Goal: Task Accomplishment & Management: Manage account settings

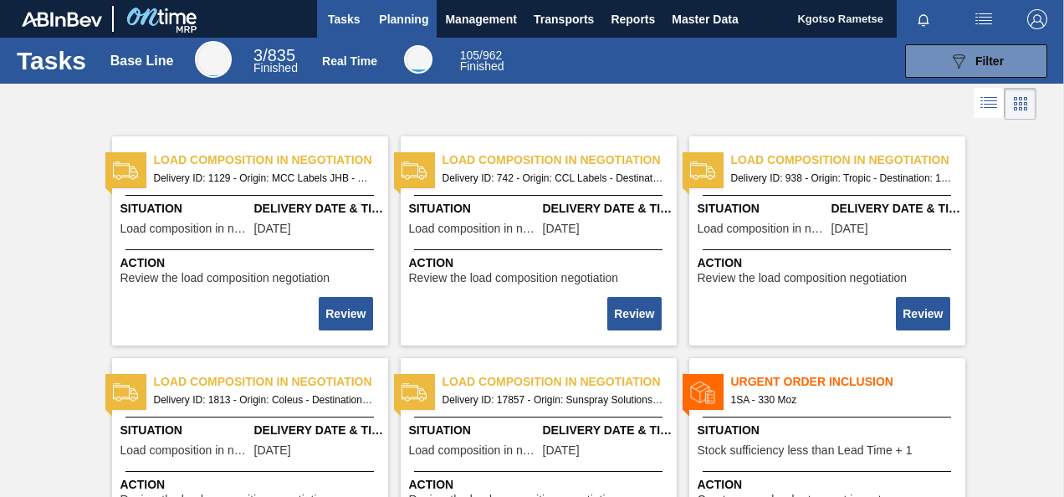
click at [422, 19] on span "Planning" at bounding box center [403, 19] width 49 height 20
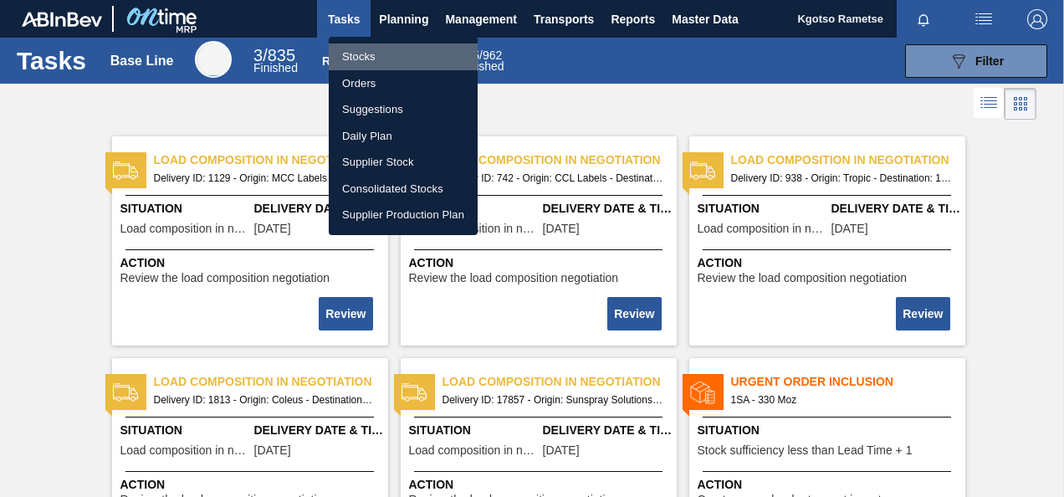
click at [400, 59] on li "Stocks" at bounding box center [403, 56] width 149 height 27
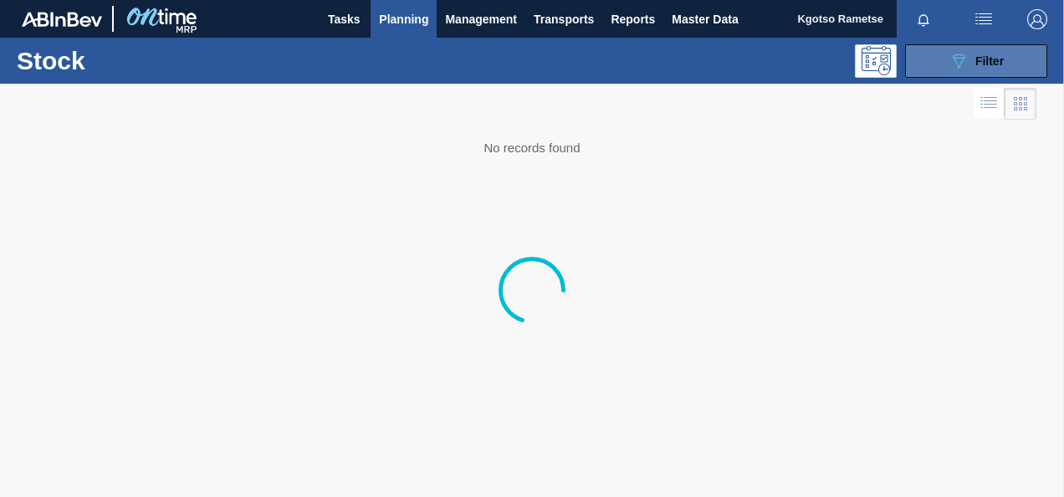
click at [935, 54] on button "089F7B8B-B2A5-4AFE-B5C0-19BA573D28AC Filter" at bounding box center [976, 60] width 142 height 33
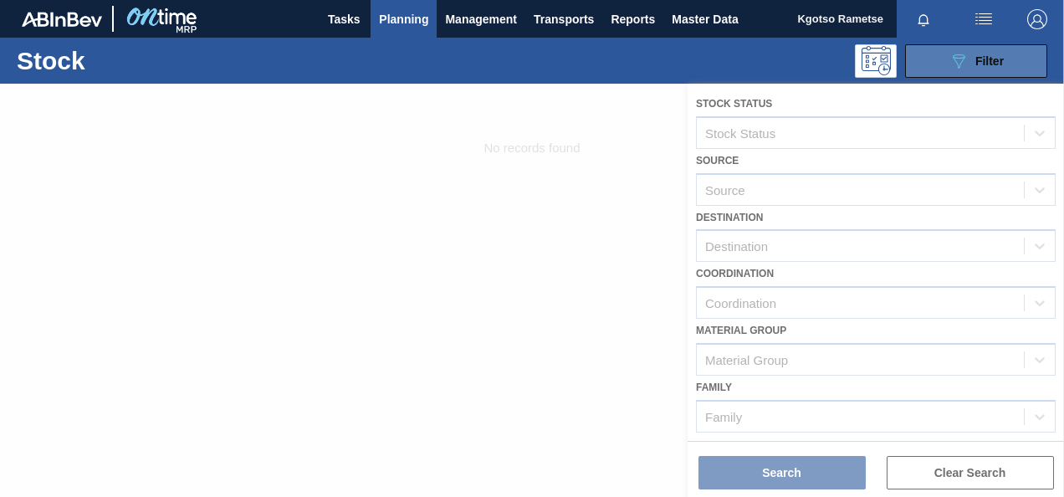
click at [935, 54] on button "089F7B8B-B2A5-4AFE-B5C0-19BA573D28AC Filter" at bounding box center [976, 60] width 142 height 33
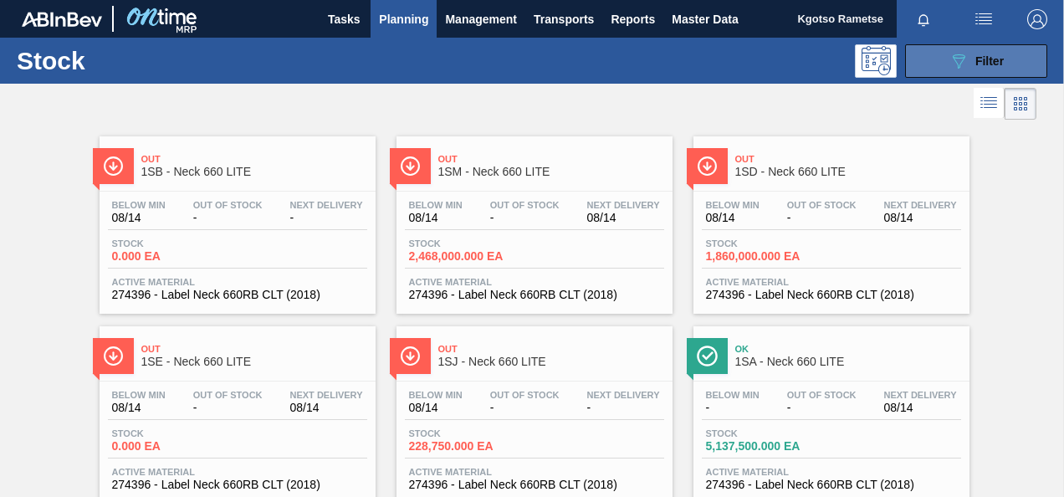
click at [950, 67] on icon "089F7B8B-B2A5-4AFE-B5C0-19BA573D28AC" at bounding box center [958, 61] width 20 height 20
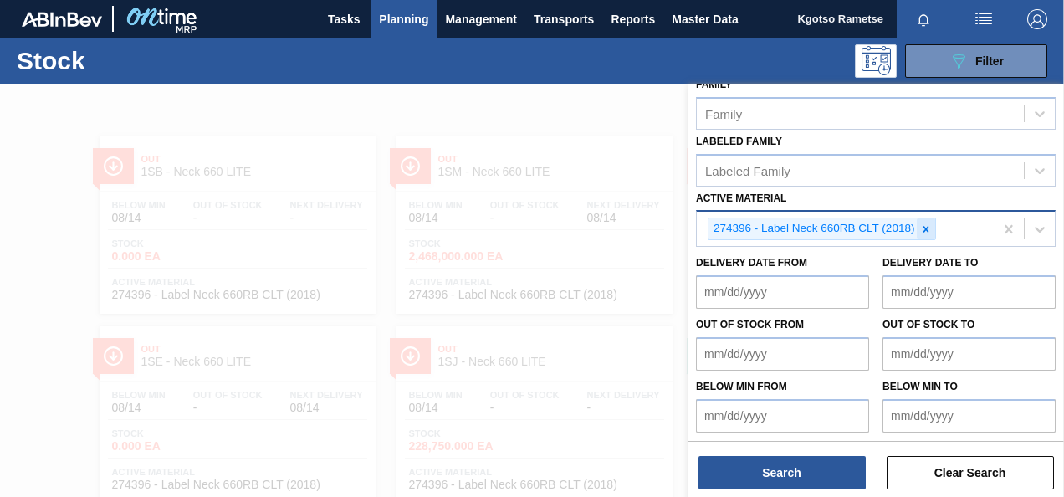
click at [923, 226] on icon at bounding box center [926, 229] width 6 height 6
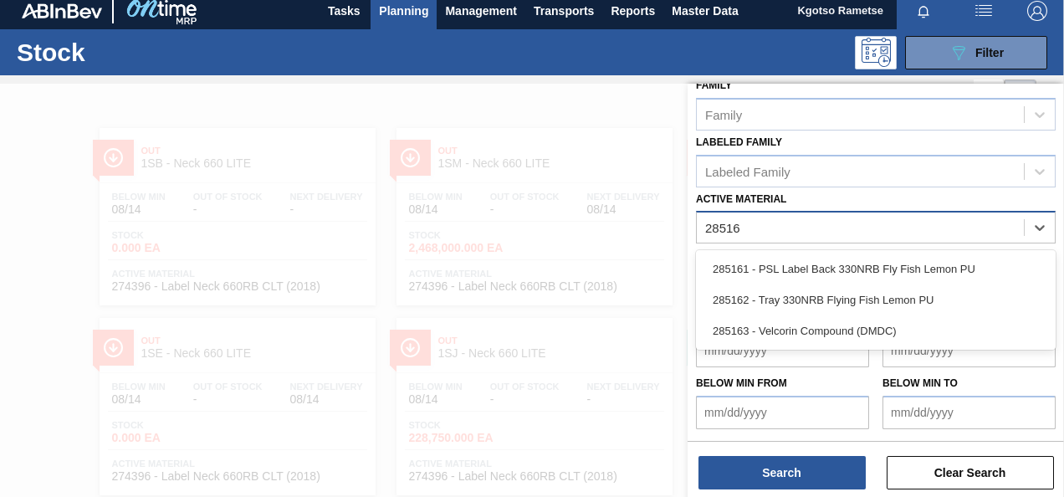
scroll to position [299, 0]
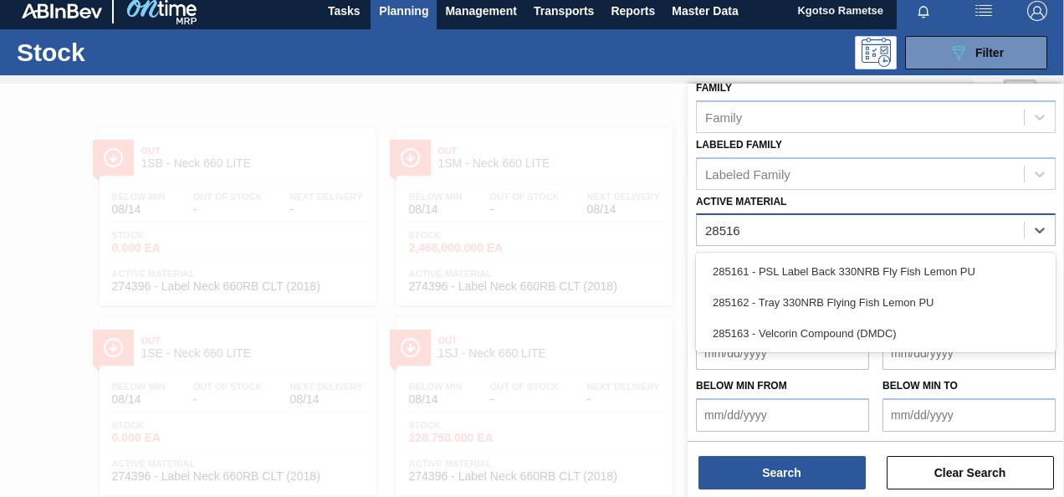
type Material "285162"
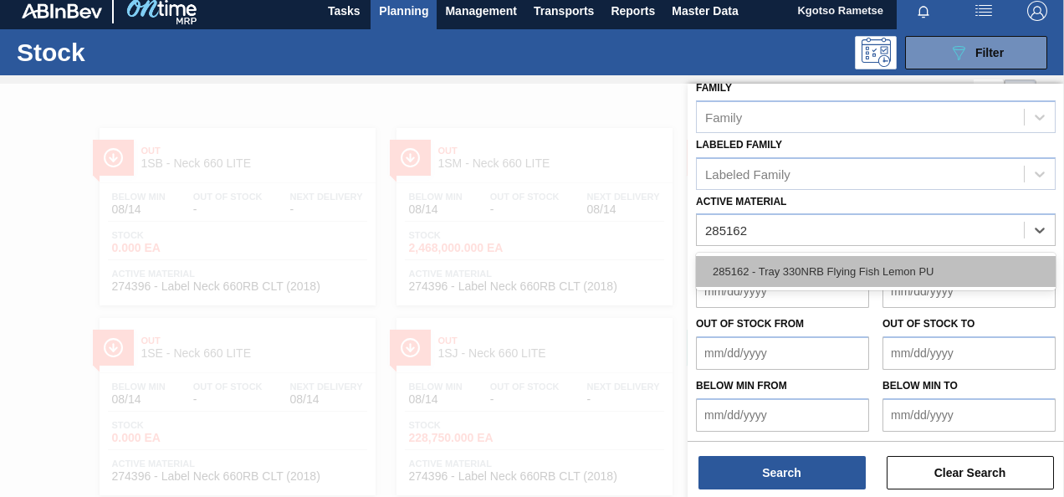
click at [897, 273] on div "285162 - Tray 330NRB Flying Fish Lemon PU" at bounding box center [876, 271] width 360 height 31
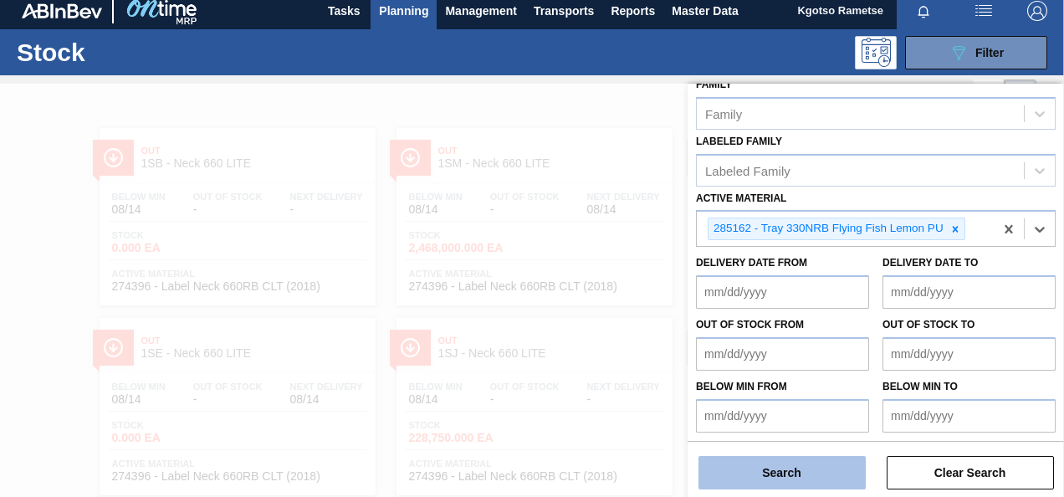
click at [827, 473] on button "Search" at bounding box center [781, 472] width 167 height 33
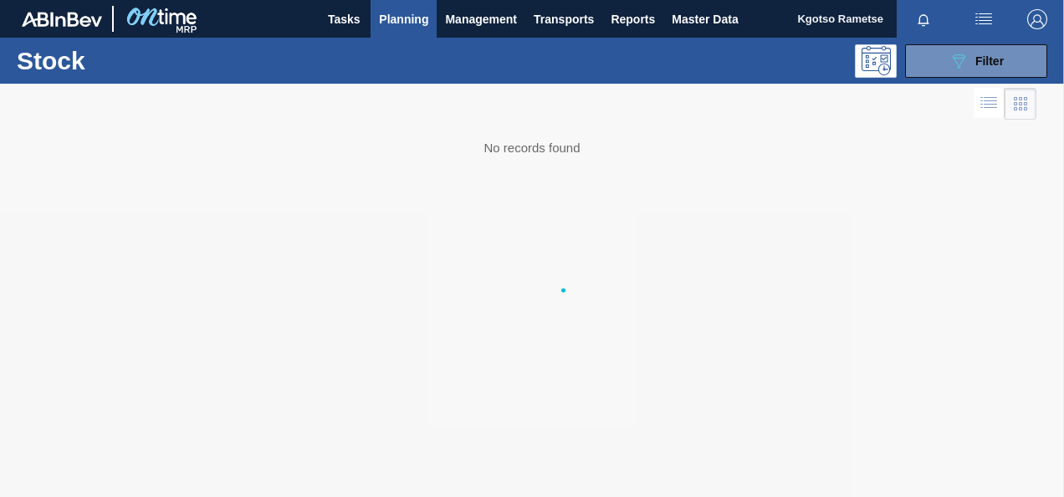
scroll to position [0, 0]
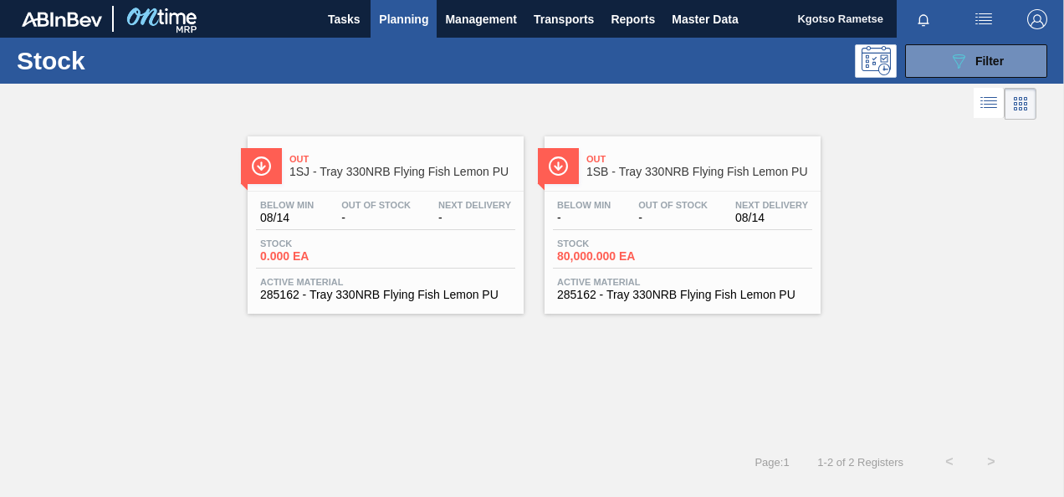
click at [365, 192] on div "Below Min 08/14 Out Of Stock - Next Delivery - Stock 0.000 EA Active Material 2…" at bounding box center [386, 249] width 276 height 114
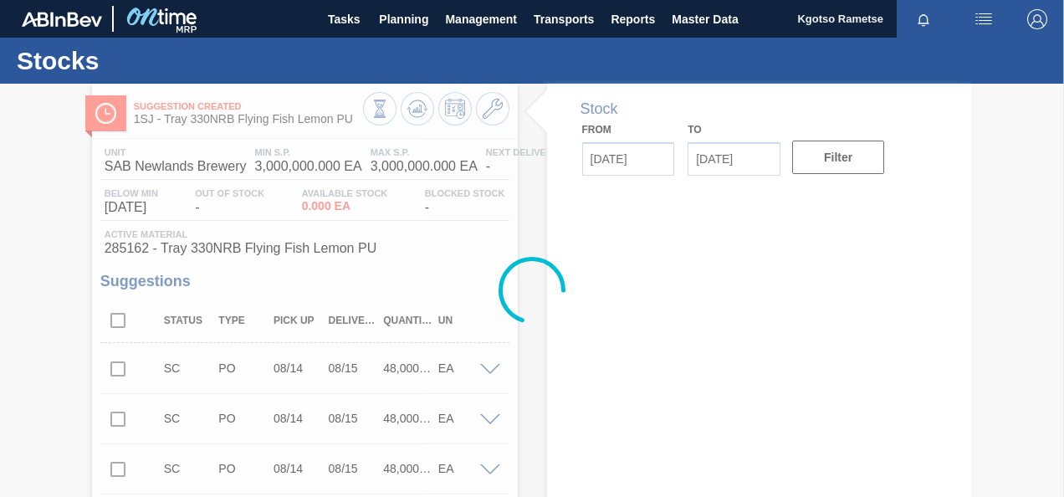
type input "[DATE]"
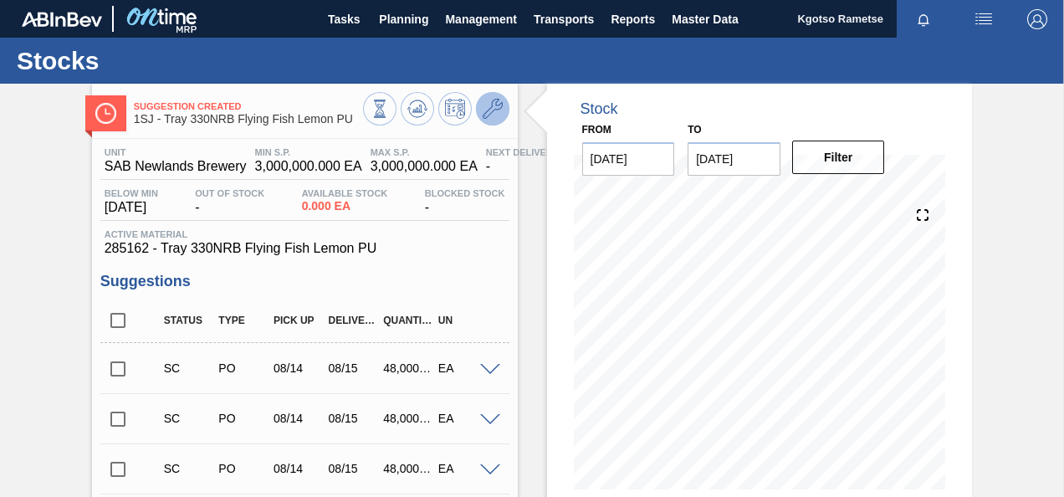
click at [499, 115] on icon at bounding box center [493, 109] width 20 height 20
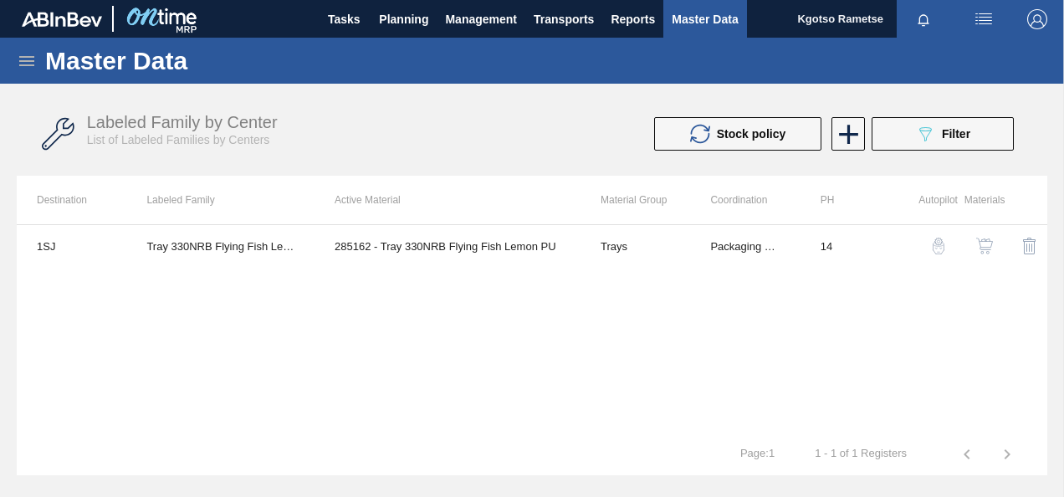
click at [980, 244] on img "button" at bounding box center [984, 246] width 17 height 17
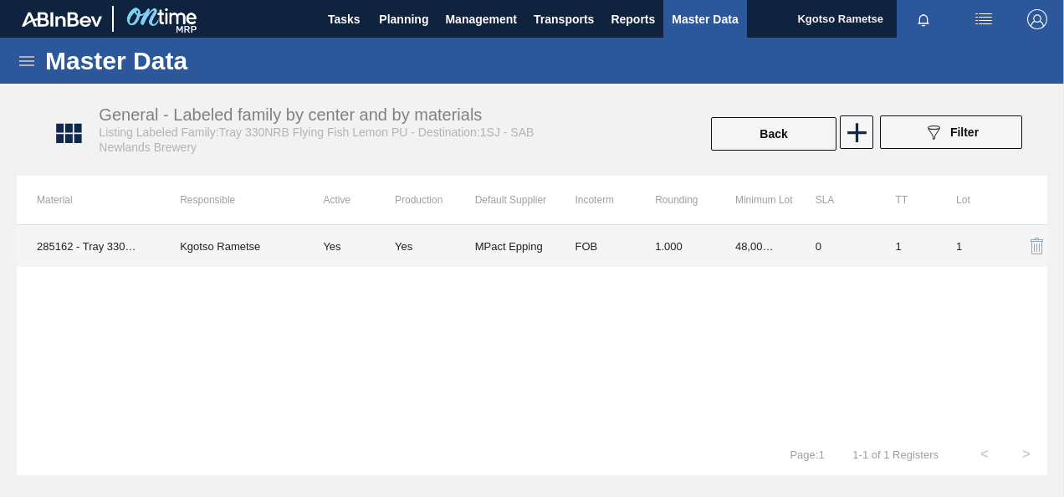
click at [780, 238] on td "48,000.000" at bounding box center [755, 246] width 80 height 42
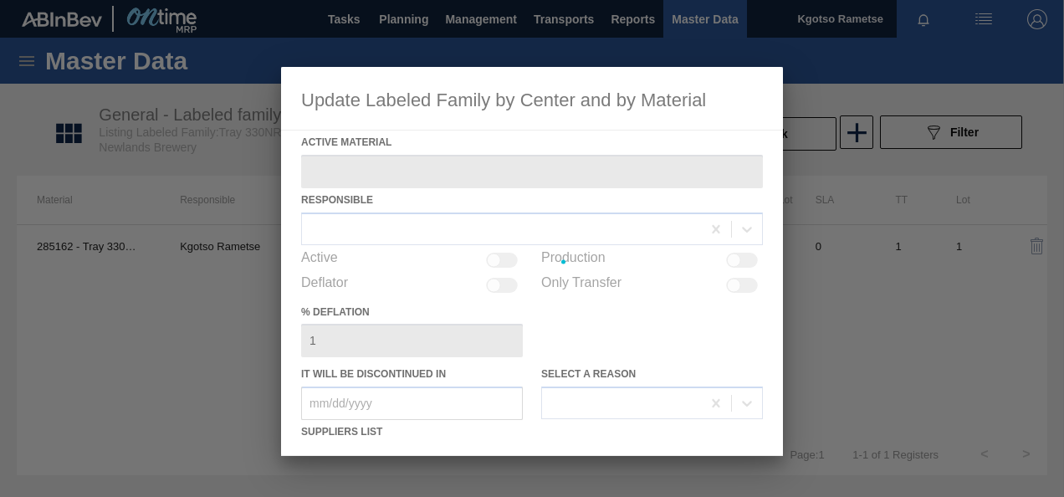
type Material "285162 - Tray 330NRB Flying Fish Lemon PU"
checkbox input "true"
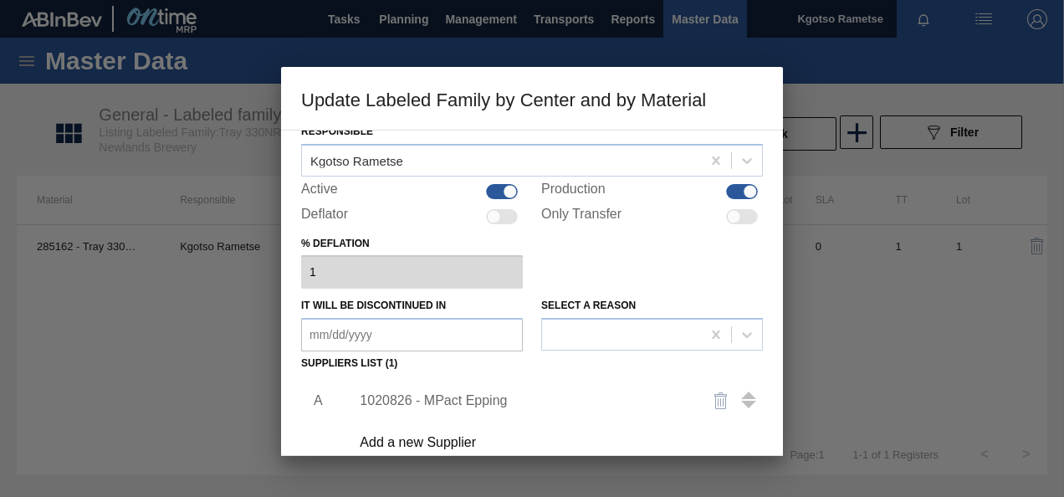
scroll to position [256, 0]
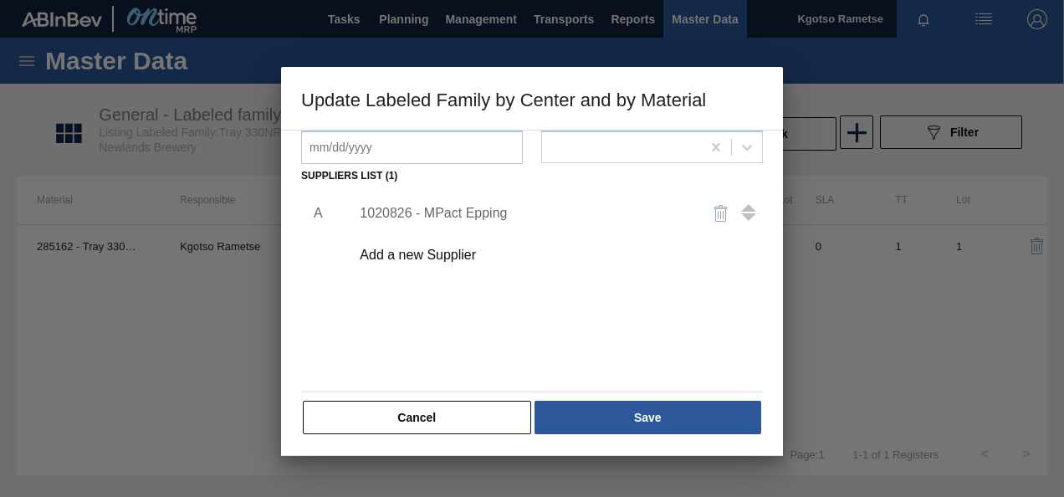
click at [467, 212] on div "1020826 - MPact Epping" at bounding box center [524, 213] width 328 height 15
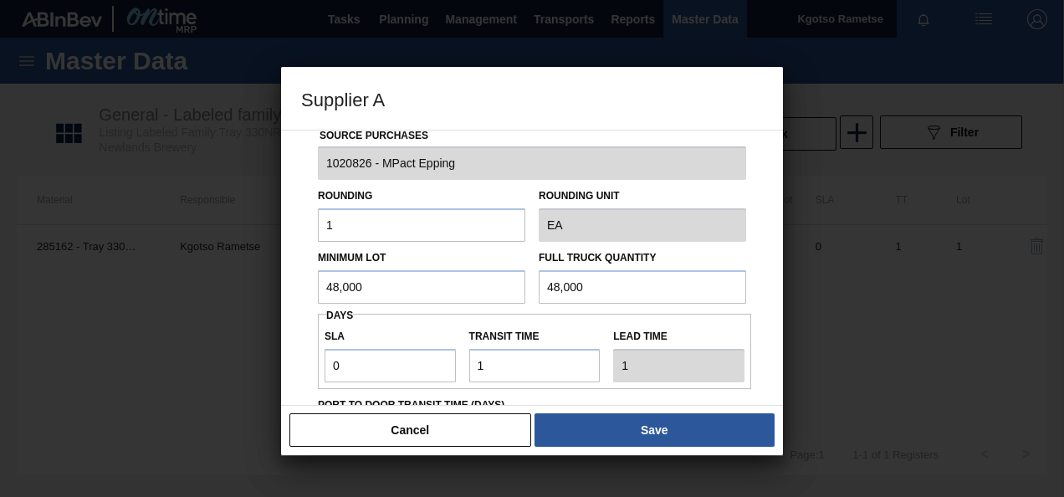
scroll to position [0, 0]
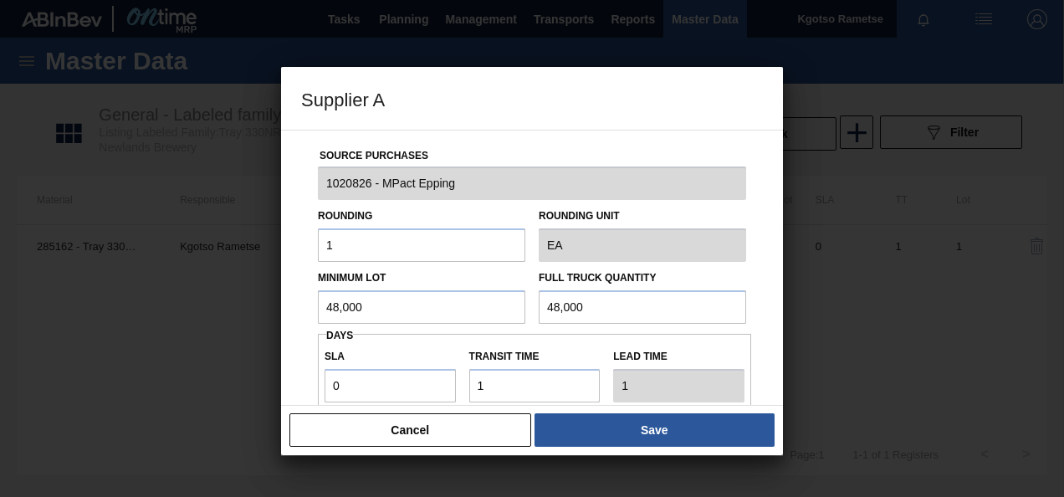
drag, startPoint x: 415, startPoint y: 311, endPoint x: 105, endPoint y: 311, distance: 310.3
click at [105, 311] on div "Supplier A Source Purchases 1020826 - MPact Epping Rounding 1 Rounding Unit EA …" at bounding box center [532, 248] width 1064 height 497
drag, startPoint x: 364, startPoint y: 299, endPoint x: 224, endPoint y: 295, distance: 139.7
click at [268, 294] on div "Supplier A Source Purchases 1020826 - MPact Epping Rounding 1 Rounding Unit EA …" at bounding box center [532, 248] width 1064 height 497
type input "67,000"
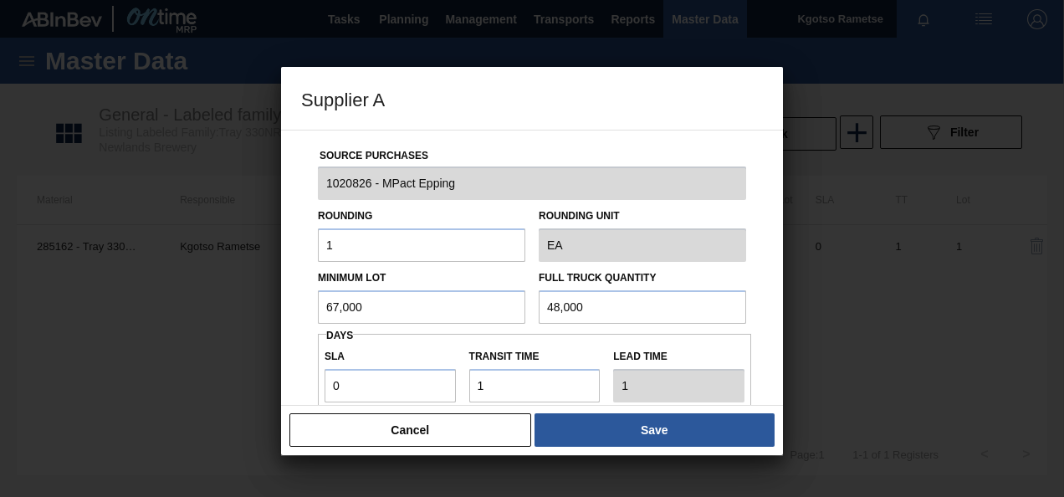
drag, startPoint x: 606, startPoint y: 304, endPoint x: 478, endPoint y: 293, distance: 128.4
click at [515, 297] on div "Minimum Lot 67,000 Full Truck Quantity 48,000" at bounding box center [532, 293] width 442 height 62
paste input "67"
type input "67,000"
drag, startPoint x: 384, startPoint y: 393, endPoint x: 297, endPoint y: 387, distance: 87.2
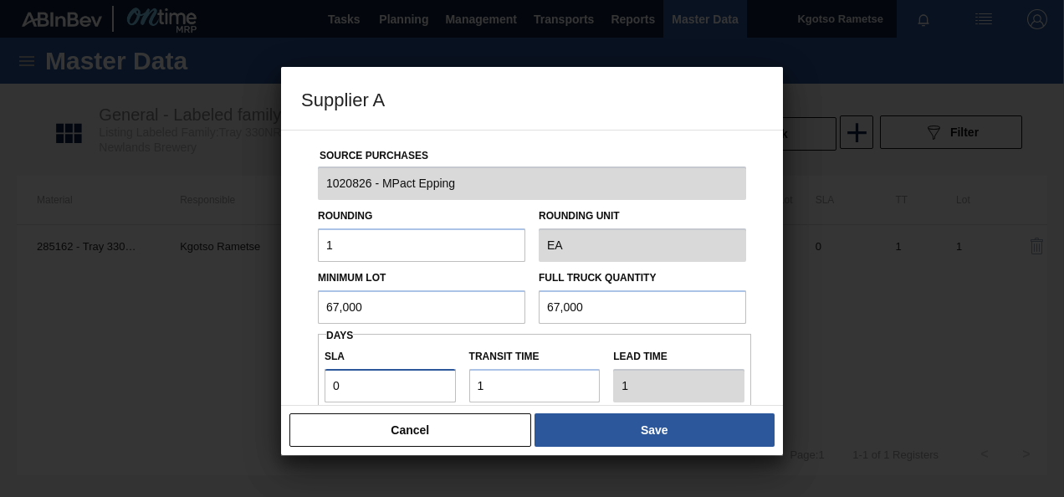
click at [299, 389] on div "Source Purchases 1020826 - MPact Epping Rounding 1 Rounding Unit EA Minimum Lot…" at bounding box center [532, 268] width 502 height 276
type input "3"
type input "4"
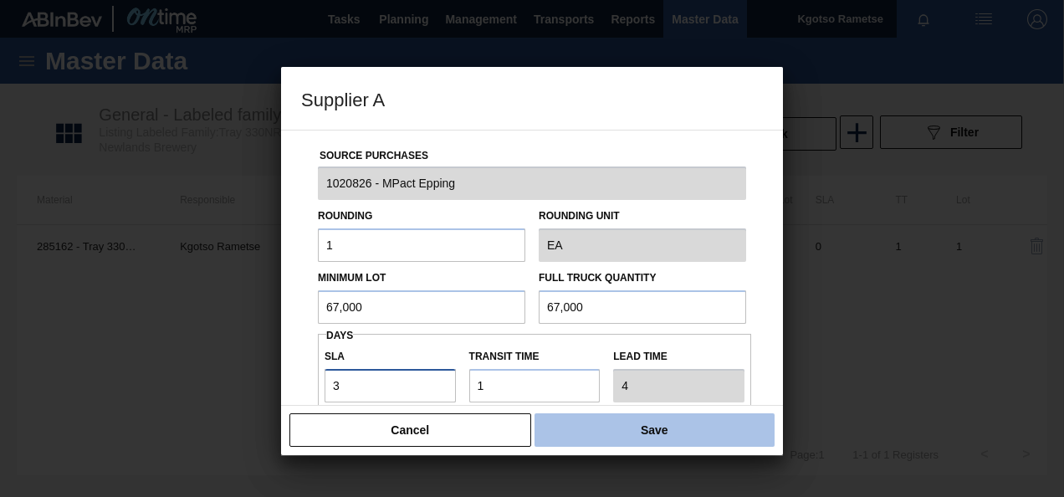
type input "3"
click at [669, 430] on button "Save" at bounding box center [654, 429] width 240 height 33
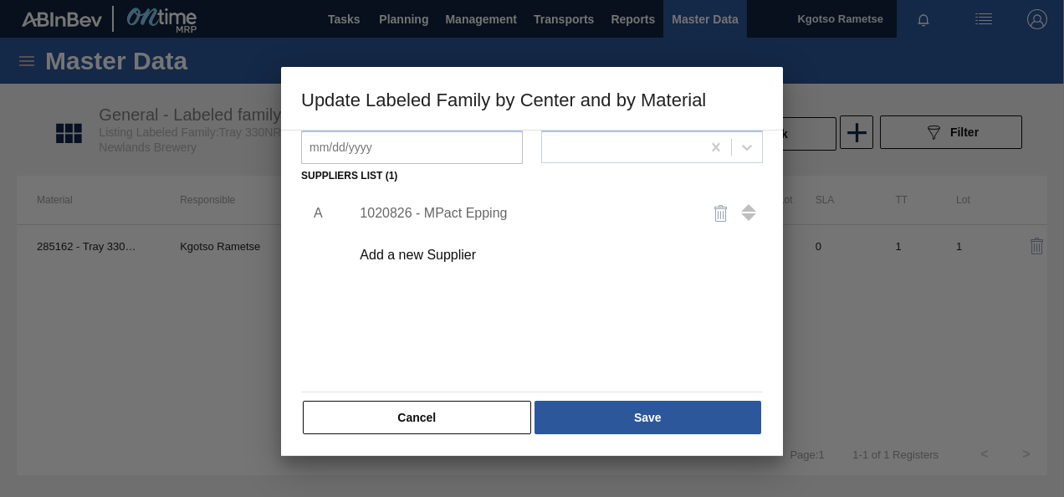
click at [669, 430] on button "Save" at bounding box center [647, 417] width 227 height 33
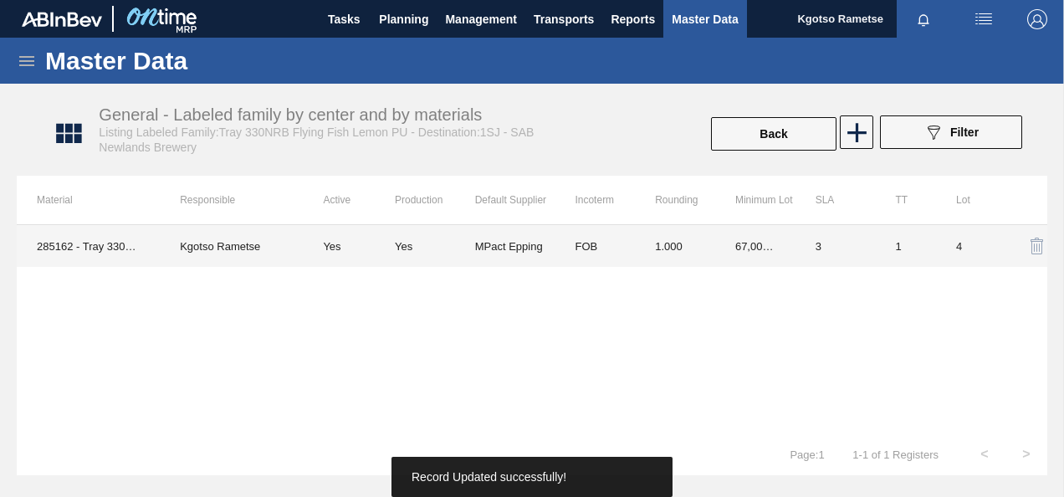
click at [636, 248] on td "1.000" at bounding box center [675, 246] width 80 height 42
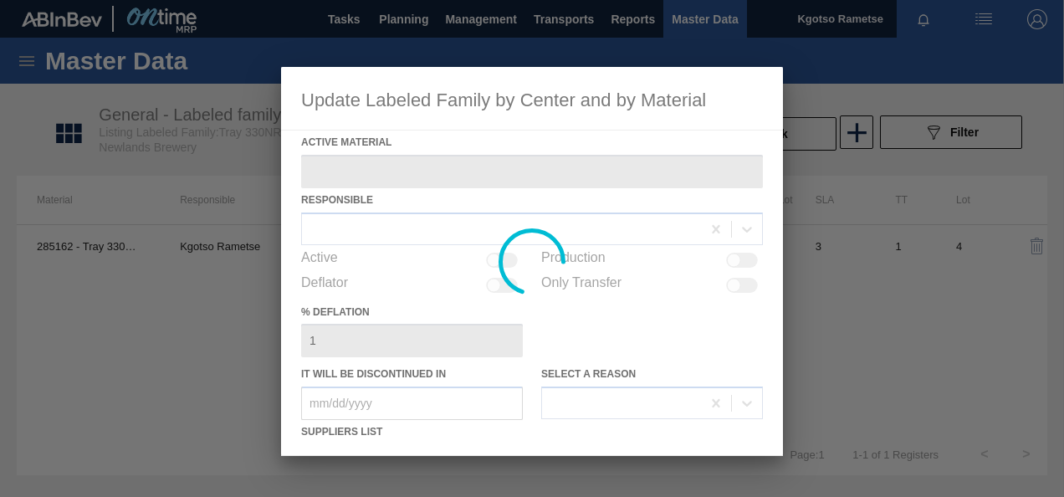
type Material "285162 - Tray 330NRB Flying Fish Lemon PU"
checkbox input "true"
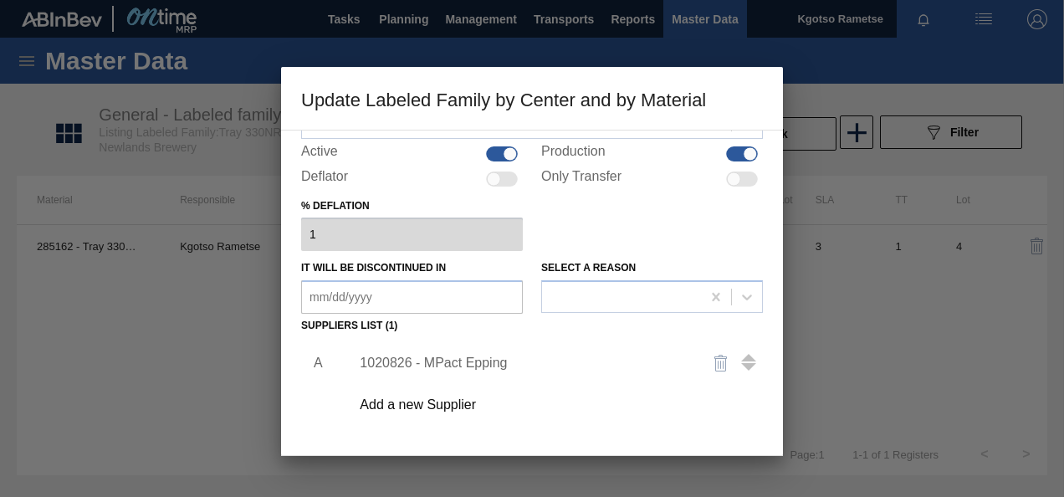
scroll to position [167, 0]
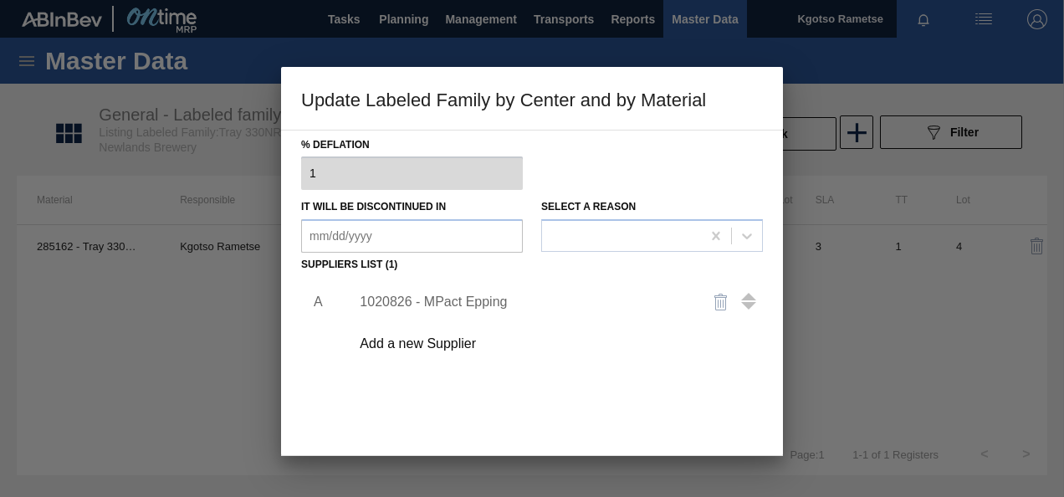
click at [462, 297] on div "1020826 - MPact Epping" at bounding box center [524, 301] width 328 height 15
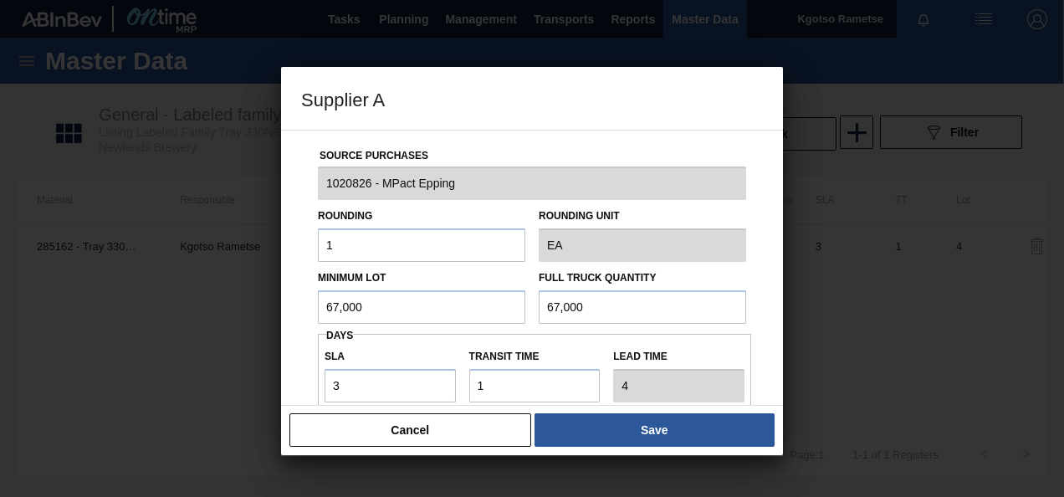
drag, startPoint x: 399, startPoint y: 299, endPoint x: 56, endPoint y: 291, distance: 343.0
click at [87, 291] on div "Supplier A Source Purchases 1020826 - MPact Epping Rounding 1 Rounding Unit EA …" at bounding box center [532, 248] width 1064 height 497
drag, startPoint x: 371, startPoint y: 304, endPoint x: 306, endPoint y: 317, distance: 66.4
click at [316, 315] on div "Minimum Lot 67,200" at bounding box center [421, 295] width 221 height 58
type input "67,200"
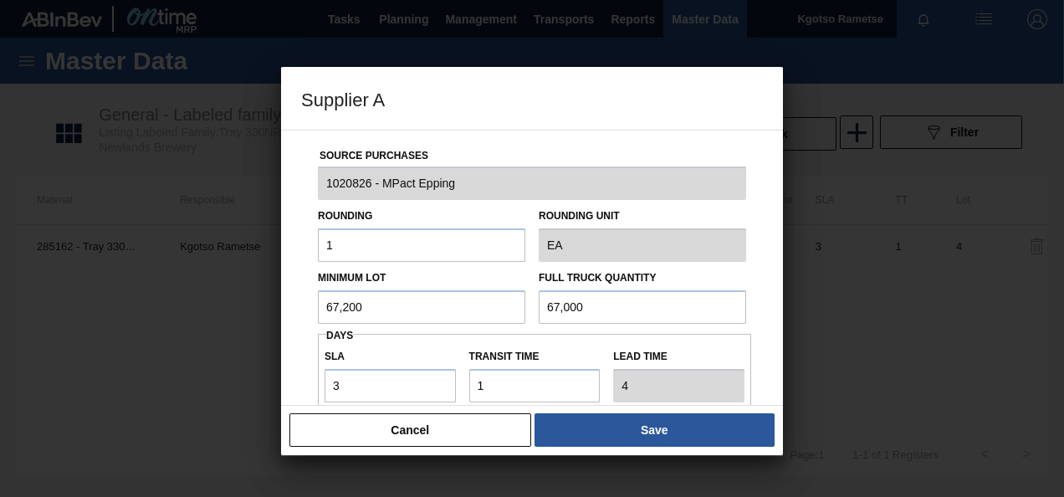
drag, startPoint x: 576, startPoint y: 307, endPoint x: 321, endPoint y: 322, distance: 255.5
click at [333, 323] on div "Source Purchases 1020826 - MPact Epping Rounding 1 Rounding Unit EA Minimum Lot…" at bounding box center [532, 407] width 462 height 554
paste input "2"
type input "67,200"
click at [610, 431] on button "Save" at bounding box center [654, 429] width 240 height 33
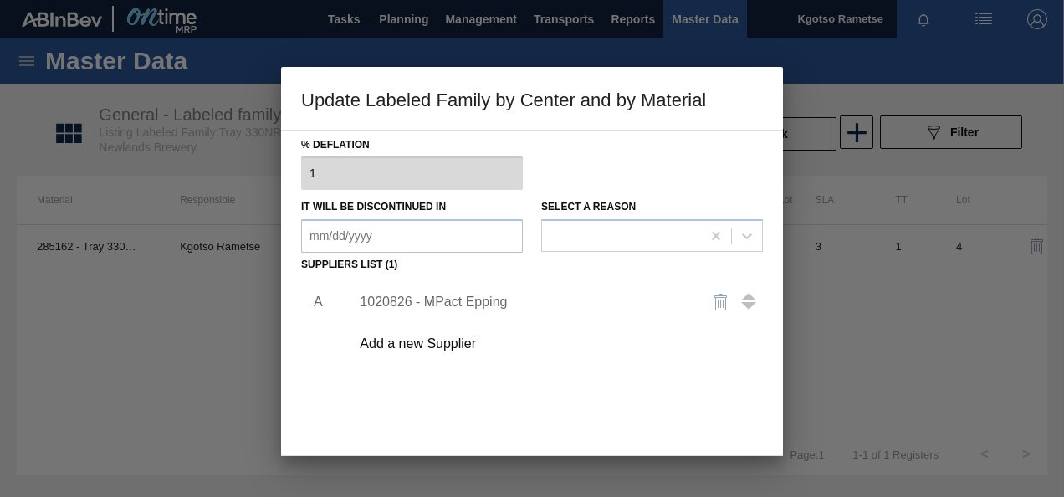
scroll to position [256, 0]
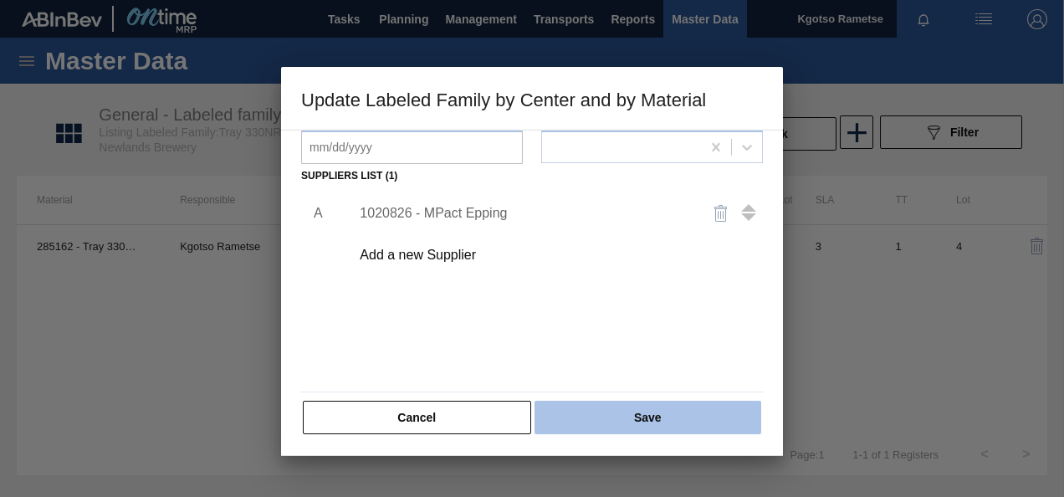
click at [620, 408] on button "Save" at bounding box center [647, 417] width 227 height 33
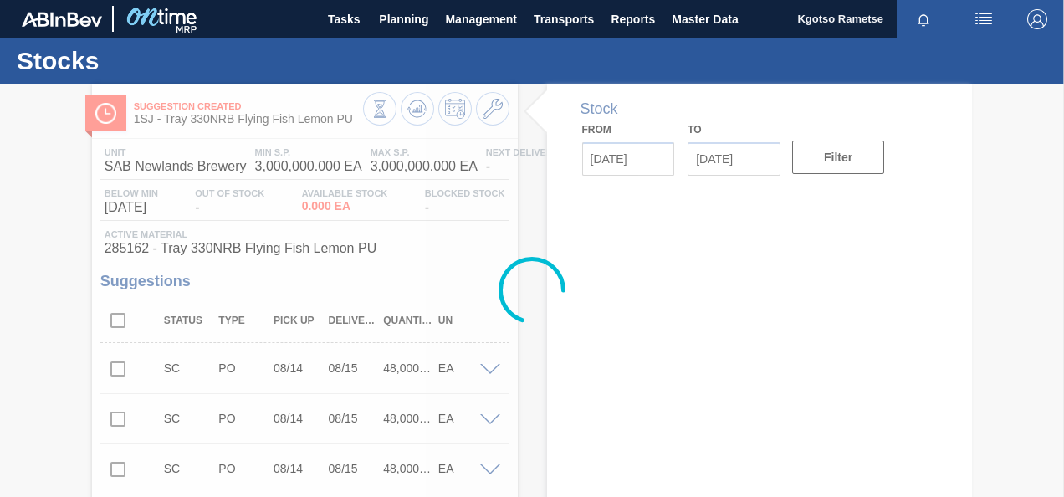
type input "[DATE]"
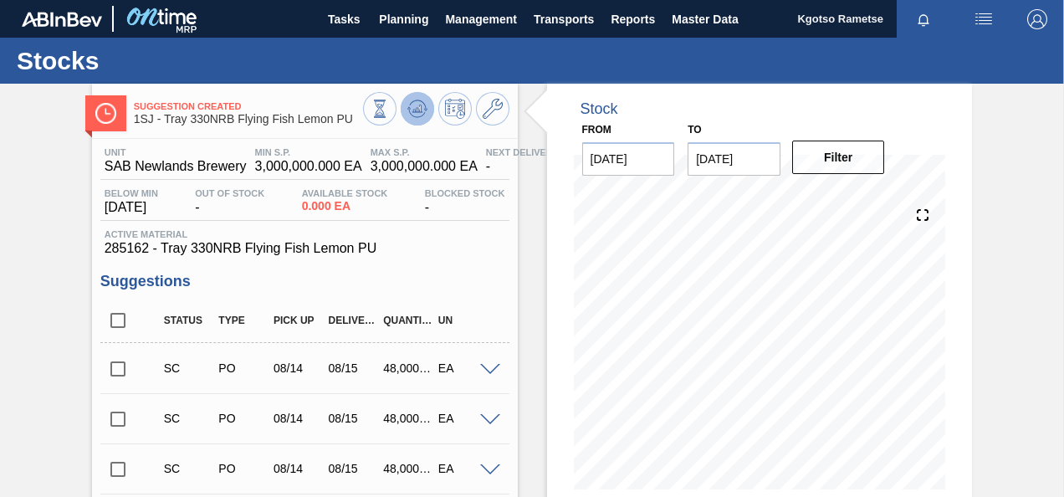
click at [389, 105] on icon at bounding box center [379, 109] width 18 height 18
click at [396, 25] on span "Planning" at bounding box center [403, 19] width 49 height 20
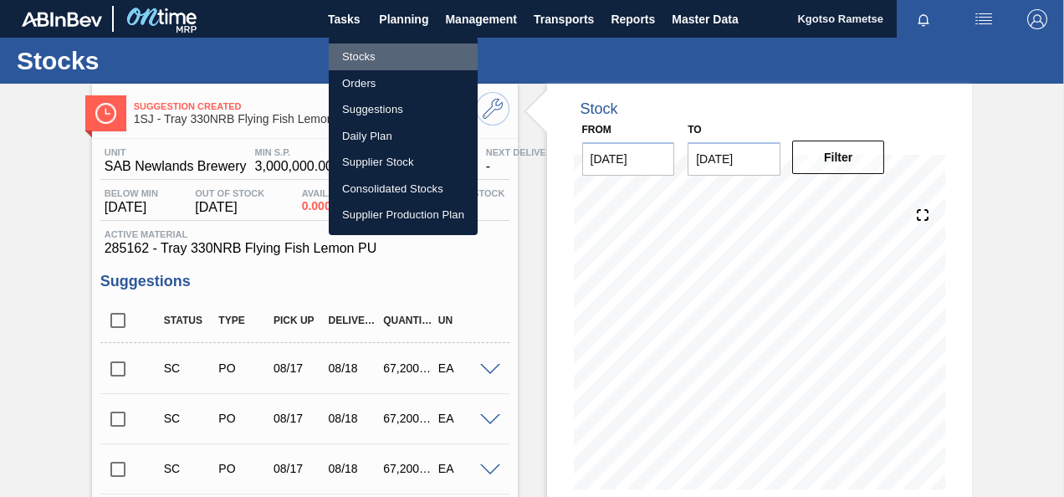
click at [394, 57] on li "Stocks" at bounding box center [403, 56] width 149 height 27
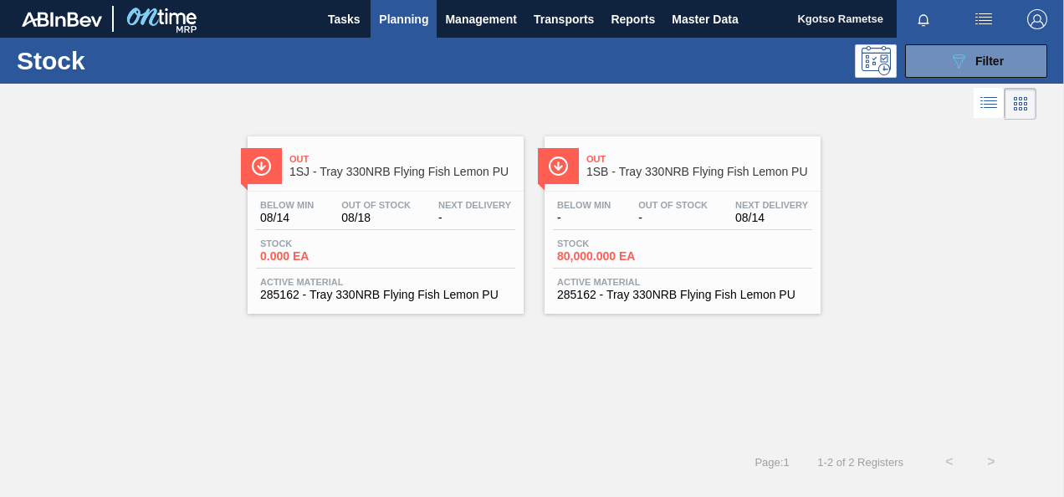
drag, startPoint x: 974, startPoint y: 55, endPoint x: 981, endPoint y: 84, distance: 29.4
click at [974, 58] on div "089F7B8B-B2A5-4AFE-B5C0-19BA573D28AC Filter" at bounding box center [975, 61] width 55 height 20
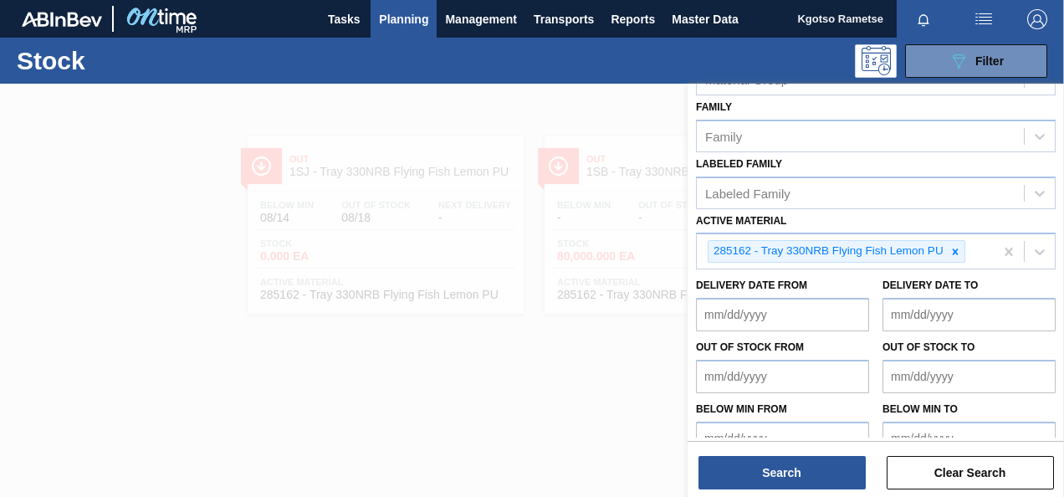
scroll to position [303, 0]
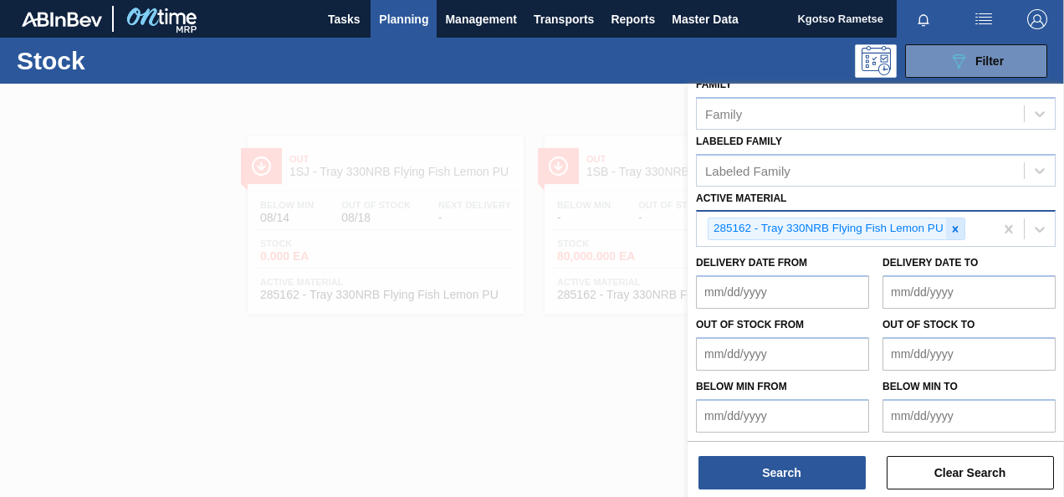
click at [955, 223] on icon at bounding box center [955, 229] width 12 height 12
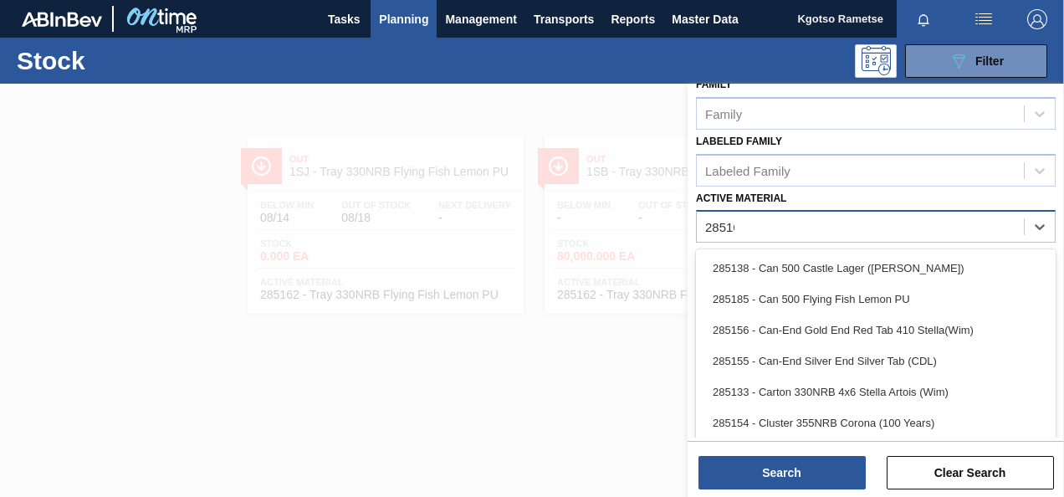
scroll to position [299, 0]
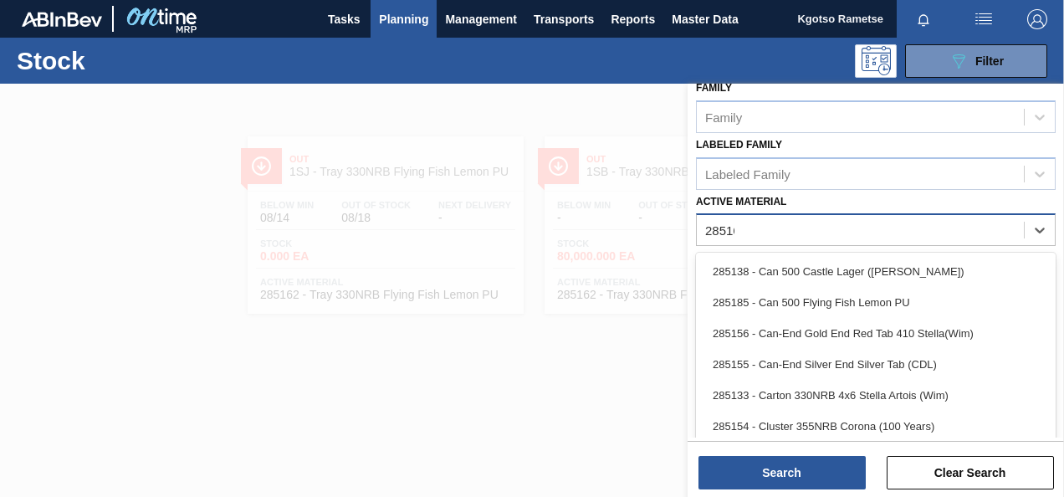
type Material "285161"
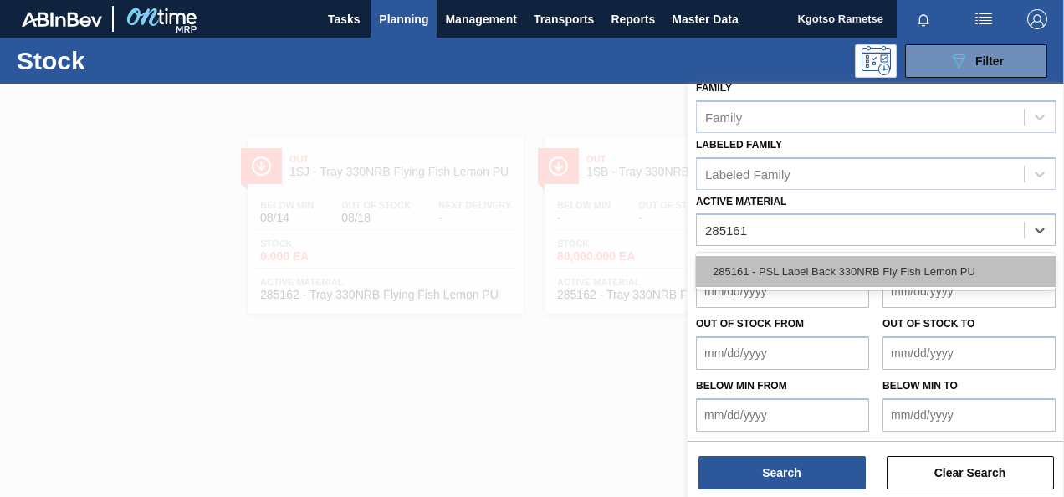
click at [761, 273] on div "285161 - PSL Label Back 330NRB Fly Fish Lemon PU" at bounding box center [876, 271] width 360 height 31
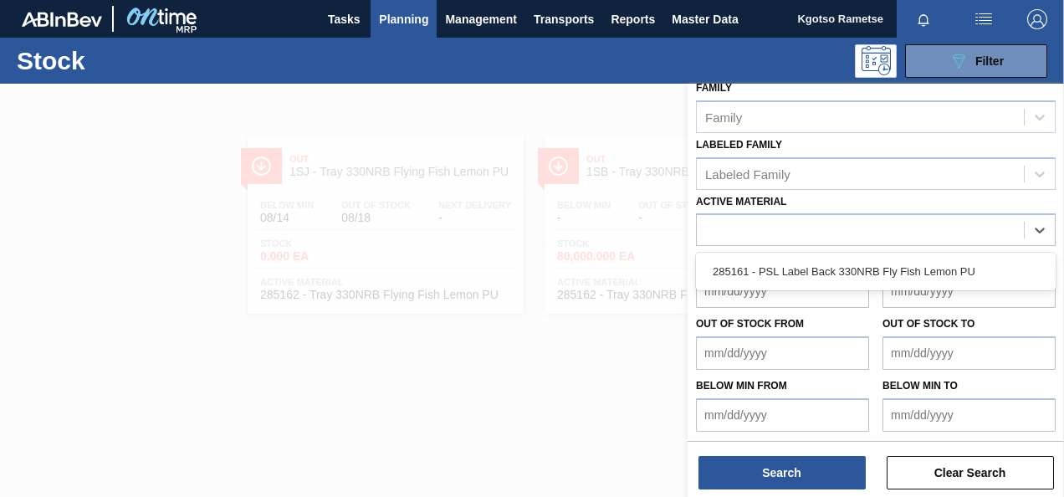
scroll to position [303, 0]
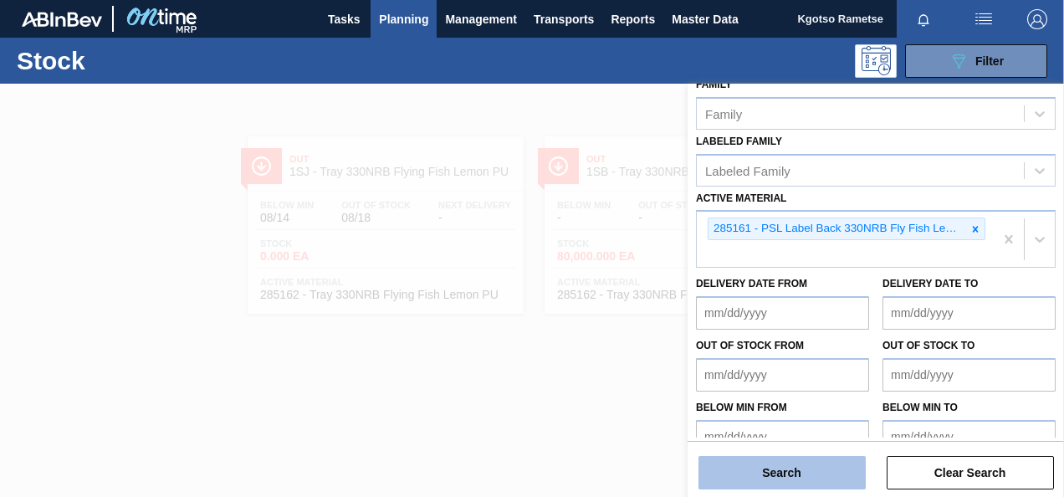
click at [761, 465] on button "Search" at bounding box center [781, 472] width 167 height 33
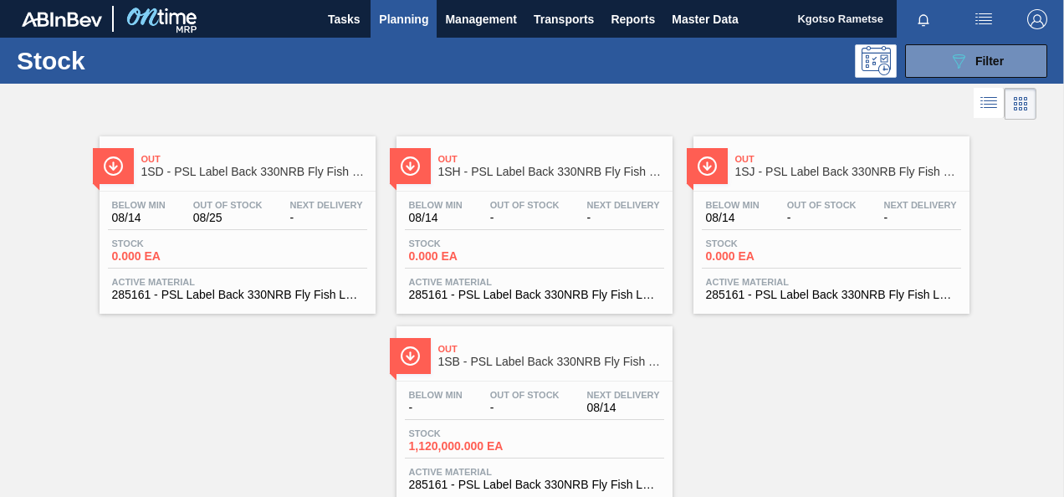
click at [754, 202] on span "Below Min" at bounding box center [733, 205] width 54 height 10
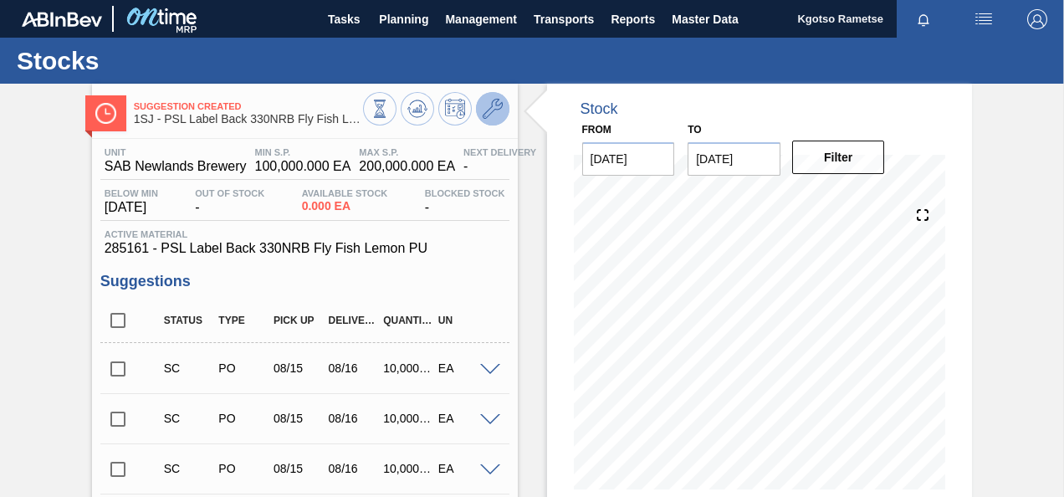
click at [493, 100] on icon at bounding box center [493, 109] width 20 height 20
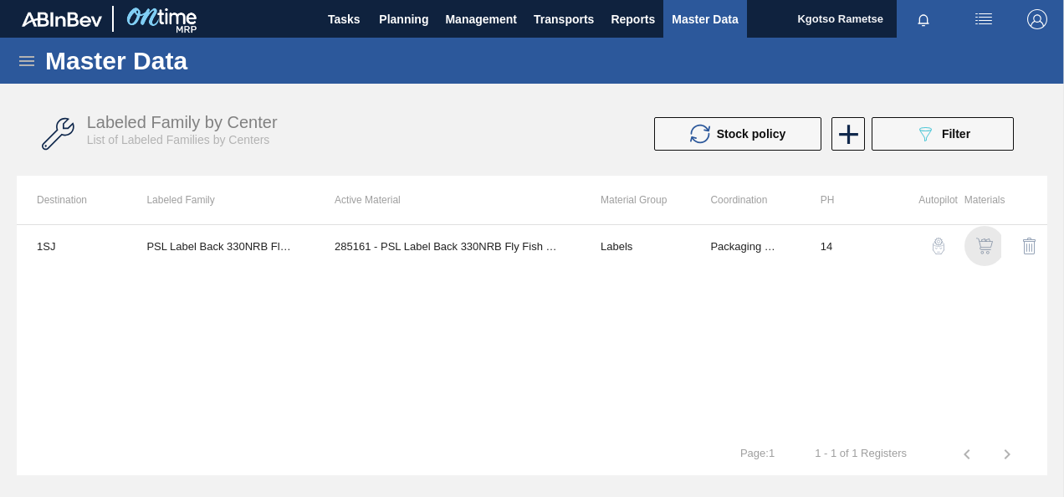
click at [977, 245] on img "button" at bounding box center [984, 246] width 17 height 17
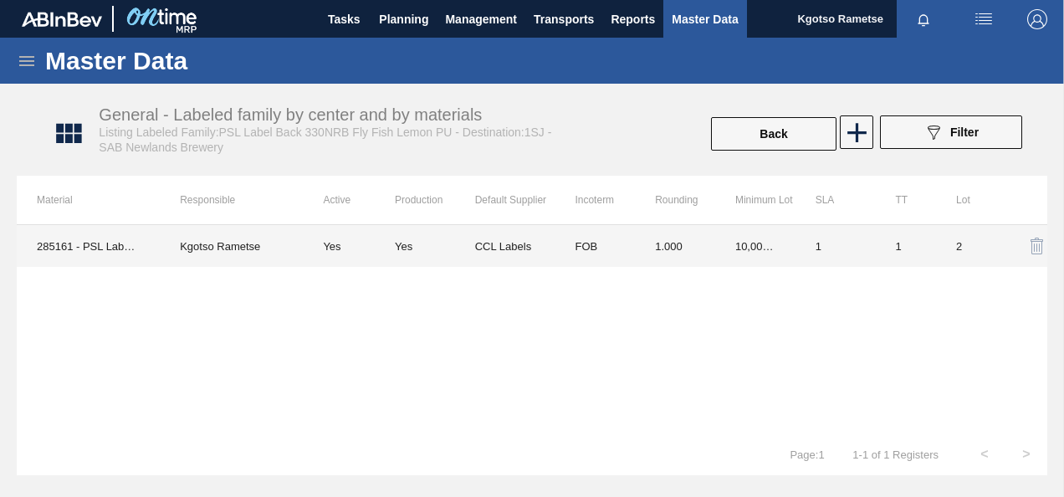
click at [540, 258] on td "CCL Labels" at bounding box center [515, 246] width 80 height 42
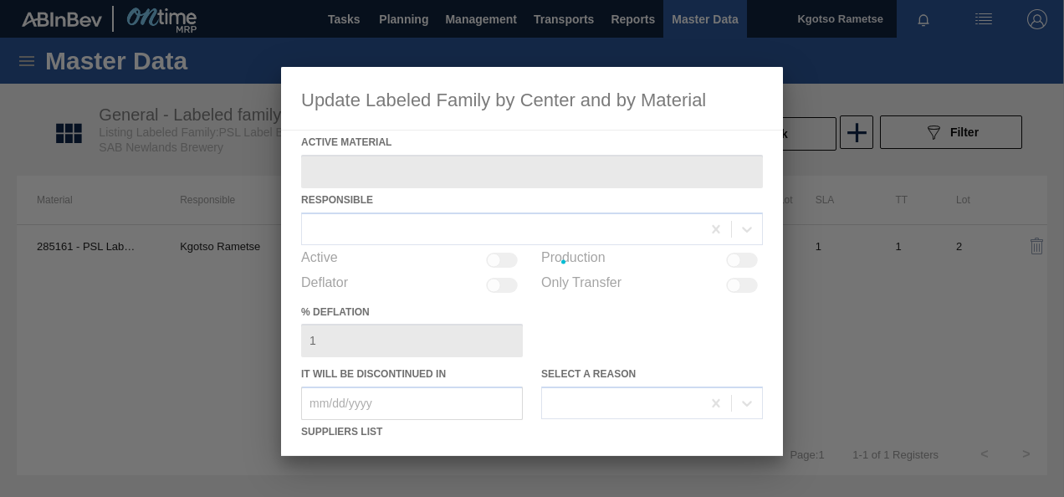
type Material "285161 - PSL Label Back 330NRB Fly Fish Lemon PU"
checkbox input "true"
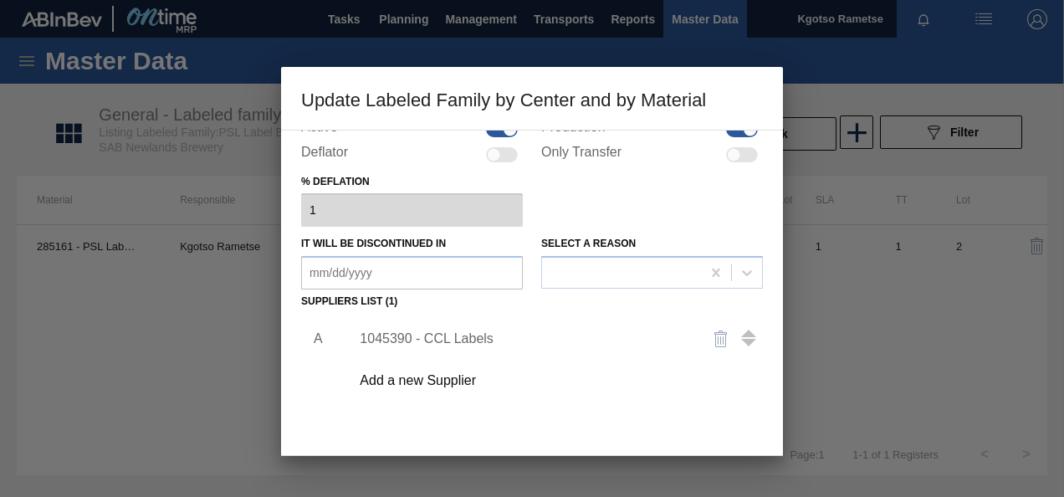
scroll to position [167, 0]
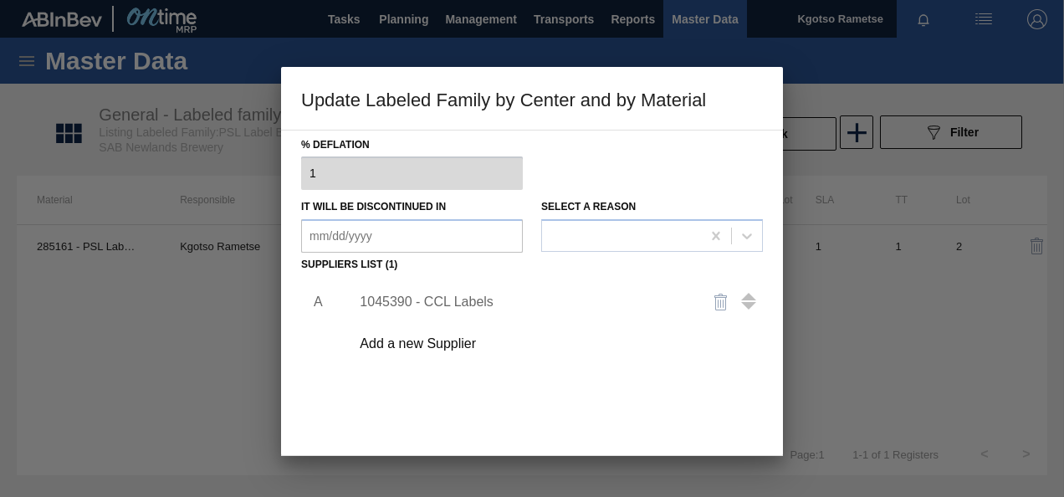
click at [453, 299] on div "1045390 - CCL Labels" at bounding box center [524, 301] width 328 height 15
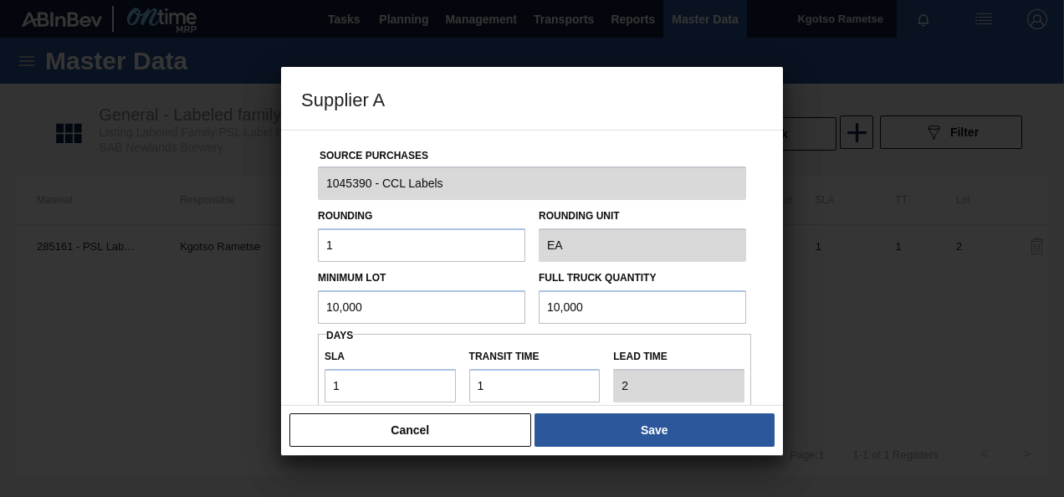
drag, startPoint x: 401, startPoint y: 298, endPoint x: 235, endPoint y: 304, distance: 166.5
click at [246, 303] on div "Supplier A Source Purchases 1045390 - CCL Labels Rounding 1 Rounding Unit EA Mi…" at bounding box center [532, 248] width 1064 height 497
type input "3,000,000"
drag, startPoint x: 621, startPoint y: 304, endPoint x: 233, endPoint y: 299, distance: 388.1
click at [268, 299] on div "Supplier A Source Purchases 1045390 - CCL Labels Rounding 1 Rounding Unit EA Mi…" at bounding box center [532, 248] width 1064 height 497
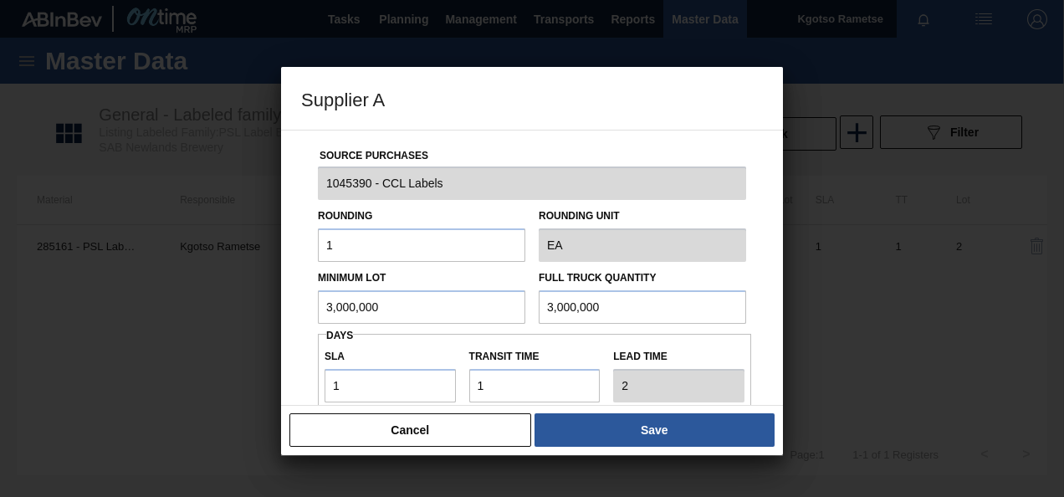
type input "3,000,000"
drag, startPoint x: 387, startPoint y: 386, endPoint x: 169, endPoint y: 391, distance: 218.3
click at [214, 391] on div "Supplier A Source Purchases 1045390 - CCL Labels Rounding 1 Rounding Unit EA Mi…" at bounding box center [532, 248] width 1064 height 497
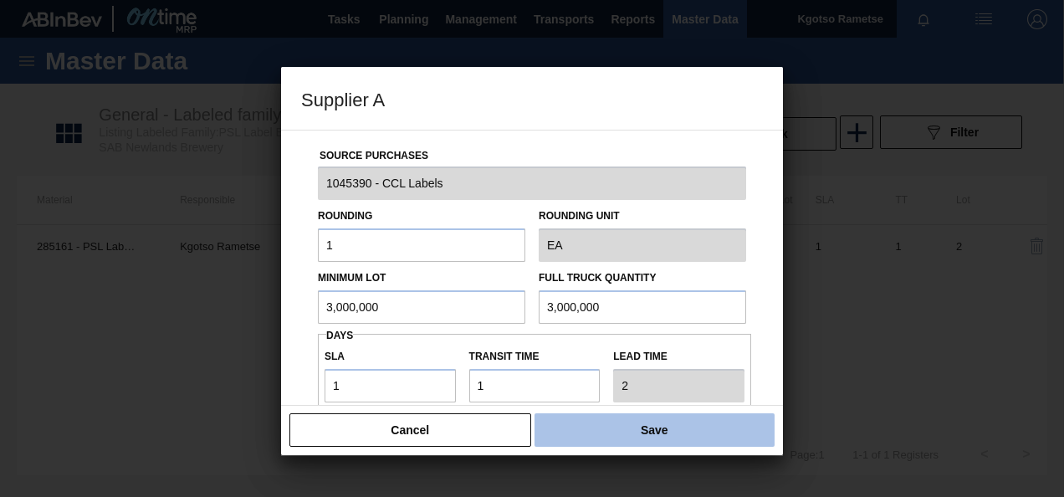
click at [668, 424] on button "Save" at bounding box center [654, 429] width 240 height 33
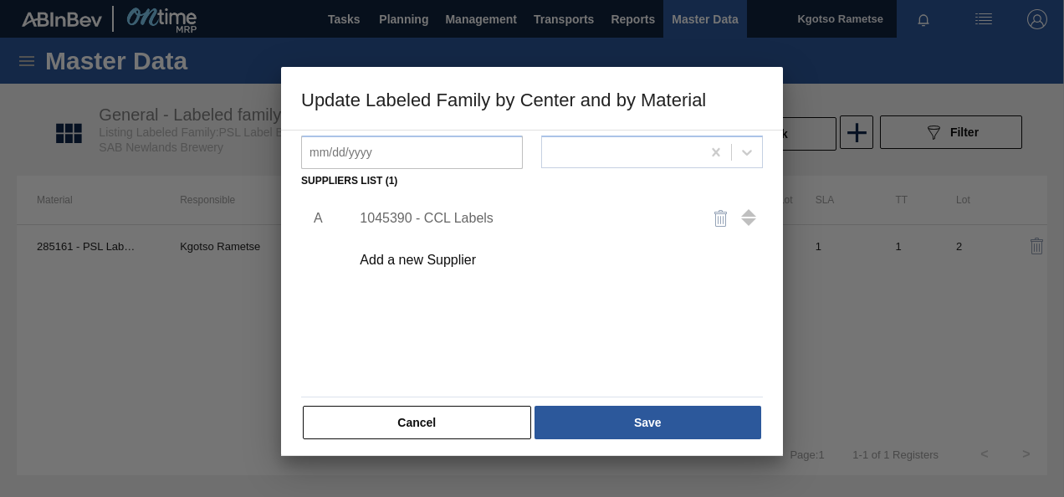
scroll to position [256, 0]
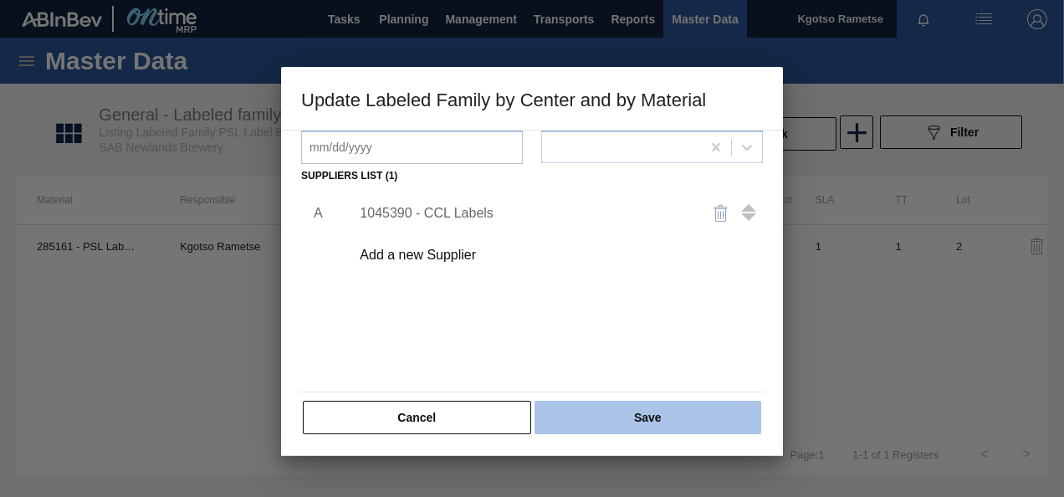
click at [662, 413] on button "Save" at bounding box center [647, 417] width 227 height 33
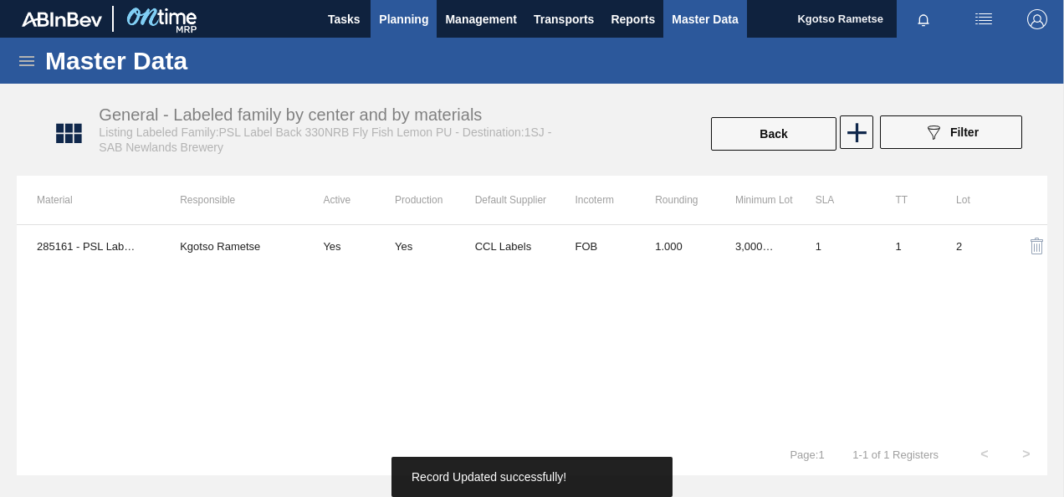
click at [411, 15] on span "Planning" at bounding box center [403, 19] width 49 height 20
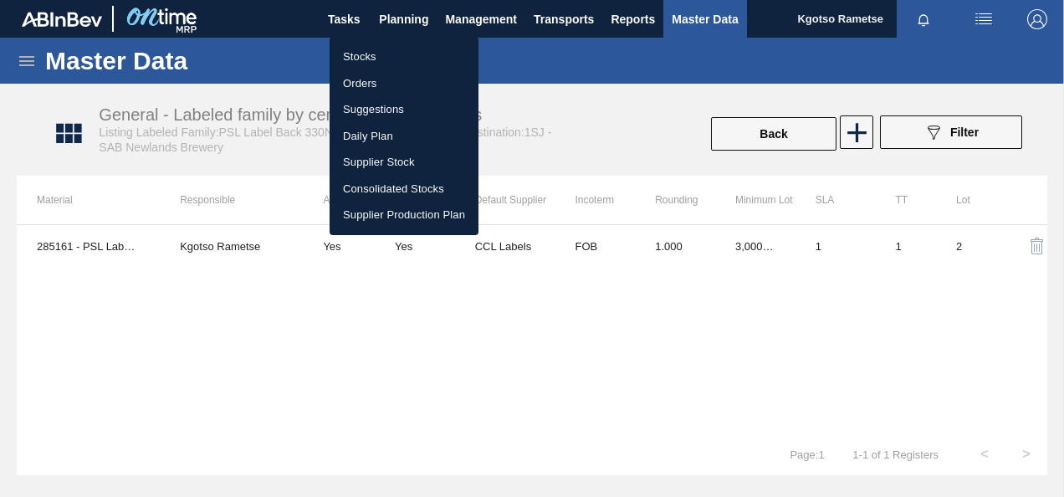
click at [402, 33] on div at bounding box center [532, 248] width 1064 height 497
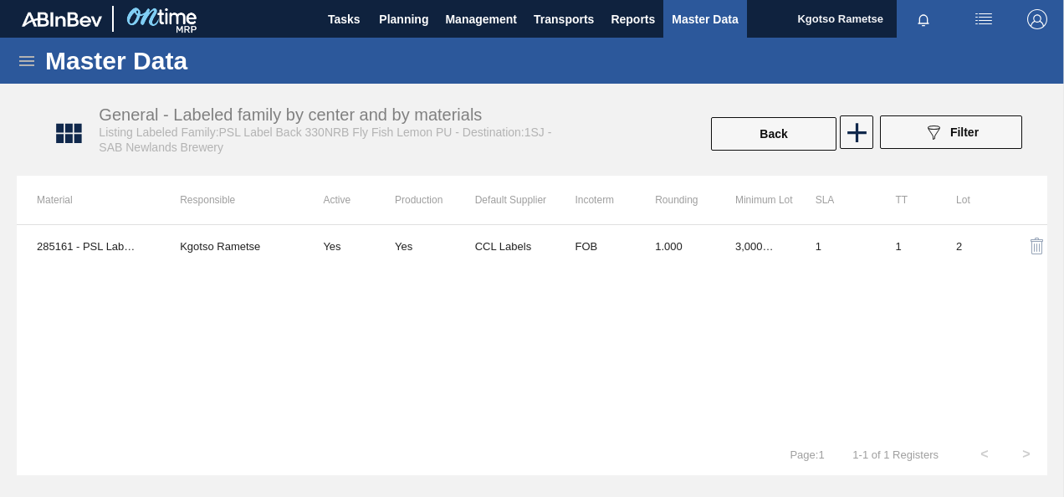
click at [395, 45] on div "Master Data" at bounding box center [532, 61] width 1064 height 46
click at [403, 9] on span "Planning" at bounding box center [403, 19] width 49 height 20
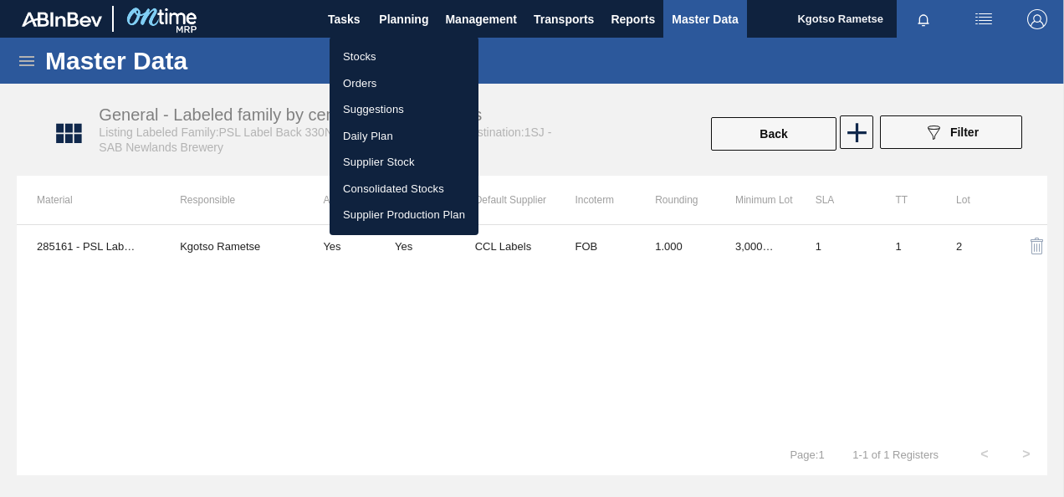
click at [385, 60] on li "Stocks" at bounding box center [404, 56] width 149 height 27
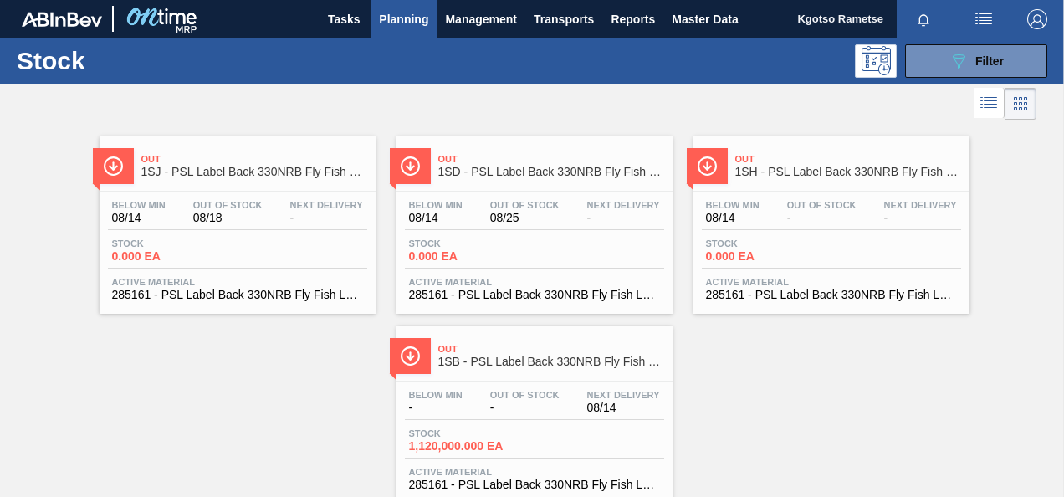
click at [963, 78] on div "Stock 089F7B8B-B2A5-4AFE-B5C0-19BA573D28AC Filter" at bounding box center [532, 61] width 1064 height 46
click at [962, 70] on icon "089F7B8B-B2A5-4AFE-B5C0-19BA573D28AC" at bounding box center [958, 61] width 20 height 20
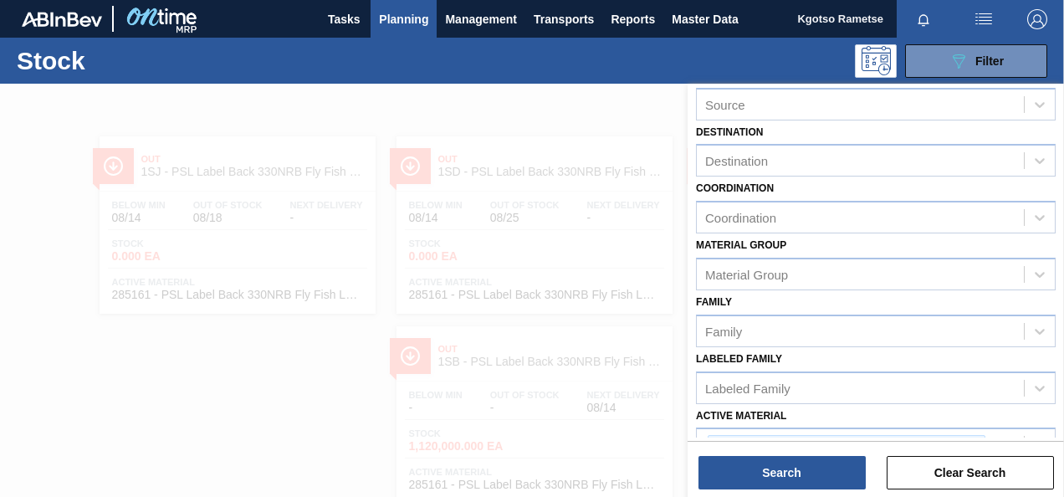
scroll to position [251, 0]
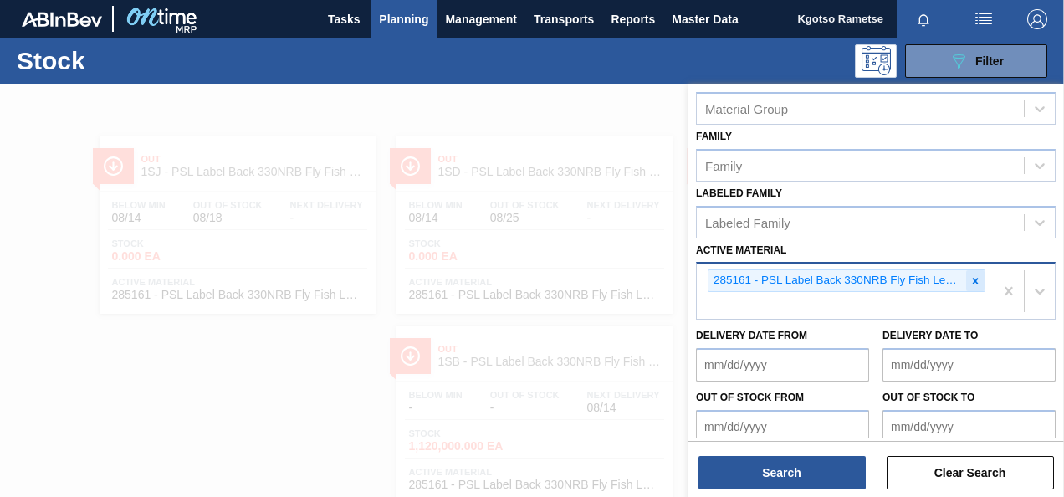
click at [969, 279] on icon at bounding box center [975, 281] width 12 height 12
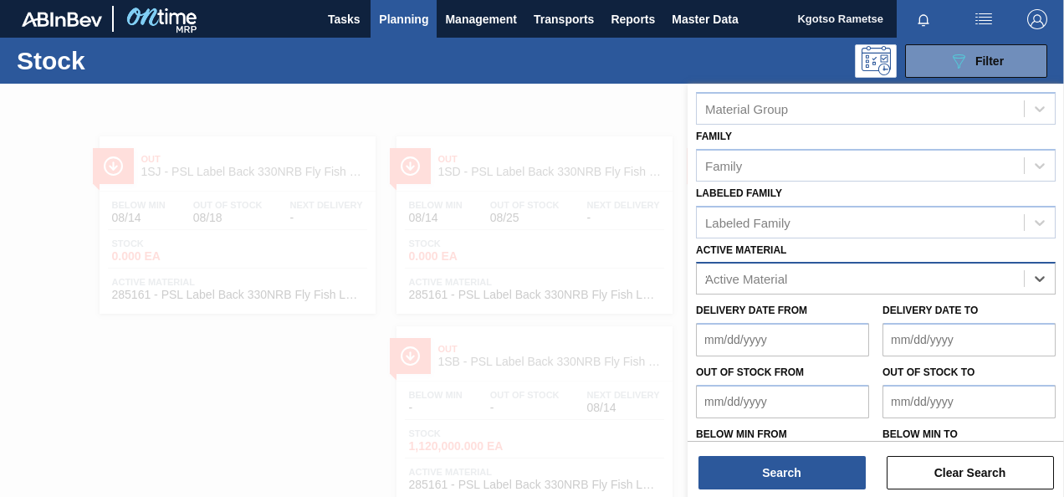
scroll to position [50, 0]
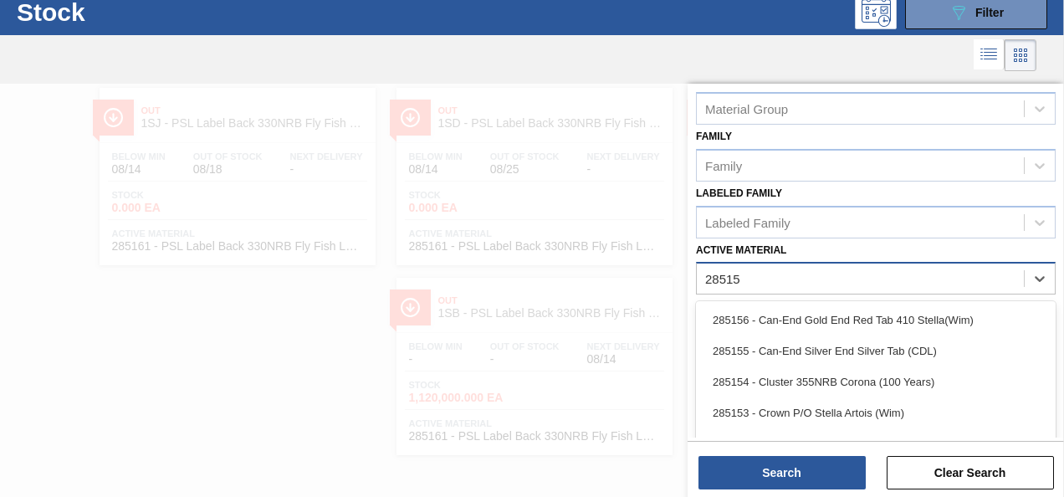
type Material "285159"
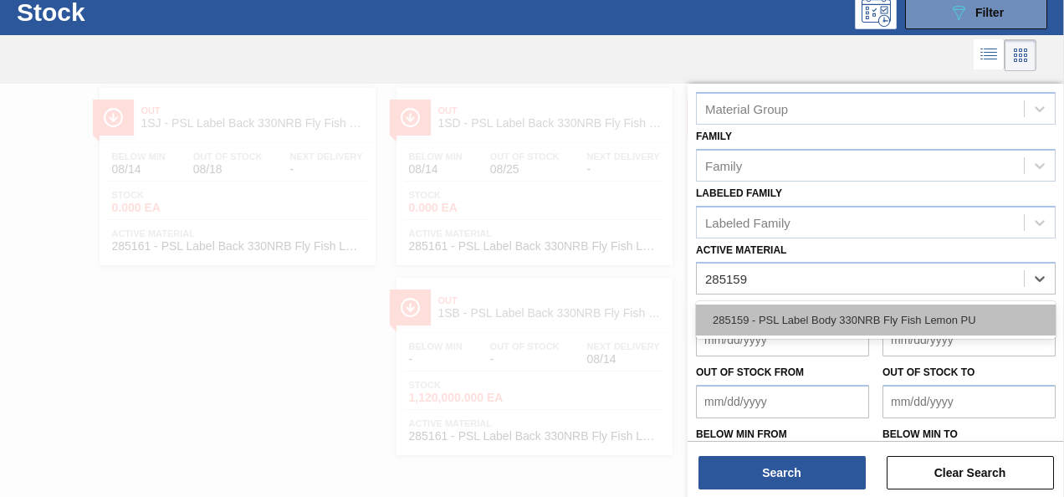
click at [821, 309] on div "285159 - PSL Label Body 330NRB Fly Fish Lemon PU" at bounding box center [876, 319] width 360 height 31
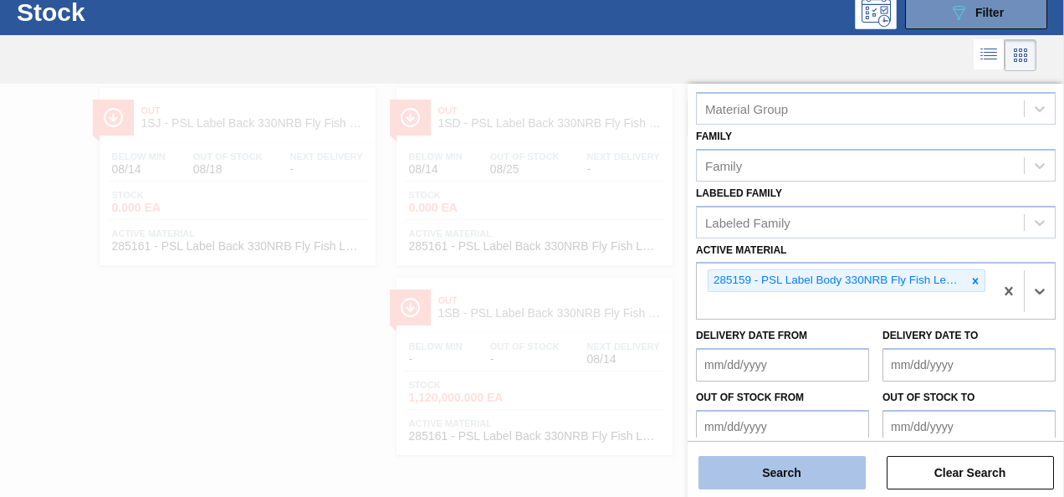
click at [811, 468] on button "Search" at bounding box center [781, 472] width 167 height 33
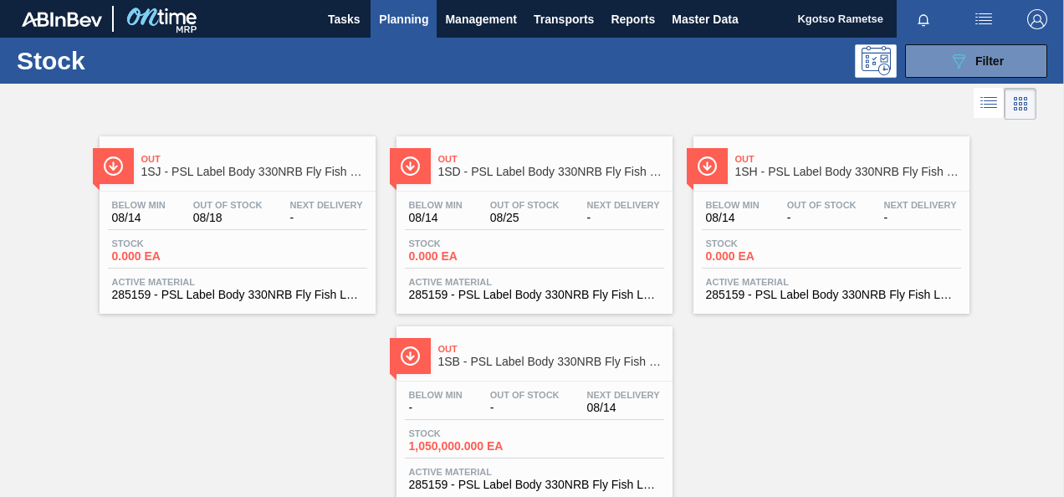
click at [152, 181] on div "Out 1SJ - PSL Label Body 330NRB Fly Fish Lemon PU" at bounding box center [254, 166] width 226 height 38
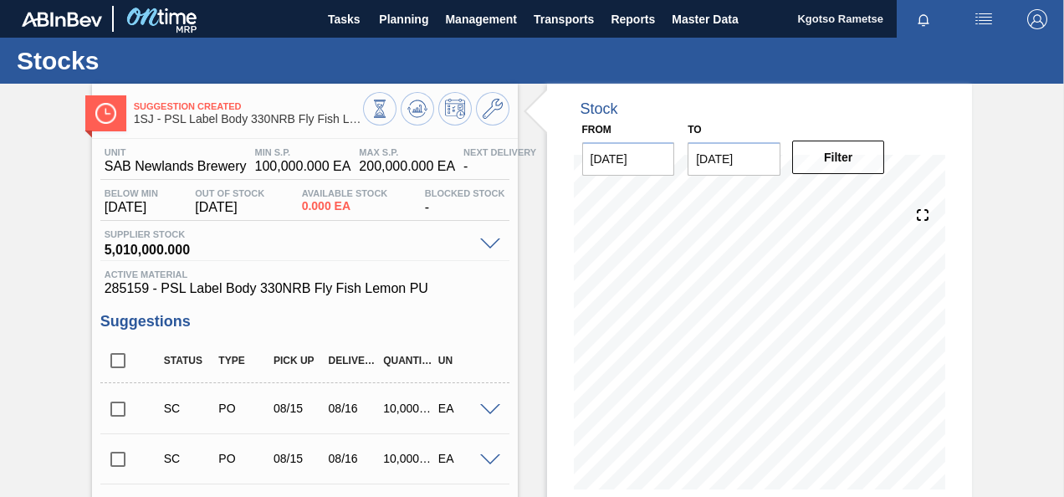
click at [481, 411] on span at bounding box center [490, 410] width 20 height 13
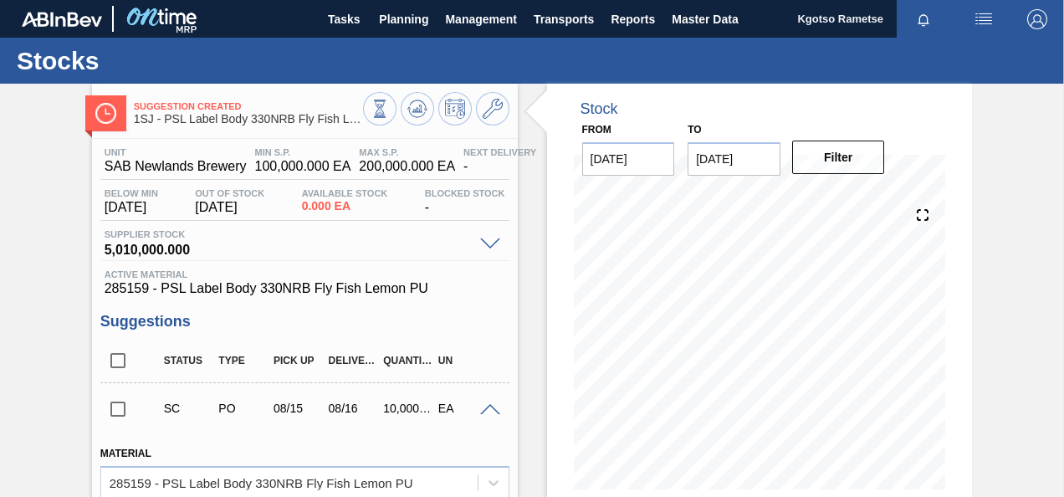
scroll to position [167, 0]
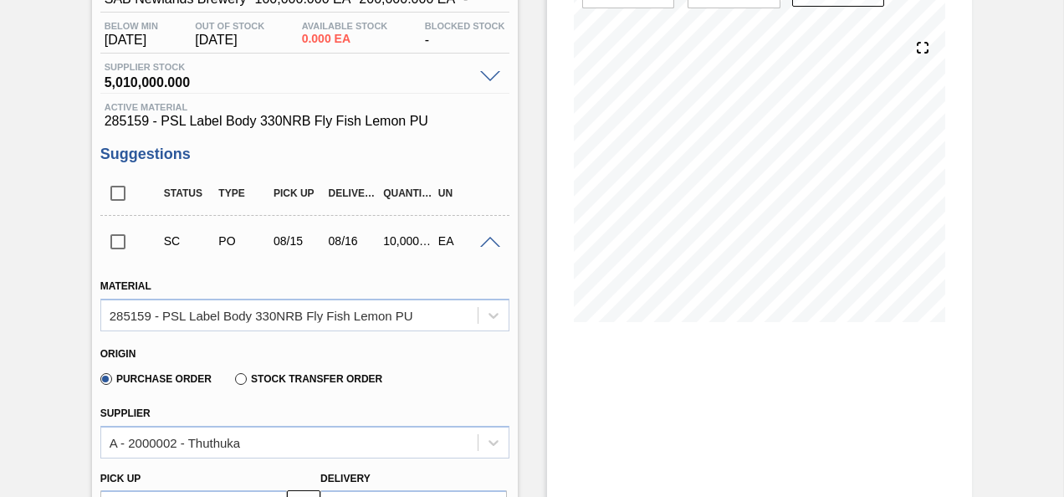
click at [484, 245] on span at bounding box center [490, 243] width 20 height 13
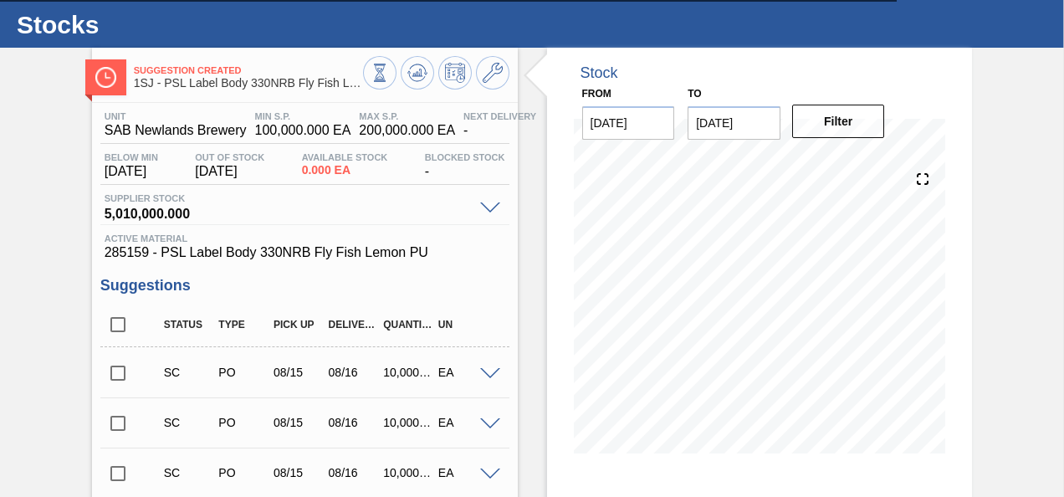
scroll to position [0, 0]
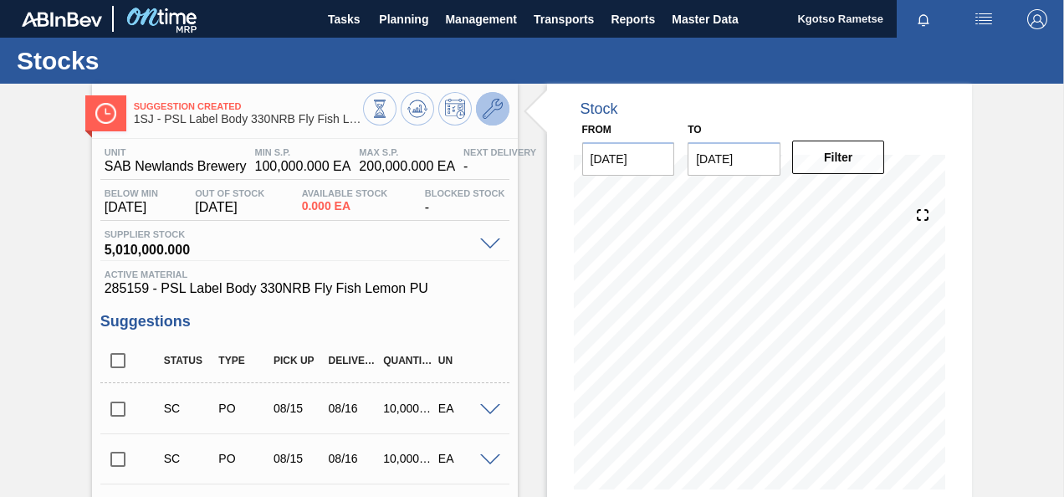
click at [487, 105] on icon at bounding box center [493, 109] width 20 height 20
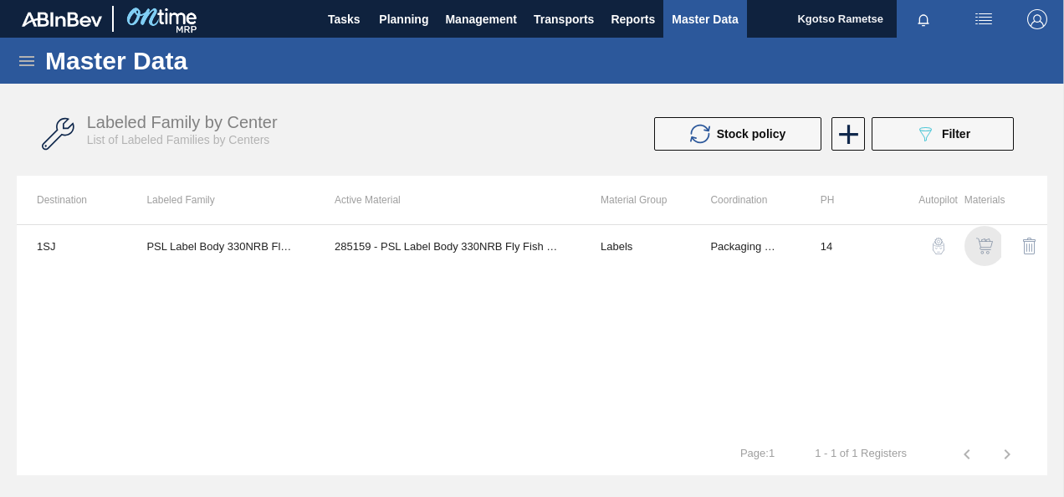
click at [990, 248] on img "button" at bounding box center [984, 246] width 17 height 17
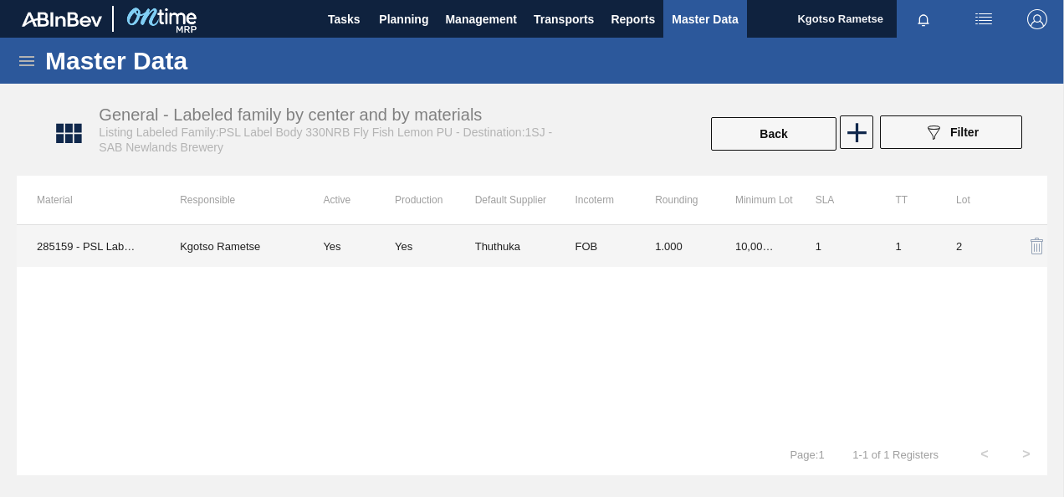
click at [678, 246] on td "1.000" at bounding box center [675, 246] width 80 height 42
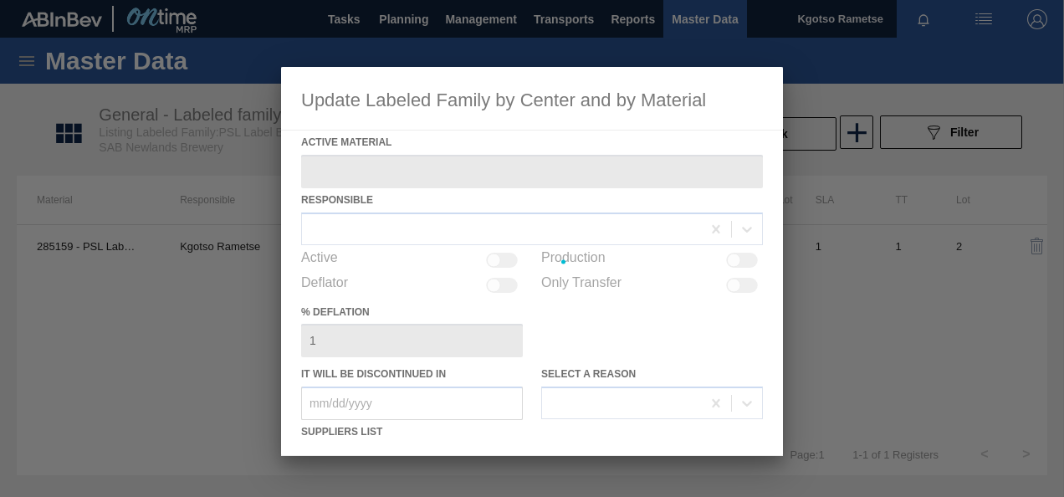
type Material "285159 - PSL Label Body 330NRB Fly Fish Lemon PU"
checkbox input "true"
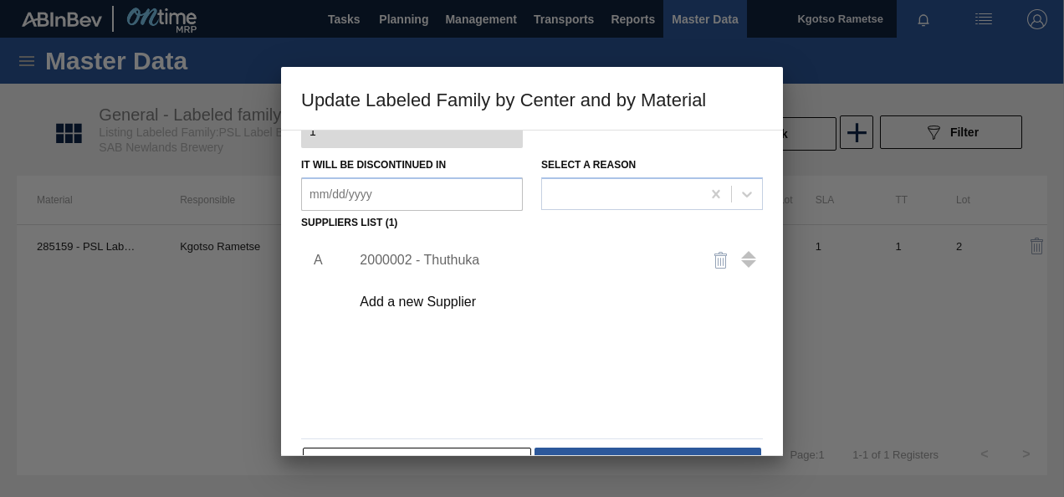
scroll to position [251, 0]
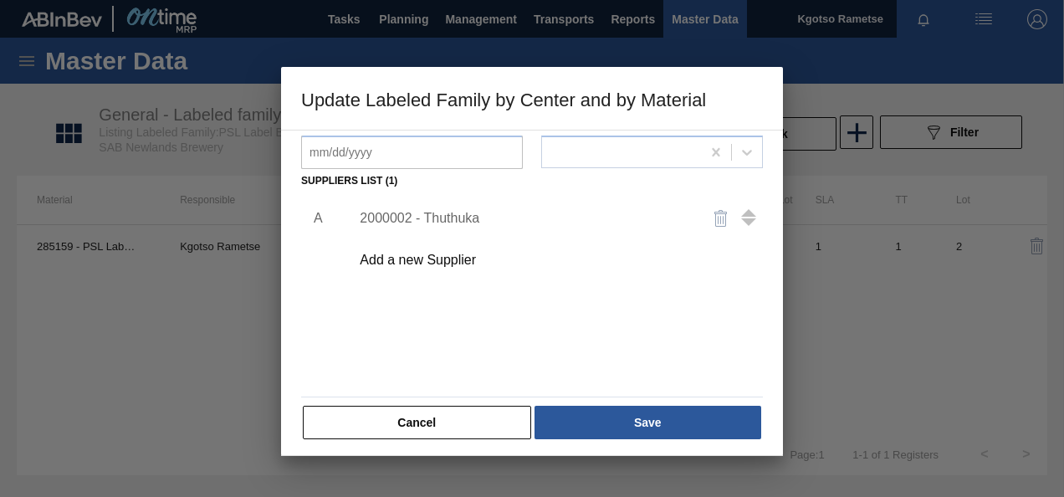
click at [447, 270] on div "Add a new Supplier" at bounding box center [551, 260] width 422 height 42
click at [445, 267] on div "Add a new Supplier" at bounding box center [551, 260] width 422 height 42
click at [443, 261] on div "Add a new Supplier" at bounding box center [524, 260] width 328 height 15
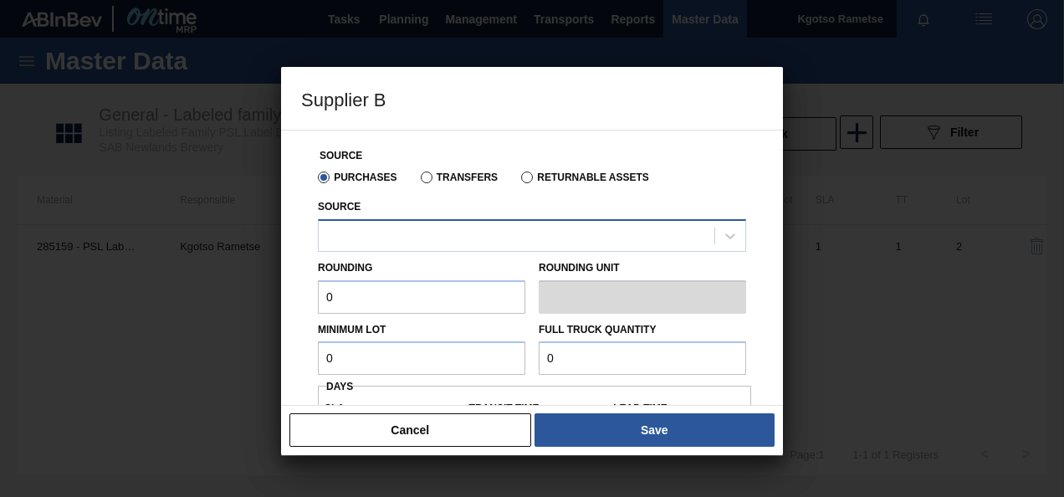
click at [411, 249] on div at bounding box center [532, 235] width 428 height 33
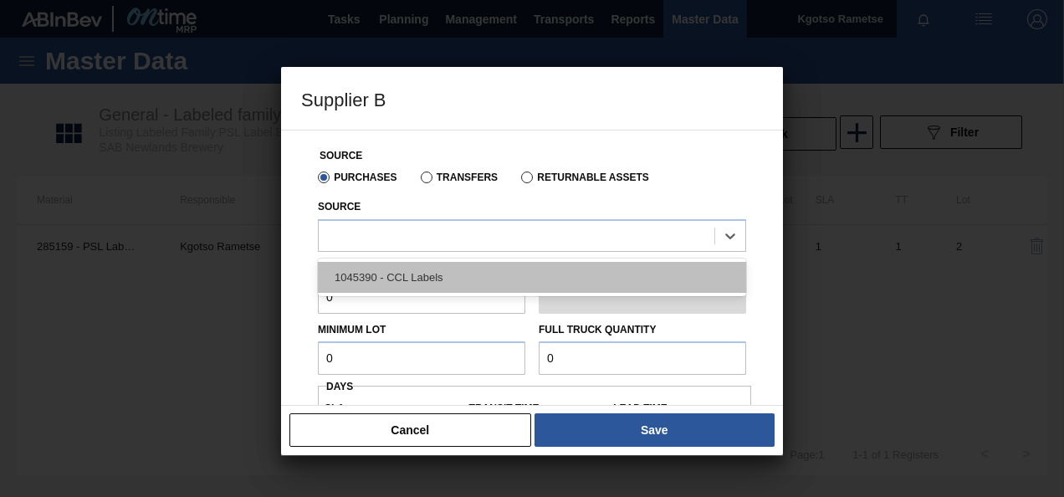
click at [409, 271] on div "1045390 - CCL Labels" at bounding box center [532, 277] width 428 height 31
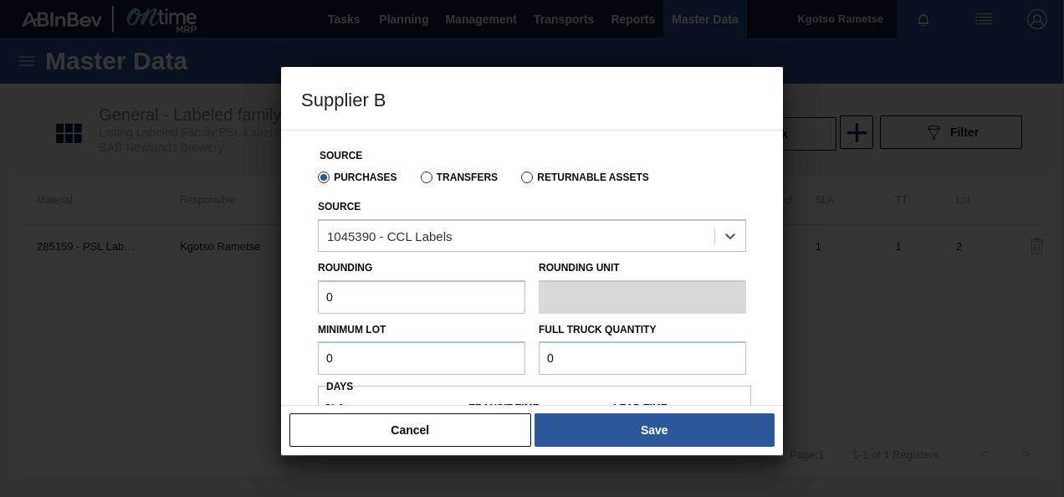
scroll to position [84, 0]
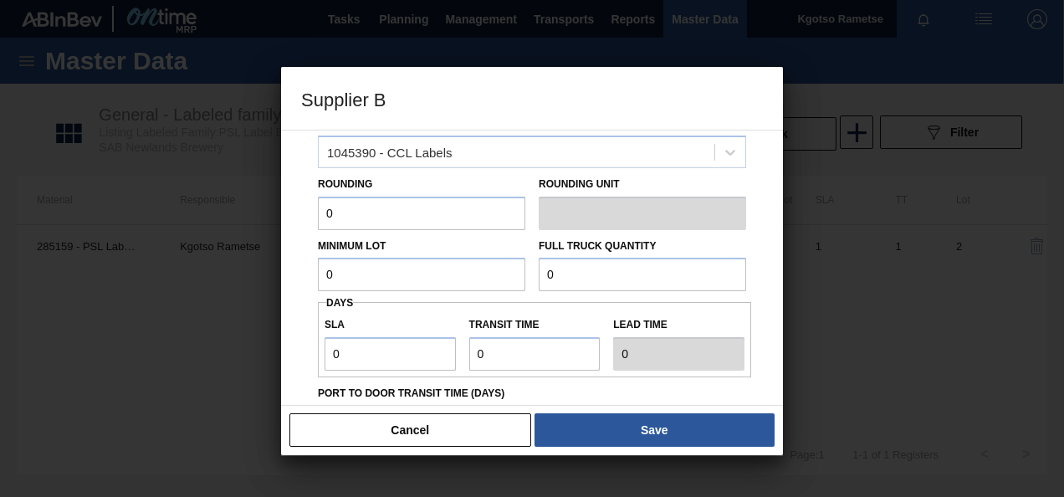
drag, startPoint x: 368, startPoint y: 265, endPoint x: 241, endPoint y: 269, distance: 127.2
click at [244, 269] on div "Supplier B Source Purchases Transfers Returnable Assets Source 1045390 - CCL La…" at bounding box center [532, 248] width 1064 height 497
drag, startPoint x: 406, startPoint y: 274, endPoint x: 212, endPoint y: 285, distance: 194.3
click at [224, 283] on div "Supplier B Source Purchases Transfers Returnable Assets Source 1045390 - CCL La…" at bounding box center [532, 248] width 1064 height 497
type input "3,000,000"
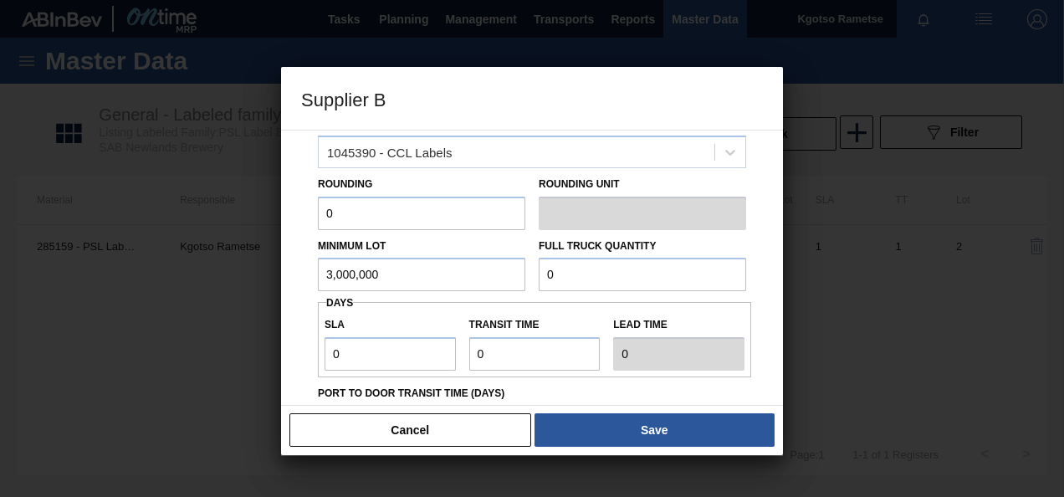
drag, startPoint x: 534, startPoint y: 274, endPoint x: 438, endPoint y: 274, distance: 95.3
click at [473, 274] on div "Minimum Lot 3,000,000 Full Truck Quantity 0" at bounding box center [532, 261] width 442 height 62
paste input "3,000,00"
type input "3,000,000"
drag, startPoint x: 360, startPoint y: 225, endPoint x: 292, endPoint y: 233, distance: 69.0
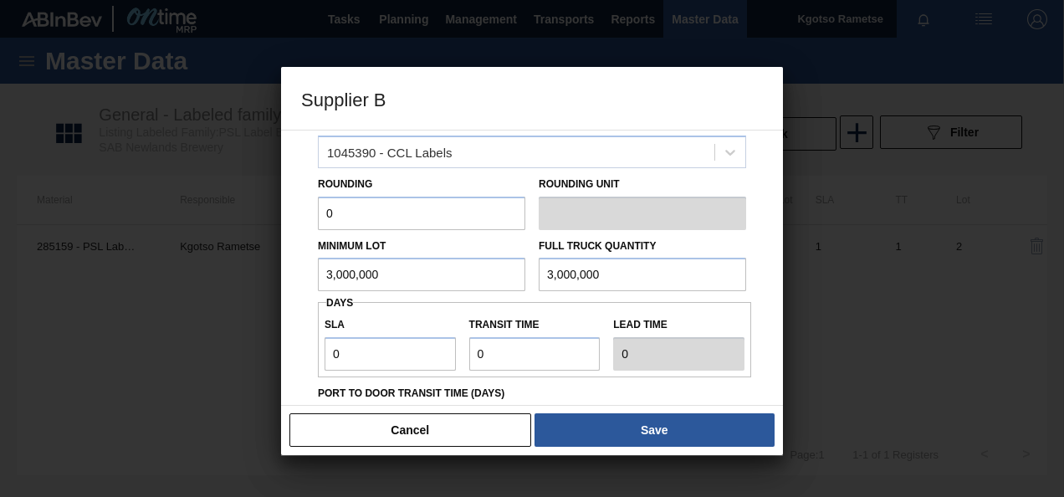
click at [294, 233] on div "Source Purchases Transfers Returnable Assets Source 1045390 - CCL Labels Roundi…" at bounding box center [532, 268] width 502 height 276
type input "1"
click at [293, 339] on div "Source Purchases Transfers Returnable Assets Source 1045390 - CCL Labels Roundi…" at bounding box center [532, 268] width 502 height 276
drag, startPoint x: 367, startPoint y: 345, endPoint x: 318, endPoint y: 345, distance: 49.3
click at [319, 345] on div "SLA 0" at bounding box center [390, 342] width 145 height 58
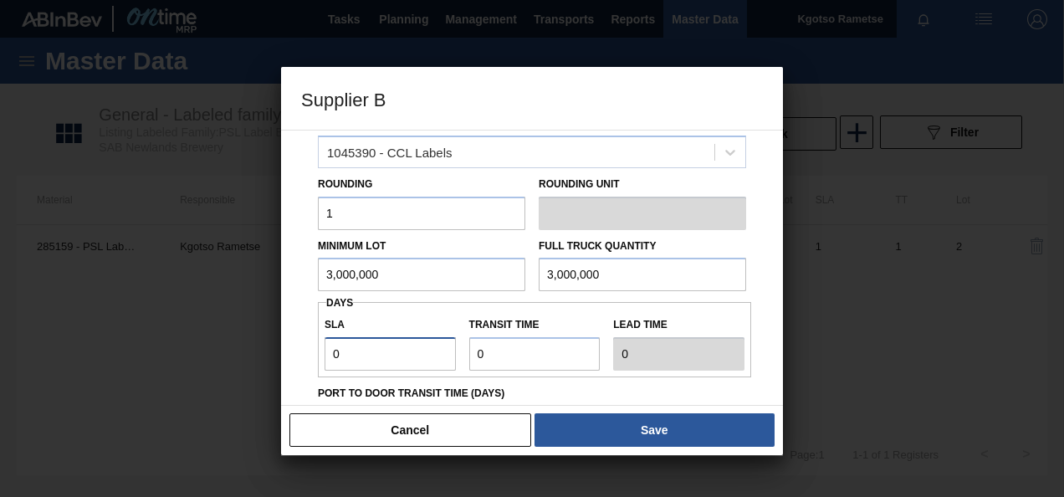
type input "1"
drag, startPoint x: 509, startPoint y: 349, endPoint x: 385, endPoint y: 349, distance: 124.6
click at [385, 349] on div "SLA 1 Transit time Lead time 1" at bounding box center [534, 340] width 433 height 62
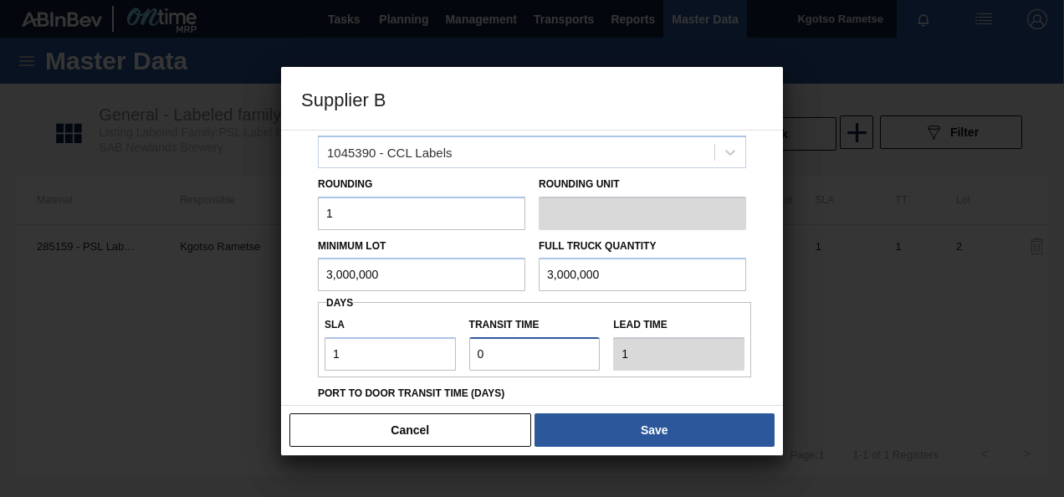
type input "1"
type input "2"
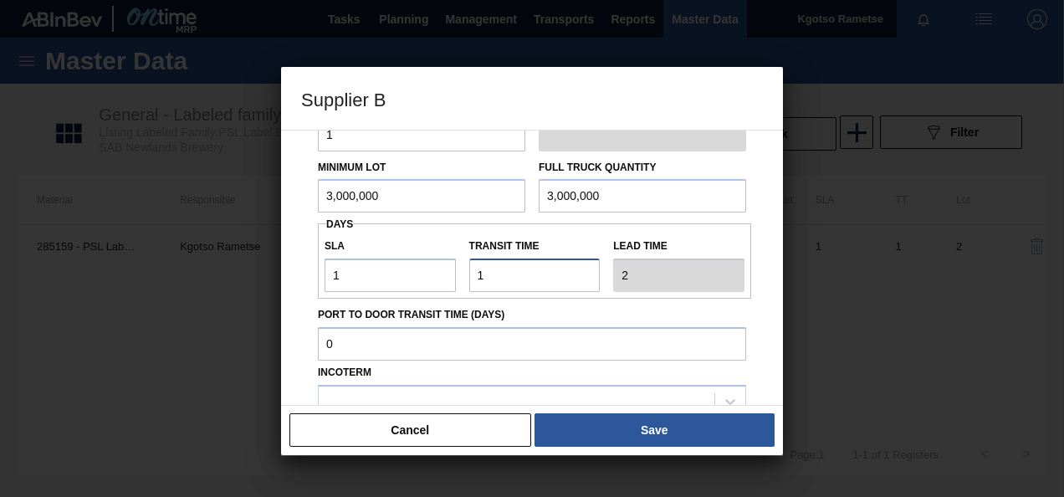
scroll to position [251, 0]
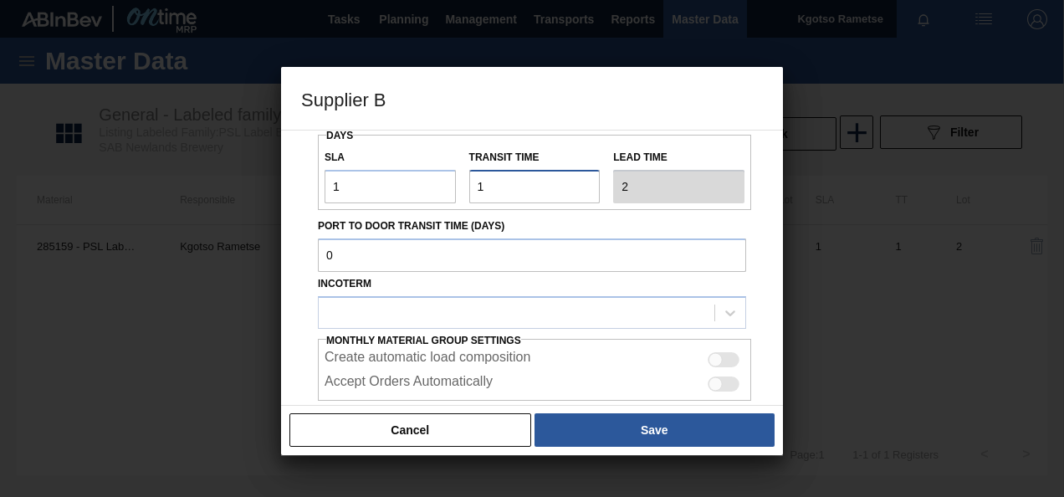
type input "1"
click at [428, 290] on div "Incoterm" at bounding box center [532, 300] width 428 height 57
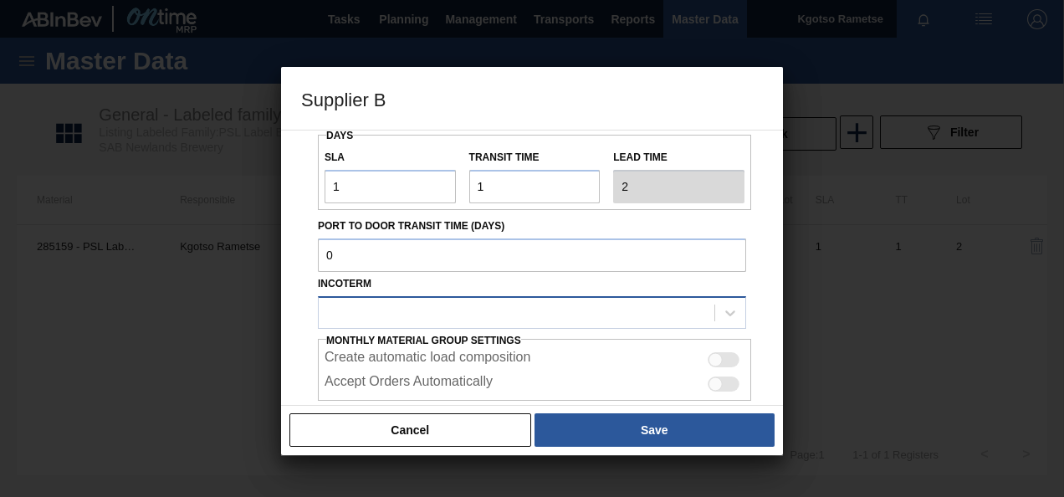
click at [416, 308] on div at bounding box center [517, 312] width 396 height 24
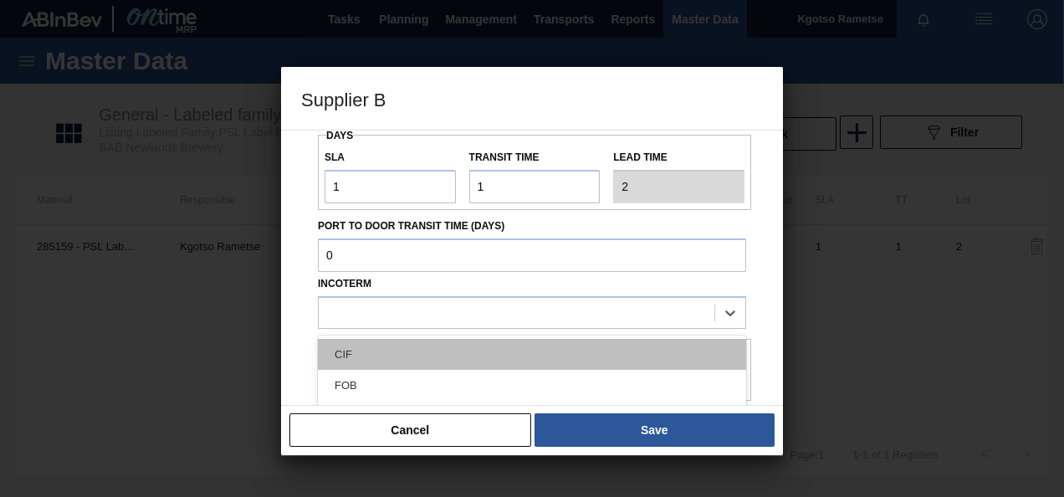
click at [371, 368] on div "CIF" at bounding box center [532, 354] width 428 height 31
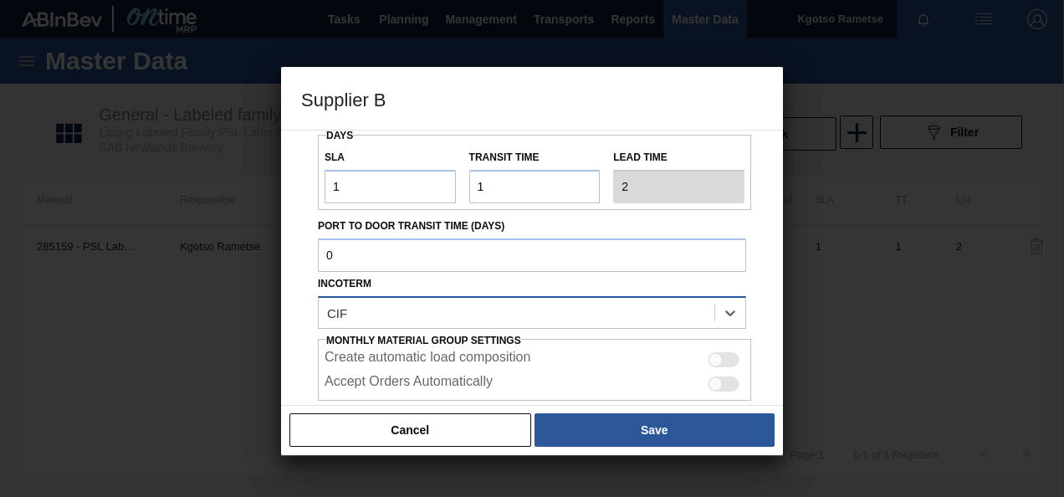
click at [361, 309] on div "CIF" at bounding box center [517, 312] width 396 height 24
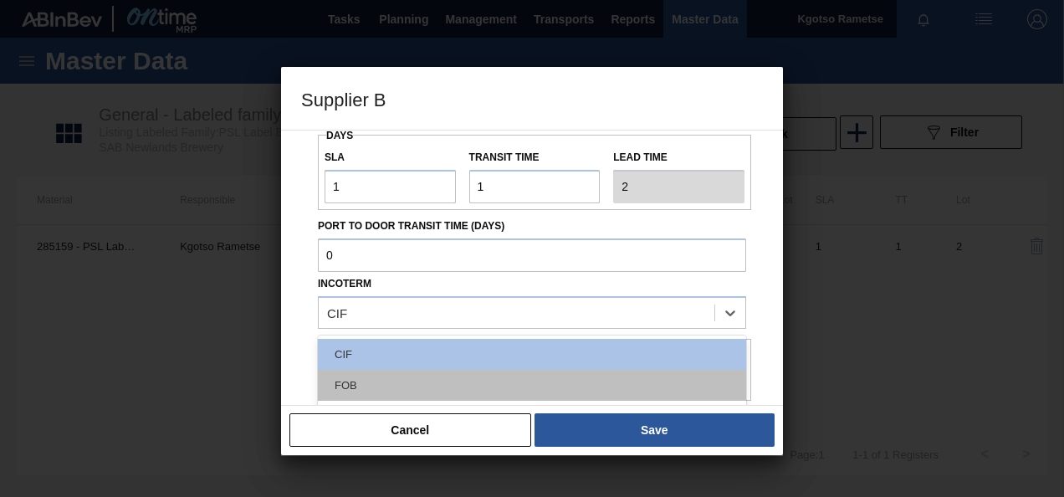
click at [360, 376] on div "FOB" at bounding box center [532, 385] width 428 height 31
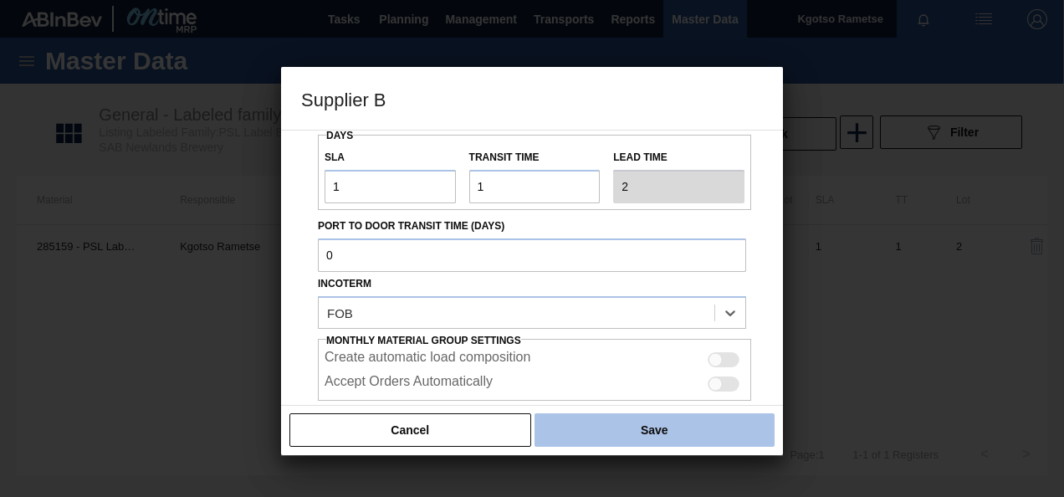
click at [584, 432] on button "Save" at bounding box center [654, 429] width 240 height 33
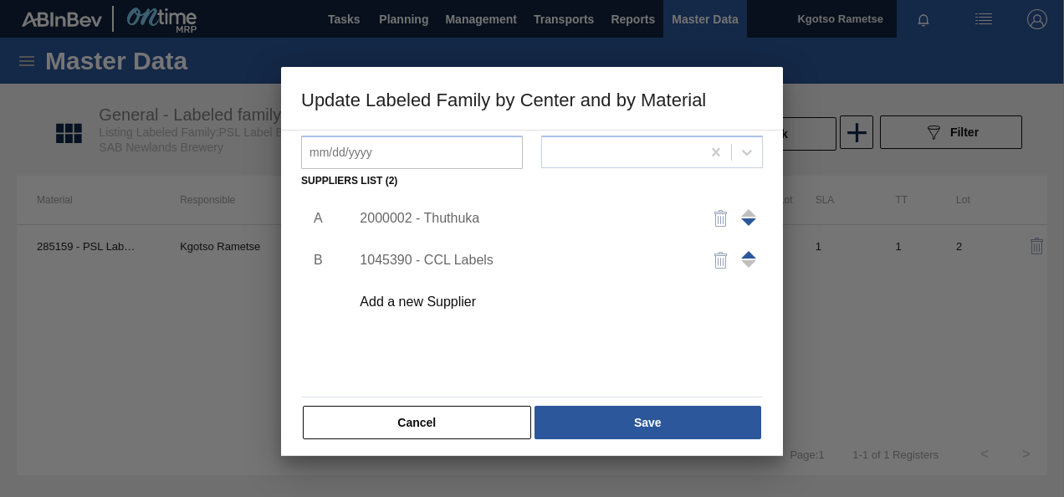
scroll to position [256, 0]
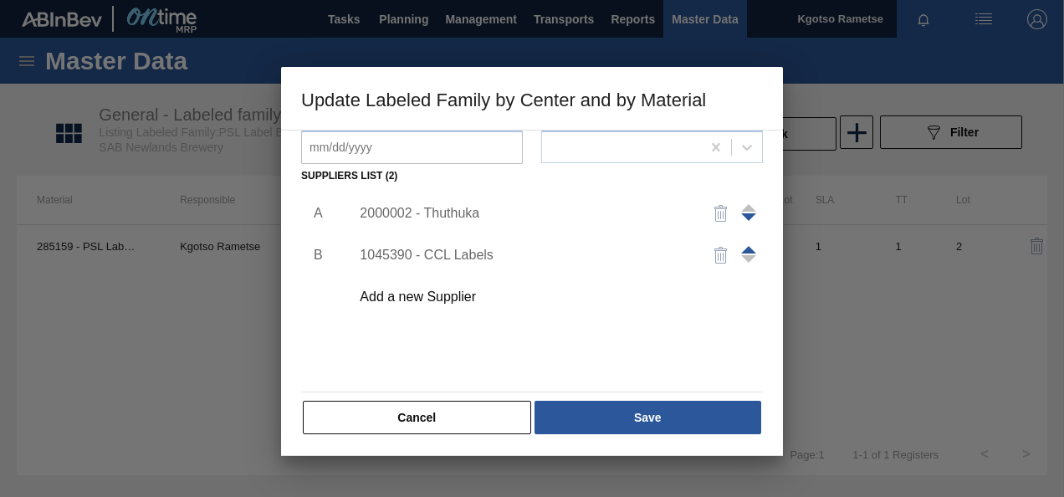
click at [748, 248] on span at bounding box center [748, 250] width 15 height 8
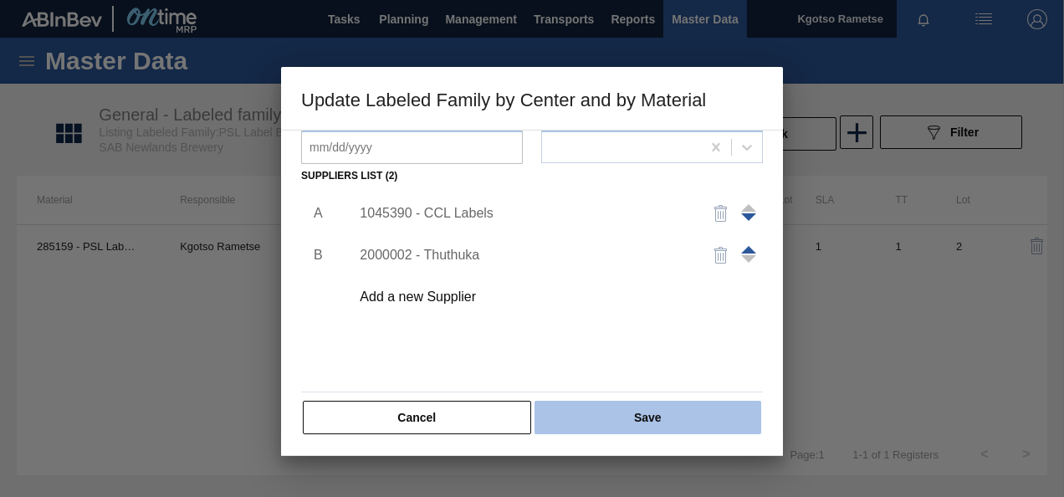
click at [642, 411] on button "Save" at bounding box center [647, 417] width 227 height 33
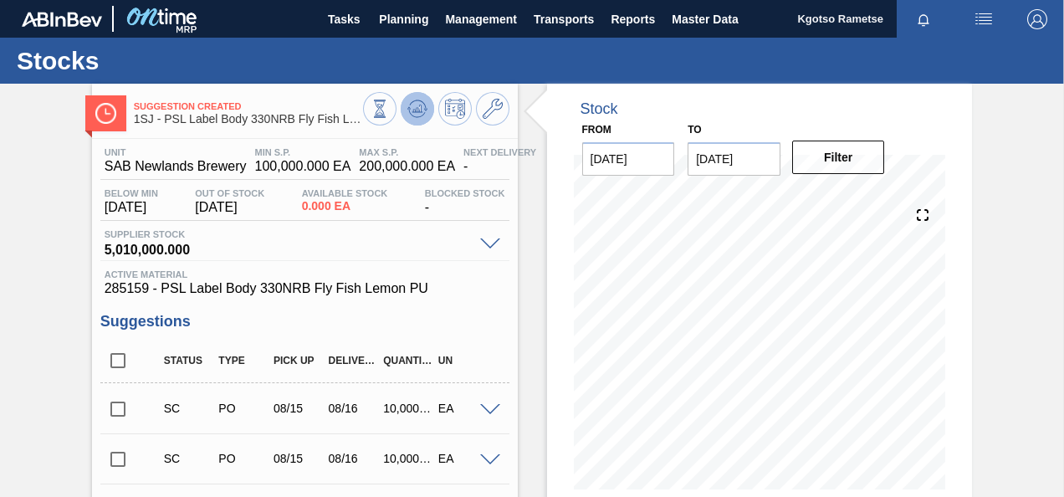
click at [427, 100] on button at bounding box center [417, 108] width 33 height 33
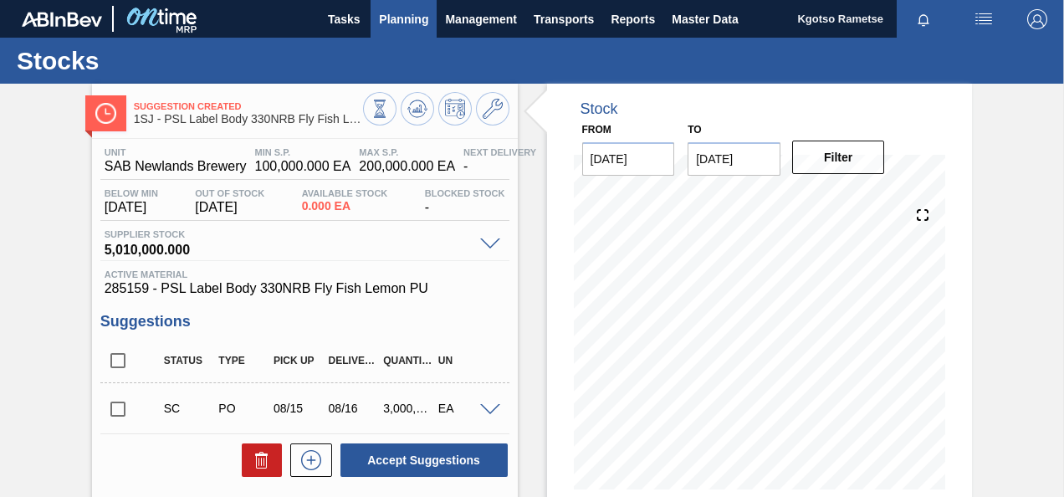
click at [408, 16] on span "Planning" at bounding box center [403, 19] width 49 height 20
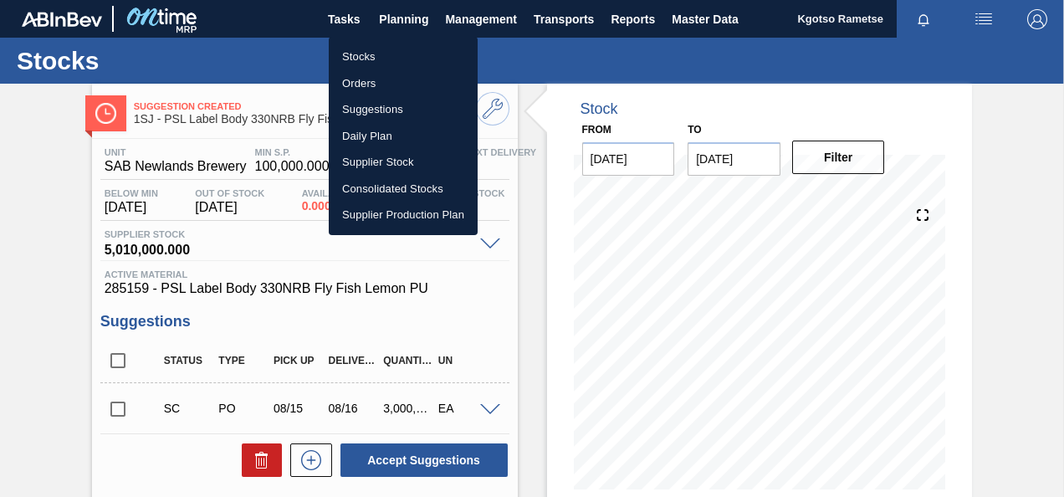
click at [391, 54] on li "Stocks" at bounding box center [403, 56] width 149 height 27
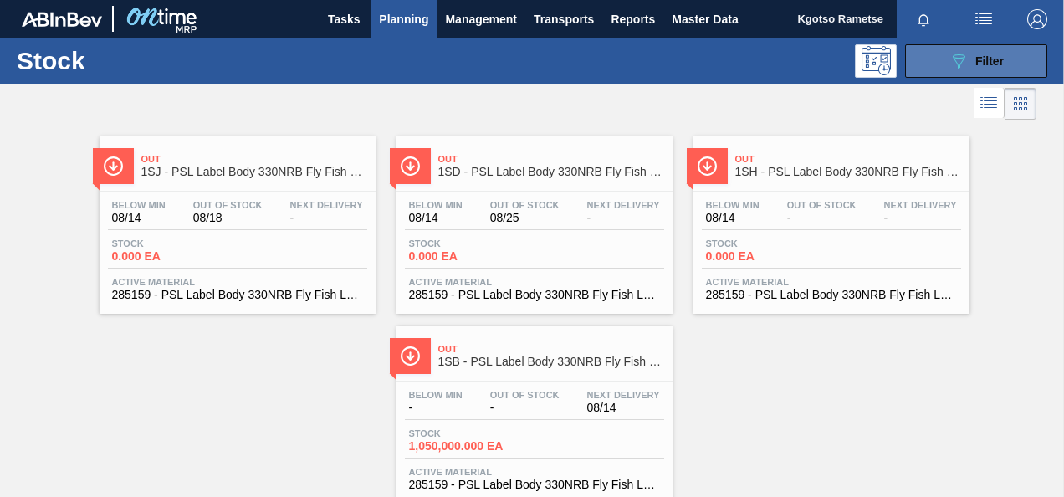
click at [981, 54] on span "Filter" at bounding box center [989, 60] width 28 height 13
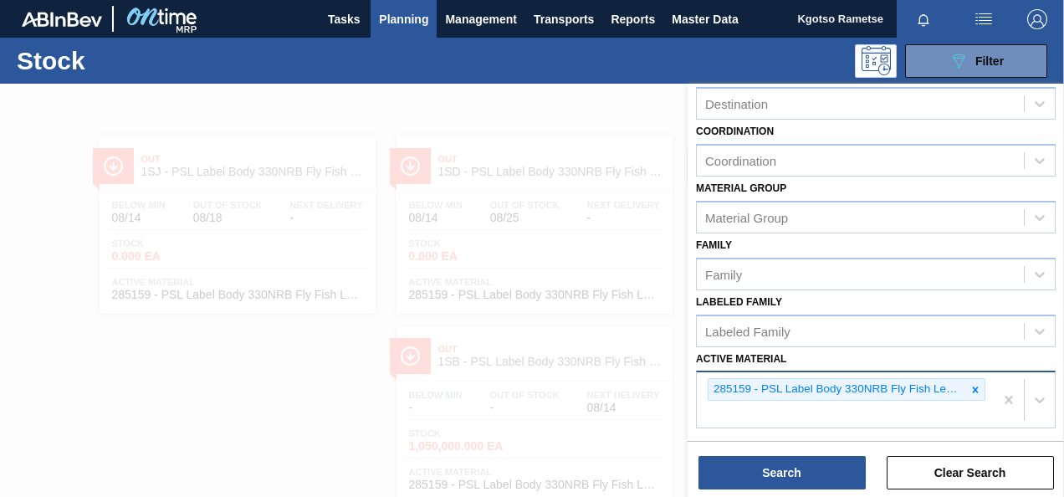
scroll to position [324, 0]
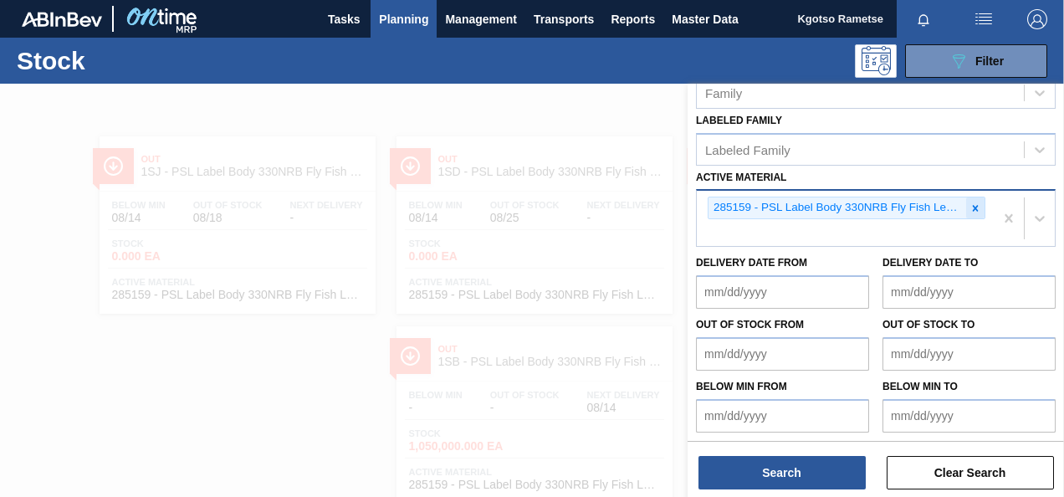
click at [973, 205] on icon at bounding box center [976, 208] width 6 height 6
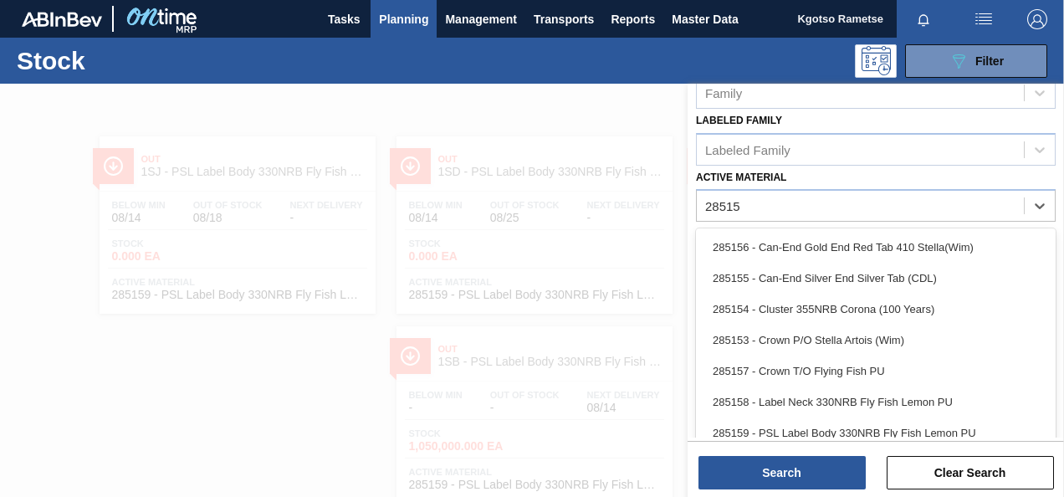
type Material "285158"
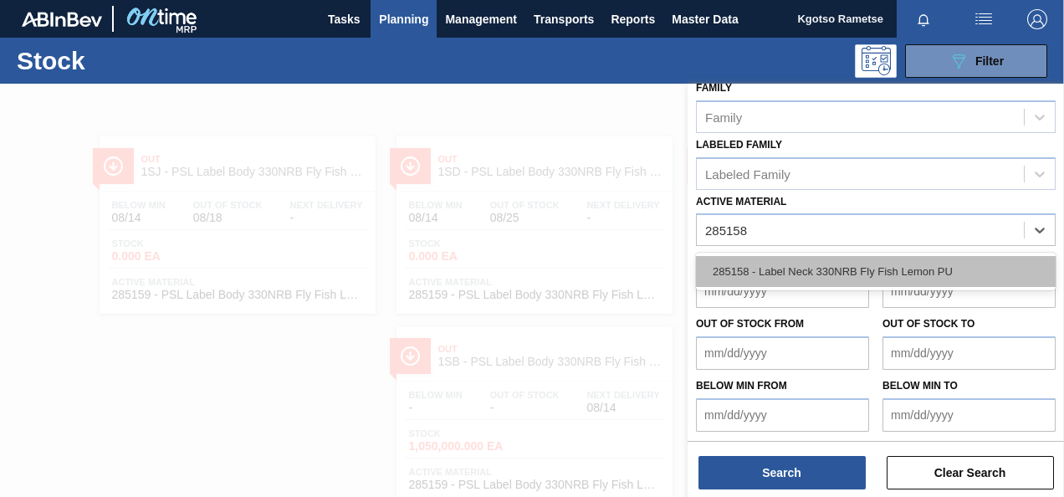
click at [867, 269] on div "285158 - Label Neck 330NRB Fly Fish Lemon PU" at bounding box center [876, 271] width 360 height 31
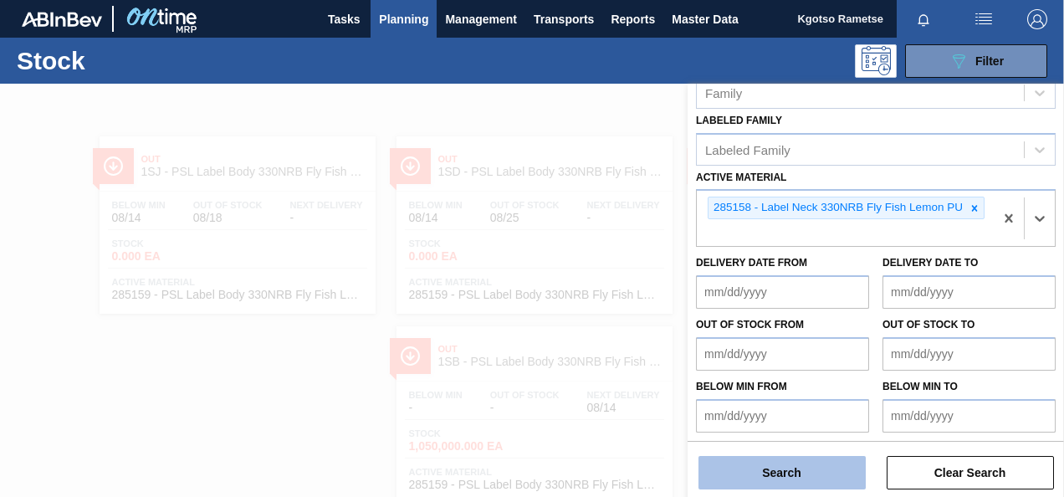
click at [795, 469] on button "Search" at bounding box center [781, 472] width 167 height 33
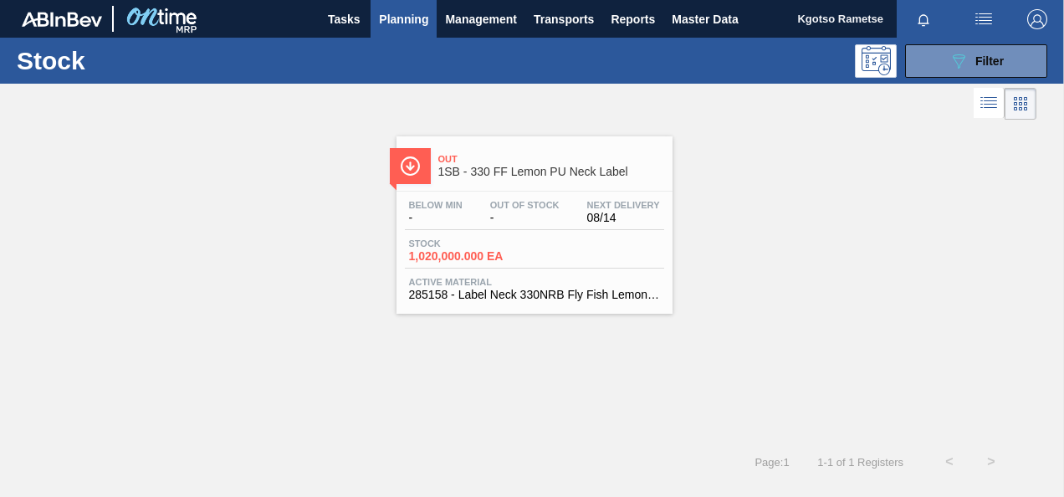
click at [554, 253] on div "Stock 1,020,000.000 EA" at bounding box center [534, 253] width 259 height 30
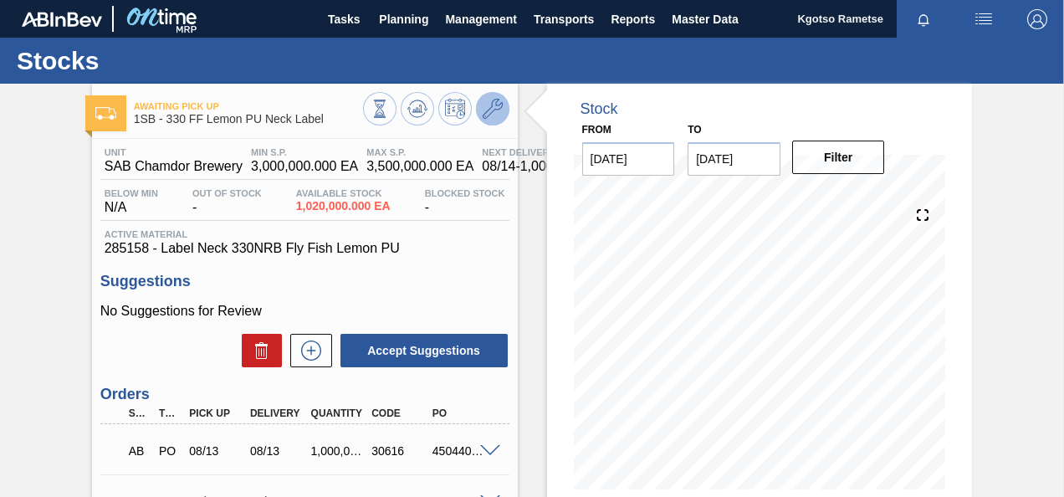
click at [492, 107] on icon at bounding box center [493, 109] width 20 height 20
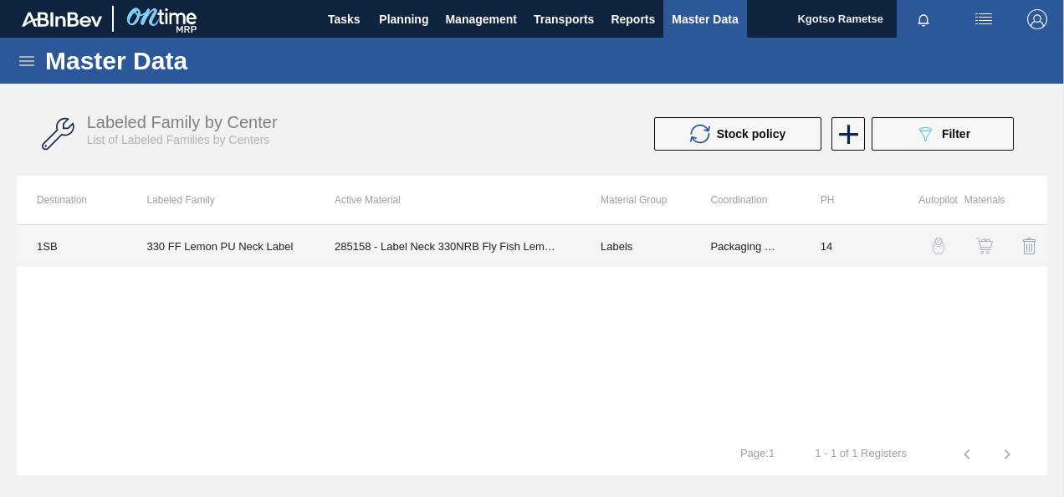
click at [582, 258] on td "Labels" at bounding box center [635, 246] width 110 height 42
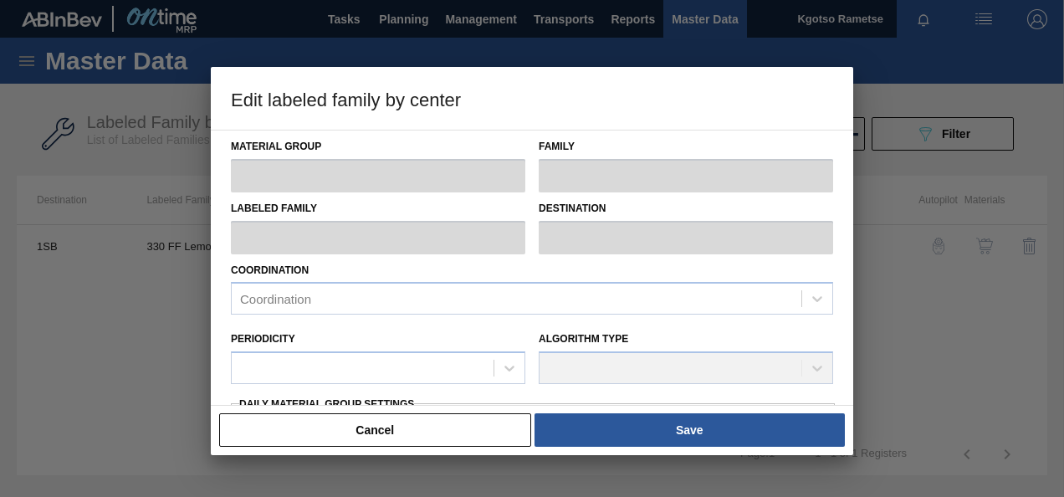
type input "Labels"
type input "330"
type input "330 FF Lemon PU Neck Label"
type input "1SB - SAB Chamdor Brewery"
type input "14"
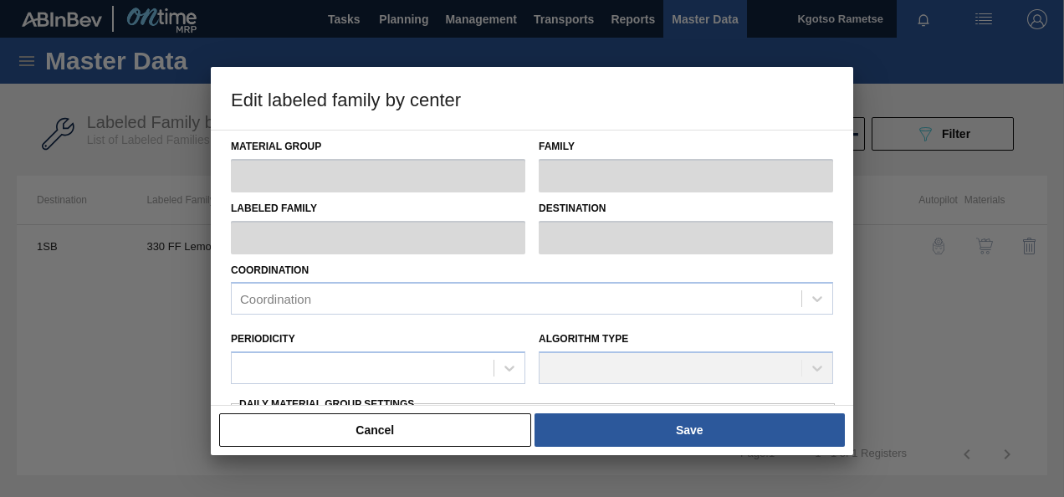
type input "3,000,000"
type input "3,500,000"
type input "100"
type input "3,500,000.000"
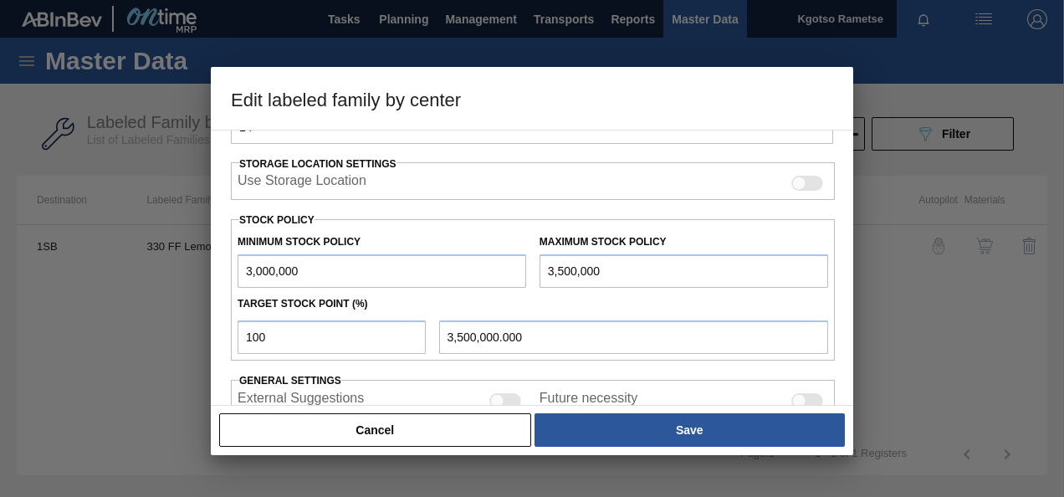
scroll to position [463, 0]
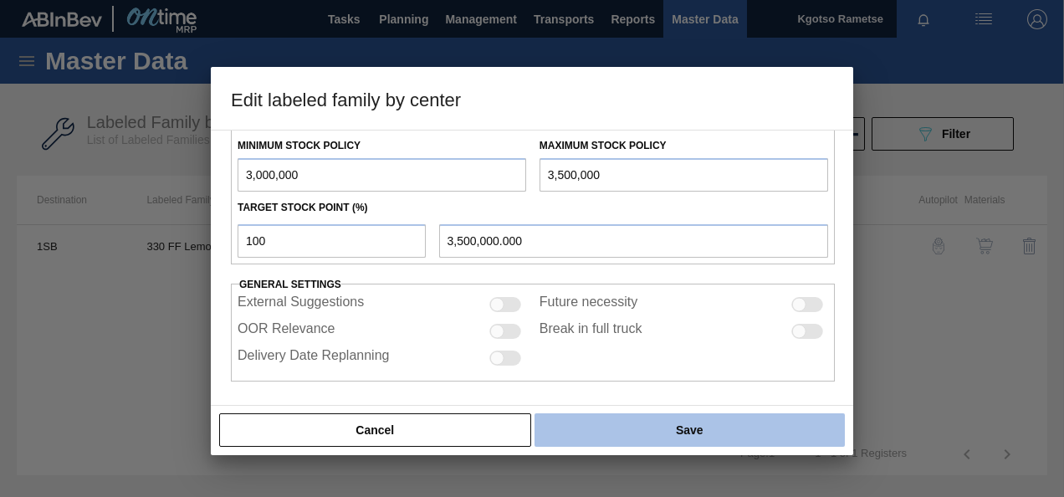
click at [670, 430] on button "Save" at bounding box center [689, 429] width 310 height 33
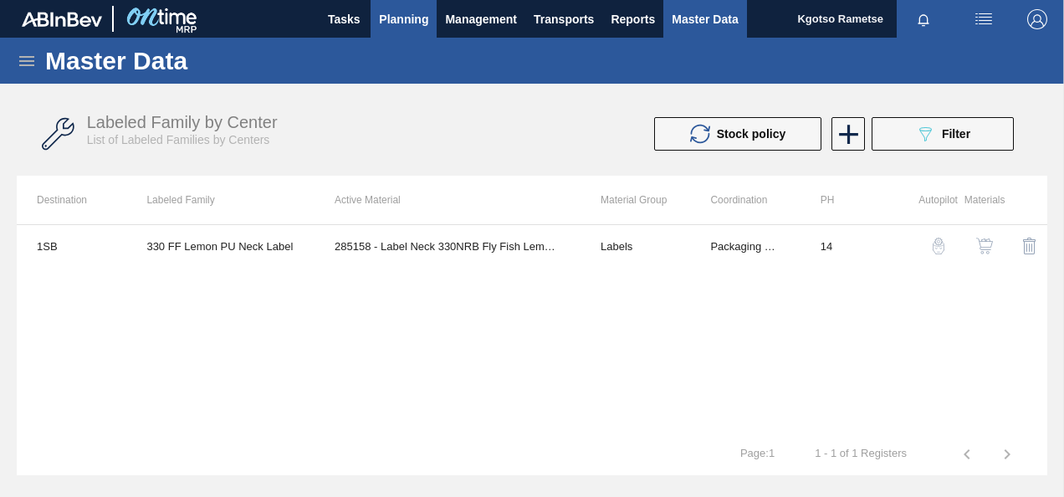
click at [395, 7] on button "Planning" at bounding box center [403, 19] width 66 height 38
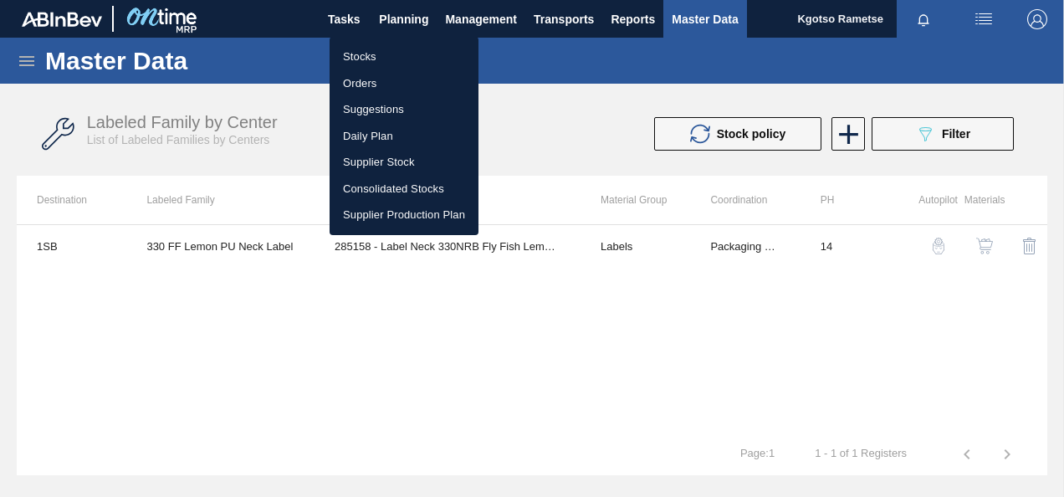
click at [384, 46] on li "Stocks" at bounding box center [404, 56] width 149 height 27
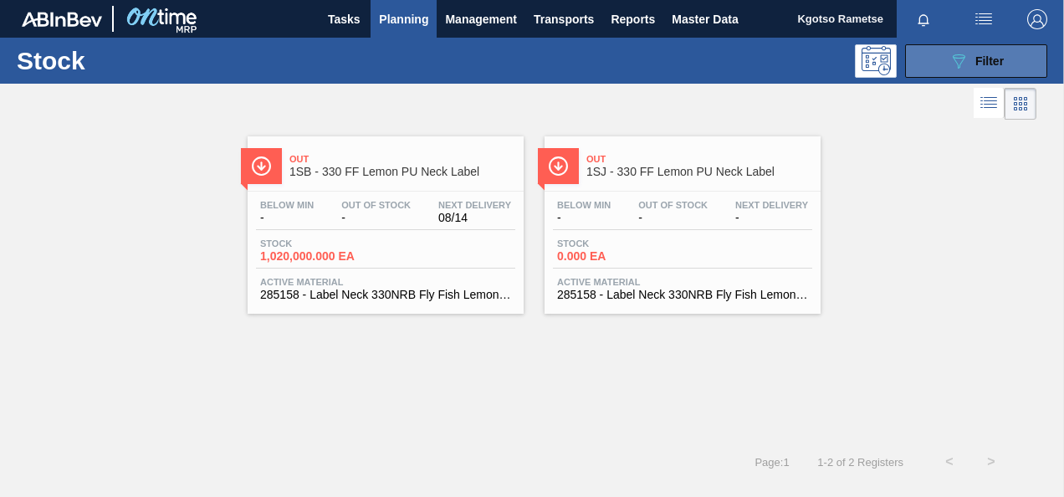
click at [933, 64] on button "089F7B8B-B2A5-4AFE-B5C0-19BA573D28AC Filter" at bounding box center [976, 60] width 142 height 33
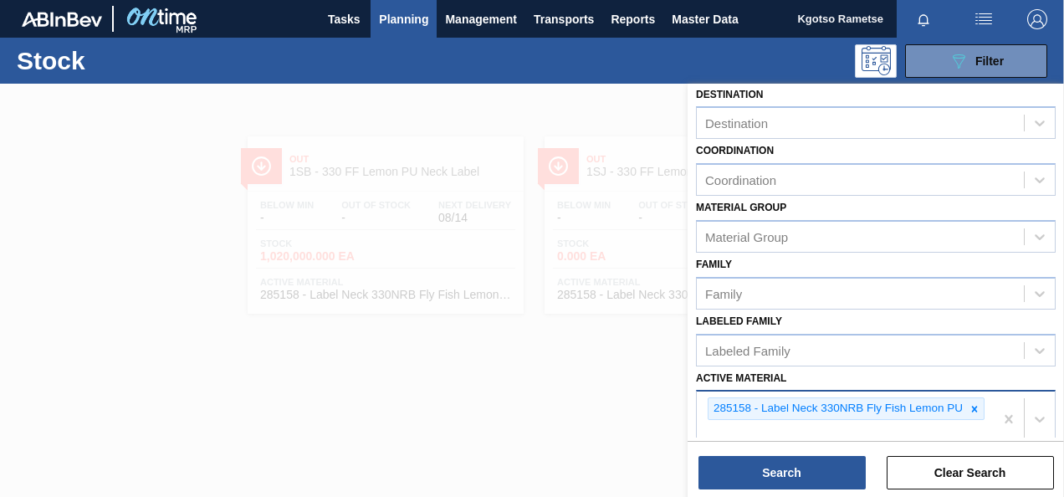
scroll to position [324, 0]
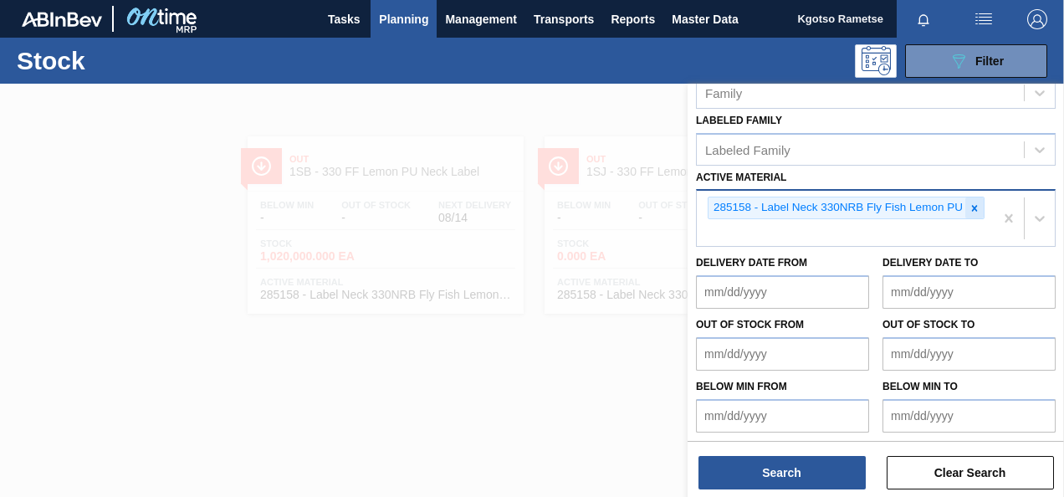
click at [974, 209] on icon at bounding box center [974, 208] width 12 height 12
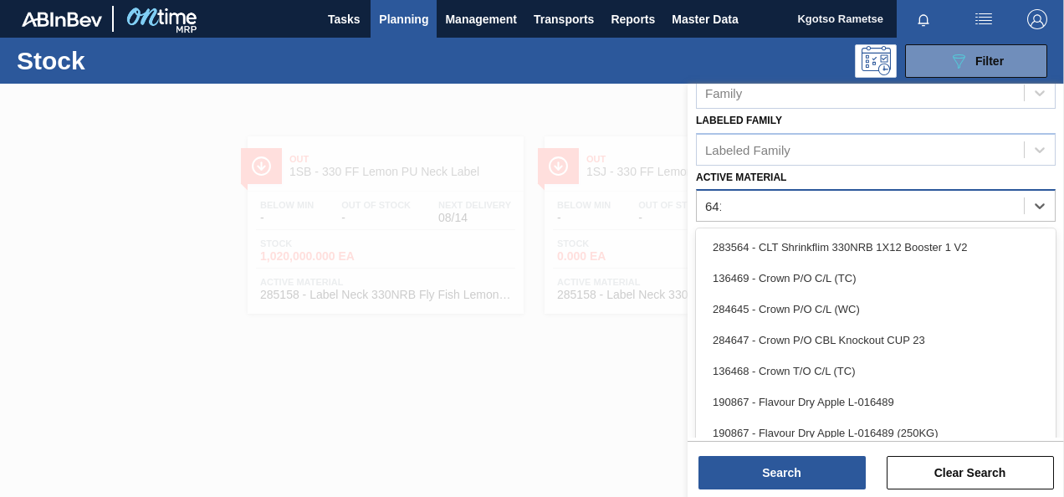
scroll to position [299, 0]
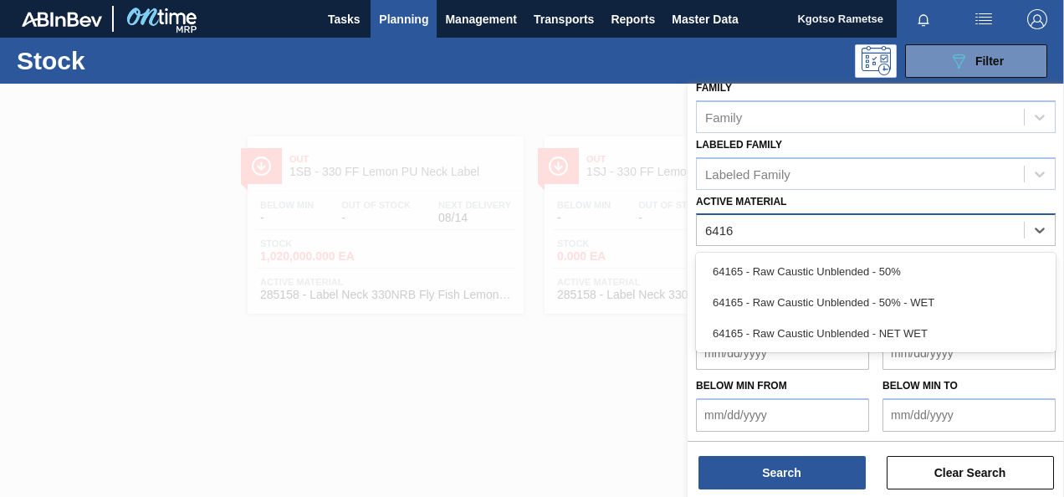
type Material "64165"
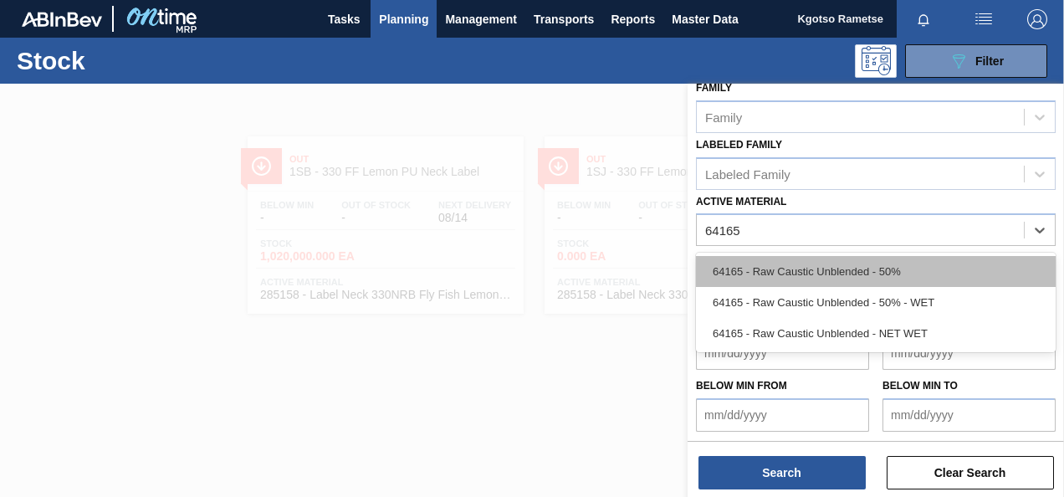
click at [809, 275] on div "64165 - Raw Caustic Unblended - 50%" at bounding box center [876, 271] width 360 height 31
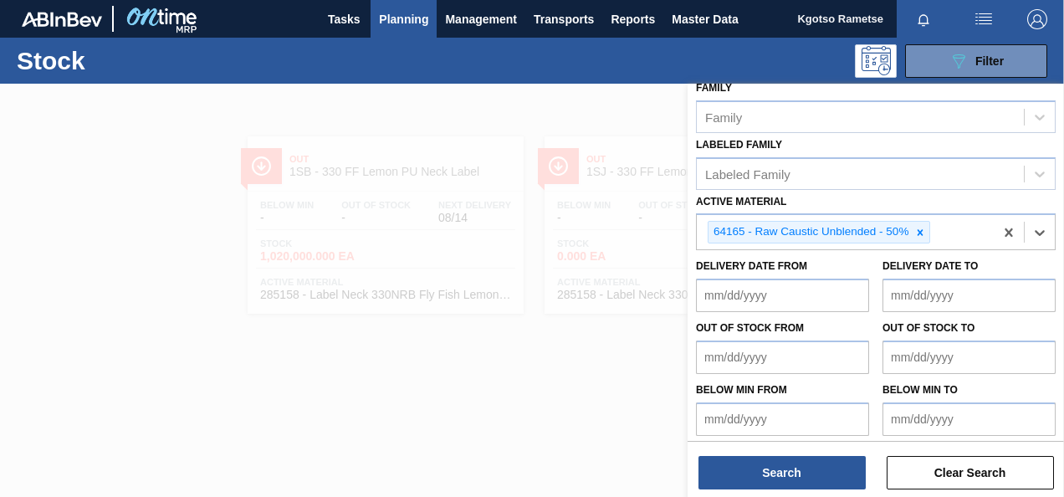
scroll to position [303, 0]
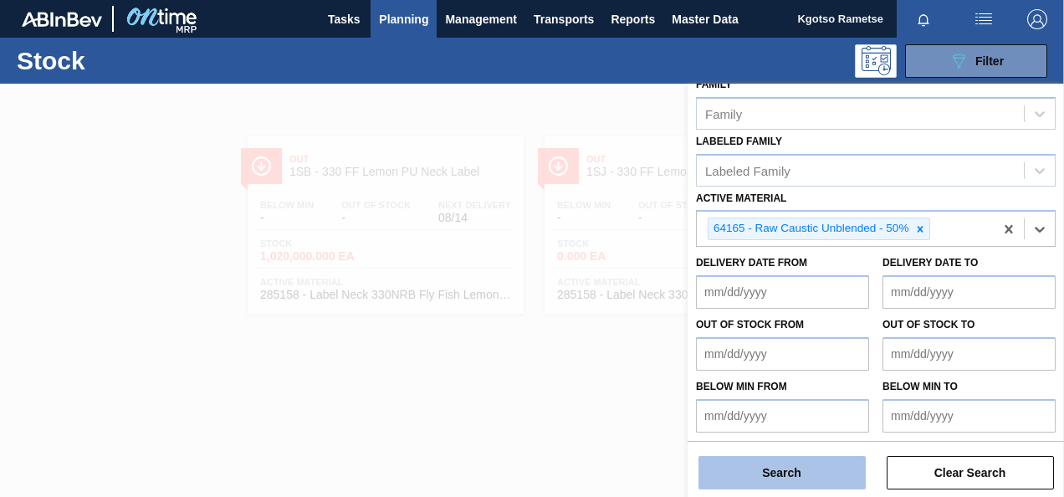
click at [793, 482] on button "Search" at bounding box center [781, 472] width 167 height 33
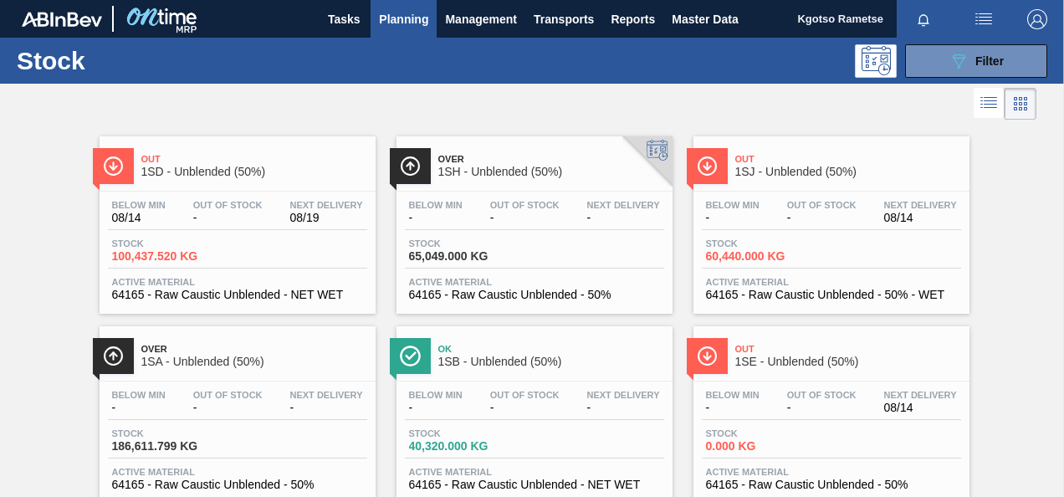
click at [753, 176] on span "1SJ - Unblended (50%)" at bounding box center [848, 172] width 226 height 13
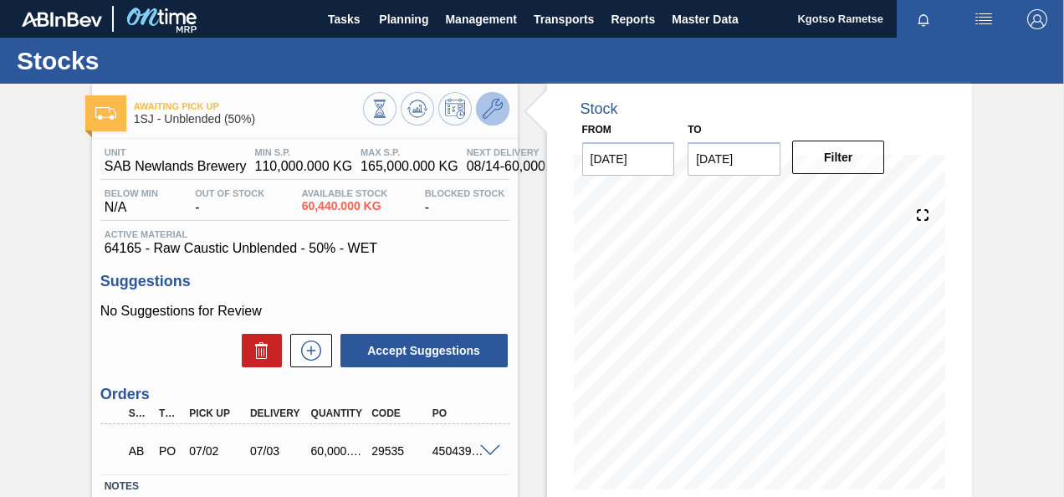
click at [498, 108] on icon at bounding box center [493, 109] width 20 height 20
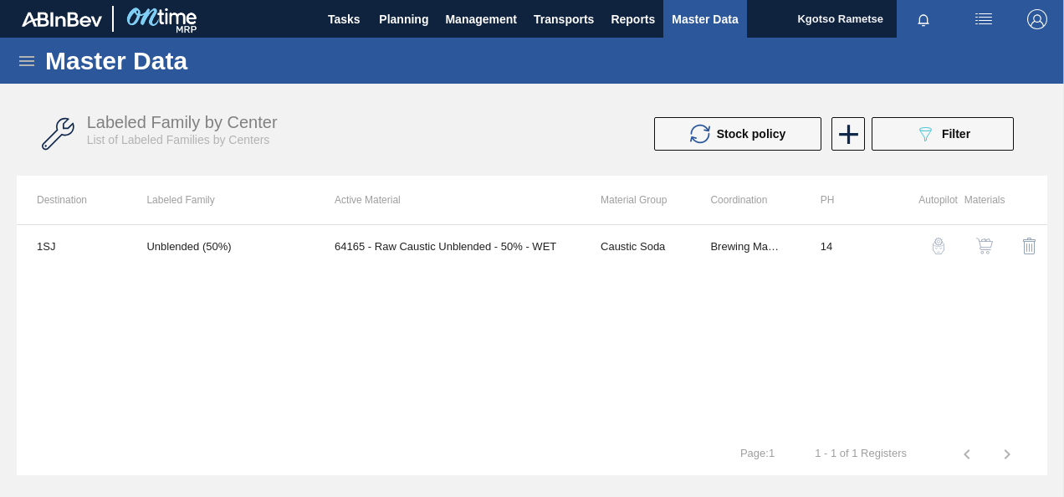
click at [982, 240] on img "button" at bounding box center [984, 246] width 17 height 17
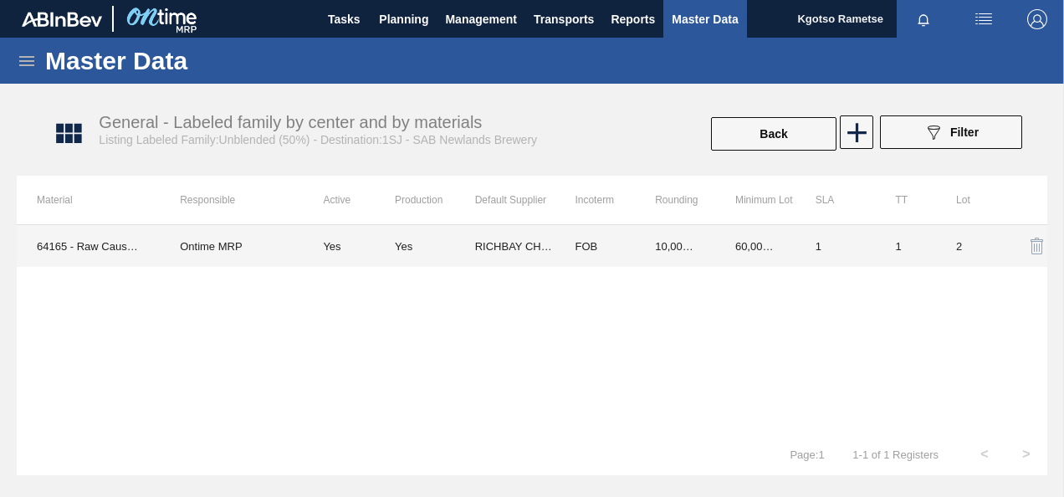
click at [729, 239] on td "60,000.000" at bounding box center [755, 246] width 80 height 42
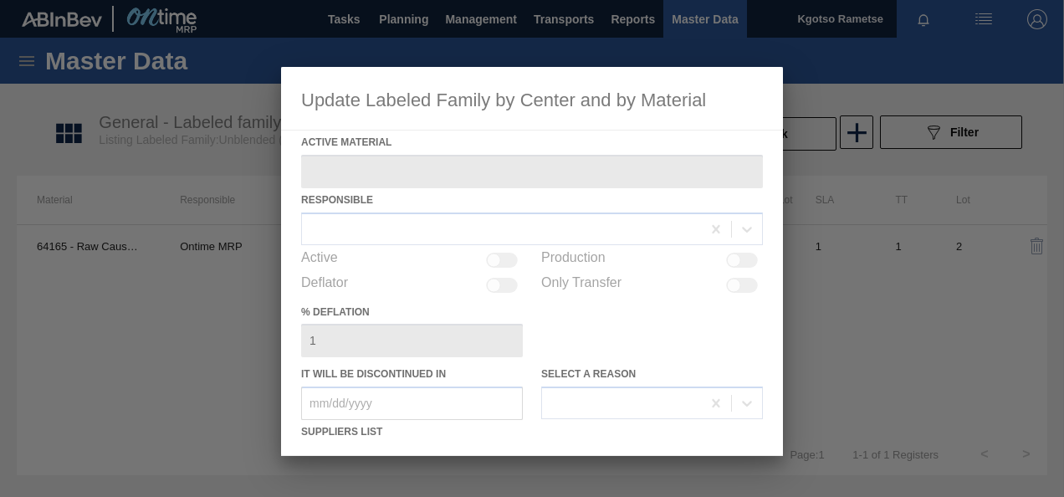
type Material "64165 - Raw Caustic Unblended - 50% - WET"
checkbox input "true"
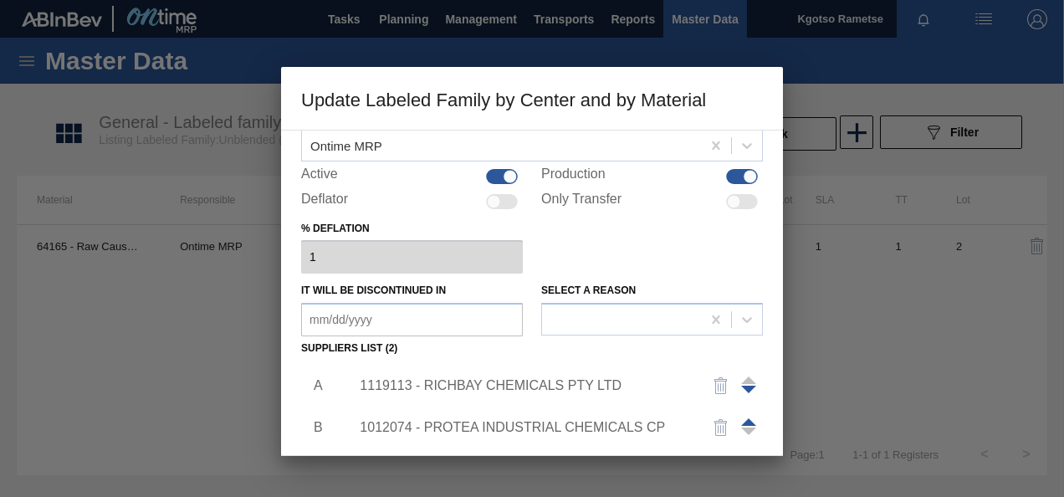
scroll to position [167, 0]
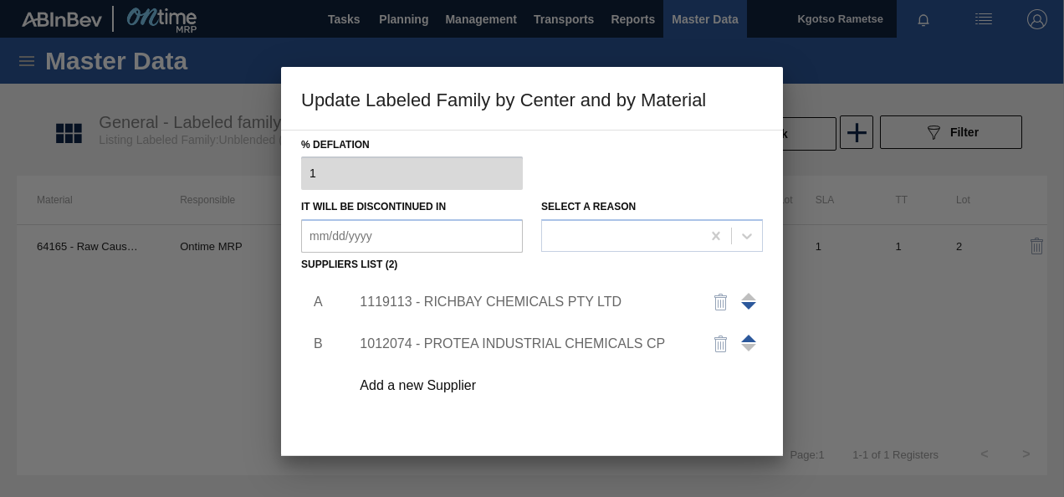
click at [452, 301] on div "1119113 - RICHBAY CHEMICALS PTY LTD" at bounding box center [524, 301] width 328 height 15
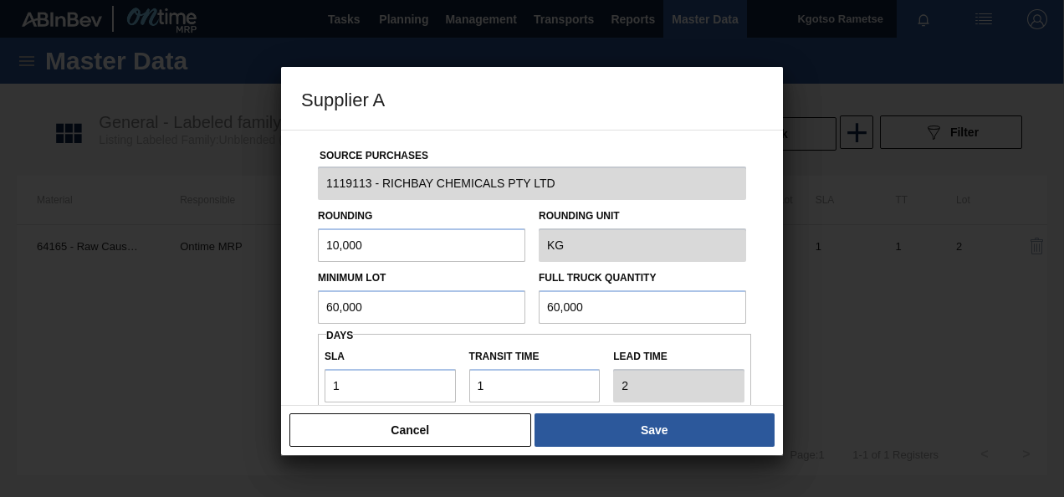
drag, startPoint x: 392, startPoint y: 311, endPoint x: 194, endPoint y: 309, distance: 198.2
click at [273, 310] on div "Supplier A Source Purchases 1119113 - RICHBAY CHEMICALS PTY LTD Rounding 10,000…" at bounding box center [532, 248] width 1064 height 497
drag, startPoint x: 368, startPoint y: 306, endPoint x: 222, endPoint y: 305, distance: 146.4
click at [244, 304] on div "Supplier A Source Purchases 1119113 - RICHBAY CHEMICALS PTY LTD Rounding 10,000…" at bounding box center [532, 248] width 1064 height 497
type input "40,000"
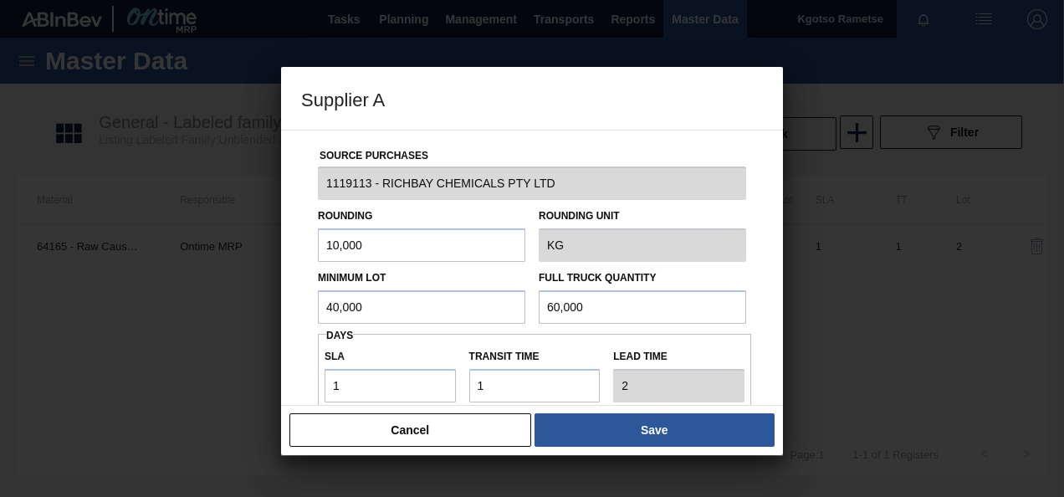
drag, startPoint x: 605, startPoint y: 306, endPoint x: 493, endPoint y: 301, distance: 111.3
click at [512, 303] on div "Minimum Lot 40,000 Full Truck Quantity 60,000" at bounding box center [532, 293] width 442 height 62
paste input "4"
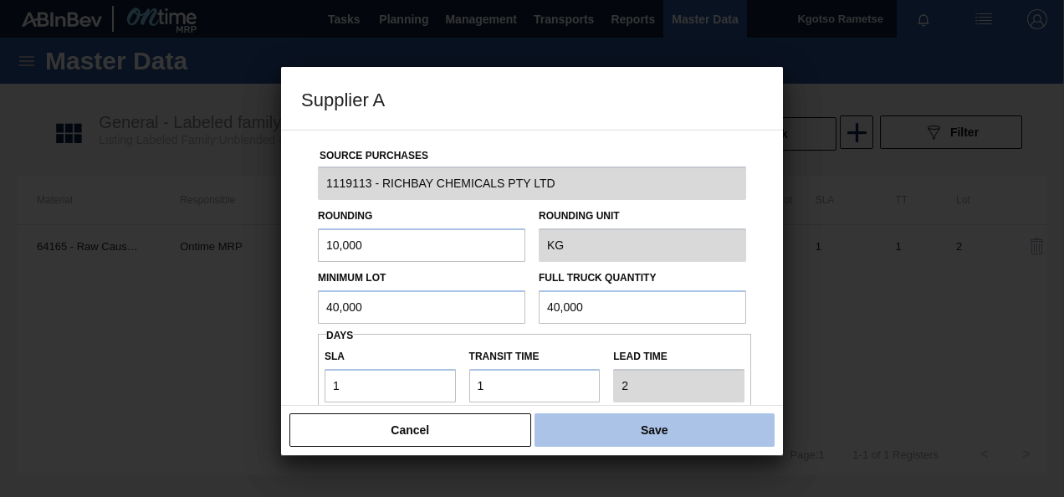
type input "40,000"
click at [585, 428] on button "Save" at bounding box center [654, 429] width 240 height 33
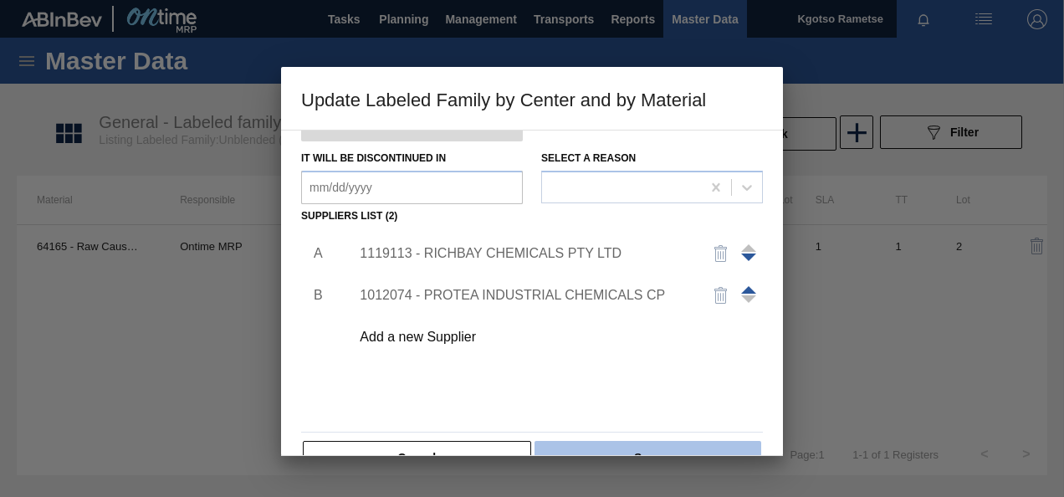
scroll to position [256, 0]
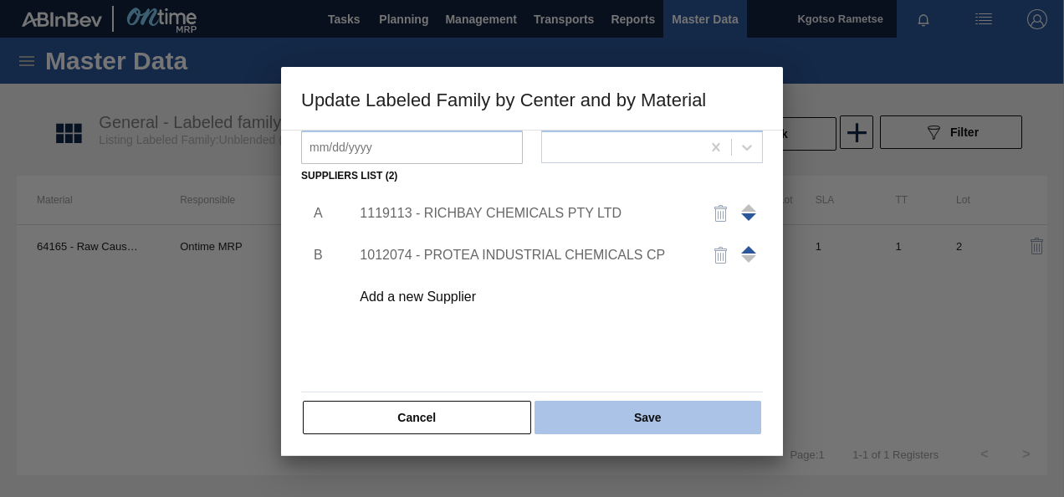
click at [615, 409] on button "Save" at bounding box center [647, 417] width 227 height 33
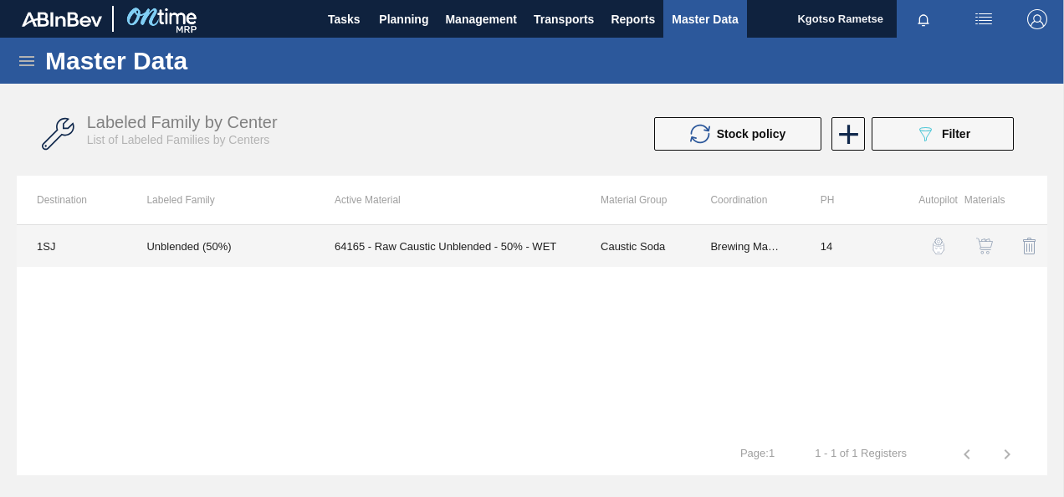
click at [296, 244] on td "Unblended (50%)" at bounding box center [220, 246] width 188 height 42
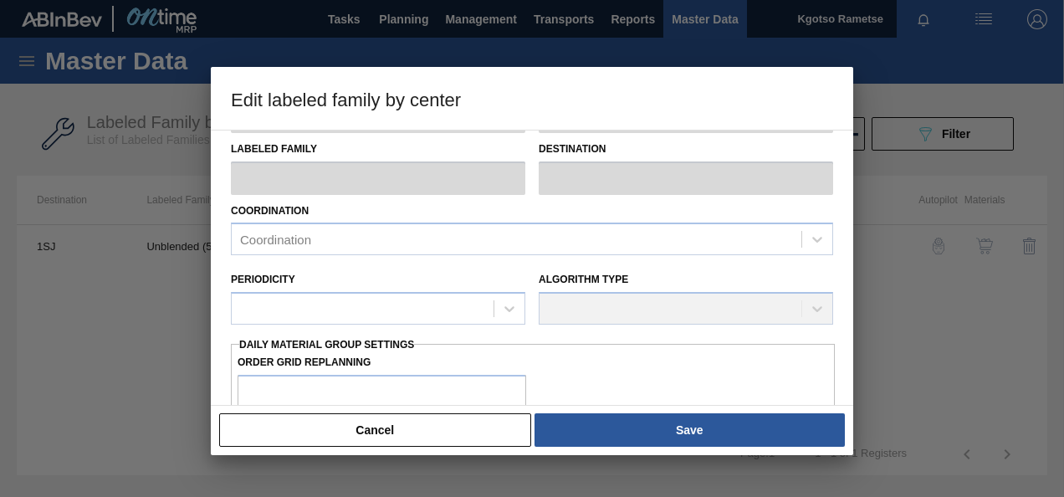
type input "Caustic Soda"
type input "Raw Caustic"
type input "Unblended (50%)"
type input "1SJ - SAB Newlands Brewery"
type input "14"
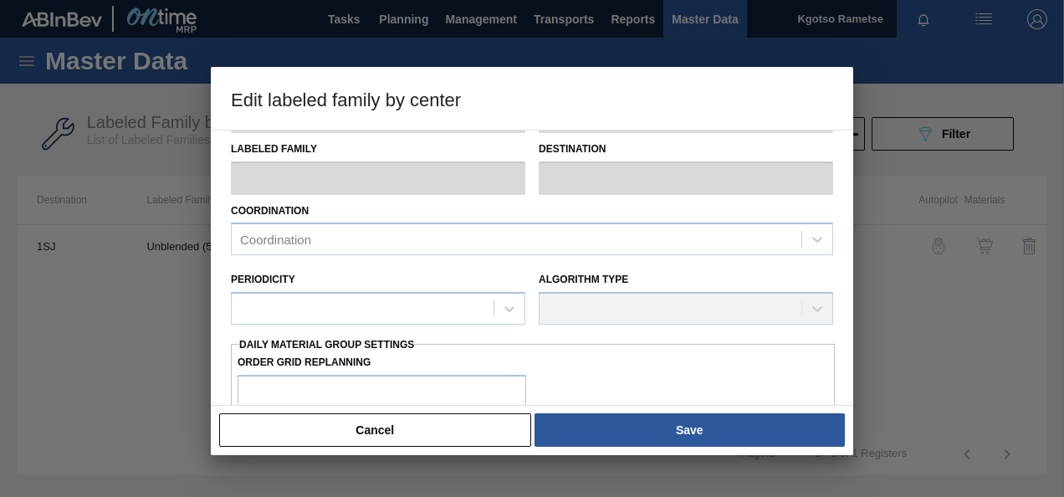
type input "110,000"
type input "165,000"
type input "100"
type input "165,000.000"
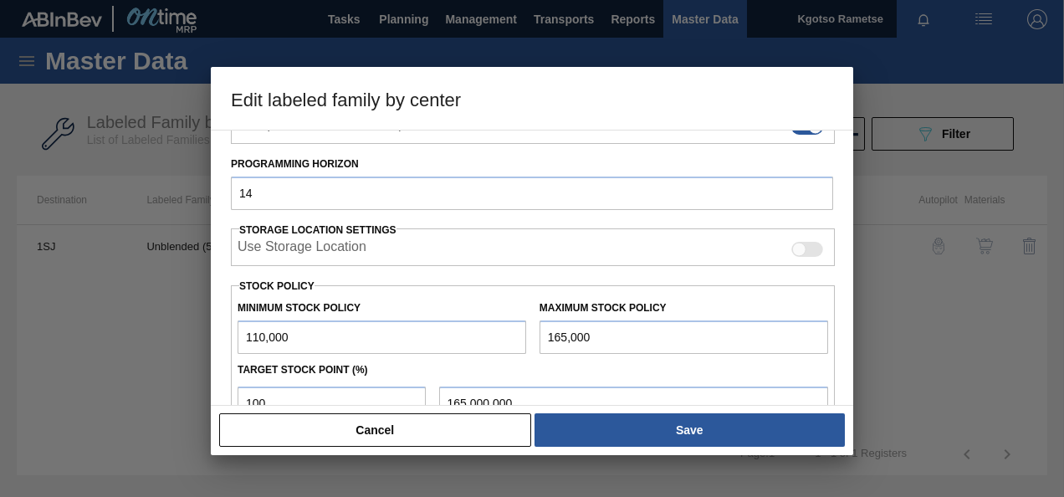
scroll to position [335, 0]
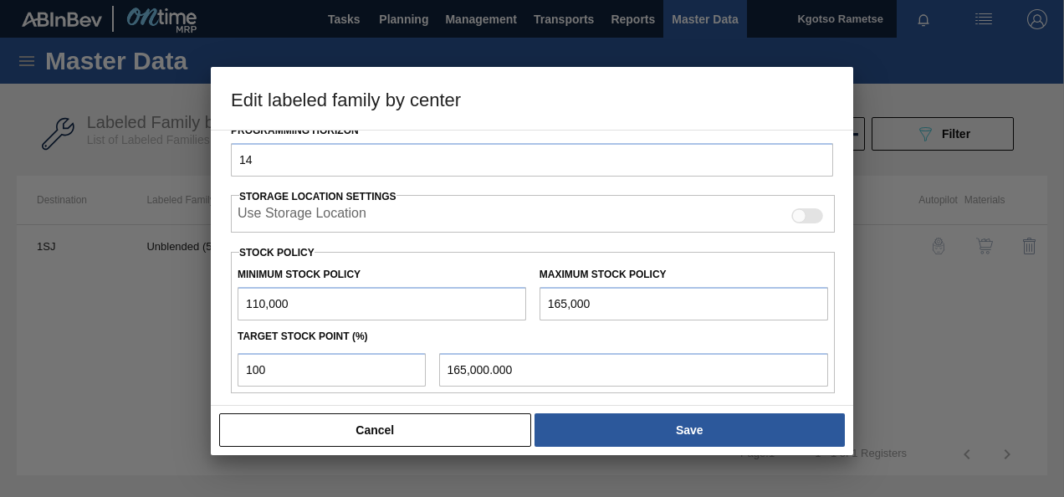
click at [243, 296] on input "110,000" at bounding box center [382, 303] width 289 height 33
type input "1,110,000"
click at [544, 298] on input "165,000" at bounding box center [683, 303] width 289 height 33
type input "1,165,000"
type input "1,165,000.000"
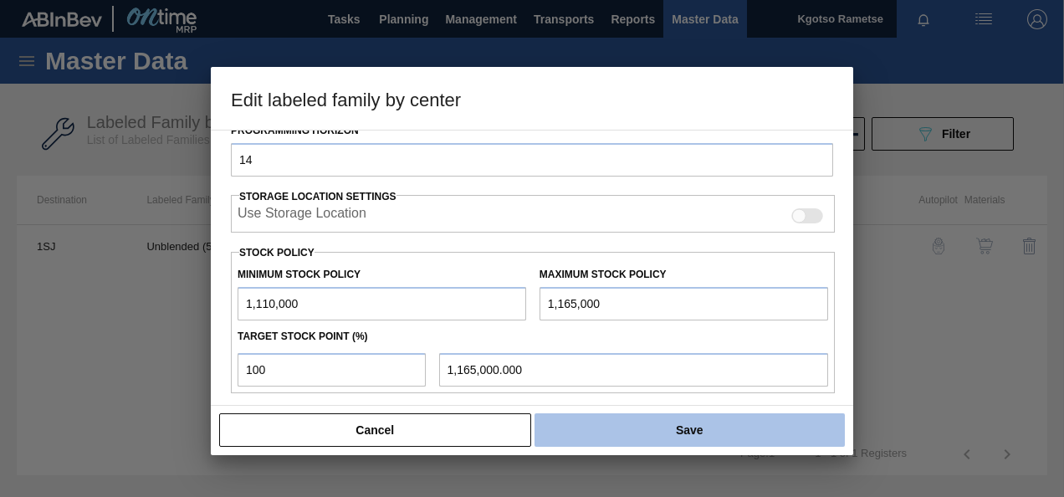
type input "1,165,000"
click at [624, 435] on button "Save" at bounding box center [689, 429] width 310 height 33
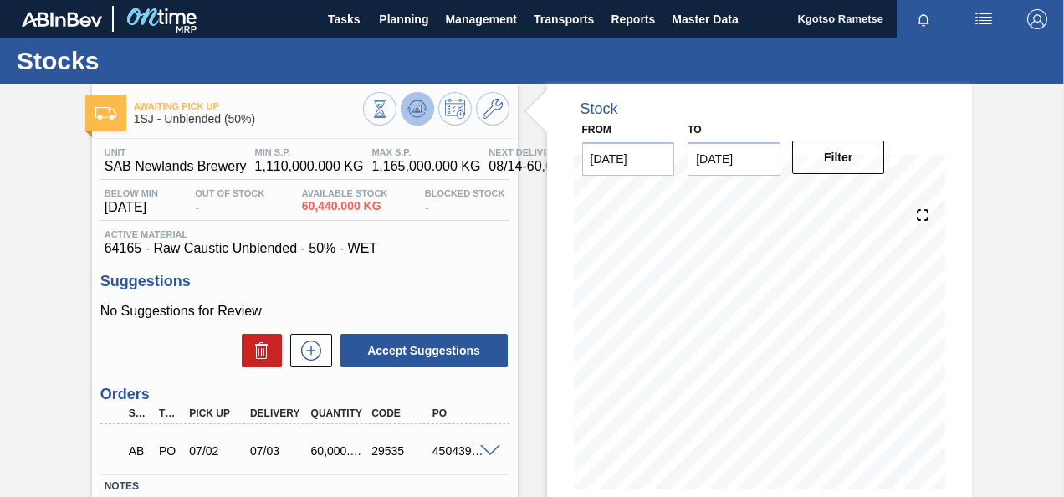
click at [389, 113] on icon at bounding box center [379, 109] width 18 height 18
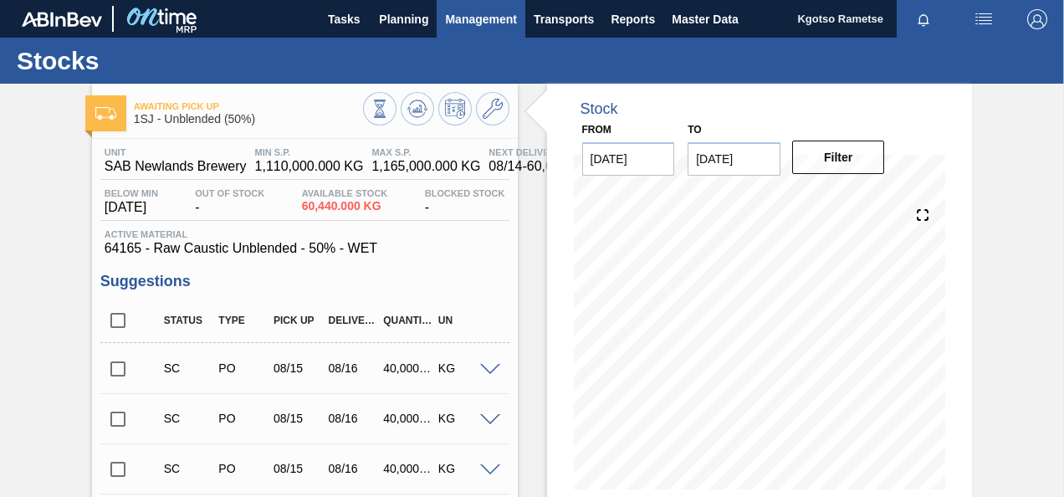
click at [437, 29] on button "Management" at bounding box center [481, 19] width 89 height 38
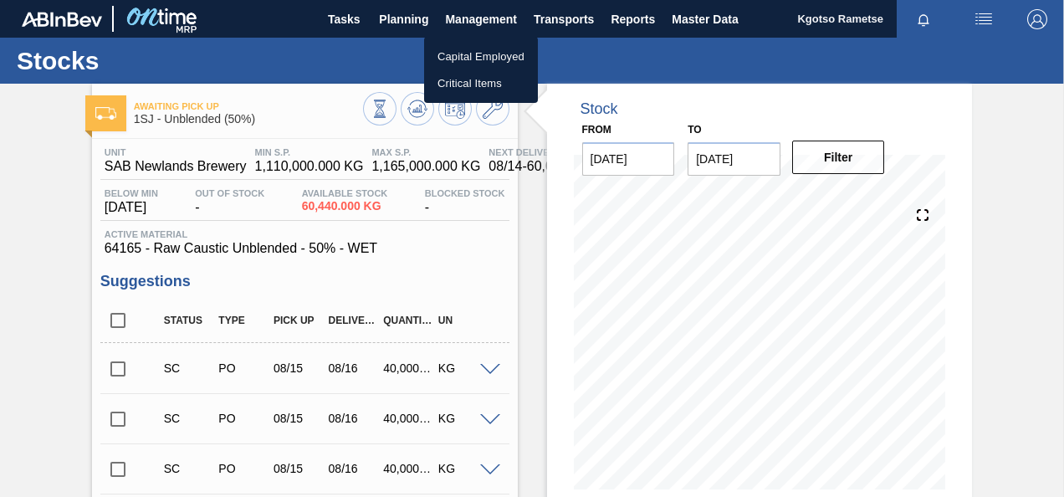
click at [401, 22] on div at bounding box center [532, 248] width 1064 height 497
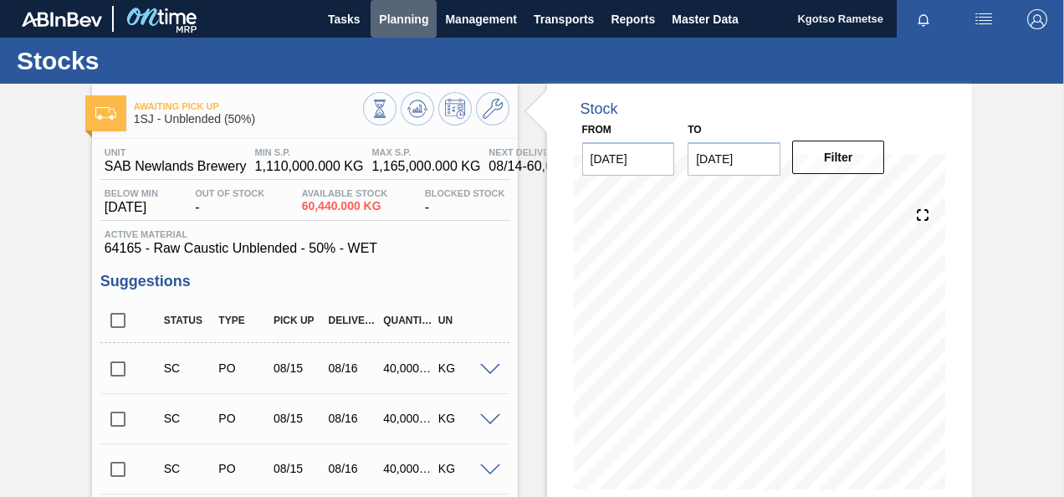
click at [401, 22] on span "Planning" at bounding box center [403, 19] width 49 height 20
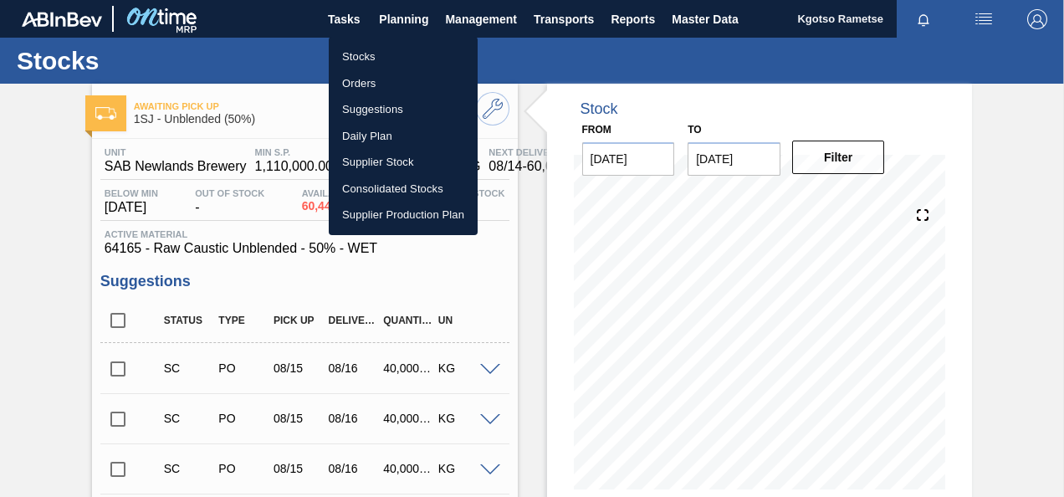
click at [379, 52] on li "Stocks" at bounding box center [403, 56] width 149 height 27
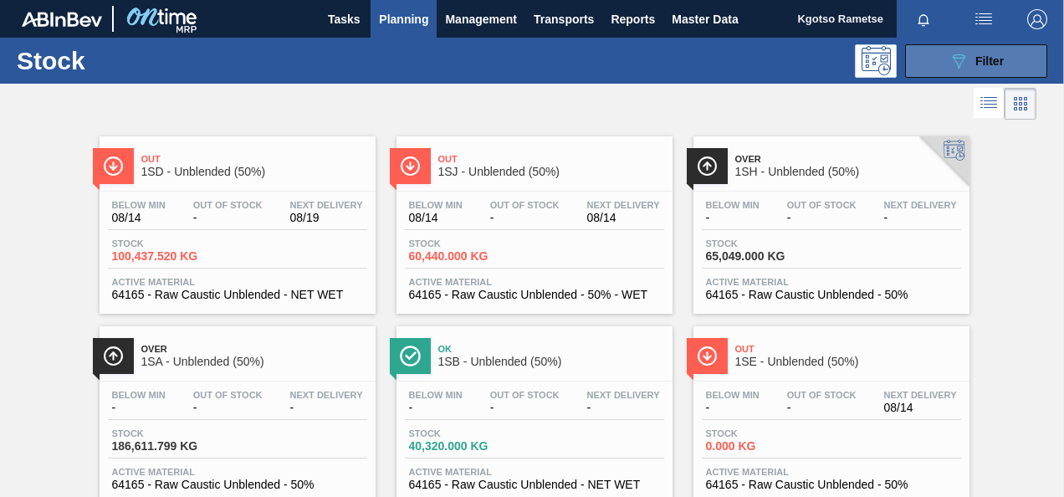
click at [985, 56] on span "Filter" at bounding box center [989, 60] width 28 height 13
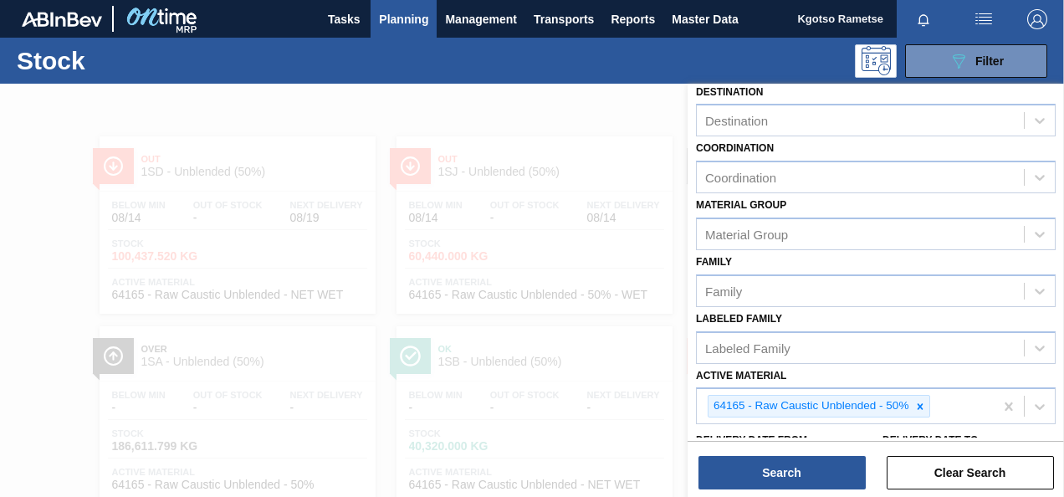
scroll to position [303, 0]
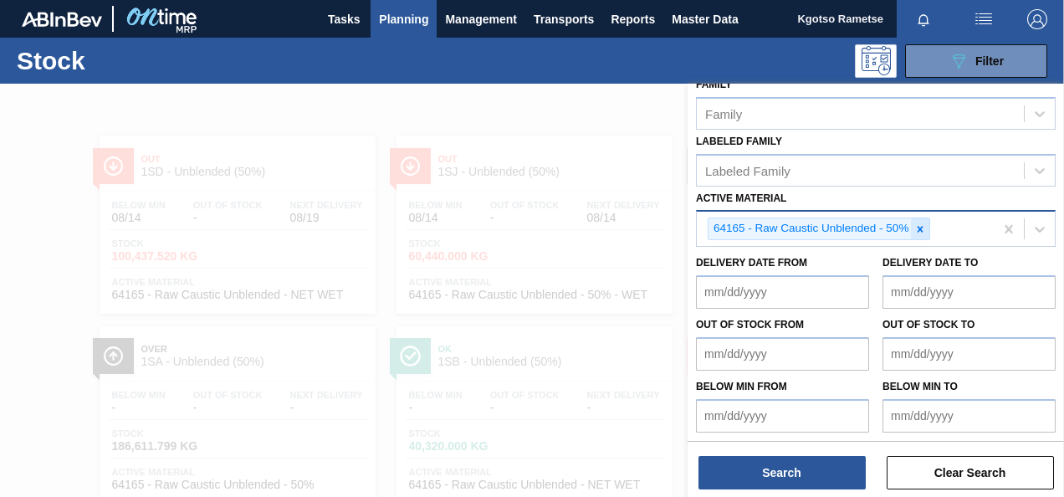
click at [919, 232] on icon at bounding box center [920, 229] width 12 height 12
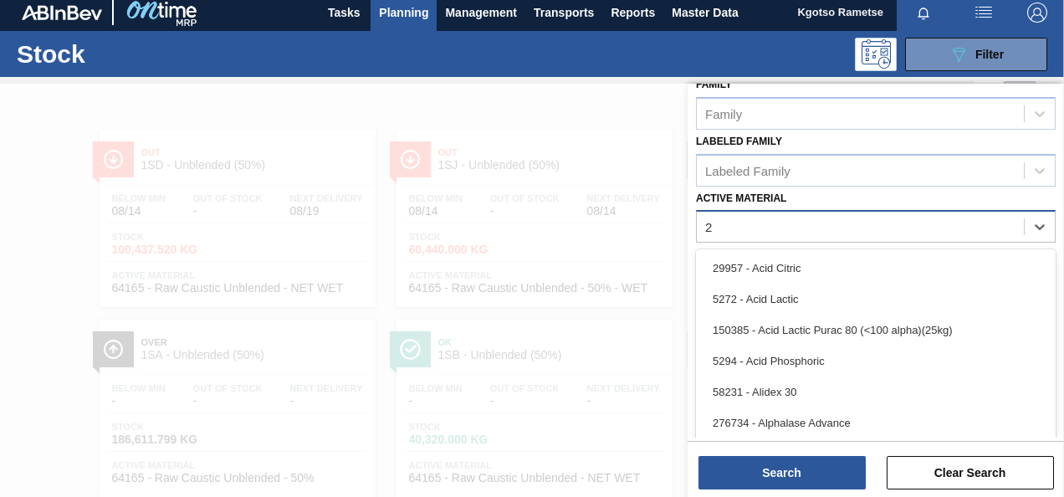
scroll to position [8, 0]
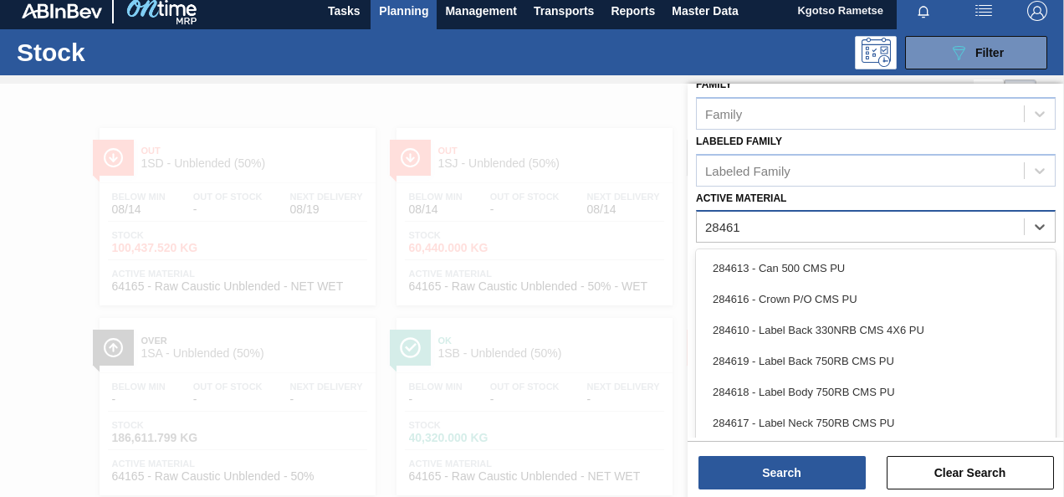
type Material "284616"
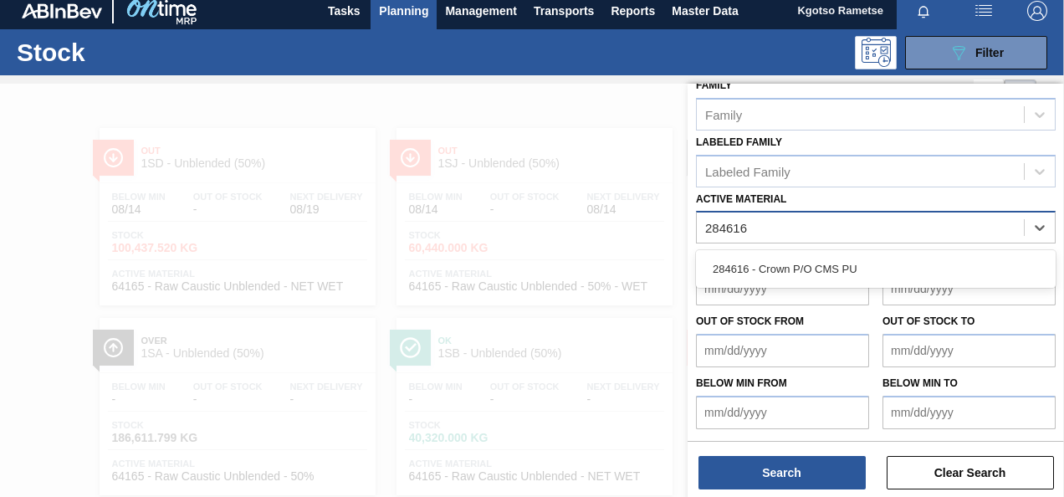
scroll to position [299, 0]
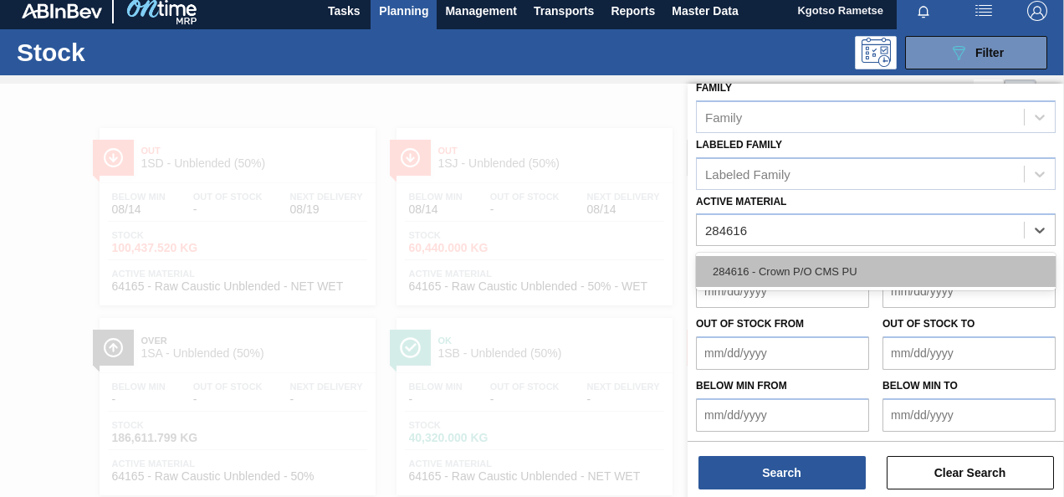
click at [822, 266] on div "284616 - Crown P/O CMS PU" at bounding box center [876, 271] width 360 height 31
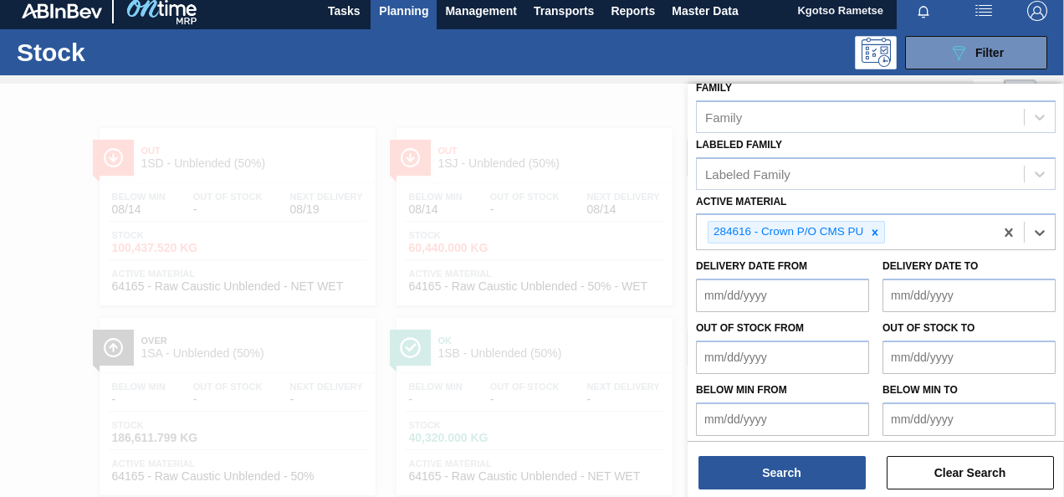
scroll to position [303, 0]
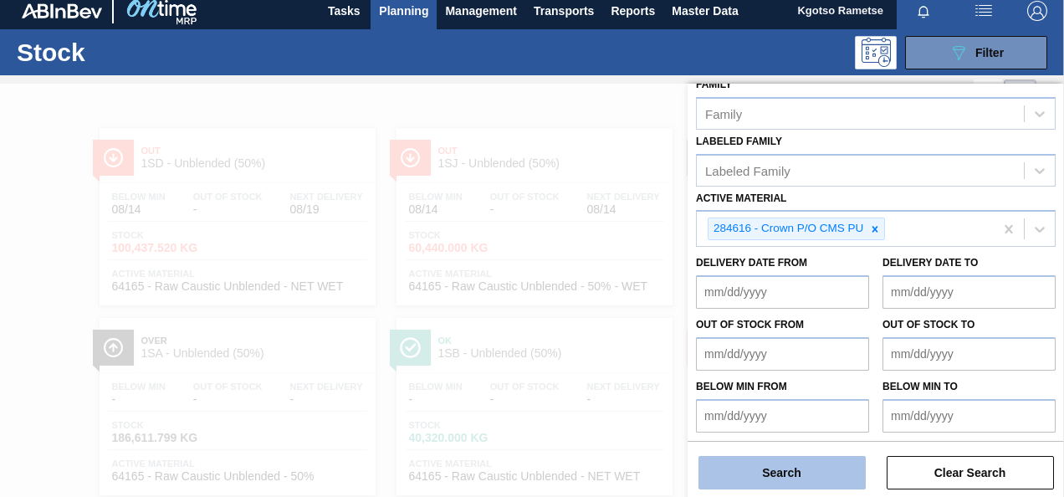
click at [749, 476] on button "Search" at bounding box center [781, 472] width 167 height 33
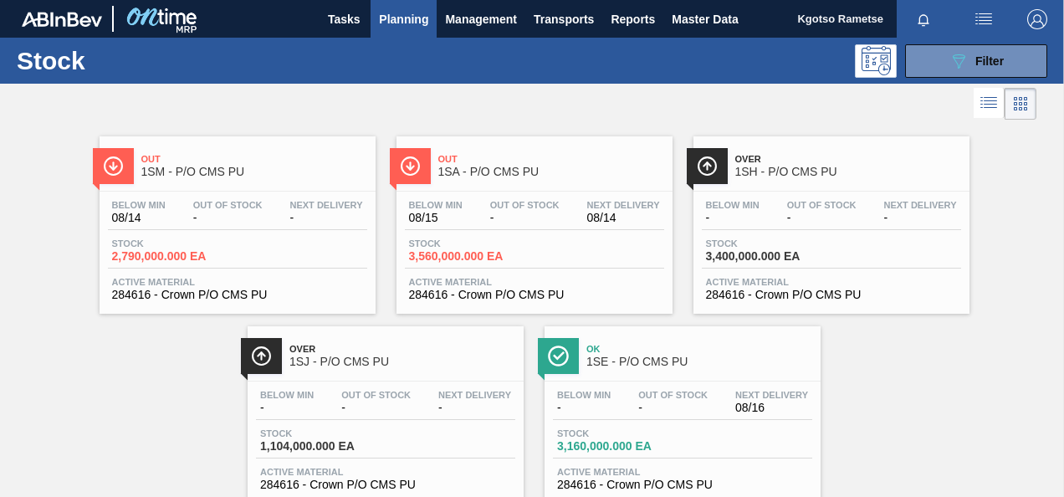
click at [606, 363] on span "1SE - P/O CMS PU" at bounding box center [699, 361] width 226 height 13
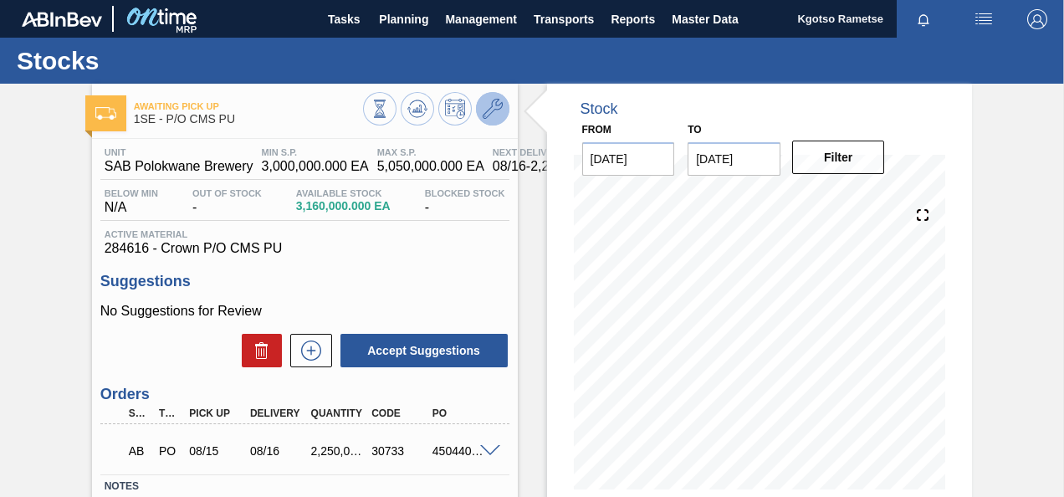
click at [499, 99] on icon at bounding box center [493, 109] width 20 height 20
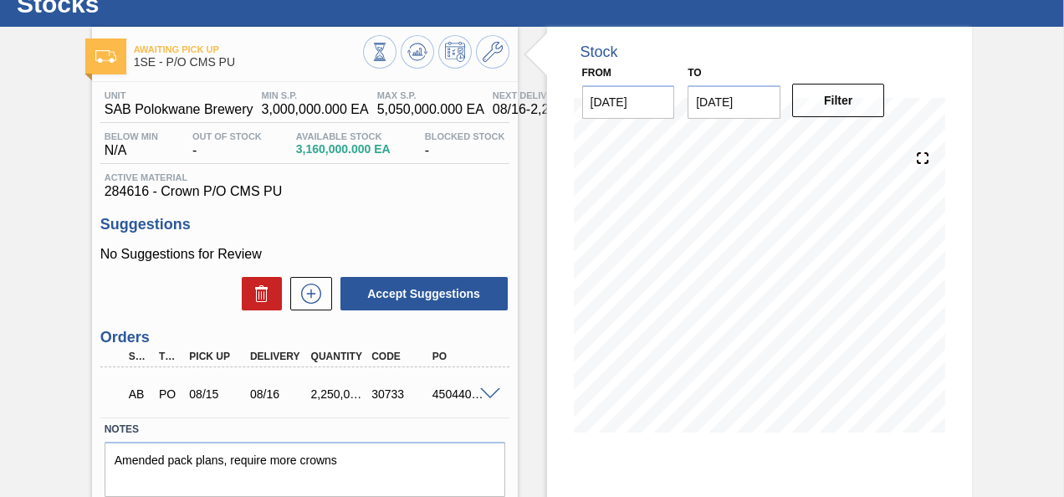
scroll to position [84, 0]
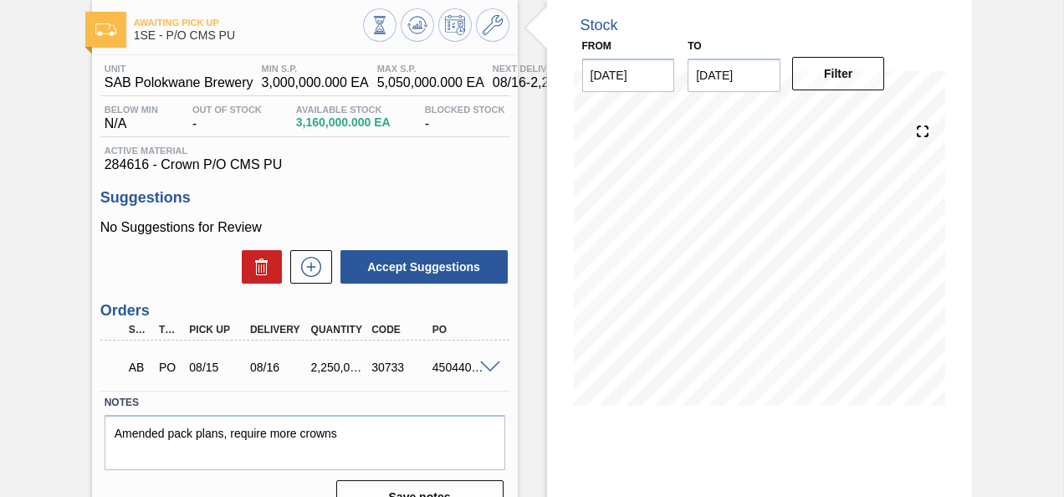
click at [493, 368] on span at bounding box center [490, 367] width 20 height 13
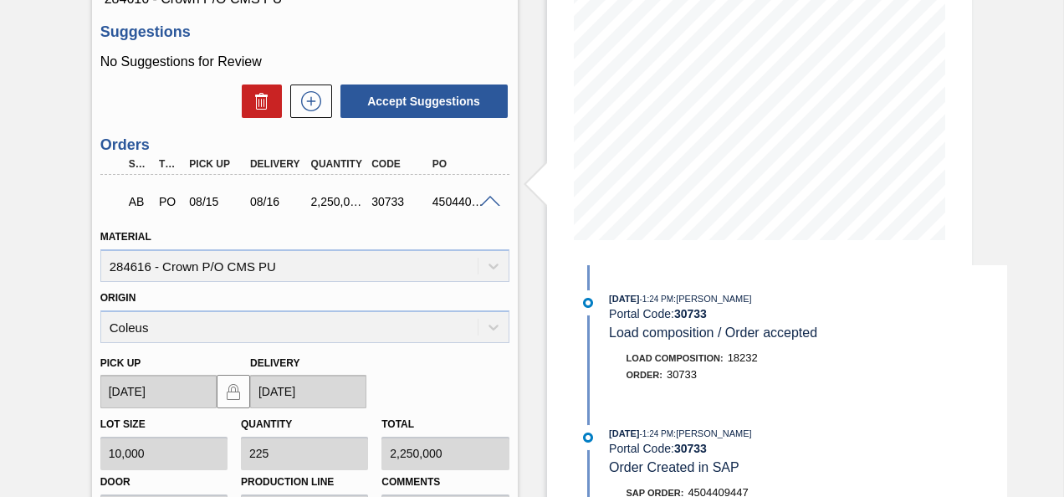
scroll to position [0, 0]
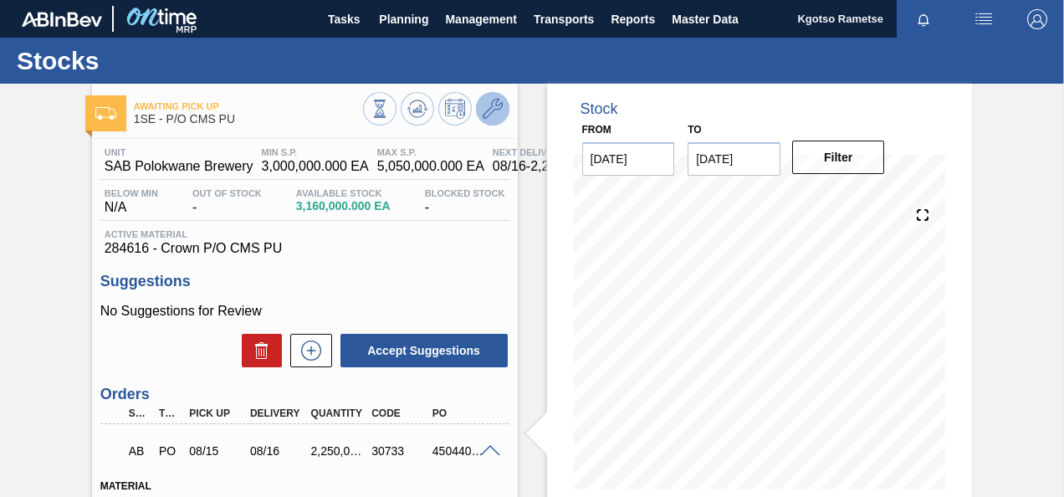
click at [485, 110] on icon at bounding box center [493, 109] width 20 height 20
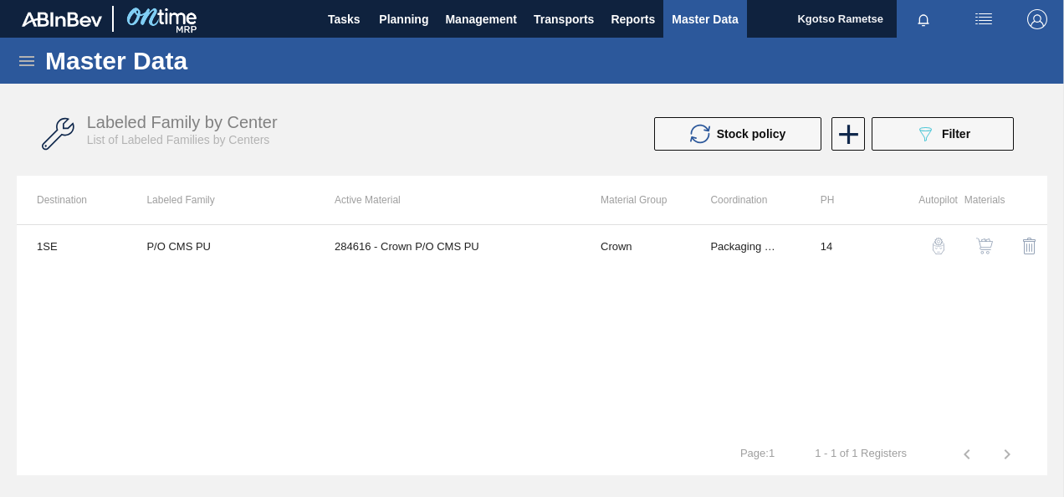
click at [982, 238] on img "button" at bounding box center [984, 246] width 17 height 17
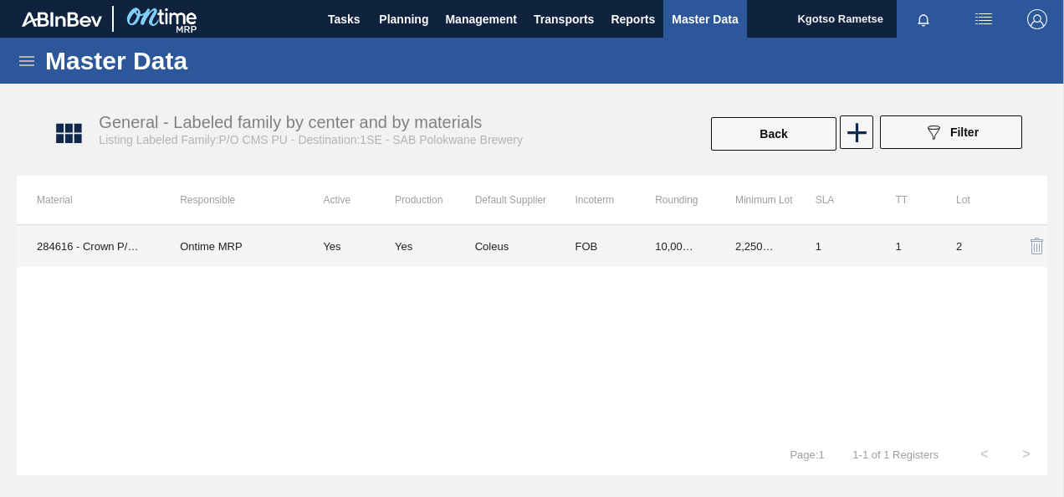
click at [545, 241] on td "Coleus" at bounding box center [515, 246] width 80 height 42
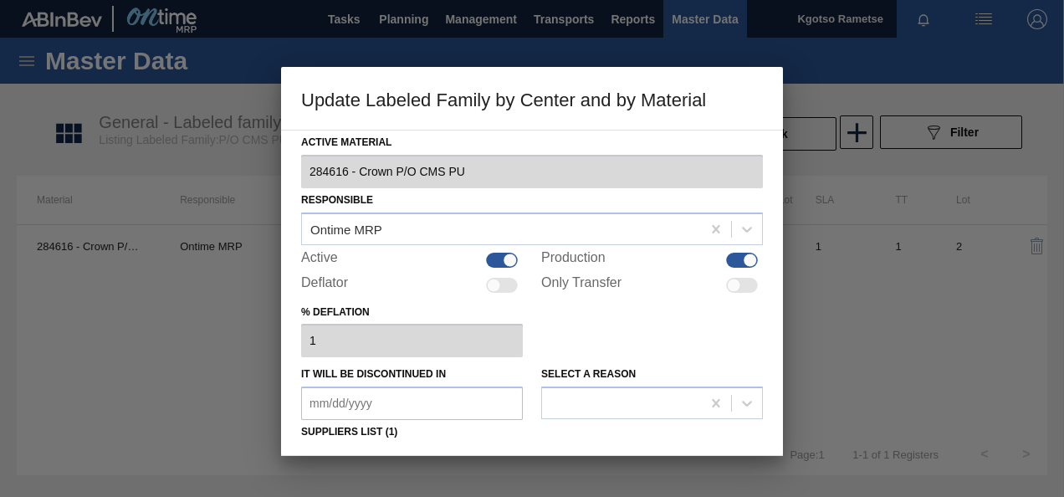
scroll to position [256, 0]
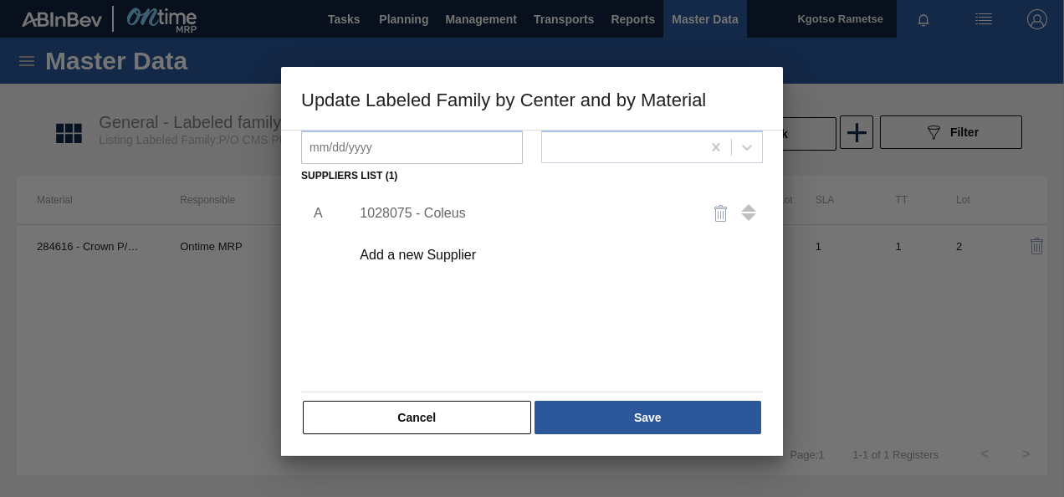
click at [417, 212] on div "1028075 - Coleus" at bounding box center [524, 213] width 328 height 15
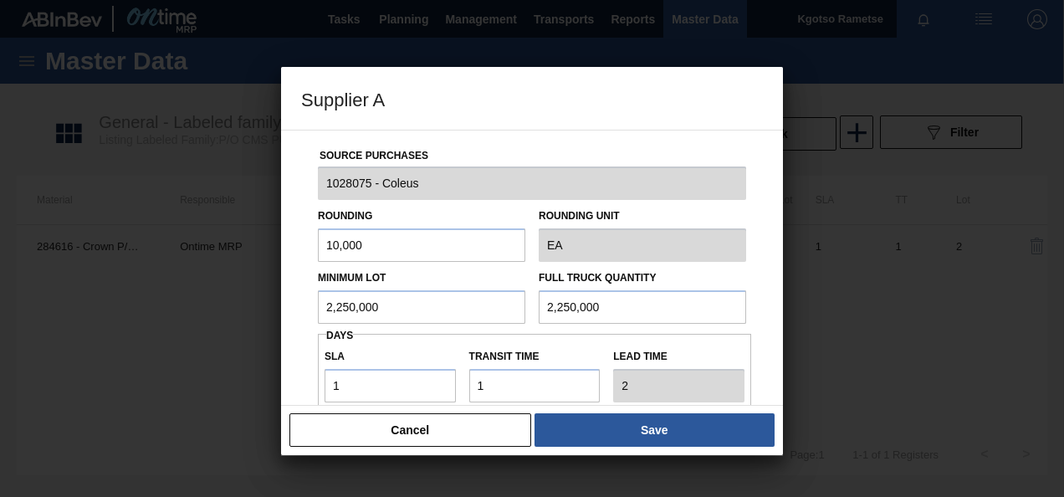
drag, startPoint x: 480, startPoint y: 306, endPoint x: 248, endPoint y: 292, distance: 232.1
click at [248, 292] on div "Supplier A Source Purchases 1028075 - Coleus Rounding 10,000 Rounding Unit EA M…" at bounding box center [532, 248] width 1064 height 497
click at [289, 308] on div "Source Purchases 1028075 - Coleus Rounding 10,000 Rounding Unit EA Minimum Lot …" at bounding box center [532, 268] width 502 height 276
type input "1,800,000"
drag, startPoint x: 610, startPoint y: 308, endPoint x: 475, endPoint y: 306, distance: 134.7
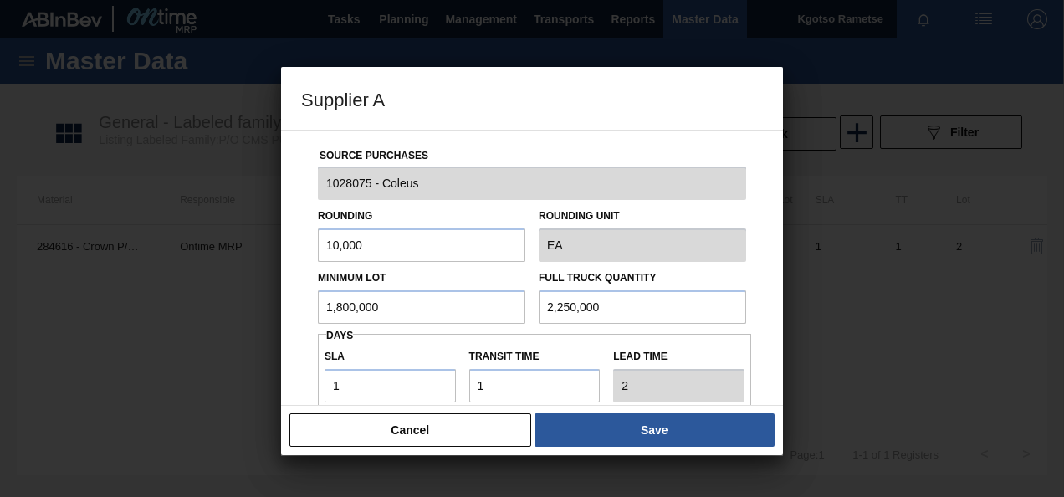
click at [513, 307] on div "Minimum Lot 1,800,000 Full Truck Quantity 2,250,000" at bounding box center [532, 293] width 442 height 62
paste input "1,80"
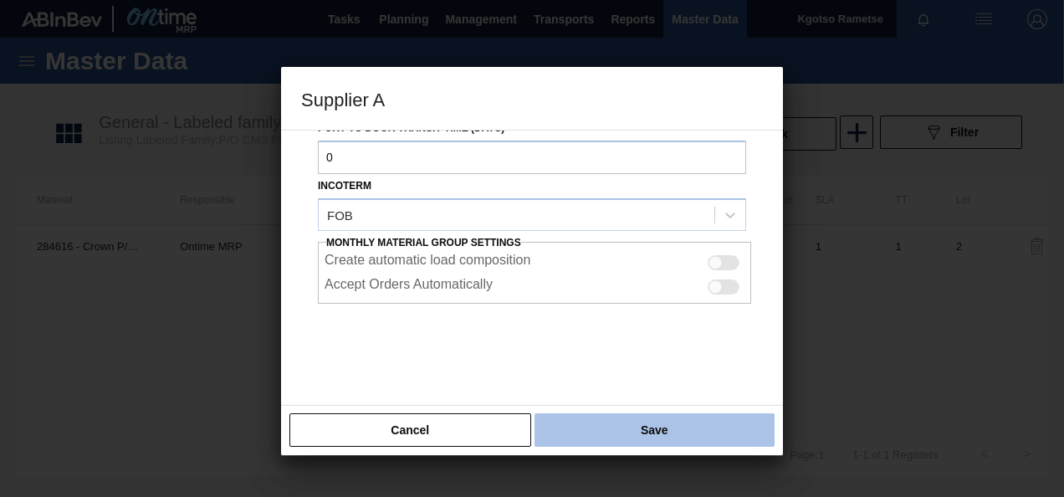
type input "1,800,000"
click at [600, 431] on button "Save" at bounding box center [654, 429] width 240 height 33
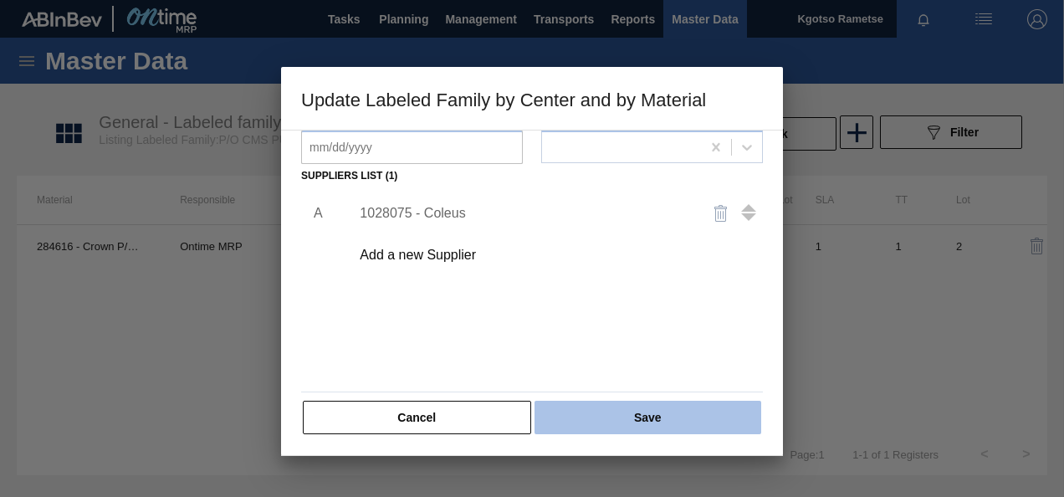
click at [597, 409] on button "Save" at bounding box center [647, 417] width 227 height 33
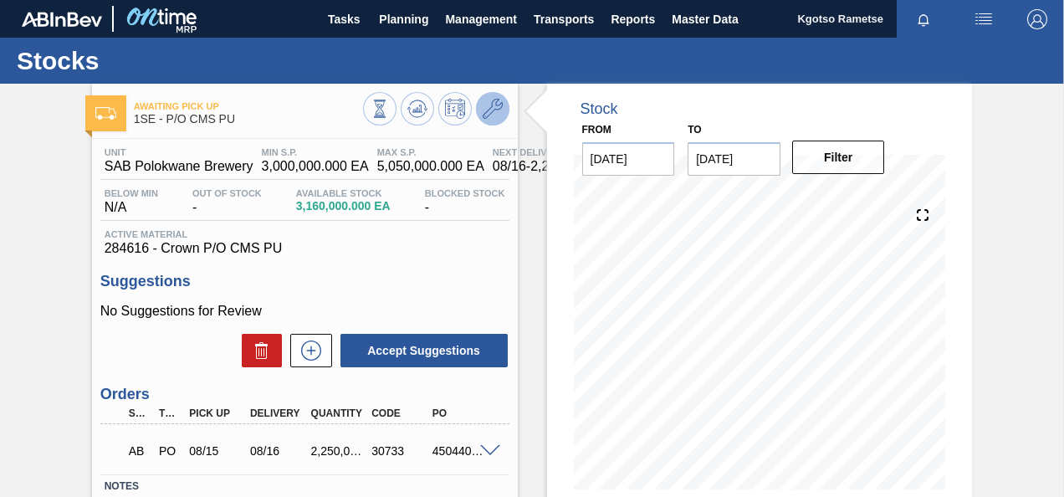
click at [497, 95] on button at bounding box center [492, 108] width 33 height 33
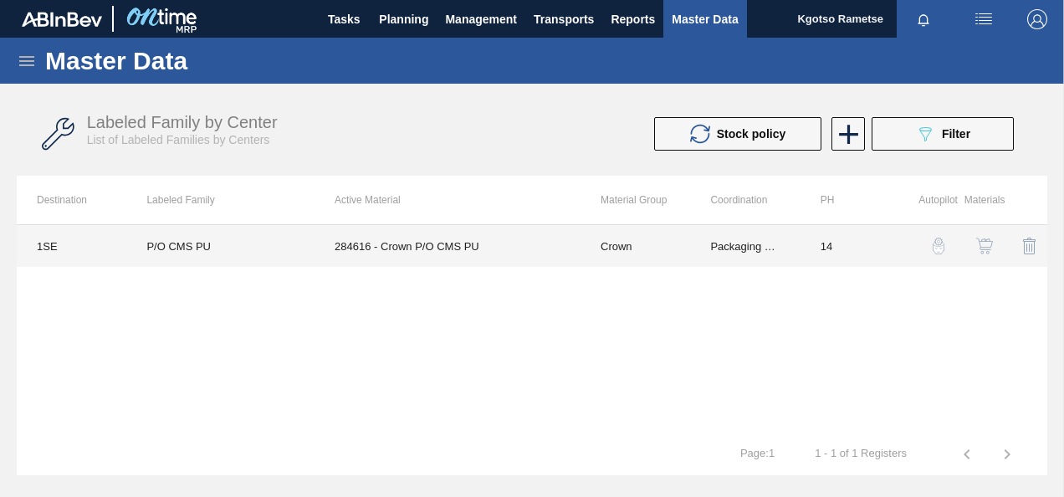
click at [474, 255] on td "284616 - Crown P/O CMS PU" at bounding box center [447, 246] width 266 height 42
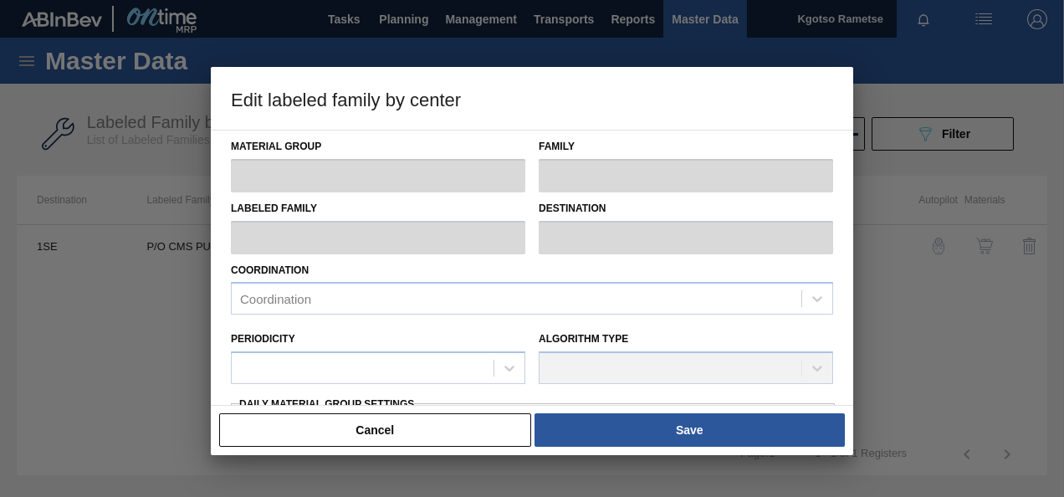
type input "Crown"
type input "P/O"
type input "P/O CMS PU"
type input "1SE - SAB Polokwane Brewery"
type input "14"
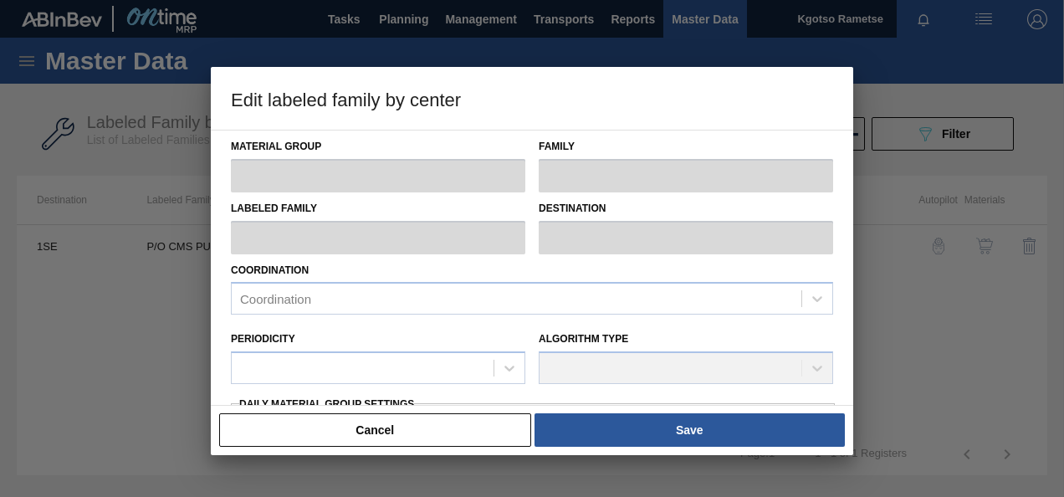
type input "3,000,000"
type input "5,050,000"
type input "100"
type input "5,050,000.000"
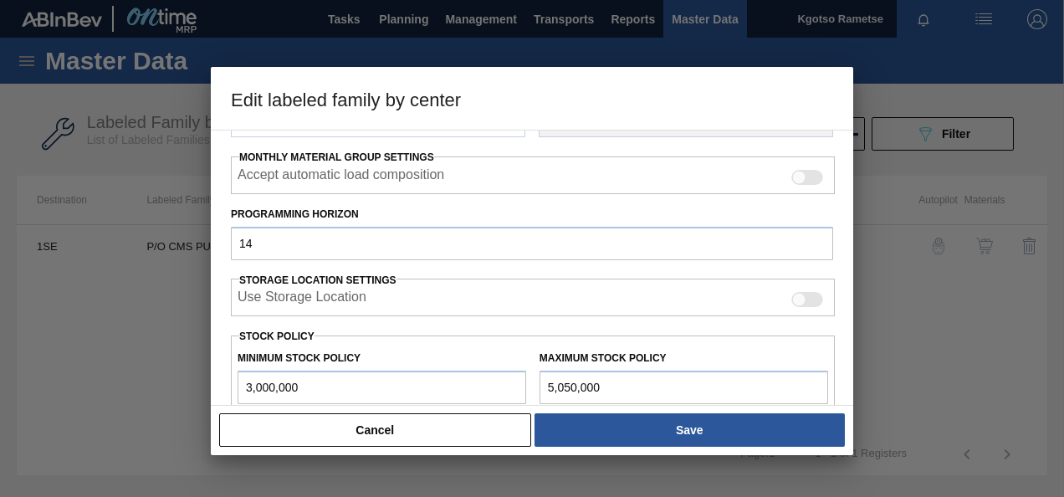
scroll to position [335, 0]
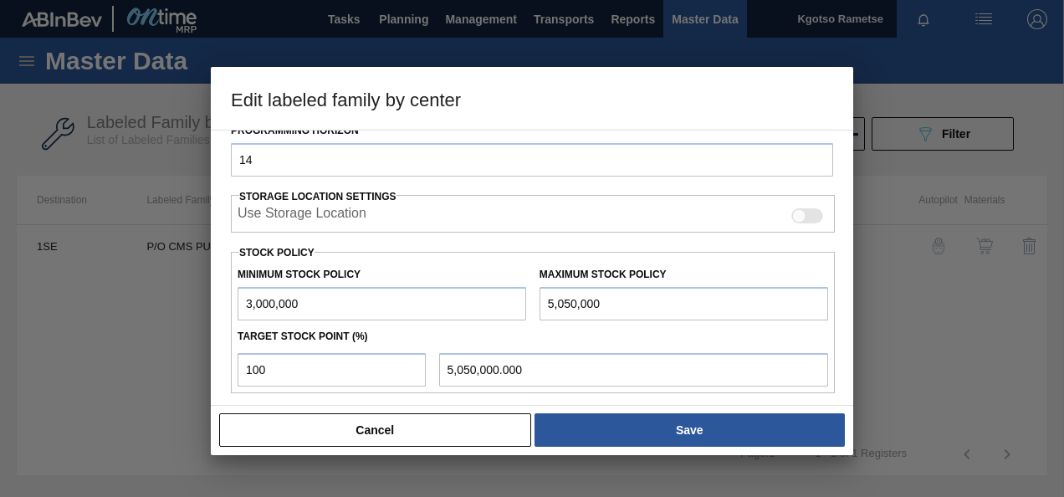
click at [243, 301] on input "3,000,000" at bounding box center [382, 303] width 289 height 33
click at [241, 301] on input "3,000,000" at bounding box center [382, 303] width 289 height 33
type input "7,000,000"
drag, startPoint x: 552, startPoint y: 301, endPoint x: 537, endPoint y: 301, distance: 15.1
click at [537, 301] on div "Maximum Stock Policy 5,050,000" at bounding box center [684, 292] width 302 height 58
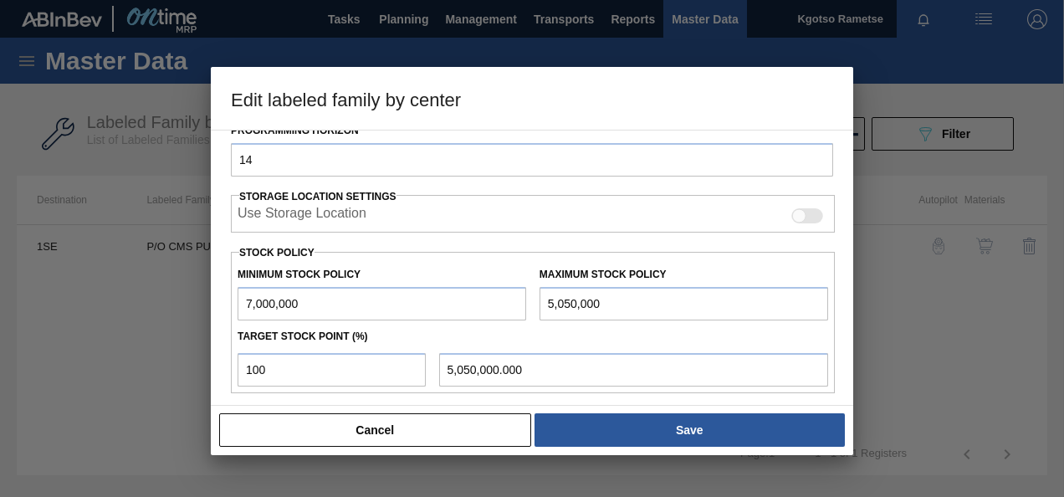
type input "9,050,000"
type input "9,050,000.000"
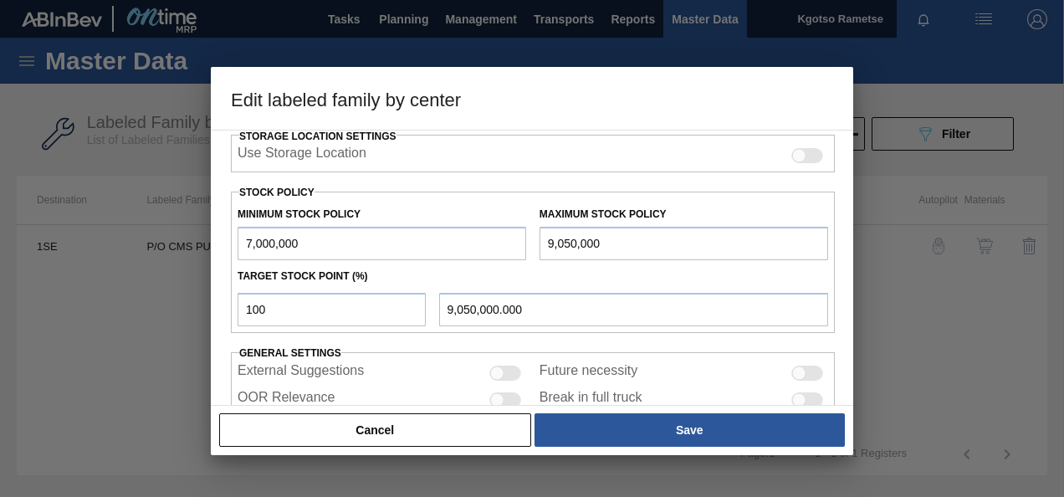
scroll to position [463, 0]
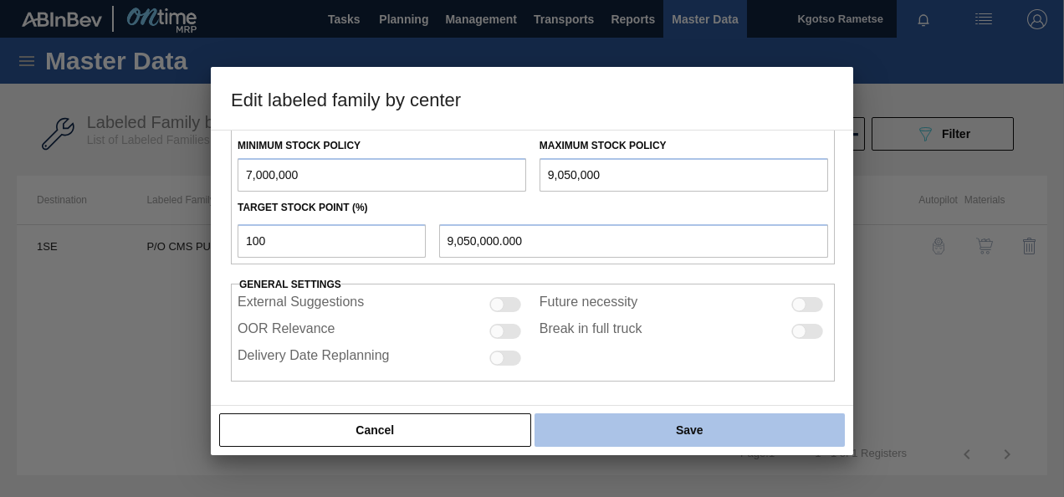
type input "9,050,000"
click at [639, 441] on button "Save" at bounding box center [689, 429] width 310 height 33
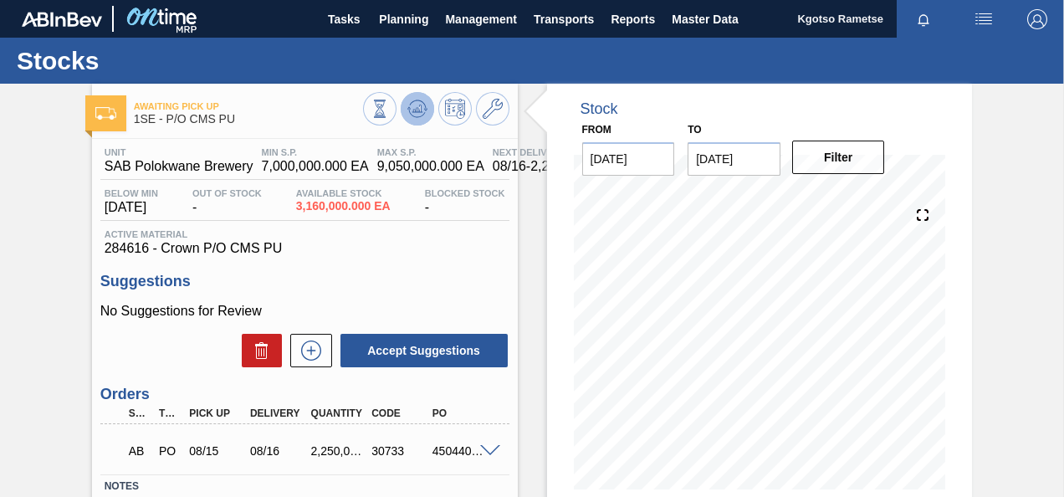
click at [389, 106] on icon at bounding box center [379, 109] width 18 height 18
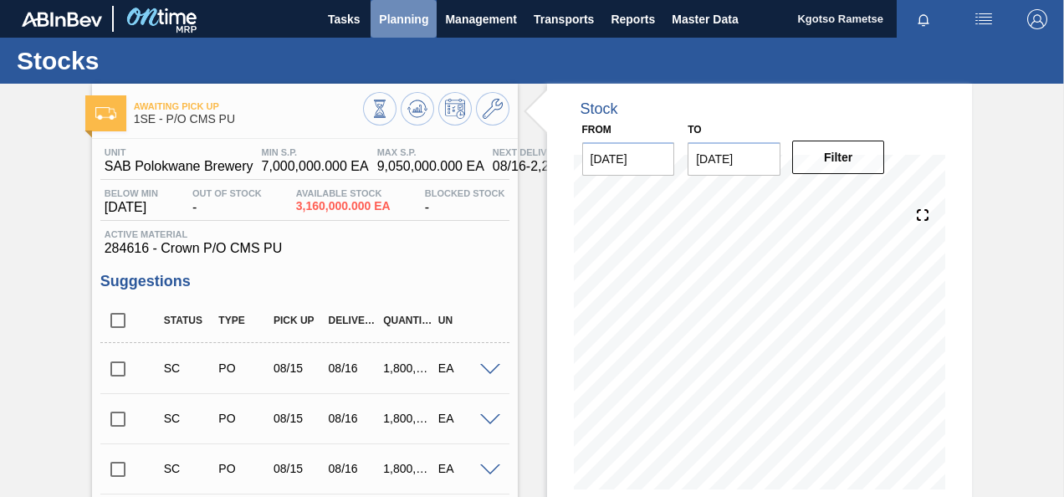
click at [408, 15] on span "Planning" at bounding box center [403, 19] width 49 height 20
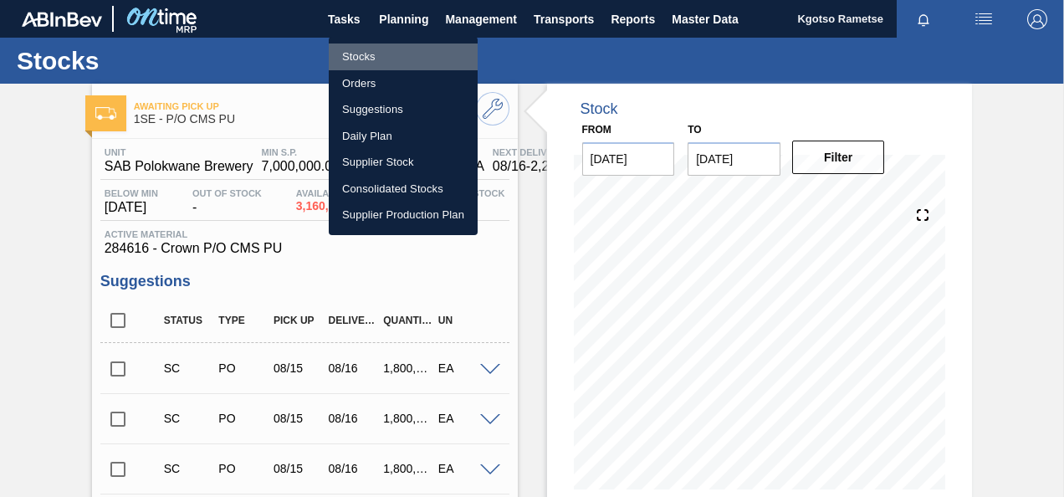
click at [377, 60] on li "Stocks" at bounding box center [403, 56] width 149 height 27
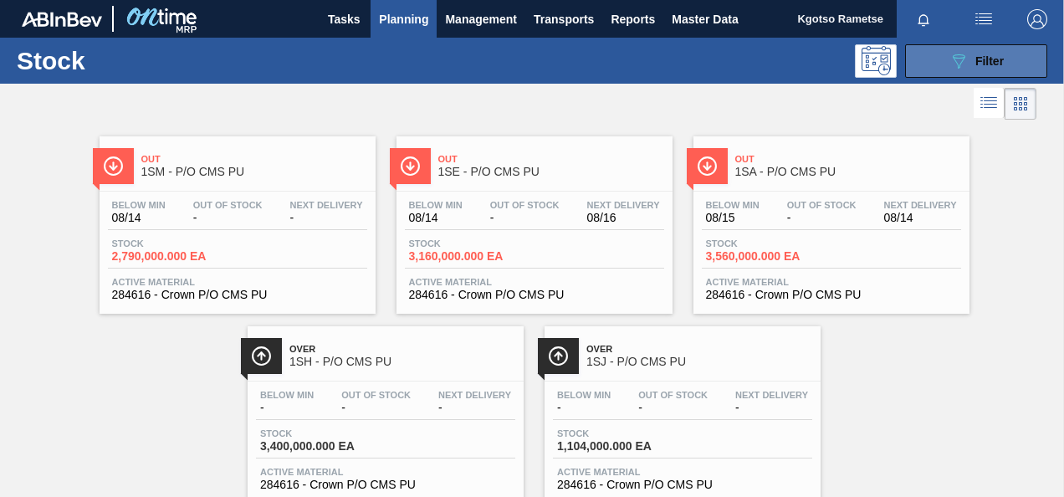
click at [966, 52] on div "089F7B8B-B2A5-4AFE-B5C0-19BA573D28AC Filter" at bounding box center [975, 61] width 55 height 20
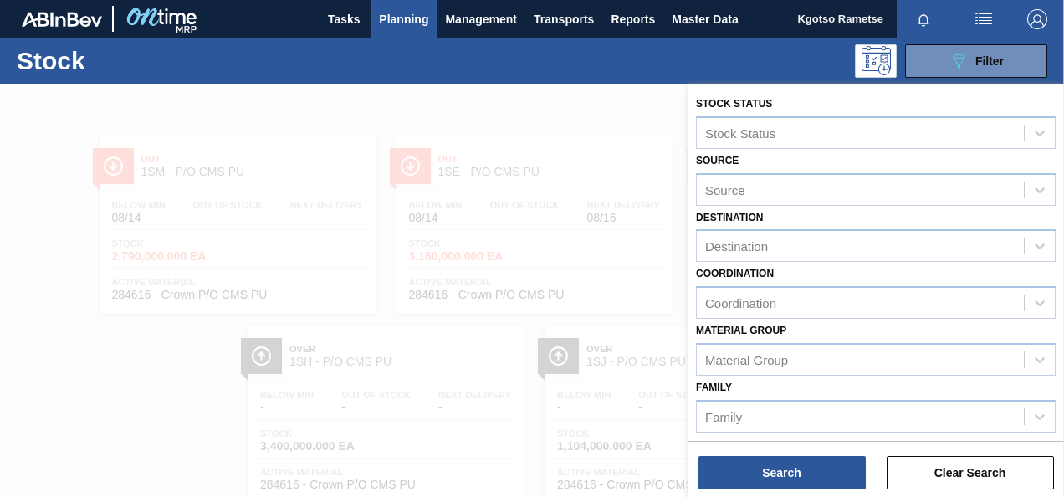
scroll to position [303, 0]
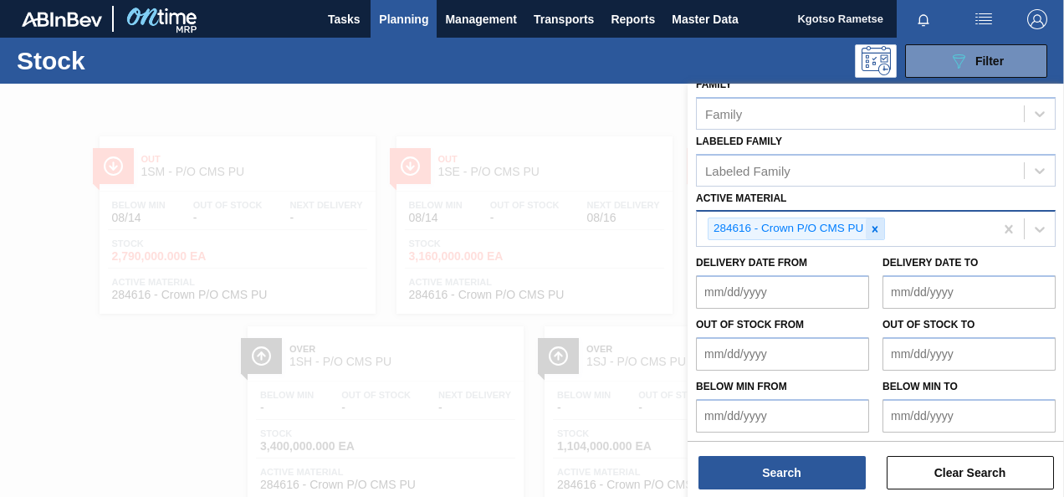
click at [871, 224] on icon at bounding box center [875, 229] width 12 height 12
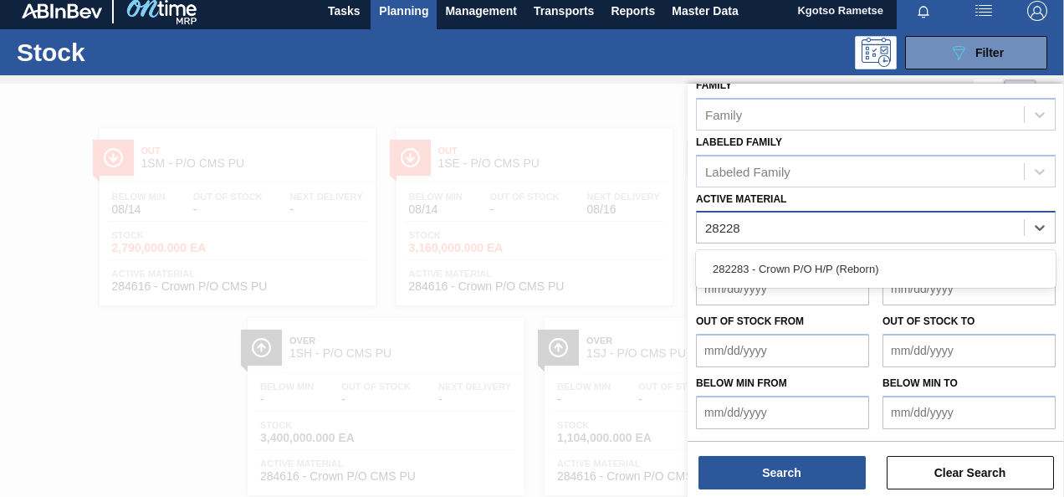
type Material "282283"
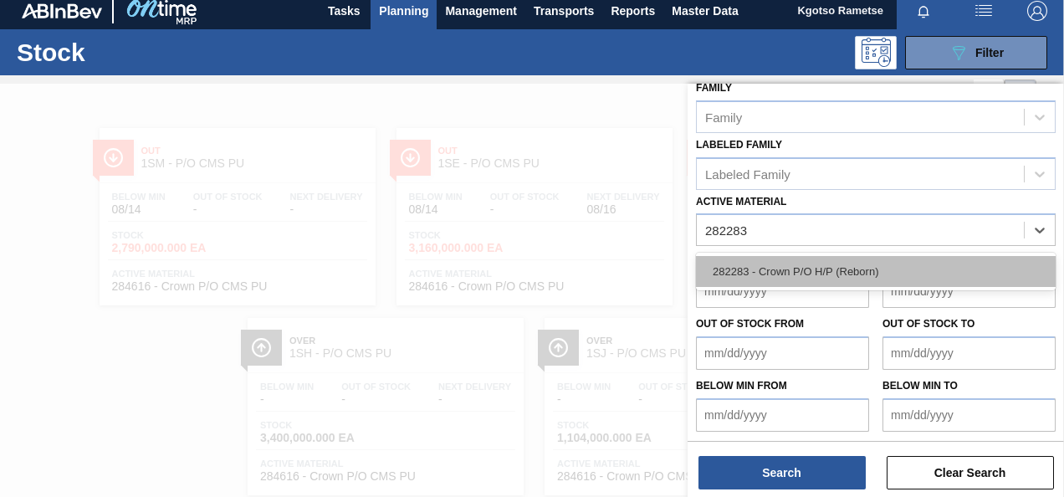
click at [796, 268] on div "282283 - Crown P/O H/P (Reborn)" at bounding box center [876, 271] width 360 height 31
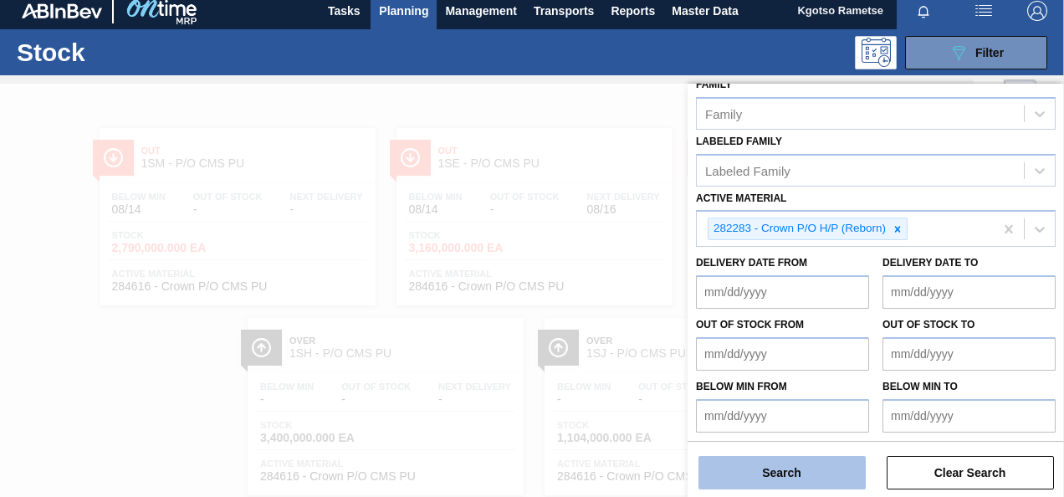
click at [754, 473] on button "Search" at bounding box center [781, 472] width 167 height 33
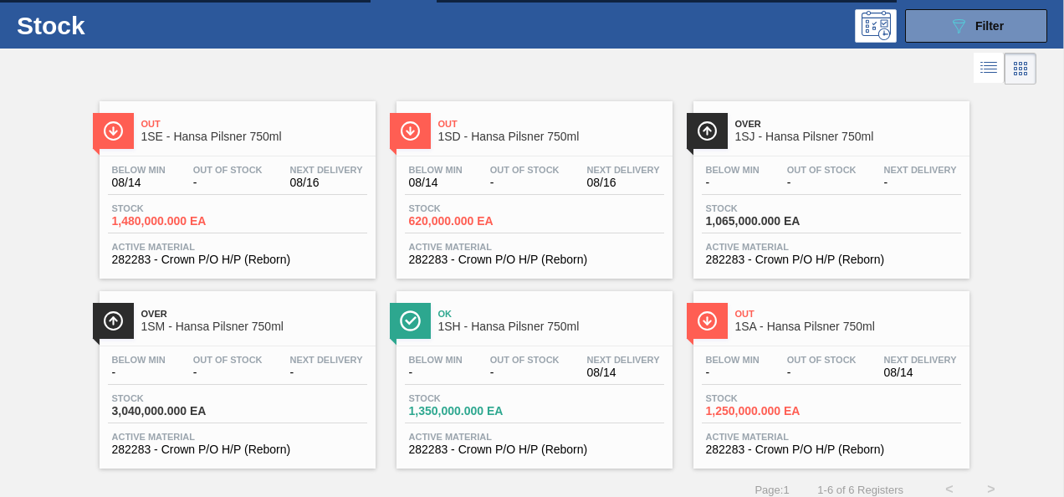
scroll to position [50, 0]
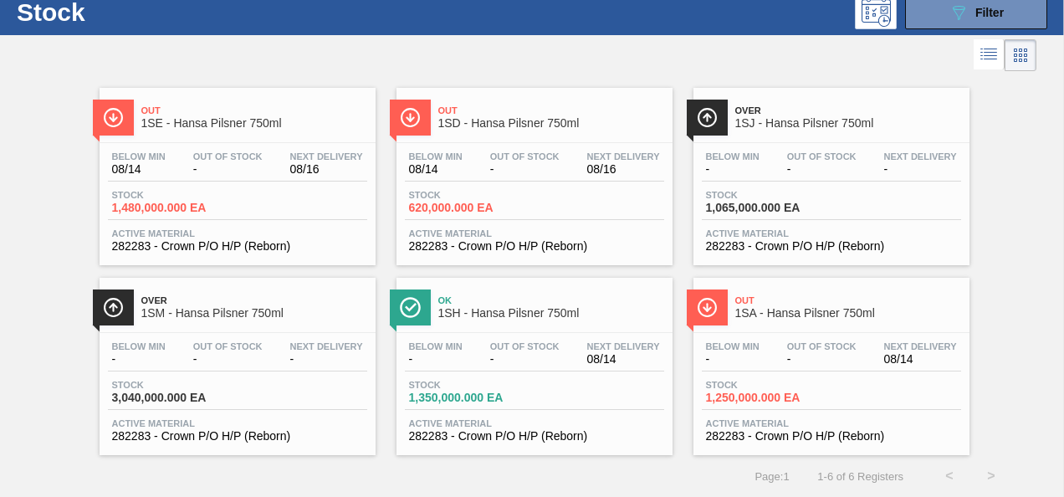
click at [254, 110] on span "Out" at bounding box center [254, 110] width 226 height 10
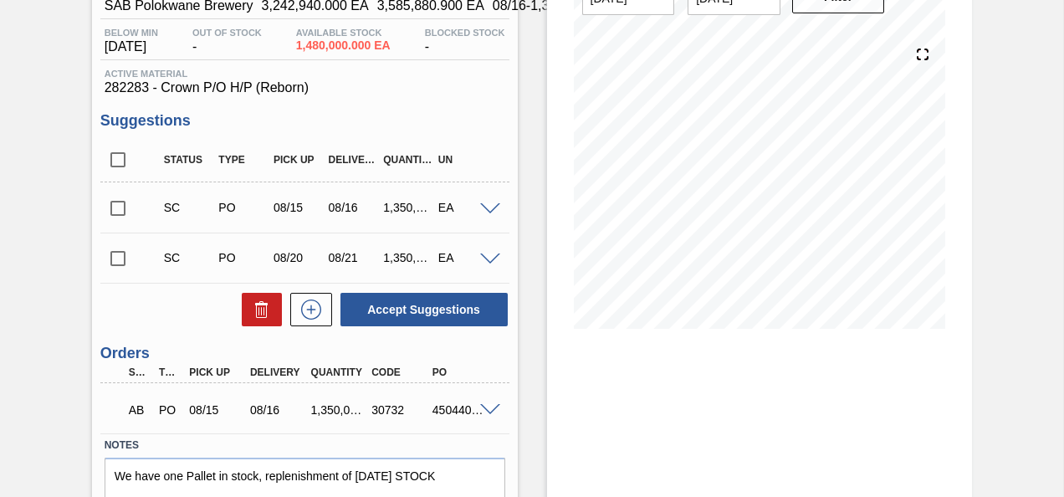
scroll to position [236, 0]
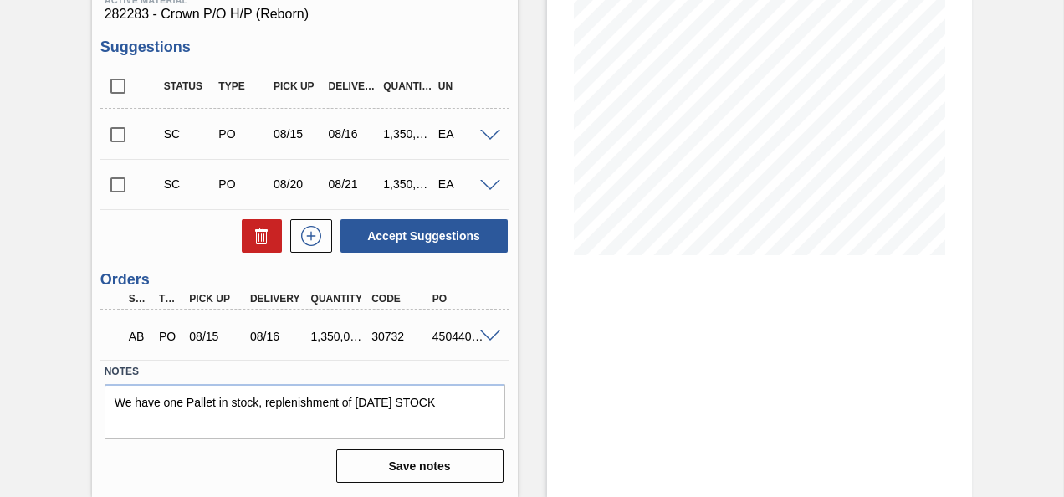
click at [485, 335] on span at bounding box center [490, 336] width 20 height 13
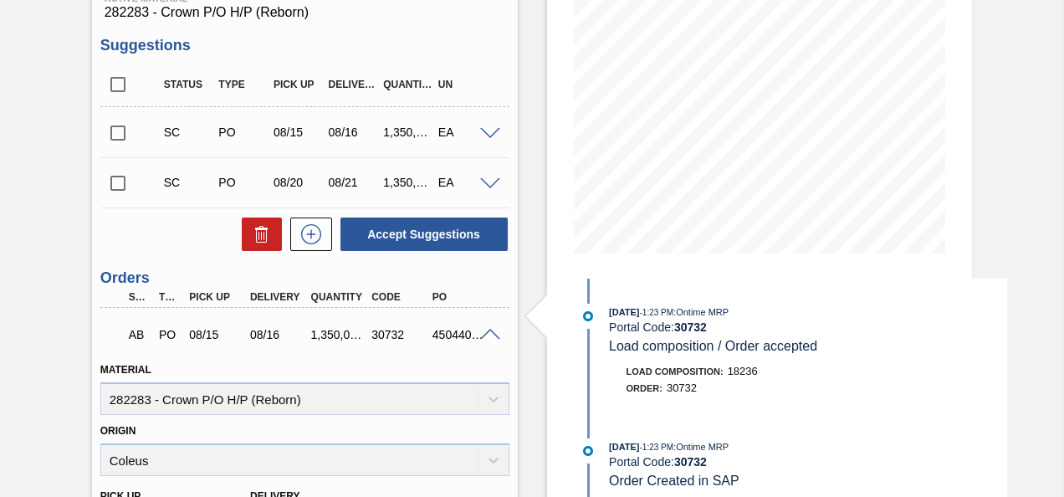
click at [485, 335] on span at bounding box center [490, 335] width 20 height 13
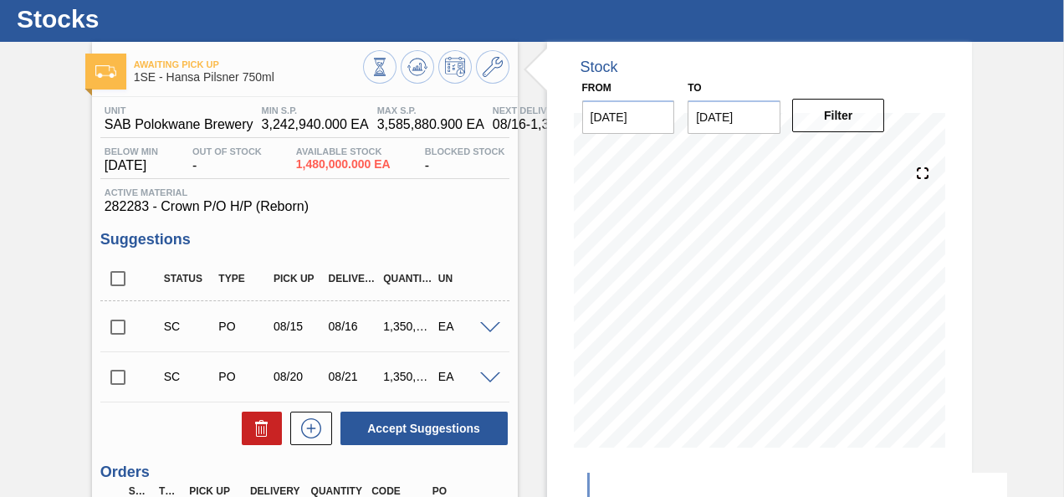
scroll to position [0, 0]
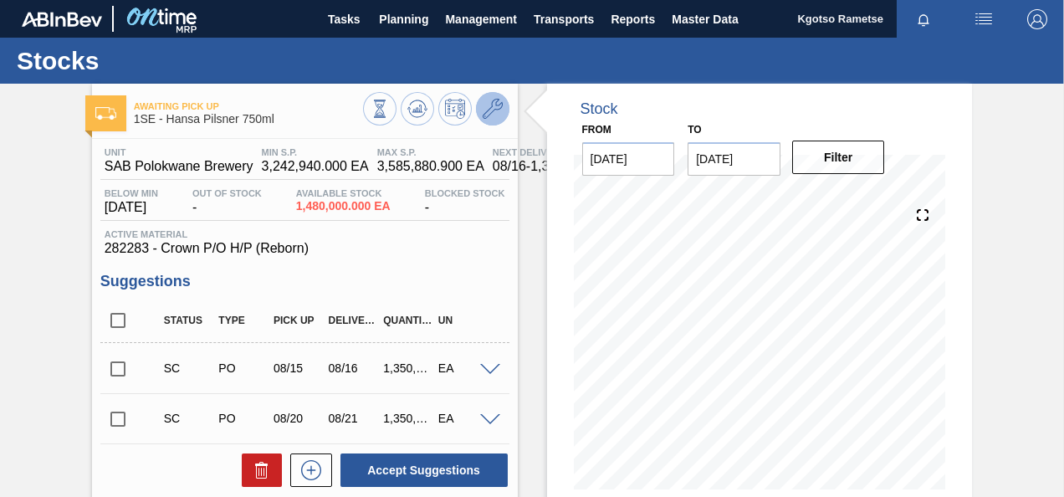
click at [483, 104] on icon at bounding box center [493, 109] width 20 height 20
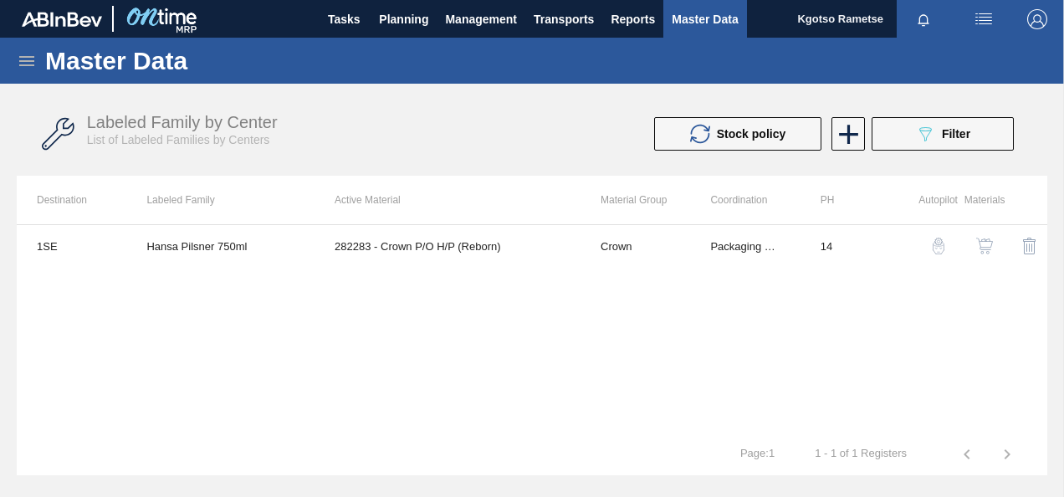
click at [981, 241] on img "button" at bounding box center [984, 246] width 17 height 17
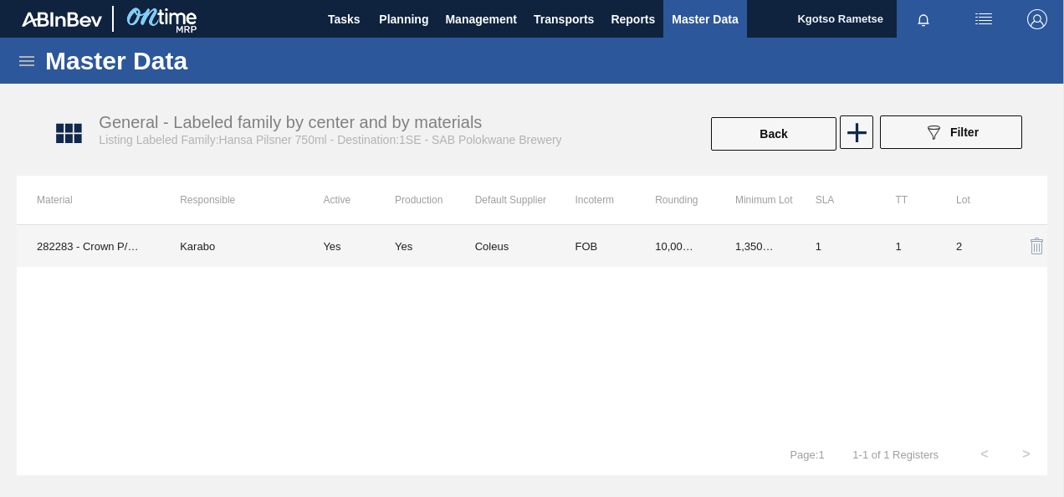
click at [582, 249] on td "FOB" at bounding box center [594, 246] width 80 height 42
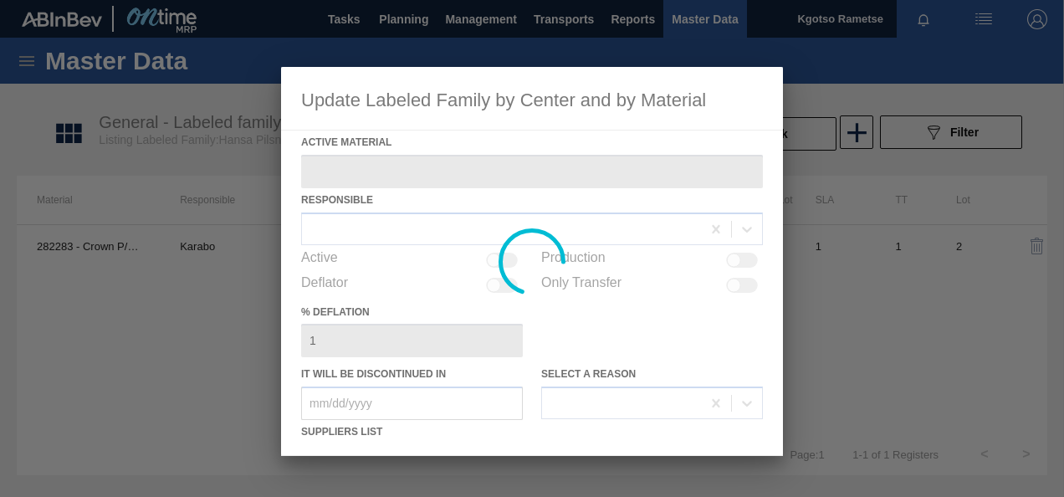
type Material "282283 - Crown P/O H/P (Reborn)"
checkbox input "true"
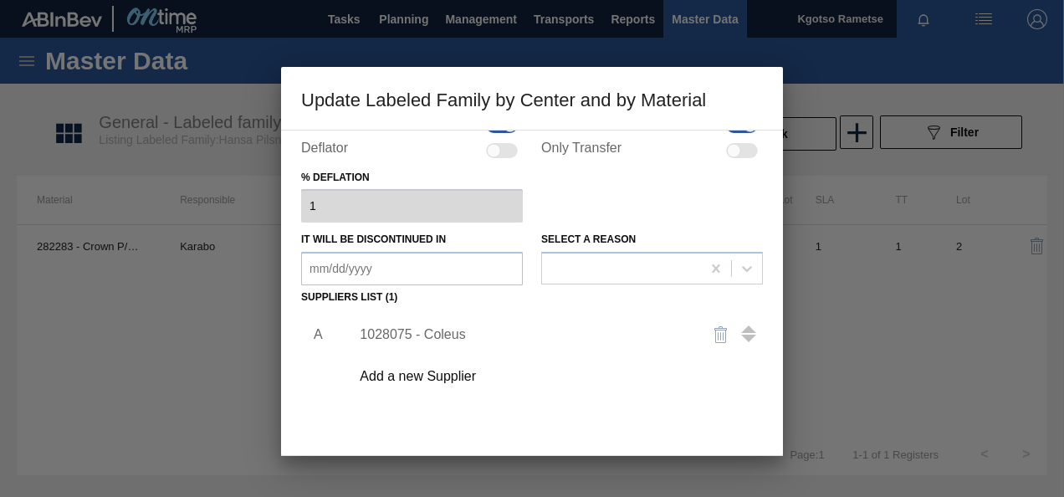
scroll to position [167, 0]
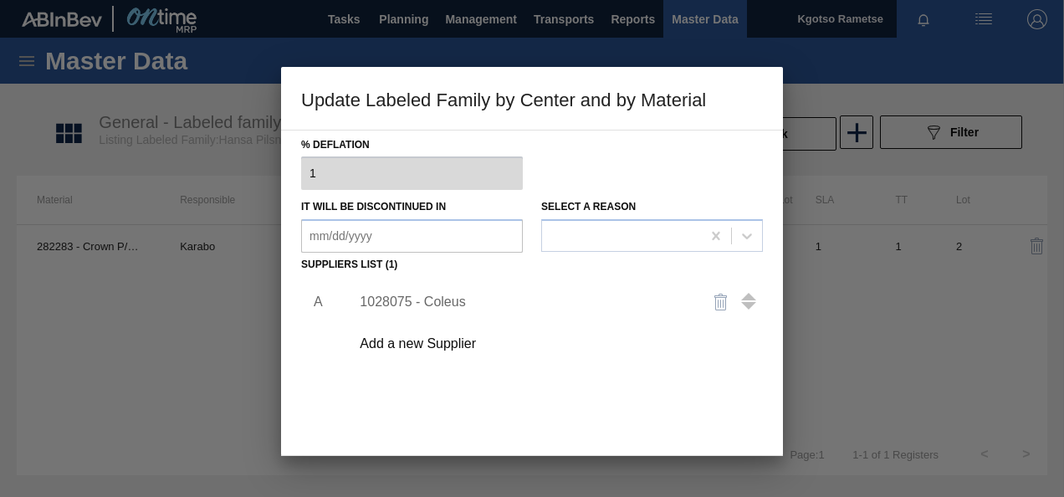
click at [442, 299] on div "1028075 - Coleus" at bounding box center [524, 301] width 328 height 15
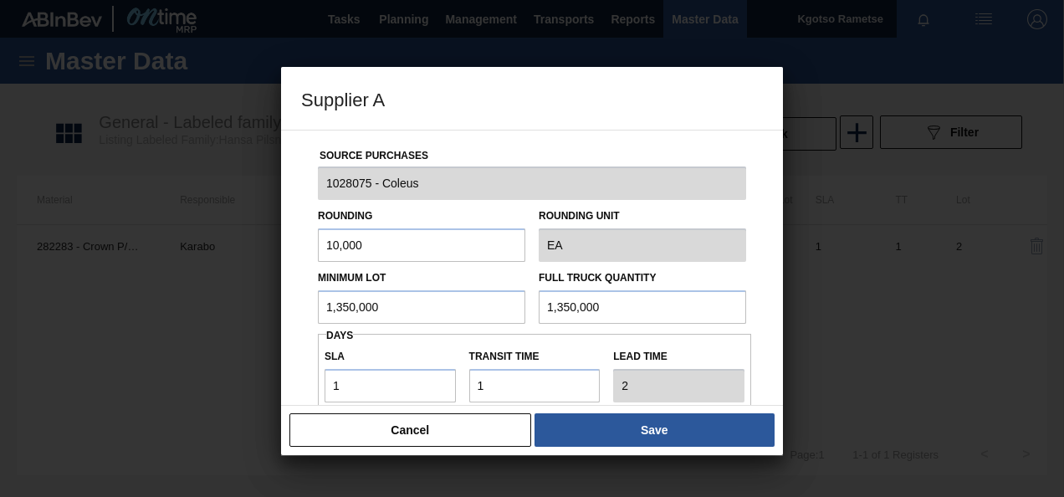
drag, startPoint x: 387, startPoint y: 301, endPoint x: 224, endPoint y: 306, distance: 163.2
click at [288, 304] on div "Source Purchases 1028075 - Coleus Rounding 10,000 Rounding Unit EA Minimum Lot …" at bounding box center [532, 268] width 502 height 276
drag, startPoint x: 398, startPoint y: 294, endPoint x: 216, endPoint y: 309, distance: 182.9
click at [240, 309] on div "Supplier A Source Purchases 1028075 - Coleus Rounding 10,000 Rounding Unit EA M…" at bounding box center [532, 248] width 1064 height 497
type input "1,800,000"
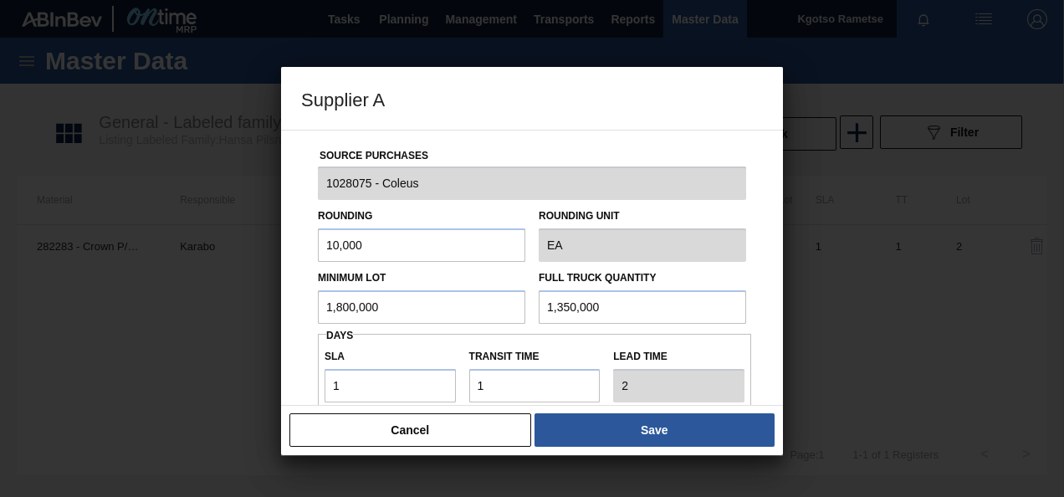
drag, startPoint x: 616, startPoint y: 305, endPoint x: 351, endPoint y: 303, distance: 264.3
click at [363, 303] on div "Minimum Lot 1,800,000 Full Truck Quantity 1,350,000" at bounding box center [532, 293] width 442 height 62
paste input "80"
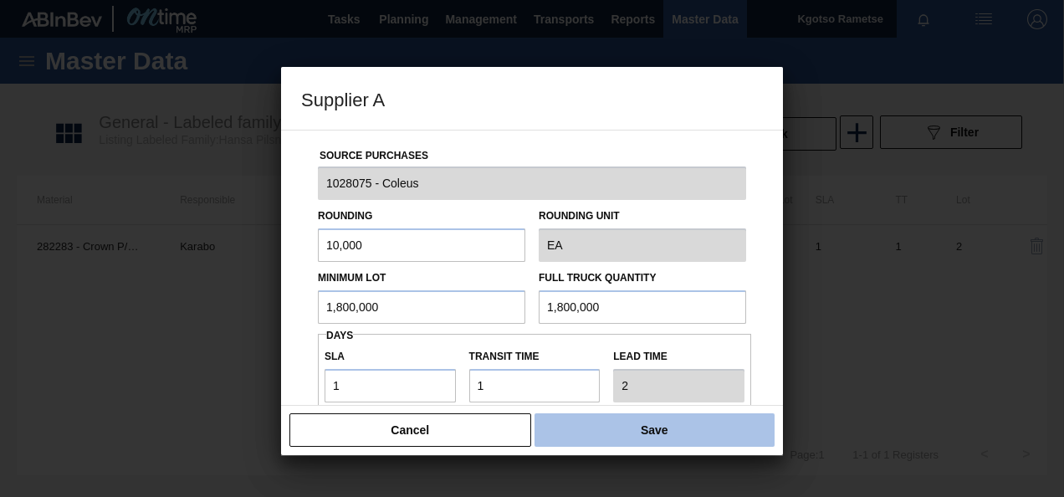
type input "1,800,000"
click at [657, 435] on button "Save" at bounding box center [654, 429] width 240 height 33
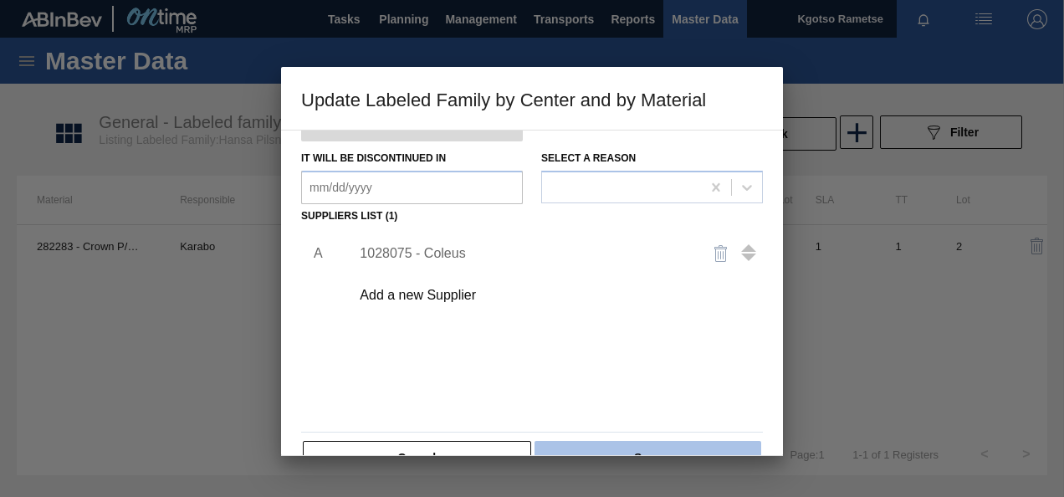
scroll to position [256, 0]
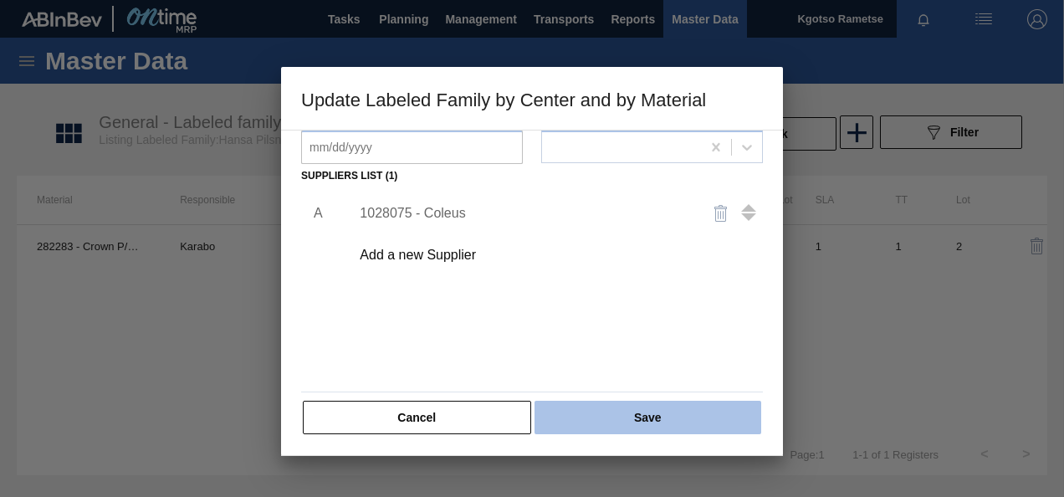
click at [647, 411] on button "Save" at bounding box center [647, 417] width 227 height 33
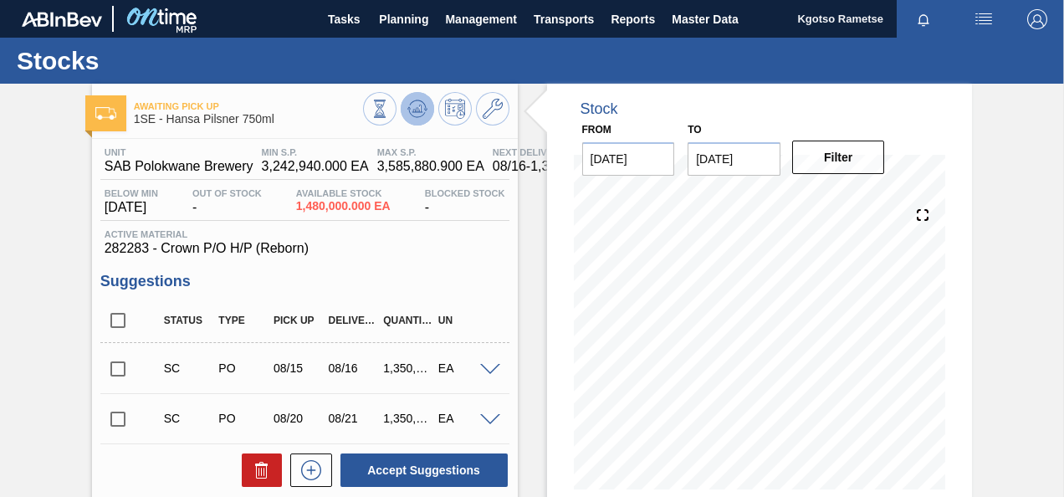
click at [426, 104] on button at bounding box center [417, 108] width 33 height 33
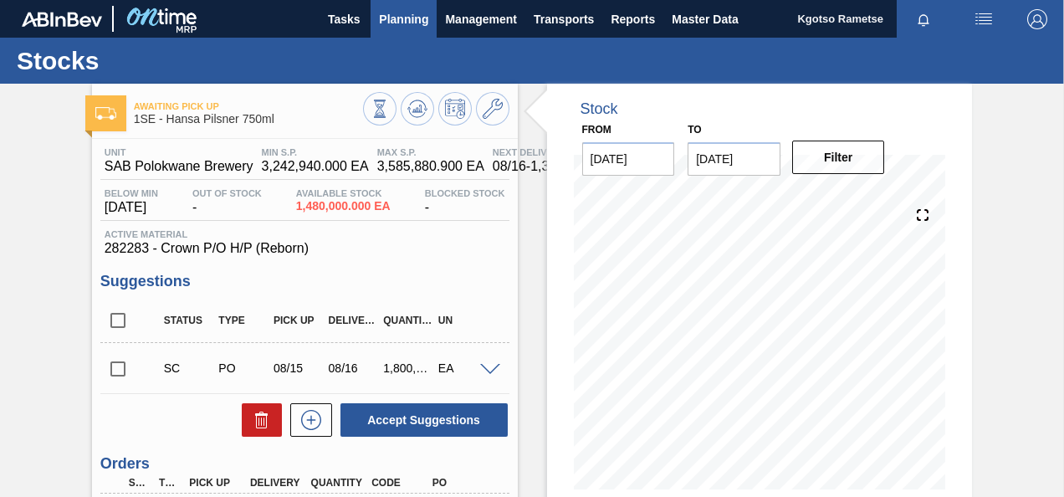
click at [408, 20] on span "Planning" at bounding box center [403, 19] width 49 height 20
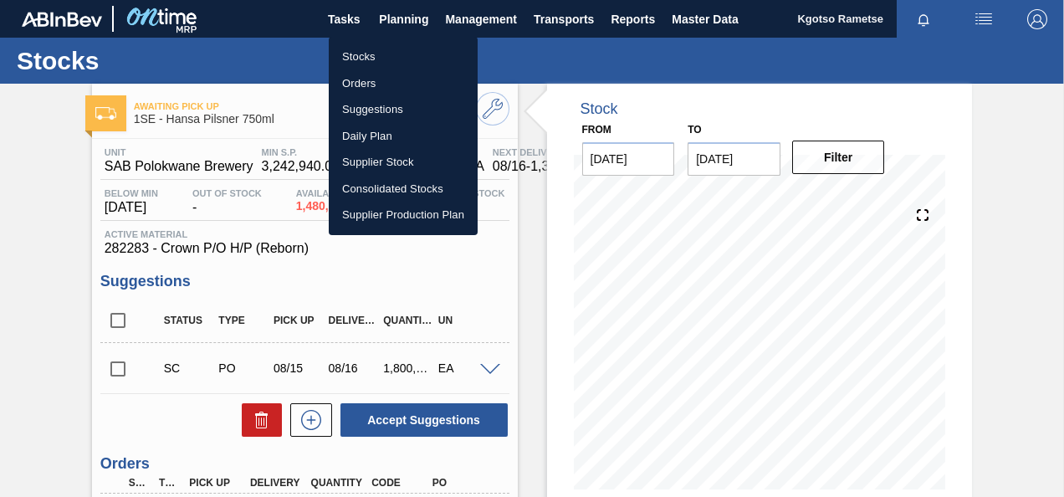
click at [391, 64] on li "Stocks" at bounding box center [403, 56] width 149 height 27
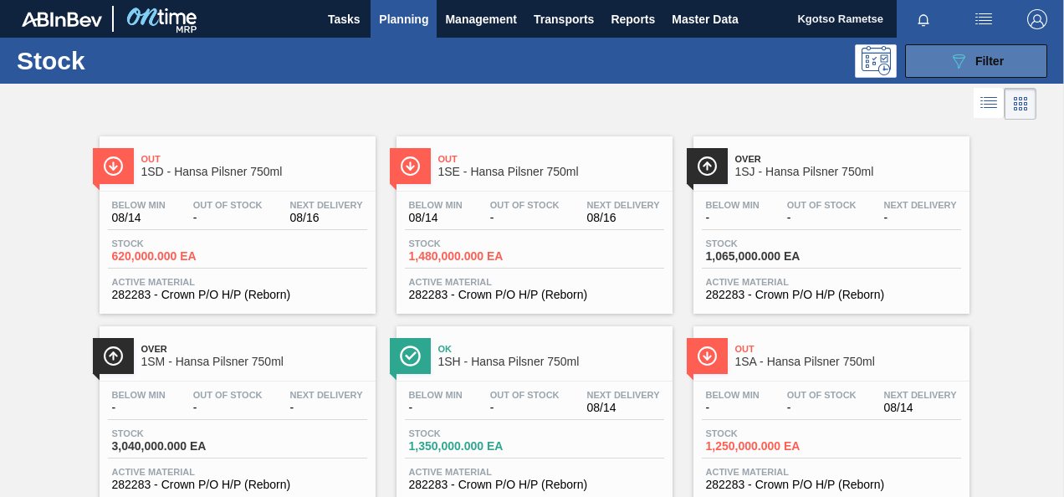
click at [973, 74] on button "089F7B8B-B2A5-4AFE-B5C0-19BA573D28AC Filter" at bounding box center [976, 60] width 142 height 33
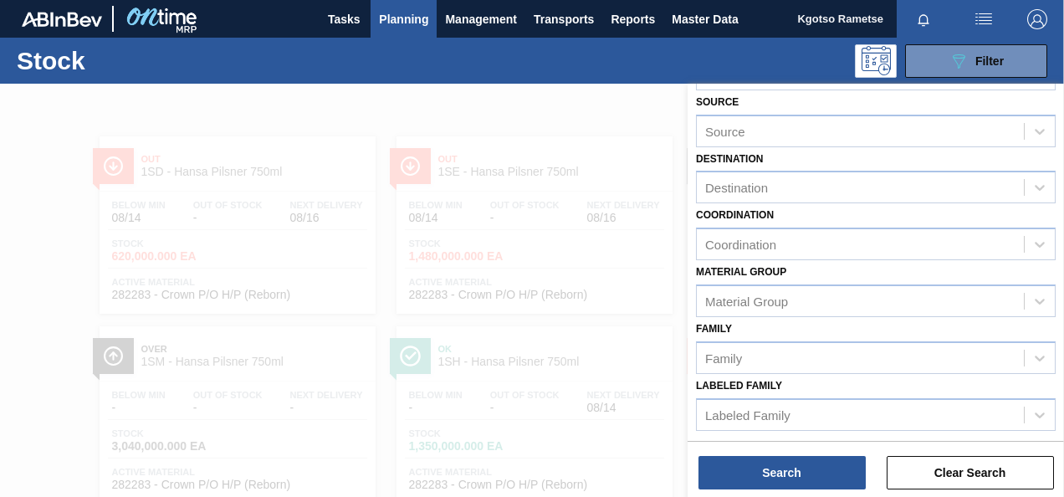
scroll to position [303, 0]
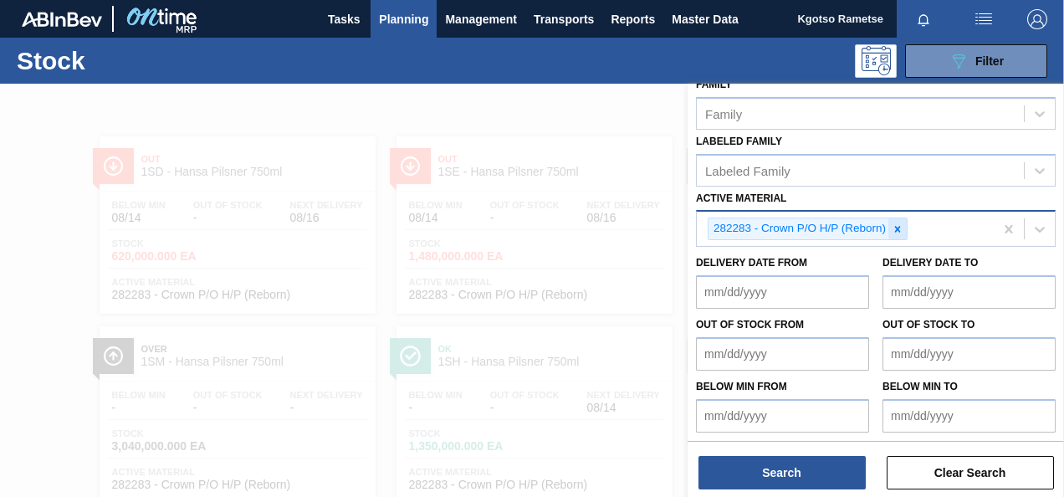
click at [894, 226] on icon at bounding box center [898, 229] width 12 height 12
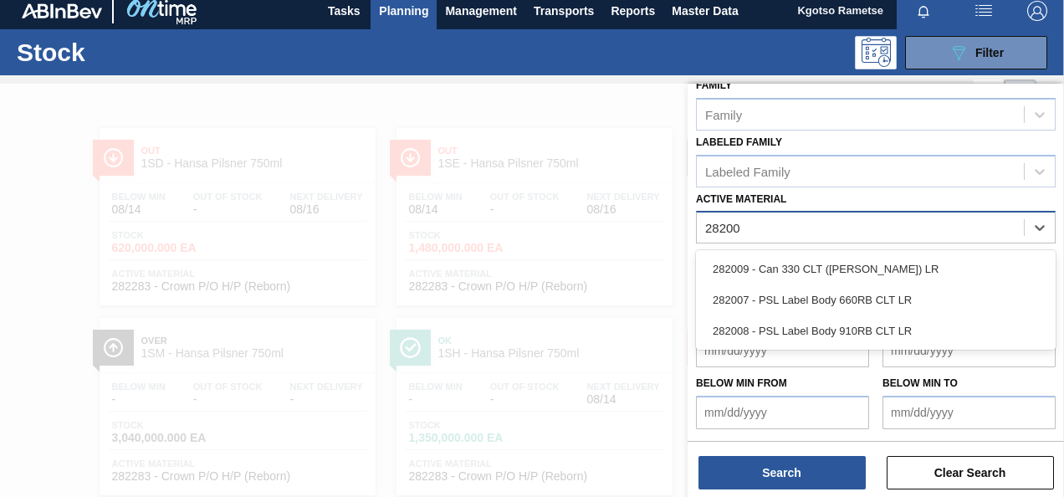
scroll to position [299, 0]
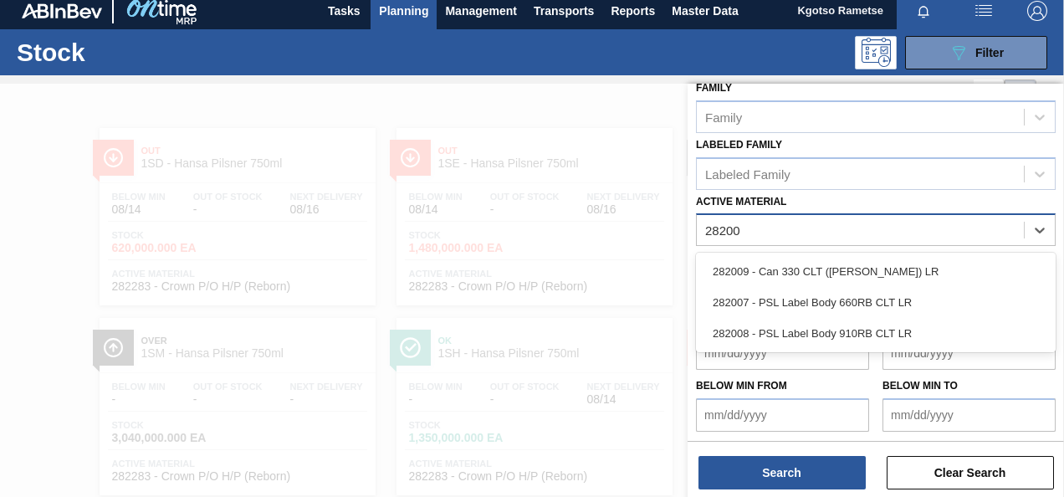
type Material "282007"
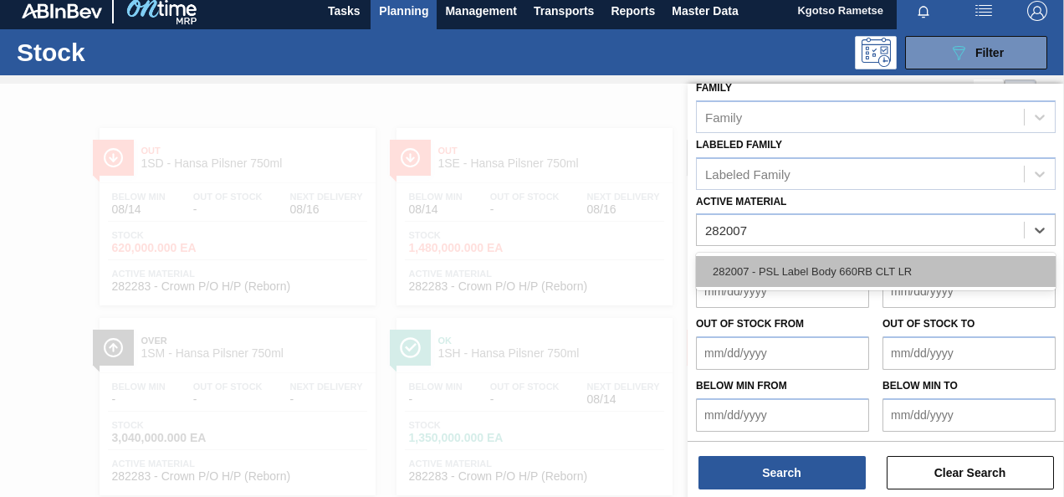
click at [871, 263] on div "282007 - PSL Label Body 660RB CLT LR" at bounding box center [876, 271] width 360 height 31
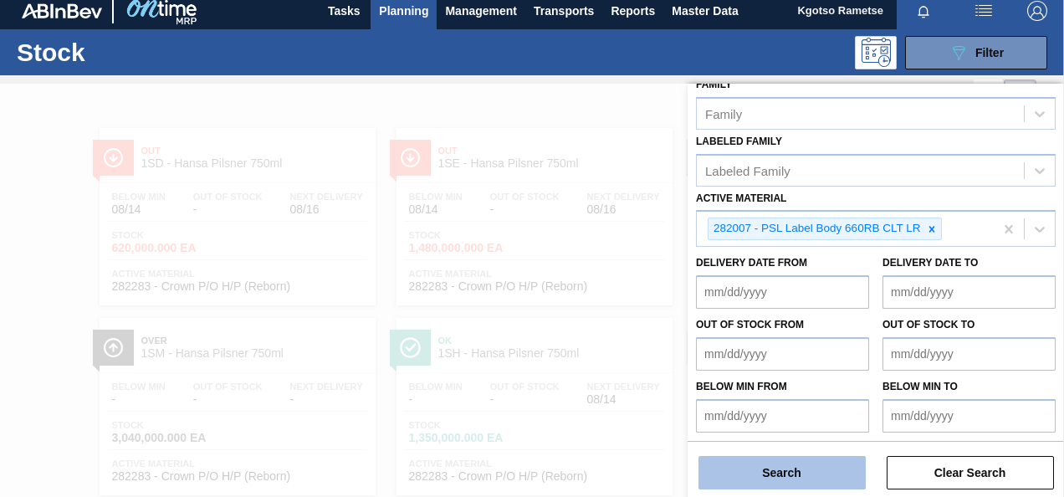
click at [778, 463] on button "Search" at bounding box center [781, 472] width 167 height 33
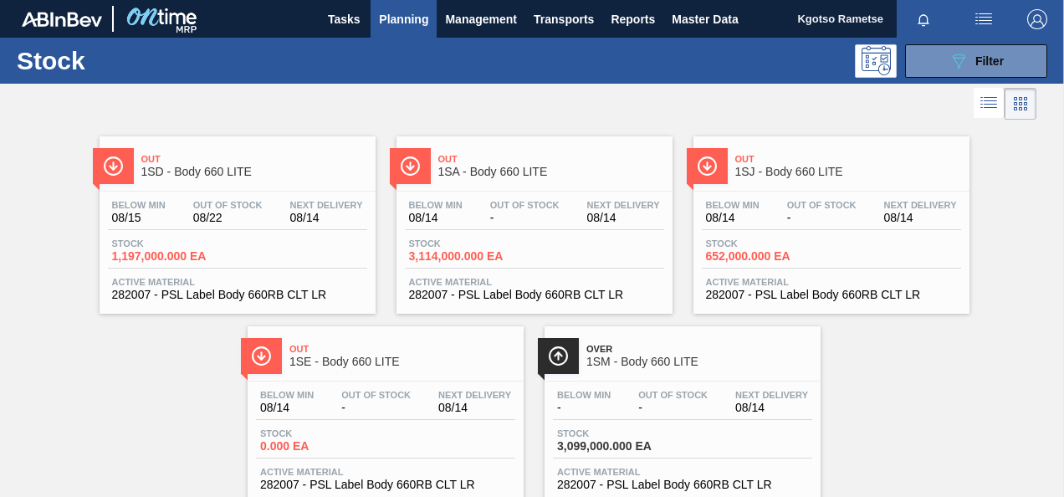
click at [212, 149] on div "Out 1SD - Body 660 LITE" at bounding box center [254, 166] width 226 height 38
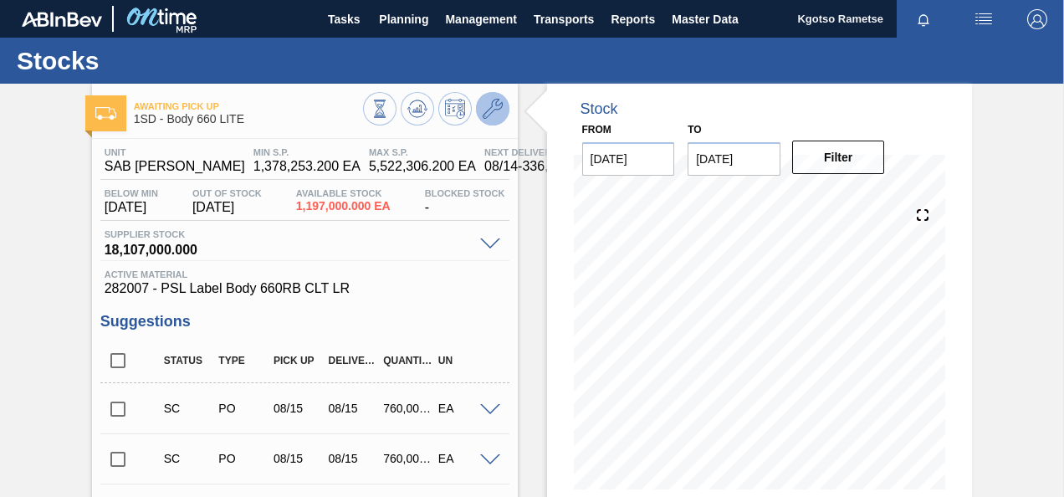
click at [487, 105] on icon at bounding box center [493, 109] width 20 height 20
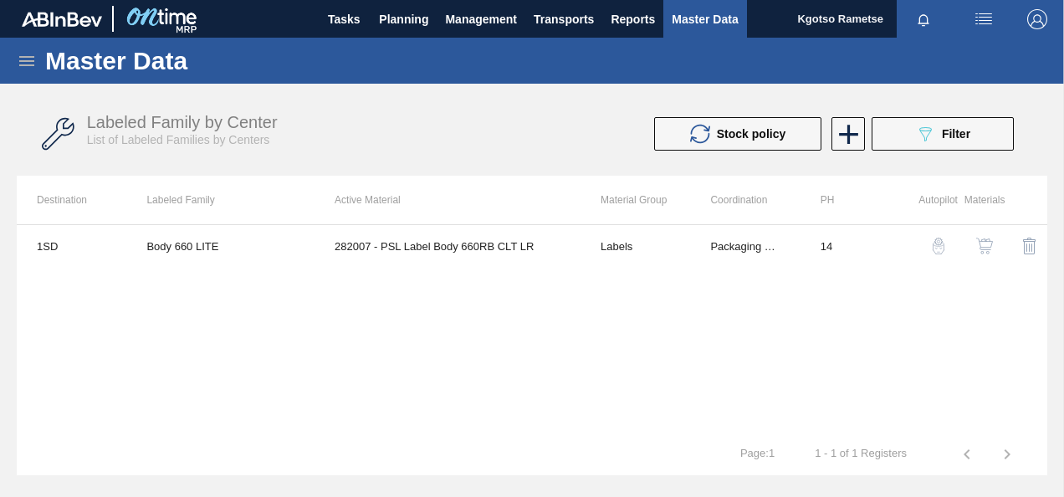
click at [984, 250] on img "button" at bounding box center [984, 246] width 17 height 17
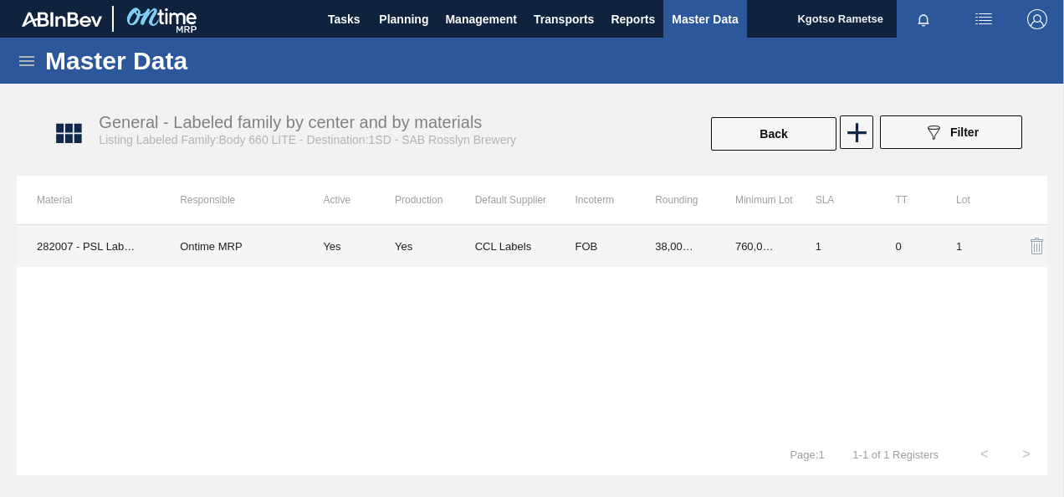
click at [643, 243] on td "38,000.000" at bounding box center [675, 246] width 80 height 42
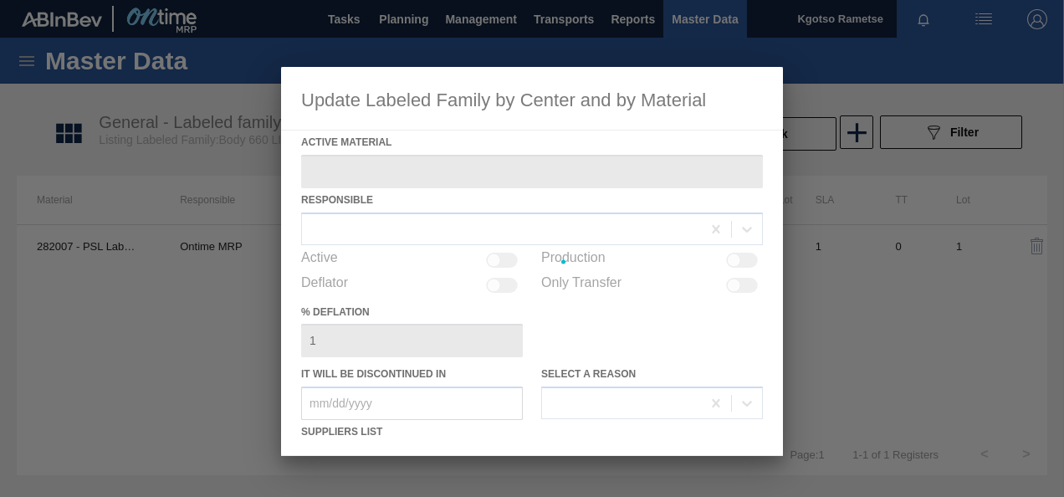
type Material "282007 - PSL Label Body 660RB CLT LR"
checkbox input "true"
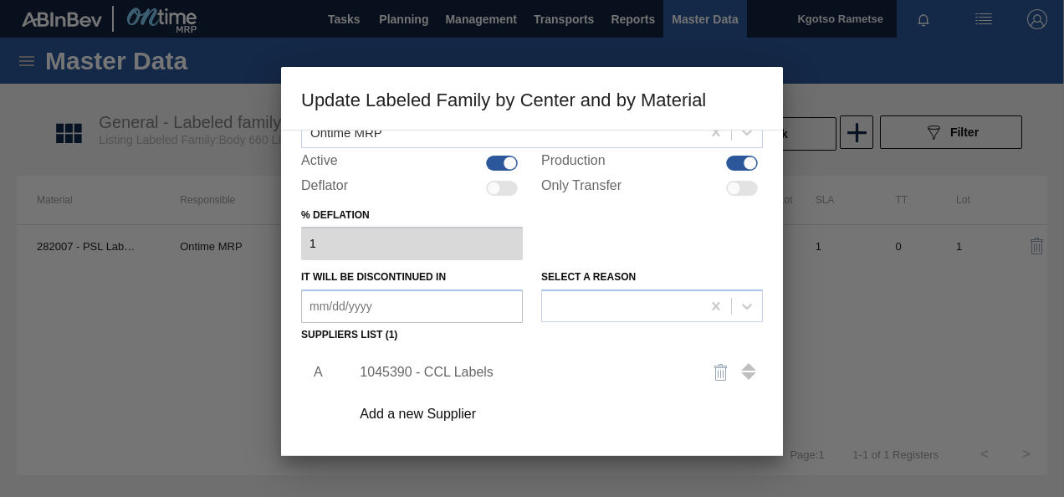
scroll to position [251, 0]
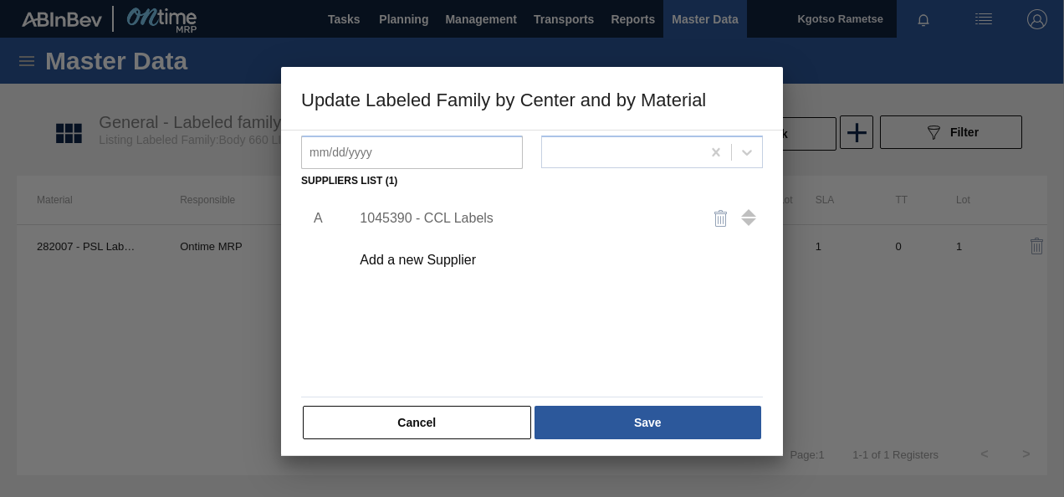
click at [415, 214] on div "1045390 - CCL Labels" at bounding box center [524, 218] width 328 height 15
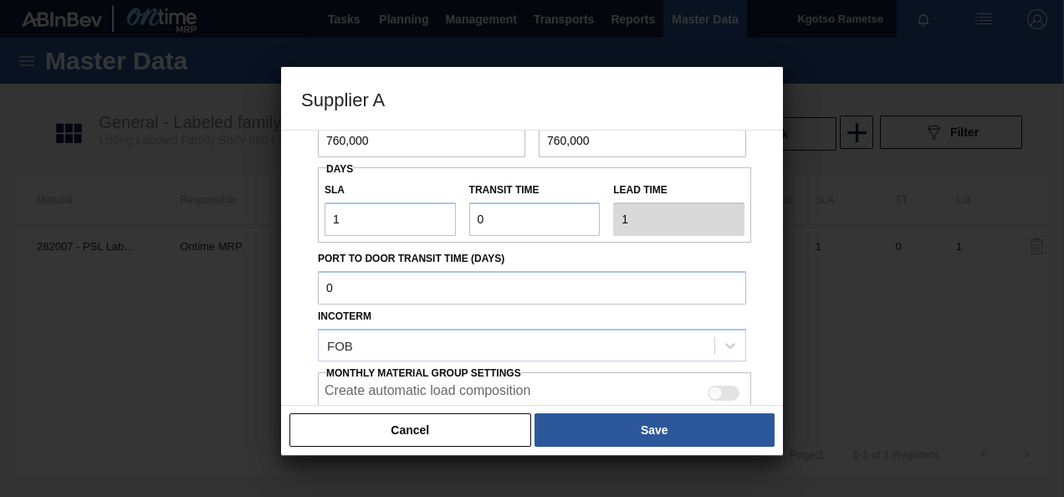
scroll to position [167, 0]
drag, startPoint x: 388, startPoint y: 142, endPoint x: 269, endPoint y: 156, distance: 119.5
click at [273, 154] on div "Supplier A Source Purchases 1045390 - CCL Labels Rounding 38,000 Rounding Unit …" at bounding box center [532, 248] width 1064 height 497
type input "1,710,000"
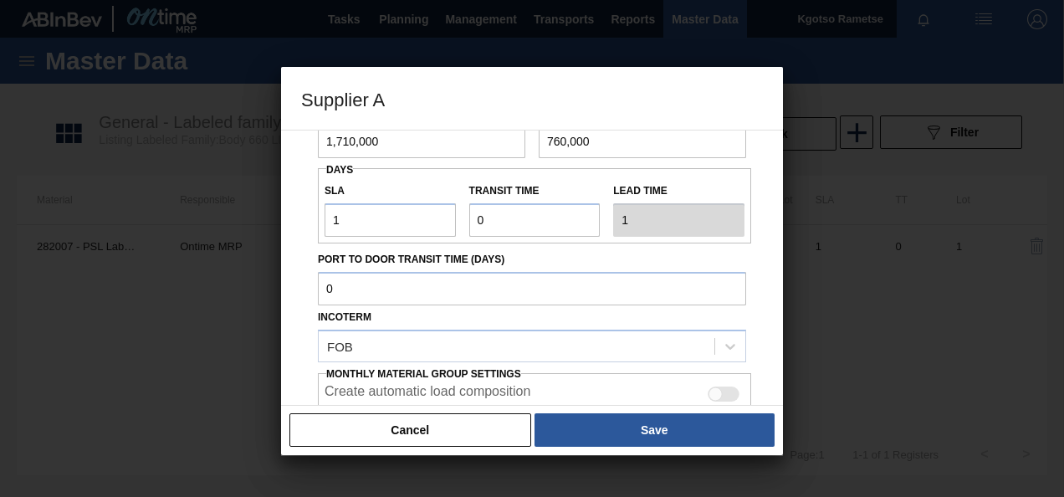
drag, startPoint x: 393, startPoint y: 126, endPoint x: 268, endPoint y: 152, distance: 128.1
click at [268, 152] on div "Supplier A Source Purchases 1045390 - CCL Labels Rounding 38,000 Rounding Unit …" at bounding box center [532, 248] width 1064 height 497
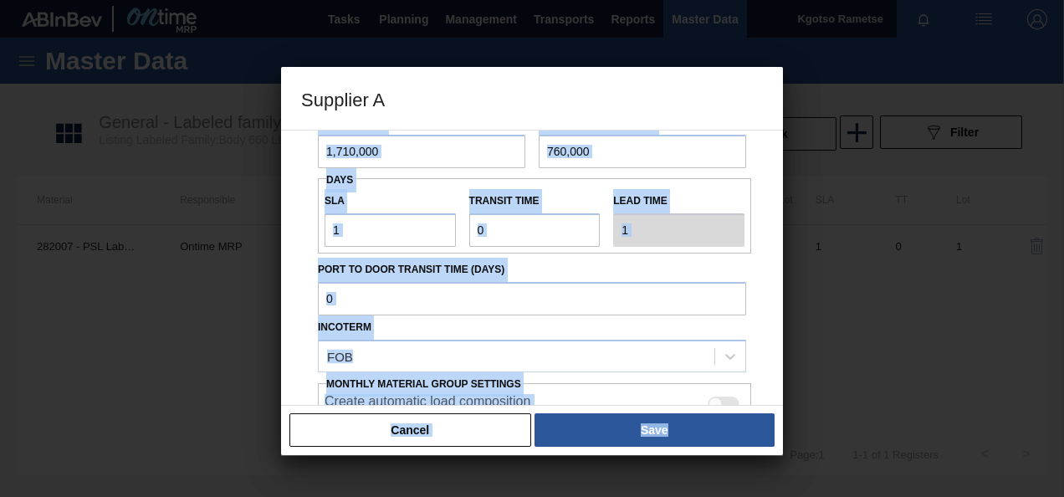
drag, startPoint x: 268, startPoint y: 152, endPoint x: 386, endPoint y: 150, distance: 118.8
click at [386, 150] on input "1,710,000" at bounding box center [421, 151] width 207 height 33
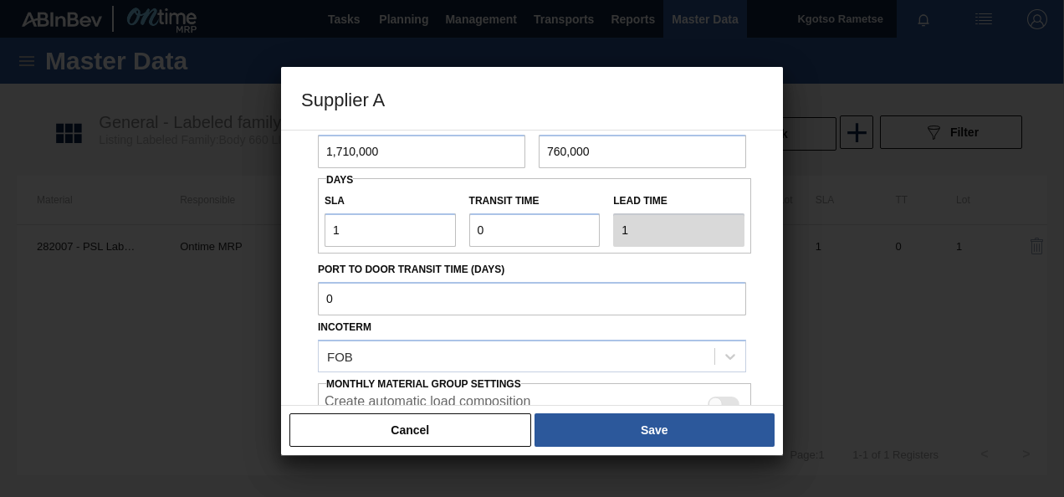
drag, startPoint x: 386, startPoint y: 150, endPoint x: 238, endPoint y: 151, distance: 148.0
click at [238, 151] on div "Supplier A Source Purchases 1045390 - CCL Labels Rounding 38,000 Rounding Unit …" at bounding box center [532, 248] width 1064 height 497
drag, startPoint x: 592, startPoint y: 146, endPoint x: 437, endPoint y: 152, distance: 155.7
click at [447, 152] on div "Minimum Lot 1,710,000 Full Truck Quantity 760,000" at bounding box center [532, 137] width 442 height 62
paste input "1,71"
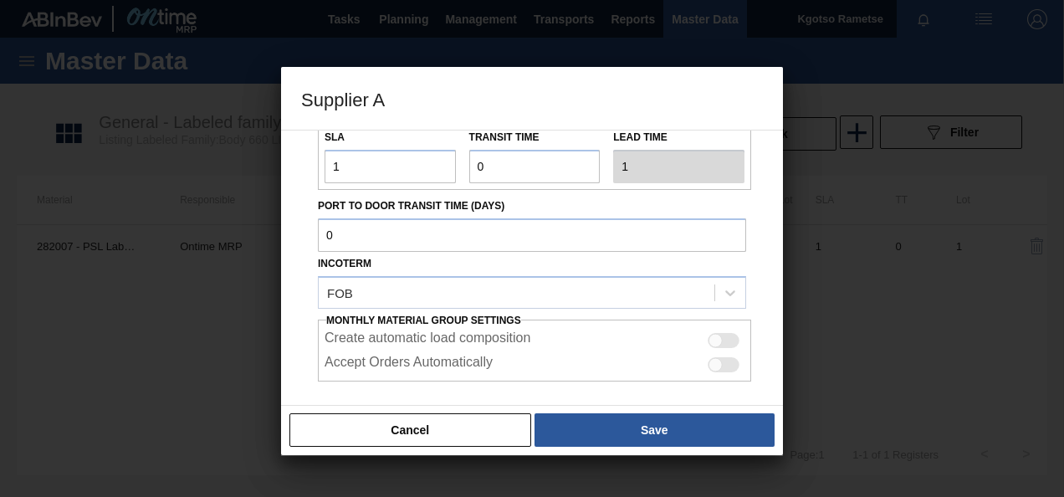
scroll to position [297, 0]
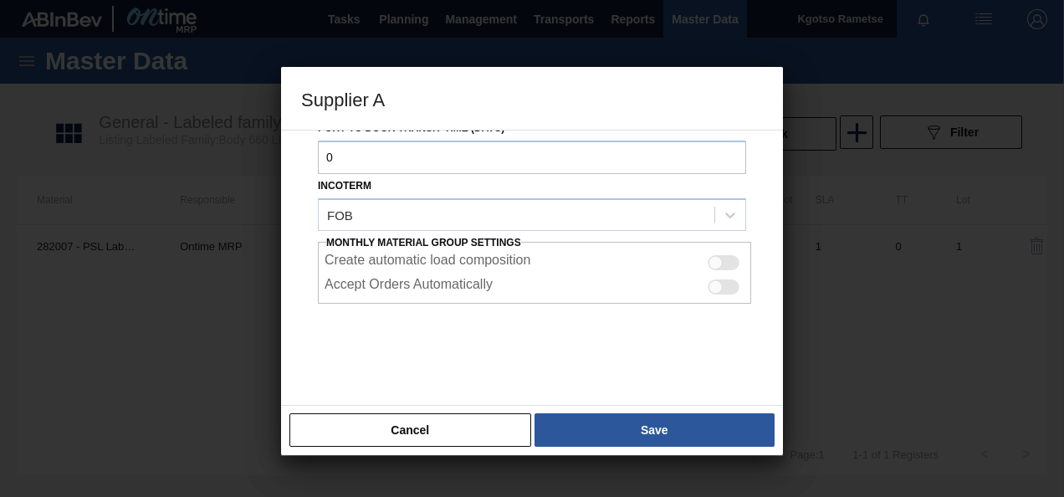
type input "1,710,000"
click at [616, 412] on div "Cancel Save" at bounding box center [532, 430] width 502 height 50
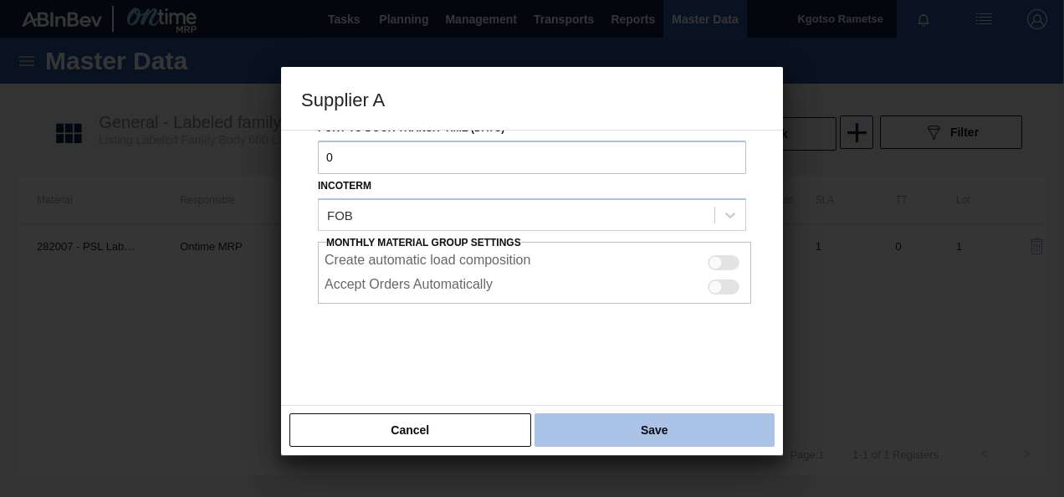
click at [617, 418] on button "Save" at bounding box center [654, 429] width 240 height 33
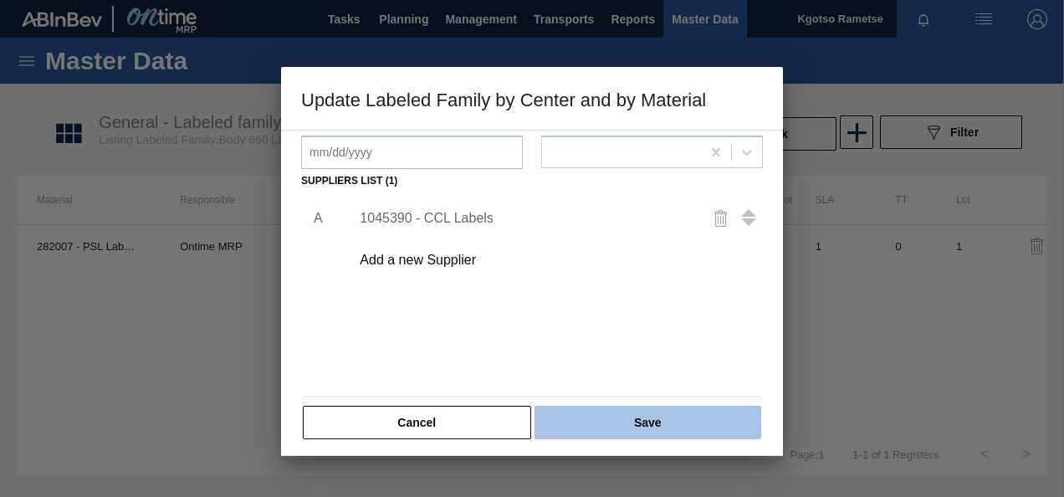
click at [617, 415] on button "Save" at bounding box center [647, 422] width 227 height 33
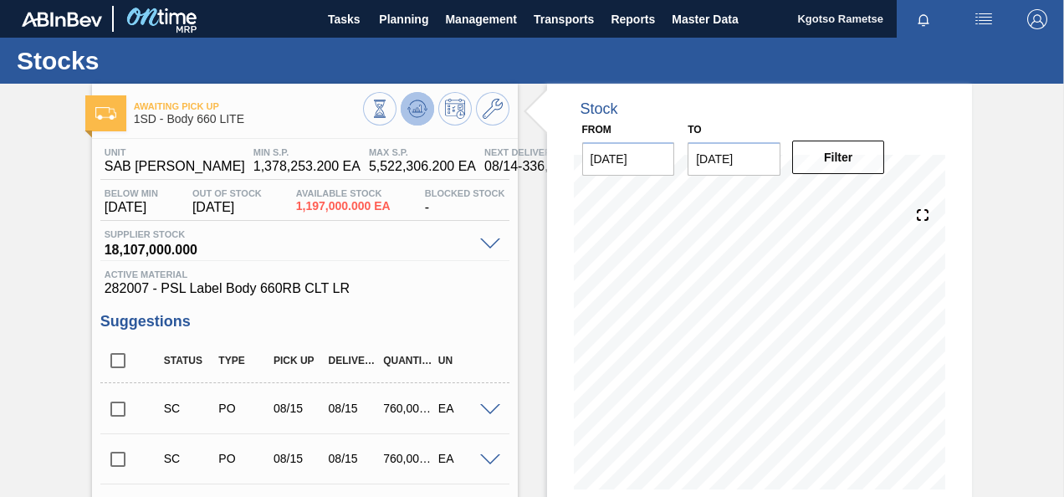
click at [389, 105] on icon at bounding box center [379, 109] width 18 height 18
click at [401, 21] on span "Planning" at bounding box center [403, 19] width 49 height 20
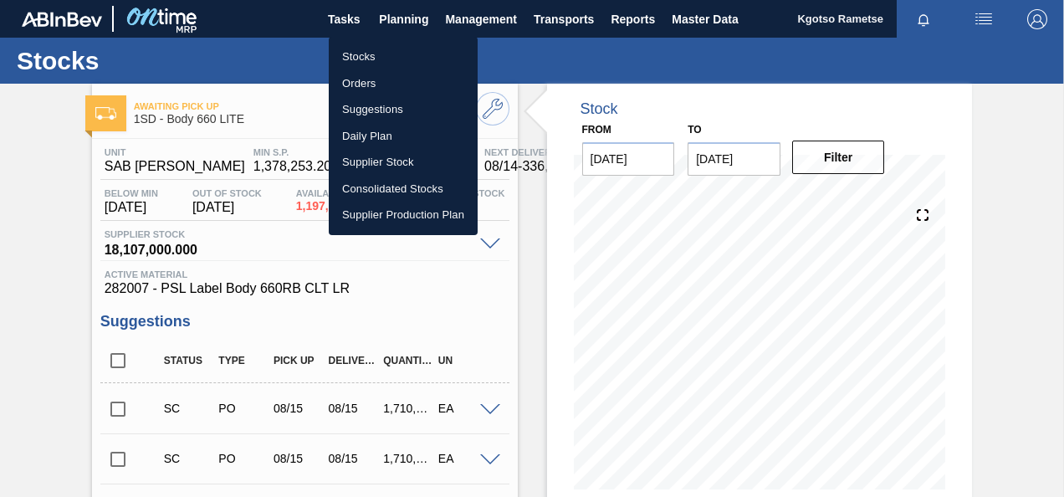
click at [383, 42] on ul "Stocks Orders Suggestions Daily Plan Supplier Stock Consolidated Stocks Supplie…" at bounding box center [403, 136] width 149 height 198
click at [381, 47] on li "Stocks" at bounding box center [403, 56] width 149 height 27
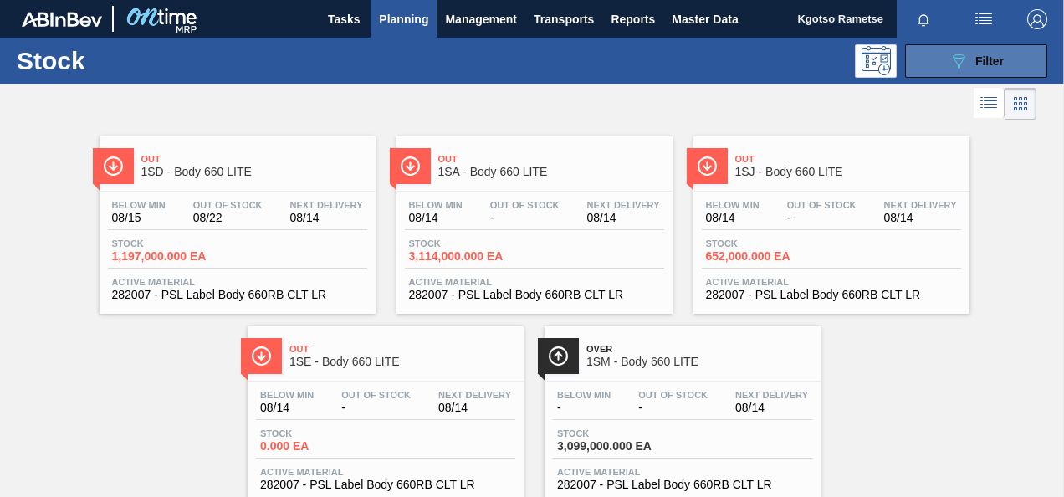
click at [963, 55] on icon "089F7B8B-B2A5-4AFE-B5C0-19BA573D28AC" at bounding box center [958, 61] width 20 height 20
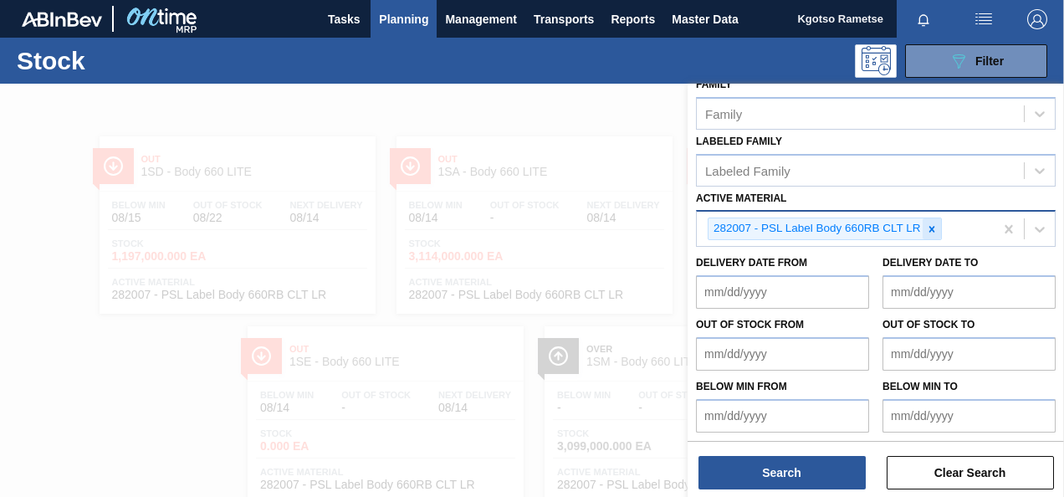
click at [933, 226] on icon at bounding box center [932, 229] width 6 height 6
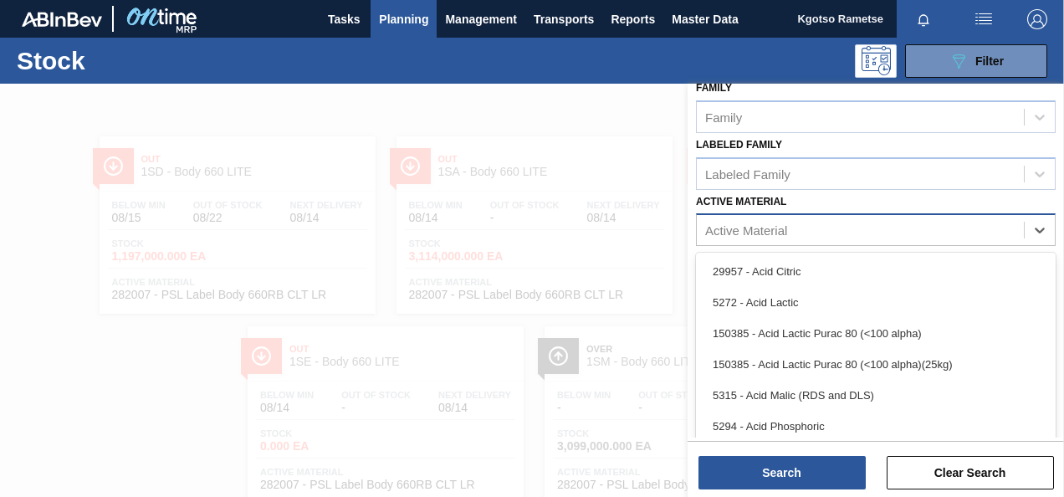
scroll to position [303, 0]
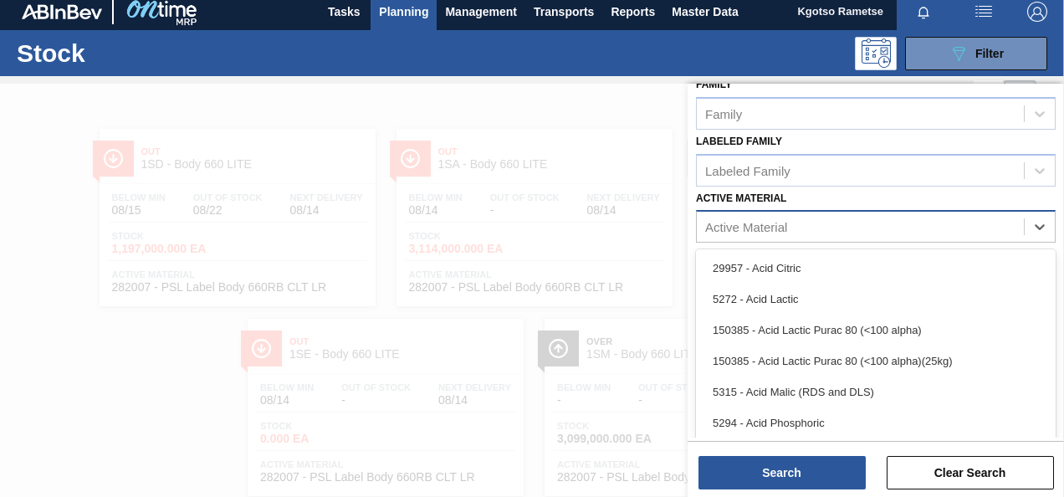
click at [727, 222] on div "Active Material" at bounding box center [746, 227] width 82 height 14
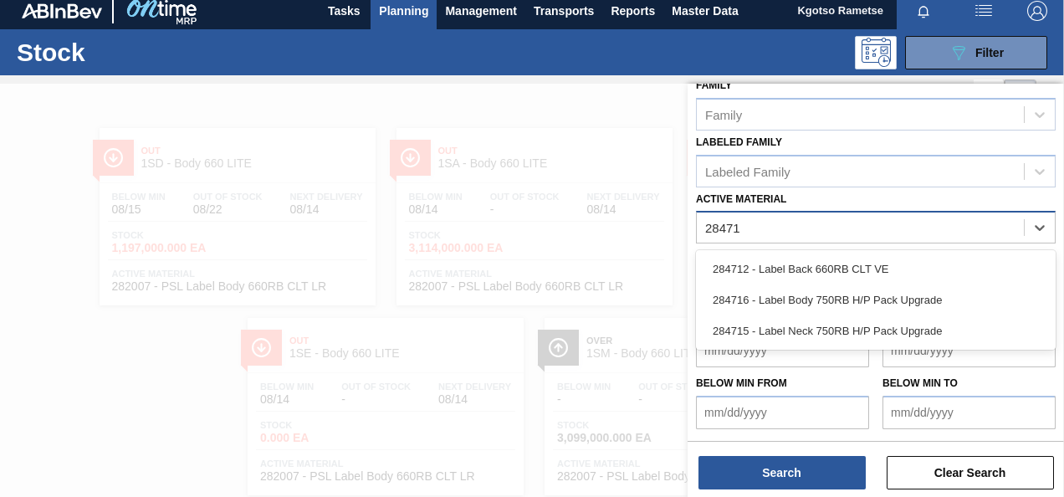
scroll to position [299, 0]
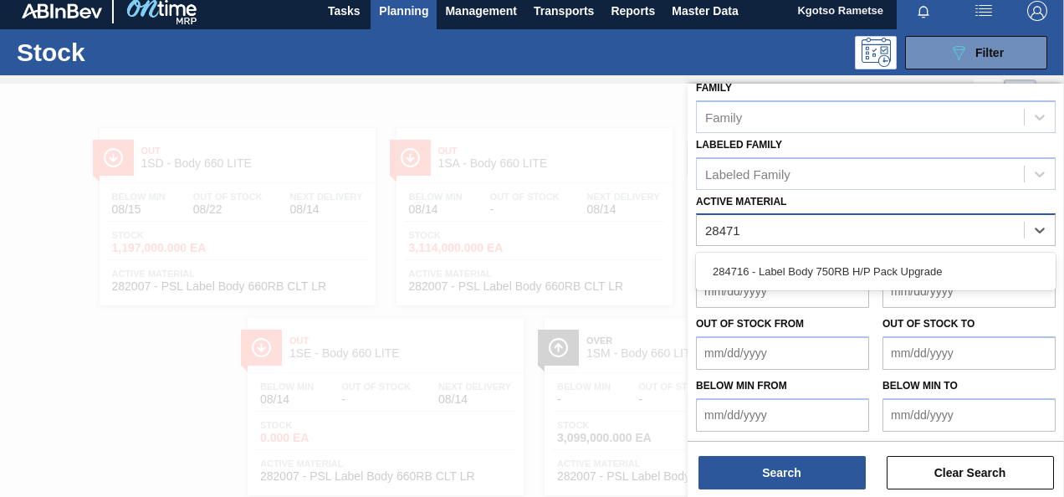
type Material "284716"
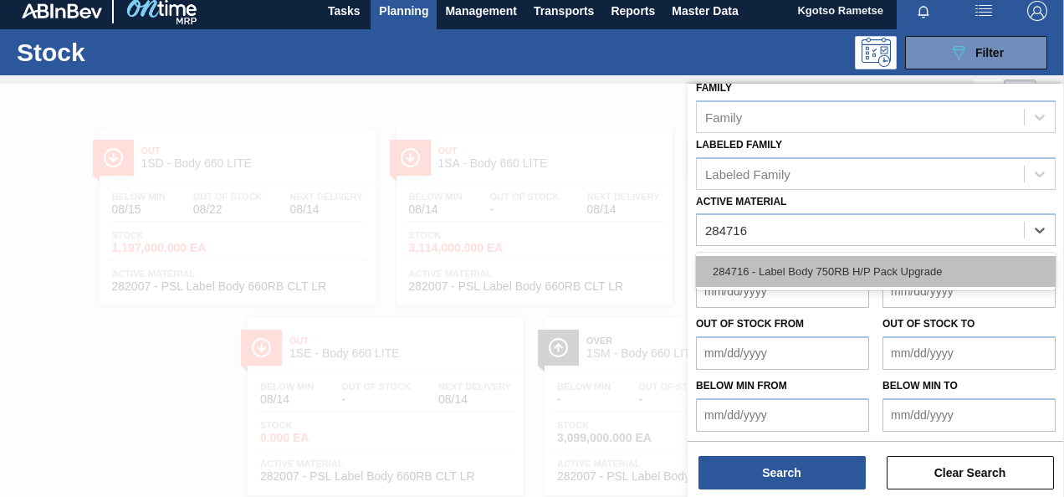
click at [786, 277] on div "284716 - Label Body 750RB H/P Pack Upgrade" at bounding box center [876, 271] width 360 height 31
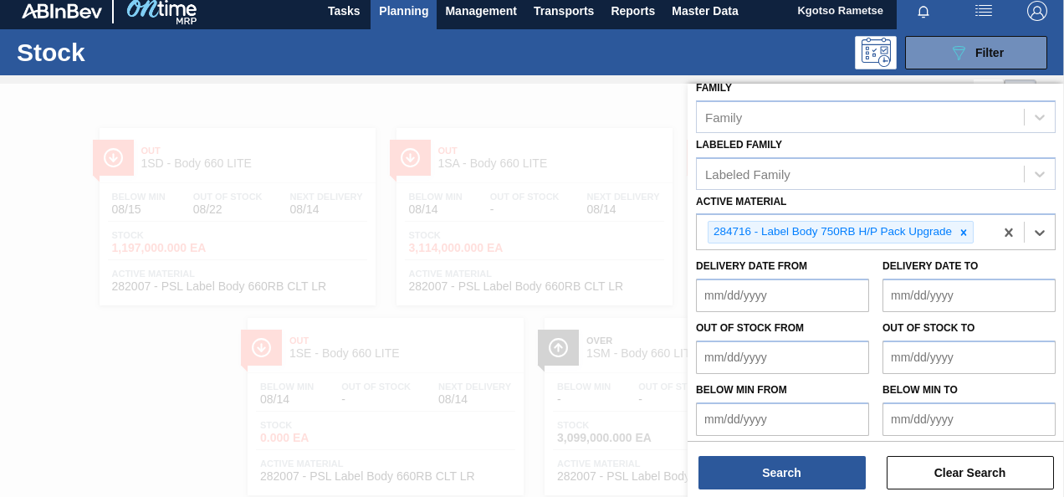
scroll to position [303, 0]
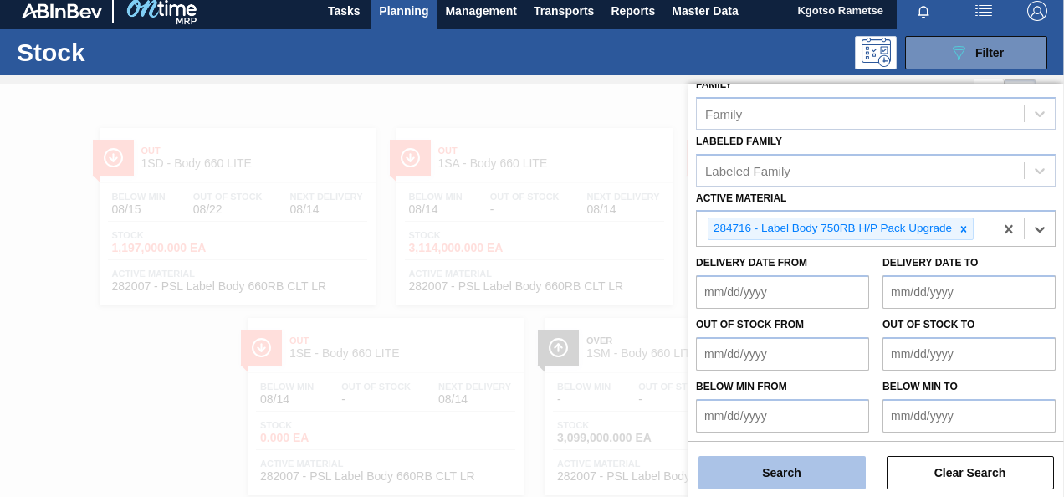
click at [849, 472] on button "Search" at bounding box center [781, 472] width 167 height 33
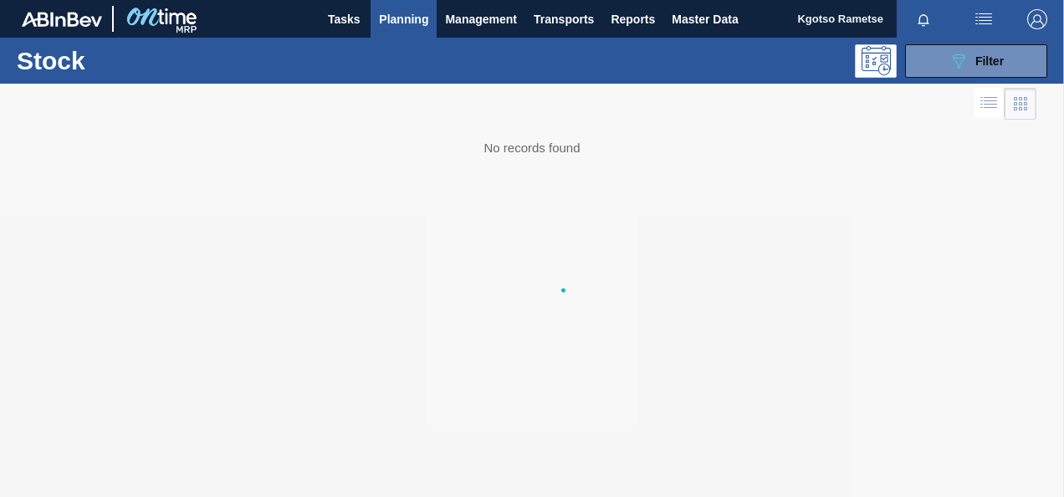
scroll to position [0, 0]
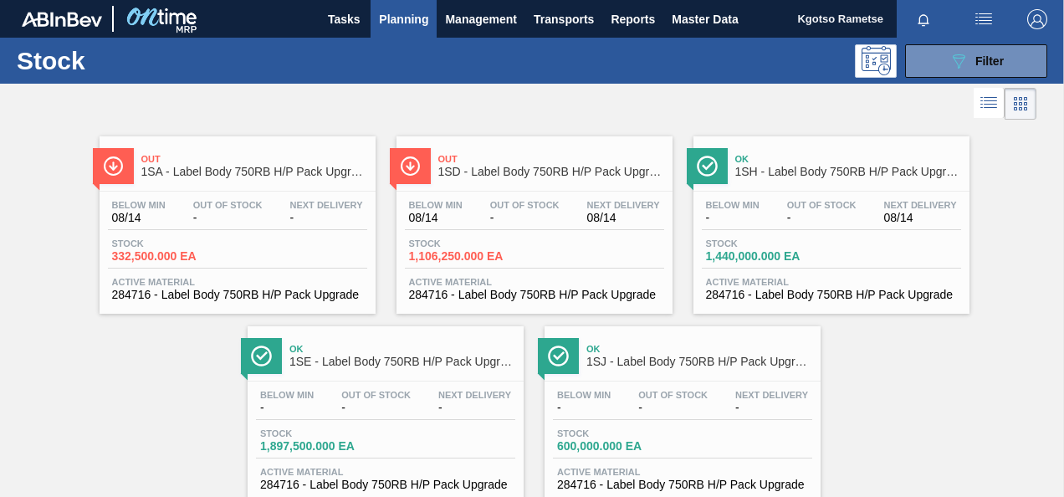
click at [672, 366] on span "1SJ - Label Body 750RB H/P Pack Upgrade" at bounding box center [699, 361] width 226 height 13
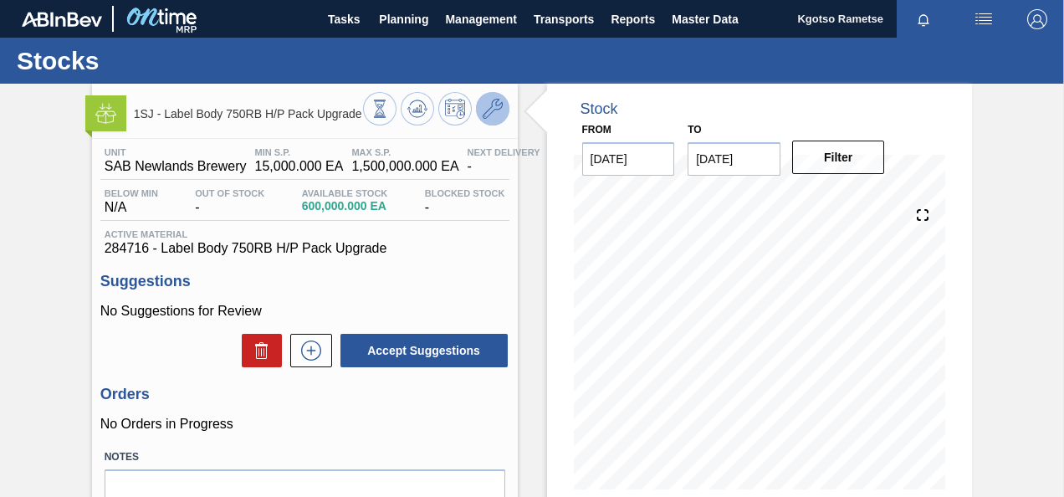
click at [483, 107] on icon at bounding box center [493, 109] width 20 height 20
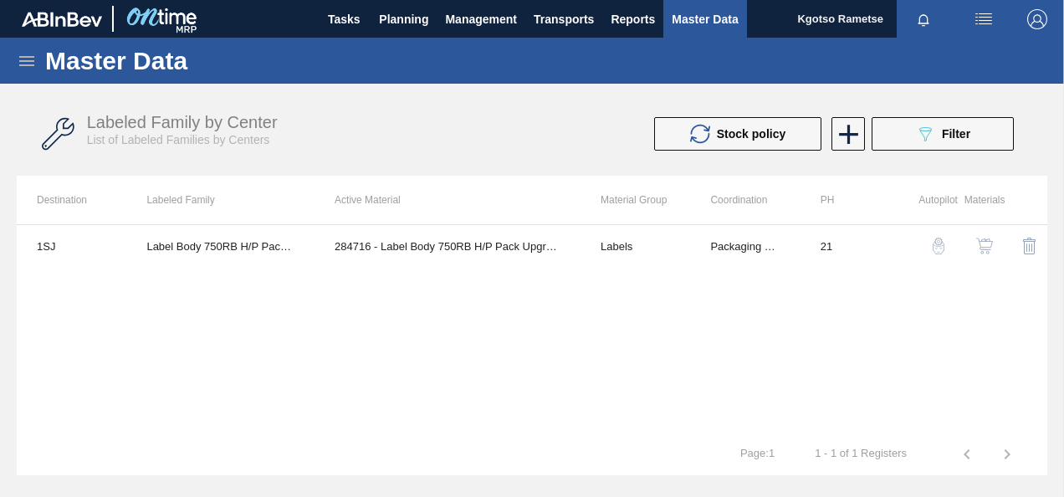
click at [986, 243] on img "button" at bounding box center [984, 246] width 17 height 17
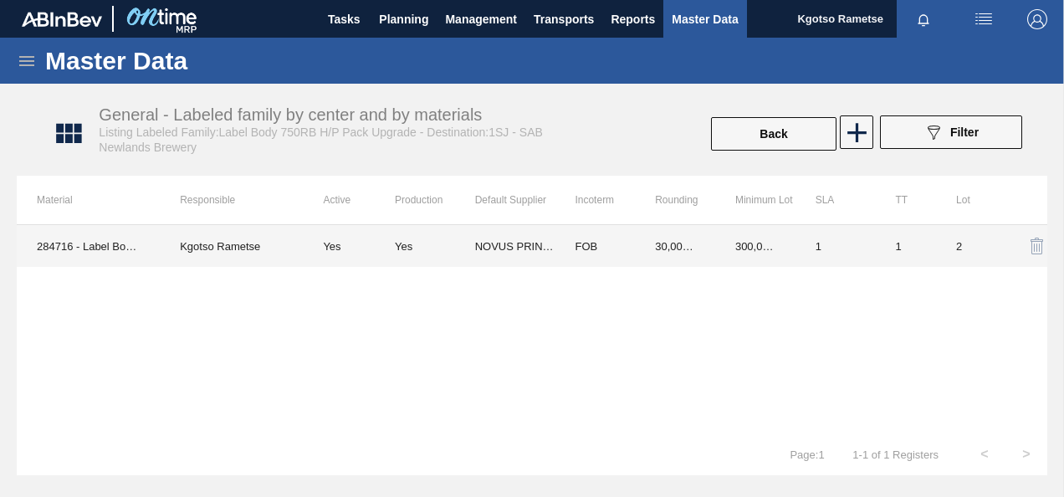
click at [588, 246] on td "FOB" at bounding box center [594, 246] width 80 height 42
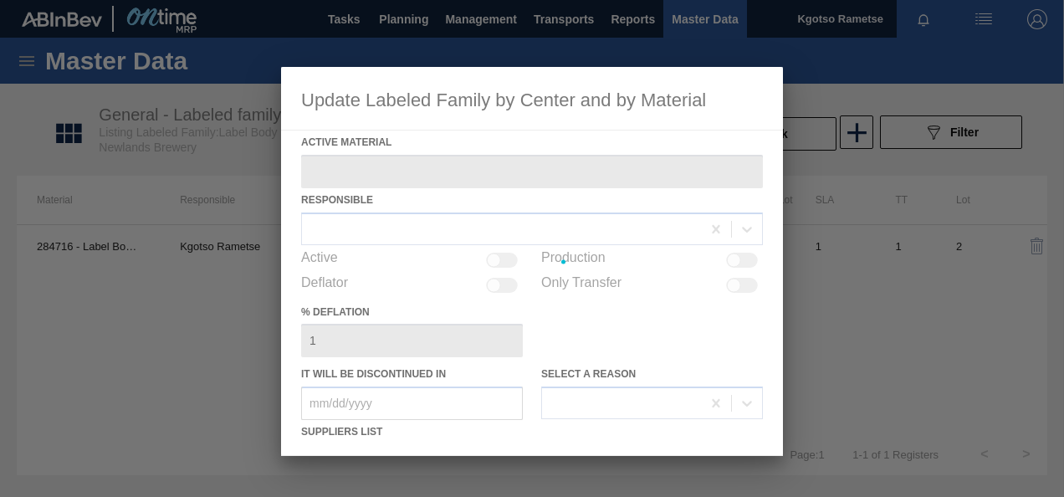
type Material "284716 - Label Body 750RB H/P Pack Upgrade"
checkbox input "true"
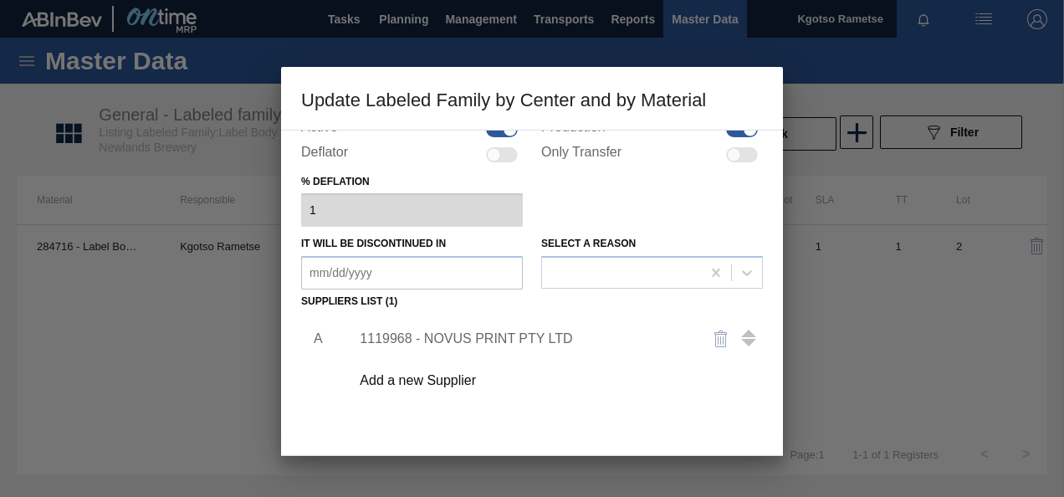
scroll to position [256, 0]
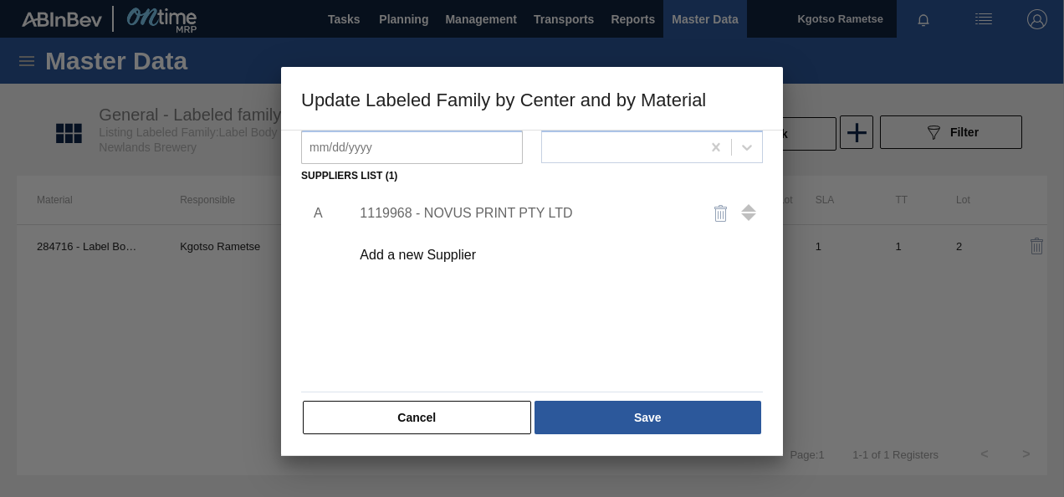
click at [462, 212] on div "1119968 - NOVUS PRINT PTY LTD" at bounding box center [524, 213] width 328 height 15
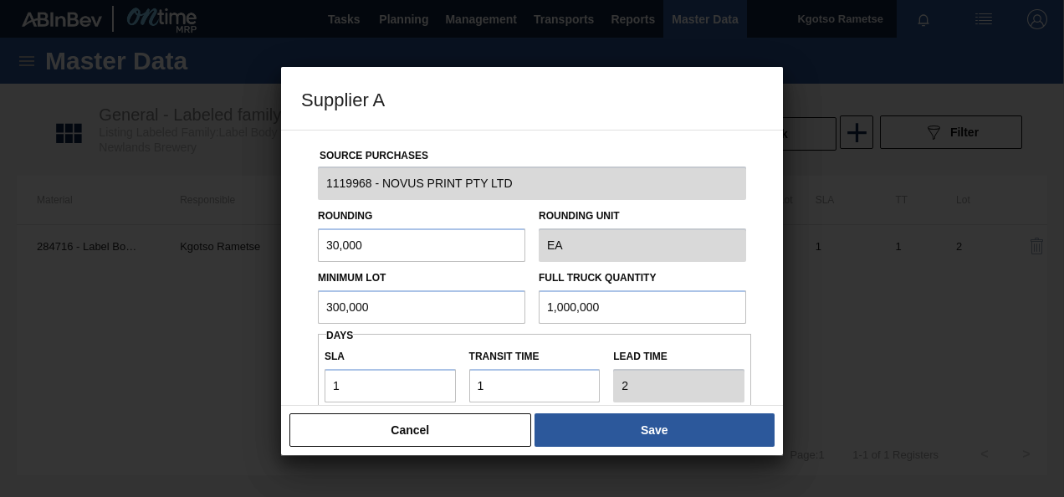
drag, startPoint x: 457, startPoint y: 296, endPoint x: 306, endPoint y: 272, distance: 152.5
click at [306, 272] on div "Source Purchases 1119968 - NOVUS PRINT PTY LTD Rounding 30,000 Rounding Unit EA…" at bounding box center [532, 407] width 462 height 554
drag, startPoint x: 377, startPoint y: 299, endPoint x: 274, endPoint y: 304, distance: 103.0
click at [275, 304] on div "Supplier A Source Purchases 1119968 - NOVUS PRINT PTY LTD Rounding 30,000 Round…" at bounding box center [532, 248] width 1064 height 497
type input "330,000"
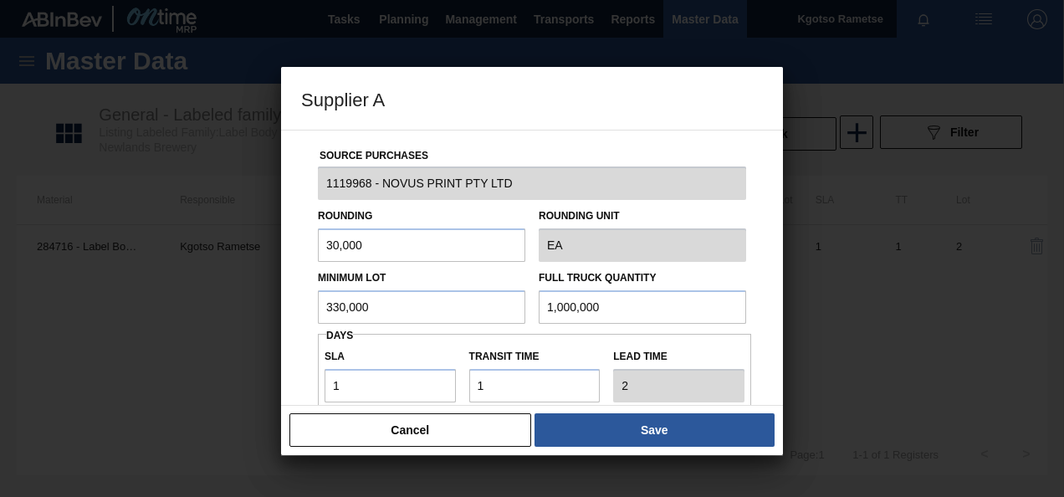
drag, startPoint x: 611, startPoint y: 304, endPoint x: 343, endPoint y: 304, distance: 267.6
click at [375, 304] on div "Minimum Lot 330,000 Full Truck Quantity 1,000,000" at bounding box center [532, 293] width 442 height 62
paste input "33"
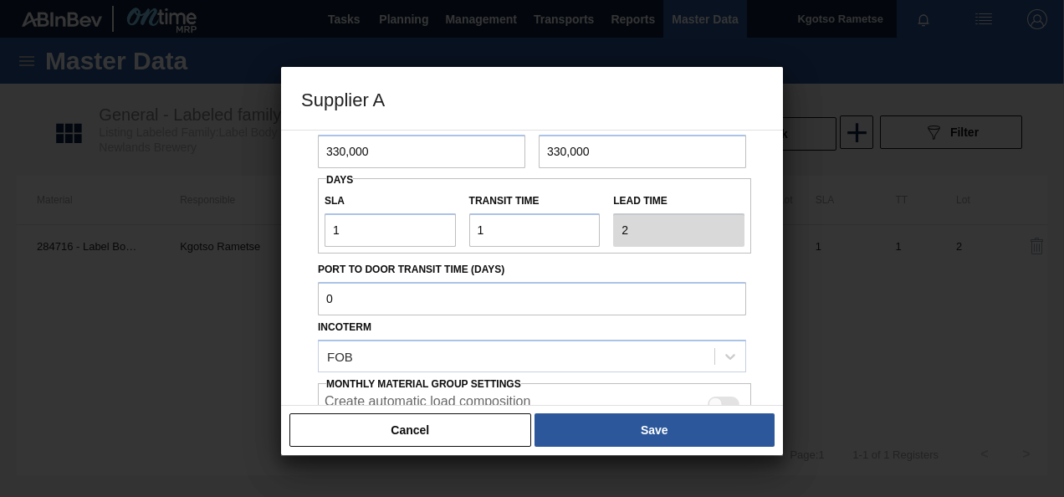
scroll to position [130, 0]
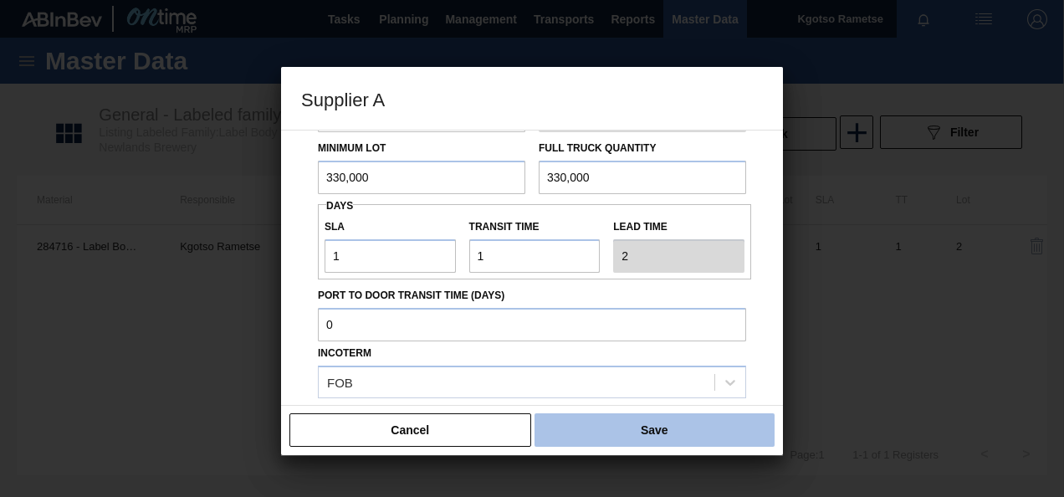
type input "330,000"
click at [584, 413] on button "Save" at bounding box center [654, 429] width 240 height 33
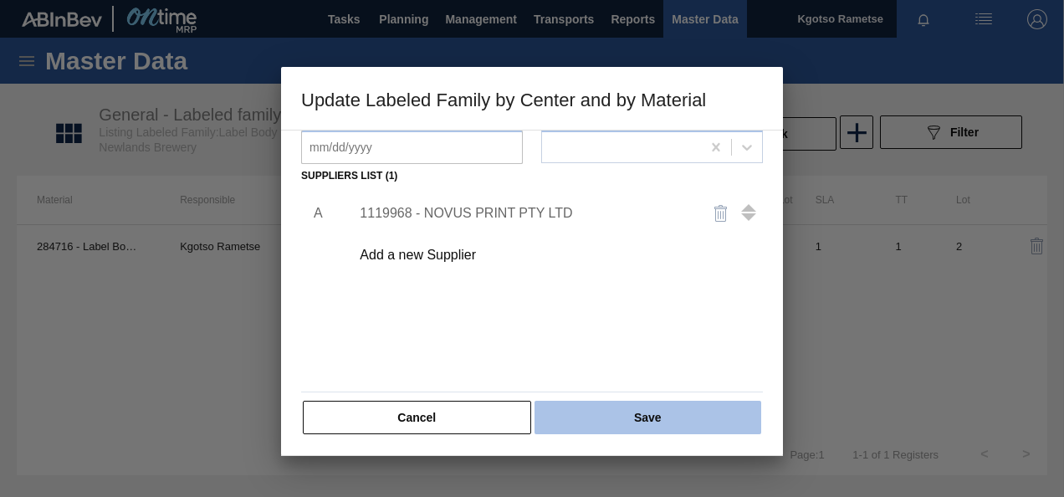
click at [580, 411] on button "Save" at bounding box center [647, 417] width 227 height 33
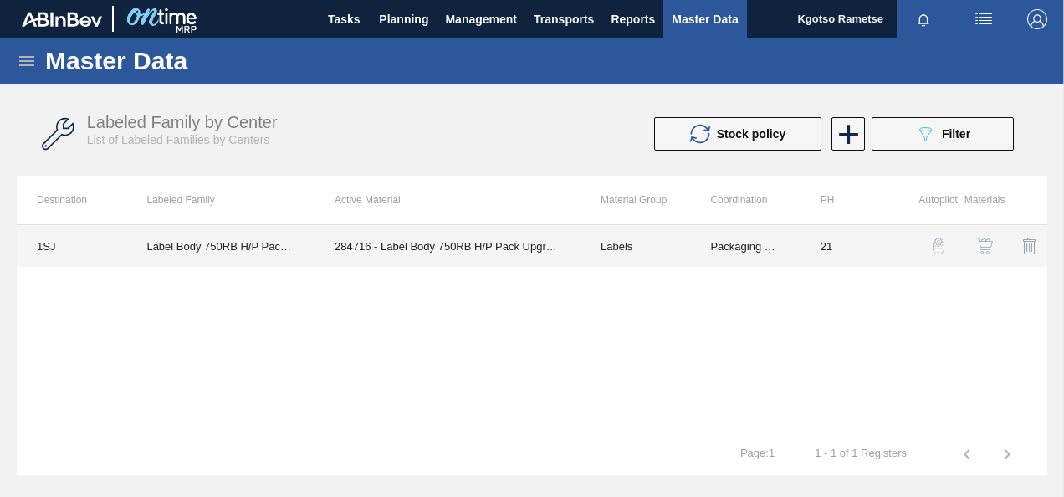
click at [233, 234] on td "Label Body 750RB H/P Pack Upgrade" at bounding box center [220, 246] width 188 height 42
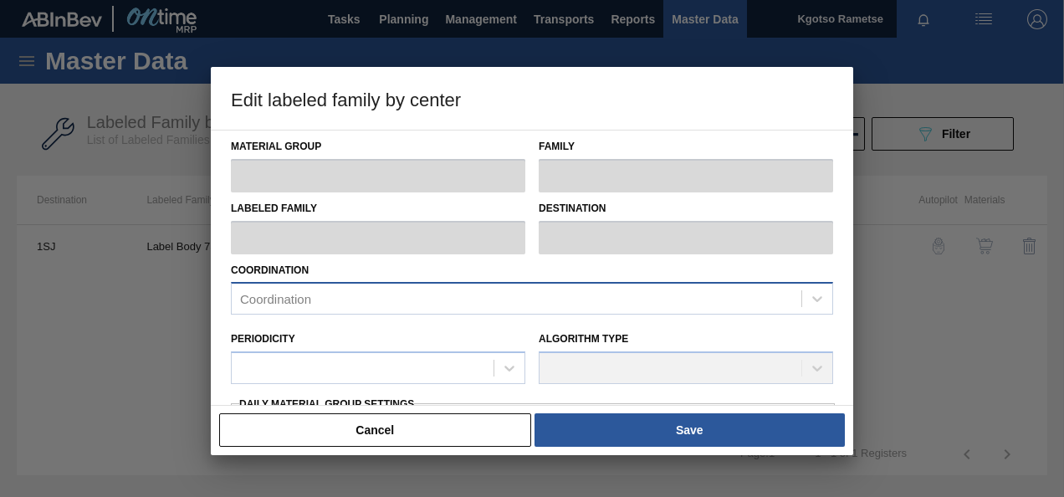
type input "Labels"
type input "750"
type input "Label Body 750RB H/P Pack Upgrade"
type input "1SJ - SAB Newlands Brewery"
type input "21"
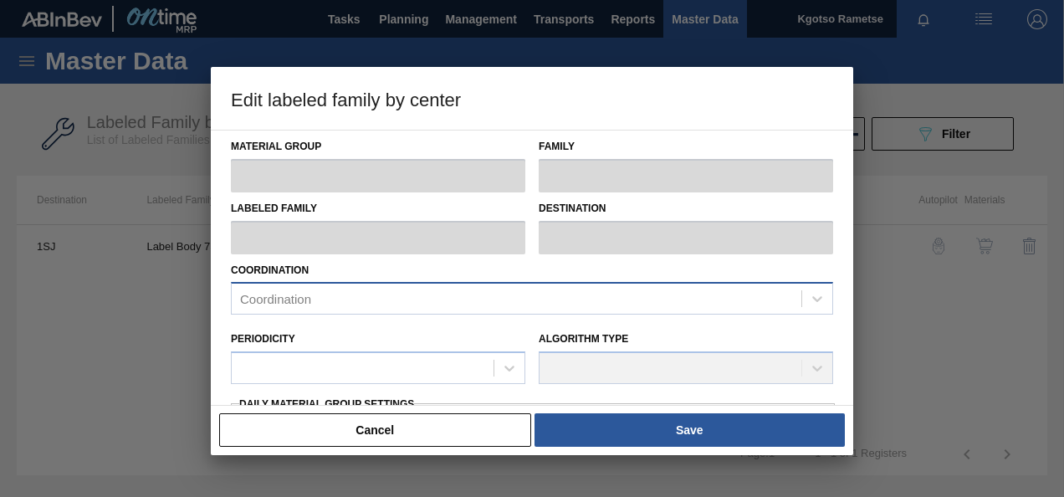
type input "15,000"
type input "1,500,000"
type input "100"
type input "1,500,000.000"
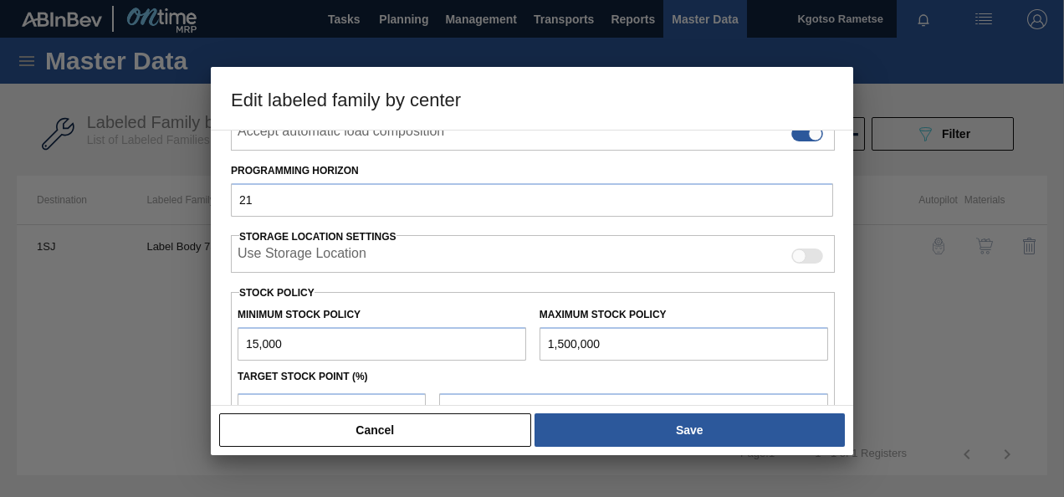
scroll to position [463, 0]
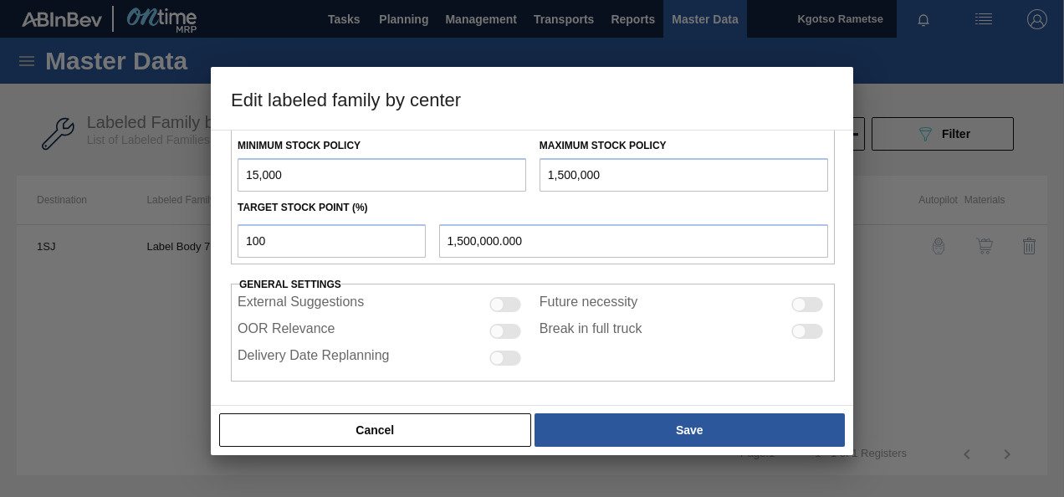
click at [243, 161] on input "15,000" at bounding box center [382, 174] width 289 height 33
type input "1,150,001"
click at [547, 166] on input "1,500,000" at bounding box center [683, 174] width 289 height 33
type input "11,500,000"
type input "11,500,000.000"
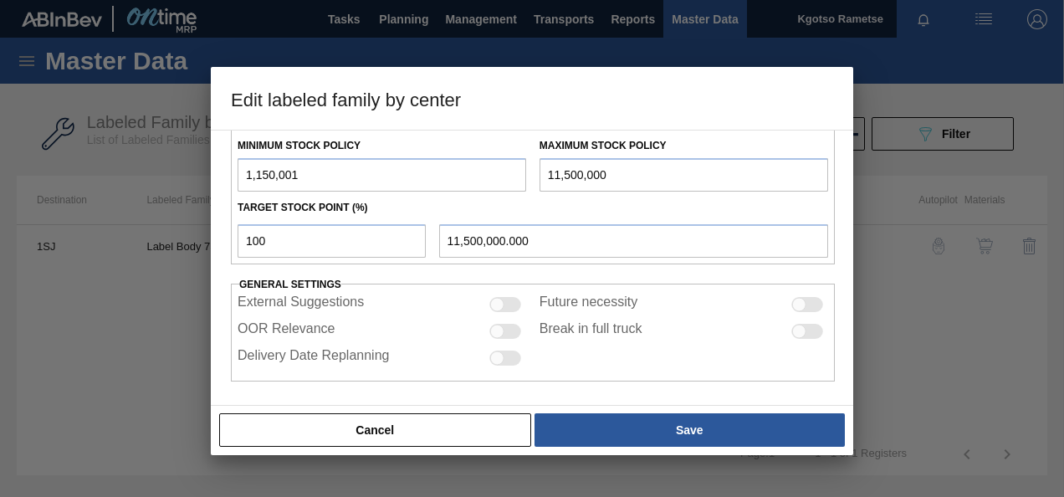
type input "1,500,000"
type input "1,500,000.000"
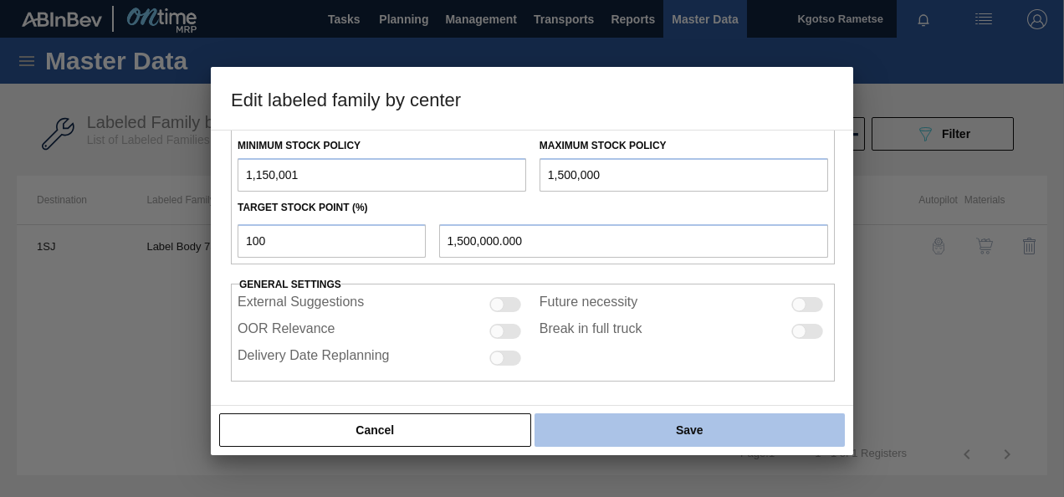
click at [698, 416] on button "Save" at bounding box center [689, 429] width 310 height 33
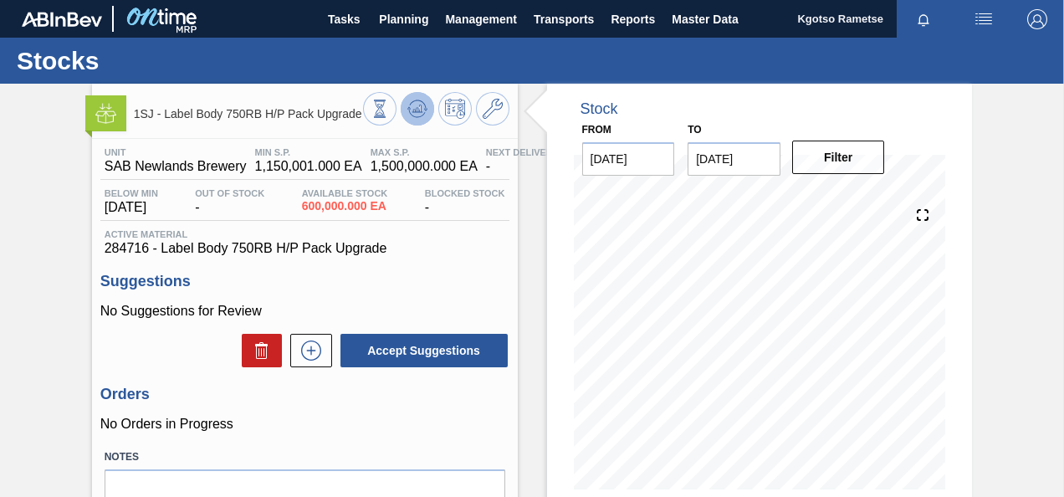
click at [389, 103] on icon at bounding box center [379, 109] width 18 height 18
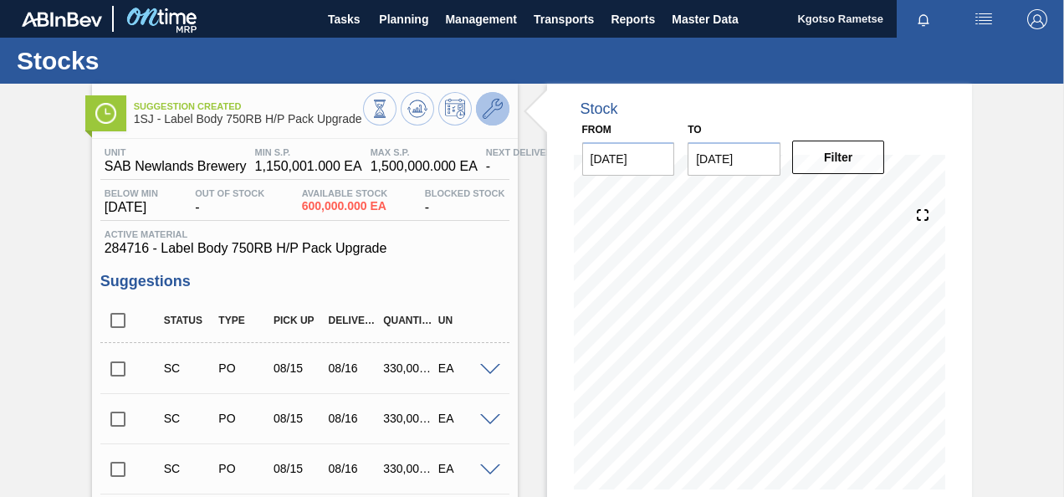
click at [480, 99] on button at bounding box center [492, 108] width 33 height 33
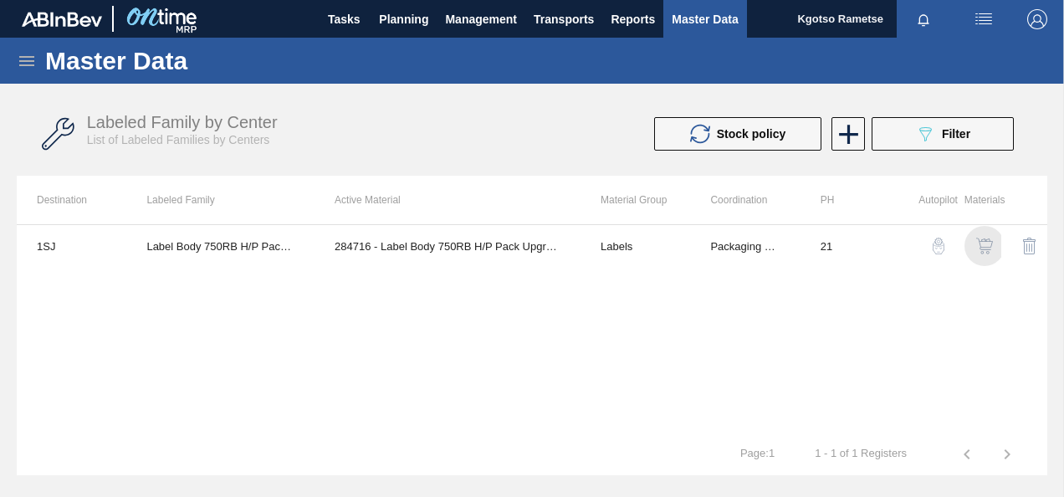
click at [987, 249] on img "button" at bounding box center [984, 246] width 17 height 17
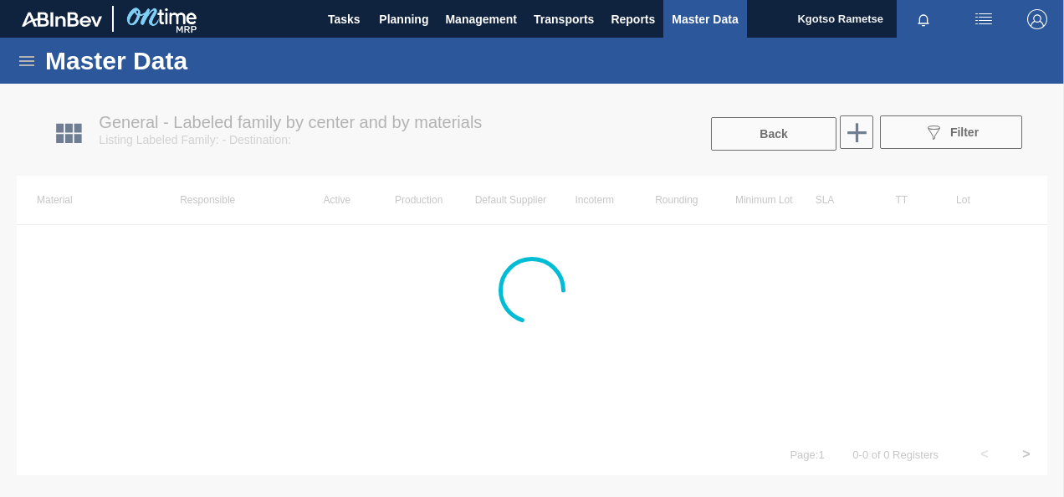
click at [547, 244] on div at bounding box center [532, 290] width 1064 height 413
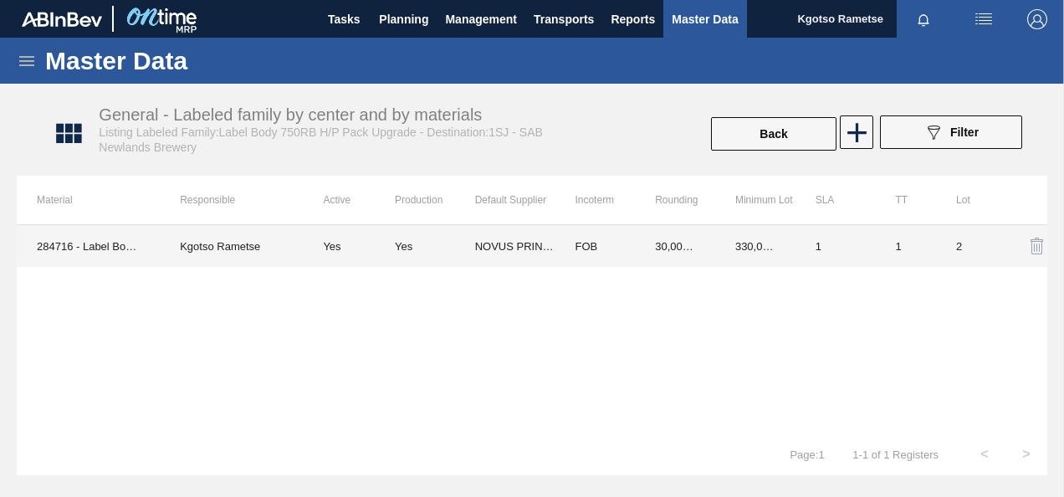
click at [547, 244] on td "NOVUS PRINT PTY LTD" at bounding box center [515, 246] width 80 height 42
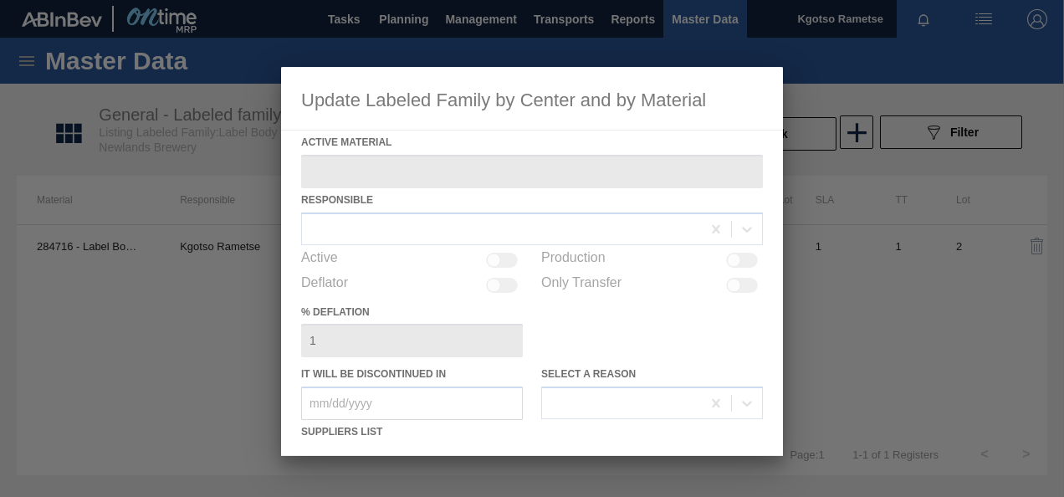
type Material "284716 - Label Body 750RB H/P Pack Upgrade"
checkbox input "true"
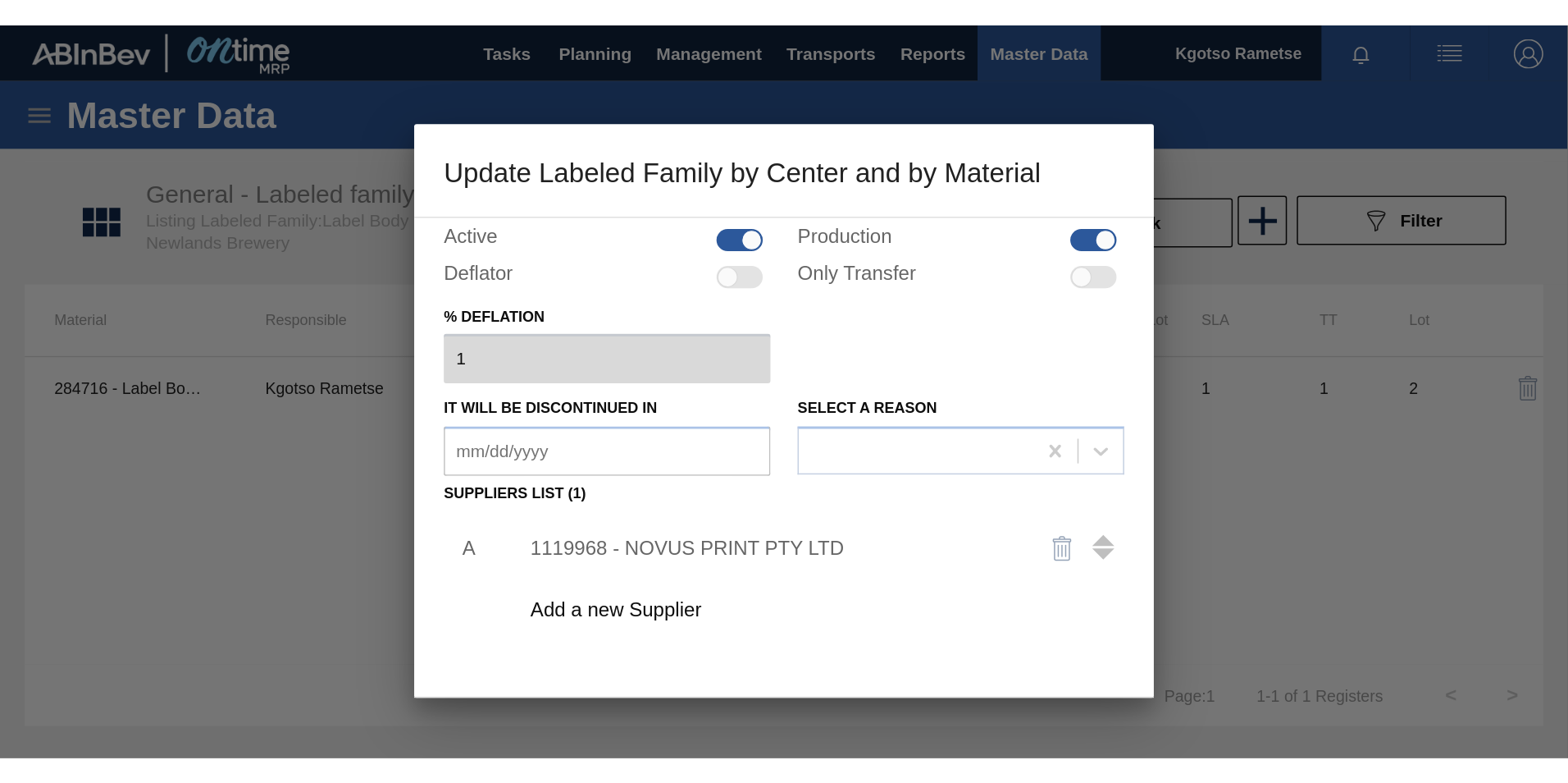
scroll to position [246, 0]
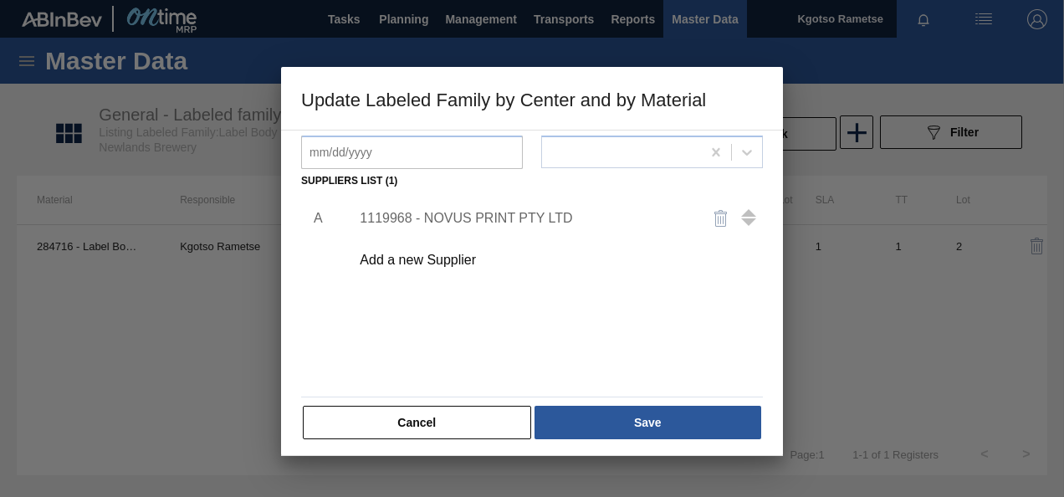
click at [473, 218] on div "1119968 - NOVUS PRINT PTY LTD" at bounding box center [524, 218] width 328 height 15
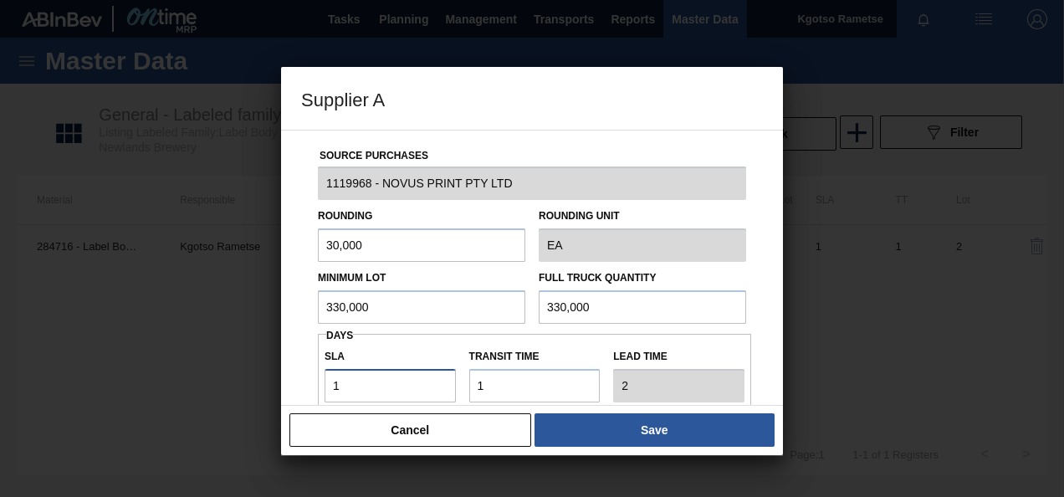
drag, startPoint x: 345, startPoint y: 373, endPoint x: 273, endPoint y: 372, distance: 72.8
click at [278, 373] on div "Supplier A Source Purchases 1119968 - NOVUS PRINT PTY LTD Rounding 30,000 Round…" at bounding box center [532, 248] width 1064 height 497
type input "0"
type input "1"
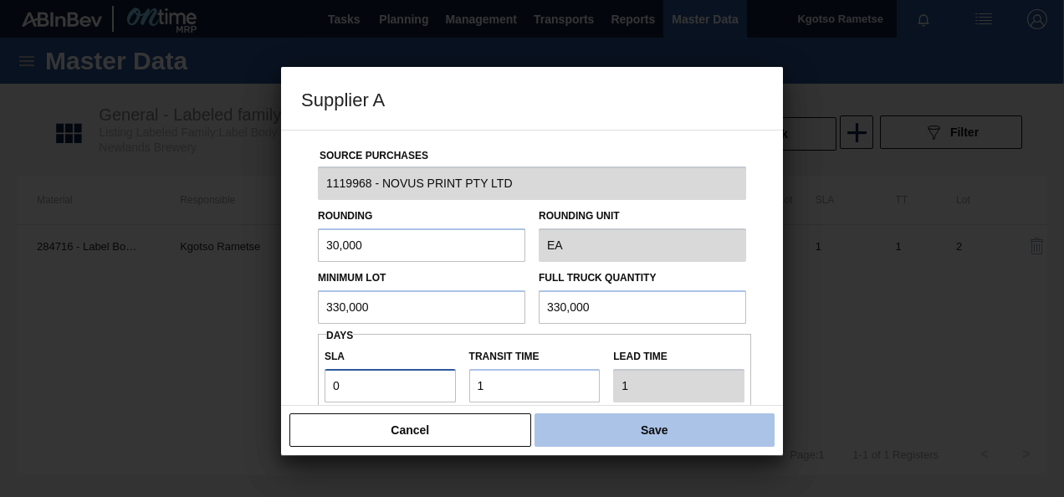
type input "0"
click at [685, 422] on button "Save" at bounding box center [654, 429] width 240 height 33
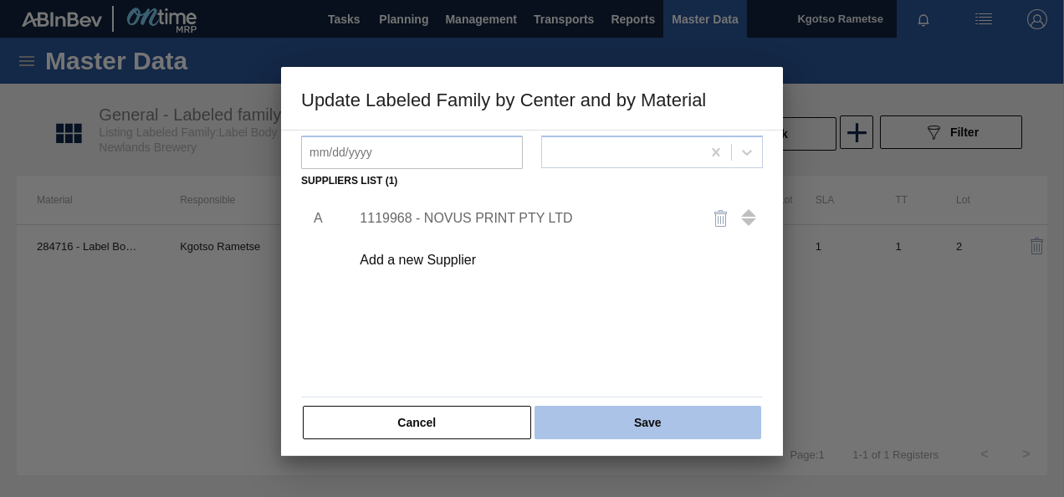
click at [641, 422] on button "Save" at bounding box center [647, 422] width 227 height 33
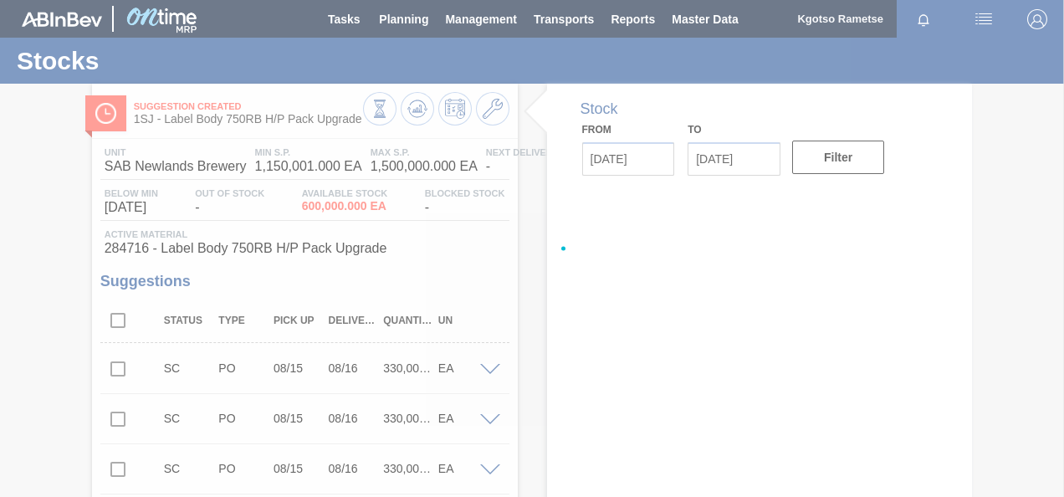
click at [422, 106] on div at bounding box center [532, 248] width 1064 height 497
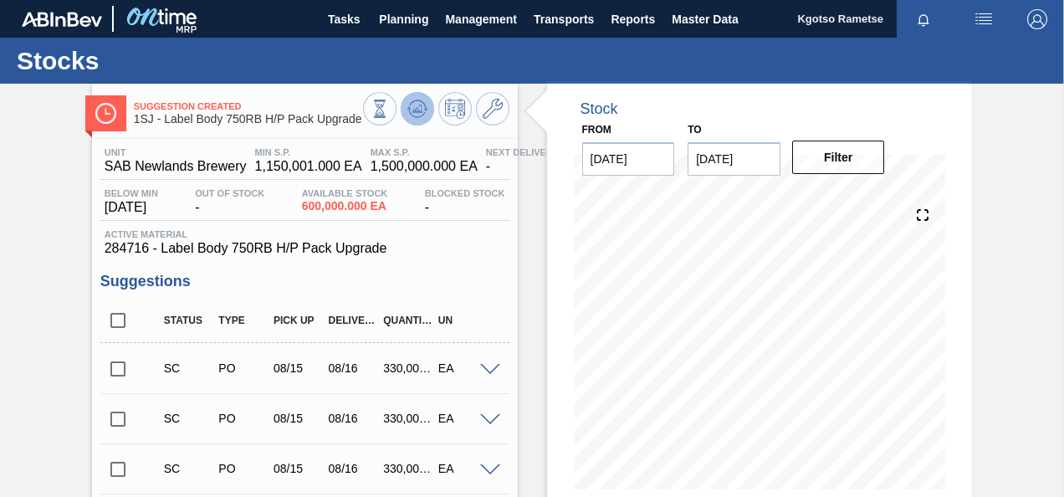
click at [389, 108] on icon at bounding box center [379, 109] width 18 height 18
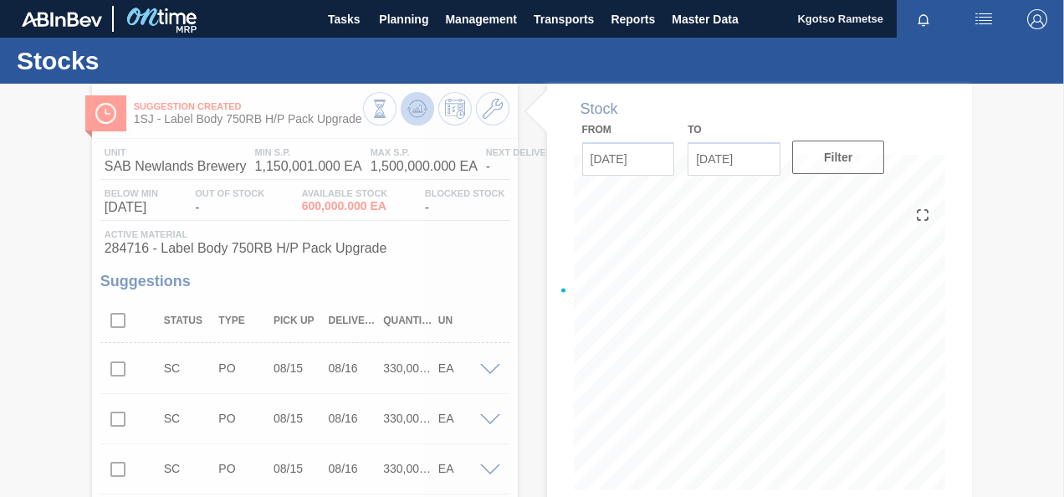
click at [416, 108] on div at bounding box center [532, 290] width 1064 height 413
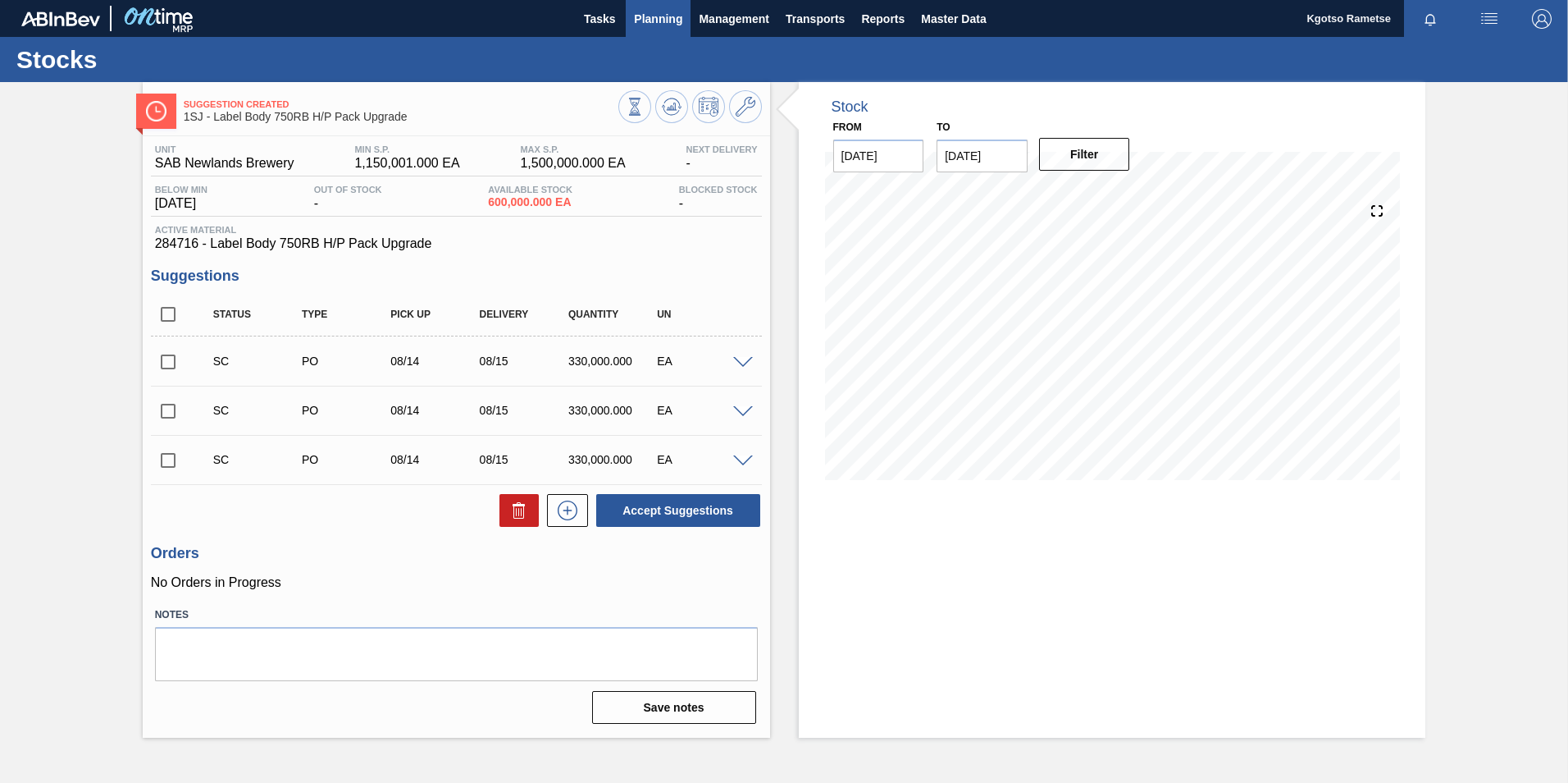
click at [662, 10] on span "Planning" at bounding box center [657, 19] width 48 height 20
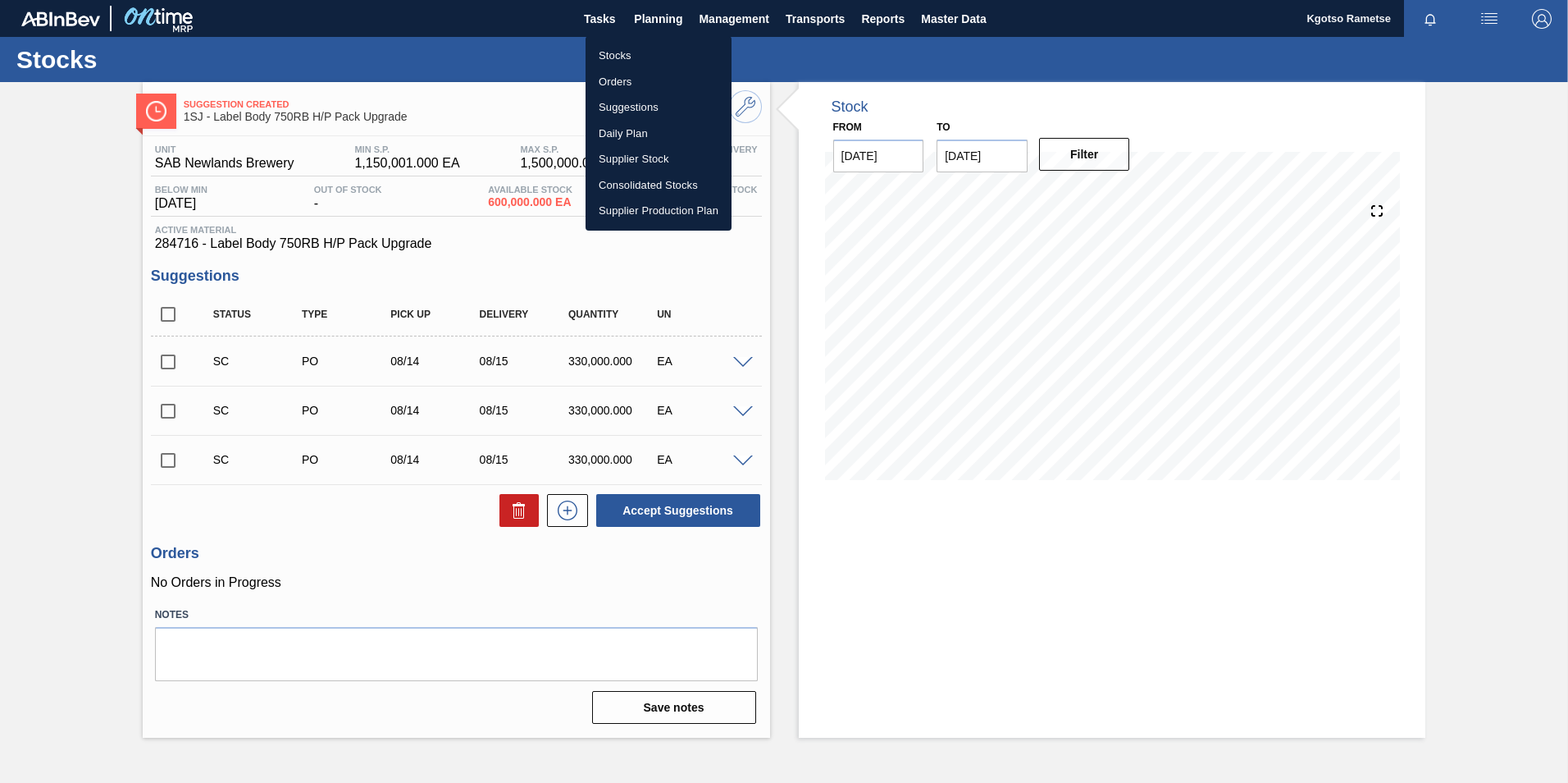
click at [640, 50] on li "Stocks" at bounding box center [658, 55] width 146 height 26
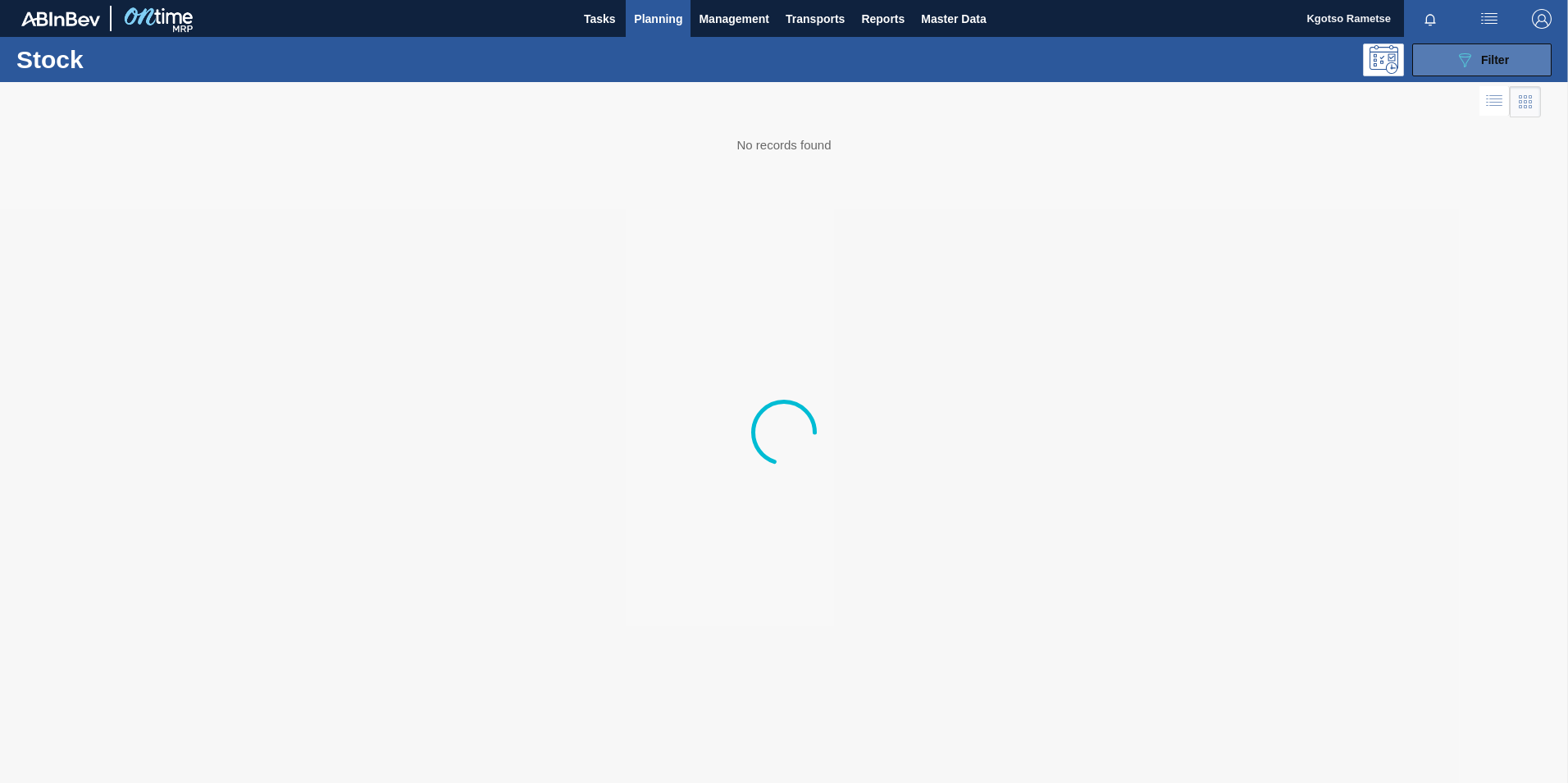
click at [1527, 49] on button "089F7B8B-B2A5-4AFE-B5C0-19BA573D28AC Filter" at bounding box center [1482, 59] width 139 height 32
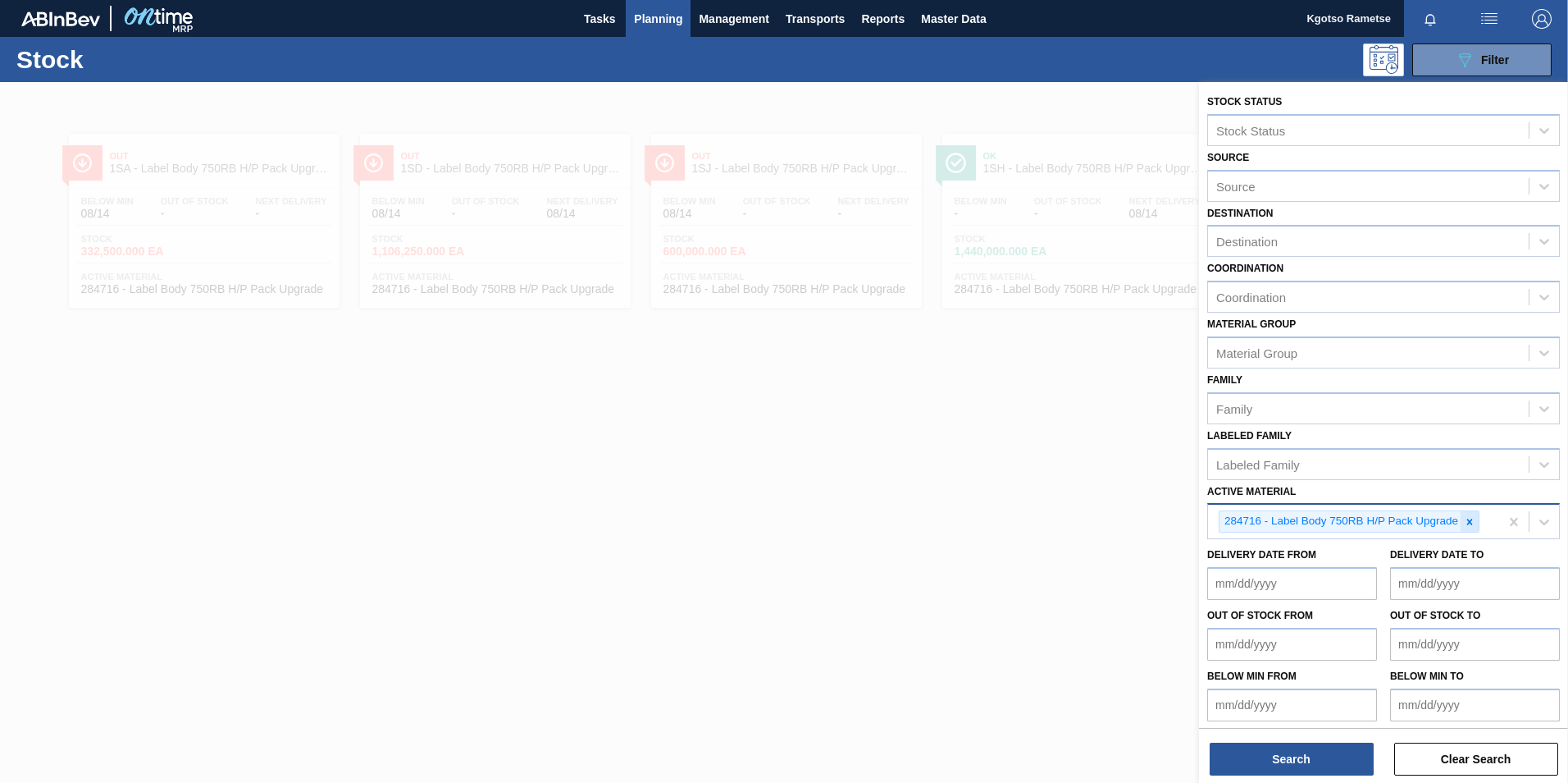
click at [1470, 524] on icon at bounding box center [1470, 522] width 12 height 12
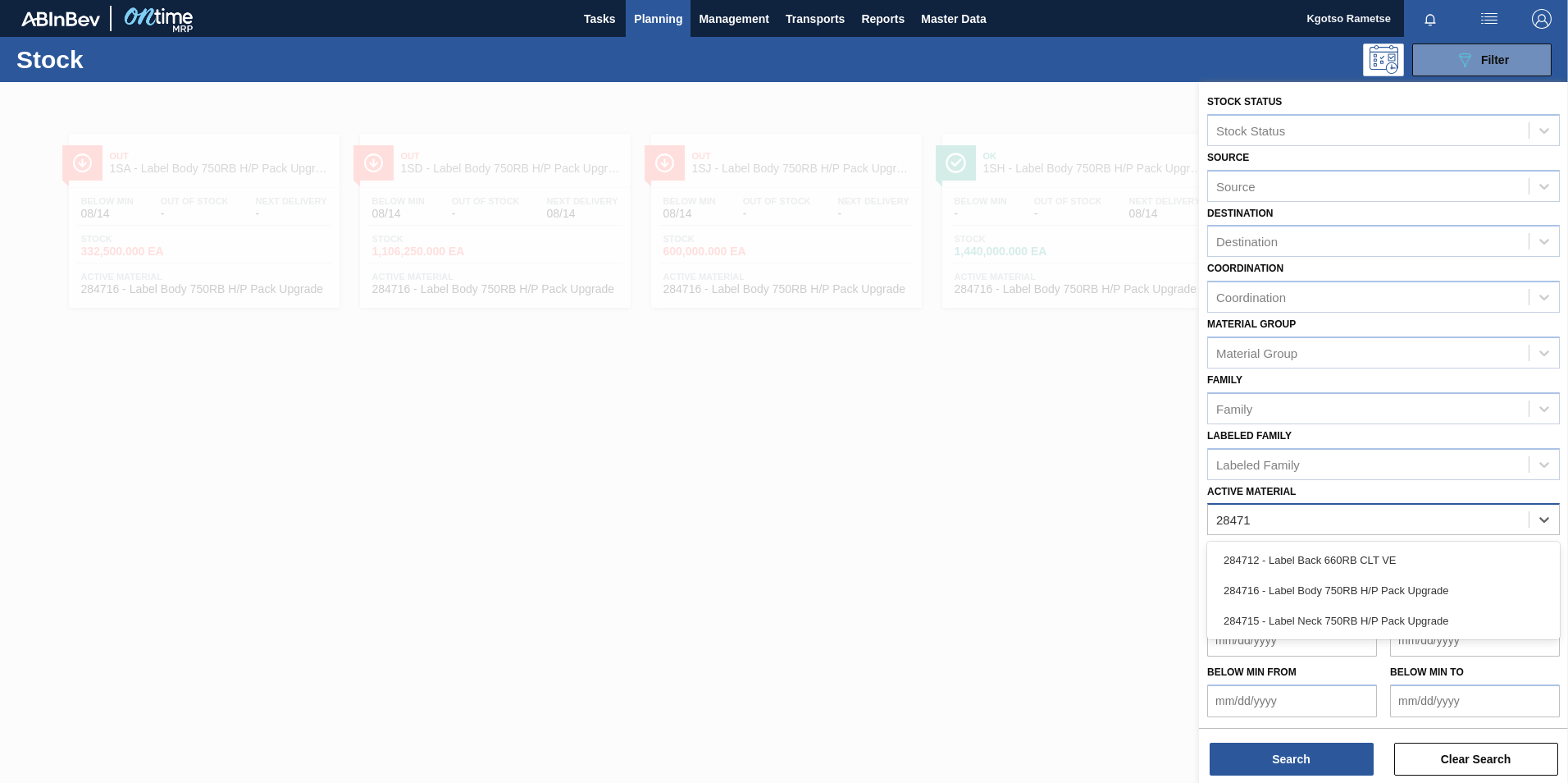
type Material "284715"
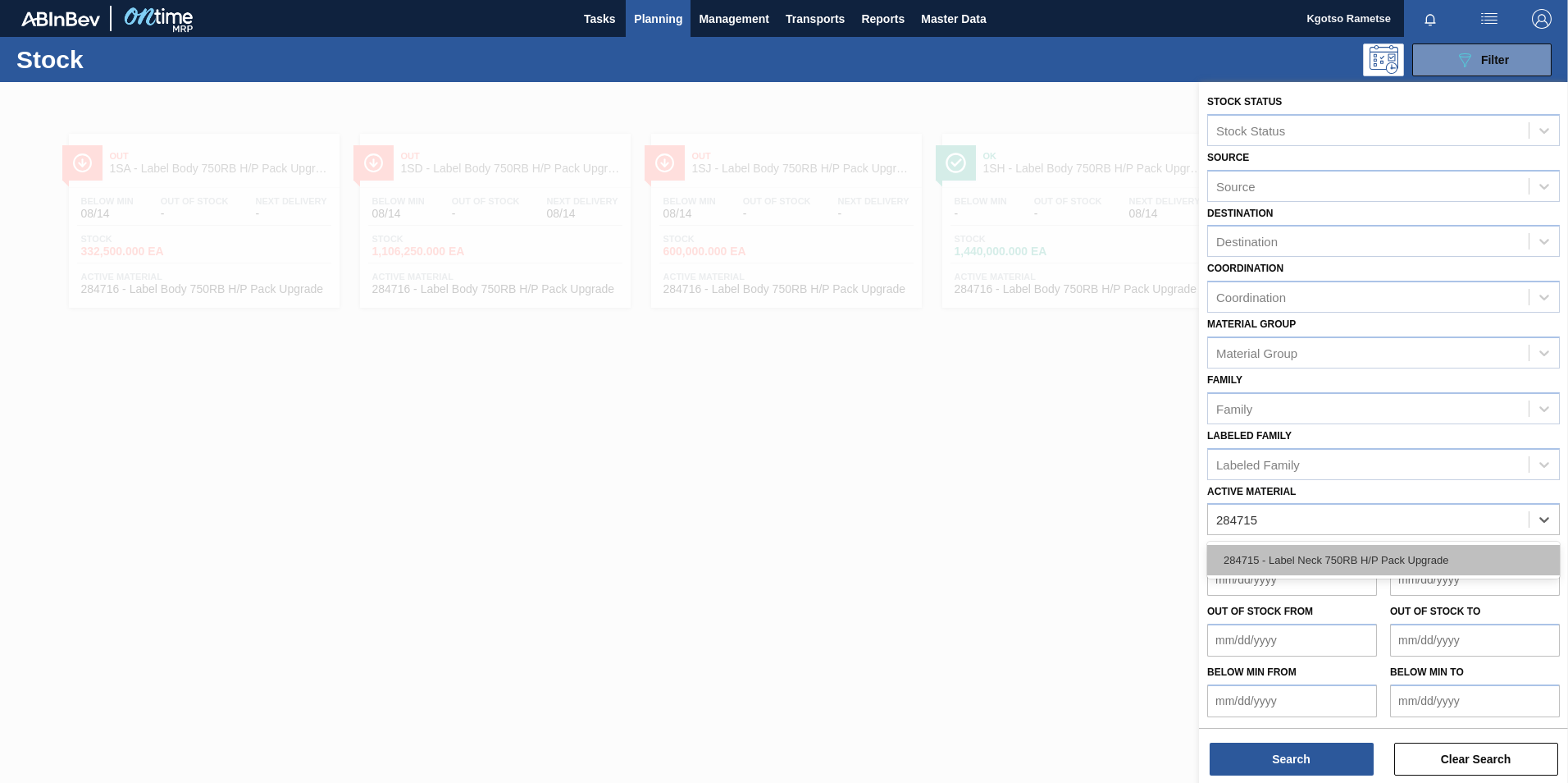
click at [1386, 559] on div "284715 - Label Neck 750RB H/P Pack Upgrade" at bounding box center [1384, 559] width 353 height 30
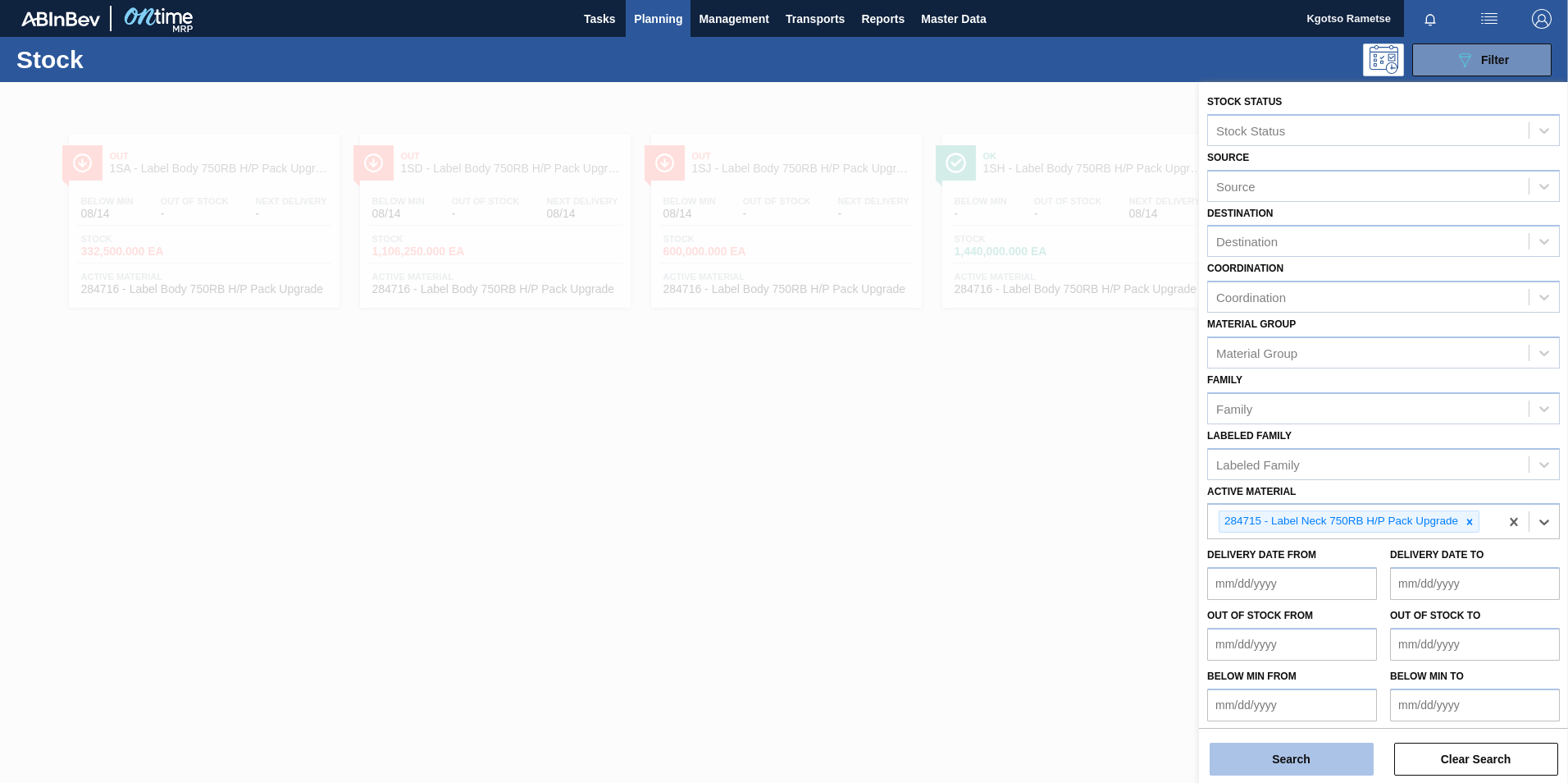
click at [1265, 752] on button "Search" at bounding box center [1291, 758] width 164 height 32
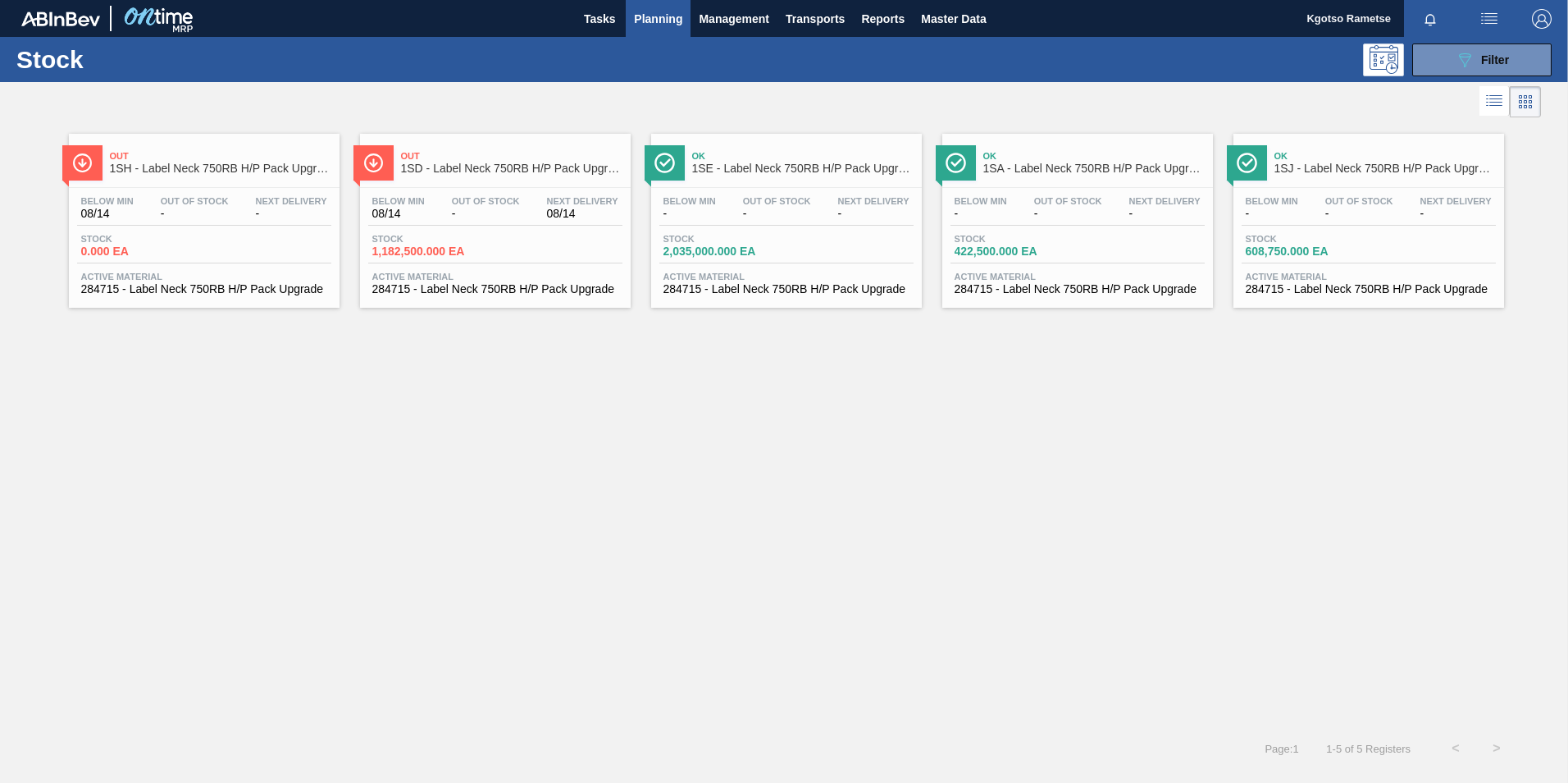
click at [421, 163] on span "1SD - Label Neck 750RB H/P Pack Upgrade" at bounding box center [512, 169] width 222 height 13
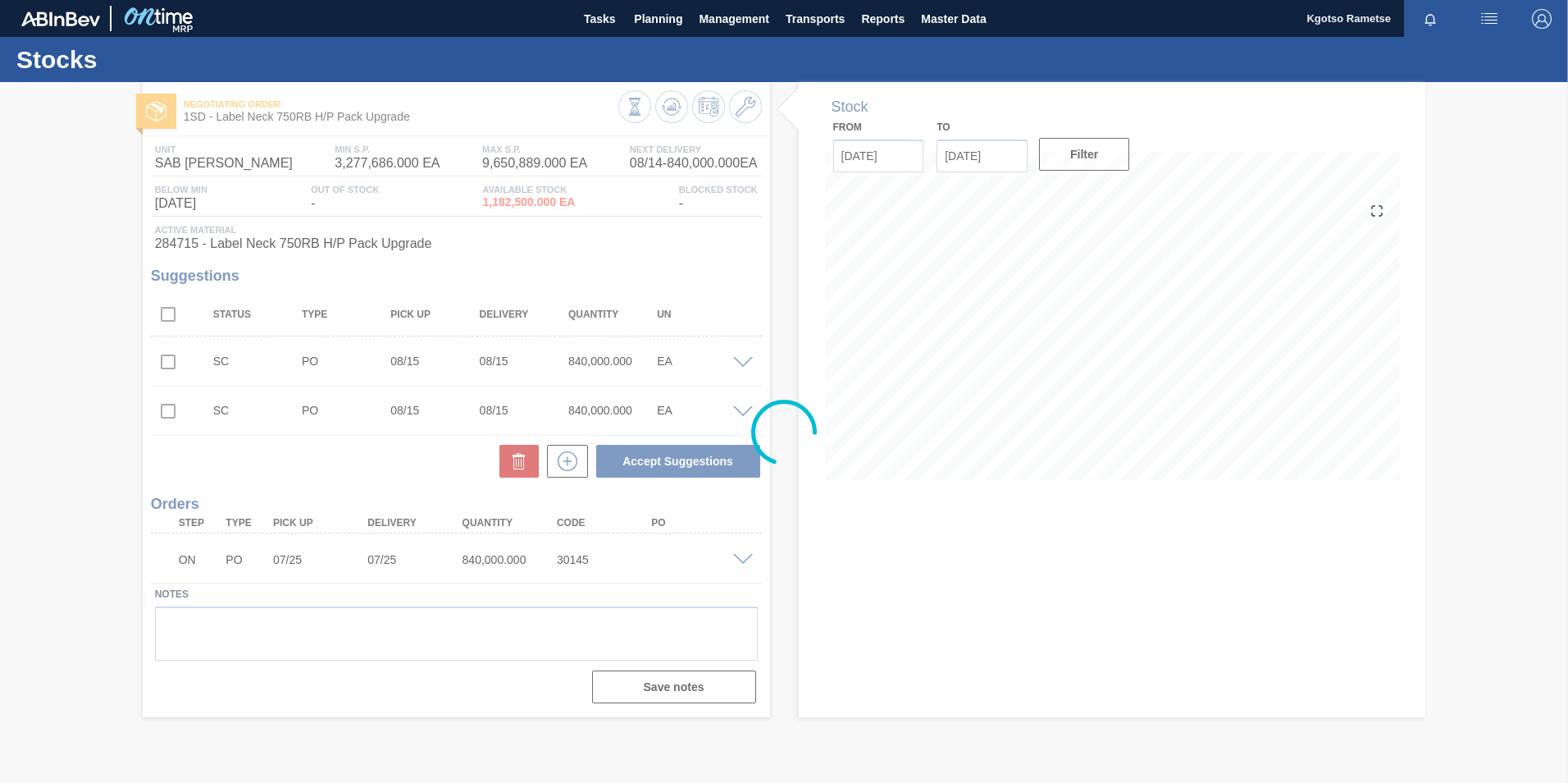
click at [739, 109] on div at bounding box center [784, 433] width 1568 height 701
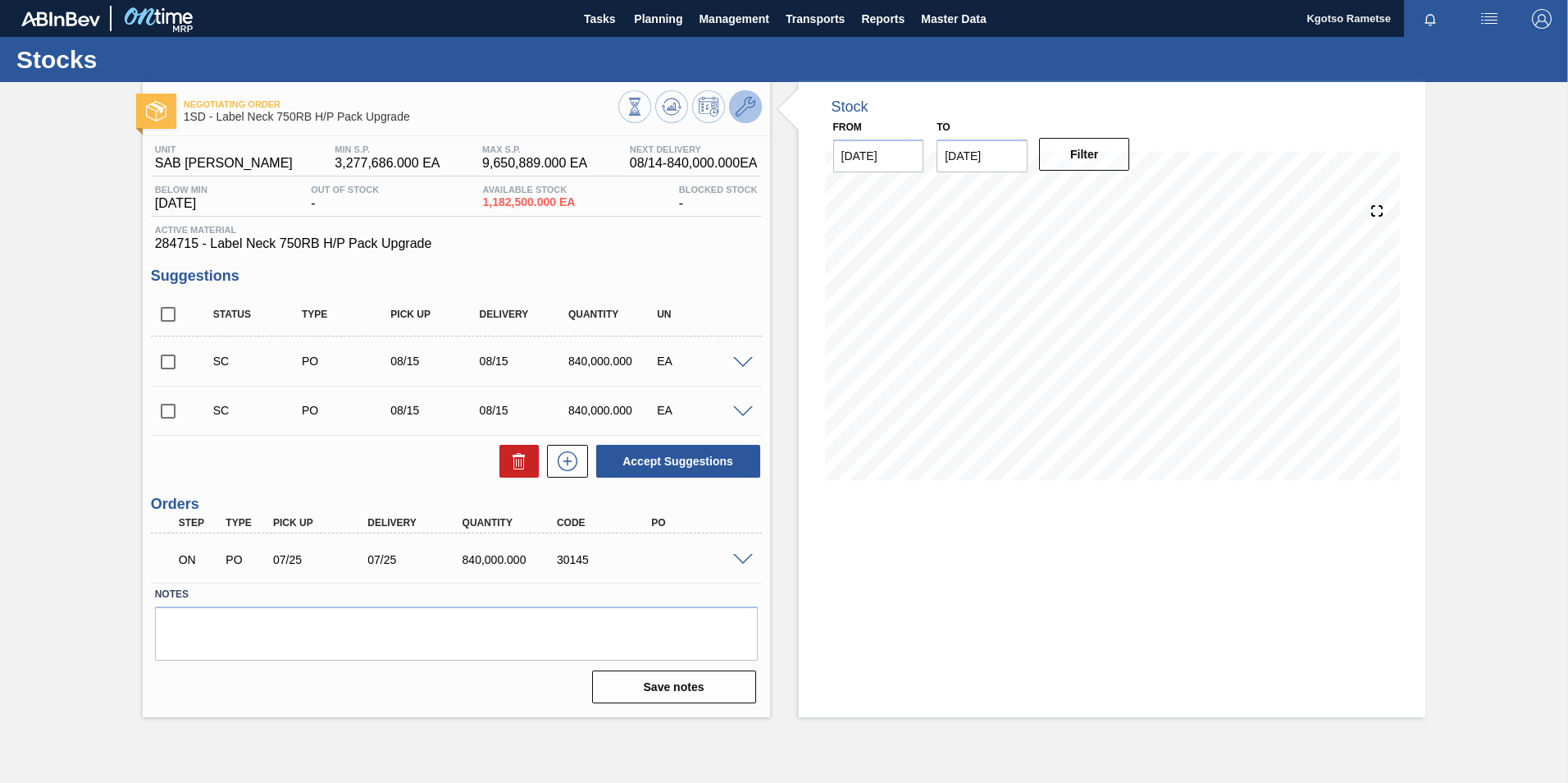
click at [739, 109] on icon at bounding box center [745, 107] width 20 height 20
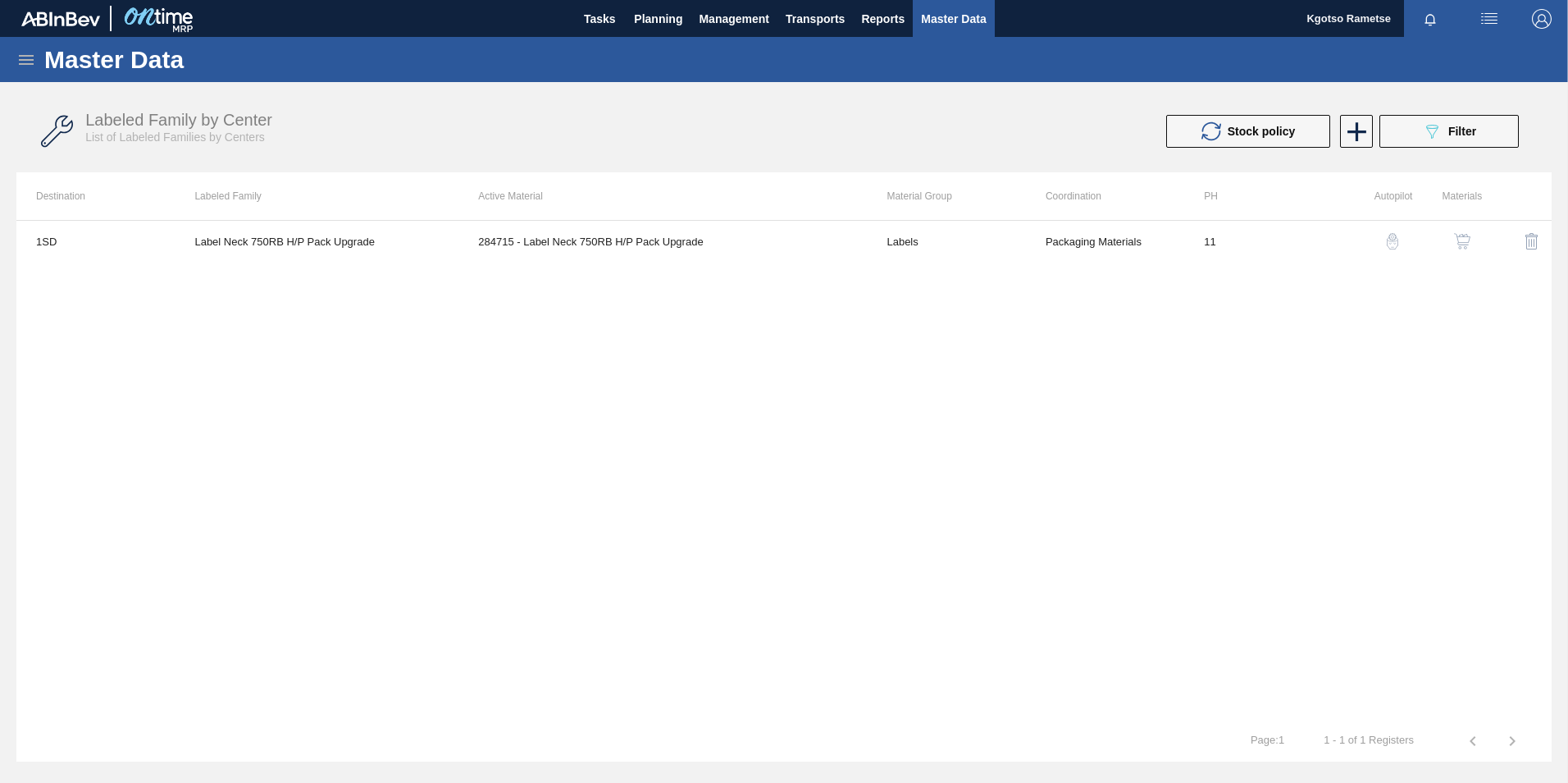
click at [1469, 209] on th "Materials" at bounding box center [1446, 196] width 70 height 48
click at [1462, 236] on img "button" at bounding box center [1462, 241] width 17 height 17
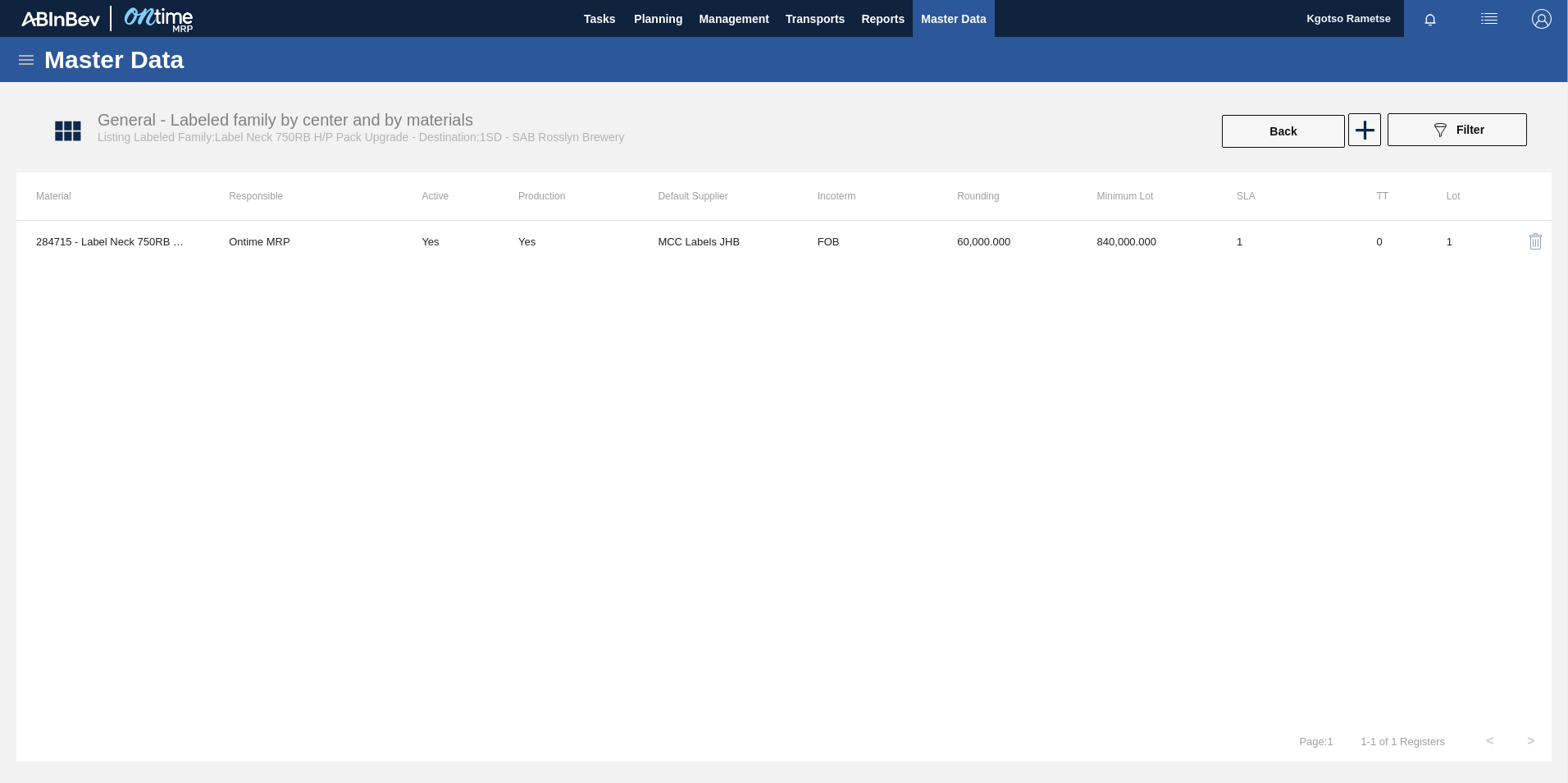
click at [798, 258] on td "FOB" at bounding box center [868, 241] width 139 height 41
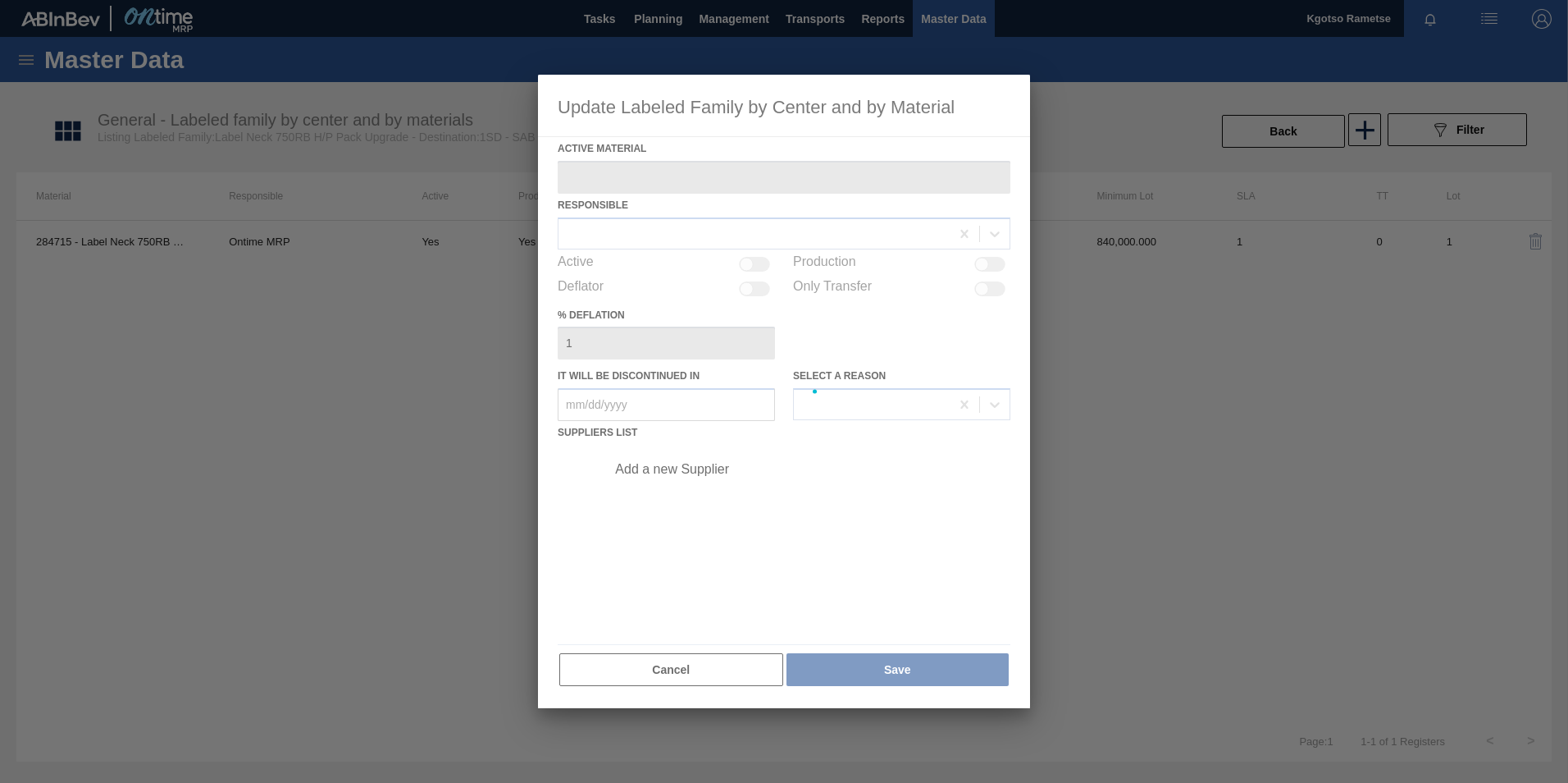
type Material "284715 - Label Neck 750RB H/P Pack Upgrade"
checkbox input "true"
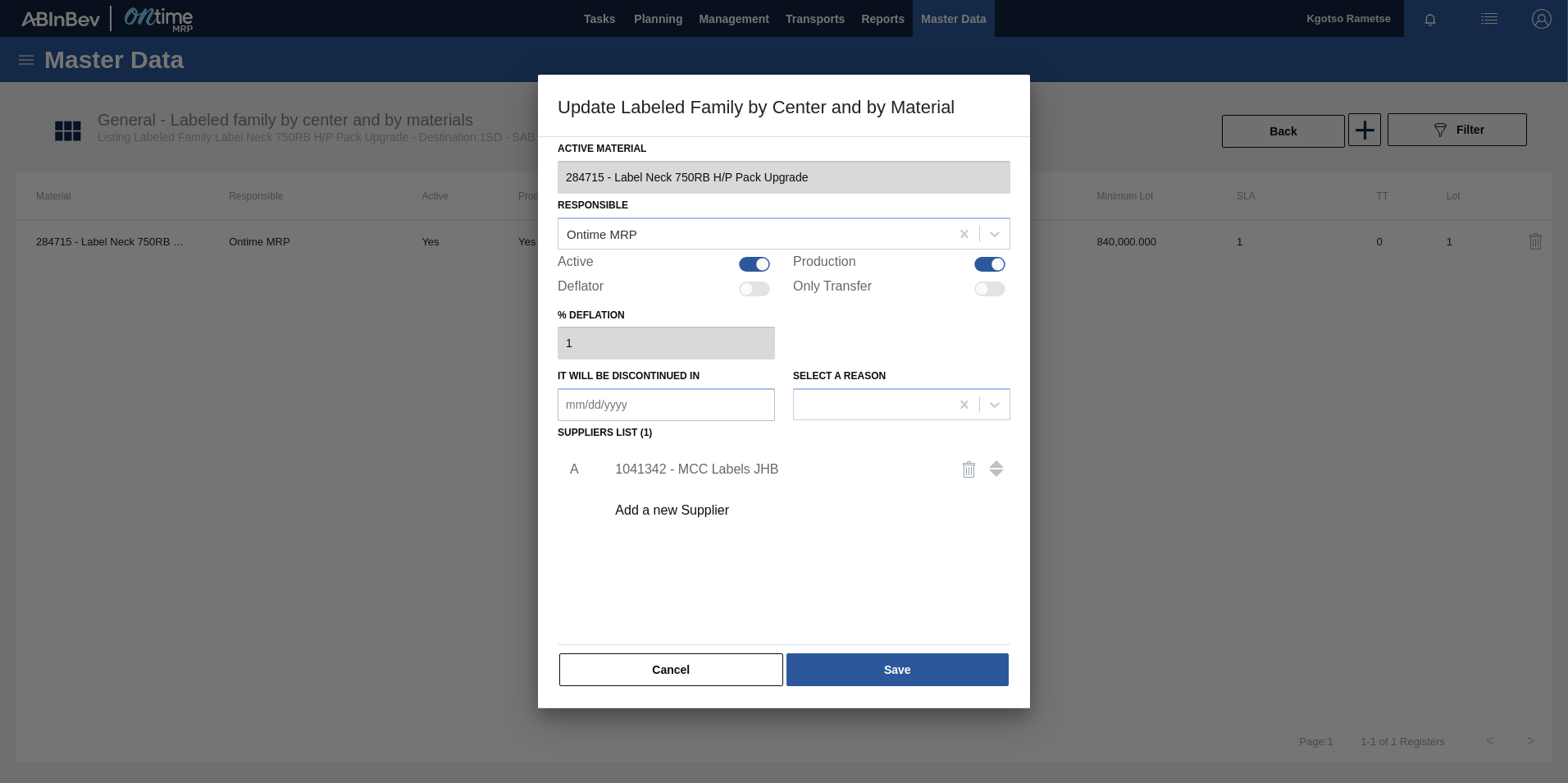
click at [703, 465] on div "1041342 - MCC Labels JHB" at bounding box center [776, 469] width 322 height 15
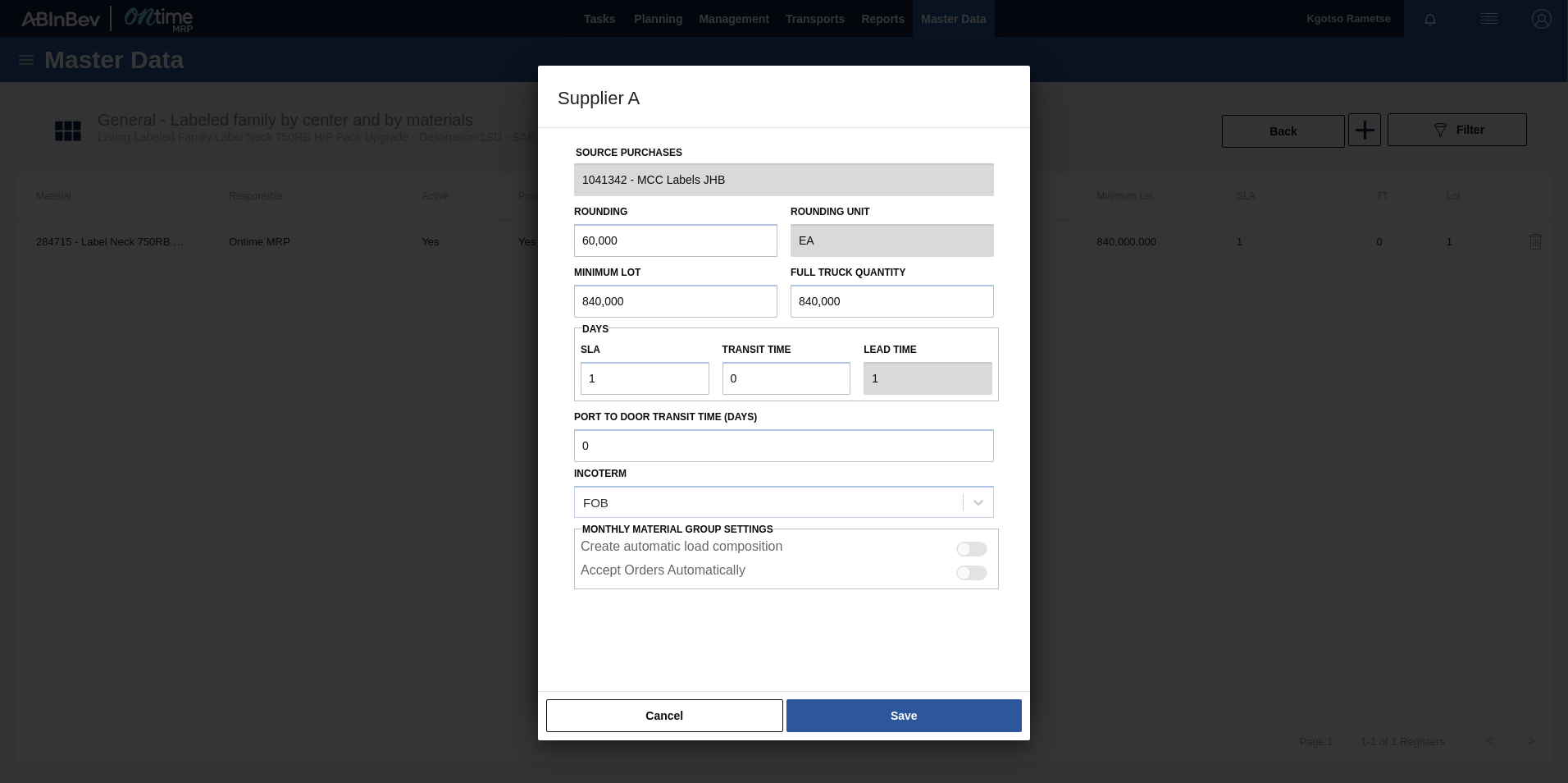
drag, startPoint x: 664, startPoint y: 303, endPoint x: 308, endPoint y: 288, distance: 356.3
click at [384, 293] on div "Supplier A Source Purchases 1041342 - MCC Labels JHB Rounding 60,000 Rounding U…" at bounding box center [784, 392] width 1568 height 783
click at [380, 307] on div "Supplier A Source Purchases 1041342 - MCC Labels JHB Rounding 60,000 Rounding U…" at bounding box center [784, 392] width 1568 height 783
type input "300,000"
click at [600, 287] on div "Minimum Lot 300,000 Full Truck Quantity 840,000" at bounding box center [784, 287] width 433 height 61
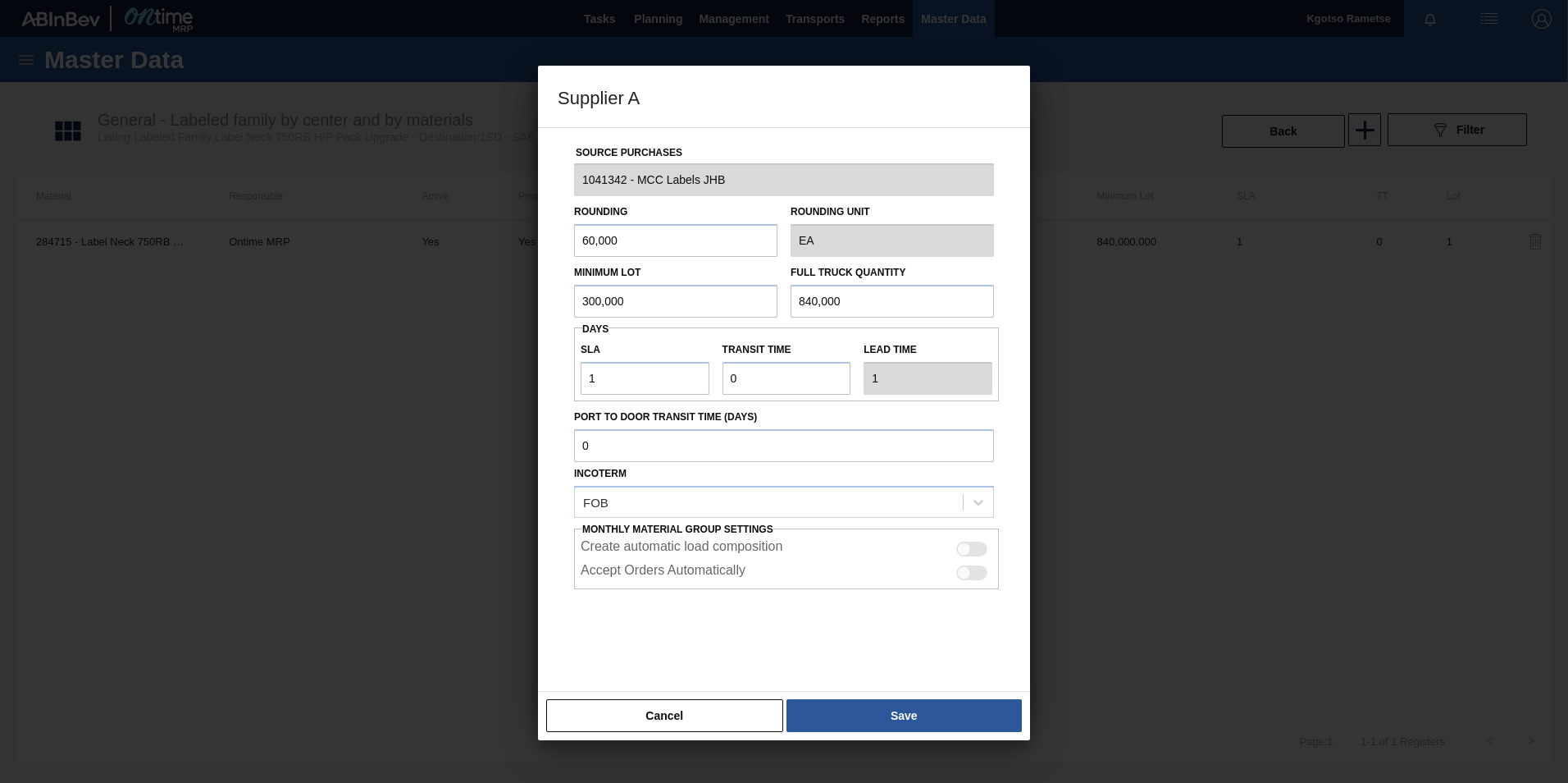
paste input "30"
type input "300,000"
click at [811, 697] on div "Cancel Save" at bounding box center [784, 715] width 492 height 49
click at [814, 706] on button "Save" at bounding box center [904, 715] width 235 height 32
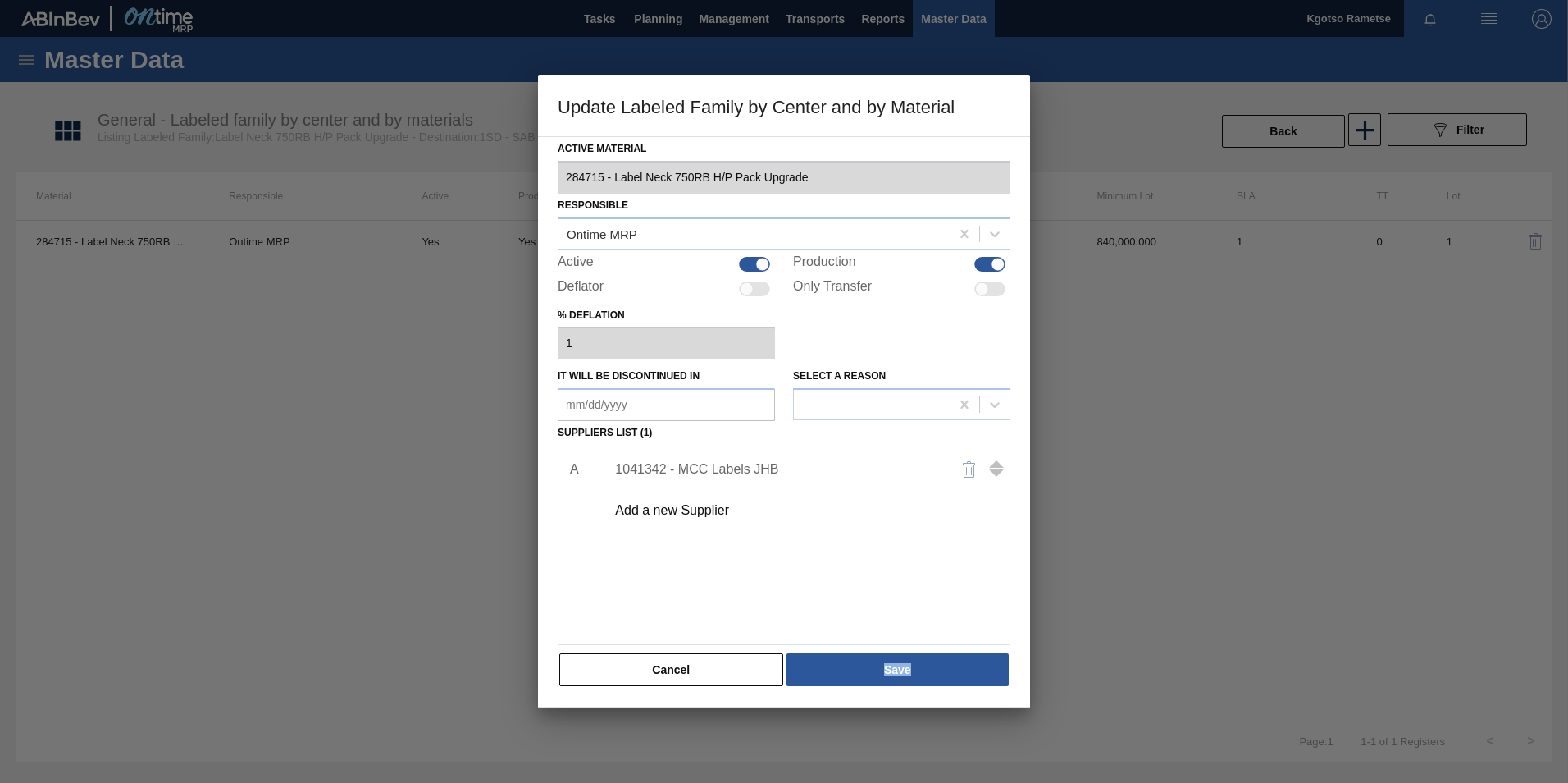
drag, startPoint x: 814, startPoint y: 705, endPoint x: 808, endPoint y: 682, distance: 23.8
click at [814, 701] on div "Active Material 284715 - Label Neck 750RB H/P Pack Upgrade Responsible Ontime M…" at bounding box center [784, 422] width 492 height 572
drag, startPoint x: 808, startPoint y: 682, endPoint x: 806, endPoint y: 674, distance: 8.2
click at [806, 674] on button "Save" at bounding box center [897, 669] width 223 height 32
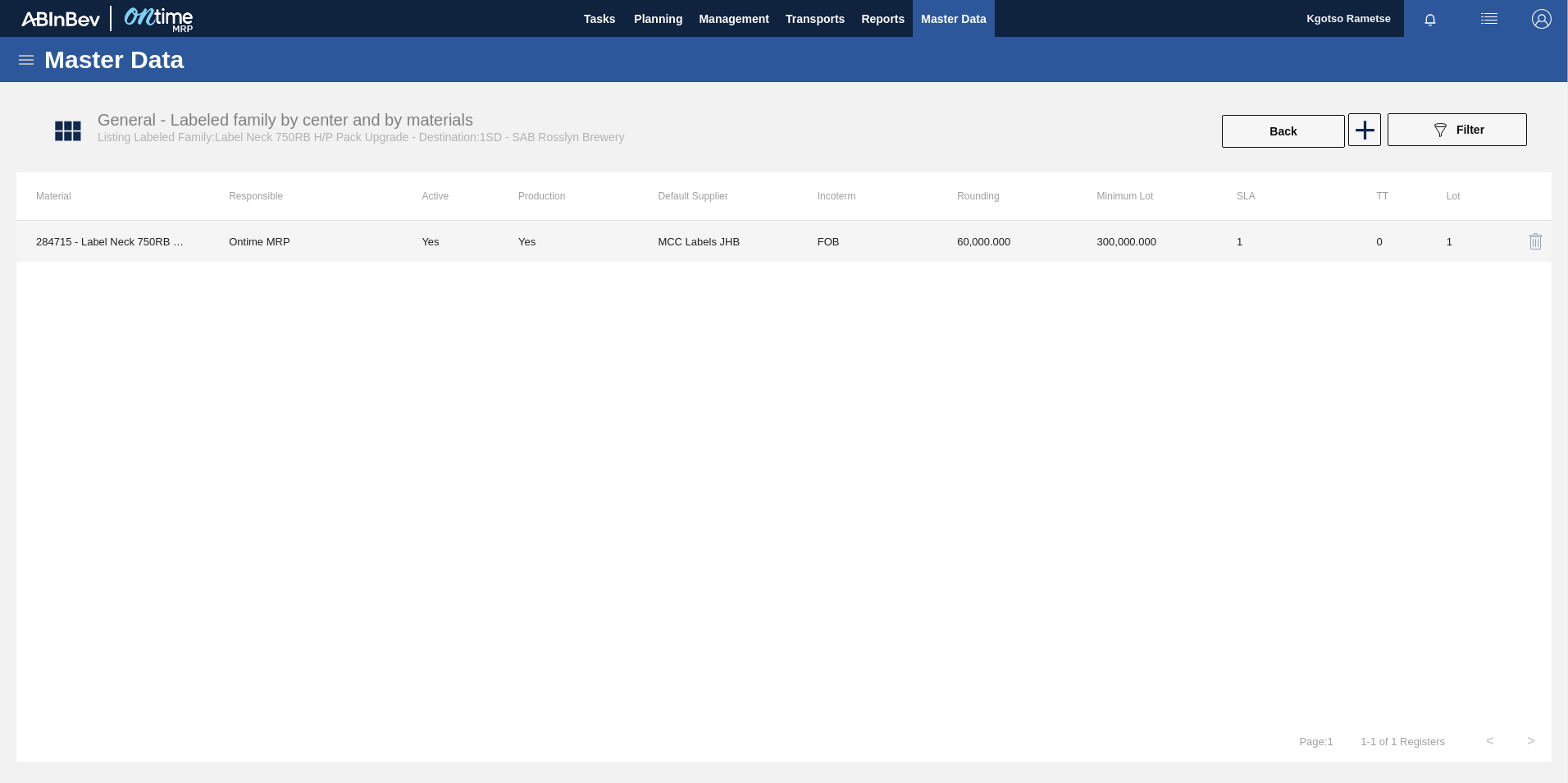
click at [780, 252] on td "MCC Labels JHB" at bounding box center [728, 241] width 139 height 41
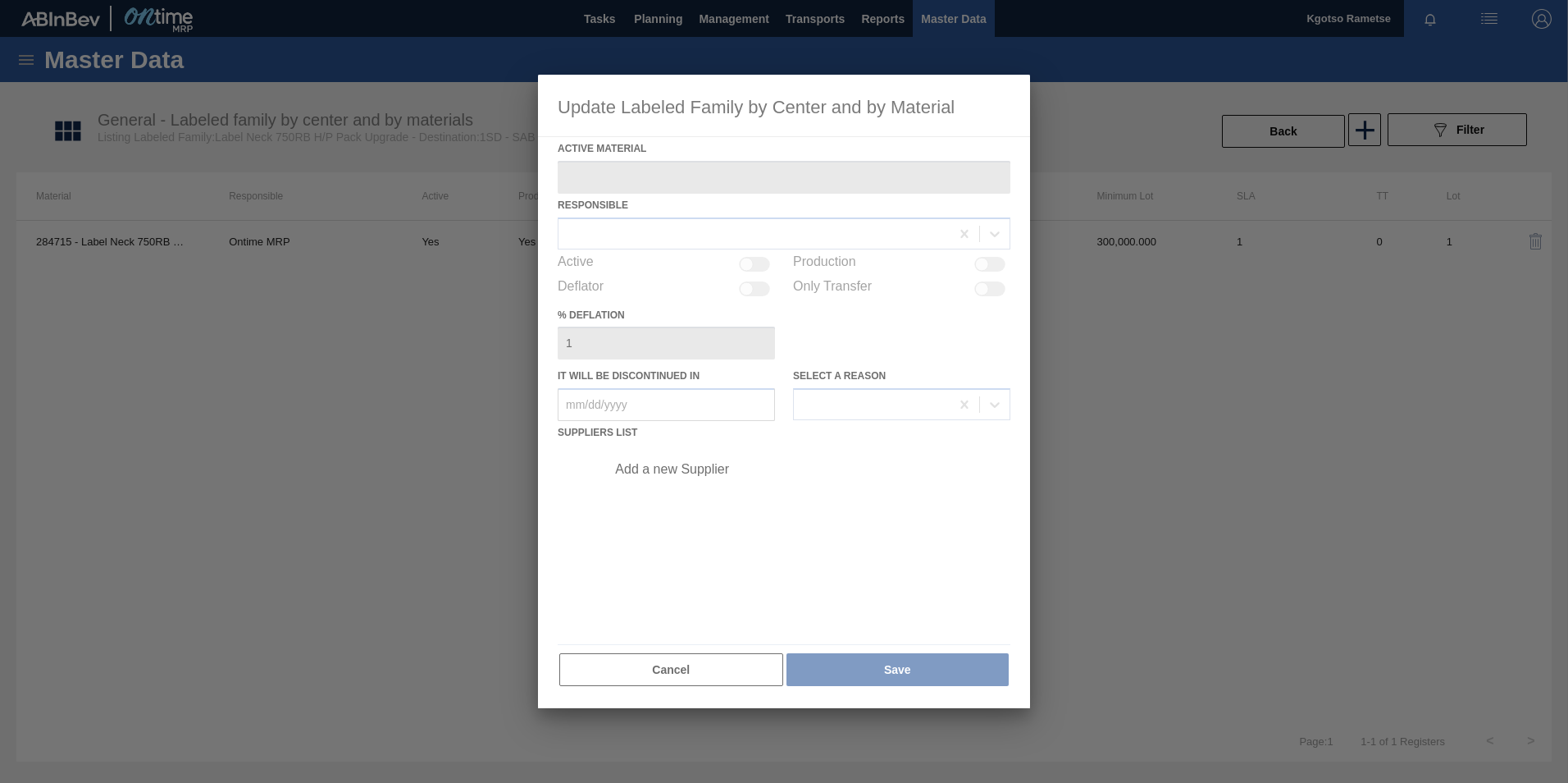
type Material "284715 - Label Neck 750RB H/P Pack Upgrade"
checkbox input "true"
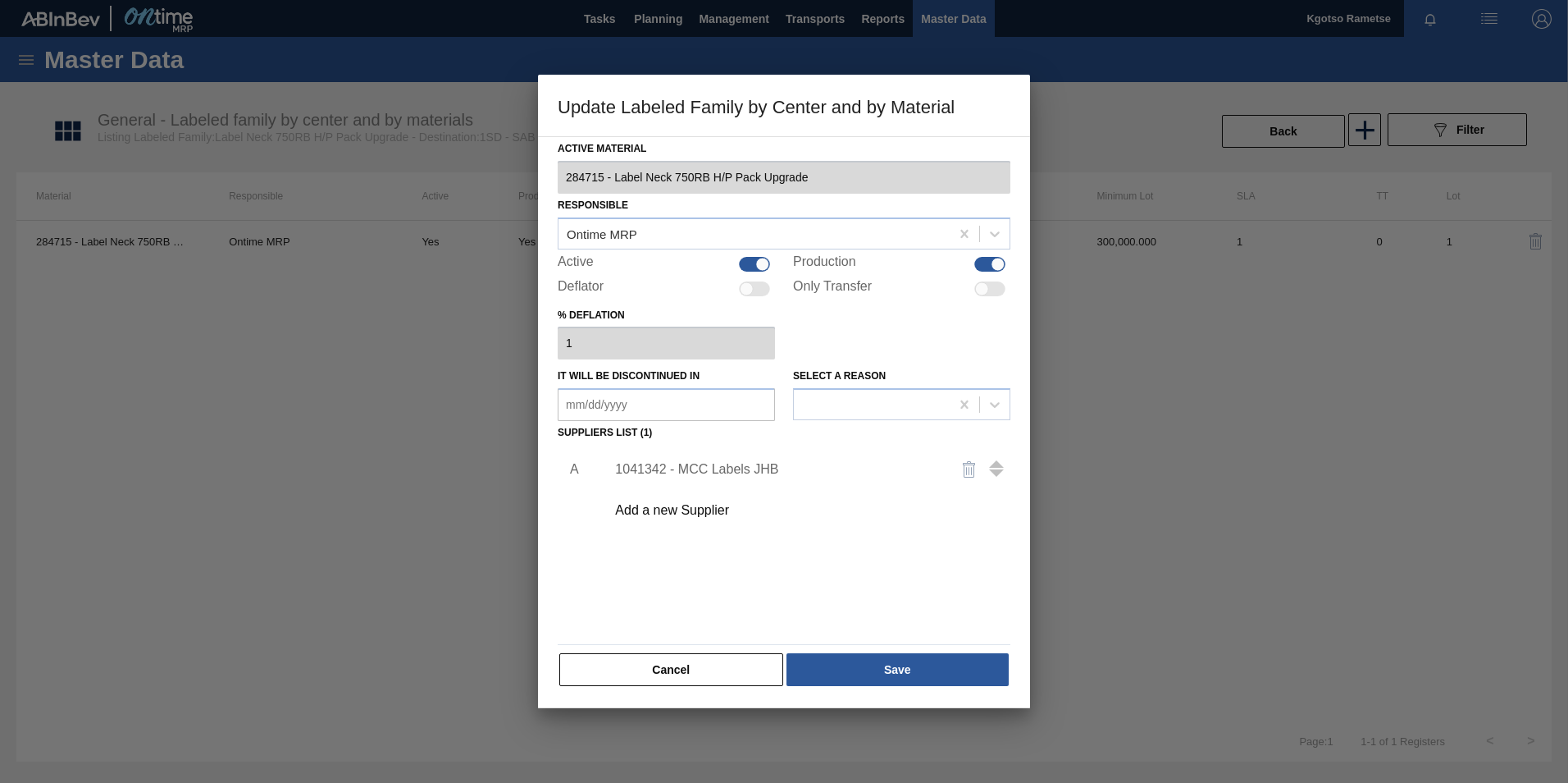
click at [707, 511] on div "Add a new Supplier" at bounding box center [776, 510] width 322 height 15
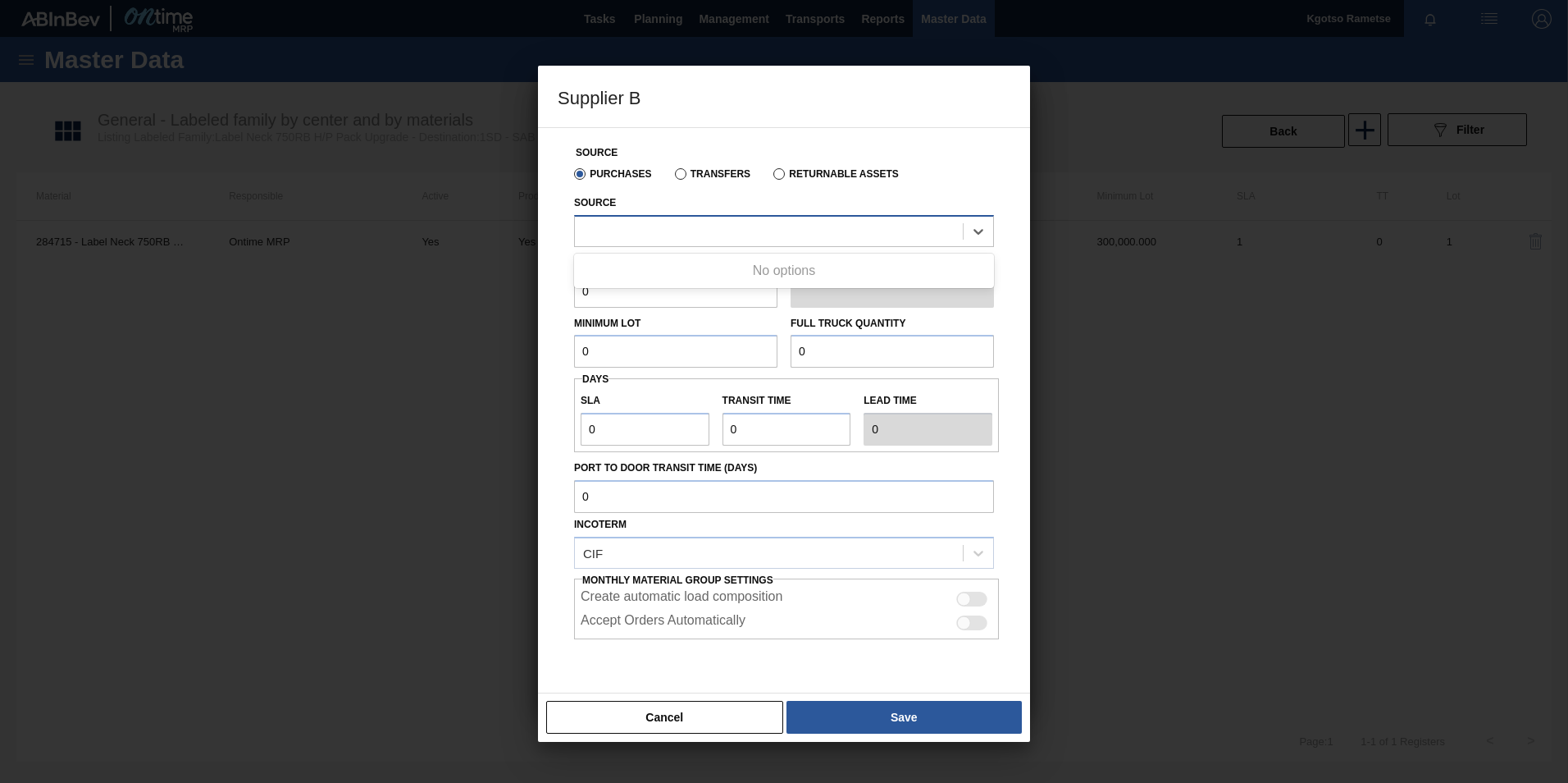
click at [632, 235] on div at bounding box center [769, 231] width 388 height 24
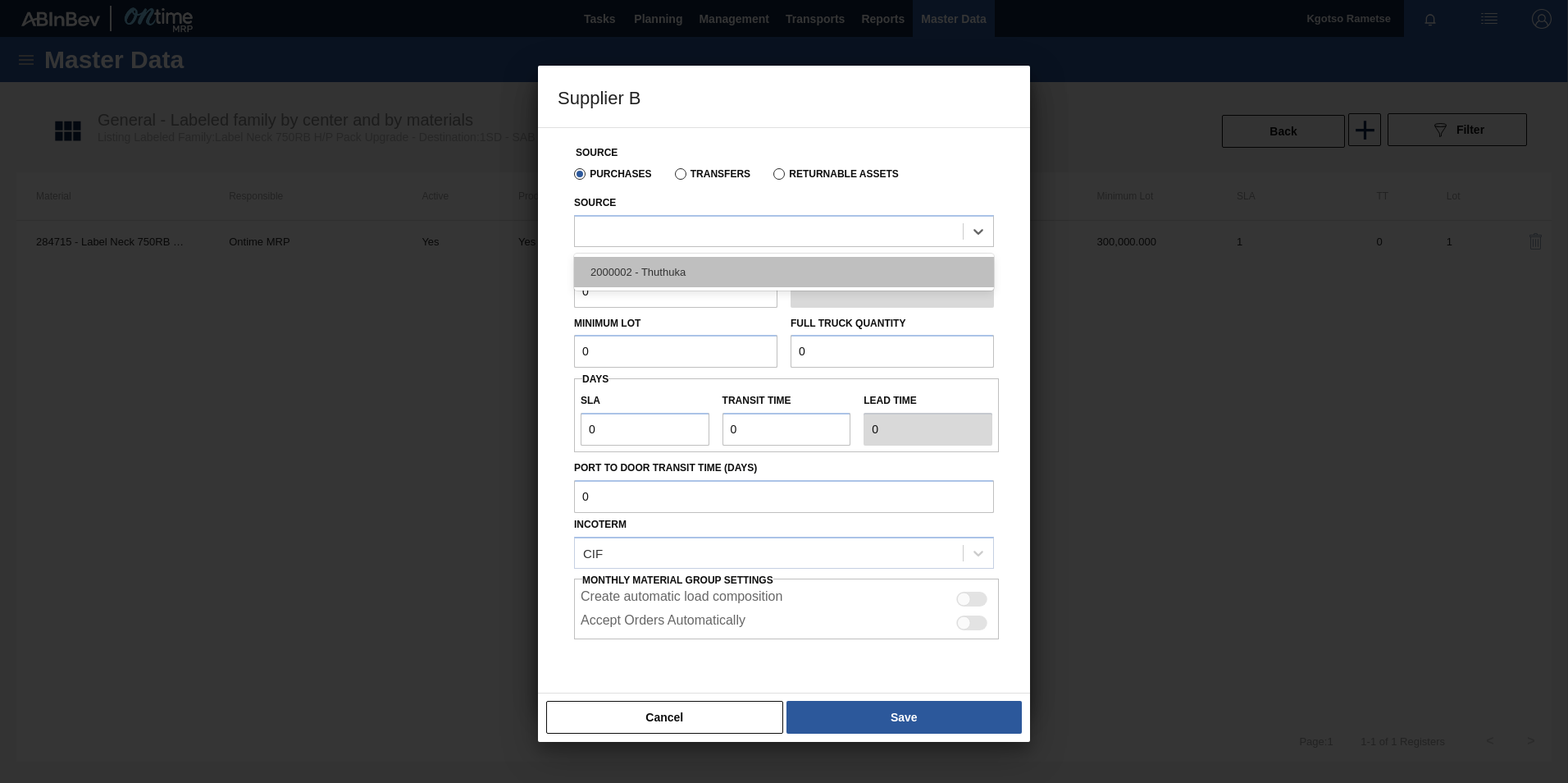
click at [604, 270] on div "2000002 - Thuthuka" at bounding box center [784, 272] width 420 height 30
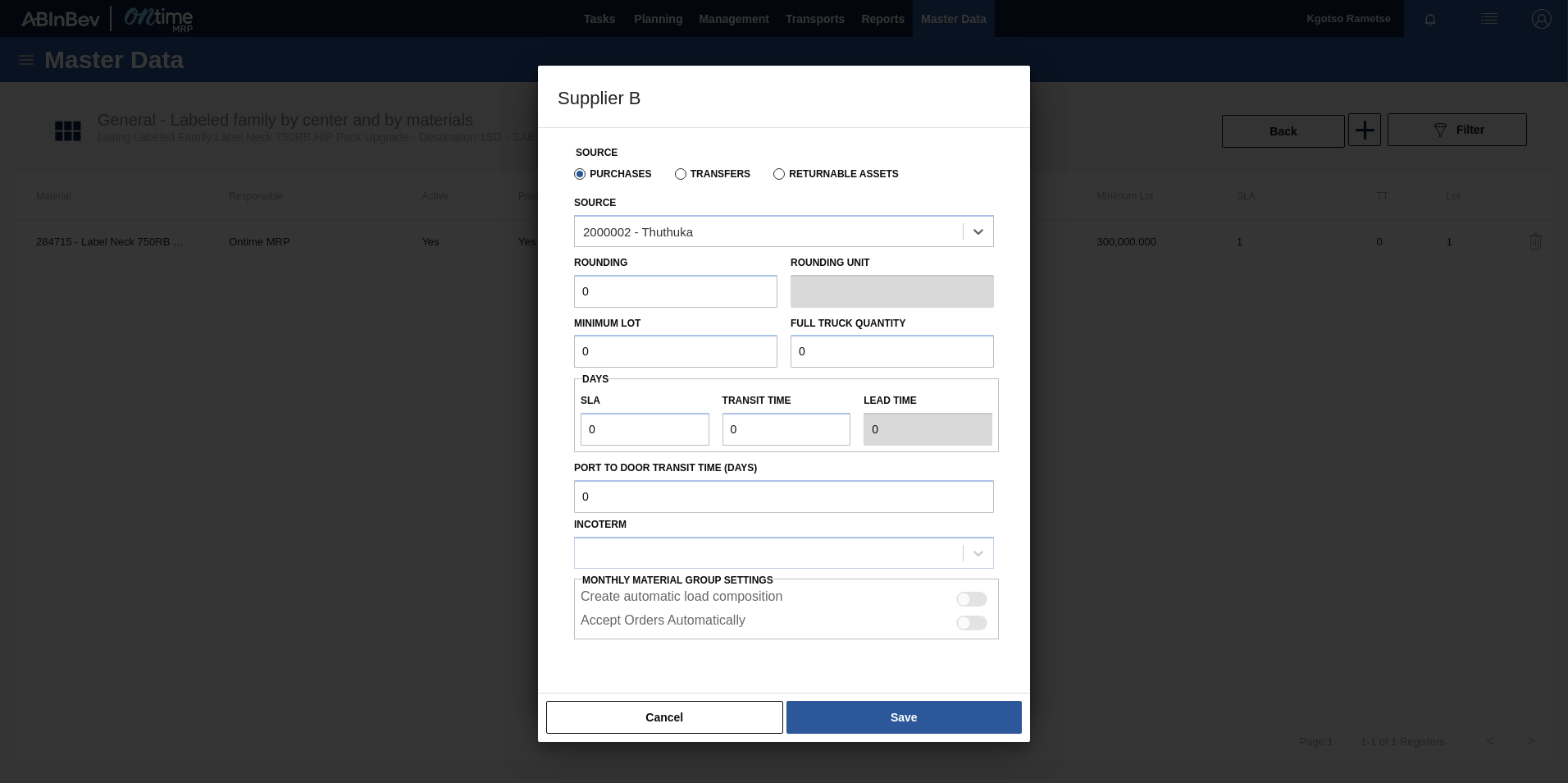
drag, startPoint x: 594, startPoint y: 294, endPoint x: 511, endPoint y: 293, distance: 83.0
click at [520, 293] on div "Supplier B Source Purchases Transfers Returnable Assets Source option 2000002 -…" at bounding box center [784, 392] width 1568 height 783
type input "1"
click at [554, 360] on div "Source Purchases Transfers Returnable Assets Source 2000002 - Thuthuka Rounding…" at bounding box center [784, 410] width 492 height 566
drag, startPoint x: 616, startPoint y: 343, endPoint x: 501, endPoint y: 353, distance: 115.4
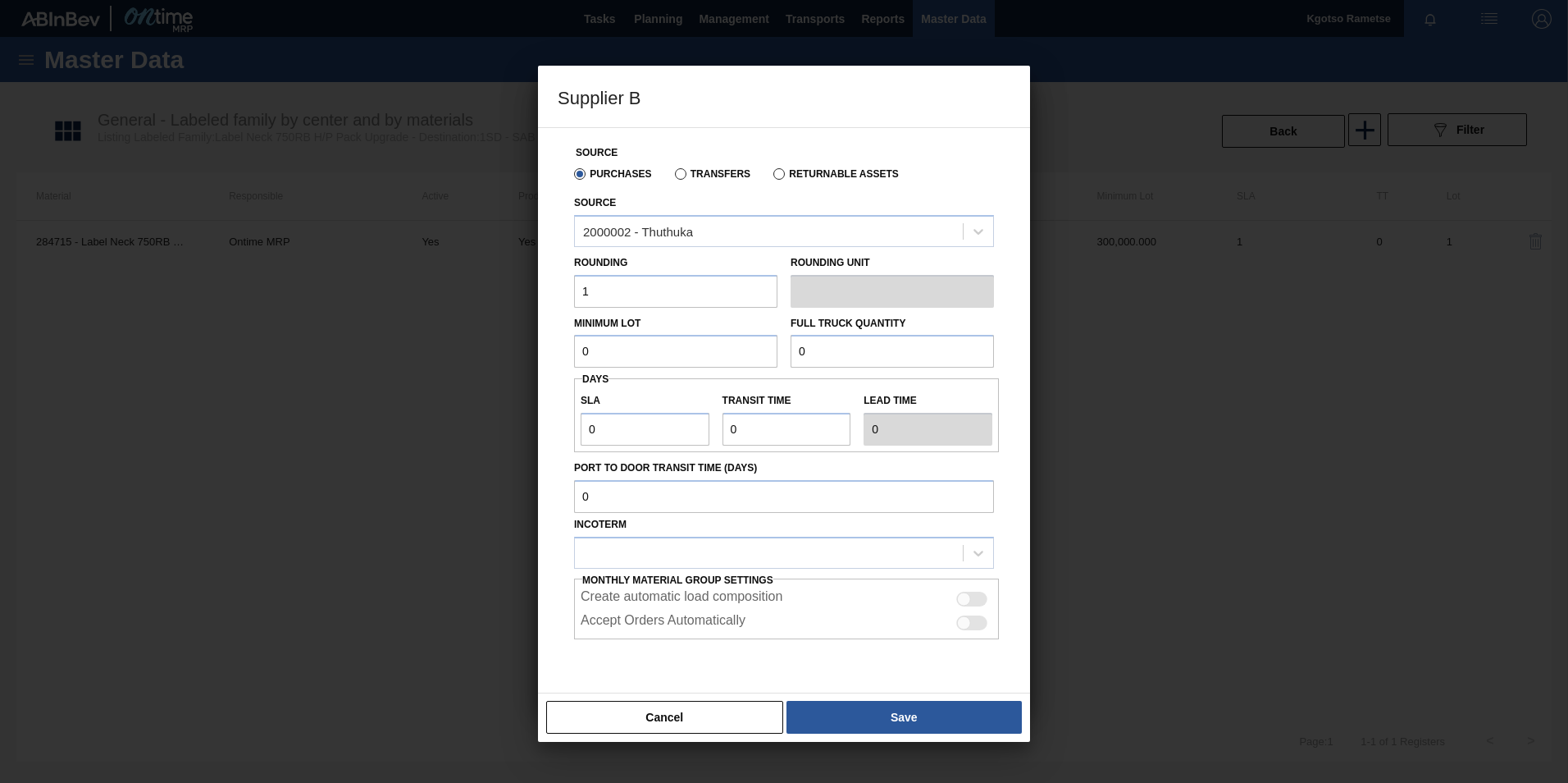
click at [528, 352] on div "Supplier B Source Purchases Transfers Returnable Assets Source 2000002 - Thuthu…" at bounding box center [784, 392] width 1568 height 783
drag, startPoint x: 622, startPoint y: 344, endPoint x: 468, endPoint y: 347, distance: 154.0
click at [469, 347] on div "Supplier B Source Purchases Transfers Returnable Assets Source 2000002 - Thuthu…" at bounding box center [784, 392] width 1568 height 783
type input "300,000"
drag, startPoint x: 737, startPoint y: 358, endPoint x: 519, endPoint y: 353, distance: 218.1
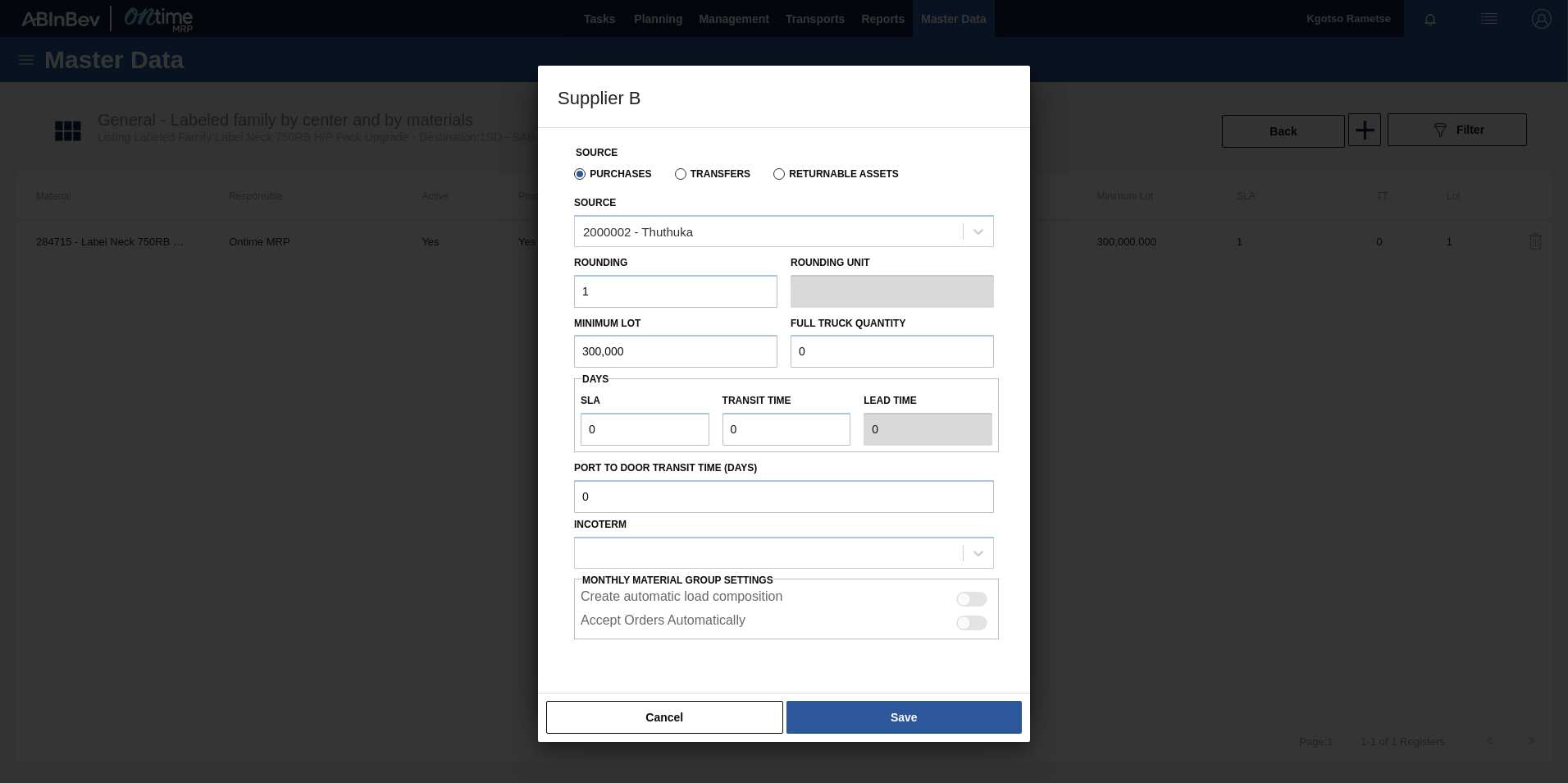
click at [569, 357] on div "Minimum Lot 300,000 Full Truck Quantity 0" at bounding box center [784, 339] width 433 height 61
paste input "300,00"
type input "300,000"
drag, startPoint x: 747, startPoint y: 426, endPoint x: 646, endPoint y: 434, distance: 101.3
click at [657, 434] on div "SLA 0 Transit time Lead time 0" at bounding box center [785, 415] width 425 height 61
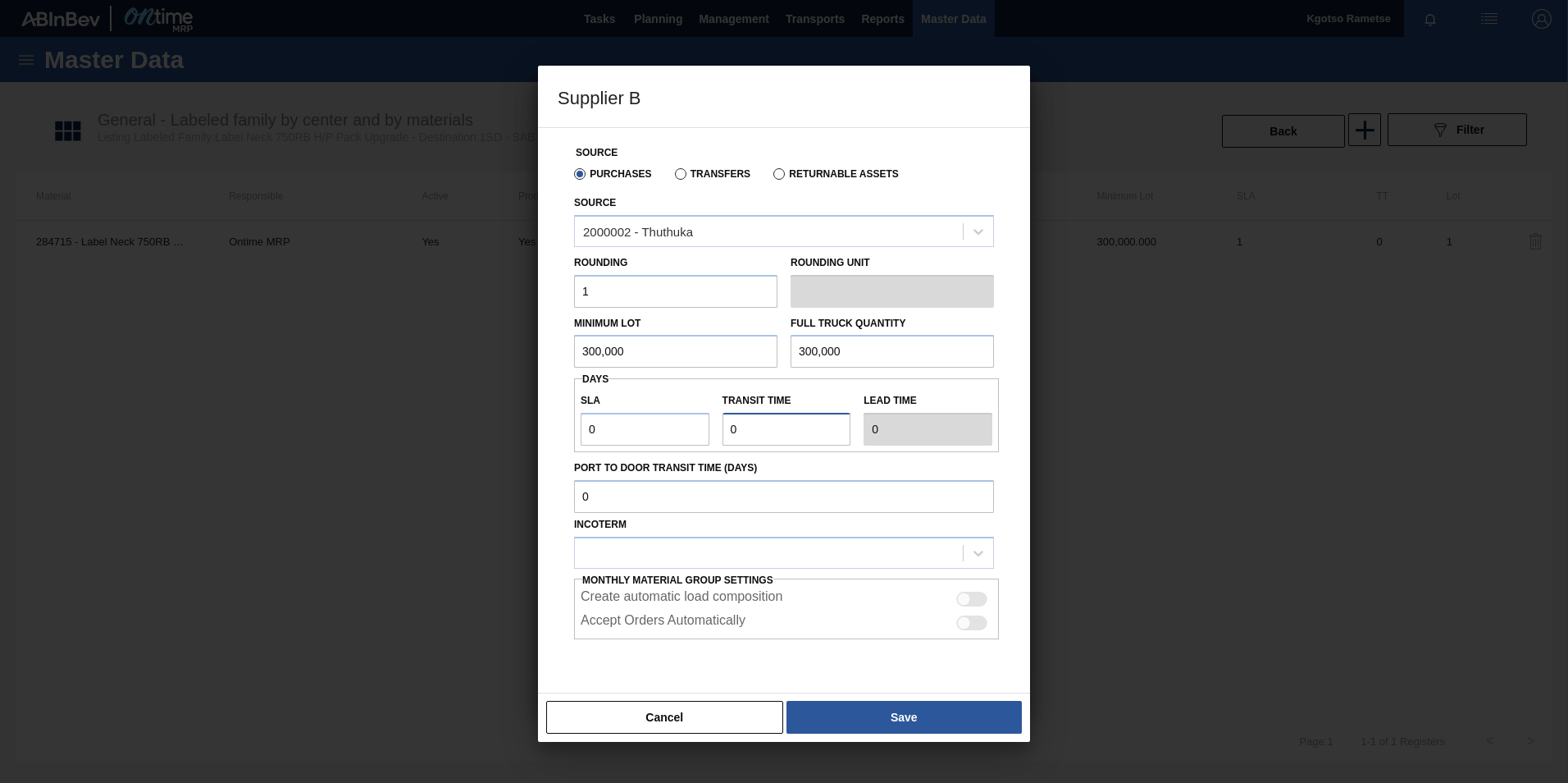
type input "1"
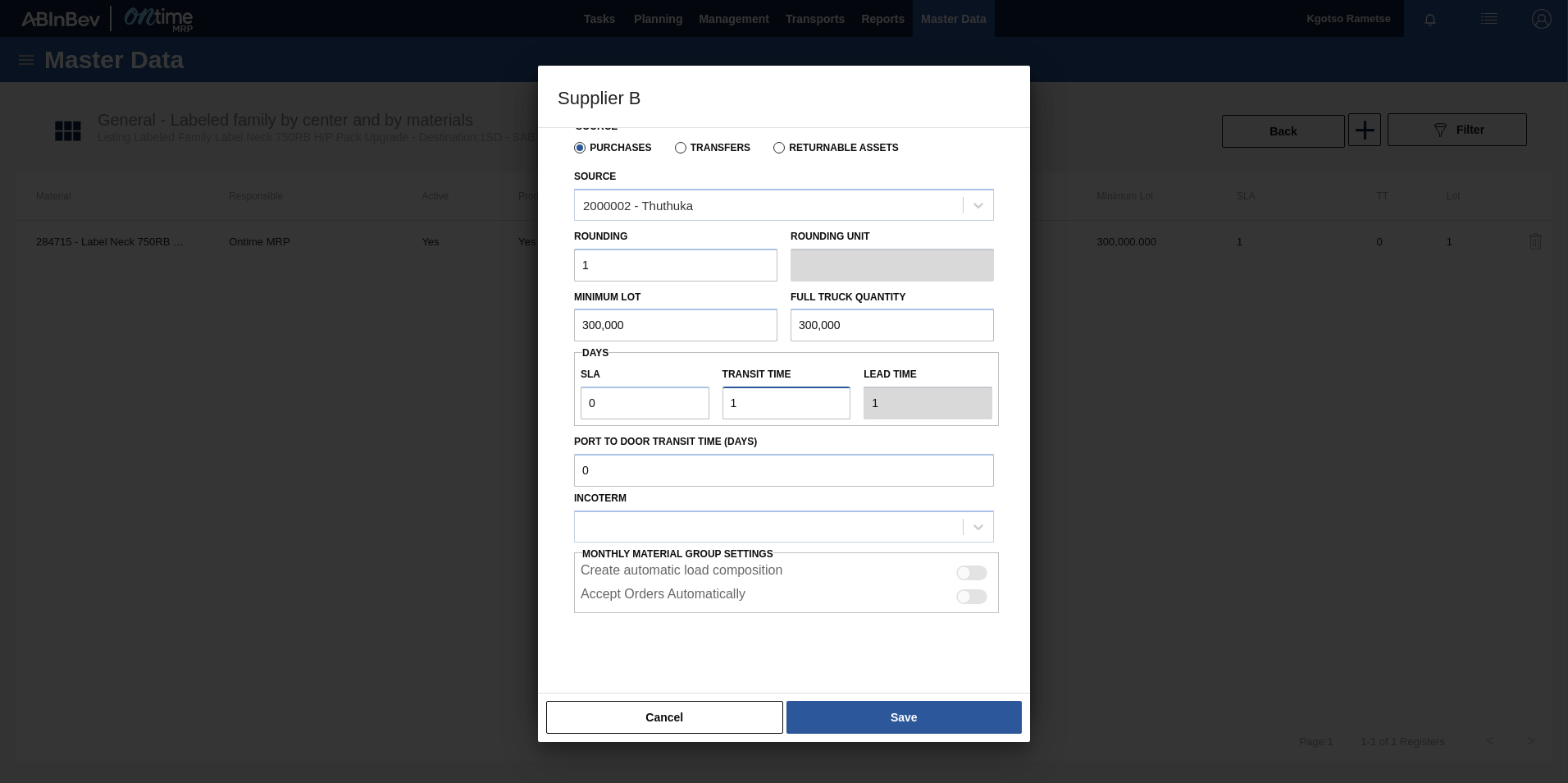
scroll to position [48, 0]
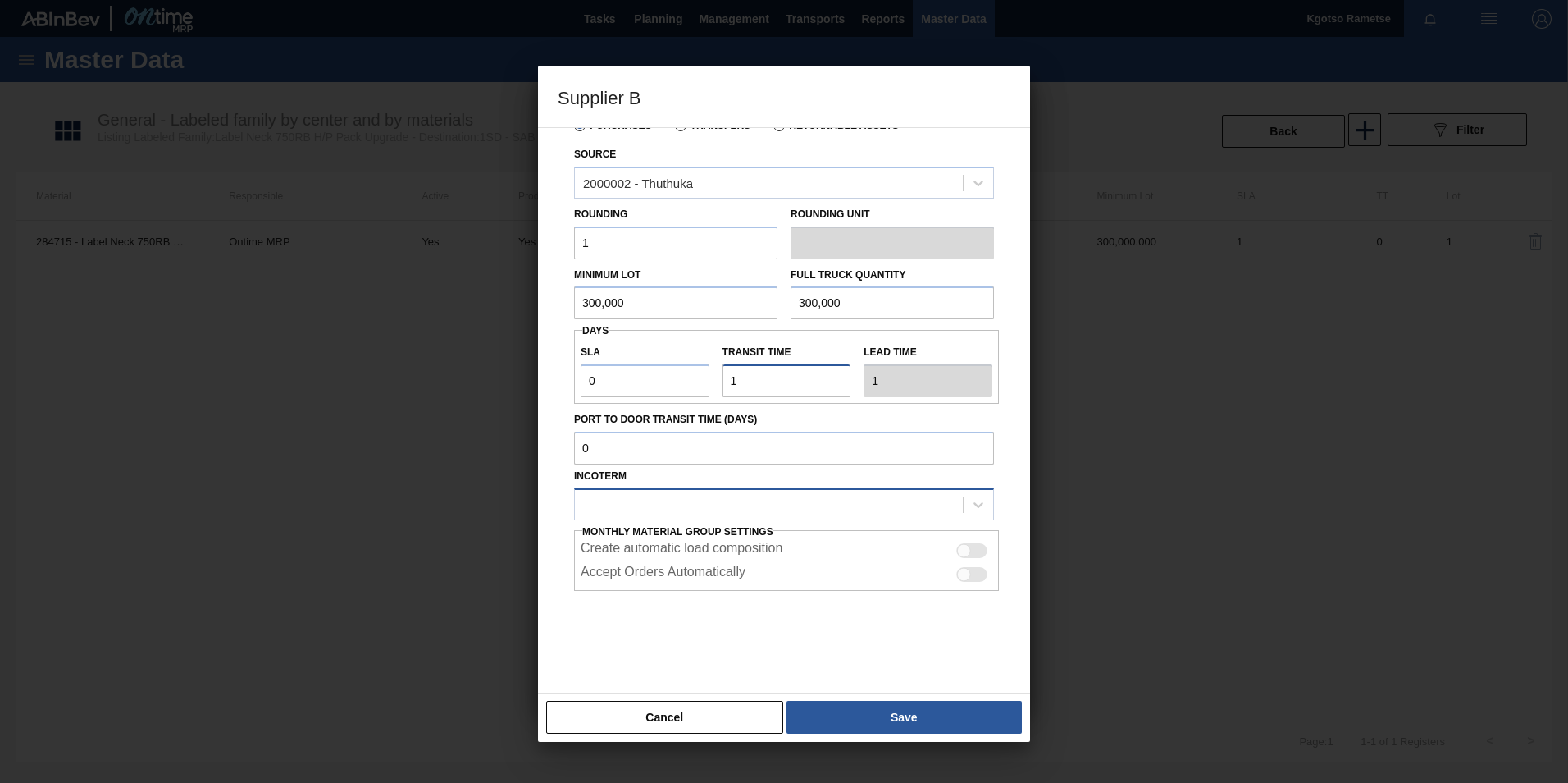
type input "1"
click at [713, 504] on div at bounding box center [769, 504] width 388 height 24
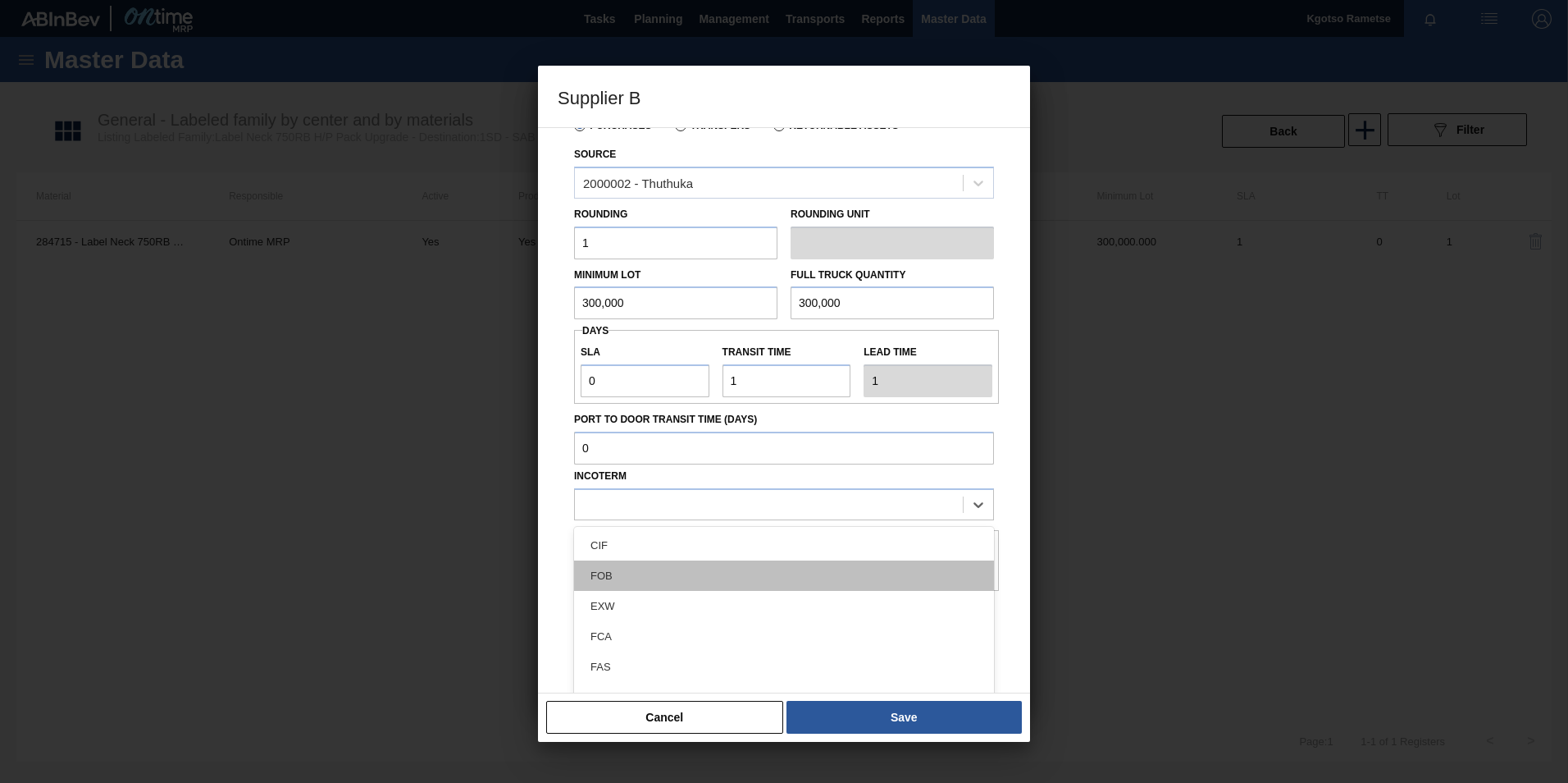
click at [654, 581] on div "FOB" at bounding box center [784, 575] width 420 height 30
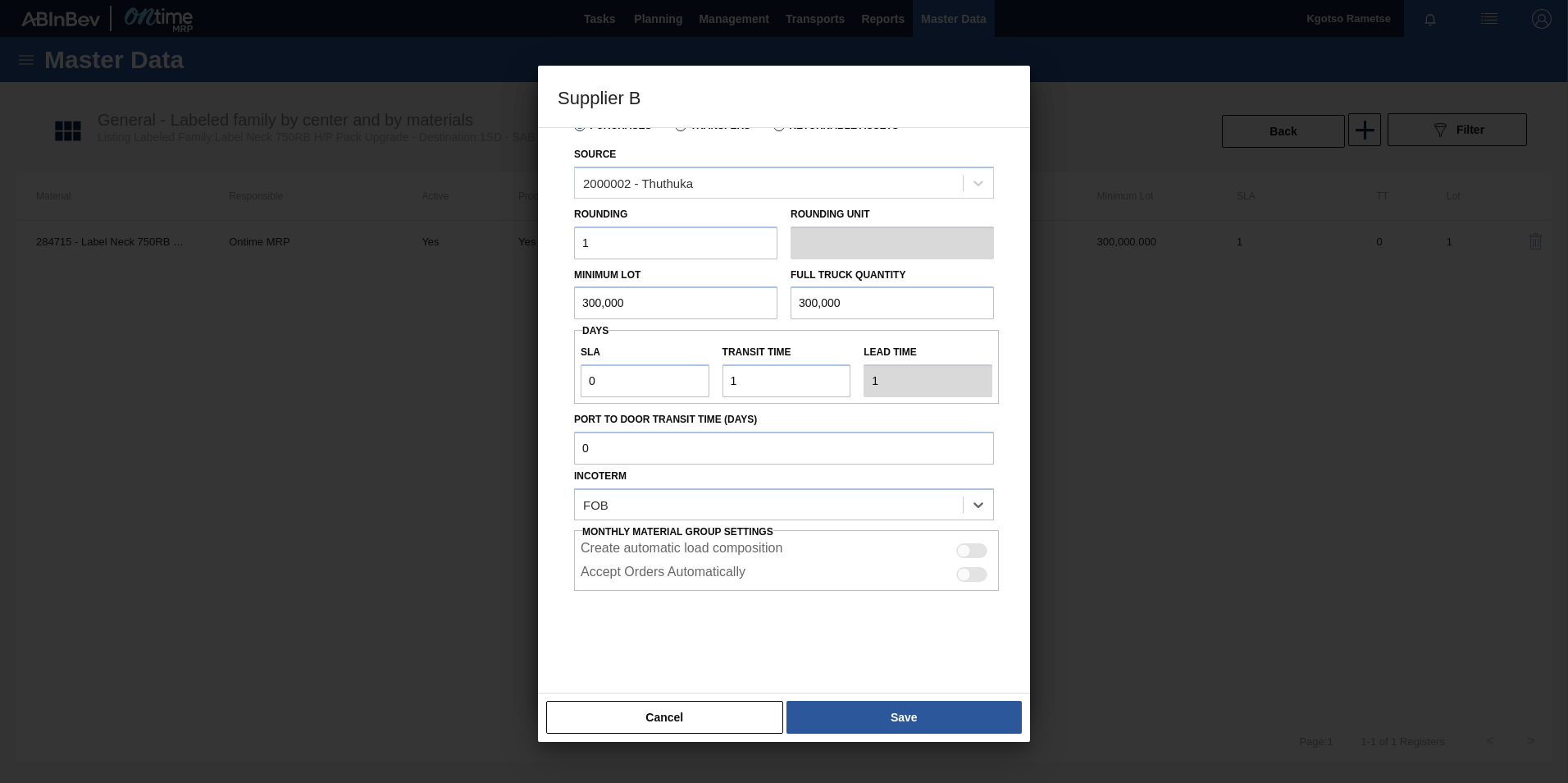
click at [863, 753] on div at bounding box center [784, 392] width 1568 height 783
click at [859, 727] on button "Save" at bounding box center [904, 716] width 235 height 32
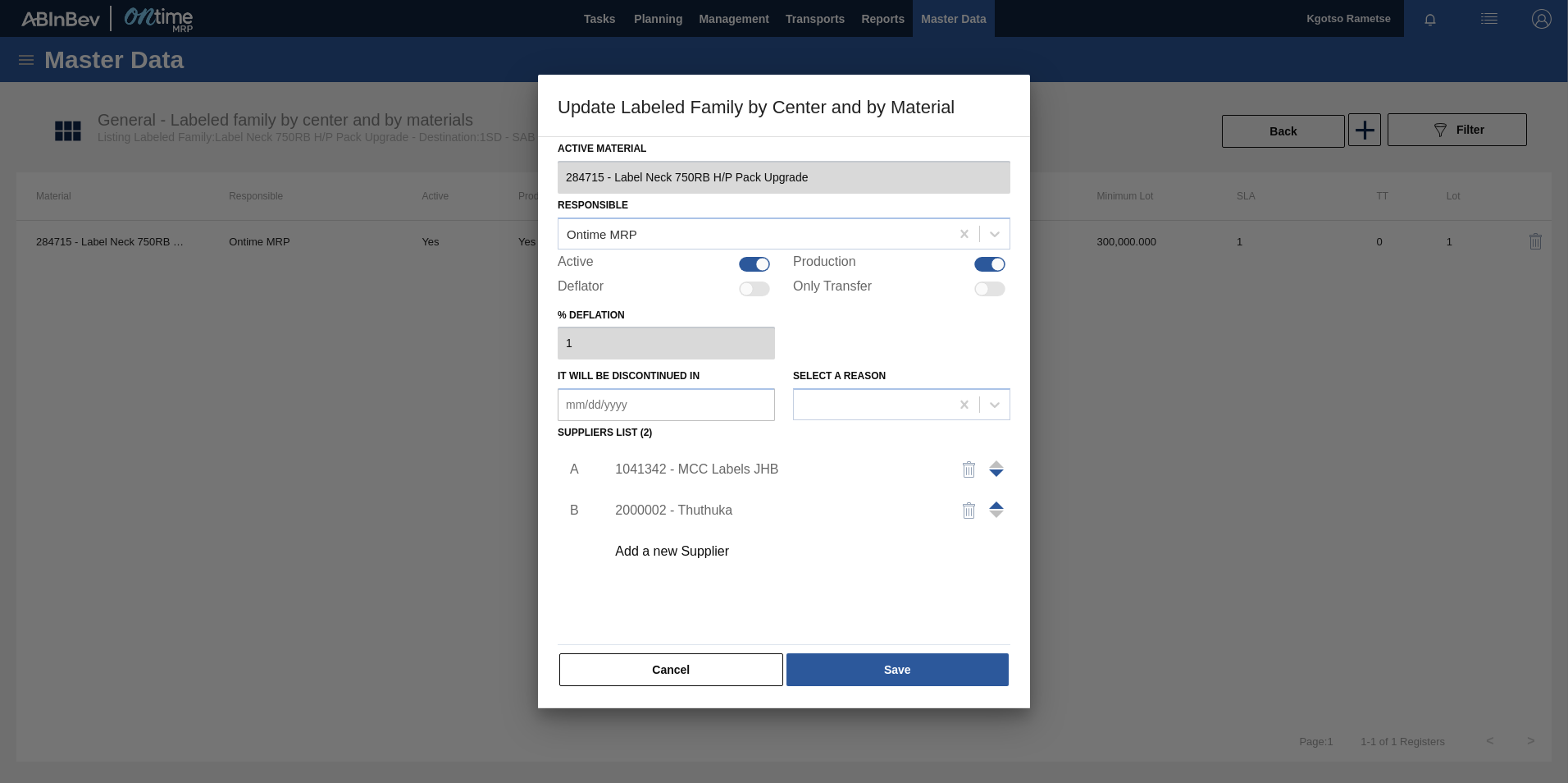
click at [854, 687] on div "Cancel Save" at bounding box center [784, 669] width 453 height 36
click at [1000, 505] on span at bounding box center [996, 505] width 15 height 8
click at [839, 663] on button "Save" at bounding box center [897, 669] width 223 height 32
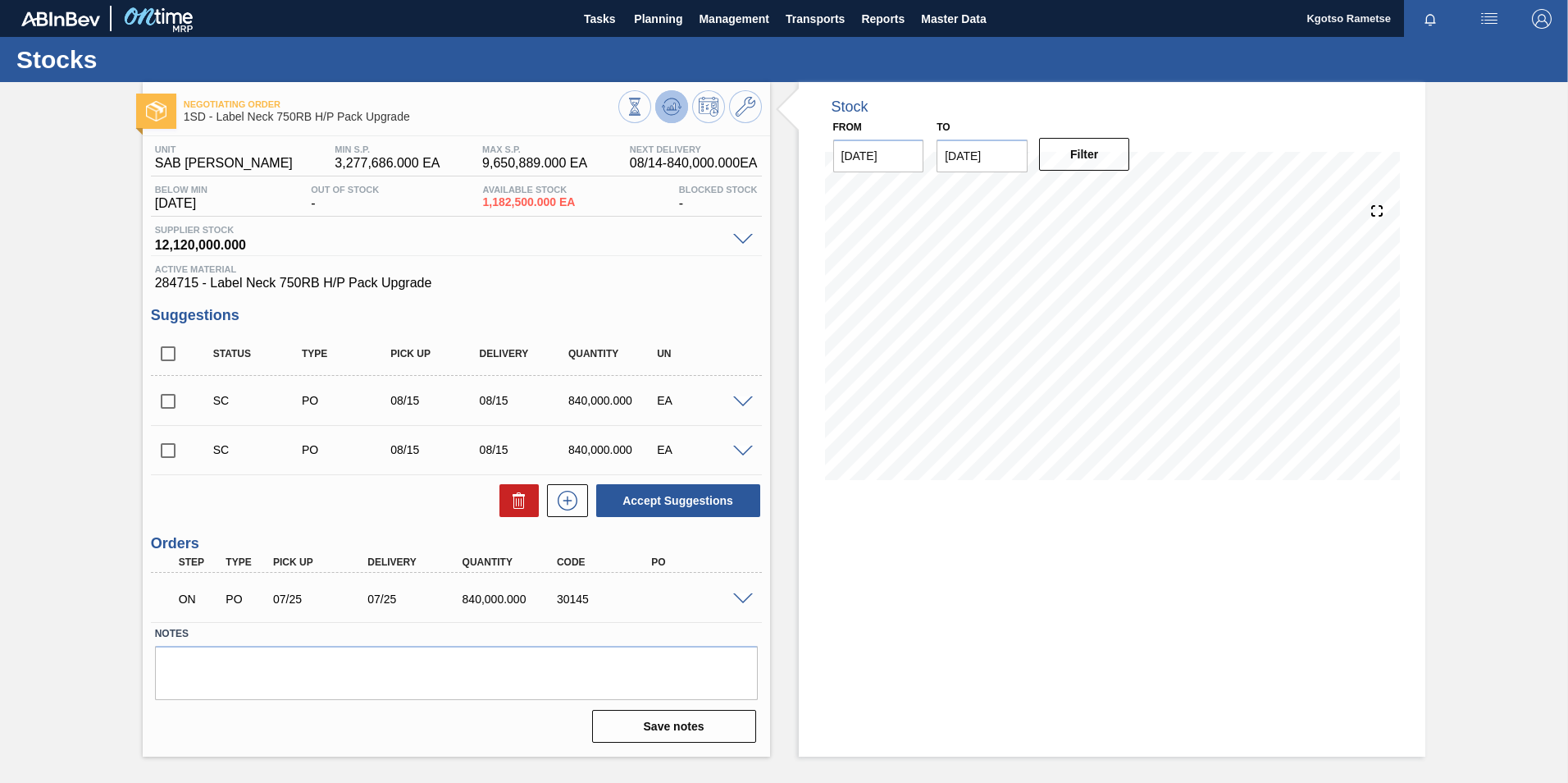
click at [644, 102] on icon at bounding box center [634, 107] width 18 height 18
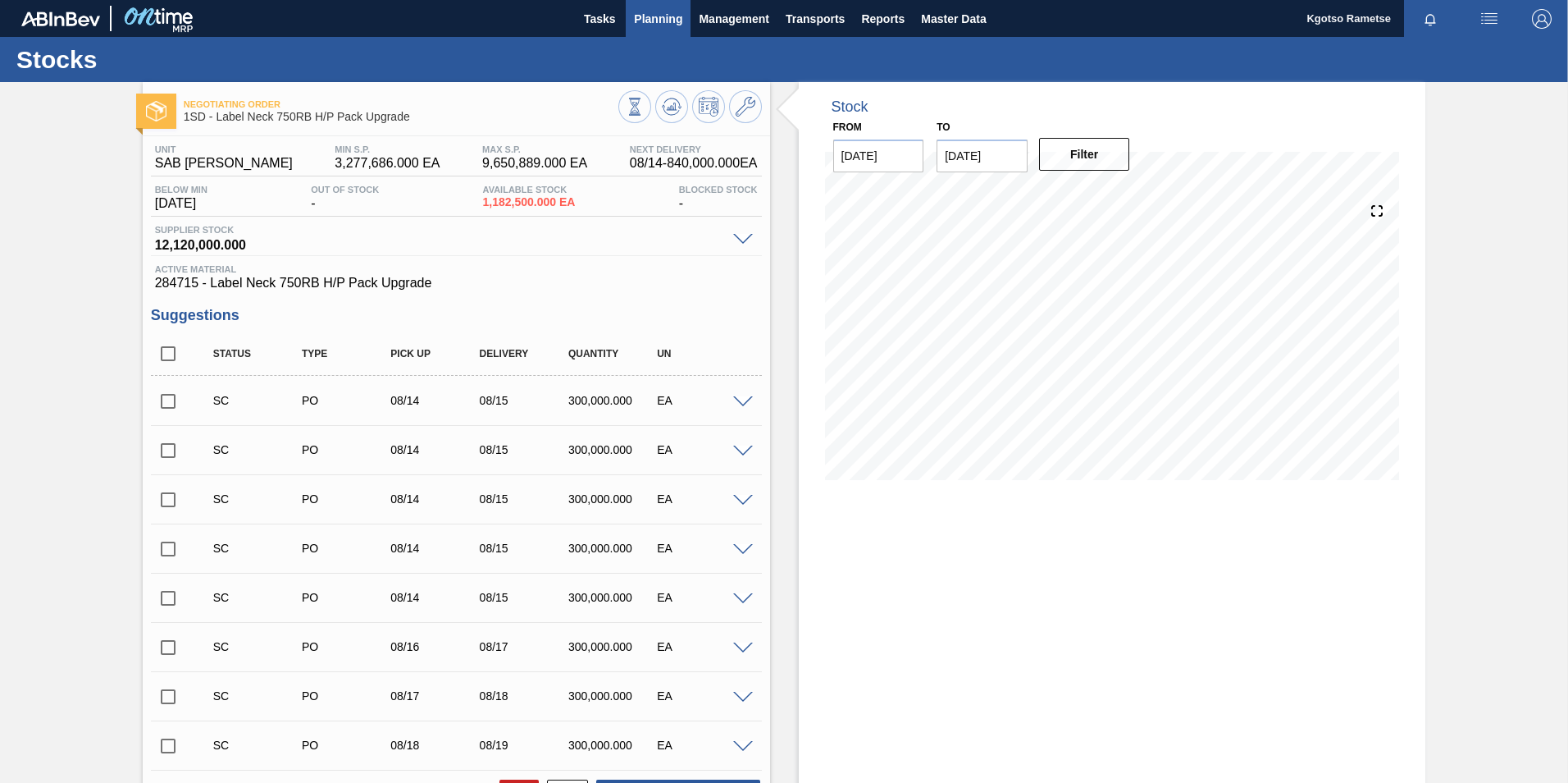
click at [655, 19] on span "Planning" at bounding box center [657, 19] width 48 height 20
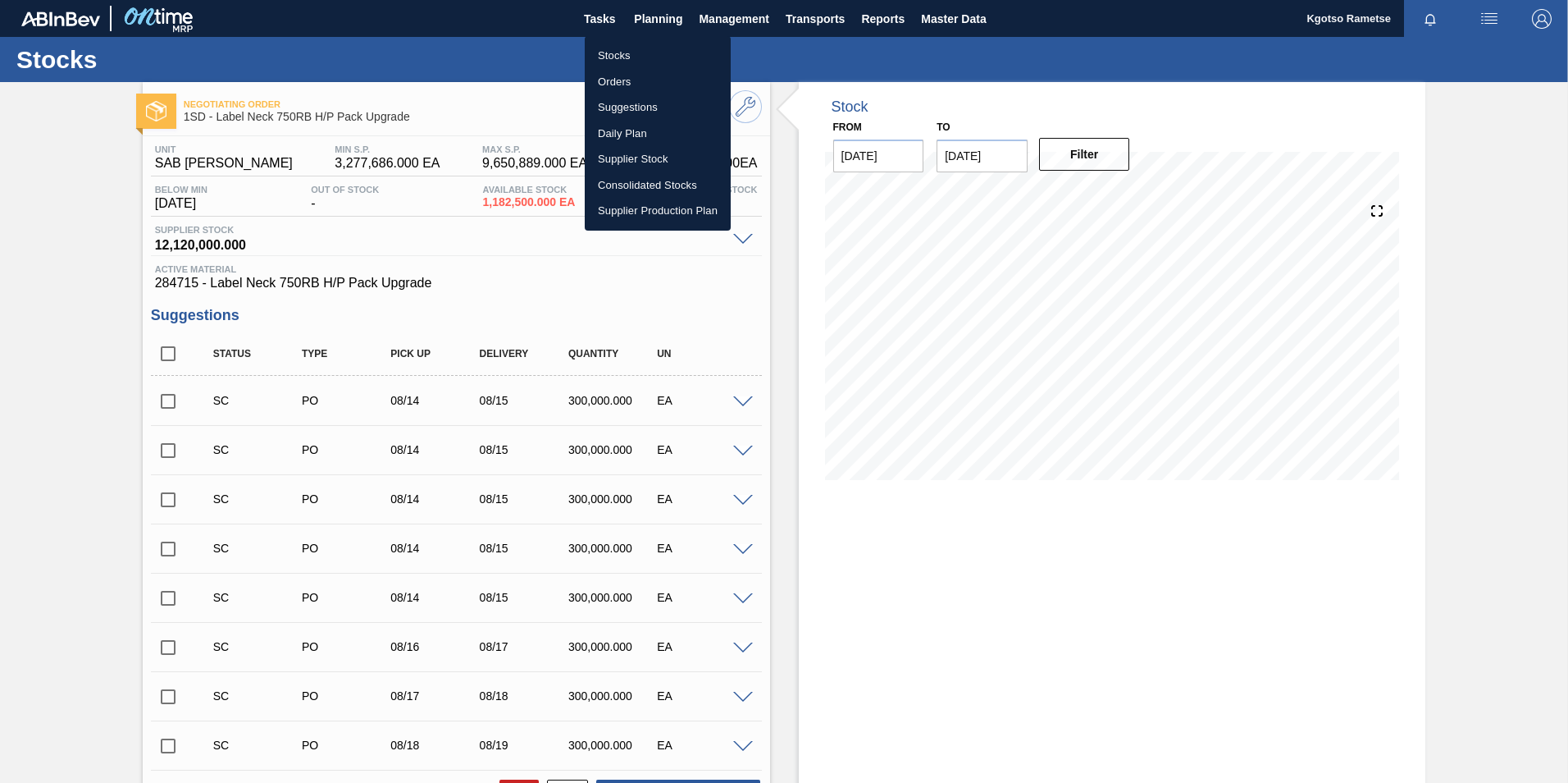
click at [654, 42] on ul "Stocks Orders Suggestions Daily Plan Supplier Stock Consolidated Stocks Supplie…" at bounding box center [657, 133] width 146 height 194
click at [636, 57] on li "Stocks" at bounding box center [657, 55] width 146 height 26
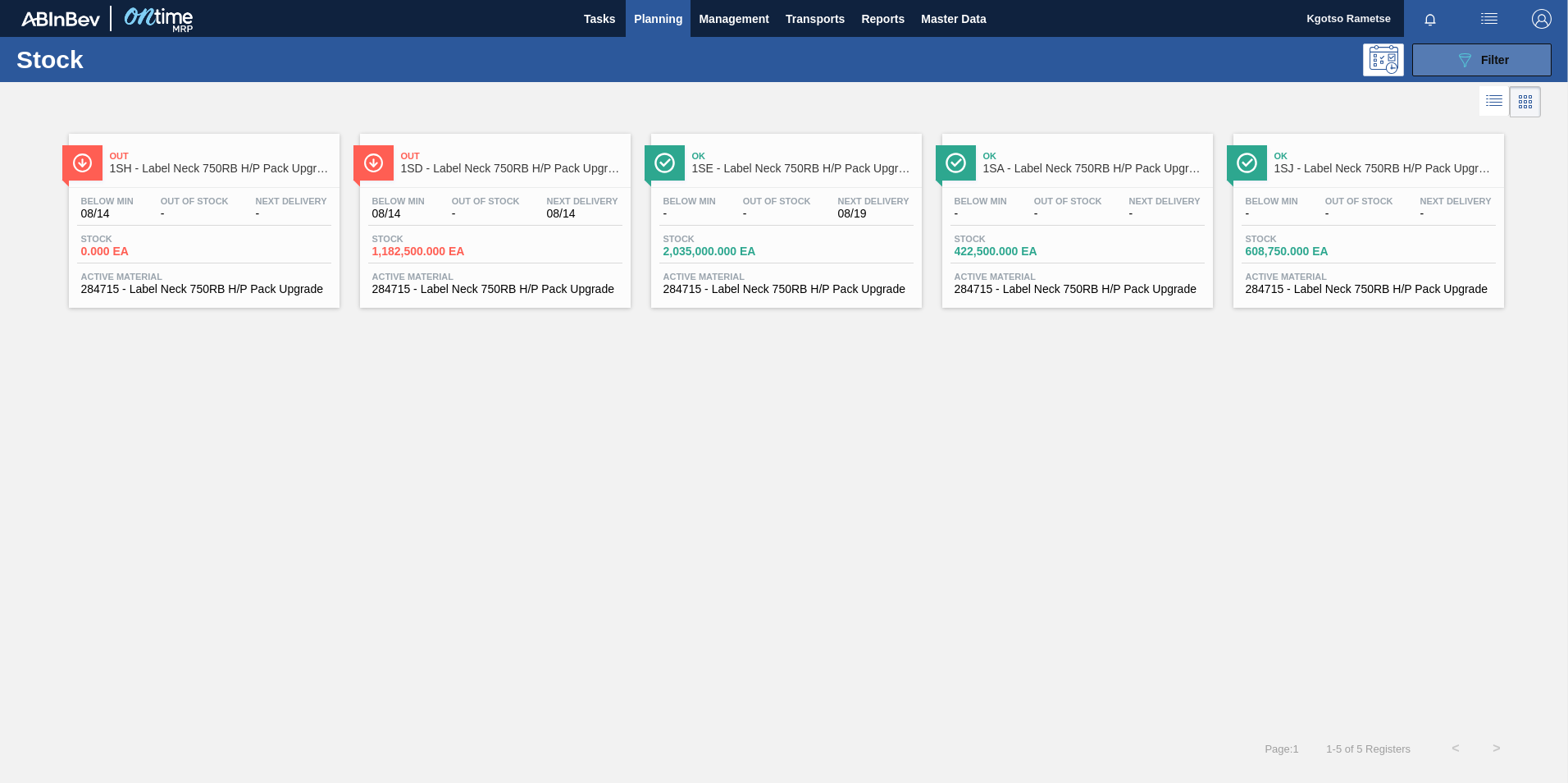
click at [1455, 56] on icon "089F7B8B-B2A5-4AFE-B5C0-19BA573D28AC" at bounding box center [1465, 60] width 20 height 20
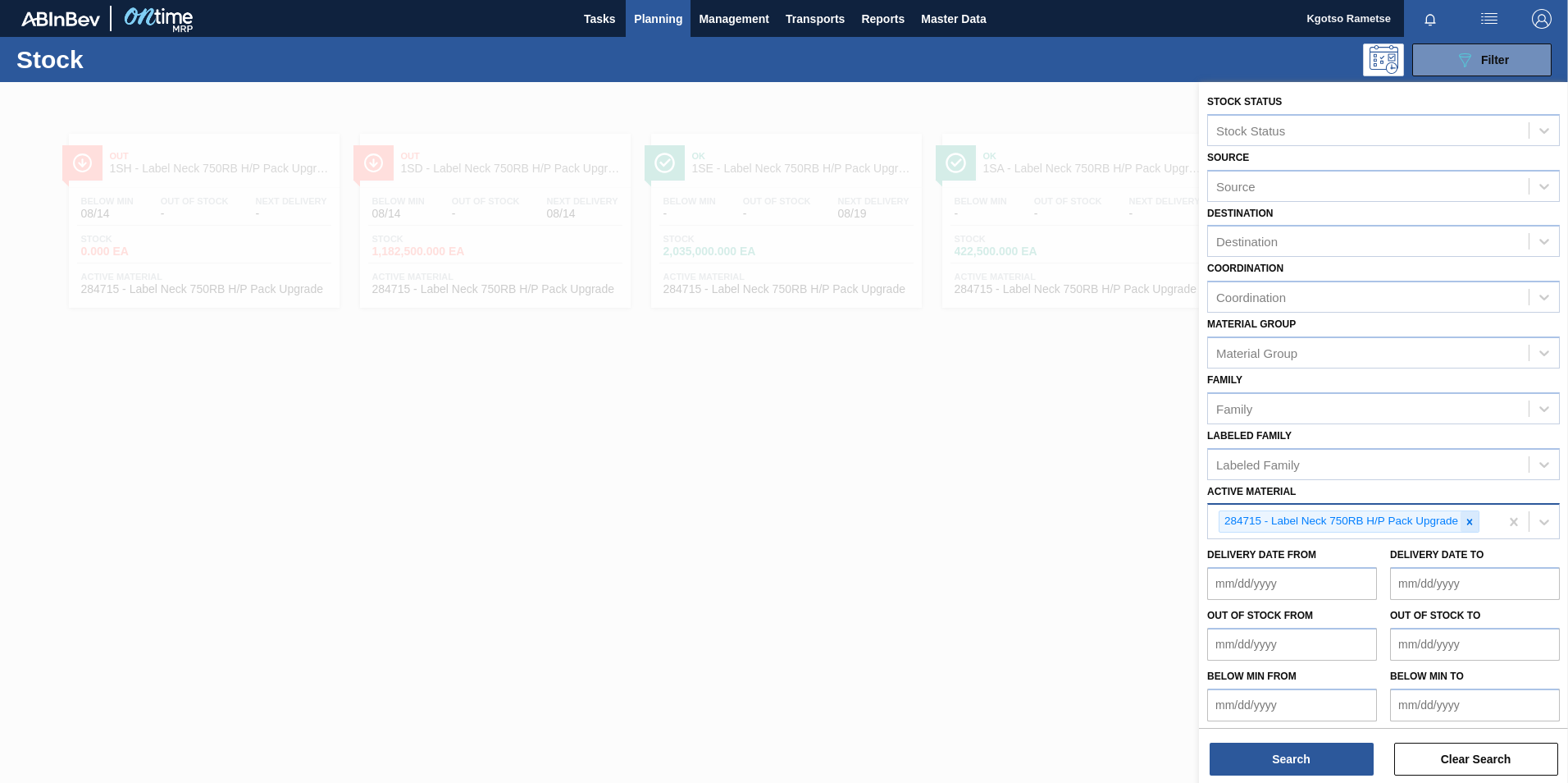
click at [1468, 522] on icon at bounding box center [1470, 522] width 12 height 12
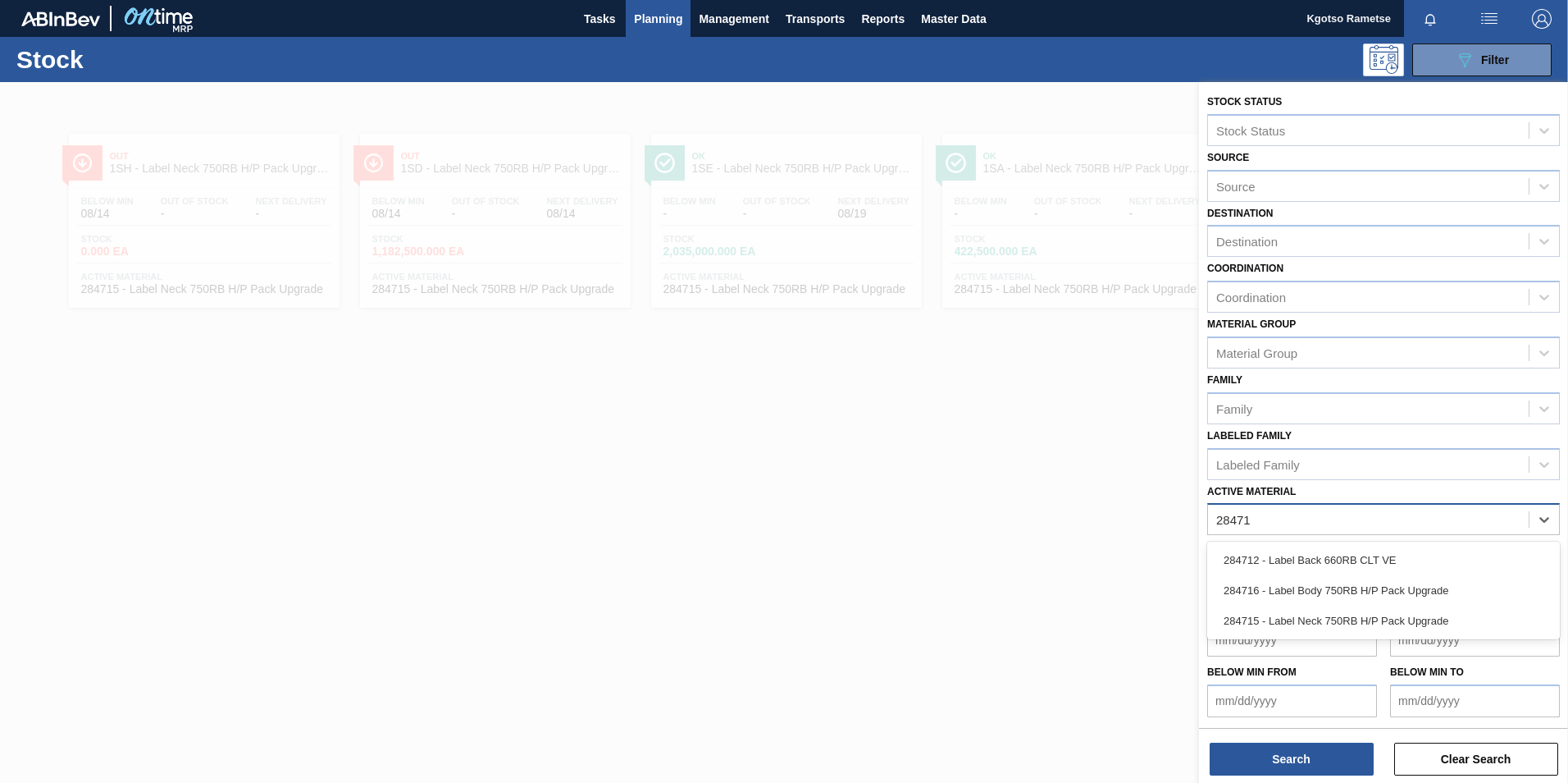
type Material "284716"
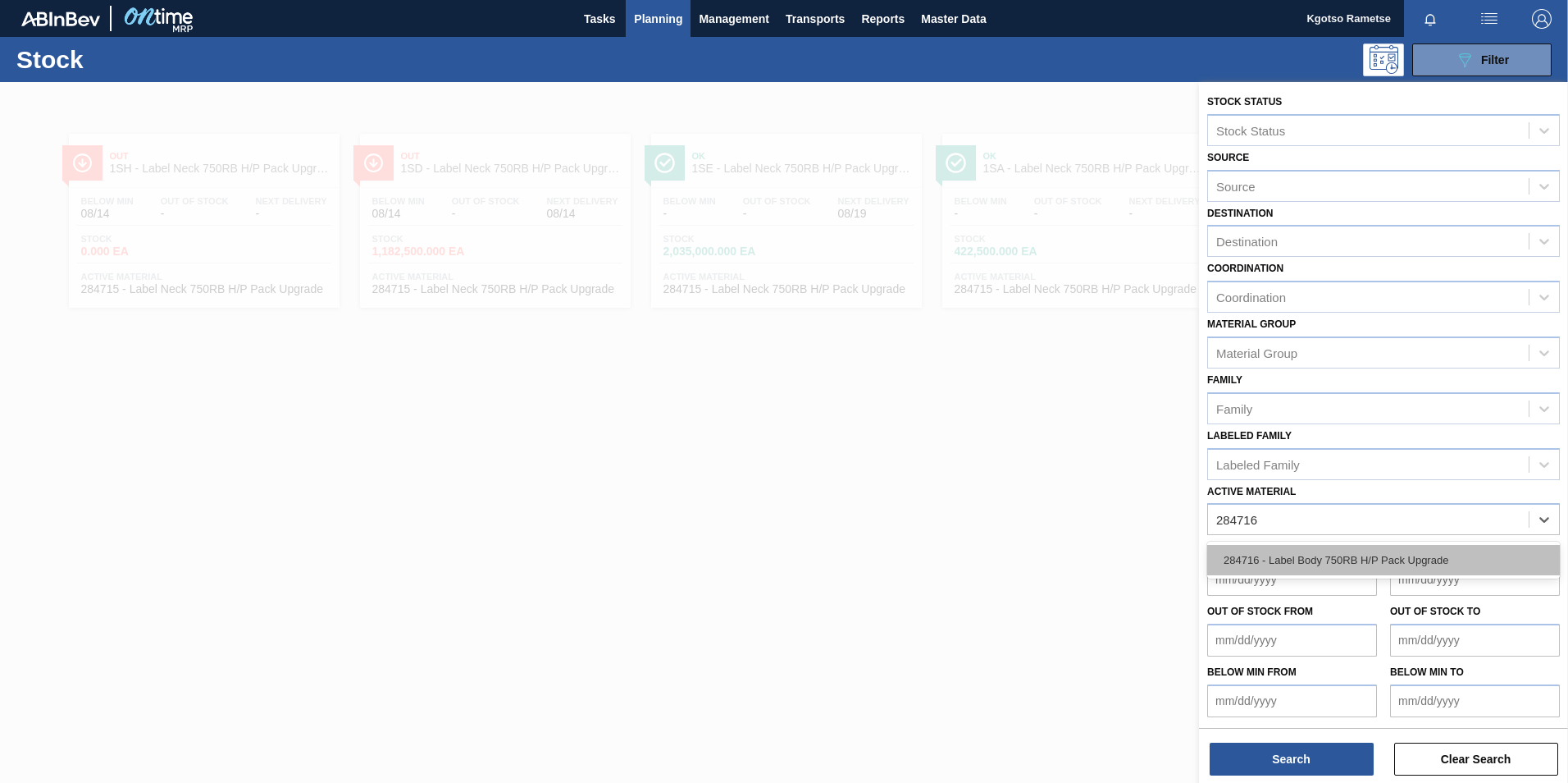
click at [1343, 554] on div "284716 - Label Body 750RB H/P Pack Upgrade" at bounding box center [1384, 559] width 353 height 30
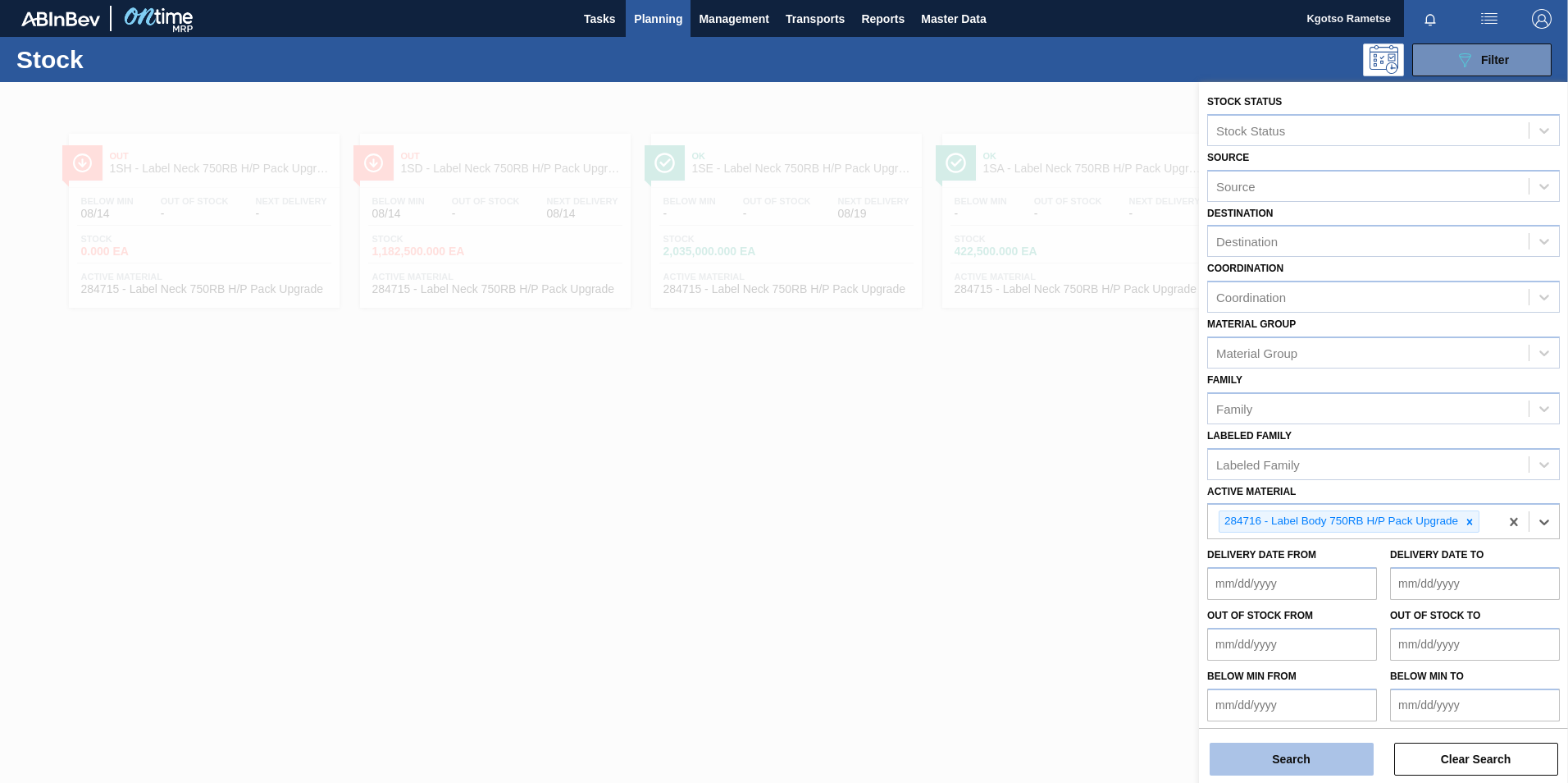
click at [1225, 760] on button "Search" at bounding box center [1291, 758] width 164 height 32
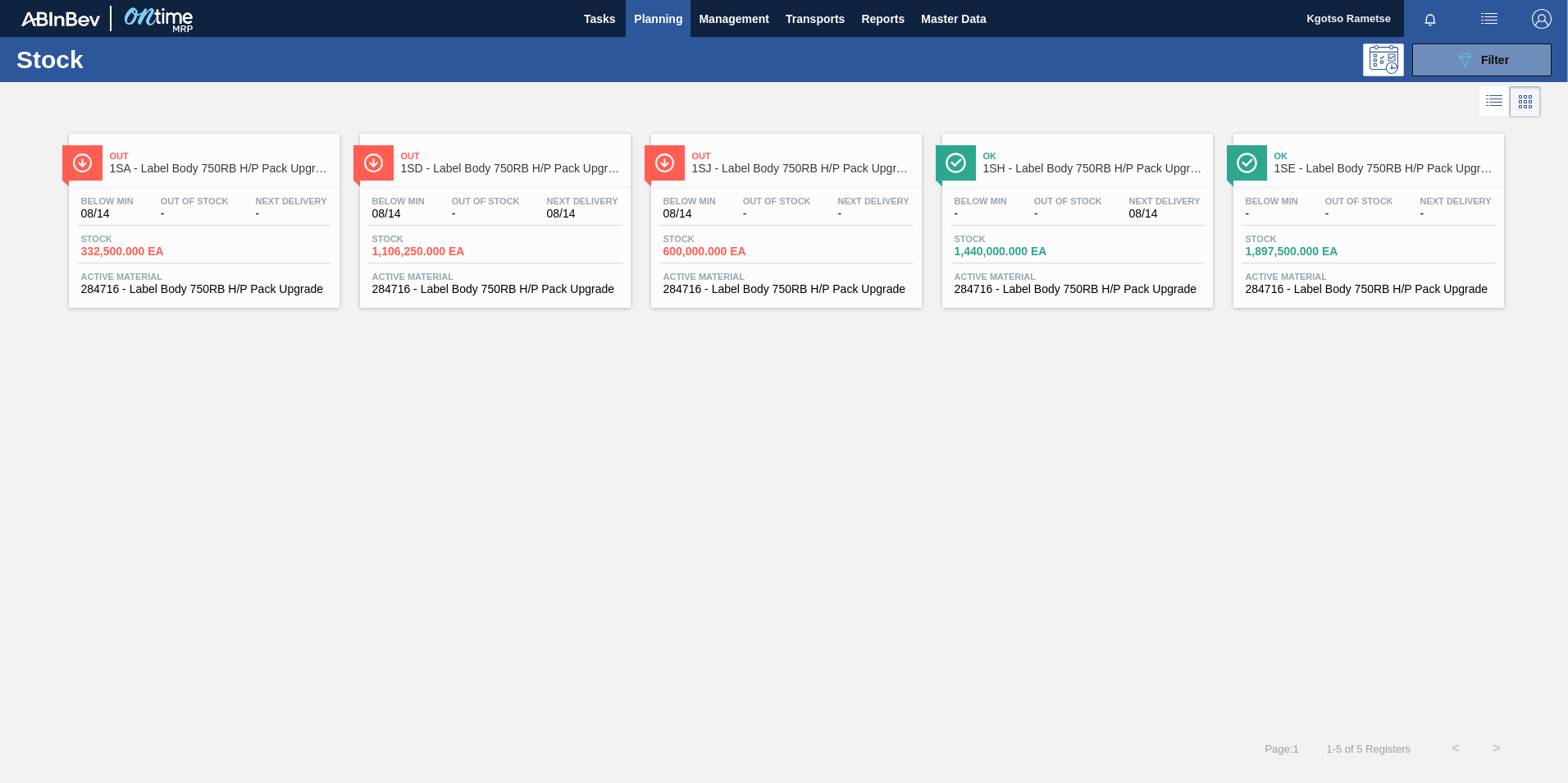
click at [444, 177] on div "Out 1SD - Label Body 750RB H/P Pack Upgrade" at bounding box center [512, 163] width 222 height 37
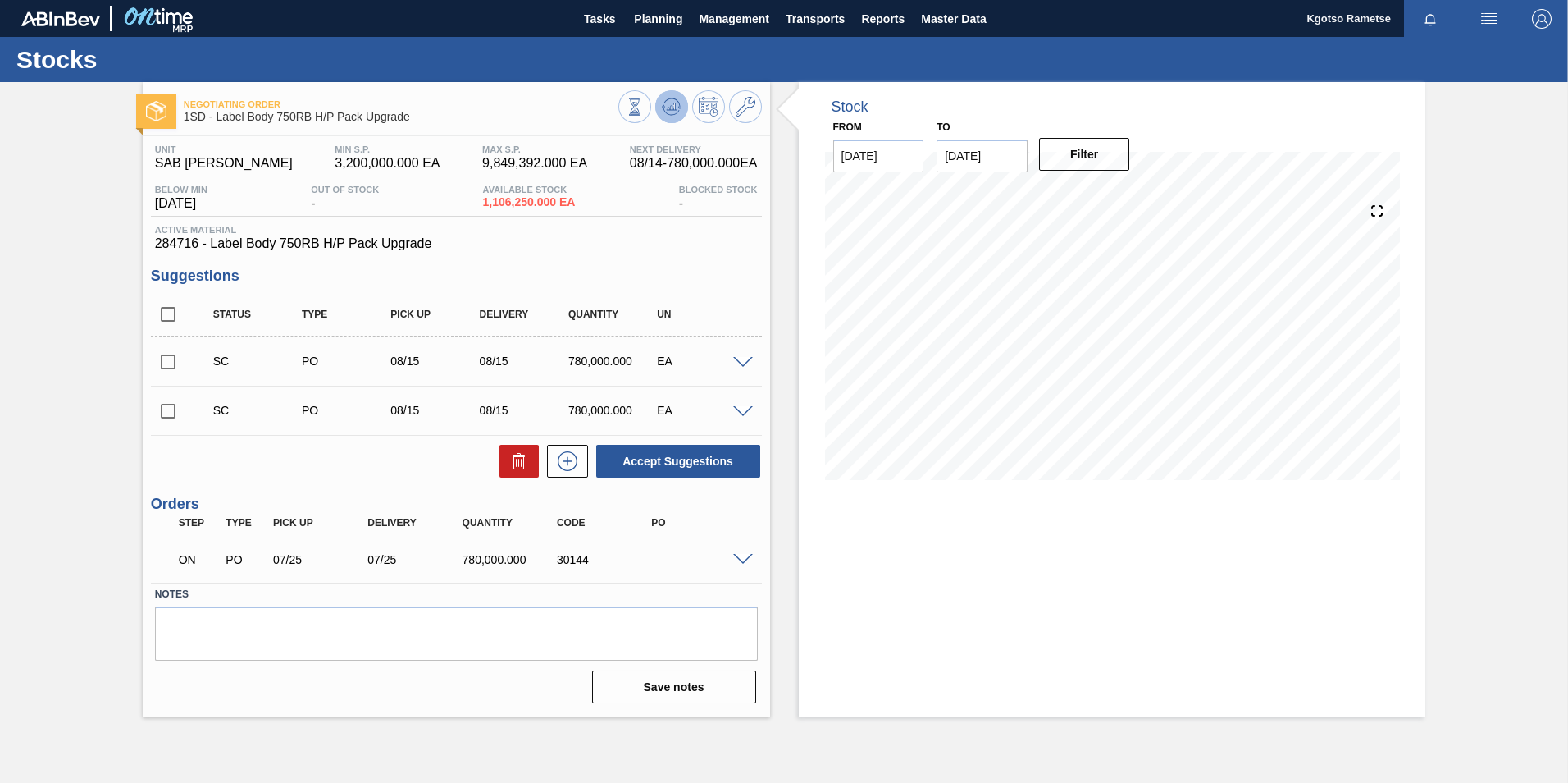
click at [675, 104] on icon at bounding box center [671, 107] width 11 height 8
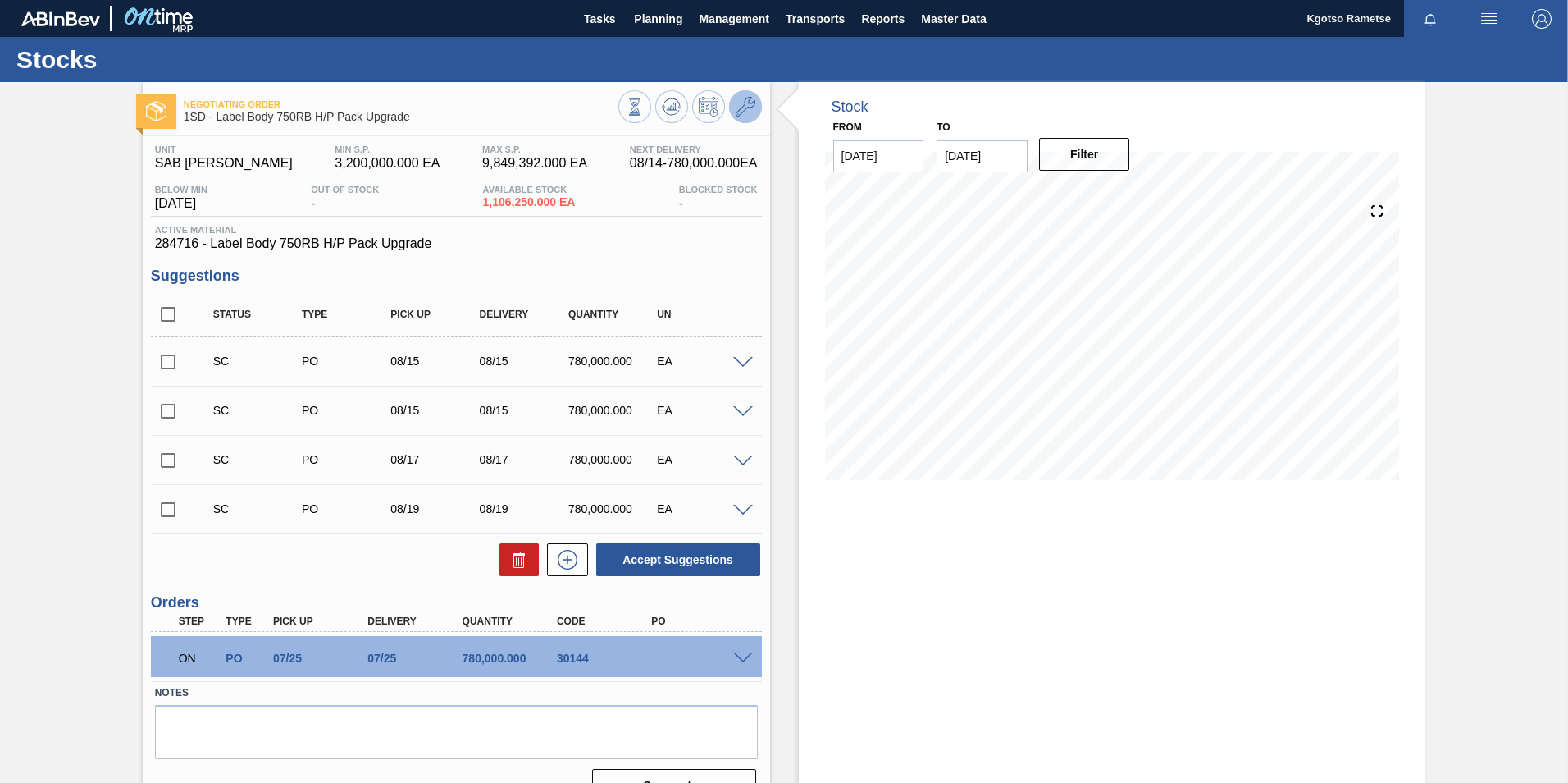
click at [743, 119] on button at bounding box center [745, 106] width 32 height 32
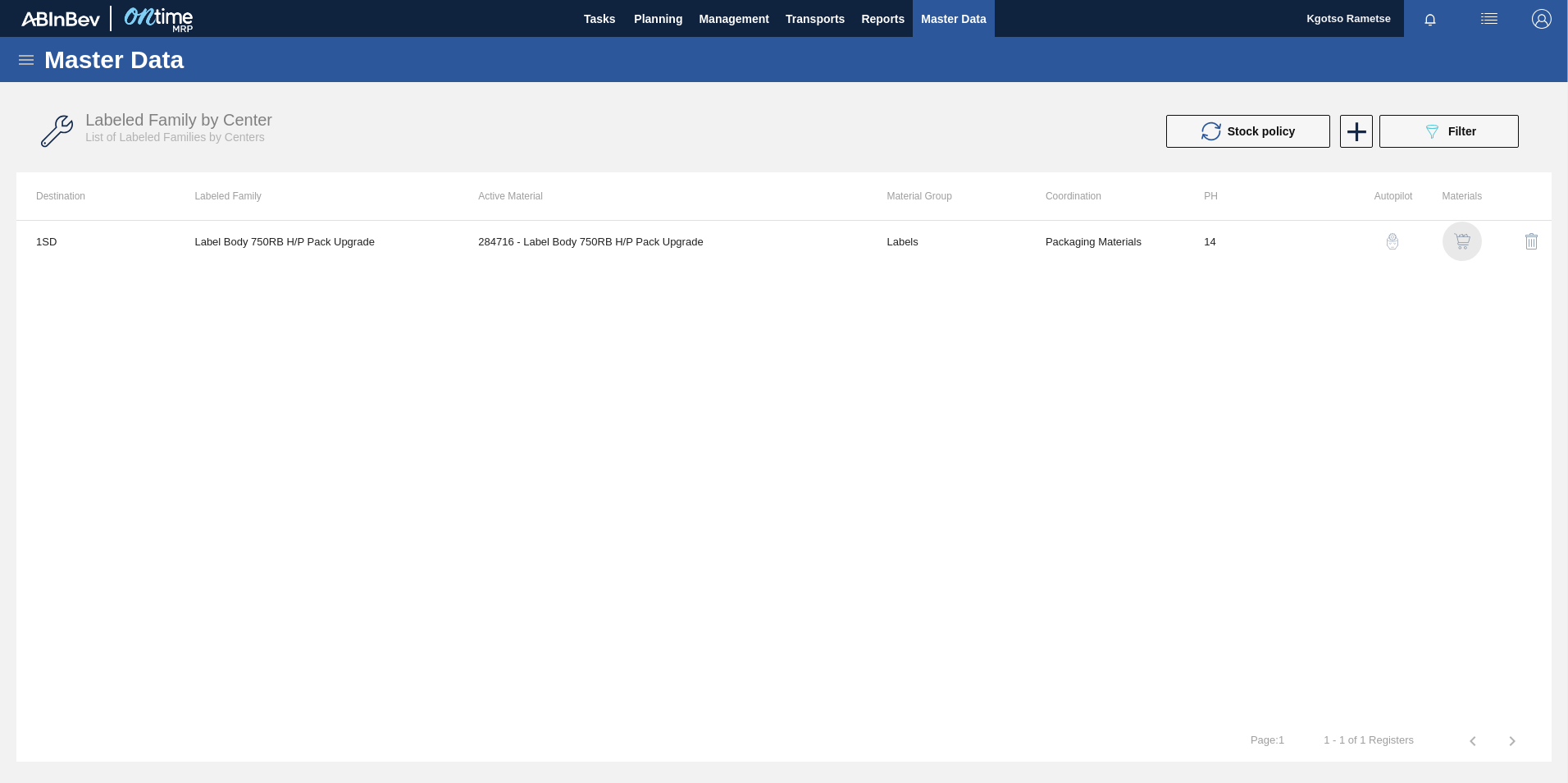
click at [1459, 239] on img "button" at bounding box center [1462, 241] width 17 height 17
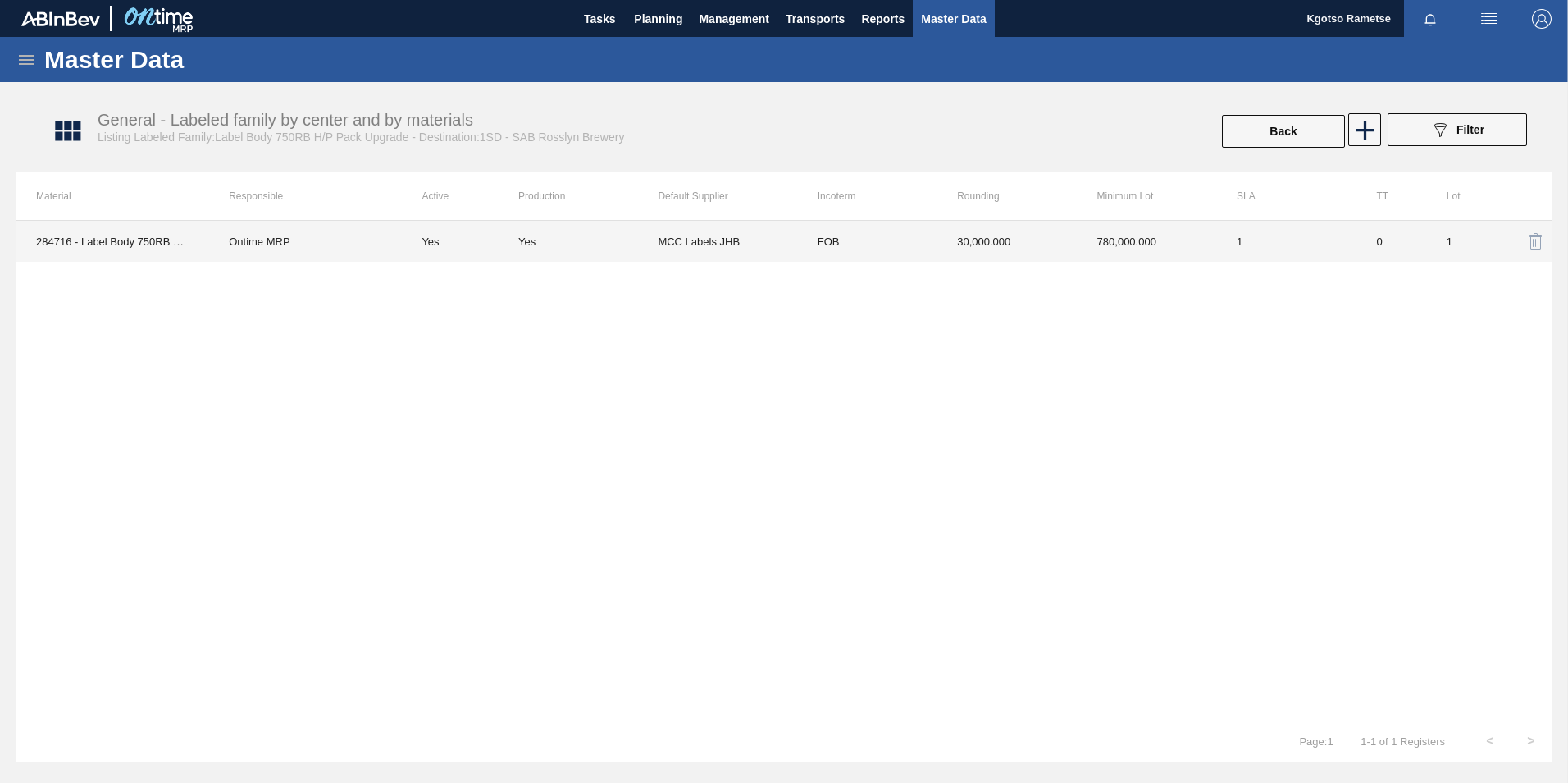
click at [572, 250] on td "Yes" at bounding box center [588, 241] width 139 height 41
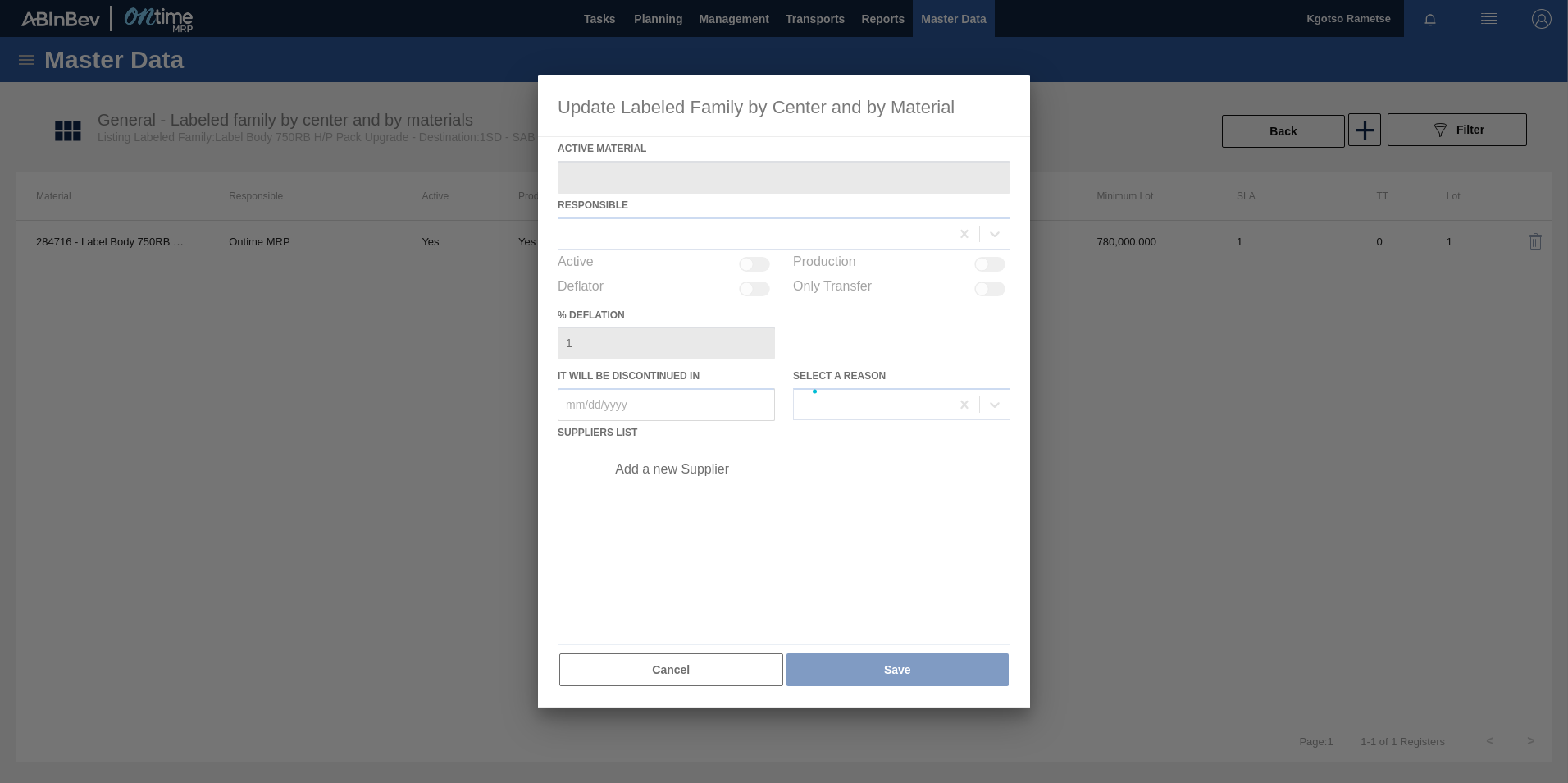
type Material "284716 - Label Body 750RB H/P Pack Upgrade"
checkbox input "true"
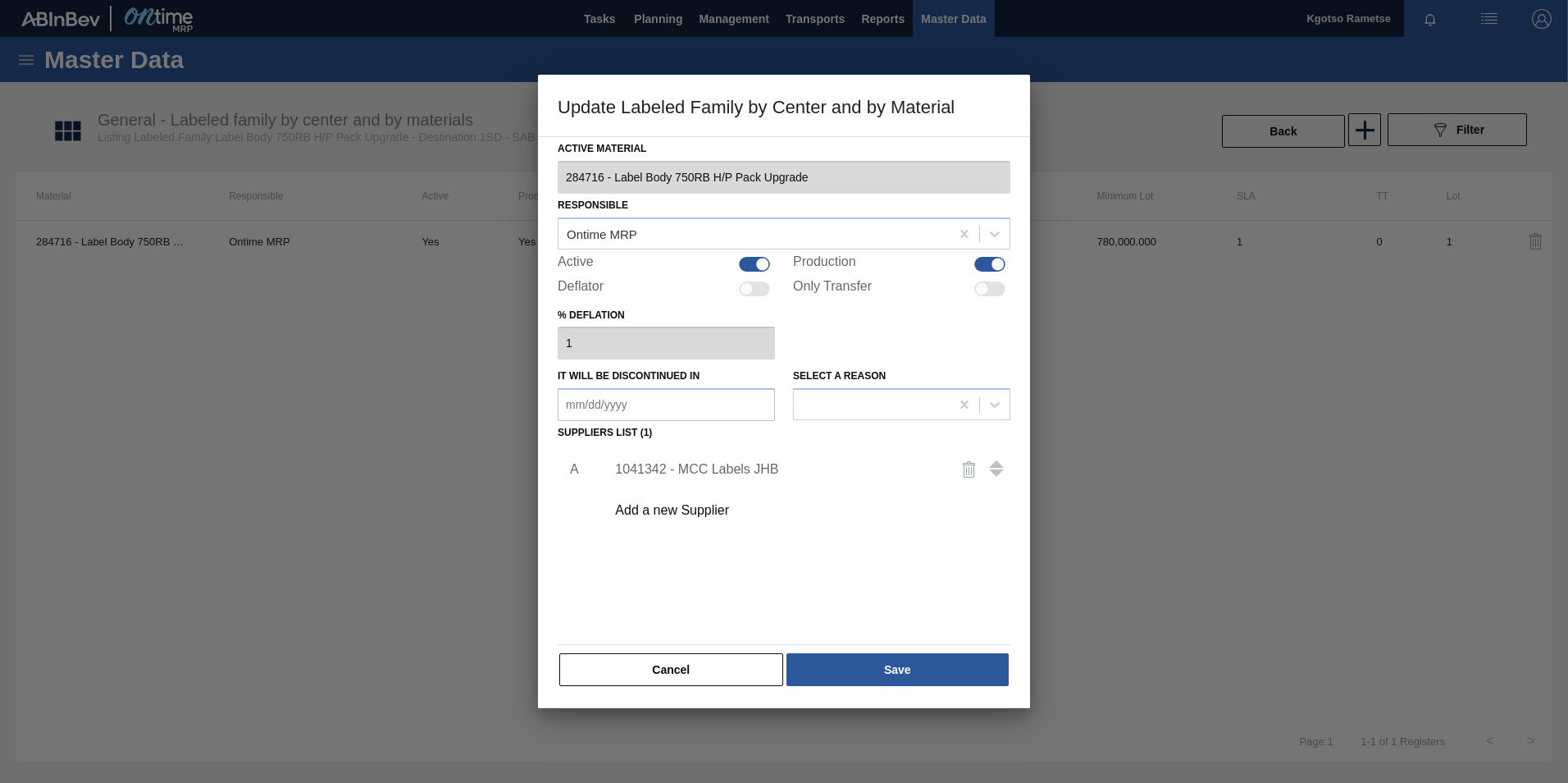
click at [667, 521] on div "Add a new Supplier" at bounding box center [803, 510] width 414 height 41
click at [666, 514] on div "Add a new Supplier" at bounding box center [776, 510] width 322 height 15
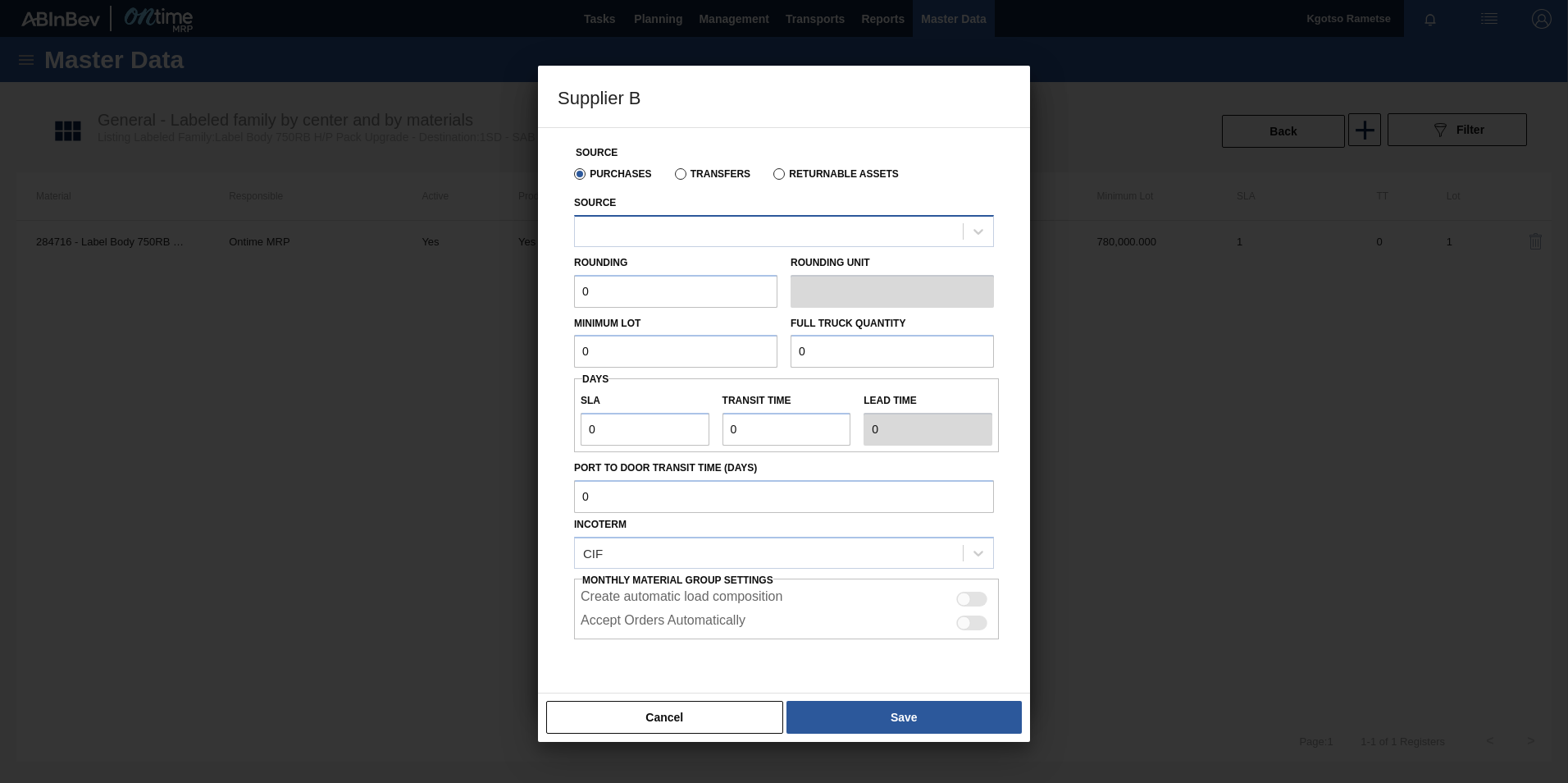
click at [599, 225] on div at bounding box center [769, 231] width 388 height 24
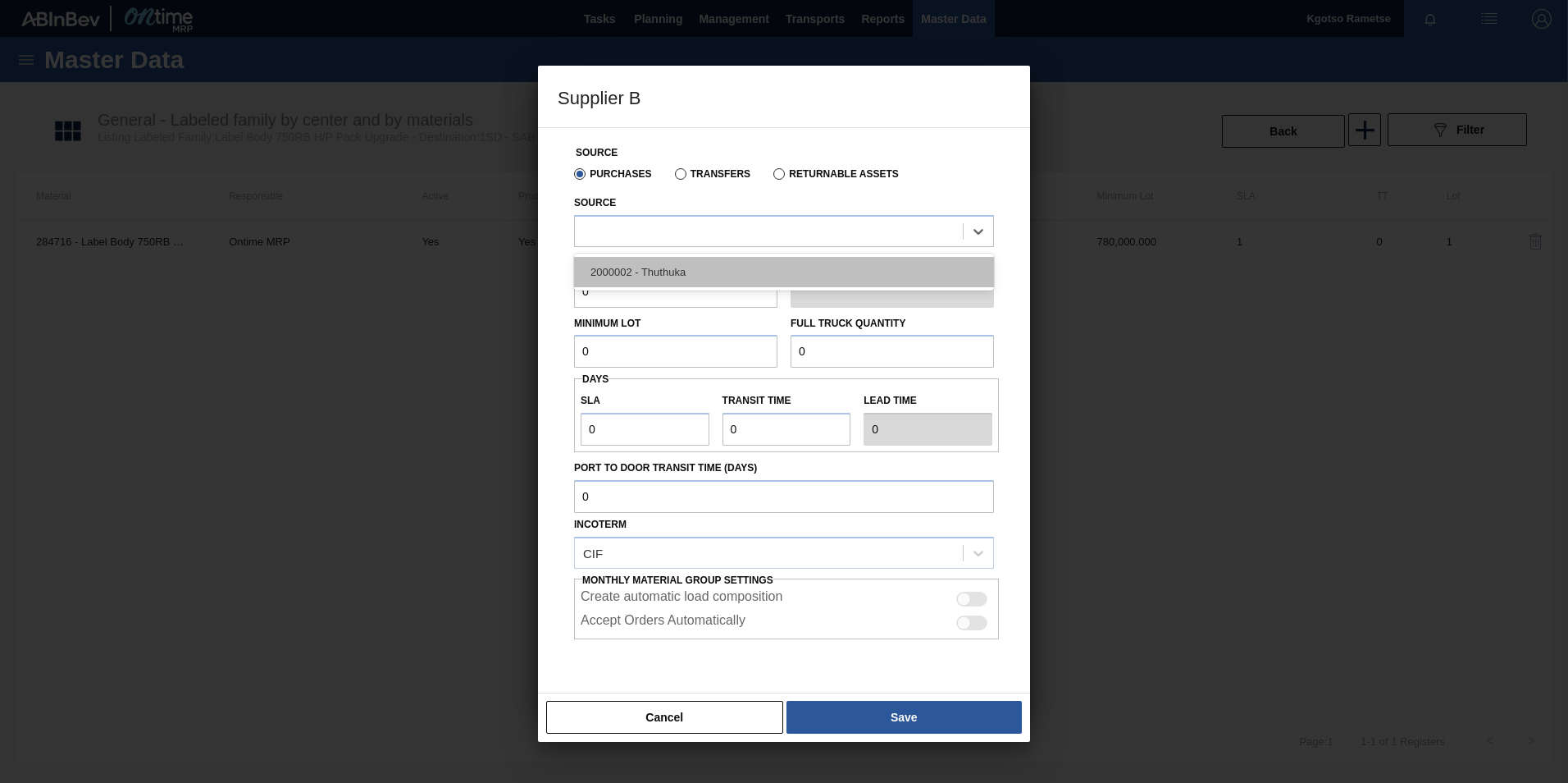
click at [602, 273] on div "2000002 - Thuthuka" at bounding box center [784, 272] width 420 height 30
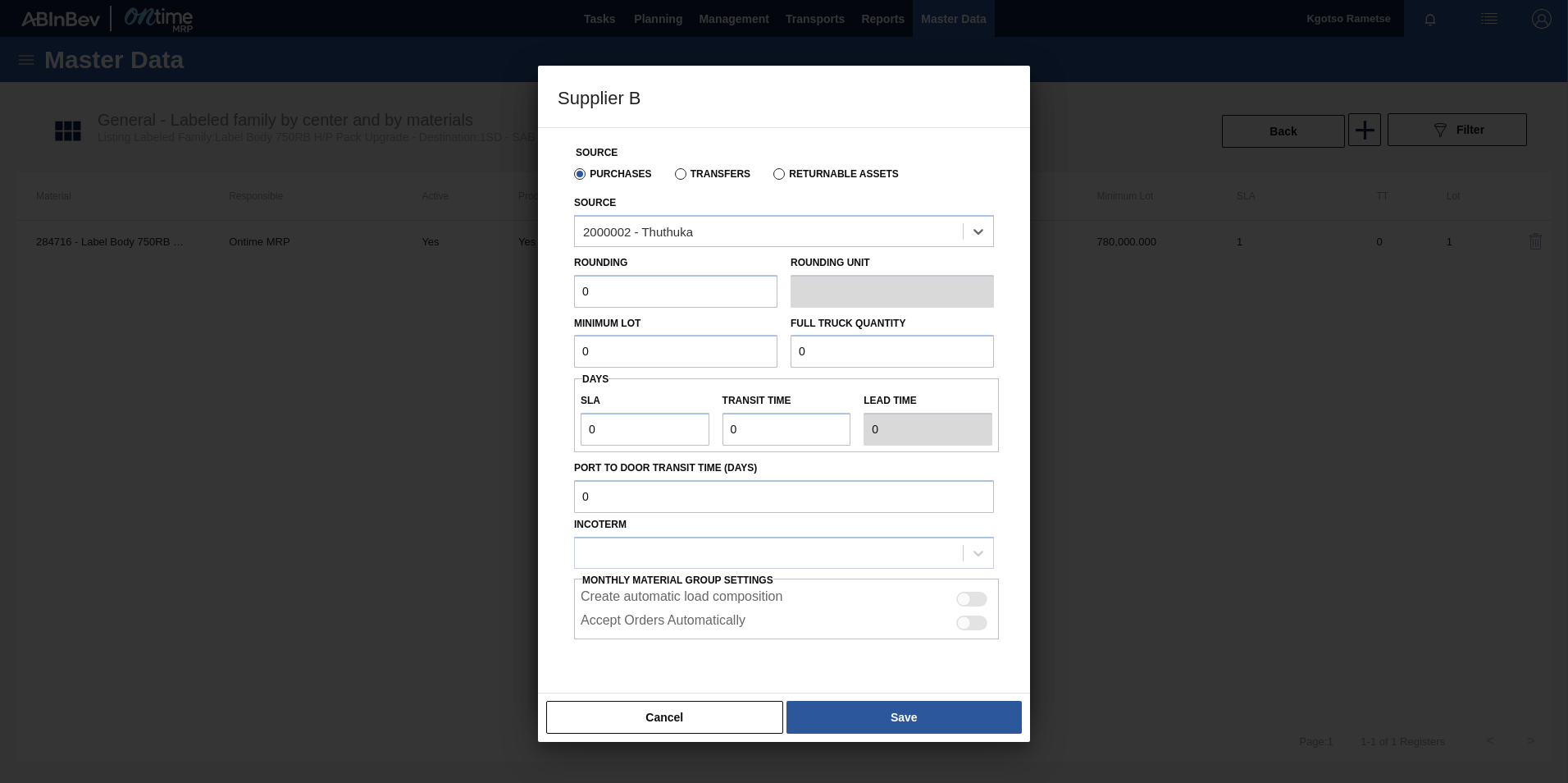
drag, startPoint x: 586, startPoint y: 287, endPoint x: 506, endPoint y: 296, distance: 80.5
click at [514, 296] on div "Supplier B Source Purchases Transfers Returnable Assets Source option 2000002 -…" at bounding box center [784, 392] width 1568 height 783
type input "1"
drag, startPoint x: 588, startPoint y: 352, endPoint x: 556, endPoint y: 352, distance: 32.0
click at [566, 352] on div "Source Purchases Transfers Returnable Assets Source 2000002 - Thuthuka Rounding…" at bounding box center [784, 424] width 453 height 594
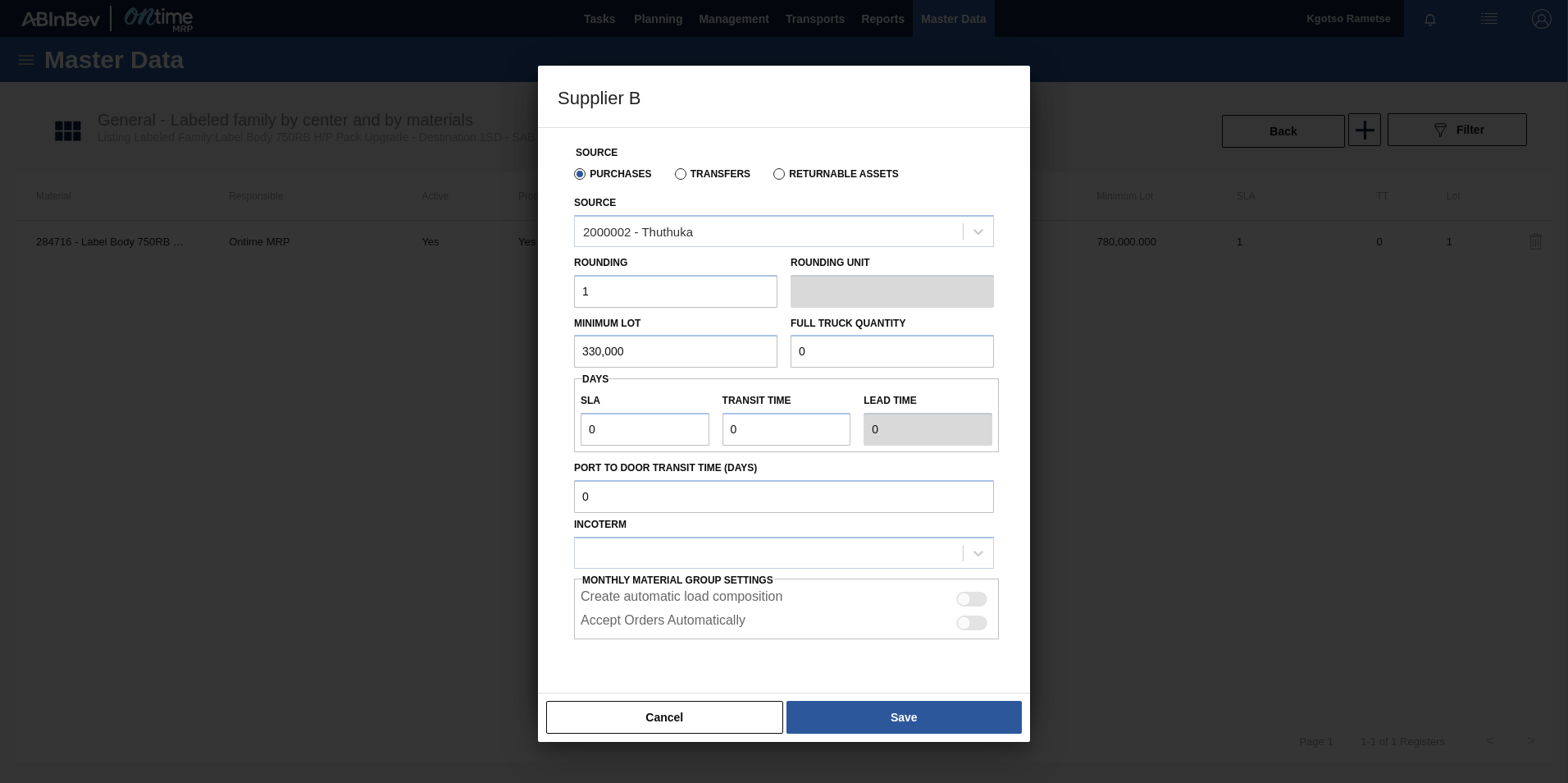
drag, startPoint x: 635, startPoint y: 340, endPoint x: 477, endPoint y: 342, distance: 158.0
click at [489, 342] on div "Supplier B Source Purchases Transfers Returnable Assets Source 2000002 - Thuthu…" at bounding box center [784, 392] width 1568 height 783
type input "330,000"
drag, startPoint x: 920, startPoint y: 357, endPoint x: 548, endPoint y: 357, distance: 372.0
click at [588, 357] on div "Minimum Lot 330,000 Full Truck Quantity 0" at bounding box center [784, 339] width 433 height 61
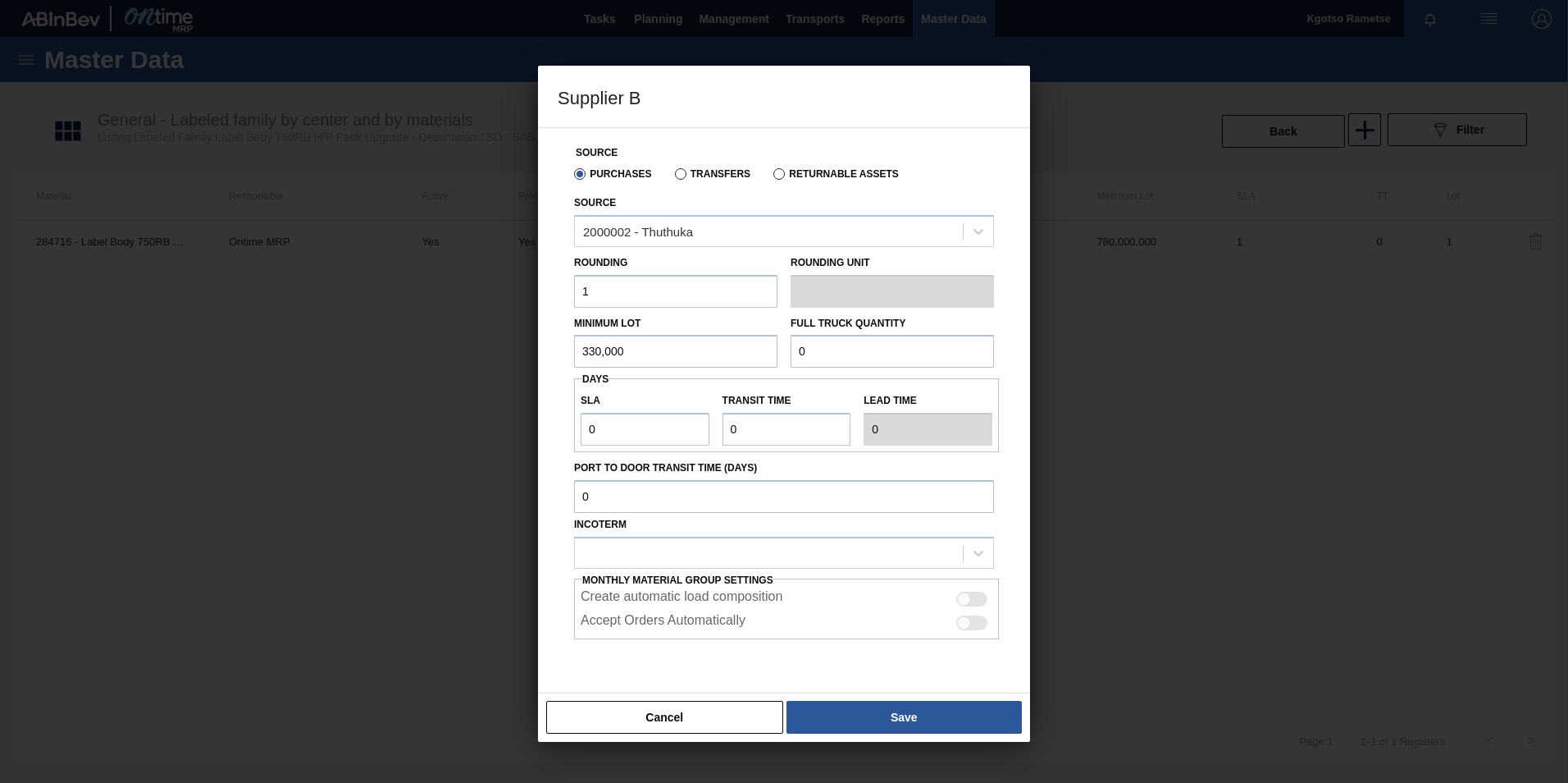
paste input "330,00"
type input "330,000"
drag, startPoint x: 609, startPoint y: 430, endPoint x: 522, endPoint y: 429, distance: 87.0
click at [524, 430] on div "Supplier B Source Purchases Transfers Returnable Assets Source 2000002 - Thuthu…" at bounding box center [784, 392] width 1568 height 783
drag, startPoint x: 774, startPoint y: 432, endPoint x: 686, endPoint y: 431, distance: 88.0
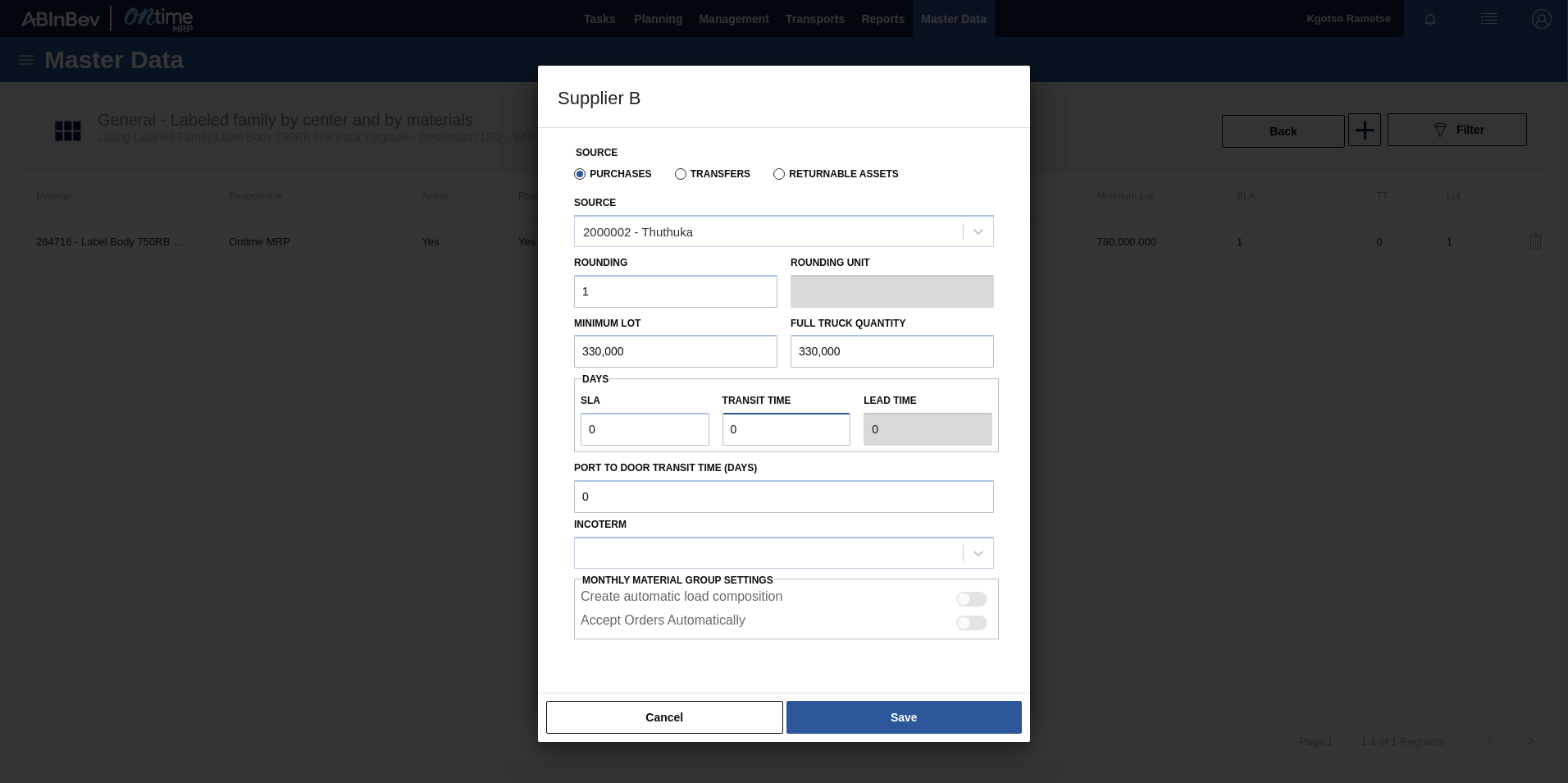
click at [689, 432] on div "SLA 0 Transit time Lead time 0" at bounding box center [785, 415] width 425 height 61
type input "1"
click at [691, 532] on div "Incoterm" at bounding box center [784, 541] width 420 height 56
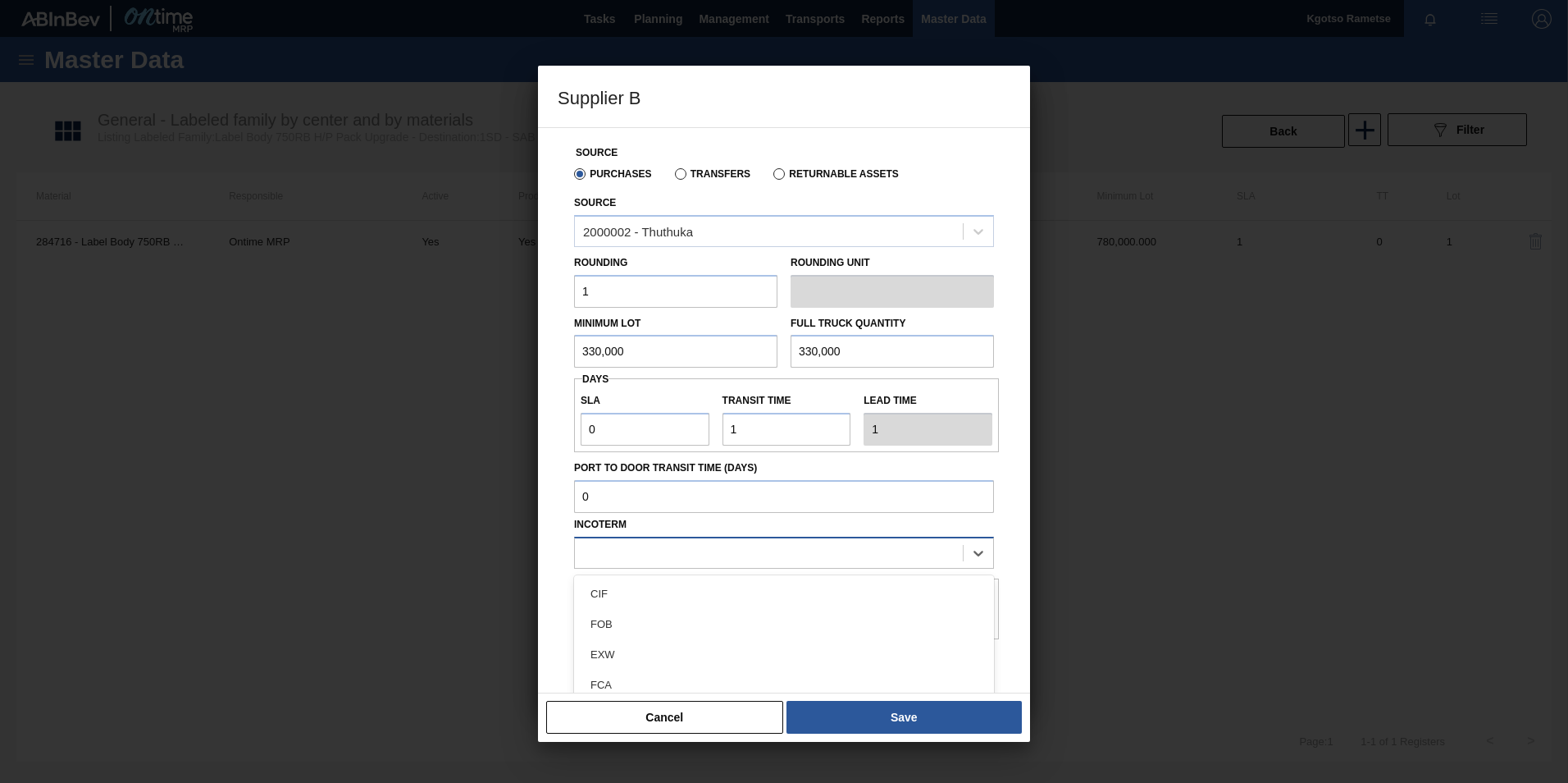
click at [686, 544] on div at bounding box center [769, 552] width 388 height 24
click at [660, 617] on div "FOB" at bounding box center [784, 624] width 420 height 30
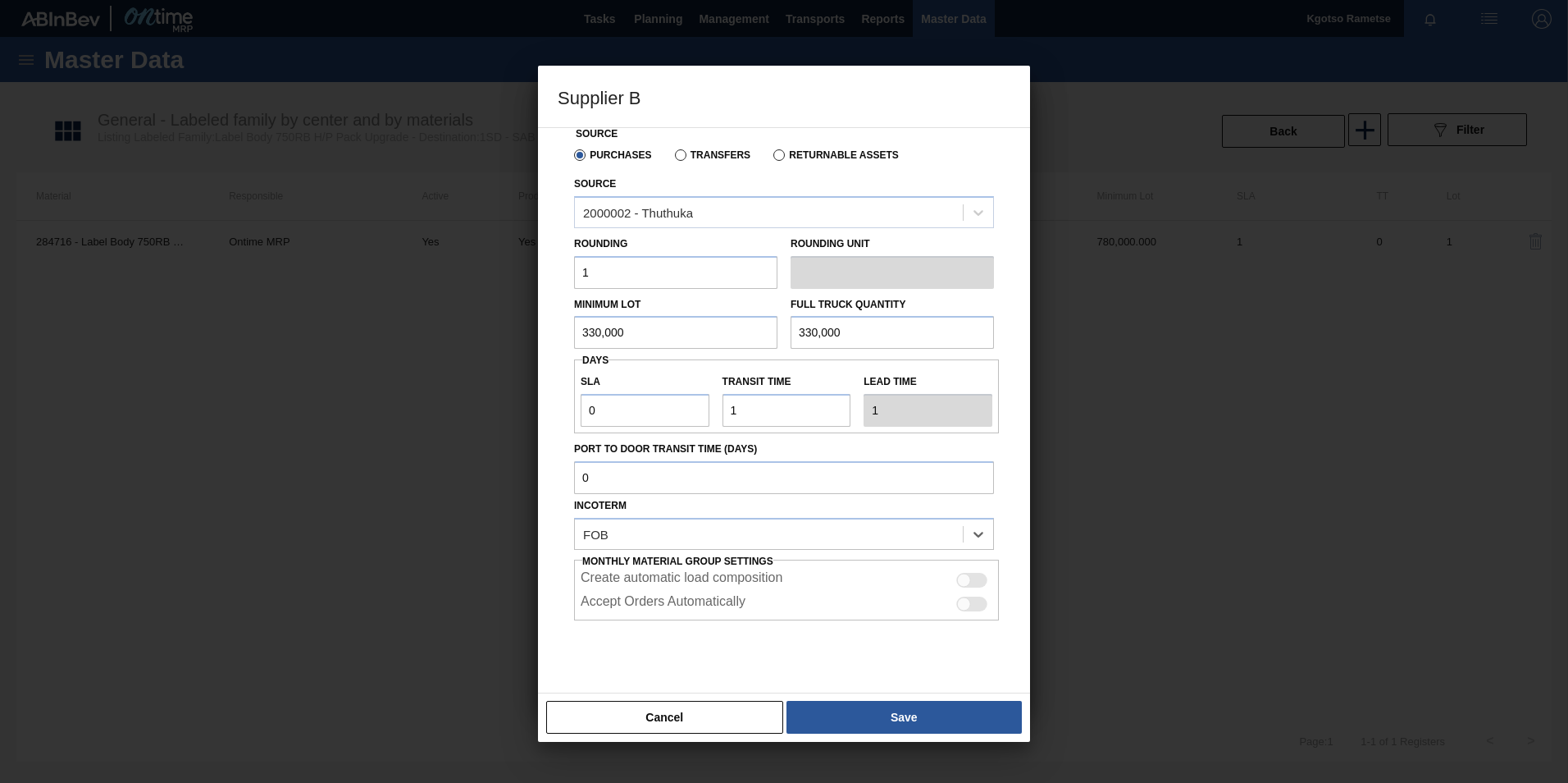
scroll to position [48, 0]
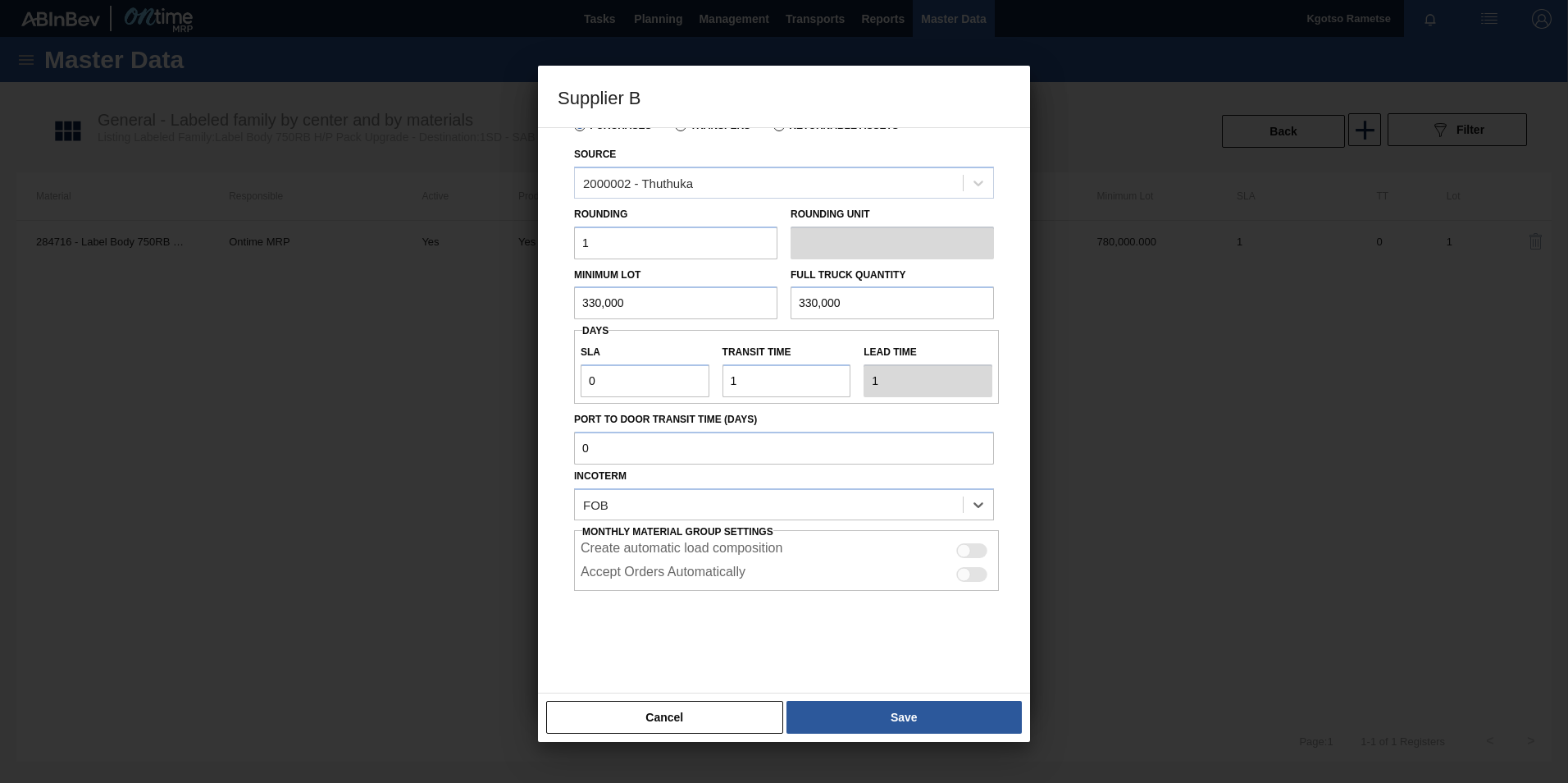
click at [855, 692] on div "Source Purchases Transfers Returnable Assets Source 2000002 - Thuthuka Rounding…" at bounding box center [784, 410] width 492 height 566
click at [859, 711] on button "Save" at bounding box center [904, 716] width 235 height 32
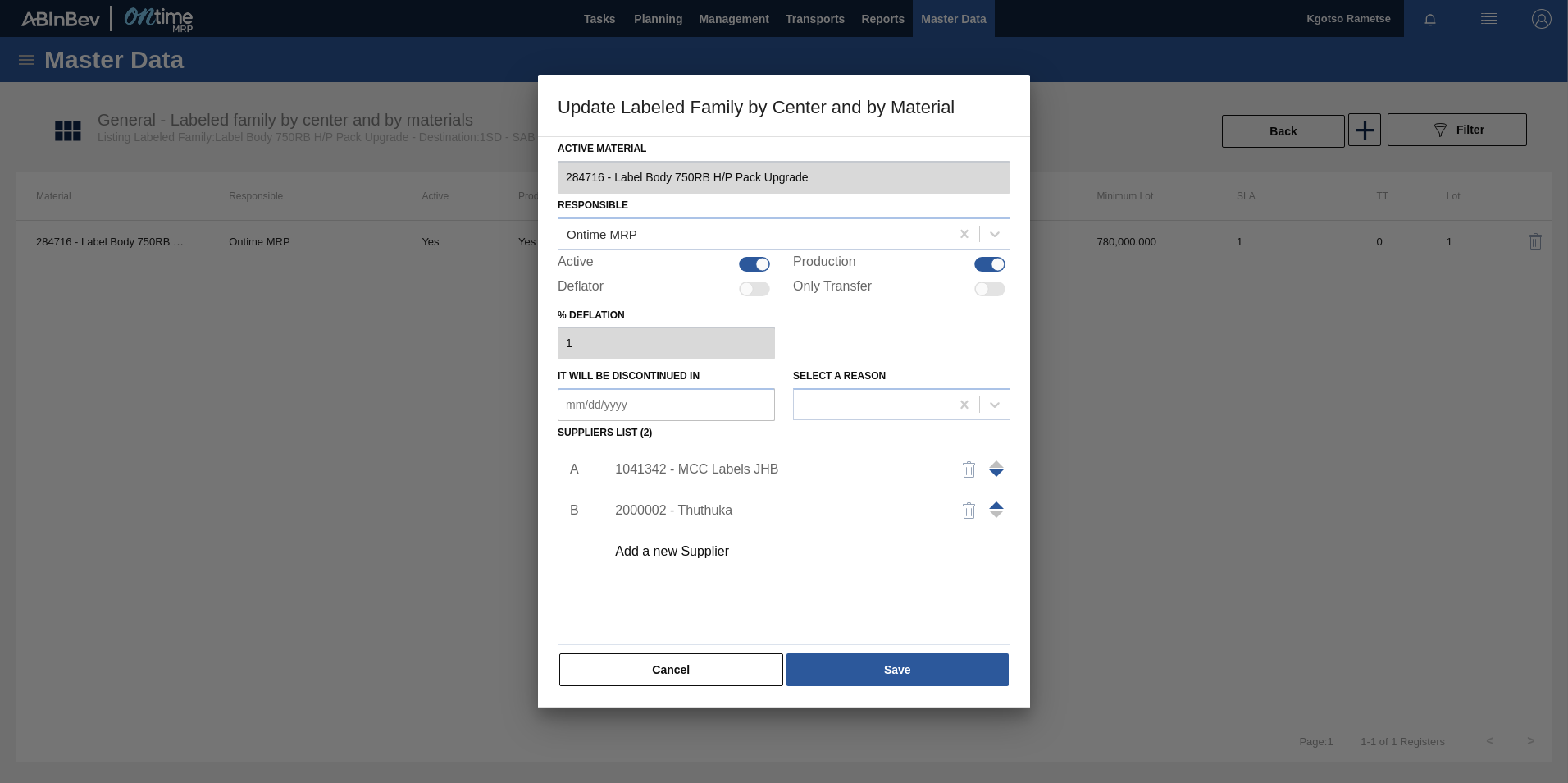
click at [850, 695] on div "Active Material 284716 - Label Body 750RB H/P Pack Upgrade Responsible Ontime M…" at bounding box center [784, 422] width 492 height 572
click at [849, 687] on div "Cancel Save" at bounding box center [784, 669] width 453 height 36
click at [847, 677] on button "Save" at bounding box center [897, 669] width 223 height 32
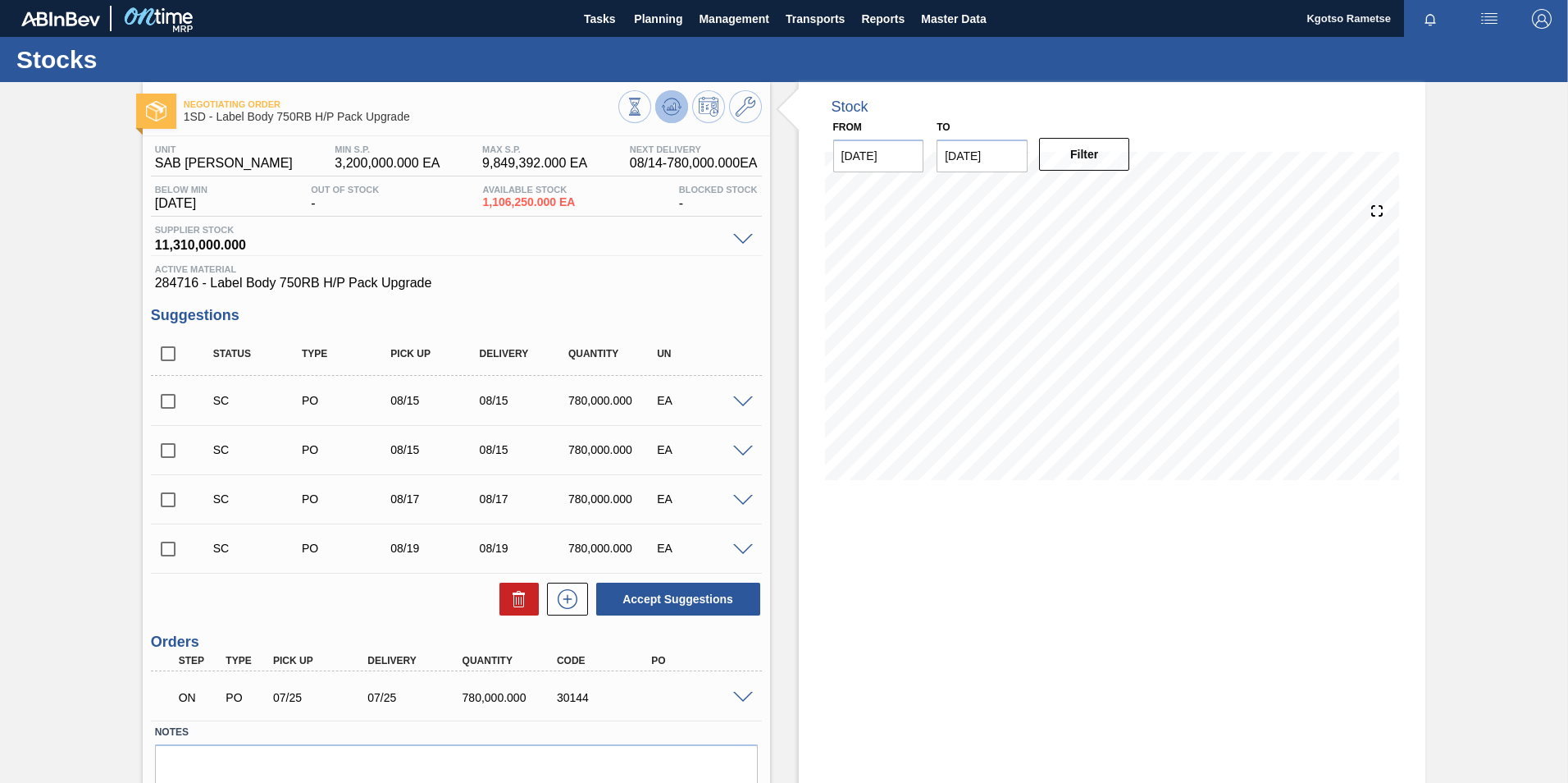
click at [644, 98] on icon at bounding box center [634, 107] width 18 height 18
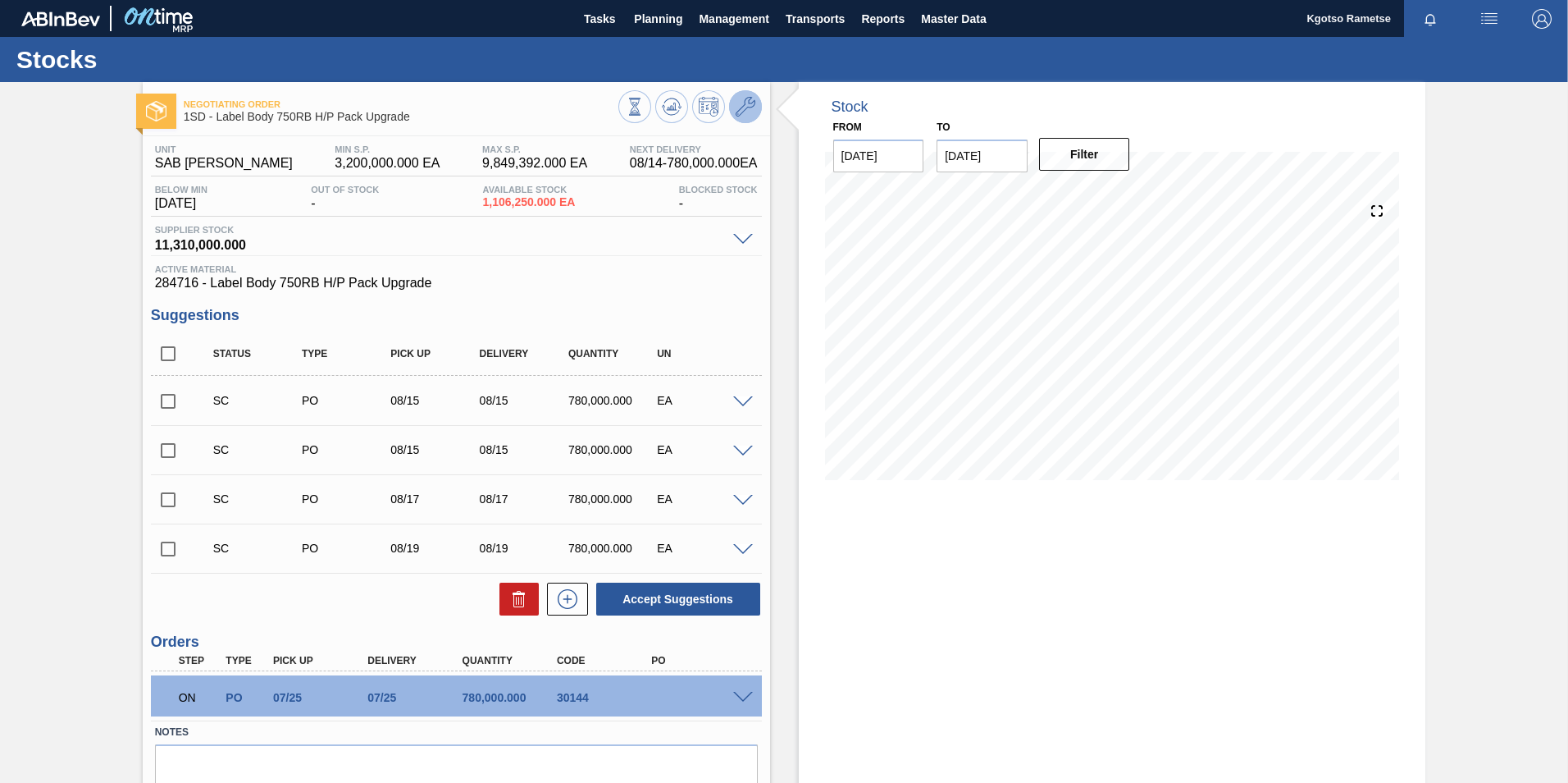
click at [754, 99] on button at bounding box center [745, 106] width 32 height 32
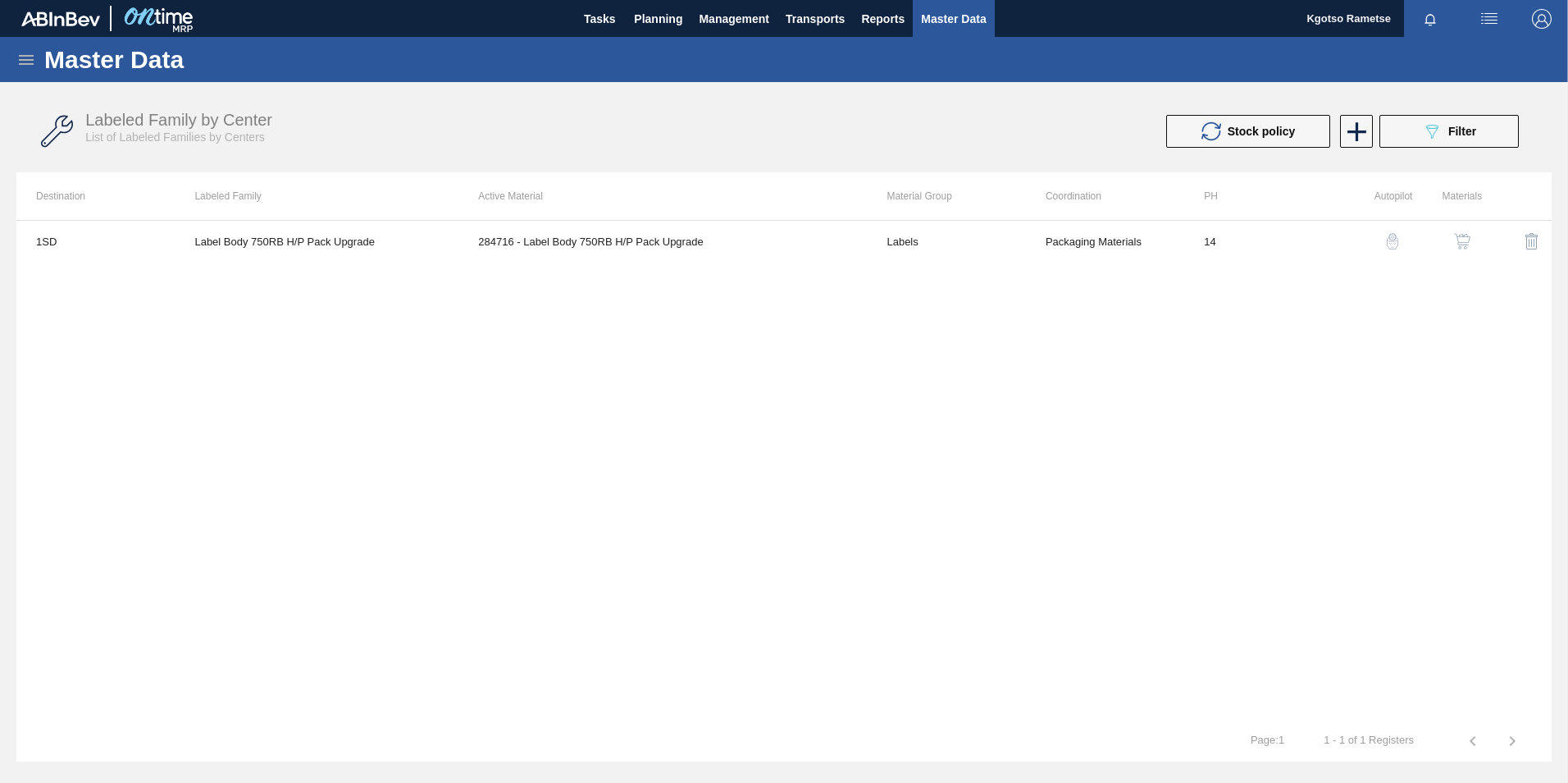
click at [1476, 248] on button "button" at bounding box center [1462, 241] width 39 height 39
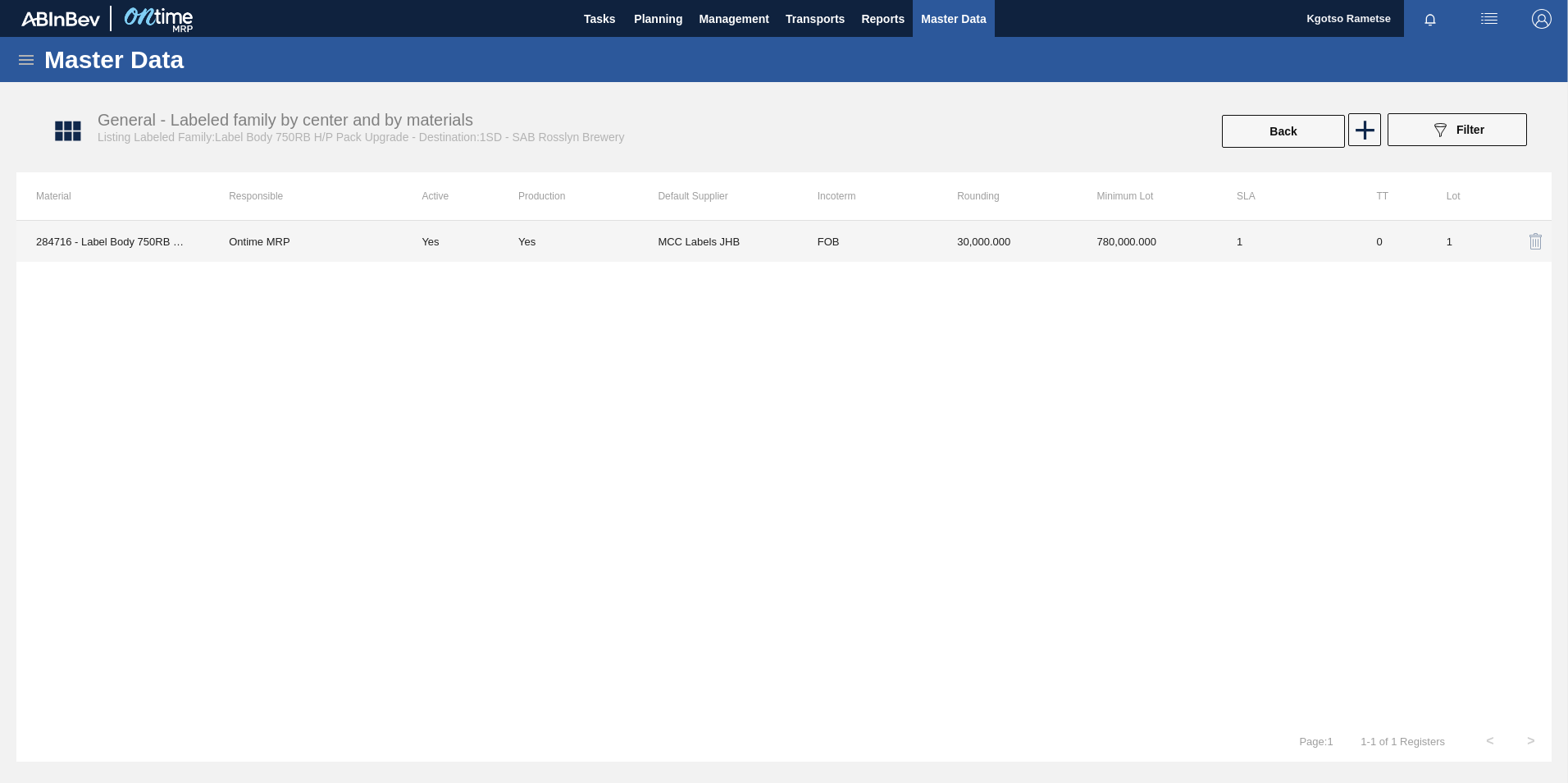
click at [1044, 252] on td "30,000.000" at bounding box center [1007, 241] width 139 height 41
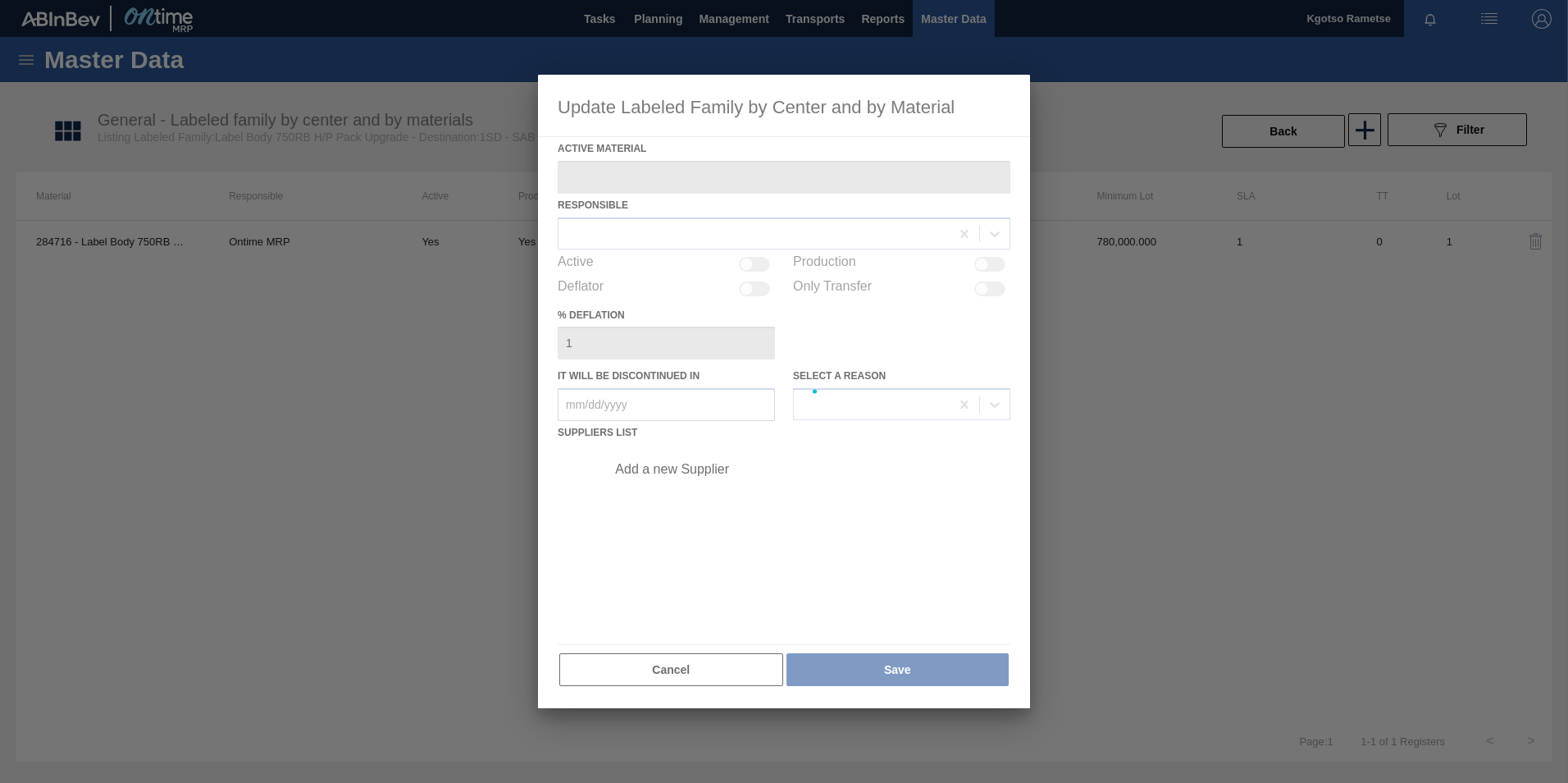
type Material "284716 - Label Body 750RB H/P Pack Upgrade"
checkbox input "true"
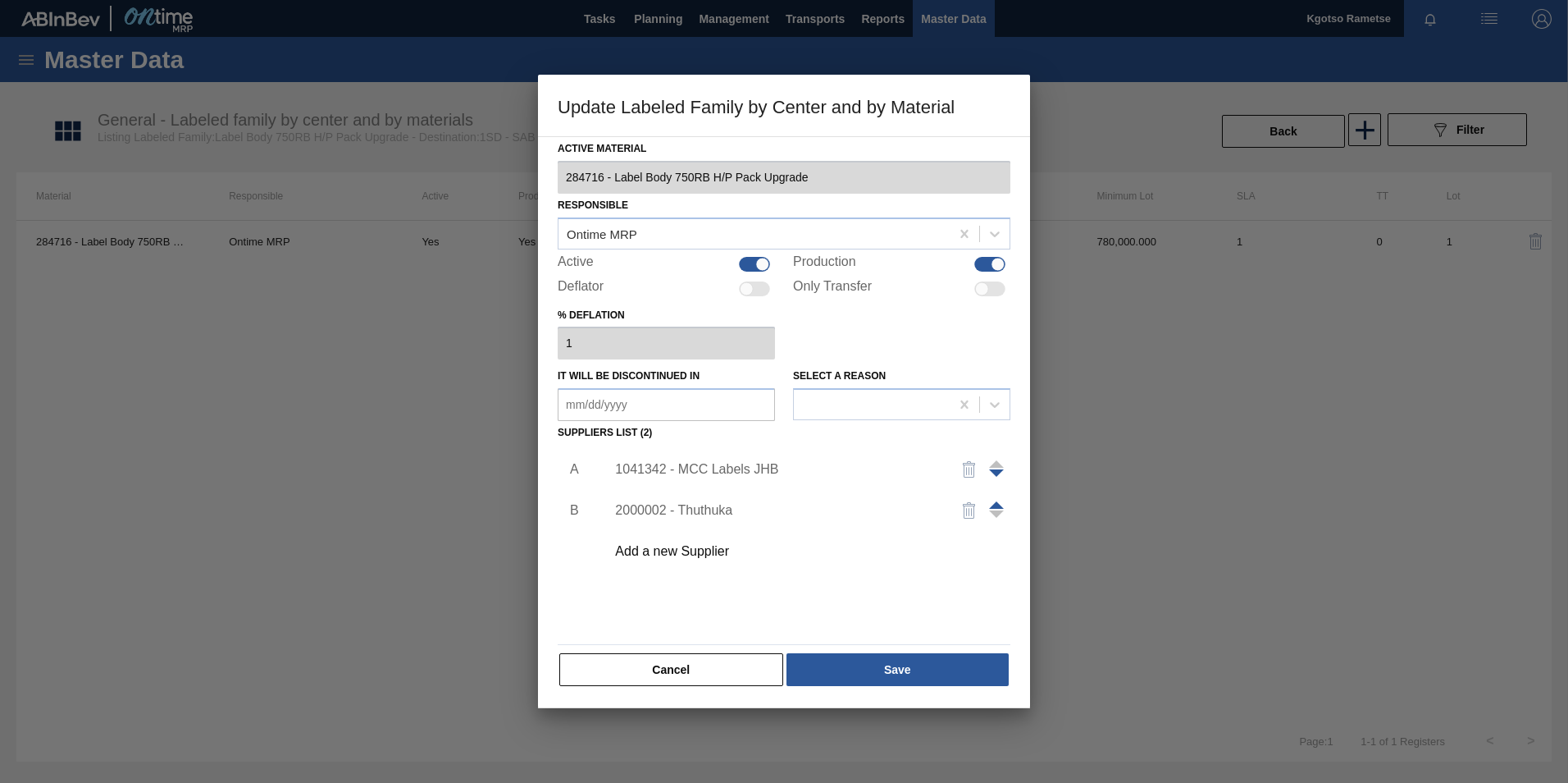
click at [684, 470] on div "1041342 - MCC Labels JHB" at bounding box center [776, 469] width 322 height 15
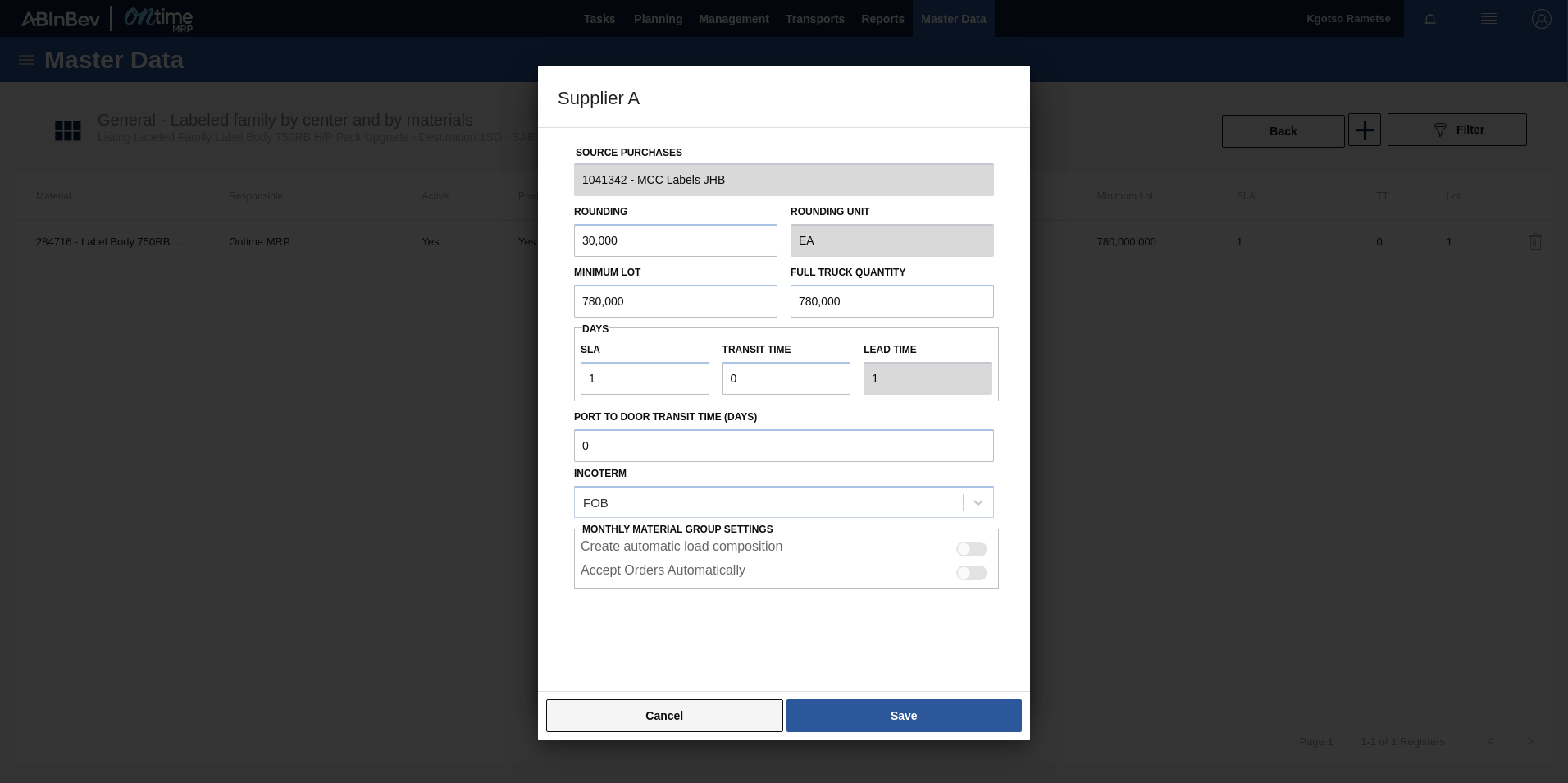
click at [718, 705] on button "Cancel" at bounding box center [665, 715] width 237 height 32
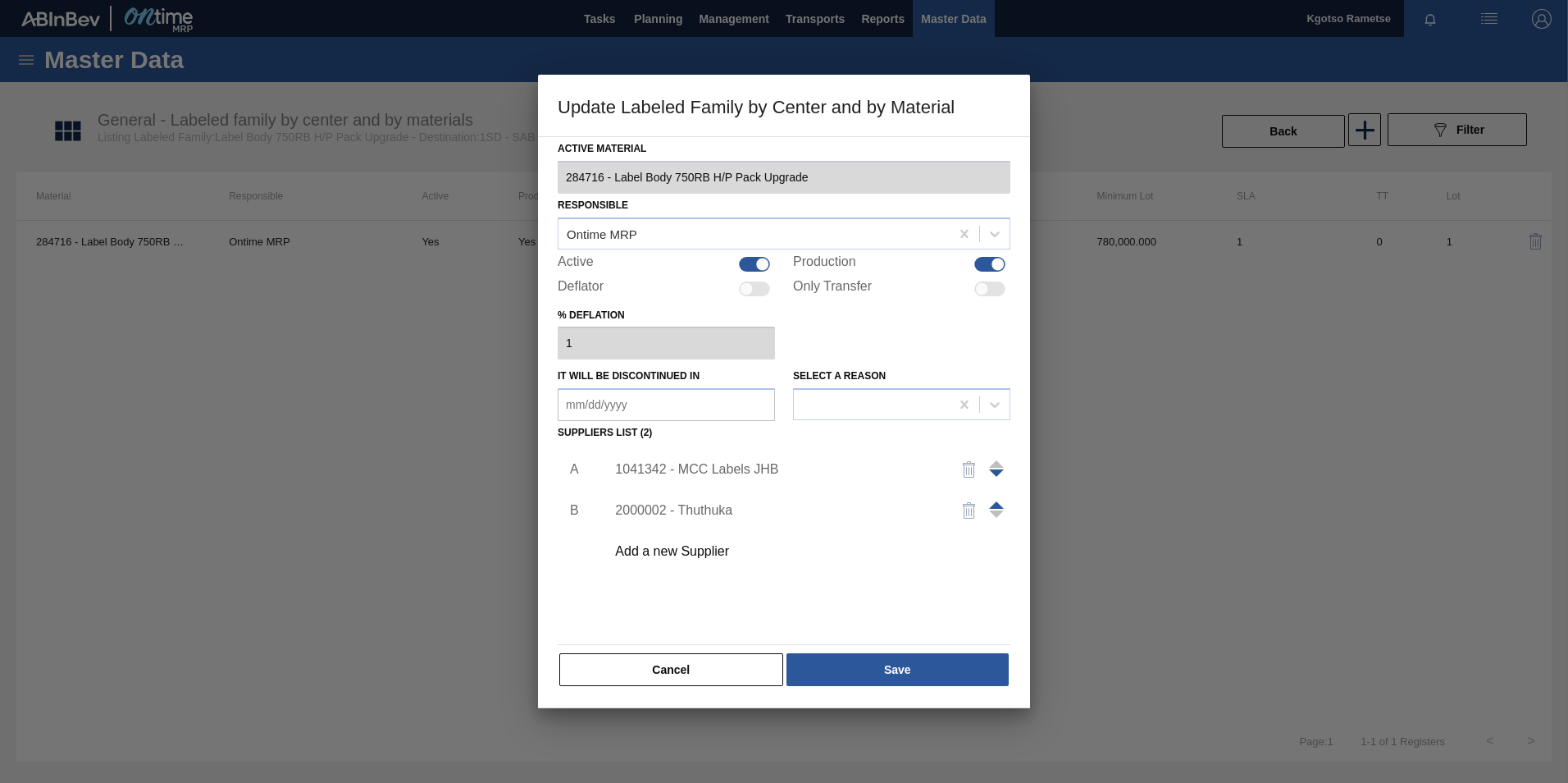
click at [717, 701] on div "Active Material 284716 - Label Body 750RB H/P Pack Upgrade Responsible Ontime M…" at bounding box center [784, 422] width 492 height 572
click at [1002, 506] on span at bounding box center [996, 505] width 15 height 8
click at [697, 474] on div "2000002 - Thuthuka" at bounding box center [776, 469] width 322 height 15
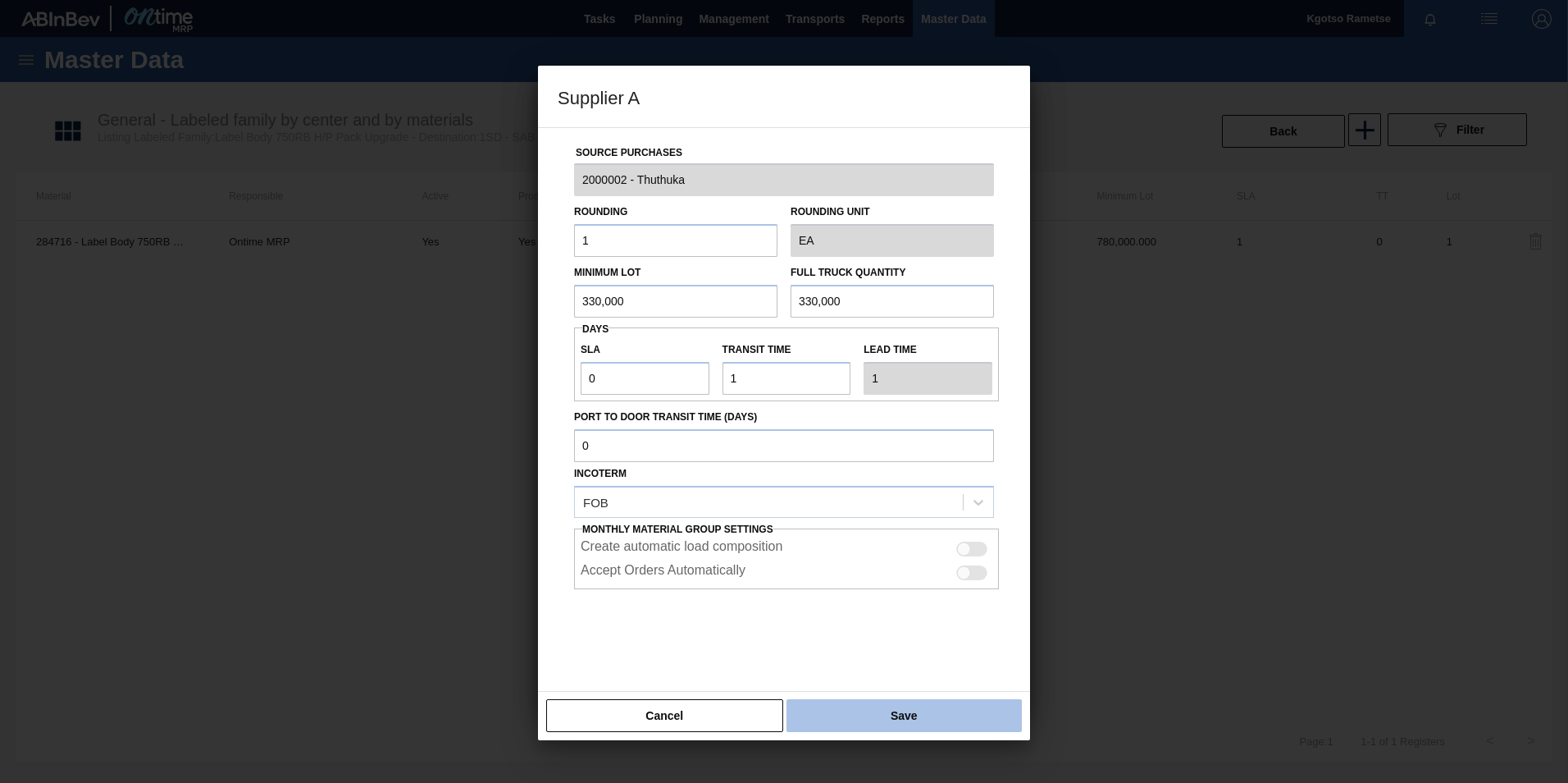
click at [889, 706] on button "Save" at bounding box center [904, 715] width 235 height 32
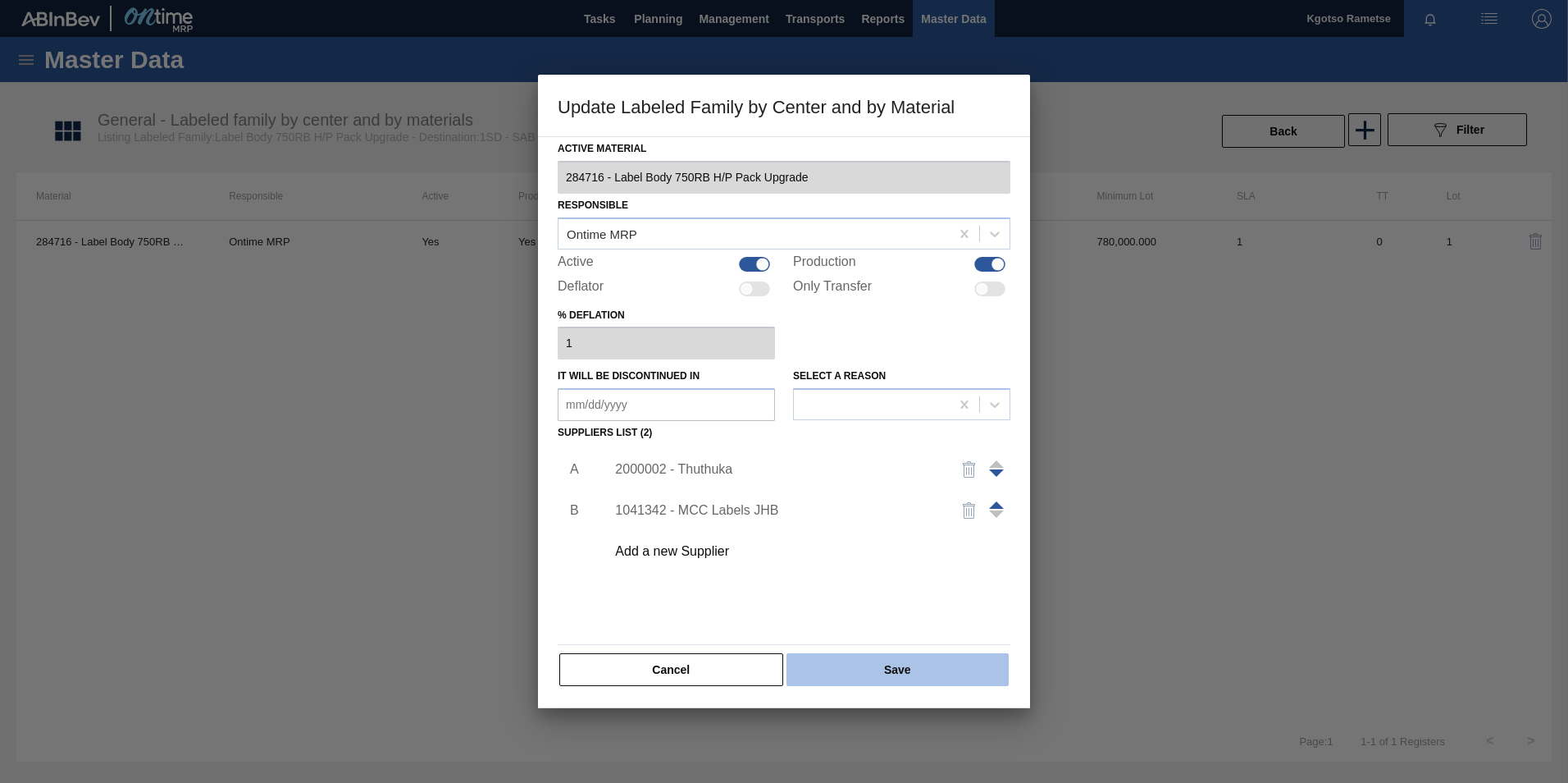
click at [895, 672] on button "Save" at bounding box center [897, 669] width 223 height 32
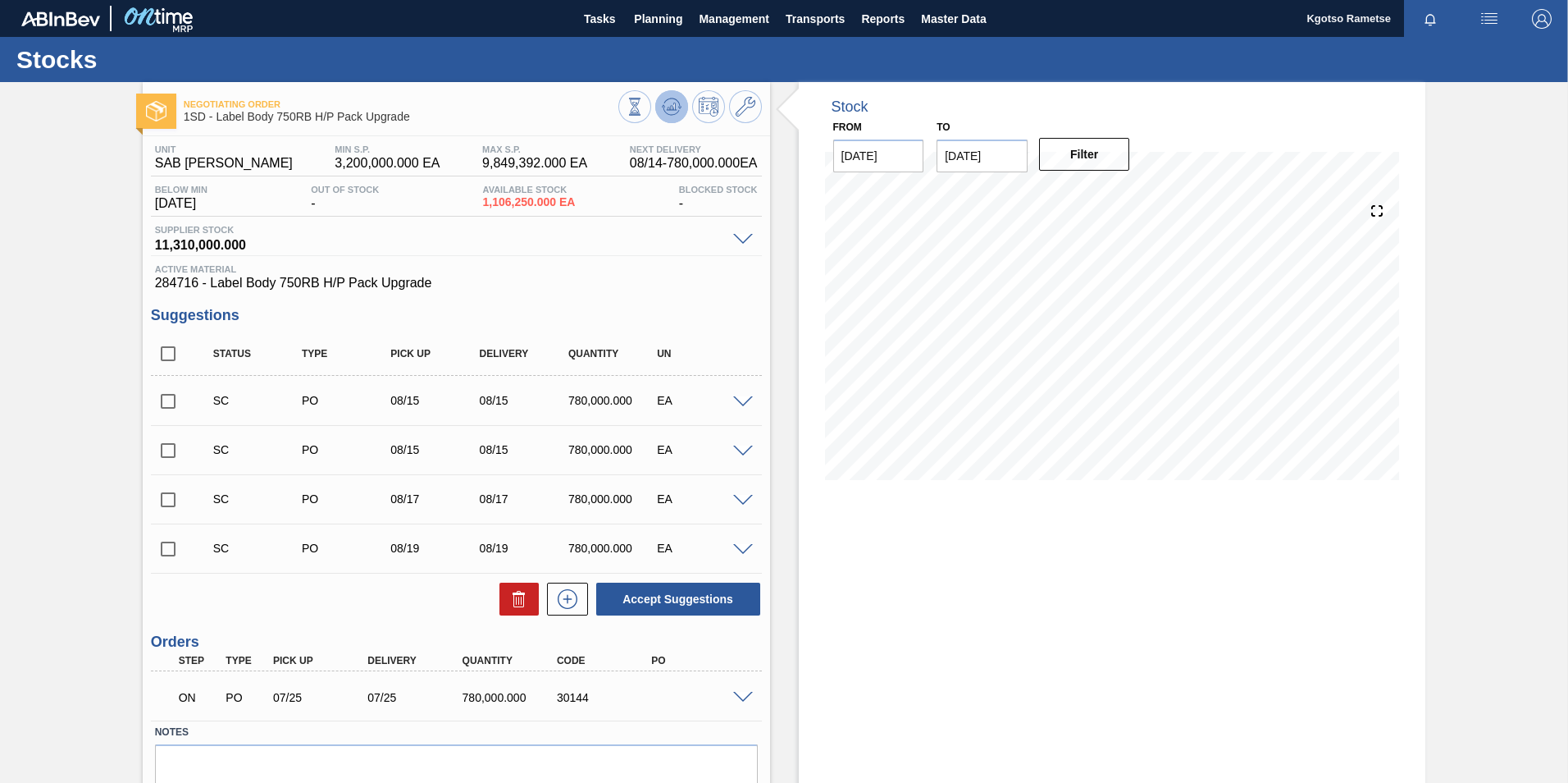
click at [644, 115] on icon at bounding box center [634, 107] width 18 height 18
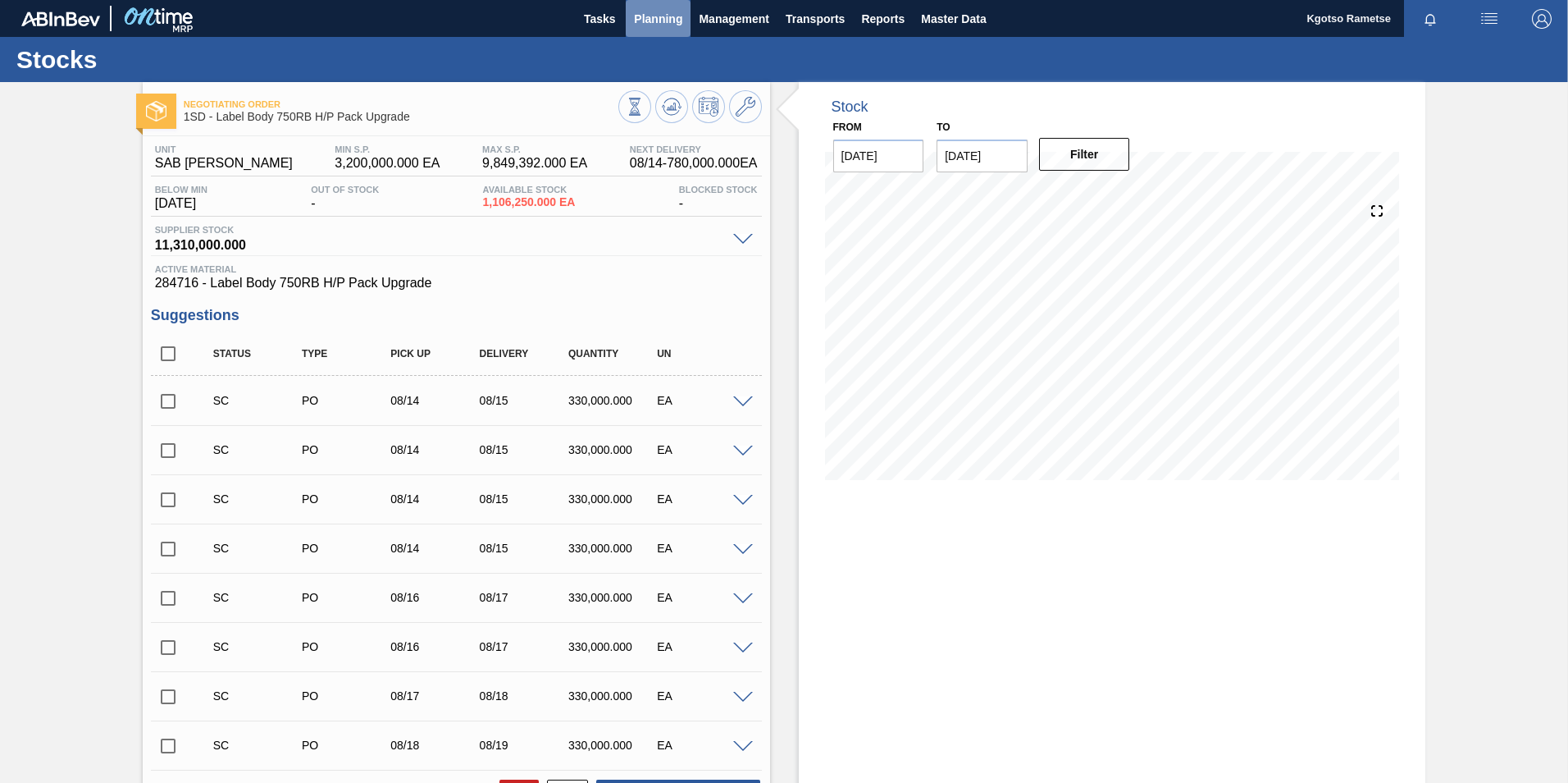
click at [681, 16] on span "Planning" at bounding box center [657, 19] width 48 height 20
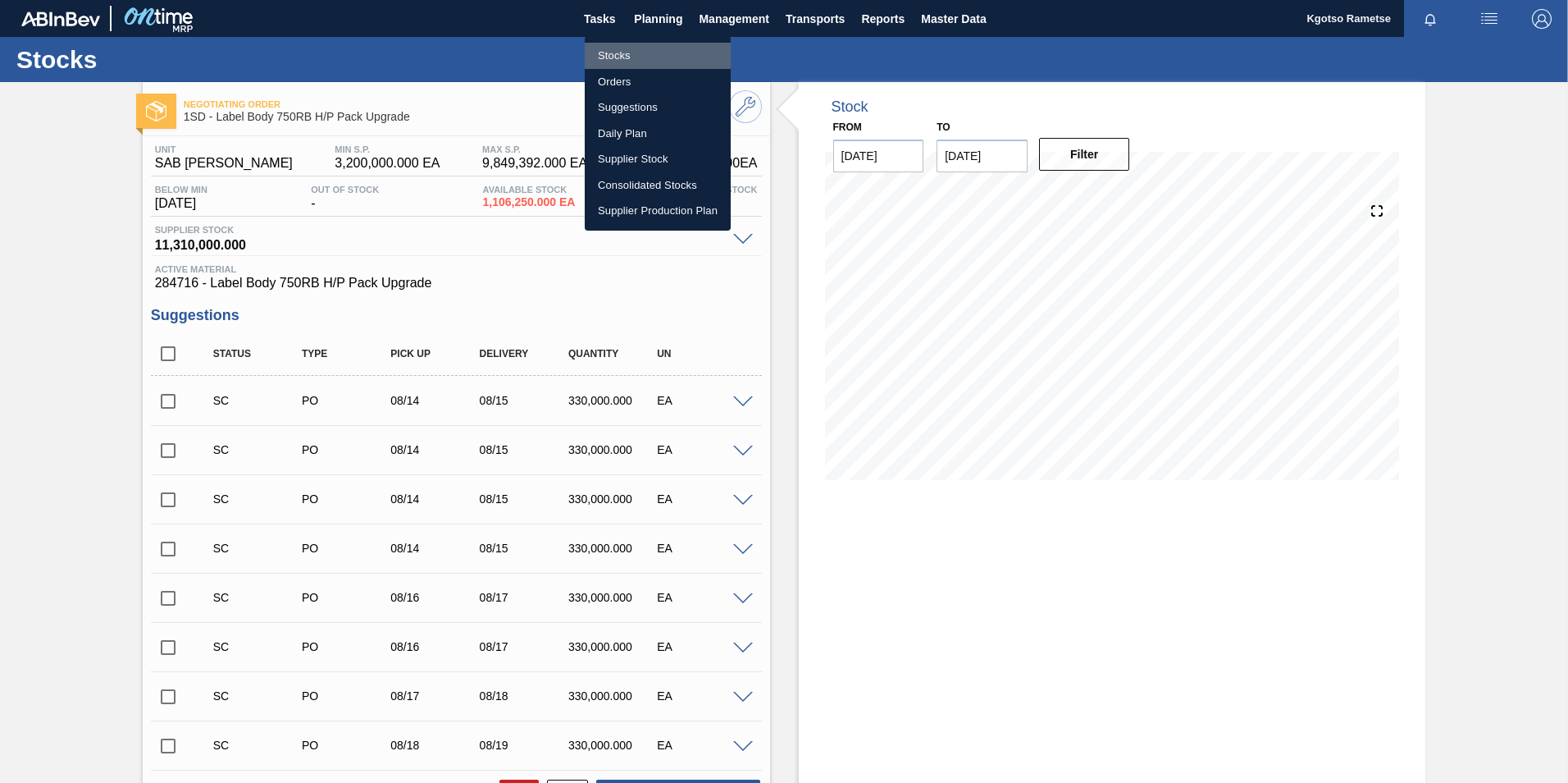
click at [595, 53] on li "Stocks" at bounding box center [657, 55] width 146 height 26
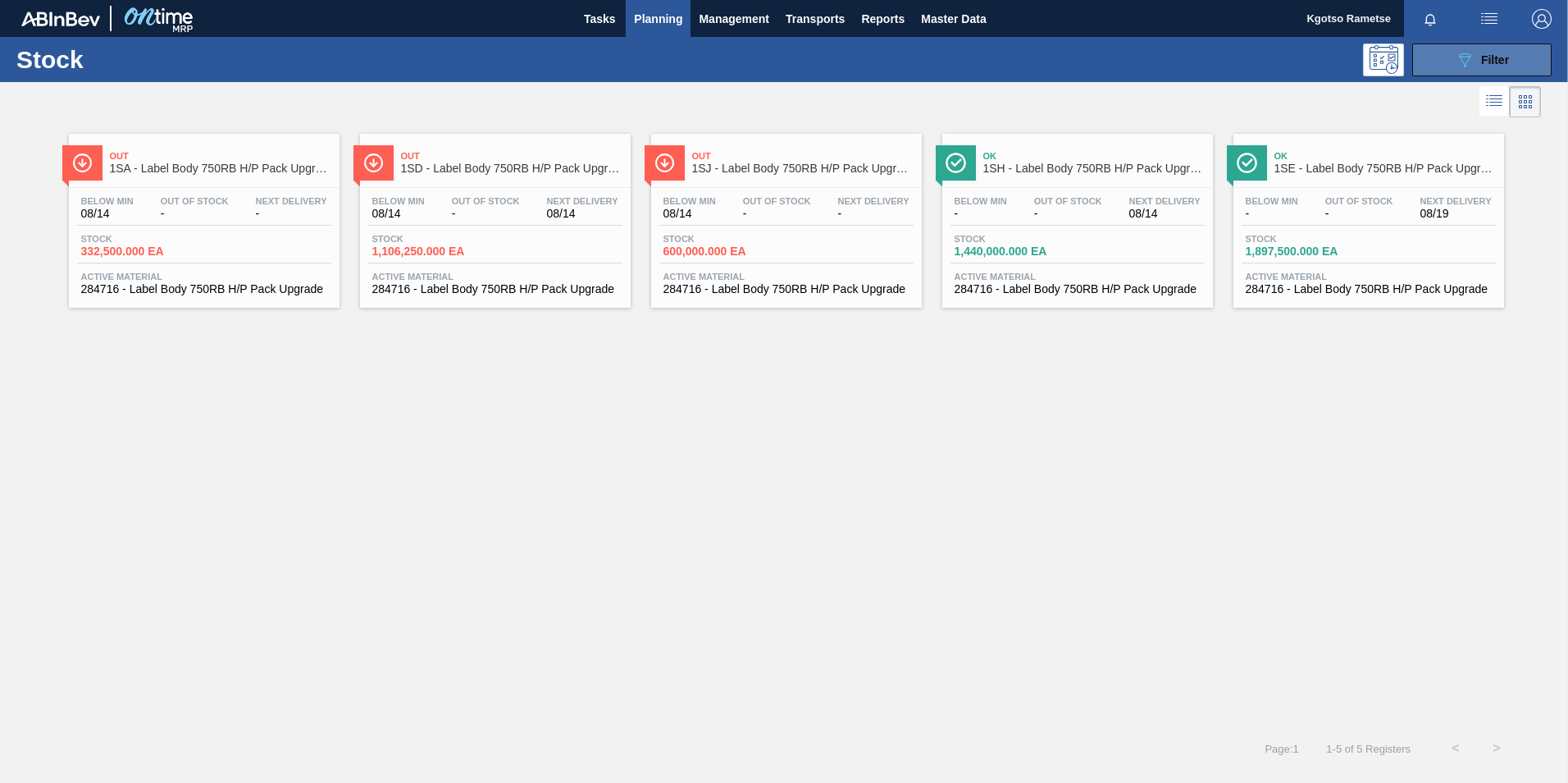
drag, startPoint x: 1426, startPoint y: 67, endPoint x: 1436, endPoint y: 60, distance: 12.2
click at [1431, 65] on button "089F7B8B-B2A5-4AFE-B5C0-19BA573D28AC Filter" at bounding box center [1482, 59] width 139 height 32
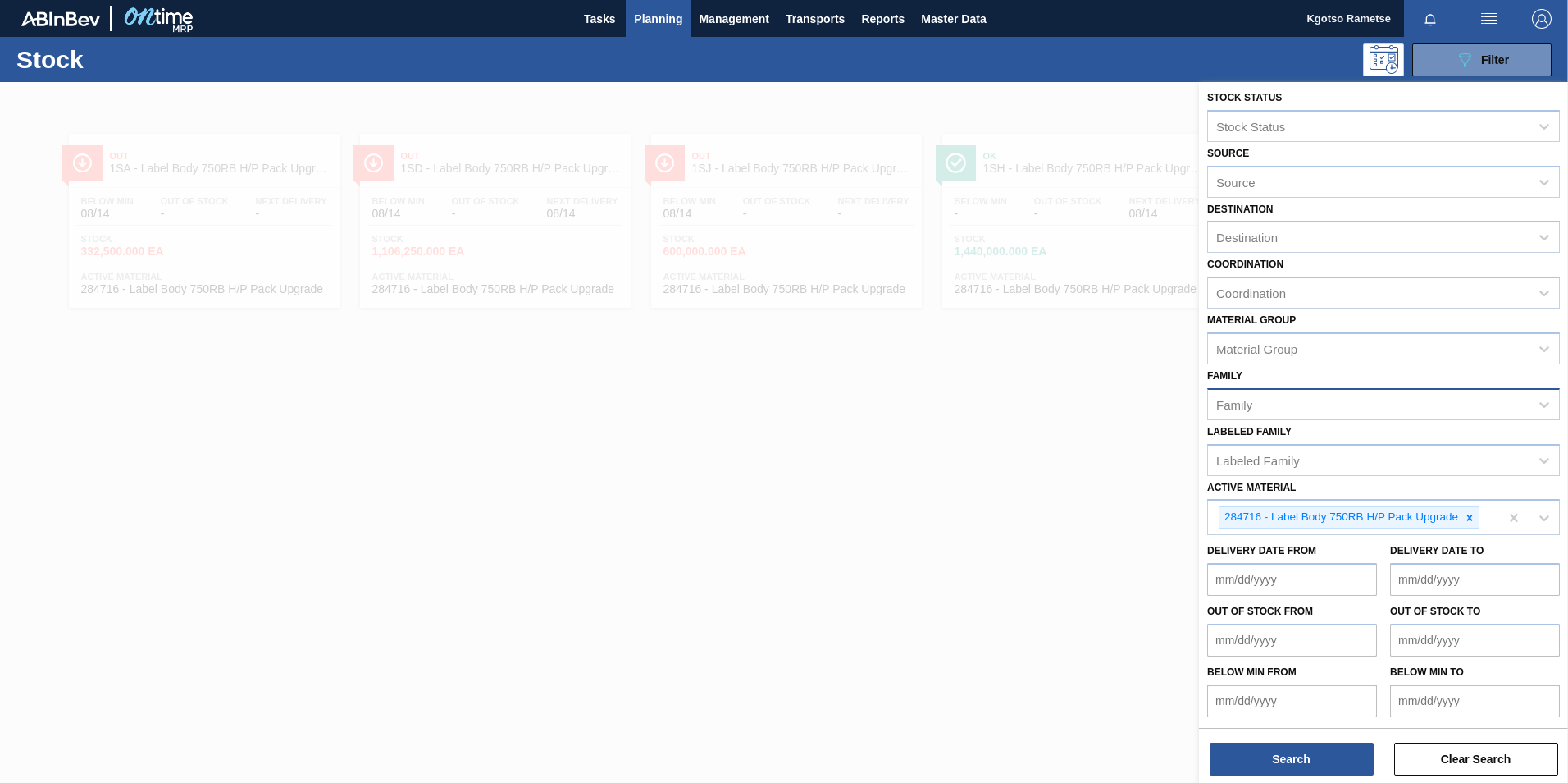
scroll to position [5, 0]
click at [1471, 512] on icon at bounding box center [1470, 517] width 12 height 12
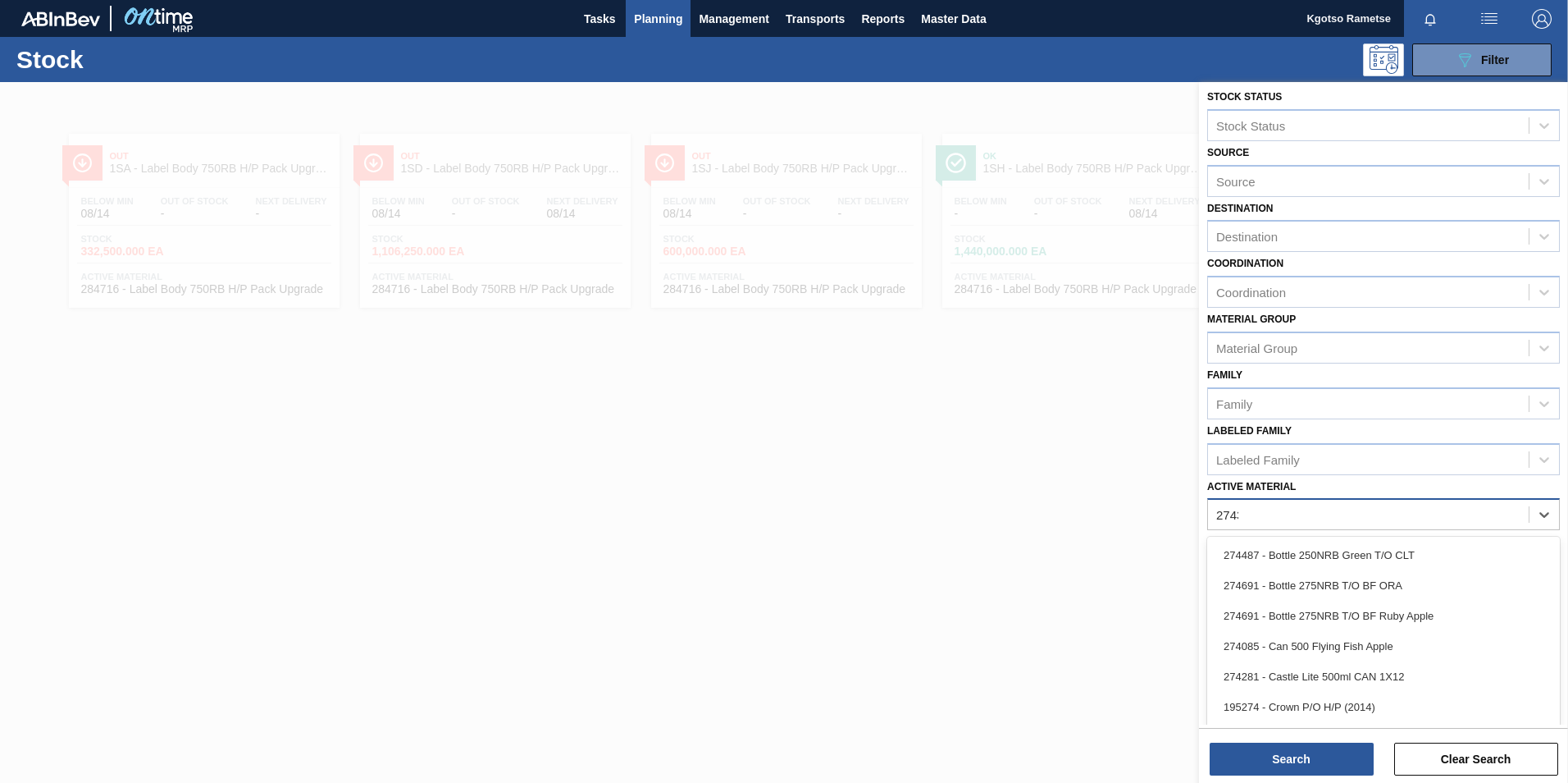
scroll to position [1, 0]
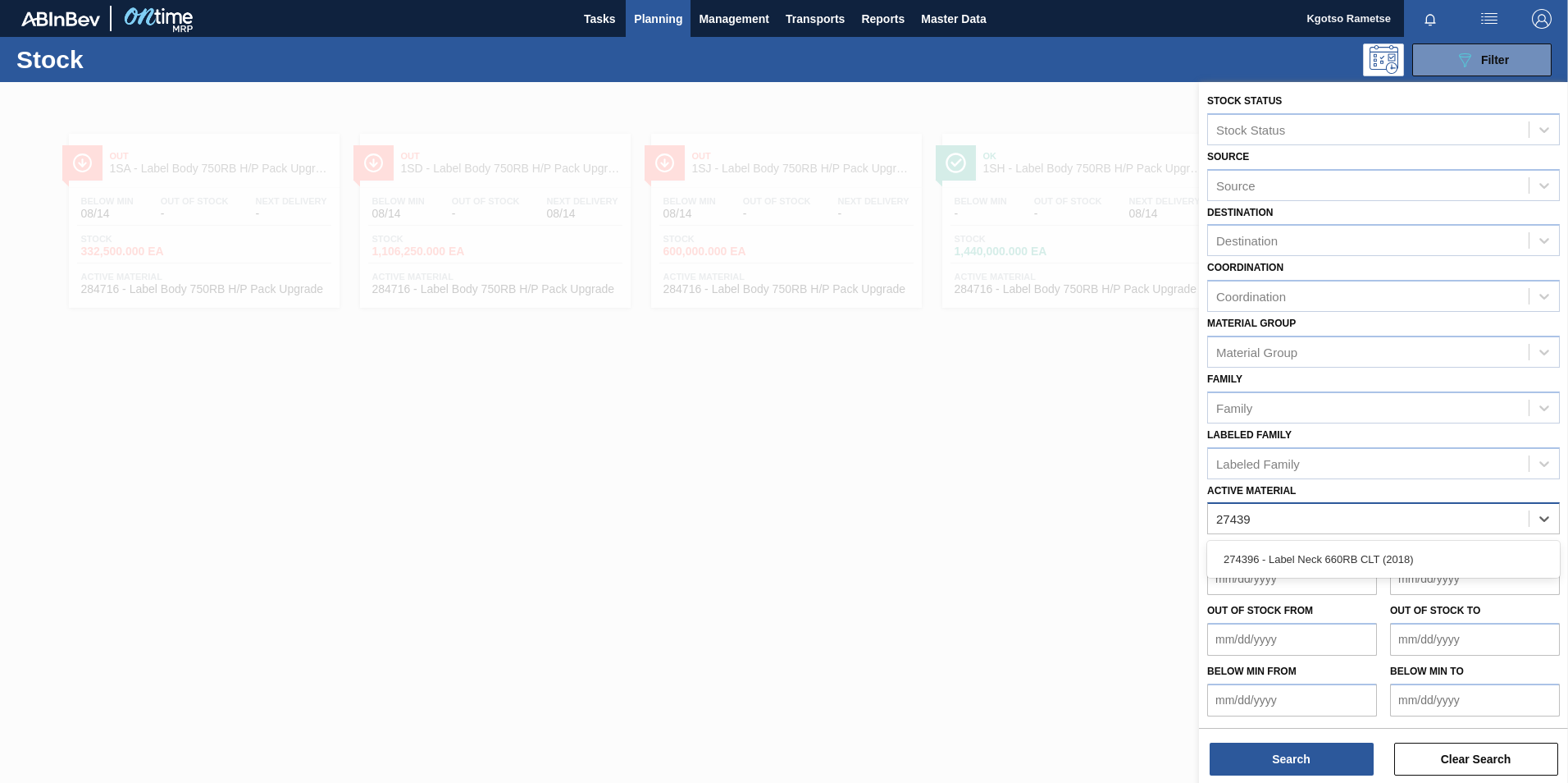
type Material "274396"
drag, startPoint x: 1340, startPoint y: 551, endPoint x: 1333, endPoint y: 549, distance: 7.3
click at [1340, 550] on div "274396 - Label Neck 660RB CLT (2018)" at bounding box center [1384, 558] width 353 height 30
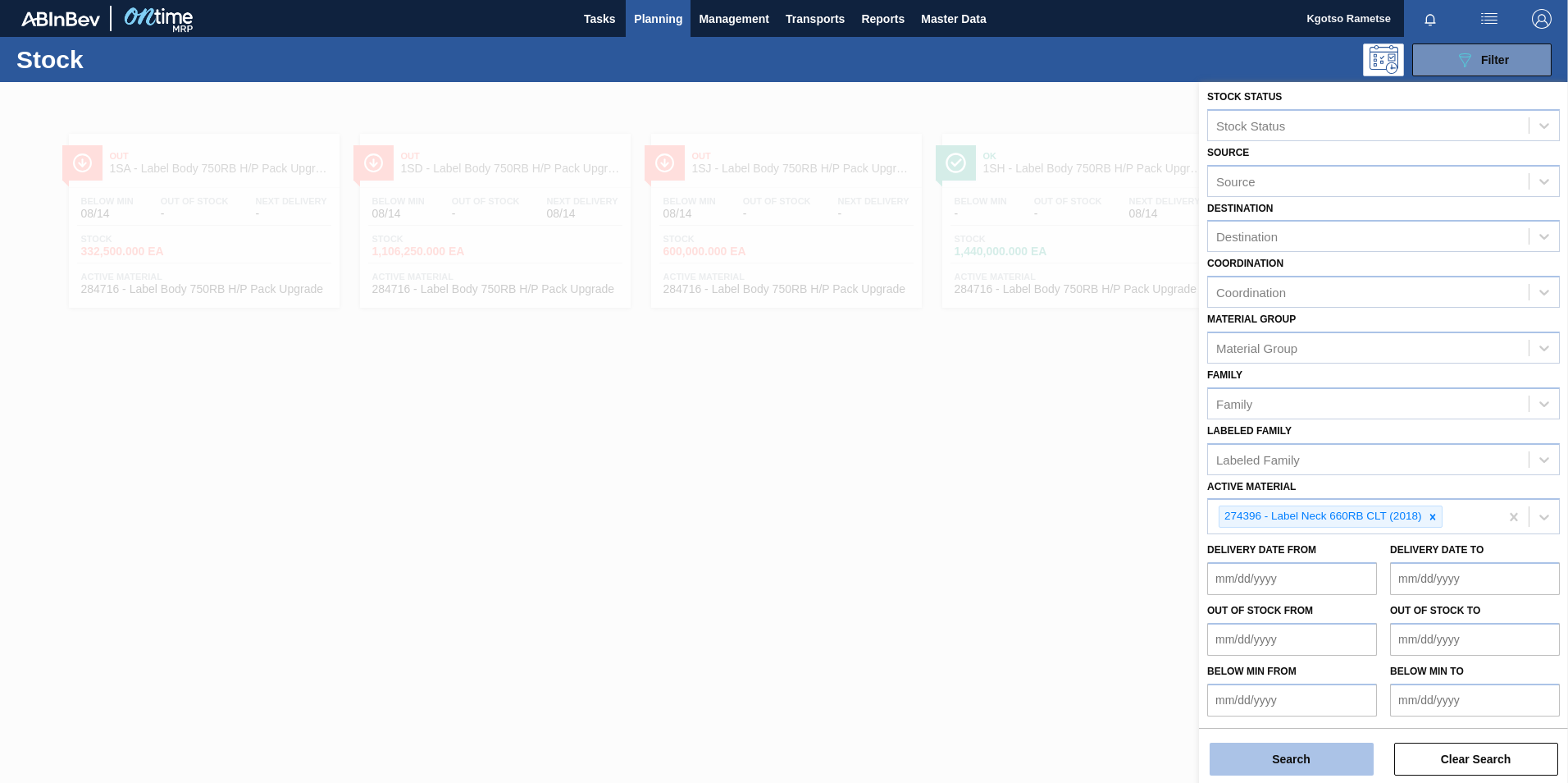
click at [1260, 756] on button "Search" at bounding box center [1291, 758] width 164 height 32
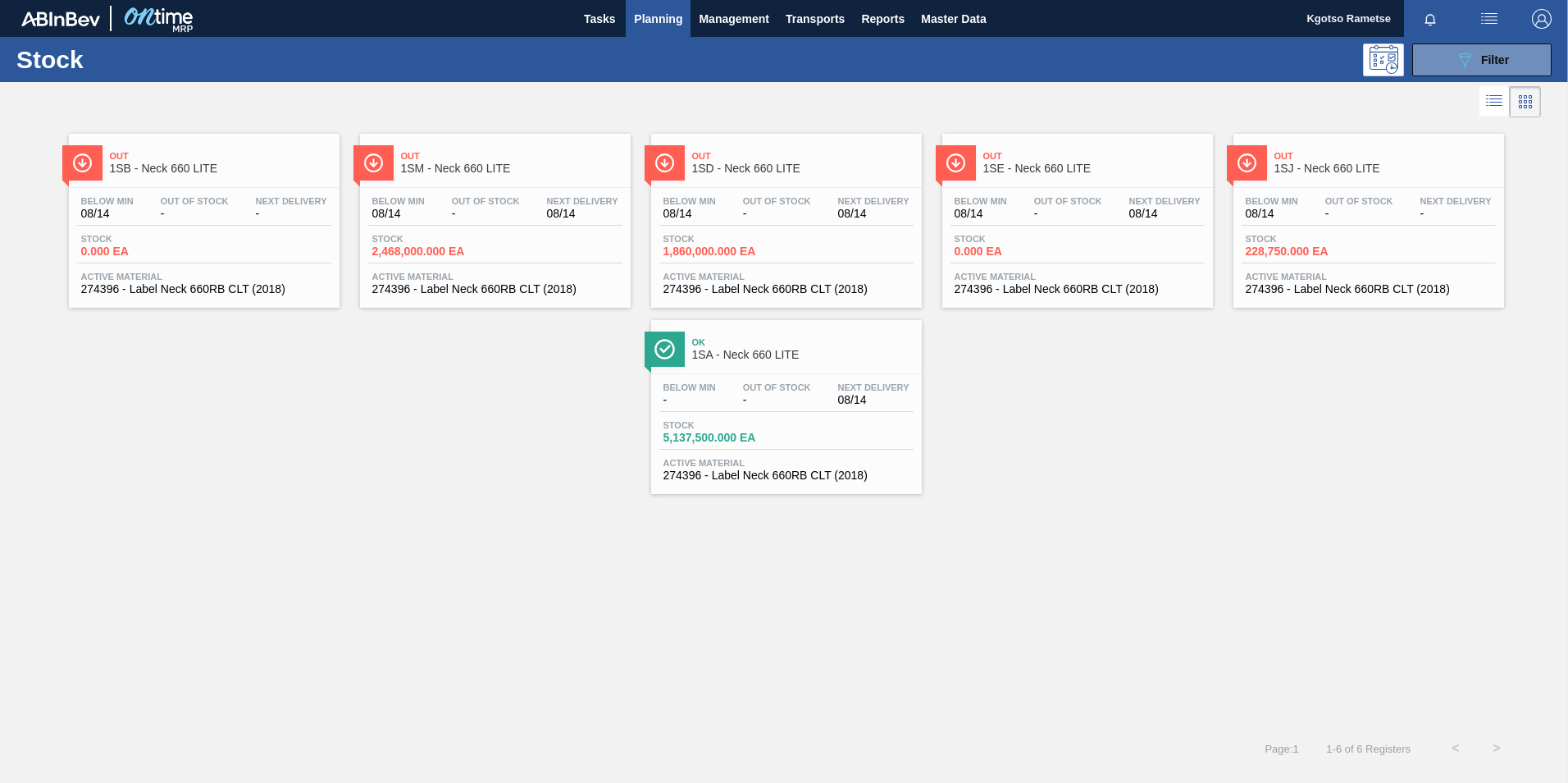
click at [740, 188] on div "Below Min 08/14 Out Of Stock - Next Delivery 08/14 Stock 1,860,000.000 EA Activ…" at bounding box center [786, 244] width 271 height 112
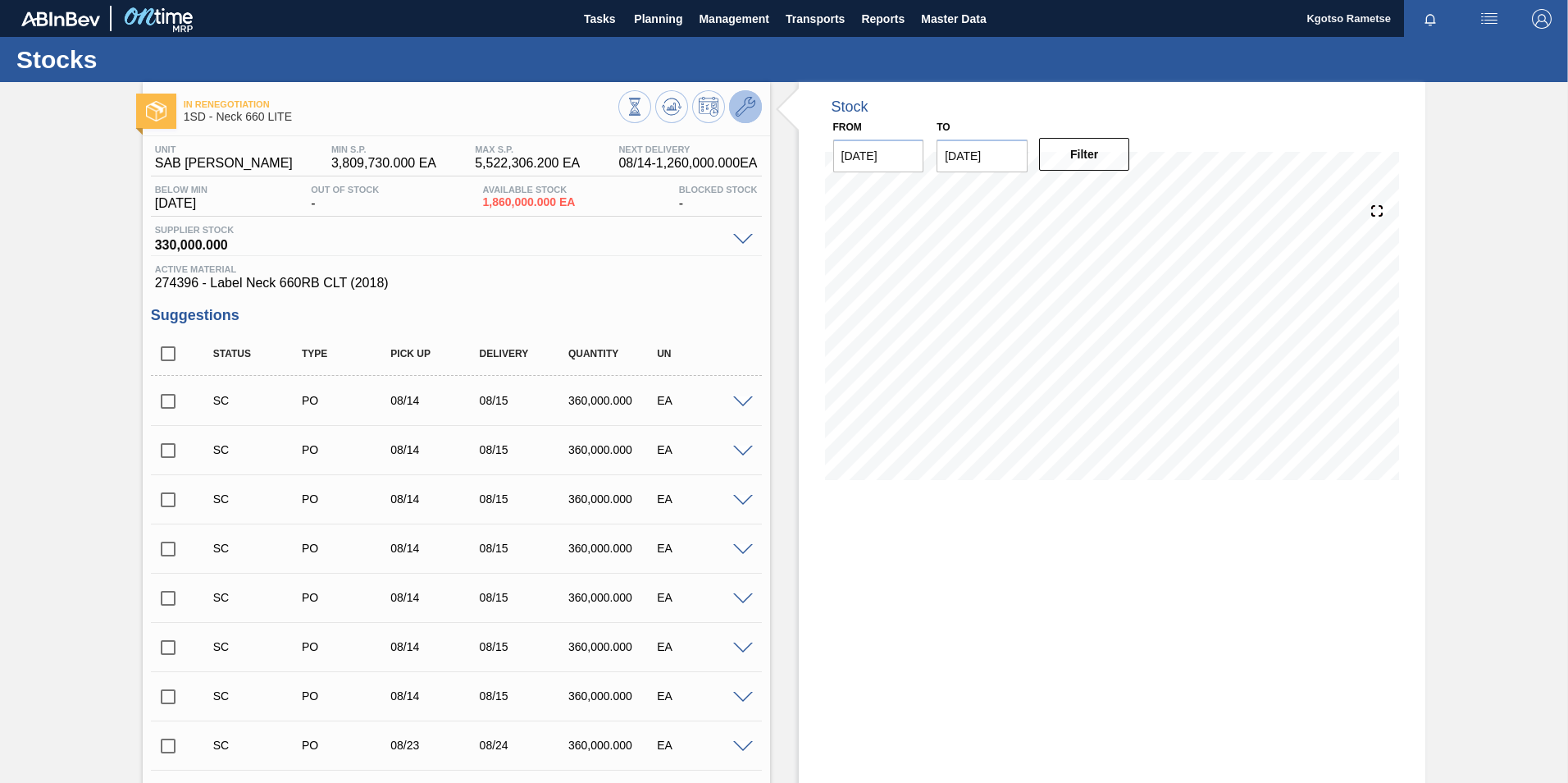
click at [735, 103] on icon at bounding box center [745, 107] width 20 height 20
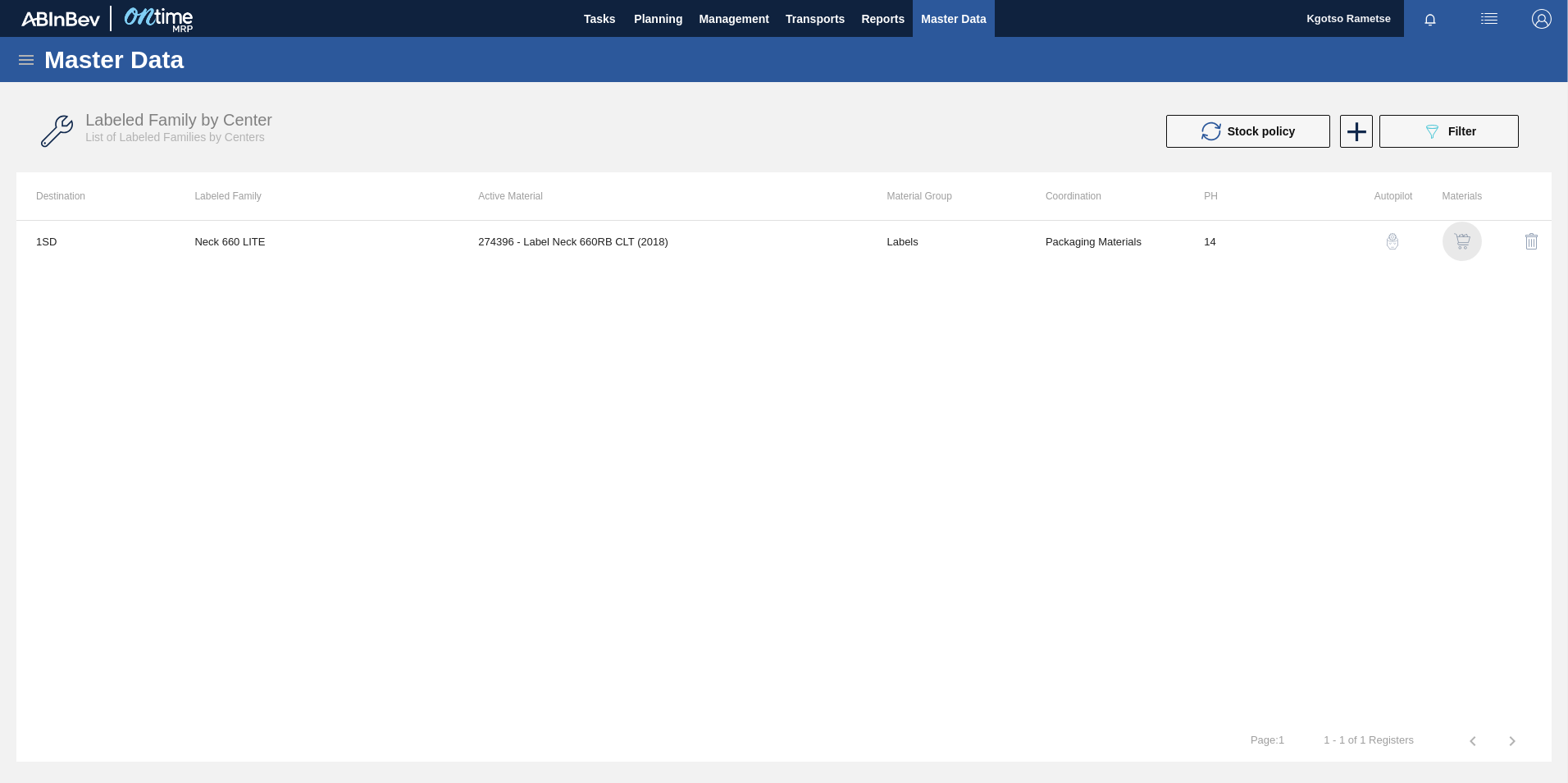
click at [1456, 246] on img "button" at bounding box center [1462, 241] width 17 height 17
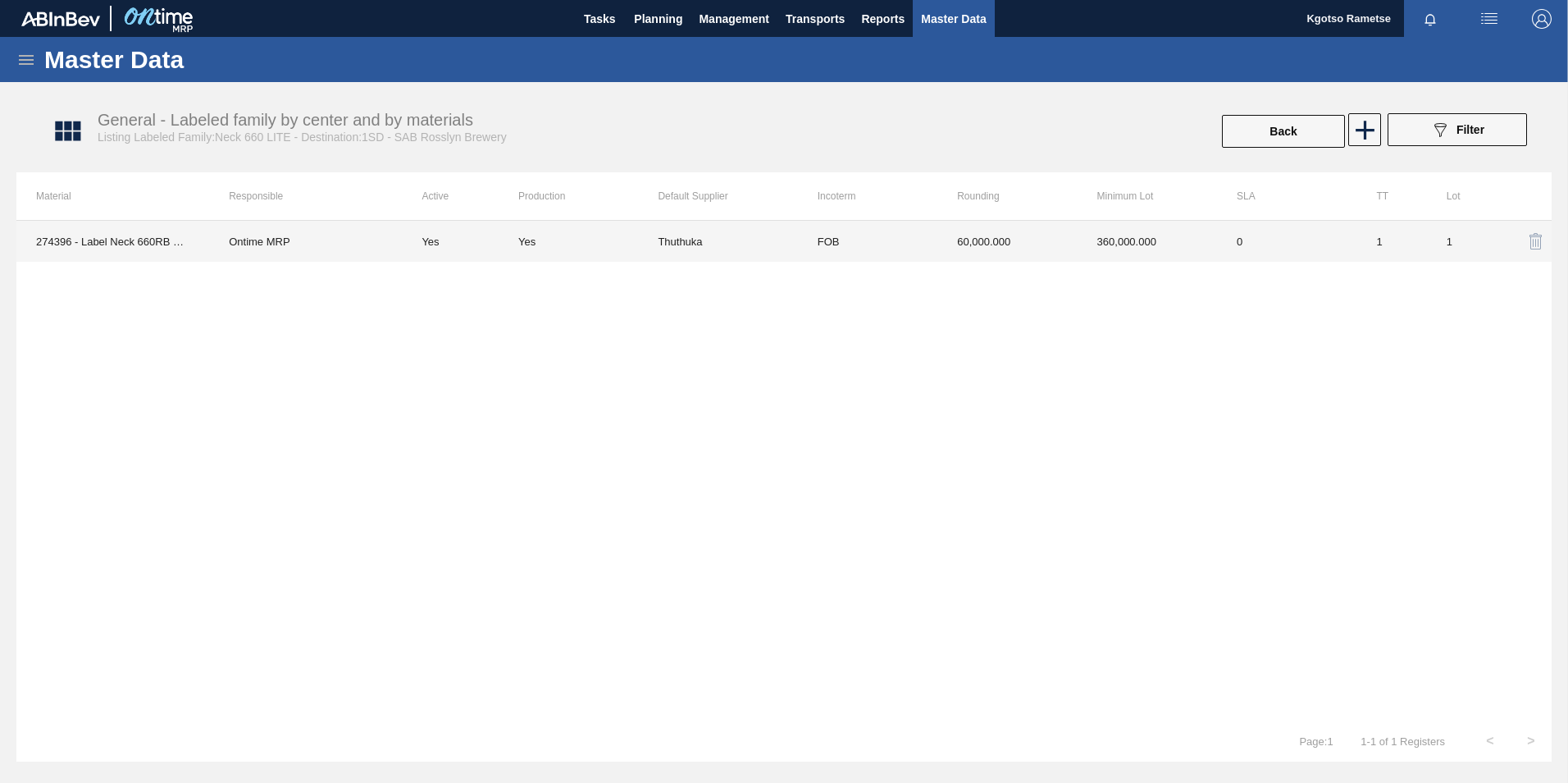
click at [724, 229] on td "Thuthuka" at bounding box center [728, 241] width 139 height 41
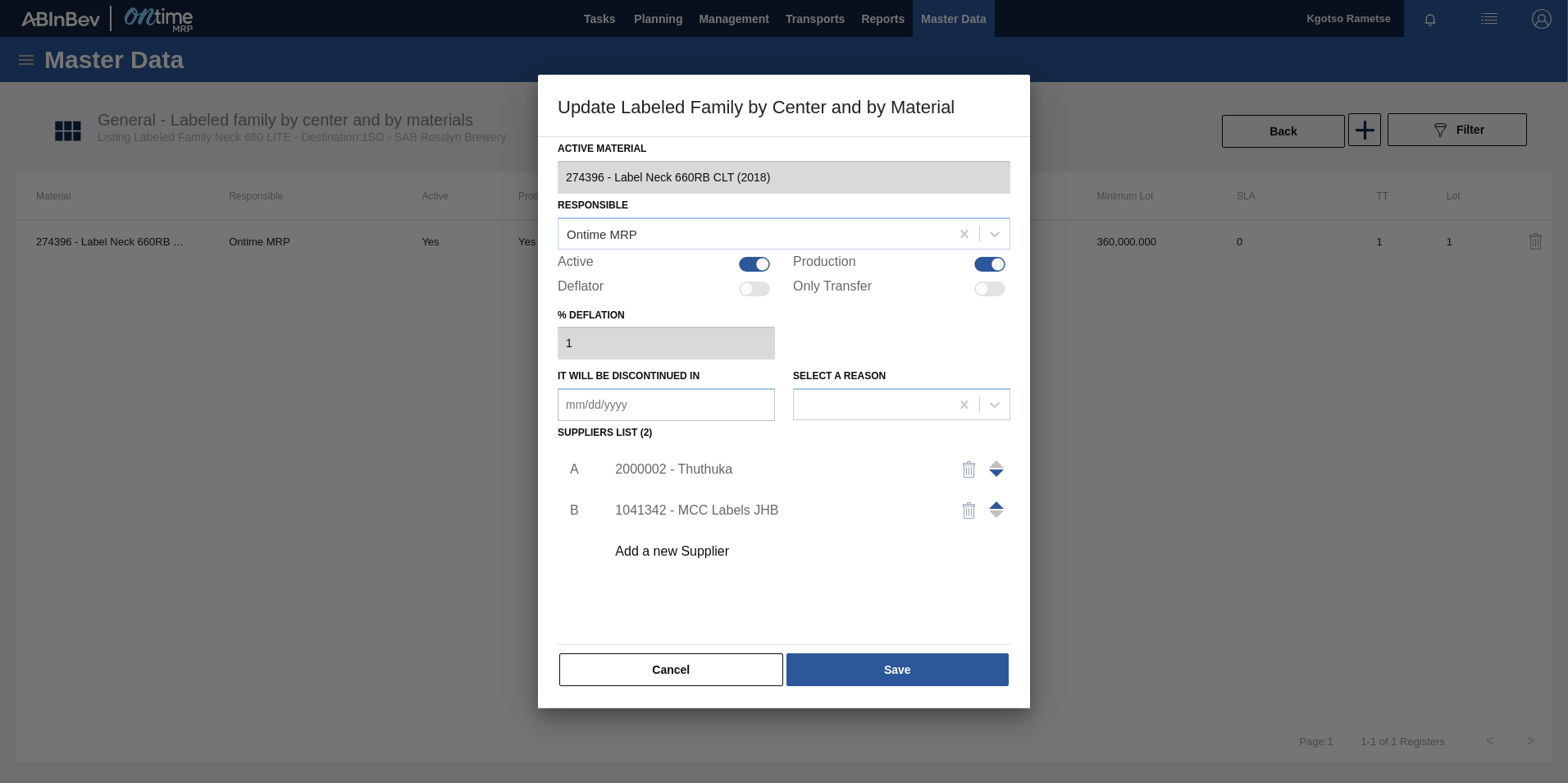
click at [682, 475] on div "2000002 - Thuthuka" at bounding box center [776, 469] width 322 height 15
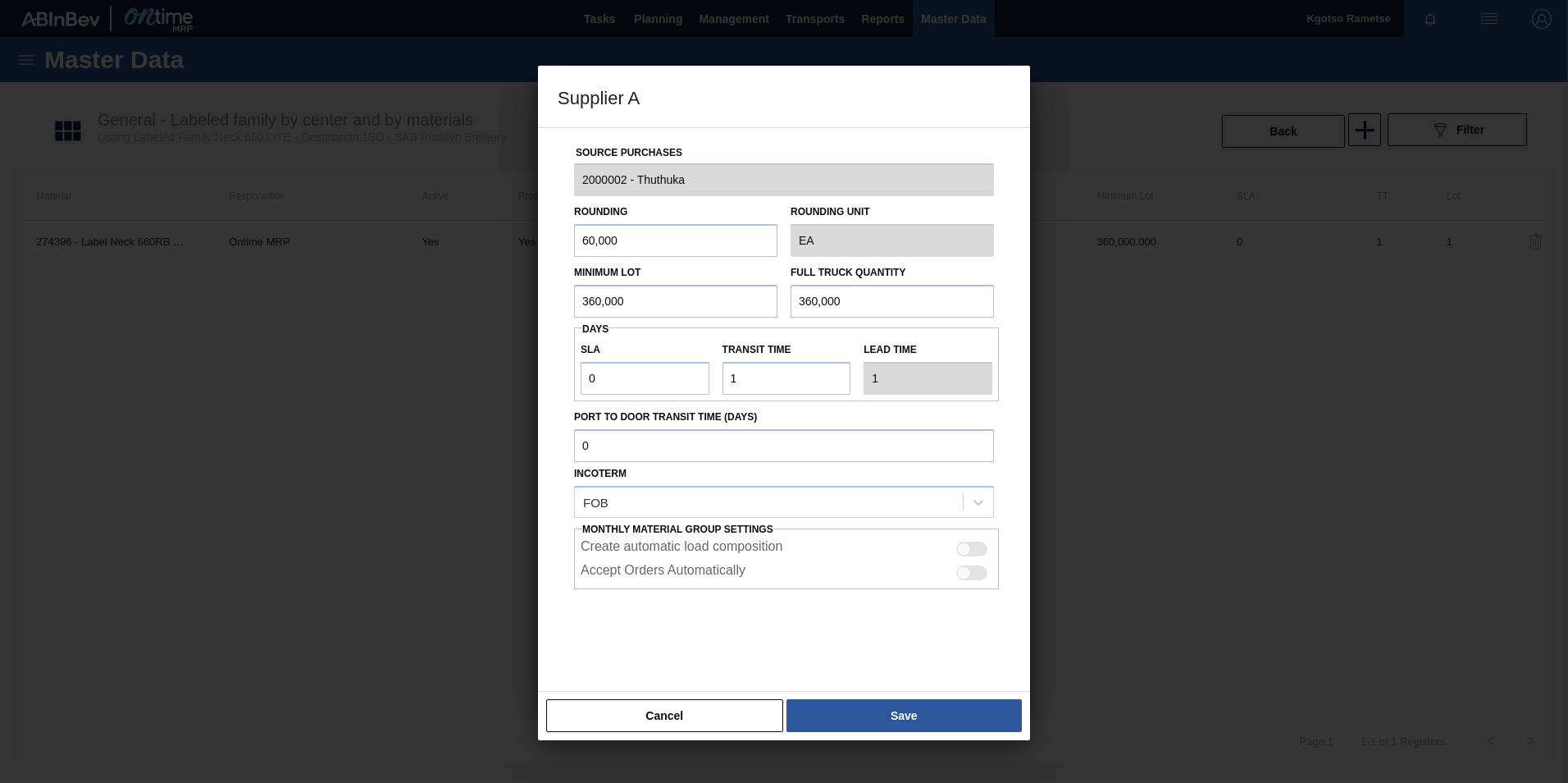
drag, startPoint x: 630, startPoint y: 307, endPoint x: 529, endPoint y: 307, distance: 101.0
click at [531, 307] on div "Supplier A Source Purchases 2000002 - Thuthuka Rounding 60,000 Rounding Unit EA…" at bounding box center [784, 392] width 1568 height 783
drag, startPoint x: 640, startPoint y: 293, endPoint x: 328, endPoint y: 311, distance: 312.5
click at [371, 311] on div "Supplier A Source Purchases 2000002 - Thuthuka Rounding 60,000 Rounding Unit EA…" at bounding box center [784, 392] width 1568 height 783
type input "900,000"
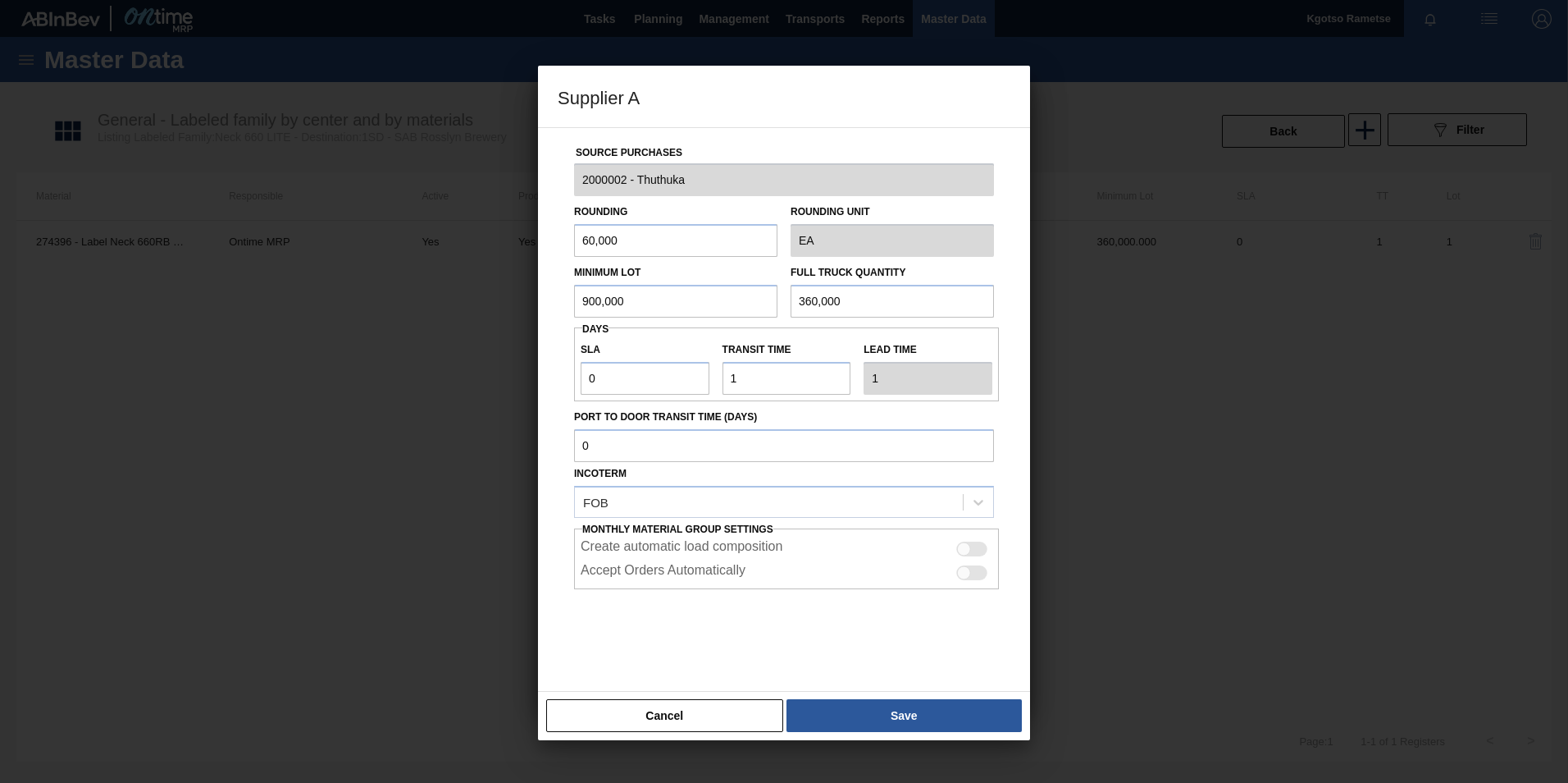
drag, startPoint x: 887, startPoint y: 300, endPoint x: 601, endPoint y: 294, distance: 286.1
click at [760, 298] on div "Minimum Lot 900,000 Full Truck Quantity 360,000" at bounding box center [784, 287] width 433 height 61
paste input "90"
type input "900,000"
click at [849, 701] on div "Cancel Save" at bounding box center [784, 715] width 492 height 49
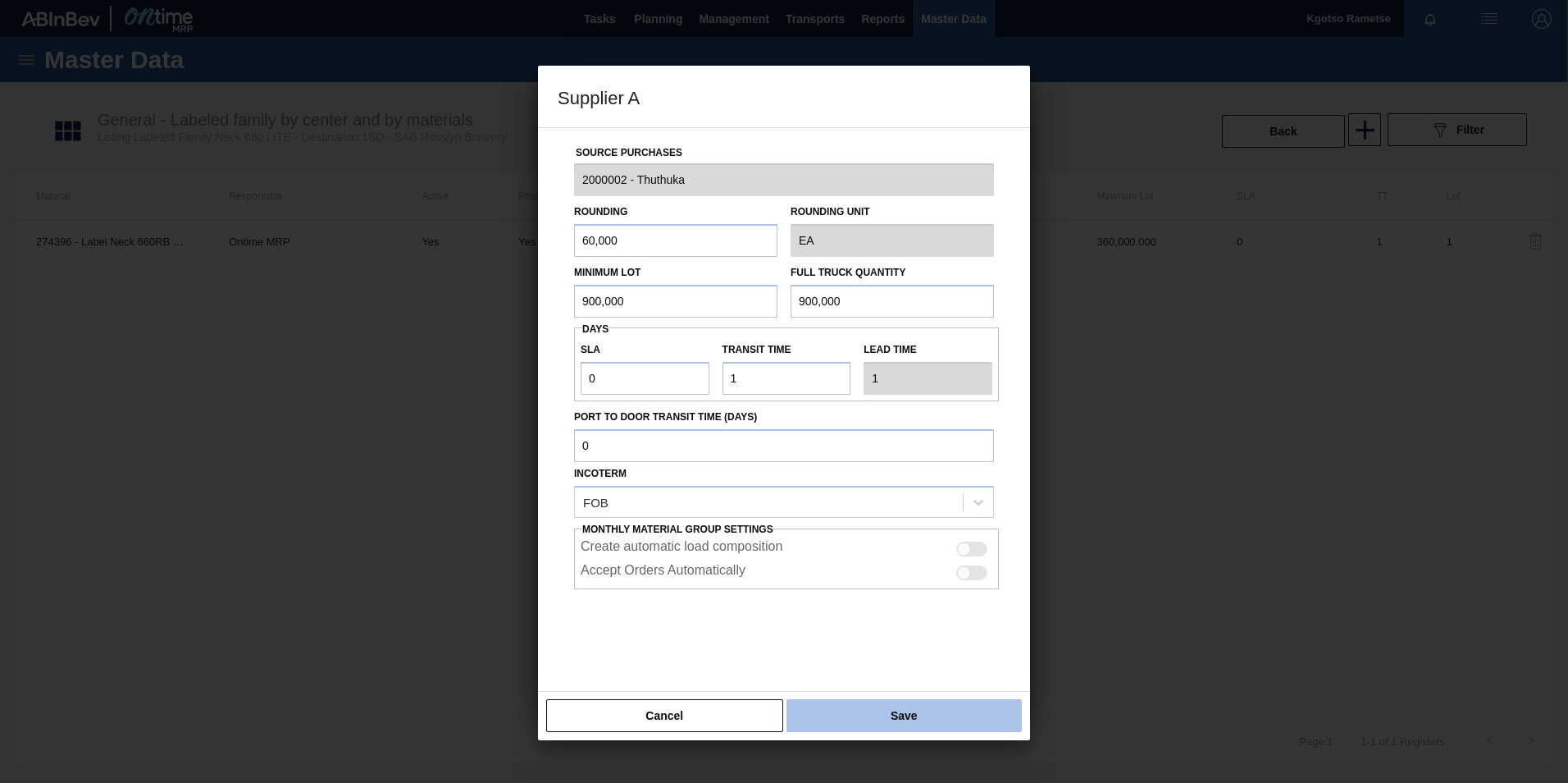
click at [852, 705] on button "Save" at bounding box center [904, 715] width 235 height 32
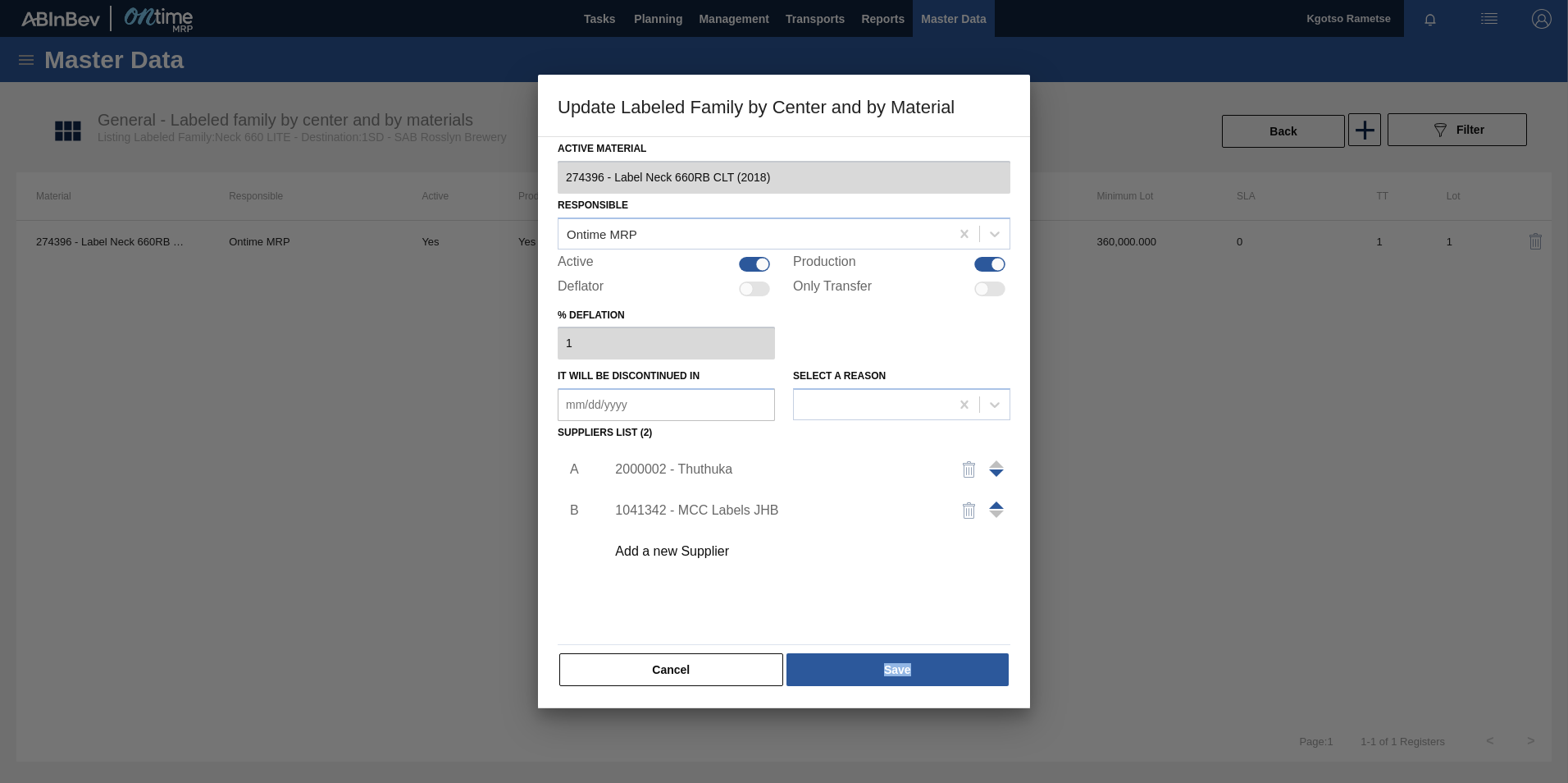
click at [852, 705] on div "Active Material 274396 - Label Neck 660RB CLT (2018) Responsible Ontime MRP Act…" at bounding box center [784, 422] width 492 height 572
drag, startPoint x: 852, startPoint y: 705, endPoint x: 842, endPoint y: 668, distance: 38.3
click at [842, 668] on button "Save" at bounding box center [897, 669] width 223 height 32
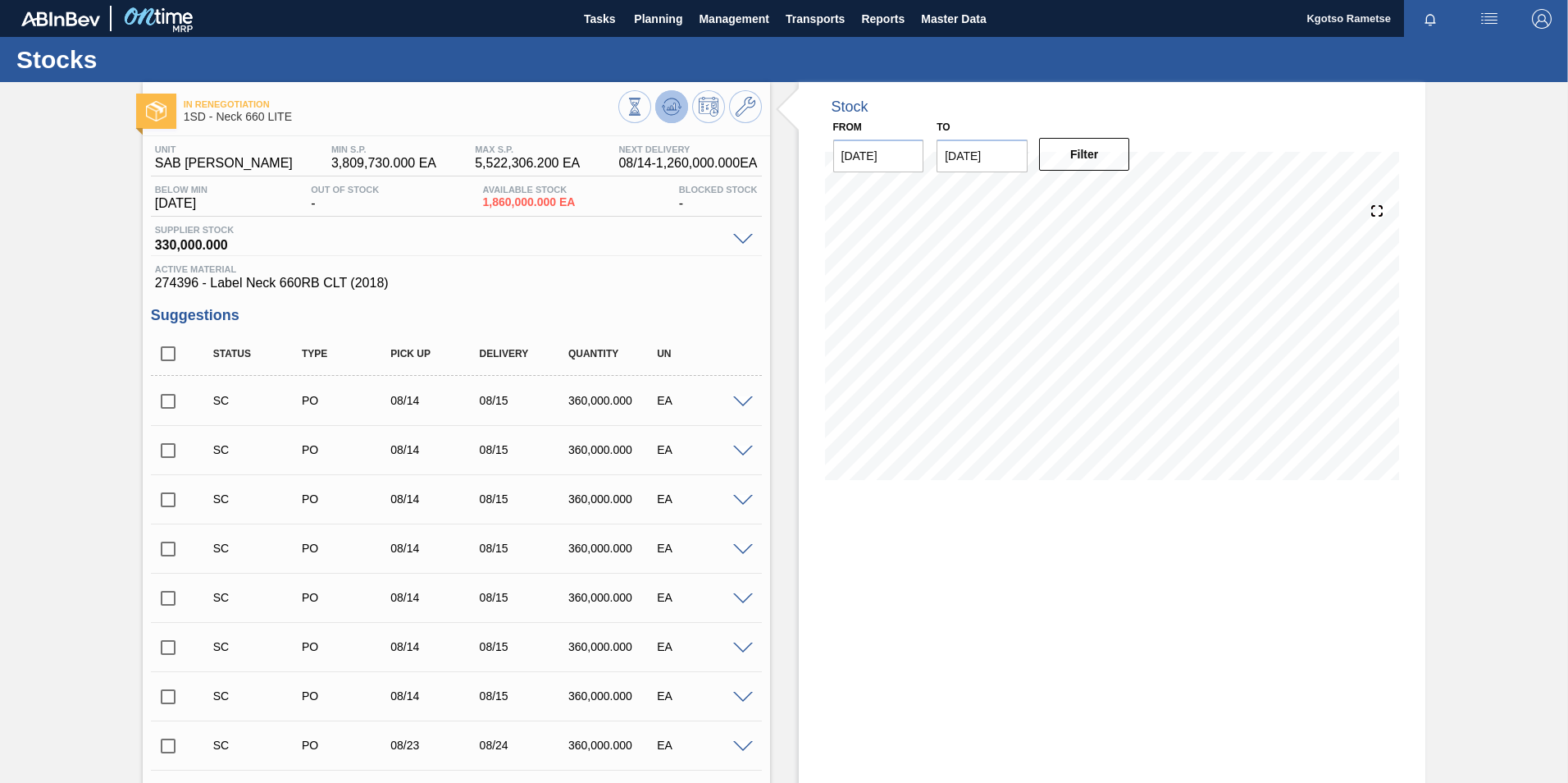
click at [644, 104] on icon at bounding box center [634, 107] width 18 height 18
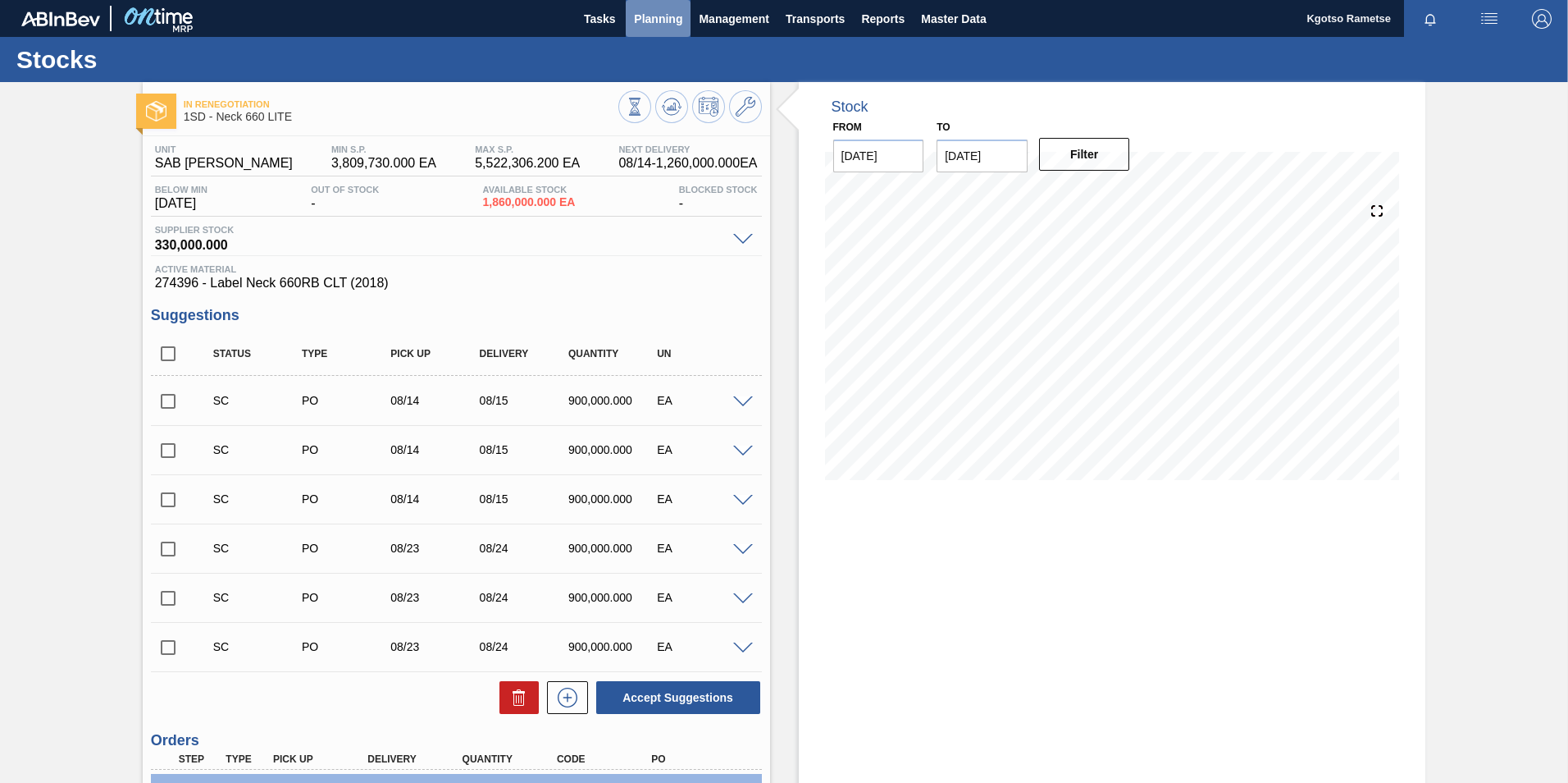
click at [660, 3] on button "Planning" at bounding box center [658, 19] width 65 height 37
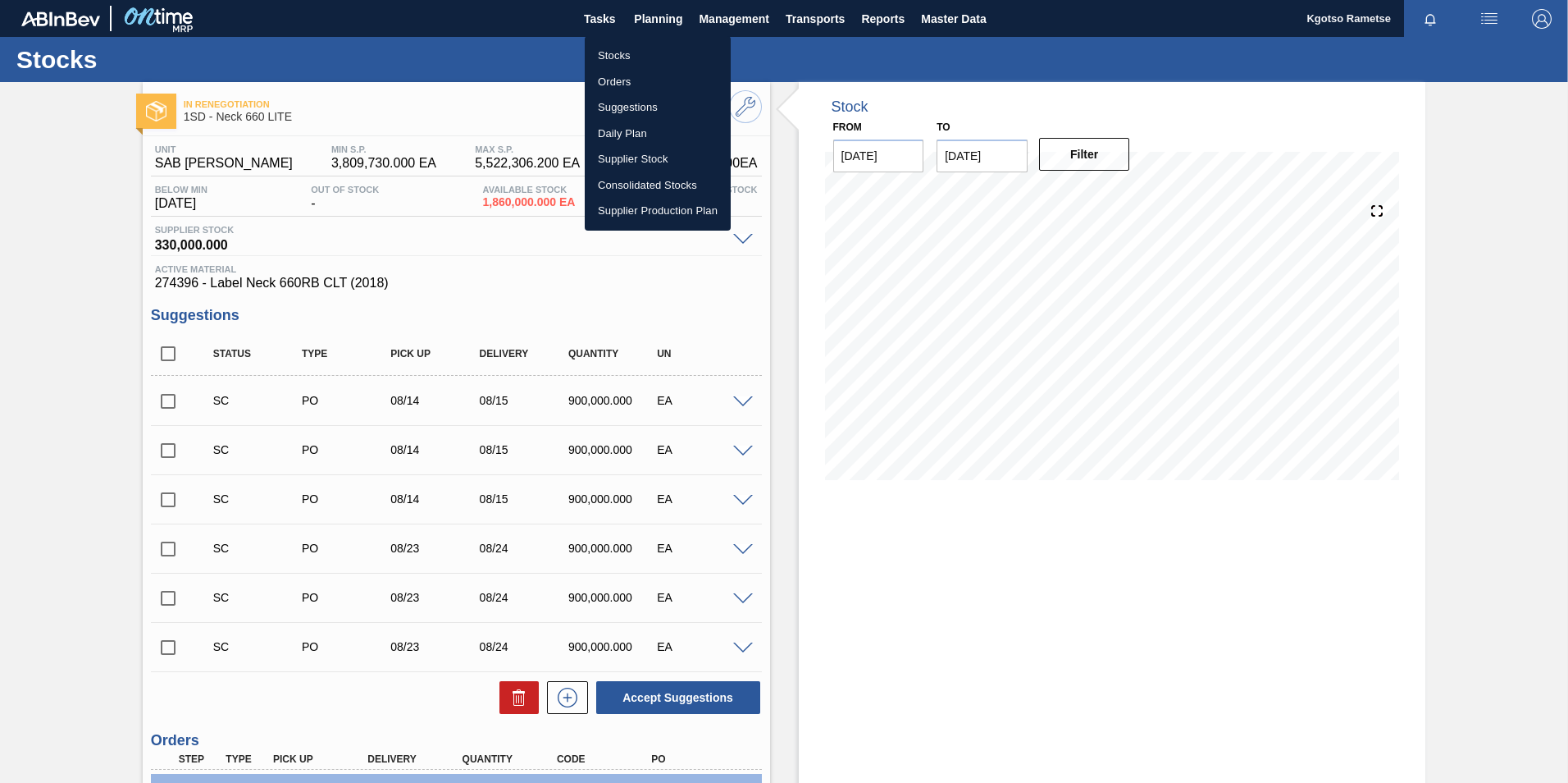
click at [613, 59] on li "Stocks" at bounding box center [657, 55] width 146 height 26
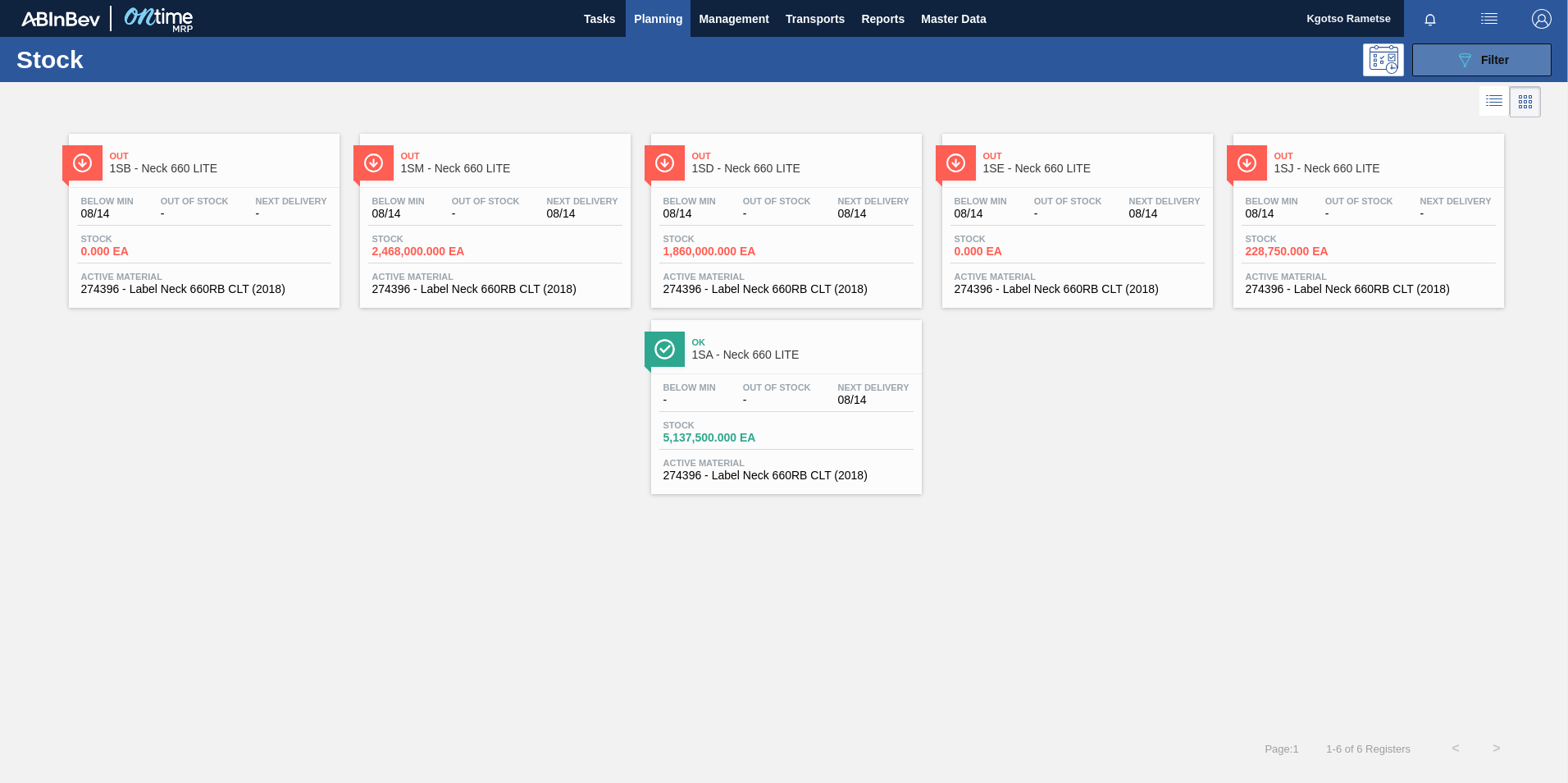
click at [1459, 58] on icon "089F7B8B-B2A5-4AFE-B5C0-19BA573D28AC" at bounding box center [1465, 60] width 20 height 20
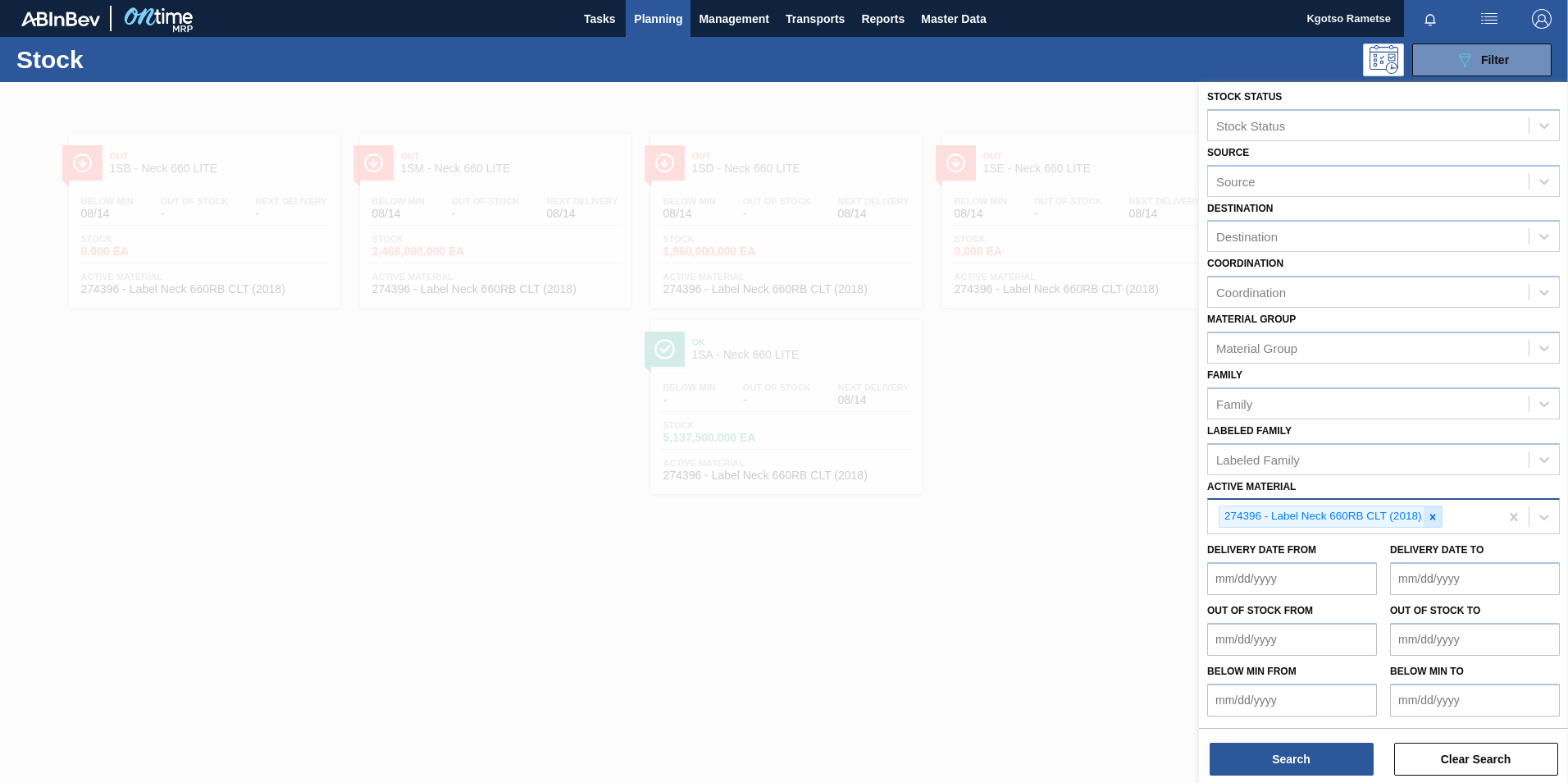
click at [1434, 519] on icon at bounding box center [1433, 517] width 12 height 12
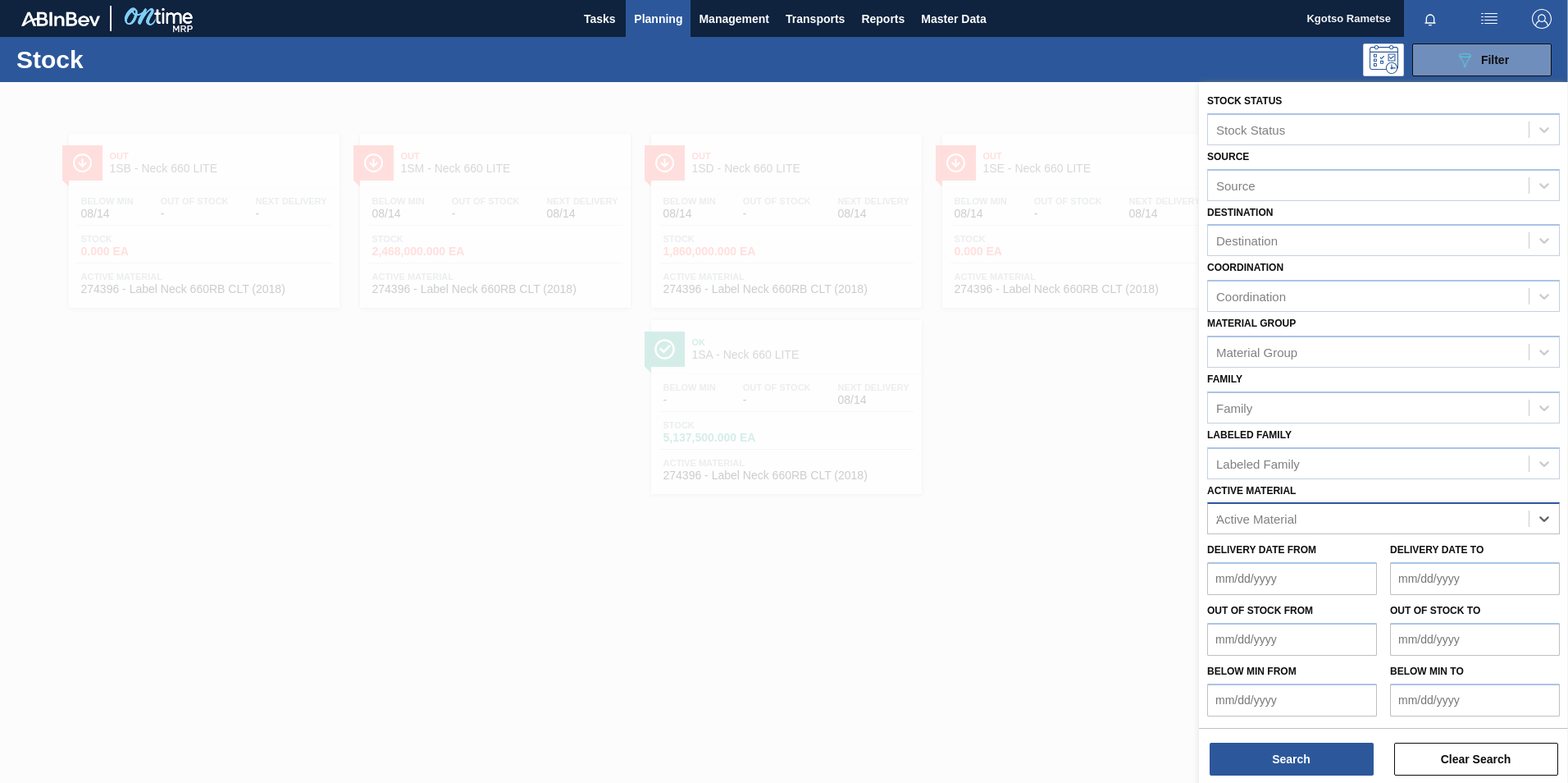
scroll to position [5, 0]
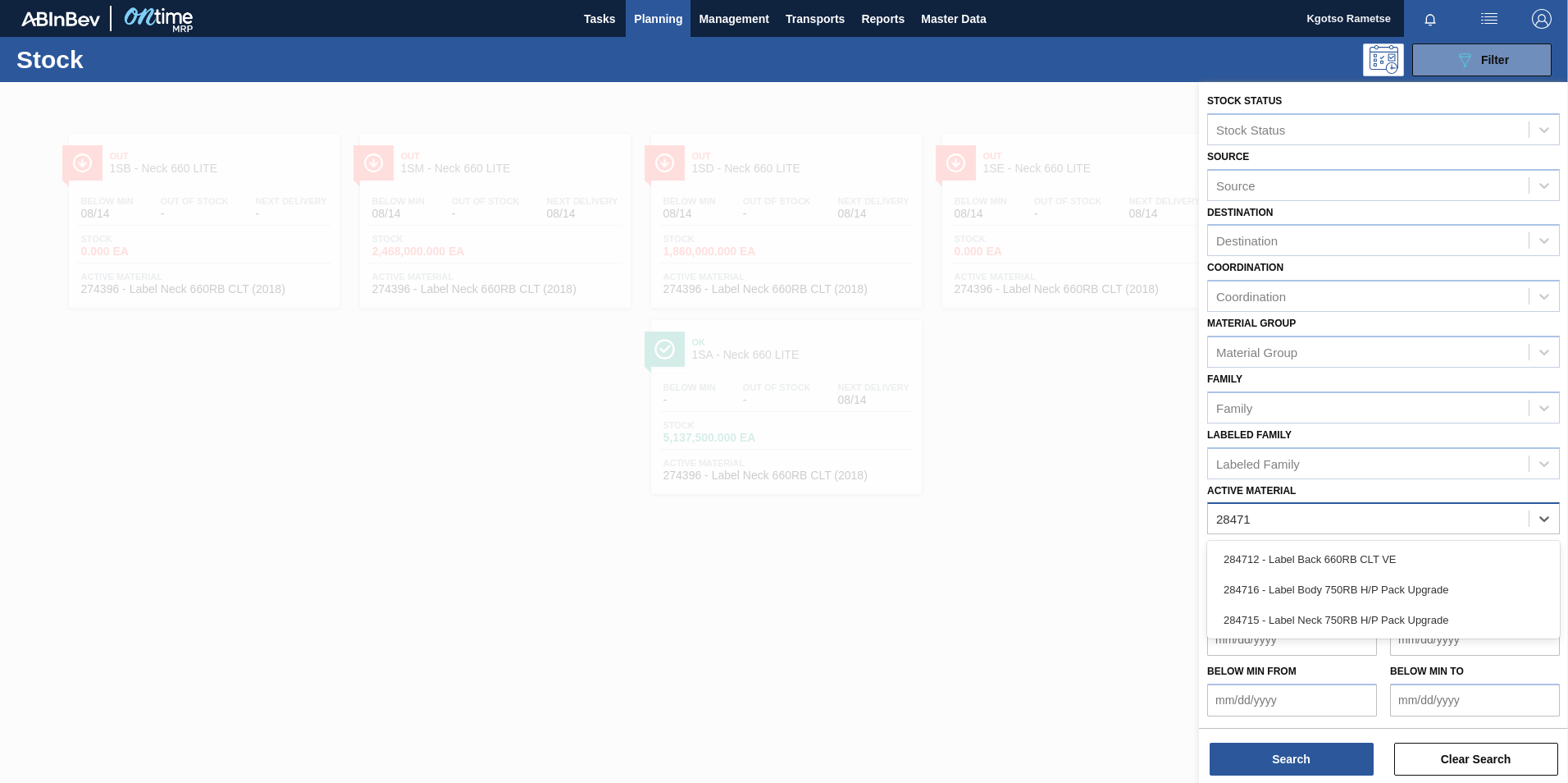
type Material "284712"
drag, startPoint x: 1348, startPoint y: 554, endPoint x: 1320, endPoint y: 565, distance: 30.1
click at [1347, 554] on div "284712 - Label Back 660RB CLT VE" at bounding box center [1384, 558] width 353 height 30
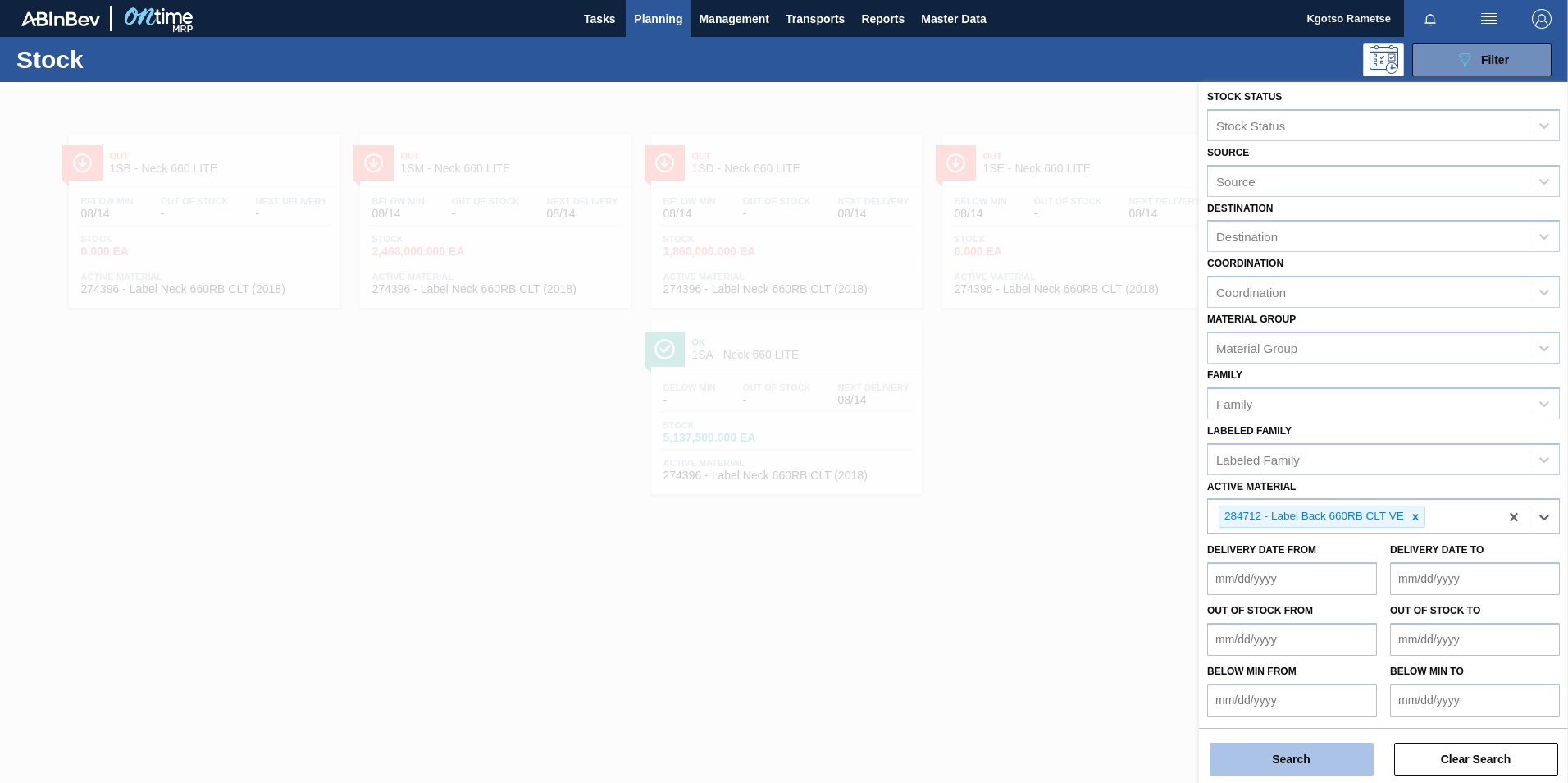
click at [1263, 761] on button "Search" at bounding box center [1291, 758] width 164 height 32
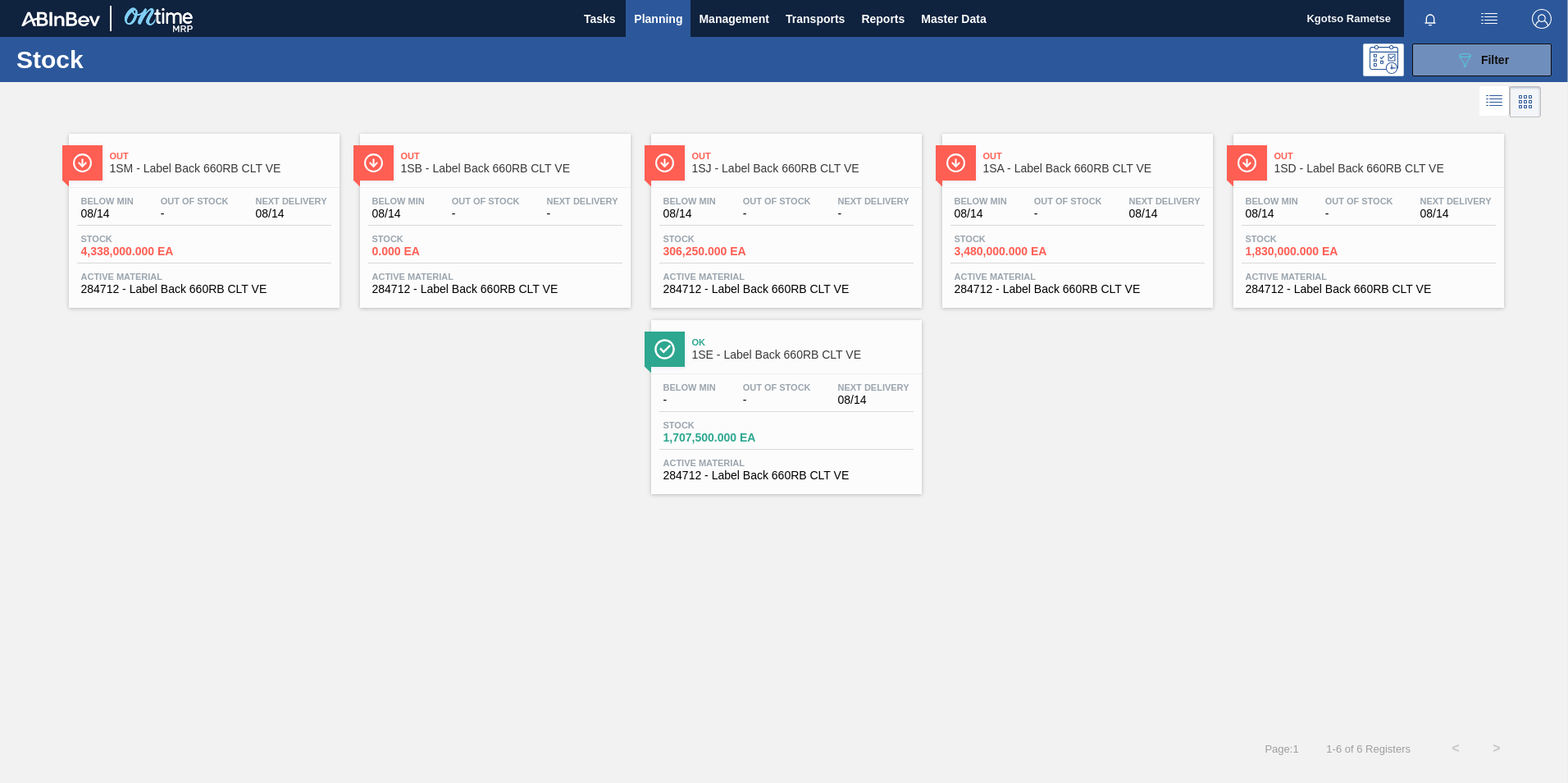
click at [1285, 191] on div "Below Min 08/14 Out Of Stock - Next Delivery 08/14 Stock 1,830,000.000 EA Activ…" at bounding box center [1369, 244] width 271 height 112
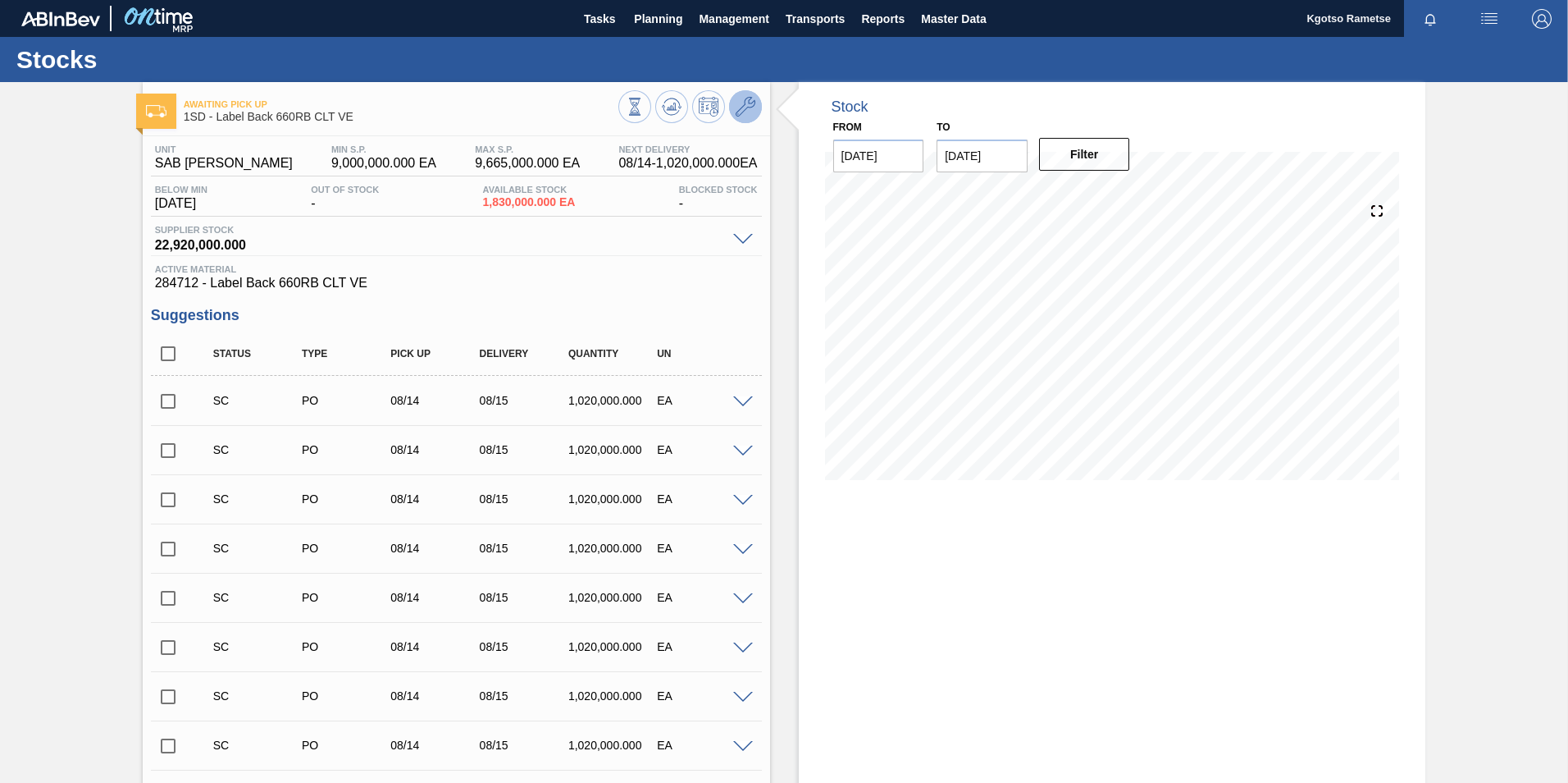
click at [736, 112] on icon at bounding box center [745, 107] width 20 height 20
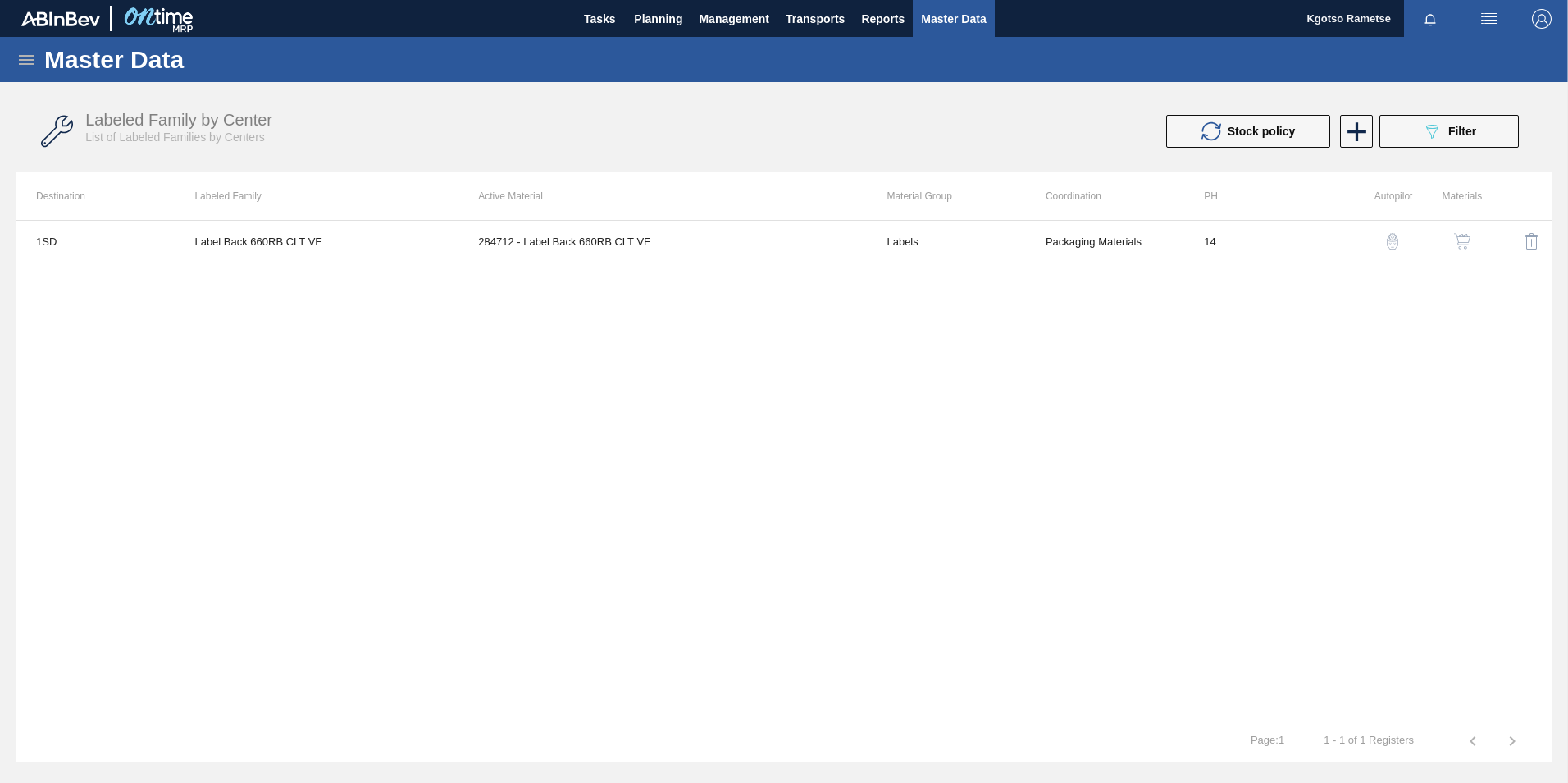
click at [1466, 228] on button "button" at bounding box center [1462, 241] width 39 height 39
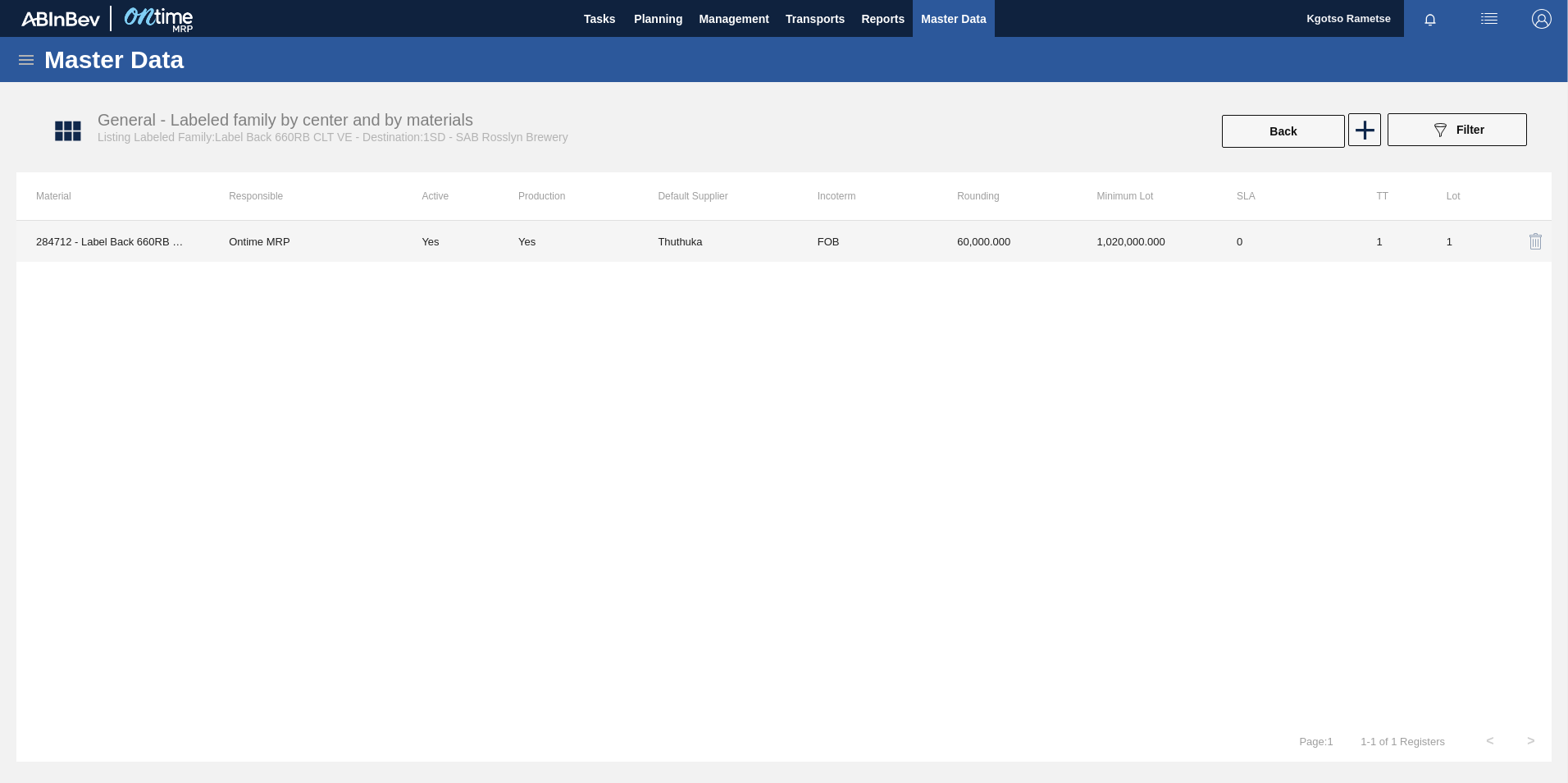
click at [1154, 231] on td "1,020,000.000" at bounding box center [1147, 241] width 139 height 41
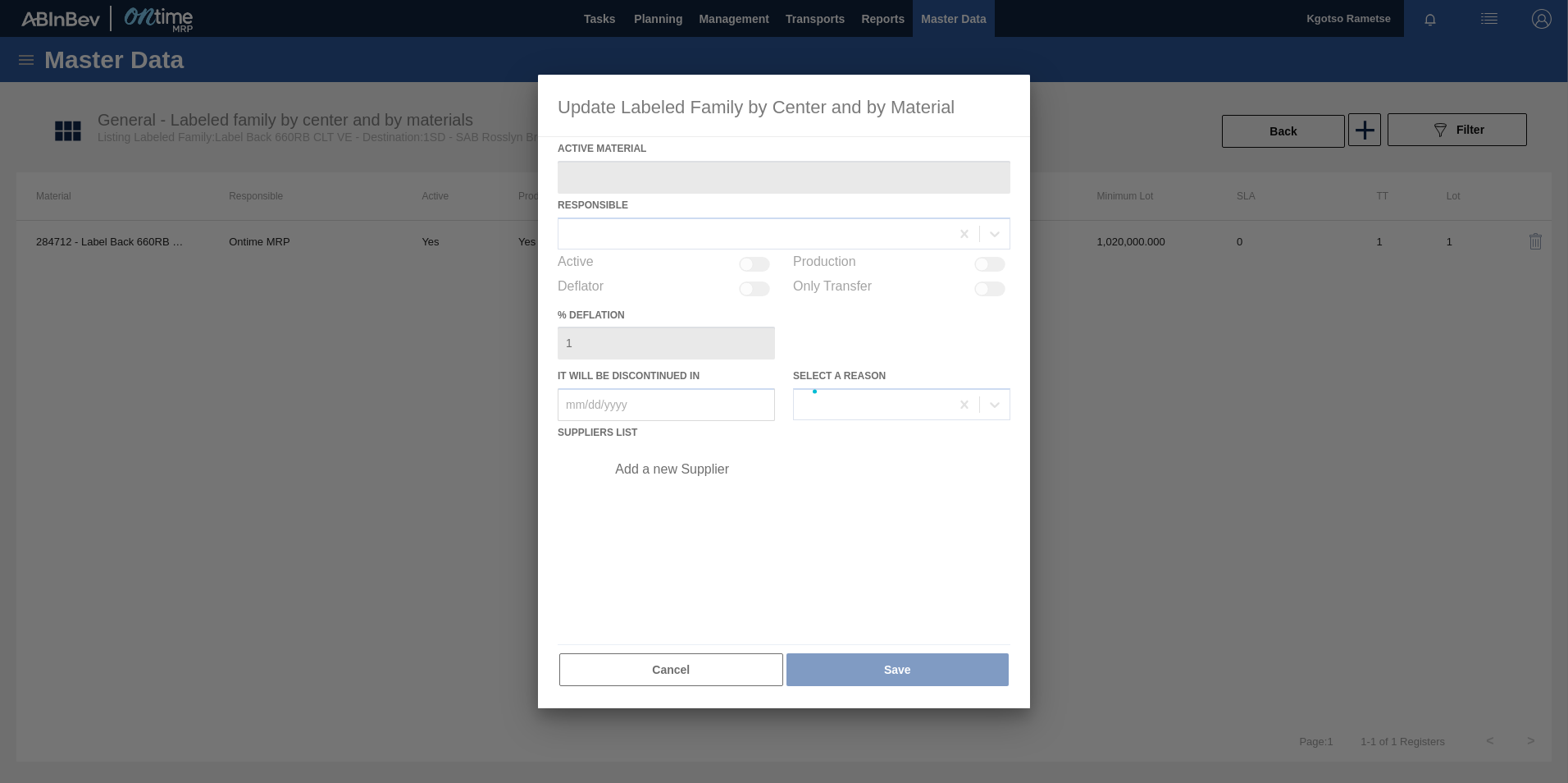
type Material "284712 - Label Back 660RB CLT VE"
checkbox input "true"
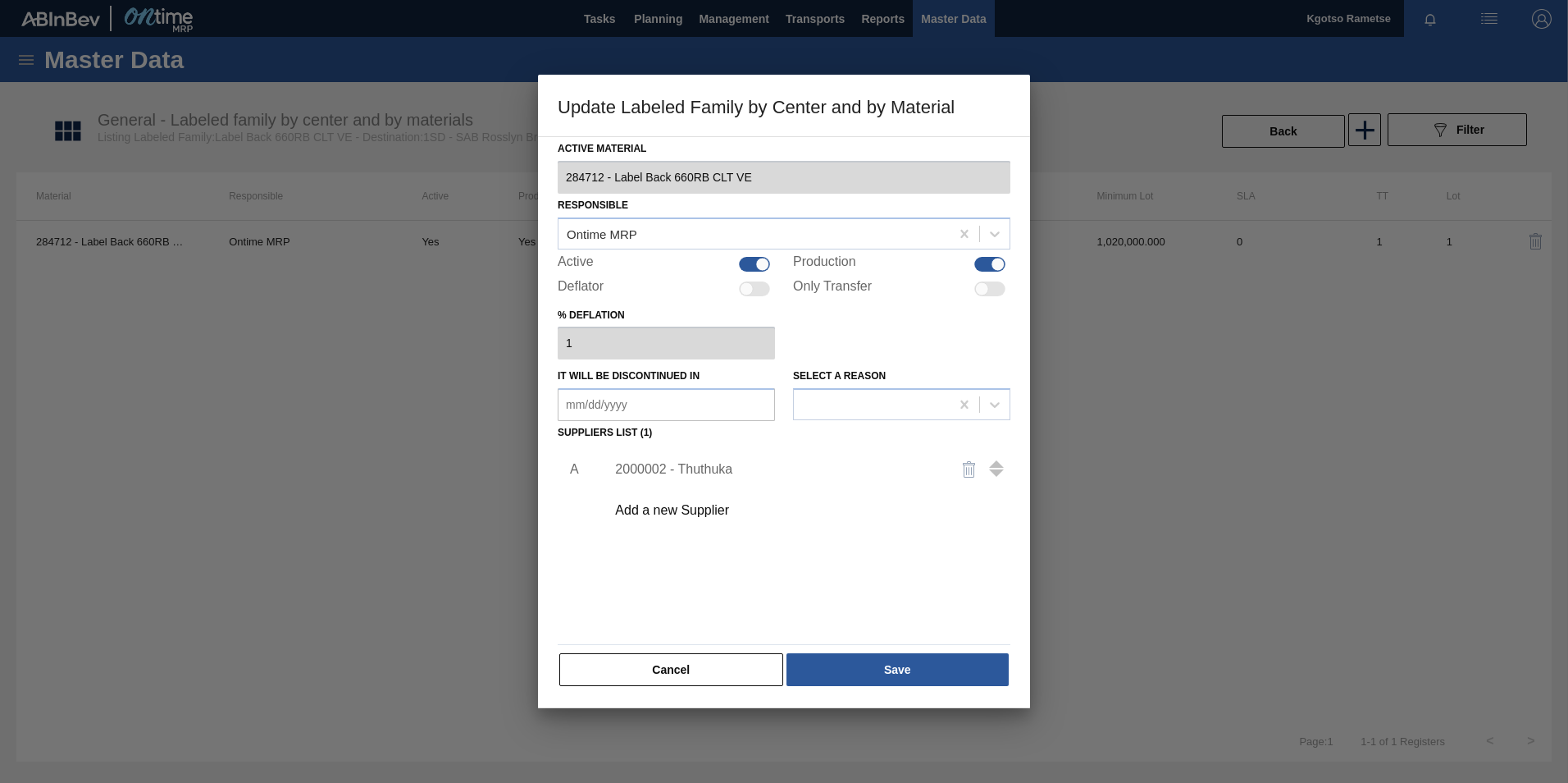
click at [708, 472] on div "2000002 - Thuthuka" at bounding box center [776, 469] width 322 height 15
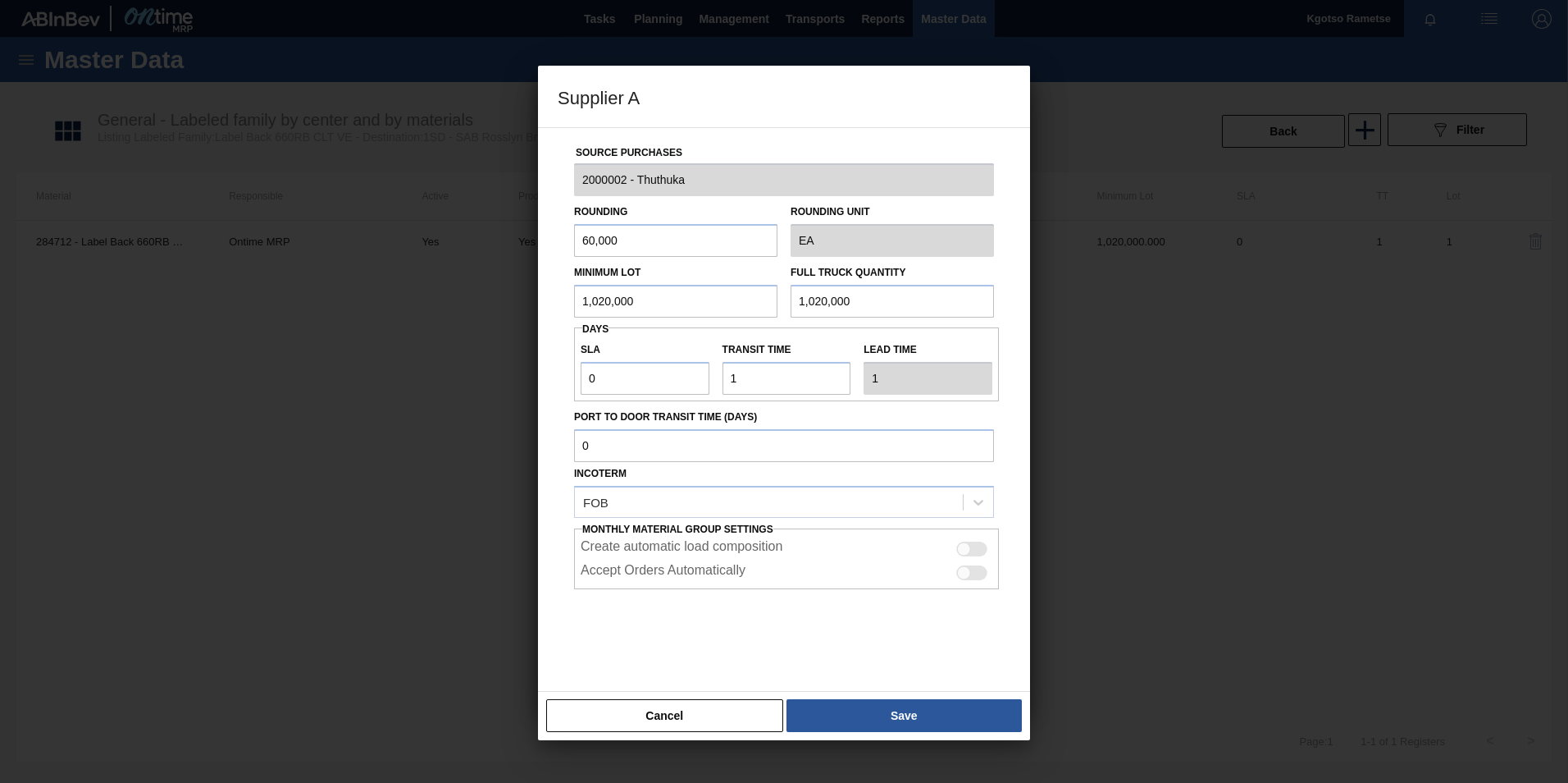
drag, startPoint x: 594, startPoint y: 290, endPoint x: 509, endPoint y: 302, distance: 85.8
click at [543, 296] on div "Source Purchases 2000002 - Thuthuka Rounding 60,000 Rounding Unit EA Minimum Lo…" at bounding box center [784, 409] width 492 height 564
drag, startPoint x: 580, startPoint y: 282, endPoint x: 403, endPoint y: 282, distance: 177.0
click at [433, 279] on div "Supplier A Source Purchases 2000002 - Thuthuka Rounding 60,000 Rounding Unit EA…" at bounding box center [784, 392] width 1568 height 783
type input "1,500,000"
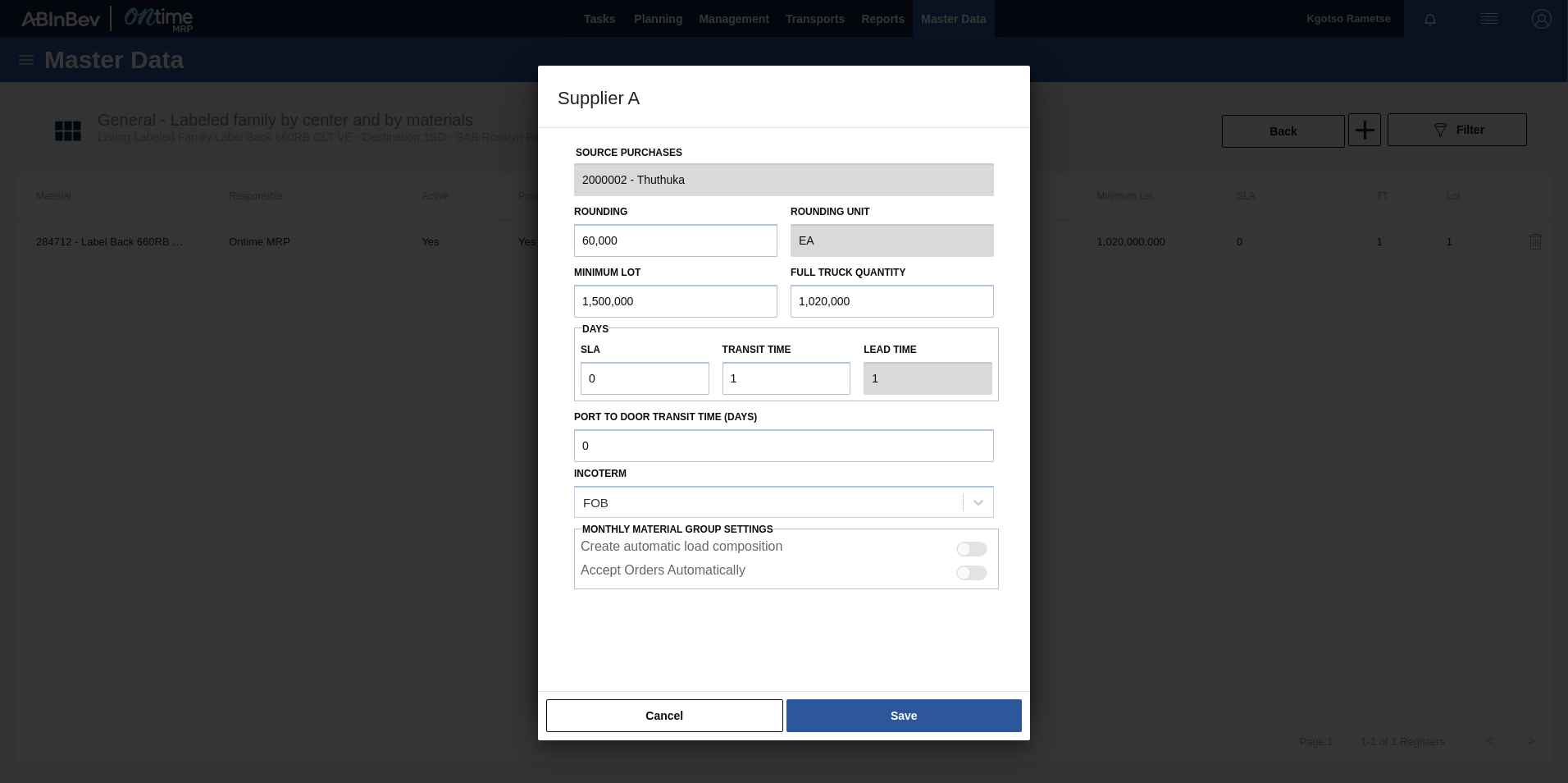
drag, startPoint x: 771, startPoint y: 302, endPoint x: 645, endPoint y: 303, distance: 126.0
click at [719, 303] on div "Minimum Lot 1,500,000 Full Truck Quantity 1,020,000" at bounding box center [784, 287] width 433 height 61
paste input "50"
type input "1,500,000"
drag, startPoint x: 637, startPoint y: 234, endPoint x: 408, endPoint y: 263, distance: 230.8
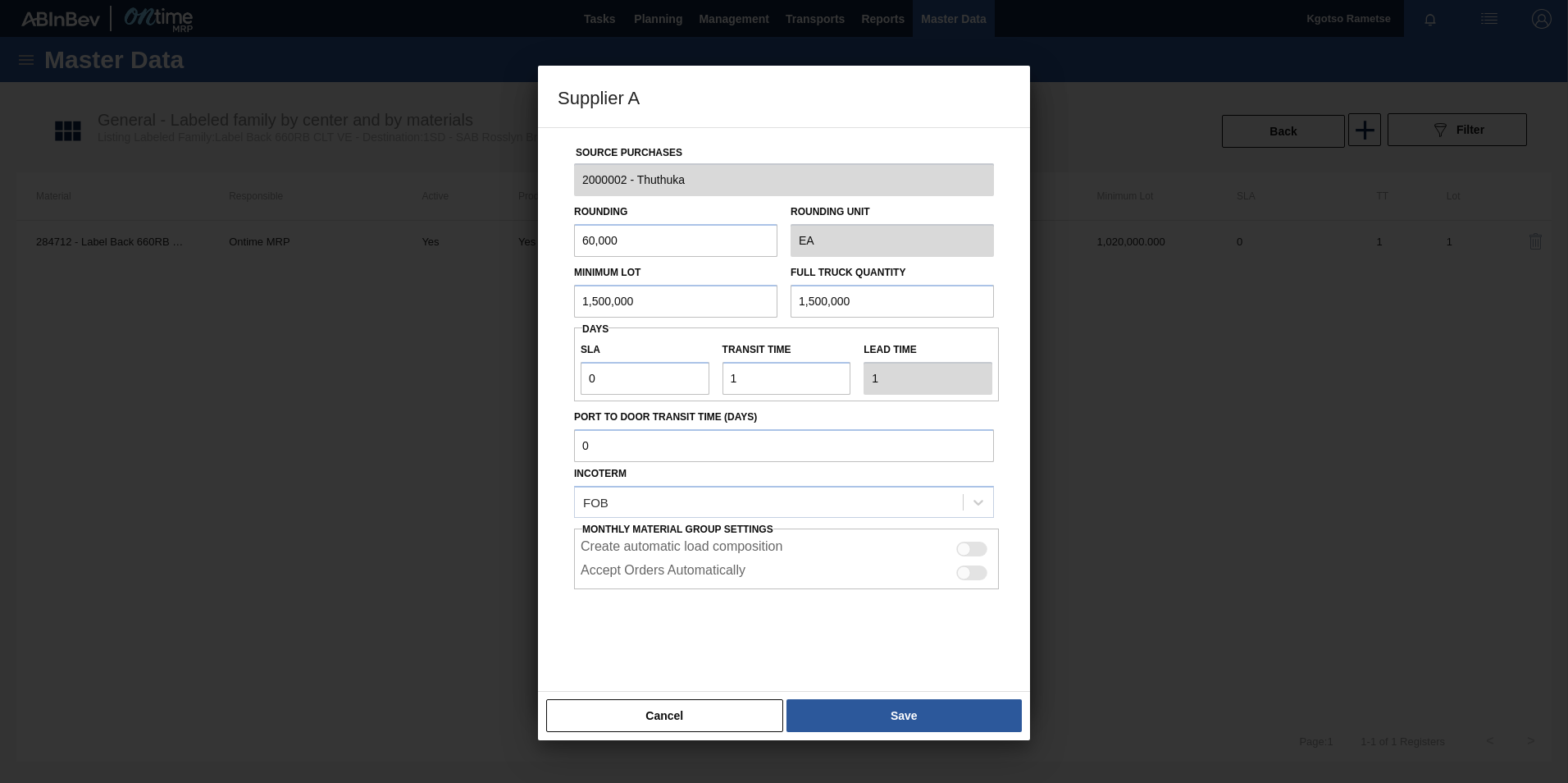
click at [454, 253] on div "Supplier A Source Purchases 2000002 - Thuthuka Rounding 60,000 Rounding Unit EA…" at bounding box center [784, 392] width 1568 height 783
type input "1"
drag, startPoint x: 870, startPoint y: 696, endPoint x: 873, endPoint y: 707, distance: 11.4
click at [873, 705] on div "Cancel Save" at bounding box center [784, 715] width 492 height 49
click at [873, 708] on button "Save" at bounding box center [904, 715] width 235 height 32
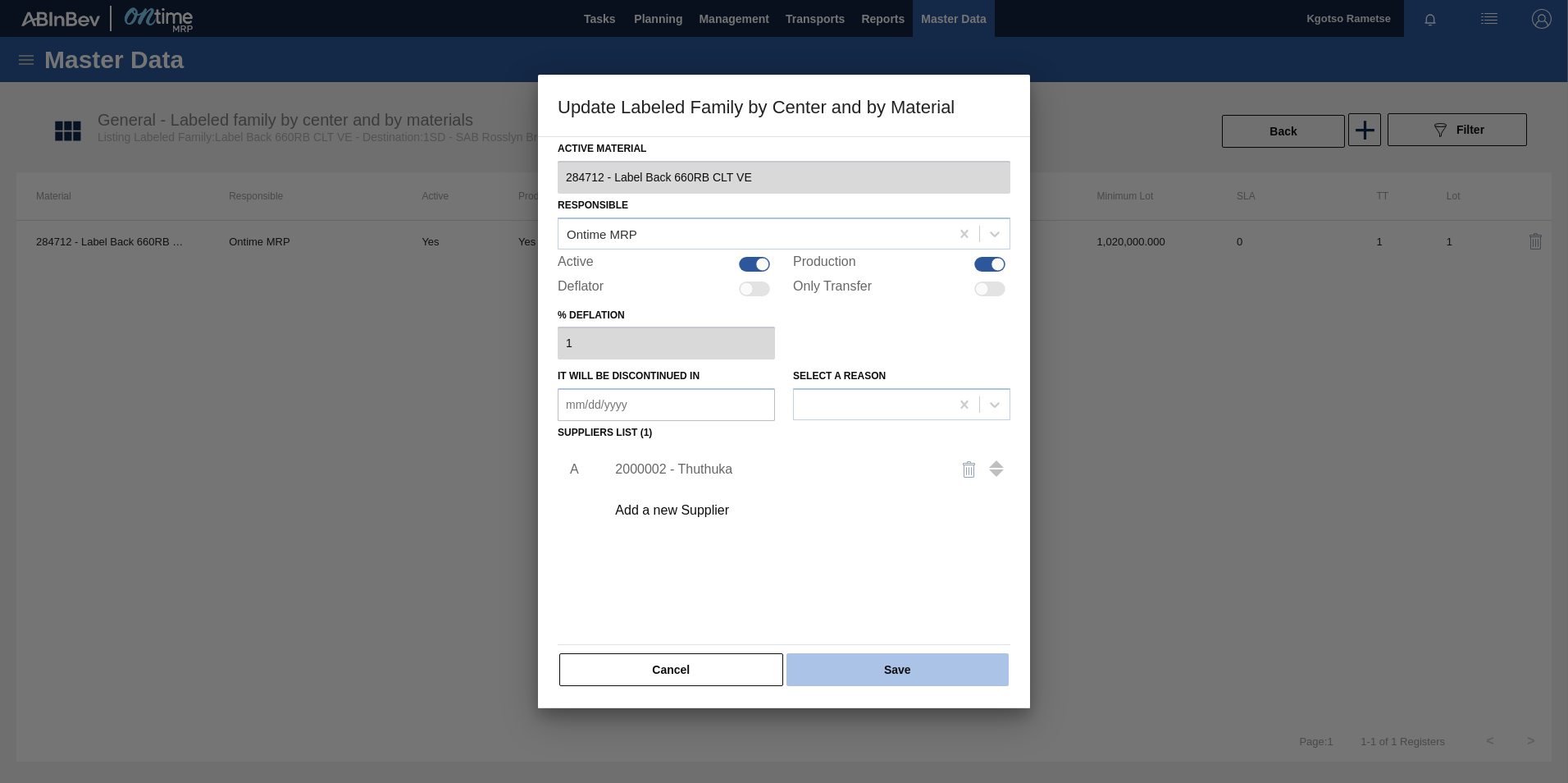
click at [861, 668] on button "Save" at bounding box center [897, 669] width 223 height 32
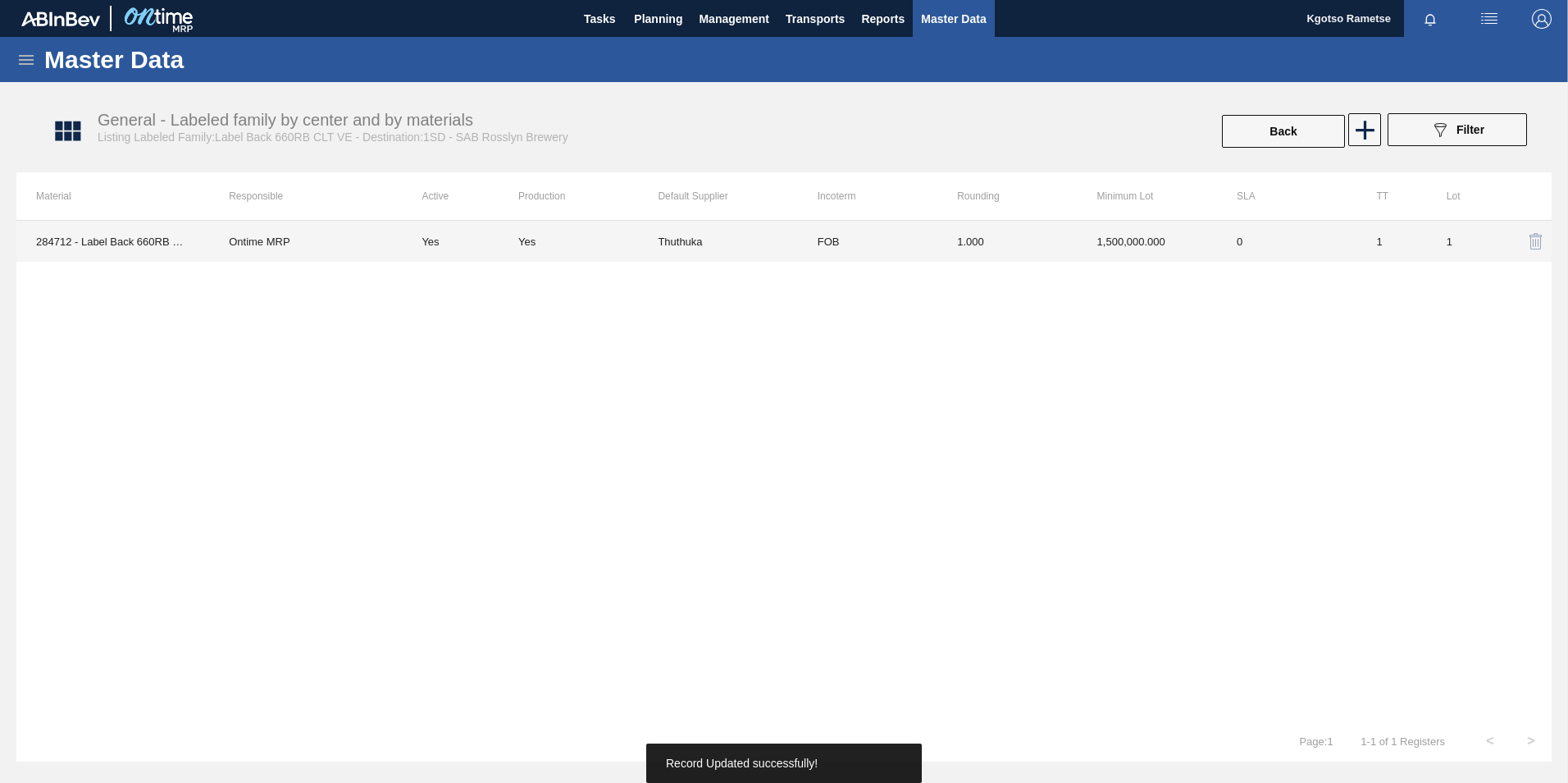
click at [536, 243] on div "Yes" at bounding box center [588, 241] width 139 height 13
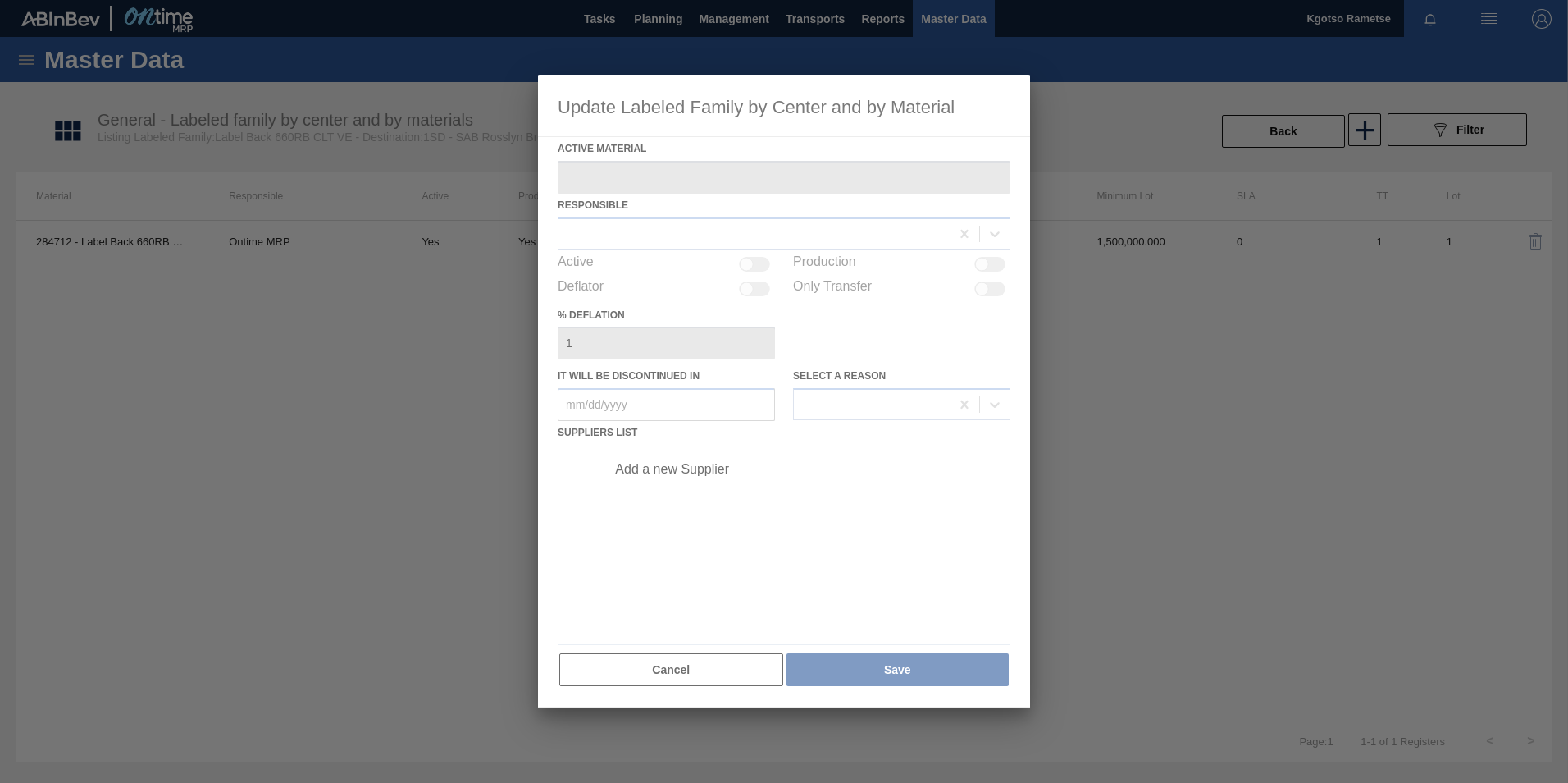
type Material "284712 - Label Back 660RB CLT VE"
checkbox input "true"
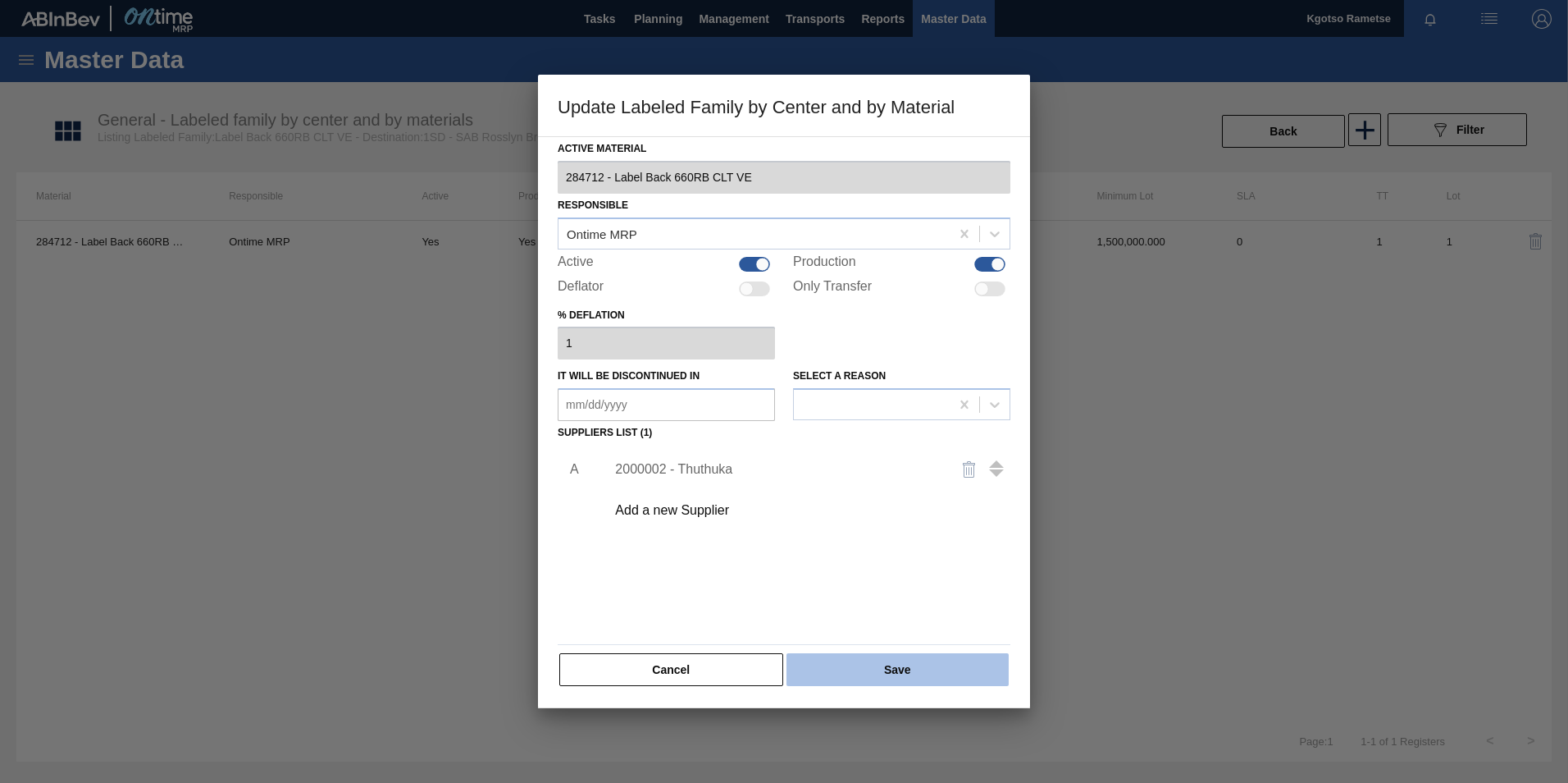
click at [850, 664] on button "Save" at bounding box center [897, 669] width 223 height 32
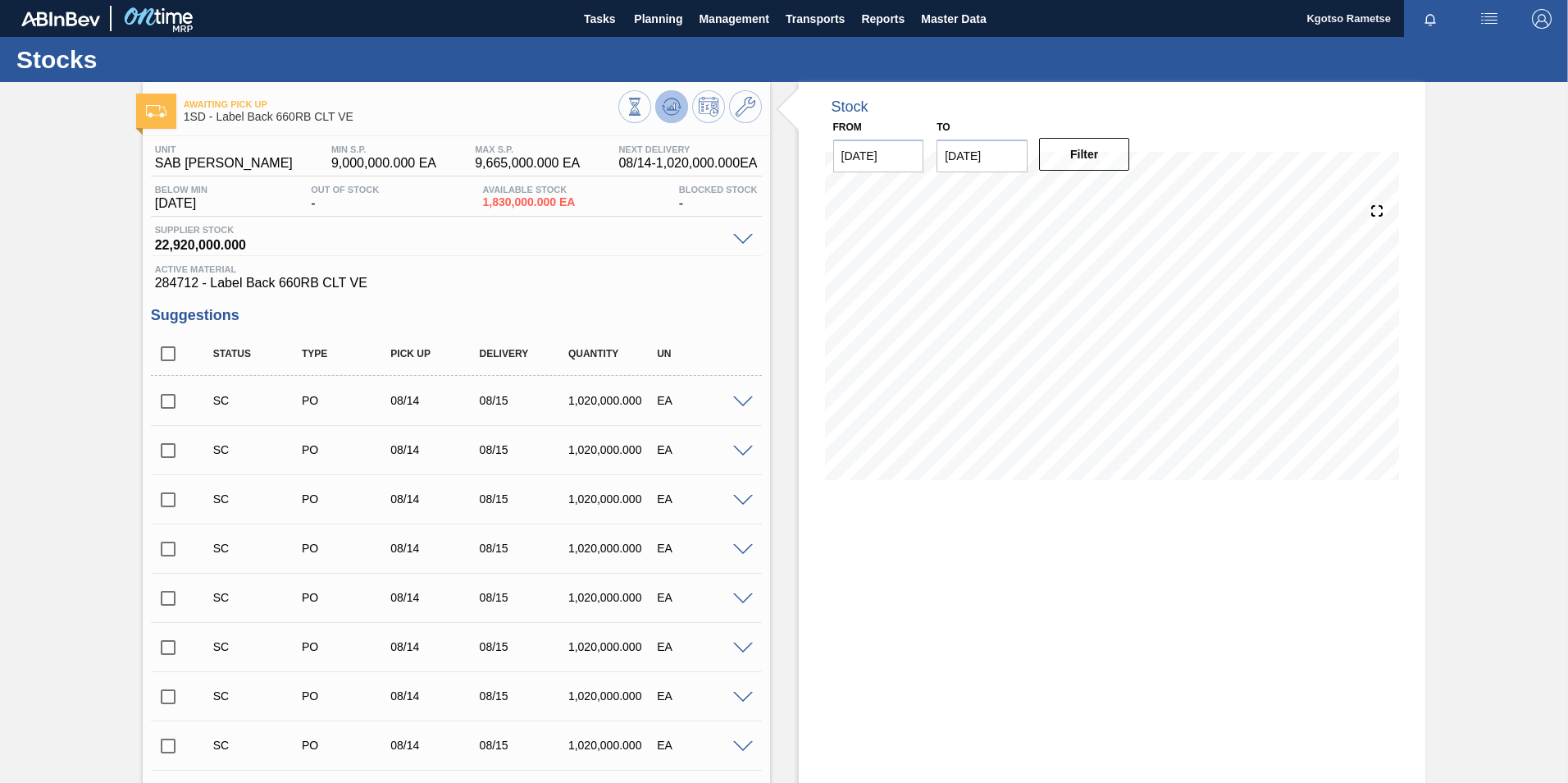
click at [657, 113] on button at bounding box center [671, 106] width 32 height 32
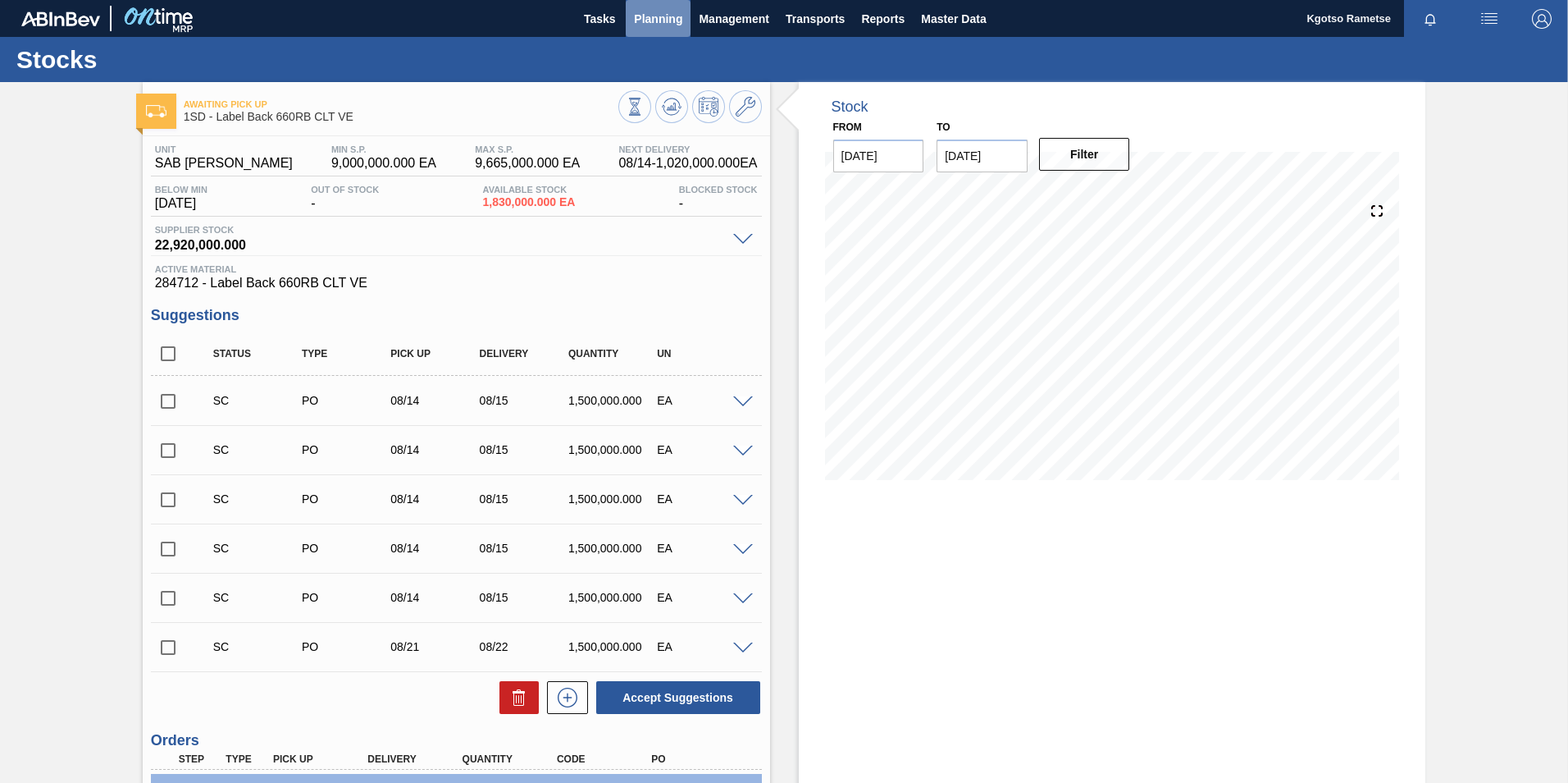
click at [636, 23] on span "Planning" at bounding box center [657, 19] width 48 height 20
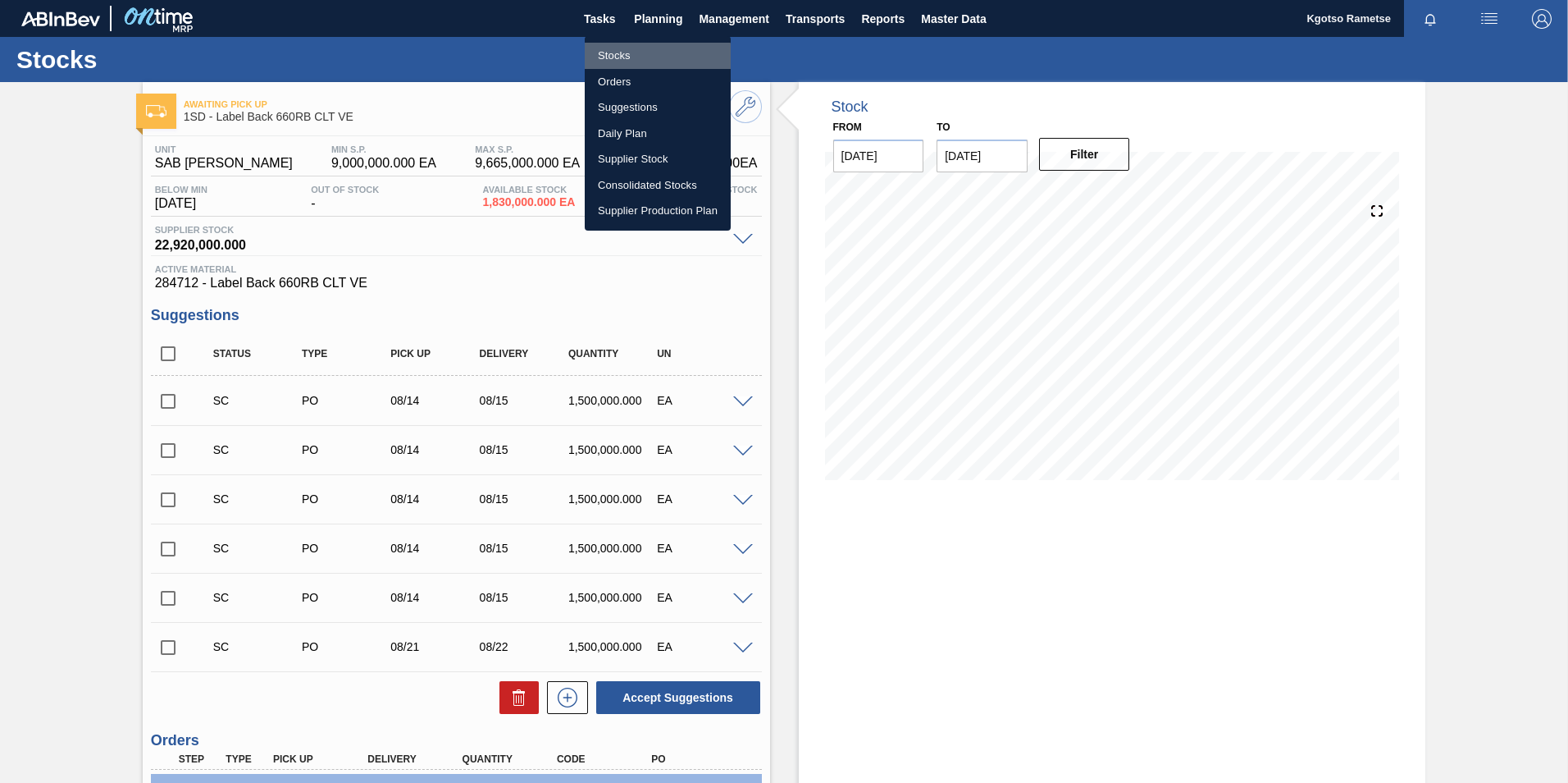
click at [636, 57] on li "Stocks" at bounding box center [657, 55] width 146 height 26
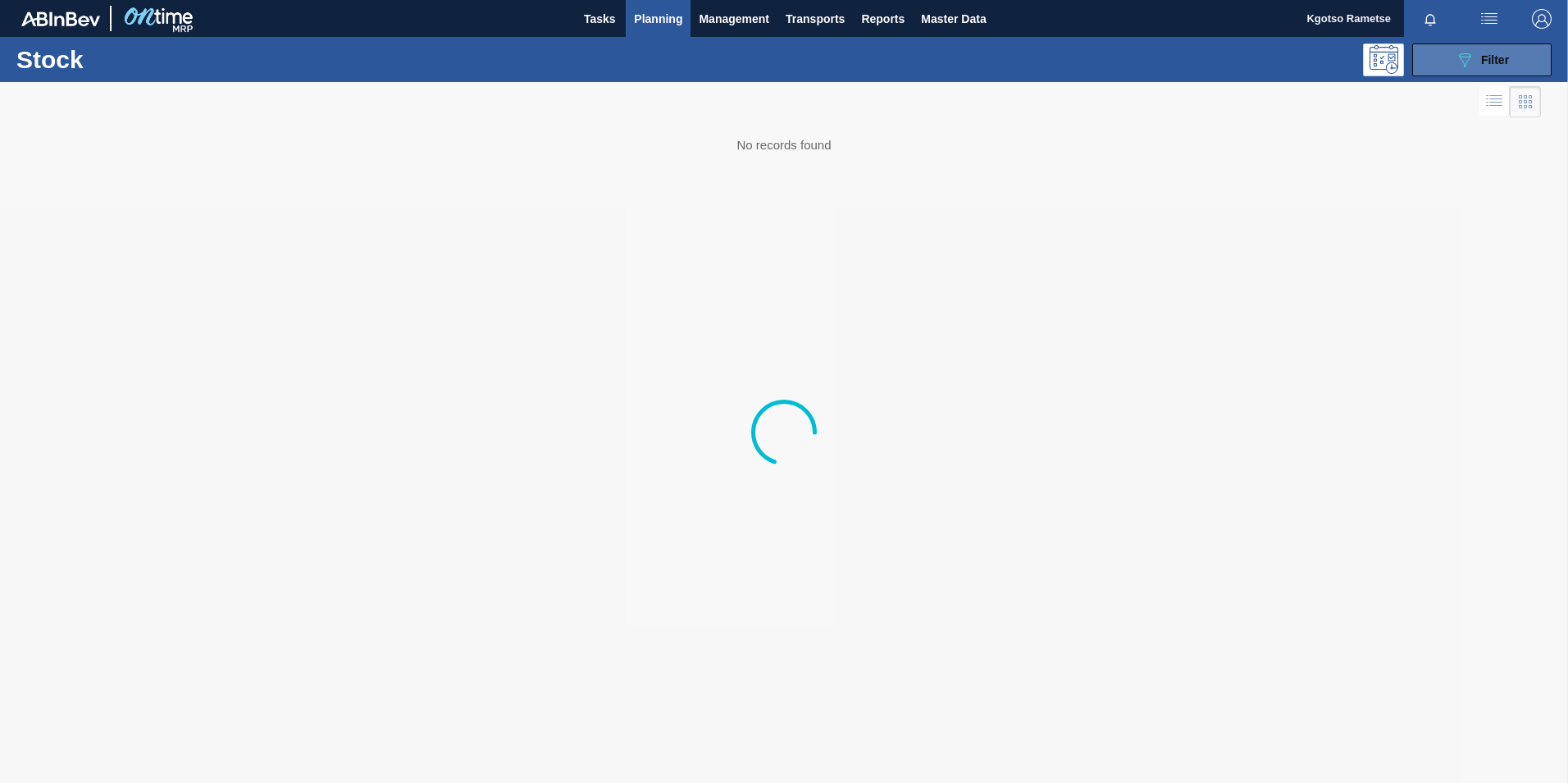
click at [1457, 63] on icon "089F7B8B-B2A5-4AFE-B5C0-19BA573D28AC" at bounding box center [1465, 60] width 20 height 20
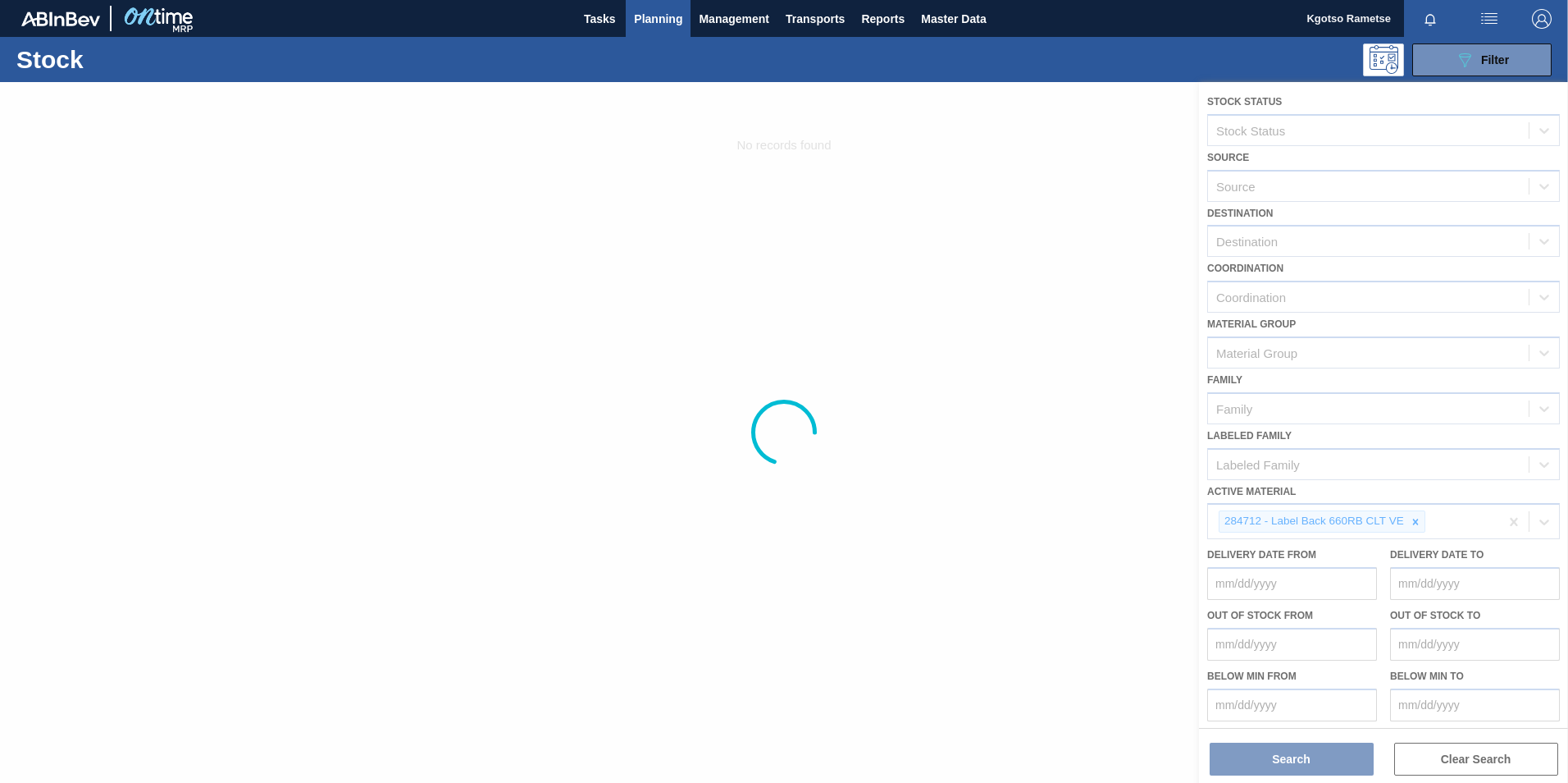
click at [1408, 512] on div at bounding box center [784, 433] width 1568 height 701
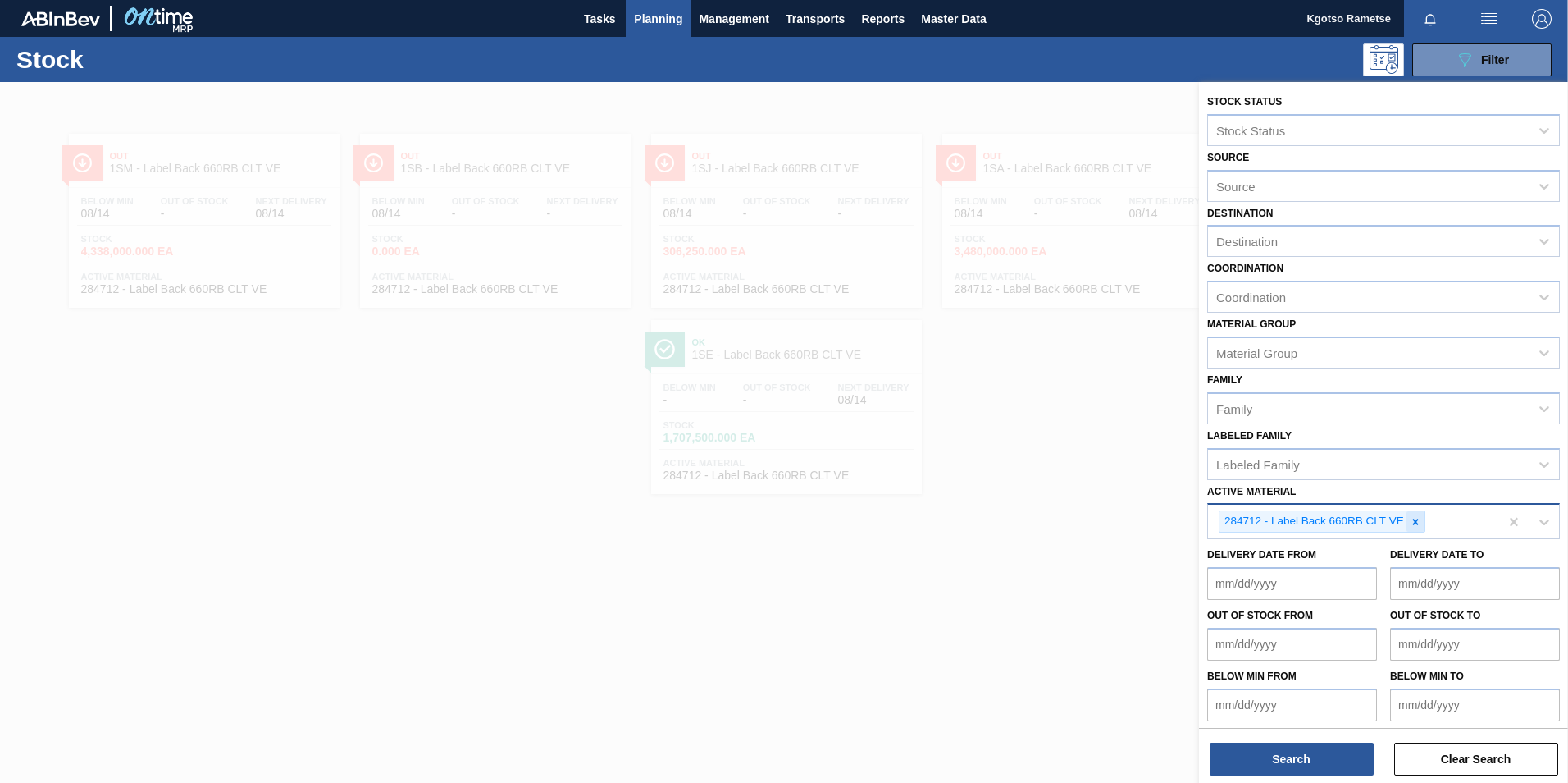
click at [1416, 519] on icon at bounding box center [1416, 522] width 12 height 12
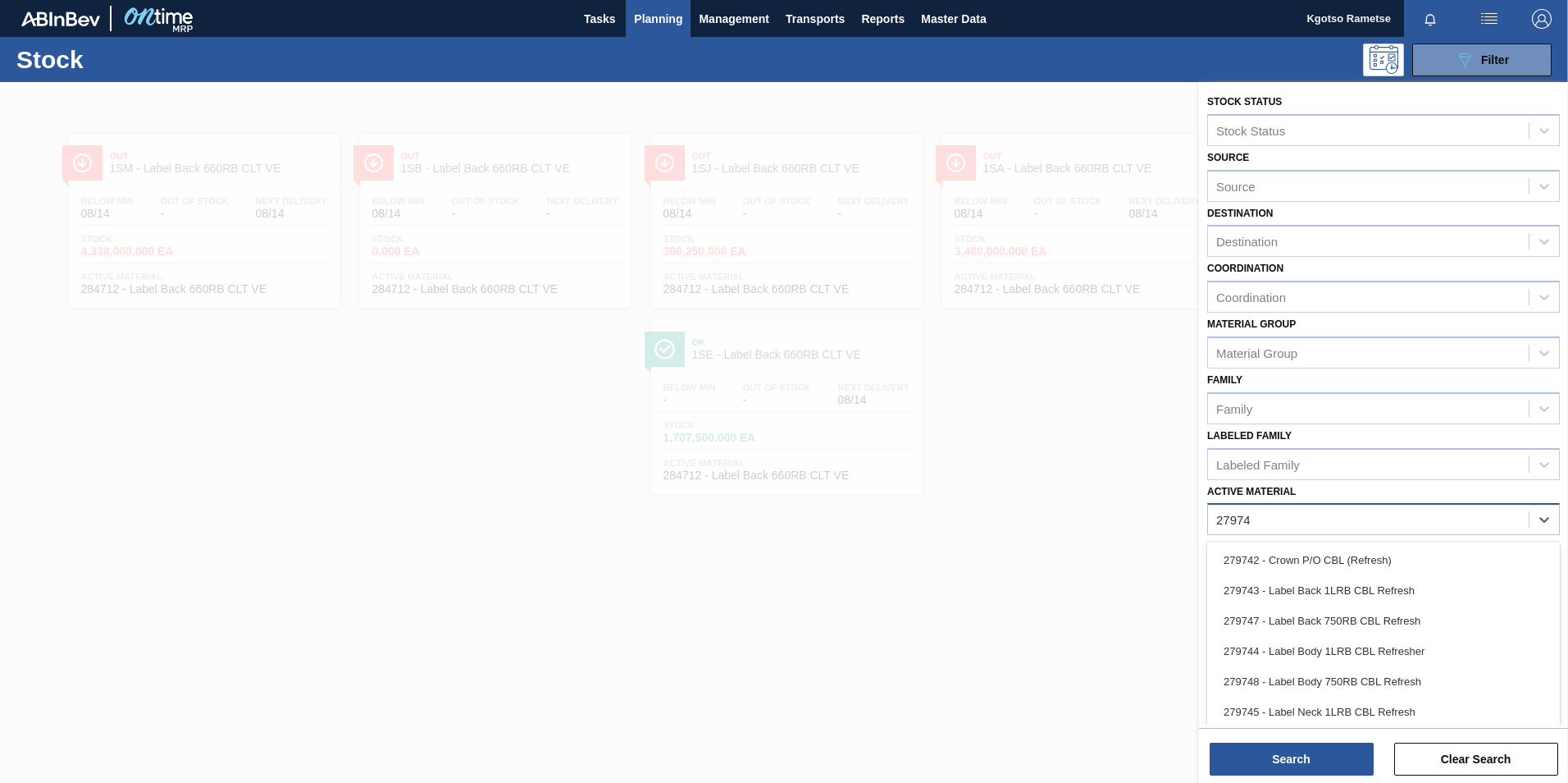
type Material "279748"
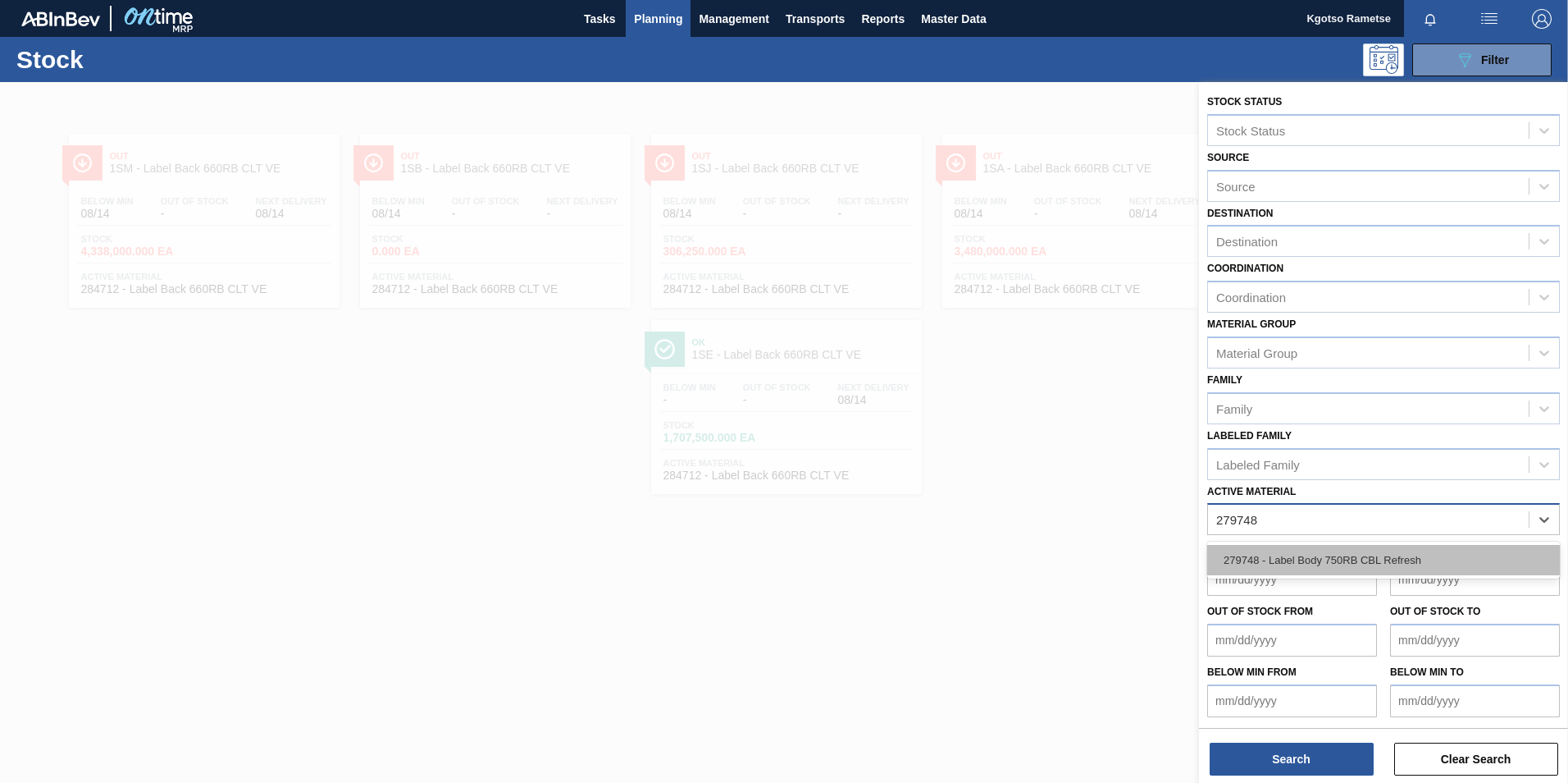
click at [1349, 554] on div "279748 - Label Body 750RB CBL Refresh" at bounding box center [1384, 559] width 353 height 30
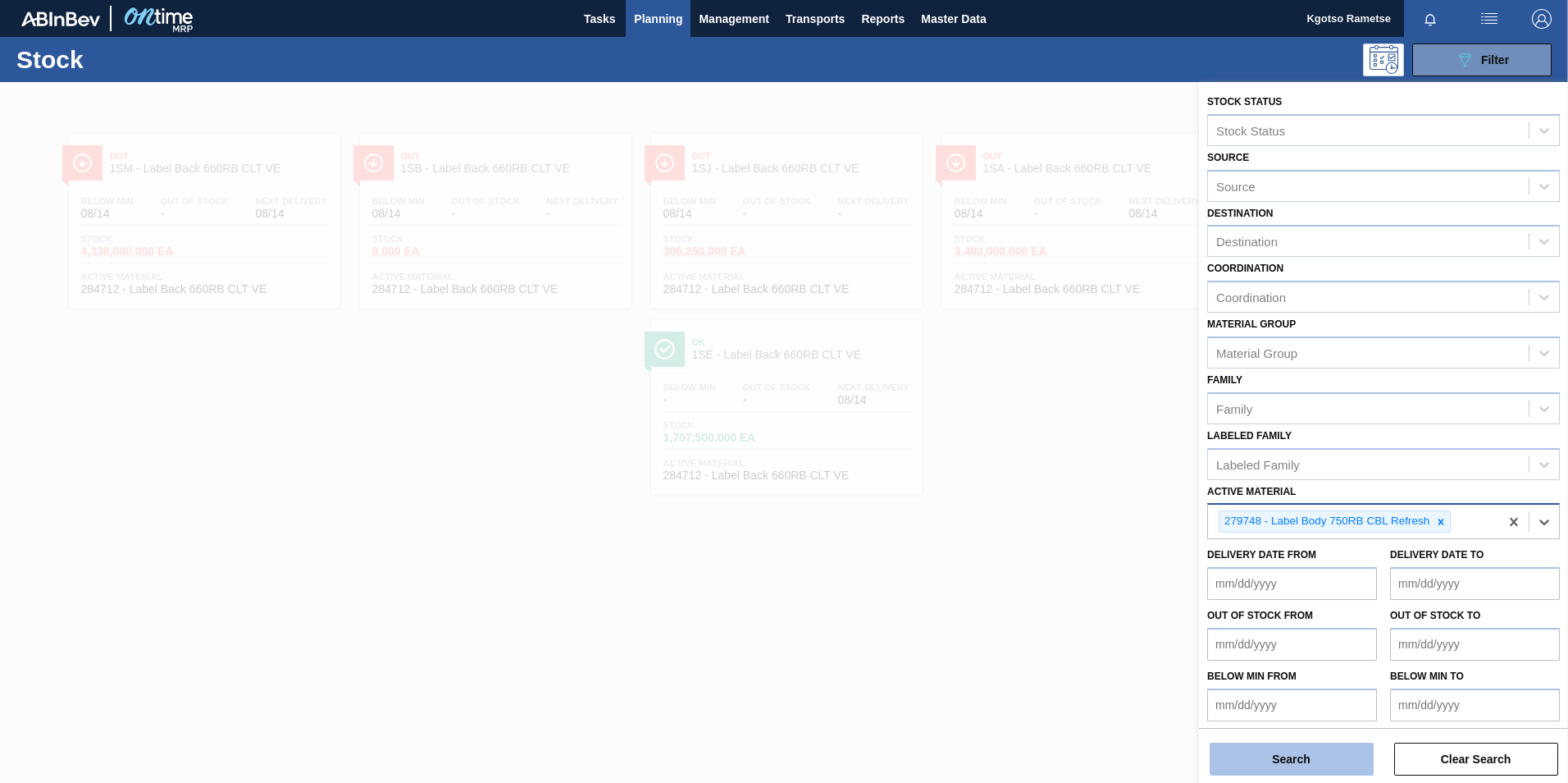
click at [1239, 757] on button "Search" at bounding box center [1291, 758] width 164 height 32
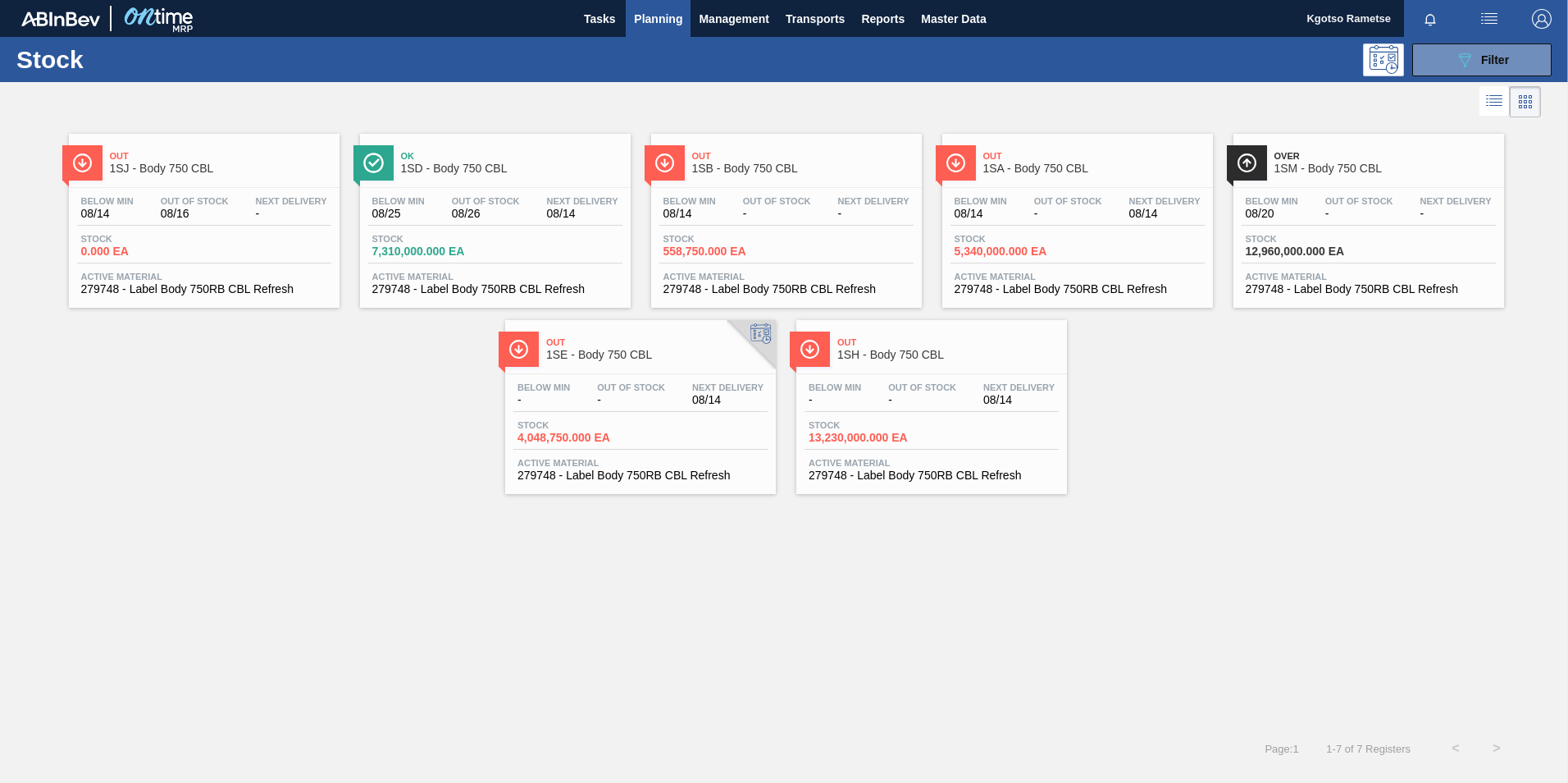
click at [459, 156] on span "Ok" at bounding box center [512, 156] width 222 height 10
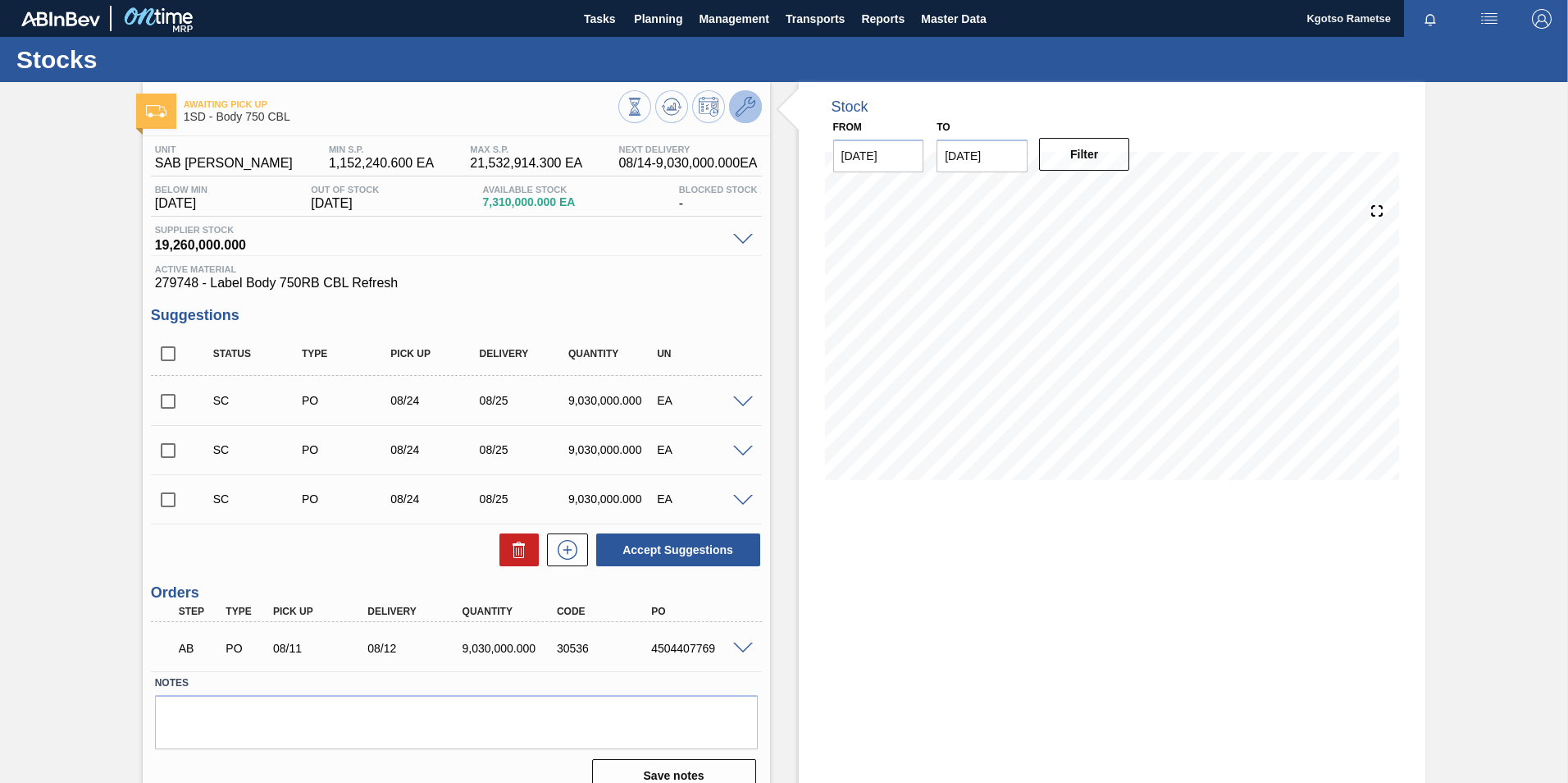
click at [750, 105] on icon at bounding box center [745, 107] width 20 height 20
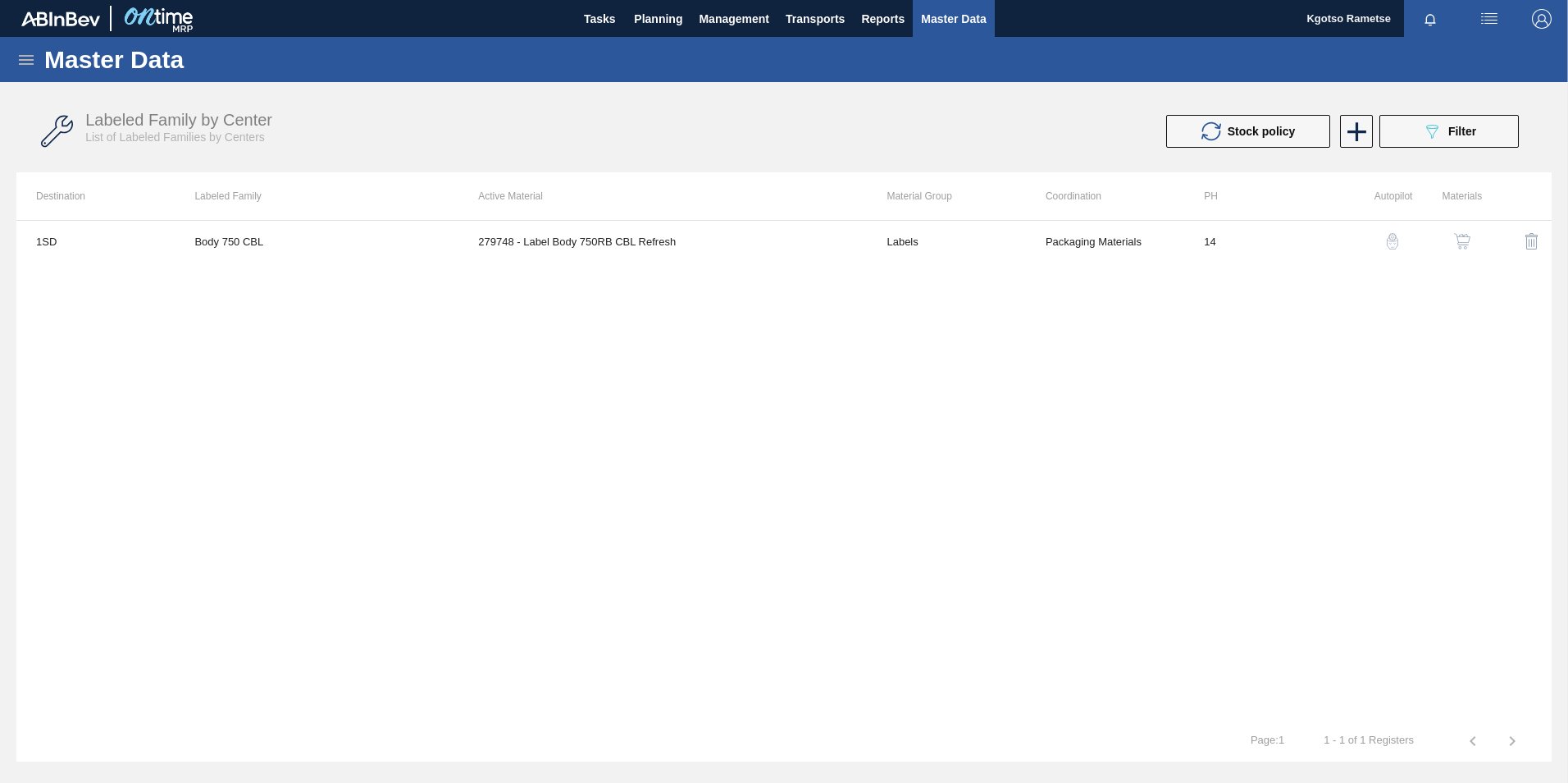
click at [1463, 248] on img "button" at bounding box center [1462, 241] width 17 height 17
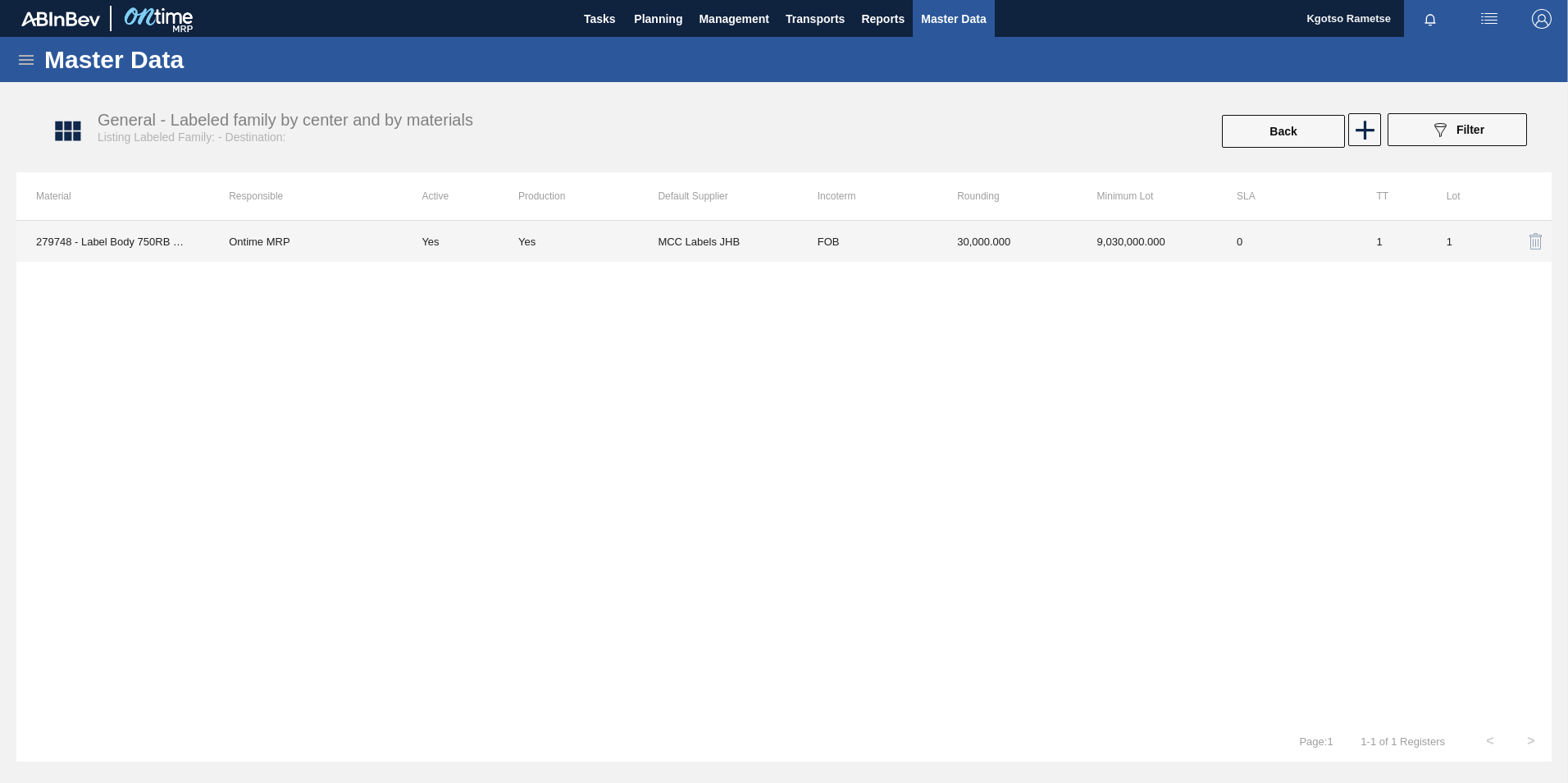
click at [1055, 250] on td "30,000.000" at bounding box center [1007, 241] width 139 height 41
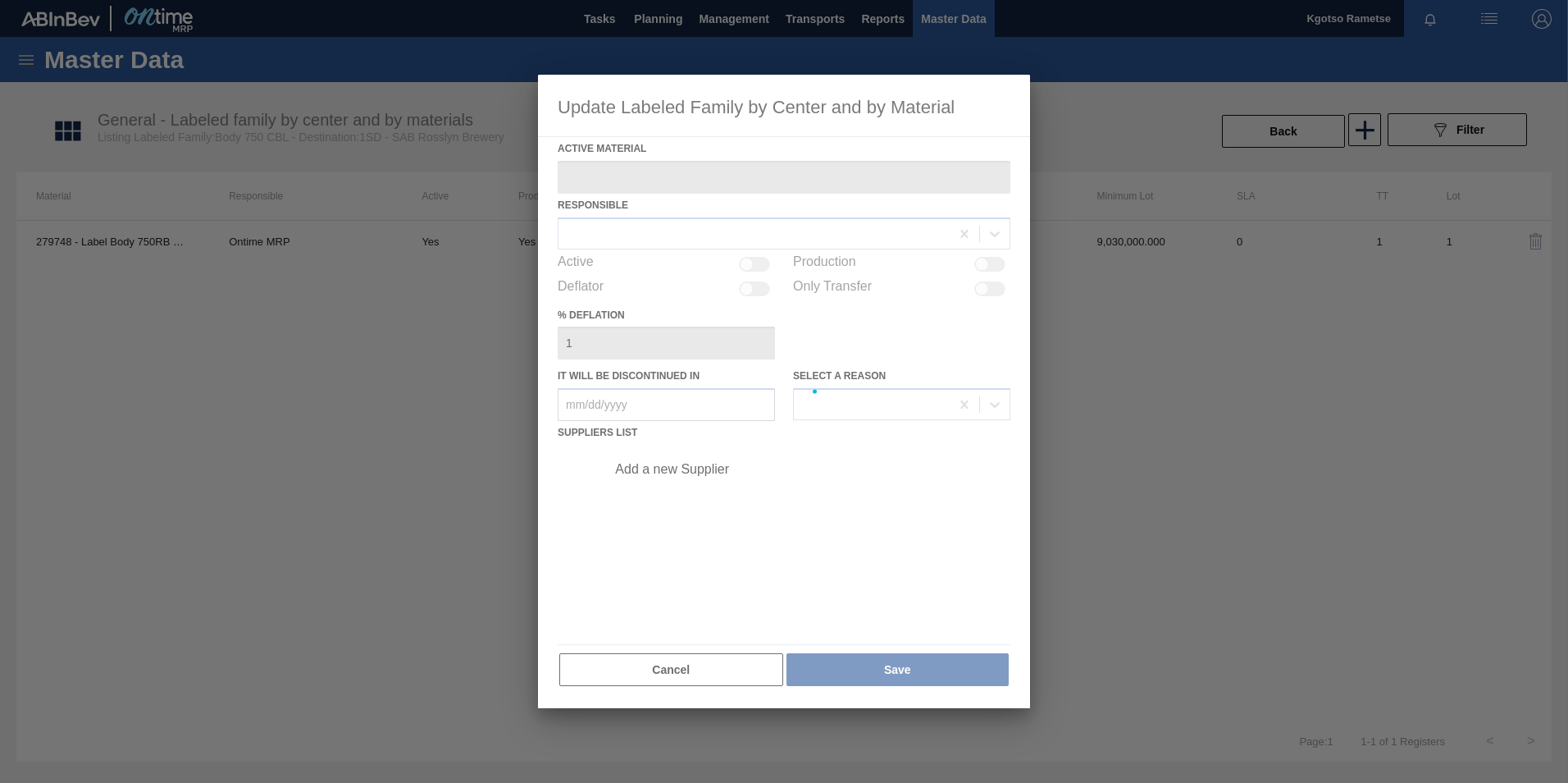
type Material "279748 - Label Body 750RB CBL Refresh"
checkbox input "true"
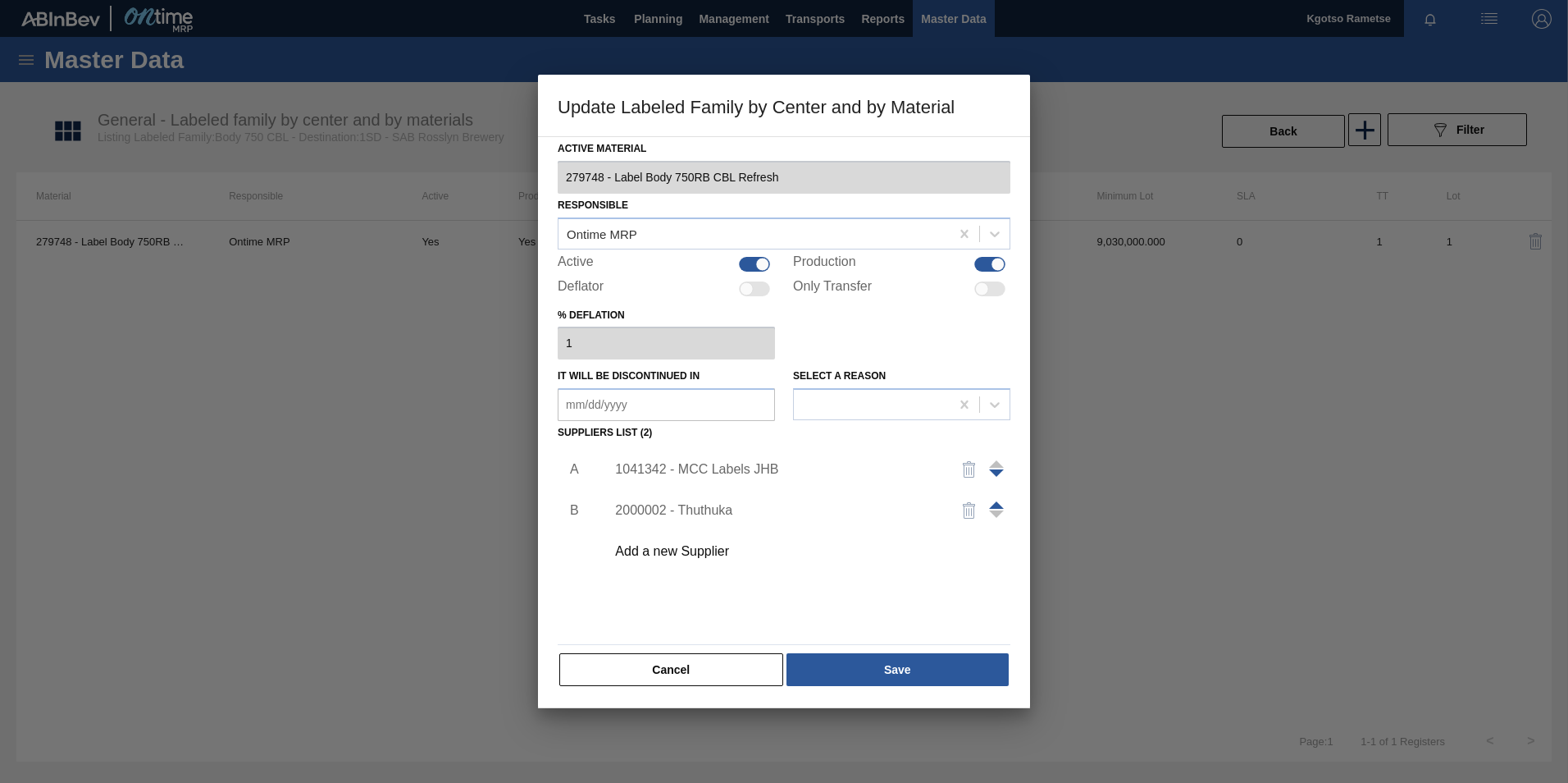
click at [685, 475] on div "1041342 - MCC Labels JHB" at bounding box center [776, 469] width 322 height 15
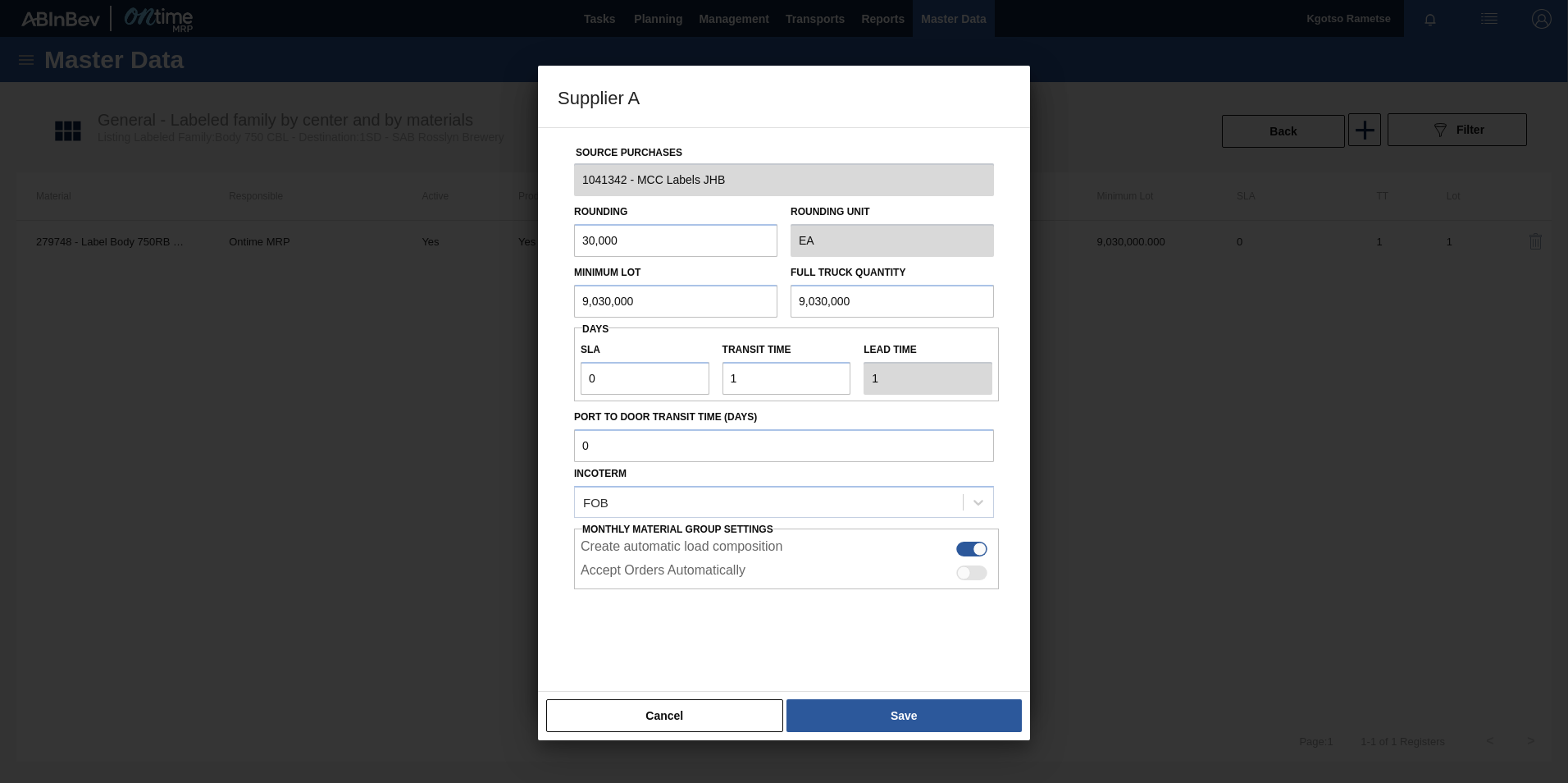
drag, startPoint x: 651, startPoint y: 311, endPoint x: 402, endPoint y: 319, distance: 249.1
click at [402, 319] on div "Supplier A Source Purchases 1041342 - MCC Labels JHB Rounding 30,000 Rounding U…" at bounding box center [784, 392] width 1568 height 783
drag, startPoint x: 646, startPoint y: 302, endPoint x: 277, endPoint y: 360, distance: 373.5
click at [447, 330] on div "Supplier A Source Purchases 1041342 - MCC Labels JHB Rounding 30,000 Rounding U…" at bounding box center [784, 392] width 1568 height 783
type input "7,020,000"
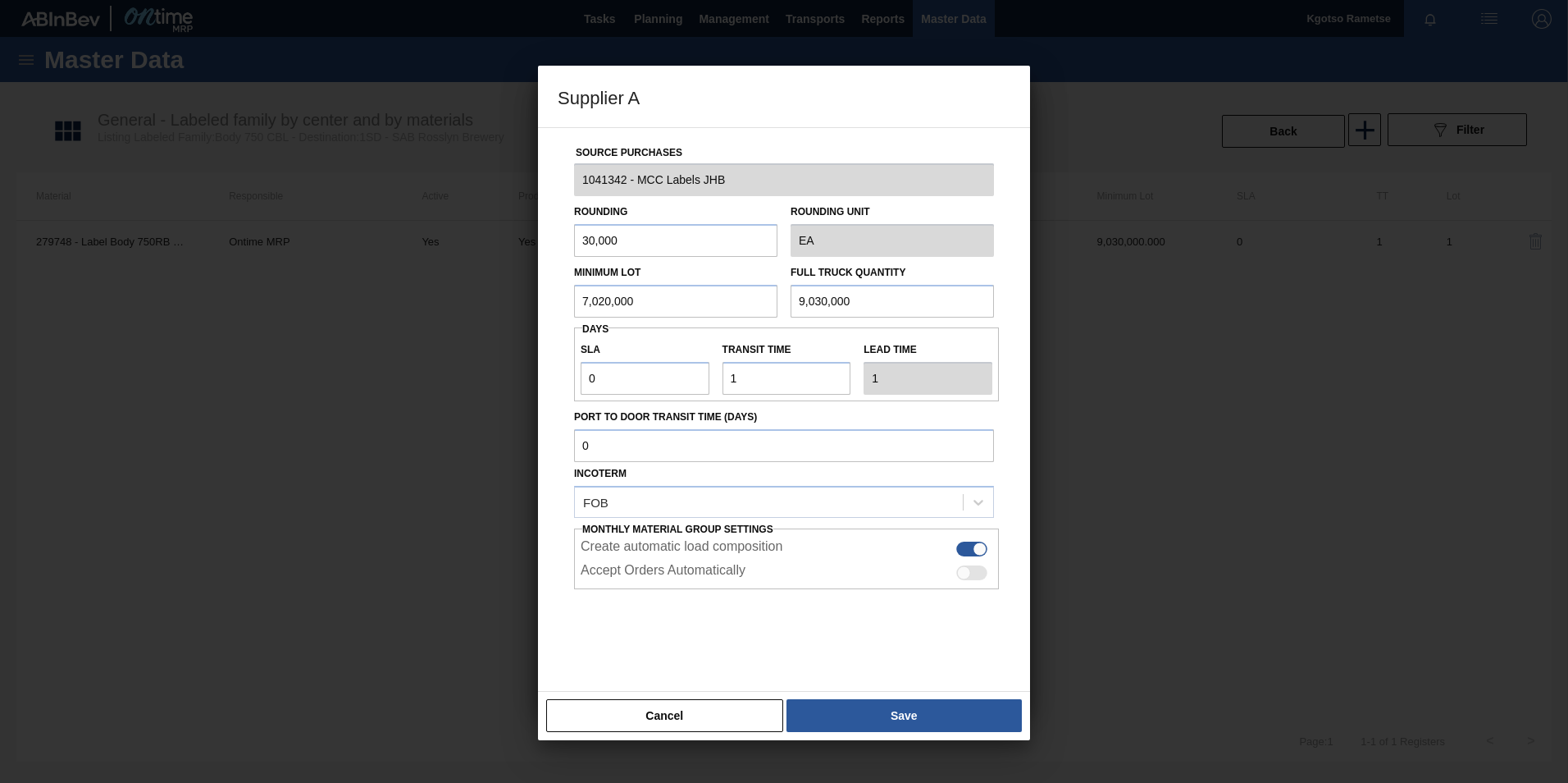
drag, startPoint x: 634, startPoint y: 304, endPoint x: 519, endPoint y: 320, distance: 116.1
click at [546, 318] on div "Source Purchases 1041342 - MCC Labels JHB Rounding 30,000 Rounding Unit EA Mini…" at bounding box center [784, 409] width 492 height 564
paste input "7,02"
type input "7,020,000"
click at [833, 717] on button "Save" at bounding box center [904, 715] width 235 height 32
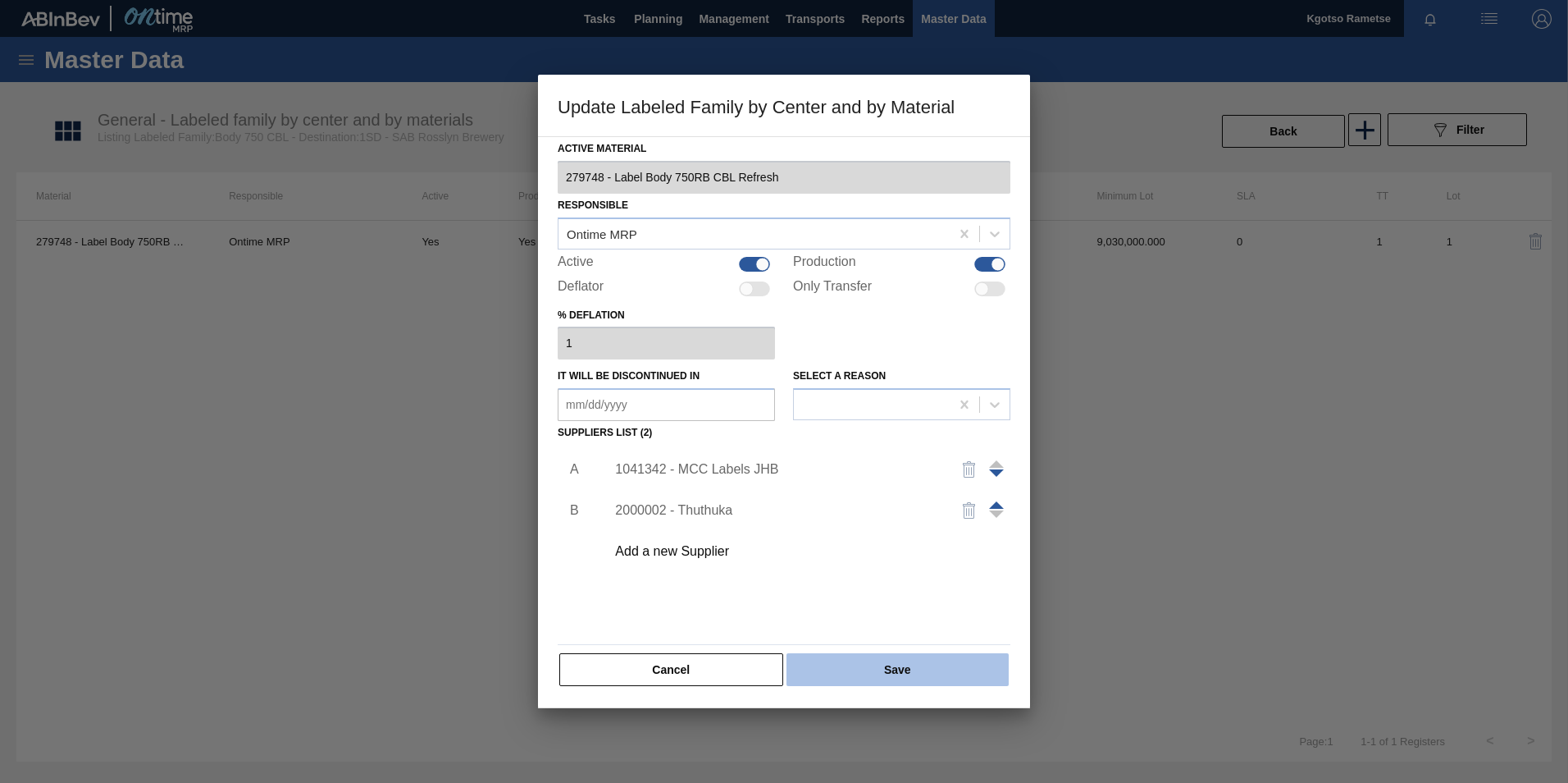
click at [827, 685] on button "Save" at bounding box center [897, 669] width 223 height 32
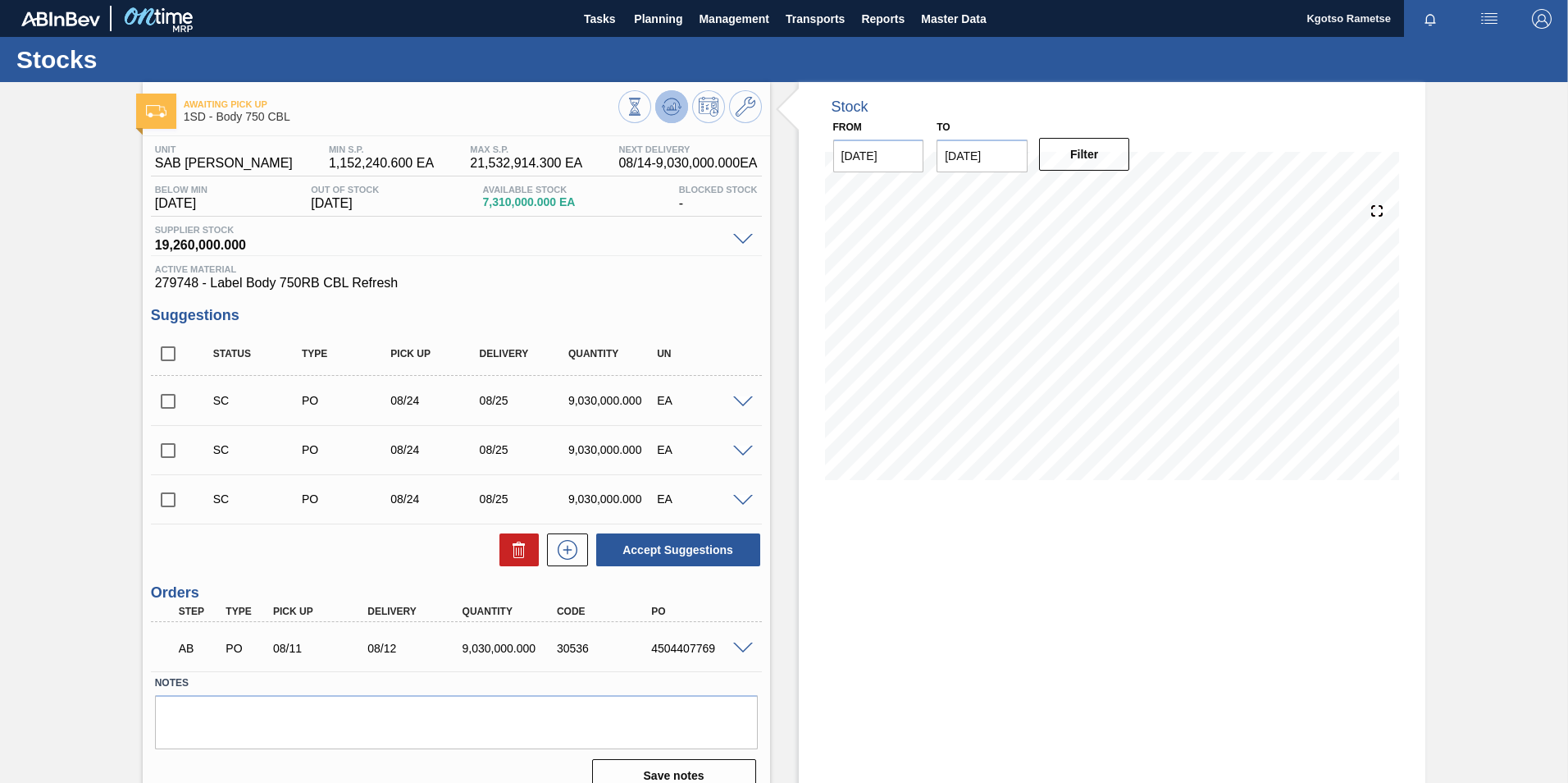
click at [644, 103] on icon at bounding box center [634, 107] width 18 height 18
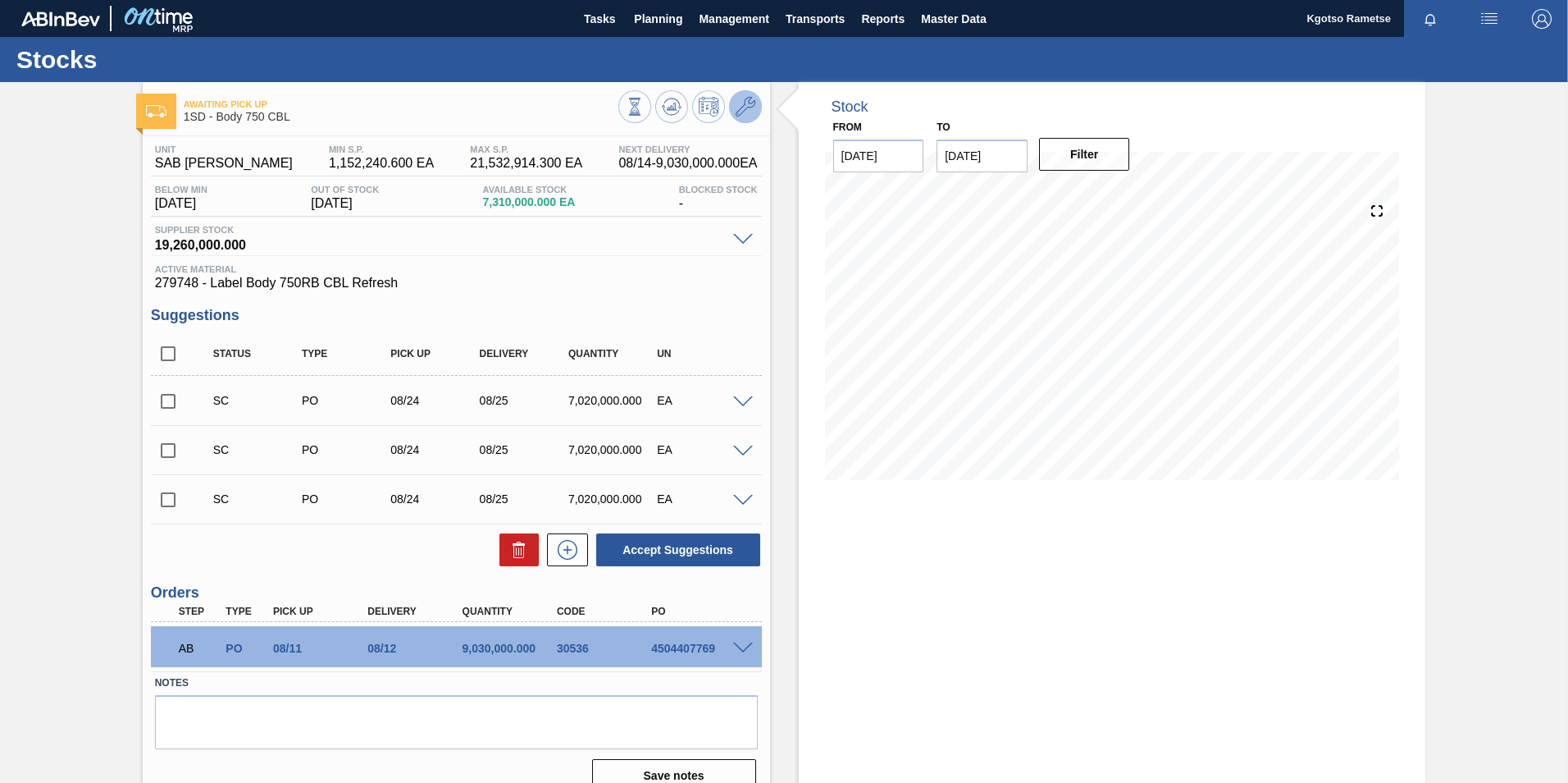
click at [735, 107] on icon at bounding box center [745, 107] width 20 height 20
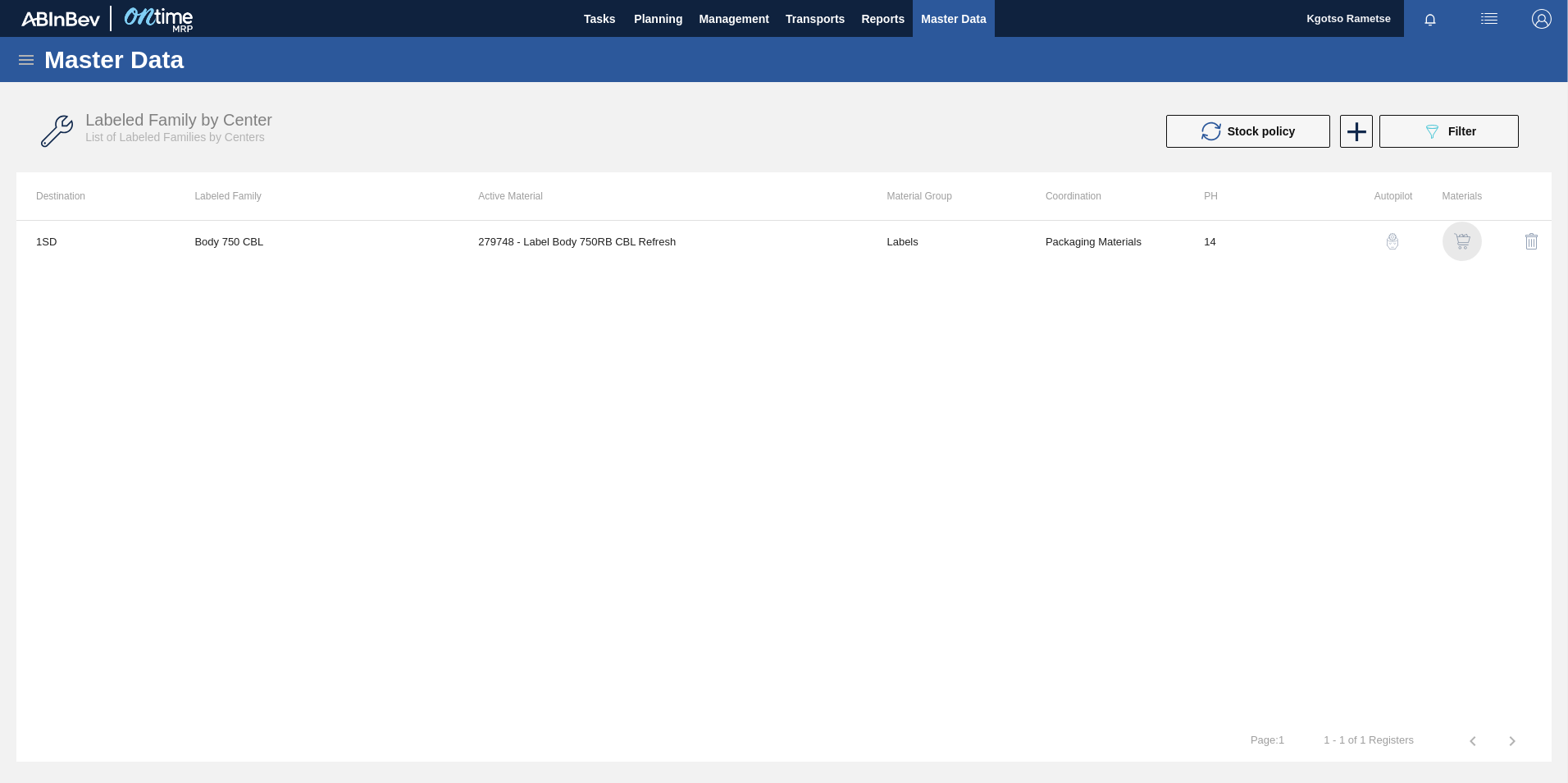
click at [1462, 234] on img "button" at bounding box center [1462, 241] width 17 height 17
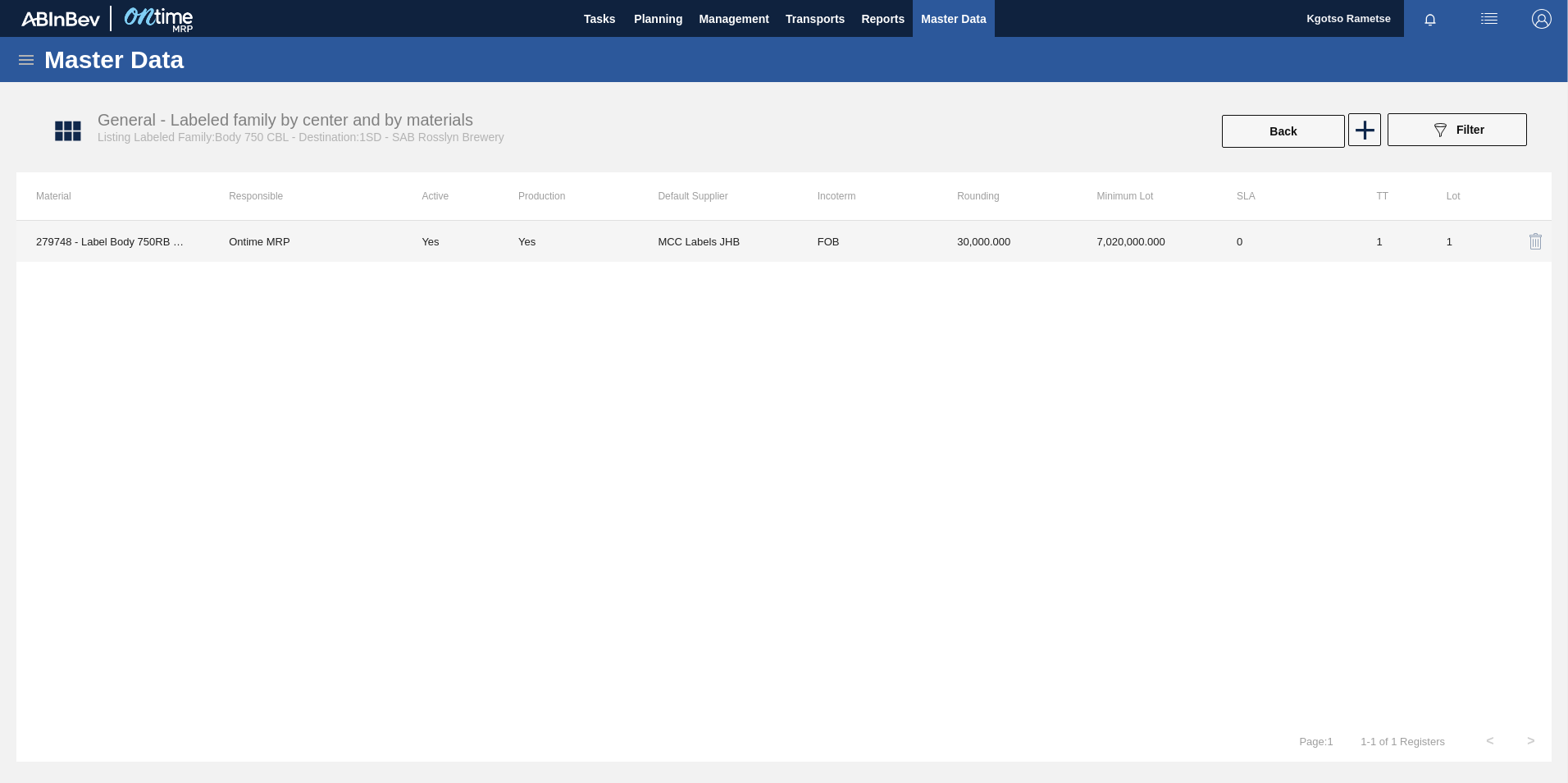
click at [875, 255] on td "FOB" at bounding box center [868, 241] width 139 height 41
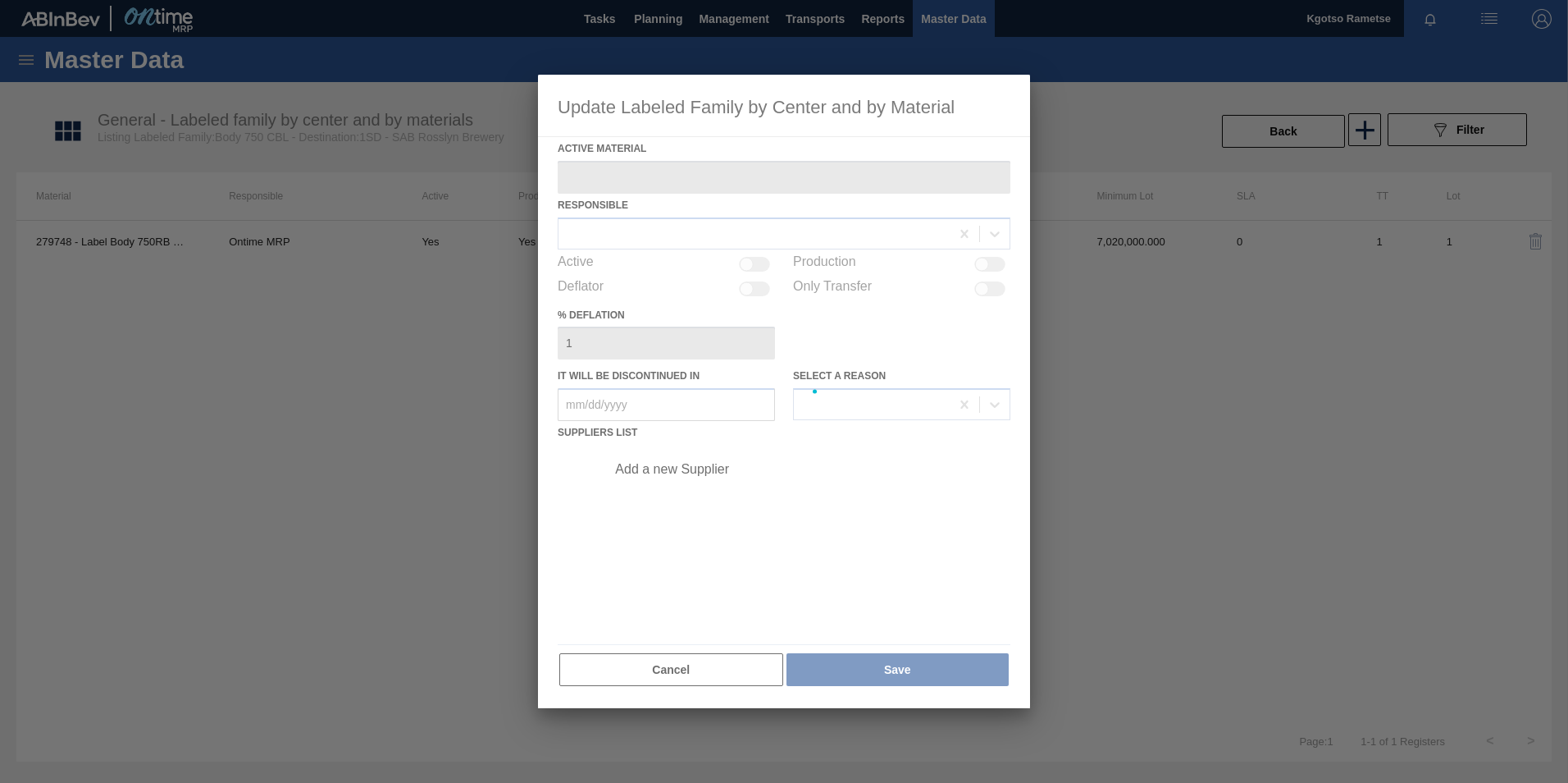
type Material "279748 - Label Body 750RB CBL Refresh"
checkbox input "true"
click at [713, 473] on div at bounding box center [784, 392] width 492 height 634
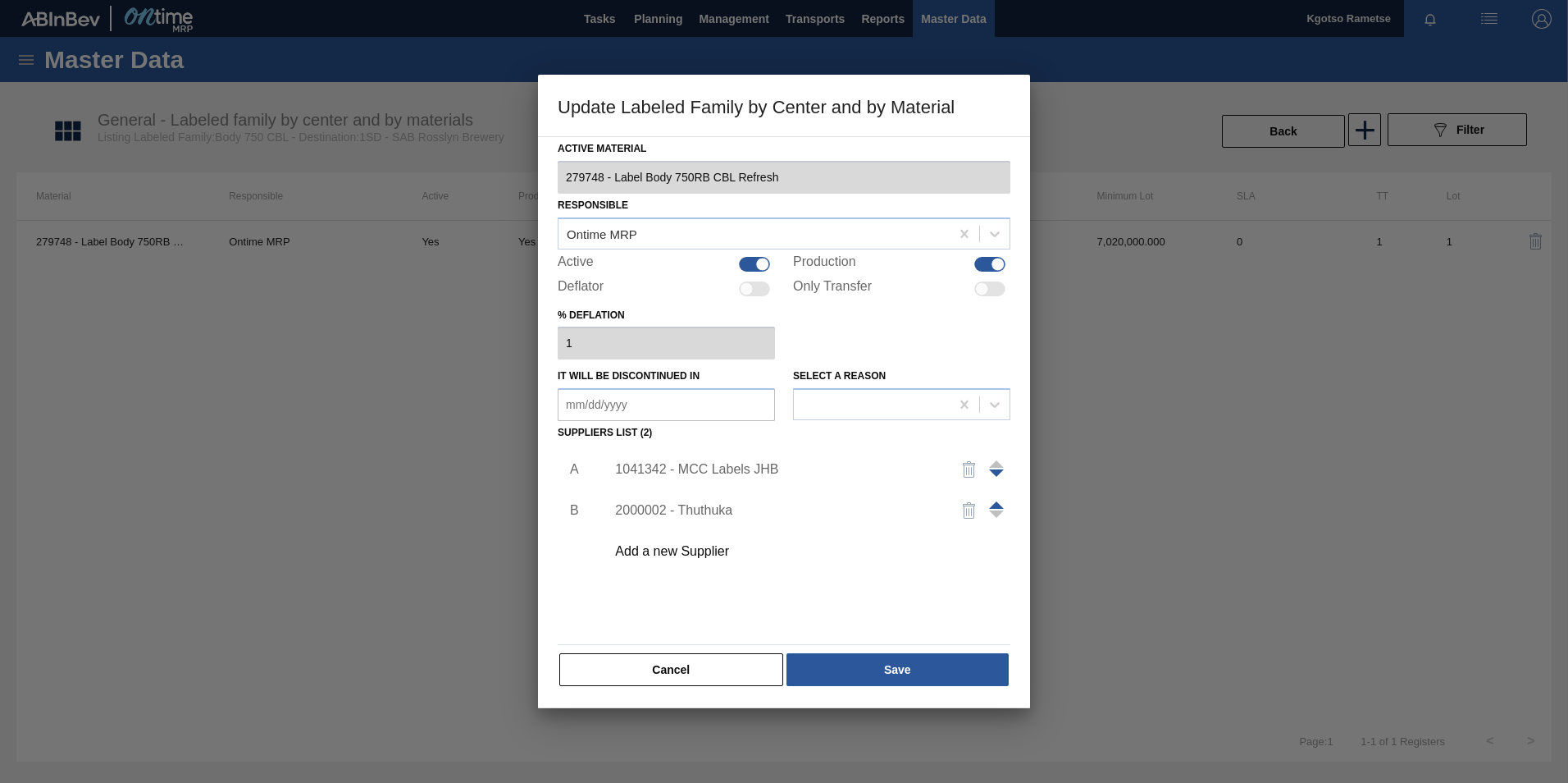
click at [715, 464] on div "1041342 - MCC Labels JHB" at bounding box center [776, 469] width 322 height 15
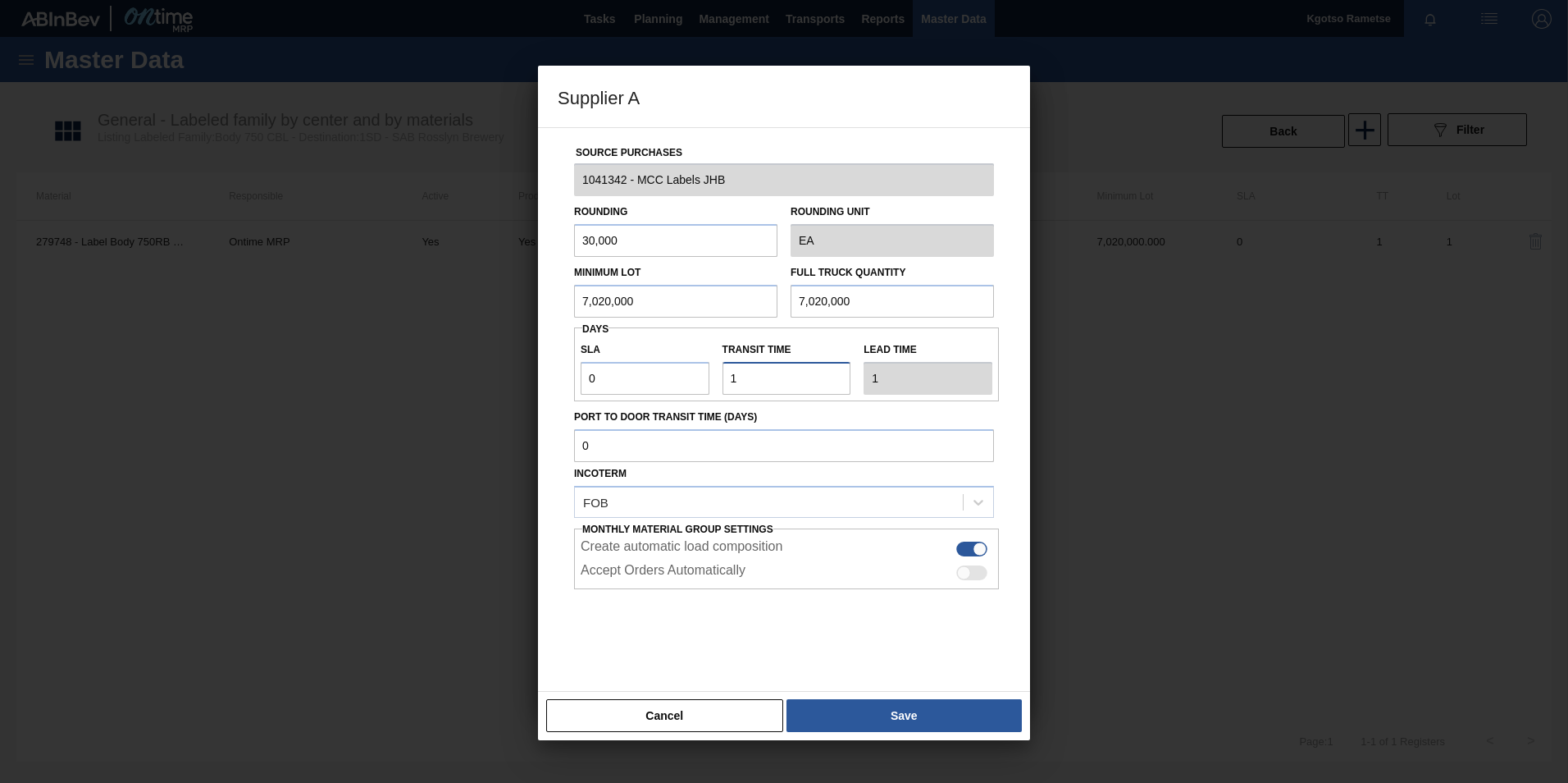
click at [720, 374] on div "Transit time" at bounding box center [786, 367] width 142 height 57
type input "NaN"
drag, startPoint x: 509, startPoint y: 383, endPoint x: 408, endPoint y: 394, distance: 101.6
click at [417, 388] on div "Supplier A Source Purchases 1041342 - MCC Labels JHB Rounding 30,000 Rounding U…" at bounding box center [784, 392] width 1568 height 783
type input "1"
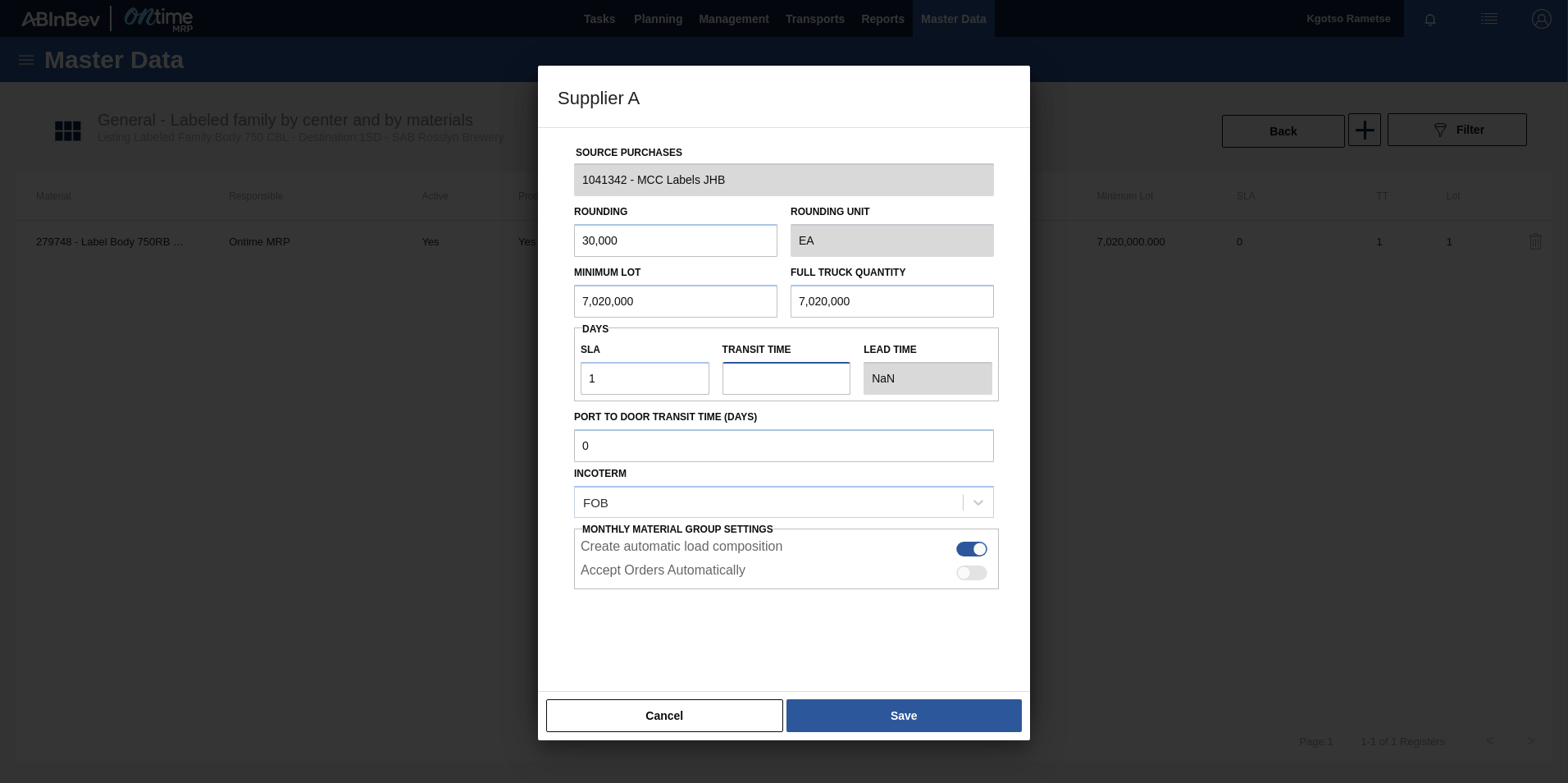
click at [798, 379] on input "Transit time" at bounding box center [786, 378] width 128 height 32
type input "0"
type input "1"
type input "0"
click at [869, 706] on button "Save" at bounding box center [904, 715] width 235 height 32
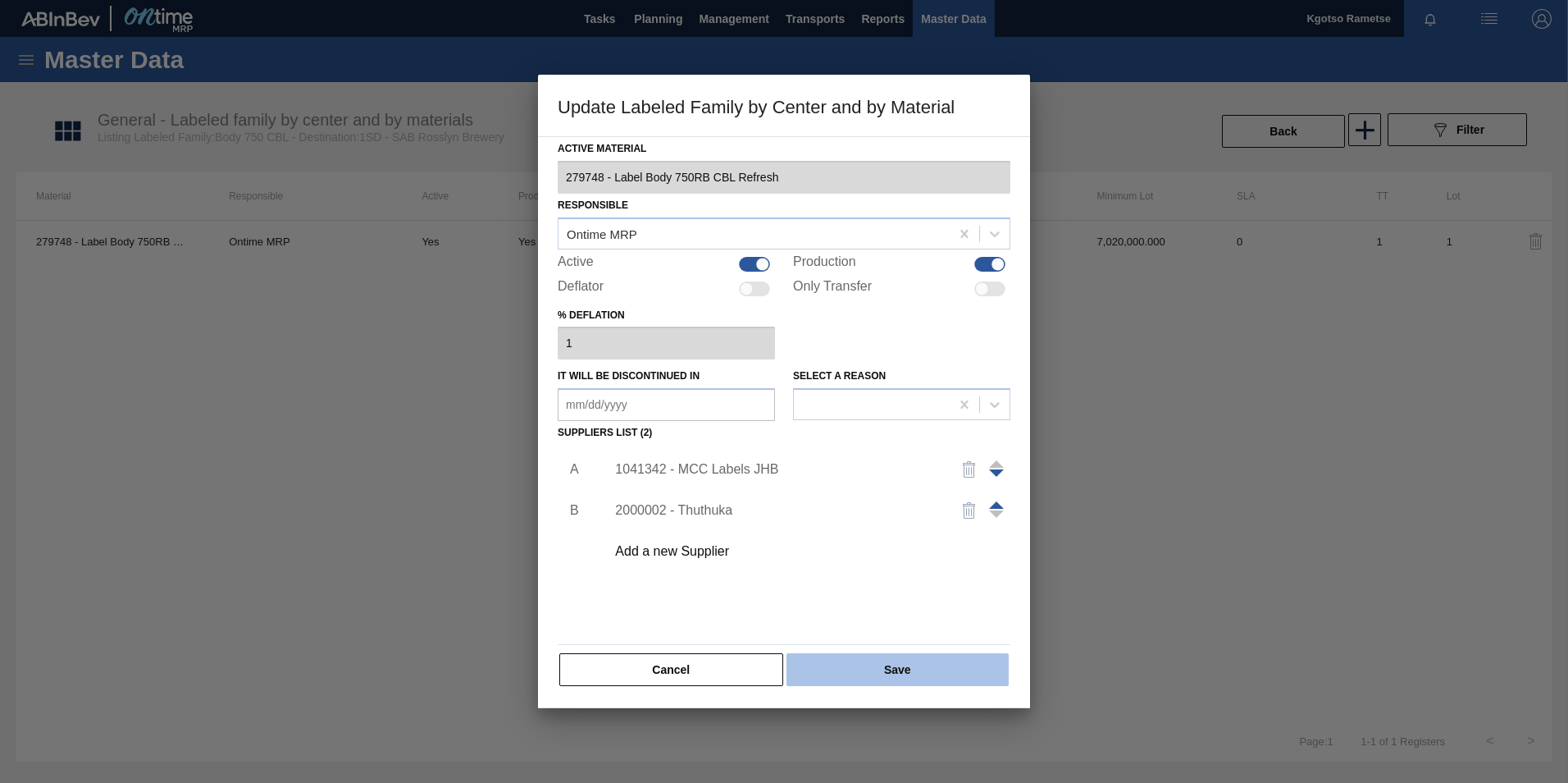
click at [858, 678] on button "Save" at bounding box center [897, 669] width 223 height 32
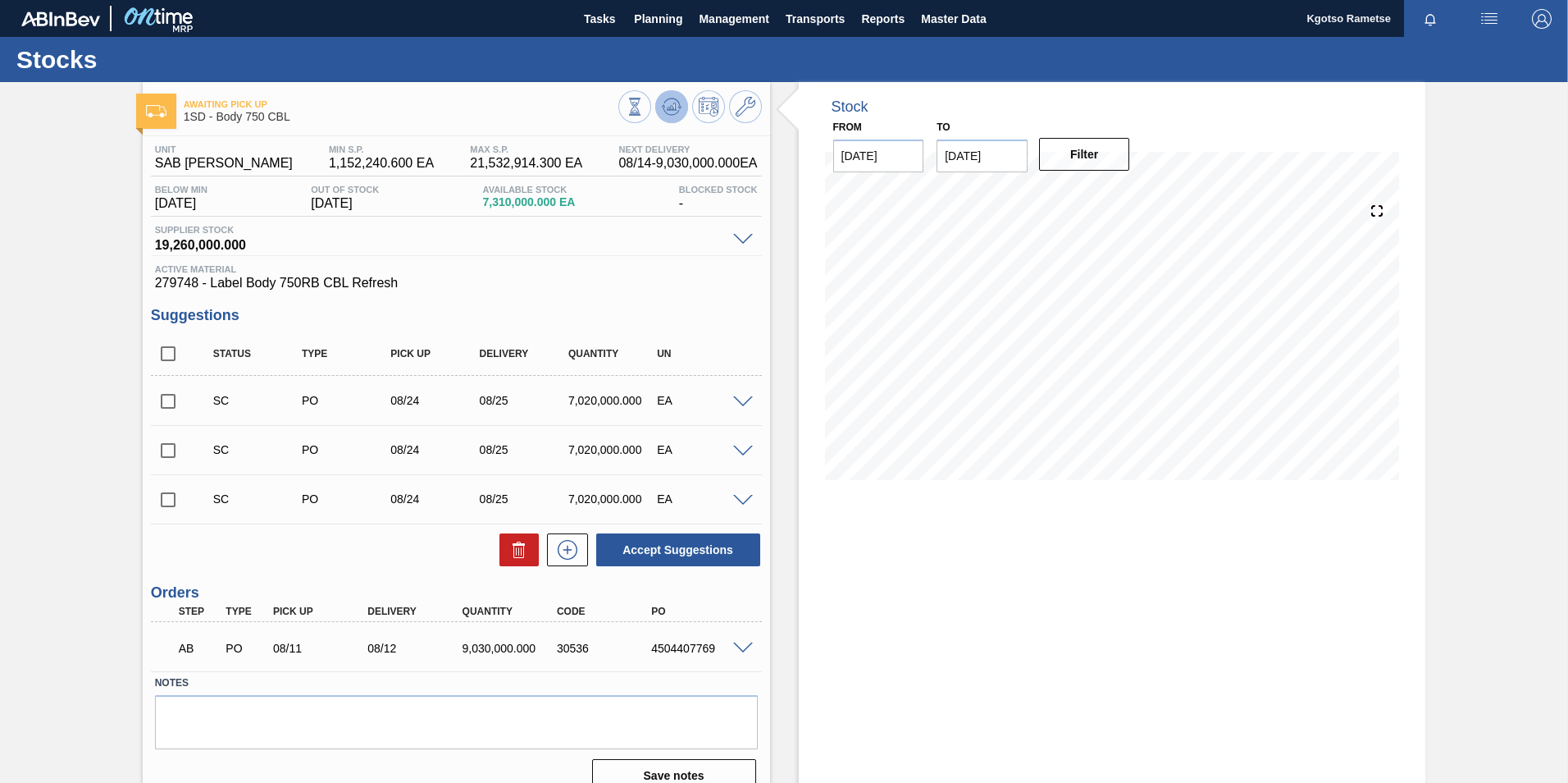
click at [644, 101] on icon at bounding box center [634, 107] width 18 height 18
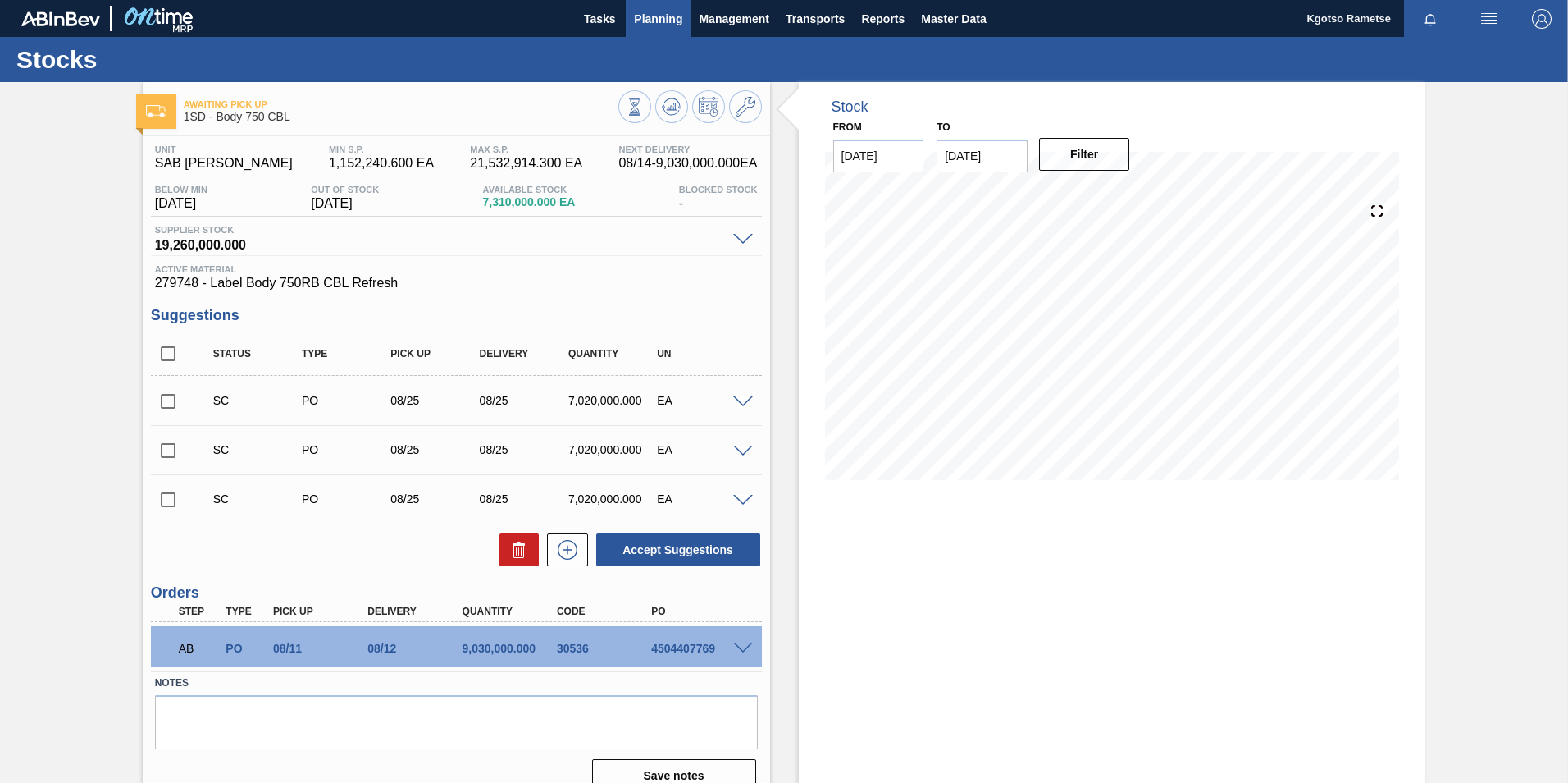
click at [652, 9] on span "Planning" at bounding box center [657, 19] width 48 height 20
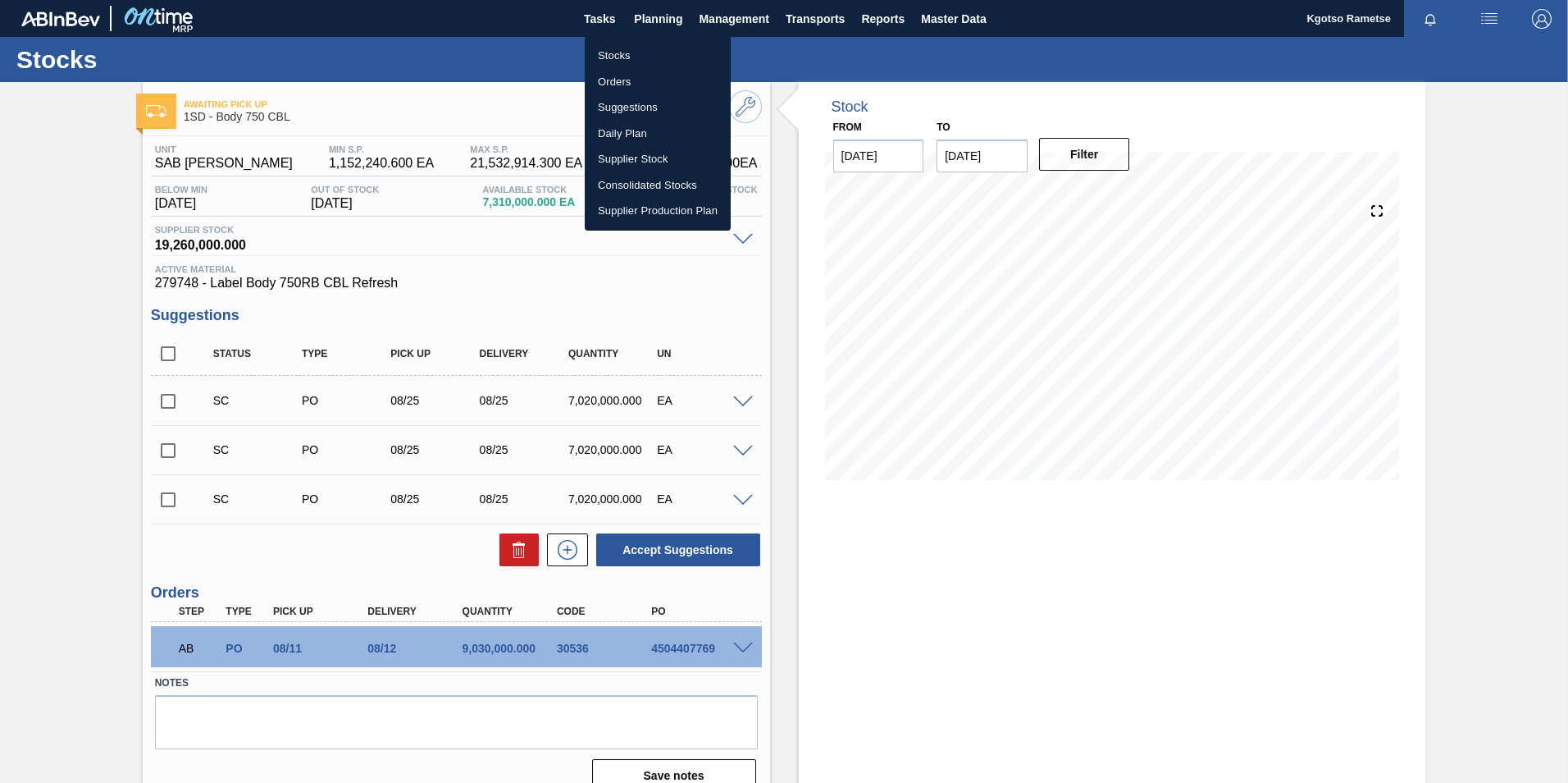
click at [639, 56] on li "Stocks" at bounding box center [657, 55] width 146 height 26
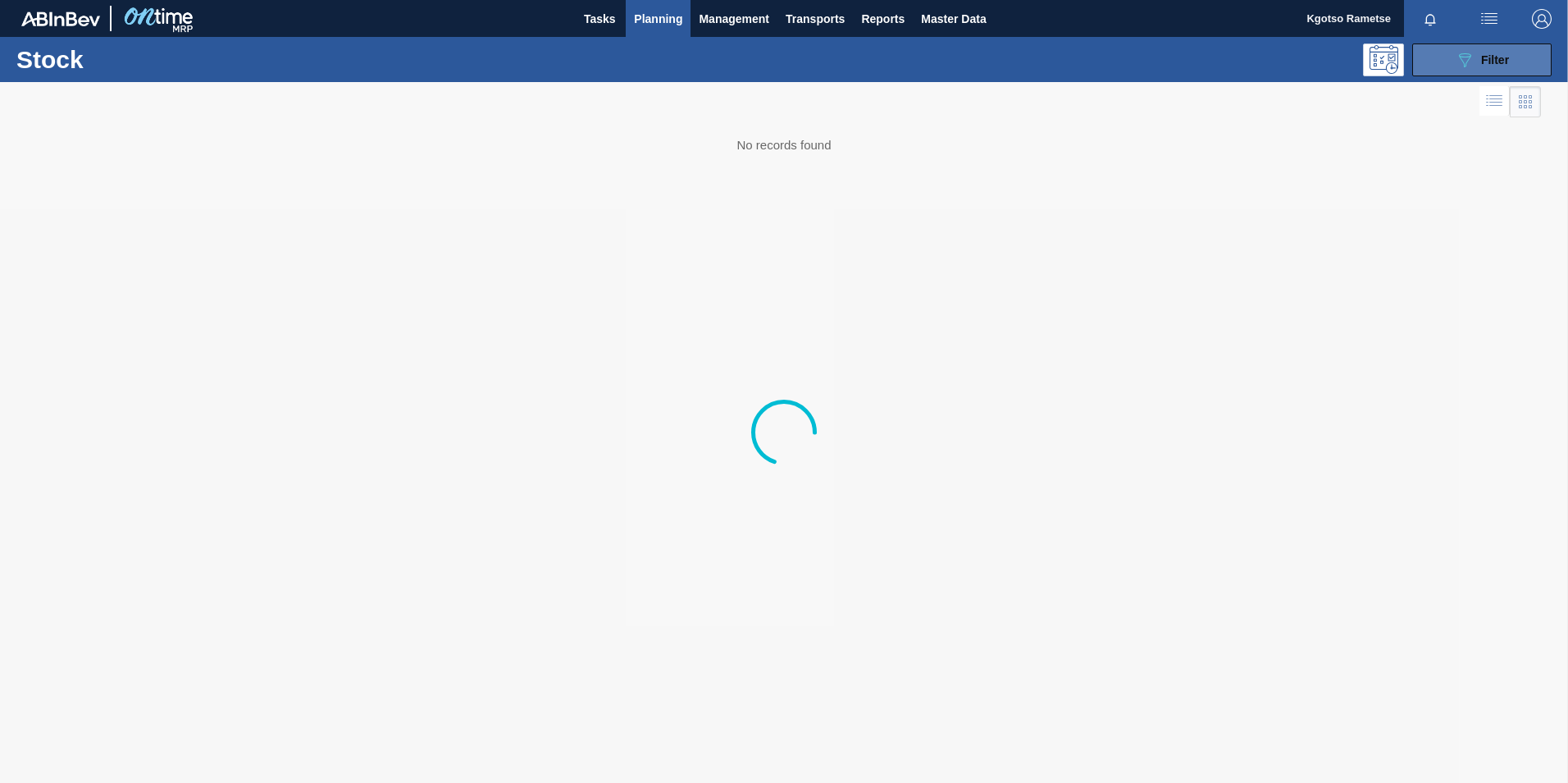
click at [1486, 51] on div "089F7B8B-B2A5-4AFE-B5C0-19BA573D28AC Filter" at bounding box center [1482, 60] width 54 height 20
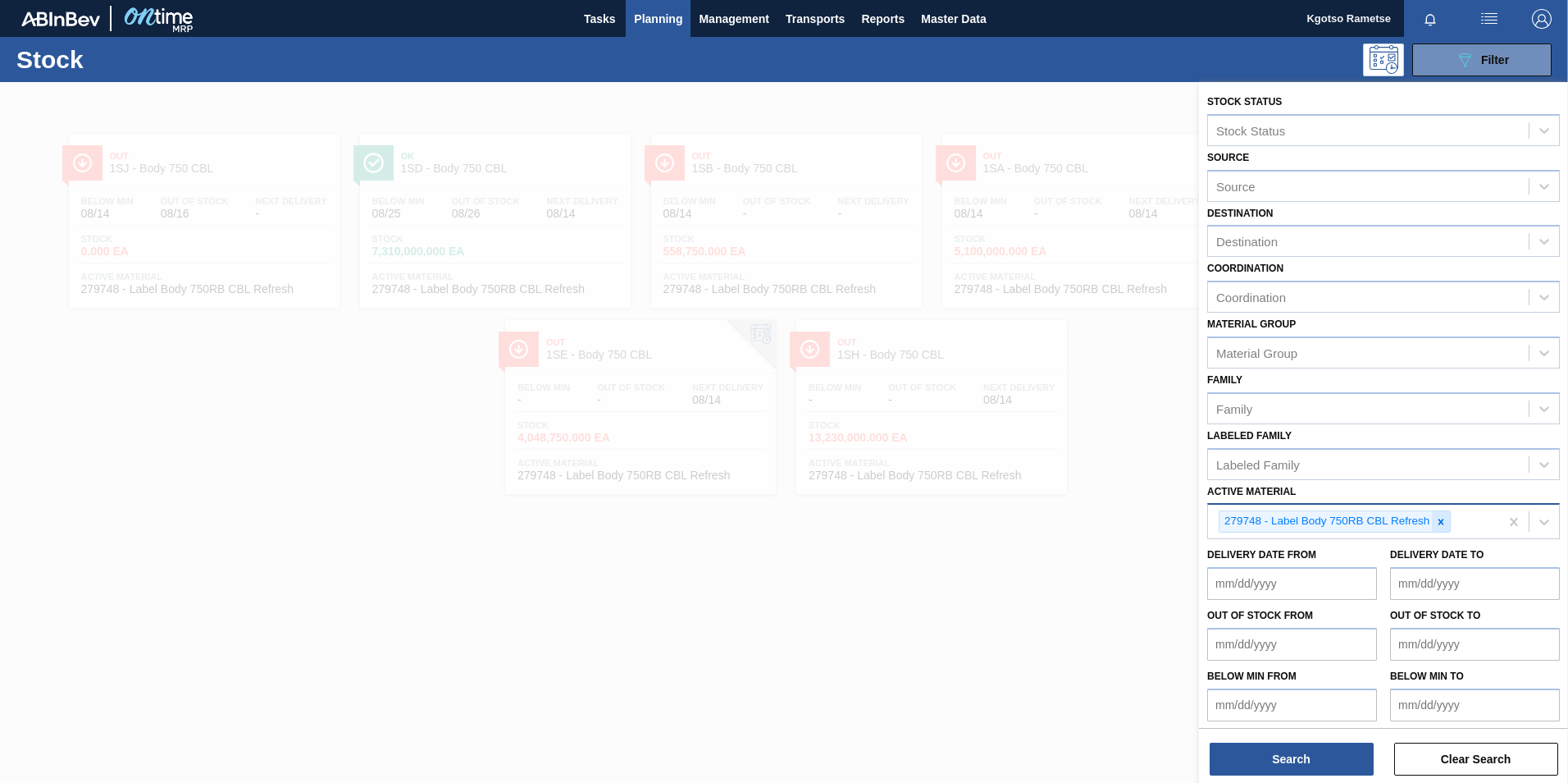
click at [1439, 522] on icon at bounding box center [1442, 522] width 12 height 12
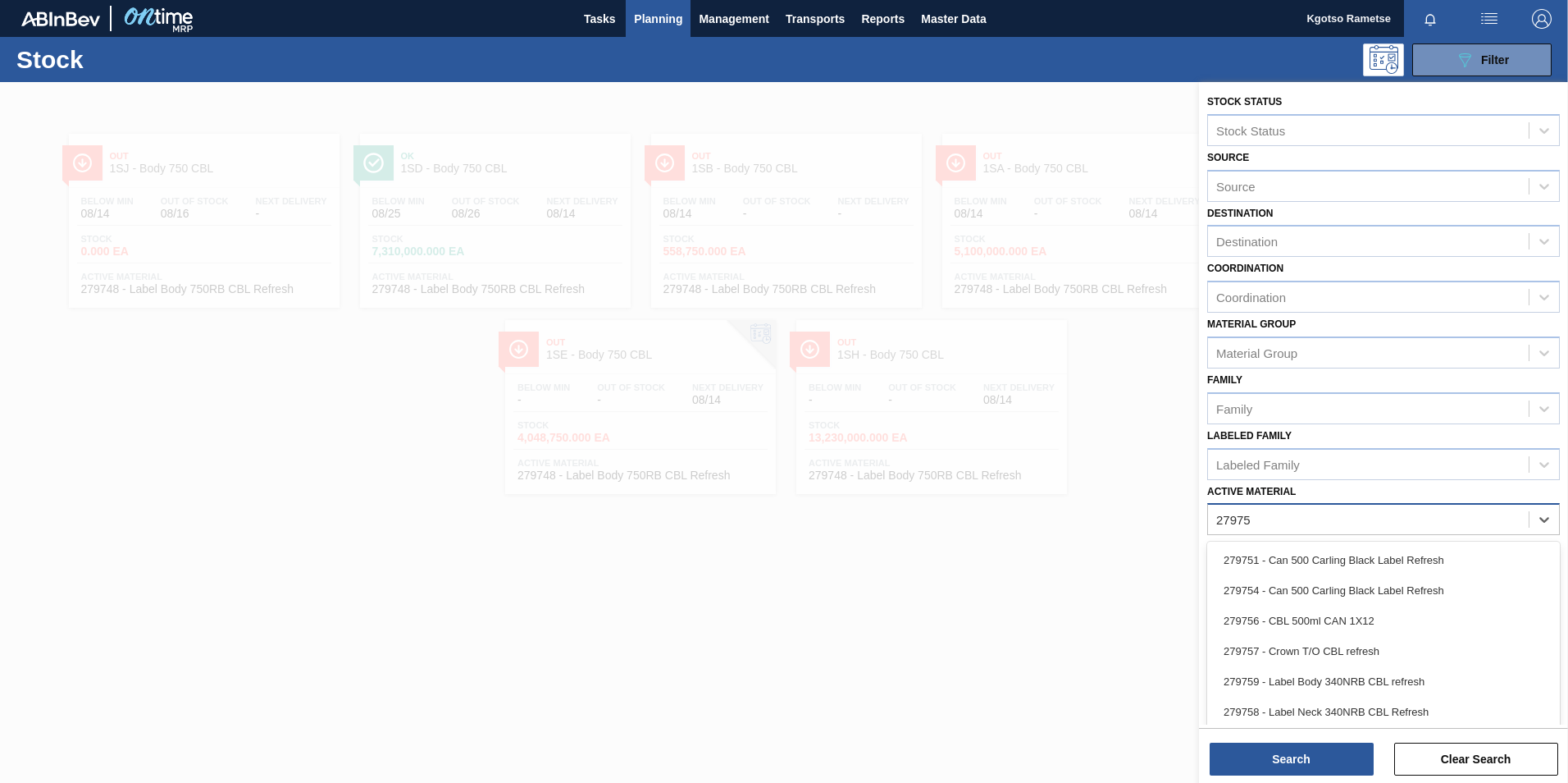
type Material "279750"
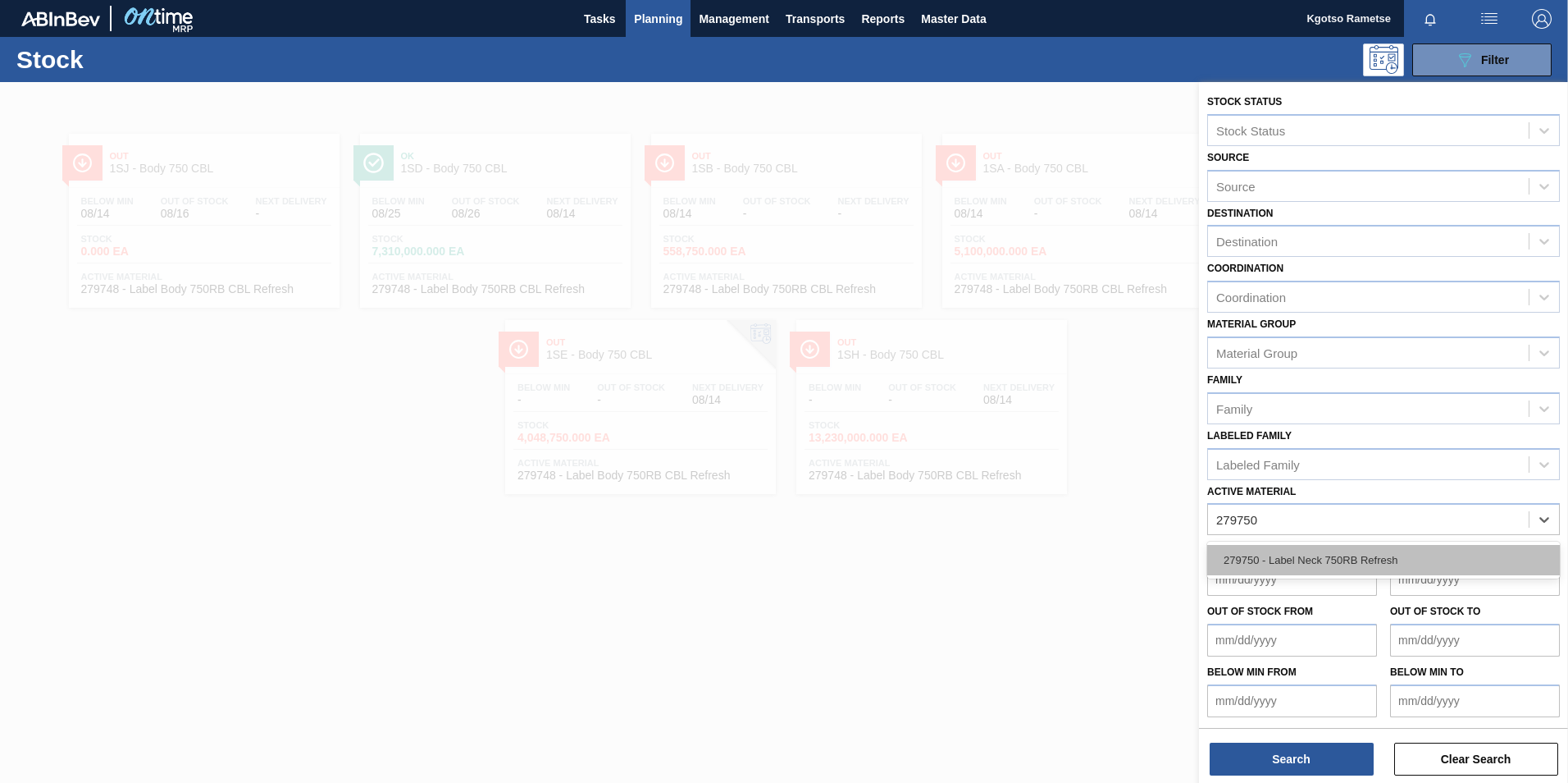
click at [1395, 566] on div "279750 - Label Neck 750RB Refresh" at bounding box center [1384, 559] width 353 height 30
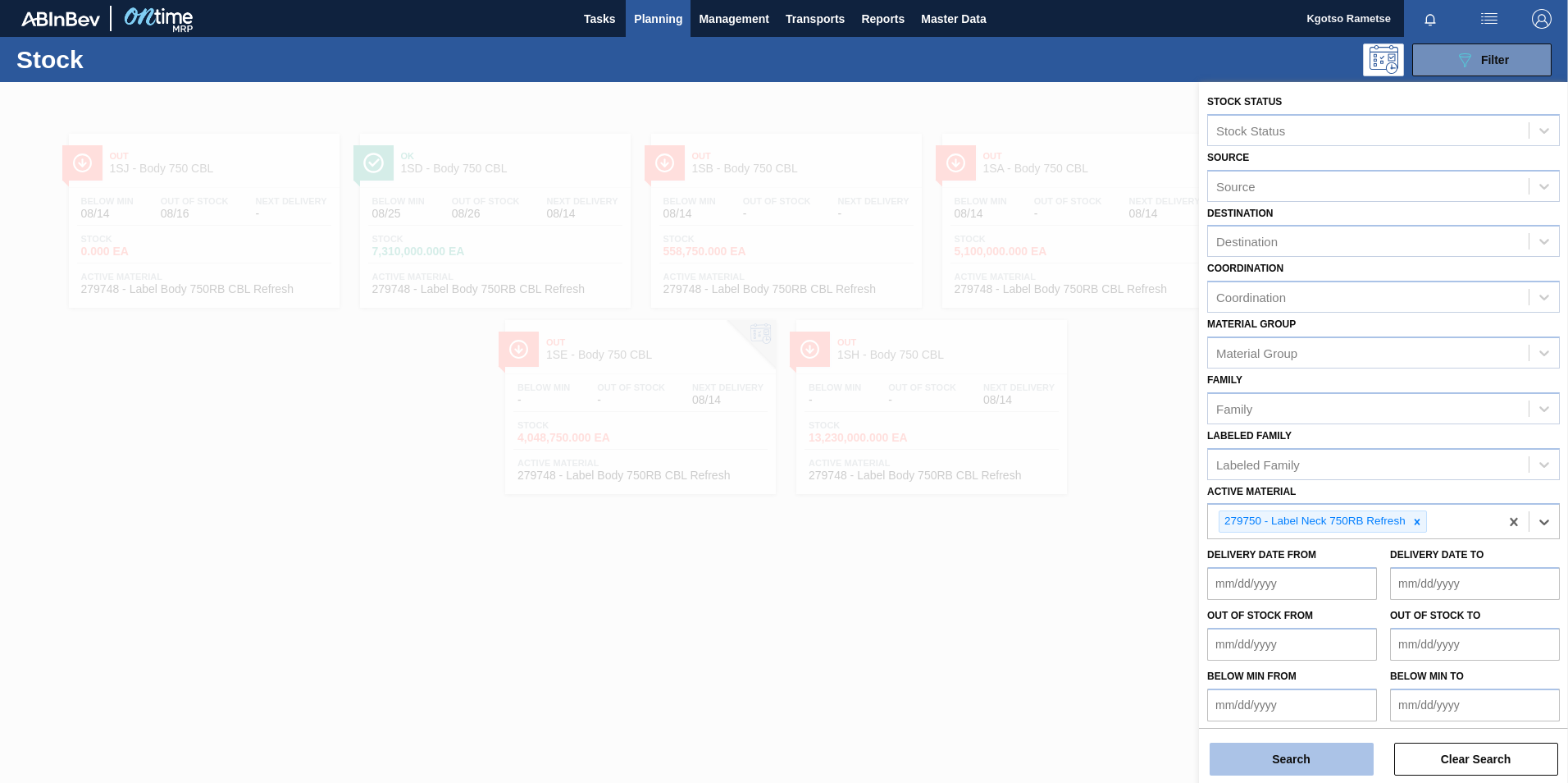
click at [1277, 760] on button "Search" at bounding box center [1291, 758] width 164 height 32
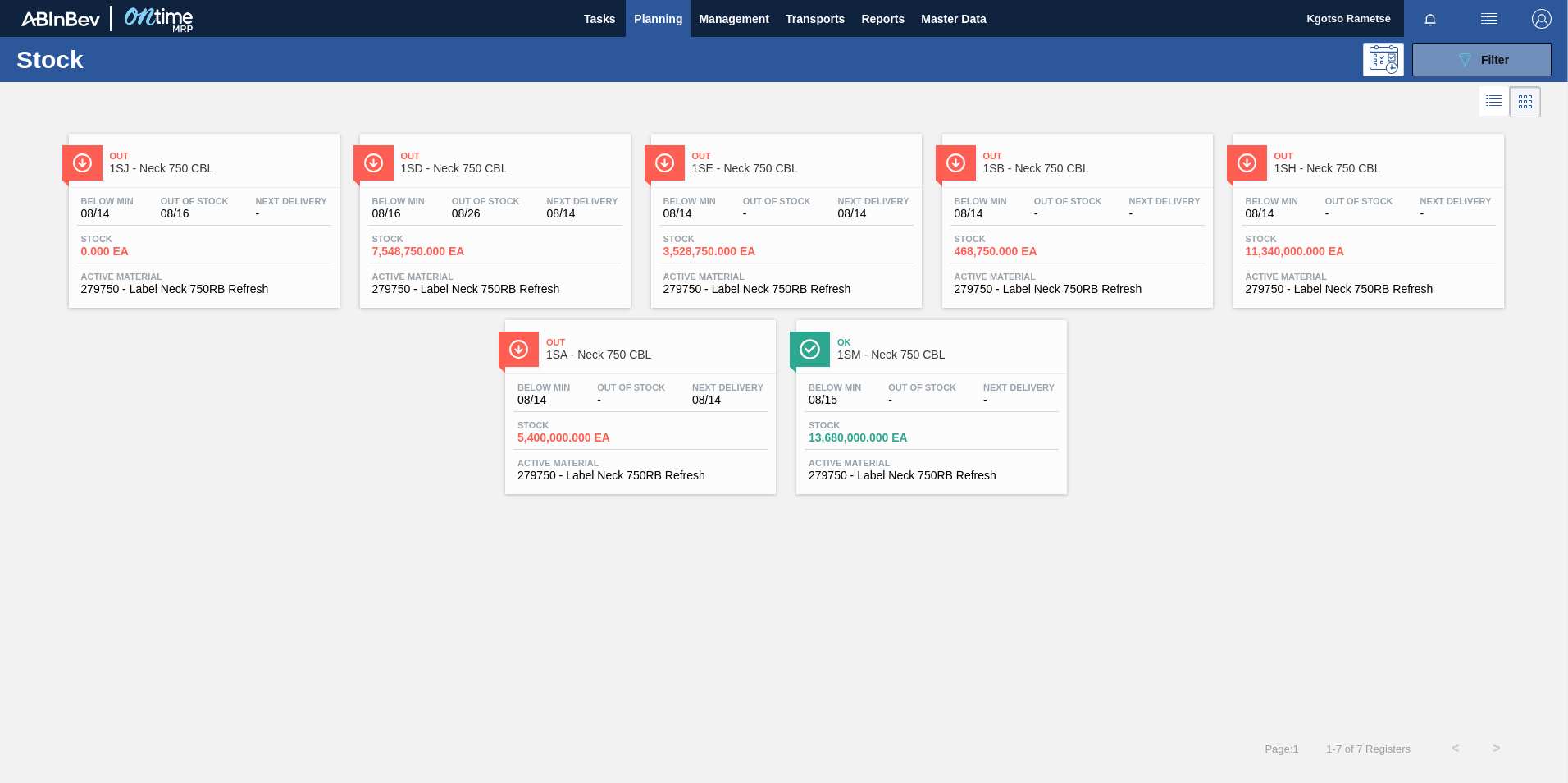
click at [440, 167] on span "1SD - Neck 750 CBL" at bounding box center [512, 169] width 222 height 13
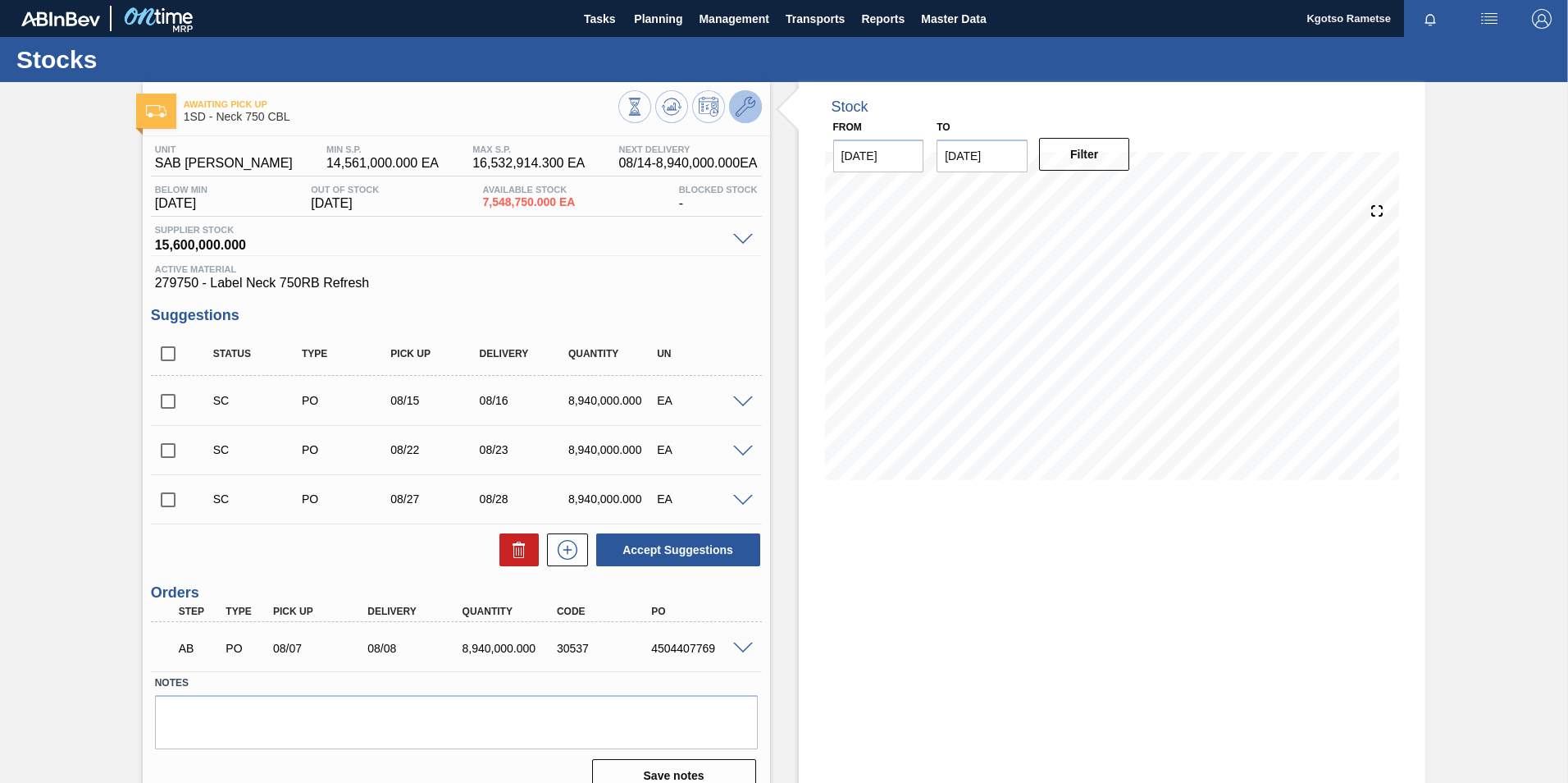
click at [746, 107] on icon at bounding box center [745, 107] width 20 height 20
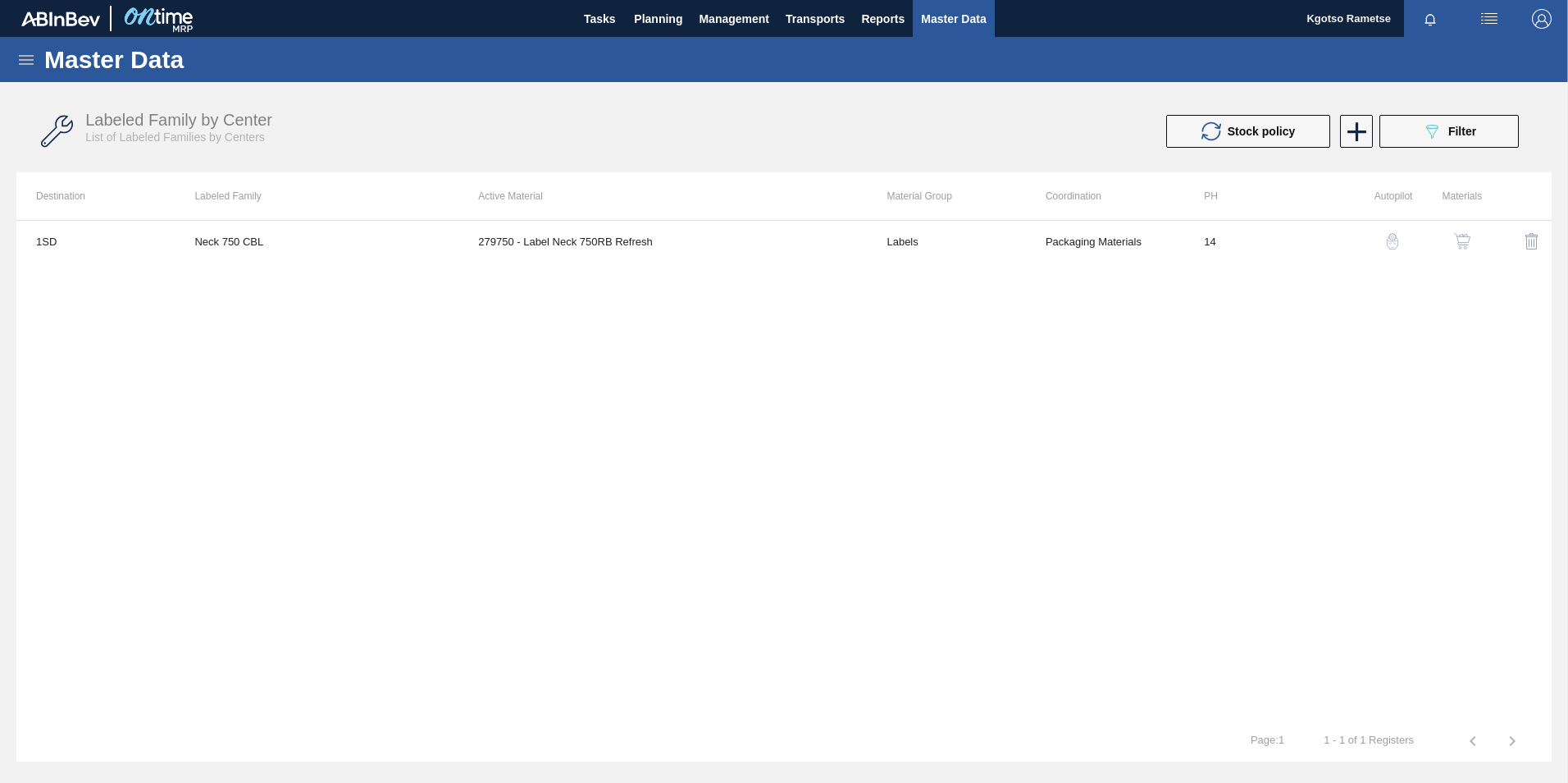
click at [1459, 248] on img "button" at bounding box center [1462, 241] width 17 height 17
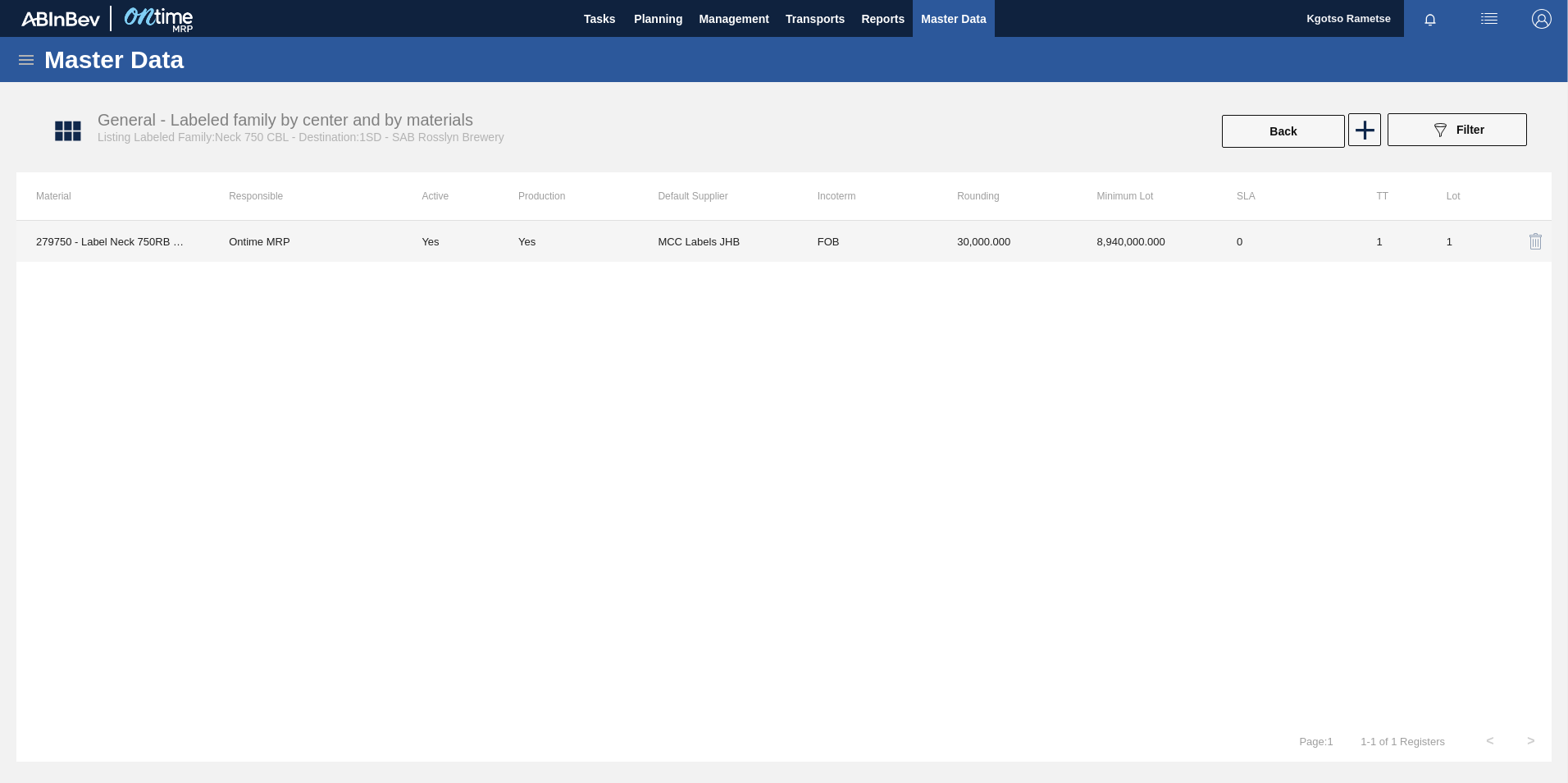
click at [1120, 246] on td "8,940,000.000" at bounding box center [1147, 241] width 139 height 41
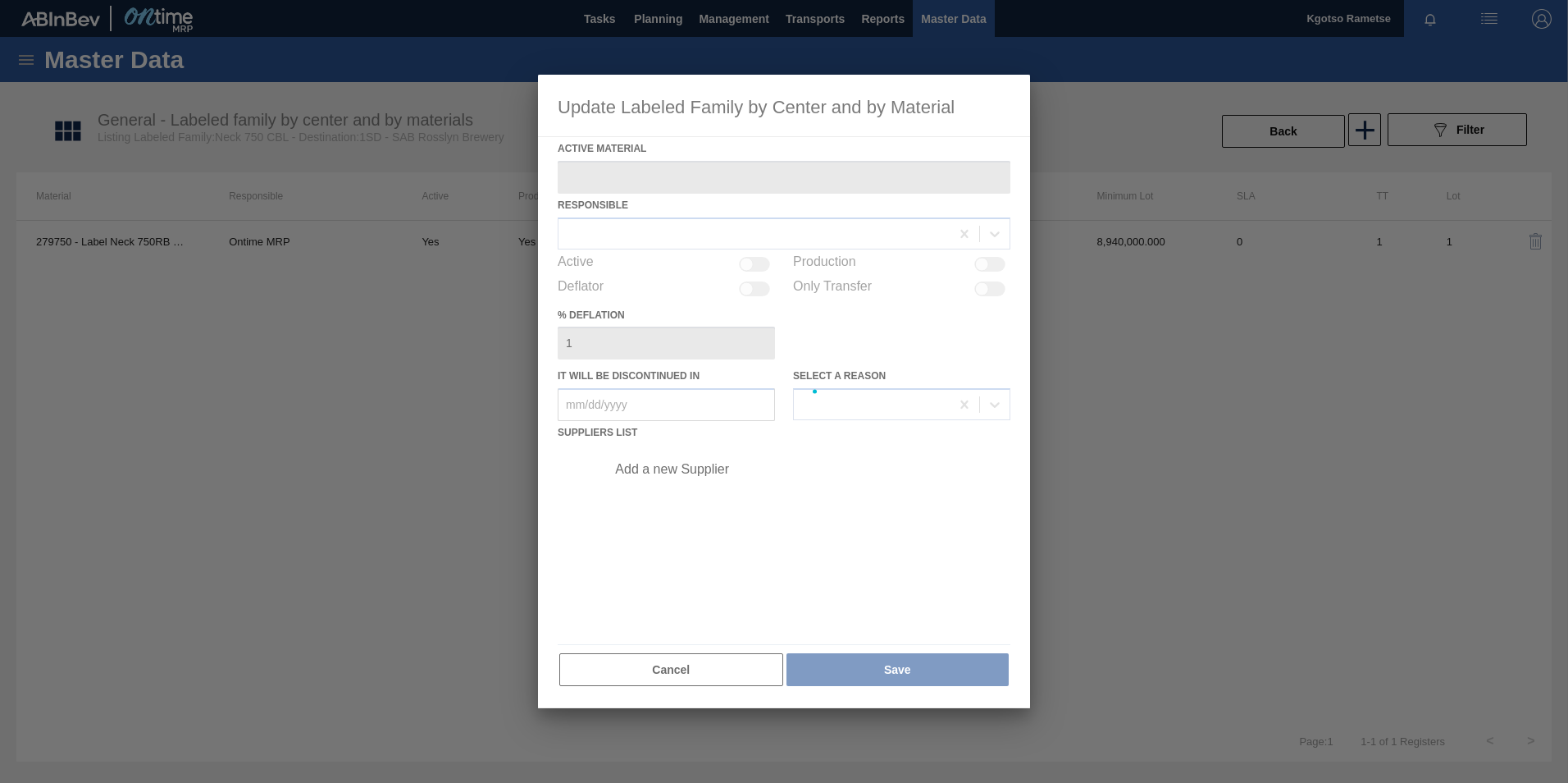
type Material "279750 - Label Neck 750RB Refresh"
checkbox input "true"
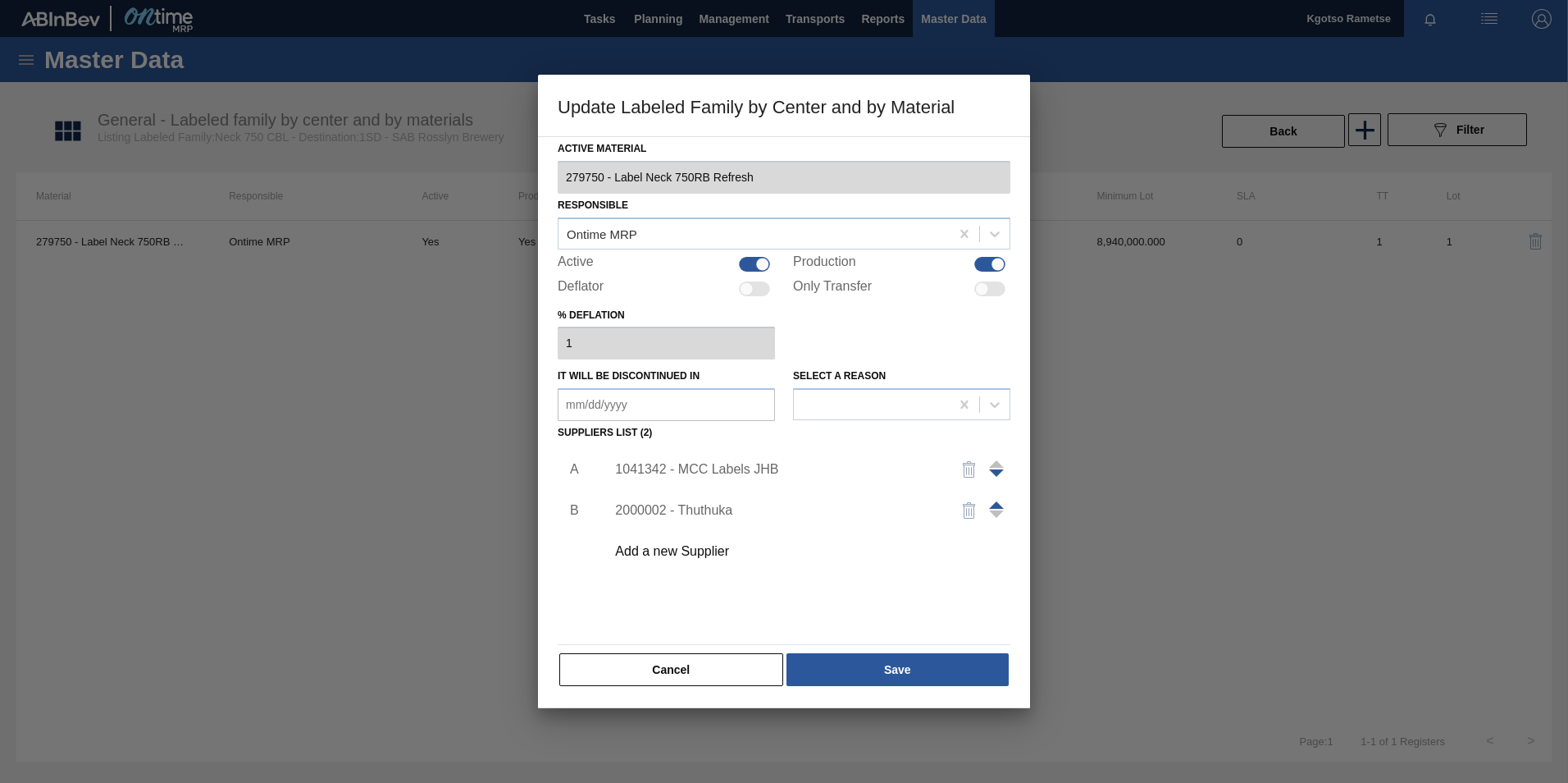
click at [689, 473] on div "1041342 - MCC Labels JHB" at bounding box center [776, 469] width 322 height 15
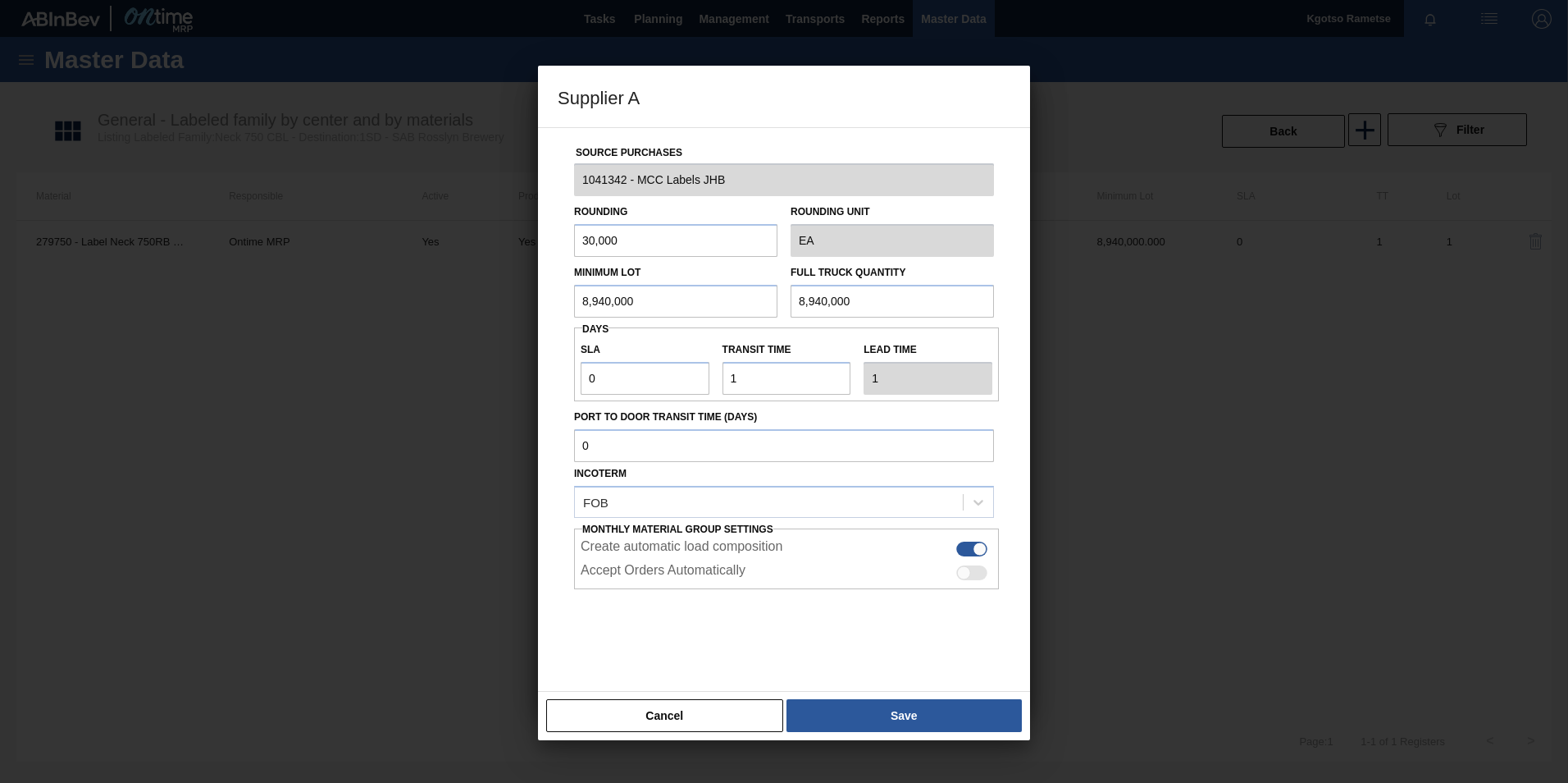
drag, startPoint x: 663, startPoint y: 288, endPoint x: 388, endPoint y: 303, distance: 275.4
click at [400, 302] on div "Supplier A Source Purchases 1041342 - MCC Labels JHB Rounding 30,000 Rounding U…" at bounding box center [784, 392] width 1568 height 783
type input "6"
click at [531, 297] on div "Supplier A Source Purchases 1041342 - MCC Labels JHB Rounding 30,000 Rounding U…" at bounding box center [784, 392] width 1568 height 783
drag, startPoint x: 670, startPoint y: 302, endPoint x: 480, endPoint y: 306, distance: 190.0
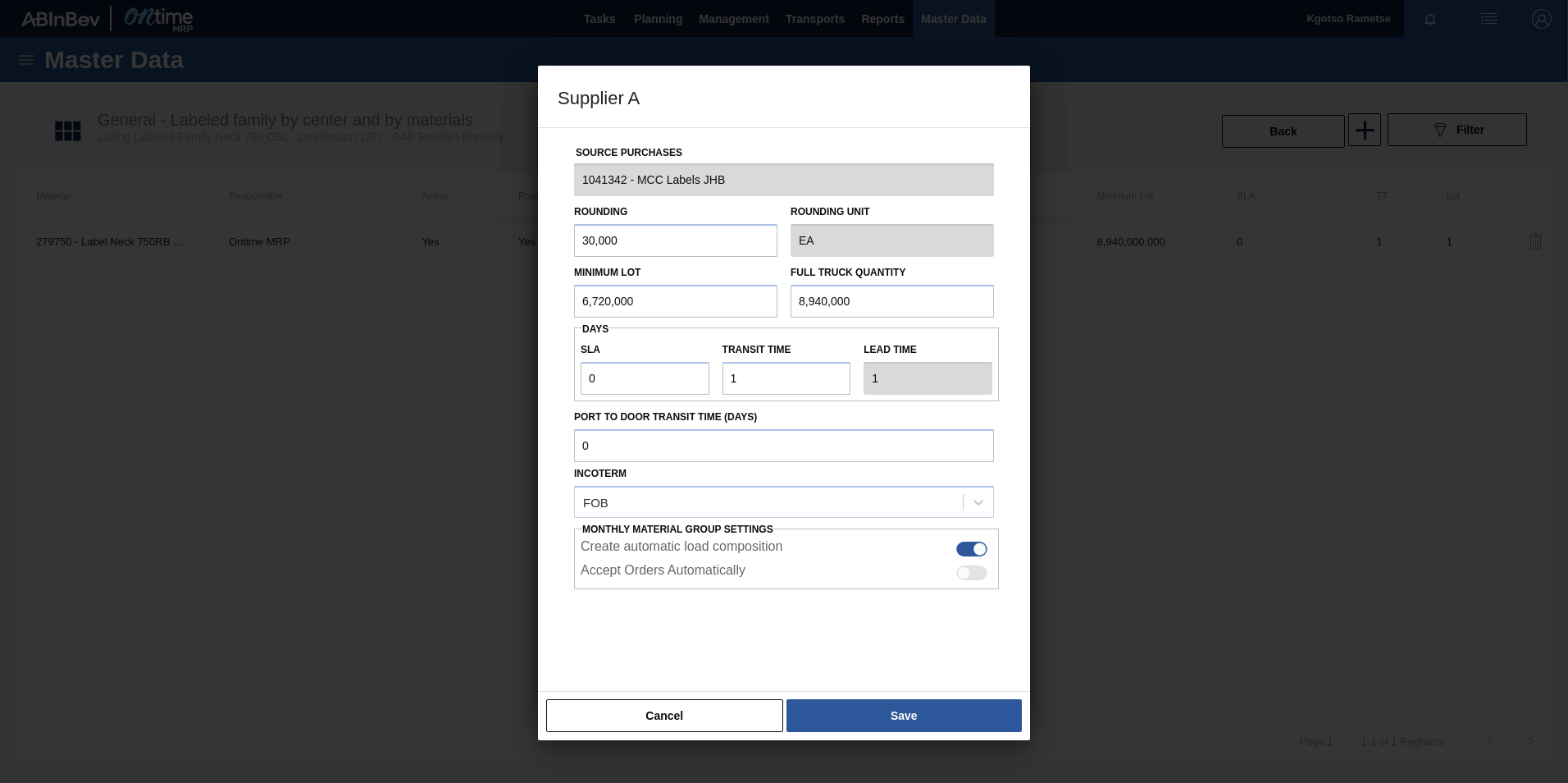
click at [481, 306] on div "Supplier A Source Purchases 1041342 - MCC Labels JHB Rounding 30,000 Rounding U…" at bounding box center [784, 392] width 1568 height 783
type input "6,720,000"
drag, startPoint x: 875, startPoint y: 313, endPoint x: 611, endPoint y: 298, distance: 264.4
click at [624, 298] on div "Minimum Lot 6,720,000 Full Truck Quantity 8,940,000" at bounding box center [784, 287] width 433 height 61
drag, startPoint x: 664, startPoint y: 306, endPoint x: 408, endPoint y: 296, distance: 256.2
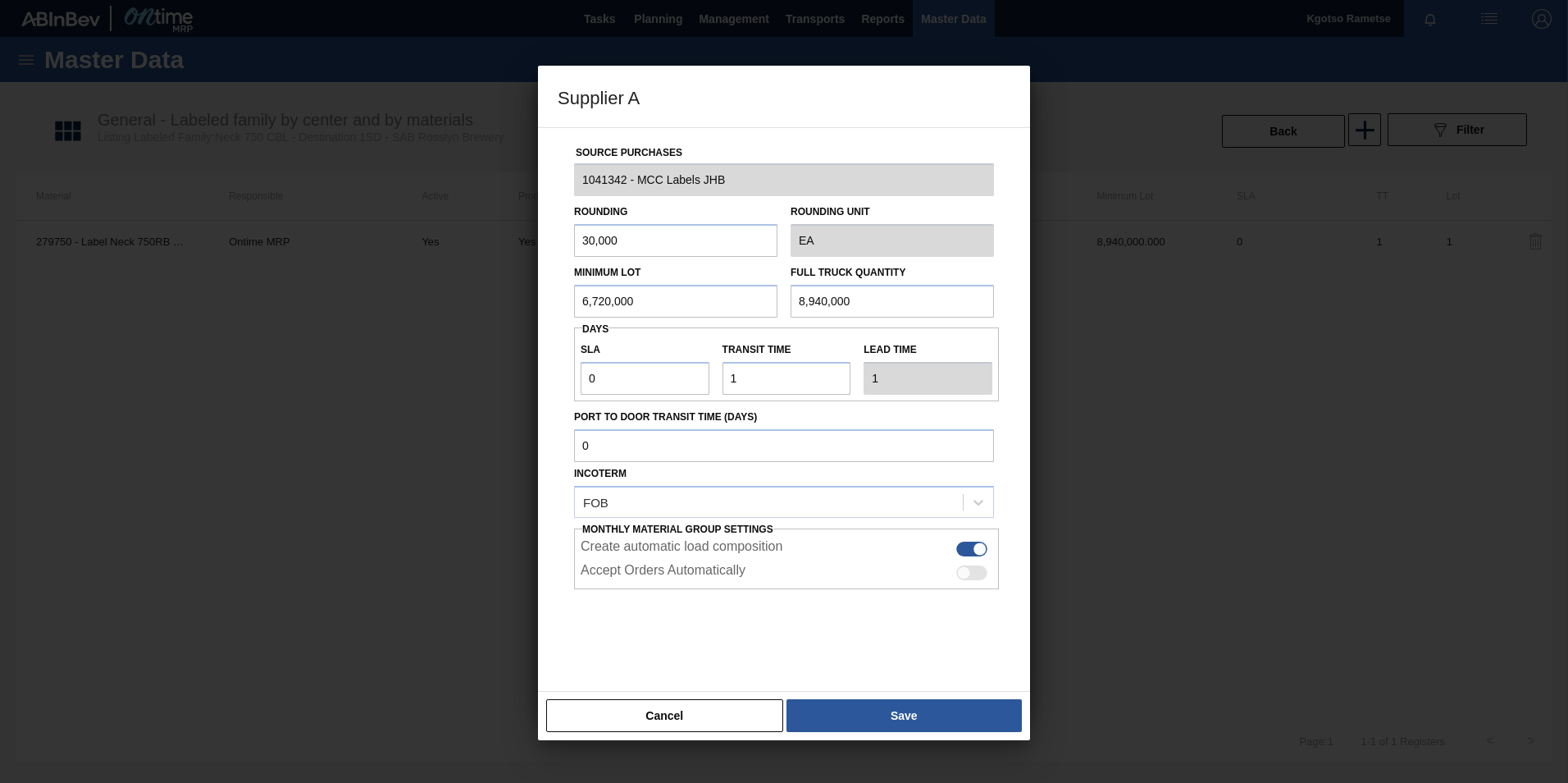
click at [482, 294] on div "Supplier A Source Purchases 1041342 - MCC Labels JHB Rounding 30,000 Rounding U…" at bounding box center [784, 392] width 1568 height 783
click at [760, 305] on div "Minimum Lot 6,720,000 Full Truck Quantity 8,940,000" at bounding box center [784, 287] width 433 height 61
paste input "6,72"
type input "6,720,000"
click at [900, 718] on button "Save" at bounding box center [904, 715] width 235 height 32
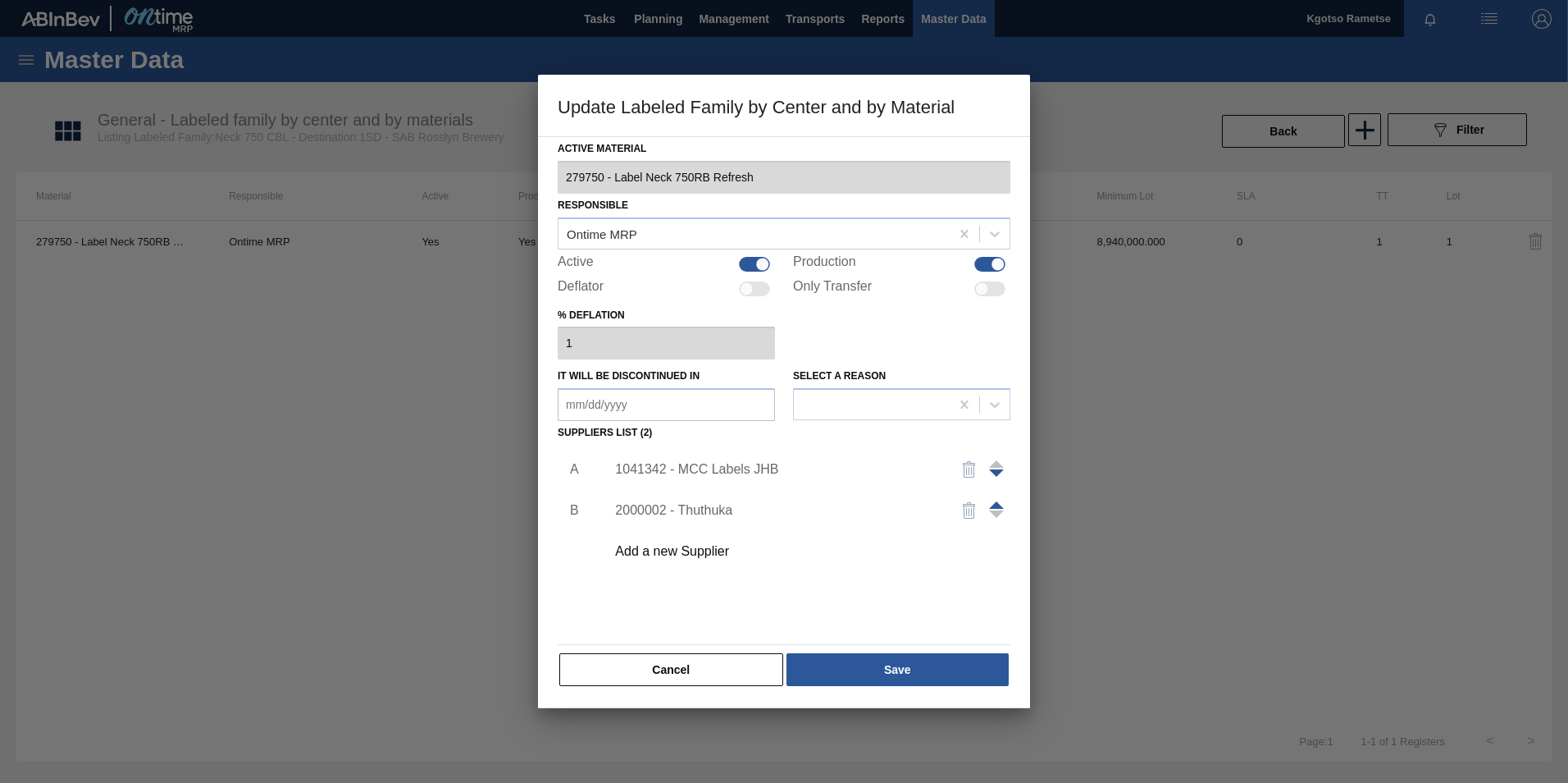
click at [894, 696] on div "Active Material 279750 - Label Neck 750RB Refresh Responsible Ontime MRP Active…" at bounding box center [784, 422] width 492 height 572
click at [891, 676] on button "Save" at bounding box center [897, 669] width 223 height 32
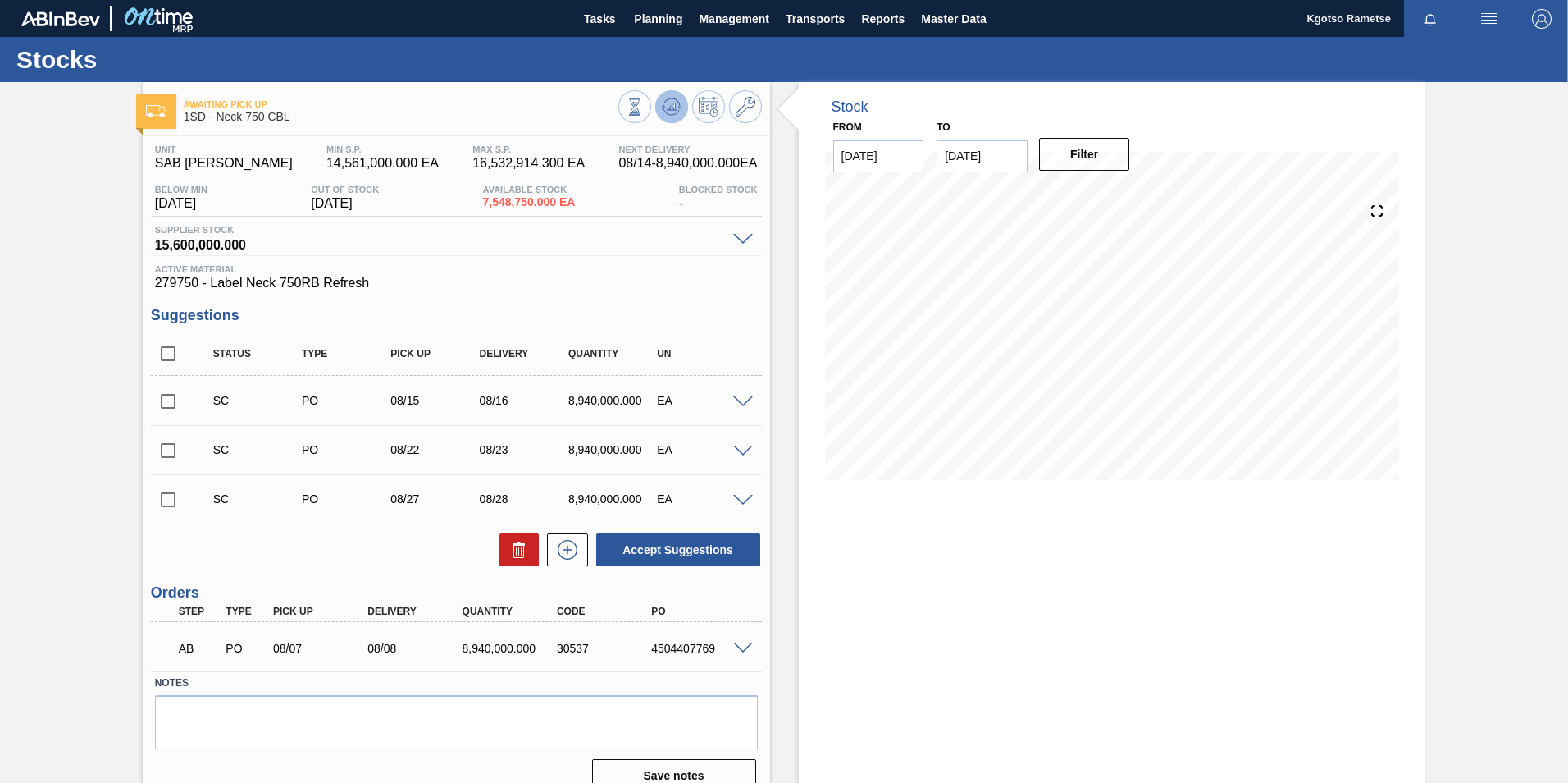
click at [644, 113] on icon at bounding box center [634, 107] width 18 height 18
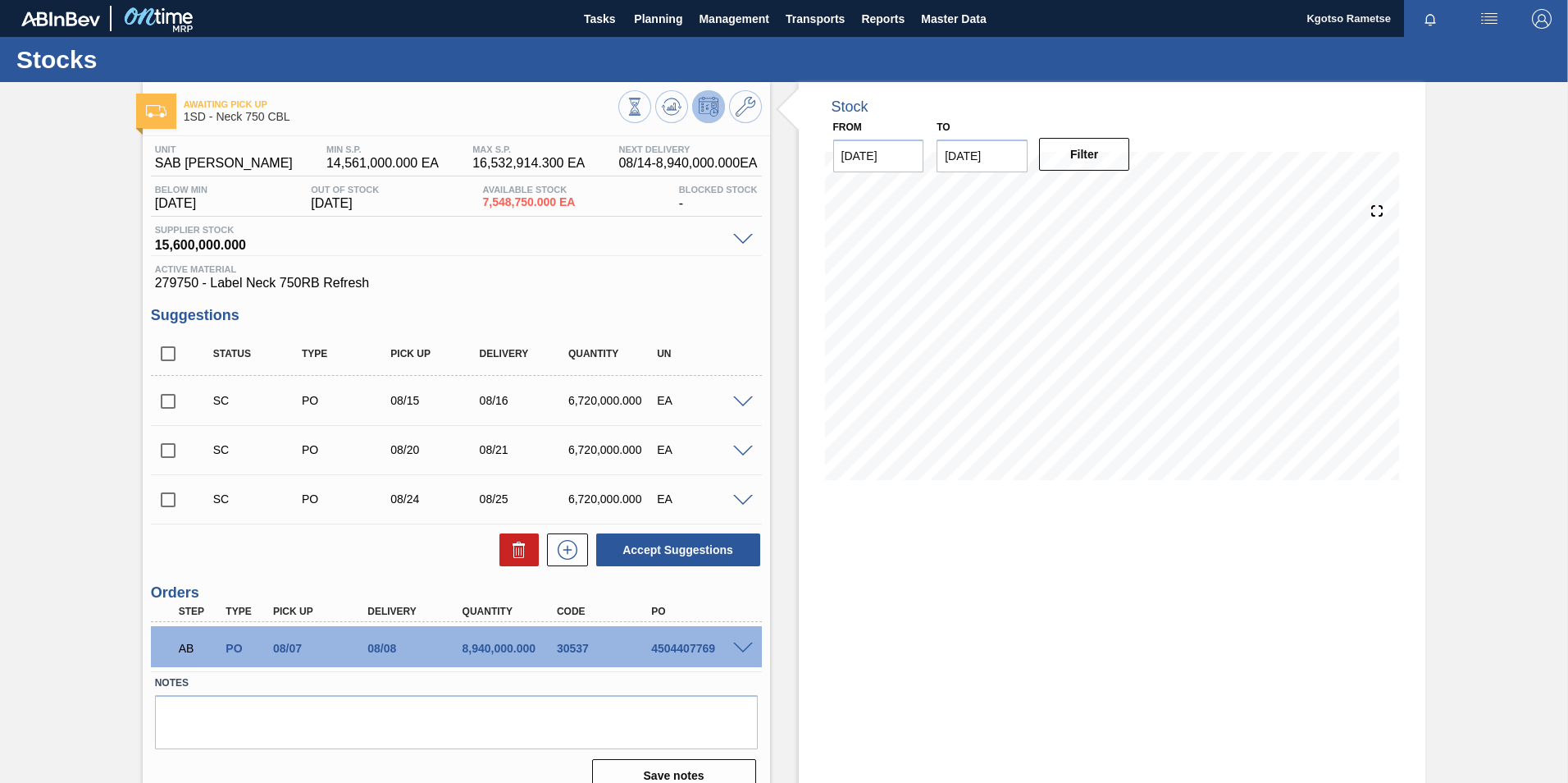
click at [718, 111] on button at bounding box center [708, 106] width 32 height 32
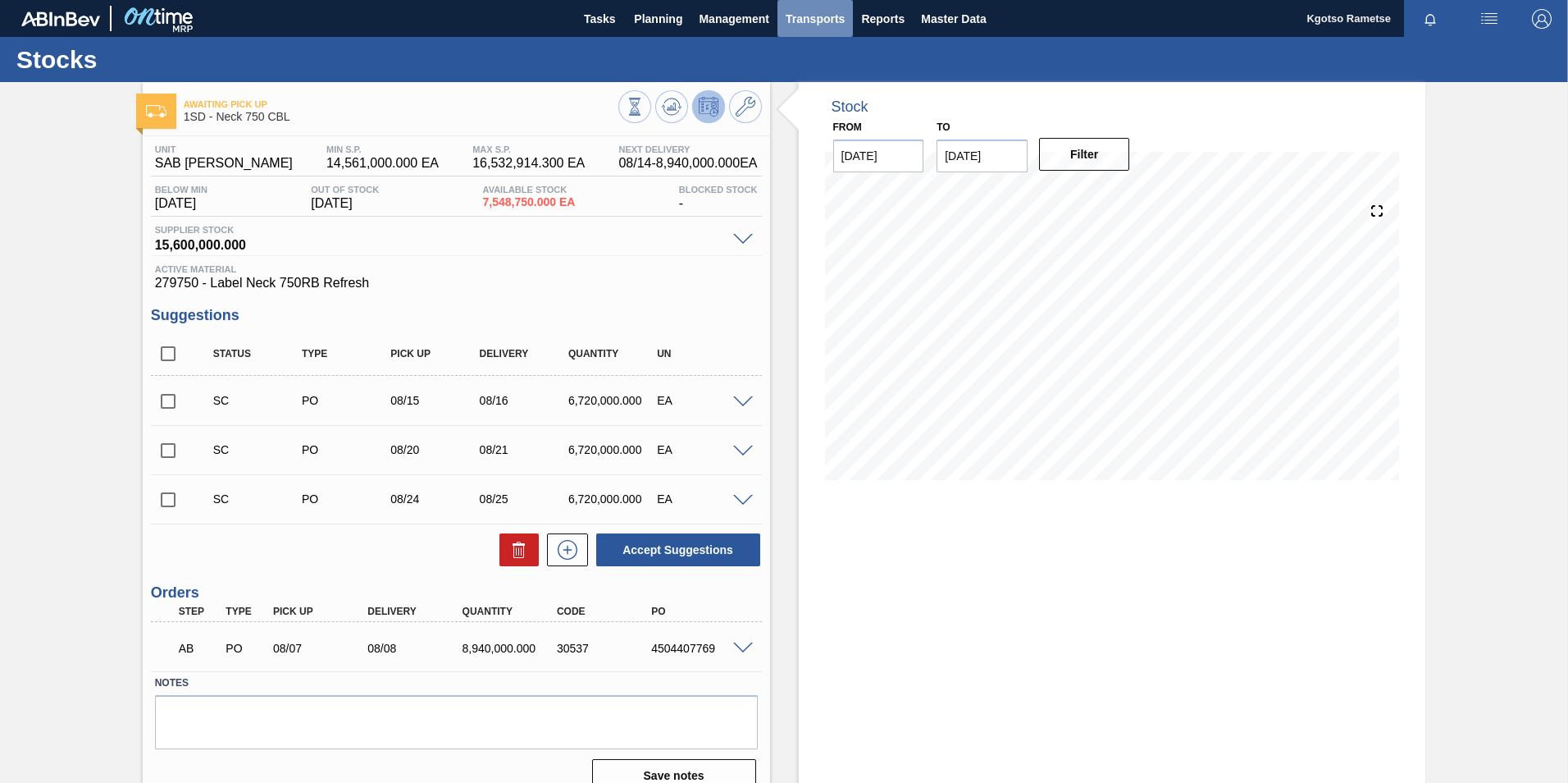
click at [835, 21] on span "Transports" at bounding box center [815, 19] width 59 height 20
click at [956, 12] on div at bounding box center [784, 392] width 1568 height 783
click at [951, 15] on span "Master Data" at bounding box center [953, 19] width 65 height 20
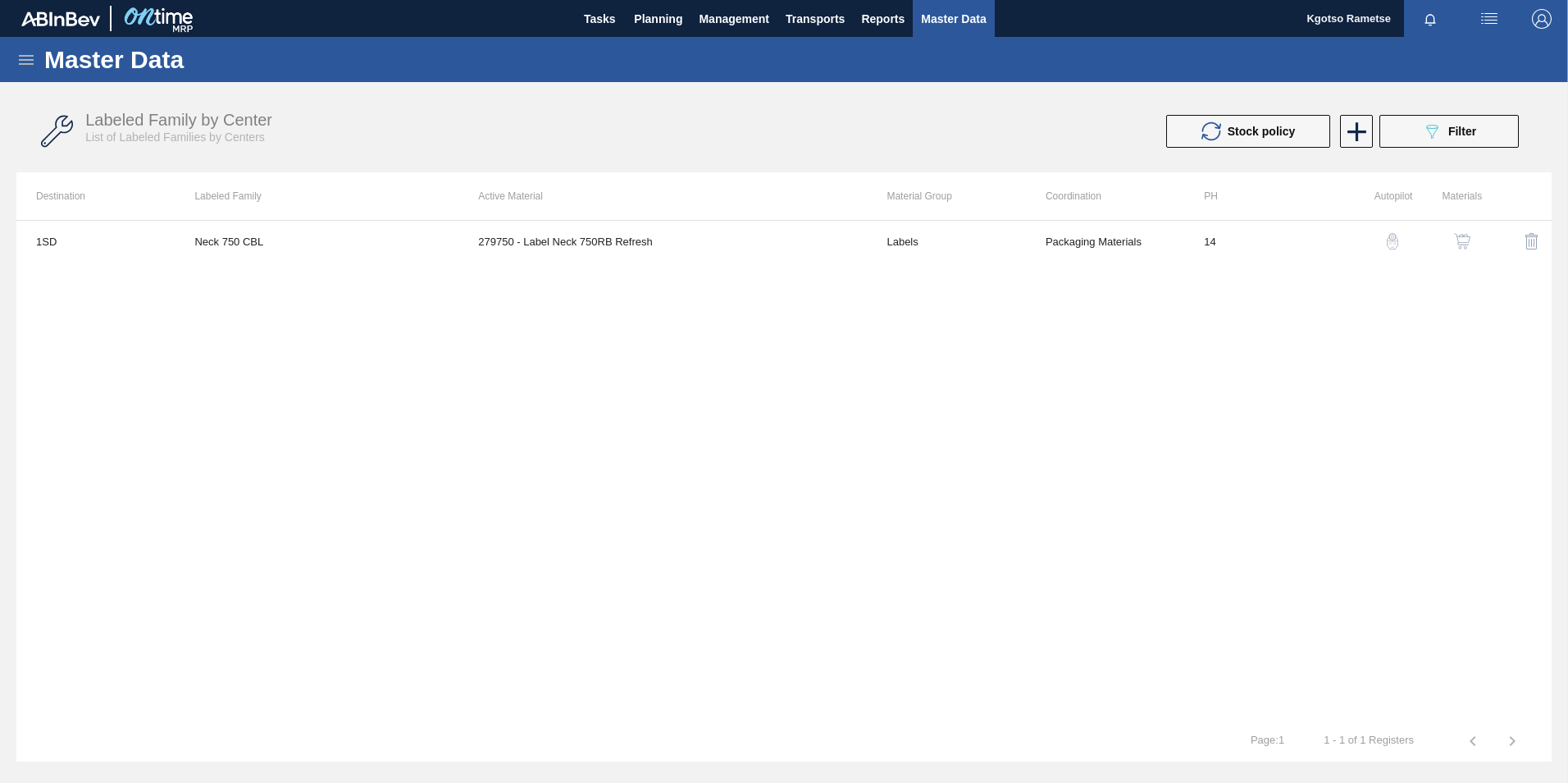
click at [32, 61] on icon at bounding box center [26, 60] width 20 height 20
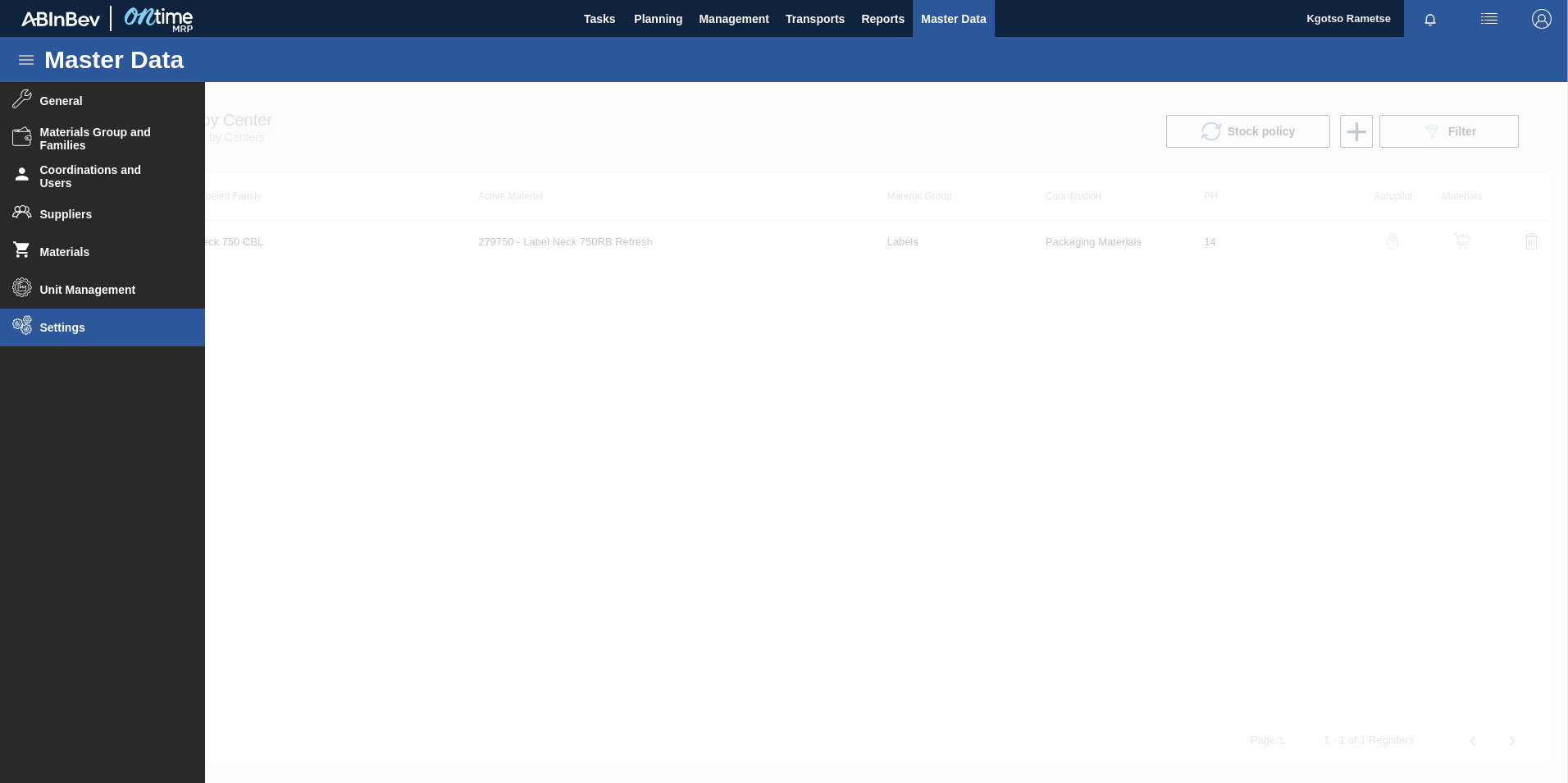
click at [61, 317] on li "Settings" at bounding box center [102, 327] width 205 height 37
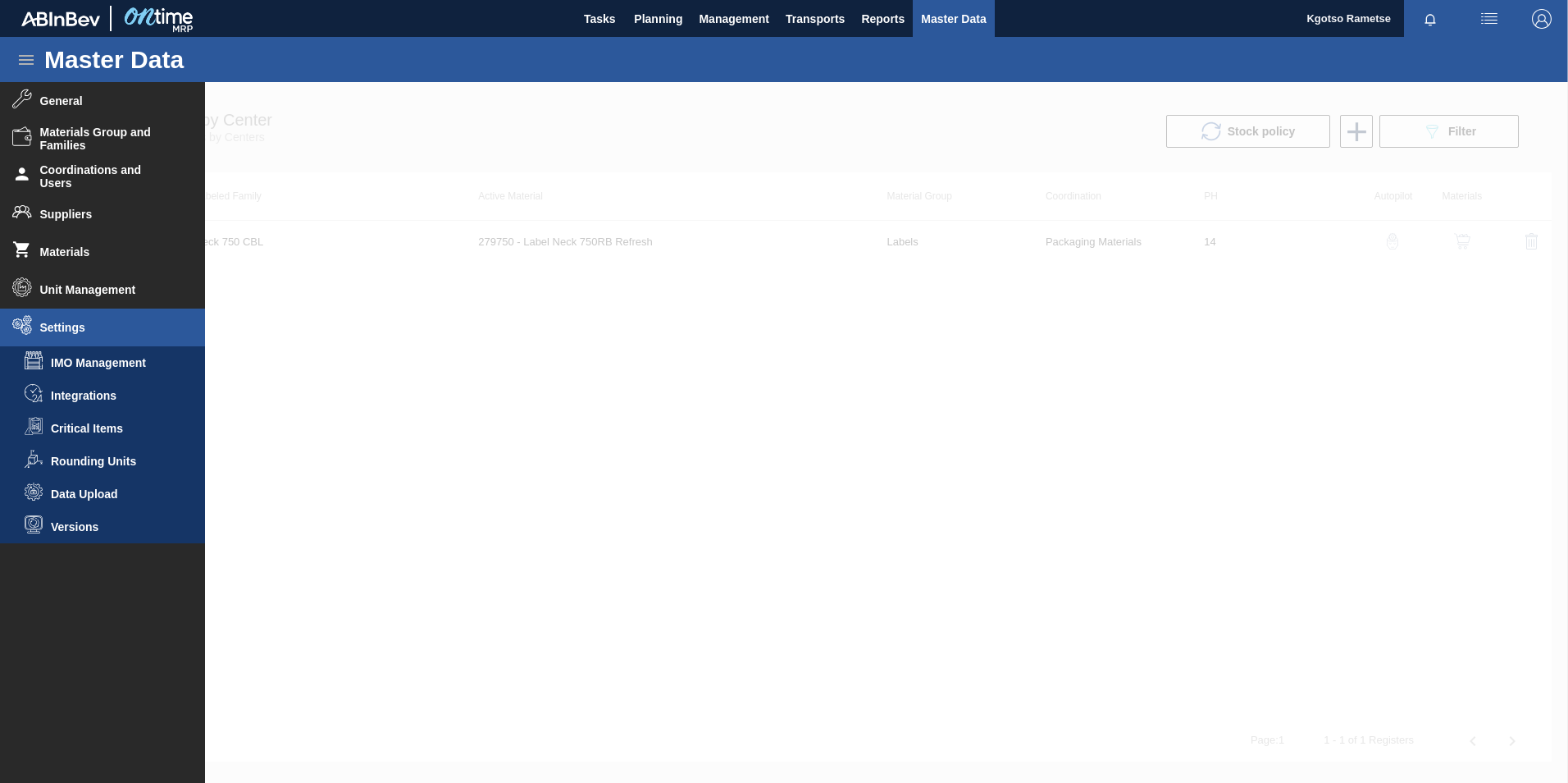
click at [23, 316] on icon at bounding box center [23, 325] width 20 height 20
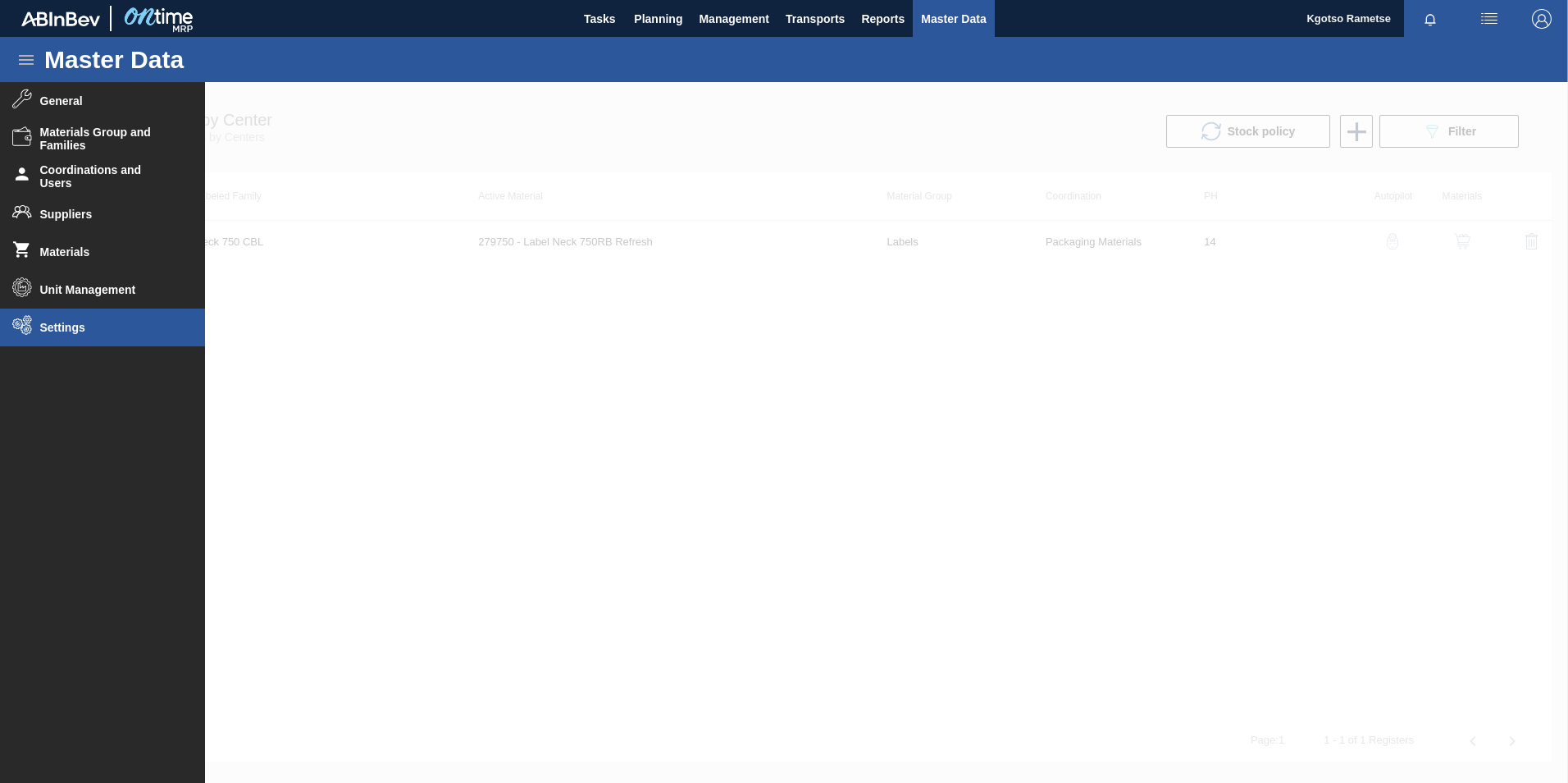
click at [20, 317] on icon at bounding box center [23, 325] width 20 height 20
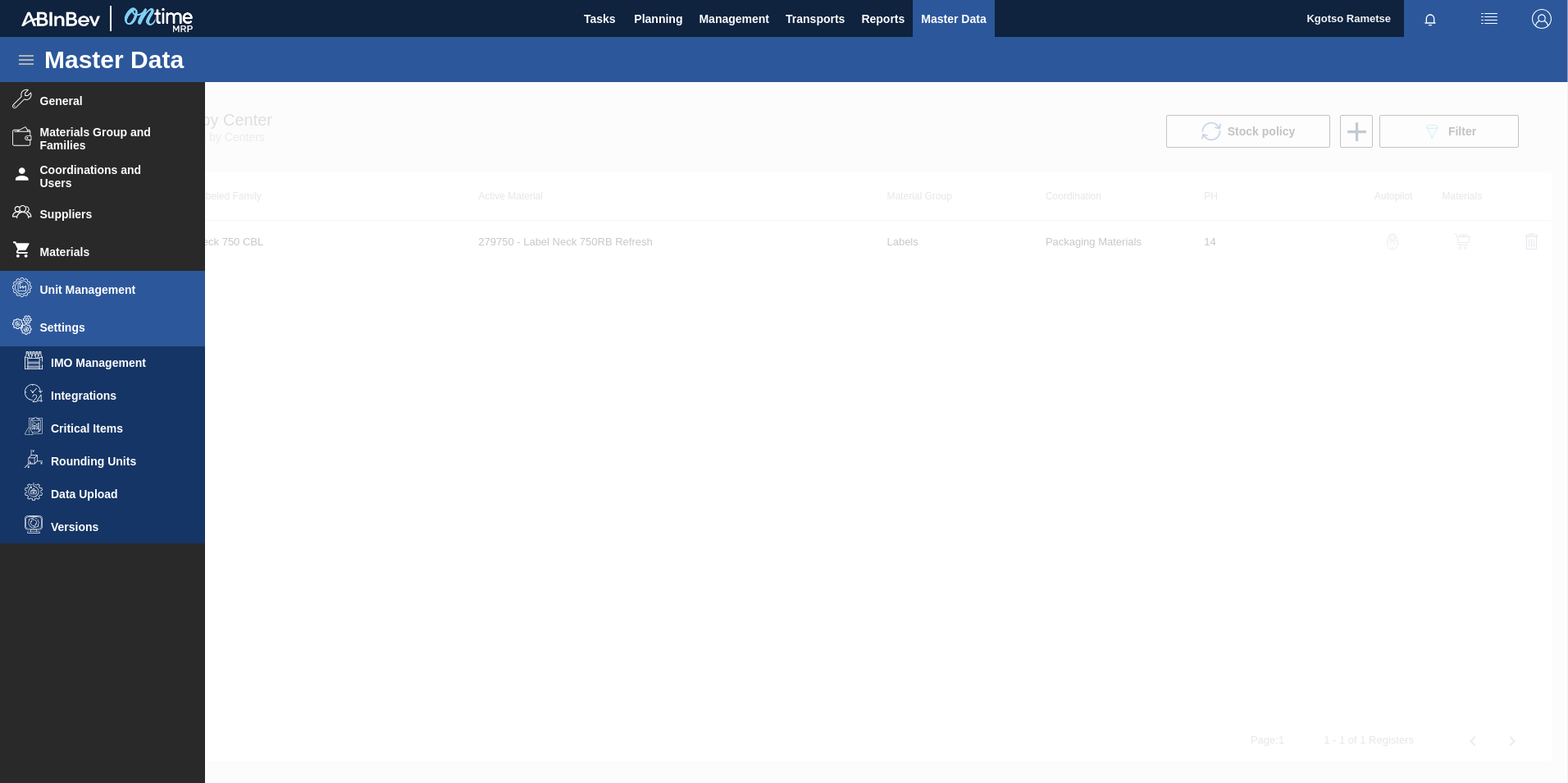
click at [86, 286] on span "Unit Management" at bounding box center [108, 289] width 135 height 13
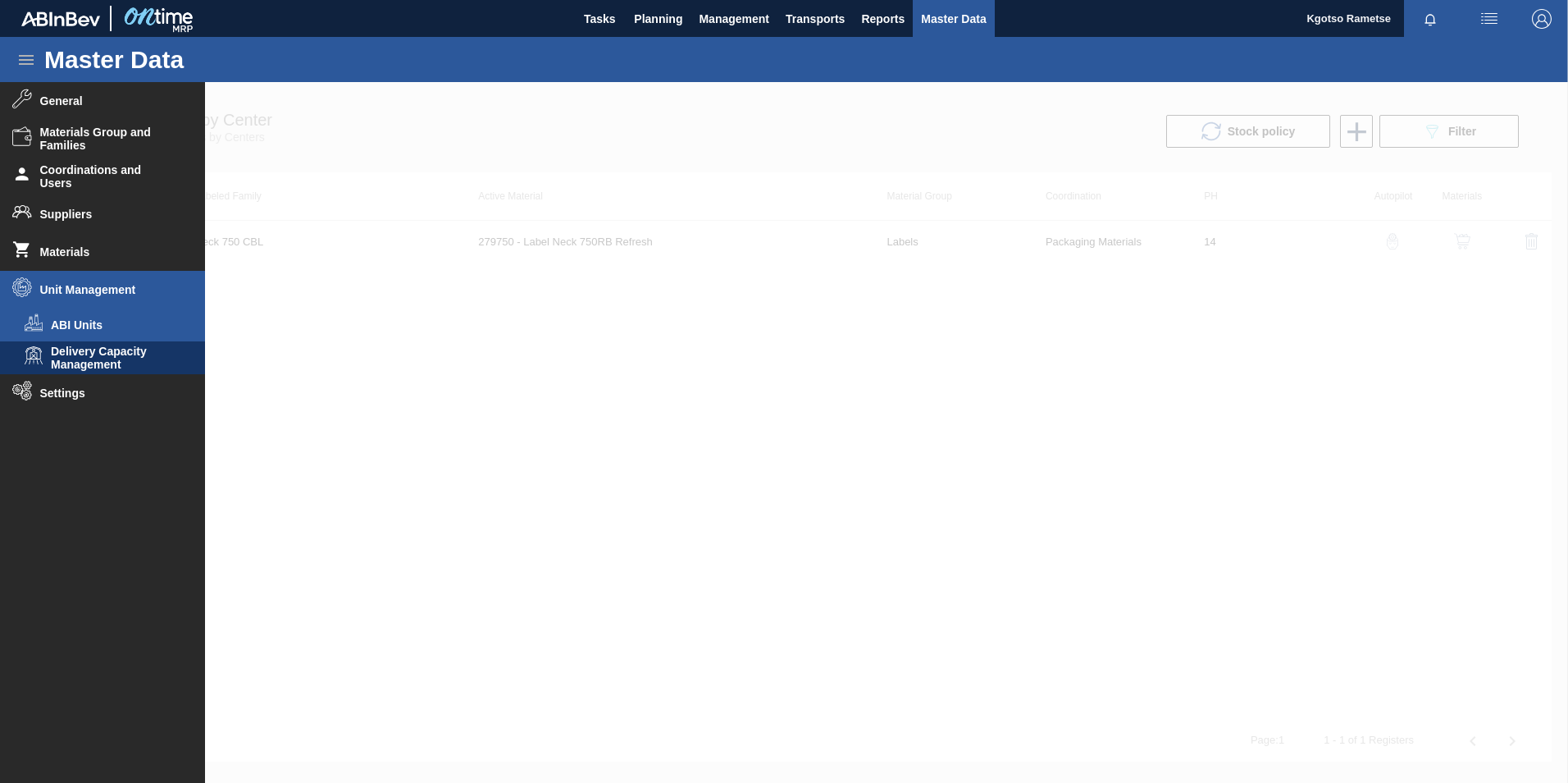
click at [80, 318] on li "ABI Units" at bounding box center [102, 324] width 205 height 32
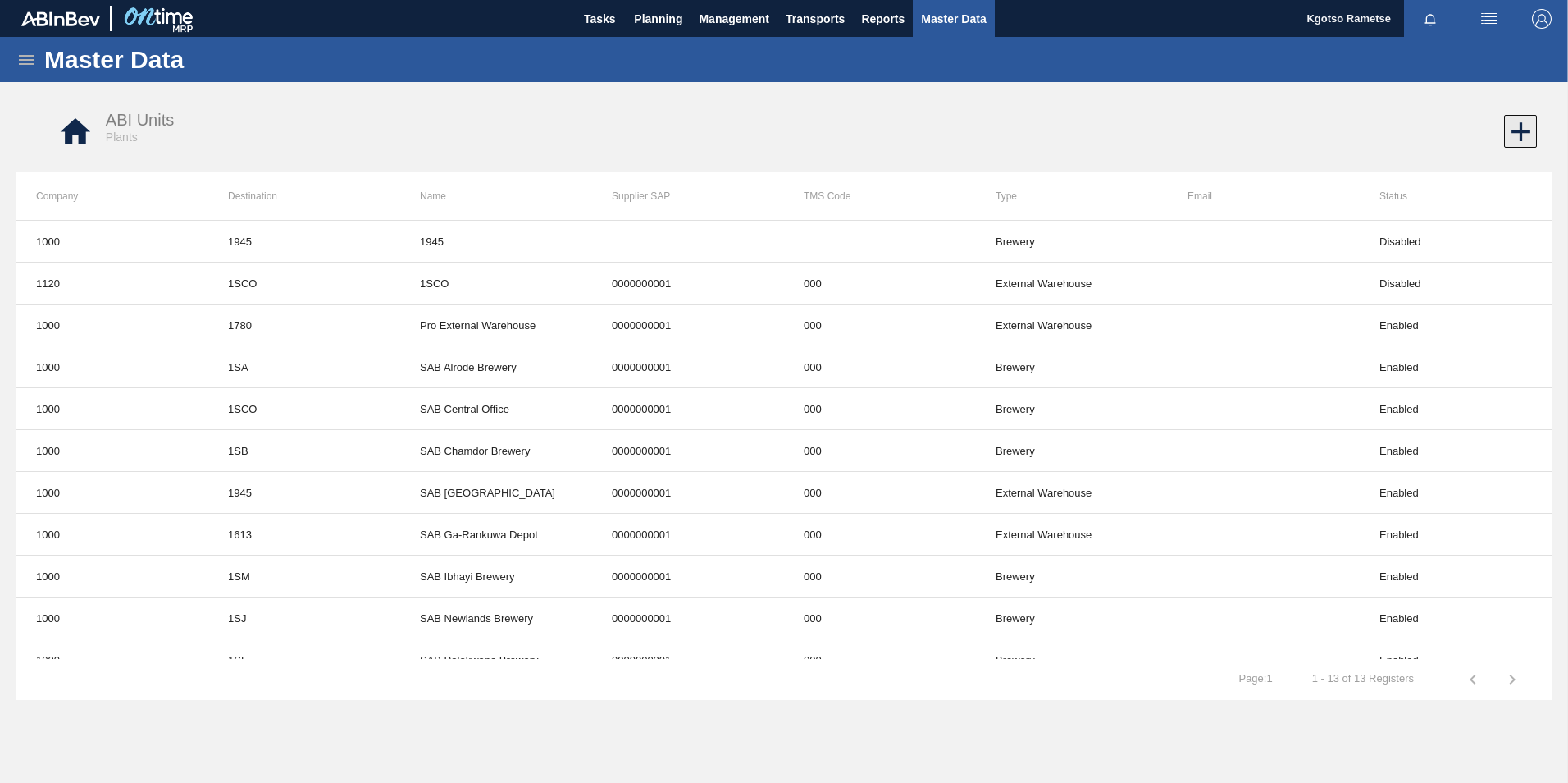
click at [1521, 133] on icon at bounding box center [1520, 131] width 19 height 19
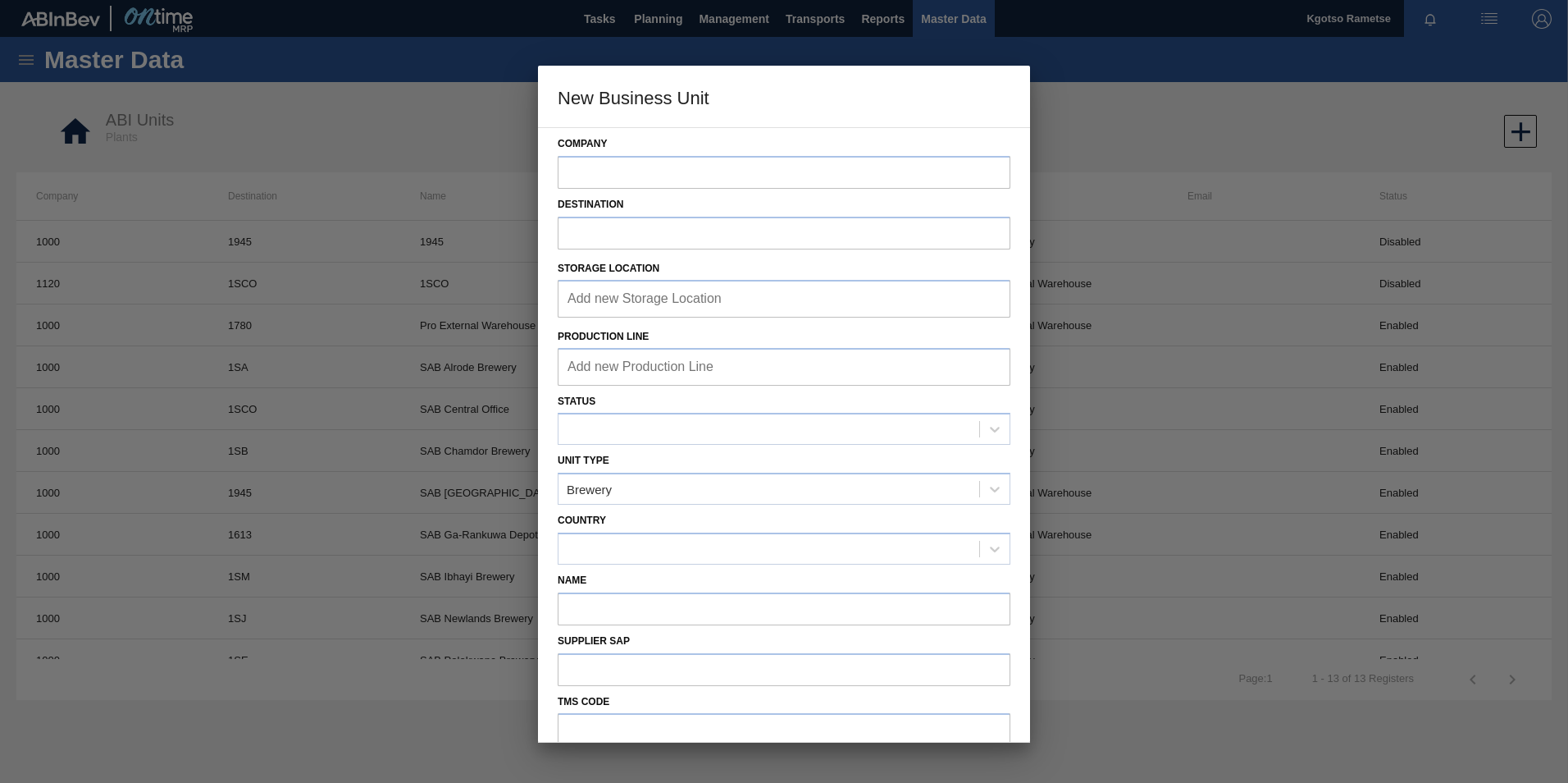
click at [1168, 105] on div at bounding box center [784, 392] width 1568 height 783
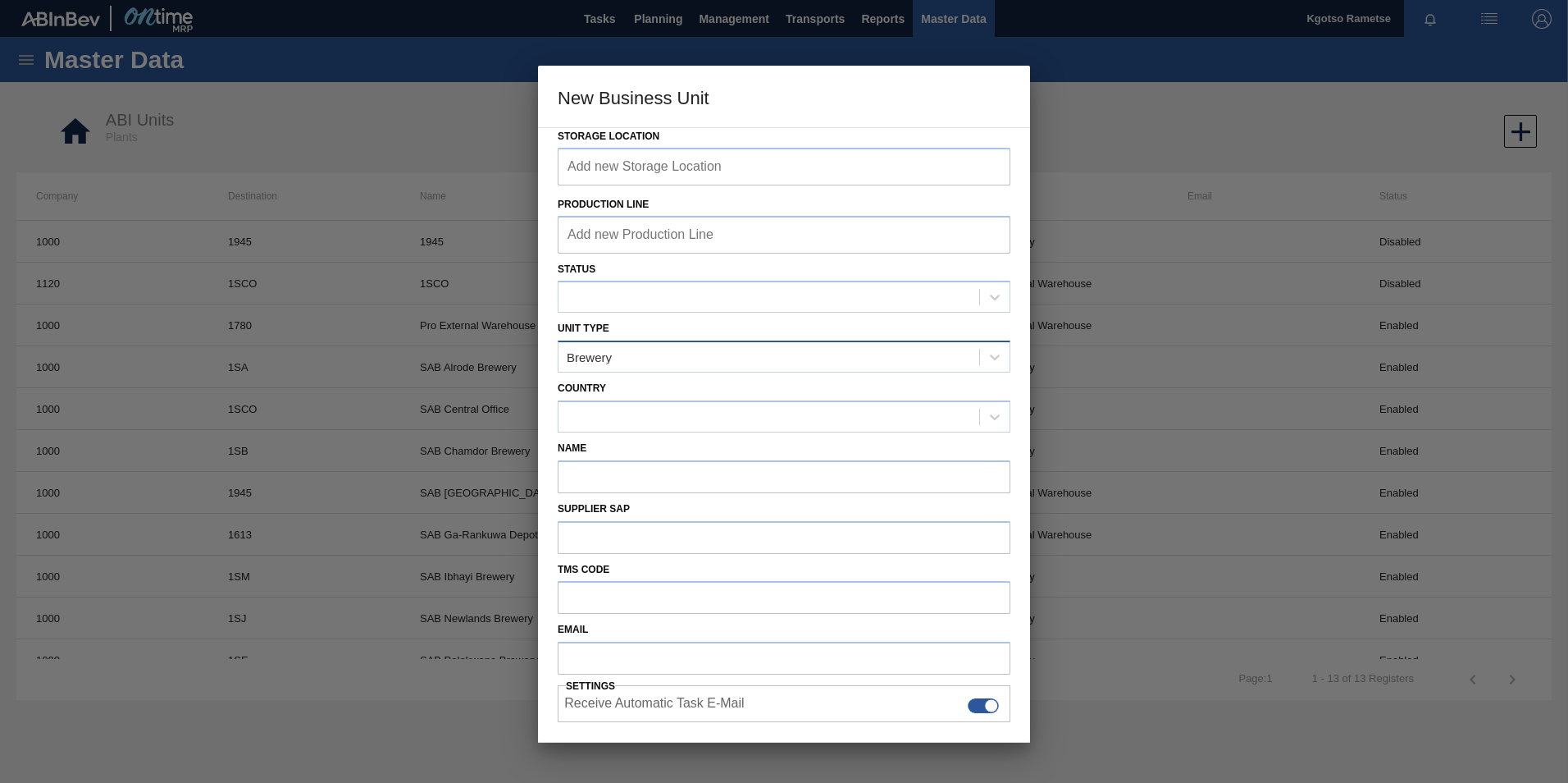
scroll to position [182, 0]
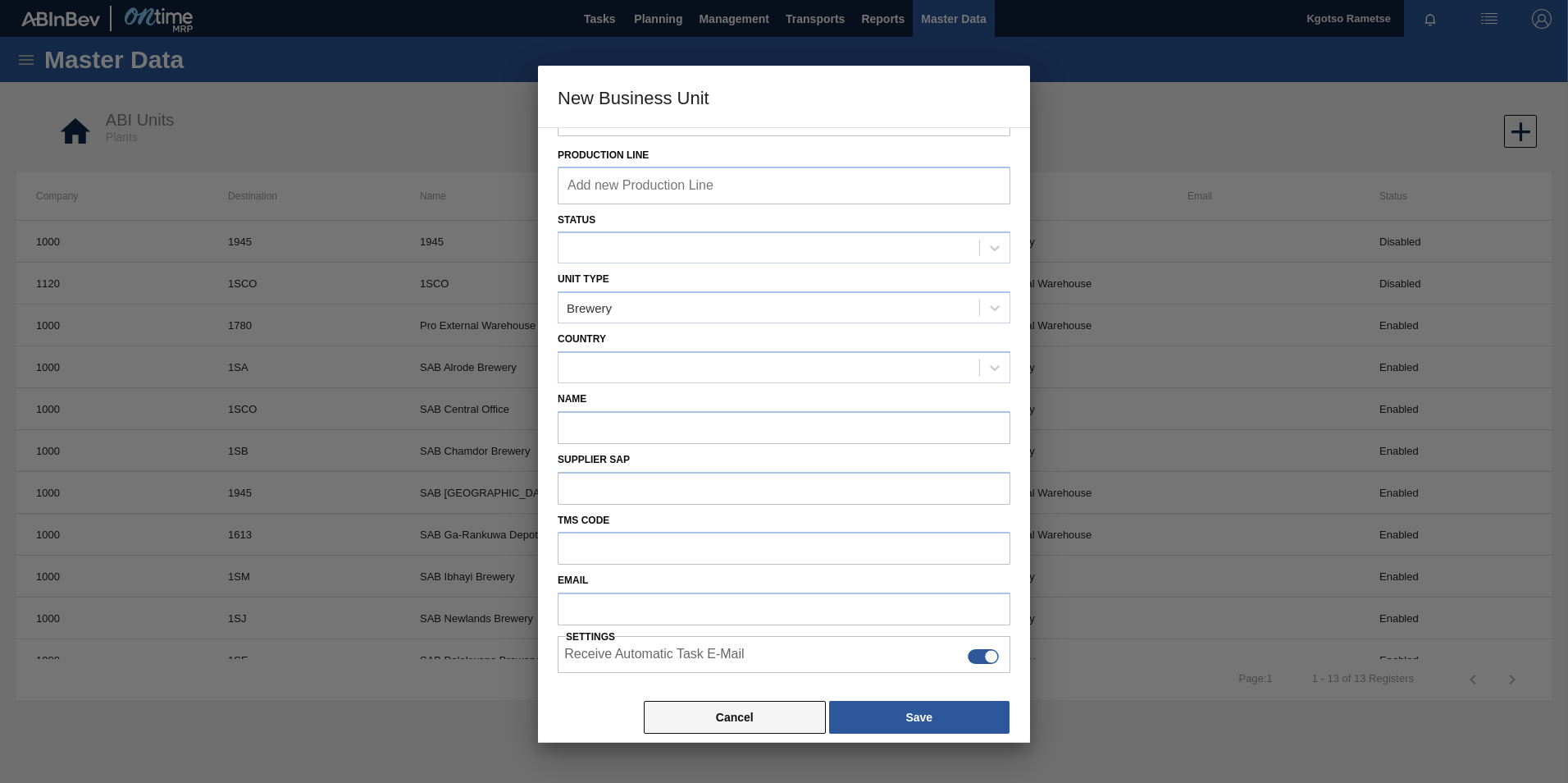
click at [739, 719] on button "Cancel" at bounding box center [735, 716] width 182 height 32
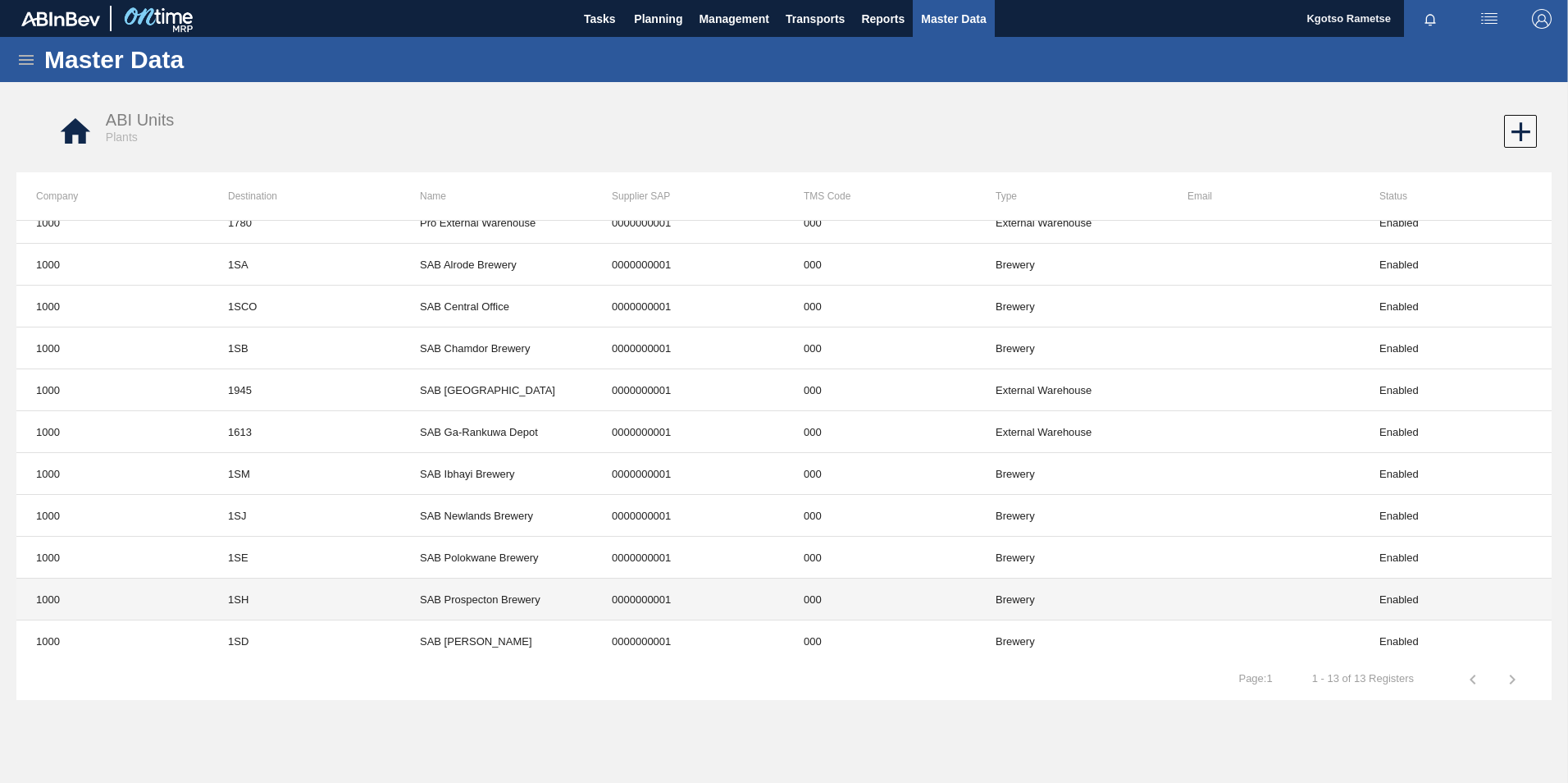
scroll to position [105, 0]
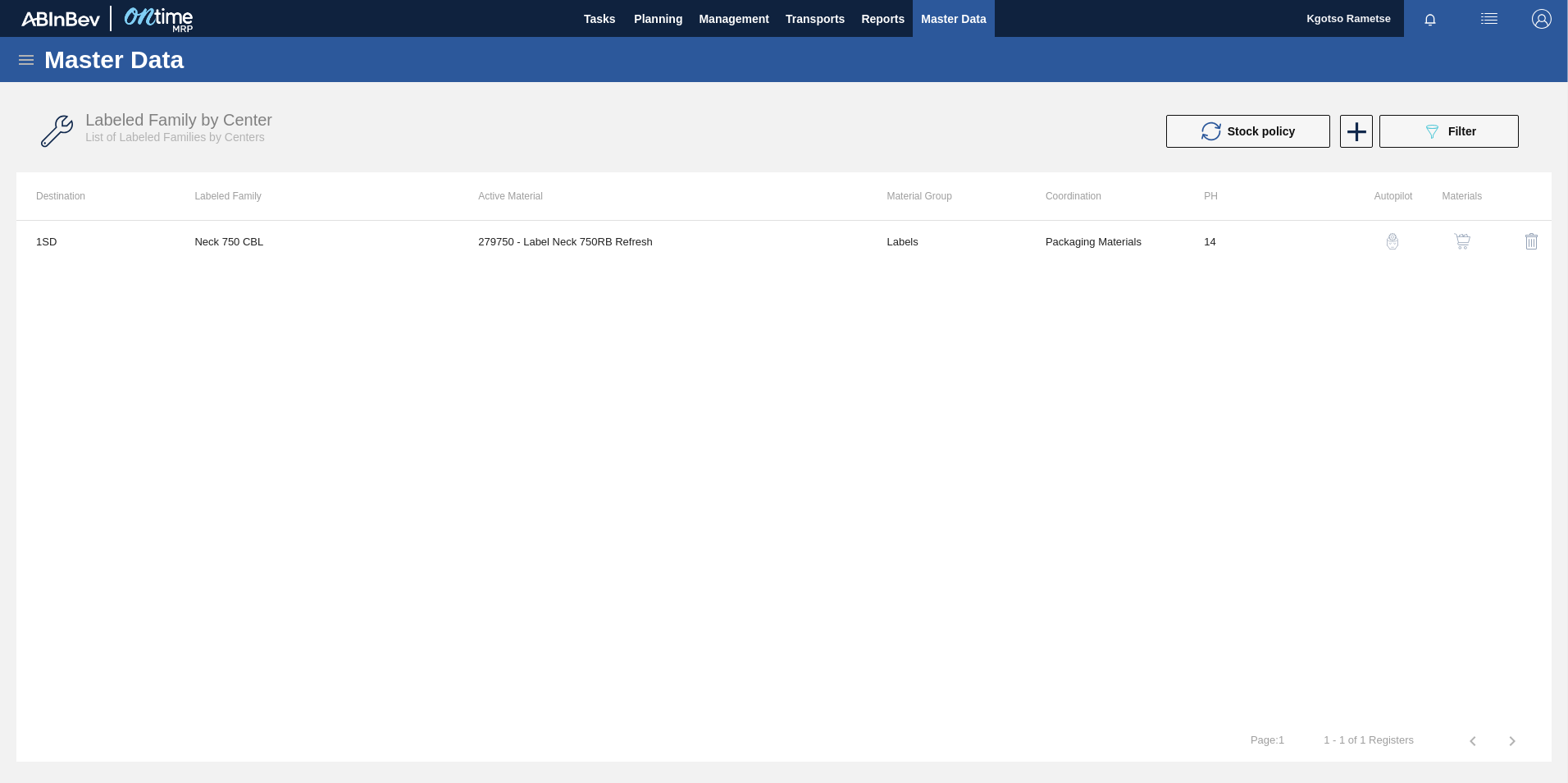
click at [28, 58] on icon at bounding box center [26, 60] width 20 height 20
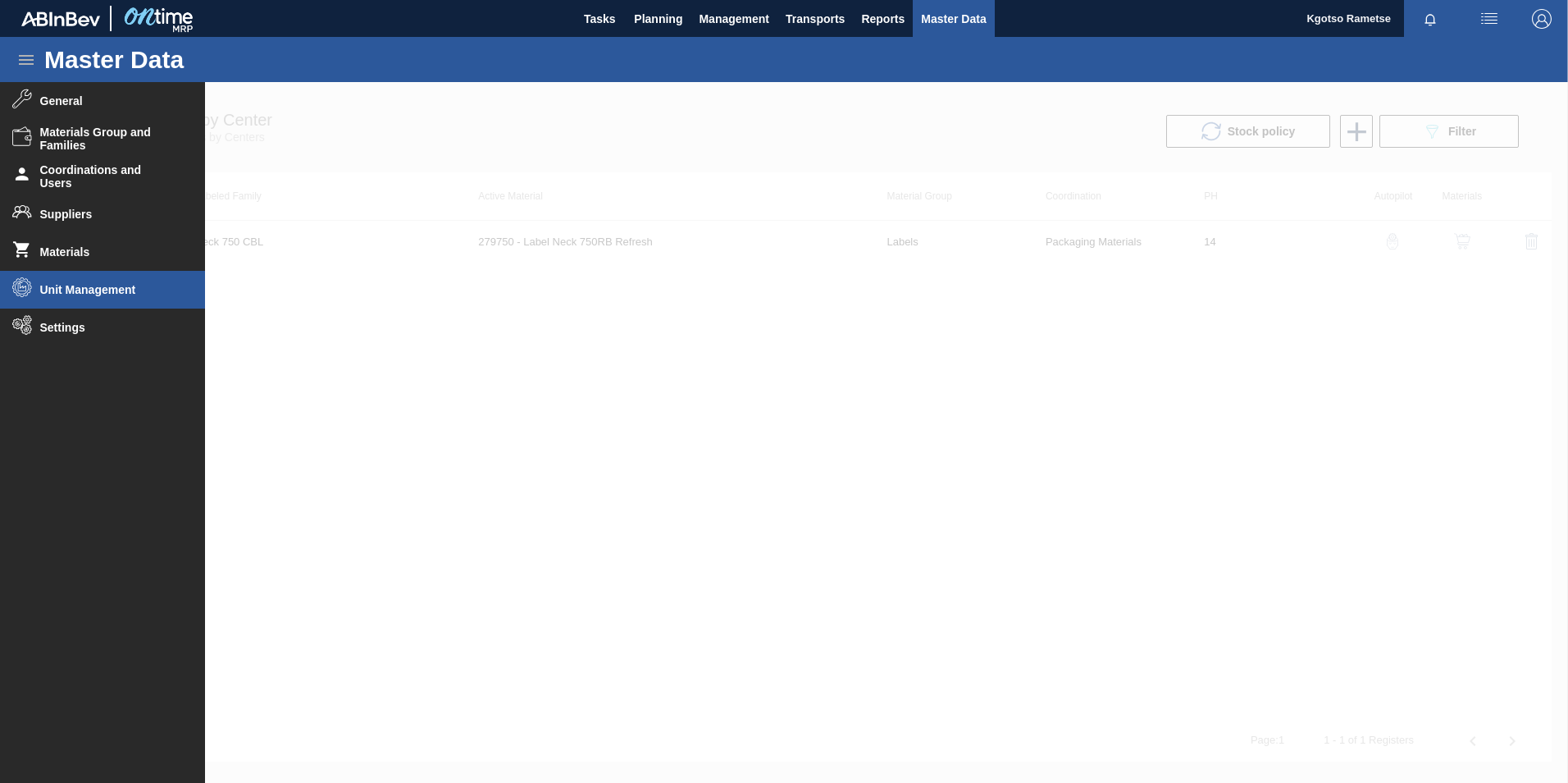
click at [85, 294] on span "Unit Management" at bounding box center [108, 289] width 135 height 13
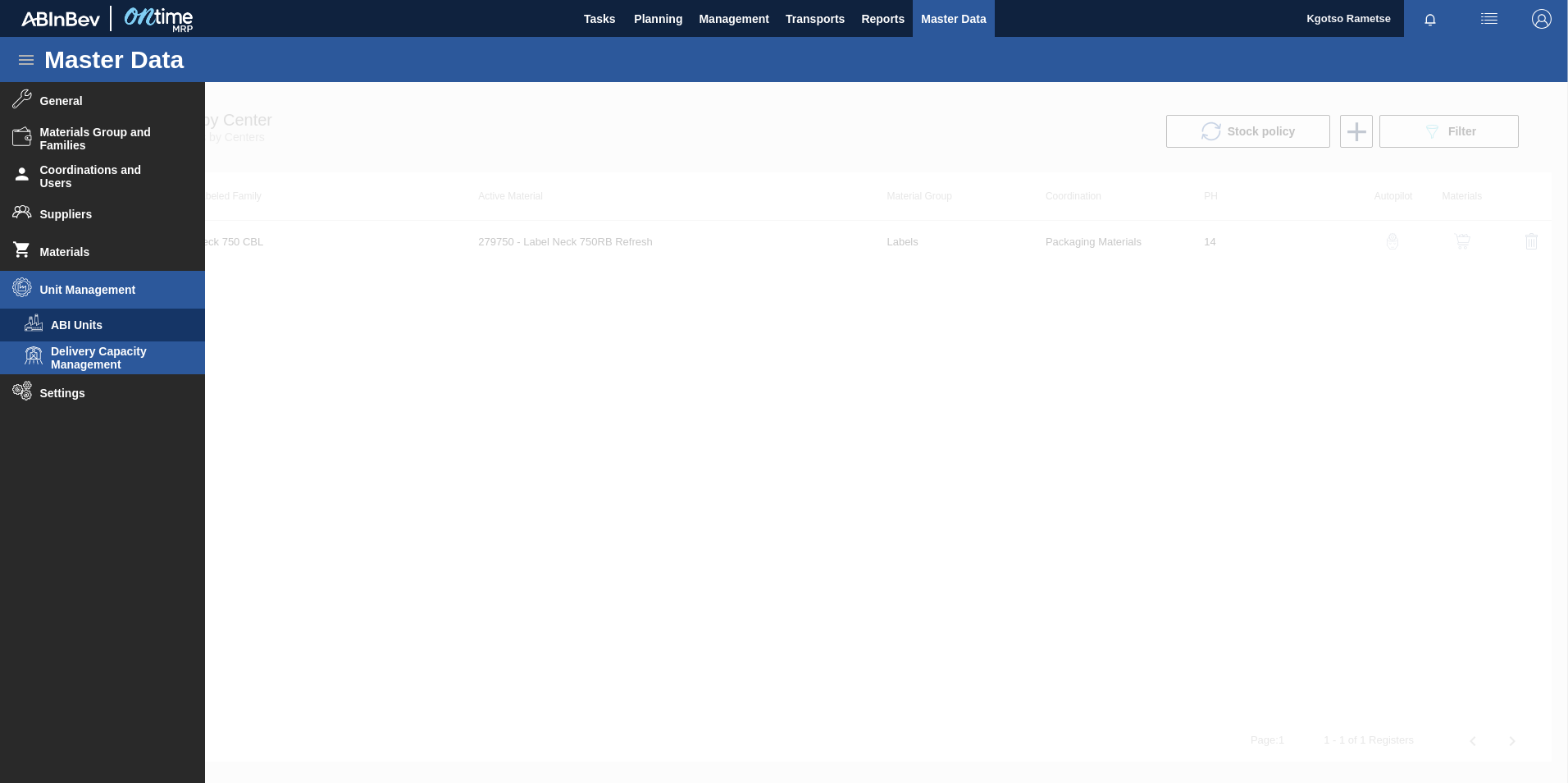
click at [104, 364] on span "Delivery Capacity Management" at bounding box center [114, 357] width 126 height 26
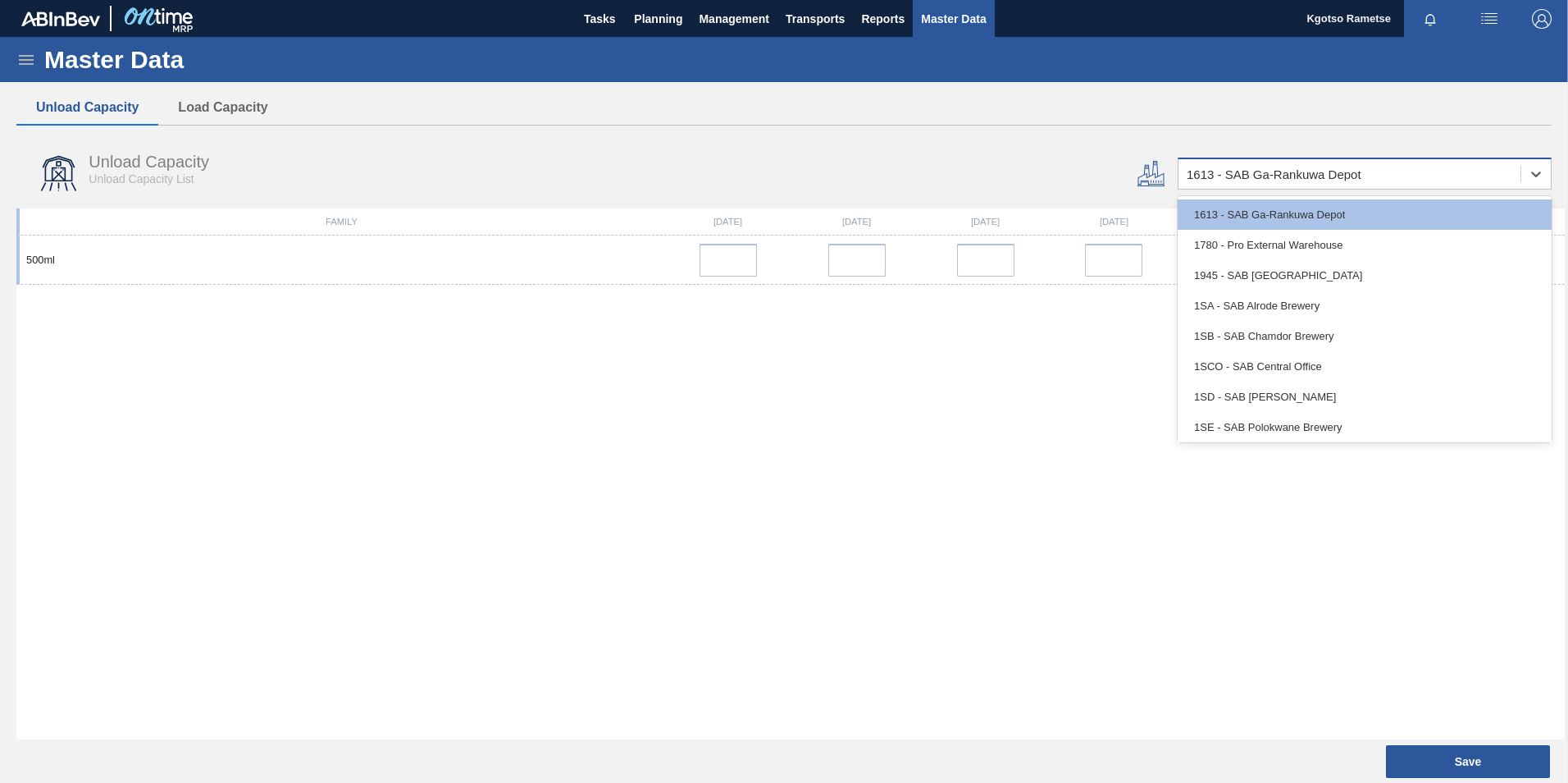
click at [1300, 163] on div "1613 - SAB Ga-Rankuwa Depot" at bounding box center [1349, 175] width 342 height 24
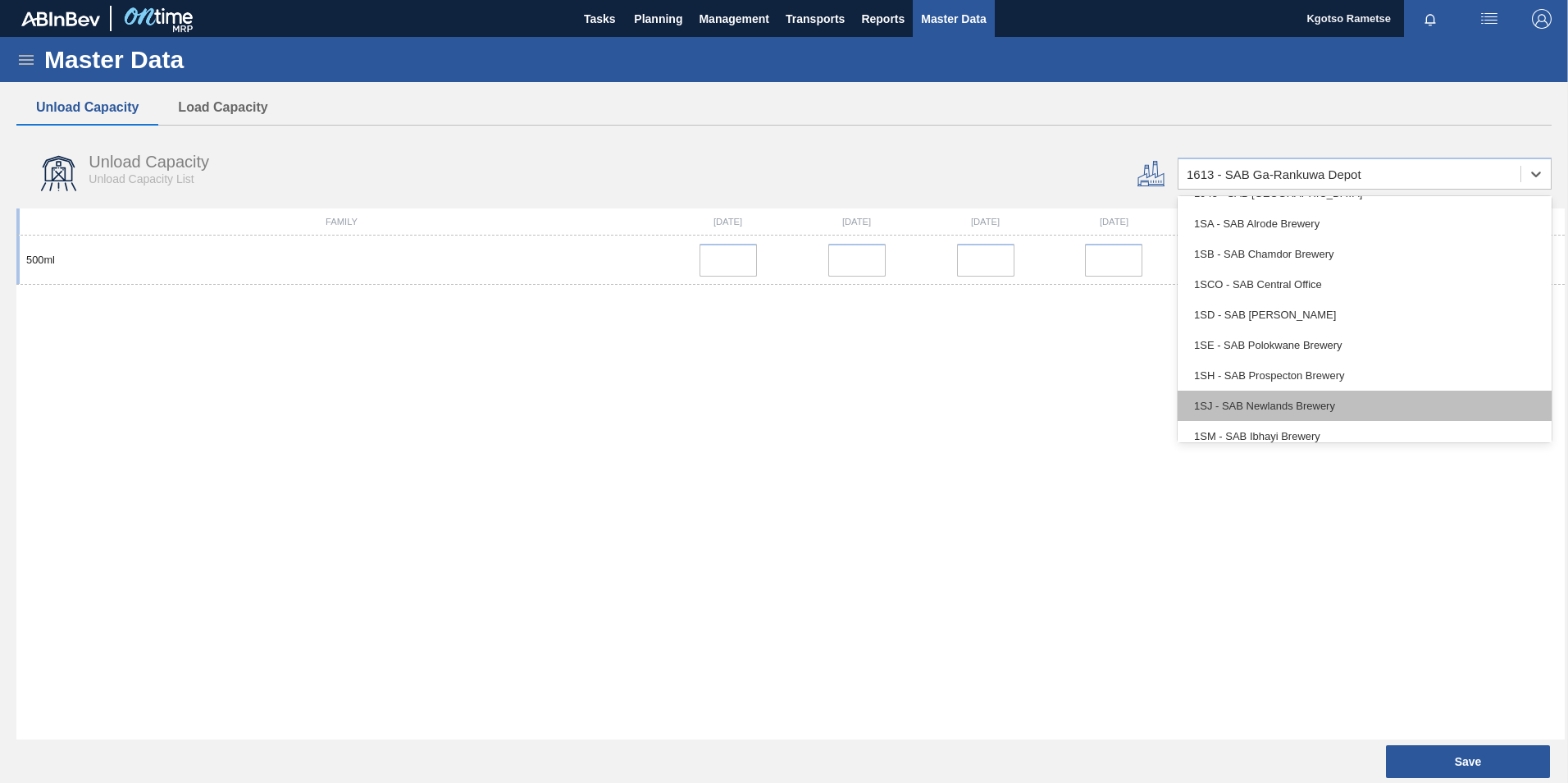
scroll to position [94, 0]
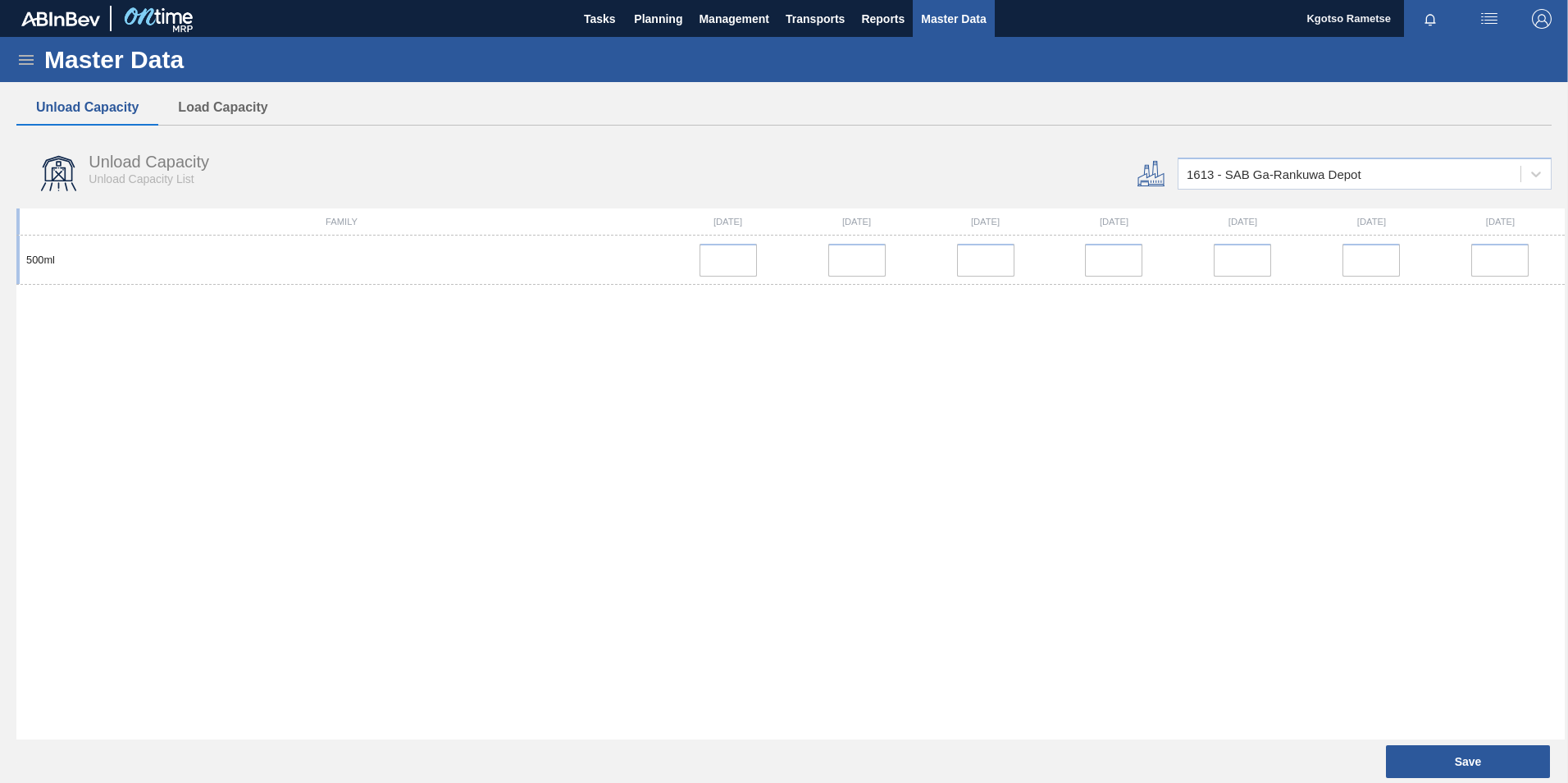
click at [746, 454] on div "500ml" at bounding box center [790, 488] width 1548 height 504
click at [39, 54] on div "Master Data" at bounding box center [784, 60] width 1568 height 45
click at [29, 50] on icon at bounding box center [26, 60] width 20 height 20
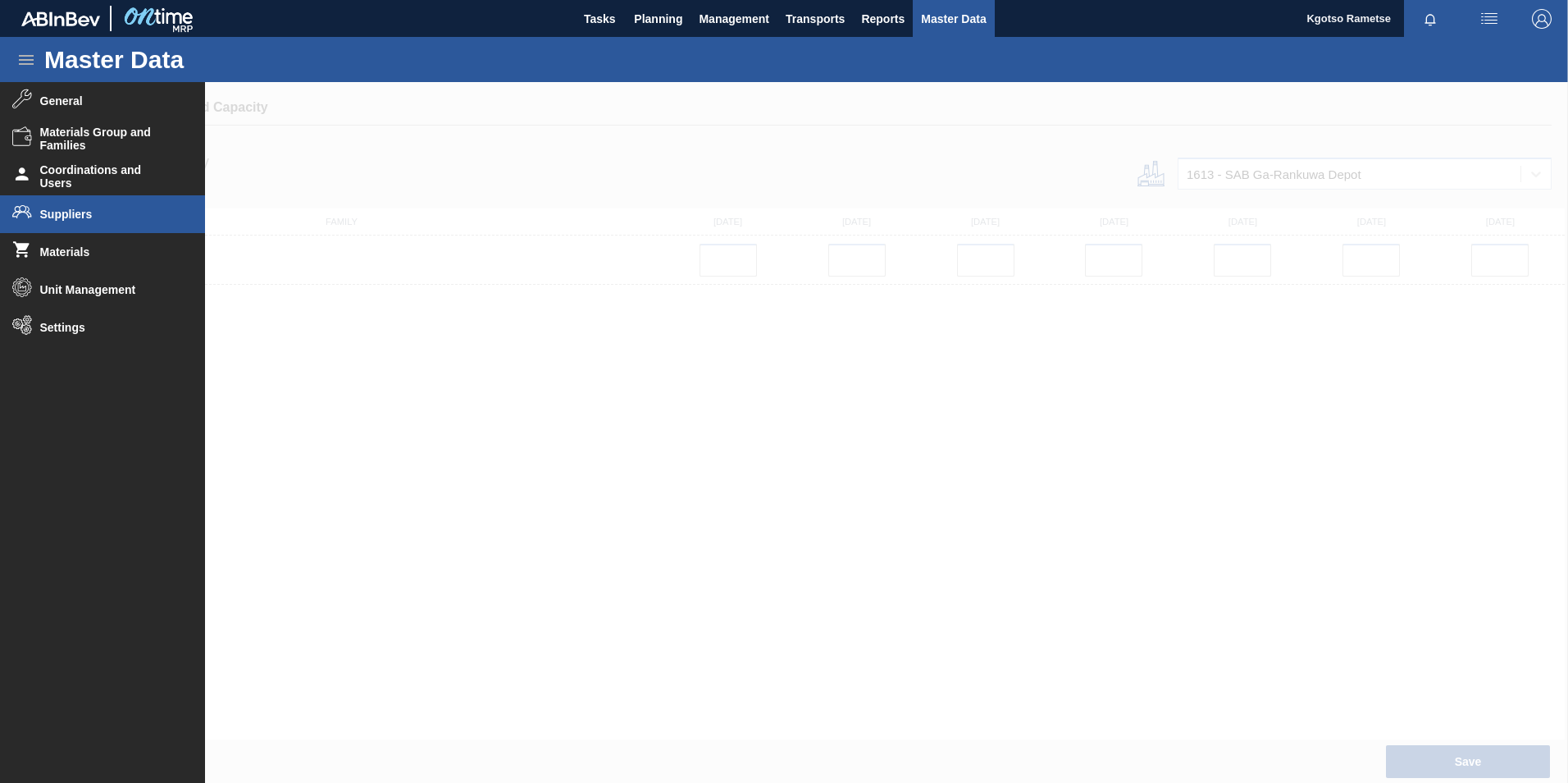
click at [48, 210] on span "Suppliers" at bounding box center [108, 214] width 135 height 13
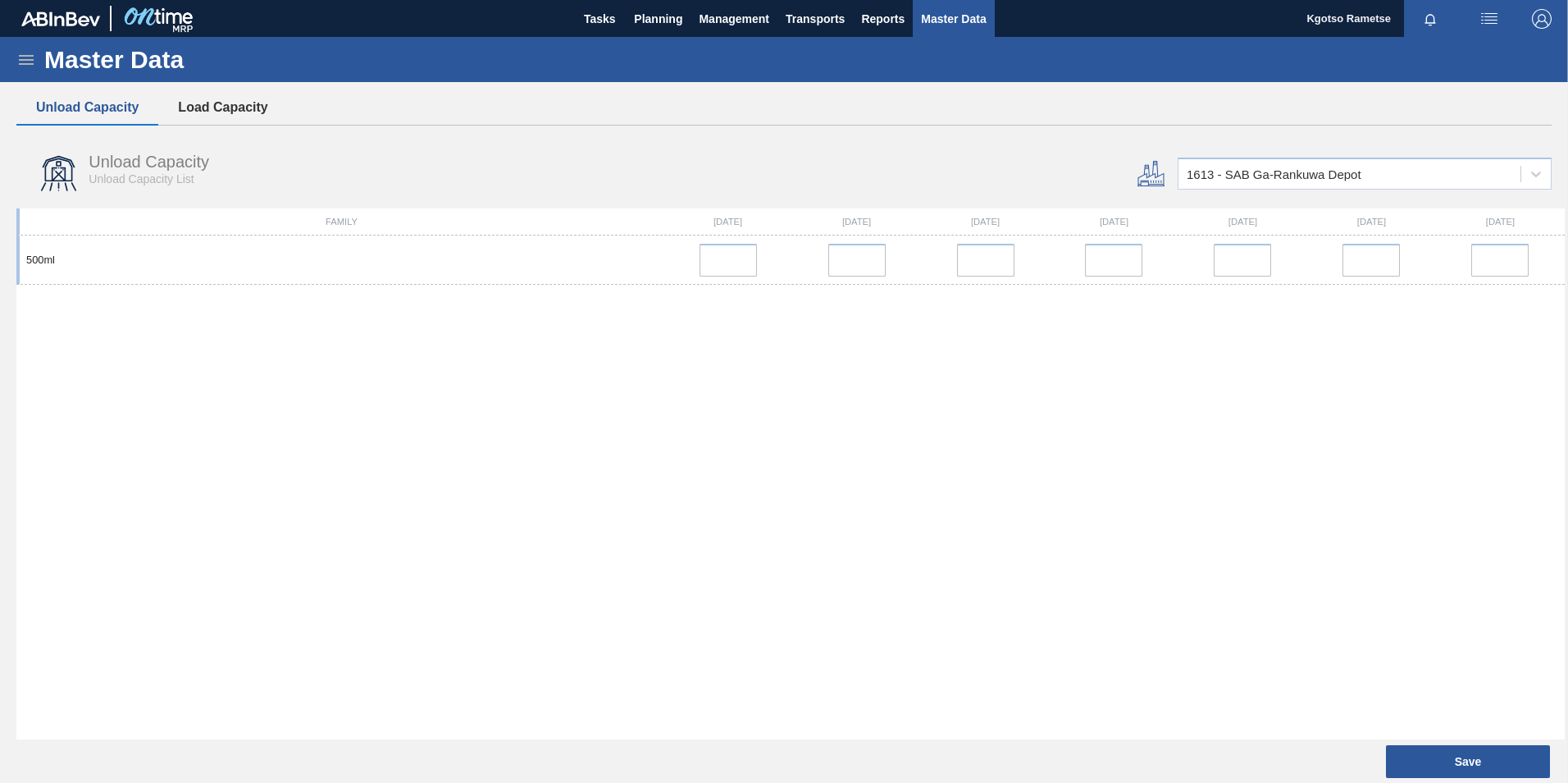
click at [203, 107] on button "Load Capacity" at bounding box center [222, 107] width 128 height 34
click at [22, 60] on icon at bounding box center [25, 60] width 15 height 10
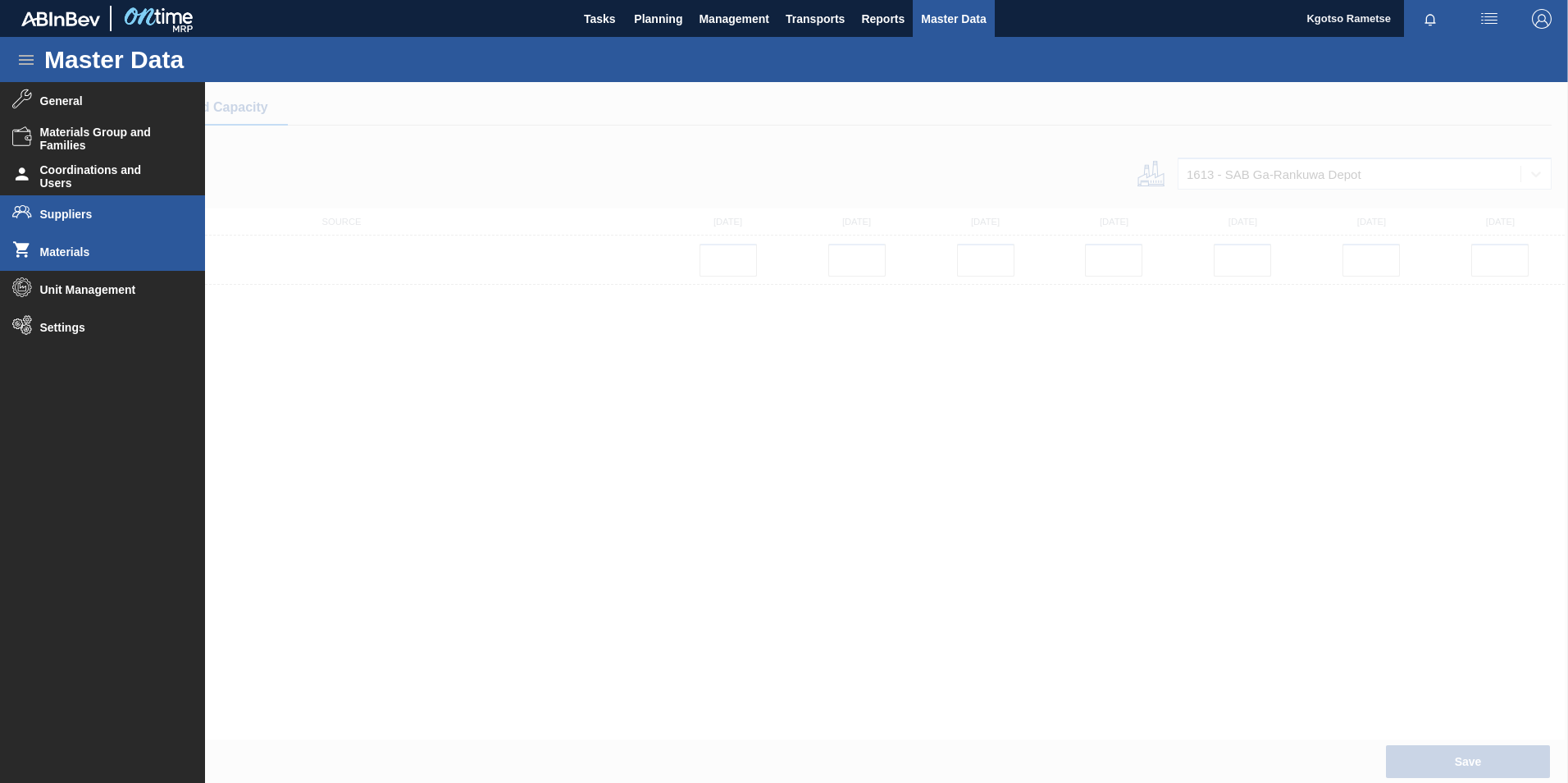
click at [90, 252] on span "Materials" at bounding box center [108, 251] width 135 height 13
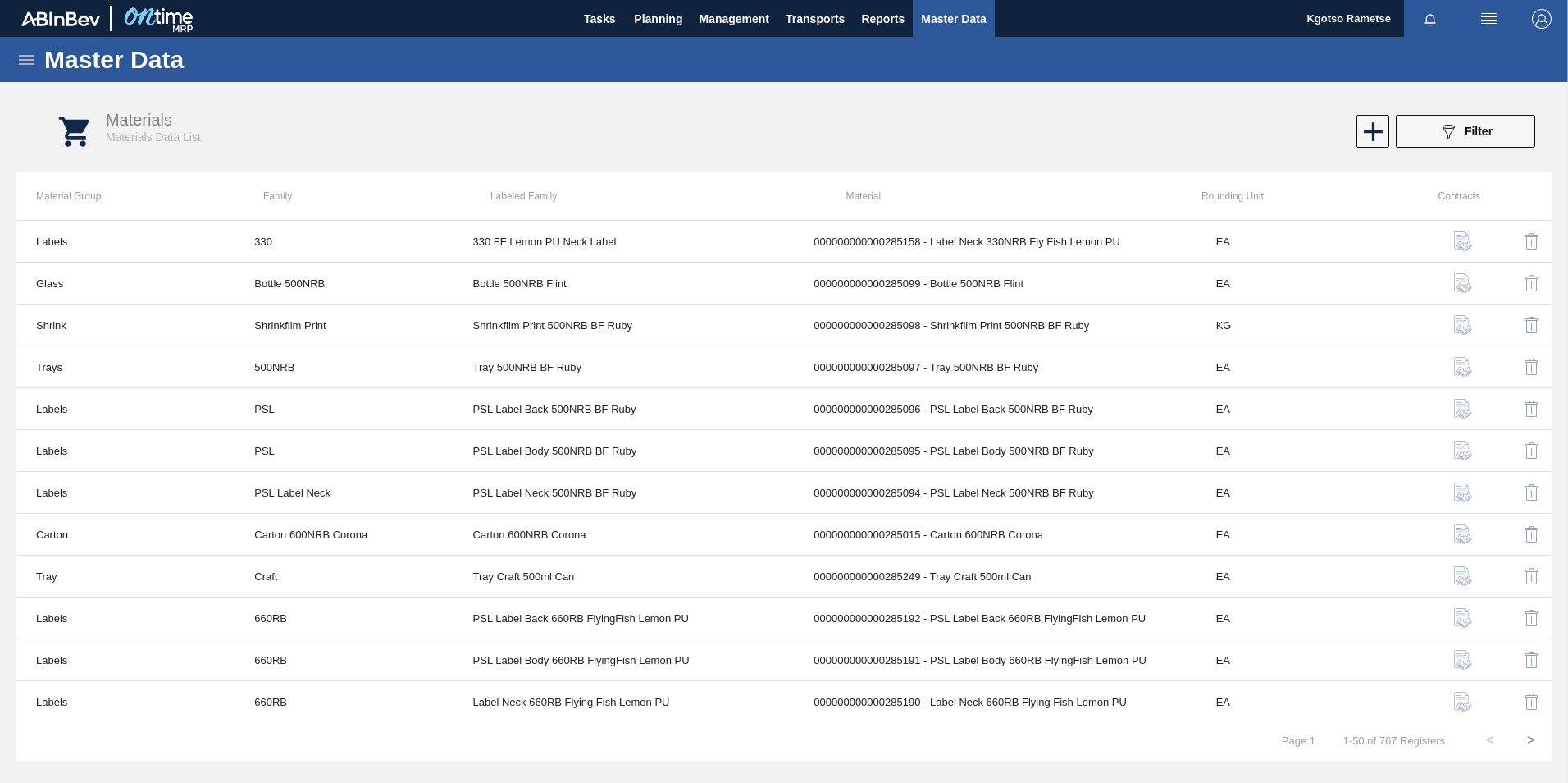
click at [27, 61] on icon at bounding box center [26, 60] width 20 height 20
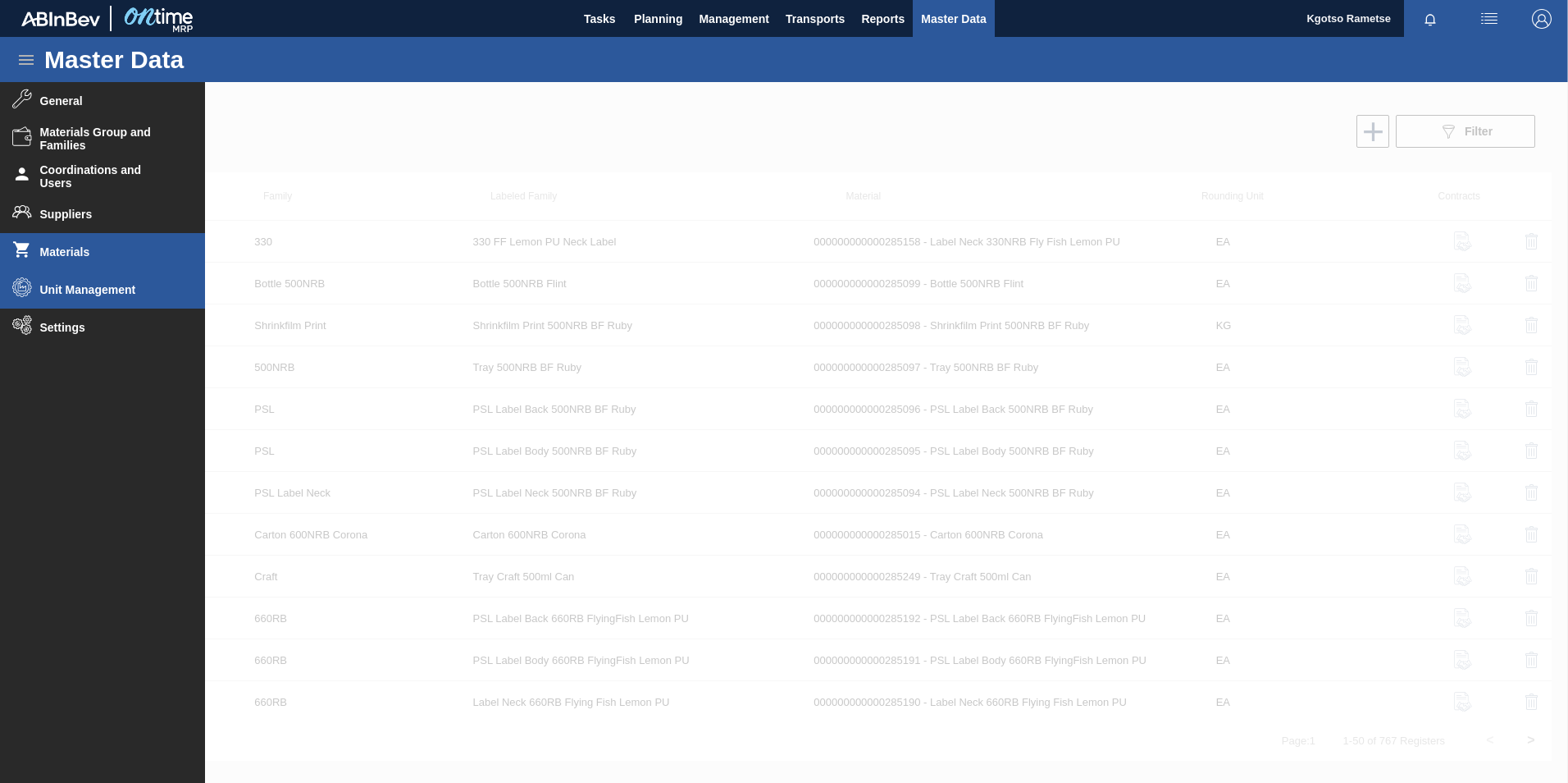
click at [71, 288] on span "Unit Management" at bounding box center [108, 289] width 135 height 13
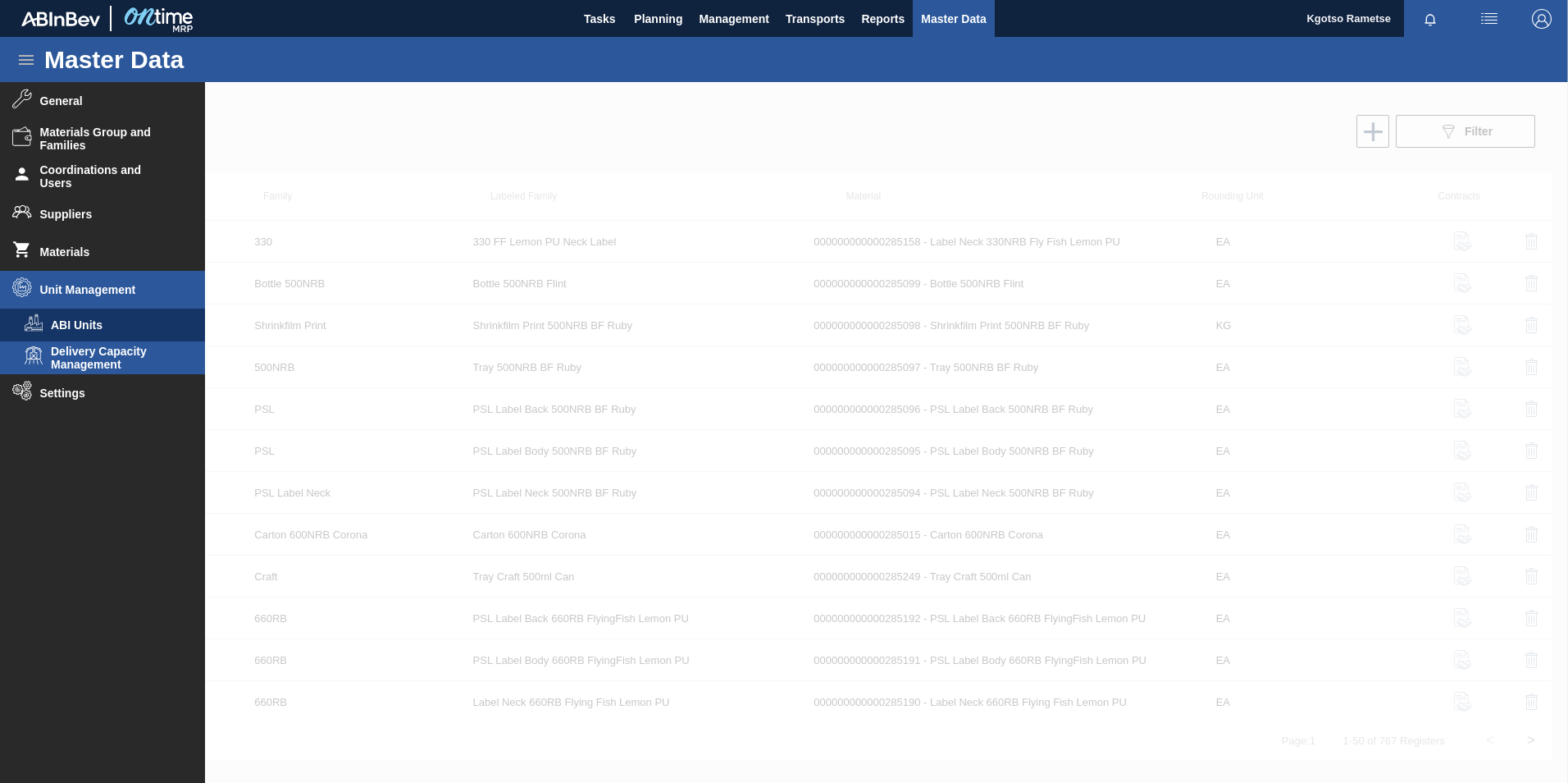
click at [97, 363] on span "Delivery Capacity Management" at bounding box center [114, 357] width 126 height 26
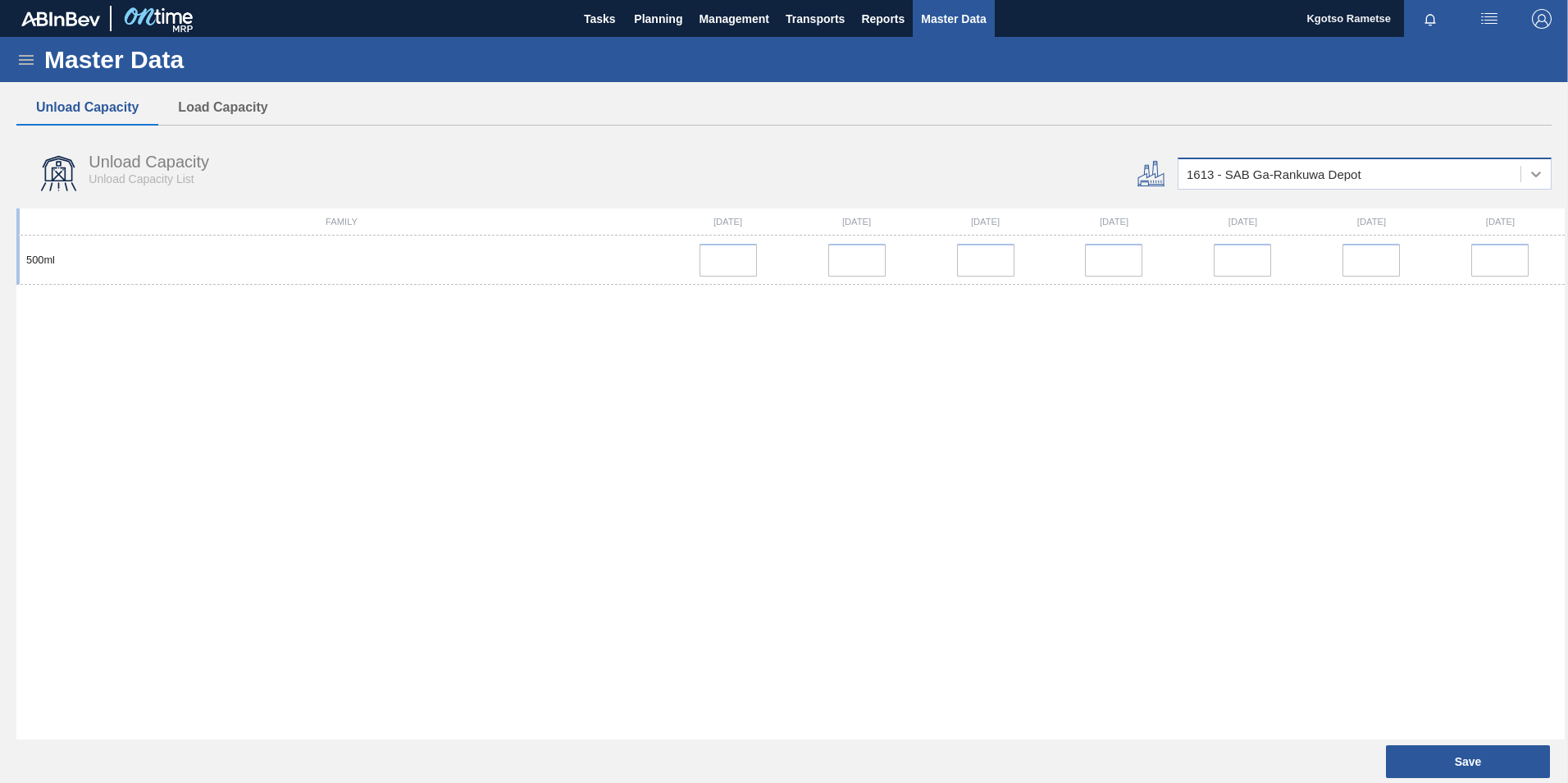
click at [1546, 168] on div at bounding box center [1536, 174] width 29 height 29
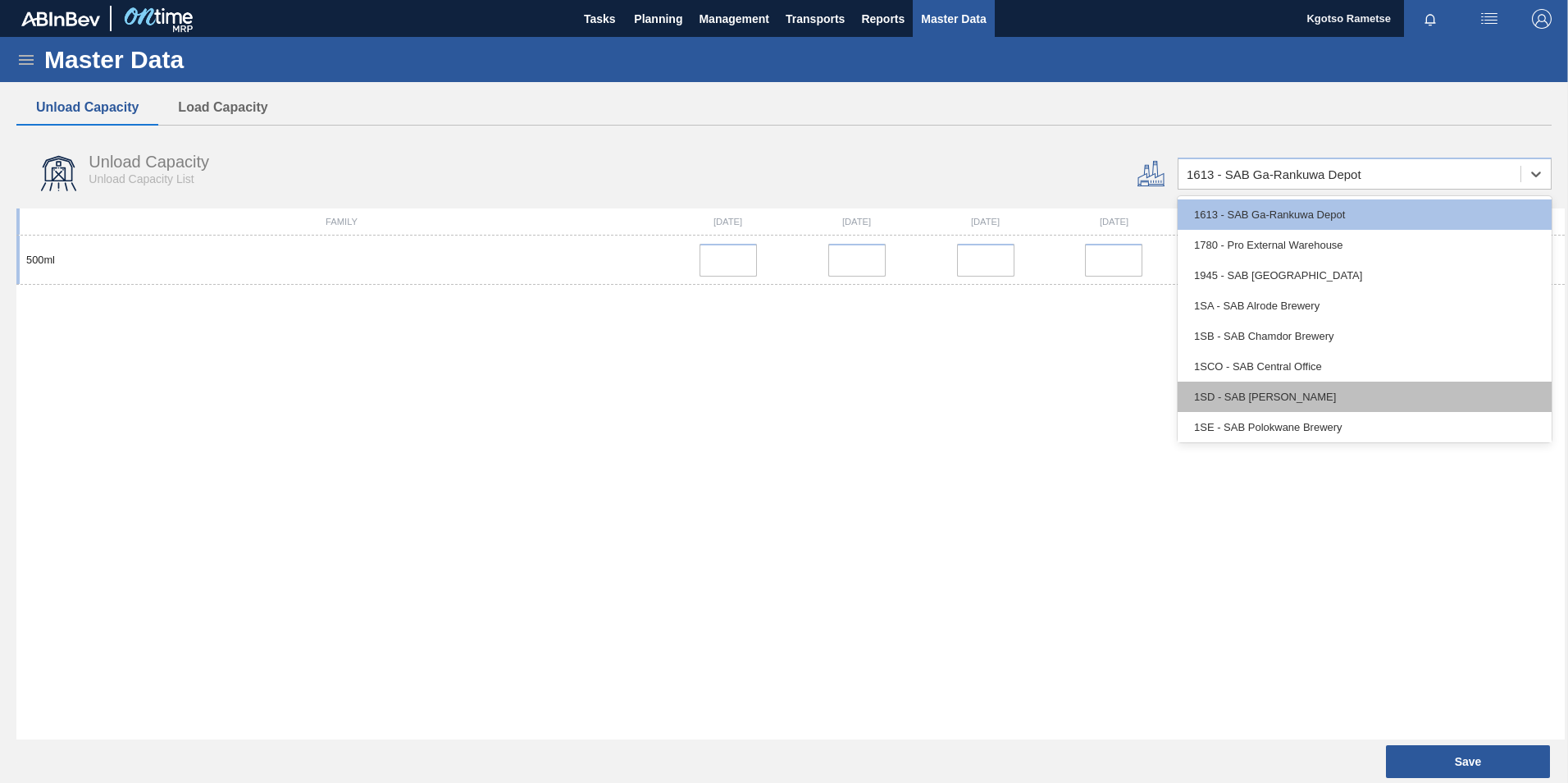
scroll to position [94, 0]
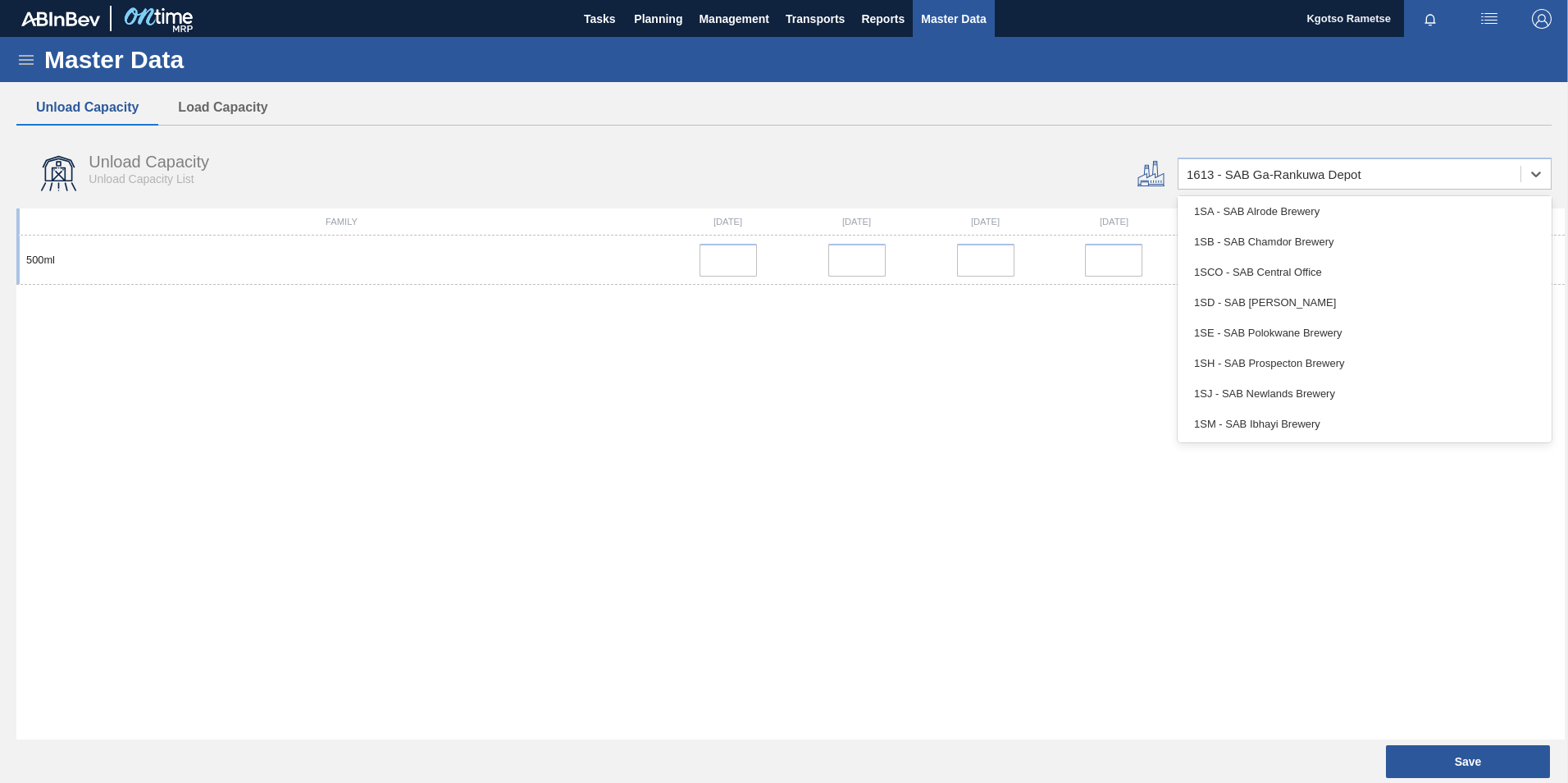
click at [633, 459] on div "500ml" at bounding box center [790, 488] width 1548 height 504
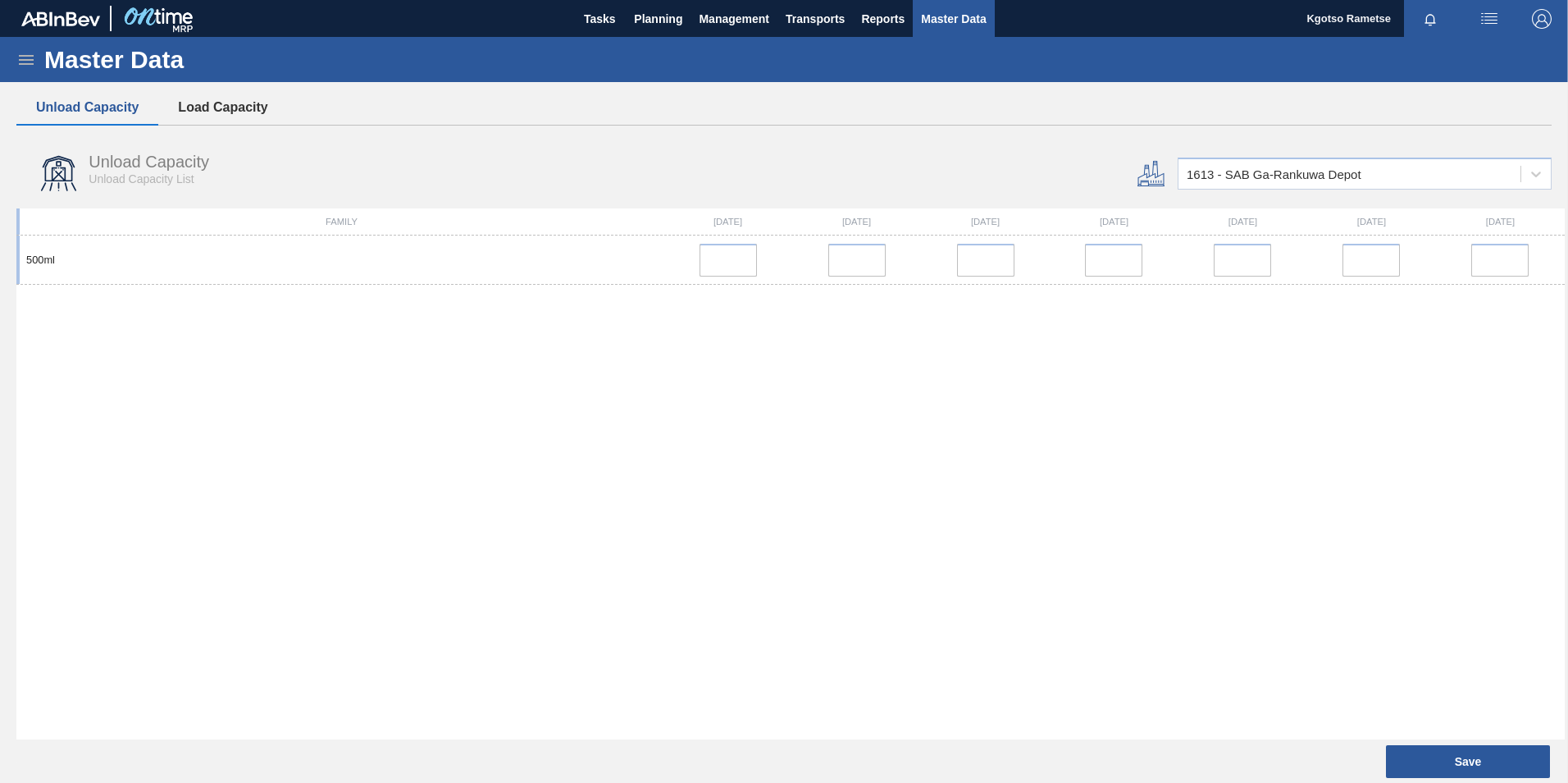
click at [256, 103] on button "Load Capacity" at bounding box center [222, 107] width 128 height 34
click at [218, 102] on button "Load Capacity" at bounding box center [222, 107] width 128 height 34
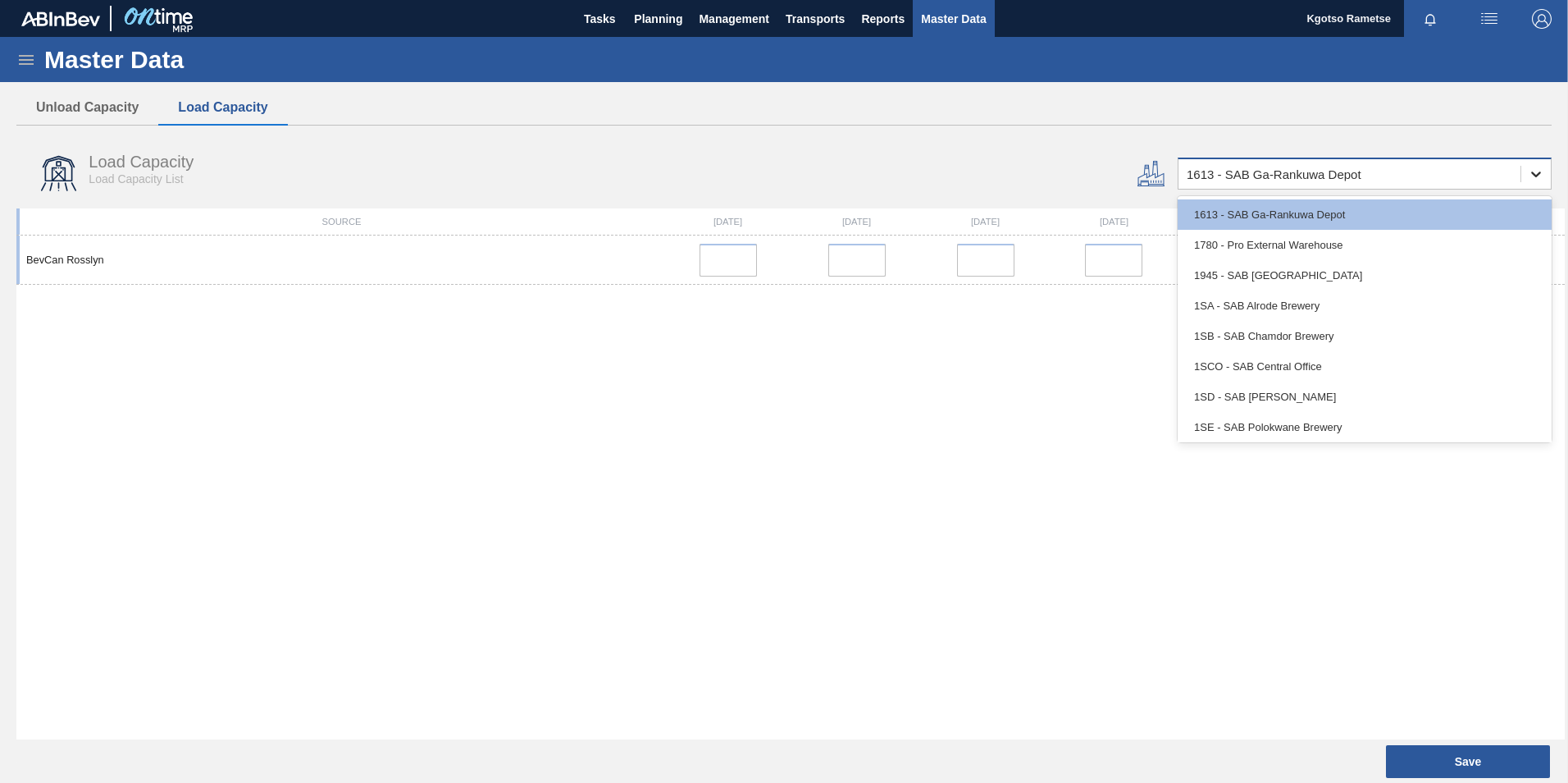
click at [1531, 170] on icon at bounding box center [1536, 174] width 17 height 17
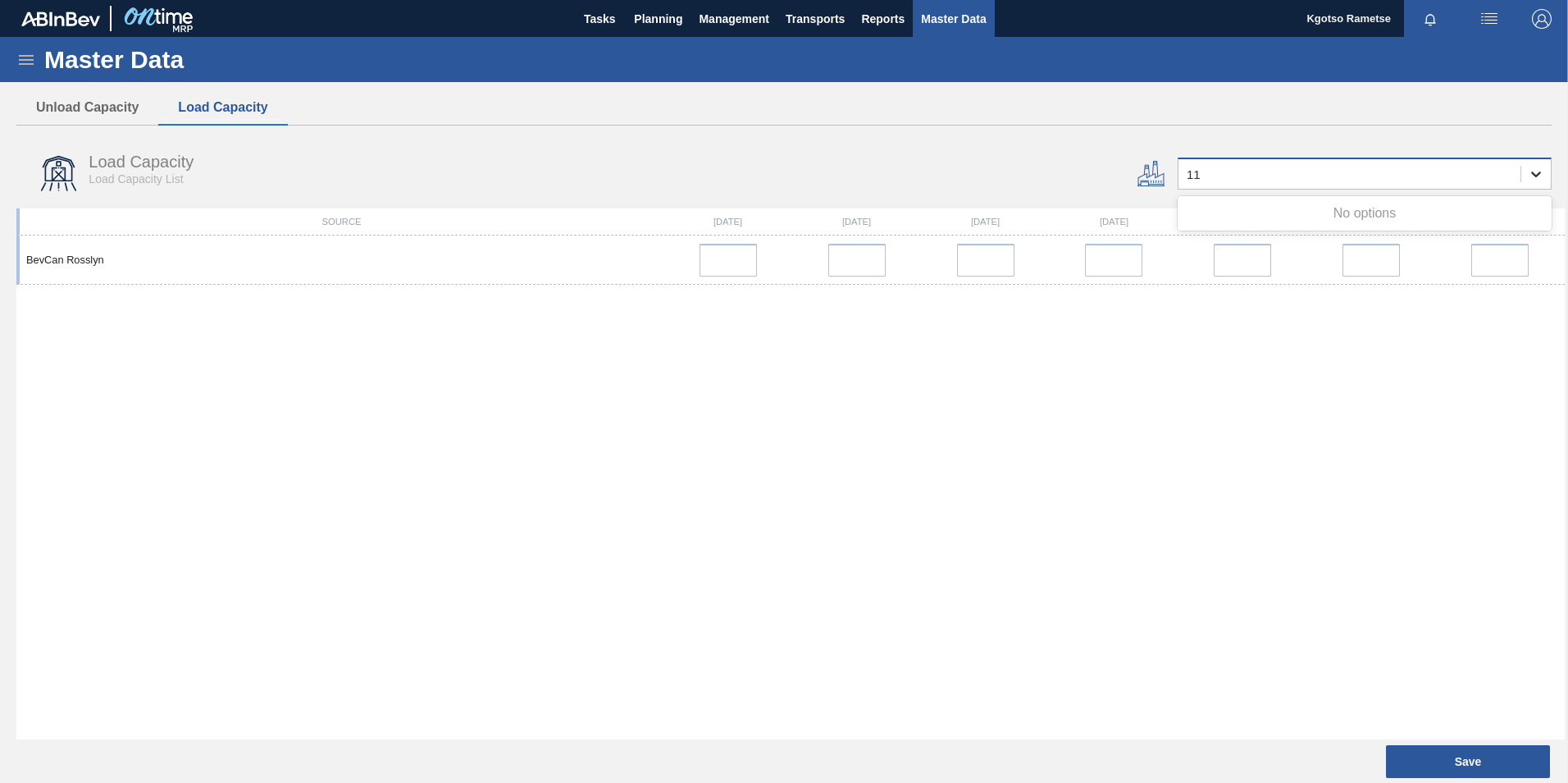
type input "1"
click at [869, 392] on div "BevCan Rosslyn" at bounding box center [790, 488] width 1548 height 504
click at [1536, 171] on icon at bounding box center [1536, 174] width 17 height 17
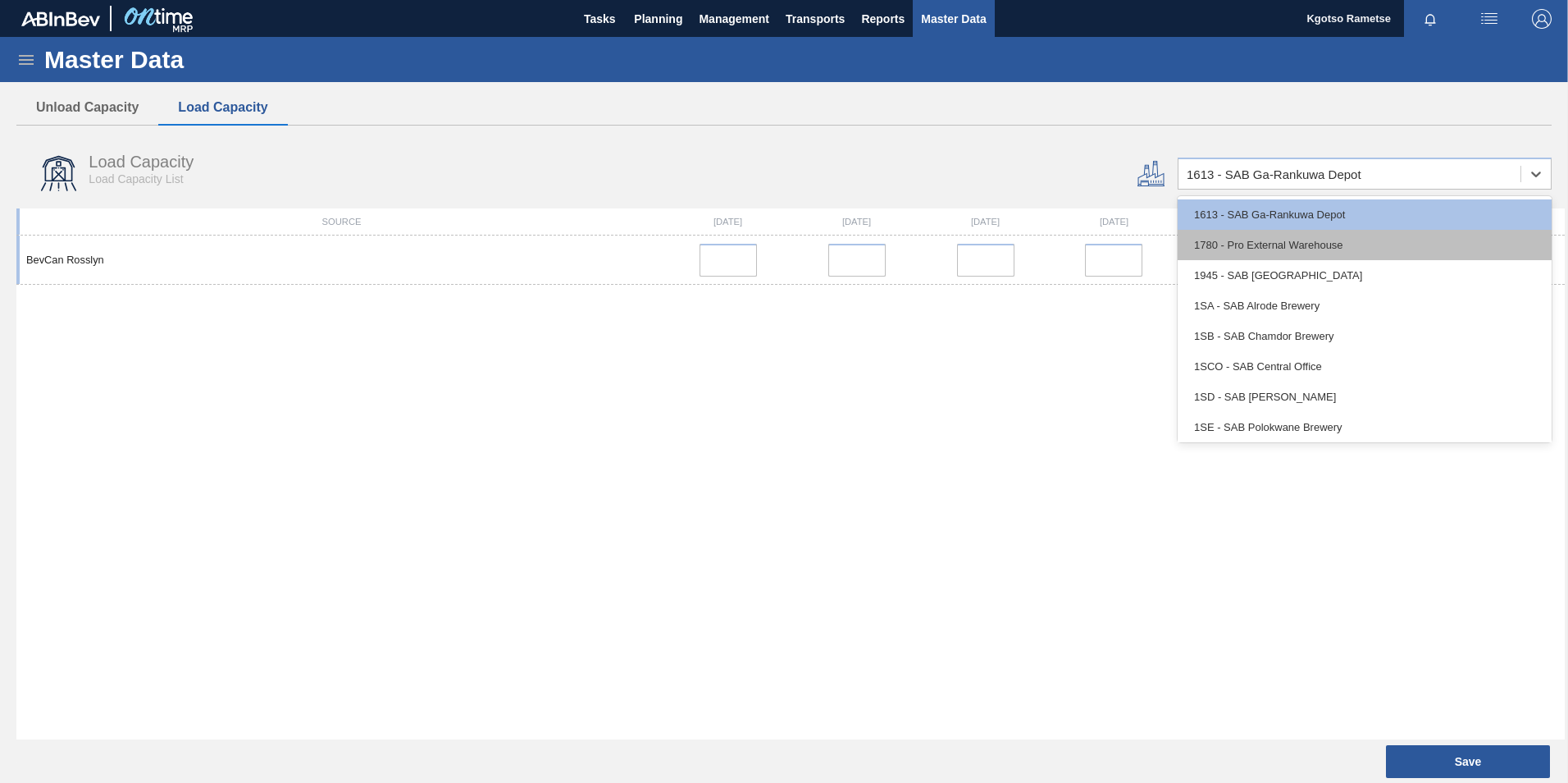
click at [1236, 246] on div "1780 - Pro External Warehouse" at bounding box center [1364, 244] width 374 height 30
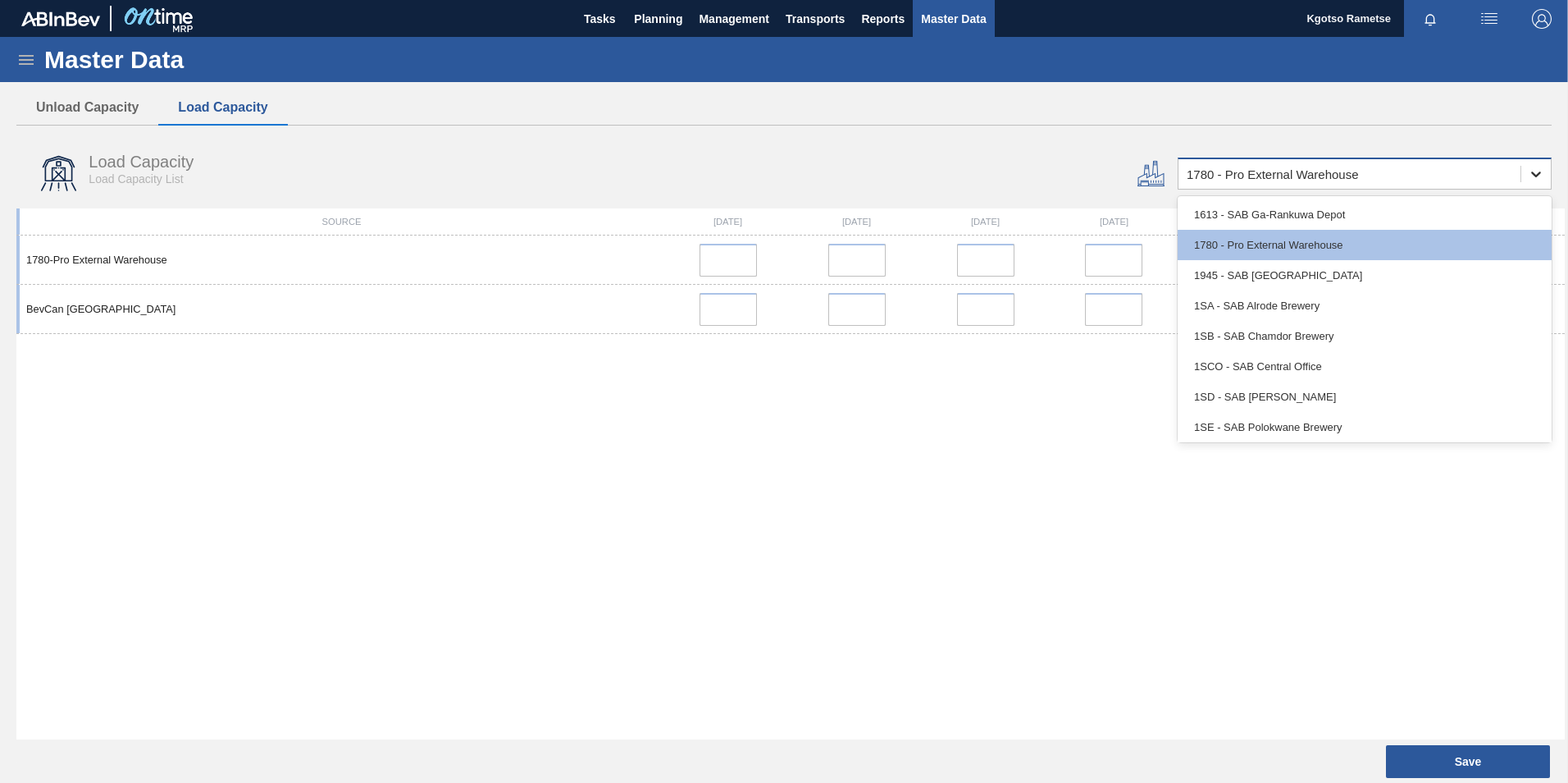
click at [1535, 173] on icon at bounding box center [1536, 174] width 17 height 17
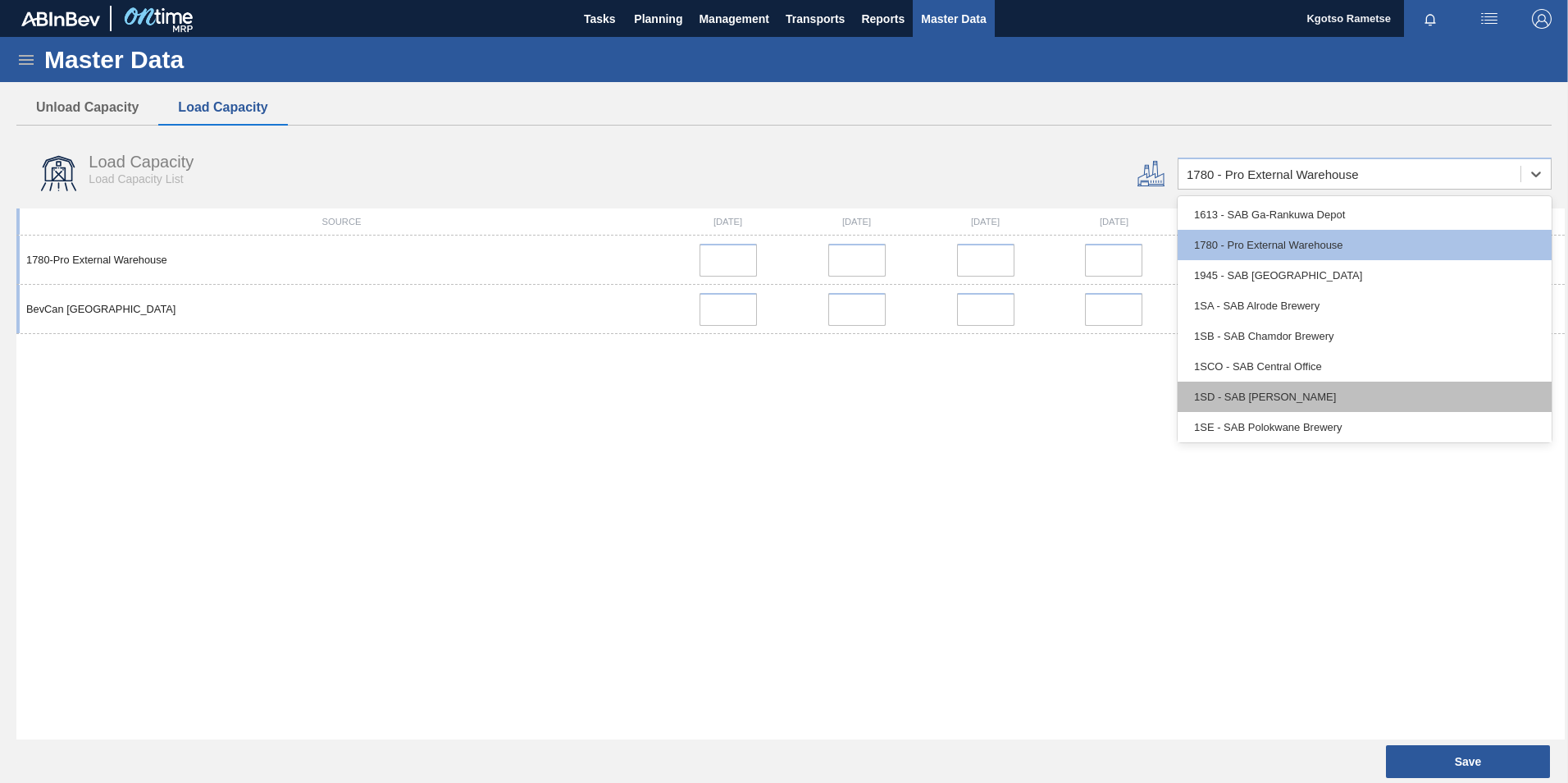
click at [1281, 394] on div "1SD - SAB [PERSON_NAME]" at bounding box center [1364, 396] width 374 height 30
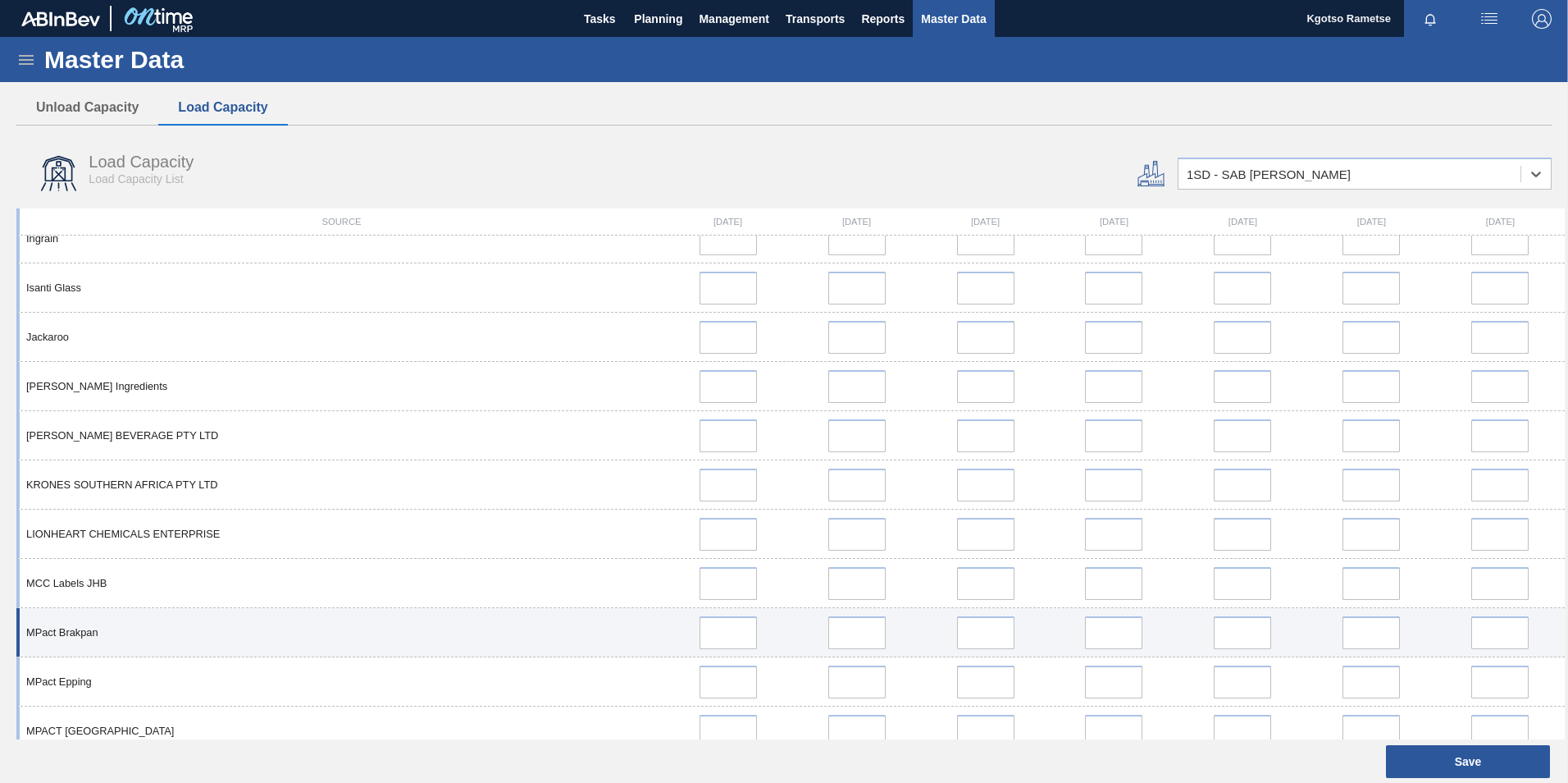
scroll to position [1088, 0]
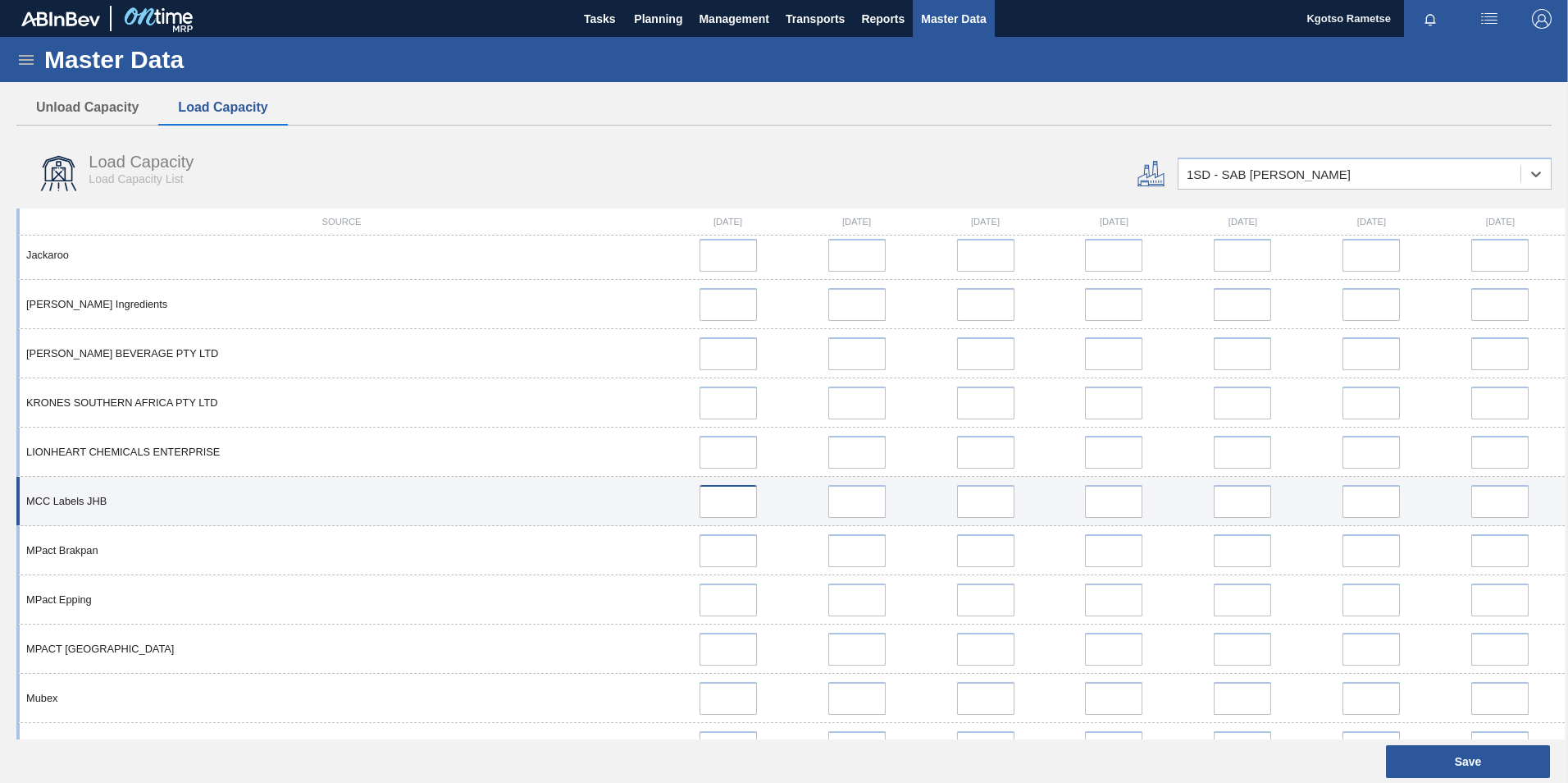
click at [865, 507] on input "error" at bounding box center [857, 500] width 58 height 32
click at [989, 508] on input "error" at bounding box center [986, 500] width 58 height 32
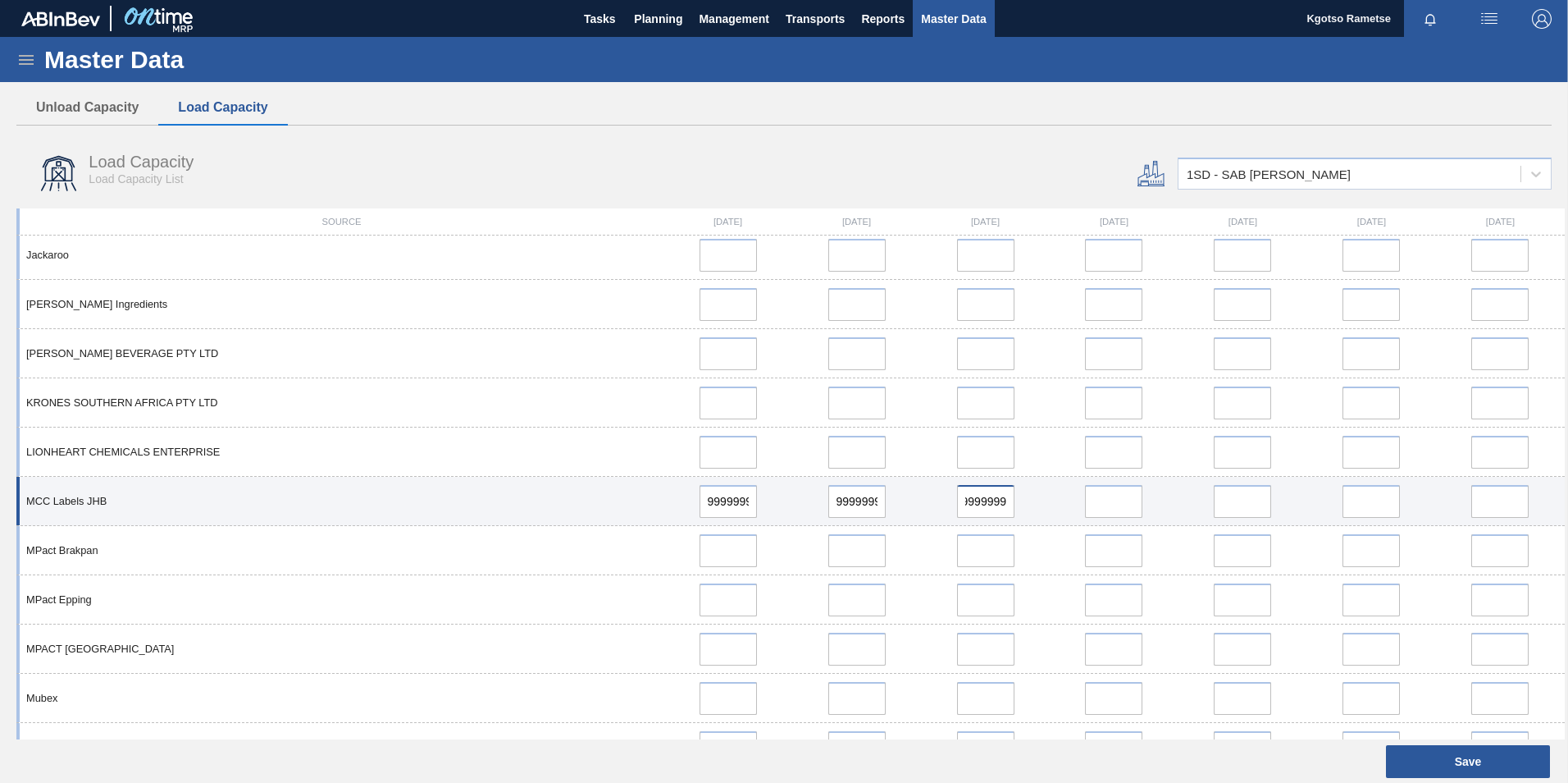
scroll to position [0, 278]
click at [1092, 498] on input "error" at bounding box center [1113, 500] width 58 height 32
click at [1214, 498] on input "error" at bounding box center [1242, 500] width 58 height 32
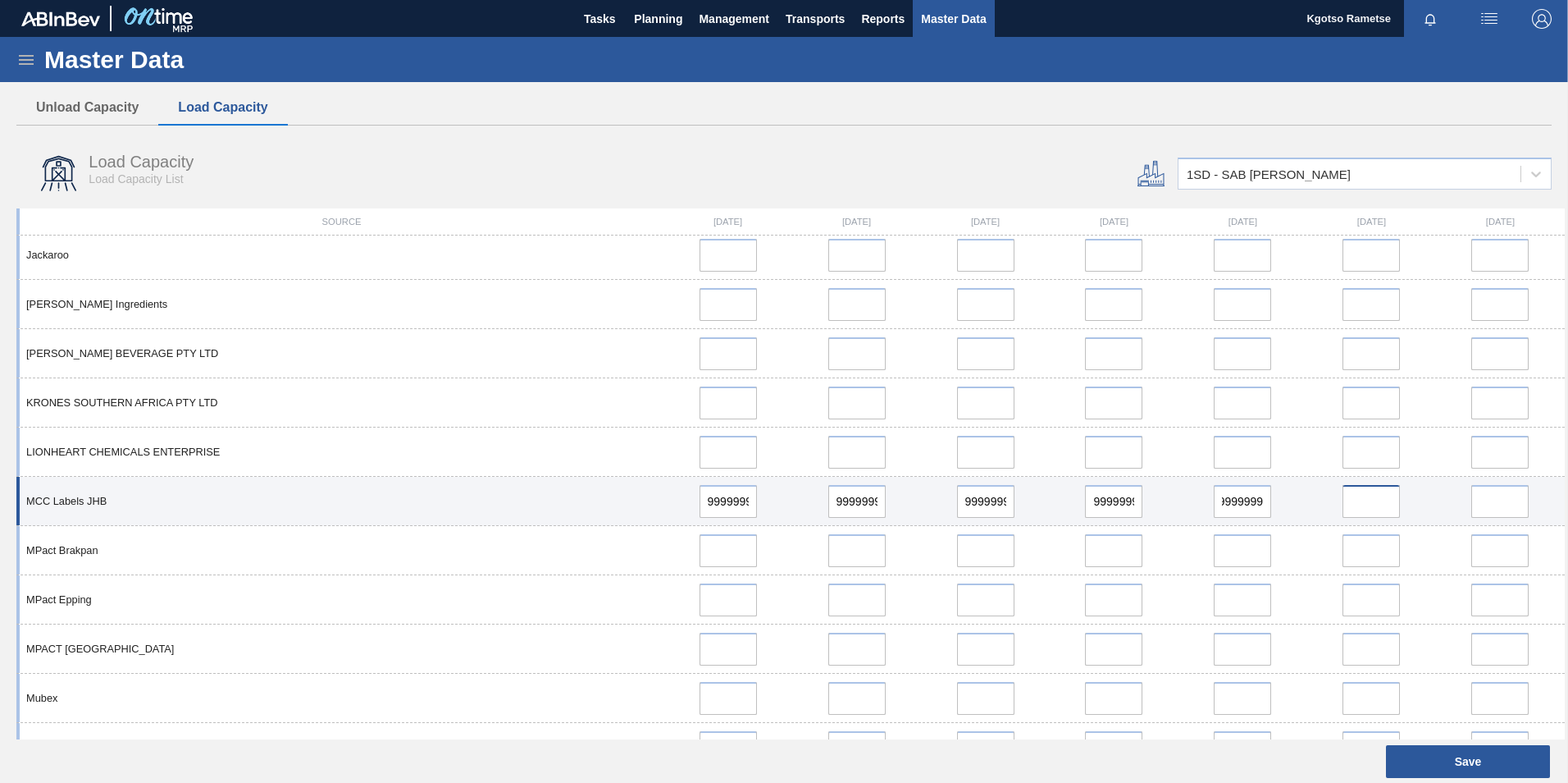
click at [1365, 498] on input "error" at bounding box center [1371, 500] width 58 height 32
click at [1489, 500] on input "error" at bounding box center [1499, 500] width 58 height 32
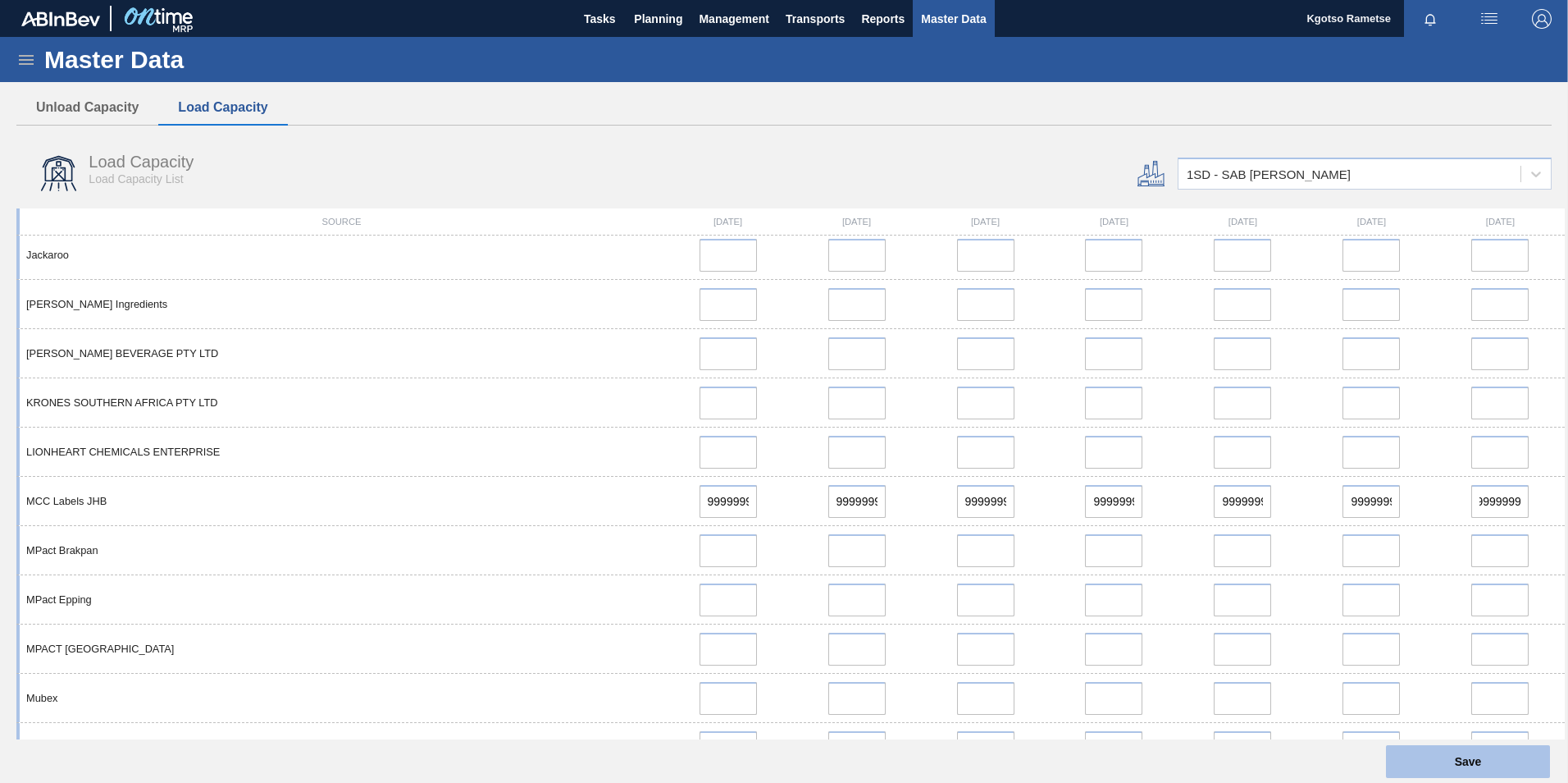
click at [1438, 748] on button "Save" at bounding box center [1467, 760] width 164 height 32
click at [1466, 764] on button "Save" at bounding box center [1467, 760] width 164 height 32
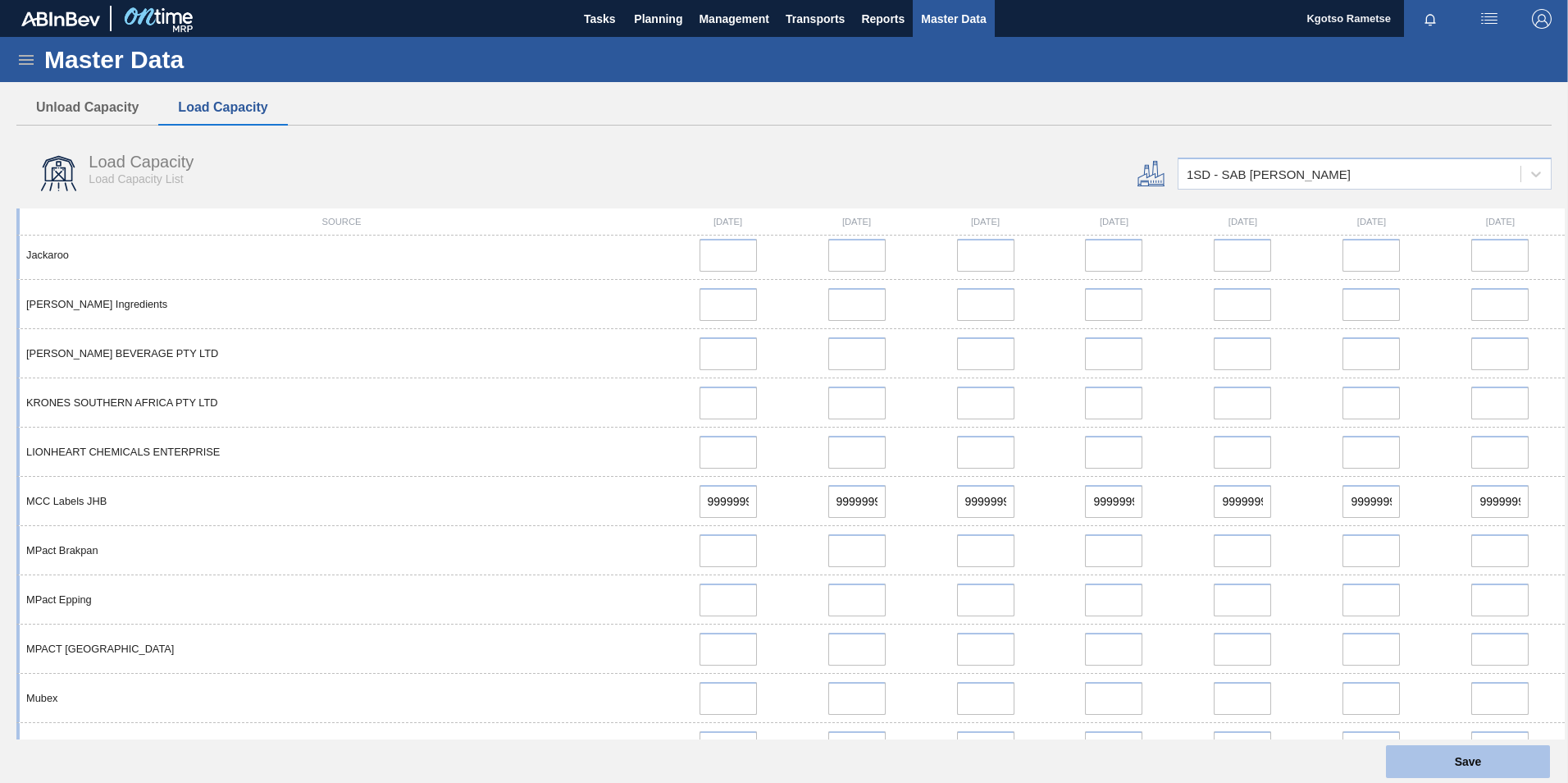
click at [1488, 762] on button "Save" at bounding box center [1467, 760] width 164 height 32
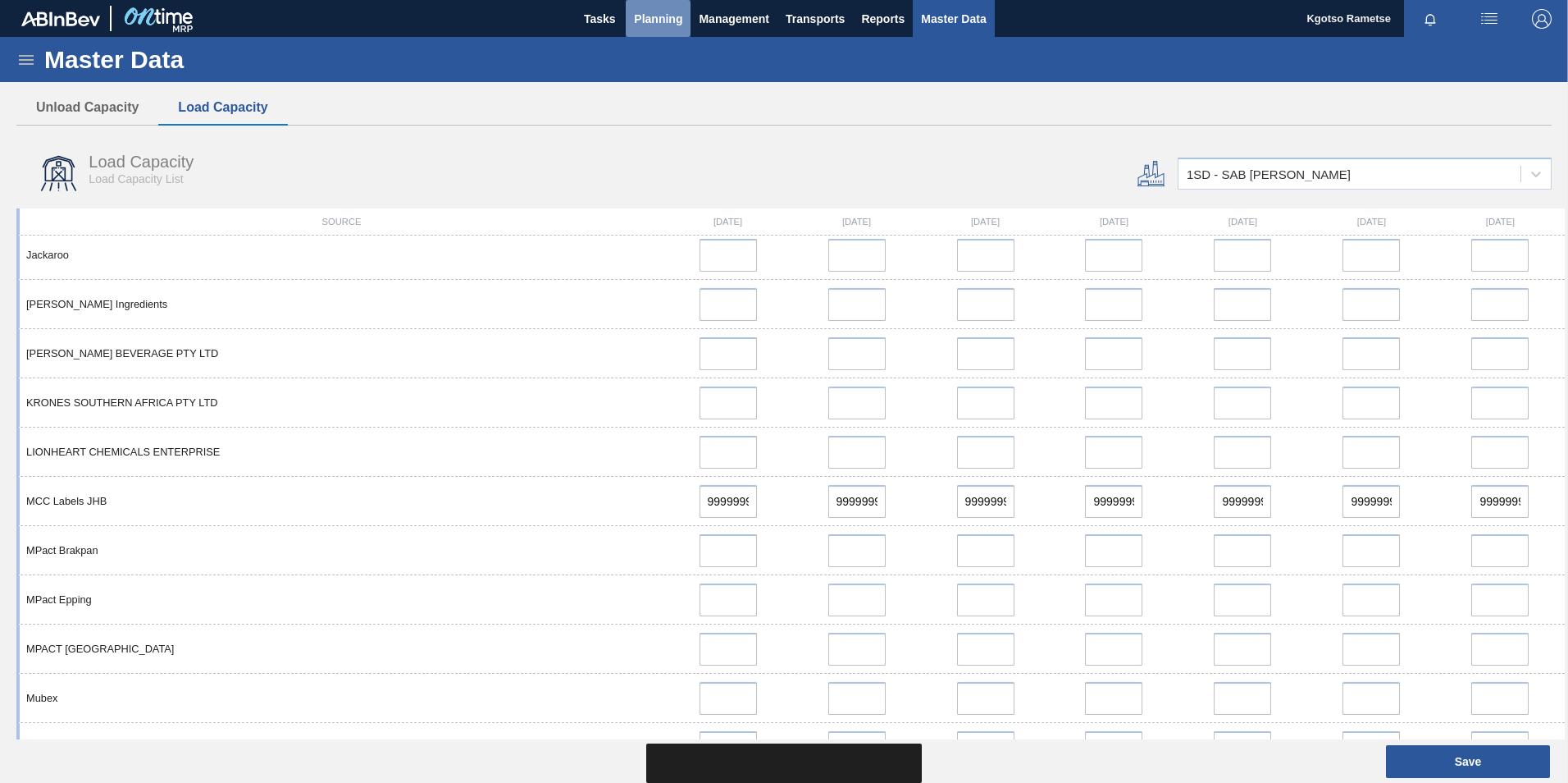
click at [648, 16] on span "Planning" at bounding box center [657, 19] width 48 height 20
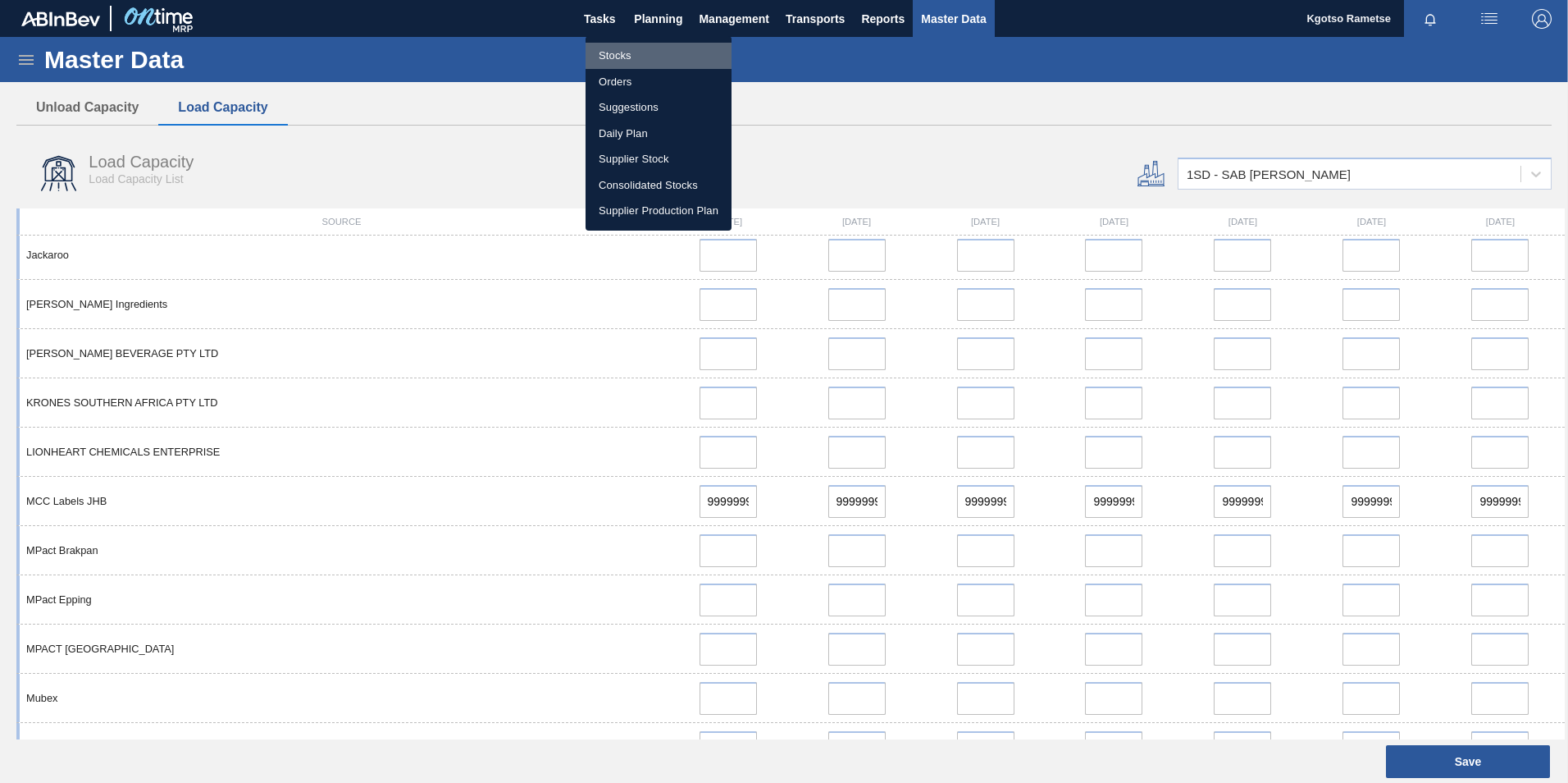
click at [625, 48] on li "Stocks" at bounding box center [658, 55] width 146 height 26
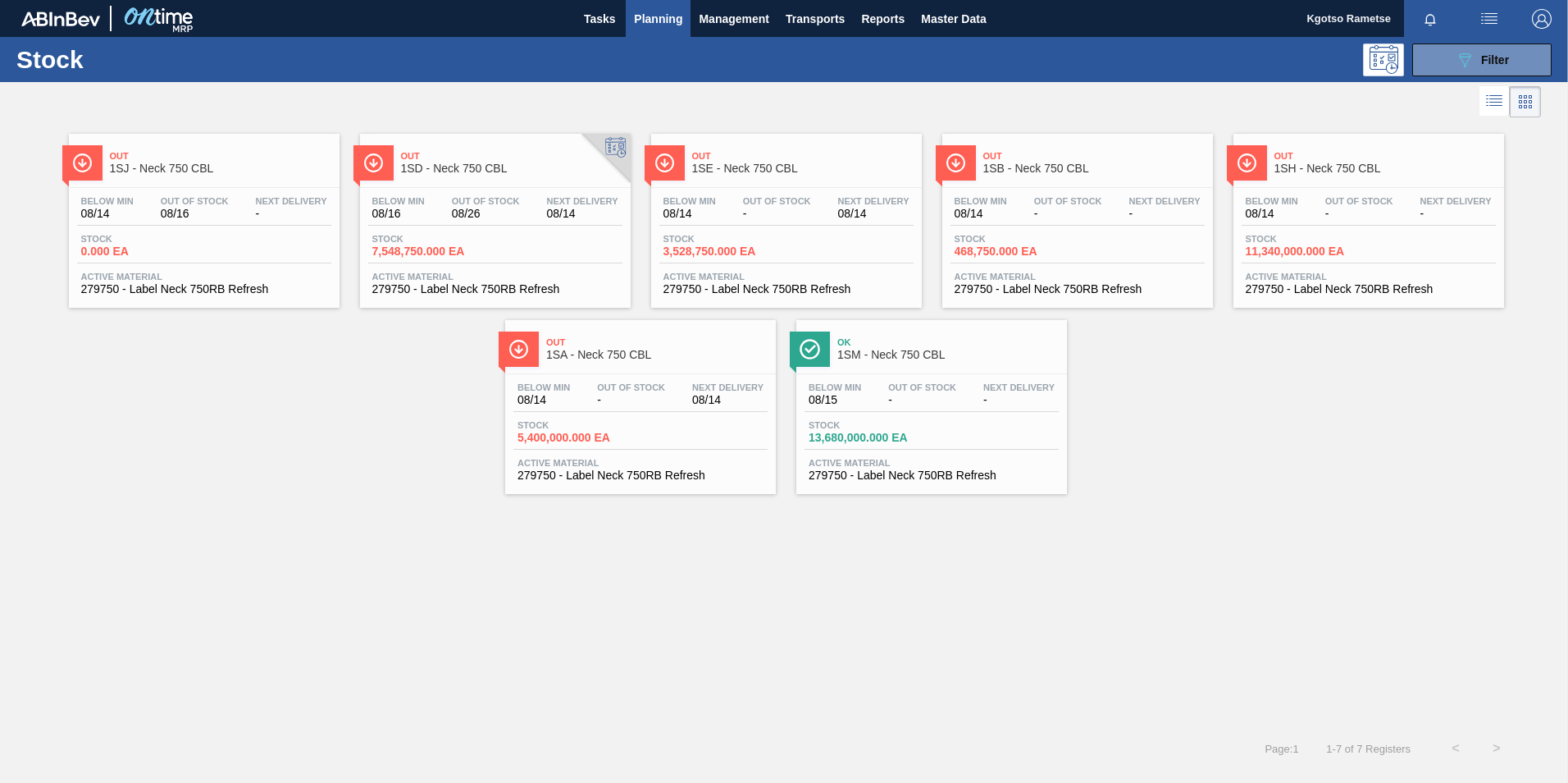
click at [509, 188] on div "Below Min 08/16 Out Of Stock 08/26 Next Delivery 08/14 Stock 7,548,750.000 EA A…" at bounding box center [495, 244] width 271 height 112
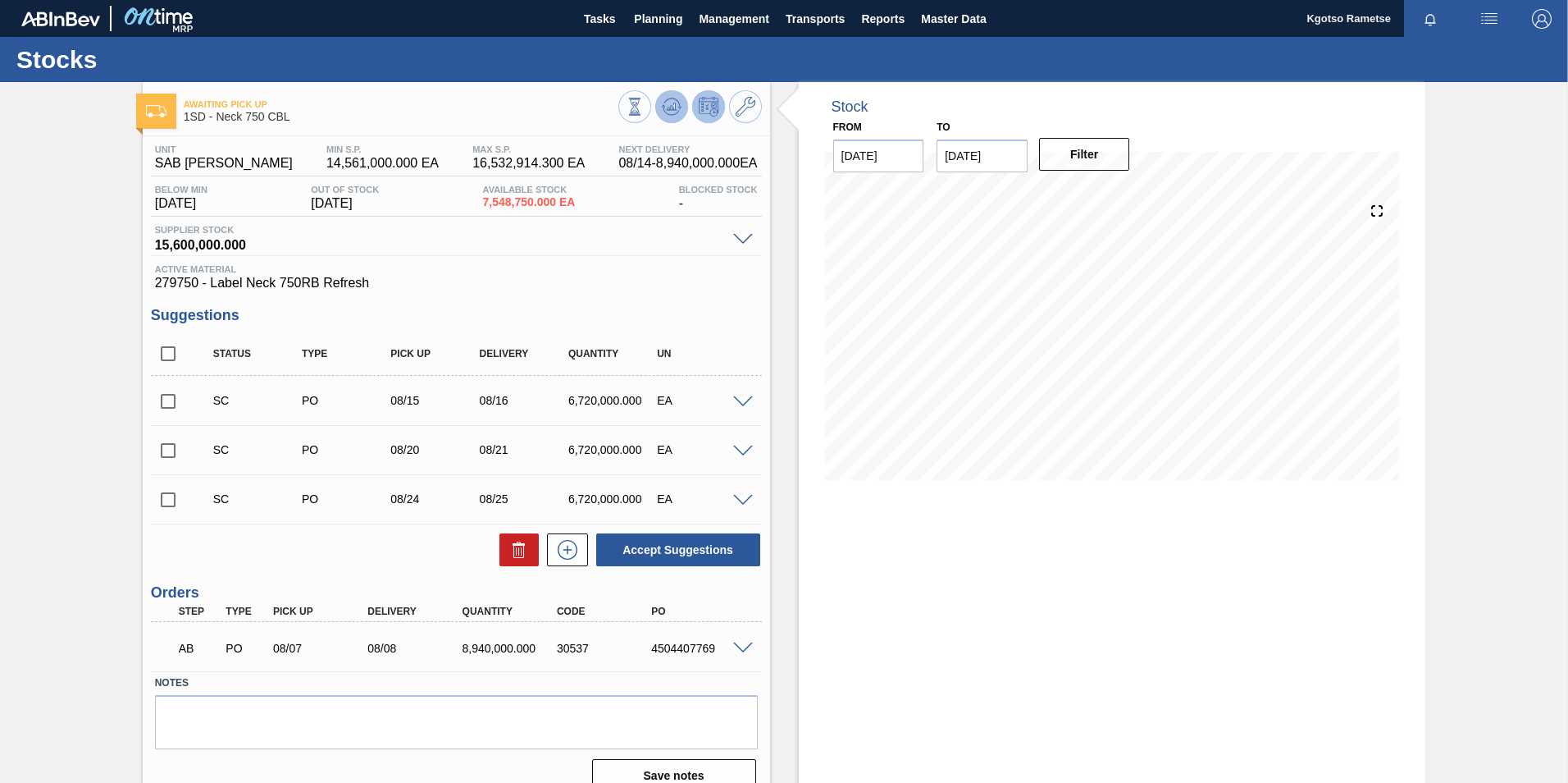
click at [672, 95] on button at bounding box center [671, 106] width 32 height 32
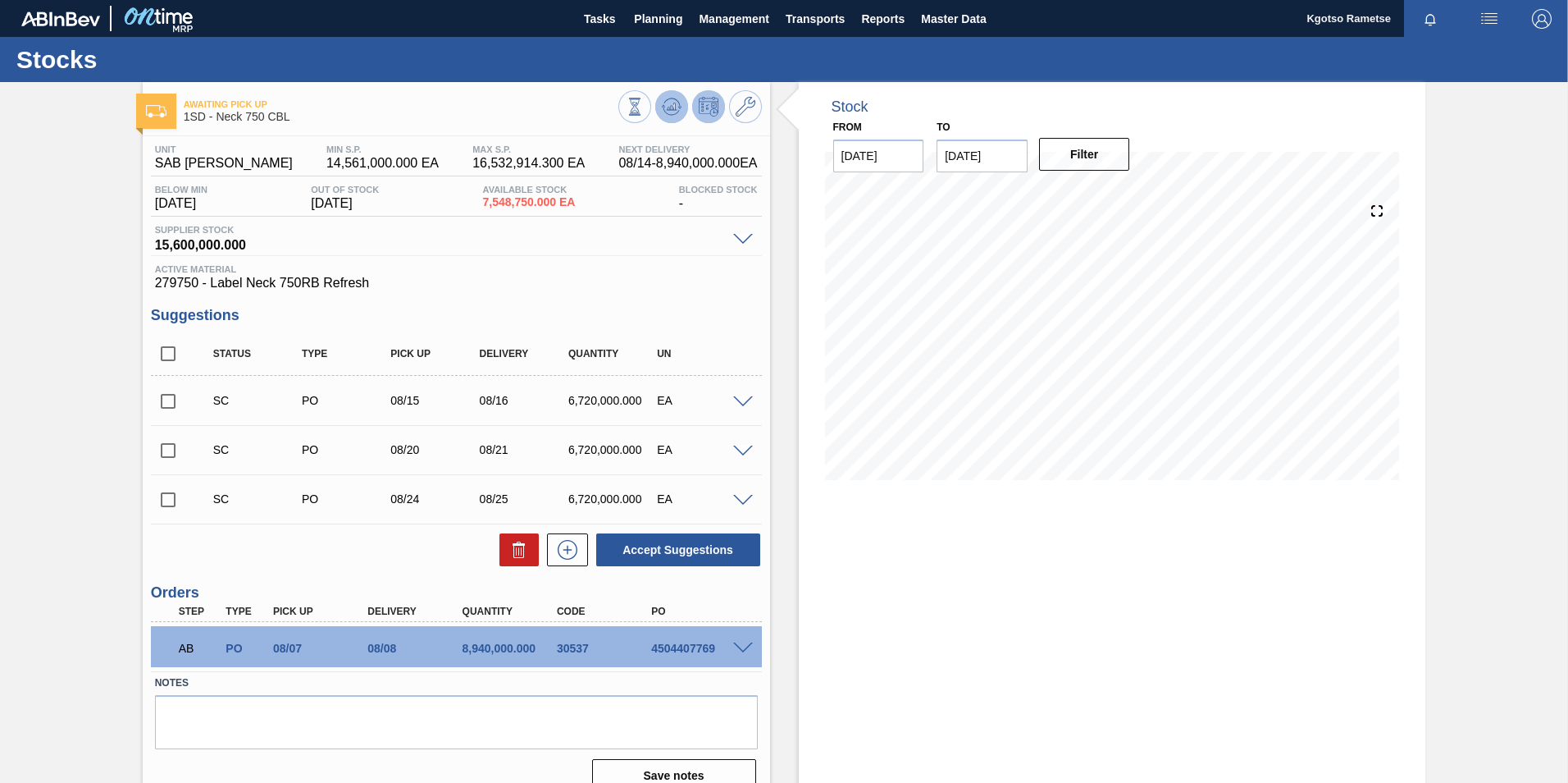
click at [644, 113] on icon at bounding box center [634, 107] width 18 height 18
click at [751, 116] on icon at bounding box center [745, 107] width 20 height 20
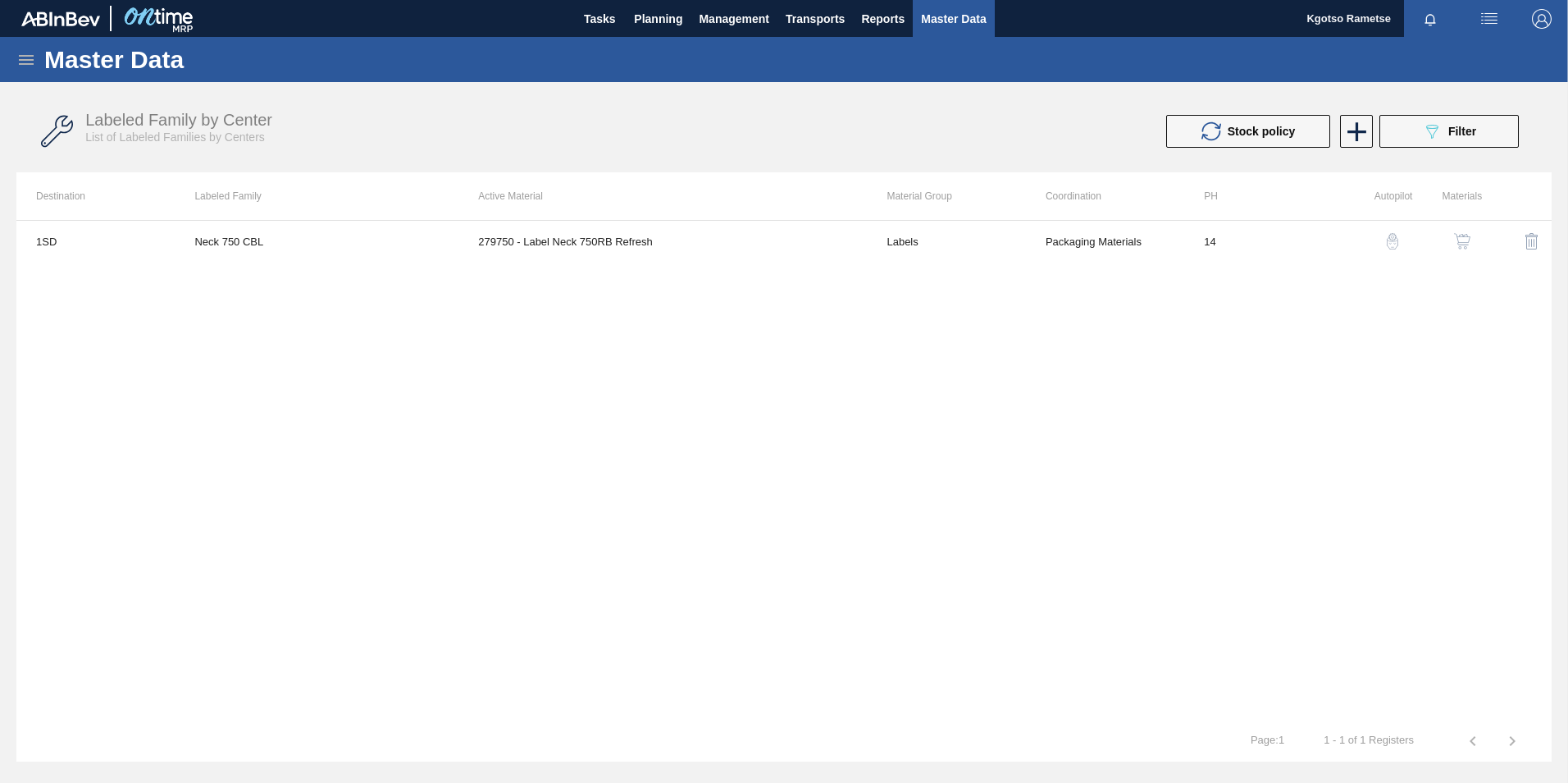
click at [1459, 238] on img "button" at bounding box center [1462, 241] width 17 height 17
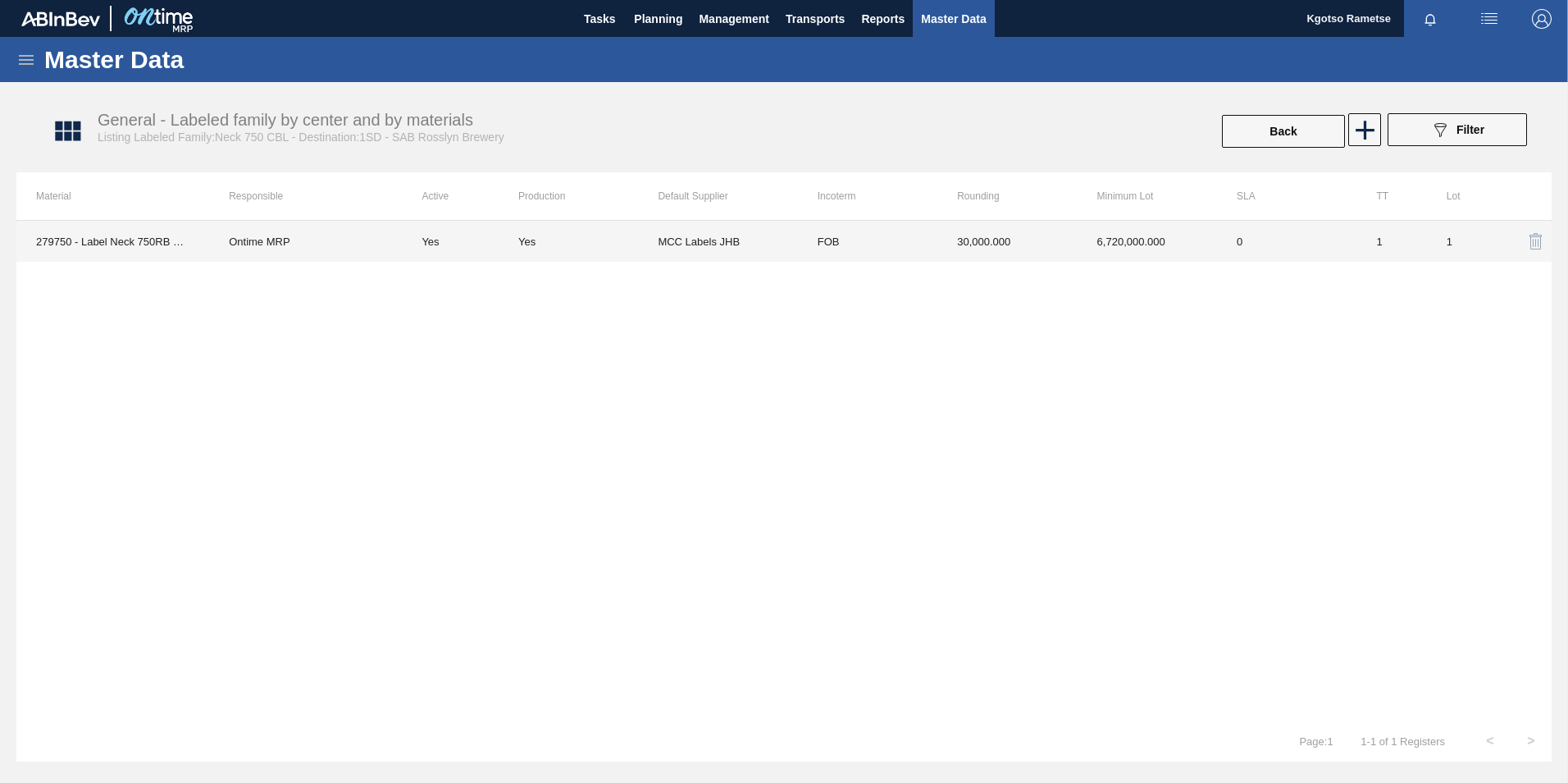
click at [987, 249] on td "30,000.000" at bounding box center [1007, 241] width 139 height 41
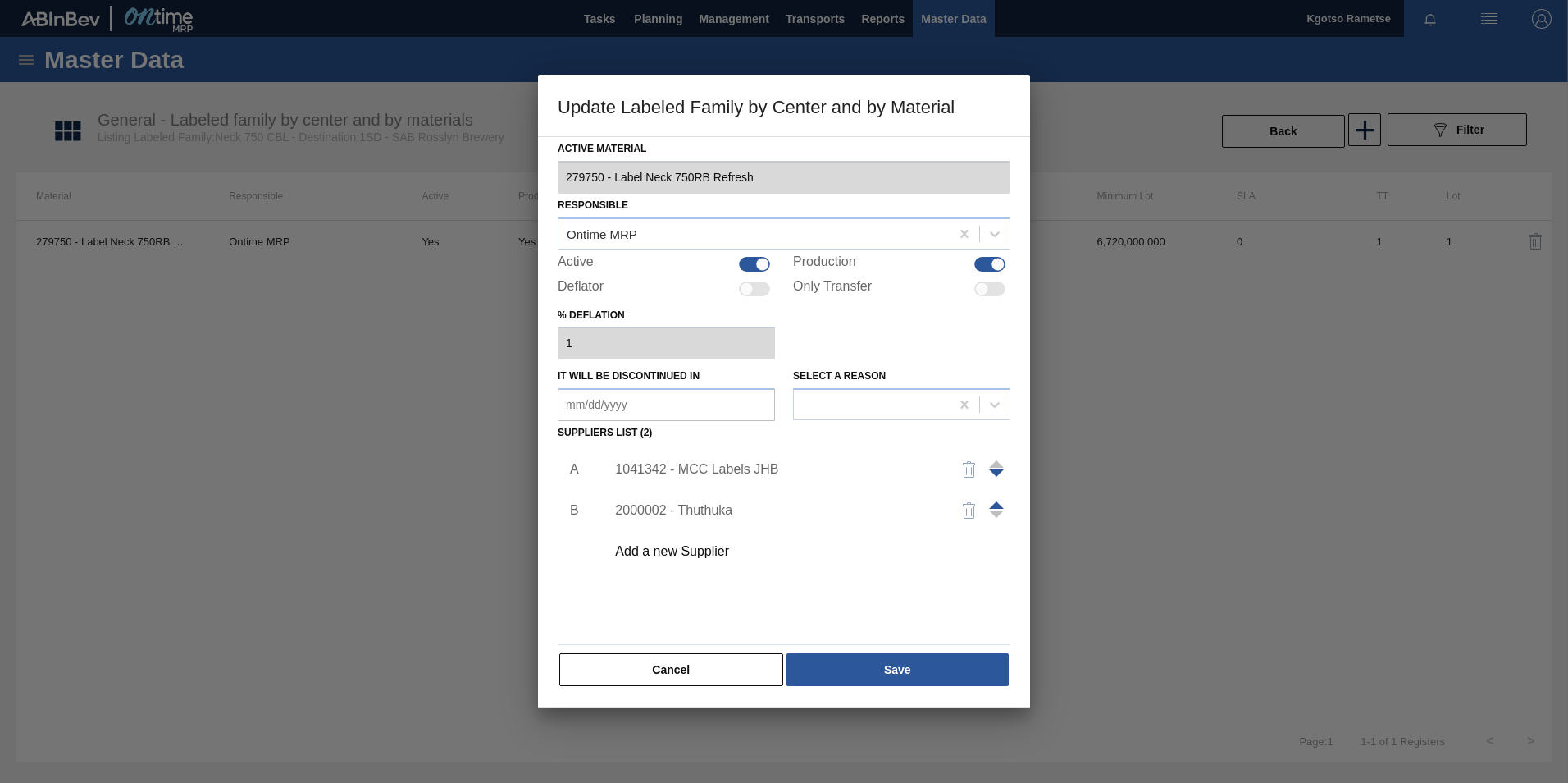
click at [730, 468] on div "1041342 - MCC Labels JHB" at bounding box center [776, 469] width 322 height 15
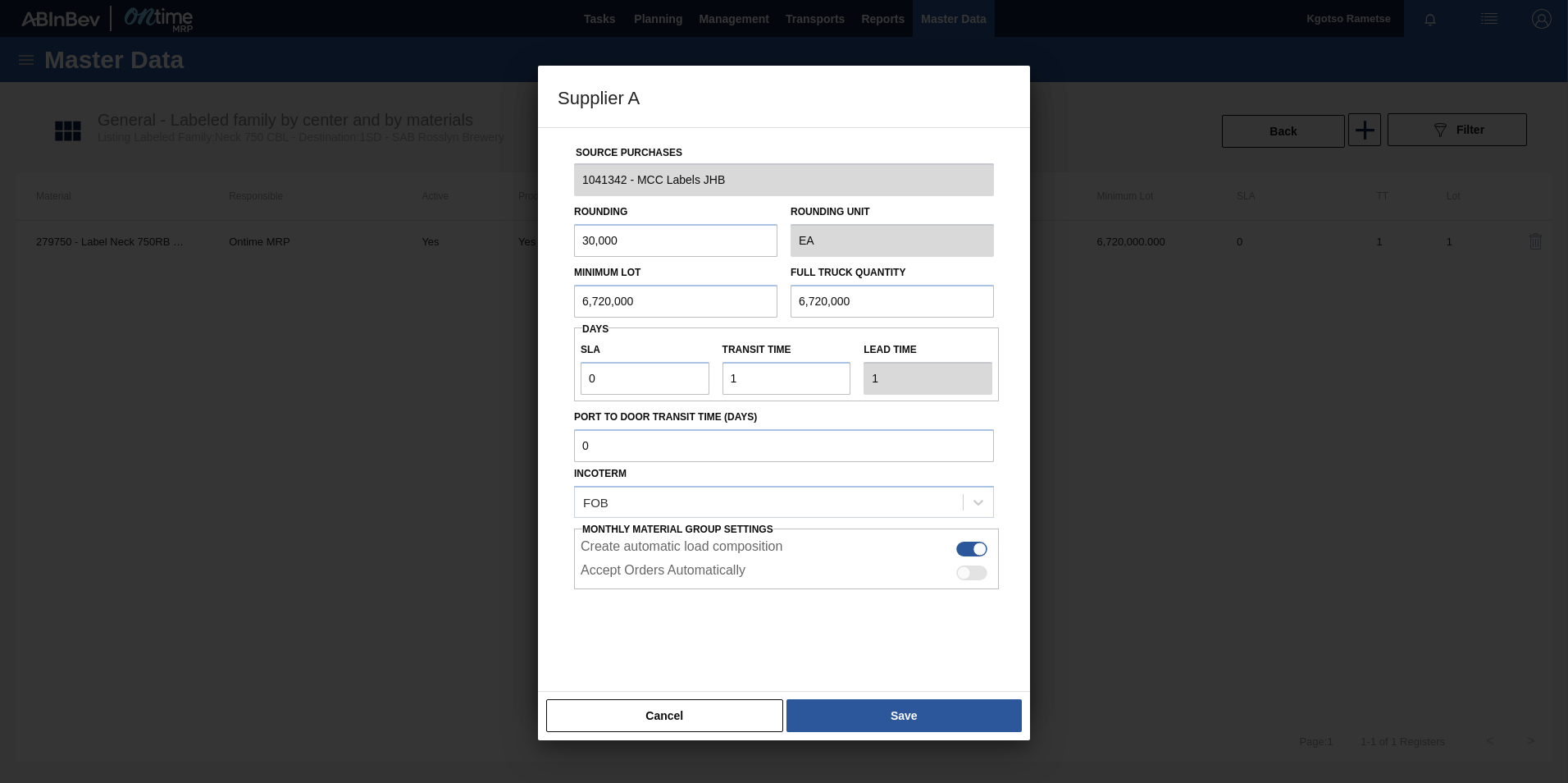
drag, startPoint x: 578, startPoint y: 376, endPoint x: 566, endPoint y: 374, distance: 12.2
click at [570, 375] on div "Source Purchases 1041342 - MCC Labels JHB Rounding 30,000 Rounding Unit EA Mini…" at bounding box center [784, 399] width 453 height 544
drag, startPoint x: 610, startPoint y: 374, endPoint x: 557, endPoint y: 378, distance: 53.2
click at [559, 378] on div "Source Purchases 1041342 - MCC Labels JHB Rounding 30,000 Rounding Unit EA Mini…" at bounding box center [784, 399] width 453 height 544
drag, startPoint x: 758, startPoint y: 388, endPoint x: 595, endPoint y: 379, distance: 163.2
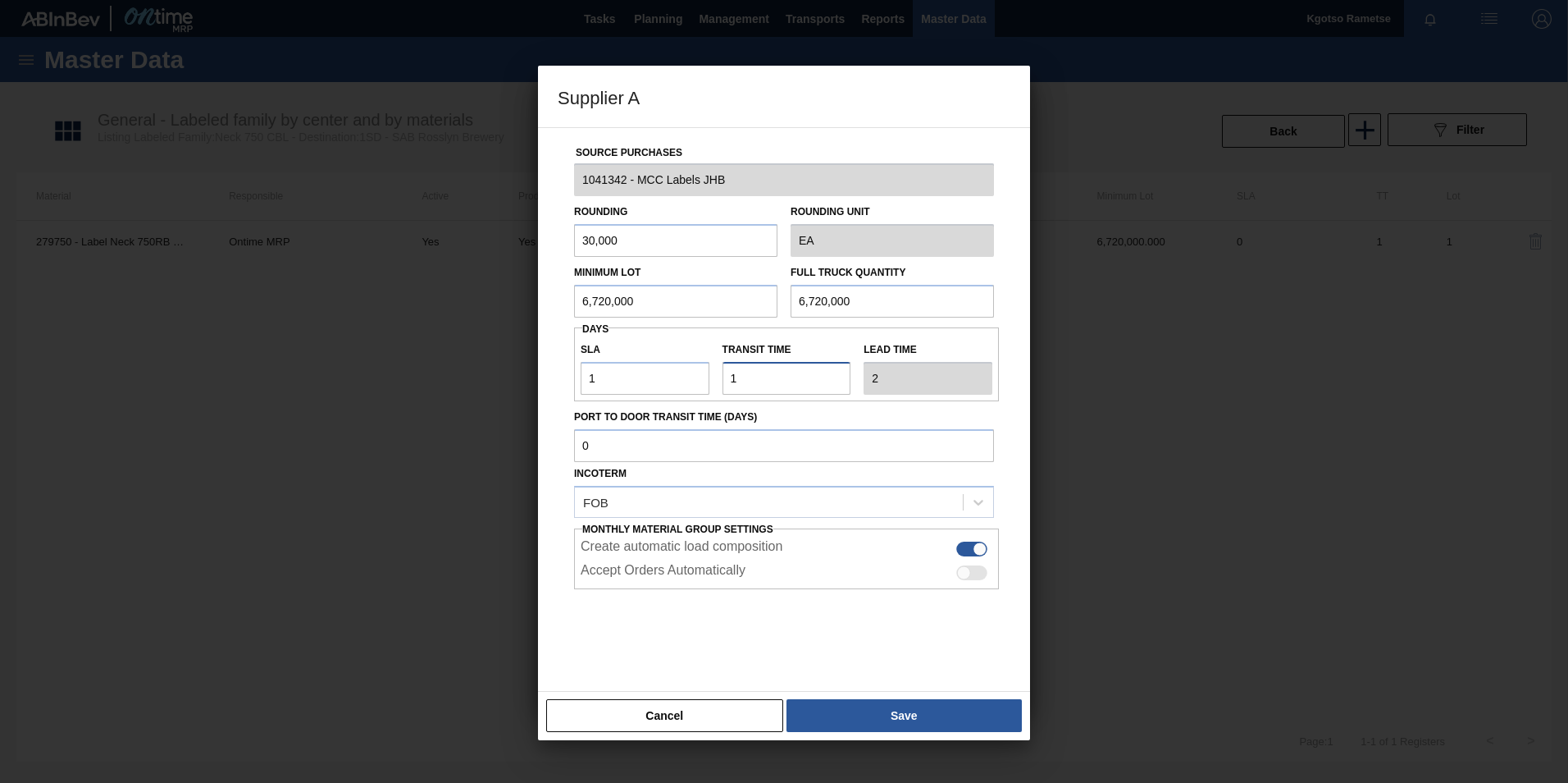
click at [624, 379] on div "SLA 1 Transit time Lead time 2" at bounding box center [785, 364] width 425 height 61
click at [820, 710] on button "Save" at bounding box center [904, 715] width 235 height 32
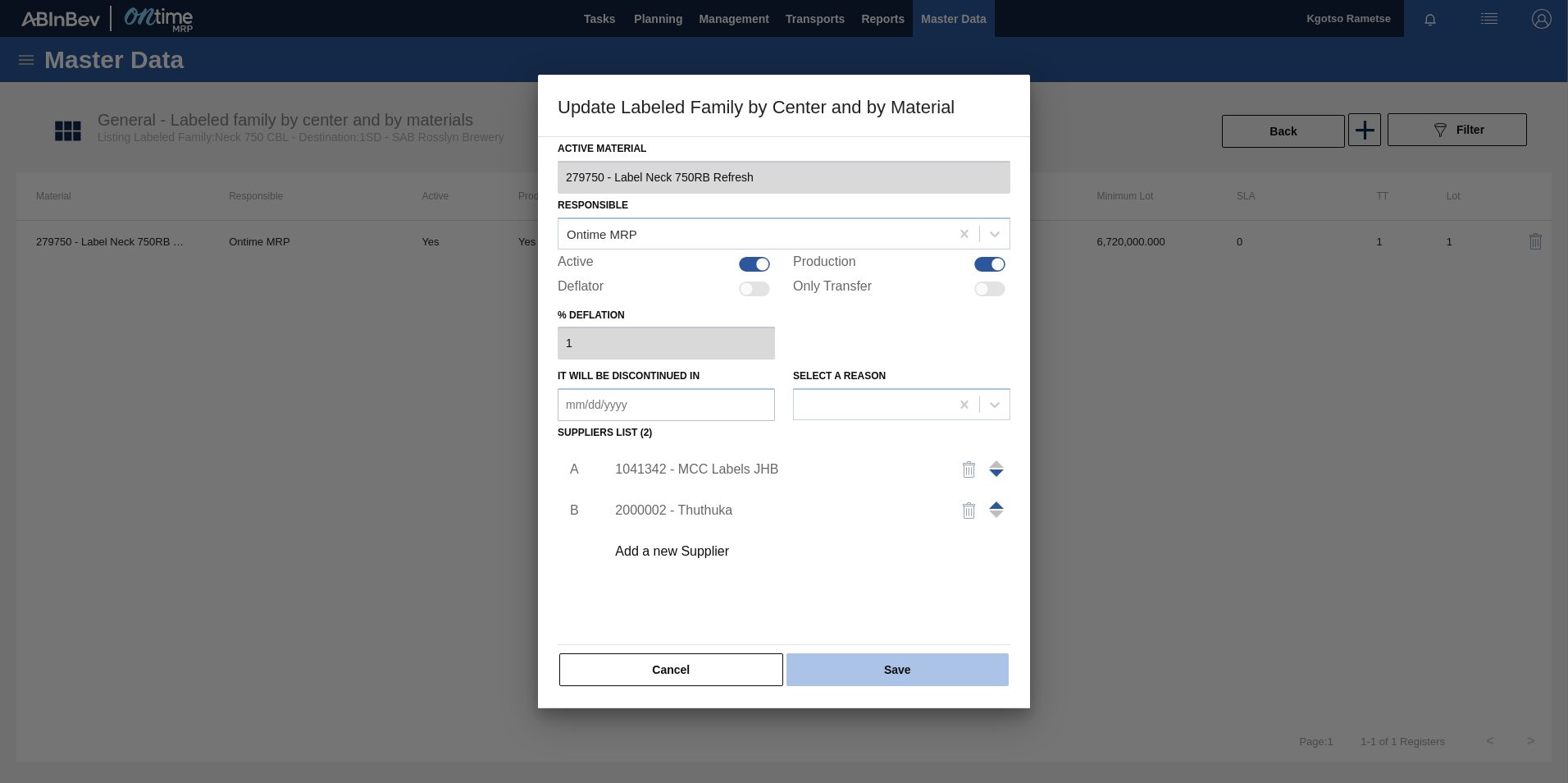
click at [835, 671] on button "Save" at bounding box center [897, 669] width 223 height 32
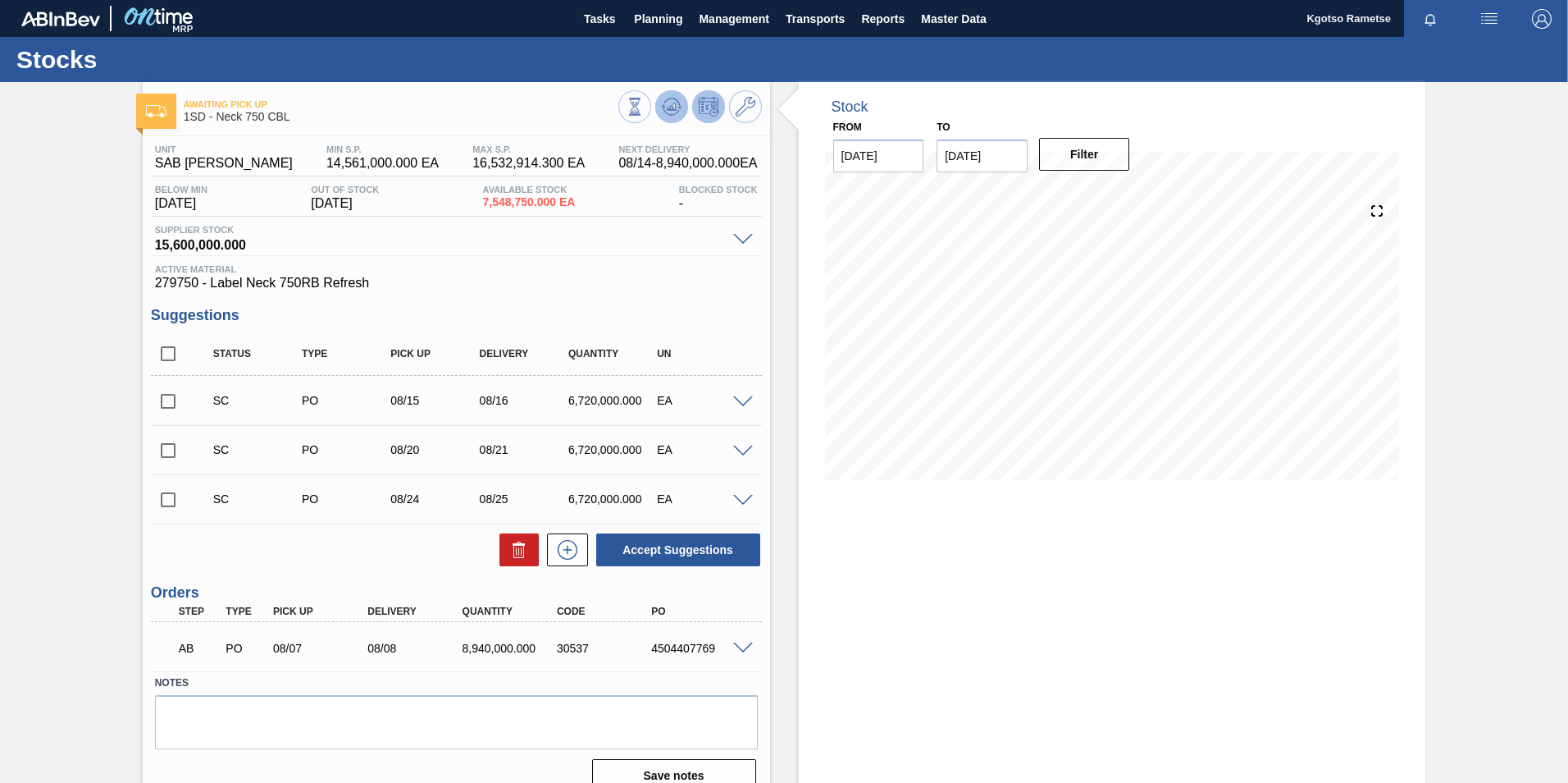
click at [644, 110] on icon at bounding box center [634, 107] width 18 height 18
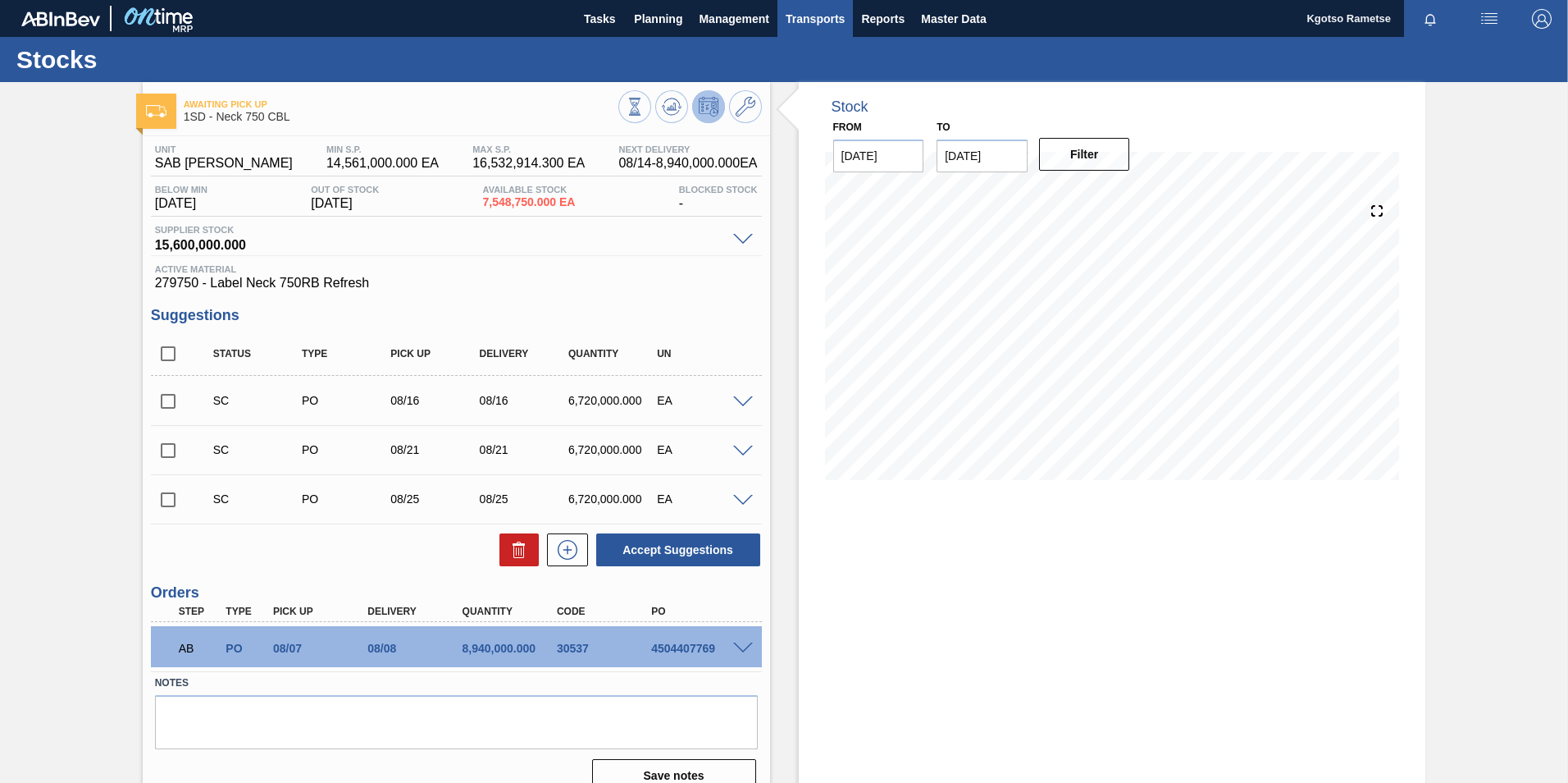
drag, startPoint x: 936, startPoint y: 18, endPoint x: 830, endPoint y: 30, distance: 106.7
click at [935, 18] on span "Master Data" at bounding box center [953, 19] width 65 height 20
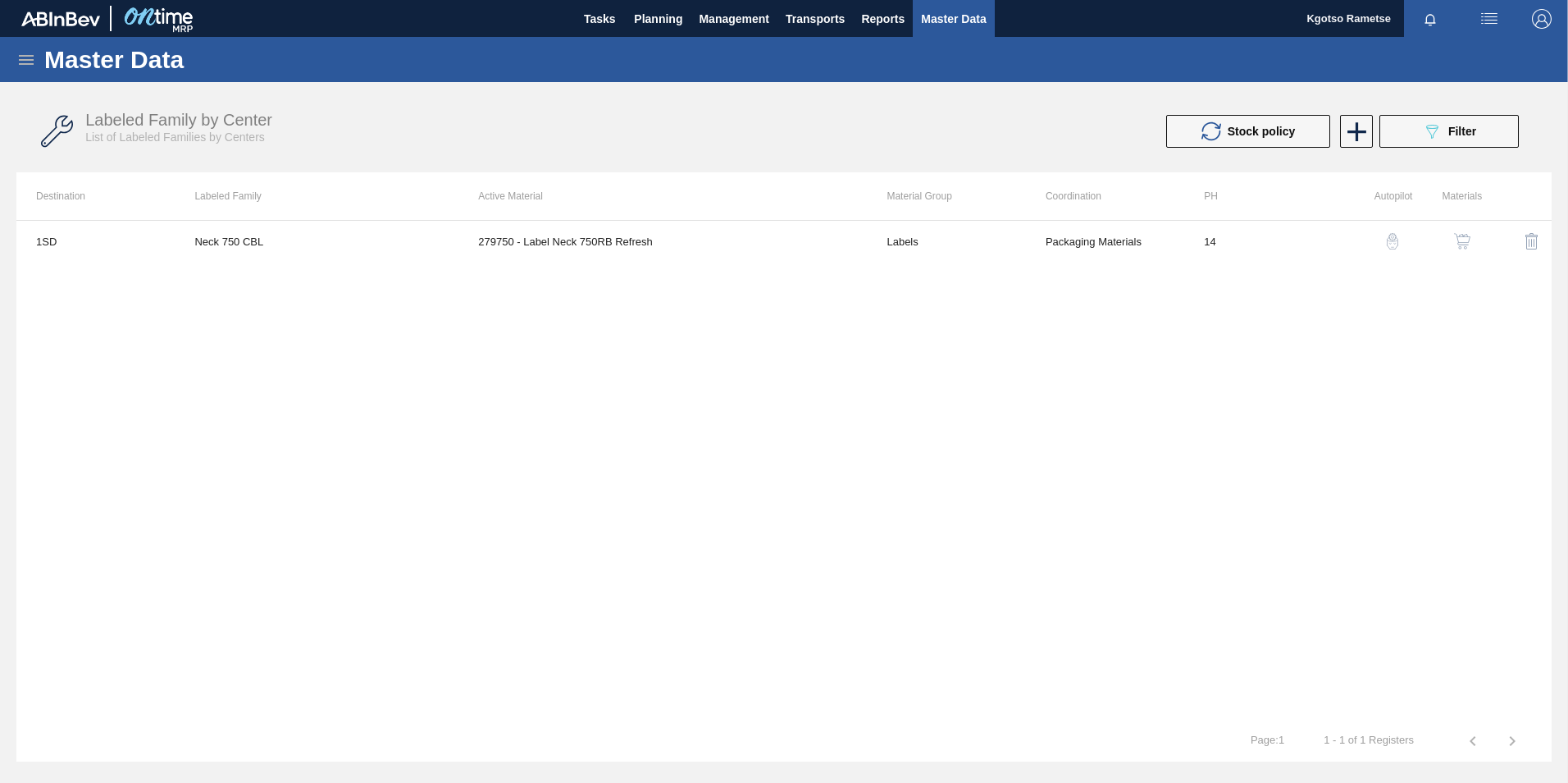
click at [37, 60] on div "Master Data" at bounding box center [784, 60] width 1568 height 45
click at [26, 67] on icon at bounding box center [26, 60] width 20 height 20
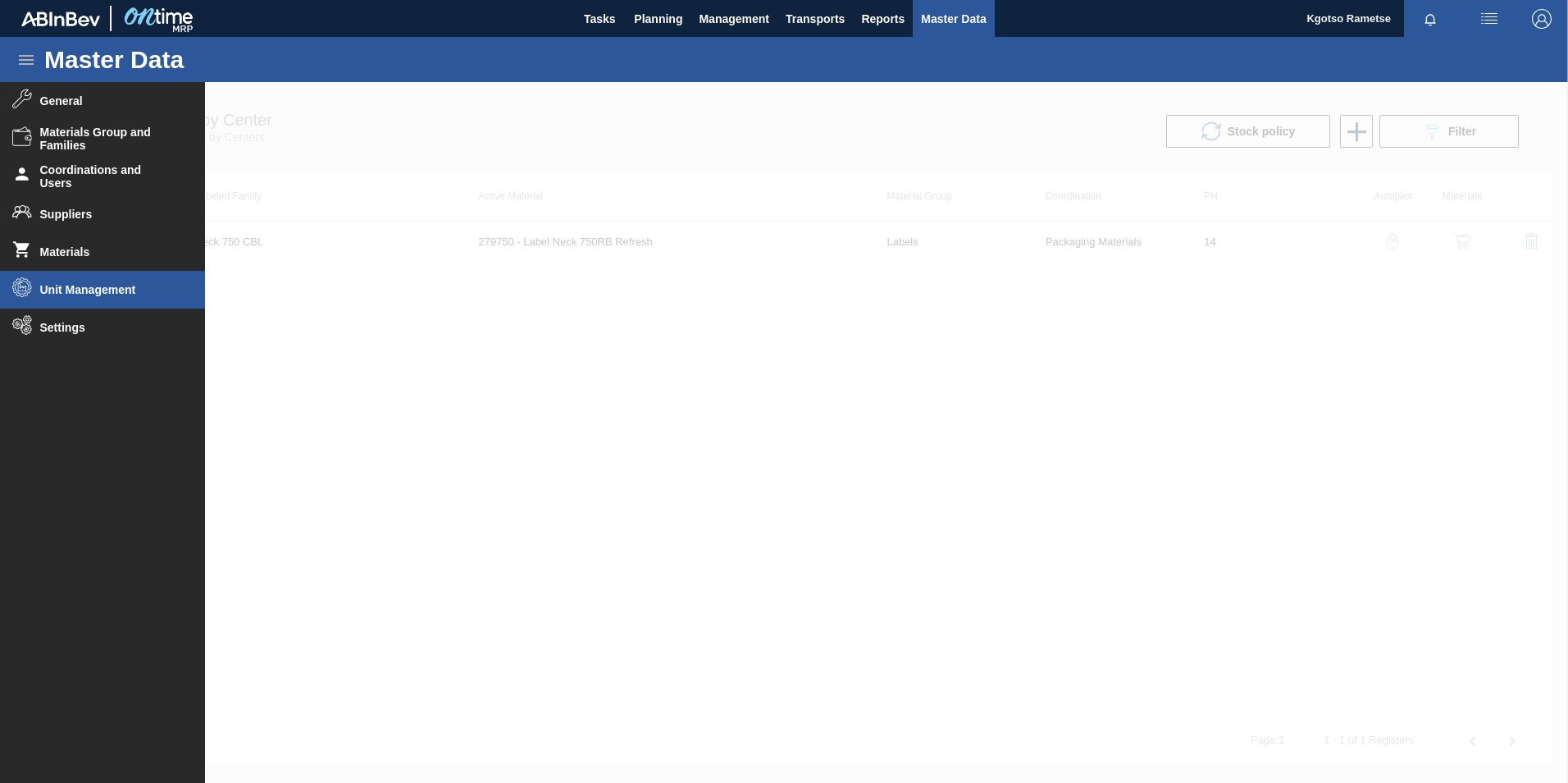
click at [77, 285] on span "Unit Management" at bounding box center [108, 289] width 135 height 13
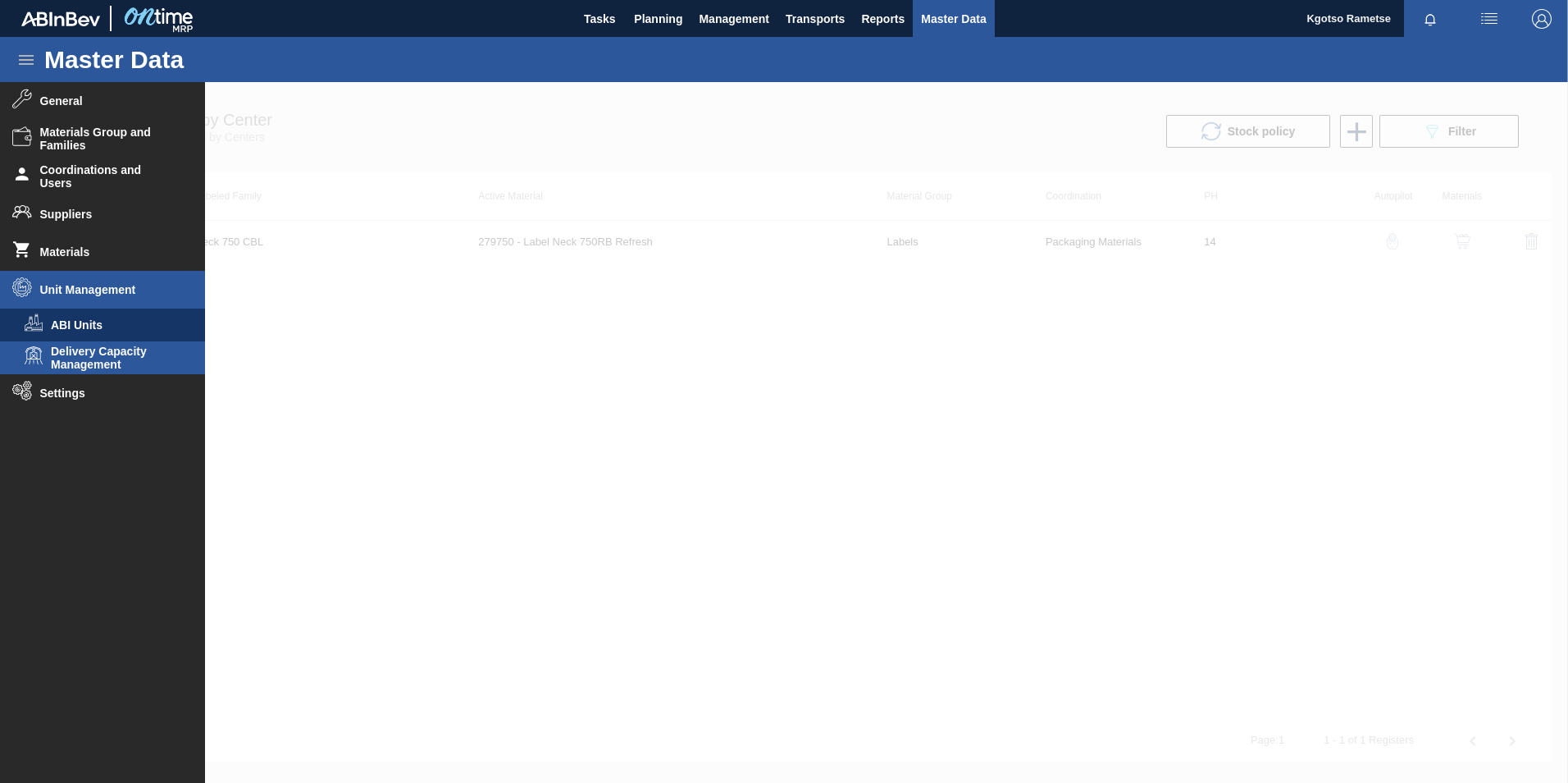
click at [77, 346] on span "Delivery Capacity Management" at bounding box center [114, 357] width 126 height 26
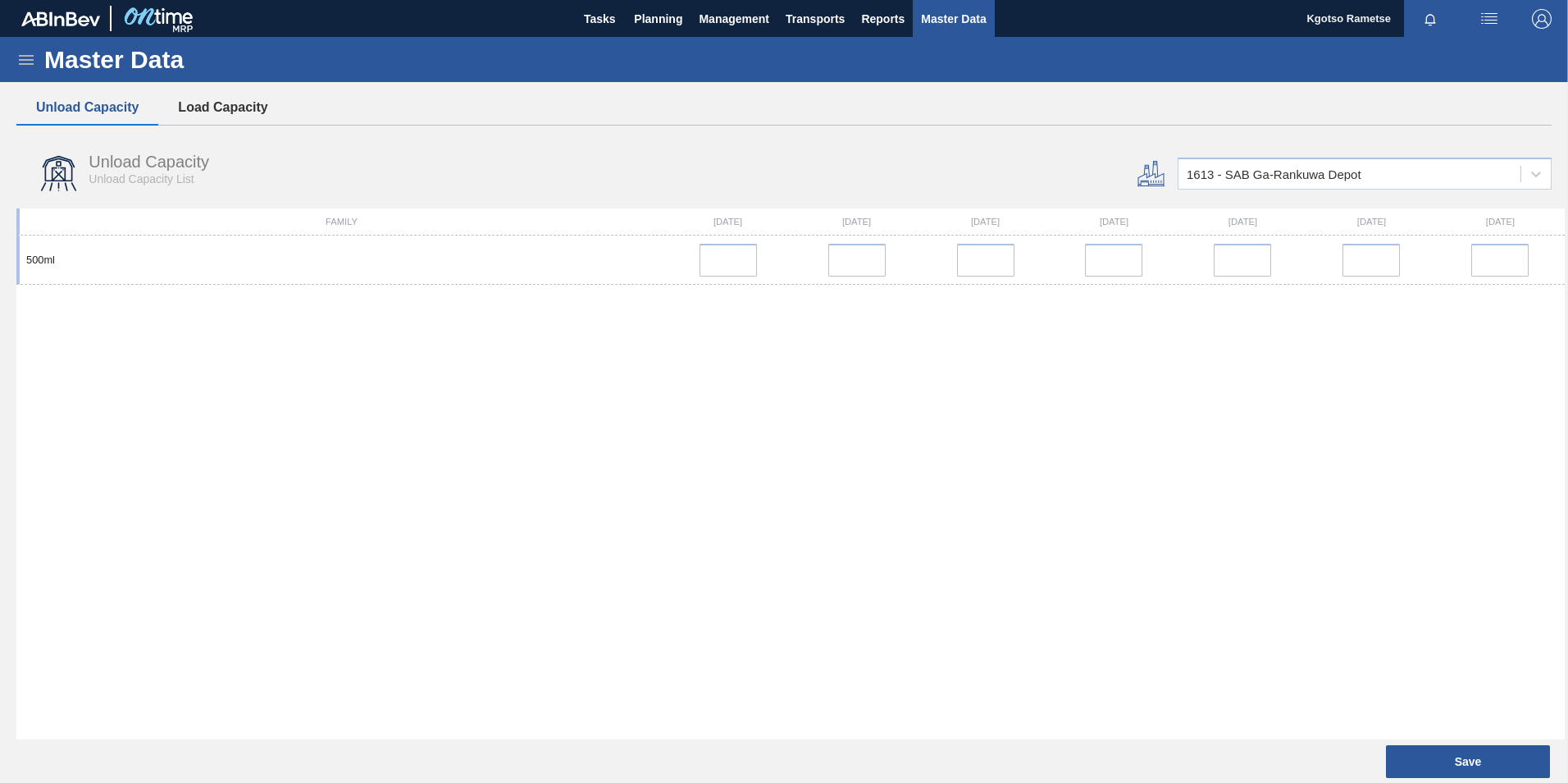
click at [237, 113] on button "Load Capacity" at bounding box center [222, 107] width 128 height 34
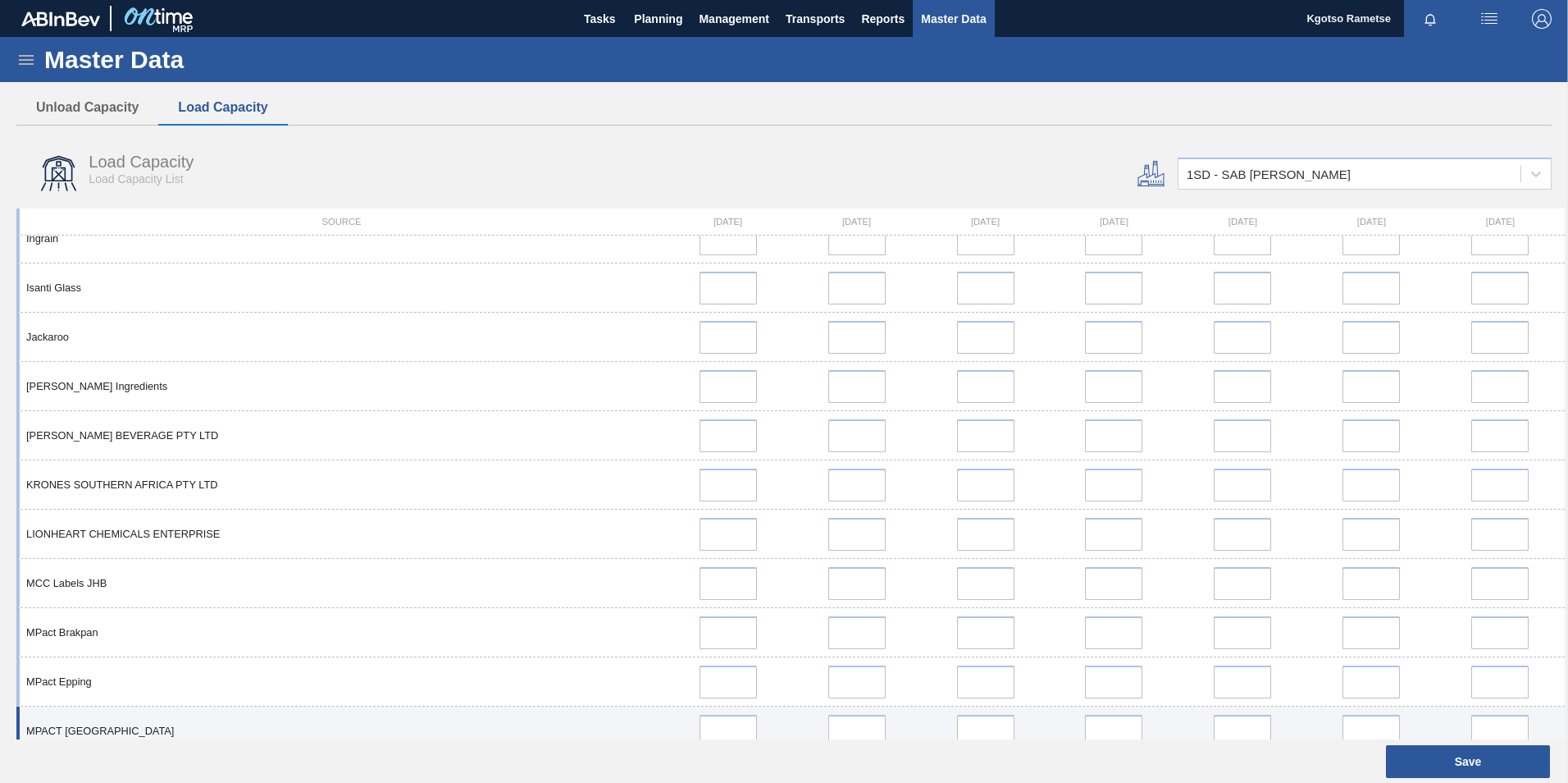
scroll to position [1006, 0]
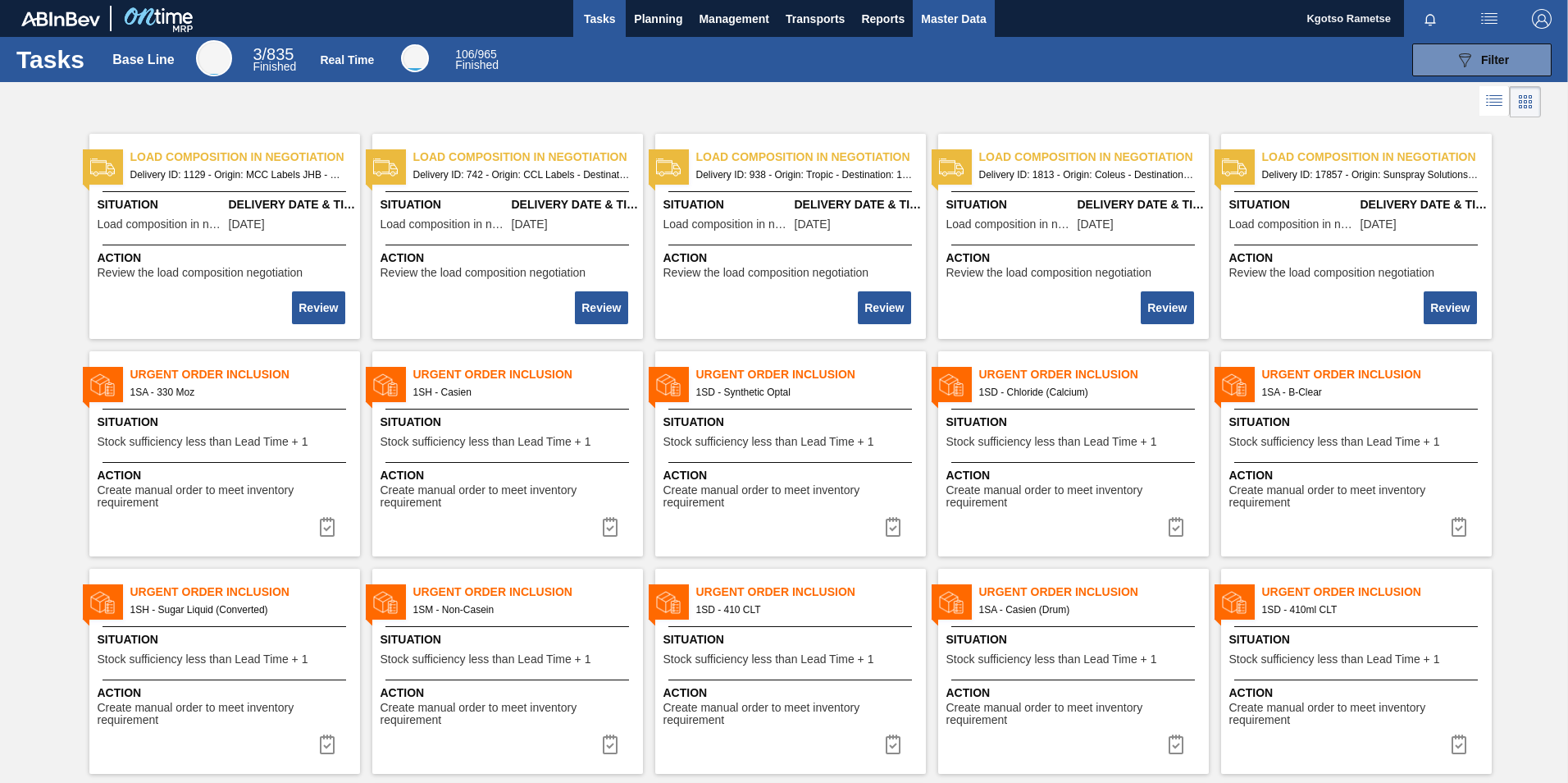
click at [921, 27] on span "Master Data" at bounding box center [953, 19] width 65 height 20
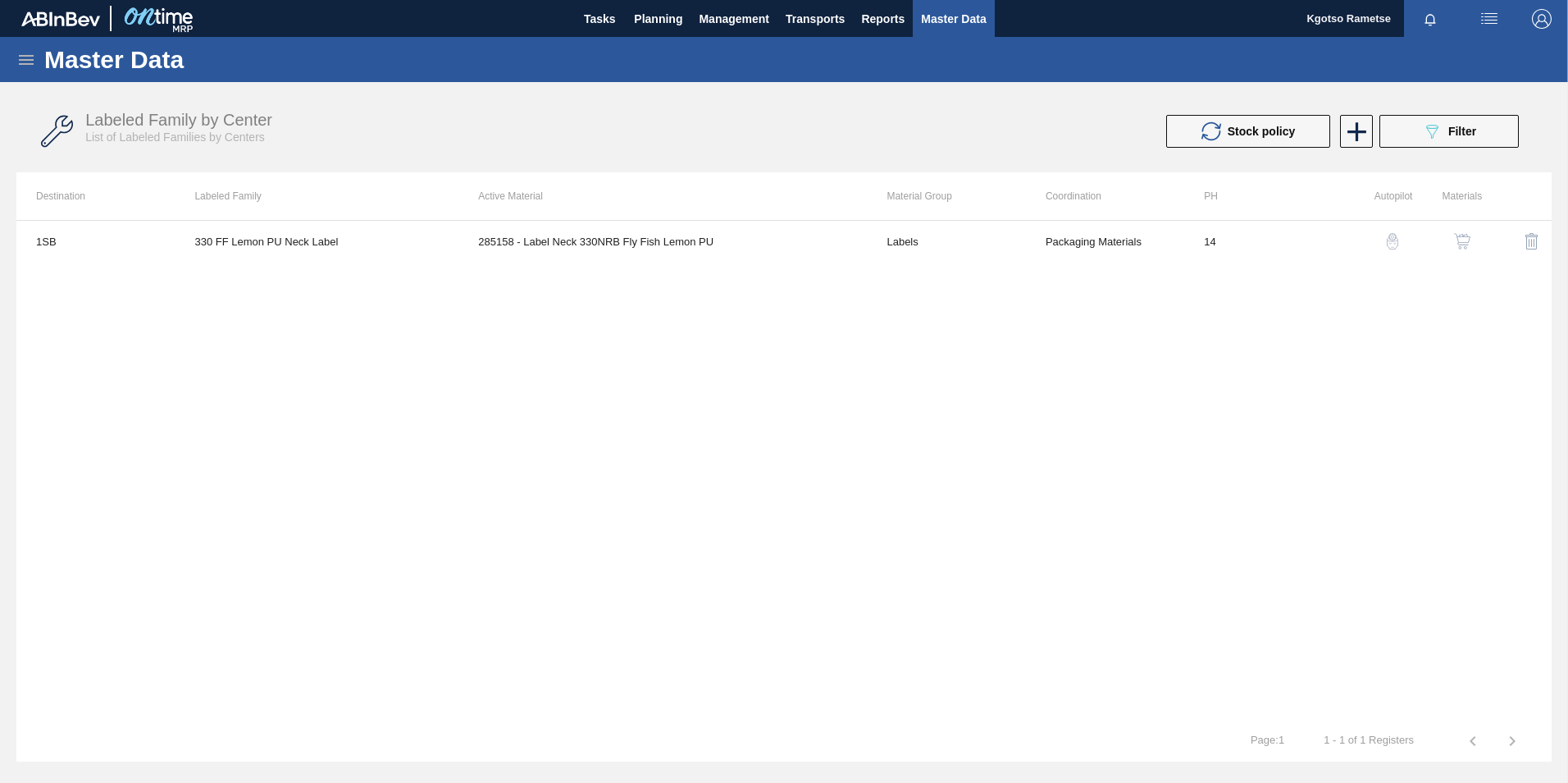
click at [29, 58] on icon at bounding box center [26, 60] width 20 height 20
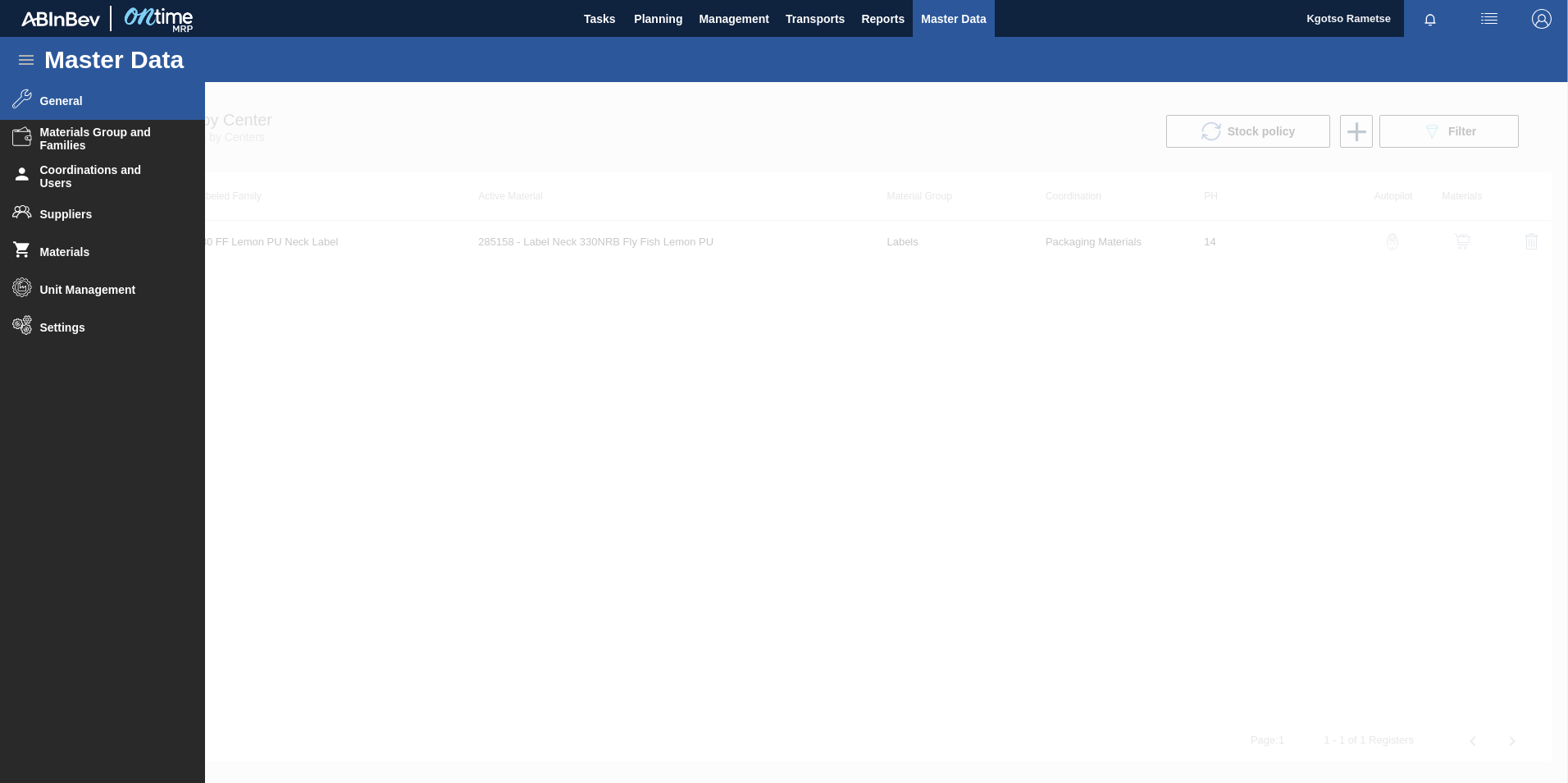
click at [53, 92] on li "General" at bounding box center [102, 101] width 205 height 37
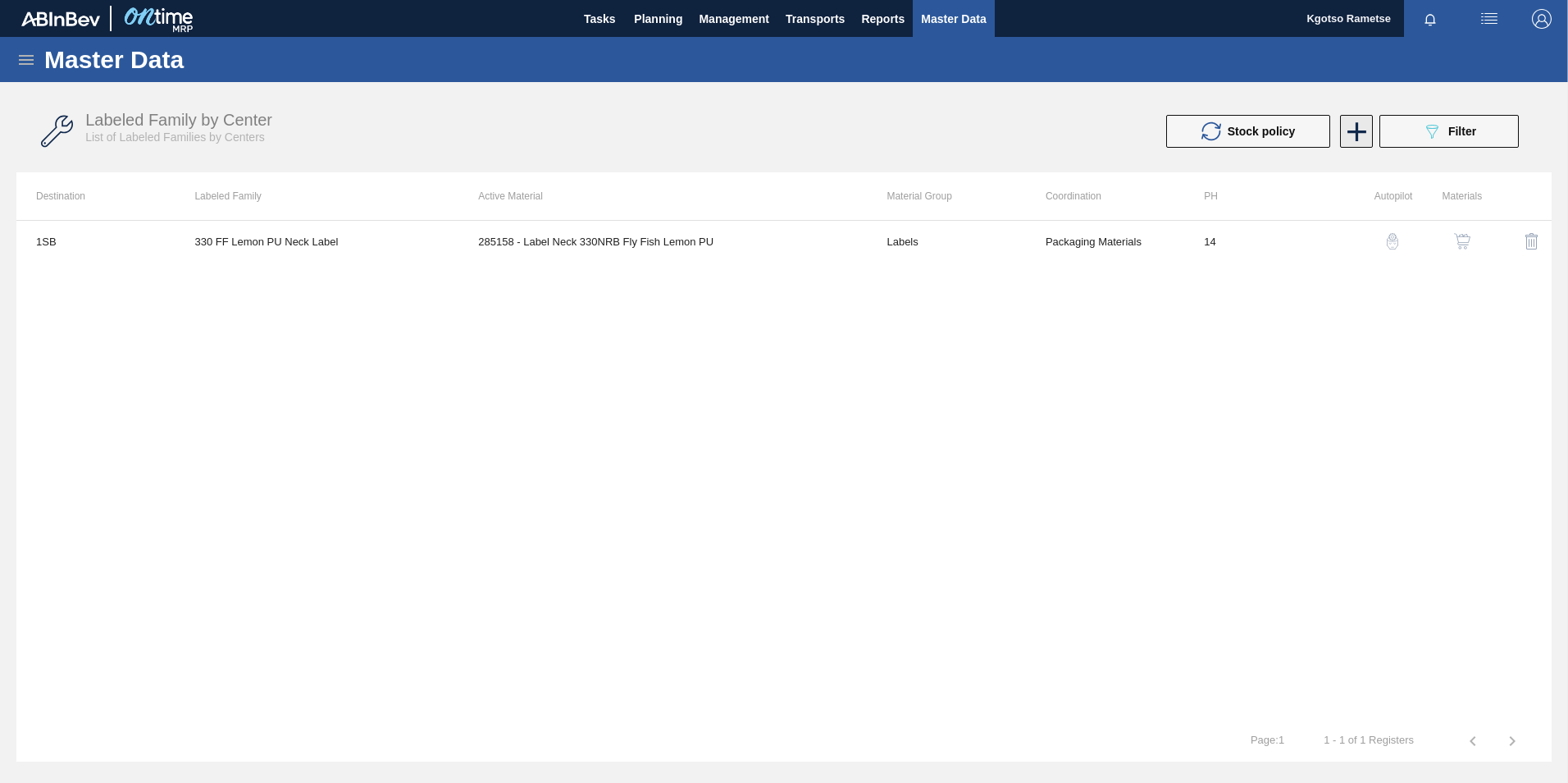
click at [1356, 128] on icon at bounding box center [1356, 131] width 19 height 19
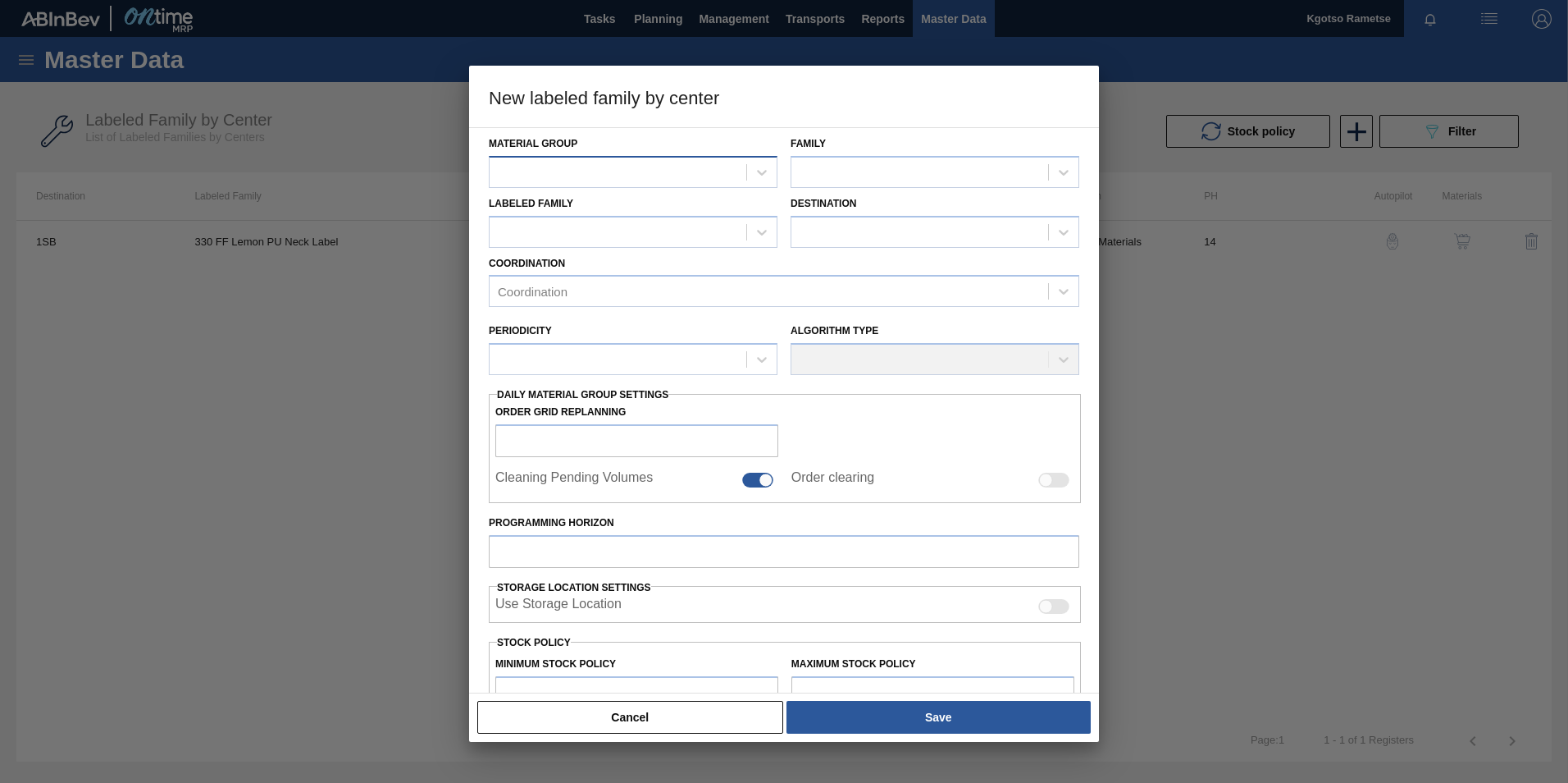
click at [548, 168] on div at bounding box center [618, 172] width 257 height 24
type Group "labe"
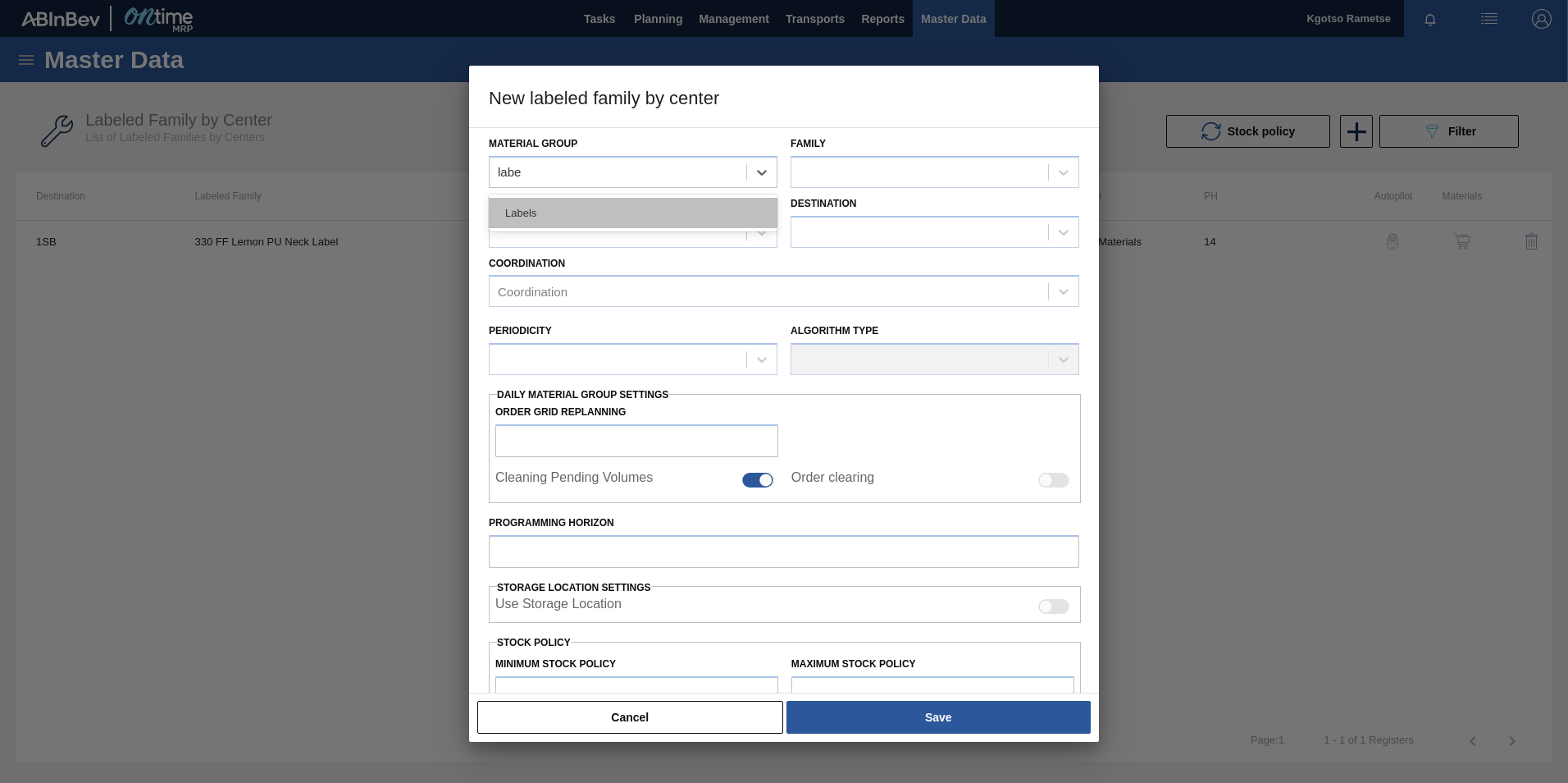
click at [551, 212] on div "Labels" at bounding box center [632, 213] width 288 height 30
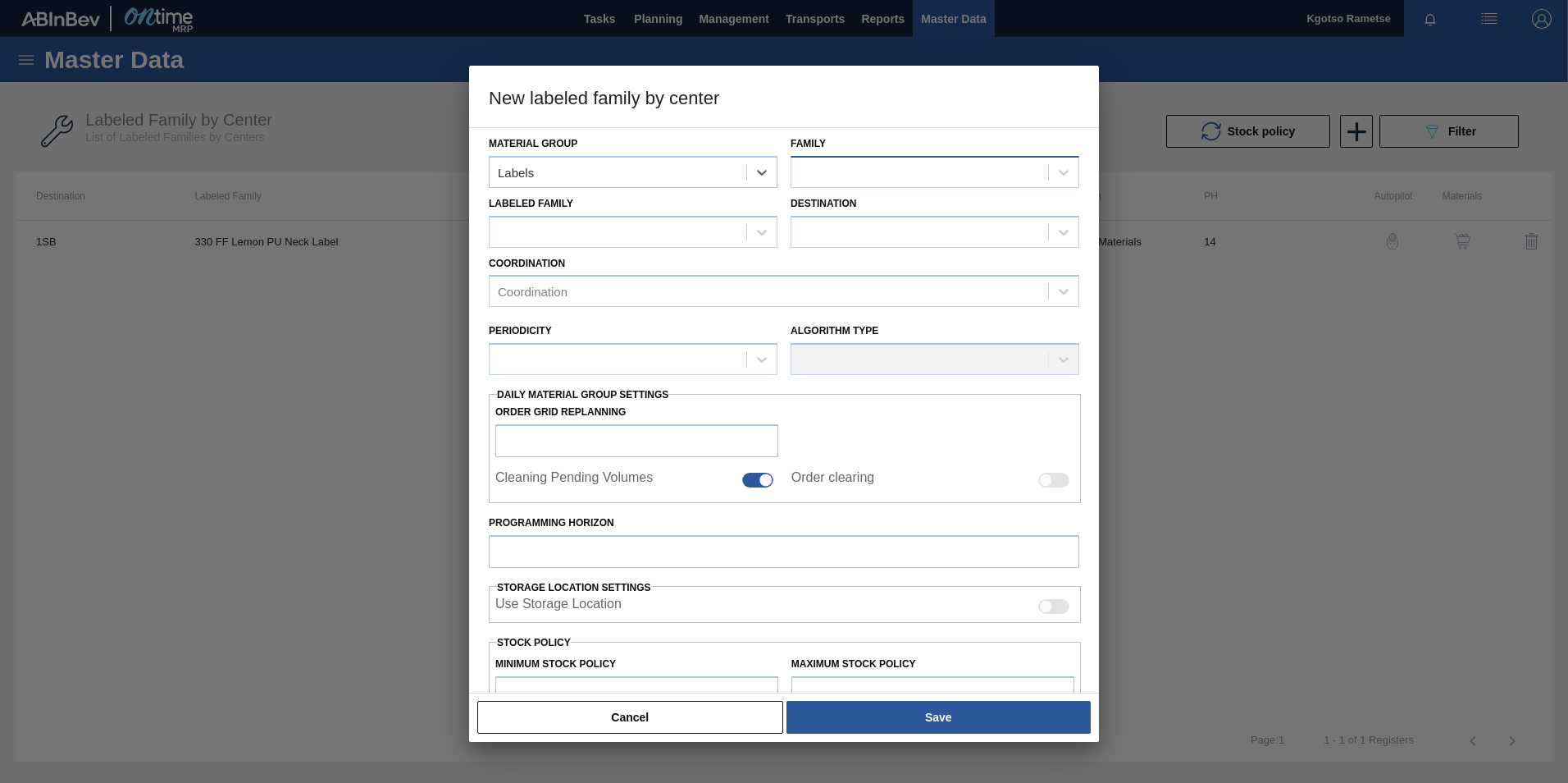
click at [849, 173] on div at bounding box center [920, 172] width 257 height 24
type input "33"
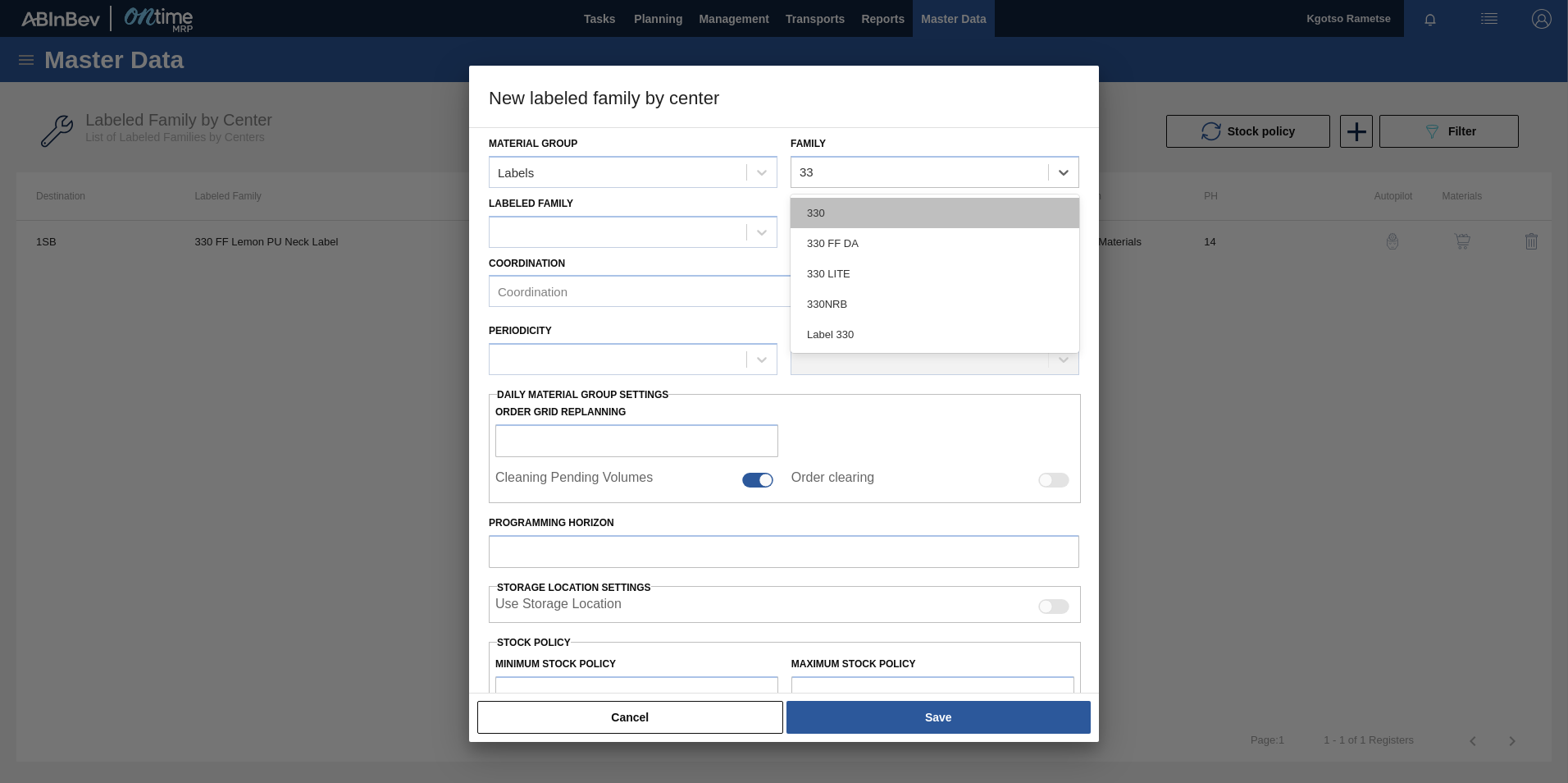
click at [843, 201] on div "330" at bounding box center [935, 213] width 288 height 30
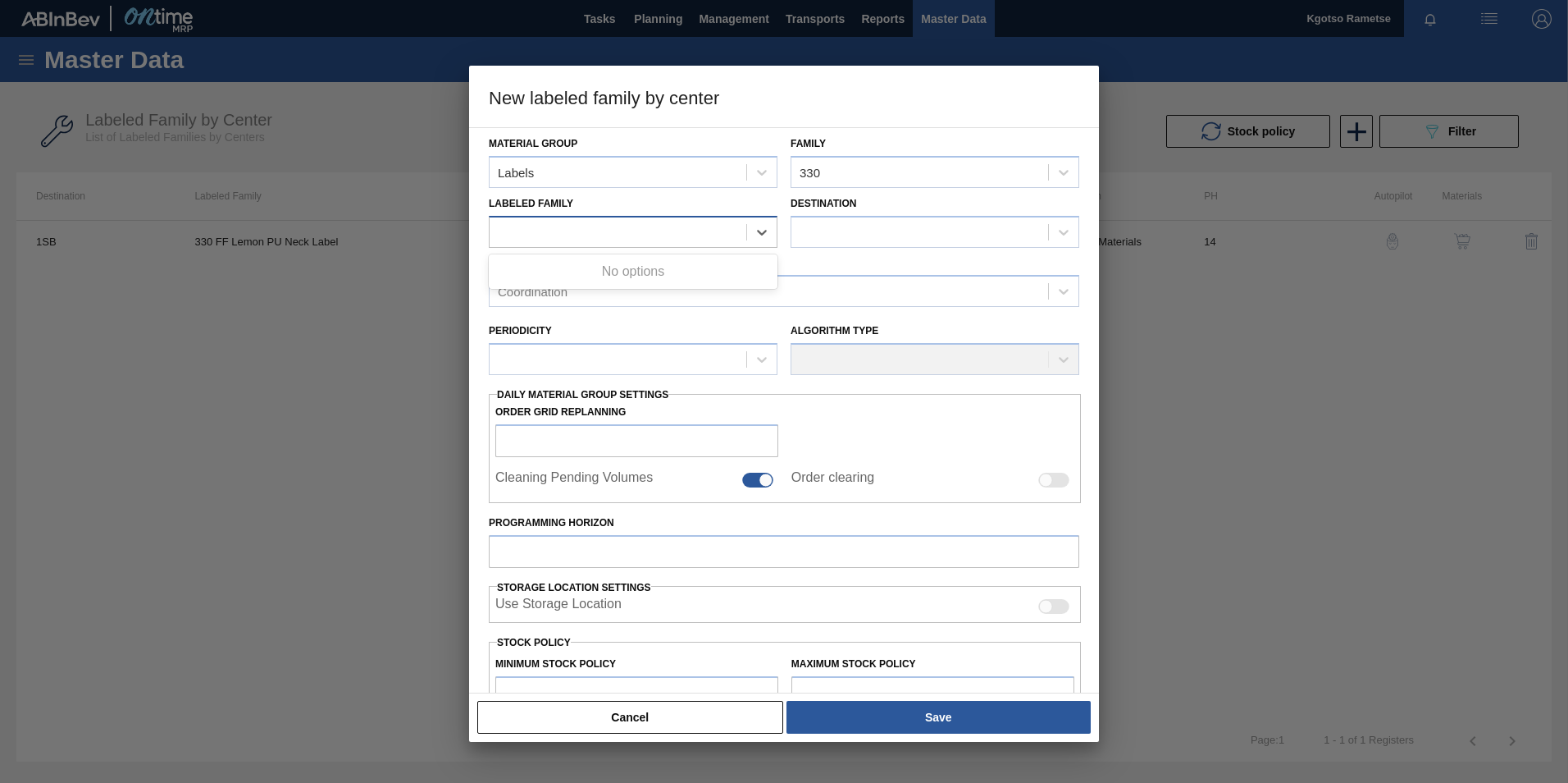
click at [719, 225] on div at bounding box center [618, 232] width 257 height 24
type Family "330 ff lemo"
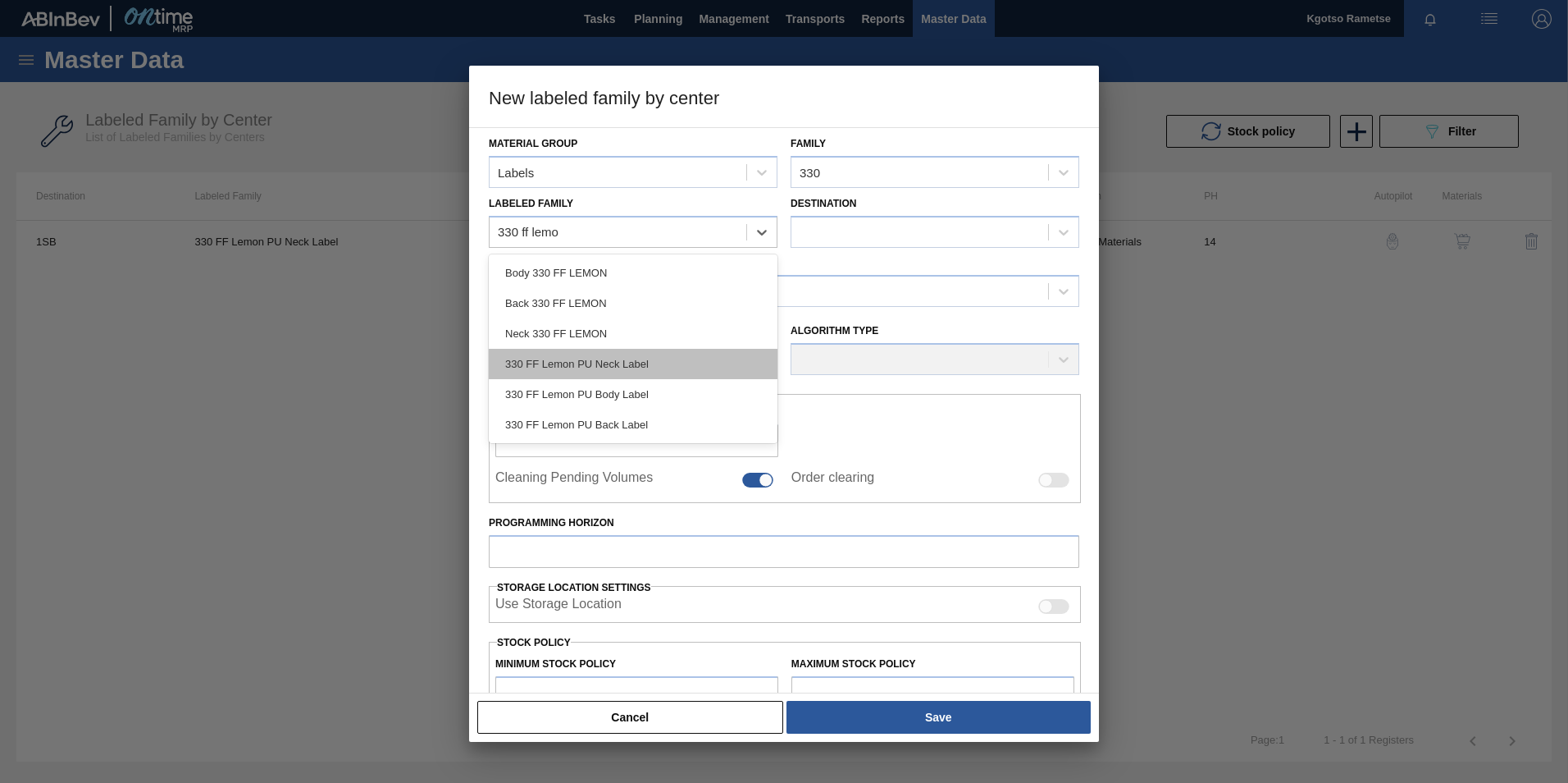
click at [639, 361] on div "330 FF Lemon PU Neck Label" at bounding box center [632, 363] width 288 height 30
checkbox input "false"
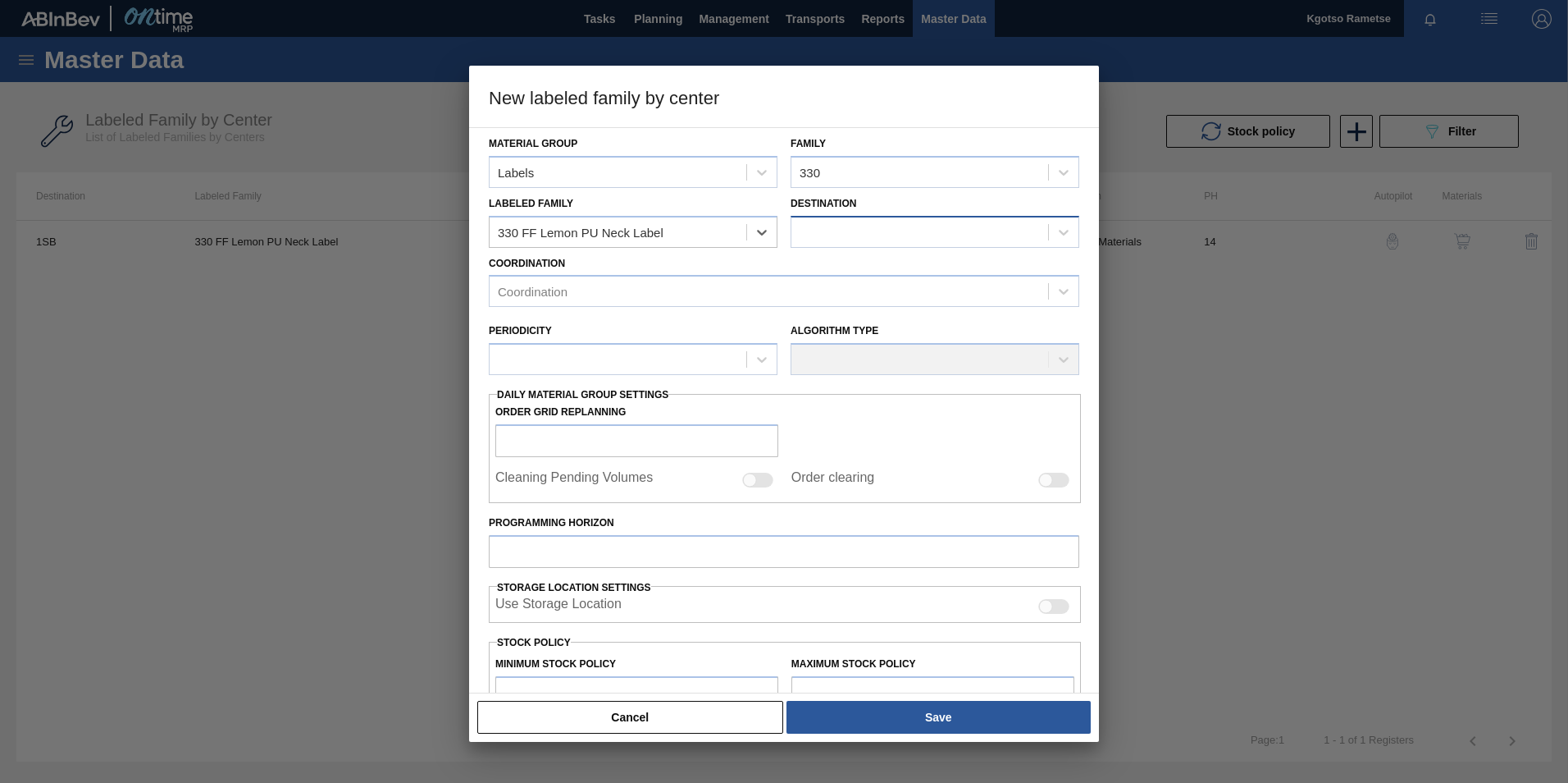
click at [864, 222] on div at bounding box center [920, 232] width 257 height 24
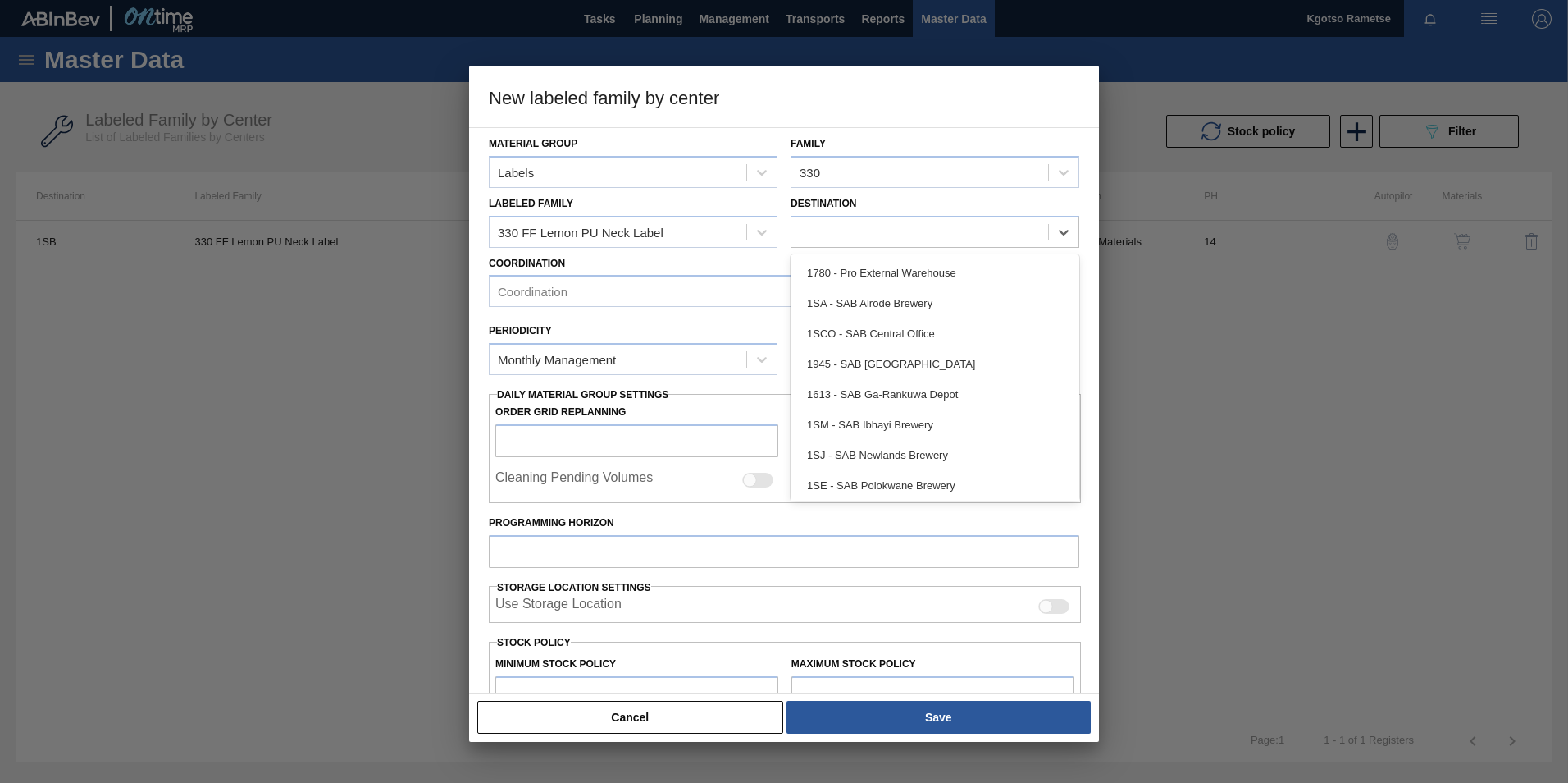
click at [847, 452] on div "1SJ - SAB Newlands Brewery" at bounding box center [935, 454] width 288 height 30
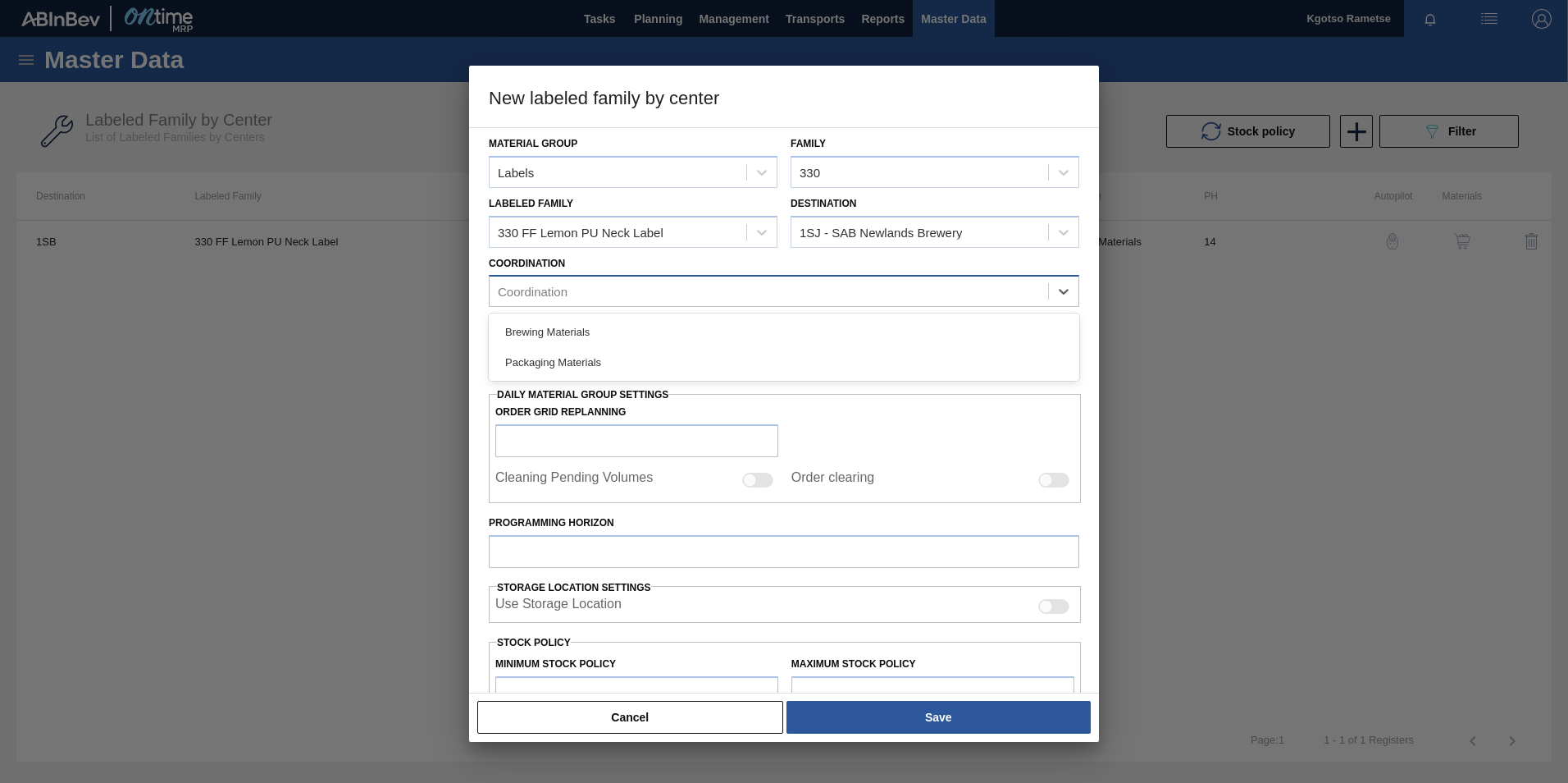
click at [652, 294] on div "Coordination" at bounding box center [769, 291] width 559 height 24
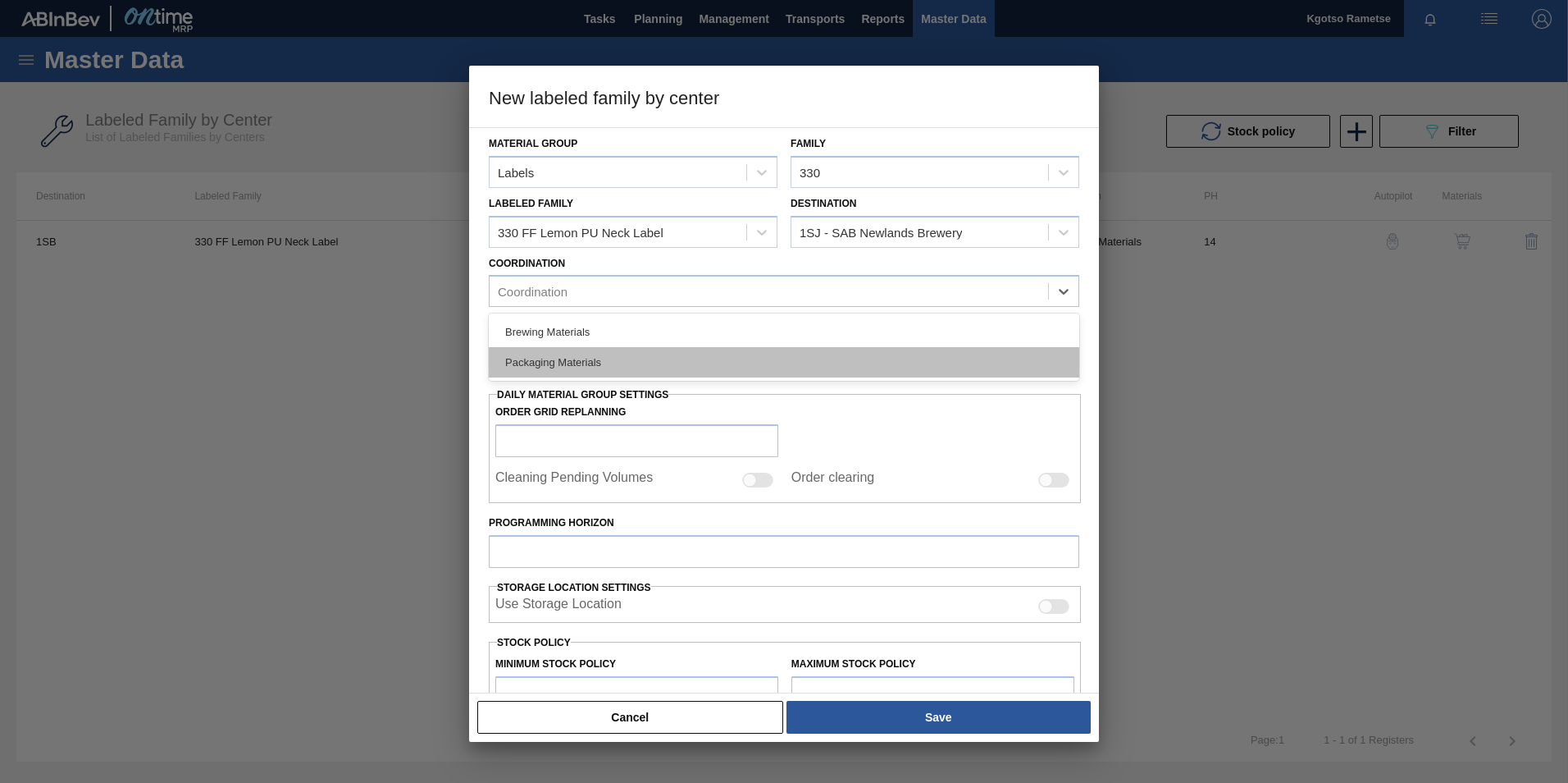
click at [611, 358] on div "Packaging Materials" at bounding box center [784, 362] width 590 height 30
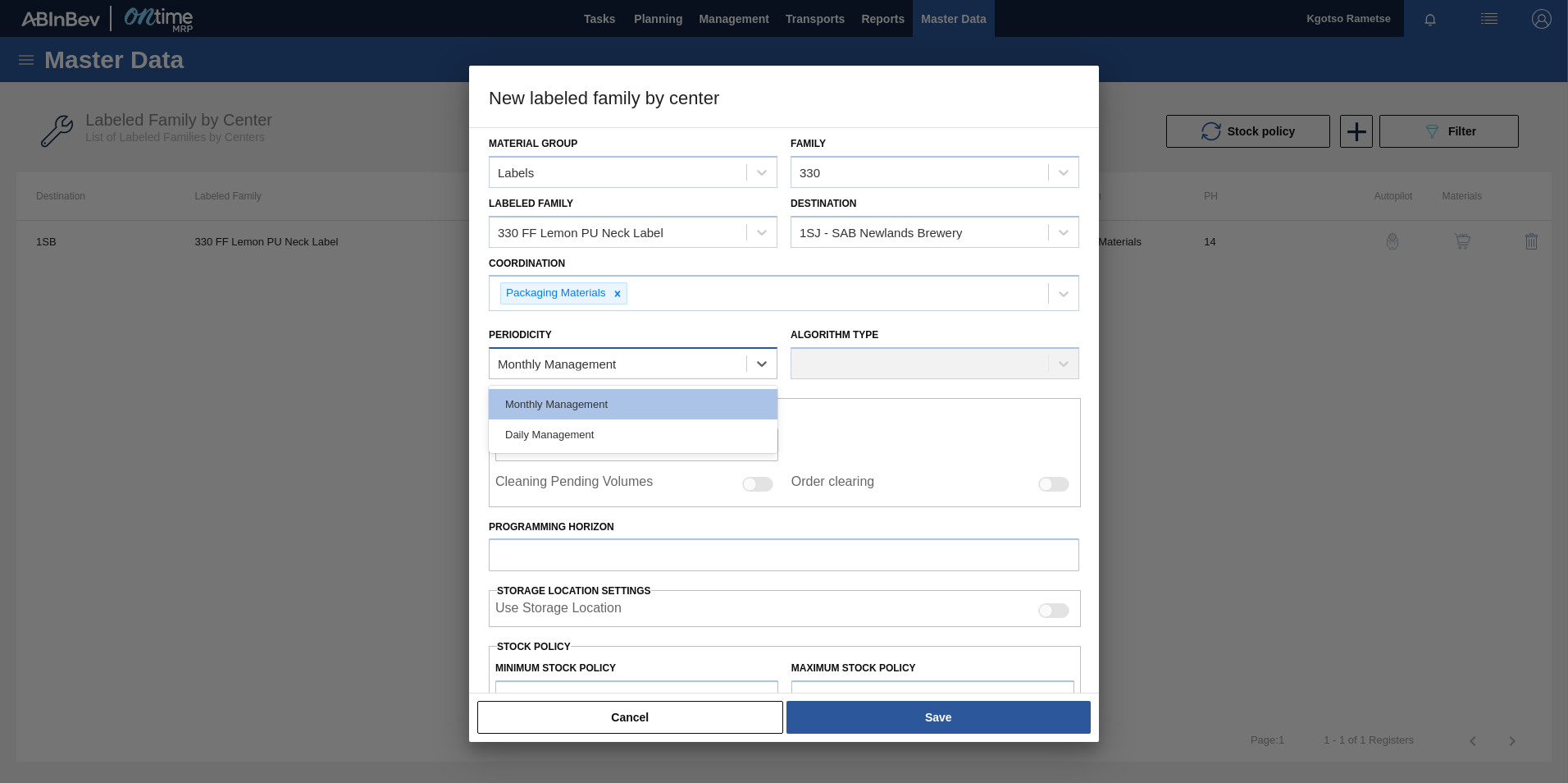
click at [594, 358] on div "Monthly Management" at bounding box center [557, 364] width 118 height 14
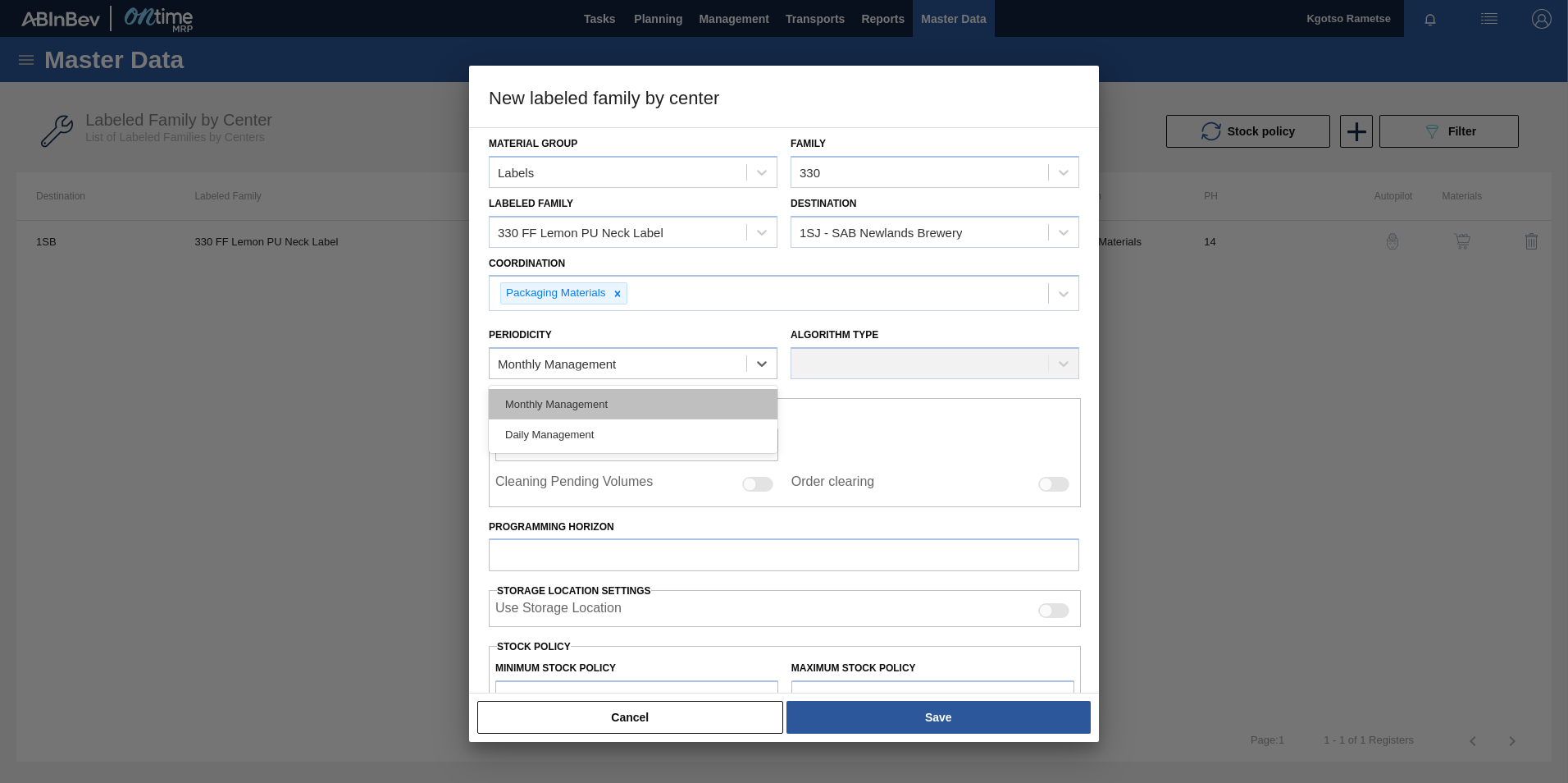
click at [554, 402] on div "Monthly Management" at bounding box center [632, 403] width 288 height 30
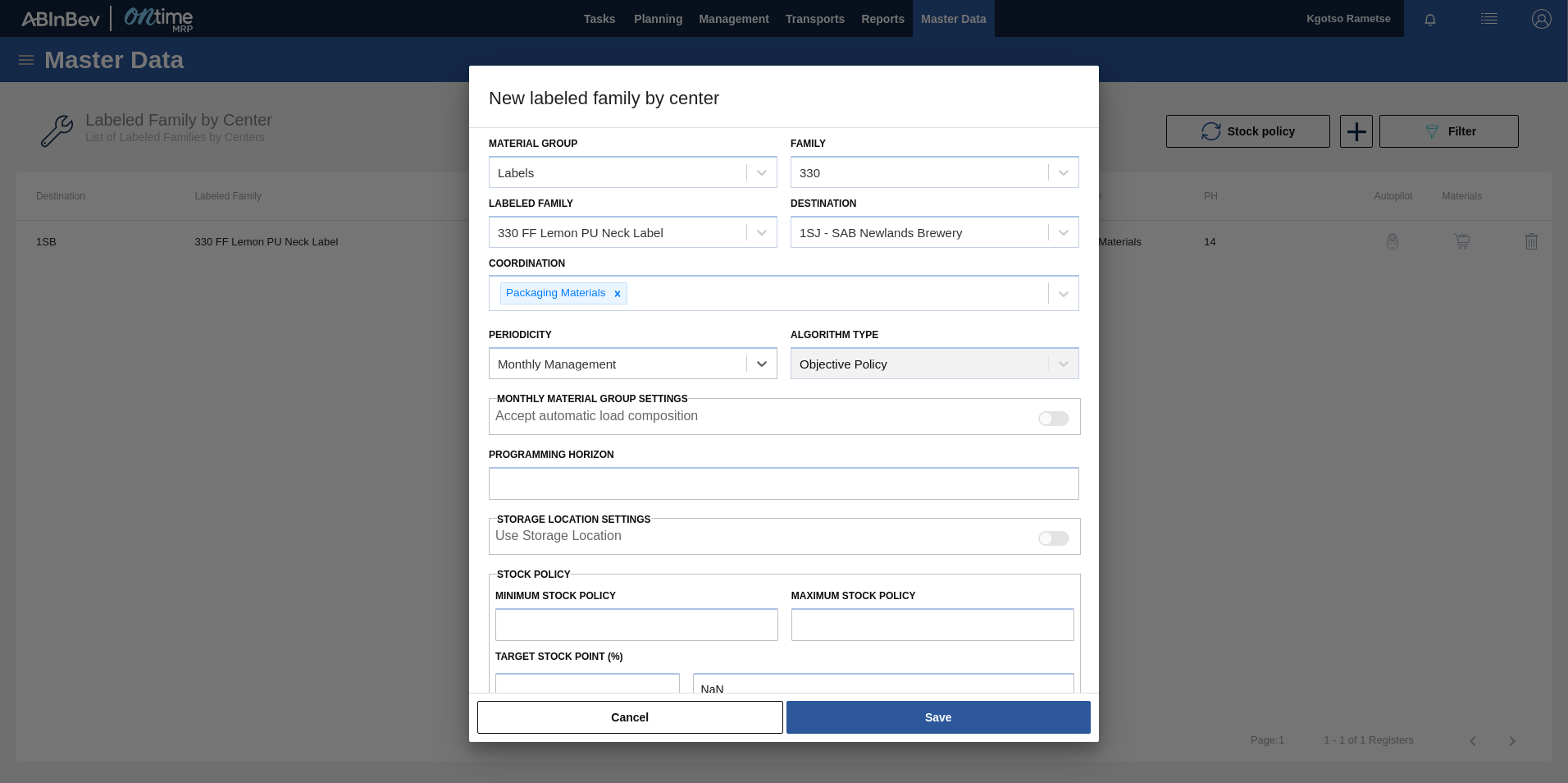
scroll to position [82, 0]
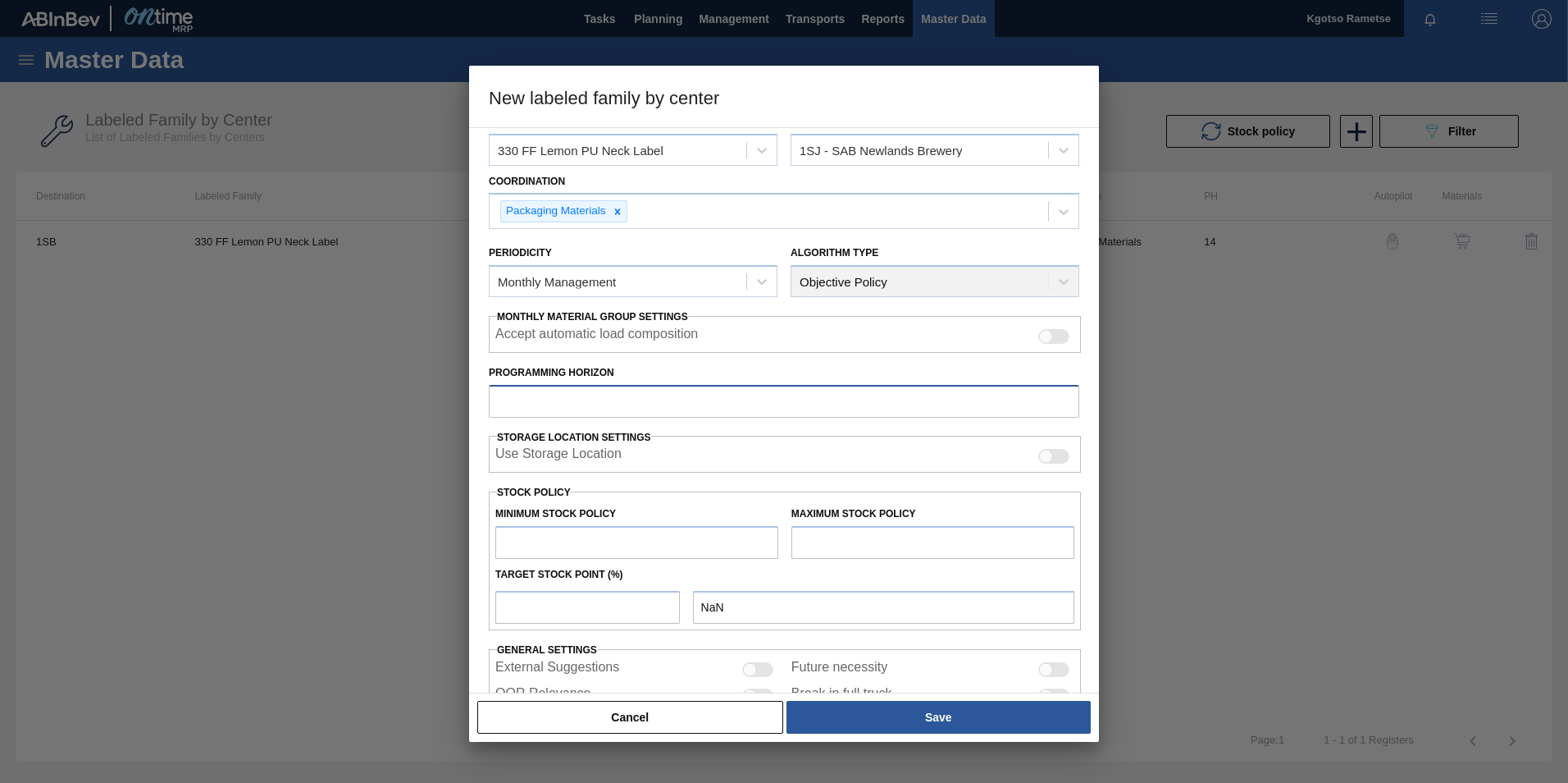
click at [543, 408] on input "Programming Horizon" at bounding box center [784, 400] width 590 height 32
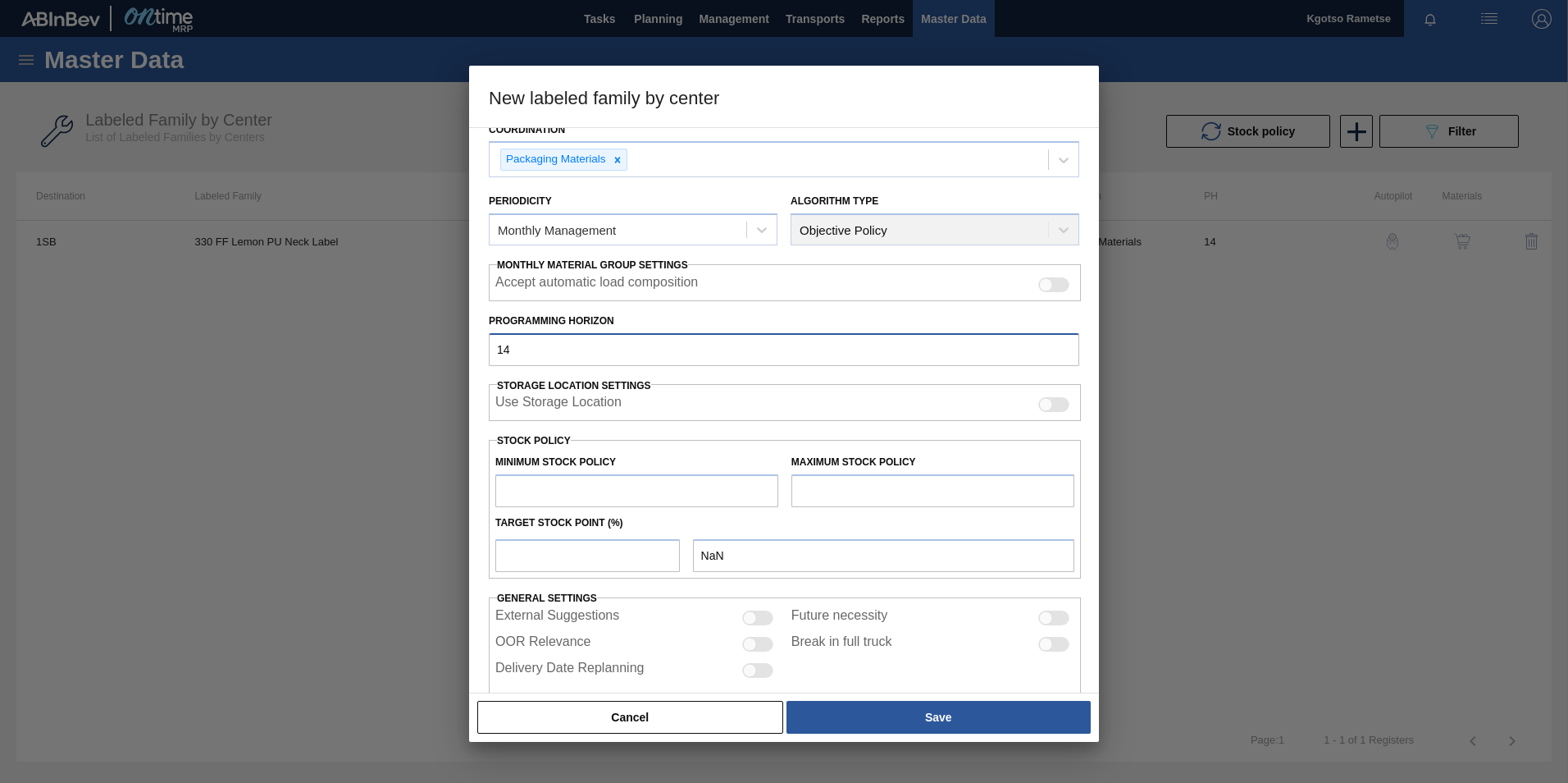
scroll to position [163, 0]
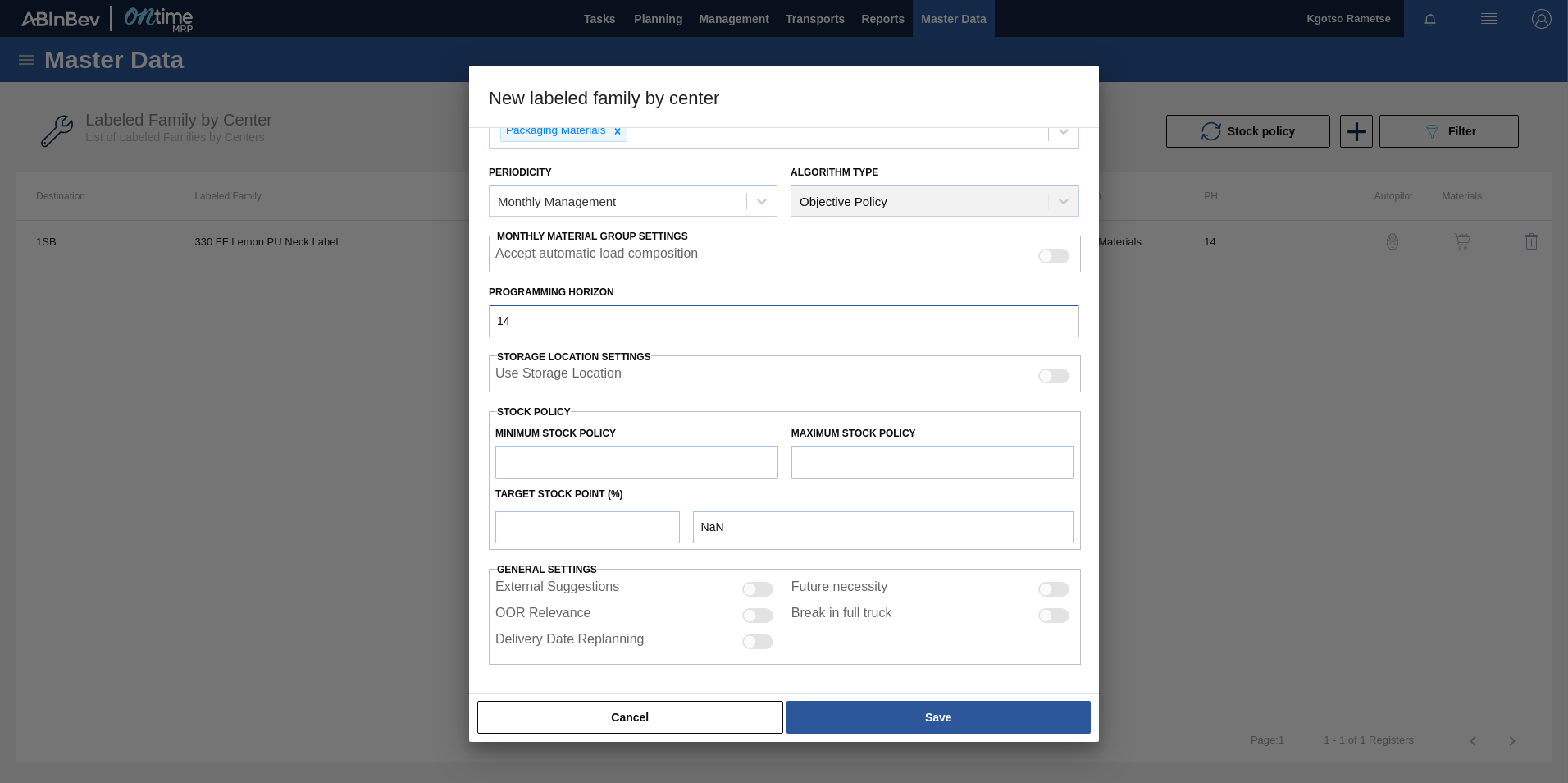
type input "14"
click at [538, 463] on input "text" at bounding box center [636, 461] width 283 height 32
type input "1"
type input "1.000"
type input "19"
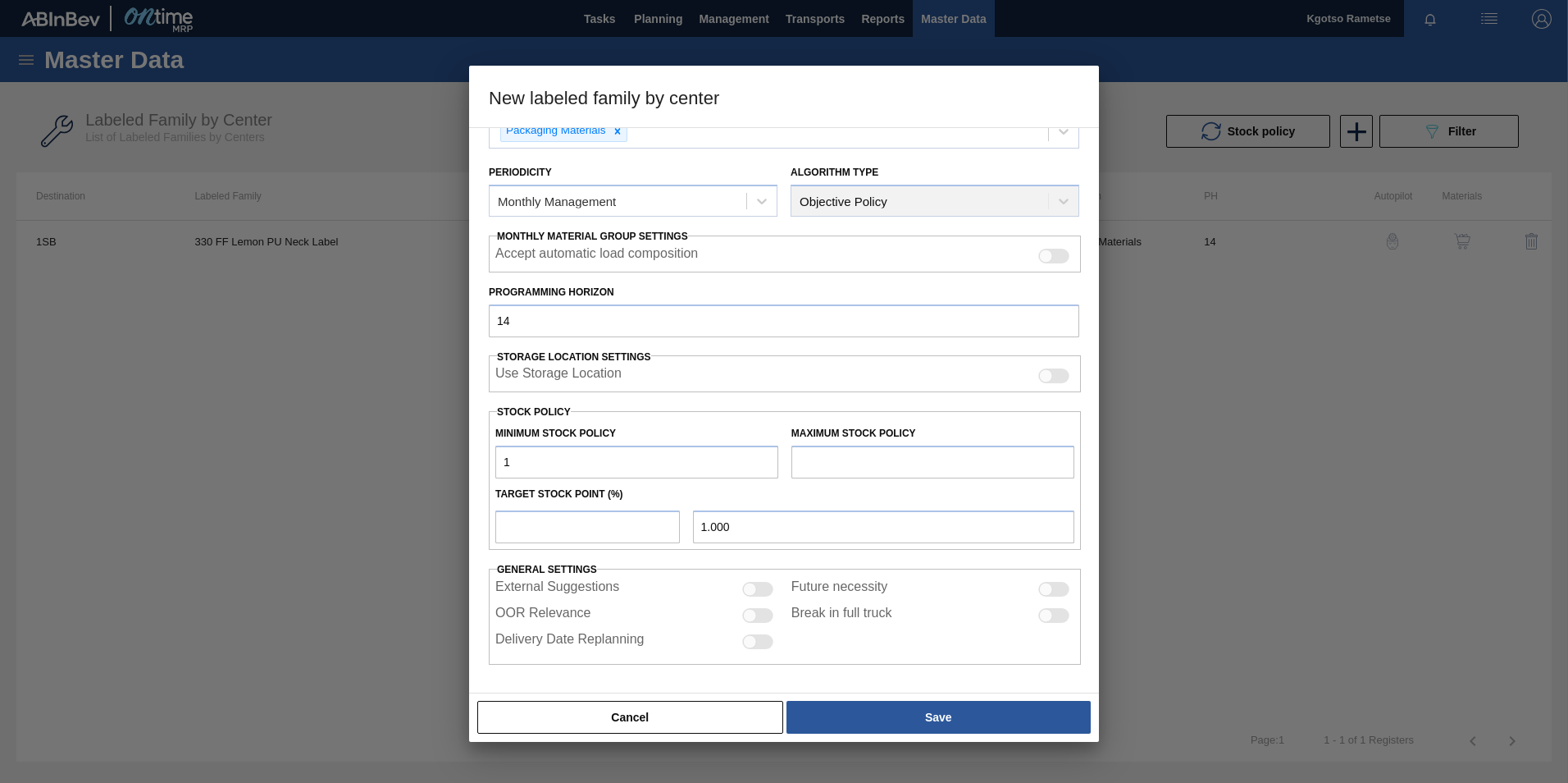
type input "19.000"
type input "190"
type input "190.000"
type input "1,900"
type input "1,900.000"
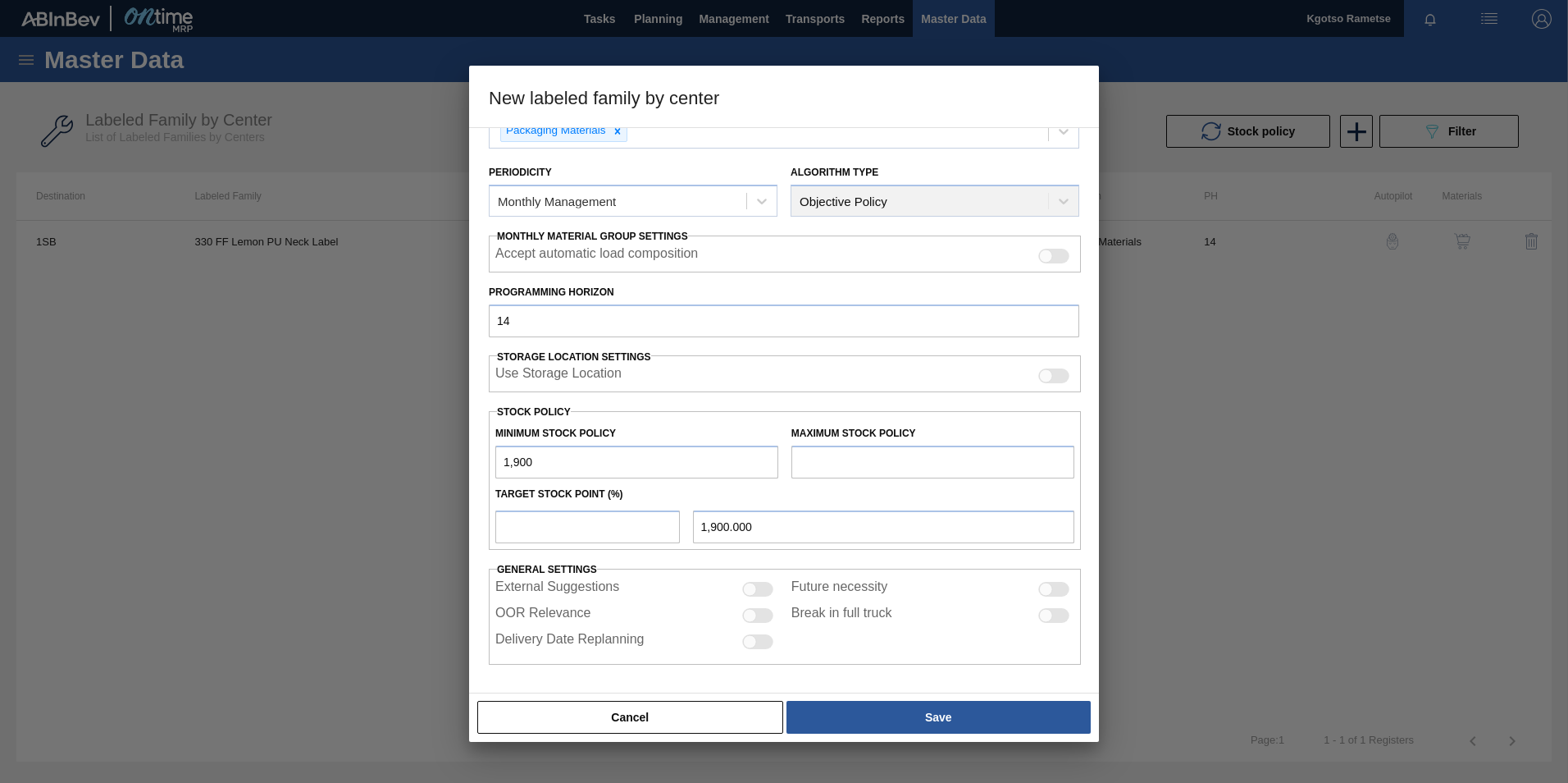
type input "19,000"
type input "19,000.000"
type input "1,900"
type input "1,900.000"
type input "190"
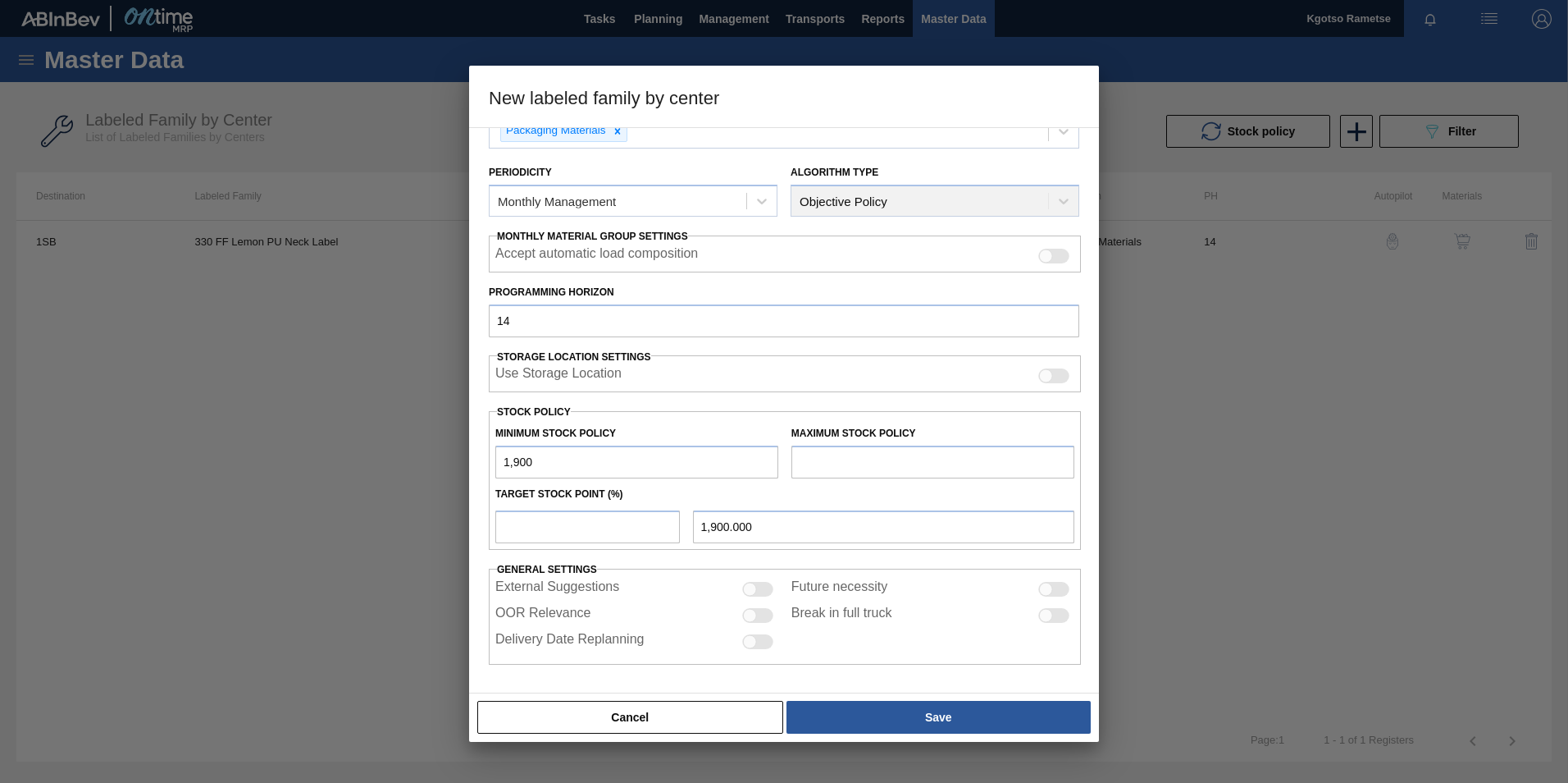
type input "190.000"
type input "19"
type input "19.000"
type input "1"
type input "1.000"
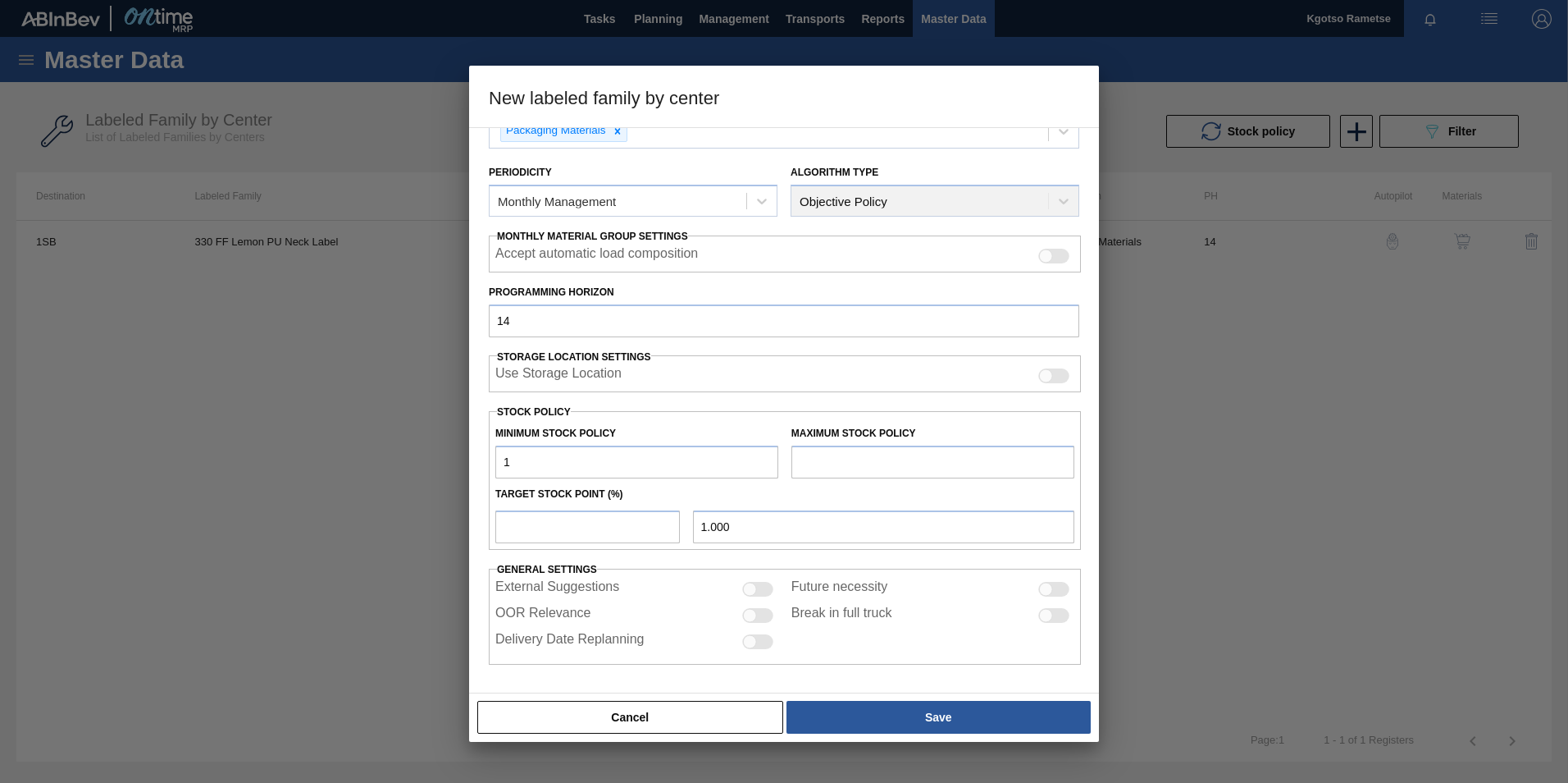
type input "10"
type input "10.000"
type input "100"
type input "100.000"
type input "1,000"
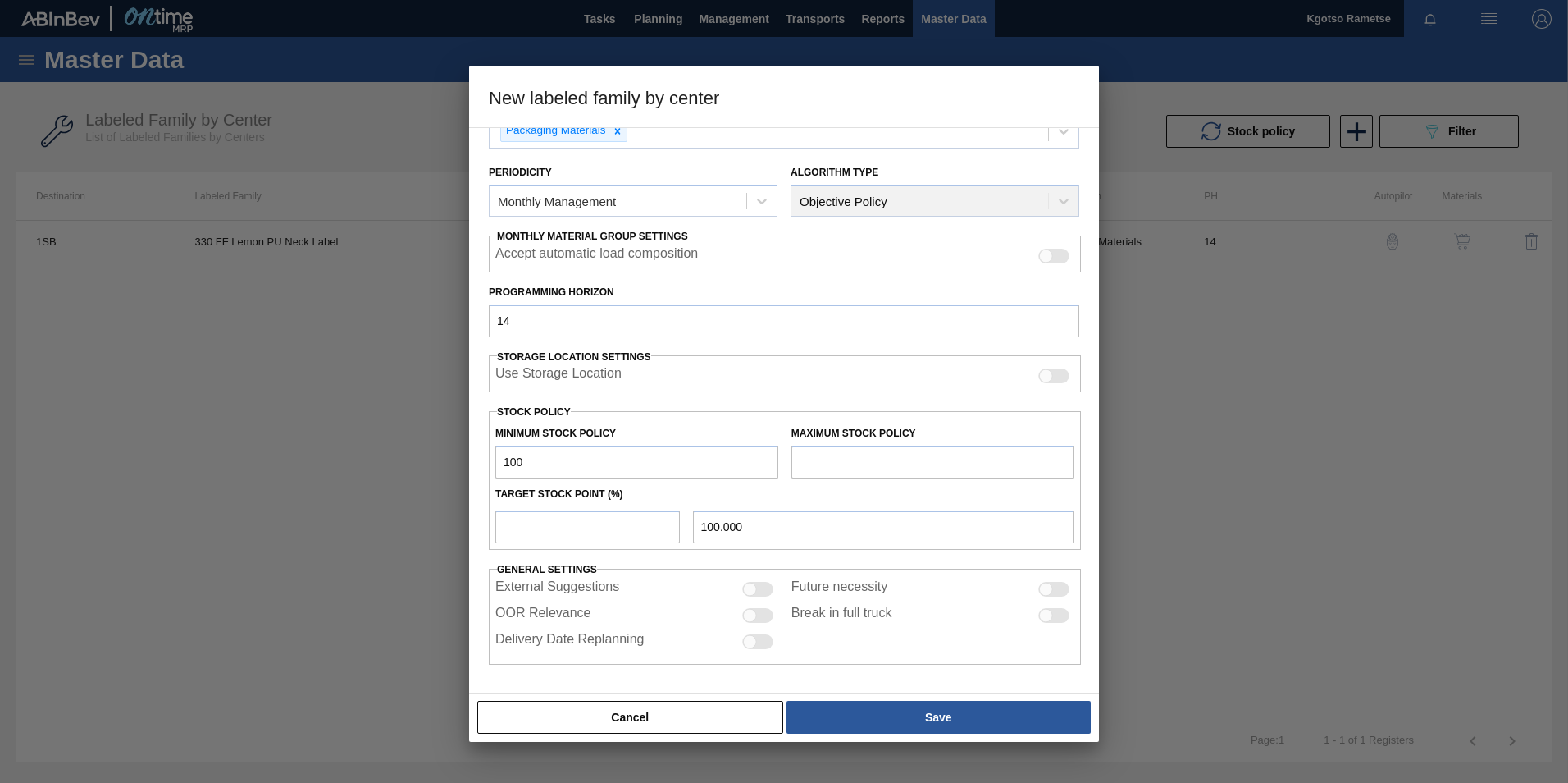
type input "1,000.000"
type input "10,000"
type input "10,000.000"
type input "100,000"
type input "100,000.000"
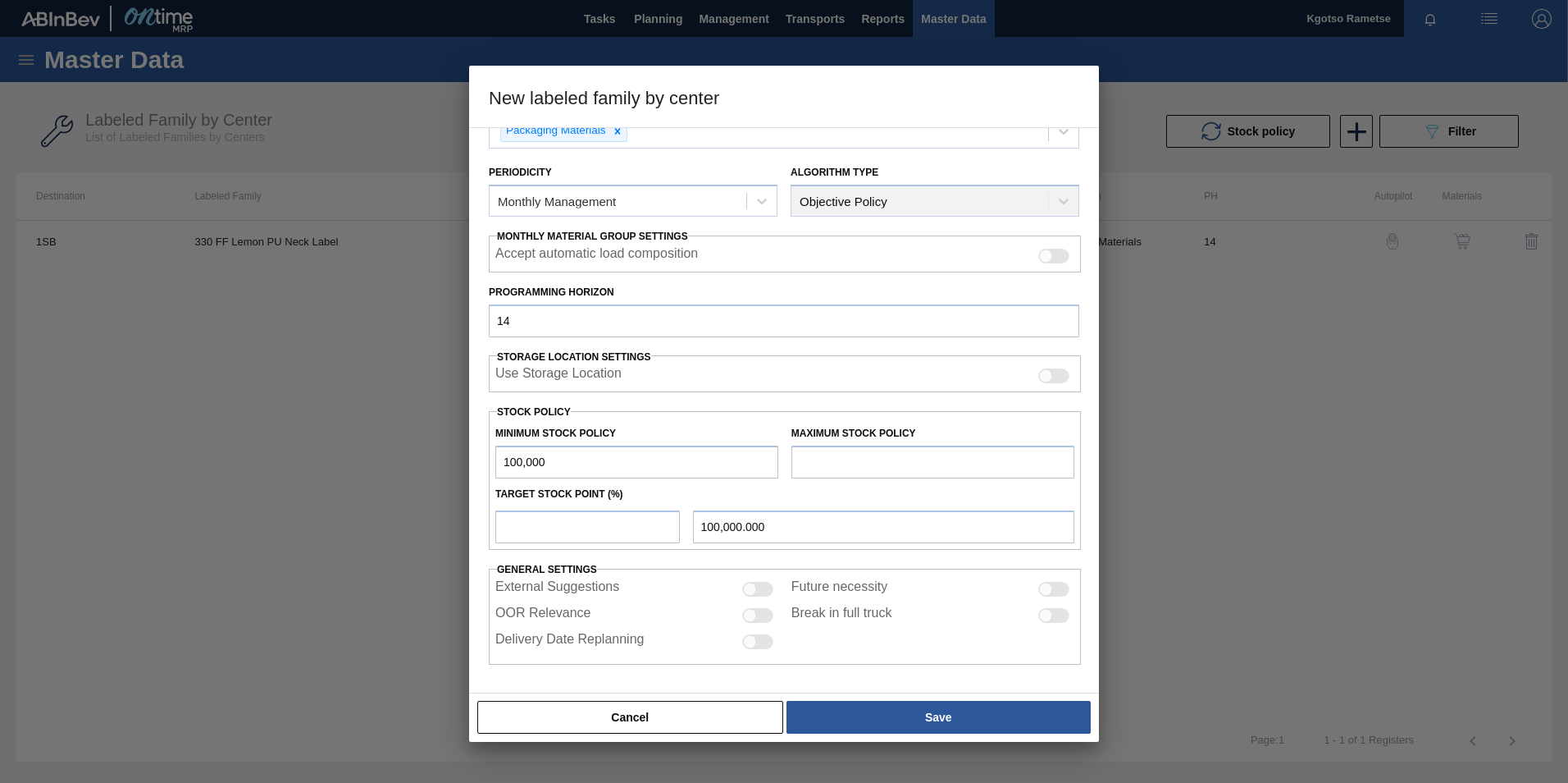
type input "100,000"
click at [841, 466] on input "text" at bounding box center [933, 461] width 283 height 32
type input "200,000"
click at [497, 529] on input "number" at bounding box center [587, 526] width 184 height 32
type input "1"
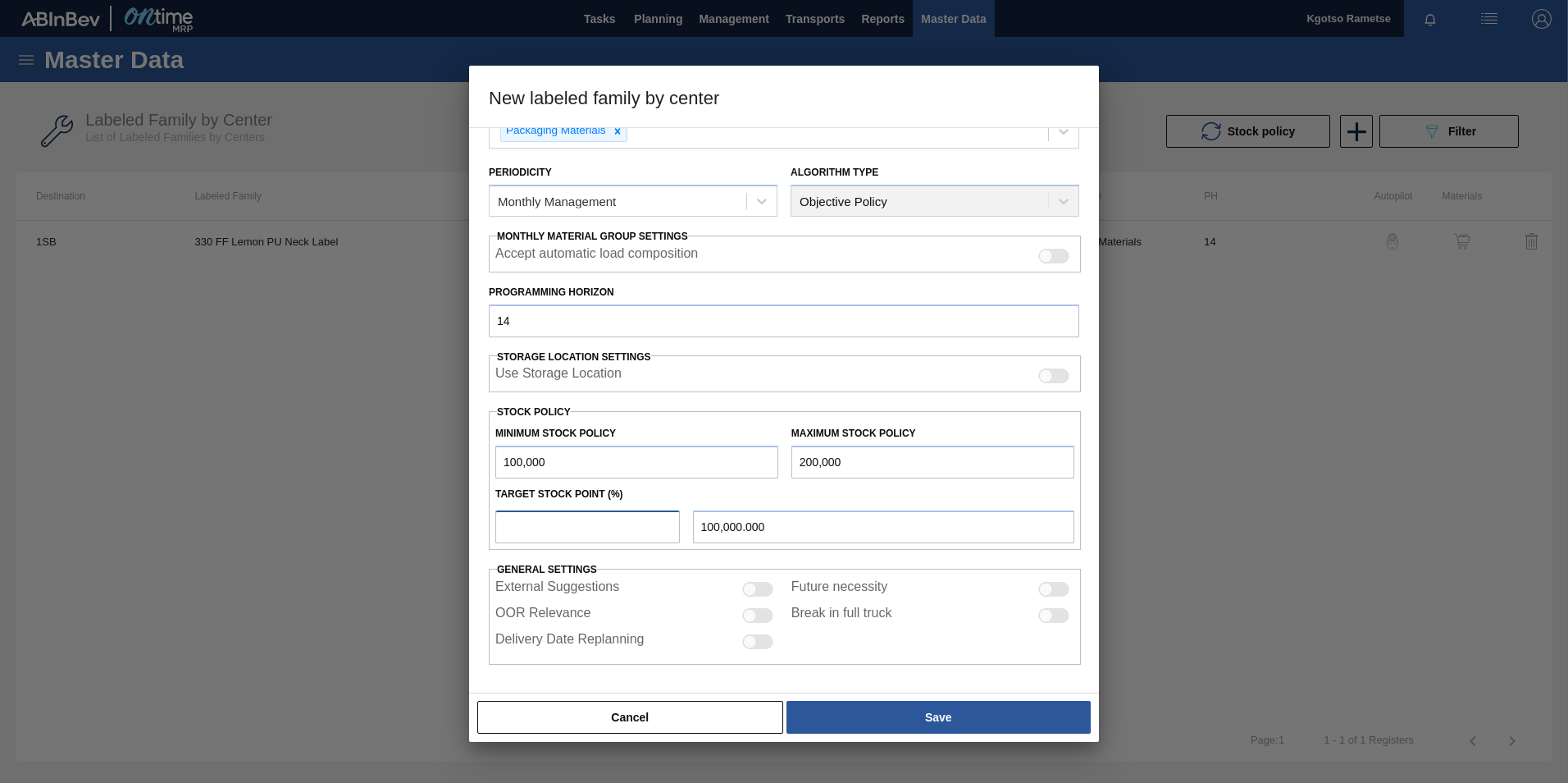
type input "101,000.000"
type input "10"
type input "110,000.000"
type input "100"
type input "200,000.000"
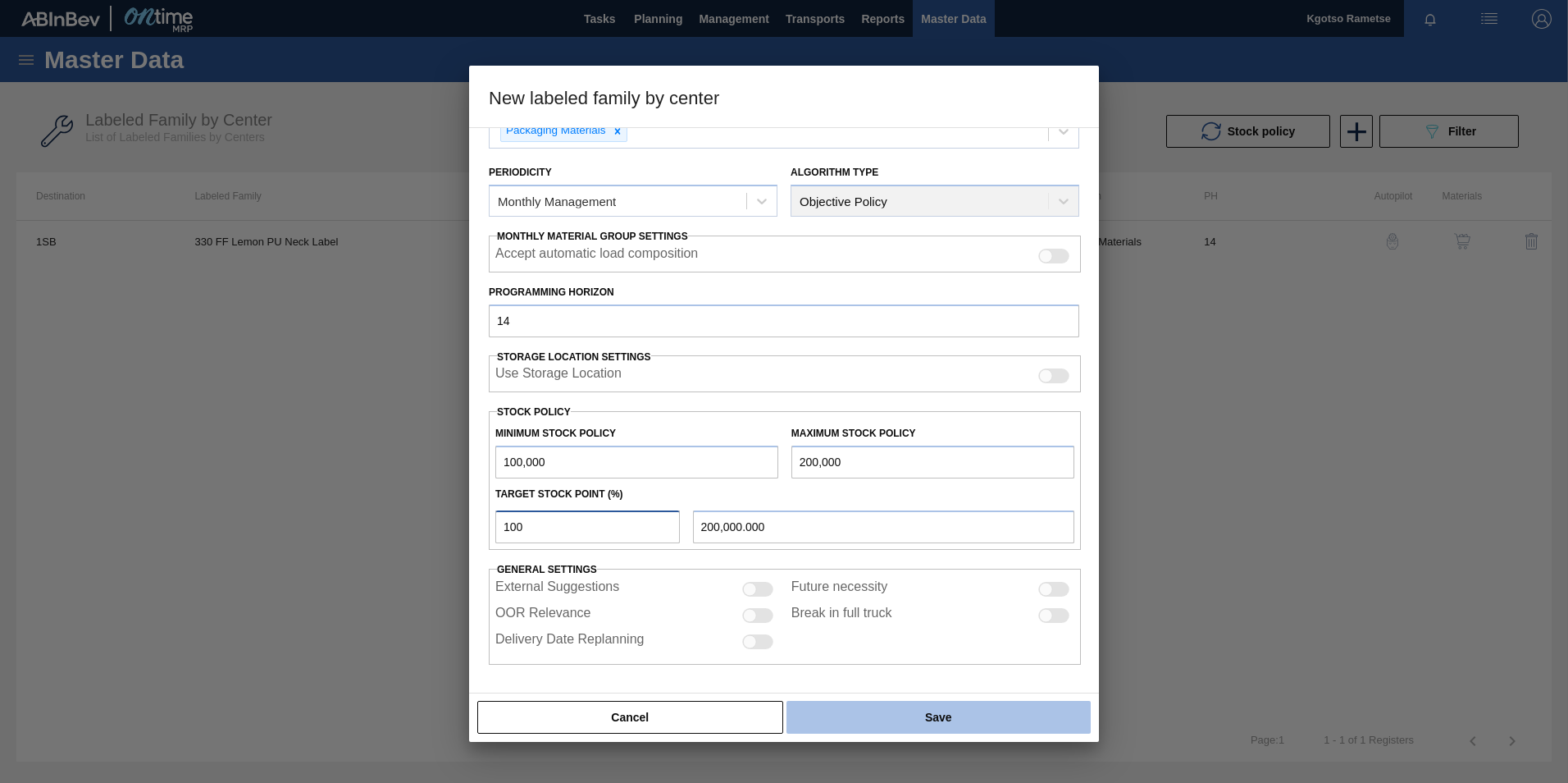
type input "100"
click at [965, 707] on button "Save" at bounding box center [938, 716] width 304 height 32
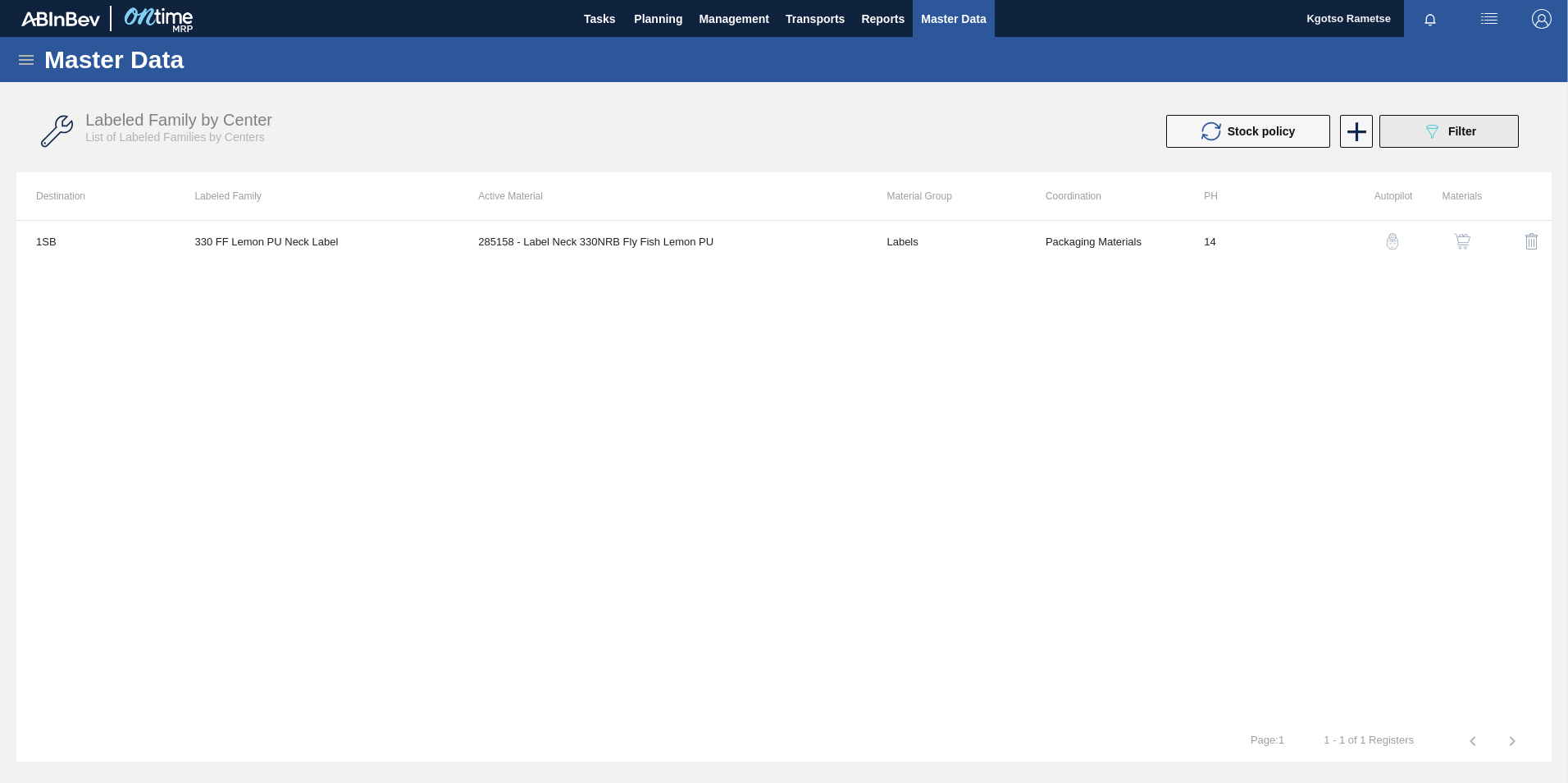
click at [1421, 128] on button "089F7B8B-B2A5-4AFE-B5C0-19BA573D28AC Filter" at bounding box center [1449, 130] width 139 height 32
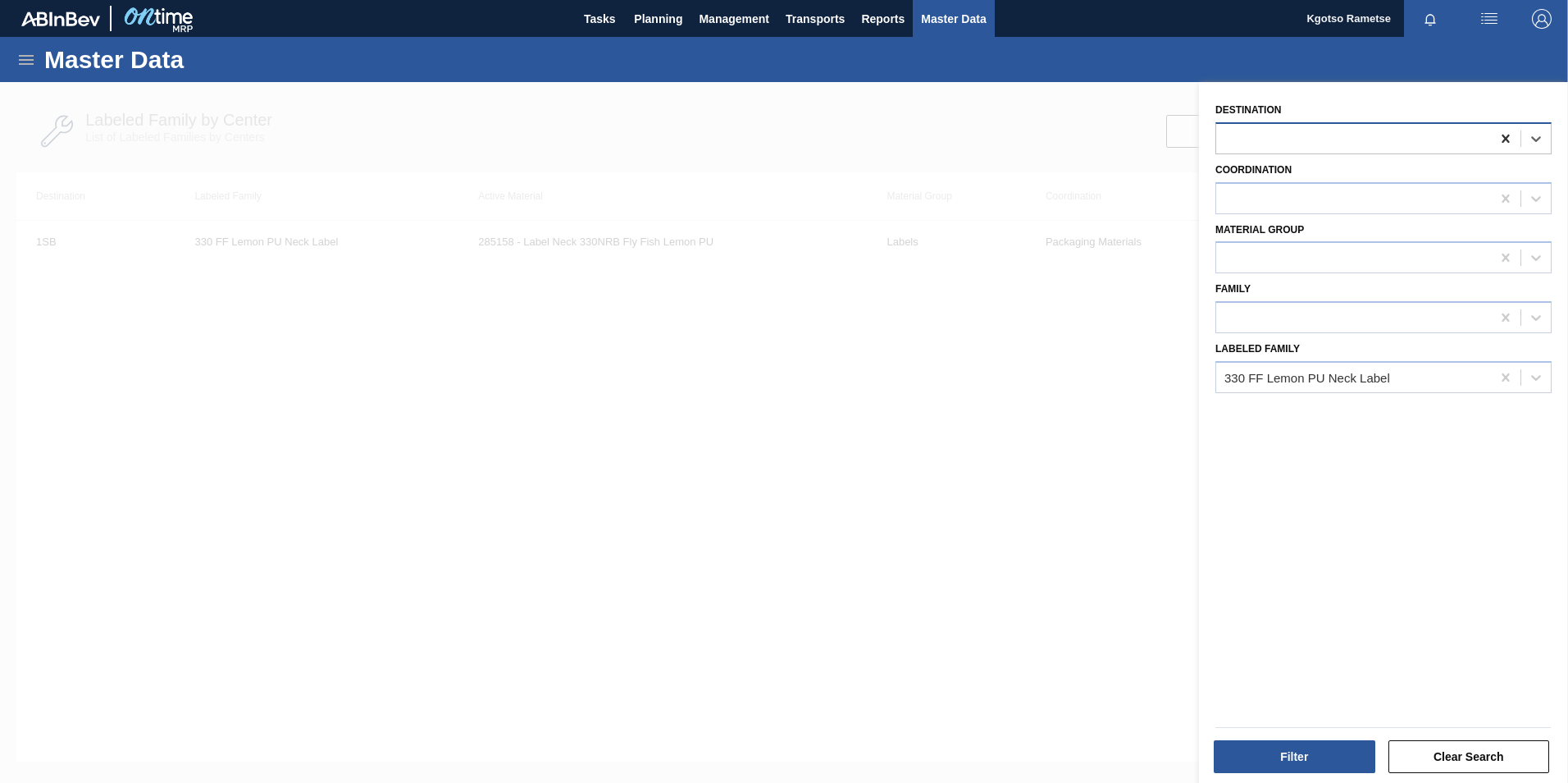
click at [1504, 141] on icon at bounding box center [1505, 138] width 17 height 17
click at [1262, 738] on div "Filter Clear Search" at bounding box center [1383, 755] width 348 height 40
click at [1291, 766] on button "Filter" at bounding box center [1294, 756] width 162 height 32
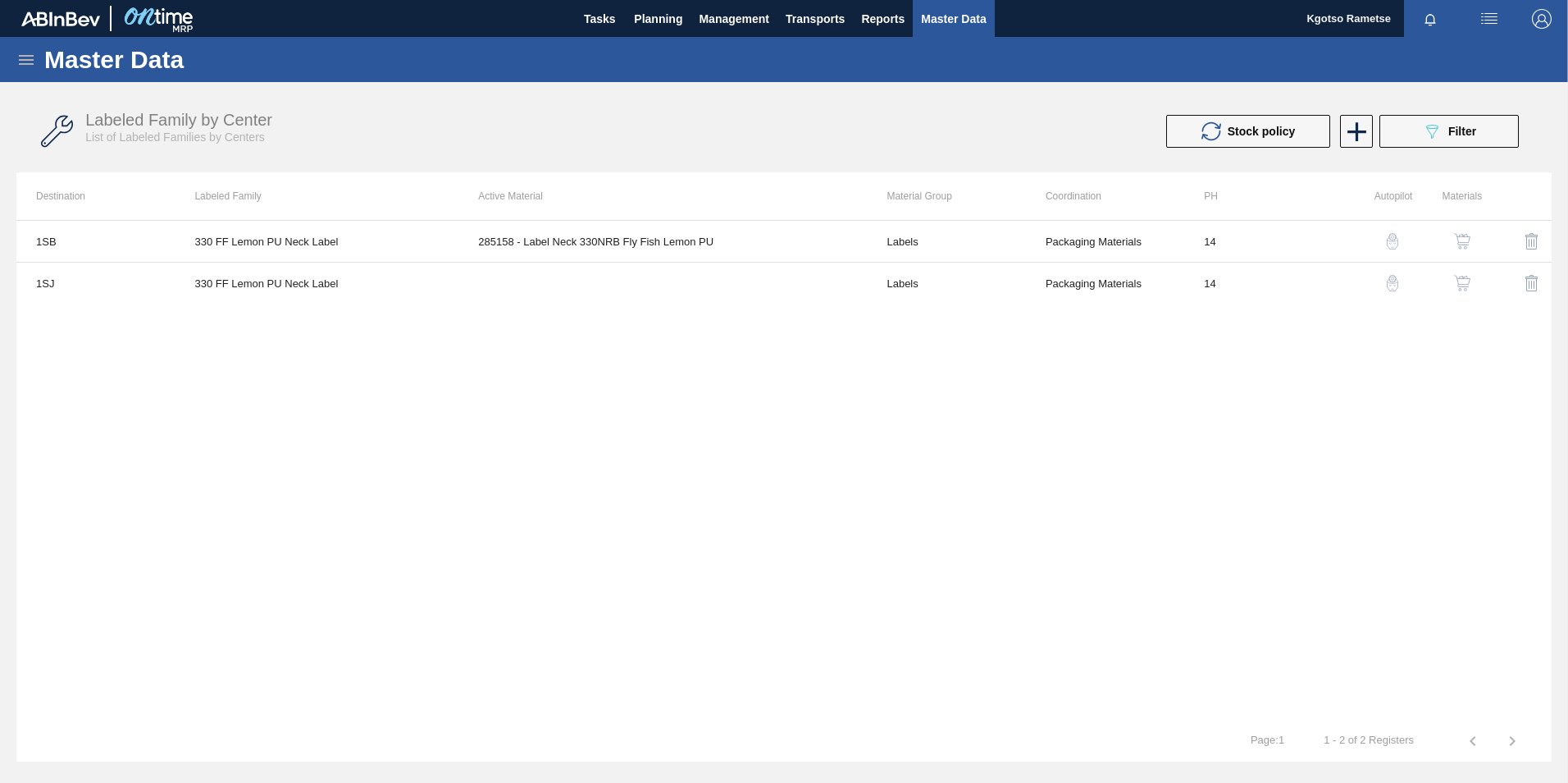
click at [1464, 280] on img "button" at bounding box center [1462, 283] width 17 height 17
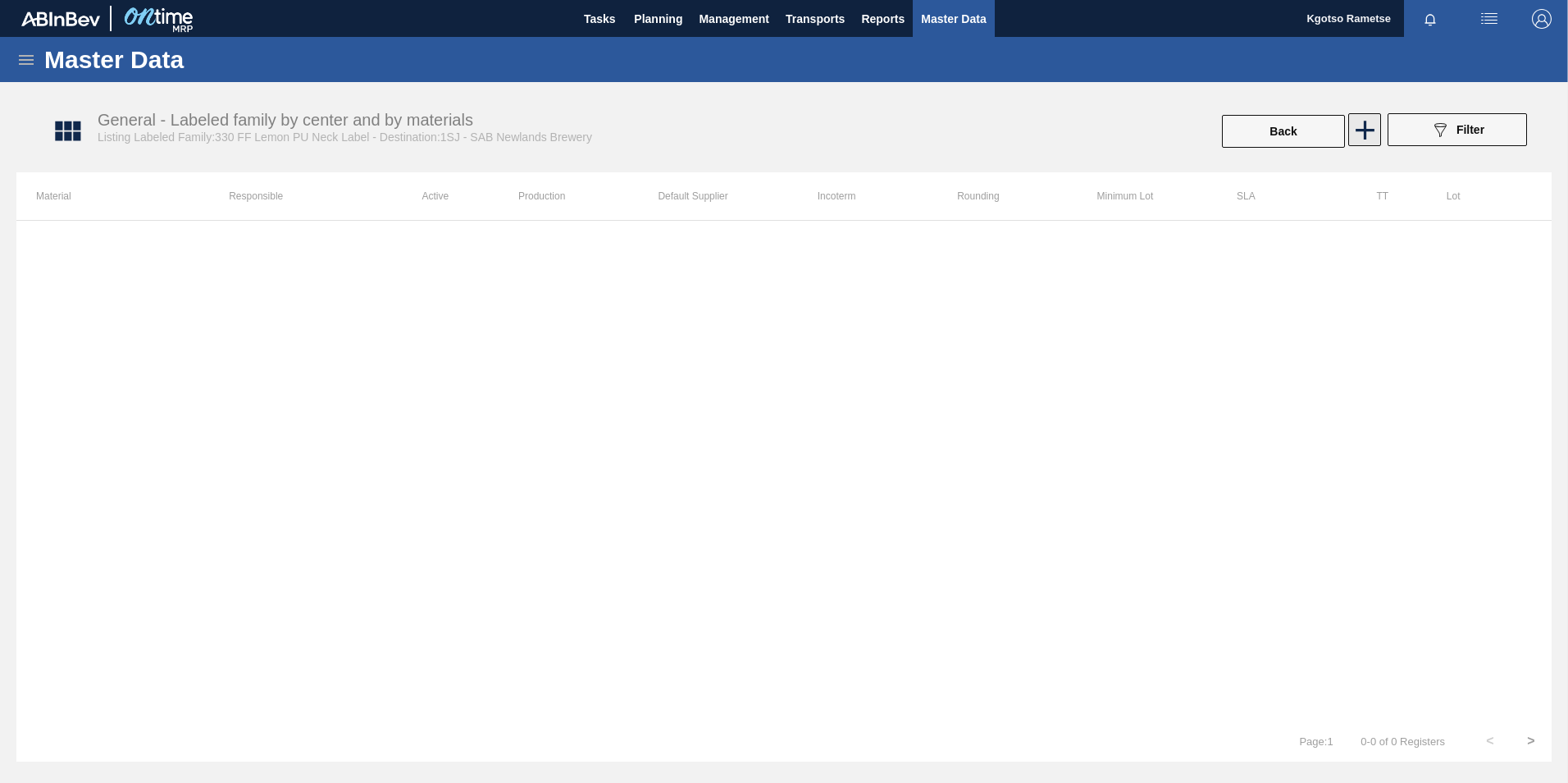
click at [1376, 126] on icon at bounding box center [1365, 130] width 32 height 32
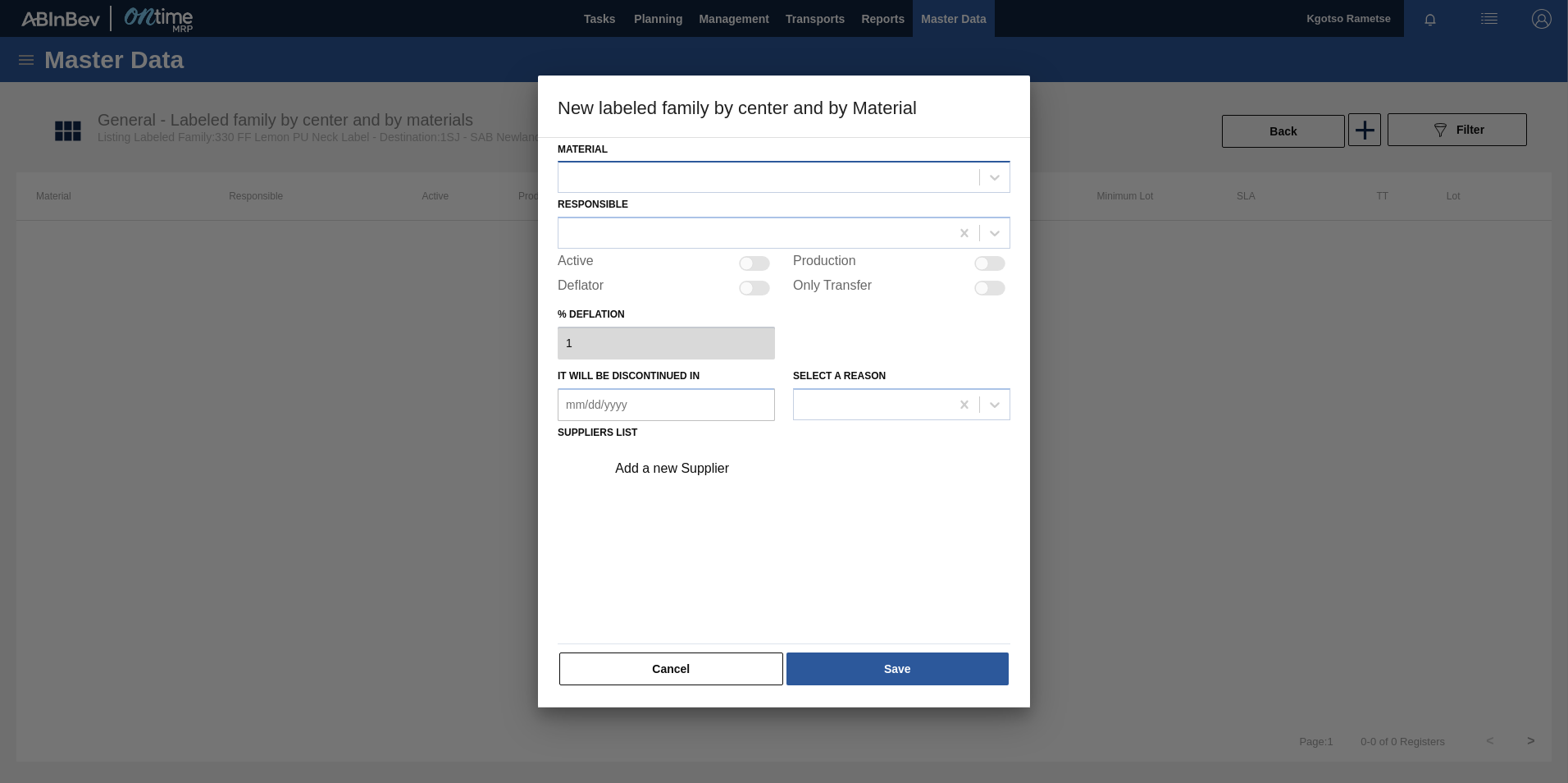
click at [686, 168] on div at bounding box center [769, 178] width 421 height 24
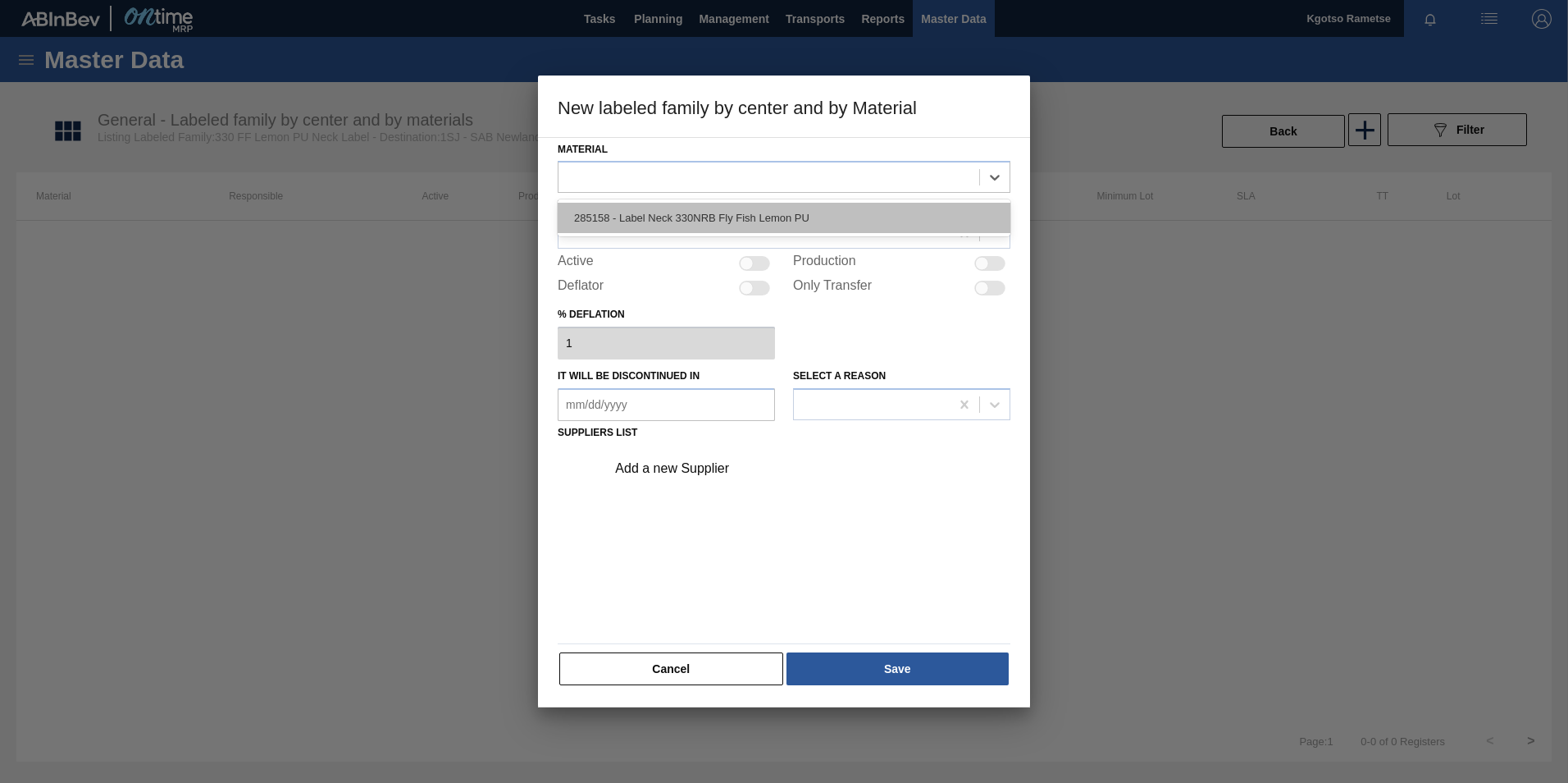
click at [685, 213] on div "285158 - Label Neck 330NRB Fly Fish Lemon PU" at bounding box center [784, 218] width 453 height 30
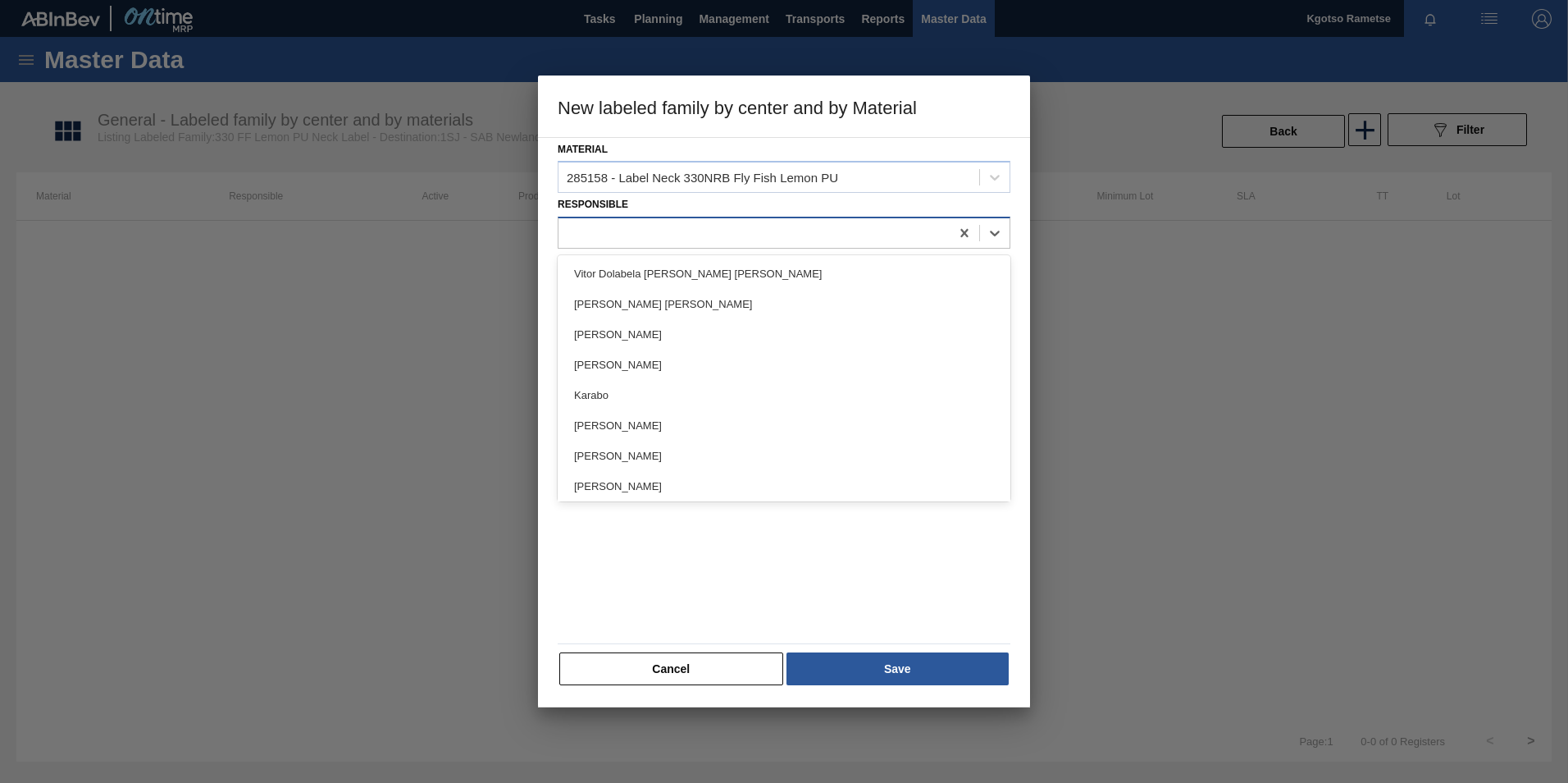
click at [683, 230] on div at bounding box center [754, 234] width 391 height 24
type input "kgo"
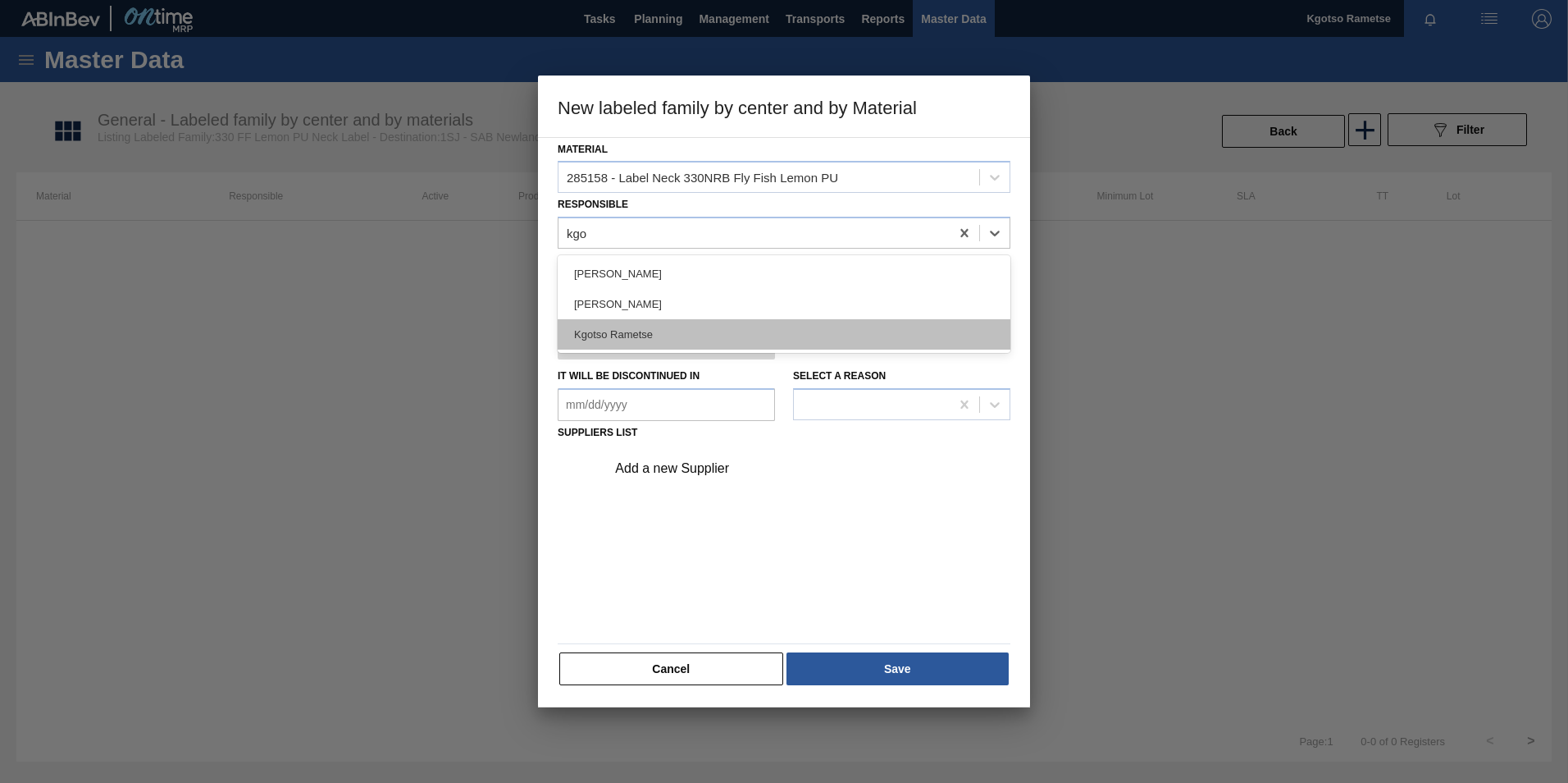
click at [632, 339] on div "Kgotso Rametse" at bounding box center [784, 334] width 453 height 30
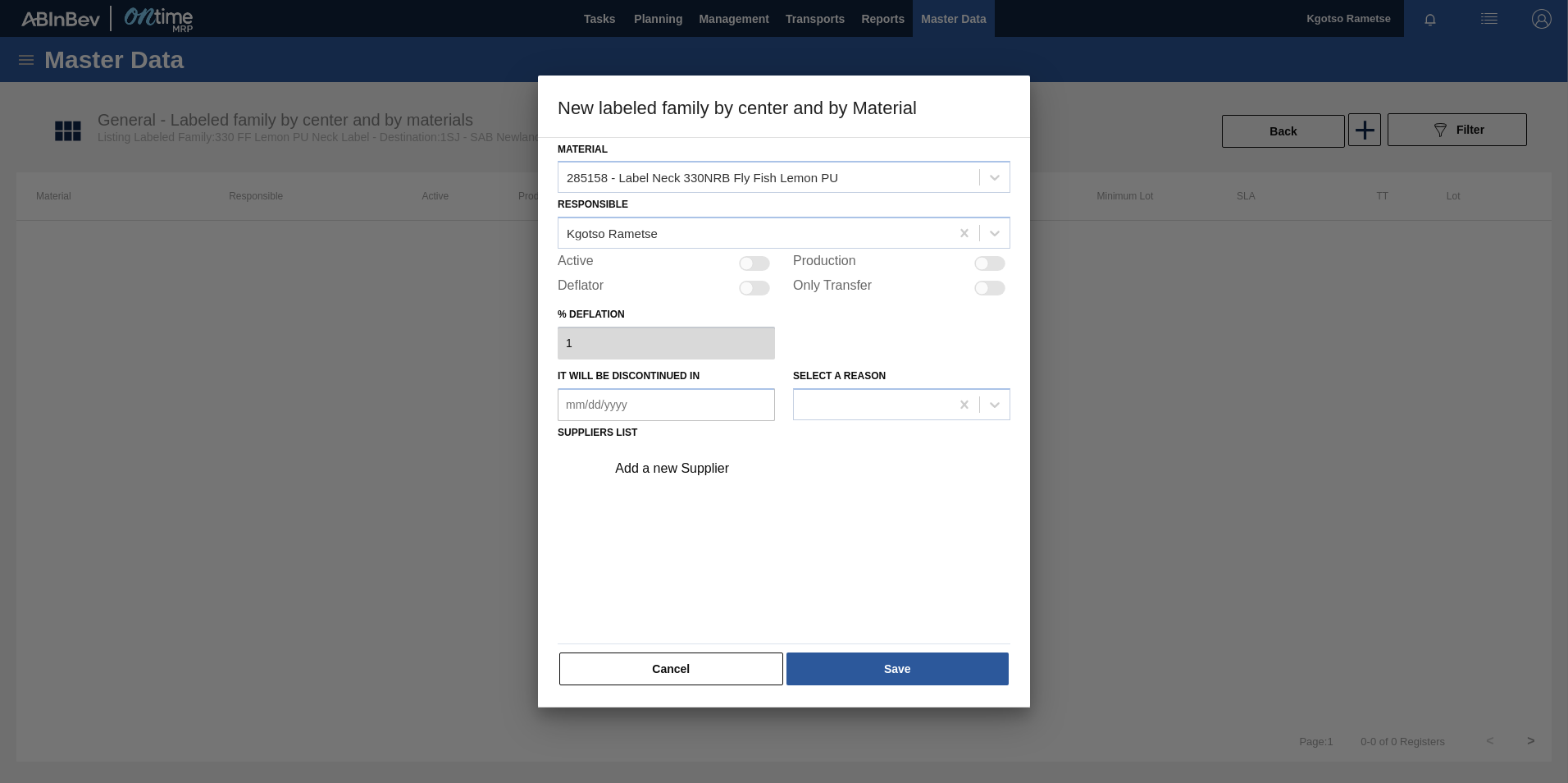
click at [754, 260] on div at bounding box center [755, 263] width 31 height 15
checkbox input "true"
click at [689, 458] on div "Add a new Supplier" at bounding box center [803, 469] width 414 height 41
click at [688, 471] on div "Add a new Supplier" at bounding box center [776, 468] width 322 height 15
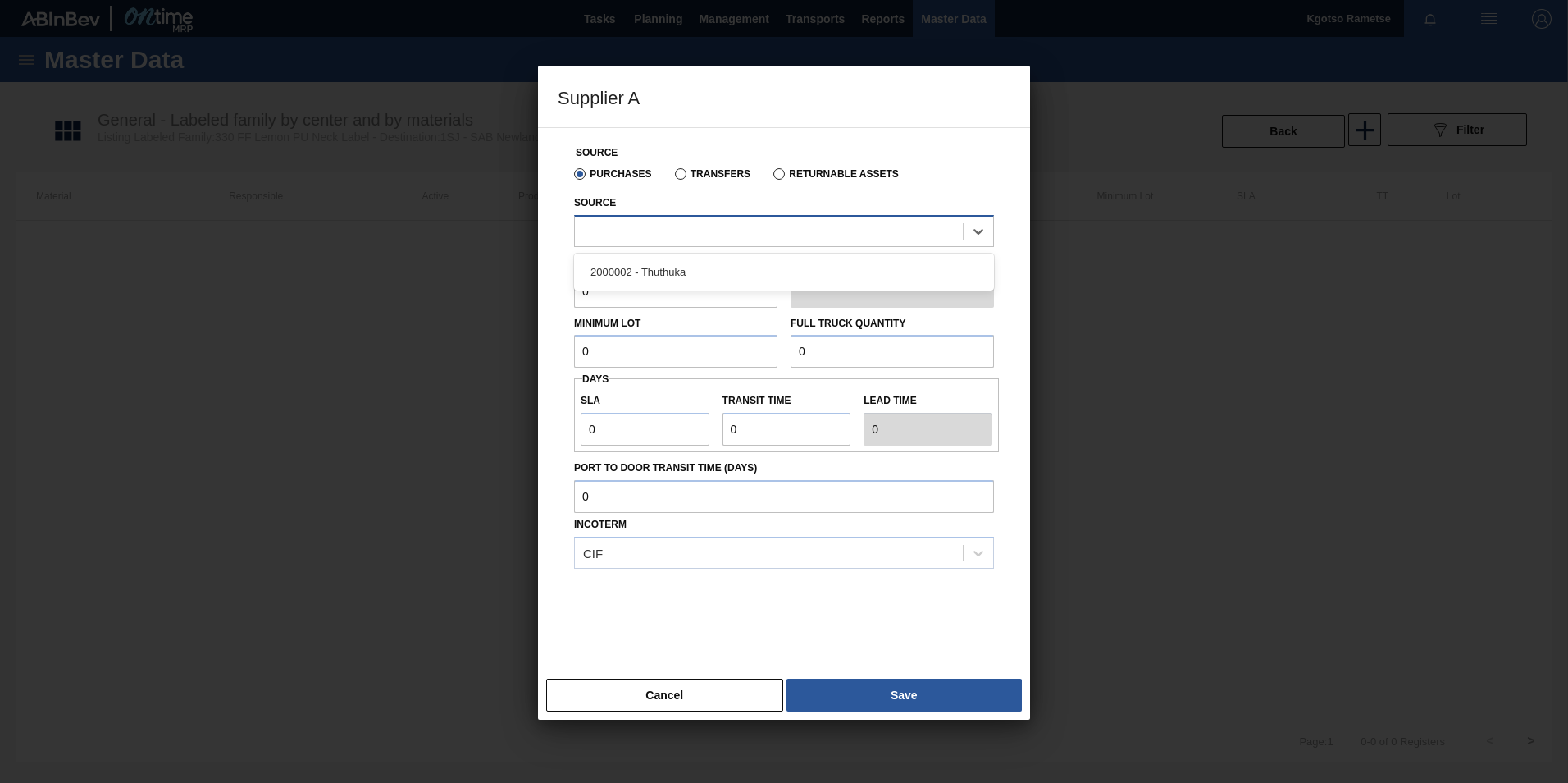
click at [698, 236] on div at bounding box center [769, 231] width 388 height 24
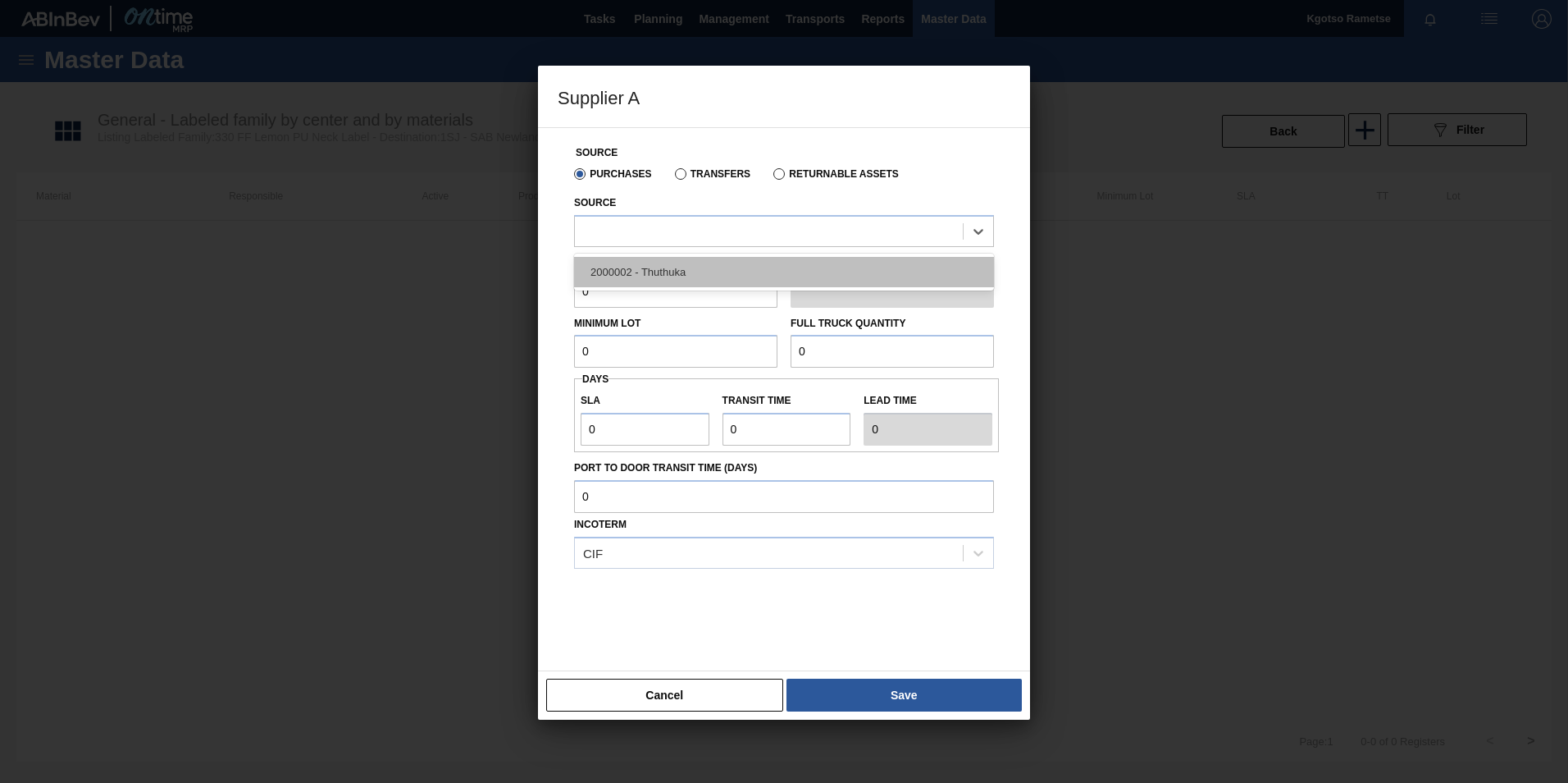
click at [689, 269] on div "2000002 - Thuthuka" at bounding box center [784, 272] width 420 height 30
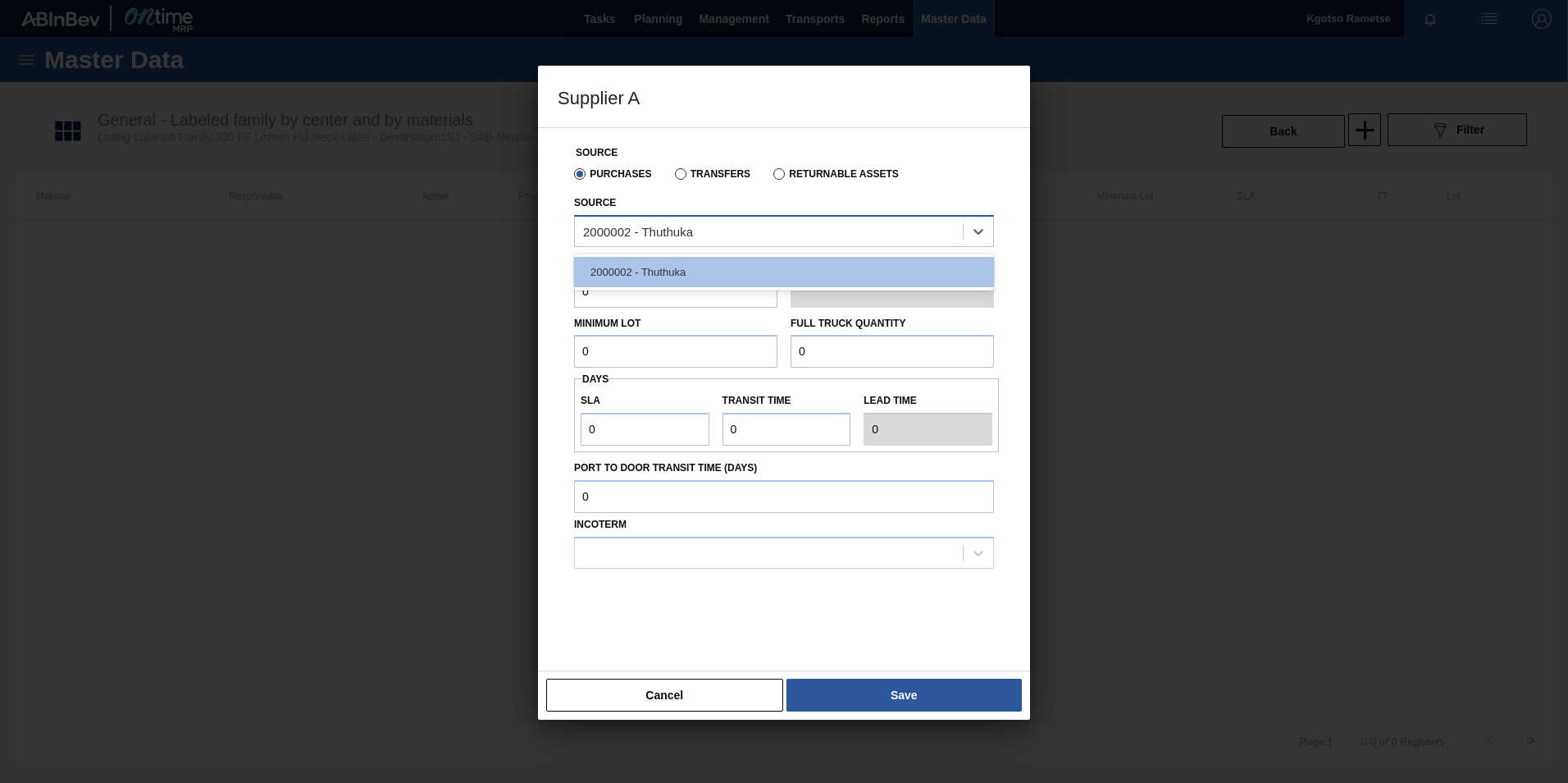
click at [704, 231] on div "2000002 - Thuthuka" at bounding box center [769, 231] width 388 height 24
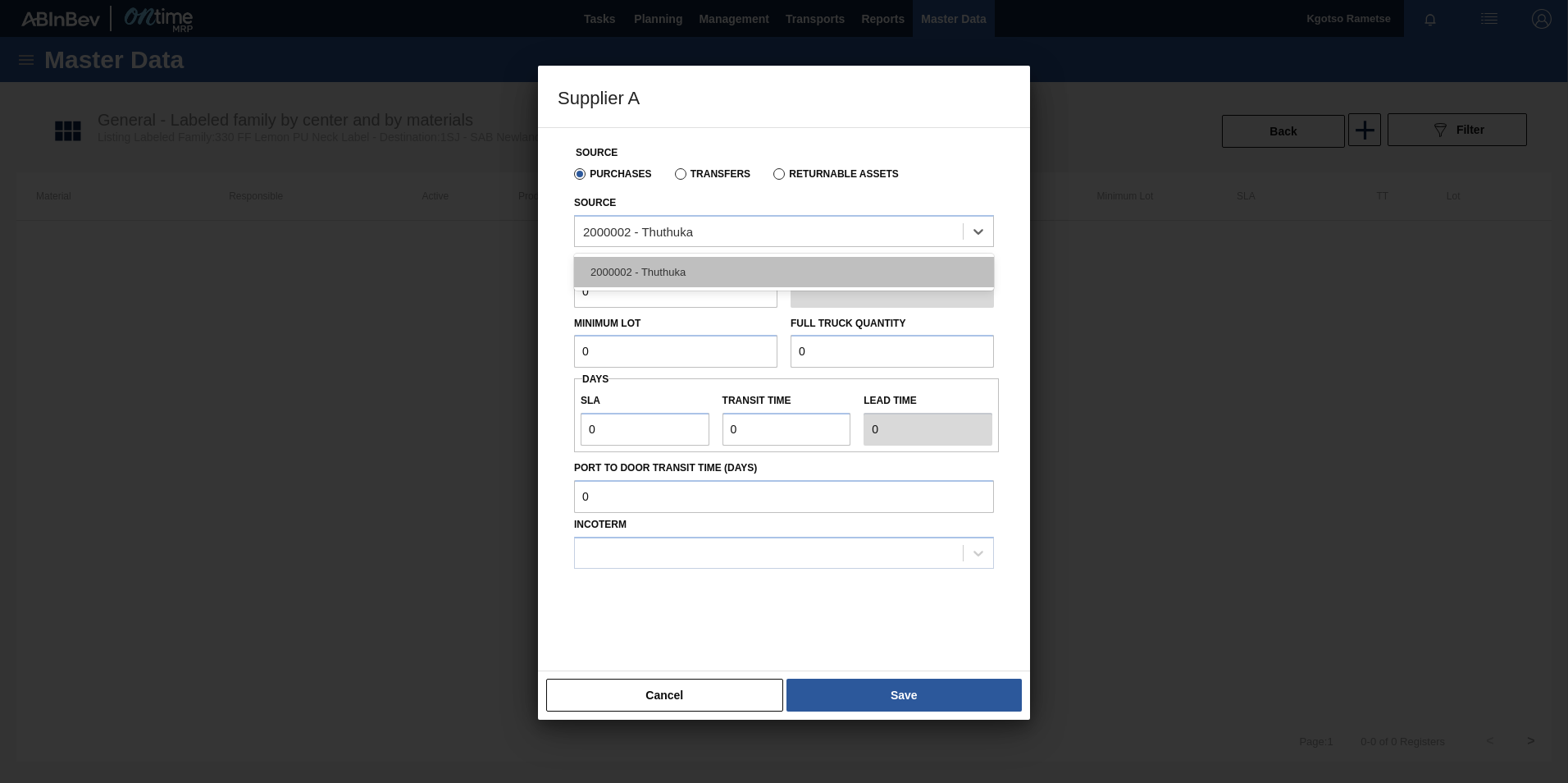
click at [680, 274] on div "2000002 - Thuthuka" at bounding box center [784, 272] width 420 height 30
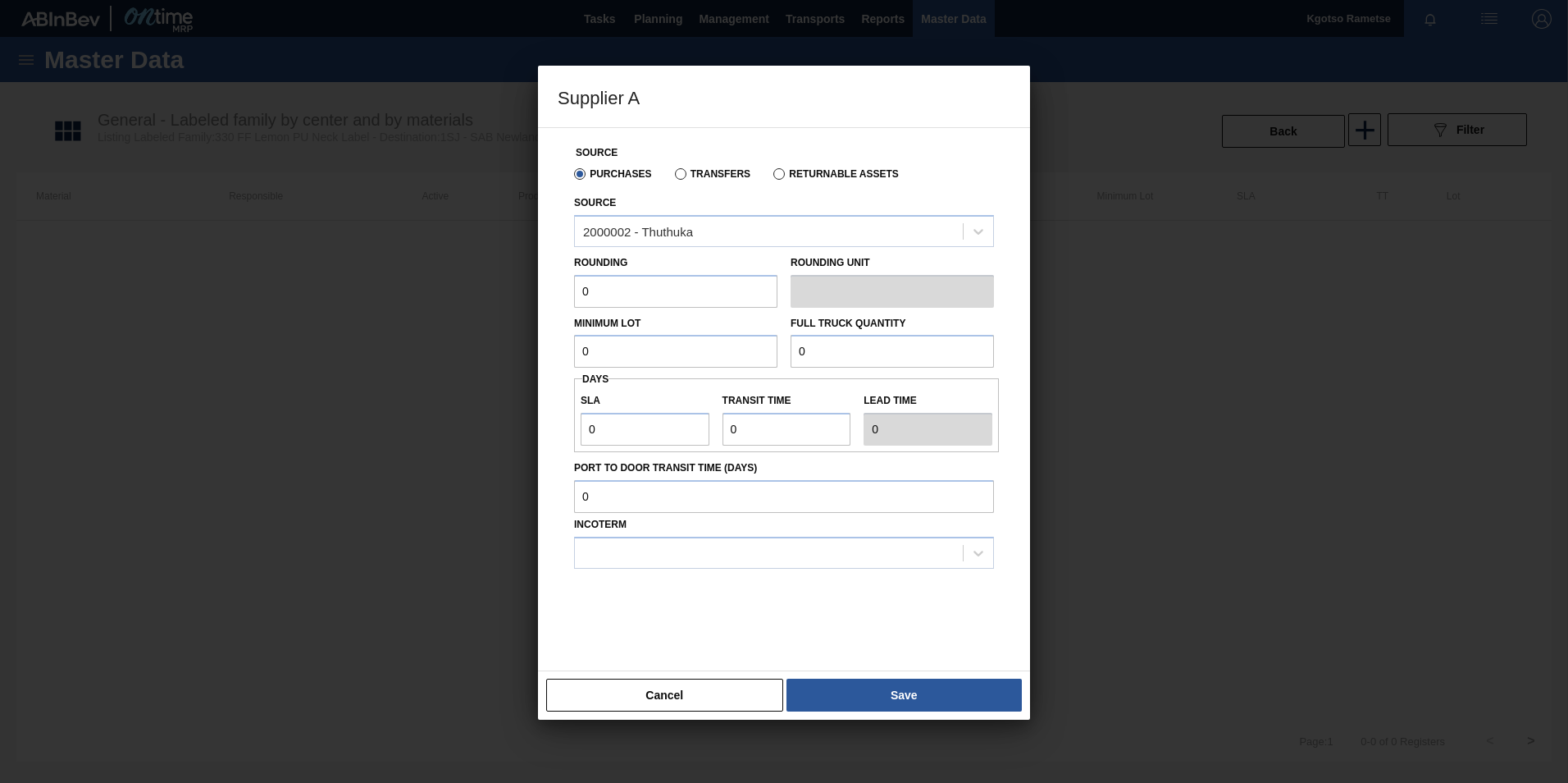
drag, startPoint x: 608, startPoint y: 353, endPoint x: 564, endPoint y: 357, distance: 44.2
click at [564, 357] on div "Source Purchases Transfers Returnable Assets Source 2000002 - Thuthuka Rounding…" at bounding box center [784, 389] width 453 height 523
drag, startPoint x: 646, startPoint y: 345, endPoint x: 134, endPoint y: 379, distance: 513.1
click at [147, 379] on div "Supplier A Source Purchases Transfers Returnable Assets Source 2000002 - Thuthu…" at bounding box center [784, 392] width 1568 height 783
type input "3,000,000"
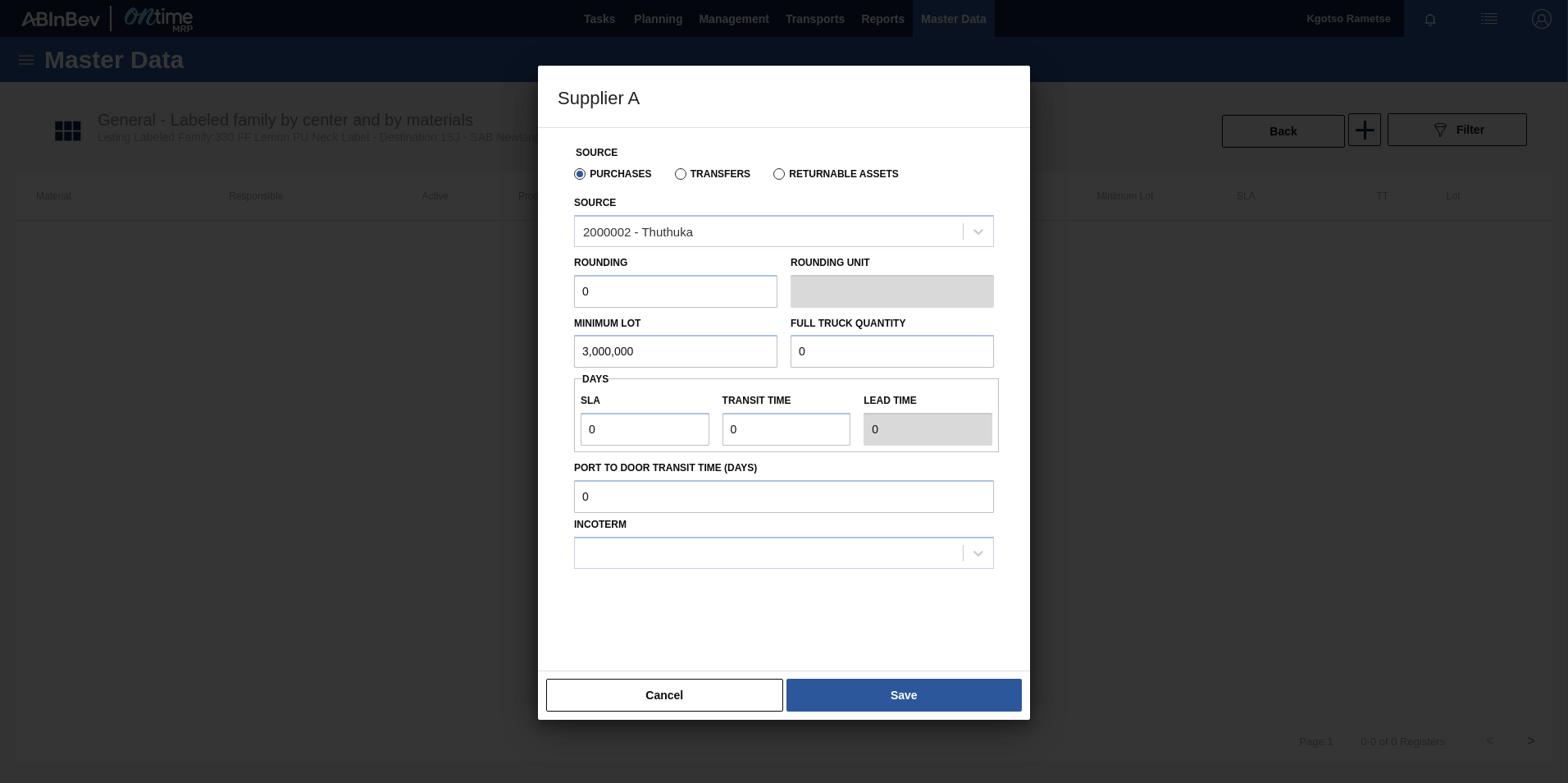
drag, startPoint x: 844, startPoint y: 343, endPoint x: 501, endPoint y: 346, distance: 343.0
click at [619, 344] on div "Minimum Lot 3,000,000 Full Truck Quantity 0" at bounding box center [784, 339] width 433 height 61
paste input "3,000,00"
type input "3,000,000"
drag, startPoint x: 618, startPoint y: 426, endPoint x: 507, endPoint y: 424, distance: 111.0
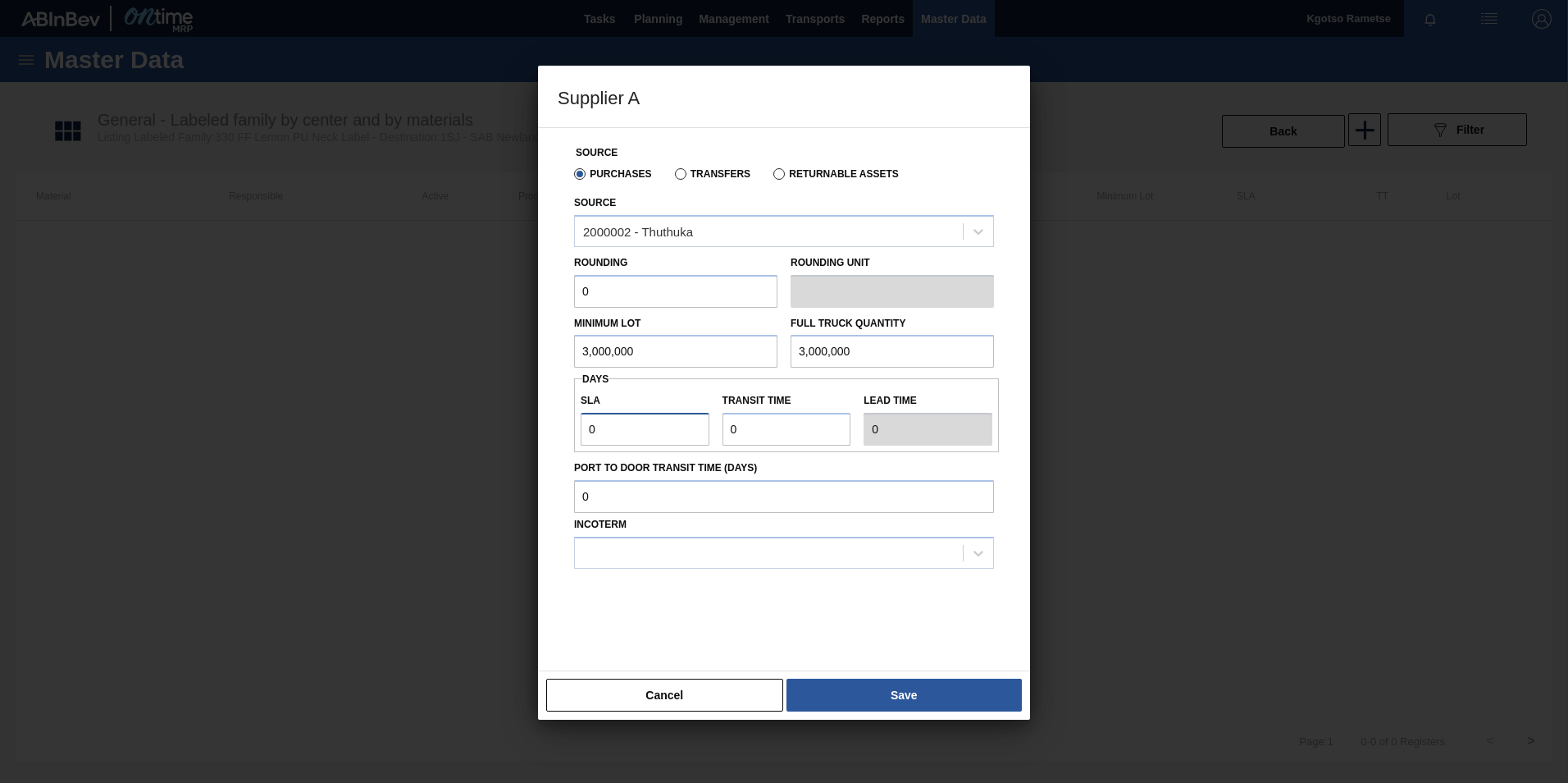
click at [524, 425] on div "Supplier A Source Purchases Transfers Returnable Assets Source 2000002 - Thuthu…" at bounding box center [784, 392] width 1568 height 783
type input "1"
click at [545, 423] on div "Source Purchases Transfers Returnable Assets Source 2000002 - Thuthuka Rounding…" at bounding box center [784, 399] width 492 height 544
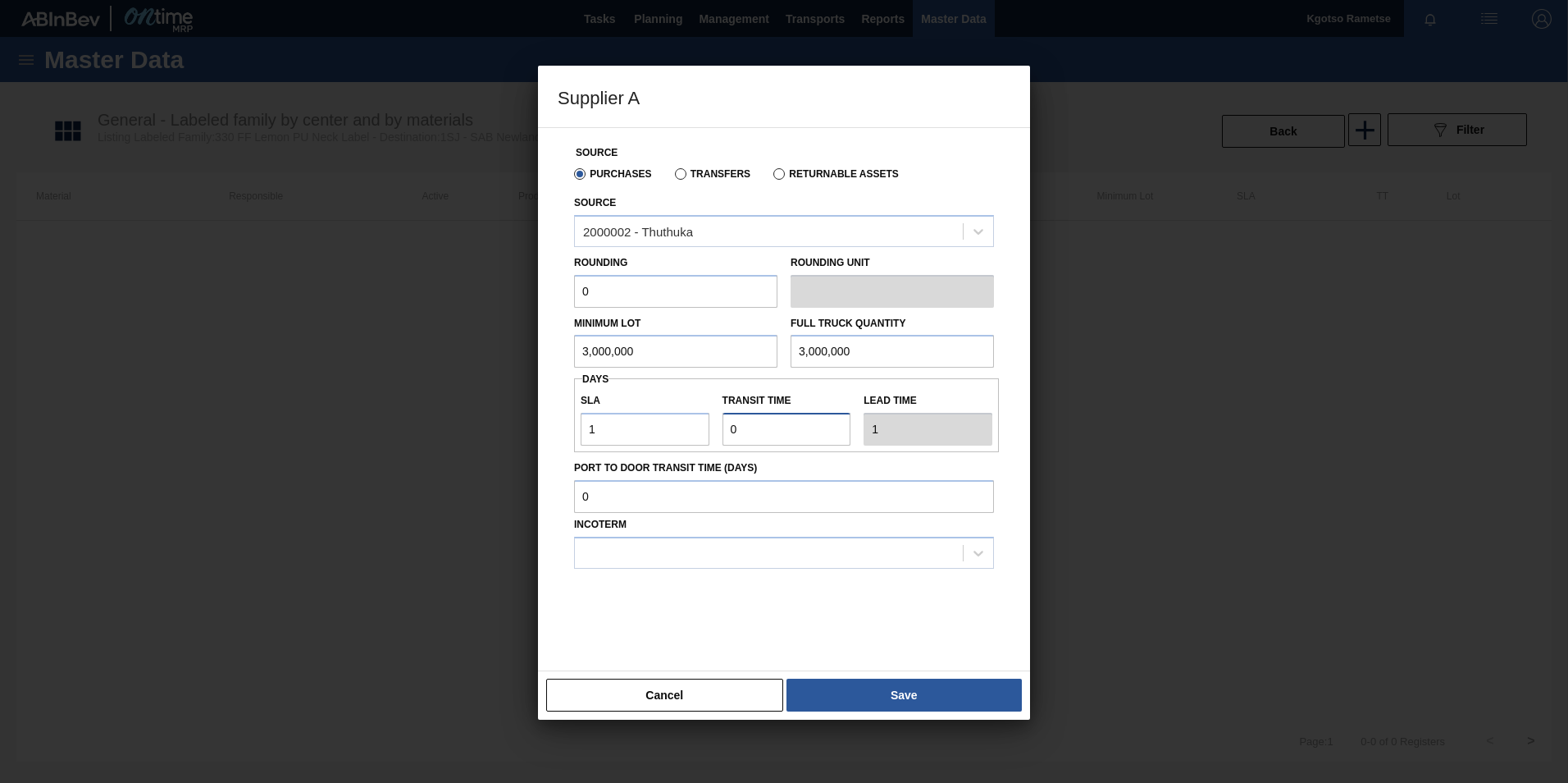
type input "1"
type input "2"
type input "1"
click at [642, 555] on div at bounding box center [769, 552] width 388 height 24
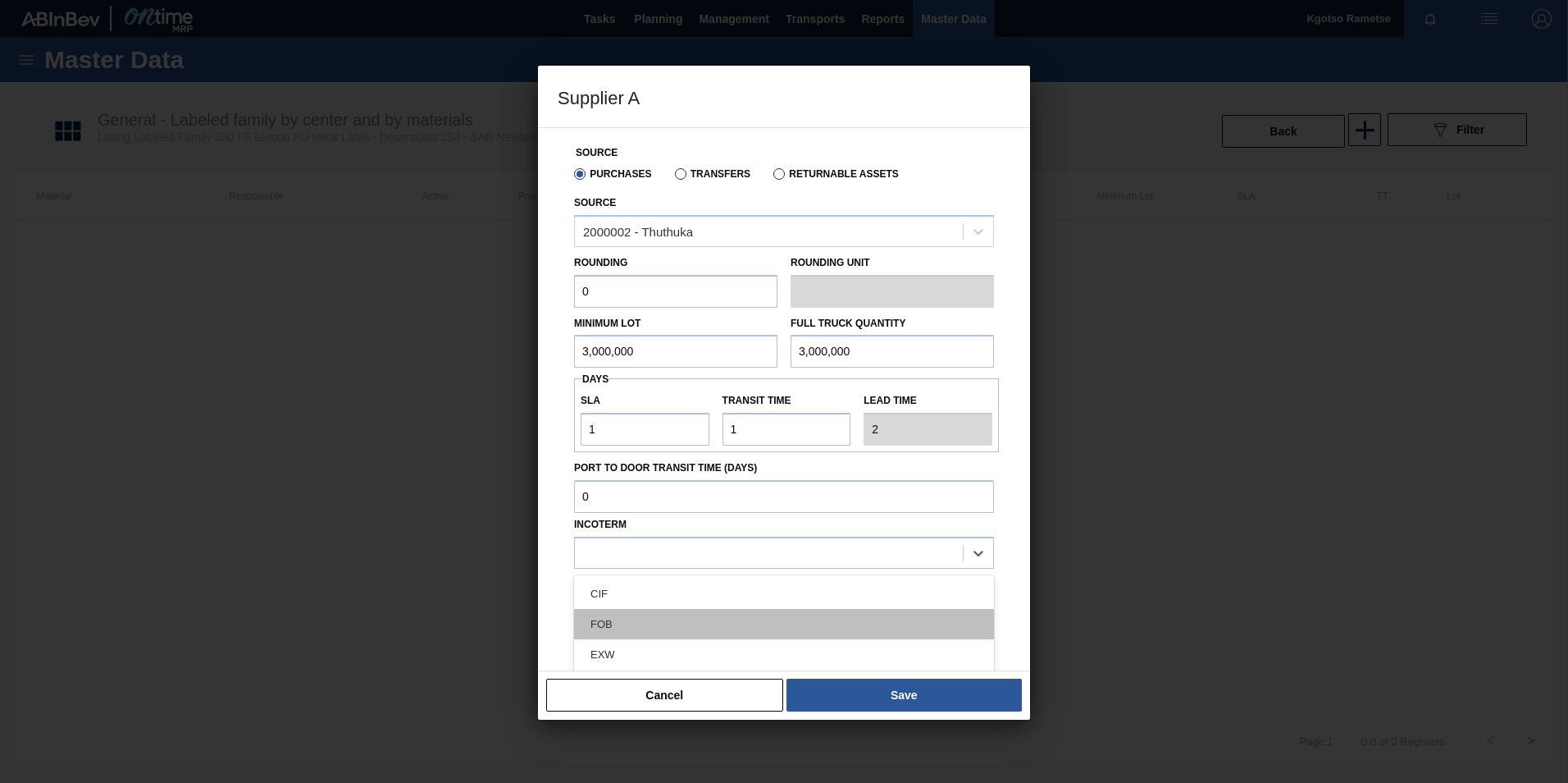
click at [632, 616] on div "FOB" at bounding box center [784, 624] width 420 height 30
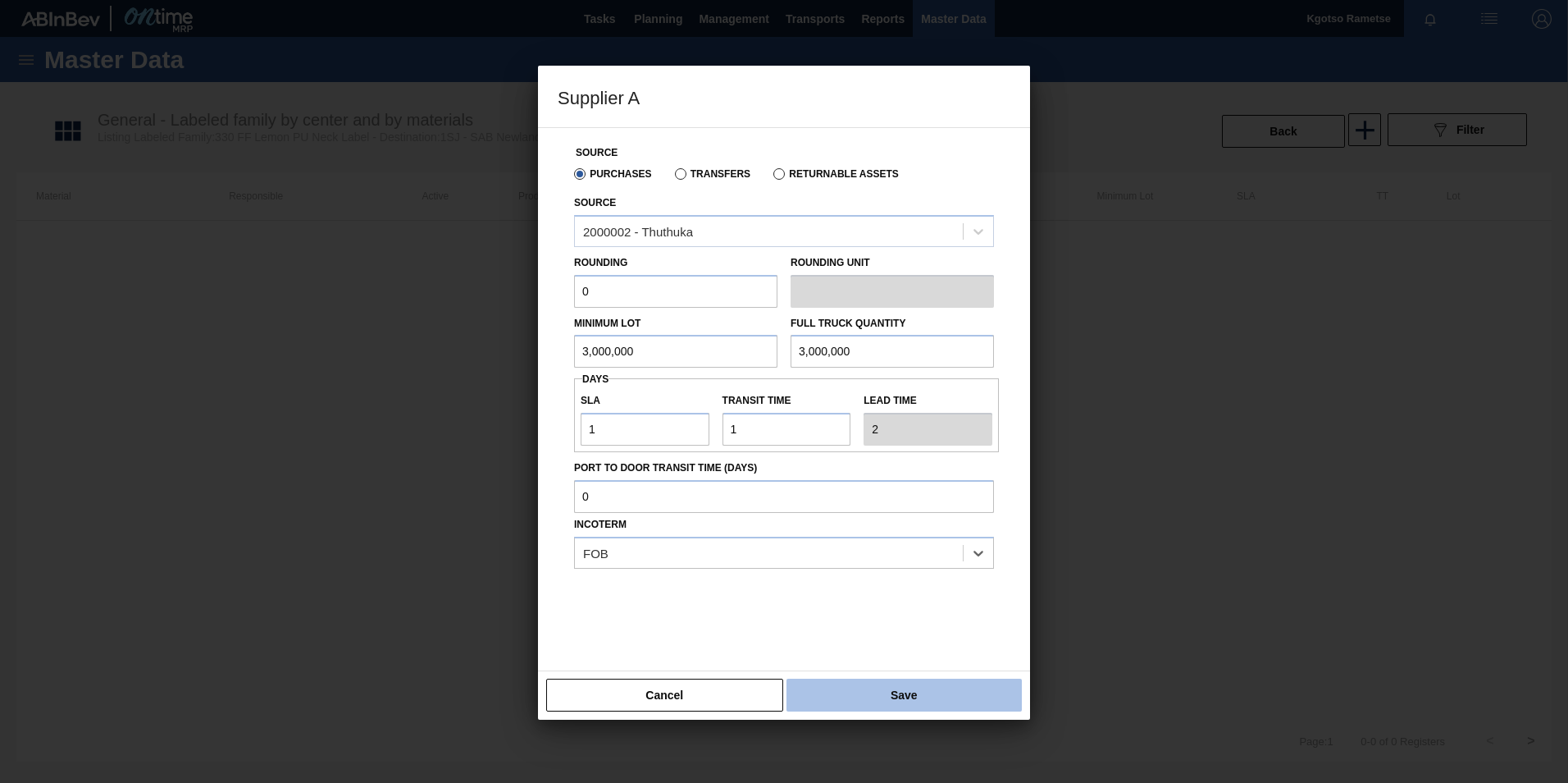
click at [933, 688] on button "Save" at bounding box center [904, 695] width 235 height 32
type input "EA"
click at [920, 685] on button "Save" at bounding box center [904, 695] width 235 height 32
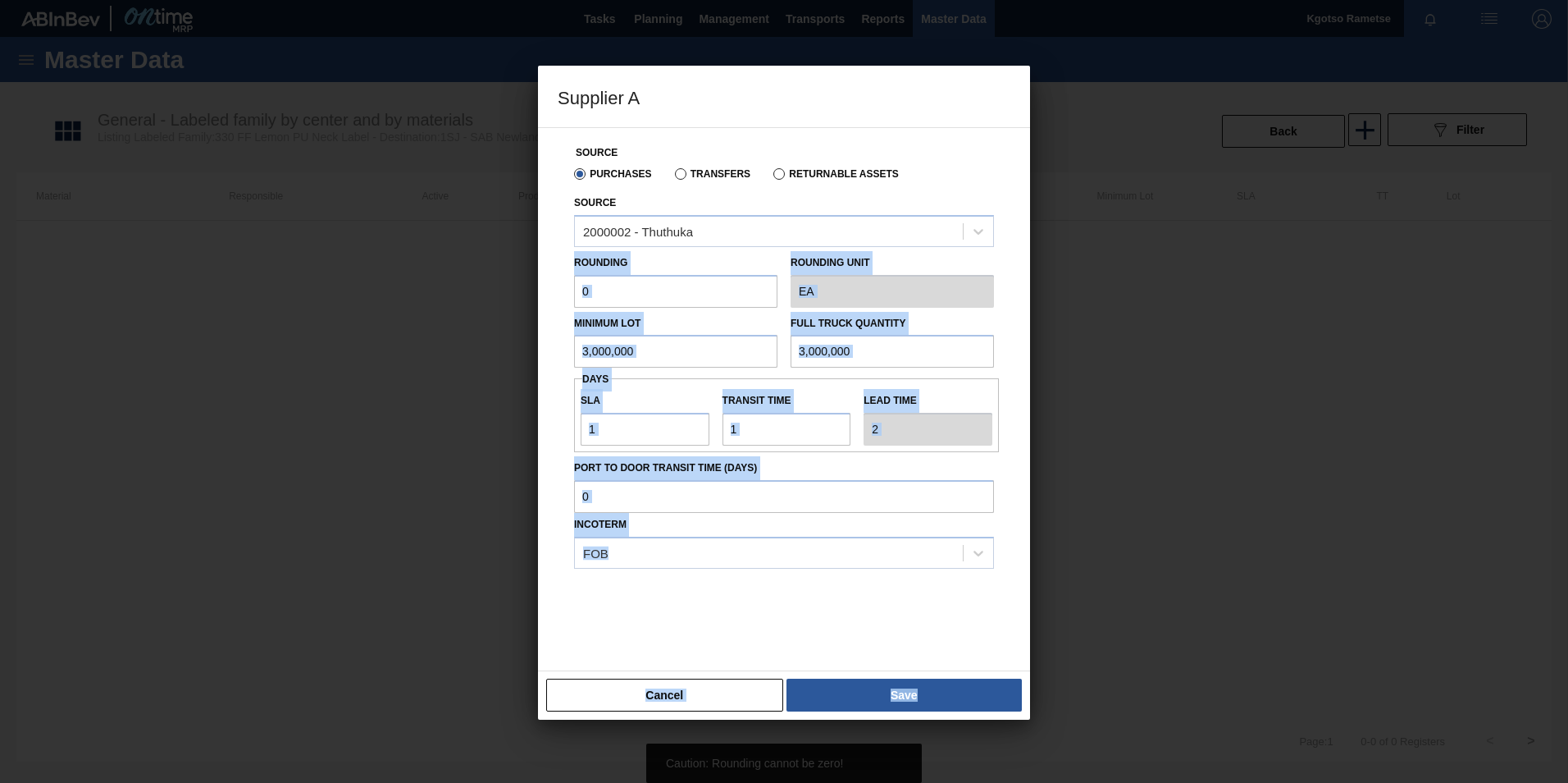
click at [531, 268] on div "Supplier A Source Purchases Transfers Returnable Assets Source 2000002 - Thuthu…" at bounding box center [784, 392] width 1568 height 783
drag, startPoint x: 531, startPoint y: 268, endPoint x: 618, endPoint y: 284, distance: 88.5
click at [618, 284] on input "0" at bounding box center [675, 290] width 203 height 32
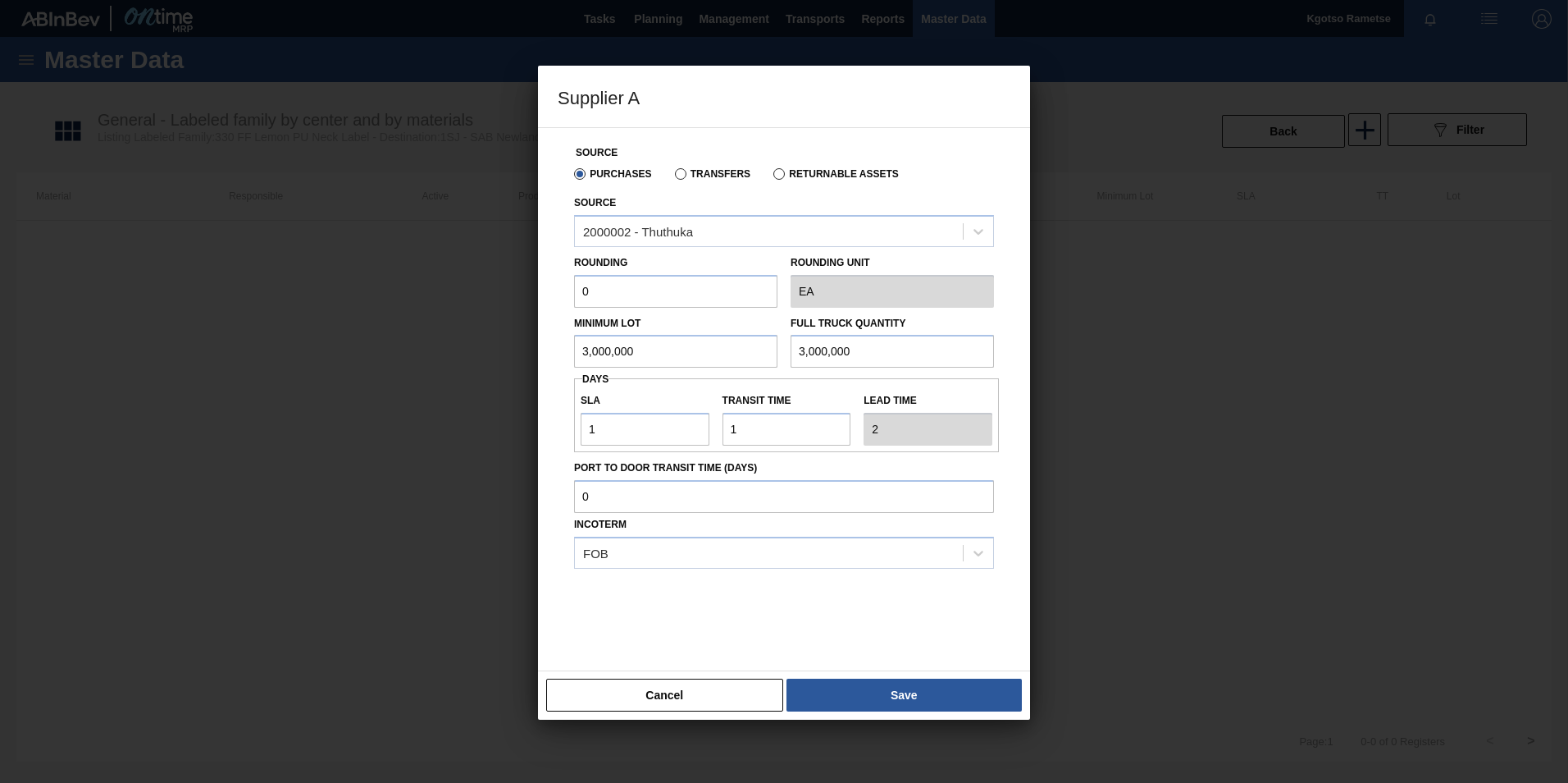
drag, startPoint x: 615, startPoint y: 285, endPoint x: 514, endPoint y: 299, distance: 102.0
click at [514, 299] on div "Supplier A Source Purchases Transfers Returnable Assets Source 2000002 - Thuthu…" at bounding box center [784, 392] width 1568 height 783
type input "1"
click at [844, 651] on div "Source Purchases Transfers Returnable Assets Source 2000002 - Thuthuka Rounding…" at bounding box center [784, 399] width 492 height 544
click at [860, 682] on button "Save" at bounding box center [904, 695] width 235 height 32
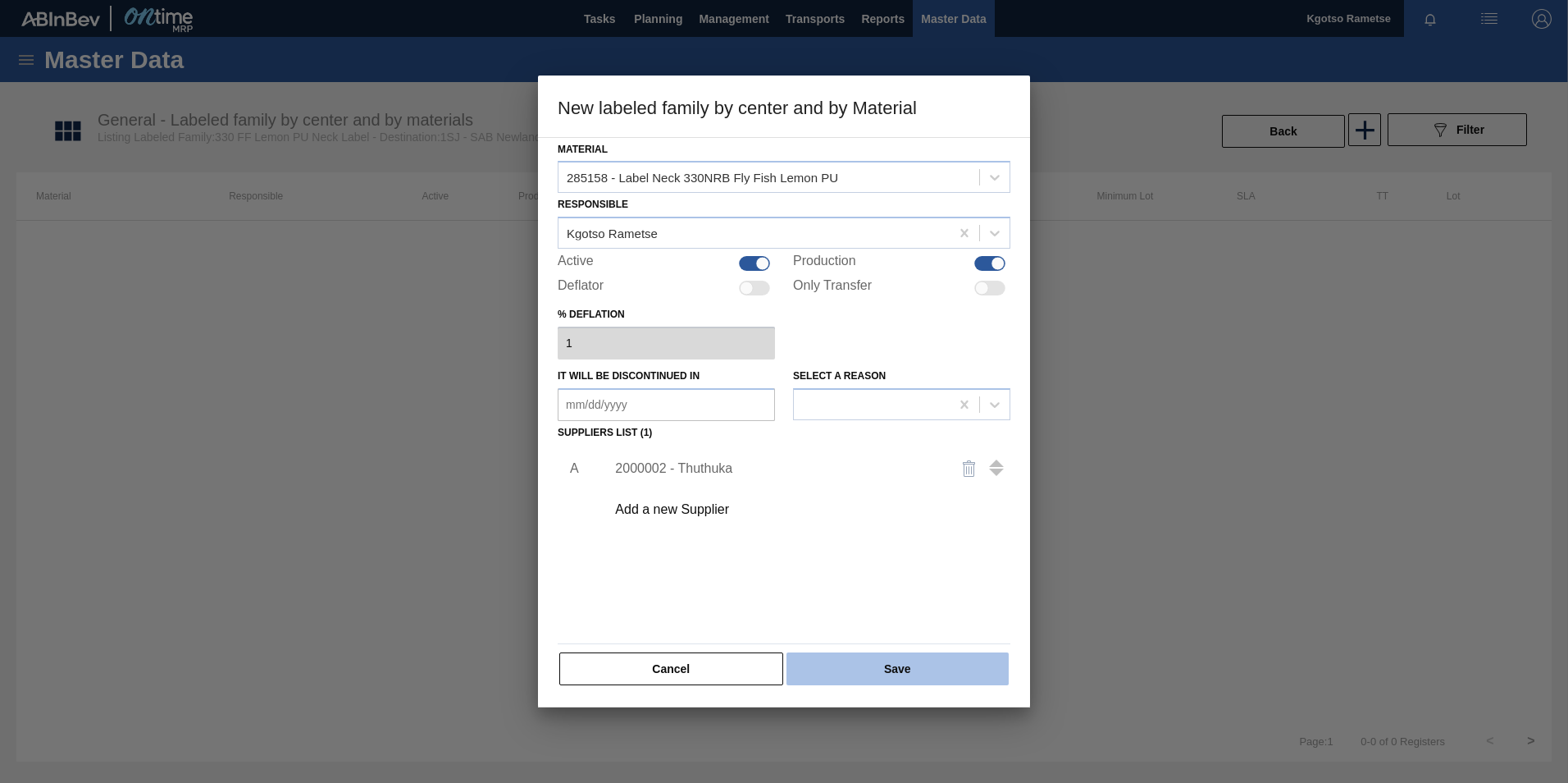
click at [860, 672] on button "Save" at bounding box center [897, 668] width 223 height 32
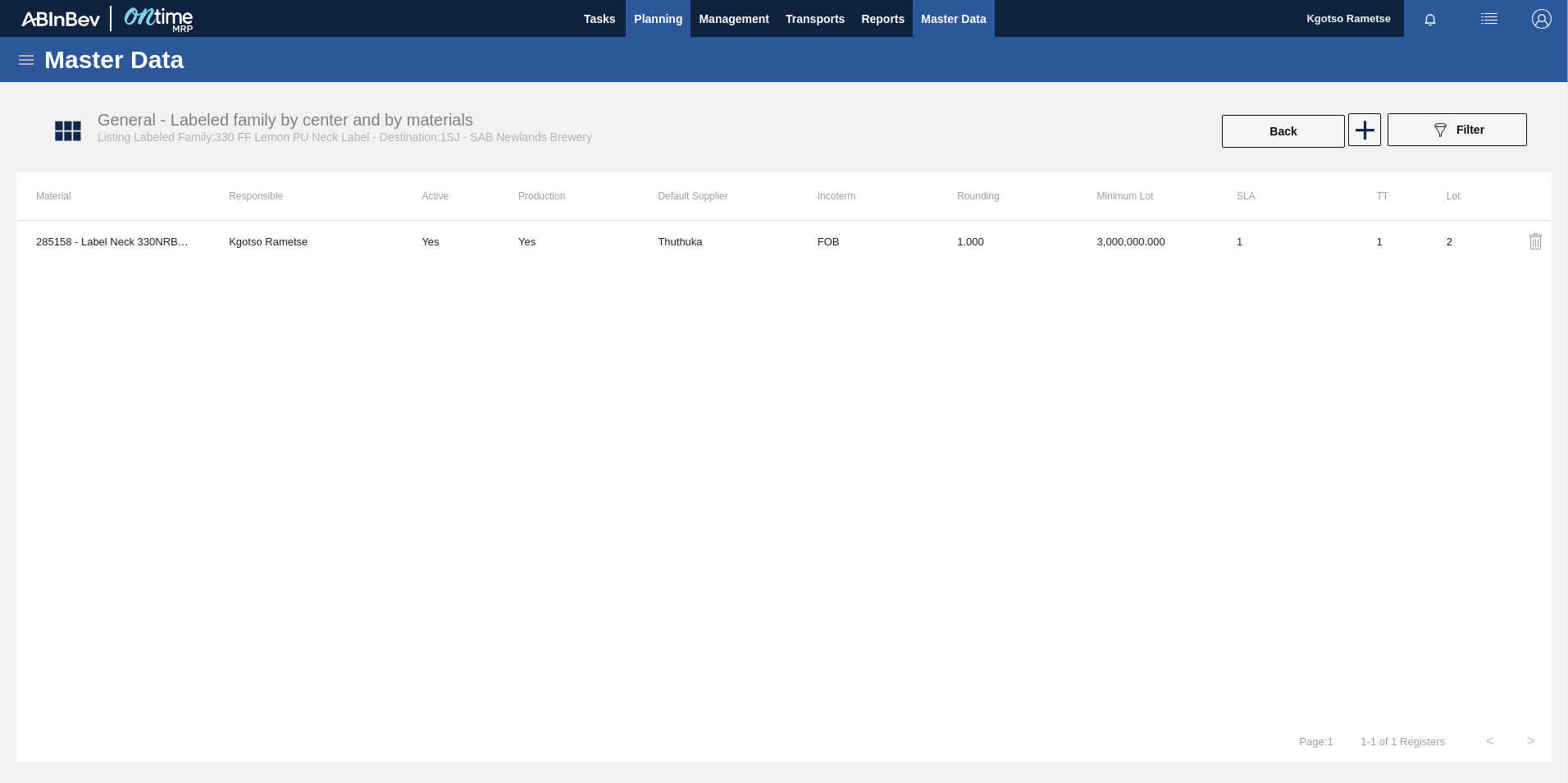
click at [659, 13] on span "Planning" at bounding box center [657, 19] width 48 height 20
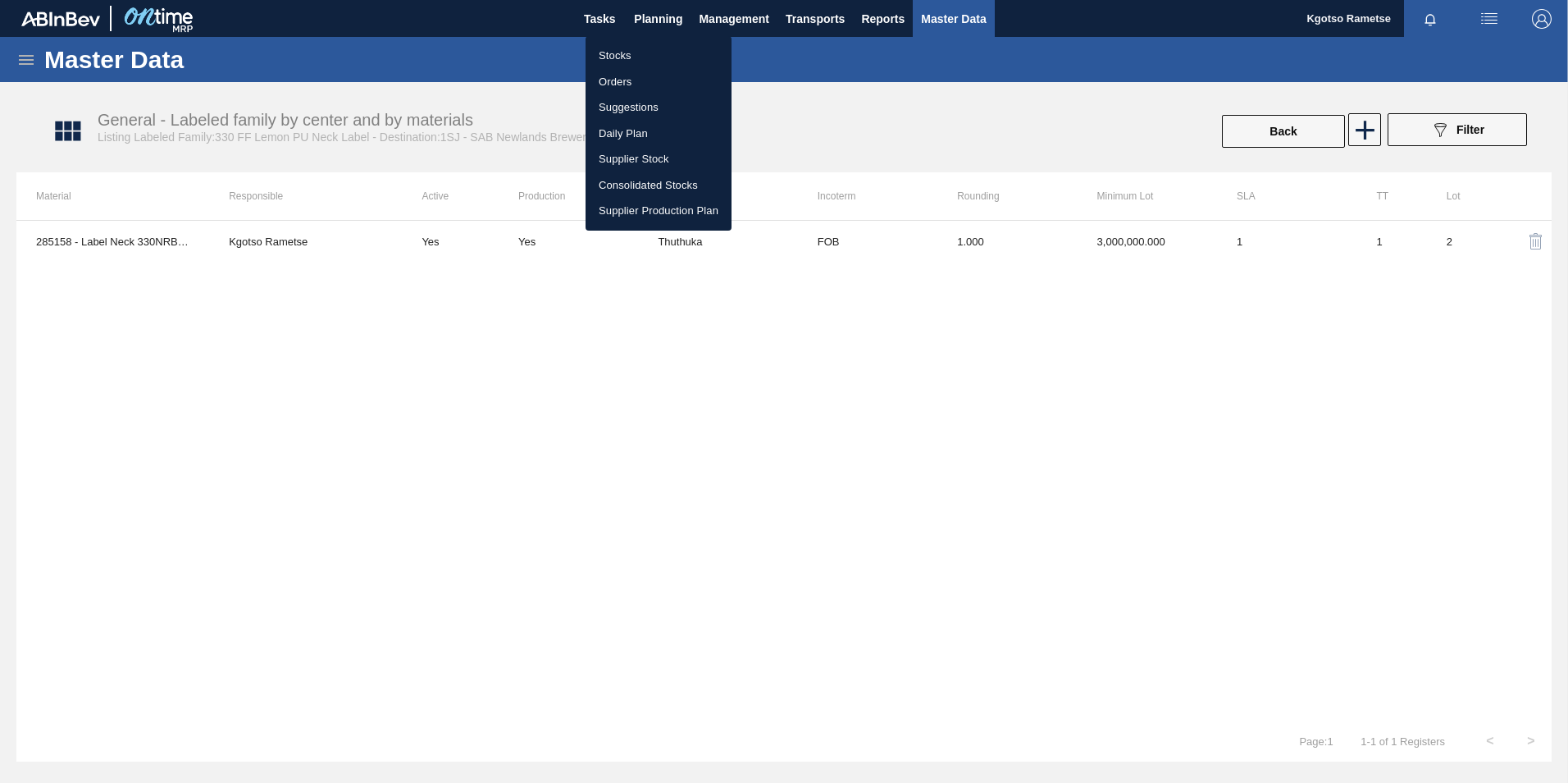
click at [632, 49] on li "Stocks" at bounding box center [658, 55] width 146 height 26
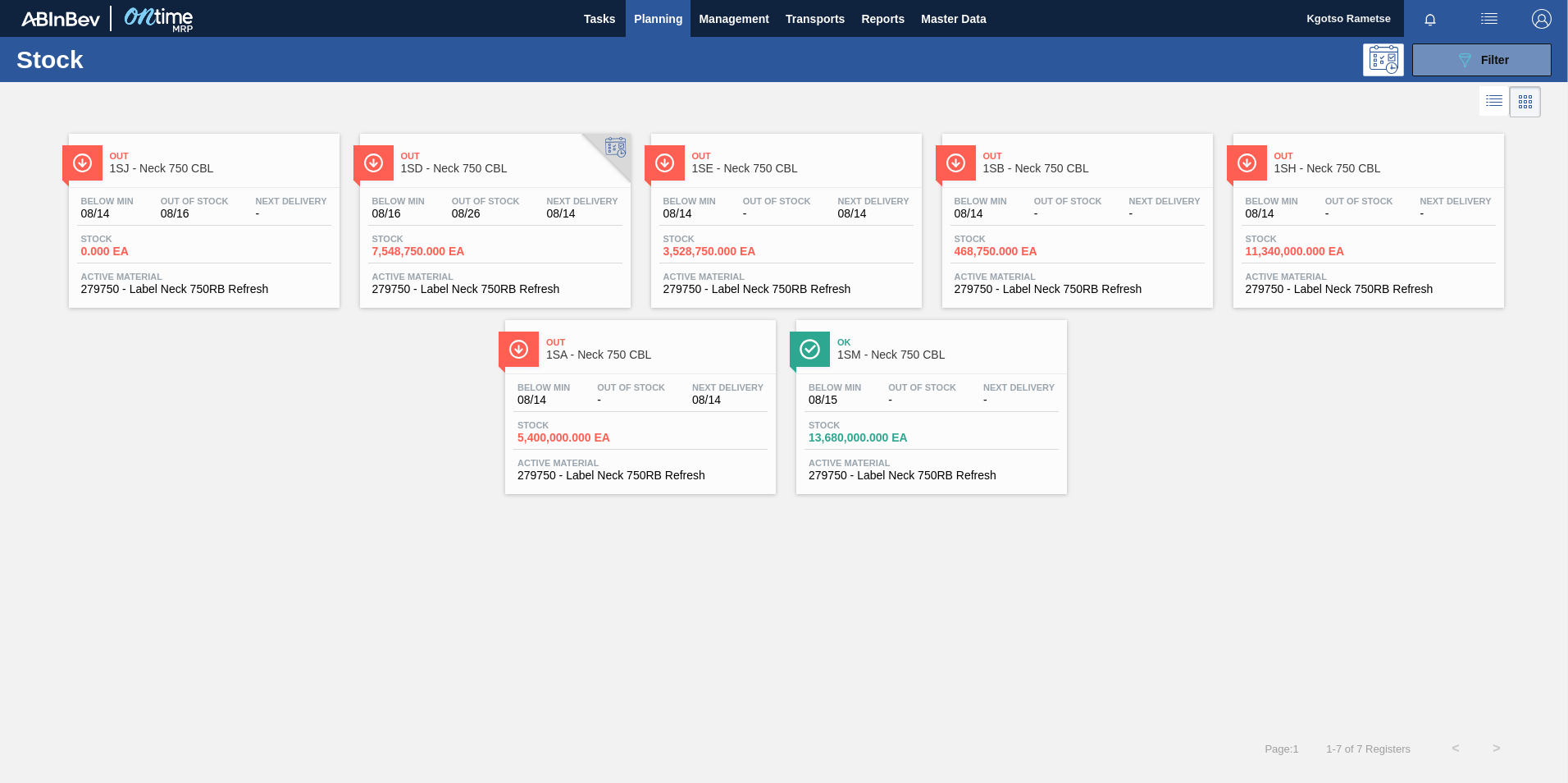
click at [652, 17] on span "Planning" at bounding box center [657, 19] width 48 height 20
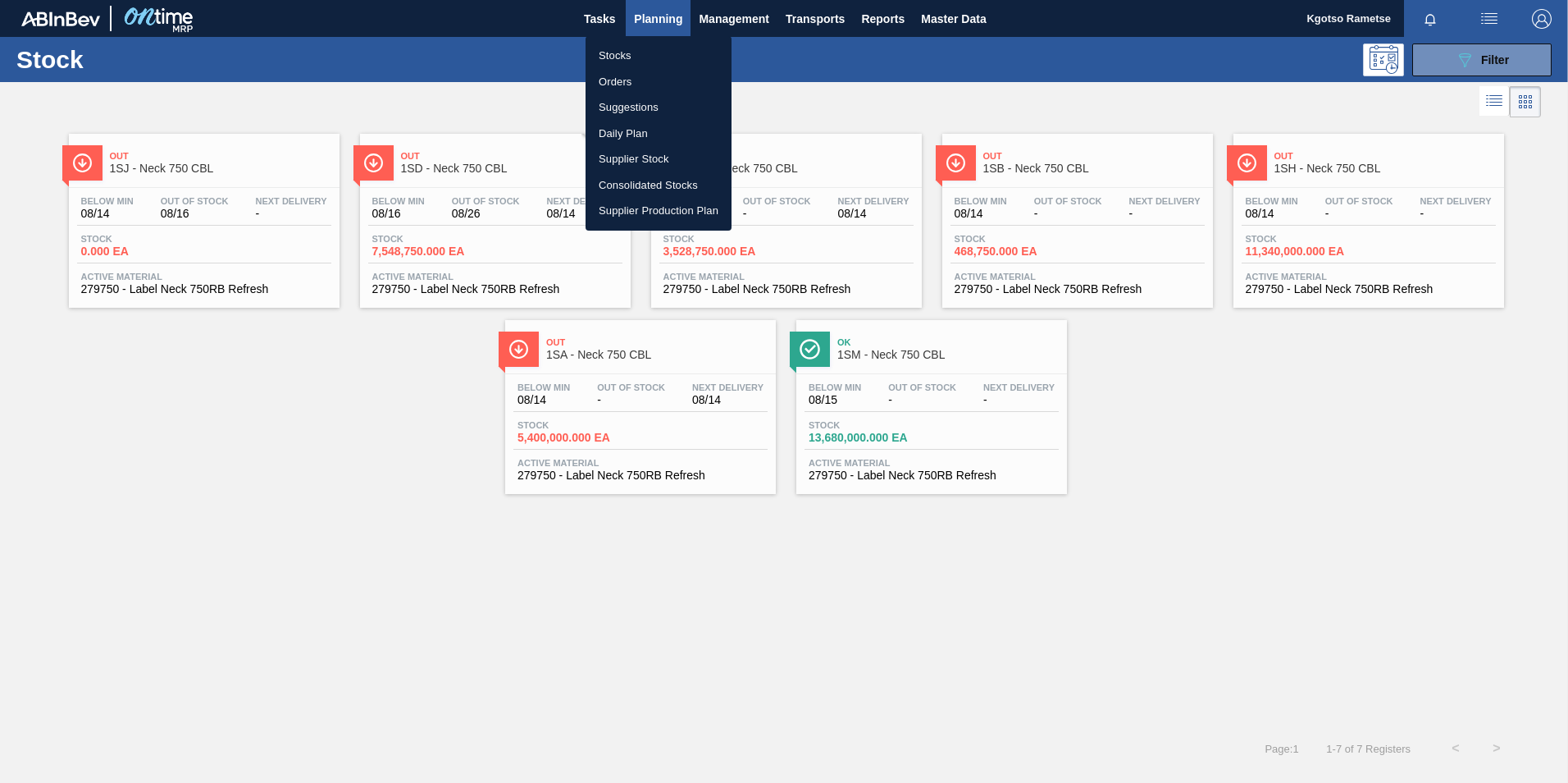
click at [631, 48] on li "Stocks" at bounding box center [658, 55] width 146 height 26
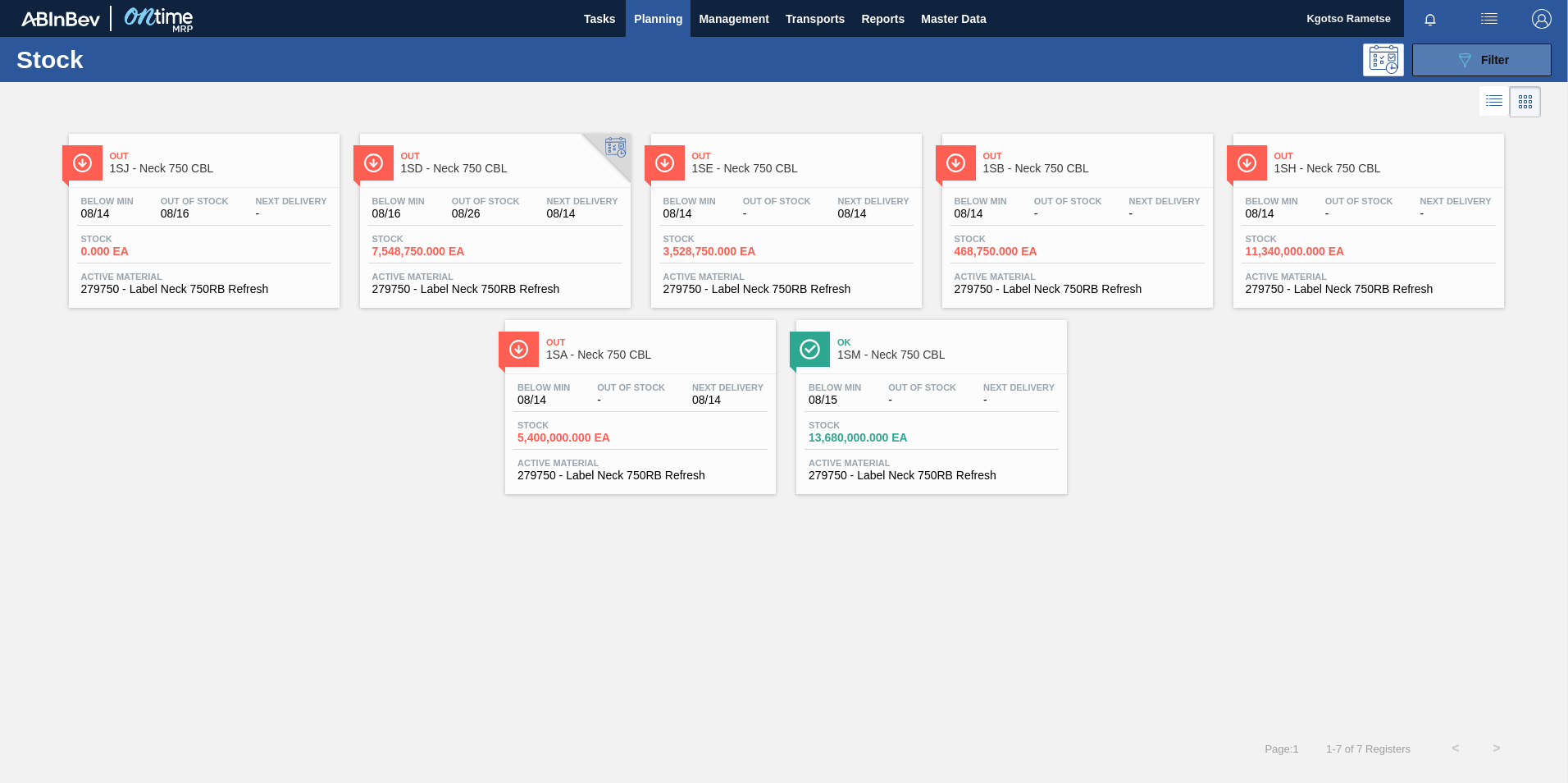
click at [1469, 64] on icon "089F7B8B-B2A5-4AFE-B5C0-19BA573D28AC" at bounding box center [1465, 60] width 20 height 20
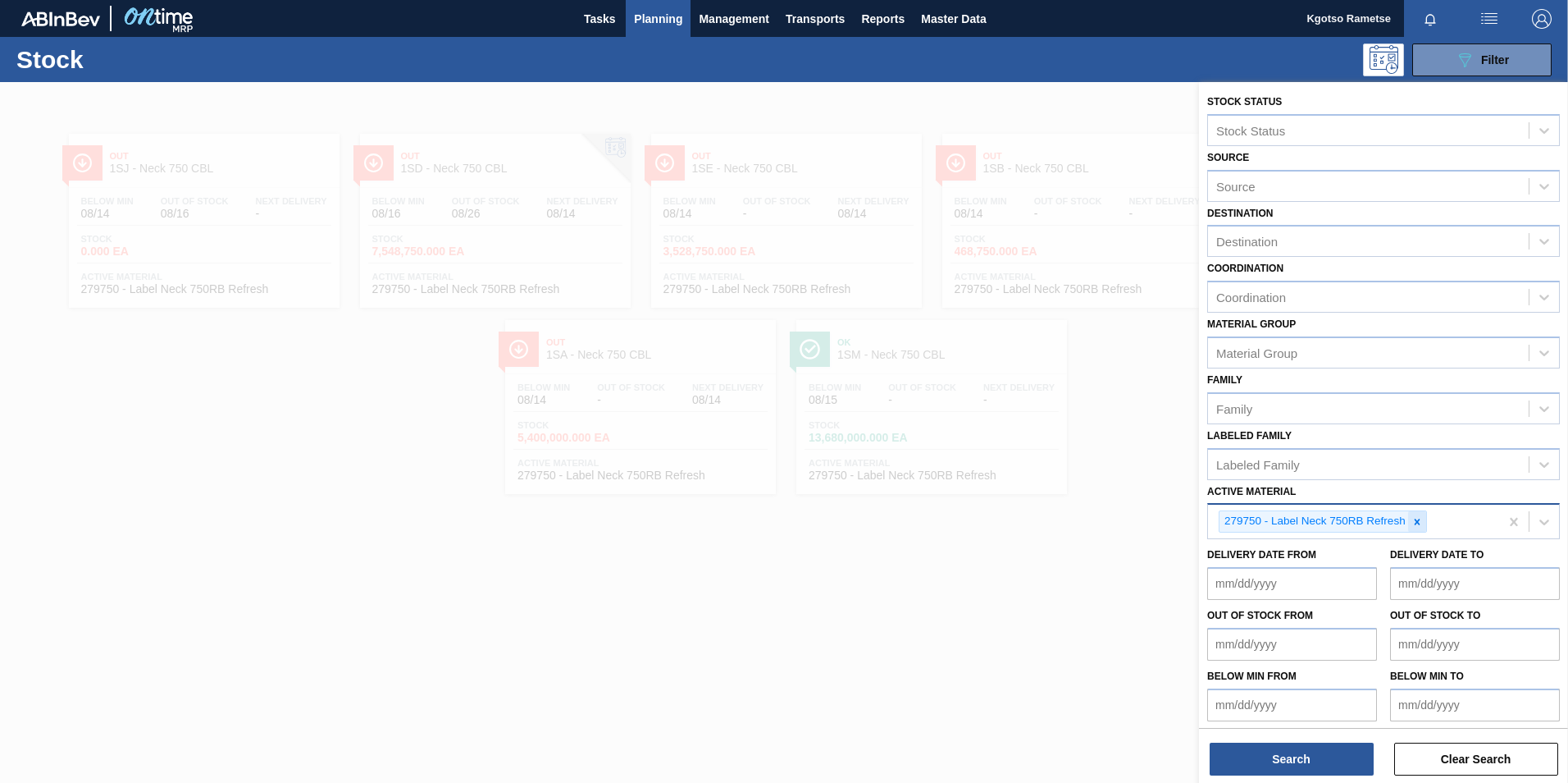
click at [1423, 515] on div at bounding box center [1417, 521] width 18 height 21
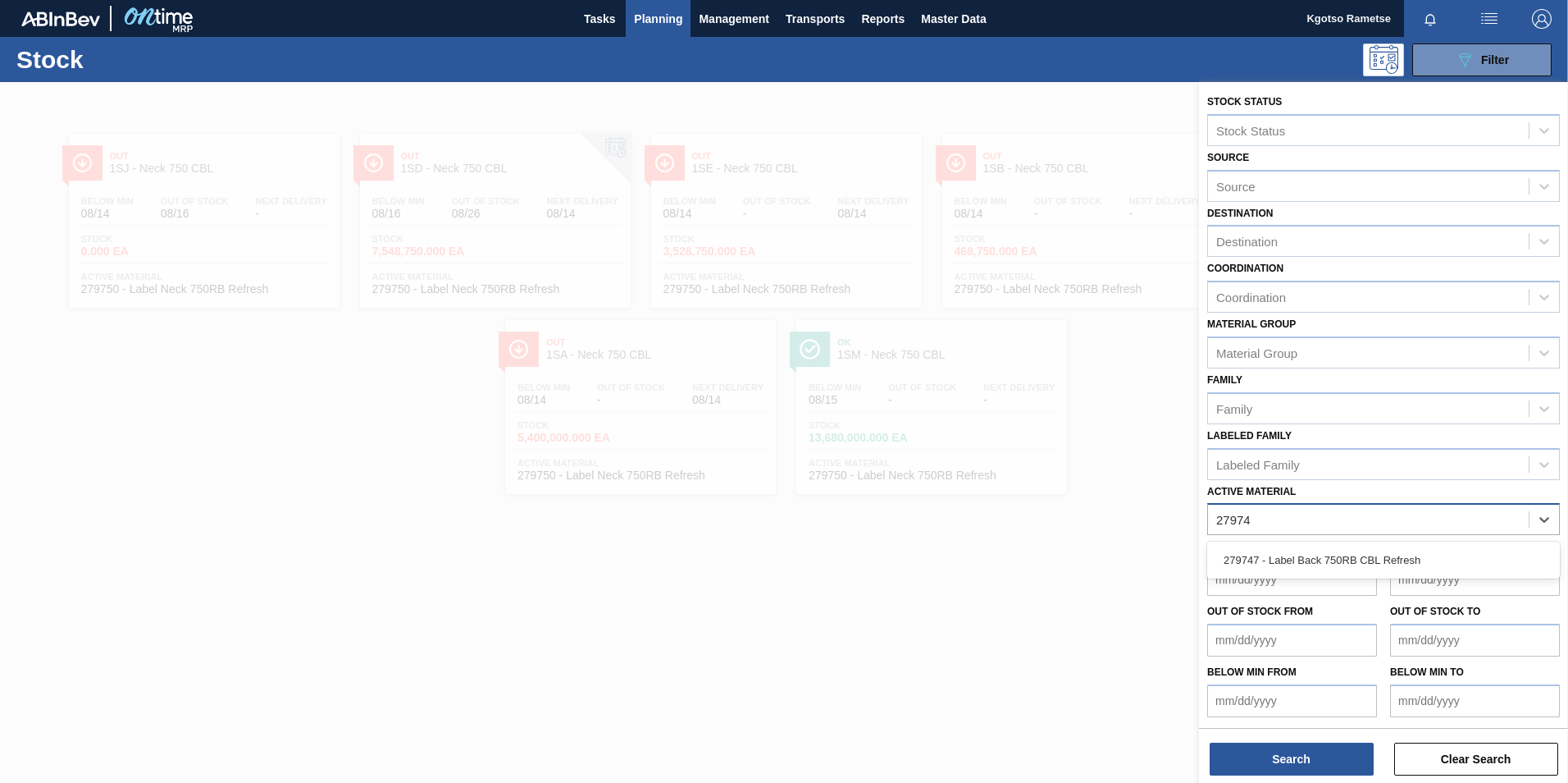
type Material "279747"
click at [1354, 555] on div "279747 - Label Back 750RB CBL Refresh" at bounding box center [1384, 559] width 353 height 30
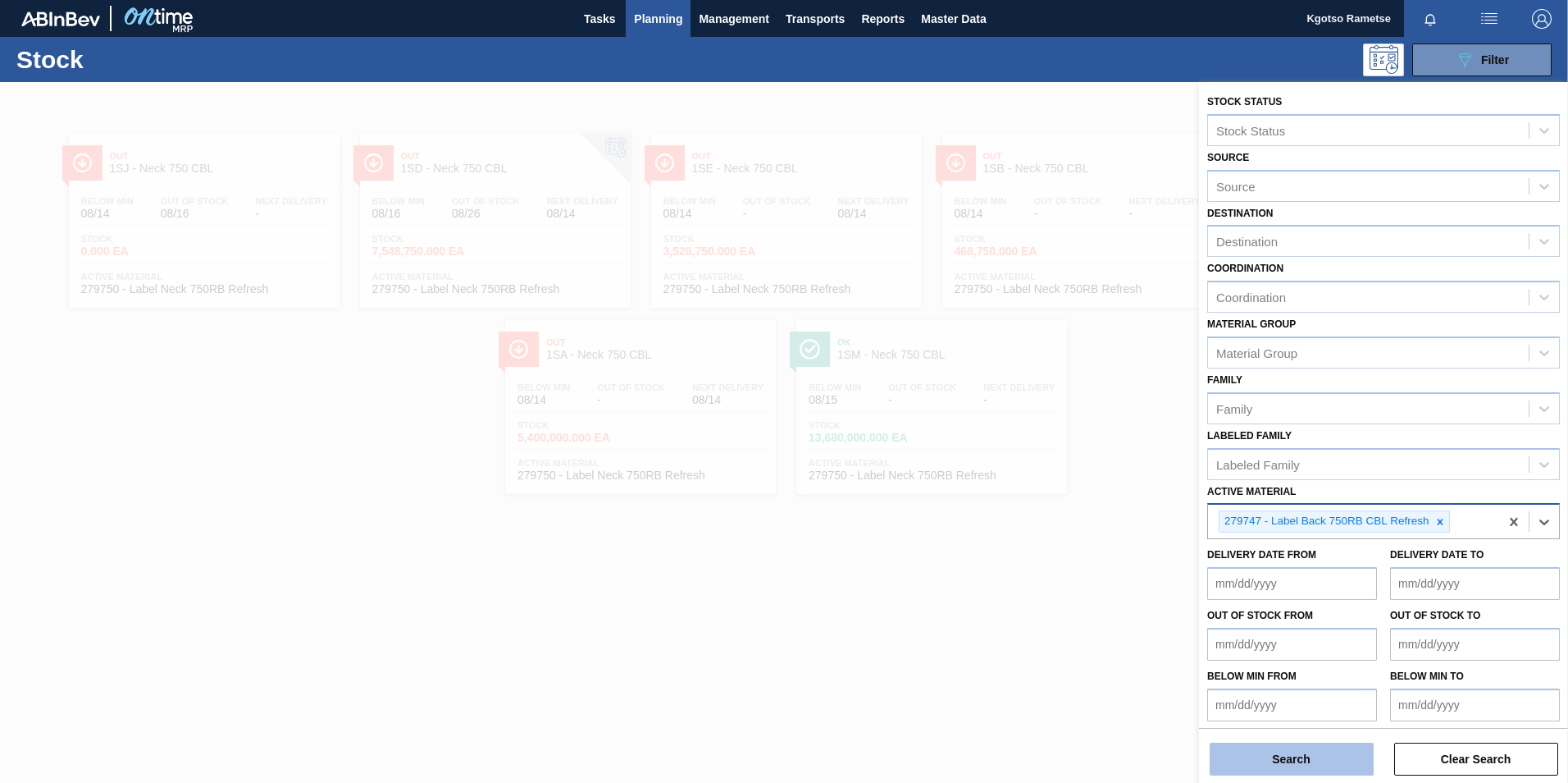
click at [1285, 757] on button "Search" at bounding box center [1291, 758] width 164 height 32
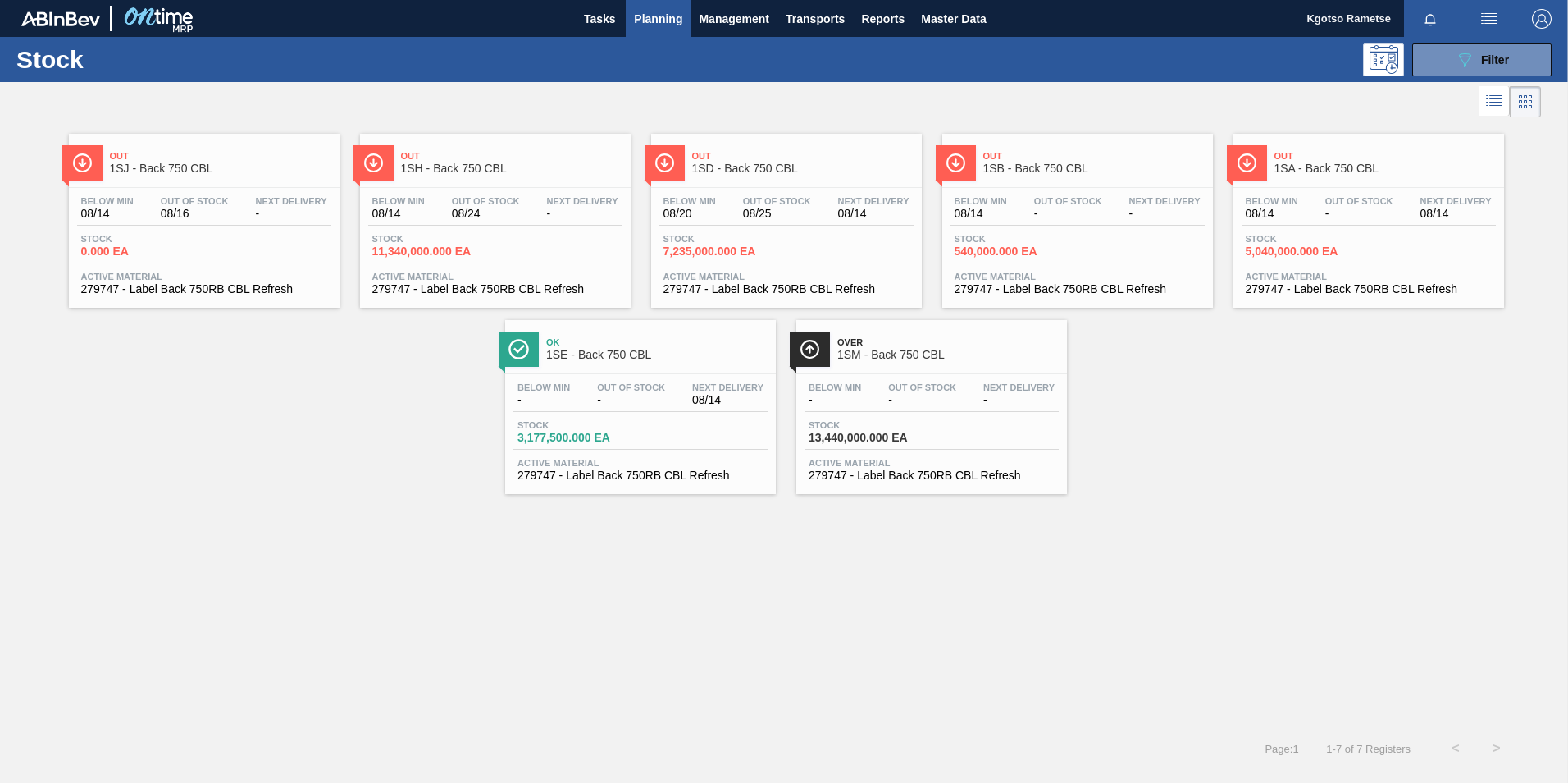
click at [777, 159] on span "Out" at bounding box center [803, 156] width 222 height 10
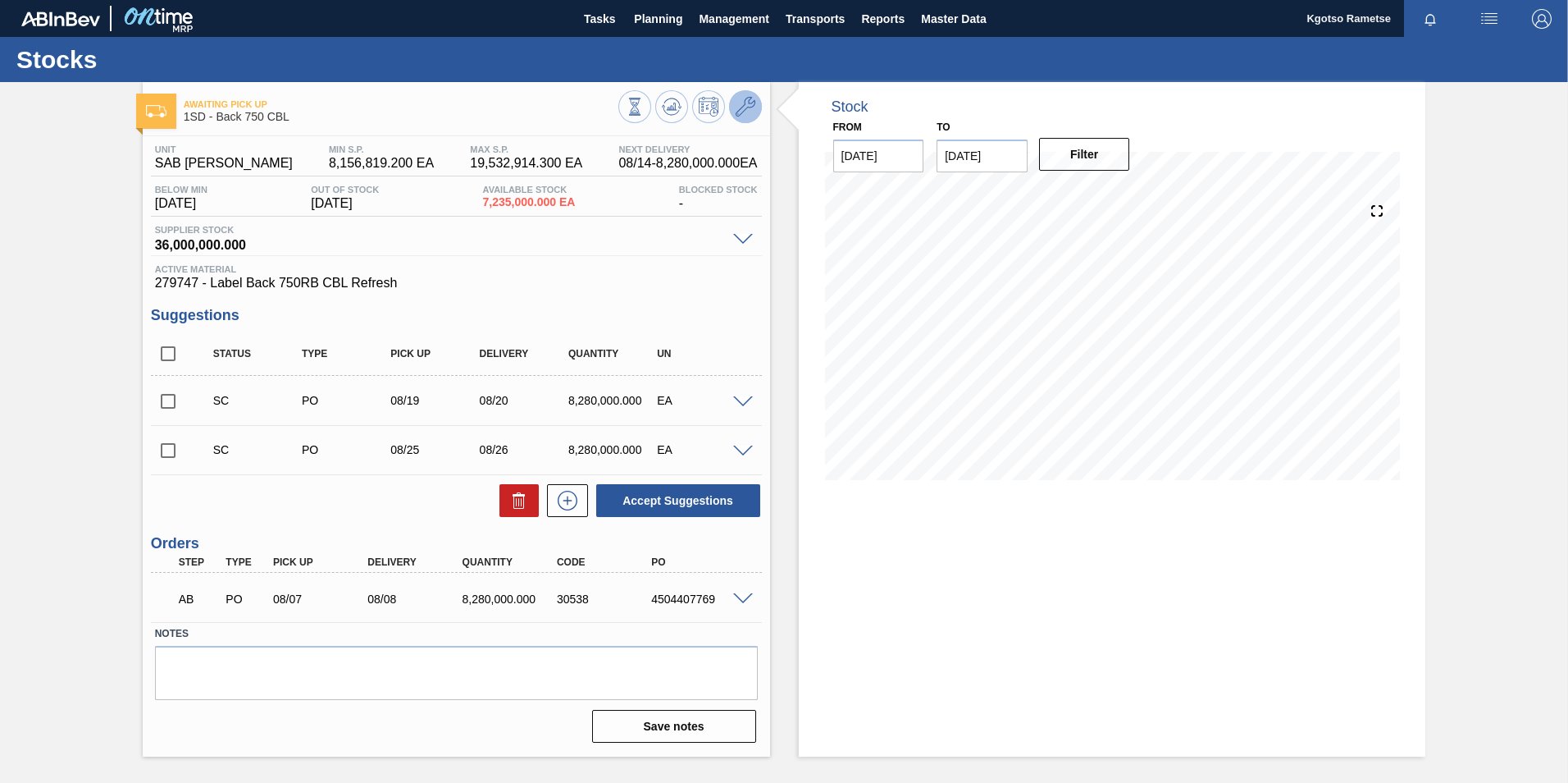
click at [749, 113] on icon at bounding box center [745, 107] width 20 height 20
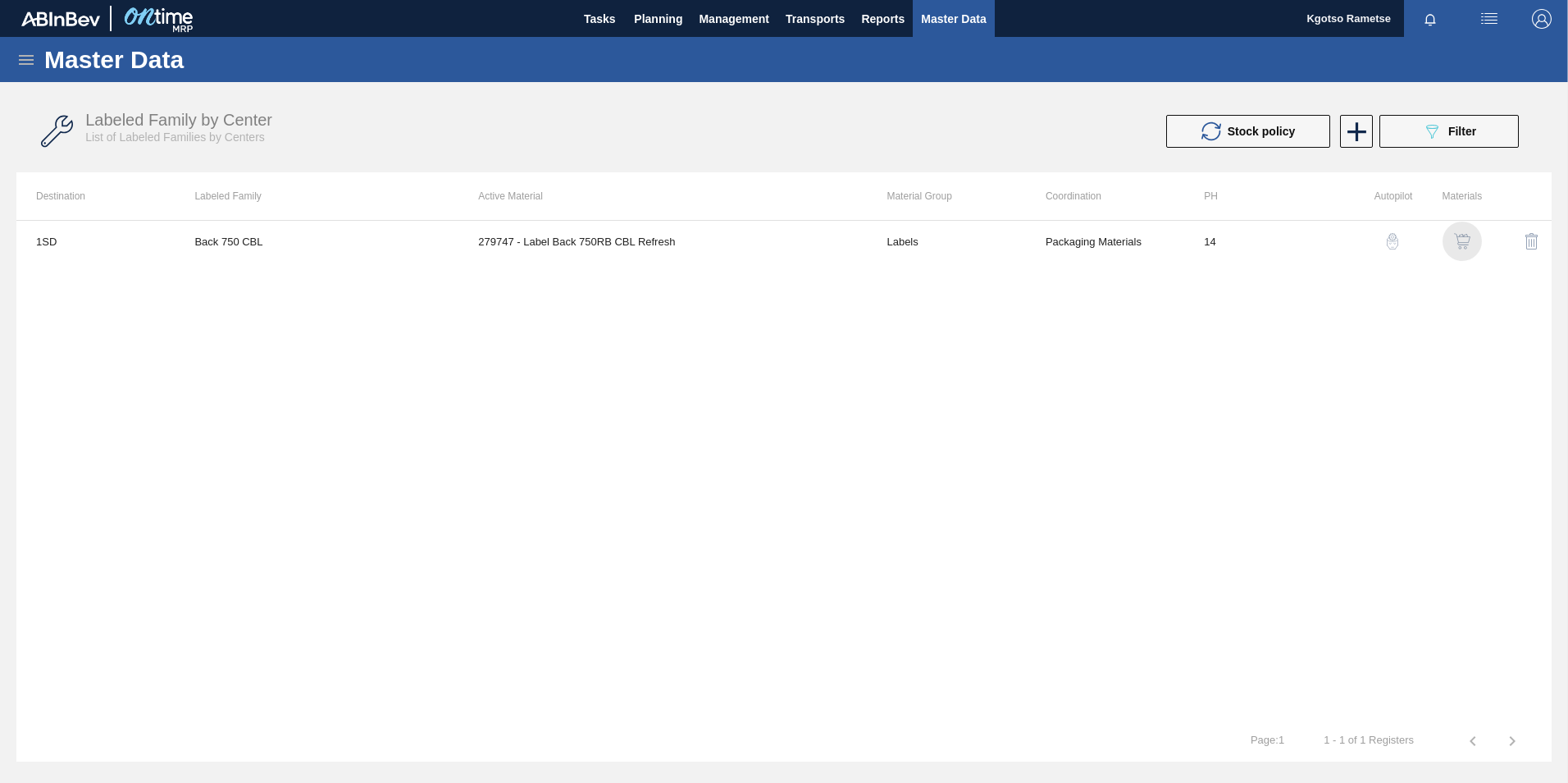
click at [1461, 240] on img "button" at bounding box center [1462, 241] width 17 height 17
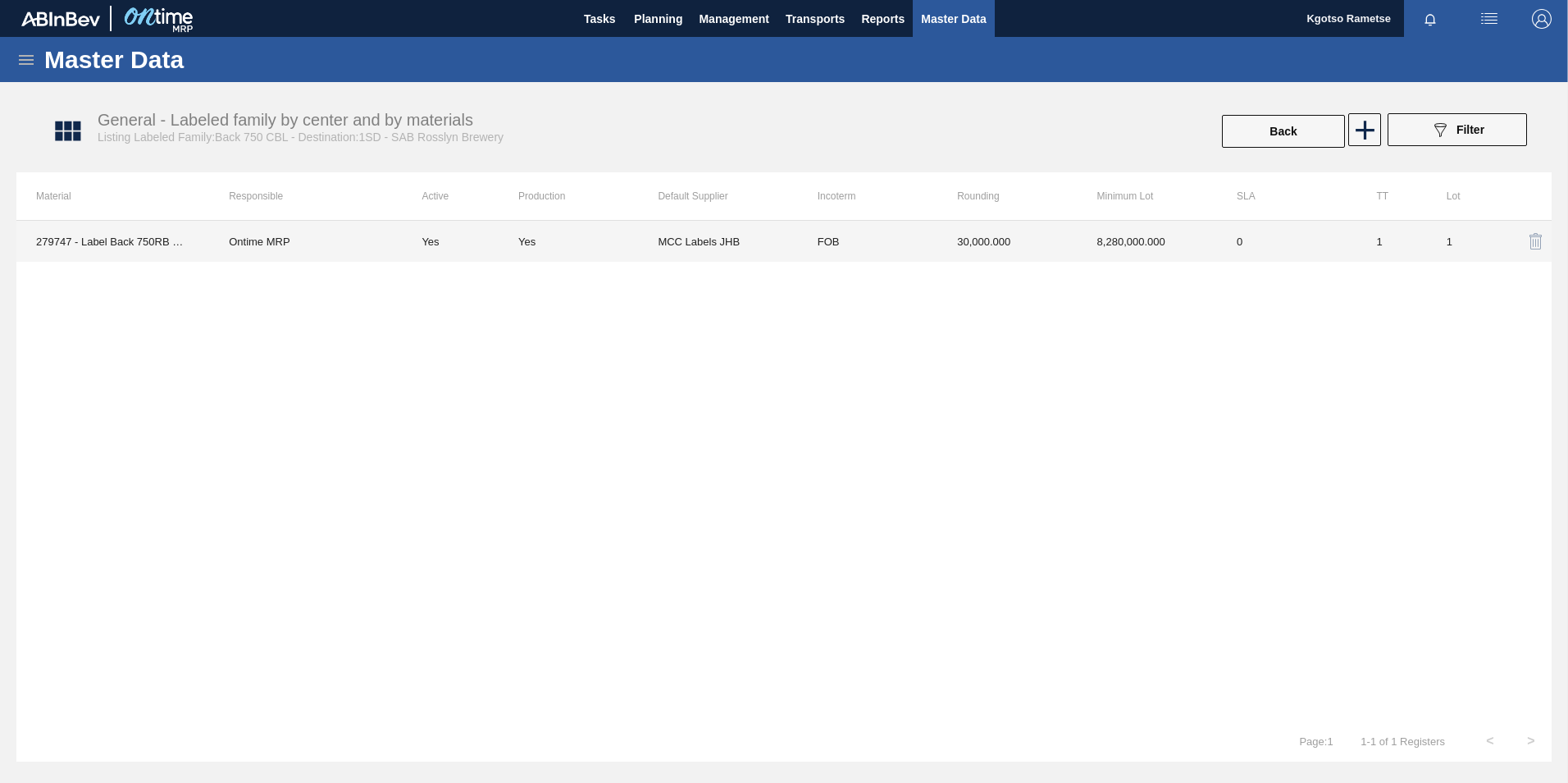
click at [1061, 251] on td "30,000.000" at bounding box center [1007, 241] width 139 height 41
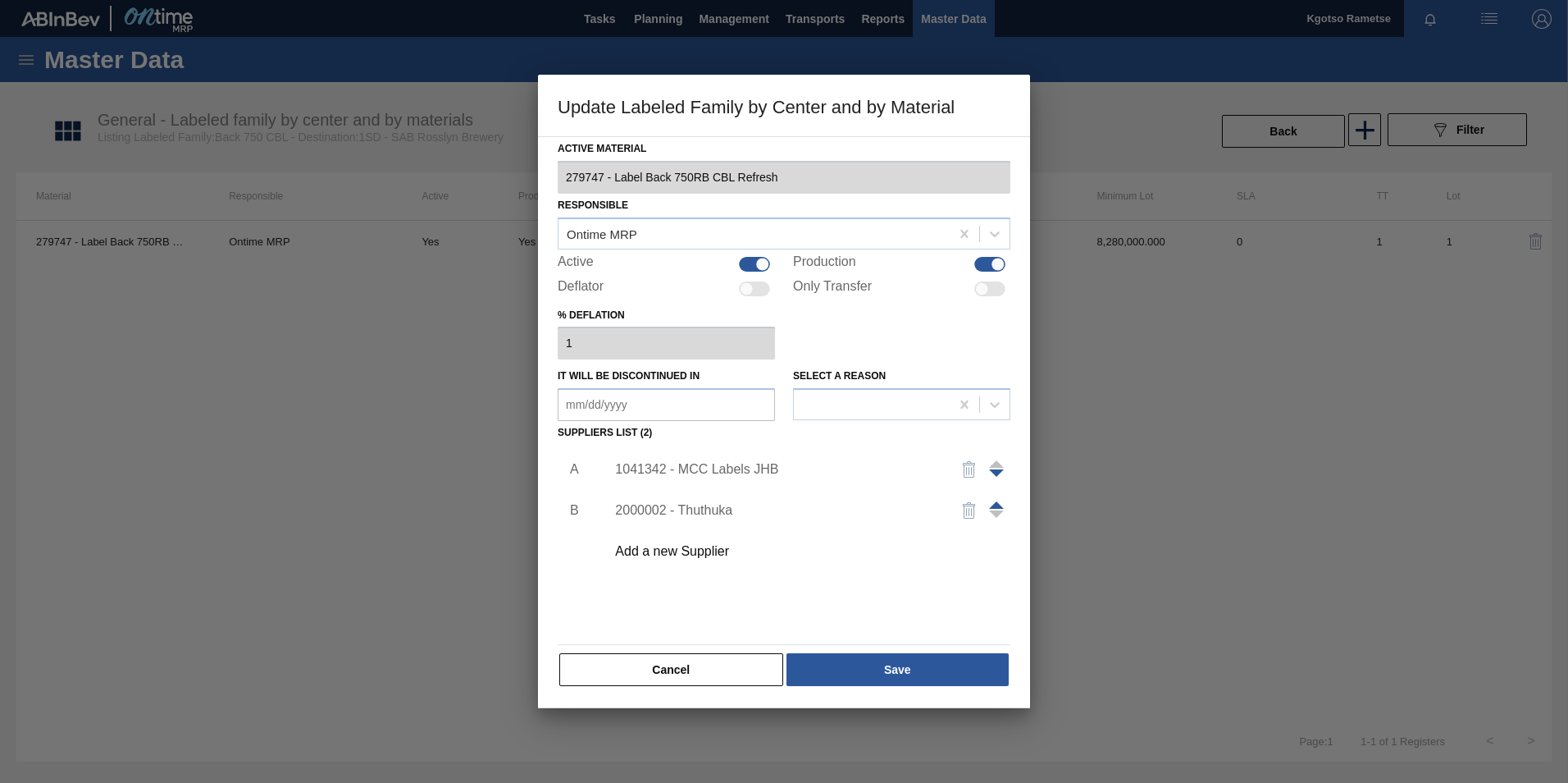
click at [749, 469] on div "1041342 - MCC Labels JHB" at bounding box center [776, 469] width 322 height 15
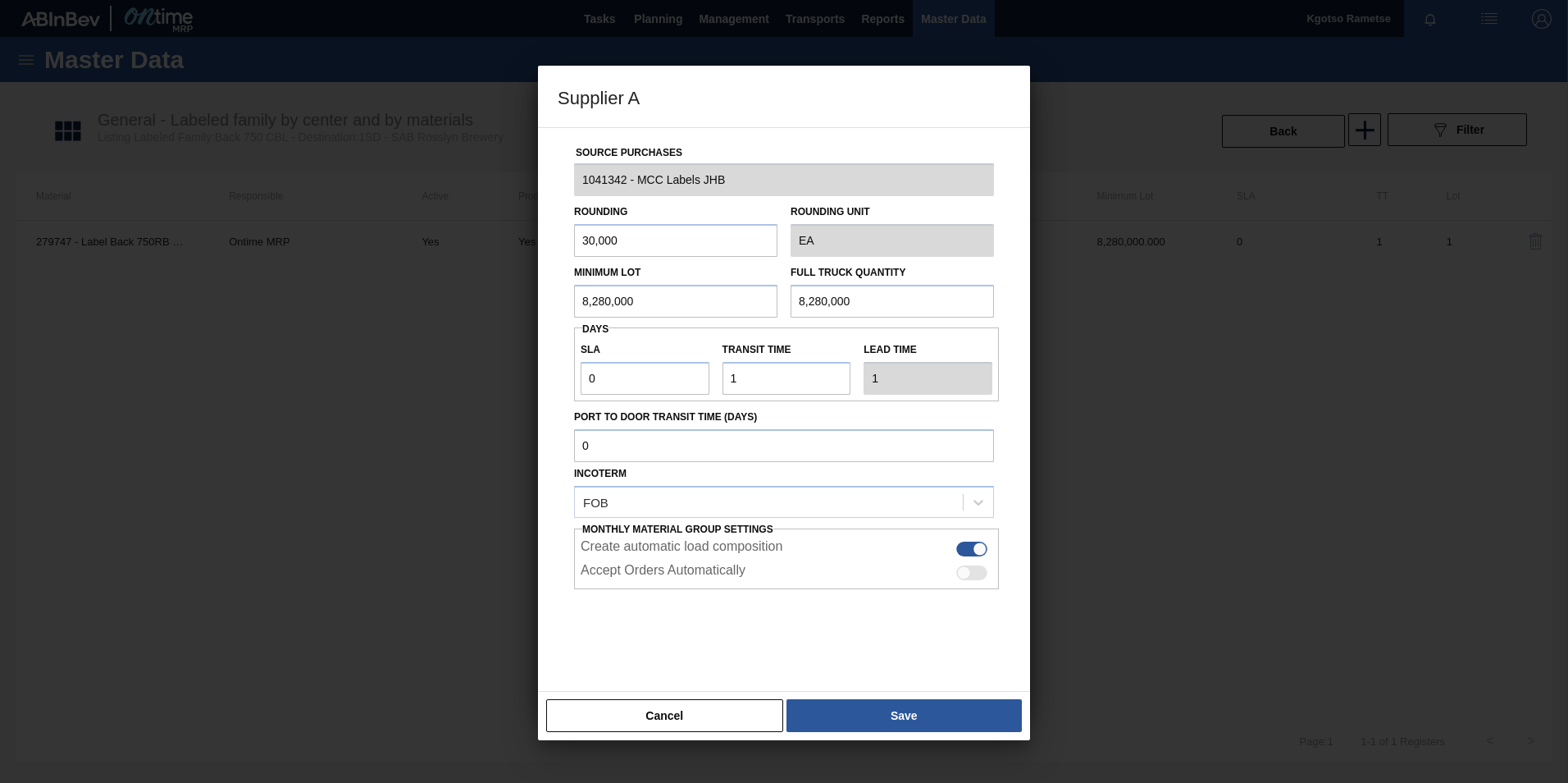
drag, startPoint x: 659, startPoint y: 308, endPoint x: 536, endPoint y: 310, distance: 123.0
click at [543, 309] on div "Source Purchases 1041342 - MCC Labels JHB Rounding 30,000 Rounding Unit EA Mini…" at bounding box center [784, 409] width 492 height 564
drag, startPoint x: 662, startPoint y: 239, endPoint x: 405, endPoint y: 281, distance: 260.4
click at [465, 269] on div "Supplier A Source Purchases 1041342 - MCC Labels JHB Rounding 30,000 Rounding U…" at bounding box center [784, 392] width 1568 height 783
type input "10,000"
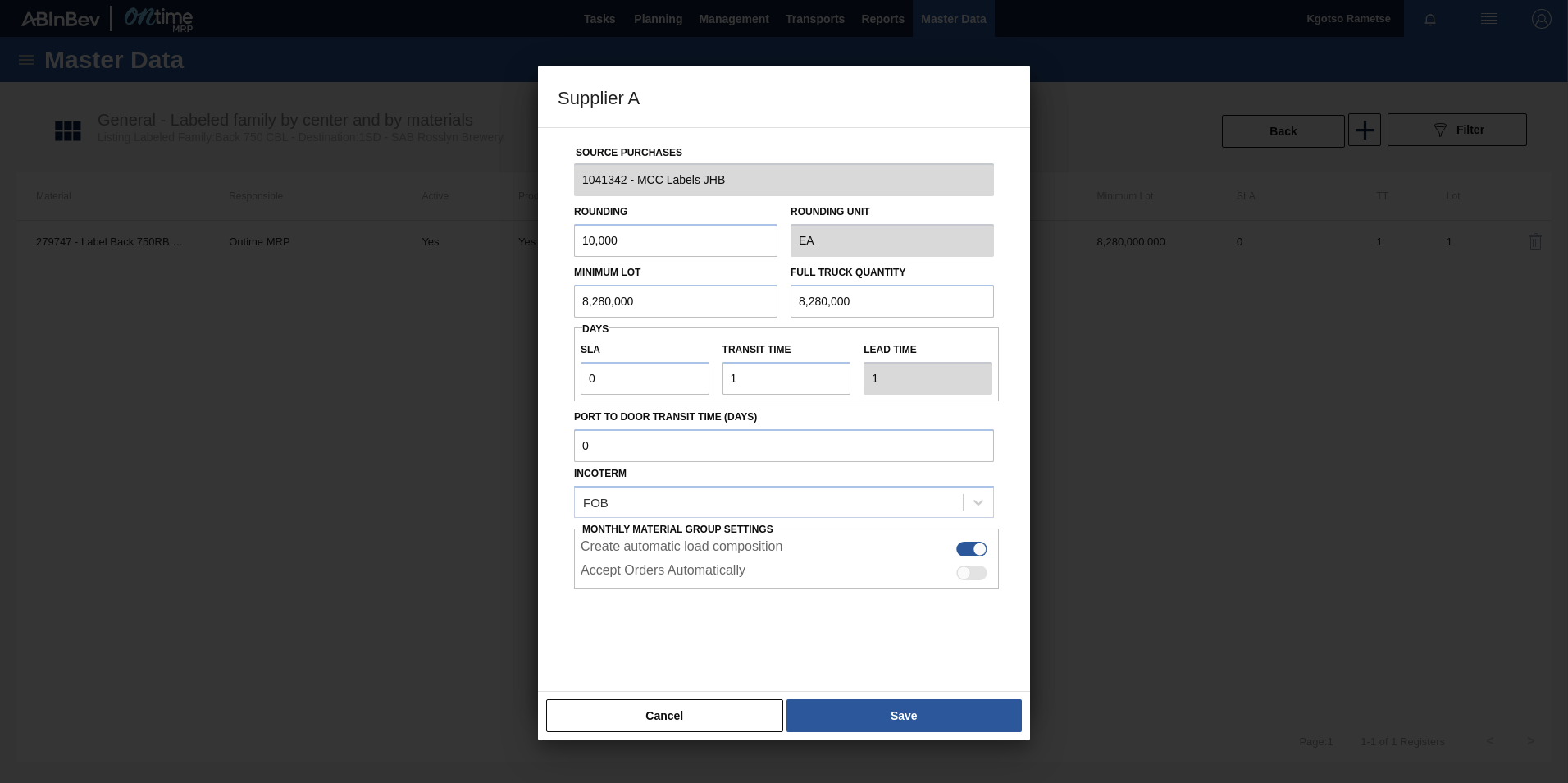
drag, startPoint x: 649, startPoint y: 313, endPoint x: 489, endPoint y: 324, distance: 160.4
click at [532, 319] on div "Supplier A Source Purchases 1041342 - MCC Labels JHB Rounding 10,000 Rounding U…" at bounding box center [784, 392] width 1568 height 783
drag, startPoint x: 569, startPoint y: 299, endPoint x: 360, endPoint y: 329, distance: 211.1
click at [436, 314] on div "Supplier A Source Purchases 1041342 - MCC Labels JHB Rounding 10,000 Rounding U…" at bounding box center [784, 392] width 1568 height 783
type input "6,720,000"
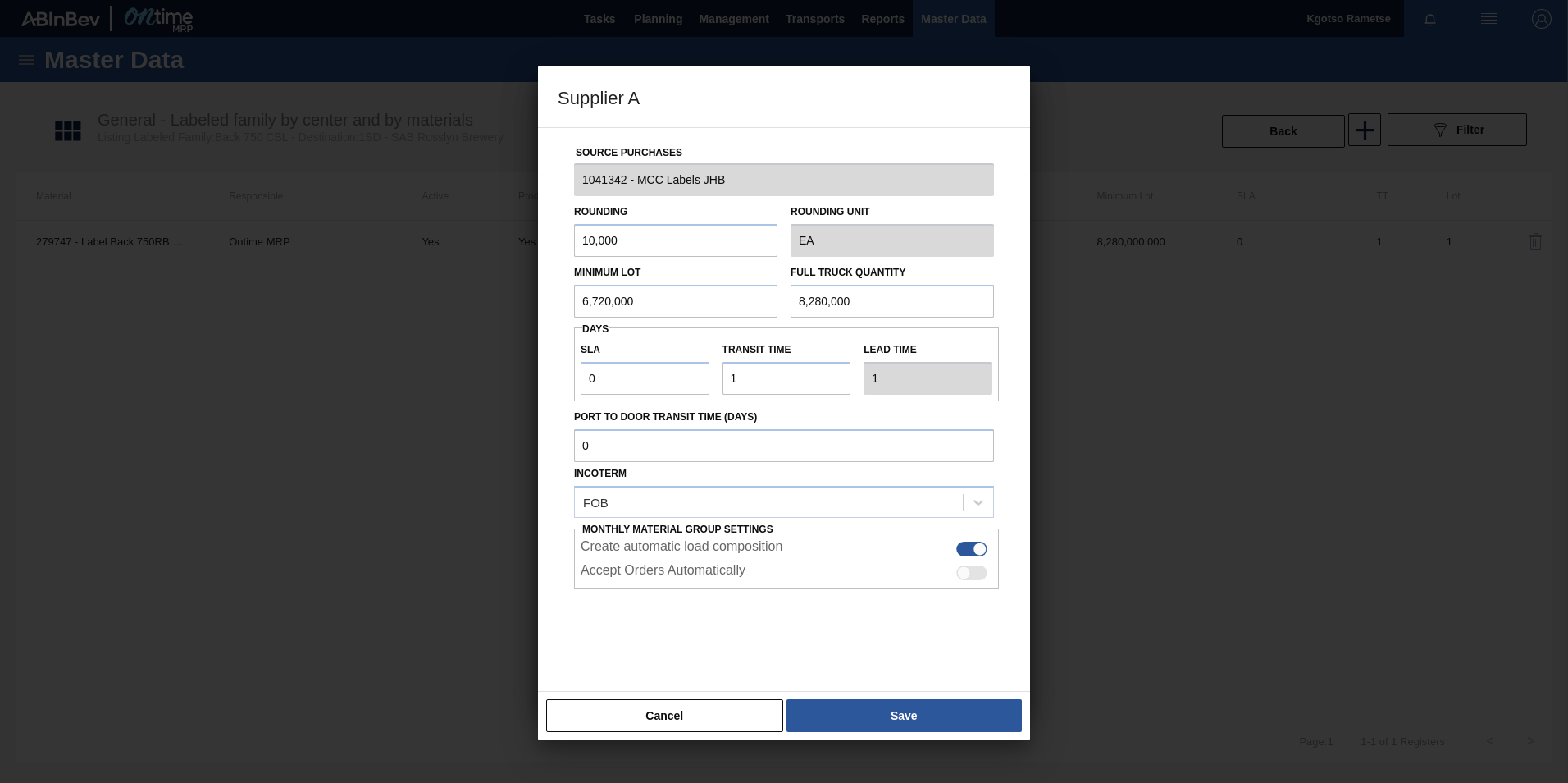
drag, startPoint x: 875, startPoint y: 300, endPoint x: 516, endPoint y: 316, distance: 359.4
click at [685, 307] on div "Minimum Lot 6,720,000 Full Truck Quantity 8,280,000" at bounding box center [784, 287] width 433 height 61
paste input "6,72"
type input "6,720,000"
click at [835, 694] on div "Cancel Save" at bounding box center [784, 715] width 492 height 49
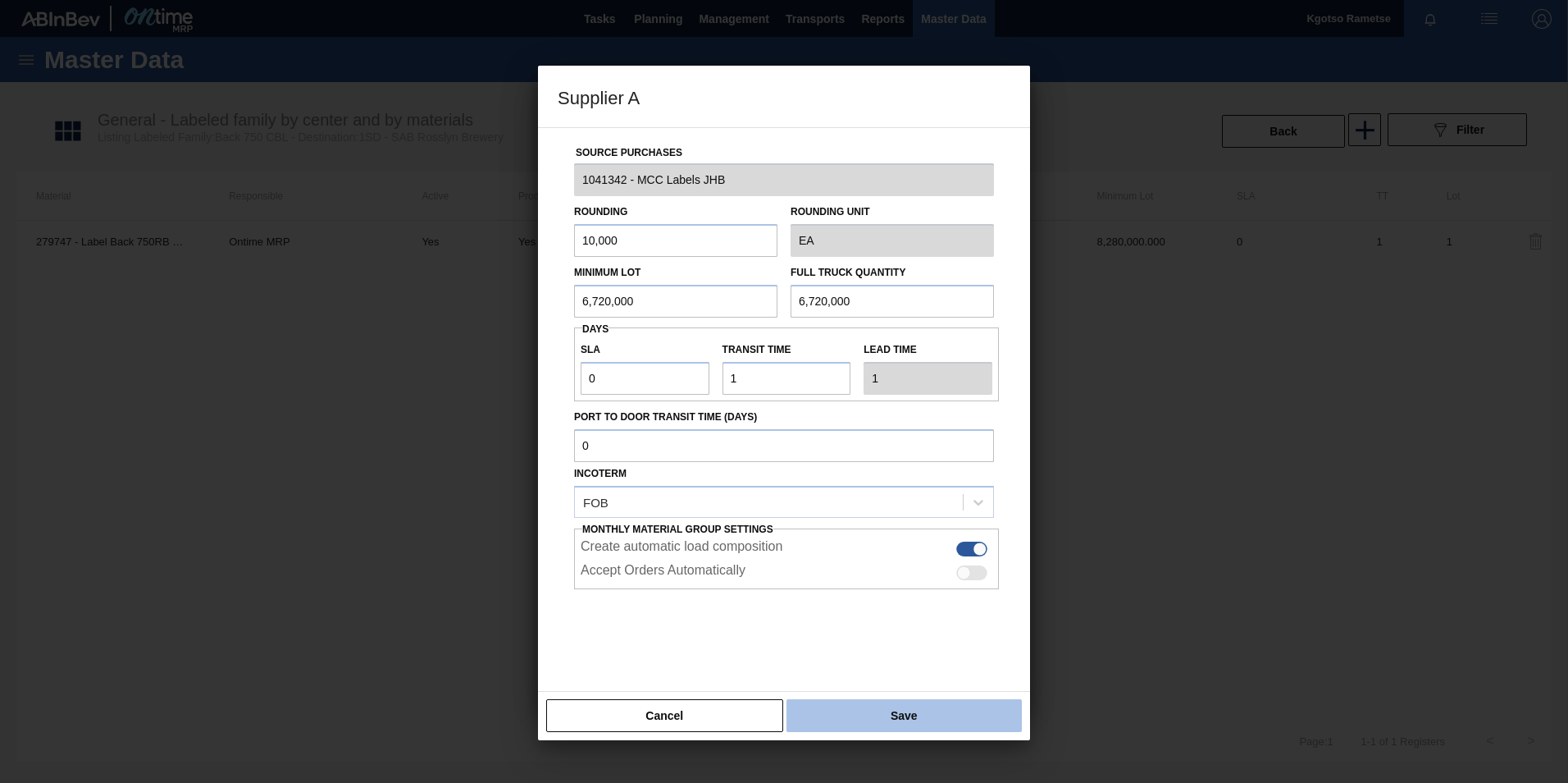
click at [846, 717] on button "Save" at bounding box center [904, 715] width 235 height 32
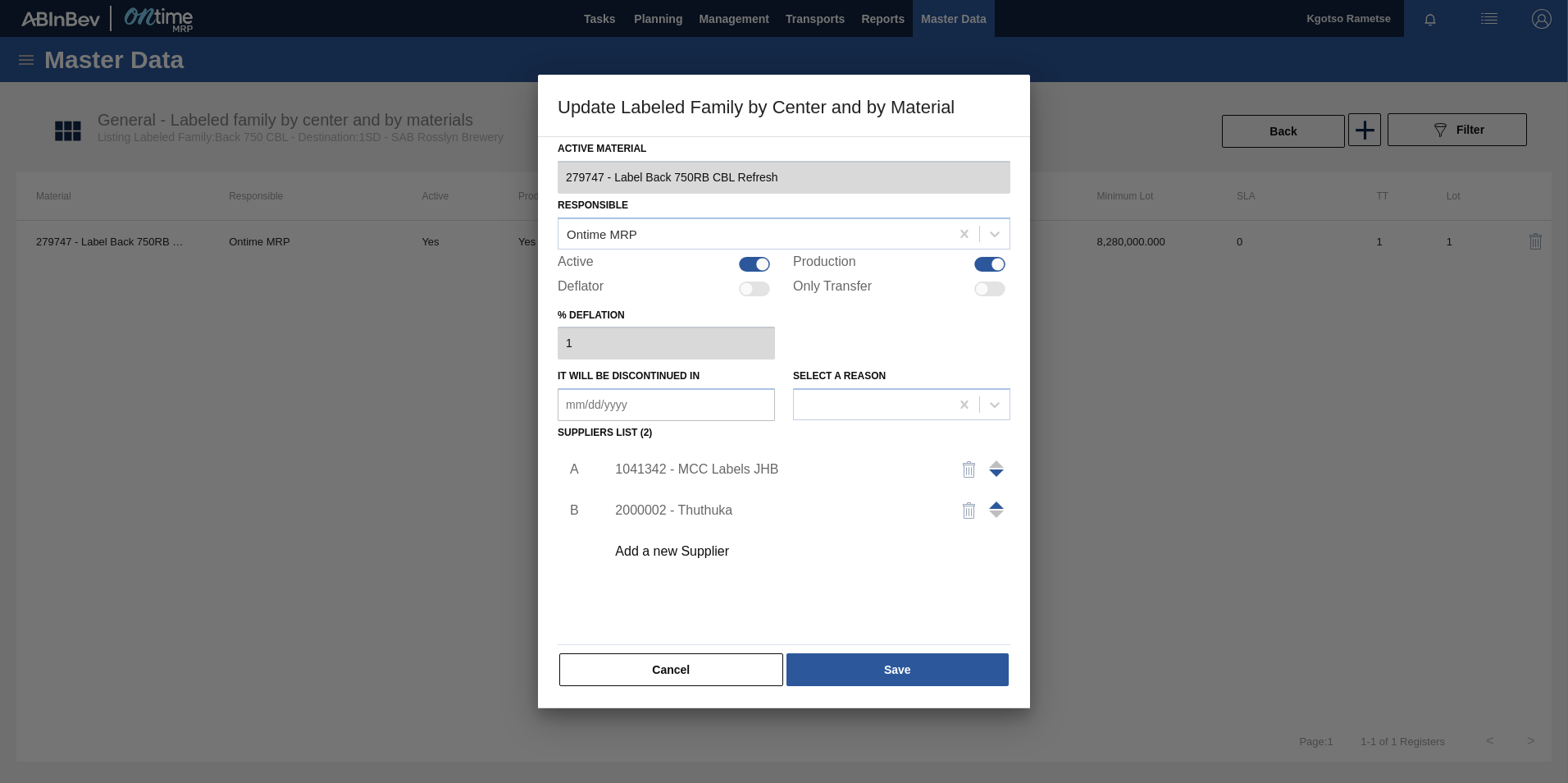
click at [870, 686] on div "Cancel Save" at bounding box center [784, 669] width 453 height 36
click at [872, 685] on button "Save" at bounding box center [897, 669] width 223 height 32
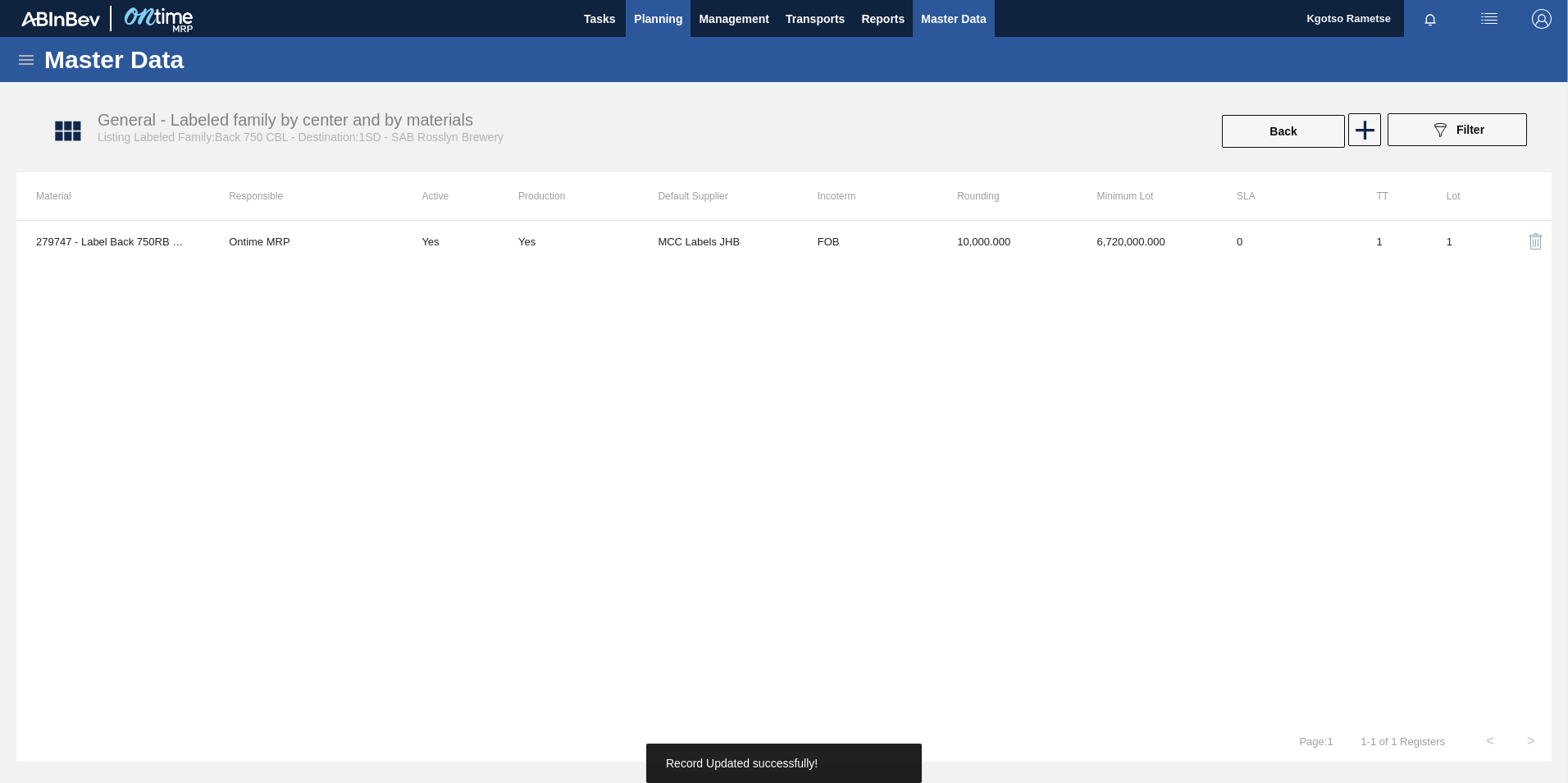
click at [659, 26] on span "Planning" at bounding box center [657, 19] width 48 height 20
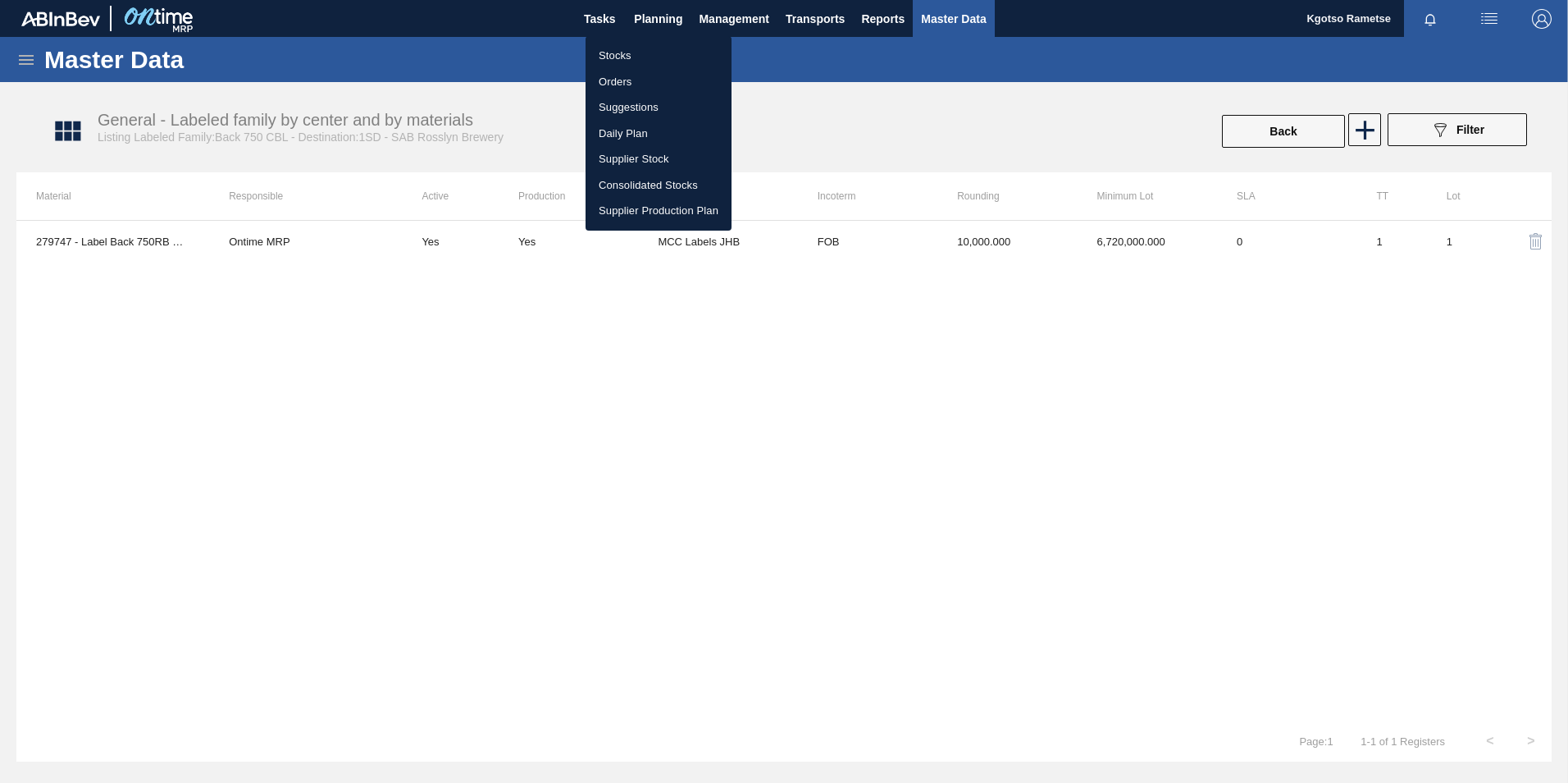
click at [623, 55] on li "Stocks" at bounding box center [658, 55] width 146 height 26
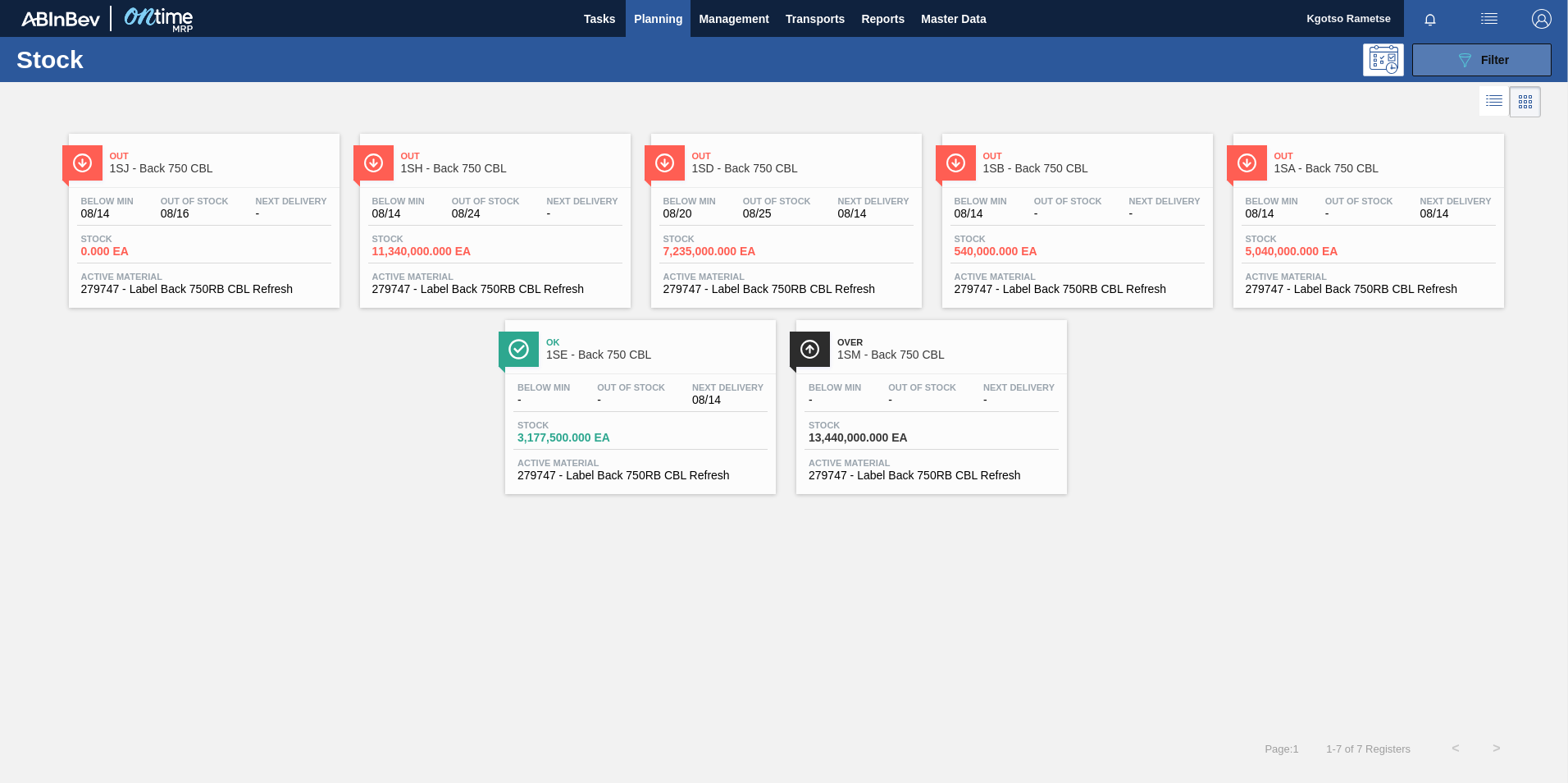
click at [1451, 69] on button "089F7B8B-B2A5-4AFE-B5C0-19BA573D28AC Filter" at bounding box center [1482, 59] width 139 height 32
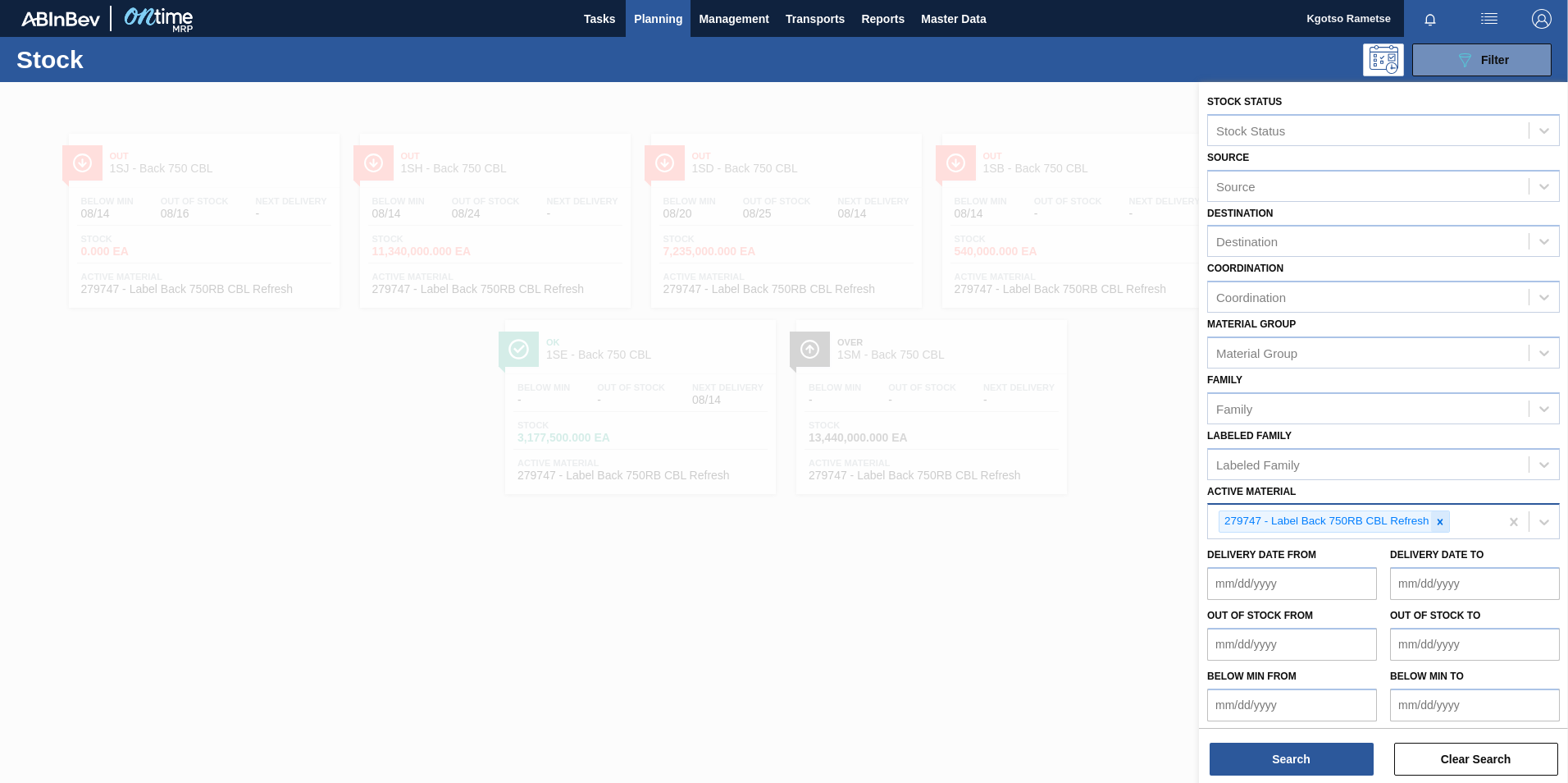
click at [1441, 519] on icon at bounding box center [1441, 522] width 12 height 12
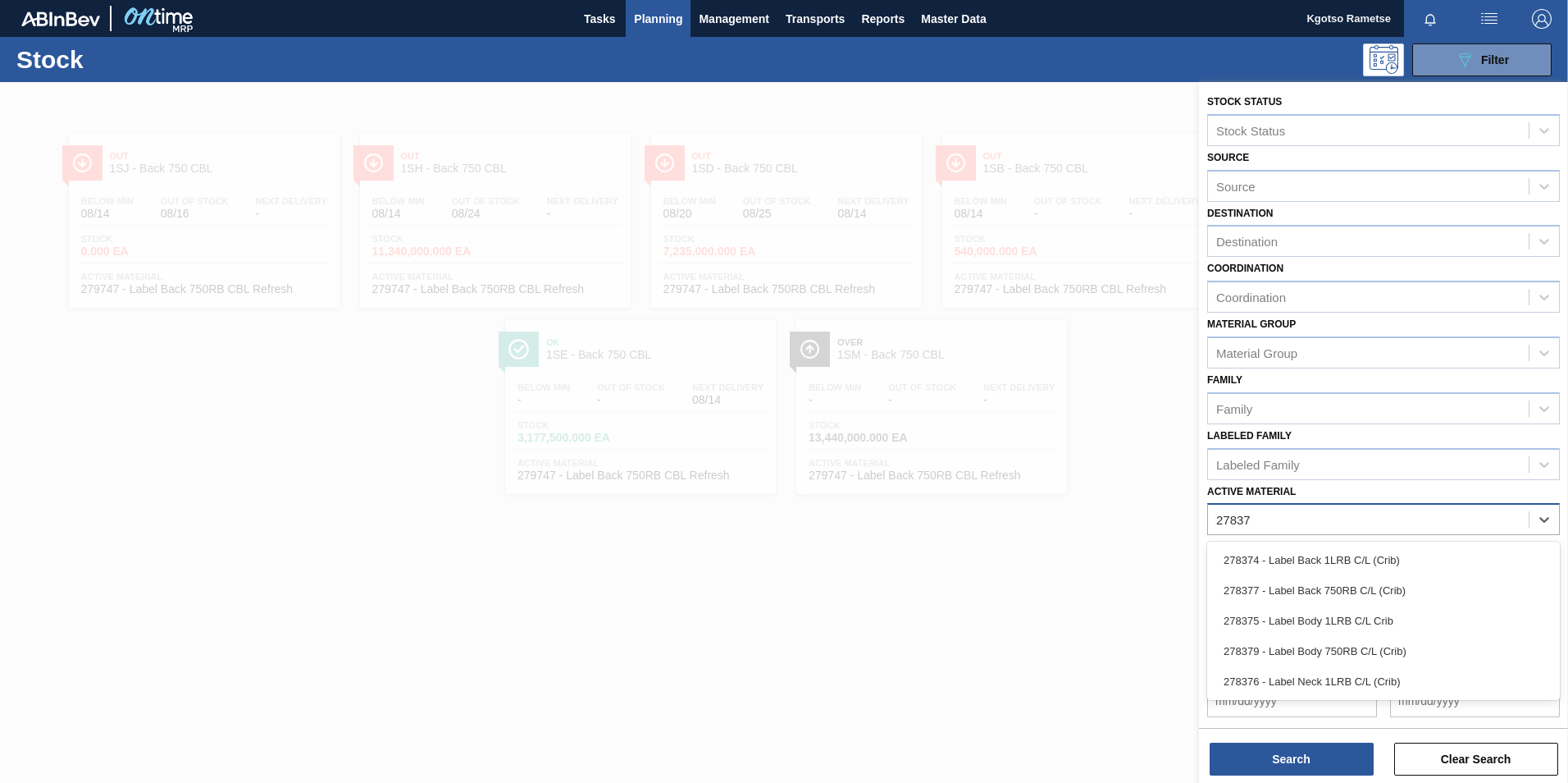
type Material "278379"
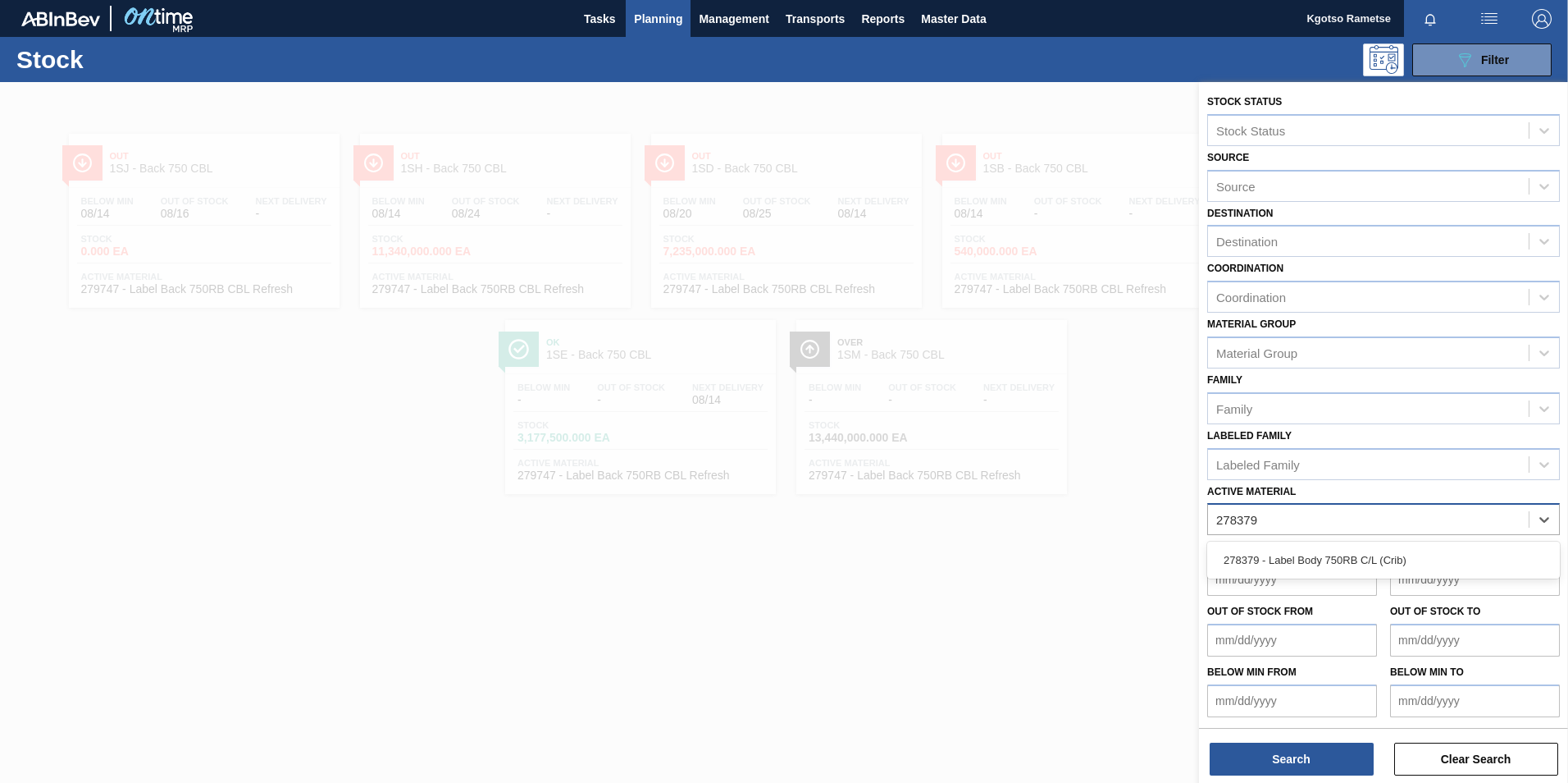
click at [1251, 544] on div "278379 - Label Body 750RB C/L (Crib)" at bounding box center [1384, 560] width 353 height 37
click at [1254, 554] on div "278379 - Label Body 750RB C/L (Crib)" at bounding box center [1384, 559] width 353 height 30
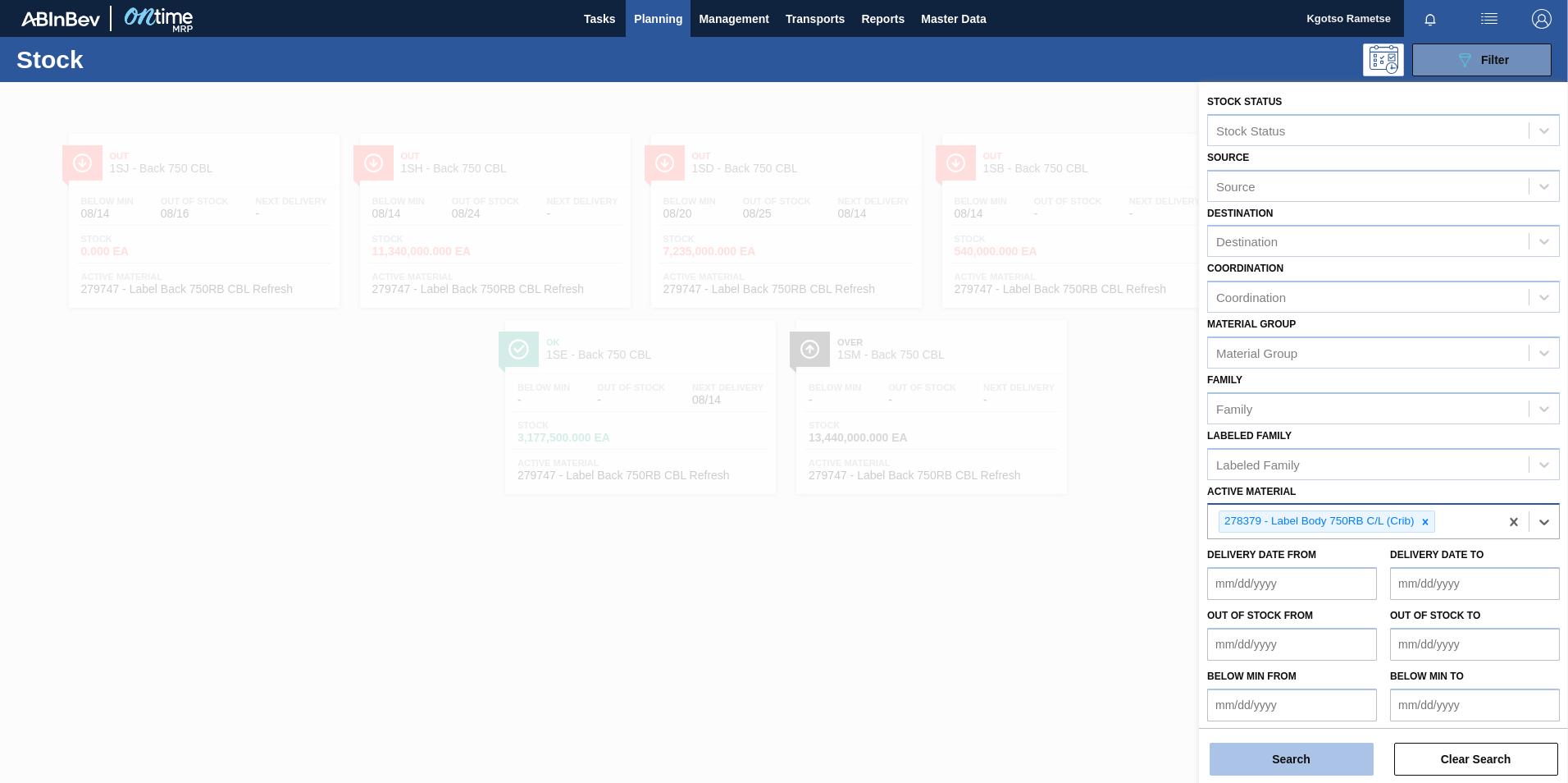
click at [1273, 760] on button "Search" at bounding box center [1291, 758] width 164 height 32
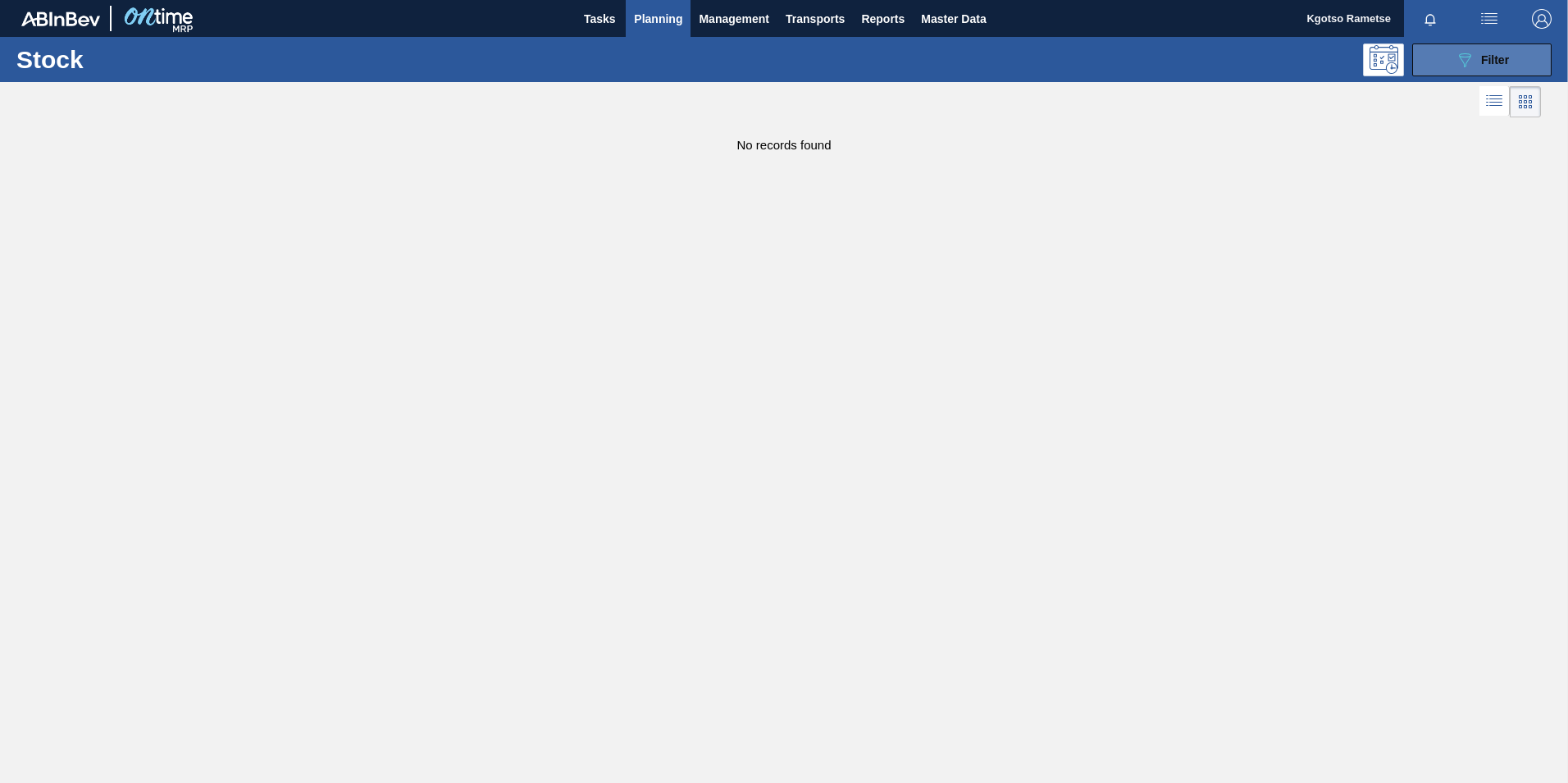
click at [1506, 58] on span "Filter" at bounding box center [1494, 59] width 27 height 13
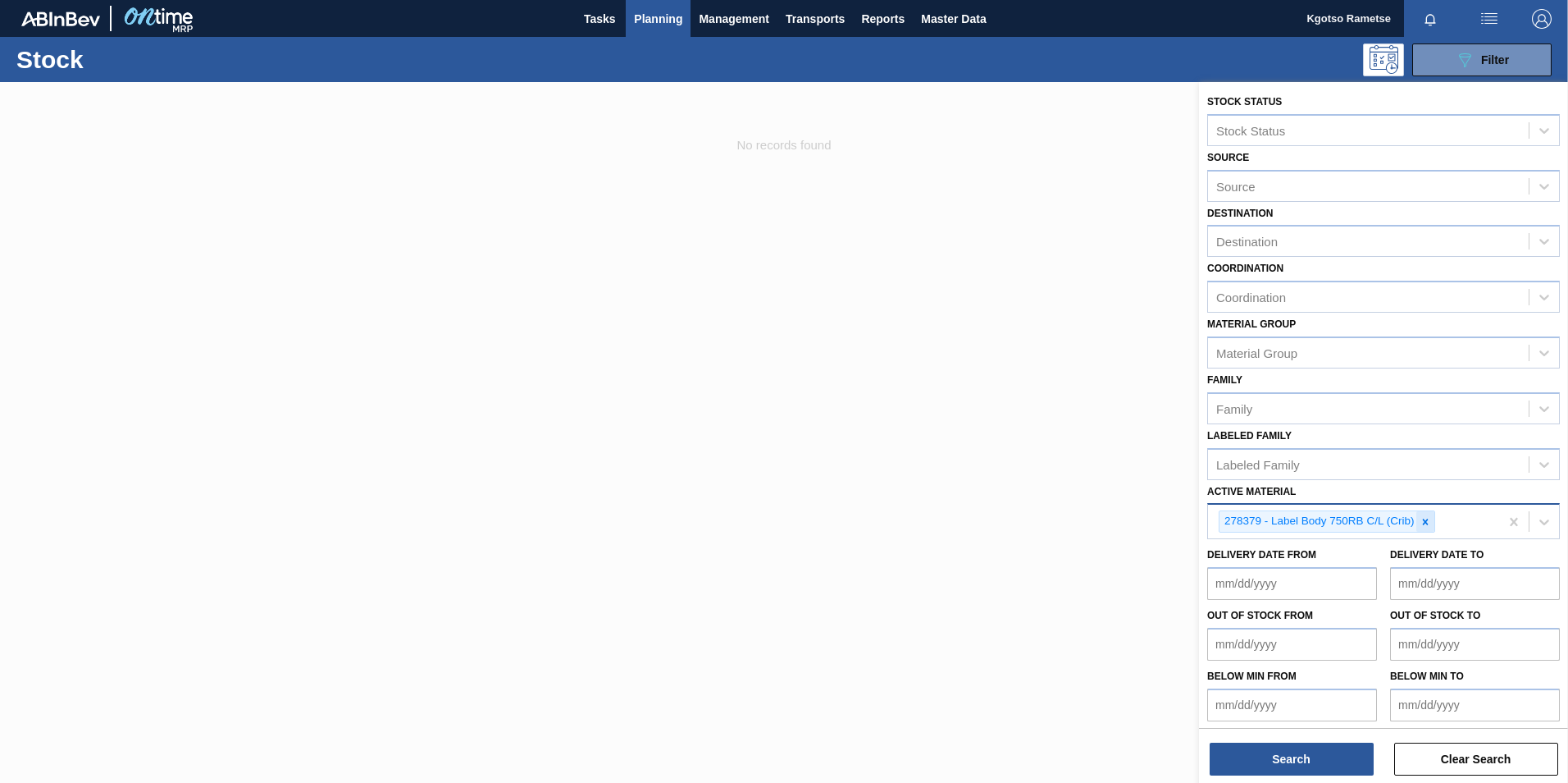
click at [1427, 525] on icon at bounding box center [1426, 522] width 12 height 12
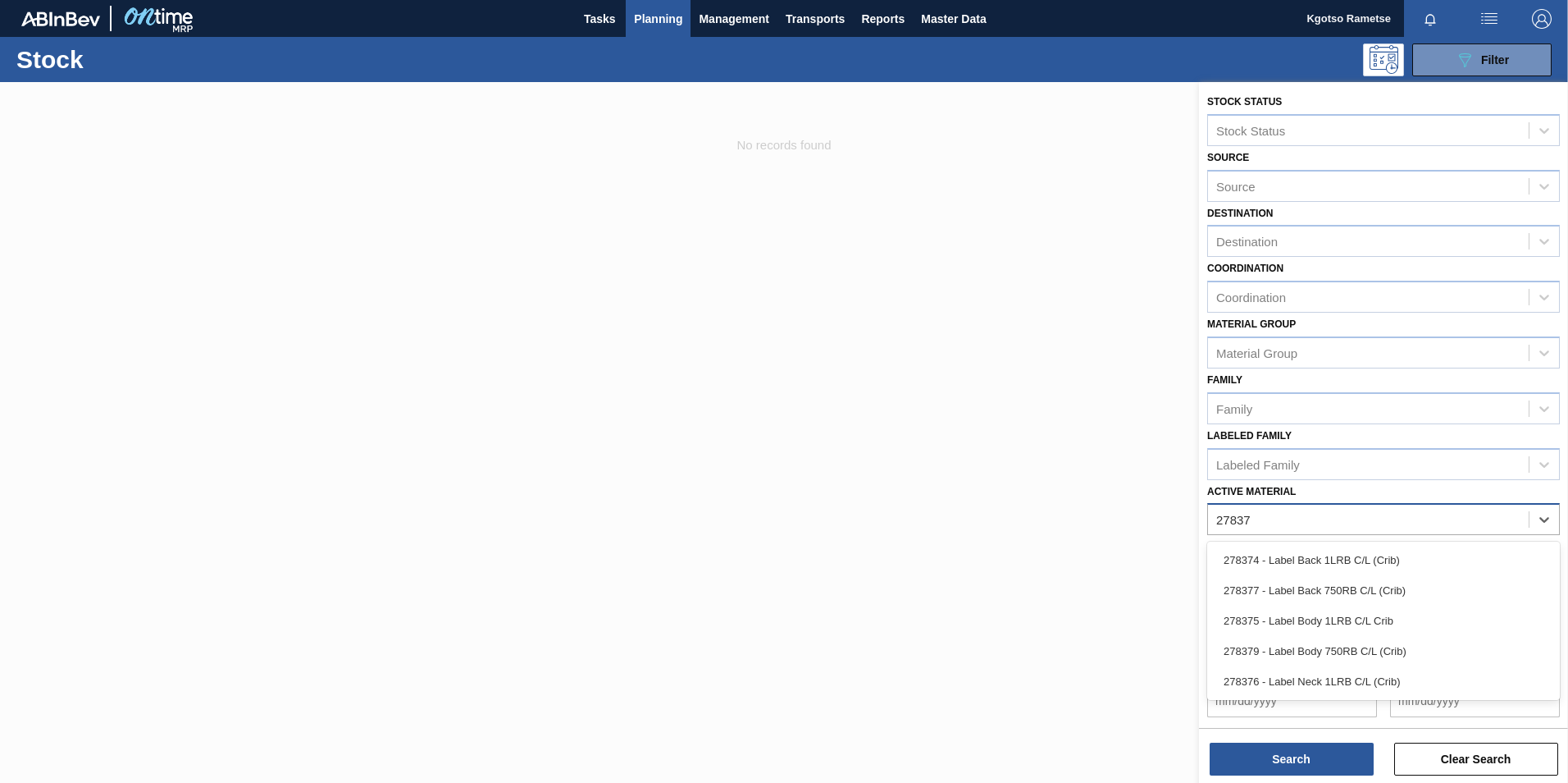
type Material "278379"
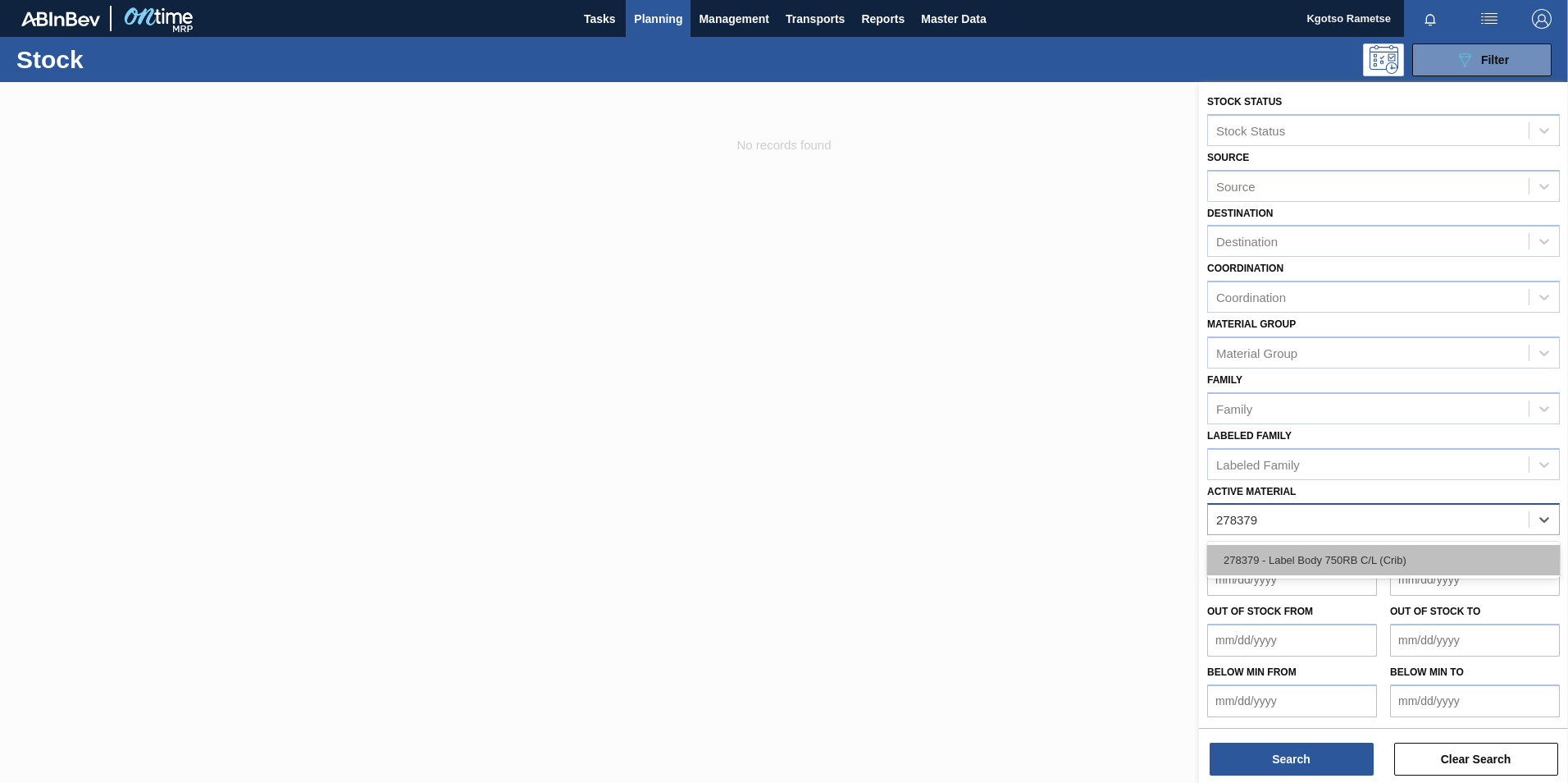
click at [1315, 564] on div "278379 - Label Body 750RB C/L (Crib)" at bounding box center [1384, 559] width 353 height 30
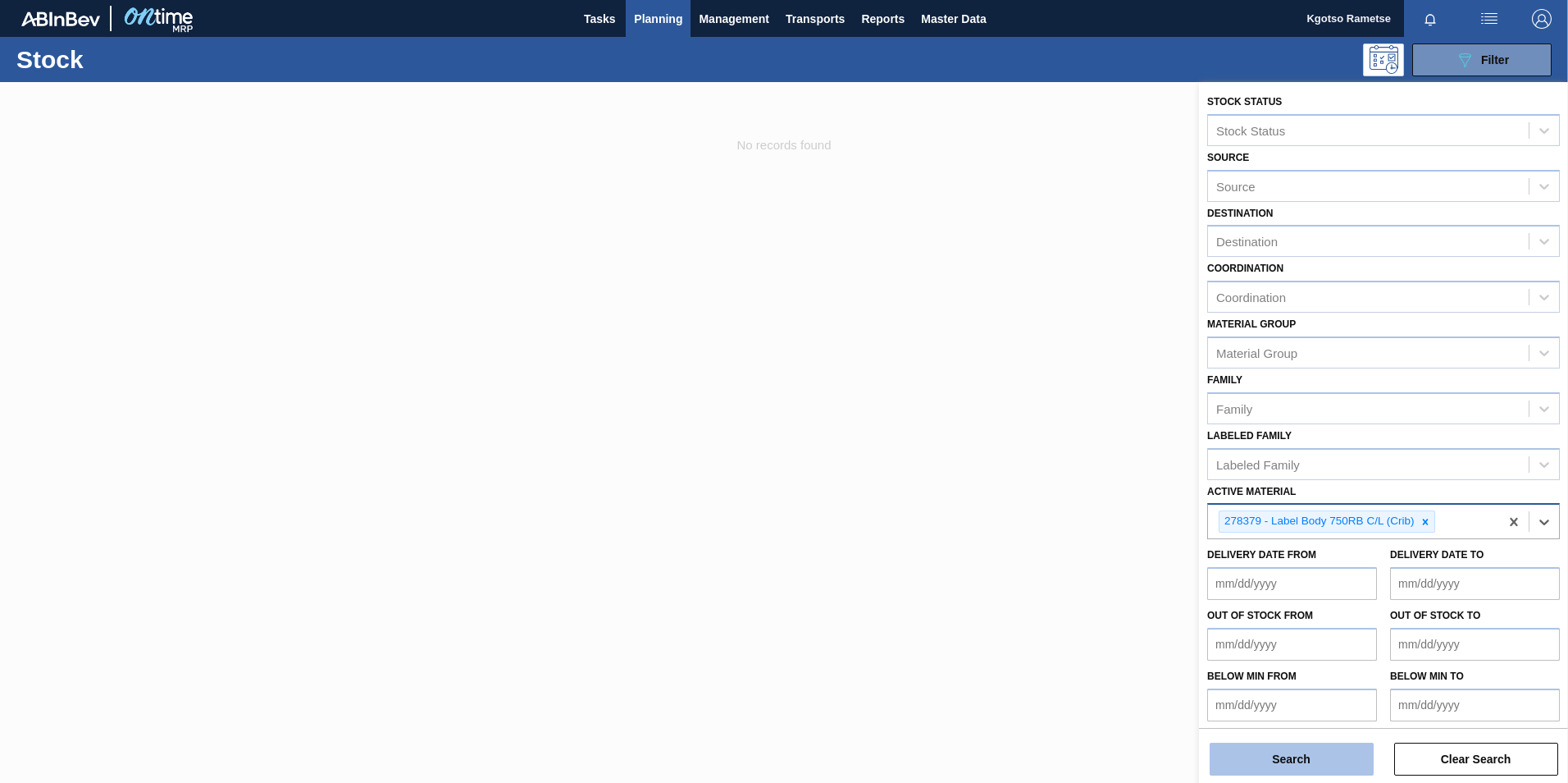
click at [1255, 750] on button "Search" at bounding box center [1291, 758] width 164 height 32
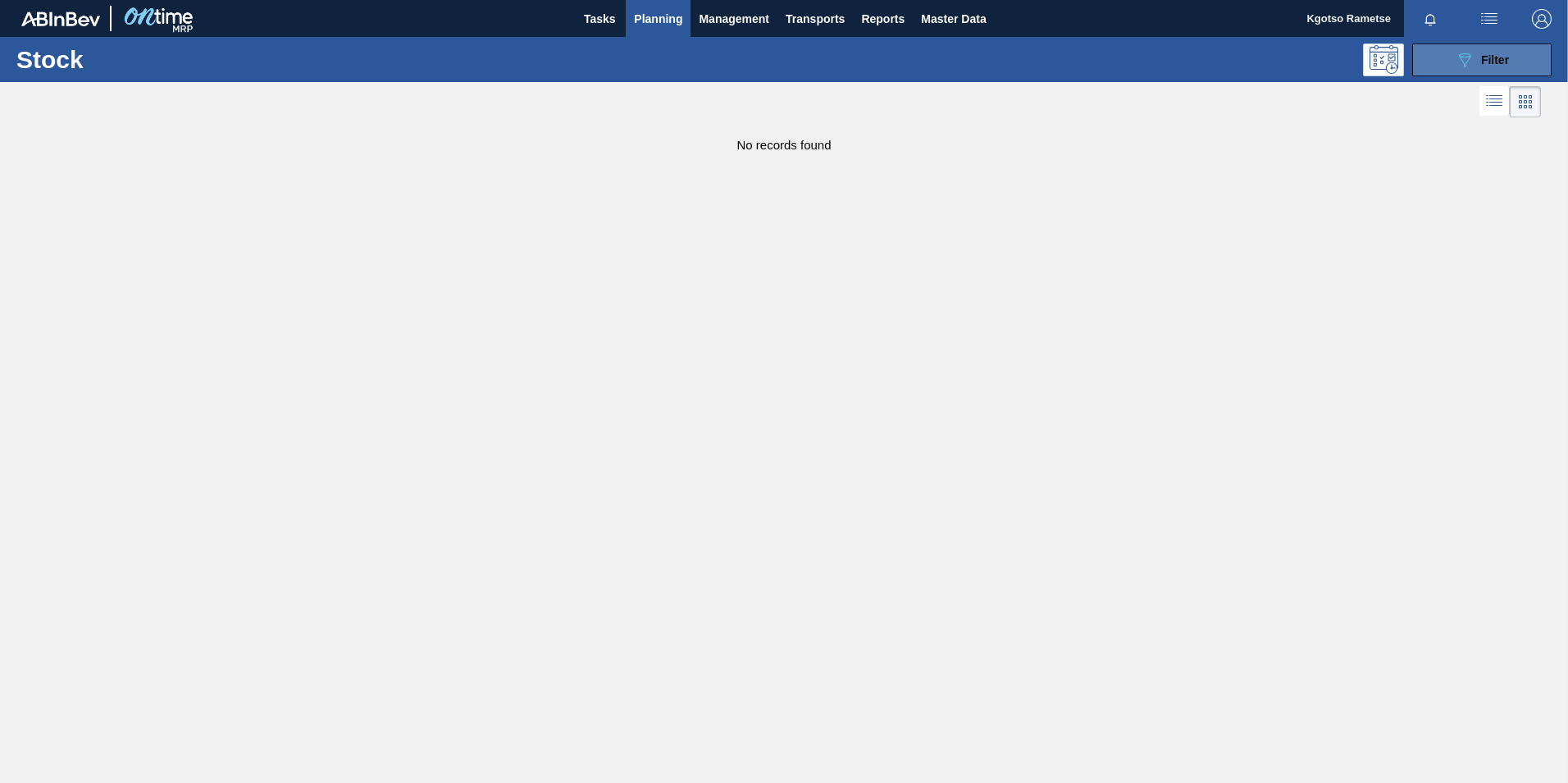
drag, startPoint x: 1442, startPoint y: 71, endPoint x: 1430, endPoint y: 76, distance: 13.0
click at [1442, 71] on button "089F7B8B-B2A5-4AFE-B5C0-19BA573D28AC Filter" at bounding box center [1482, 59] width 139 height 32
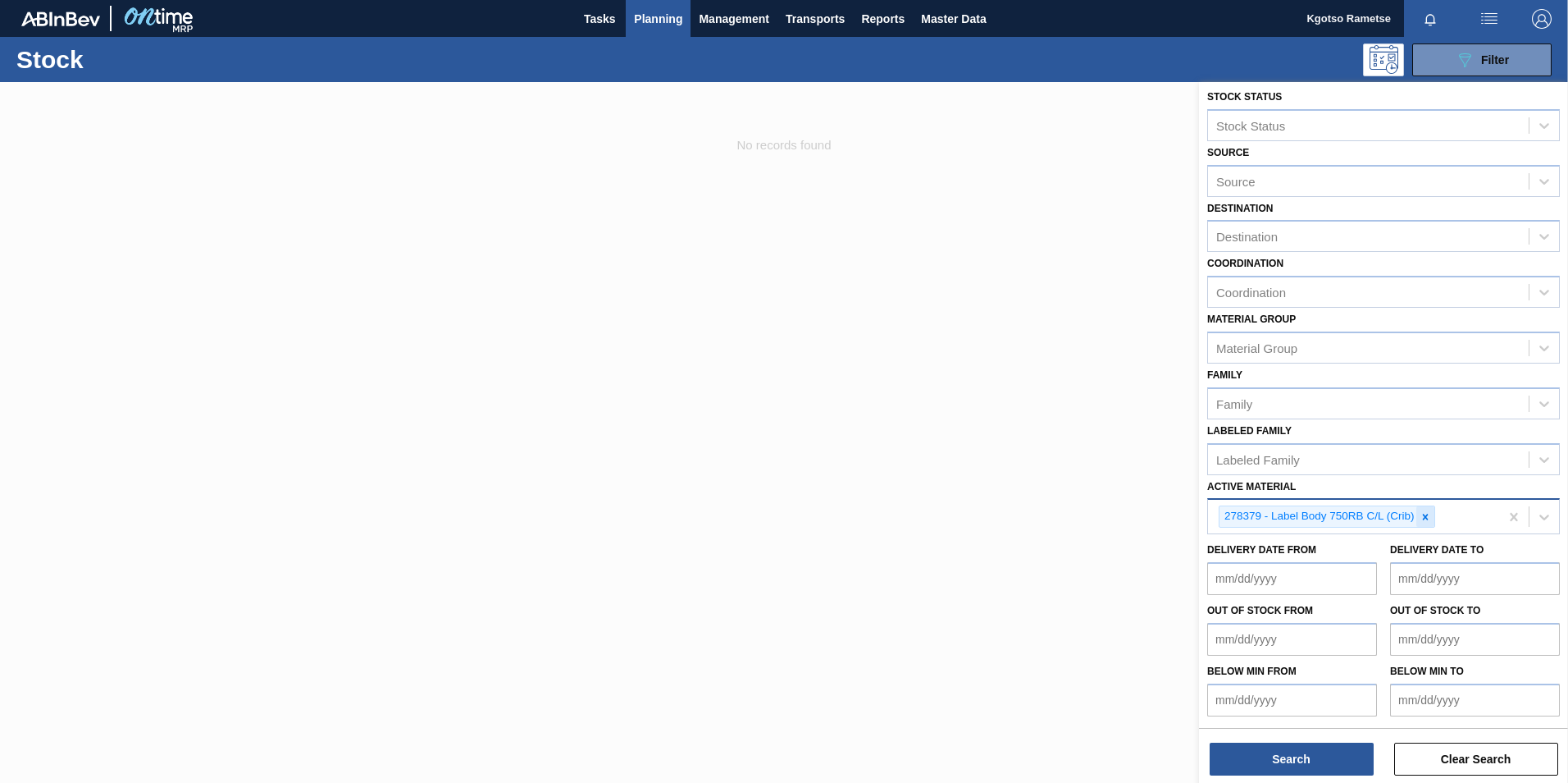
click at [1422, 511] on icon at bounding box center [1426, 517] width 12 height 12
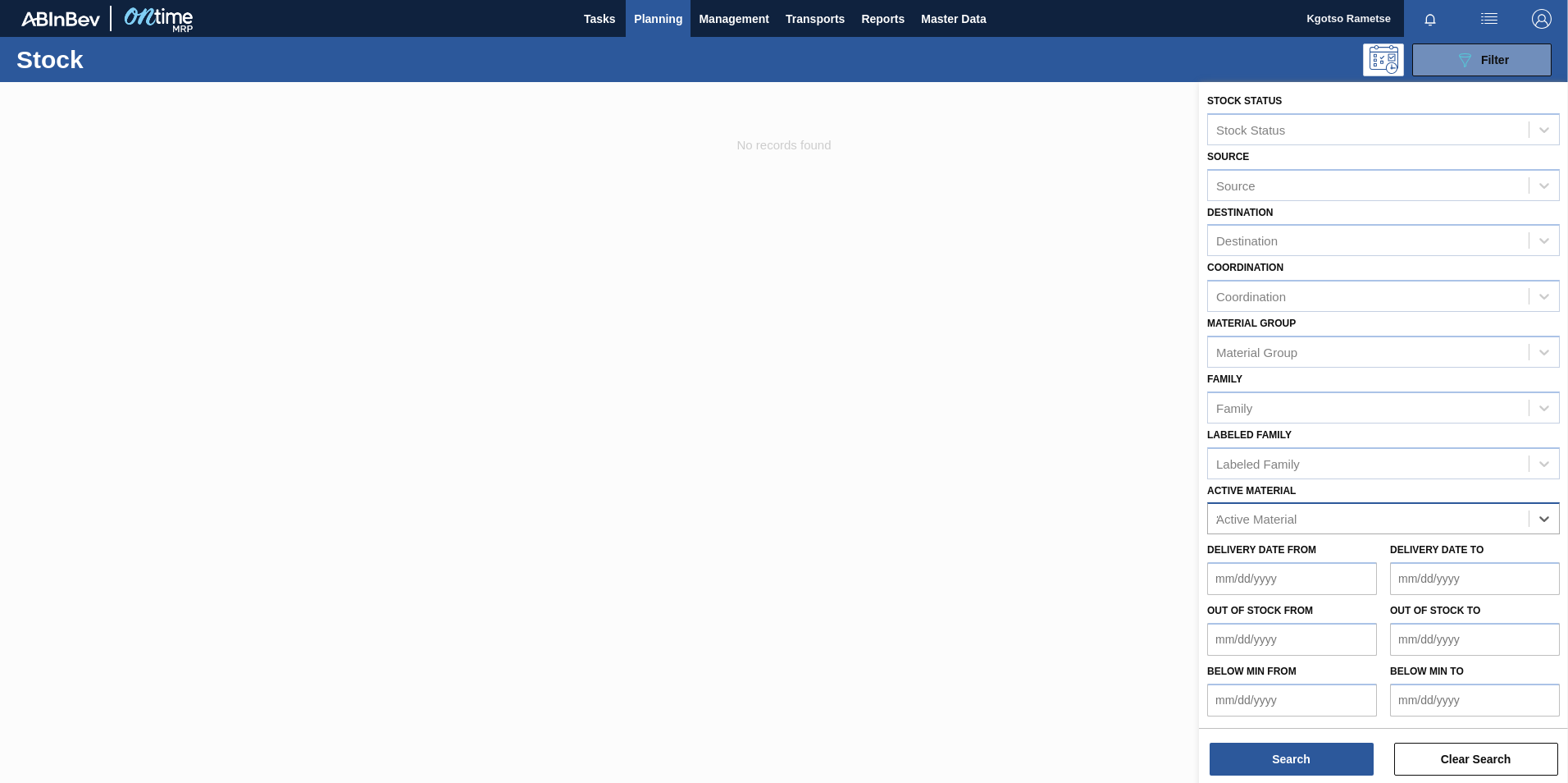
scroll to position [5, 0]
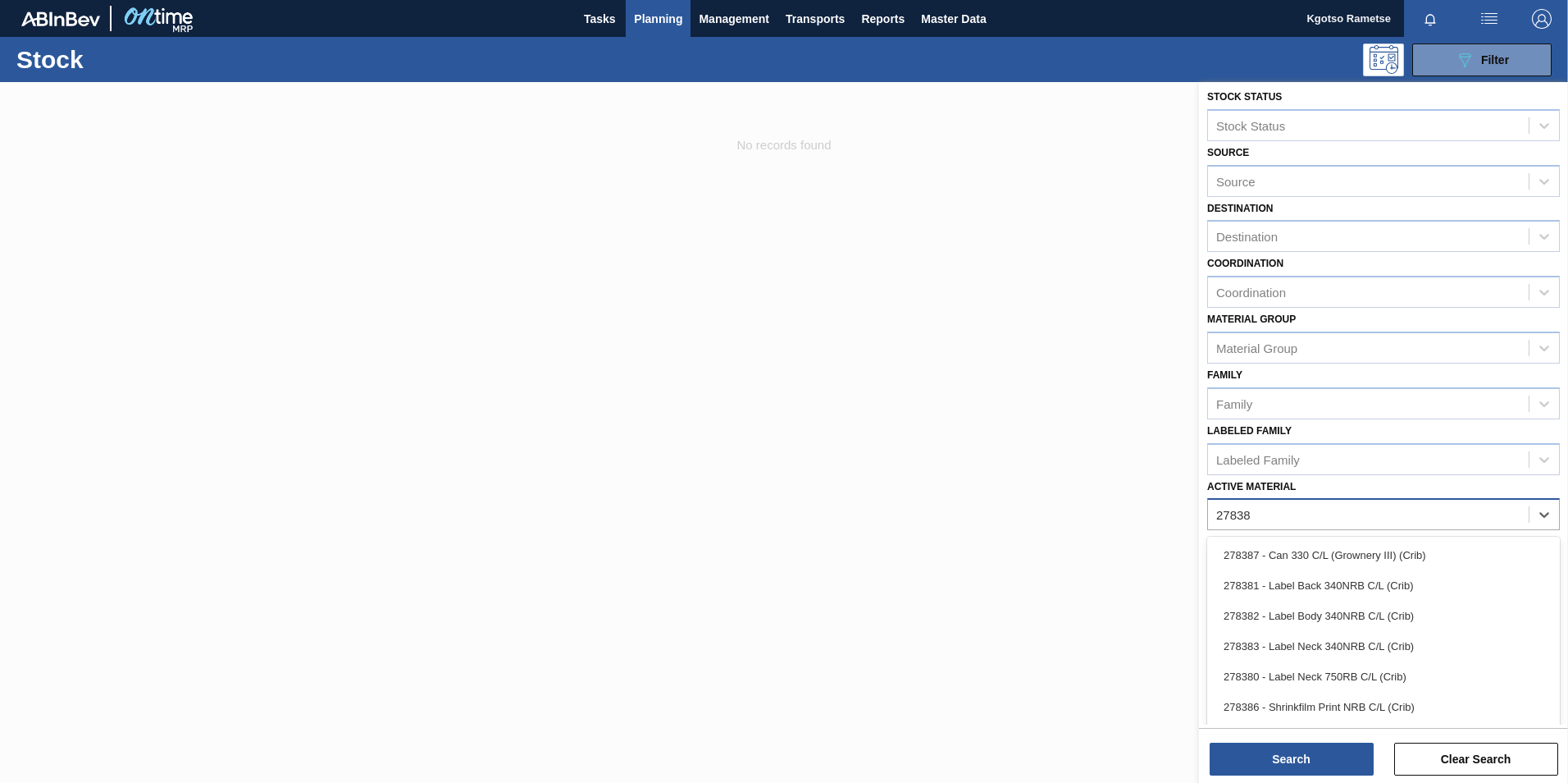
type Material "278380"
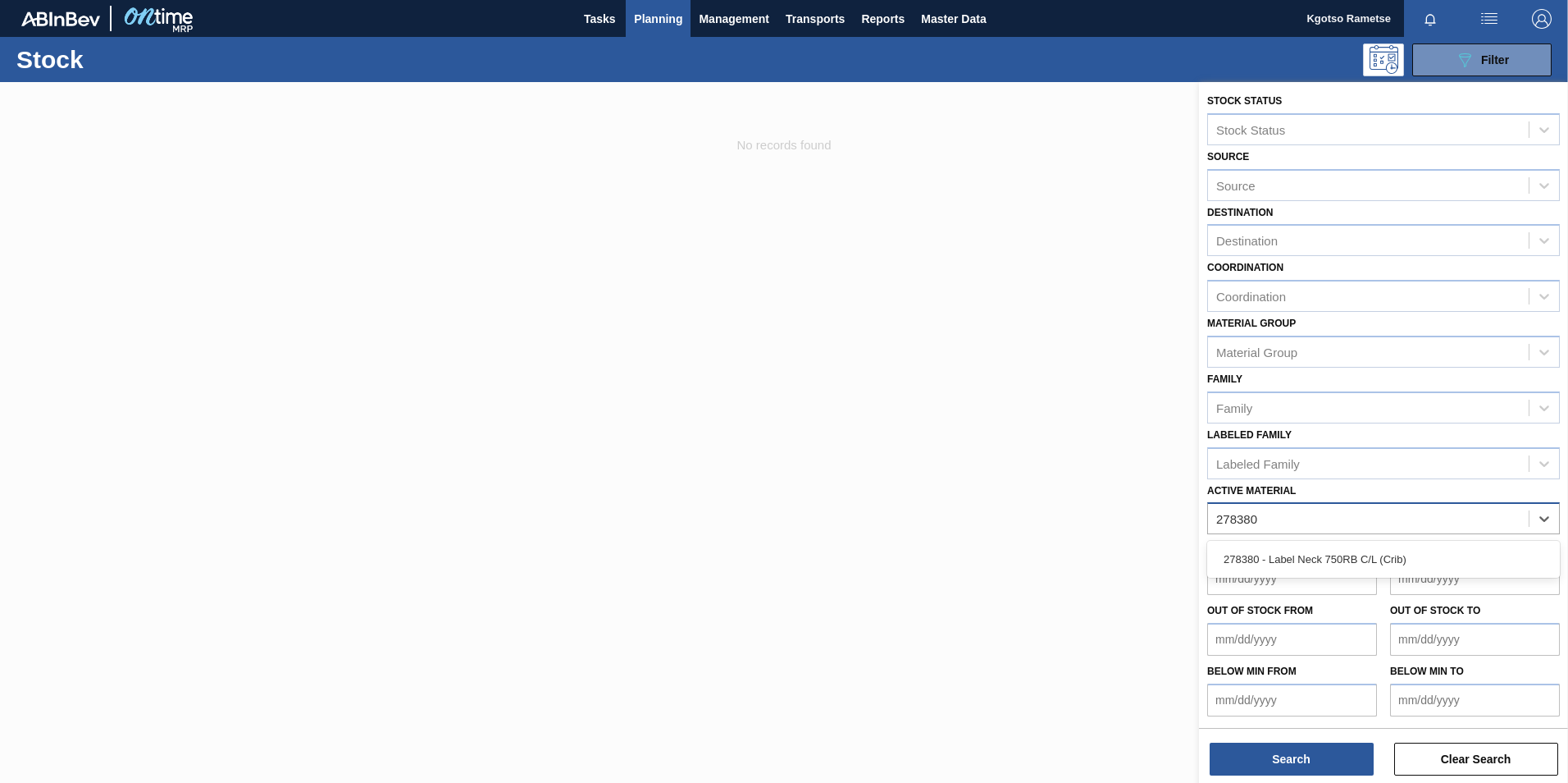
click at [1374, 569] on div "278380 - Label Neck 750RB C/L (Crib)" at bounding box center [1384, 558] width 353 height 30
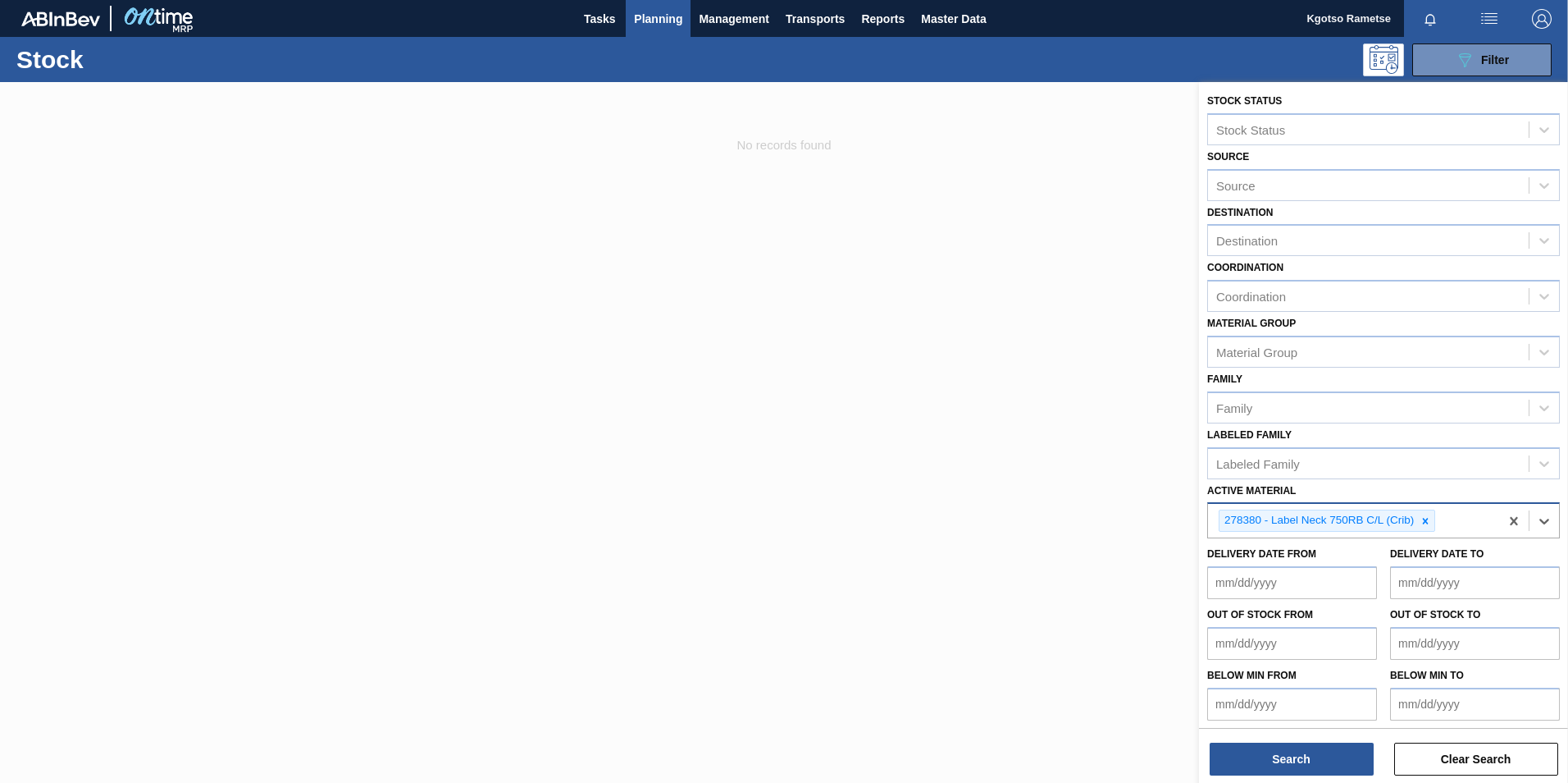
scroll to position [5, 0]
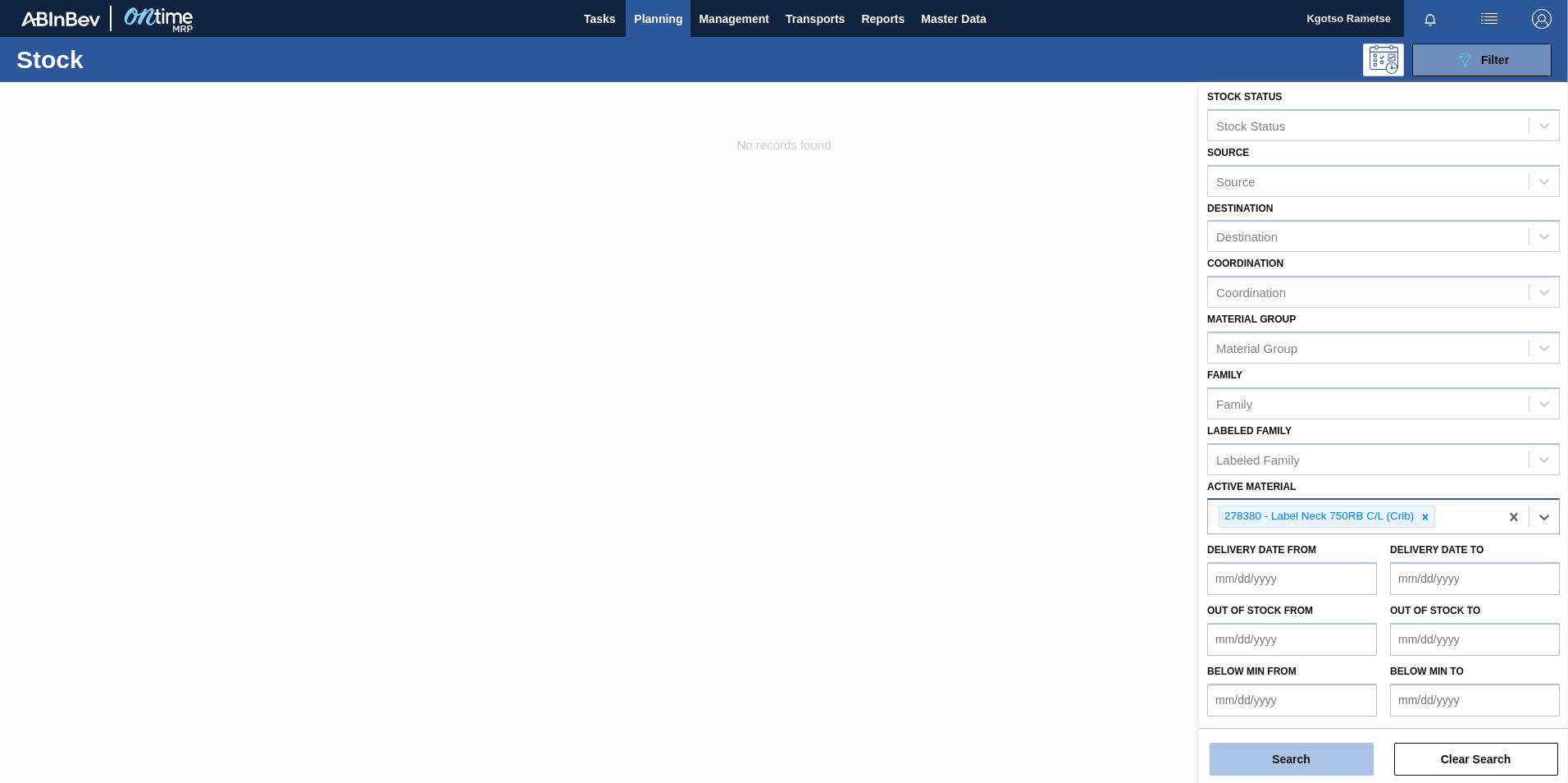
click at [1344, 749] on button "Search" at bounding box center [1291, 758] width 164 height 32
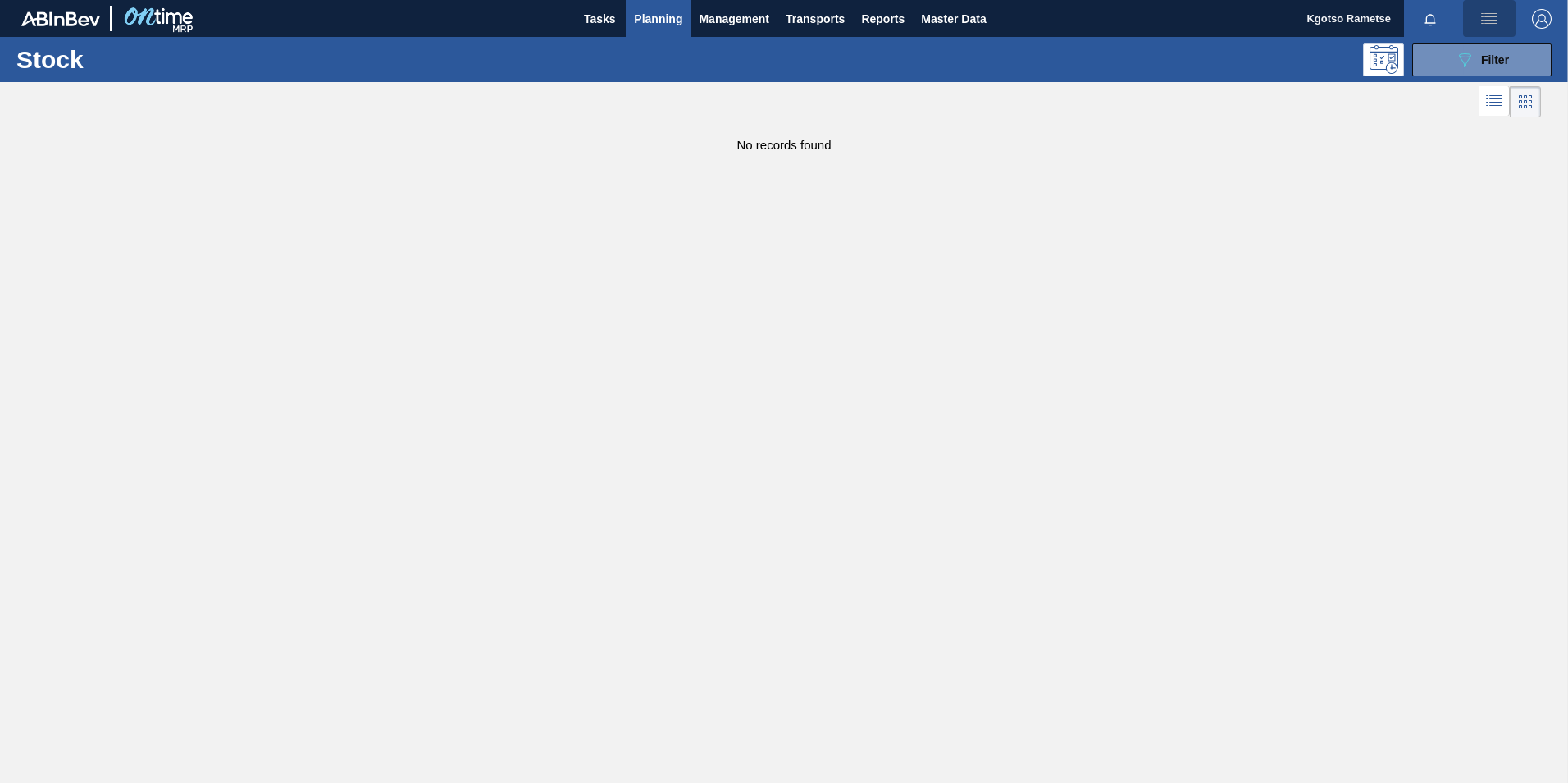
click at [1469, 15] on button "button" at bounding box center [1490, 19] width 53 height 37
click at [1359, 144] on div at bounding box center [784, 392] width 1568 height 783
click at [1445, 57] on button "089F7B8B-B2A5-4AFE-B5C0-19BA573D28AC Filter" at bounding box center [1482, 59] width 139 height 32
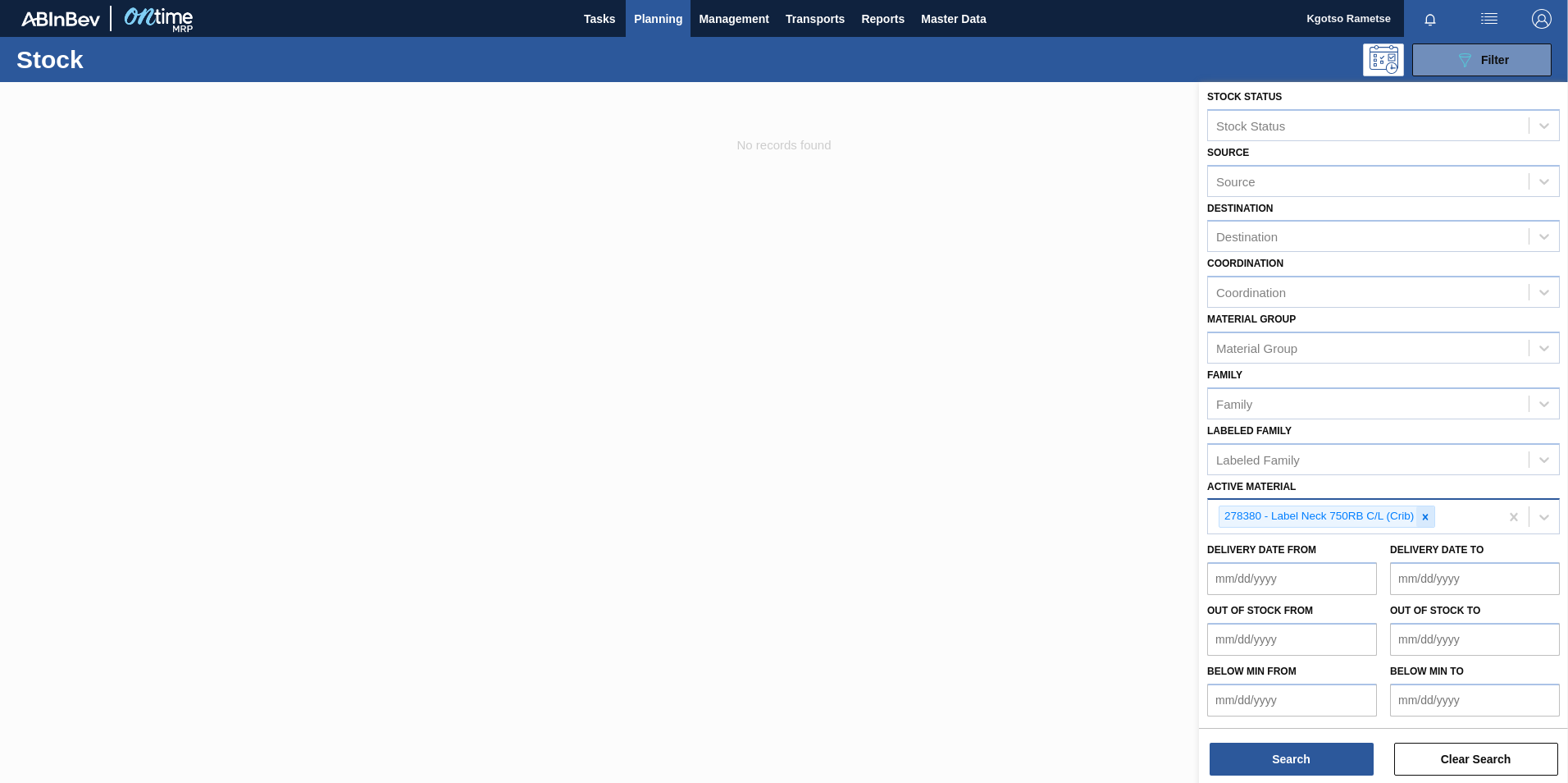
click at [1434, 519] on div at bounding box center [1425, 516] width 18 height 21
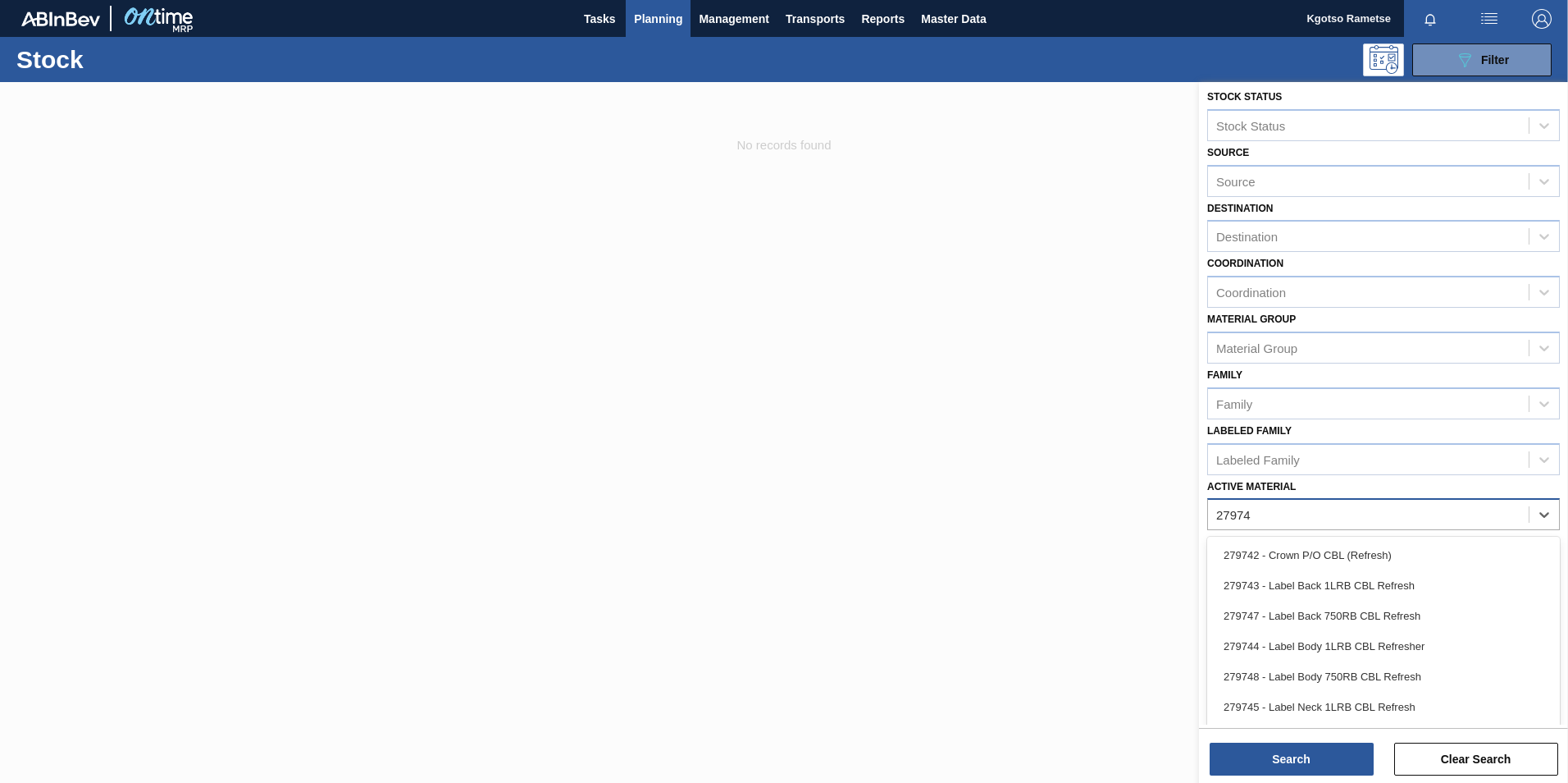
type Material "279748"
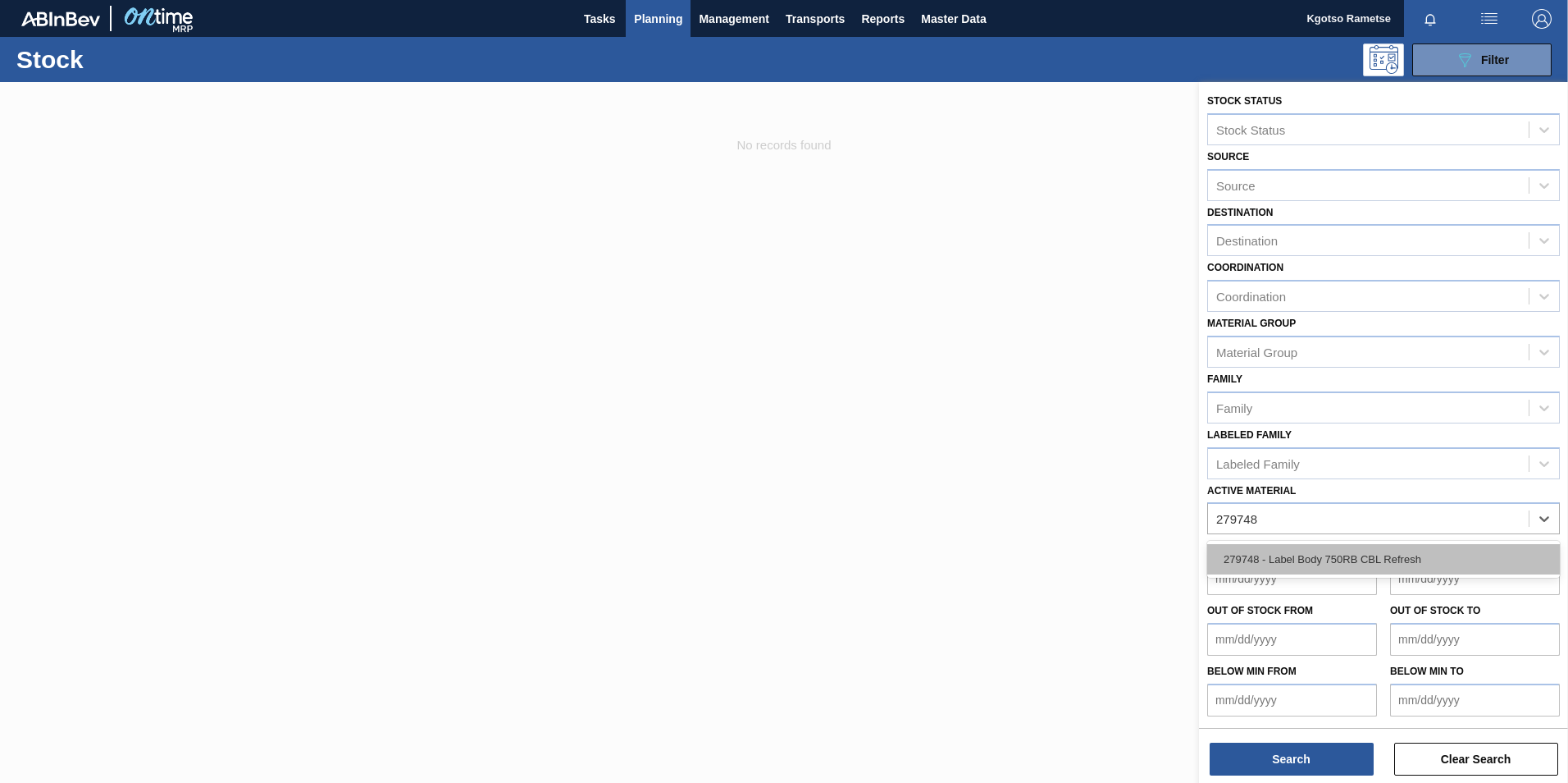
click at [1381, 569] on div "279748 - Label Body 750RB CBL Refresh" at bounding box center [1384, 558] width 353 height 30
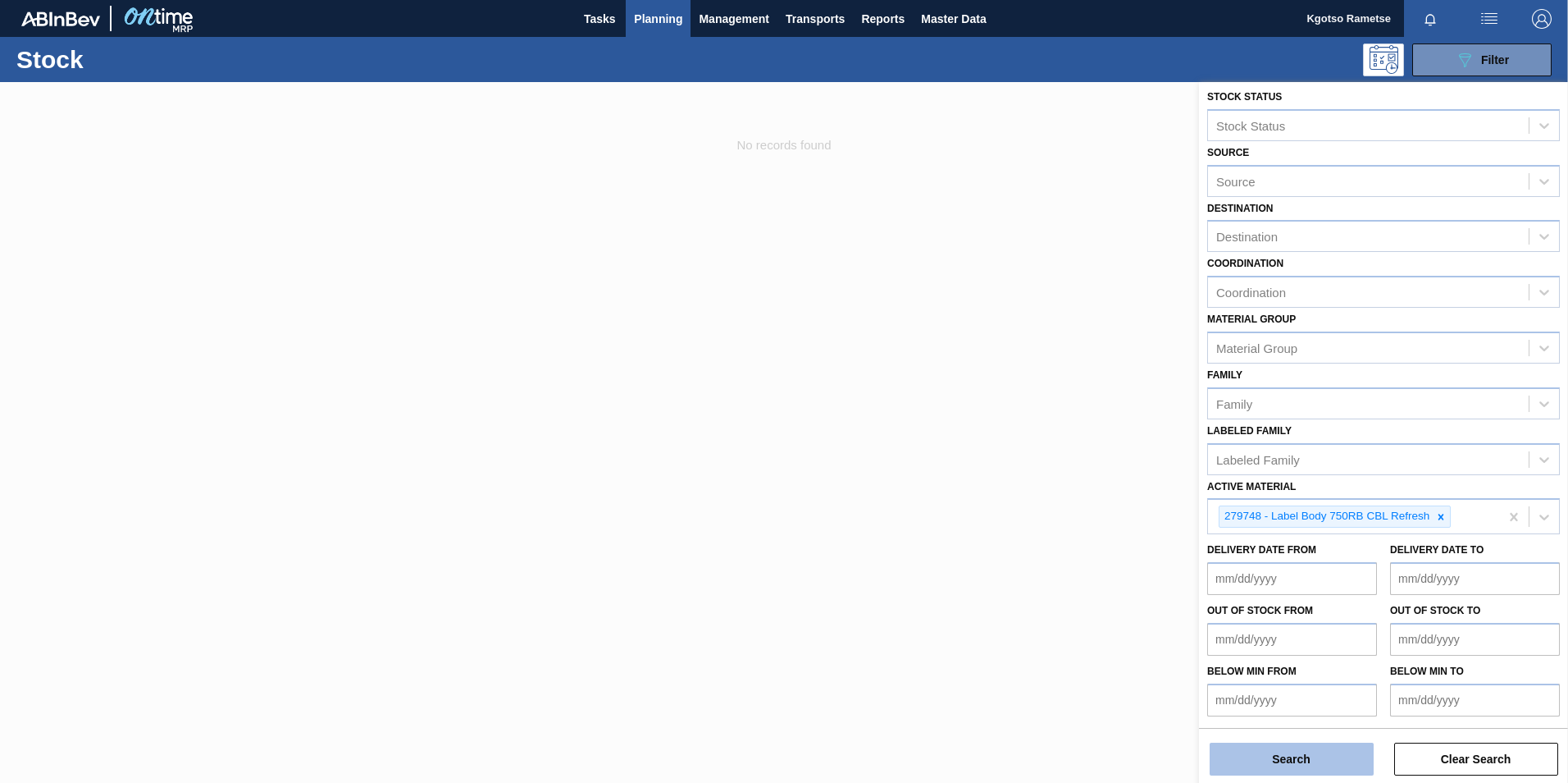
click at [1295, 754] on button "Search" at bounding box center [1291, 758] width 164 height 32
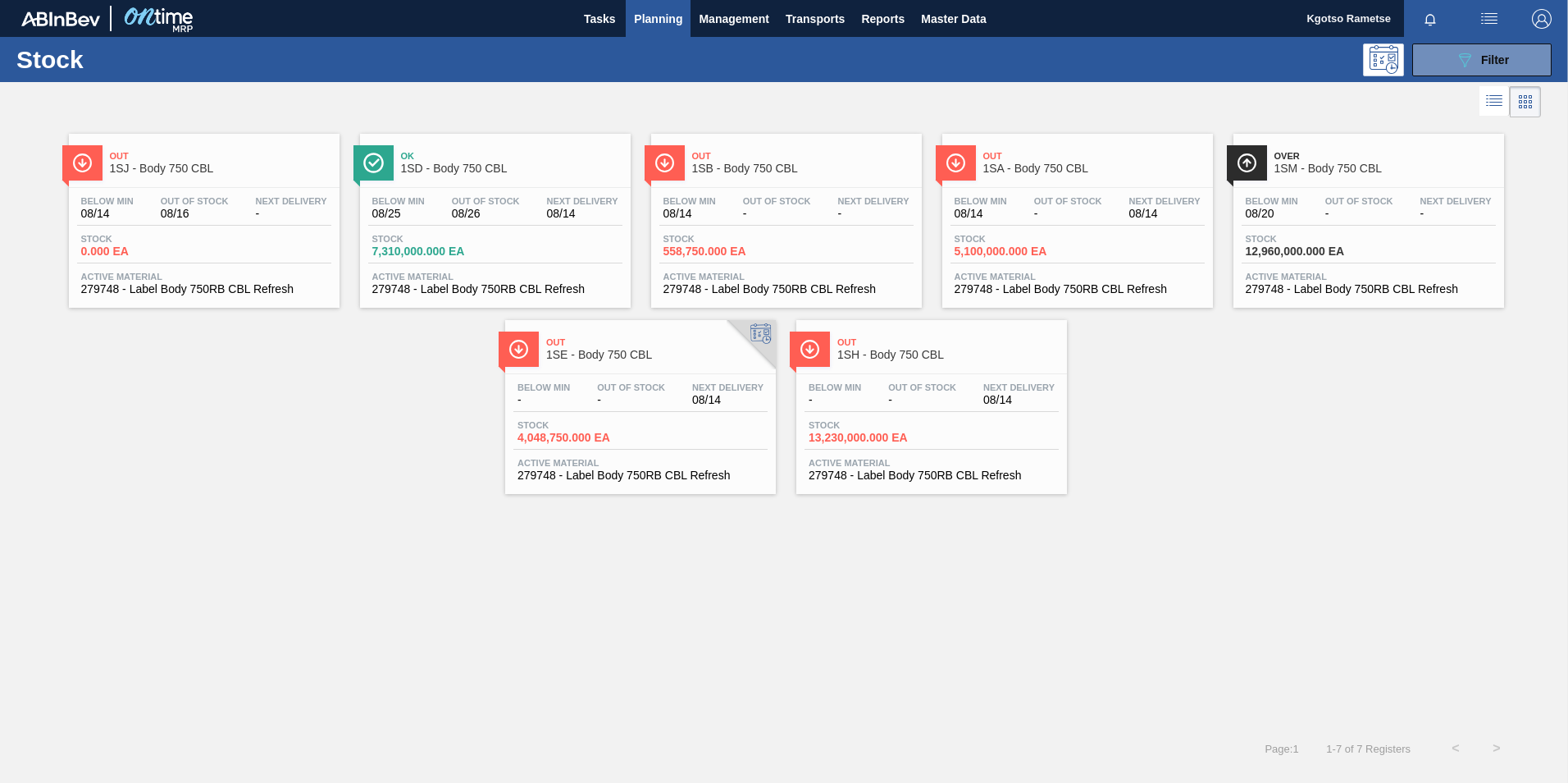
click at [463, 195] on div "Below Min 08/25 Out Of Stock 08/26 Next Delivery 08/14 Stock 7,310,000.000 EA A…" at bounding box center [495, 244] width 271 height 112
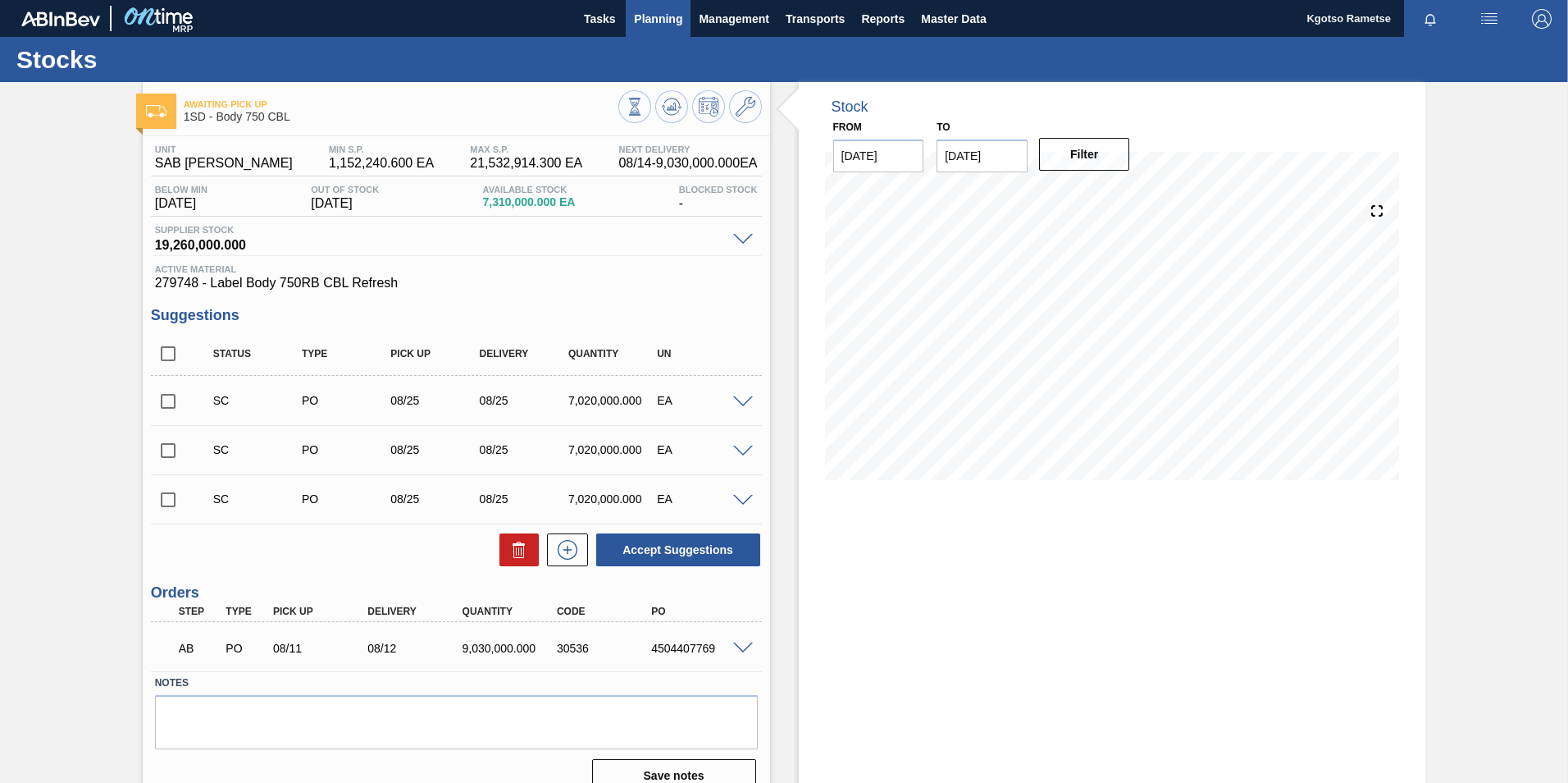
click at [675, 21] on span "Planning" at bounding box center [657, 19] width 48 height 20
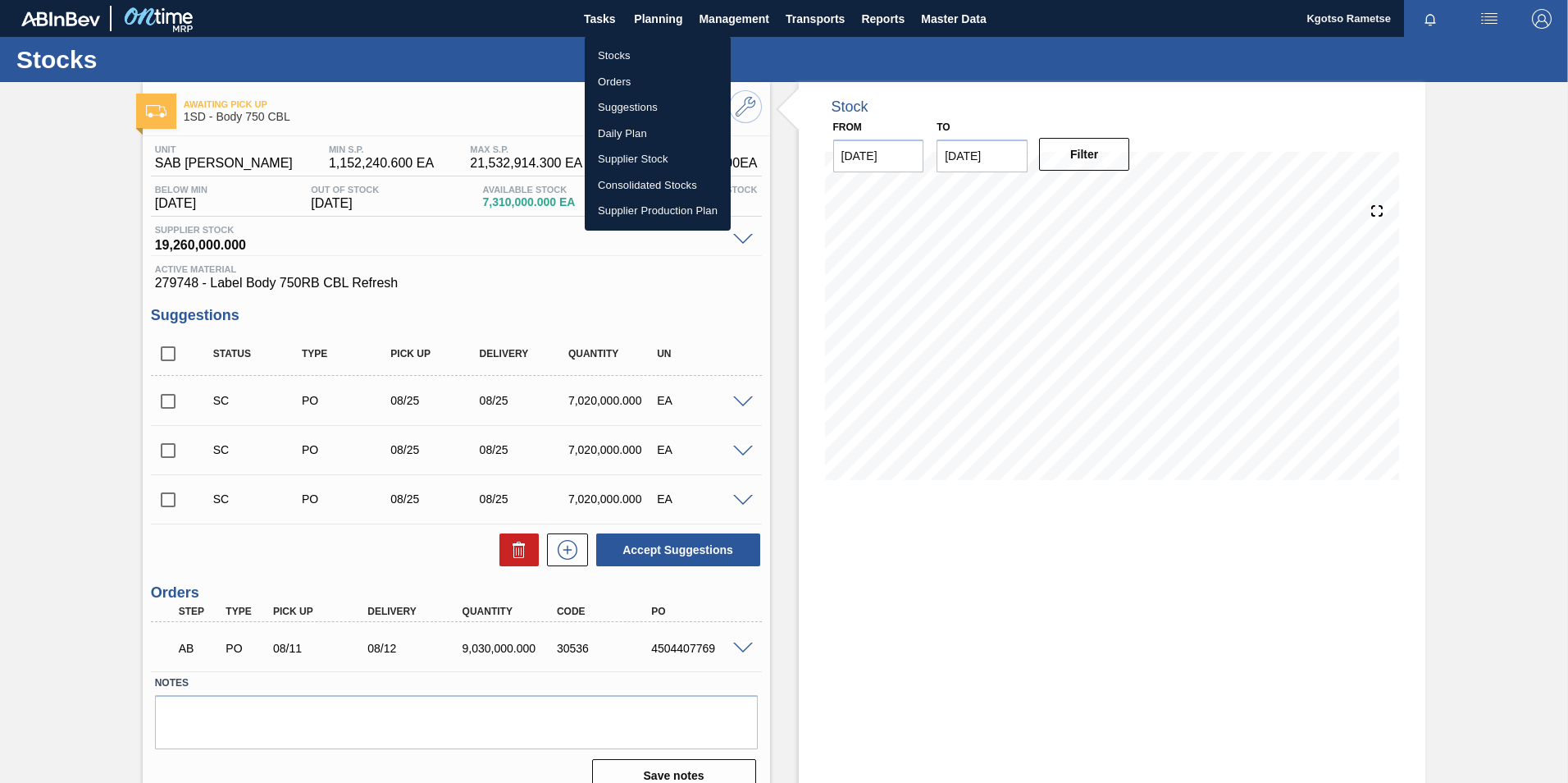
click at [653, 58] on li "Stocks" at bounding box center [657, 55] width 146 height 26
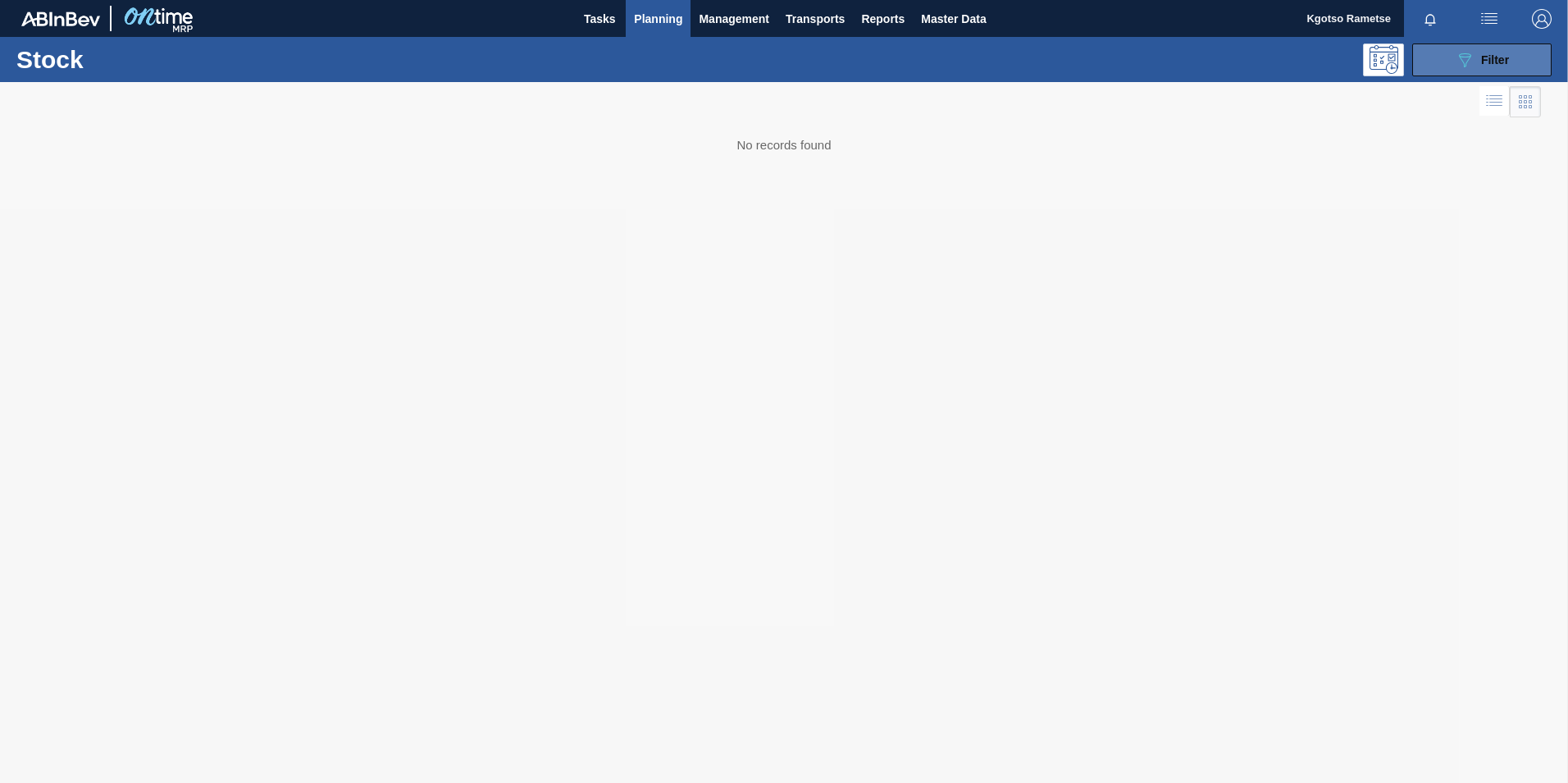
click at [1463, 58] on icon "089F7B8B-B2A5-4AFE-B5C0-19BA573D28AC" at bounding box center [1465, 60] width 20 height 20
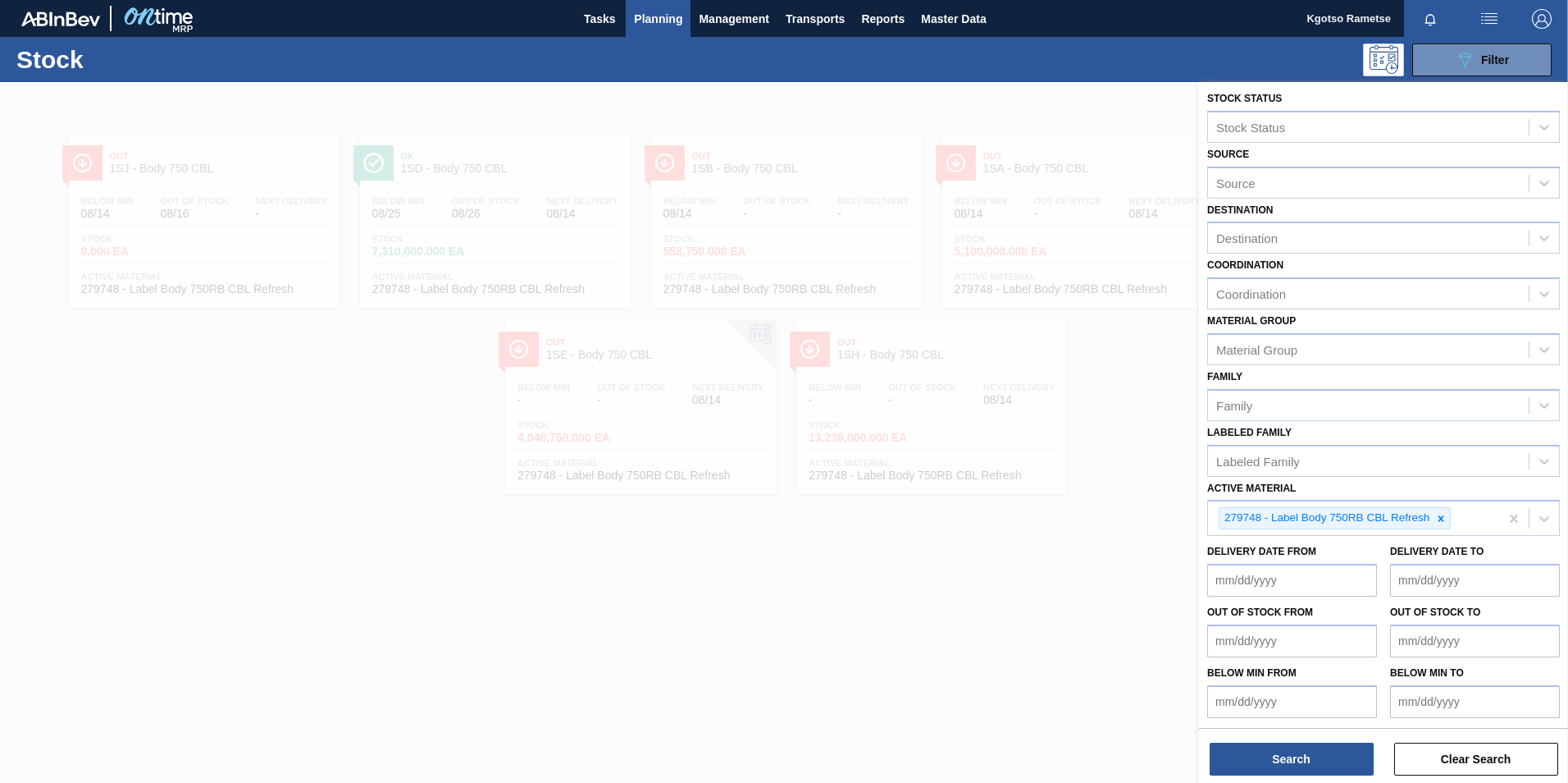
scroll to position [5, 0]
click at [1447, 517] on div at bounding box center [1441, 516] width 18 height 21
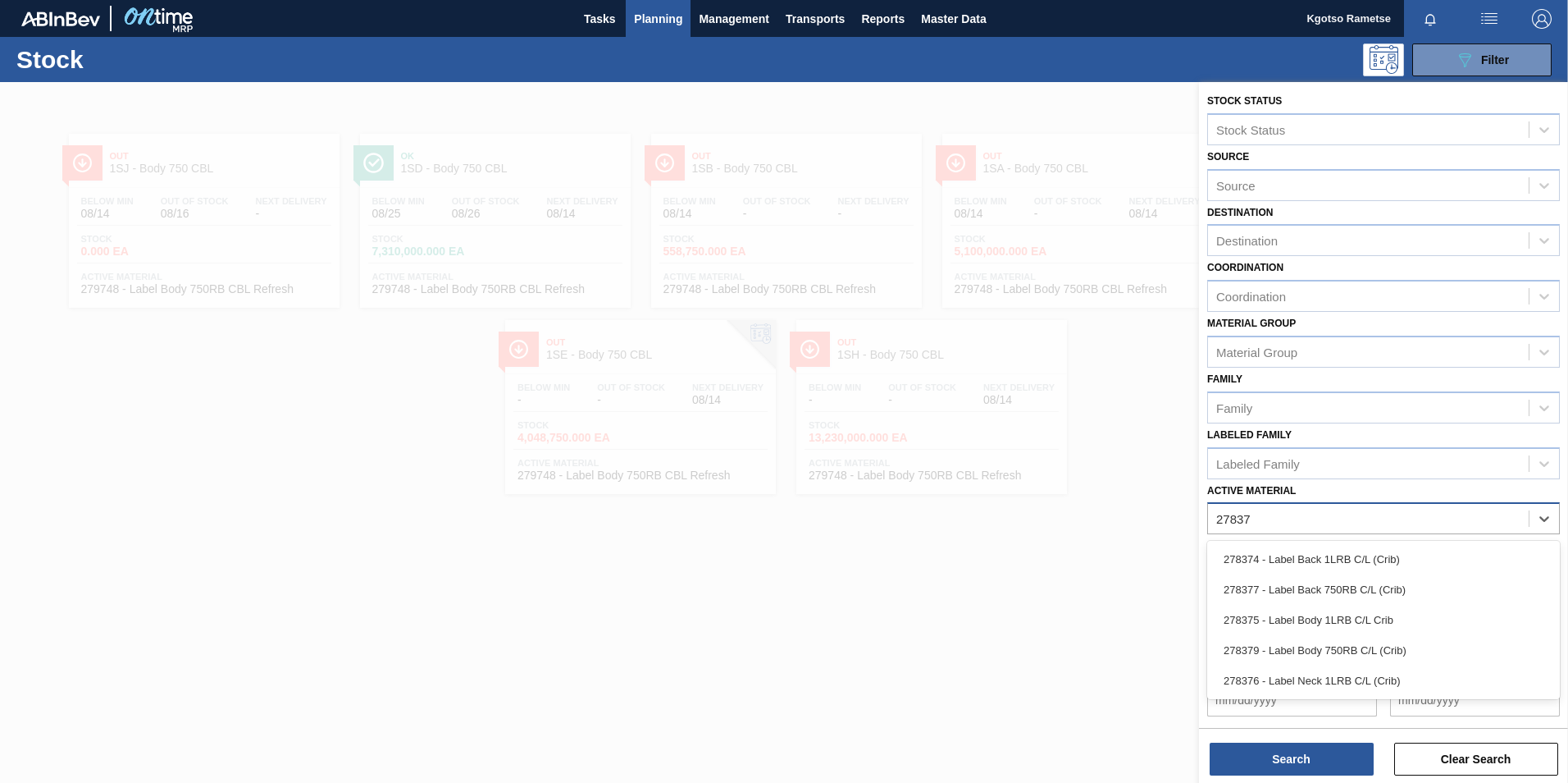
scroll to position [1, 0]
type Material "278377"
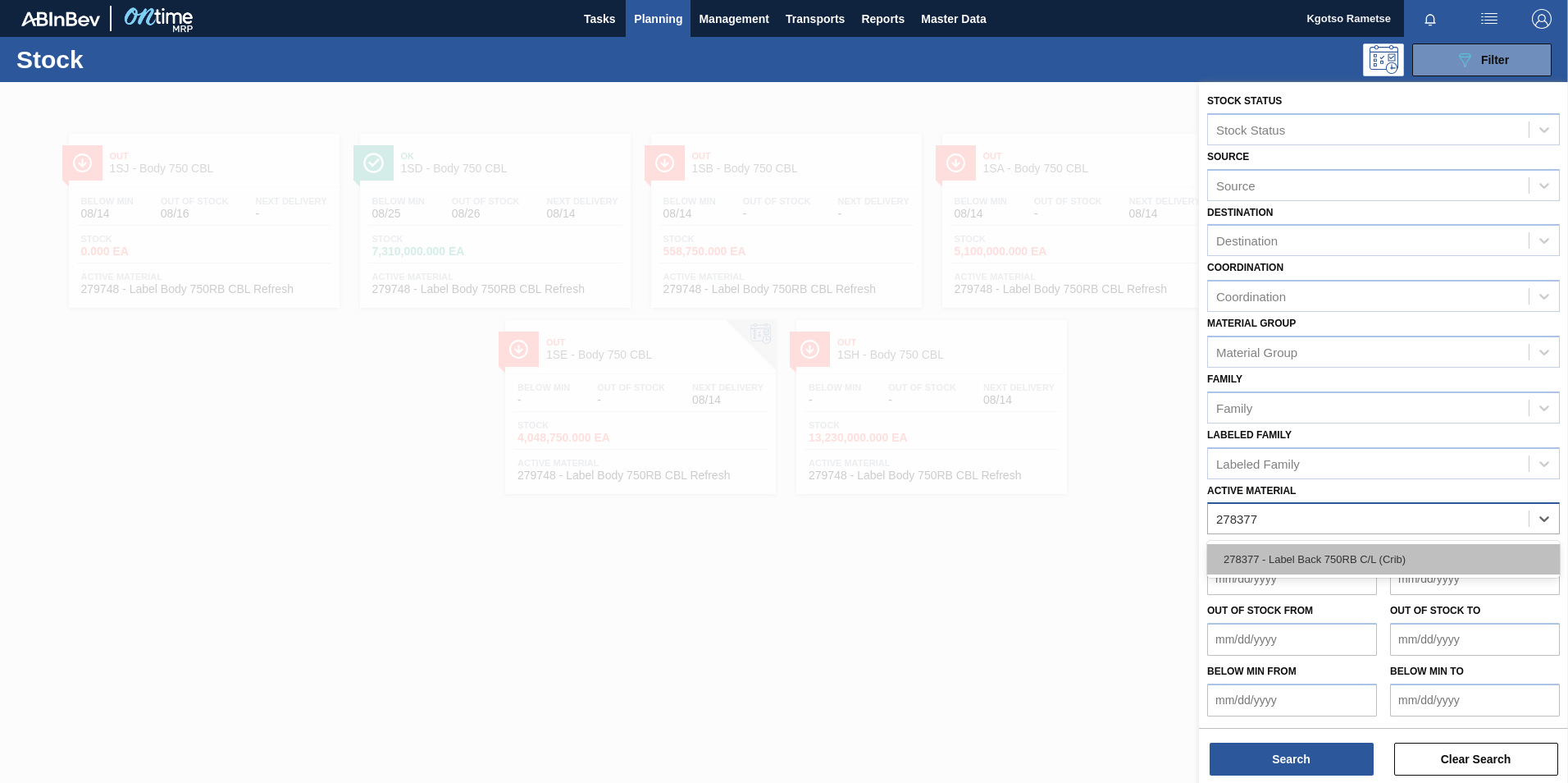
drag, startPoint x: 1248, startPoint y: 553, endPoint x: 1250, endPoint y: 588, distance: 35.1
click at [1249, 553] on div "278377 - Label Back 750RB C/L (Crib)" at bounding box center [1384, 558] width 353 height 30
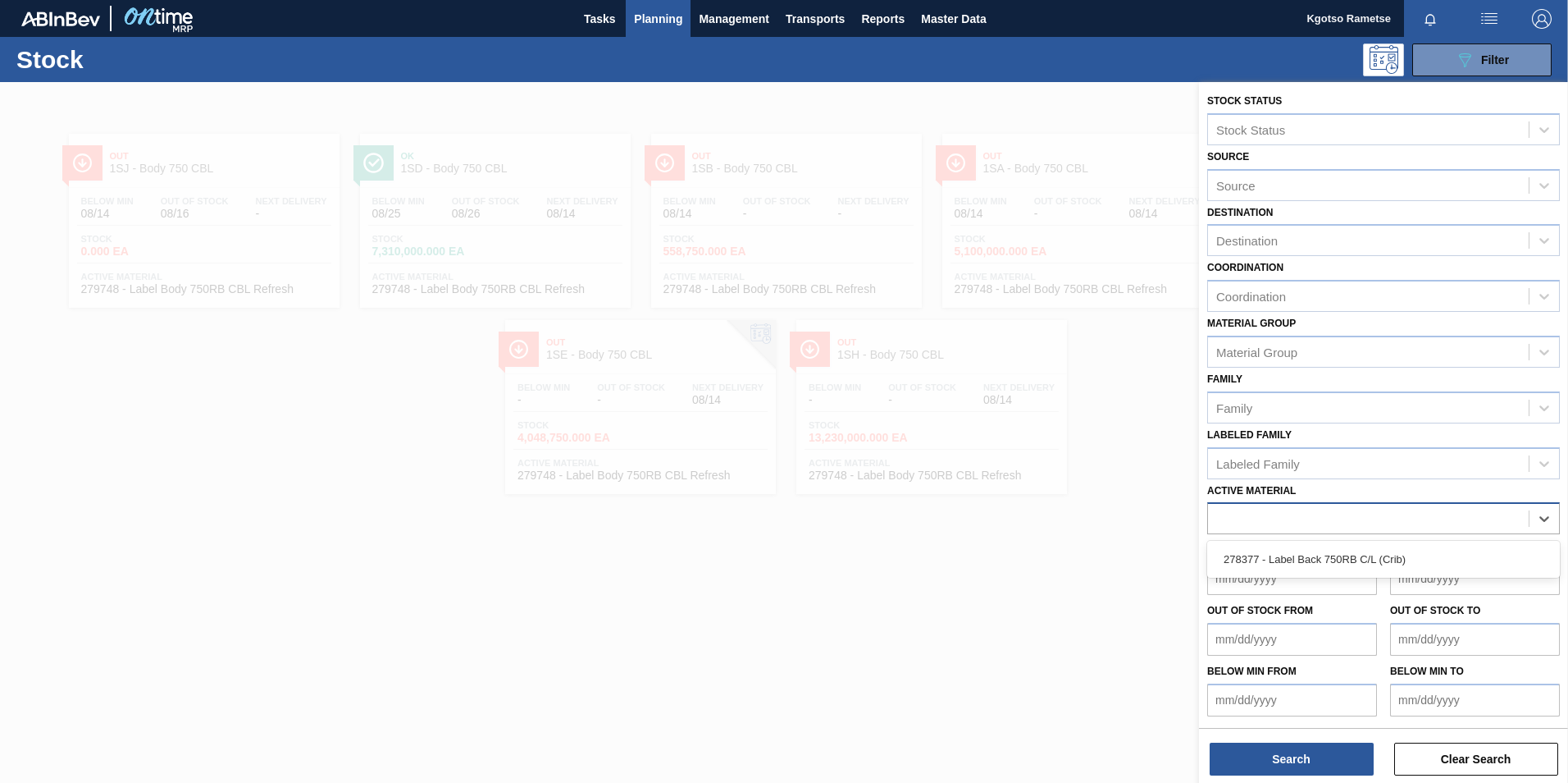
scroll to position [5, 0]
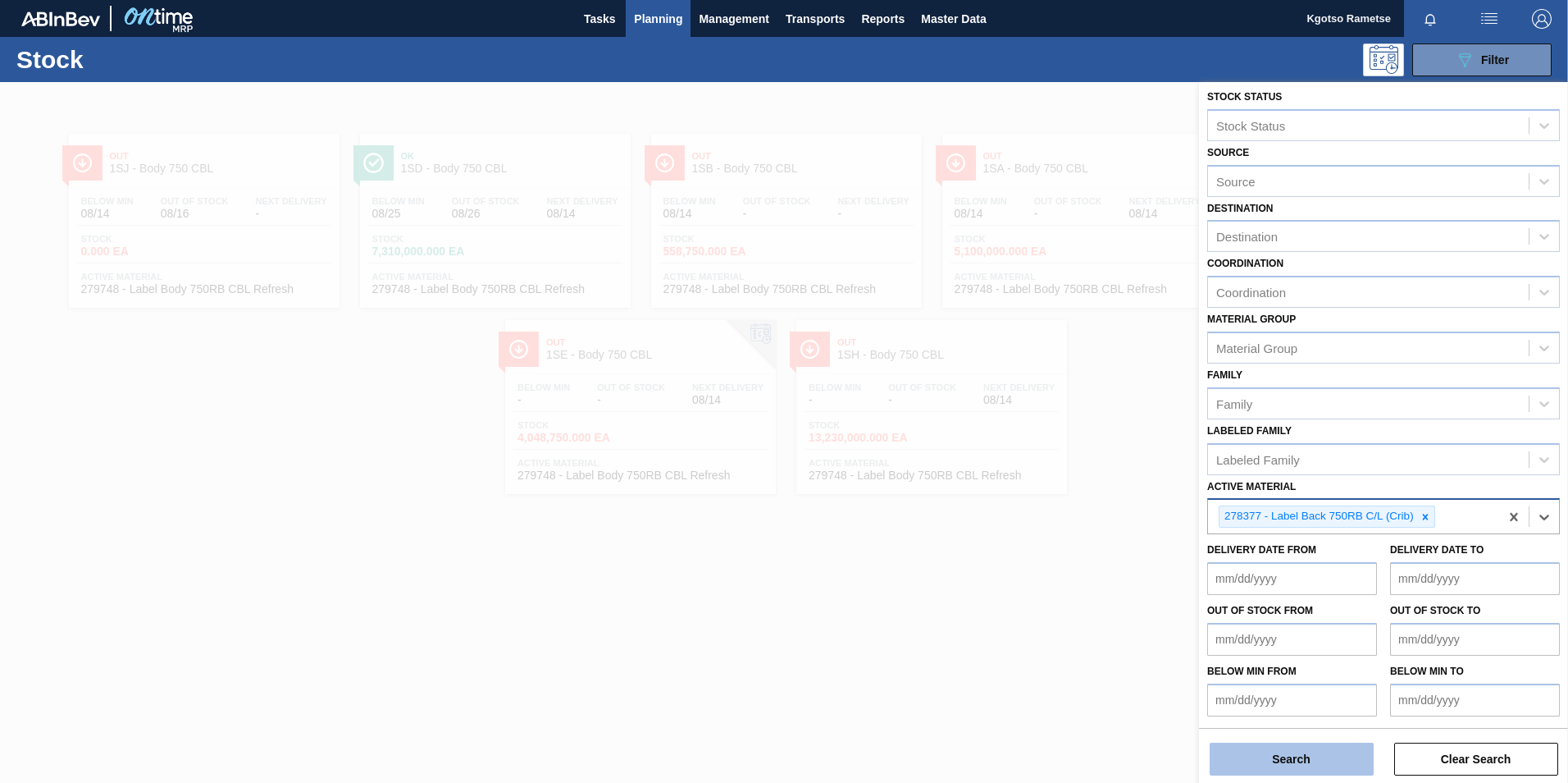
click at [1225, 765] on button "Search" at bounding box center [1291, 758] width 164 height 32
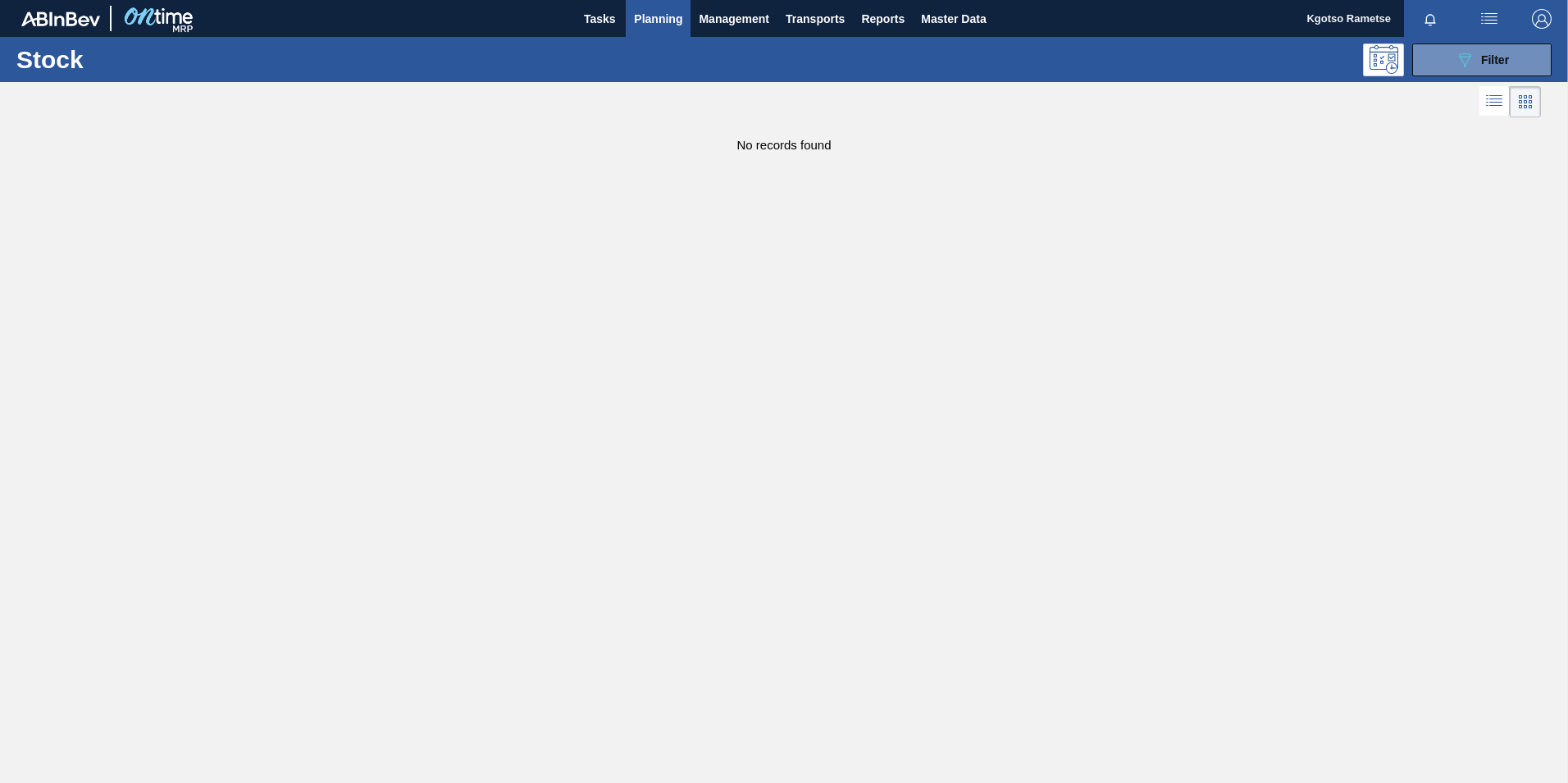
click at [680, 26] on span "Planning" at bounding box center [657, 19] width 48 height 20
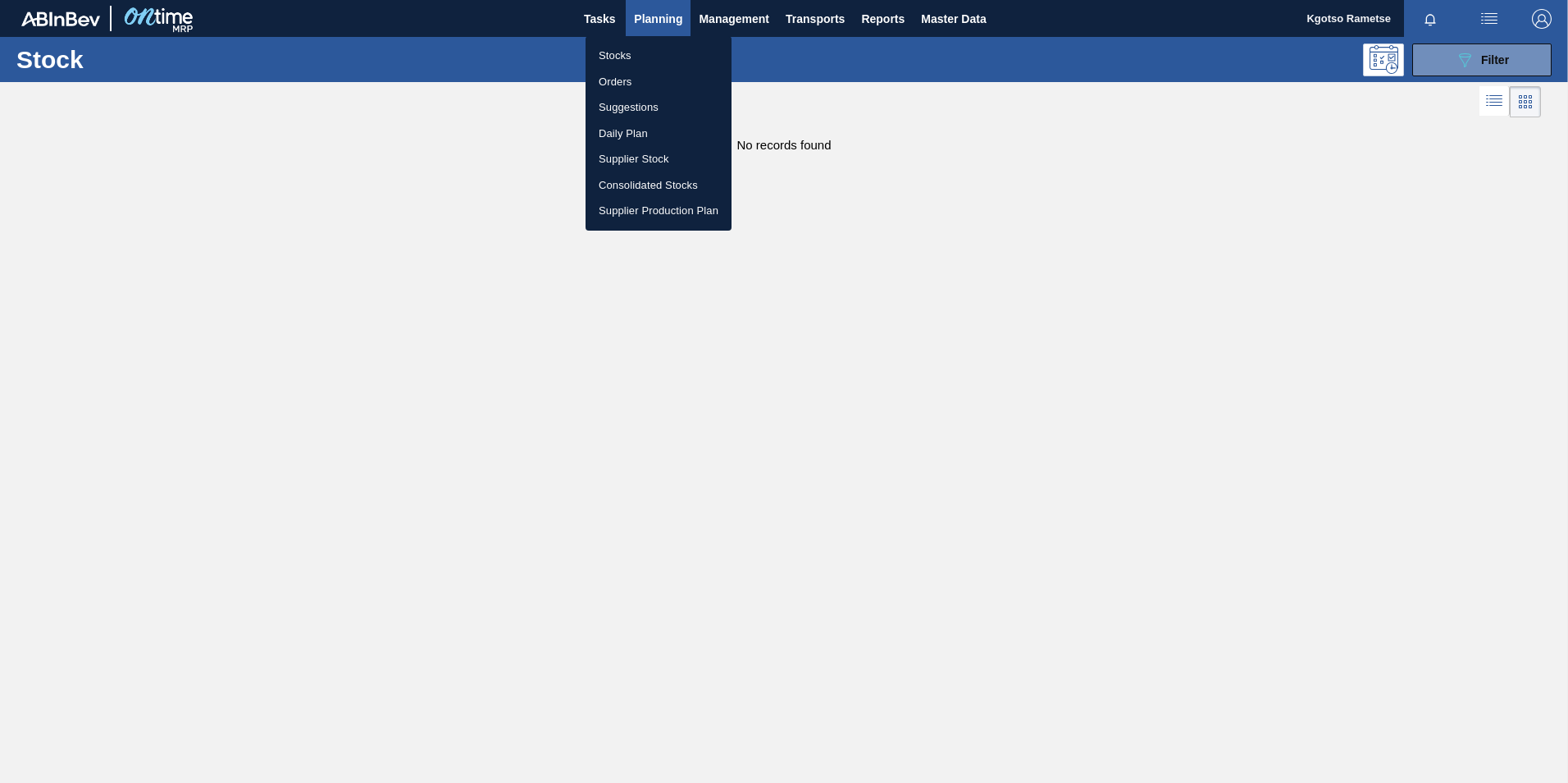
drag, startPoint x: 1469, startPoint y: 83, endPoint x: 1471, endPoint y: 73, distance: 10.2
click at [1469, 82] on div at bounding box center [784, 392] width 1568 height 783
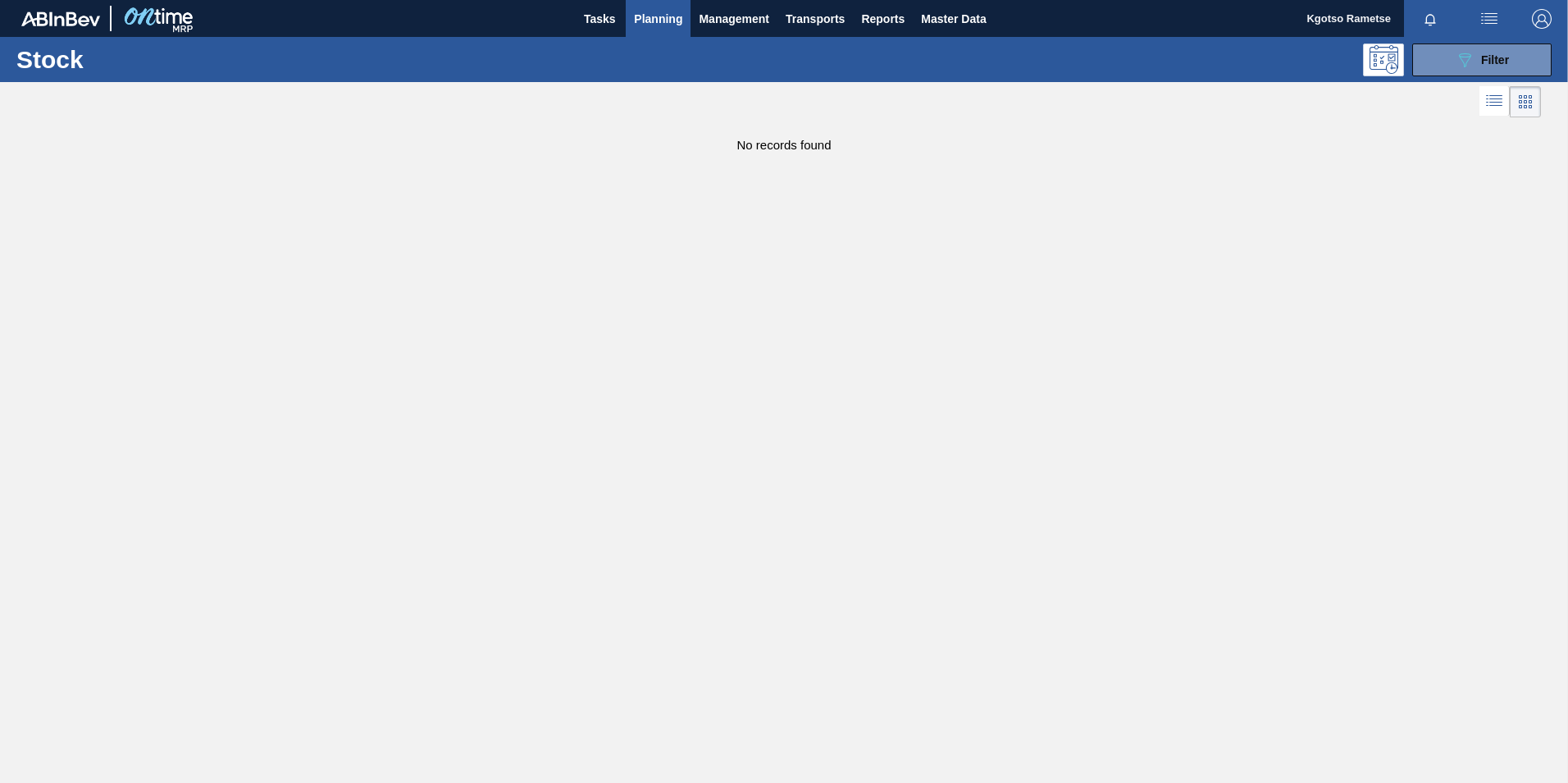
click at [1471, 0] on body "Tasks Planning Management Transports Reports Master Data Kgotso [PERSON_NAME] a…" at bounding box center [784, 0] width 1568 height 0
click at [1475, 71] on button "089F7B8B-B2A5-4AFE-B5C0-19BA573D28AC Filter" at bounding box center [1482, 59] width 139 height 32
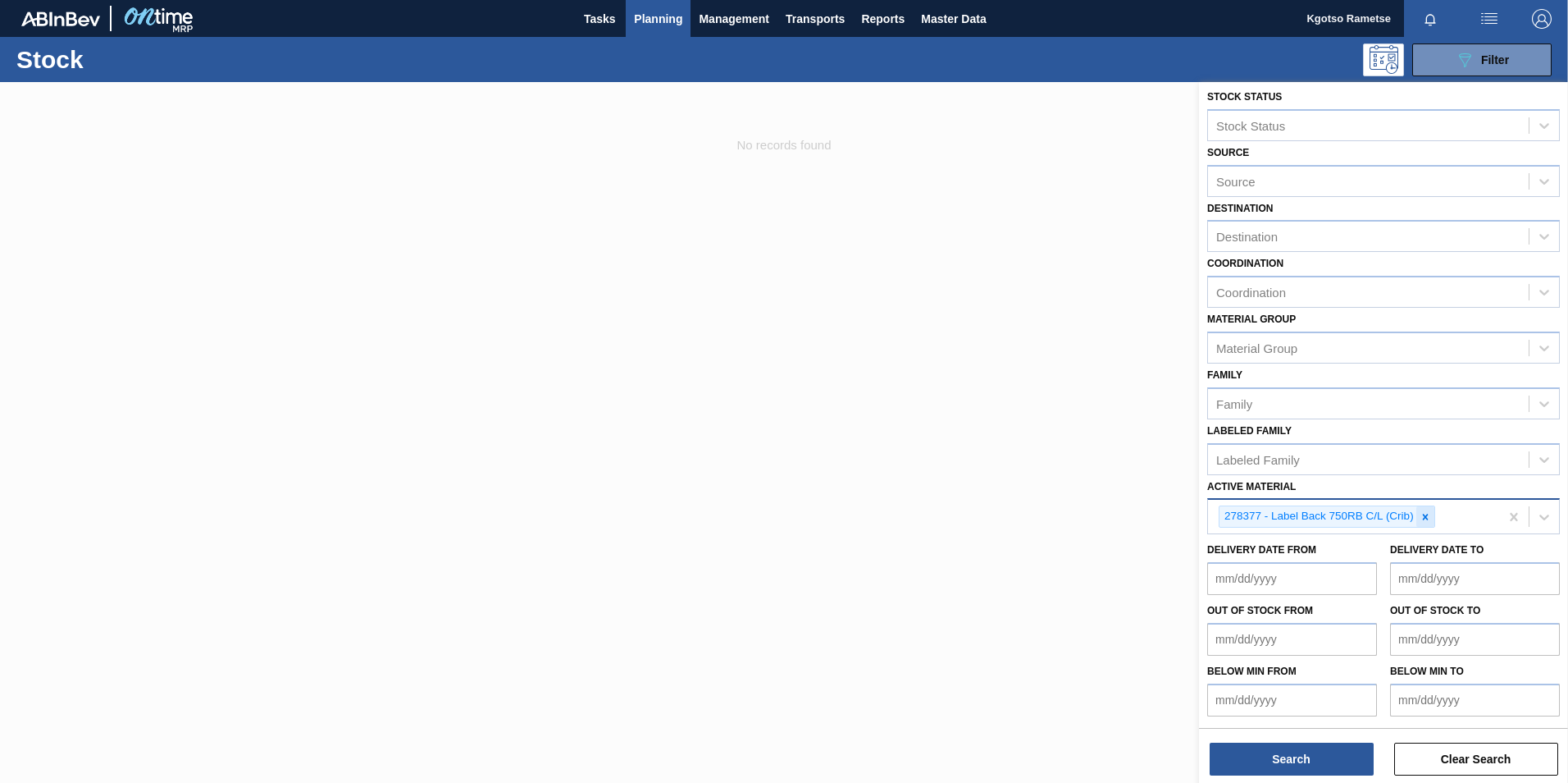
click at [1426, 509] on div at bounding box center [1425, 516] width 18 height 21
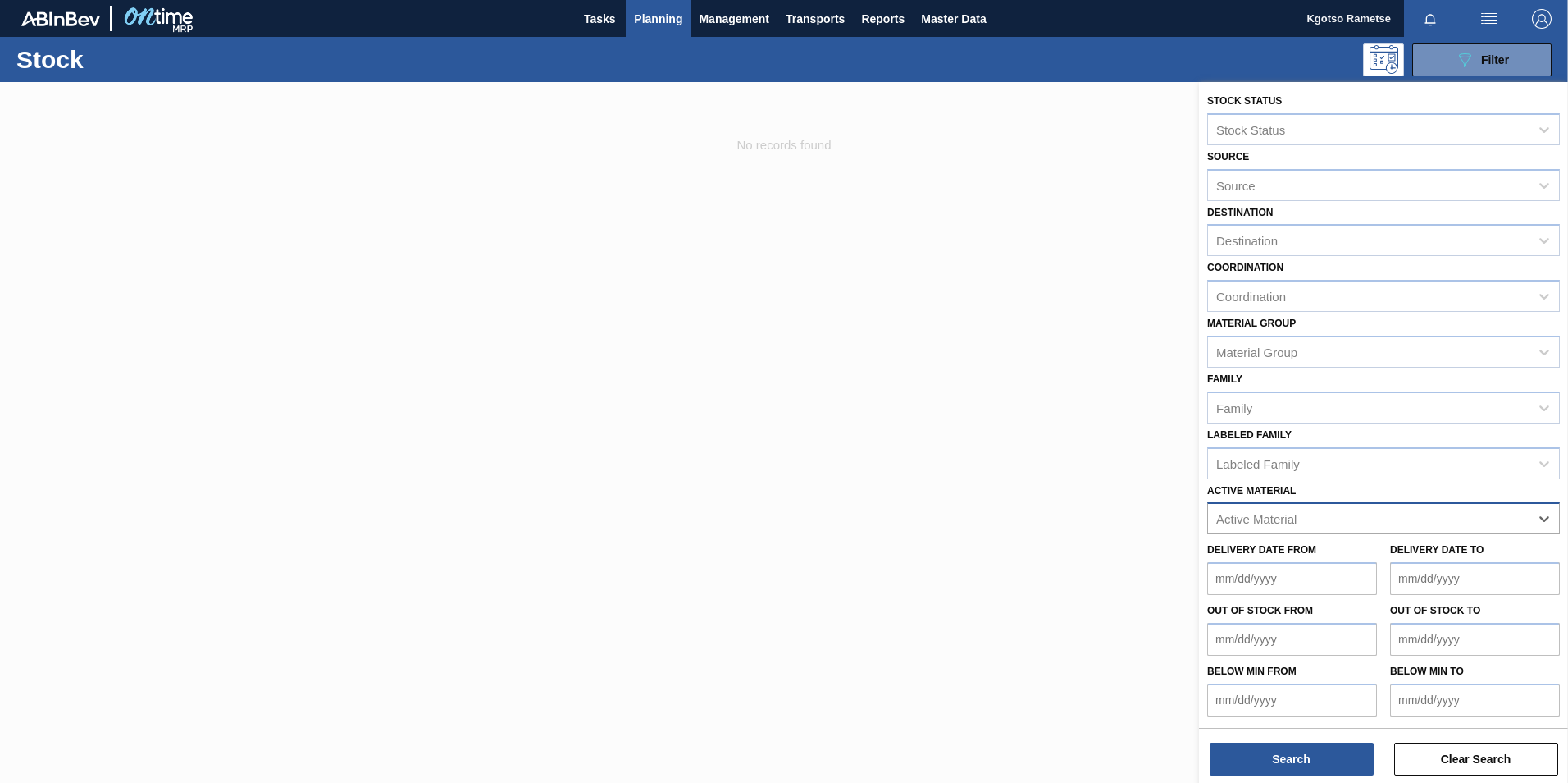
click at [1315, 524] on div "Active Material" at bounding box center [1368, 519] width 321 height 24
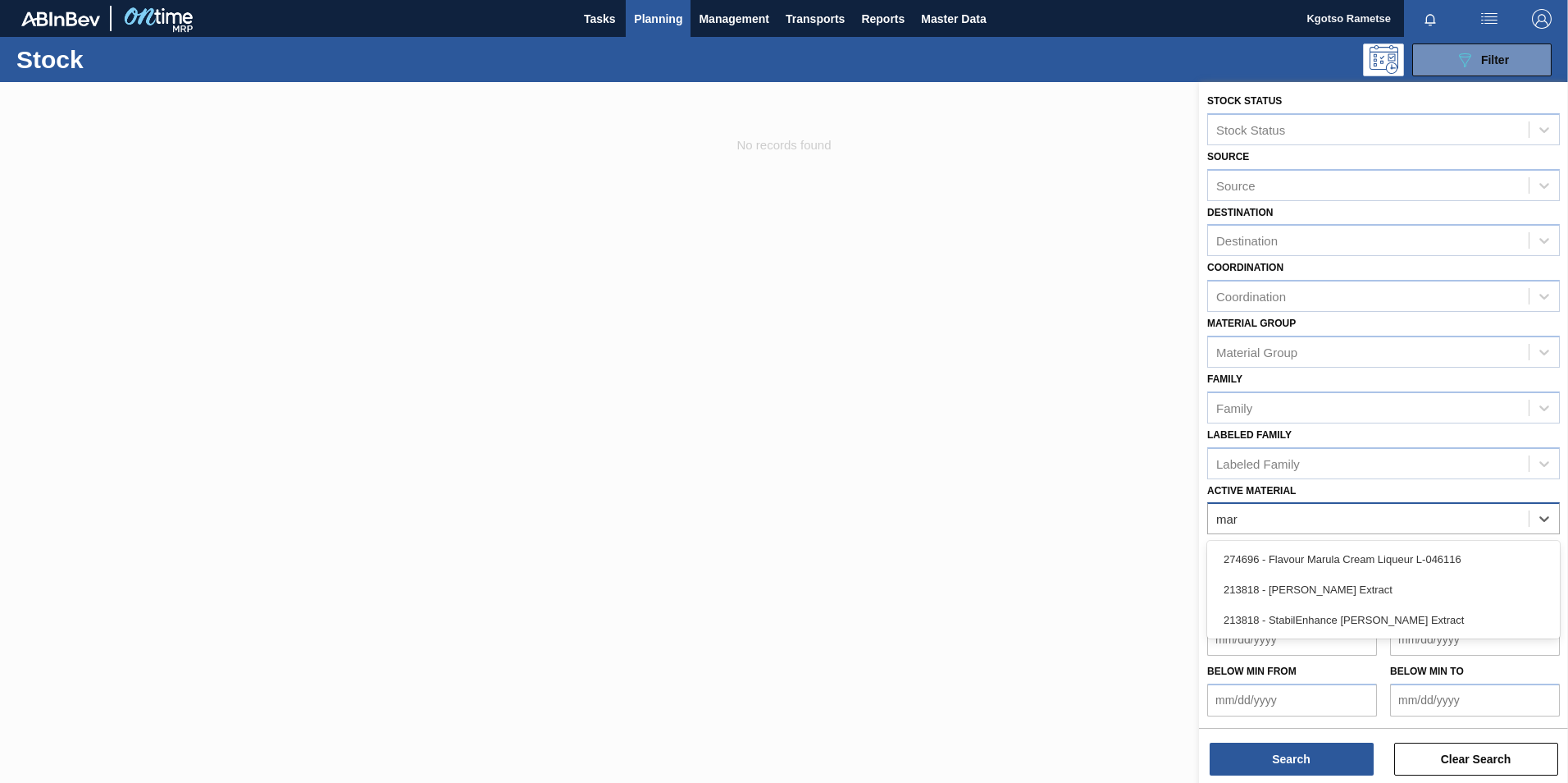
scroll to position [1, 0]
type Material "marula"
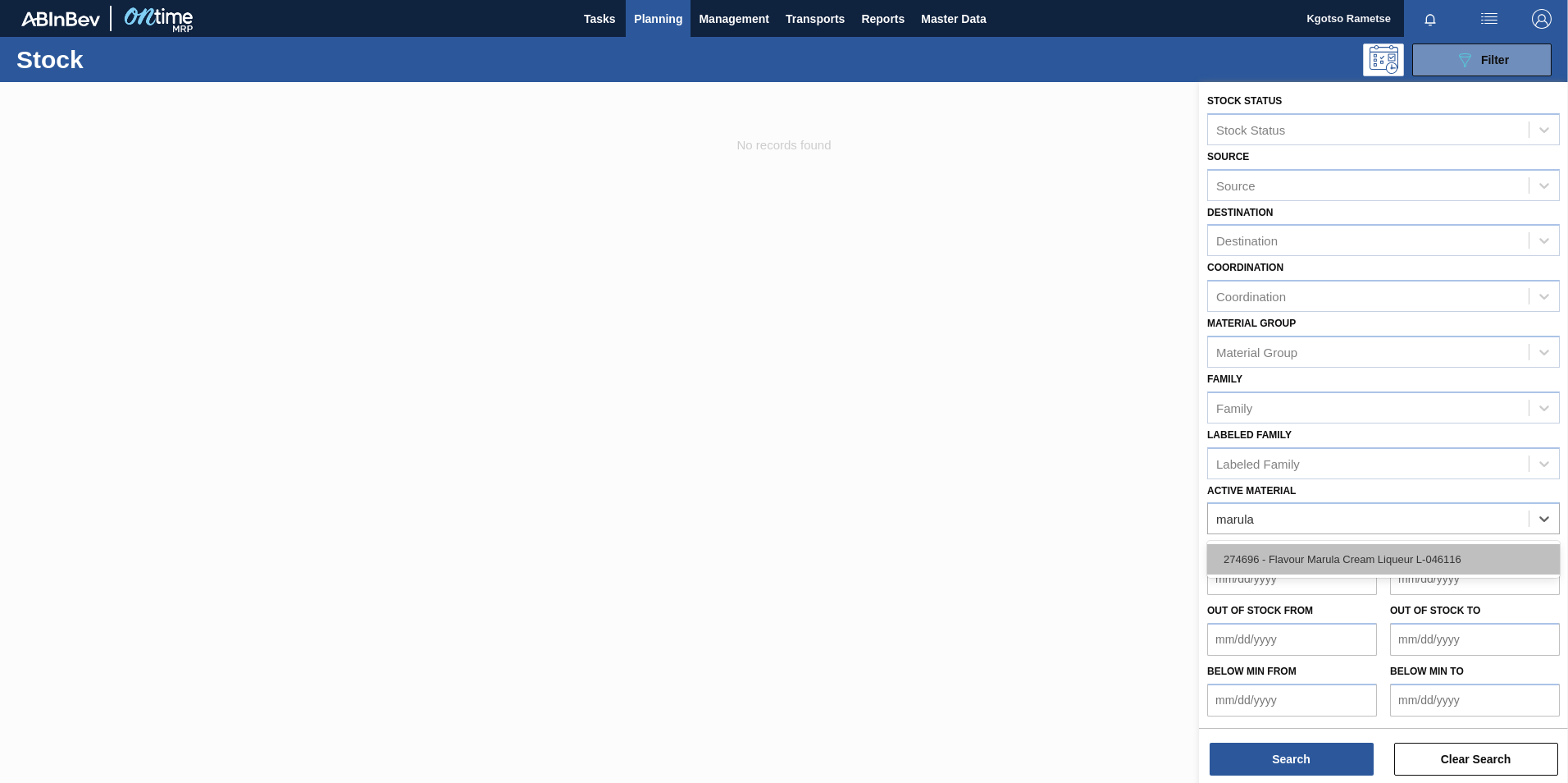
click at [1281, 551] on div "274696 - Flavour Marula Cream Liqueur L-046116" at bounding box center [1384, 558] width 353 height 30
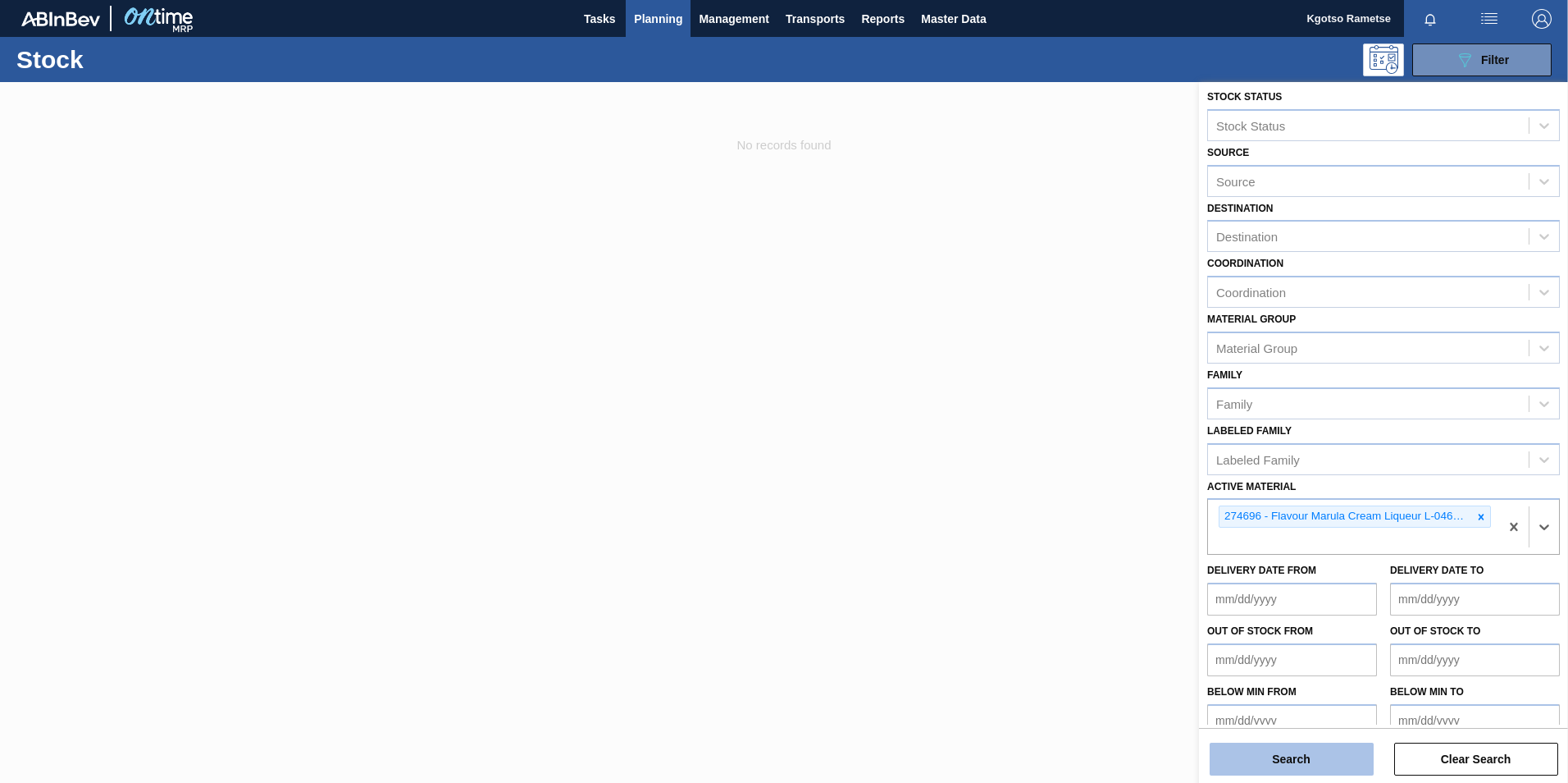
click at [1225, 755] on button "Search" at bounding box center [1291, 758] width 164 height 32
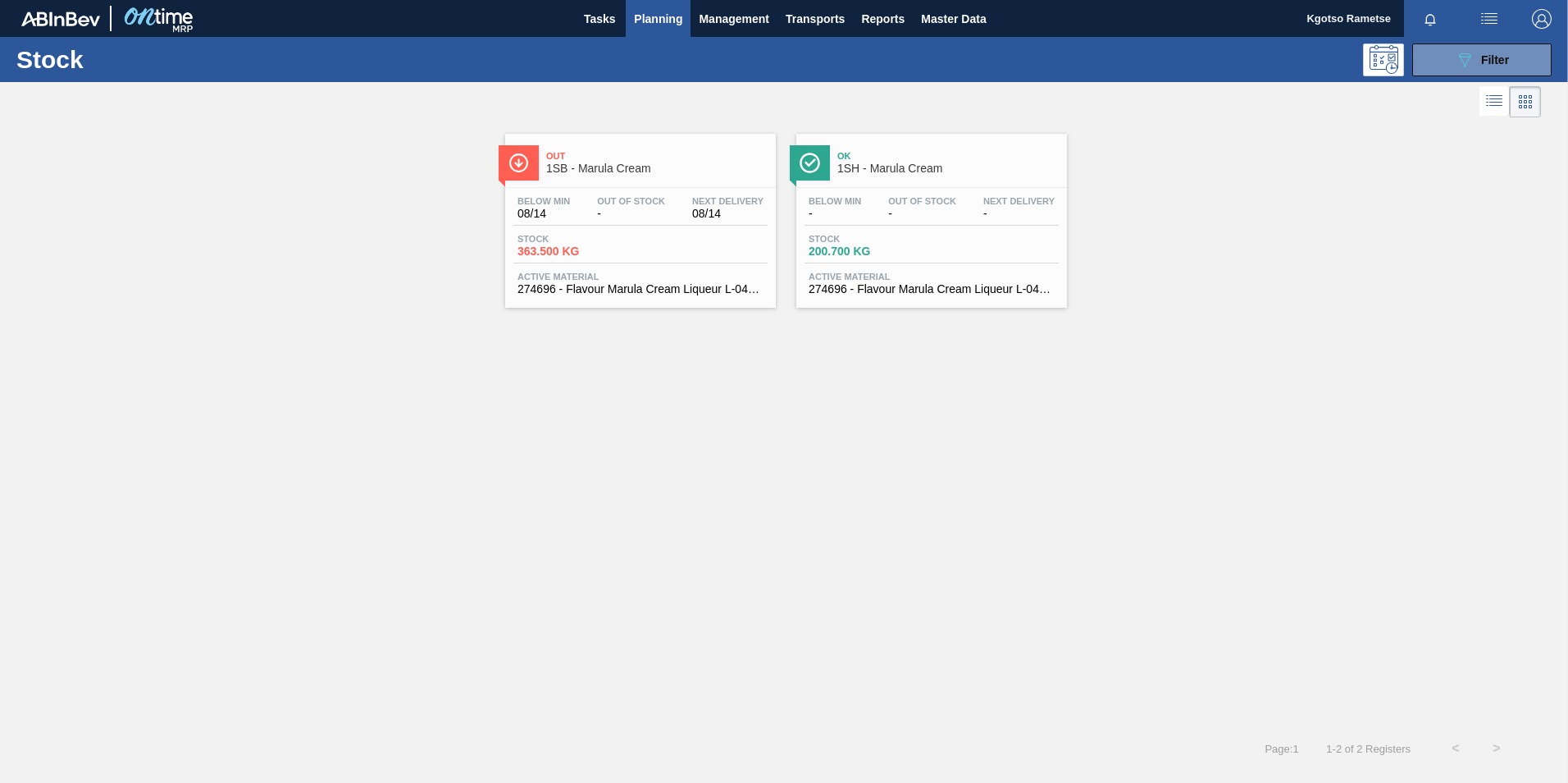
click at [604, 174] on span "1SB - Marula Cream" at bounding box center [657, 169] width 222 height 13
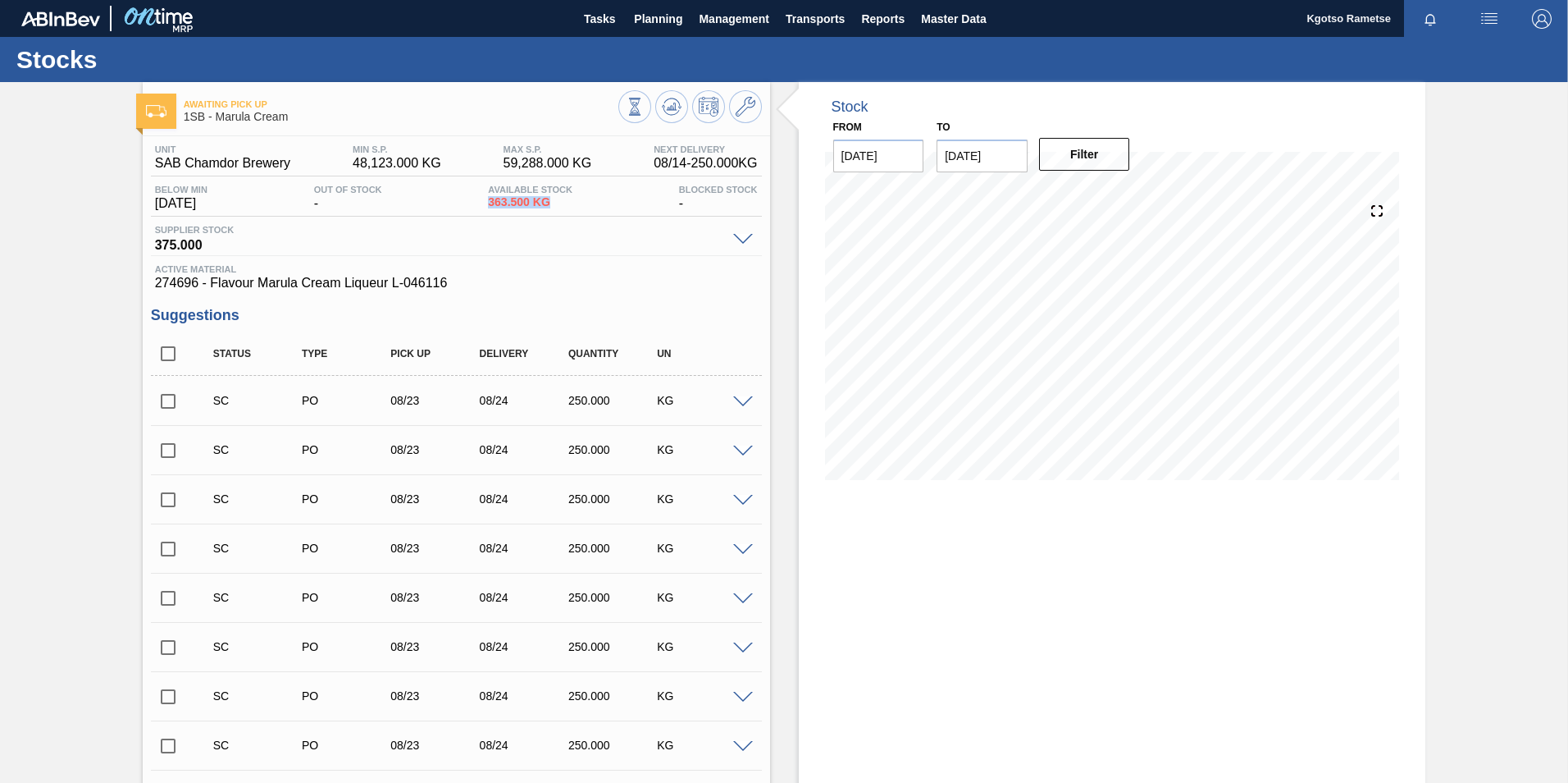
drag, startPoint x: 553, startPoint y: 200, endPoint x: 486, endPoint y: 198, distance: 67.0
click at [486, 198] on div "Below Min [DATE] Out Of Stock - Available Stock 363.500 KG Blocked Stock -" at bounding box center [456, 200] width 611 height 32
drag, startPoint x: 486, startPoint y: 198, endPoint x: 524, endPoint y: 251, distance: 65.2
click at [524, 251] on div "Supplier Stock 375.000" at bounding box center [456, 239] width 611 height 30
click at [733, 101] on button at bounding box center [745, 106] width 32 height 32
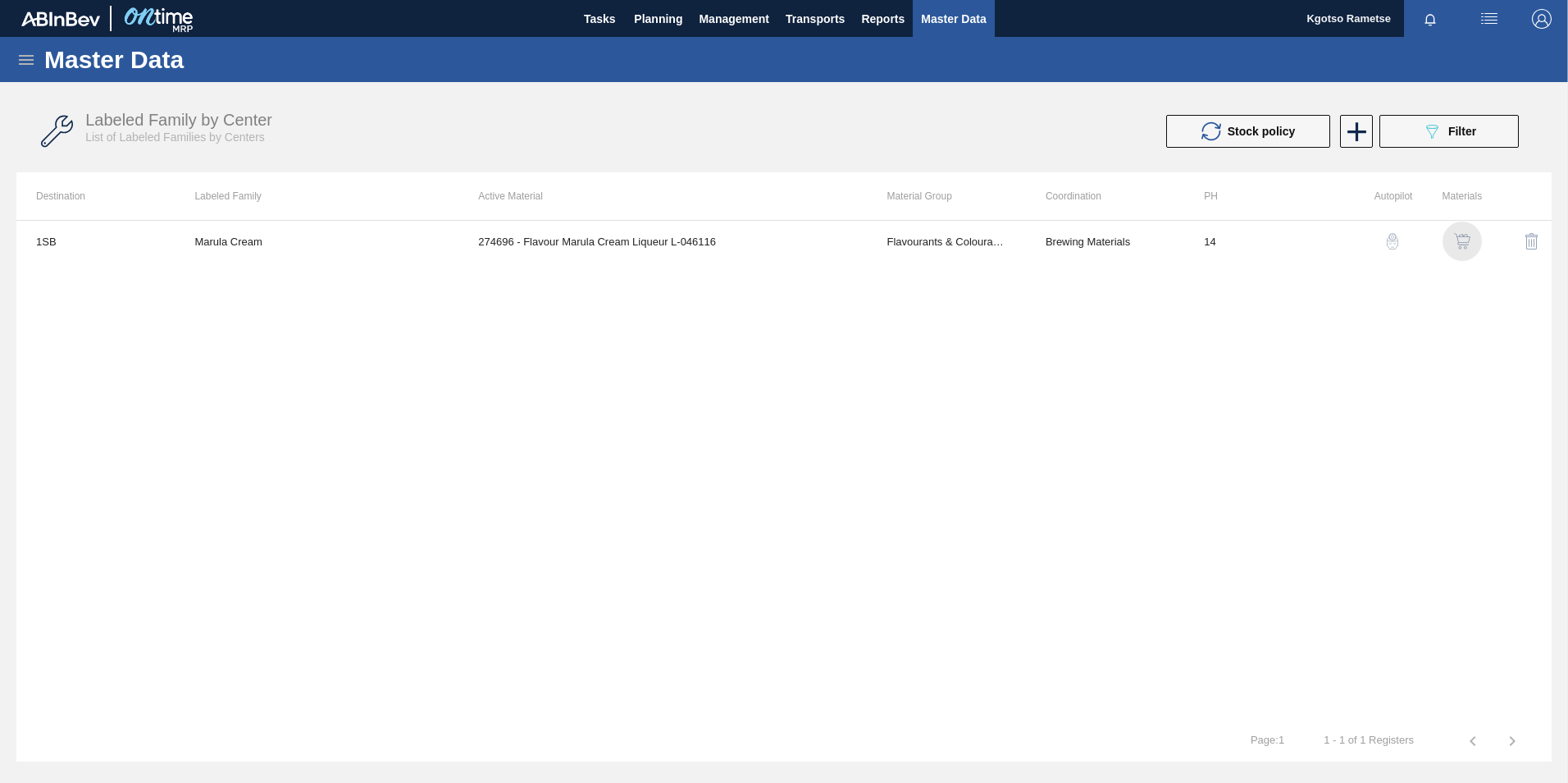
click at [1461, 245] on img "button" at bounding box center [1462, 241] width 17 height 17
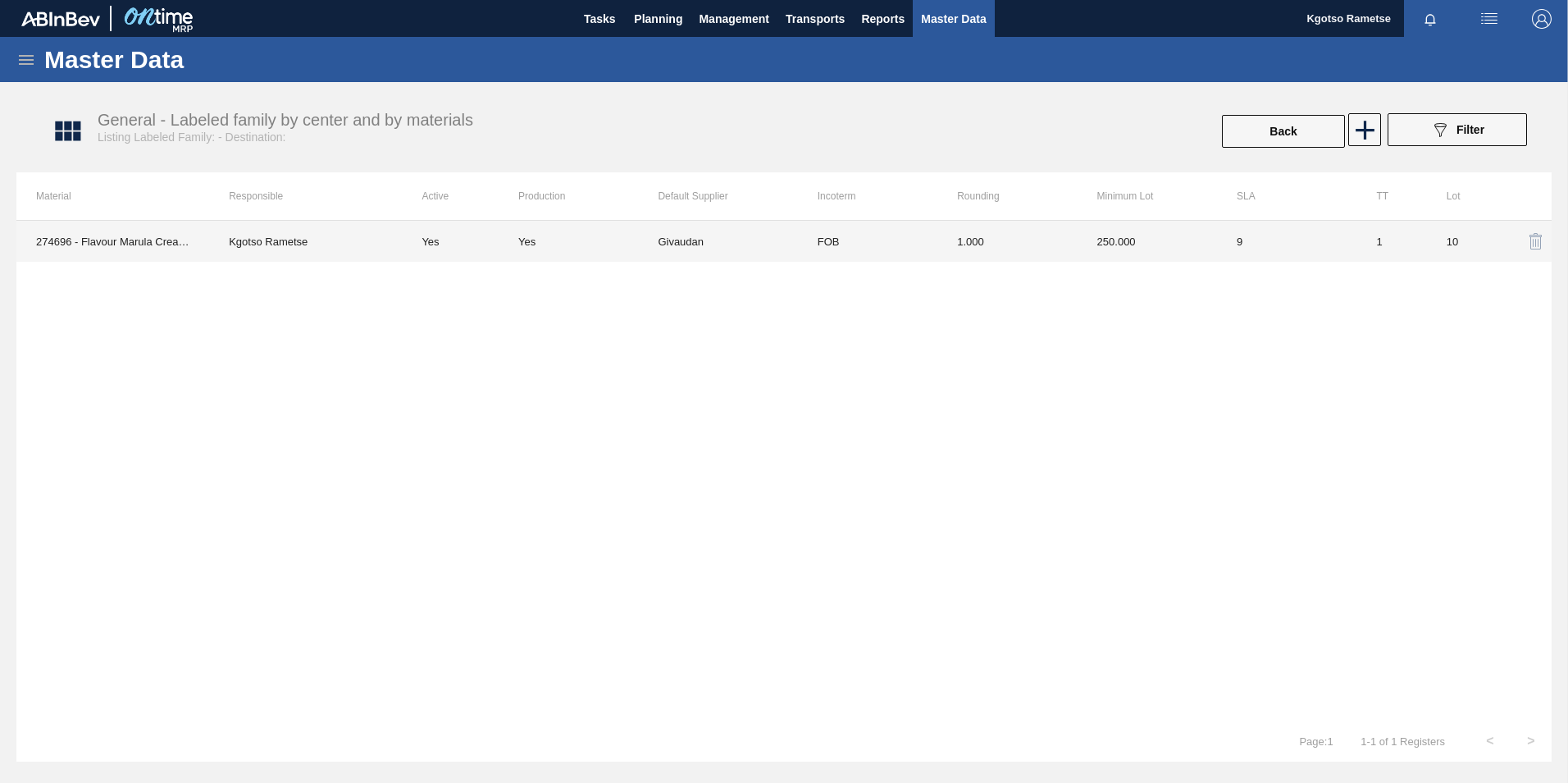
click at [982, 229] on td "1.000" at bounding box center [1007, 241] width 139 height 41
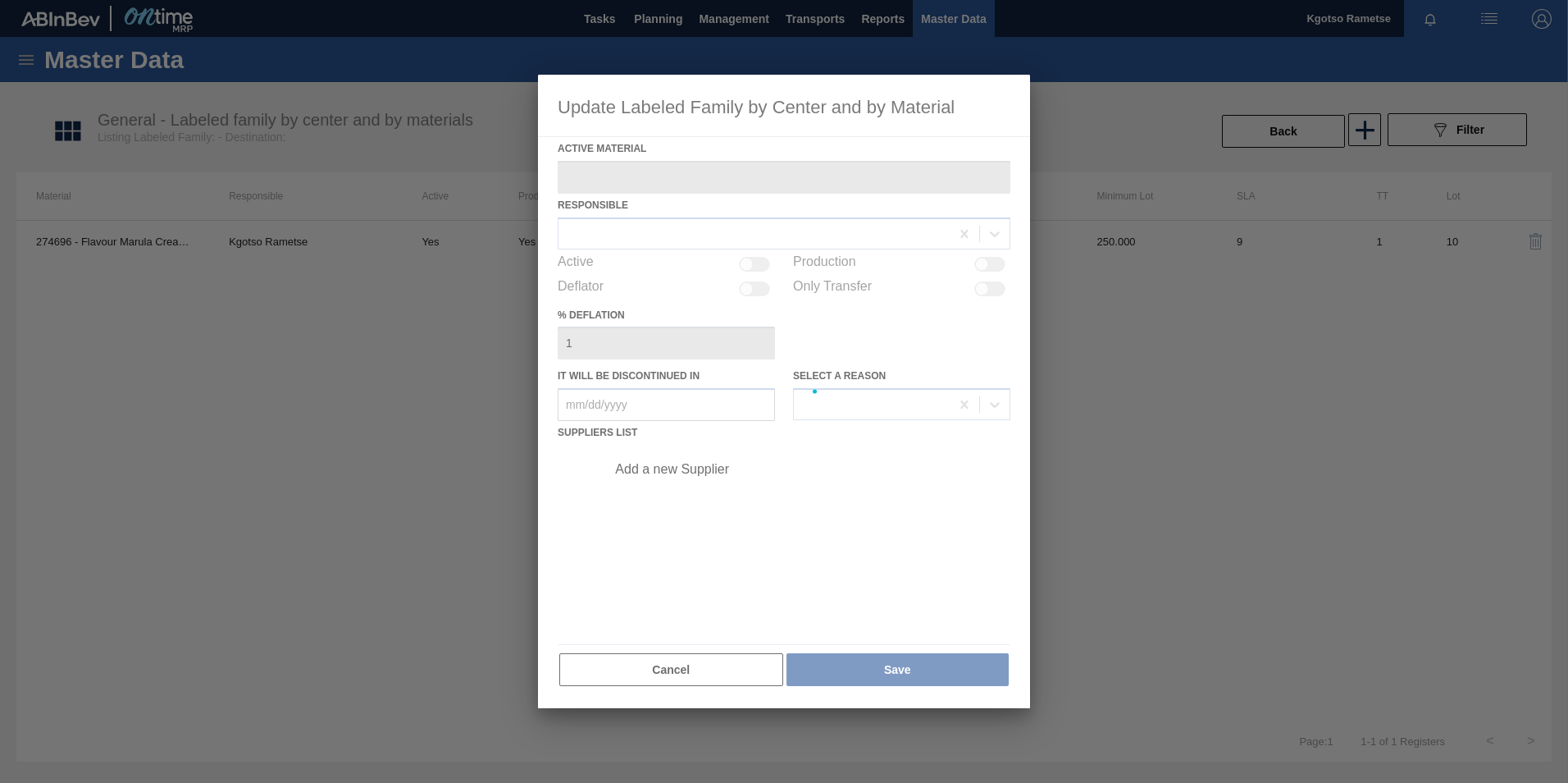
type Material "274696 - Flavour Marula Cream Liqueur L-046116"
checkbox input "true"
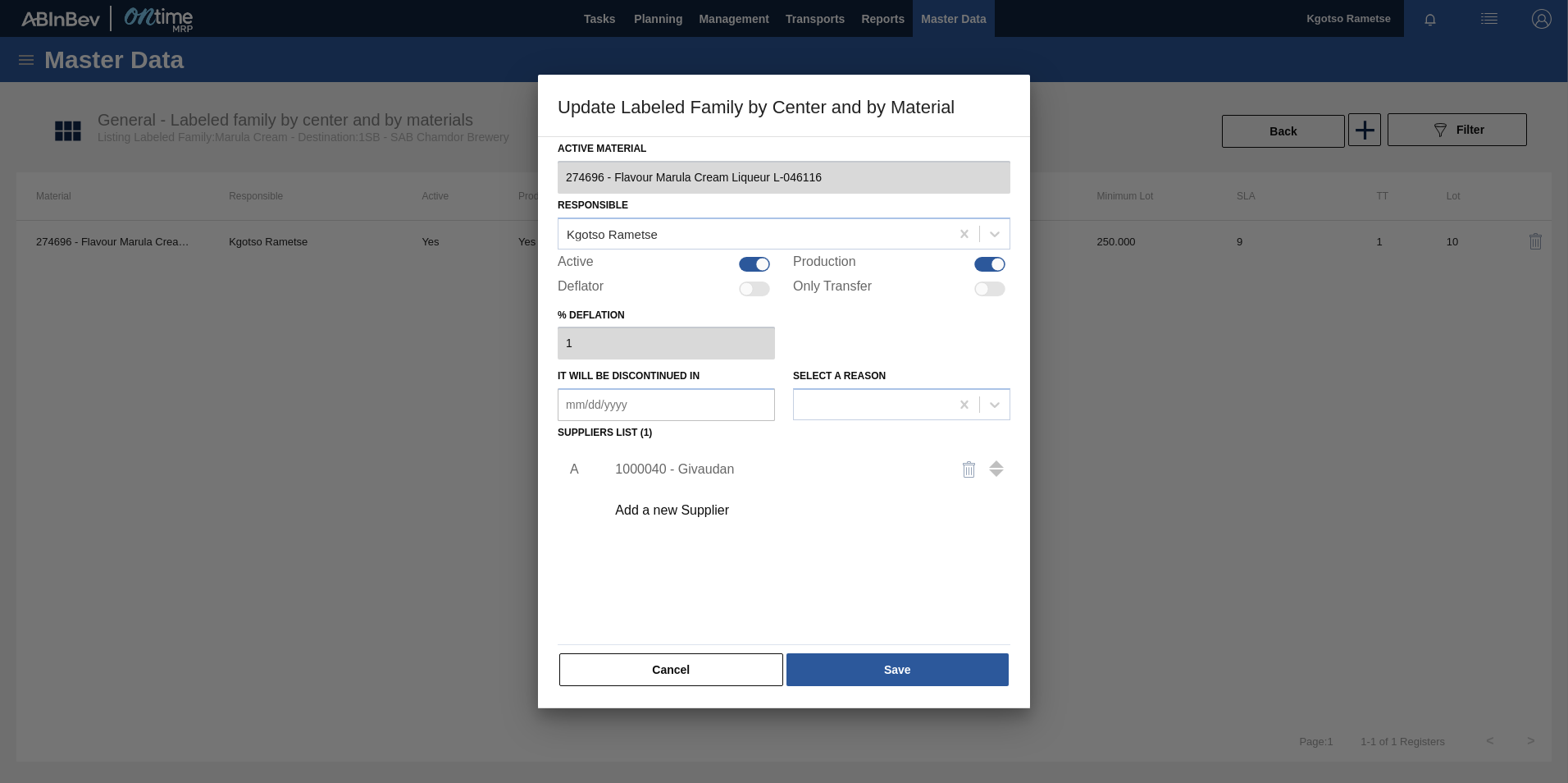
click at [676, 475] on div "1000040 - Givaudan" at bounding box center [776, 469] width 322 height 15
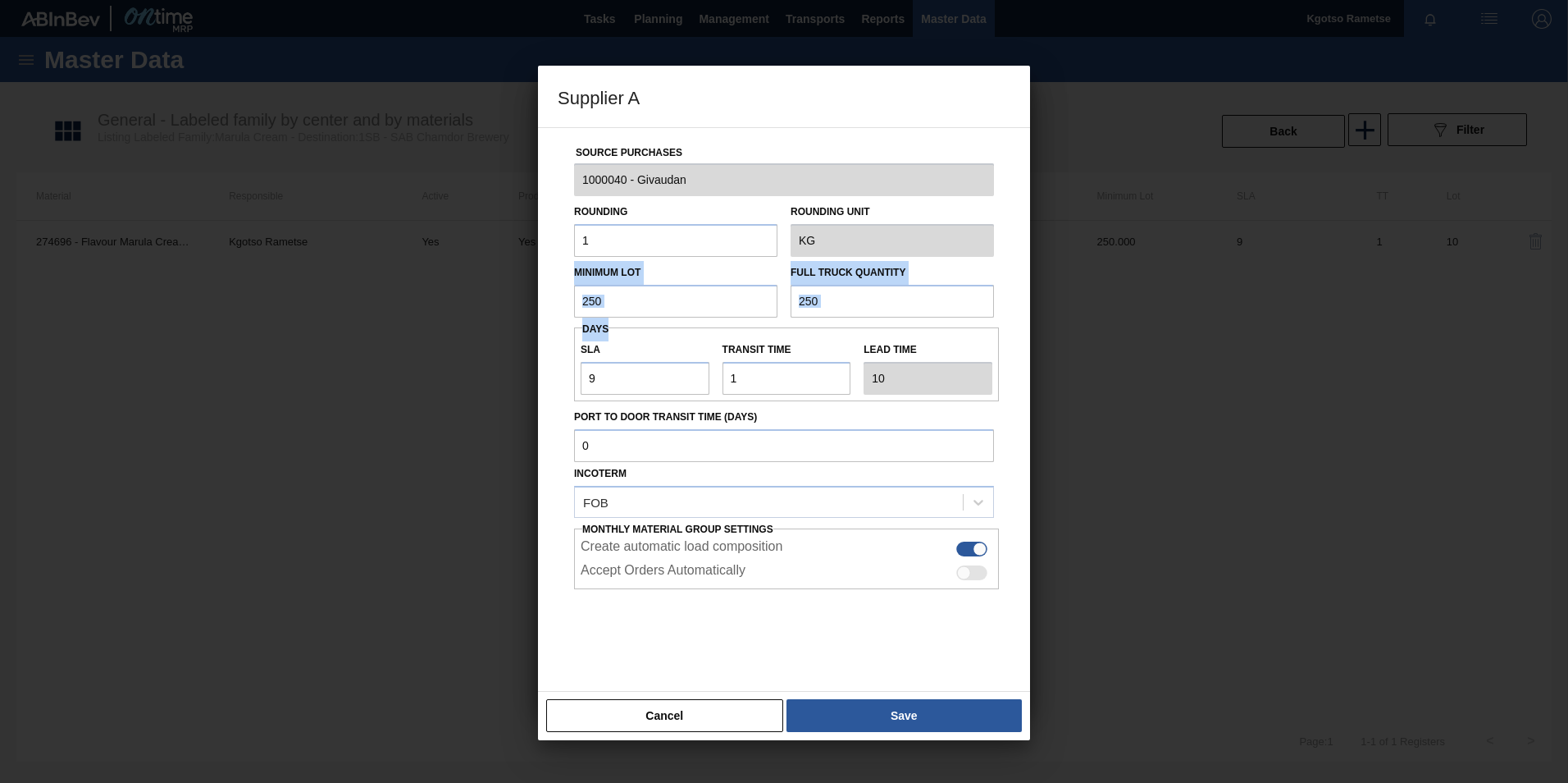
drag, startPoint x: 614, startPoint y: 293, endPoint x: 546, endPoint y: 295, distance: 68.0
click at [546, 295] on div "Source Purchases 1000040 - Givaudan Rounding 1 Rounding Unit KG Minimum Lot 250…" at bounding box center [784, 409] width 492 height 564
drag, startPoint x: 546, startPoint y: 295, endPoint x: 623, endPoint y: 295, distance: 77.0
click at [623, 295] on input "250" at bounding box center [675, 300] width 203 height 32
click at [619, 297] on input "250" at bounding box center [675, 300] width 203 height 32
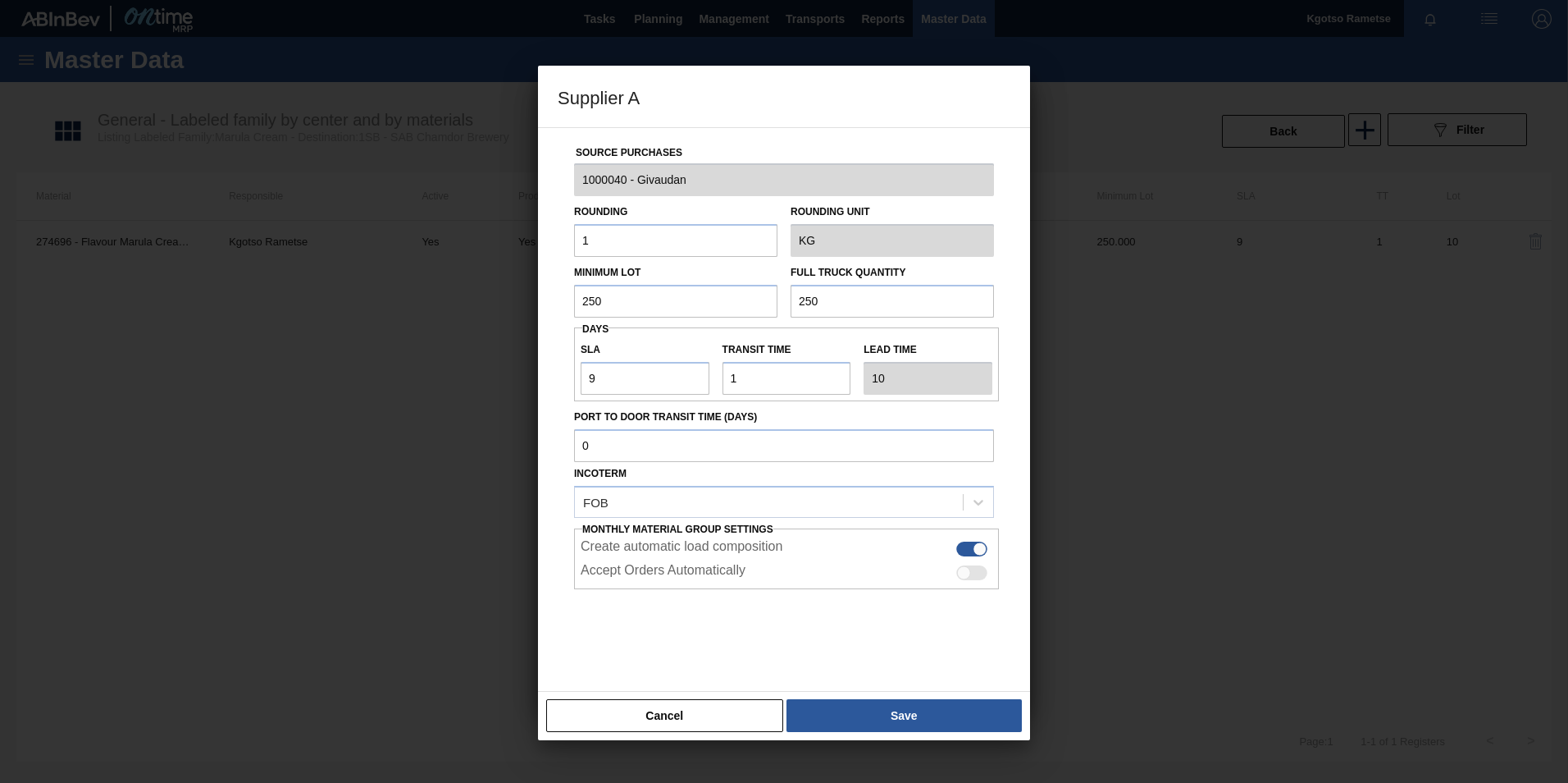
drag, startPoint x: 619, startPoint y: 297, endPoint x: 432, endPoint y: 319, distance: 188.3
click at [459, 316] on div "Supplier A Source Purchases 1000040 - Givaudan Rounding 1 Rounding Unit KG Mini…" at bounding box center [784, 392] width 1568 height 783
drag, startPoint x: 610, startPoint y: 300, endPoint x: 422, endPoint y: 343, distance: 192.9
click at [513, 325] on div "Supplier A Source Purchases 1000040 - Givaudan Rounding 1 Rounding Unit KG Mini…" at bounding box center [784, 392] width 1568 height 783
type input "300"
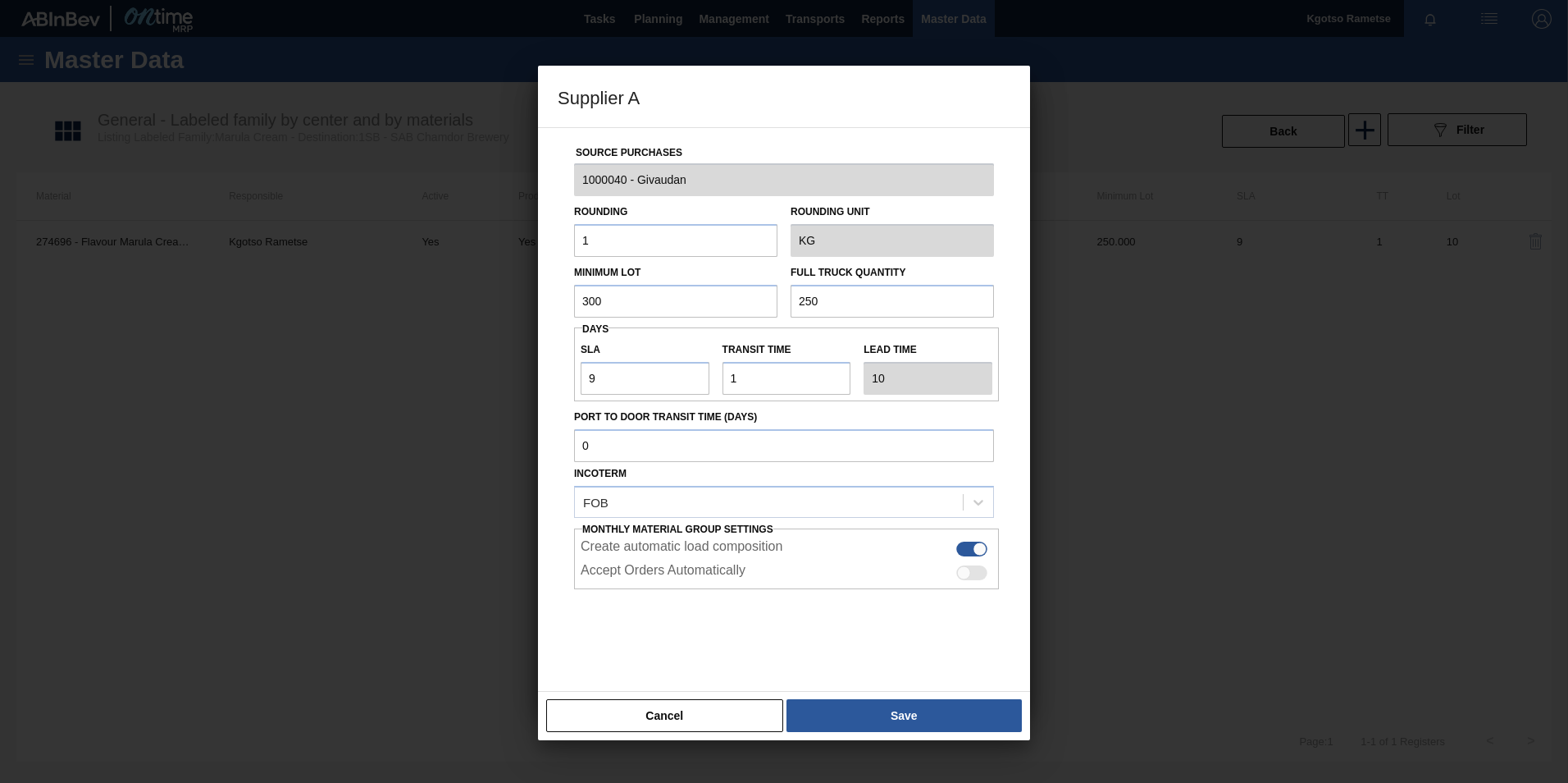
drag, startPoint x: 849, startPoint y: 309, endPoint x: 664, endPoint y: 305, distance: 185.0
click at [664, 305] on div "Minimum Lot 300 Full Truck Quantity 250" at bounding box center [784, 287] width 433 height 61
paste input "30"
type input "300"
click at [644, 653] on div at bounding box center [784, 630] width 420 height 82
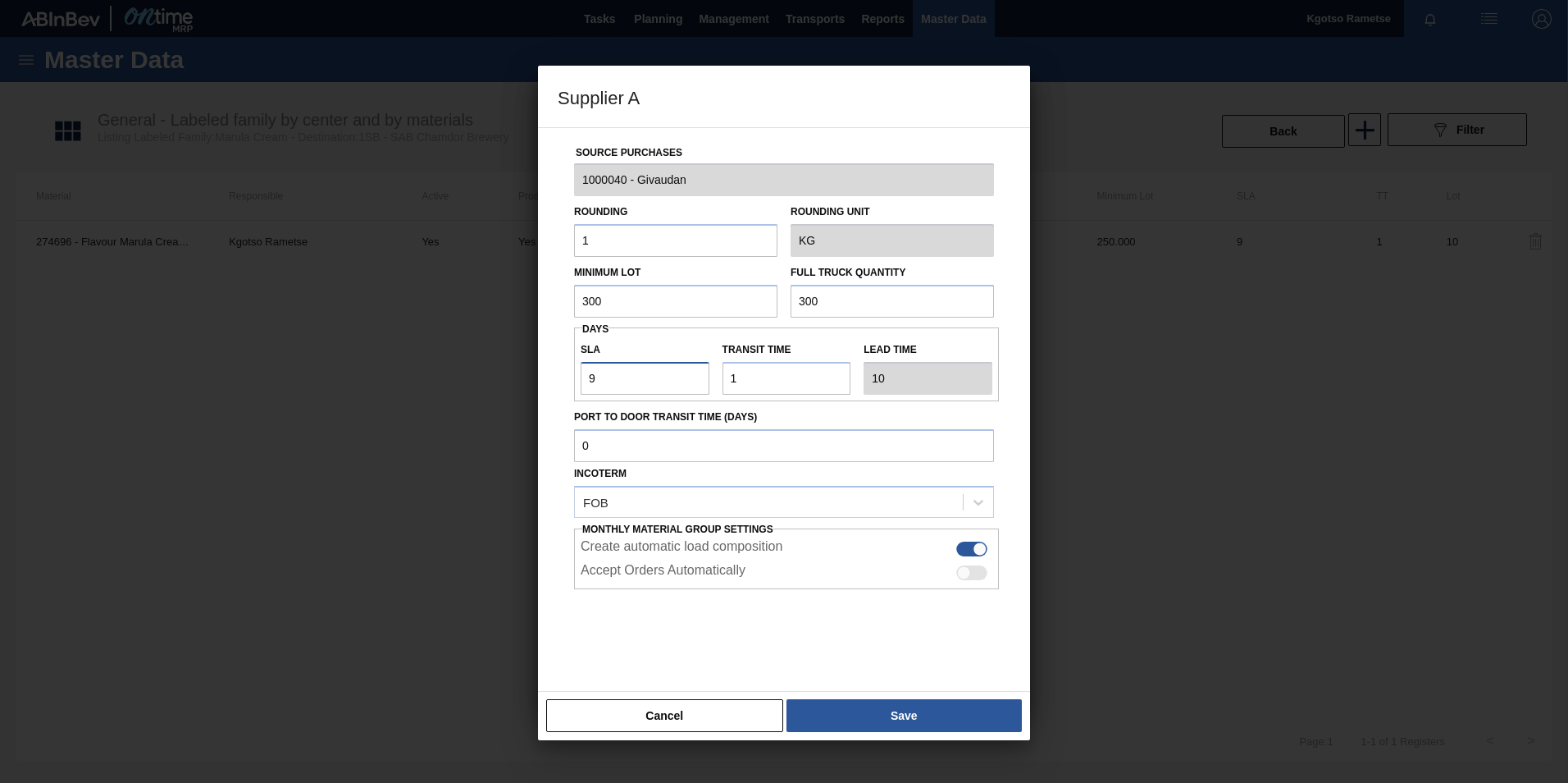
drag, startPoint x: 619, startPoint y: 376, endPoint x: 436, endPoint y: 376, distance: 183.0
click at [504, 376] on div "Supplier A Source Purchases 1000040 - Givaudan Rounding 1 Rounding Unit KG Mini…" at bounding box center [784, 392] width 1568 height 783
type input "1"
type input "2"
type input "NaN"
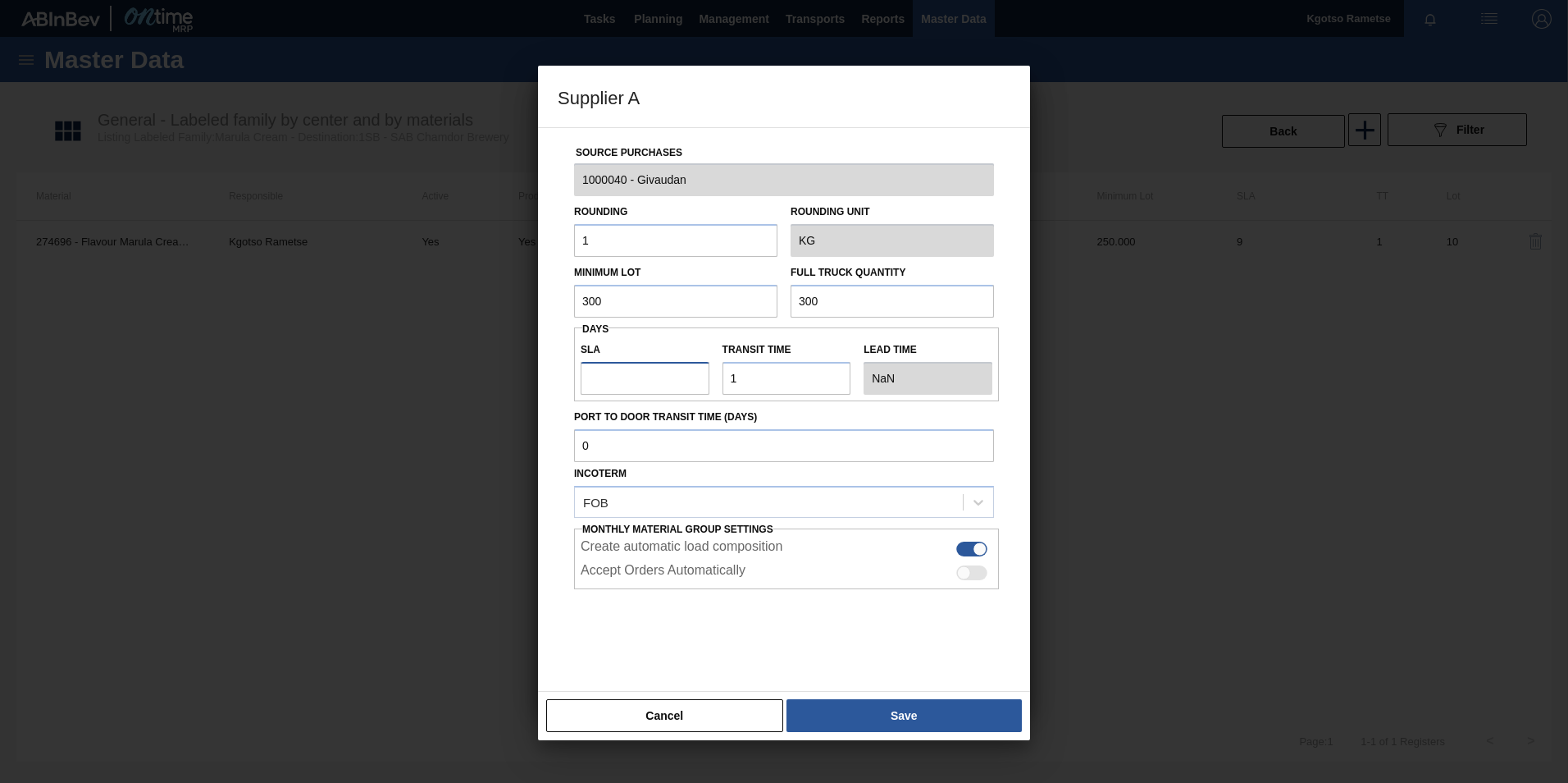
type input "2"
type input "3"
type input "20"
type input "21"
click at [887, 714] on button "Save" at bounding box center [904, 715] width 235 height 32
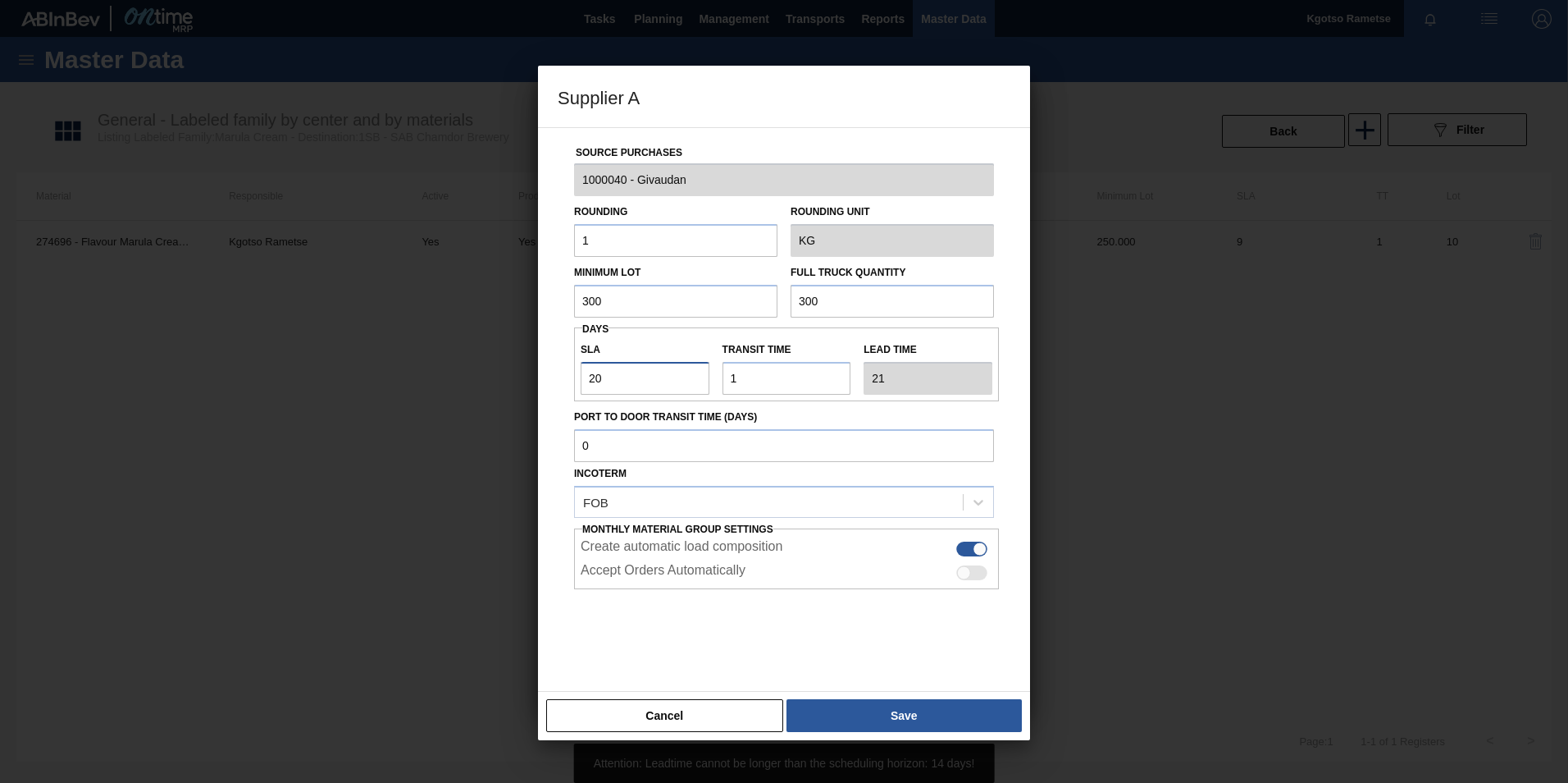
drag, startPoint x: 604, startPoint y: 372, endPoint x: 438, endPoint y: 353, distance: 167.1
click at [544, 368] on div "Source Purchases 1000040 - Givaudan Rounding 1 Rounding Unit KG Minimum Lot 300…" at bounding box center [784, 409] width 492 height 564
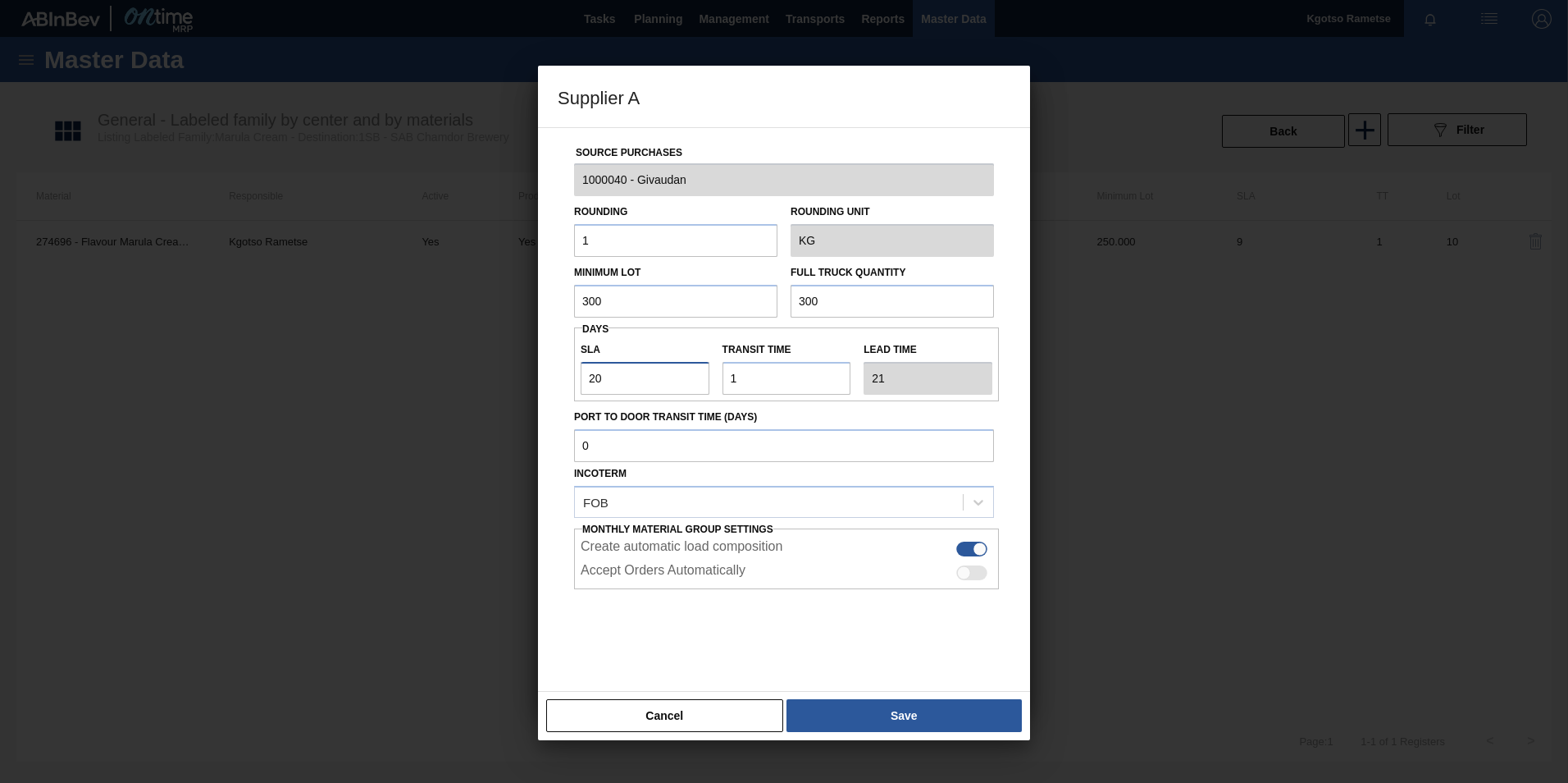
type input "1"
type input "2"
type input "13"
type input "14"
type input "13"
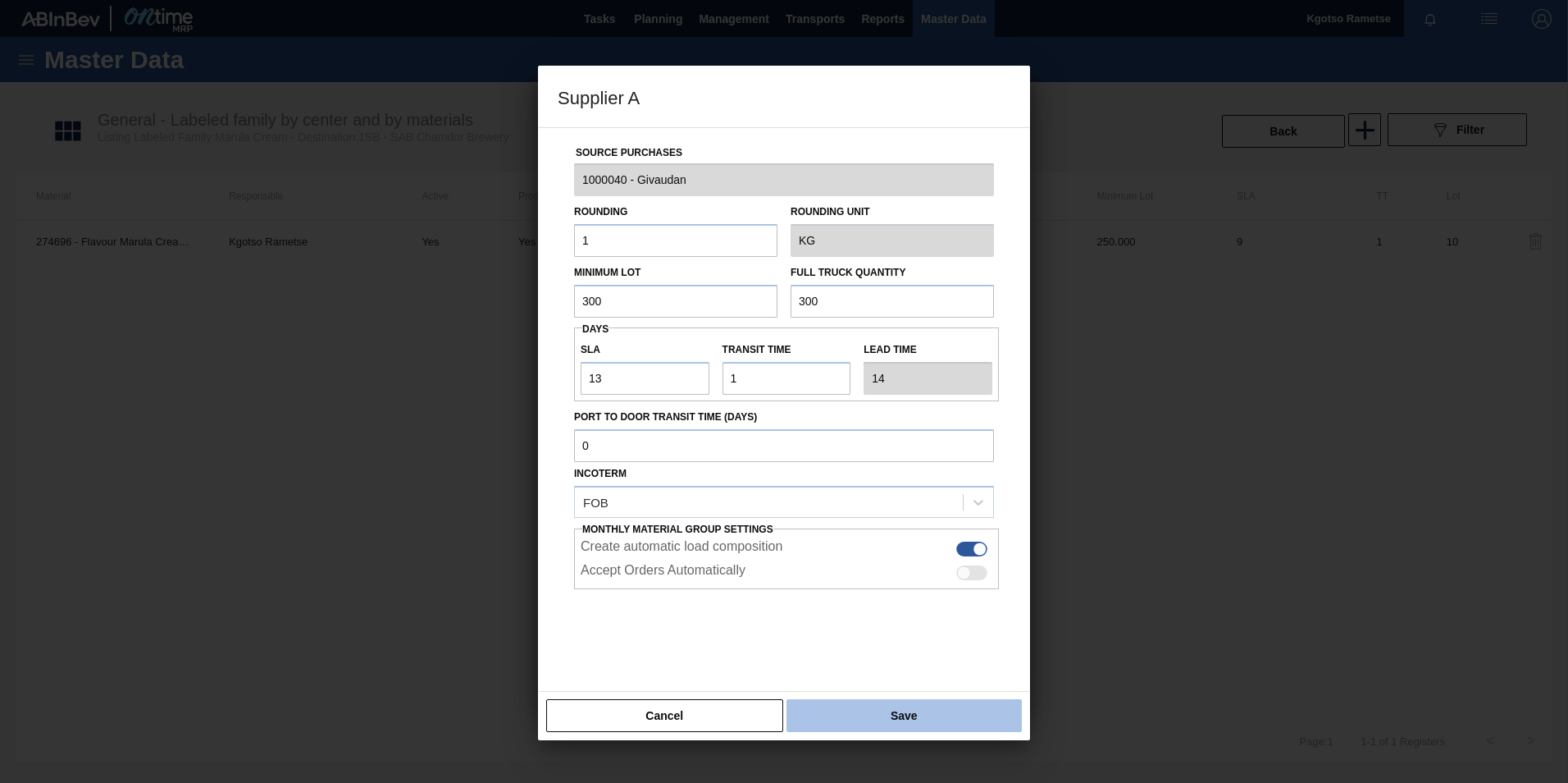
click at [885, 709] on button "Save" at bounding box center [904, 715] width 235 height 32
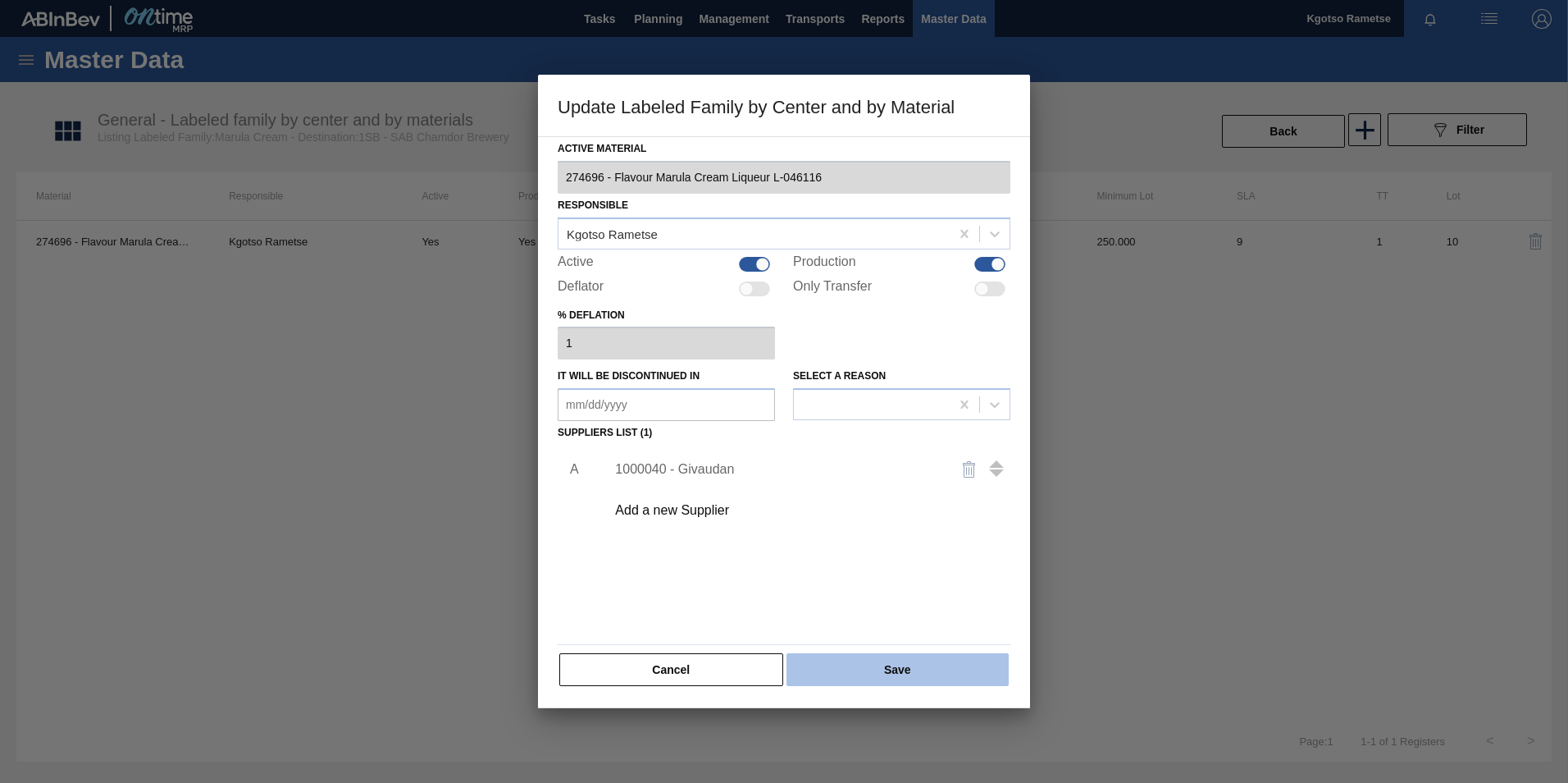
click at [879, 664] on button "Save" at bounding box center [897, 669] width 223 height 32
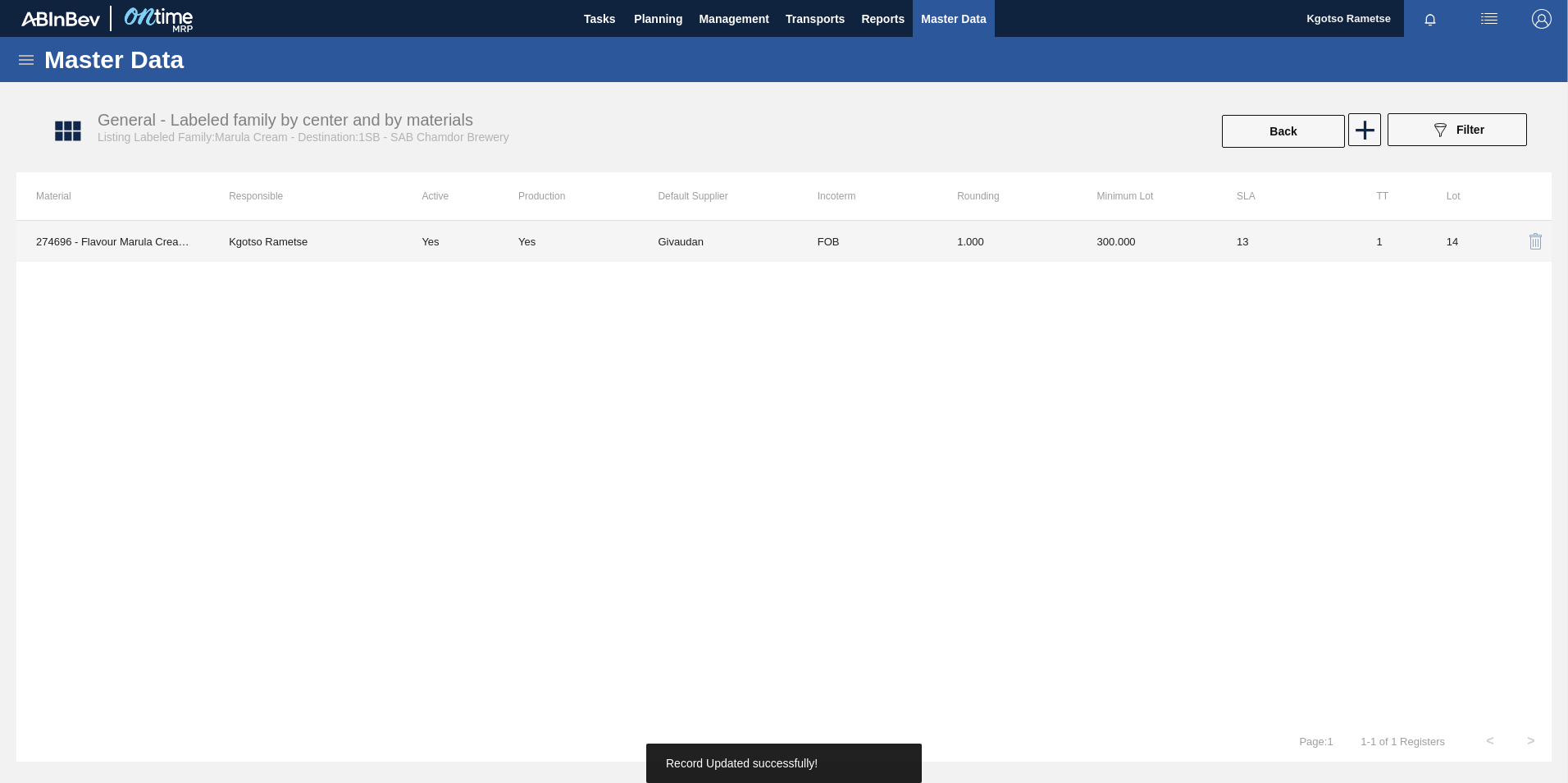
click at [636, 238] on div "Yes" at bounding box center [588, 241] width 139 height 13
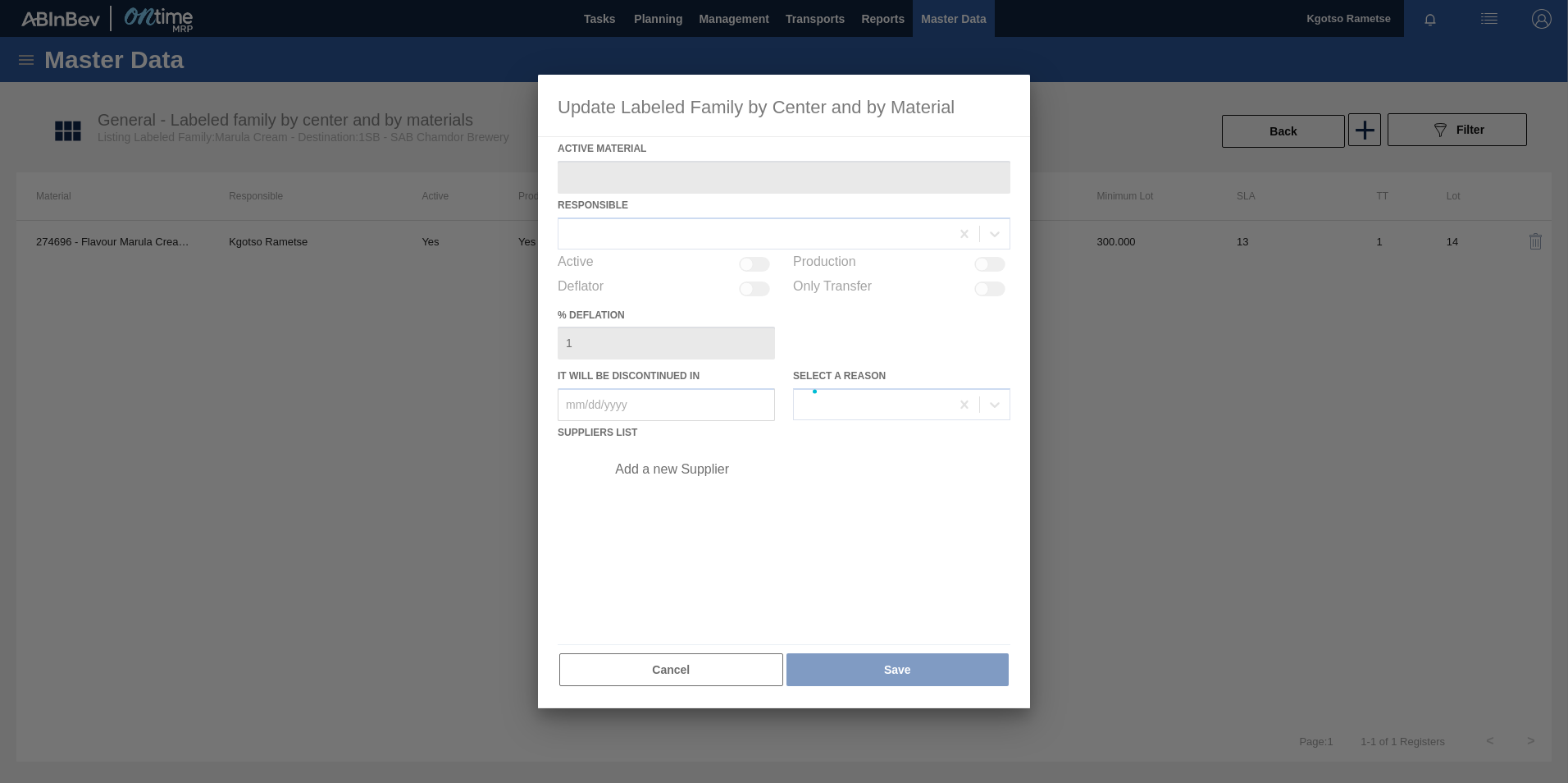
type Material "274696 - Flavour Marula Cream Liqueur L-046116"
checkbox input "true"
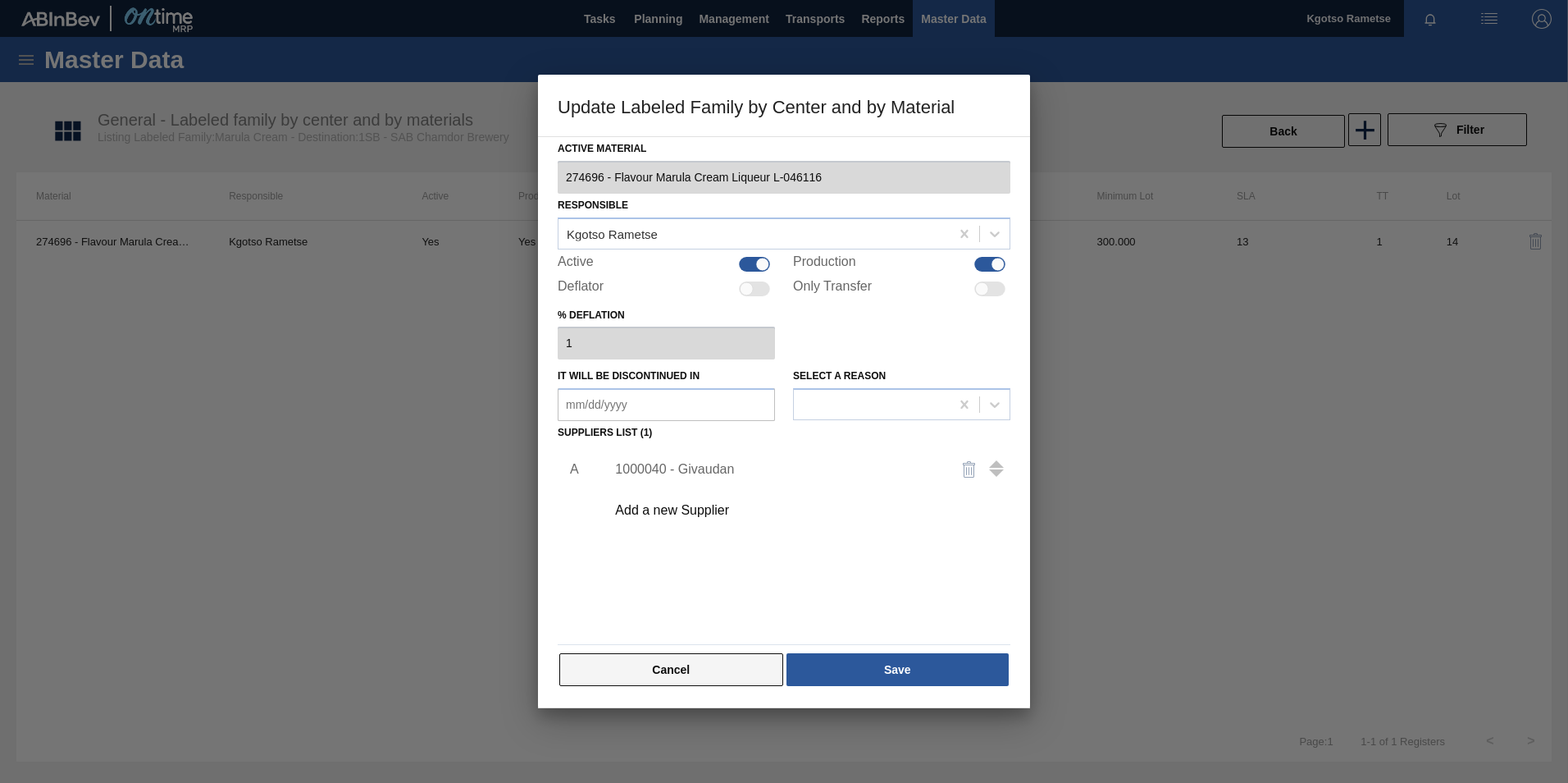
click at [718, 667] on button "Cancel" at bounding box center [671, 669] width 224 height 32
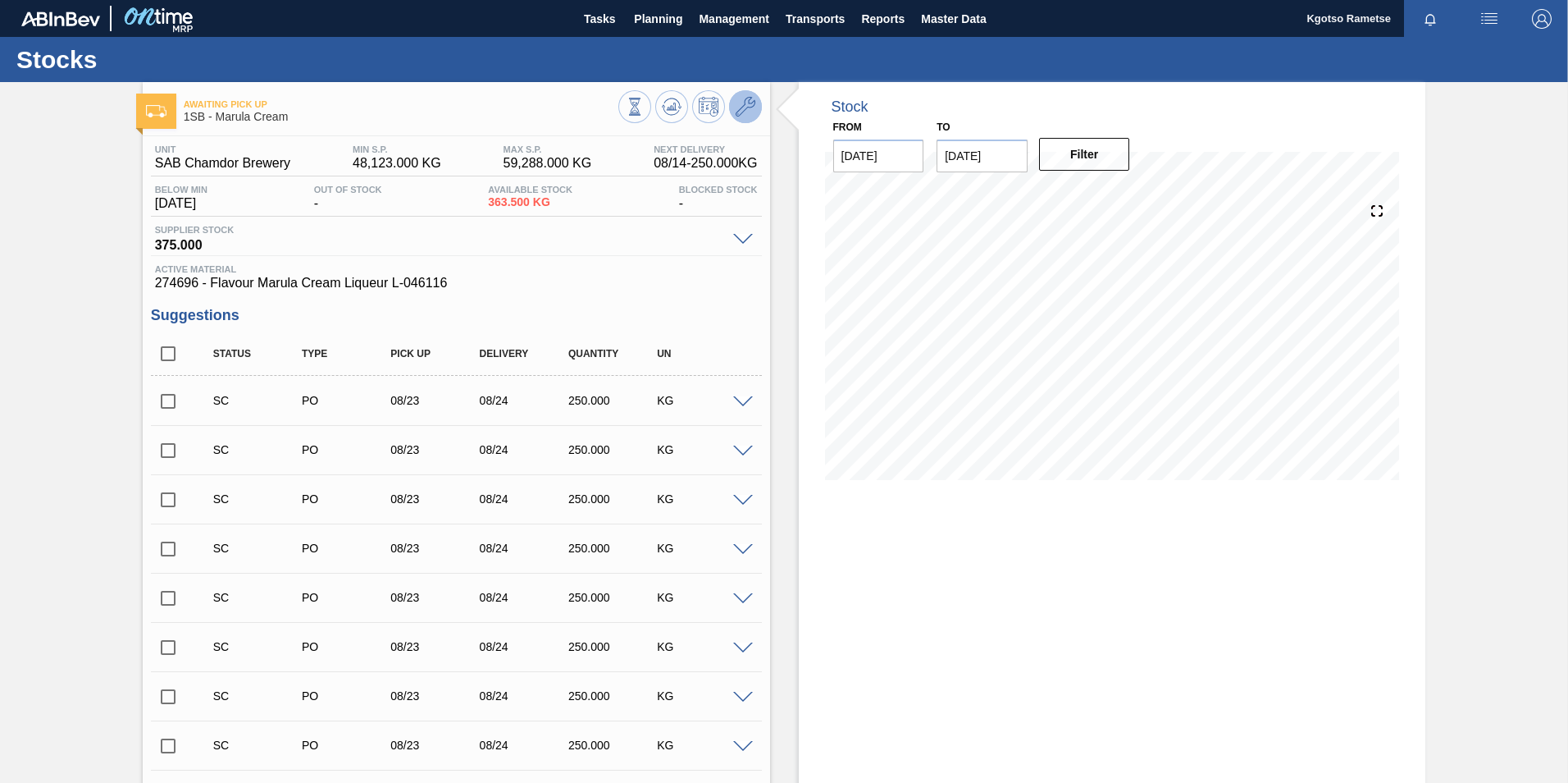
click at [735, 112] on icon at bounding box center [745, 107] width 20 height 20
click at [644, 112] on icon at bounding box center [634, 107] width 18 height 18
click at [747, 120] on button at bounding box center [745, 106] width 32 height 32
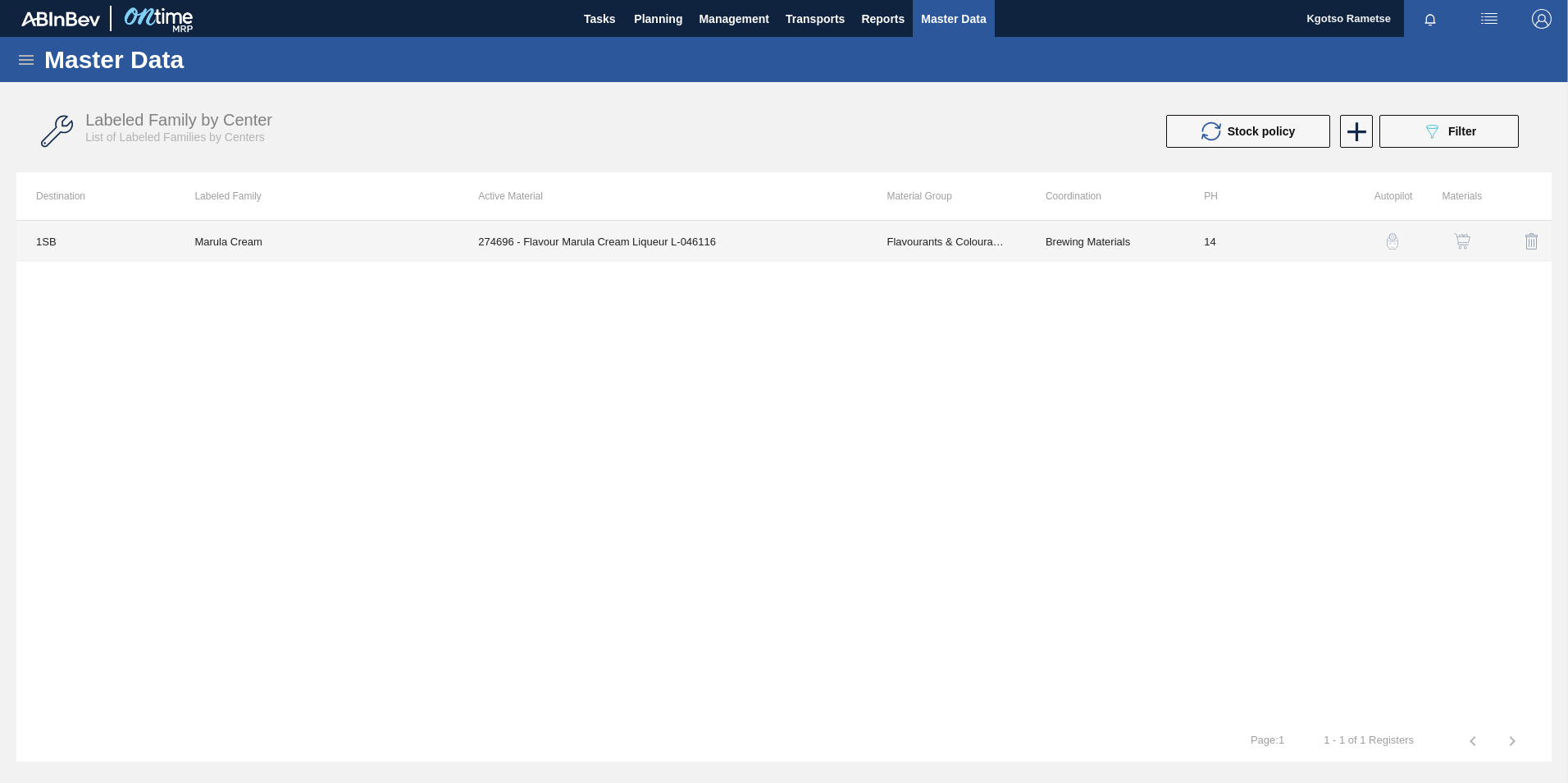
click at [672, 254] on td "274696 - Flavour Marula Cream Liqueur L-046116" at bounding box center [663, 241] width 408 height 41
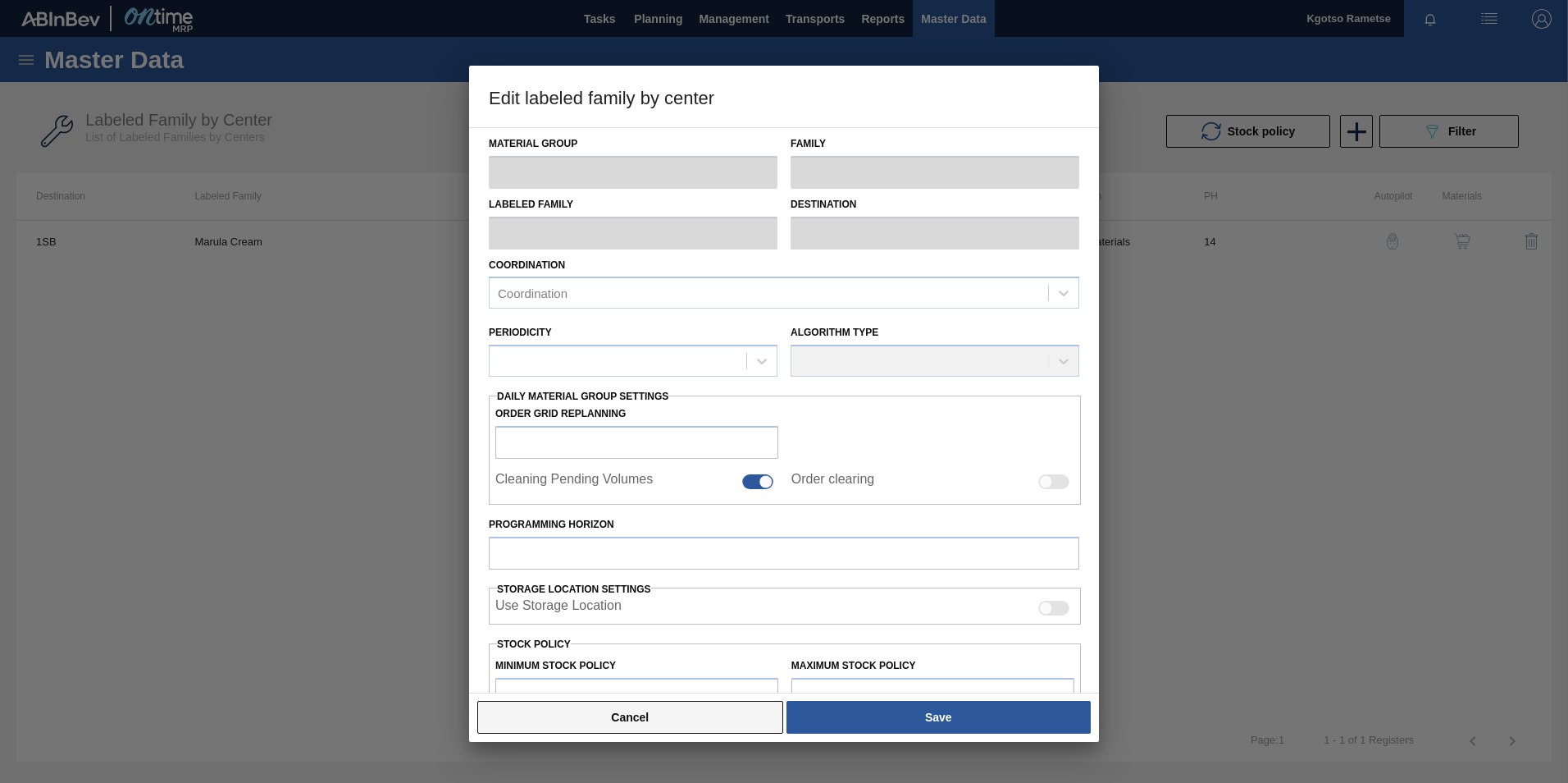
type input "Flavourants & Colourants"
type input "Flavour"
type input "Marula Cream"
type input "1SB - SAB Chamdor Brewery"
type input "14"
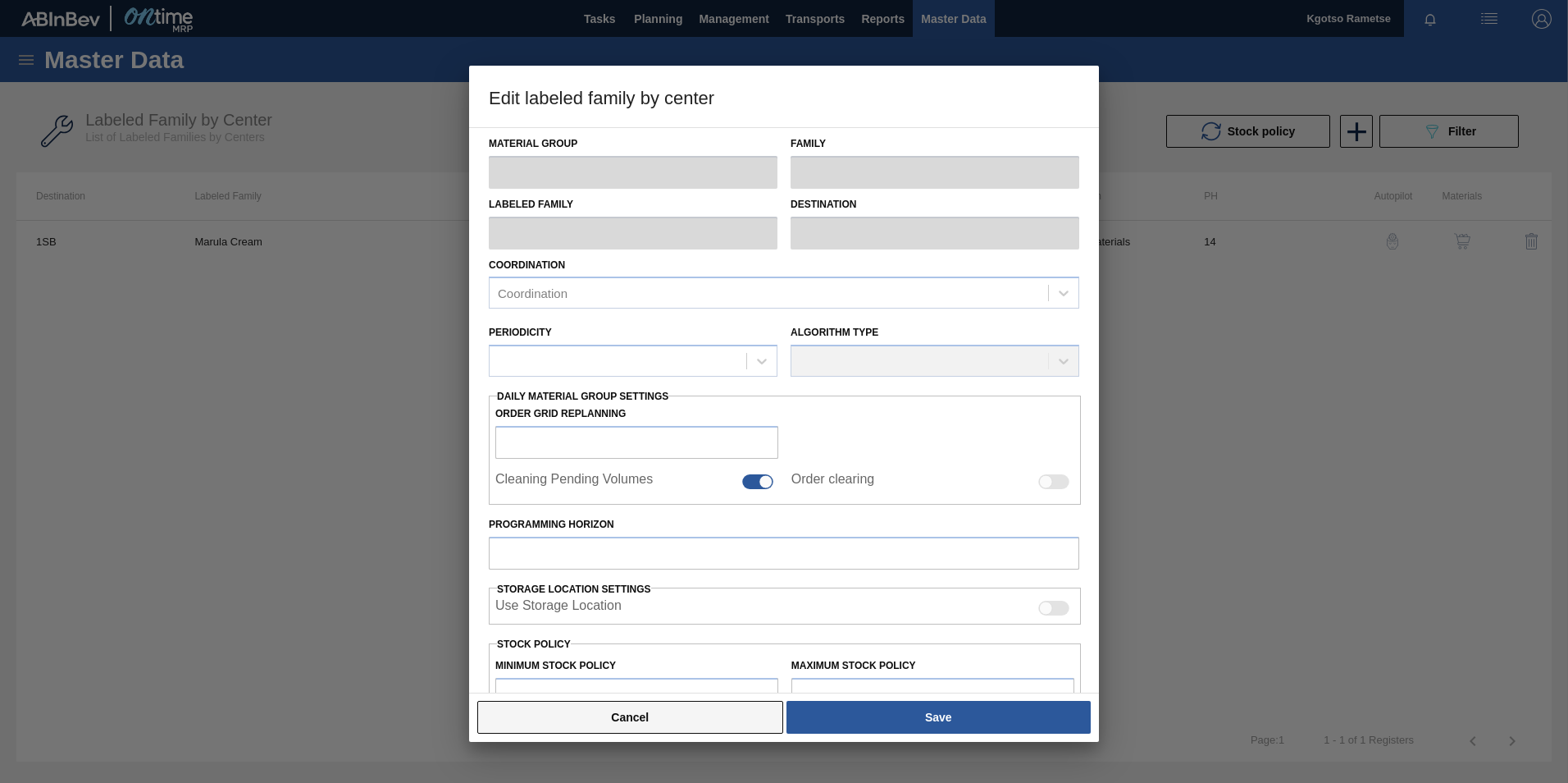
type input "48,123"
type input "59,288"
type input "100"
type input "59,288.000"
click at [605, 726] on button "Cancel" at bounding box center [631, 716] width 306 height 32
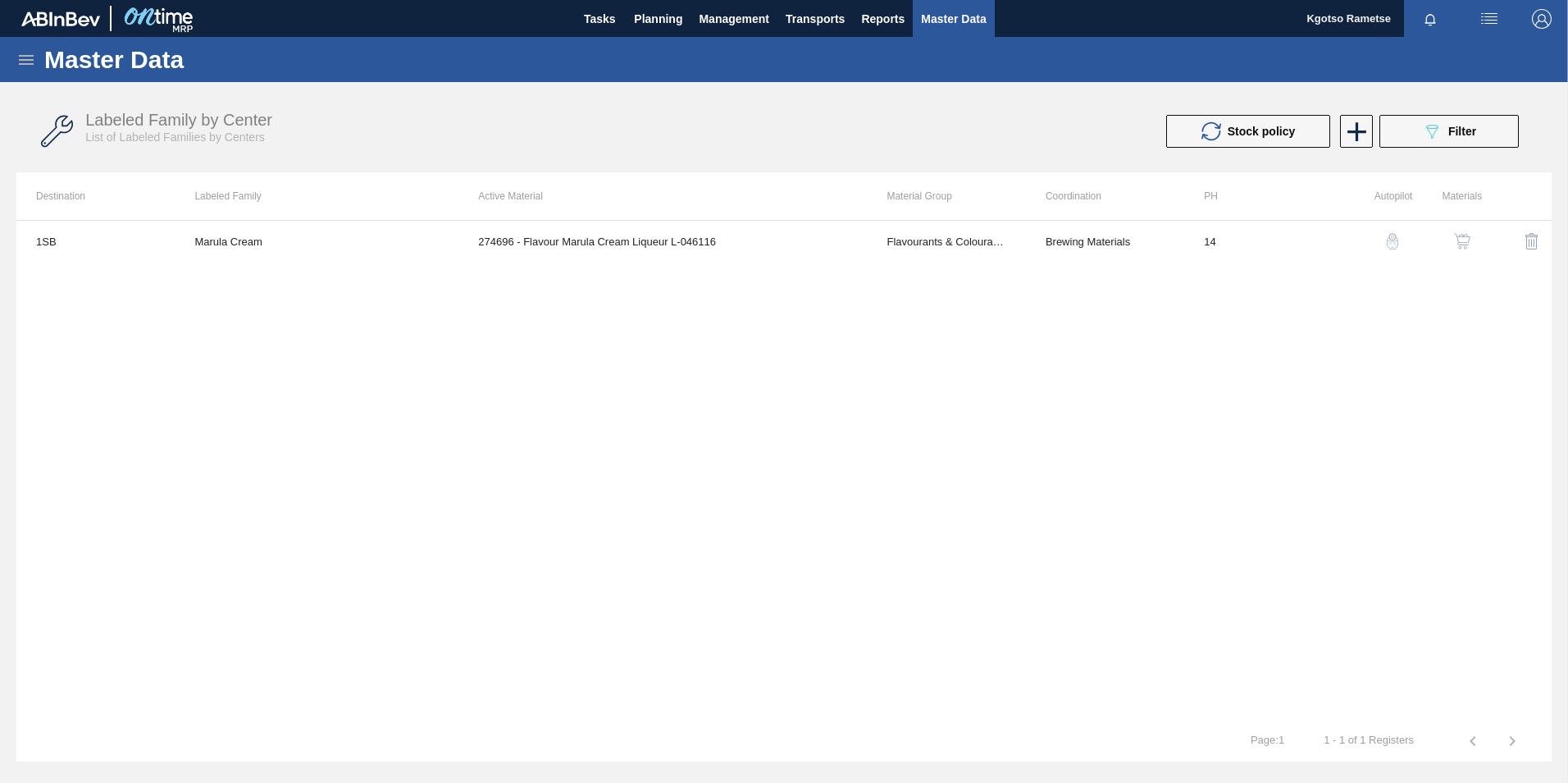
click at [1462, 243] on img "button" at bounding box center [1462, 241] width 17 height 17
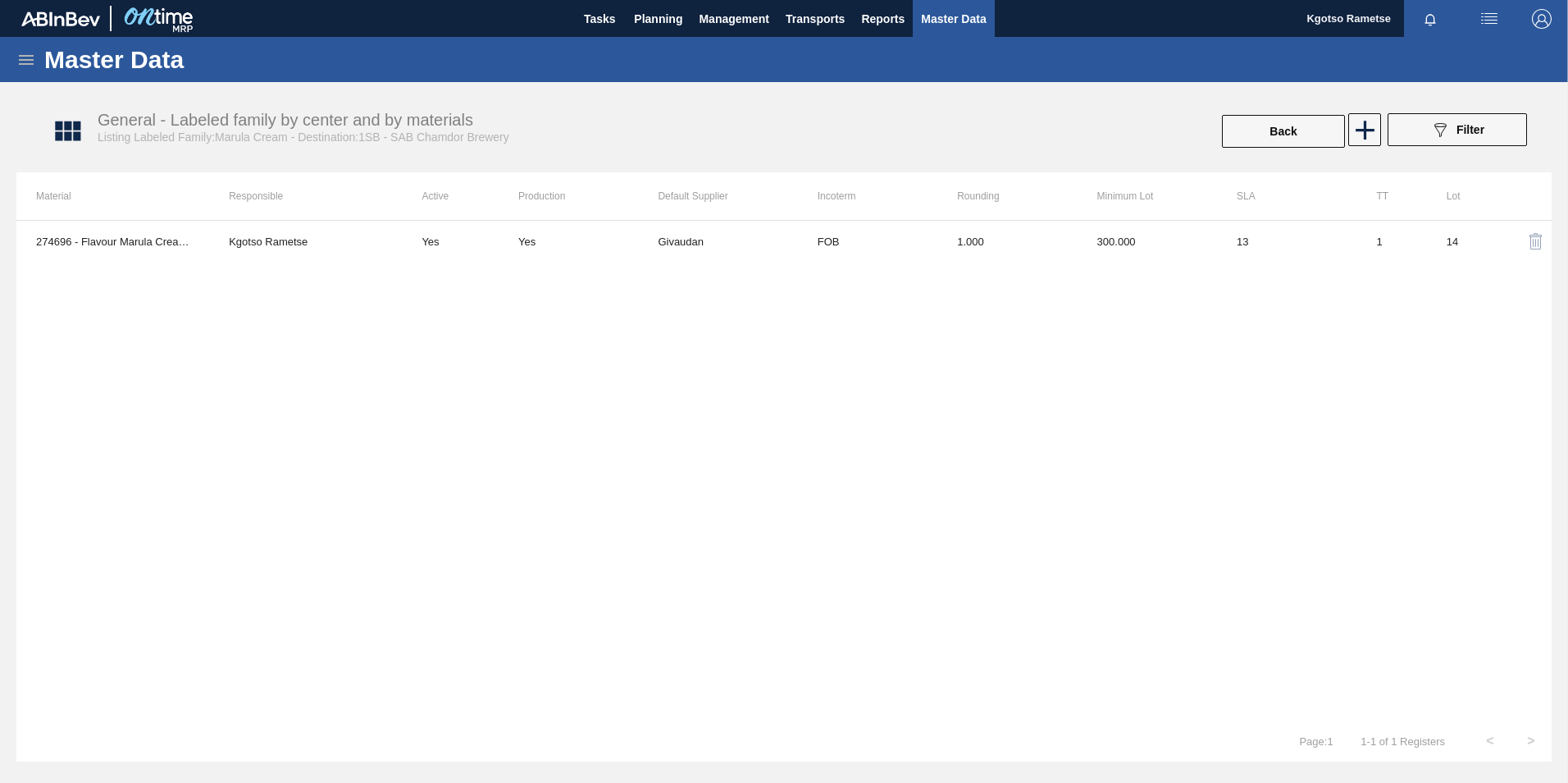
click at [668, 246] on td "Givaudan" at bounding box center [728, 241] width 139 height 41
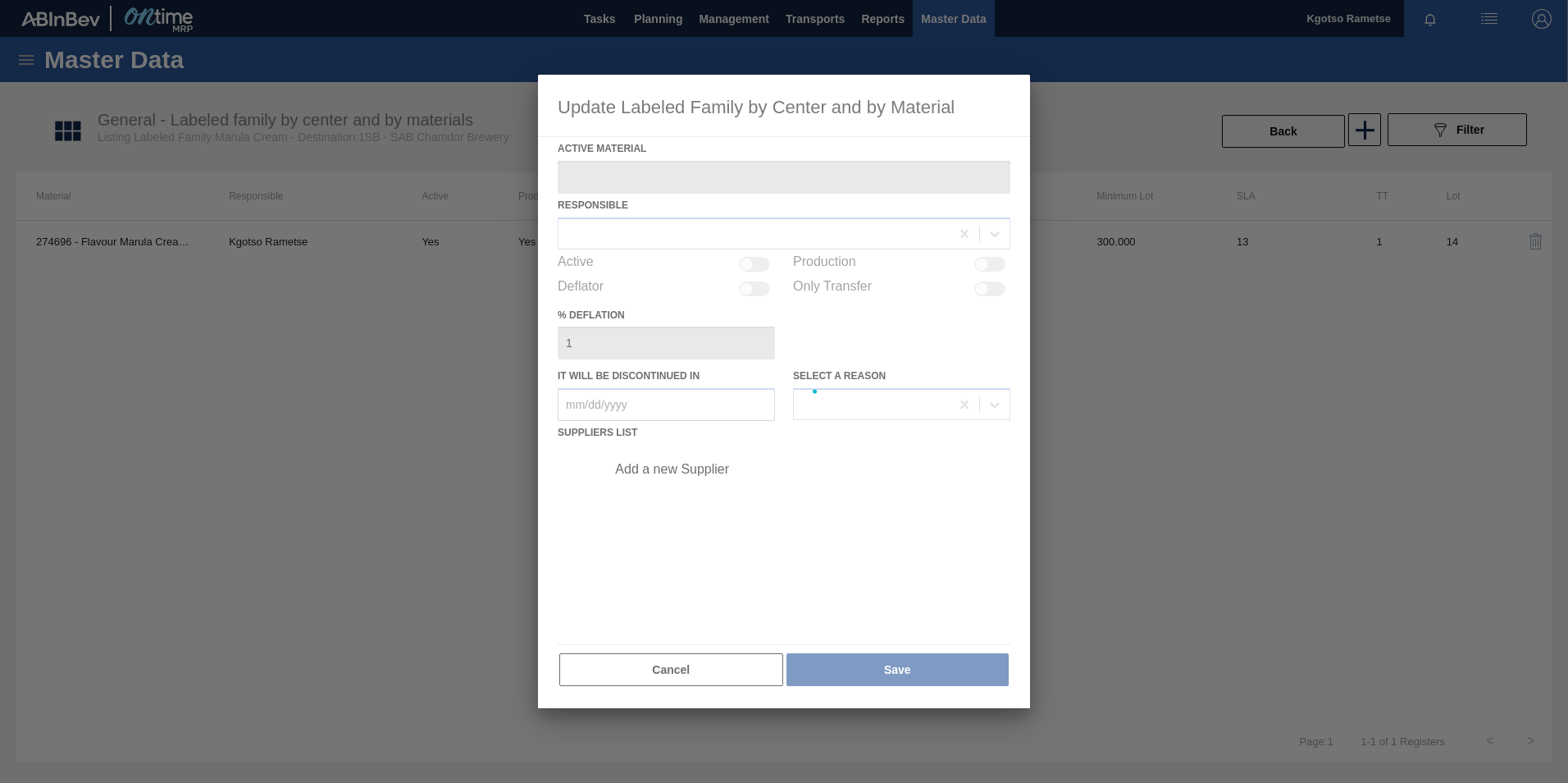
type Material "274696 - Flavour Marula Cream Liqueur L-046116"
checkbox input "true"
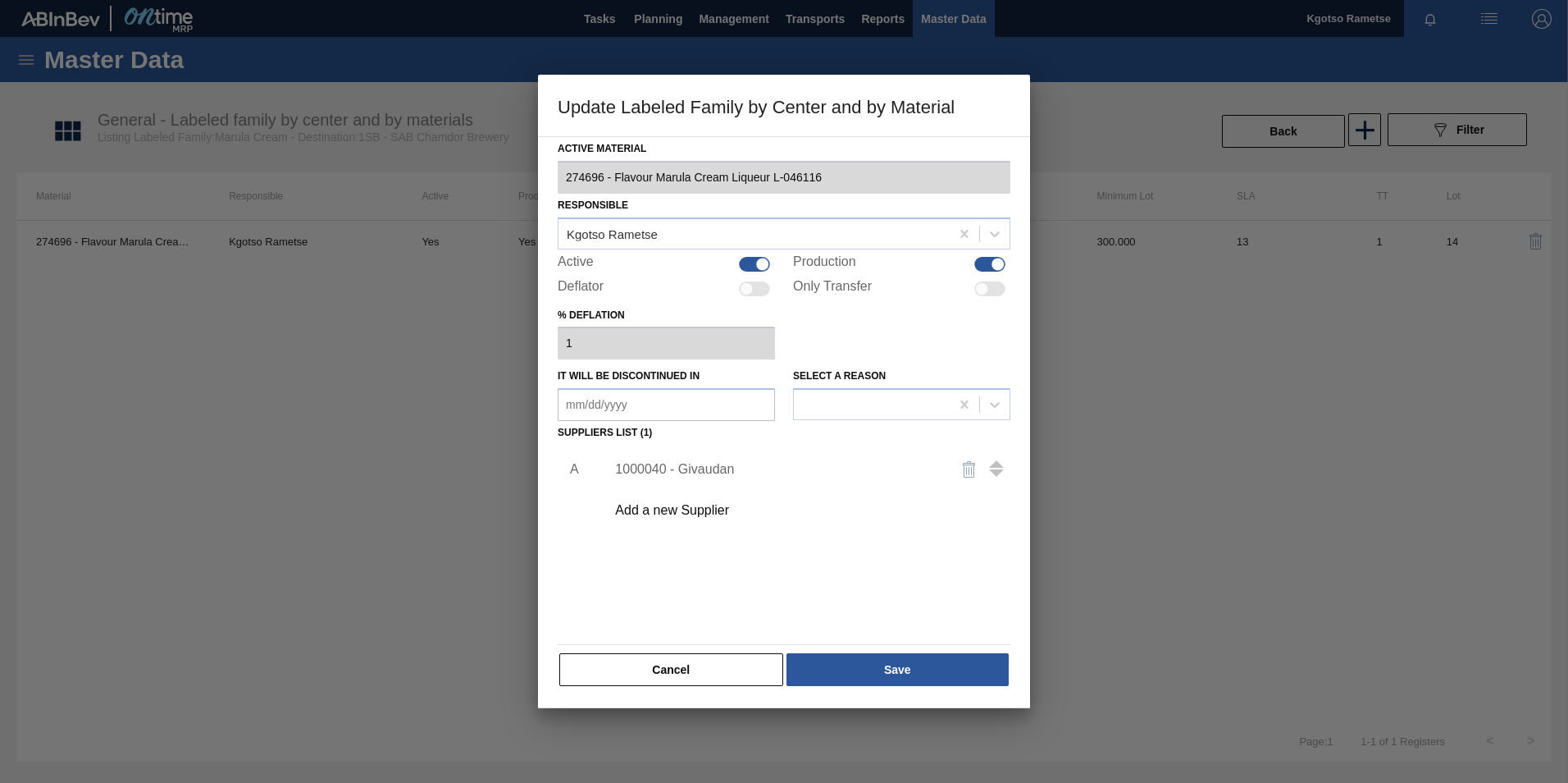
click at [661, 473] on div "1000040 - Givaudan" at bounding box center [776, 469] width 322 height 15
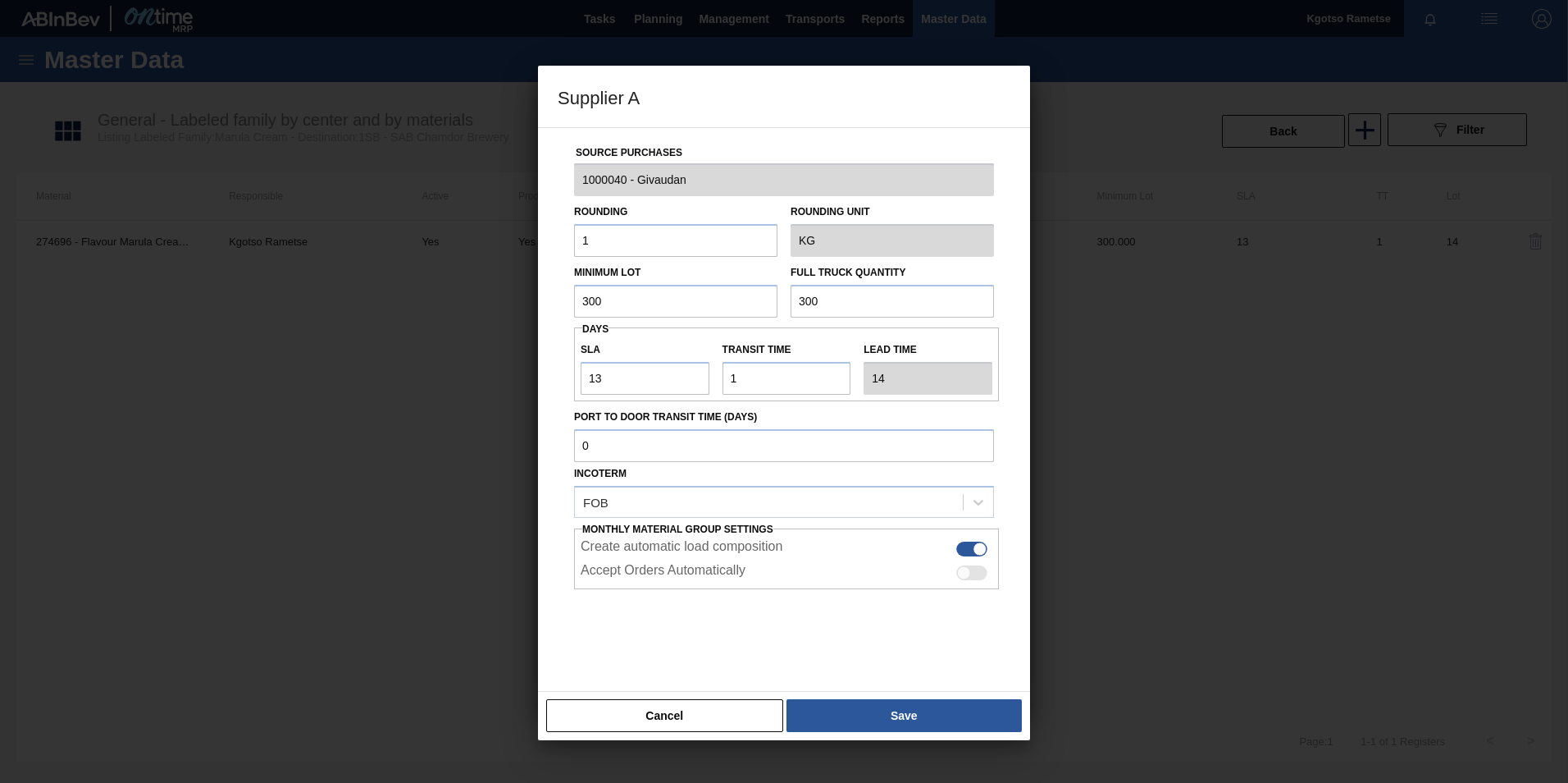
drag, startPoint x: 643, startPoint y: 312, endPoint x: 580, endPoint y: 315, distance: 63.1
click at [582, 315] on input "300" at bounding box center [675, 300] width 203 height 32
click at [564, 303] on div "Source Purchases 1000040 - Givaudan Rounding 1 Rounding Unit KG Minimum Lot 300…" at bounding box center [784, 399] width 453 height 544
click at [847, 710] on button "Save" at bounding box center [904, 715] width 235 height 32
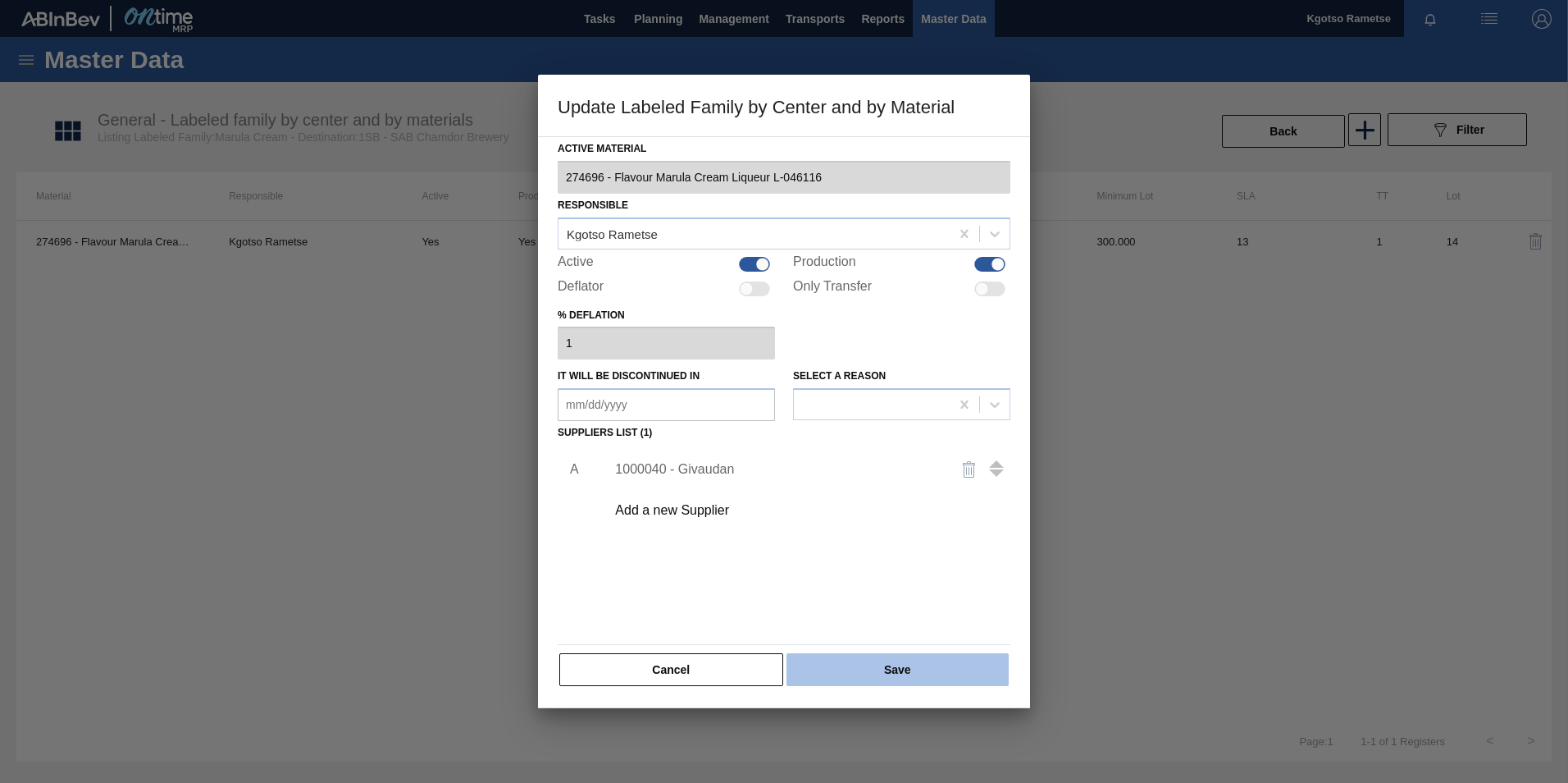
click at [860, 666] on button "Save" at bounding box center [897, 669] width 223 height 32
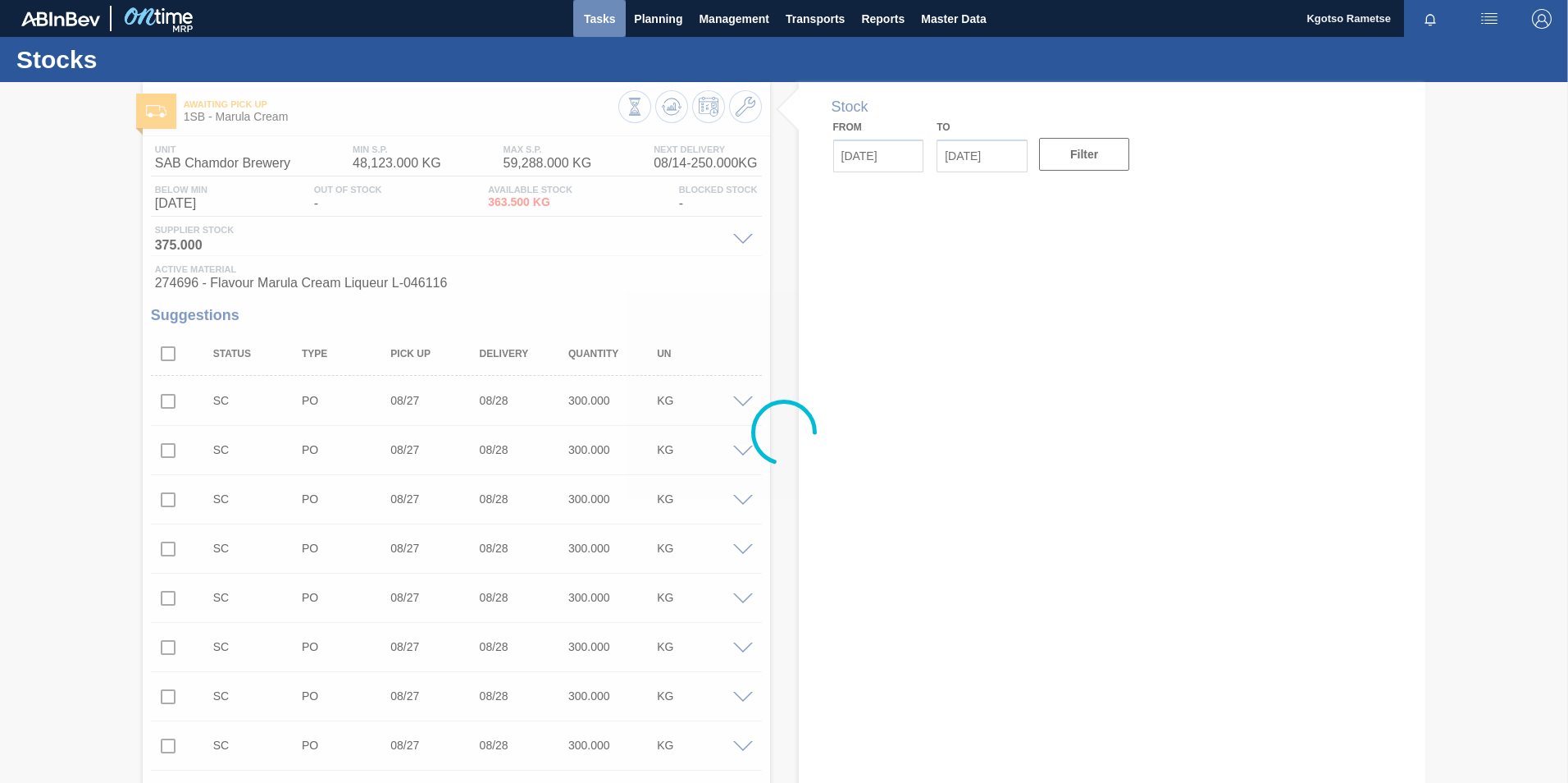
type input "[DATE]"
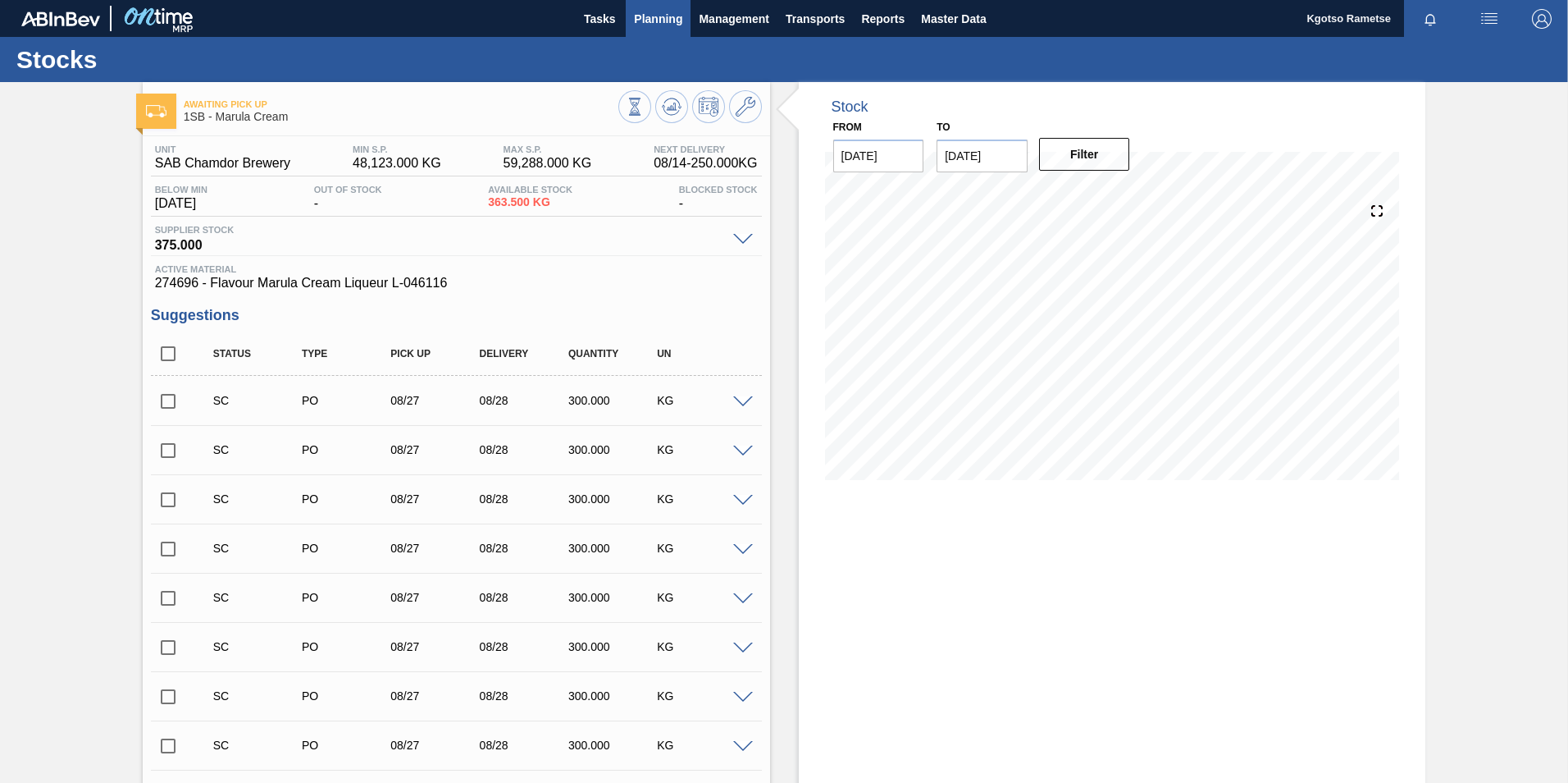
click at [676, 22] on span "Planning" at bounding box center [657, 19] width 48 height 20
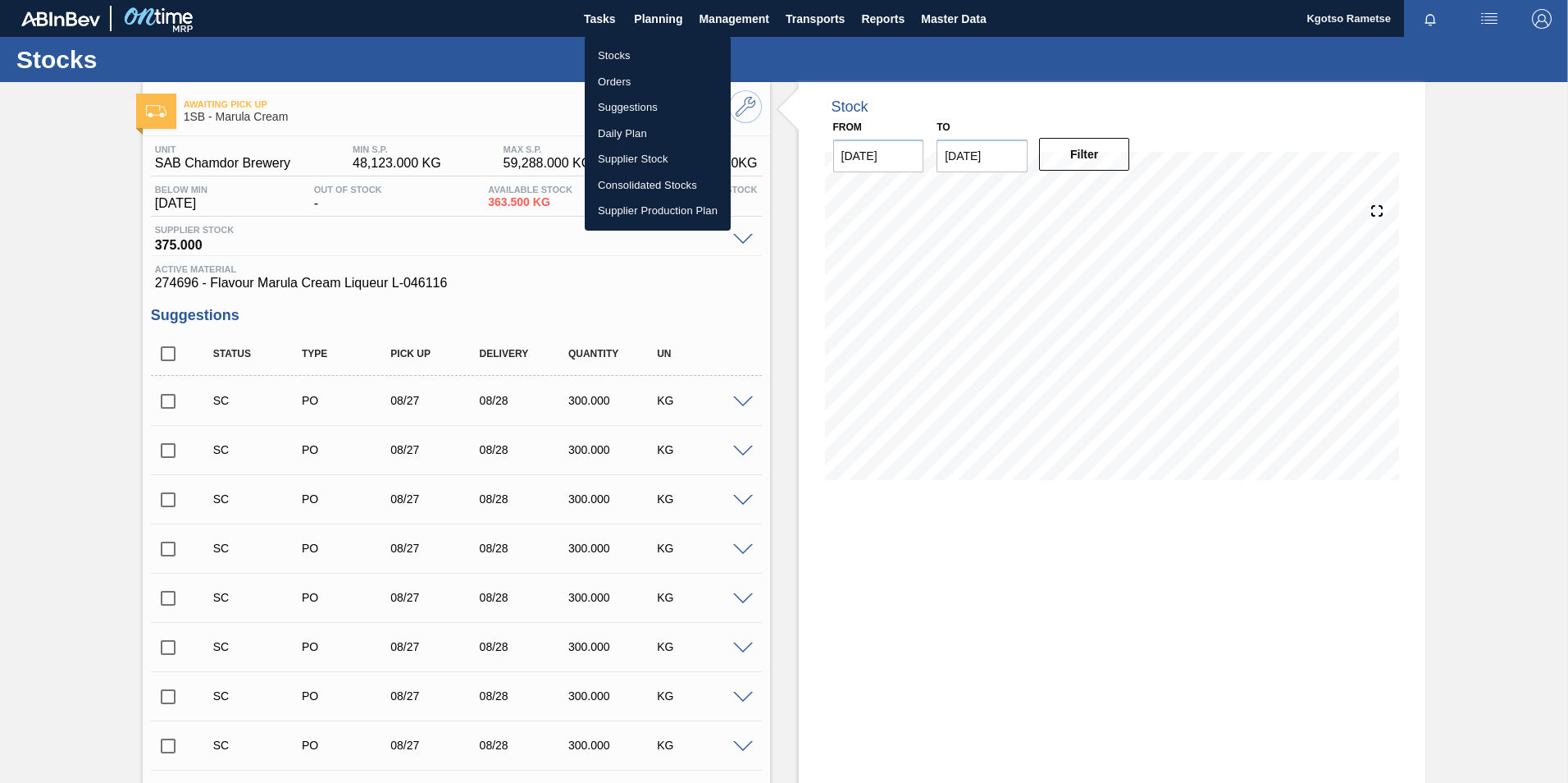
click at [609, 56] on li "Stocks" at bounding box center [657, 55] width 146 height 26
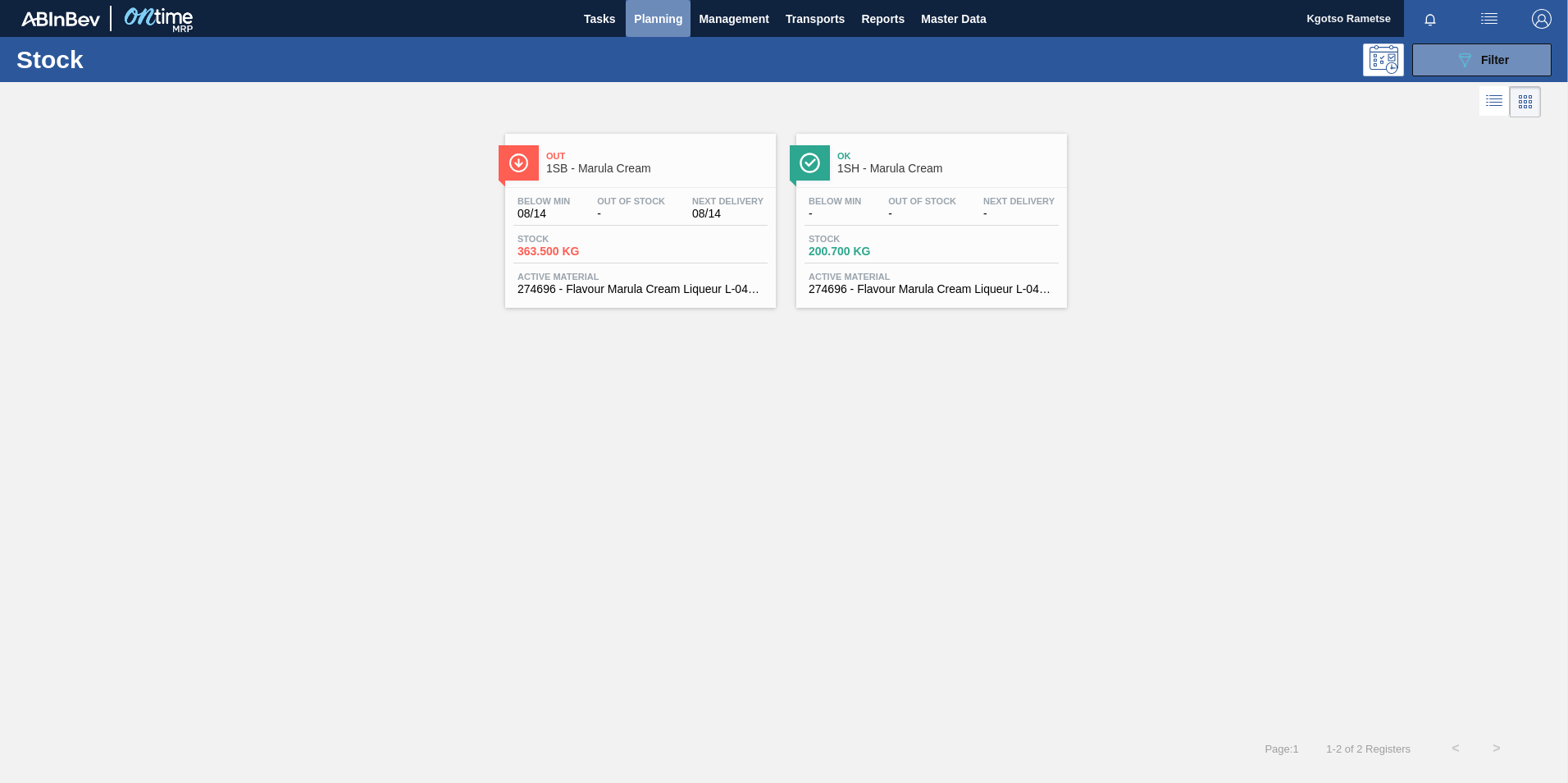
click at [646, 24] on span "Planning" at bounding box center [657, 19] width 48 height 20
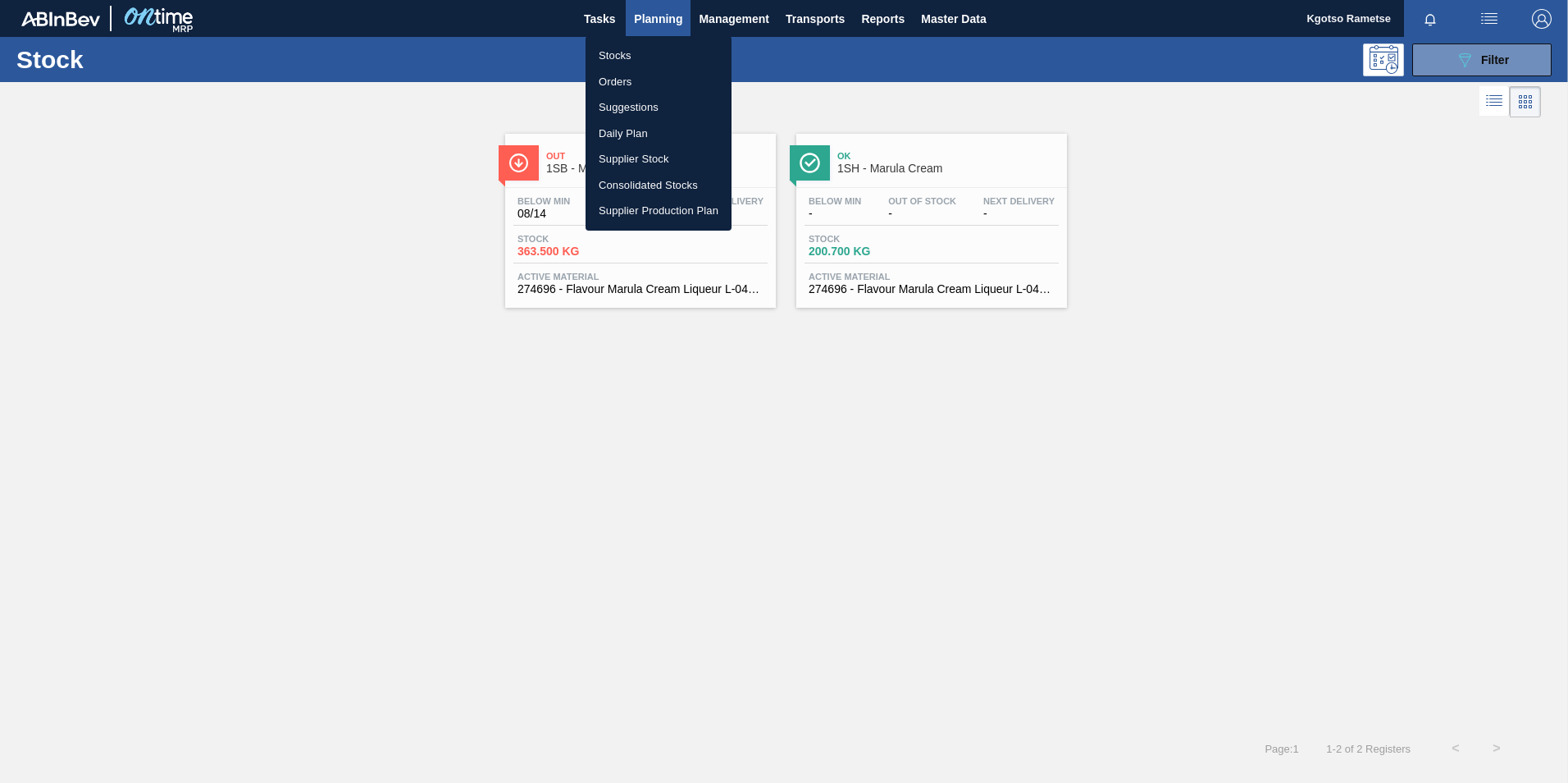
click at [524, 176] on div at bounding box center [784, 392] width 1568 height 783
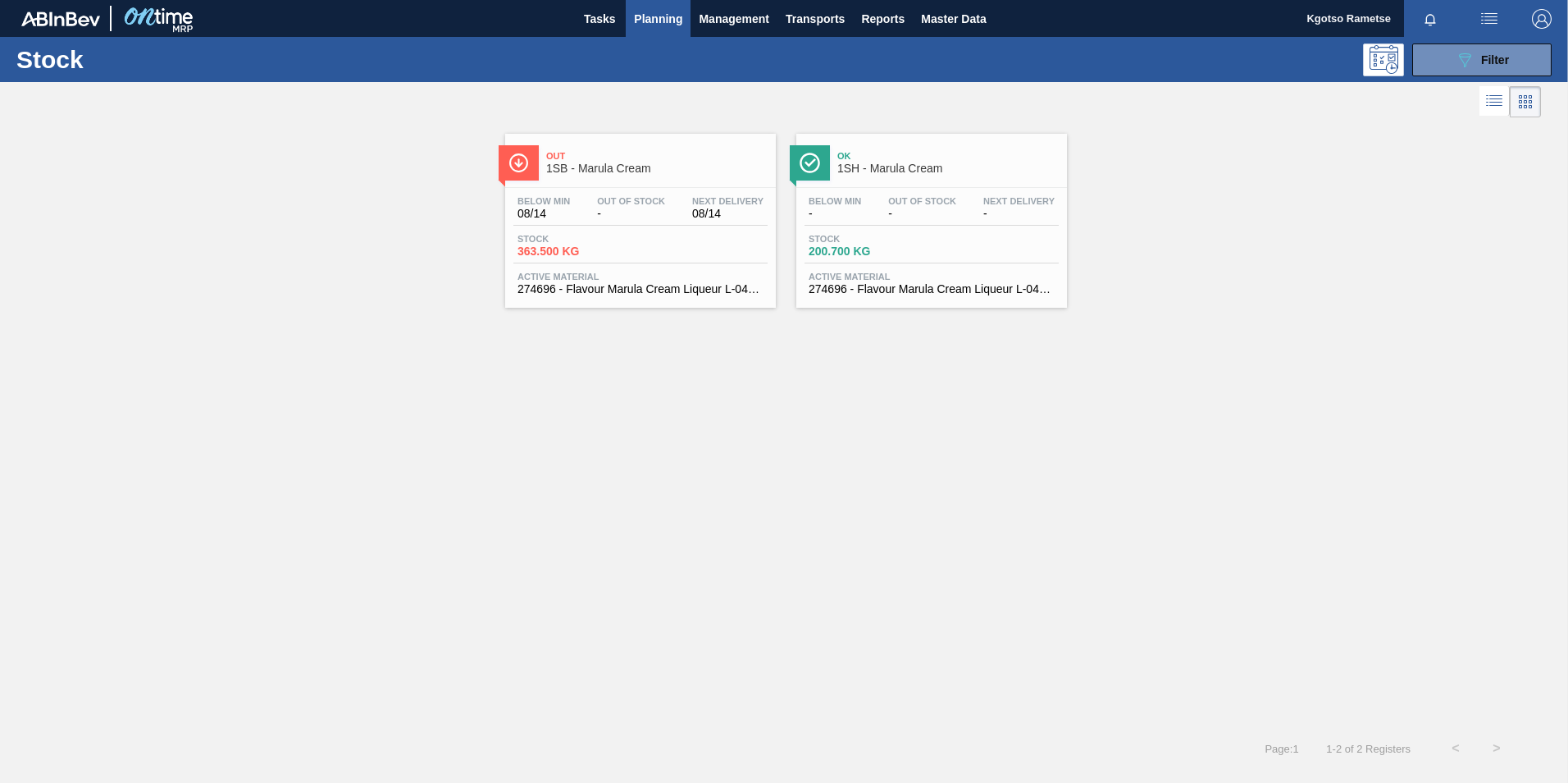
click at [594, 160] on span "Out" at bounding box center [657, 156] width 222 height 10
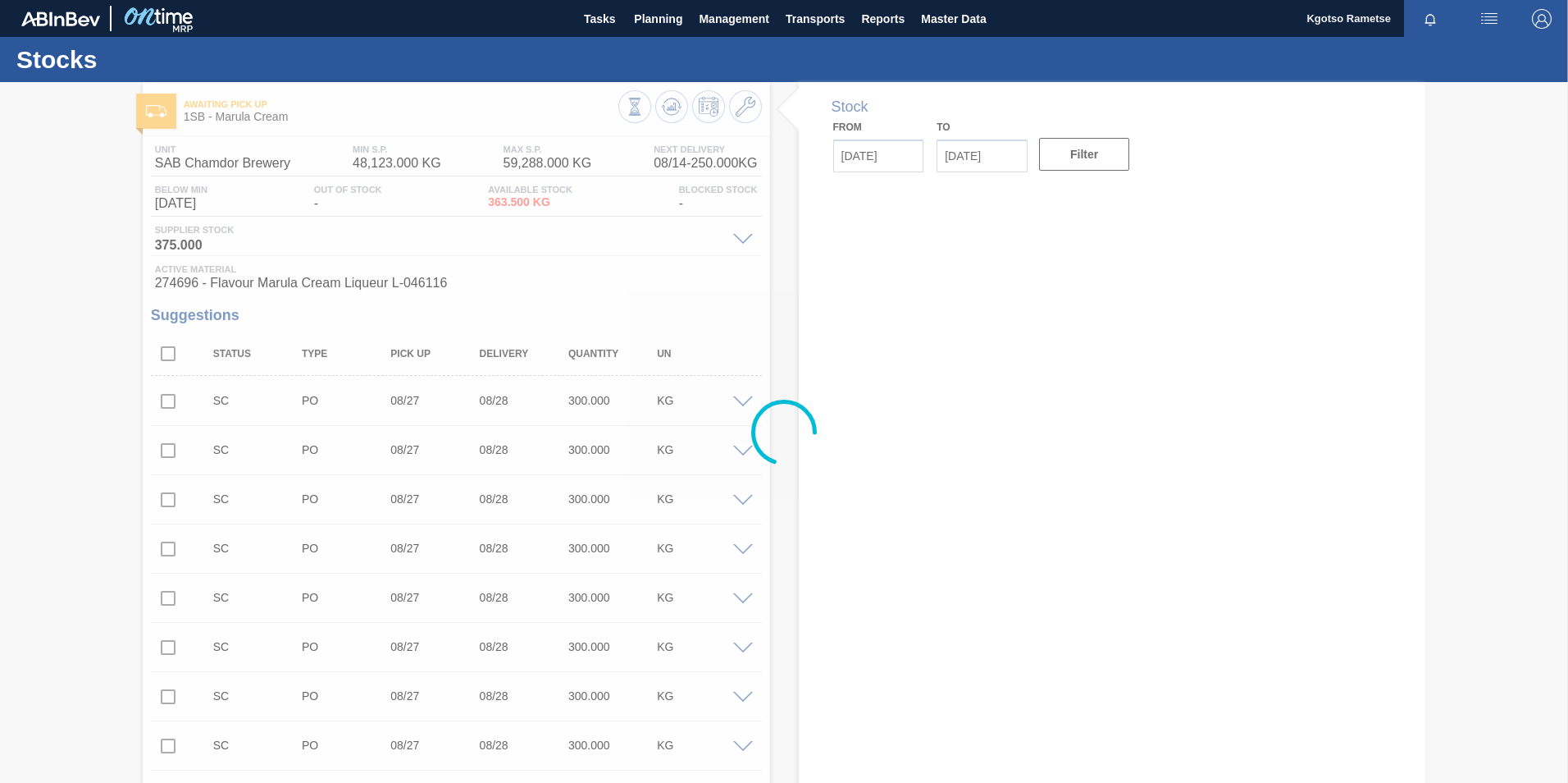
type input "[DATE]"
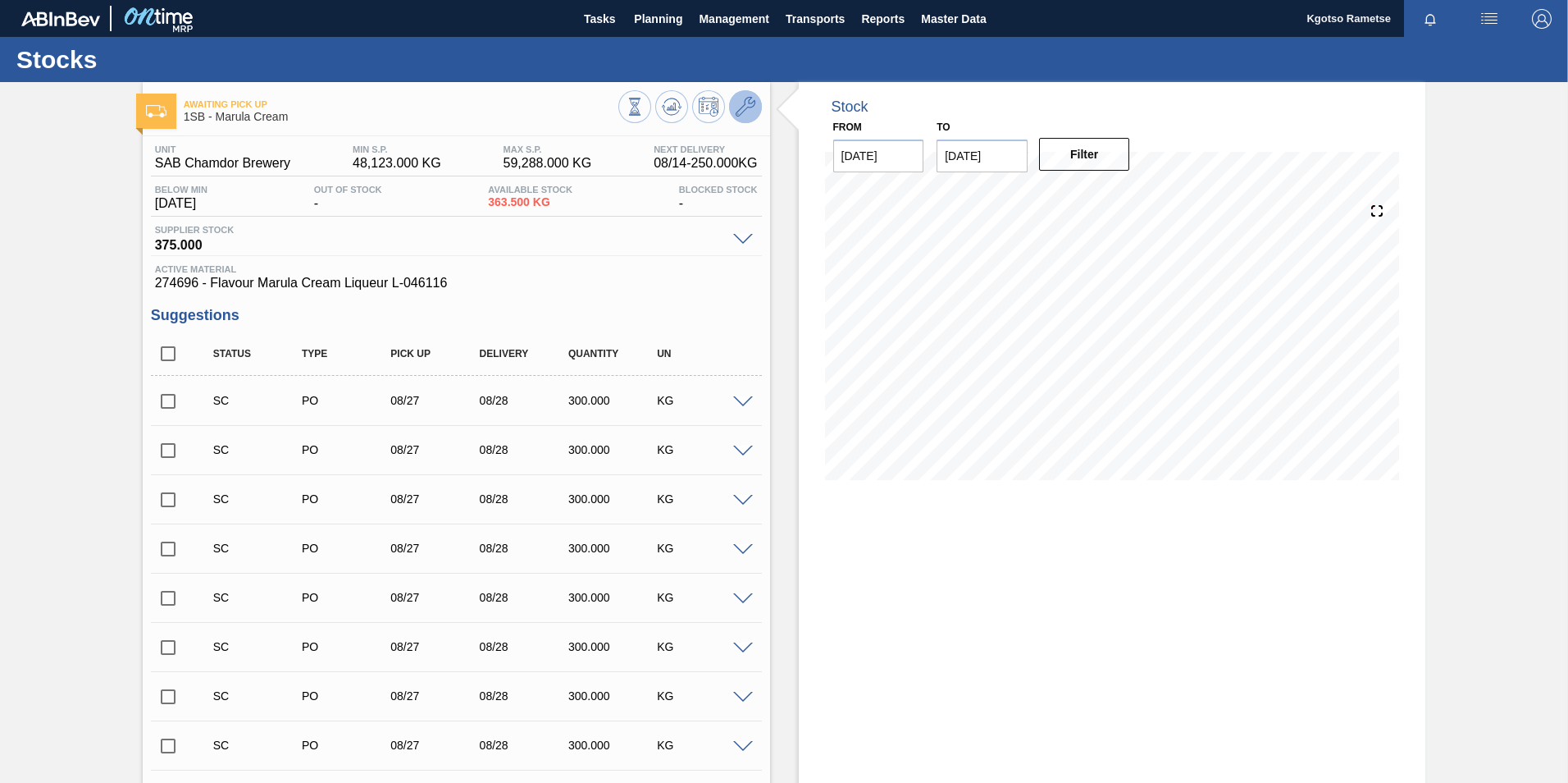
click at [740, 108] on icon at bounding box center [745, 107] width 20 height 20
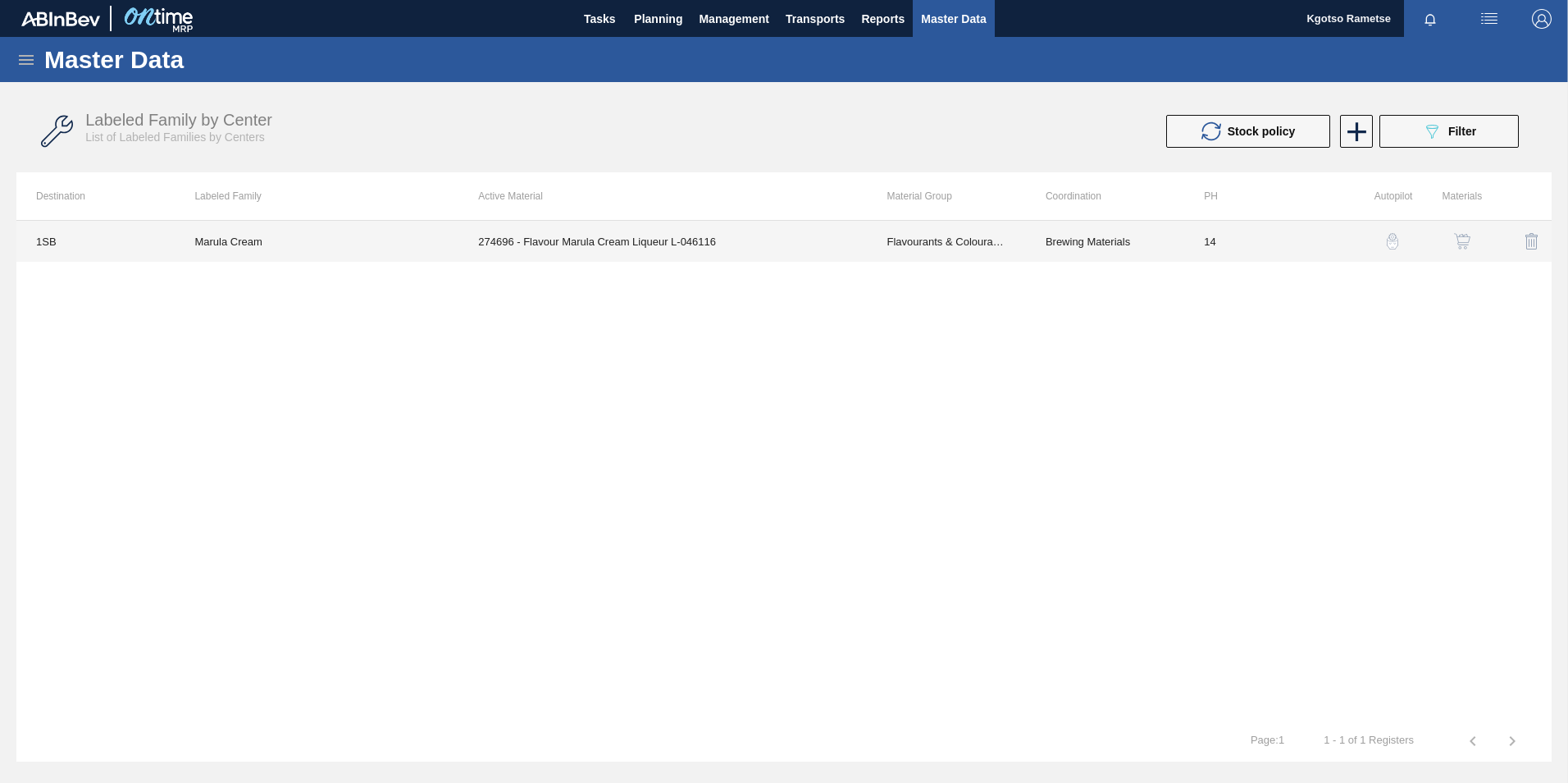
click at [624, 237] on td "274696 - Flavour Marula Cream Liqueur L-046116" at bounding box center [663, 241] width 408 height 41
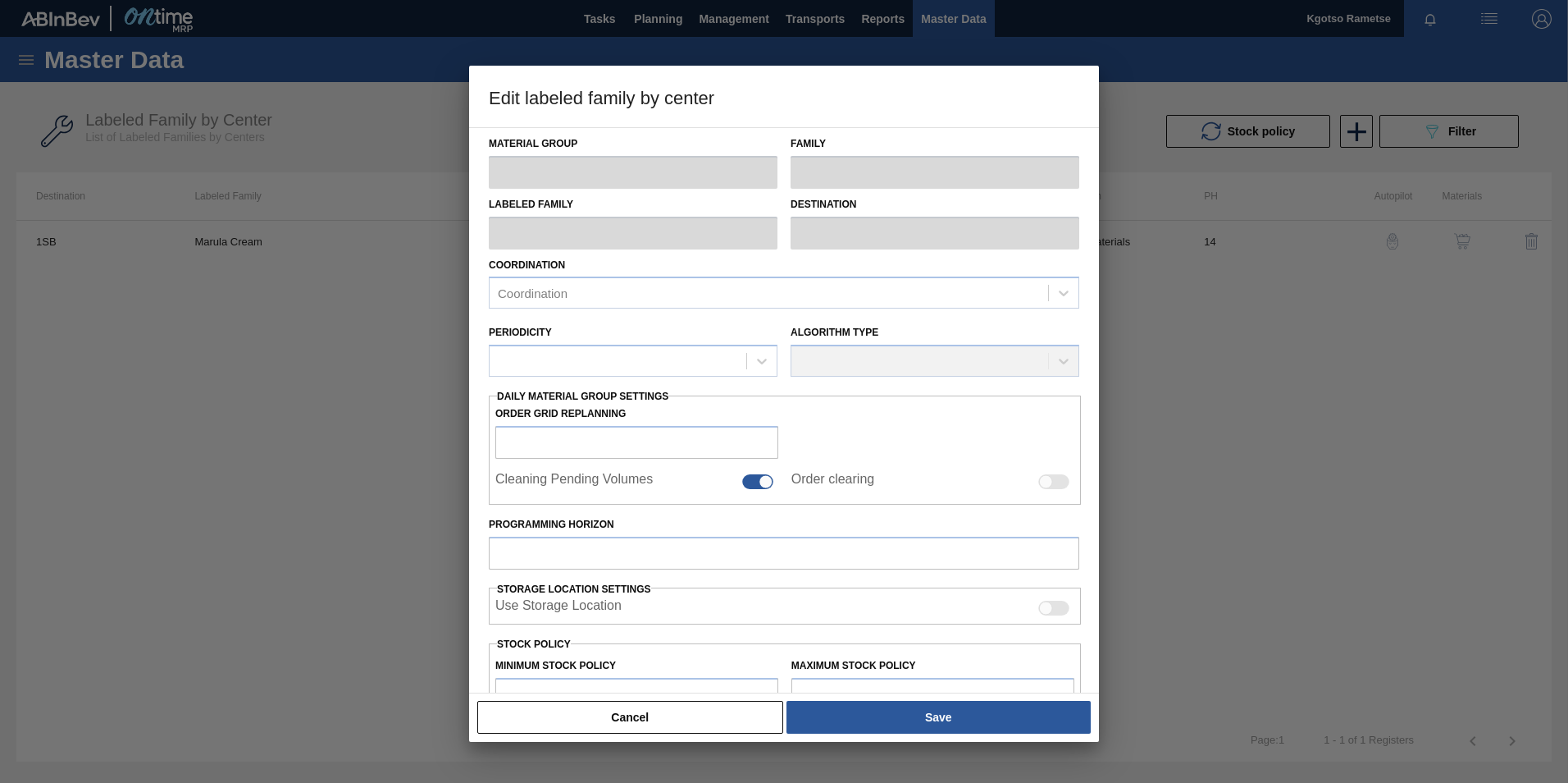
type input "Flavourants & Colourants"
type input "Flavour"
type input "Marula Cream"
type input "1SB - SAB Chamdor Brewery"
type input "14"
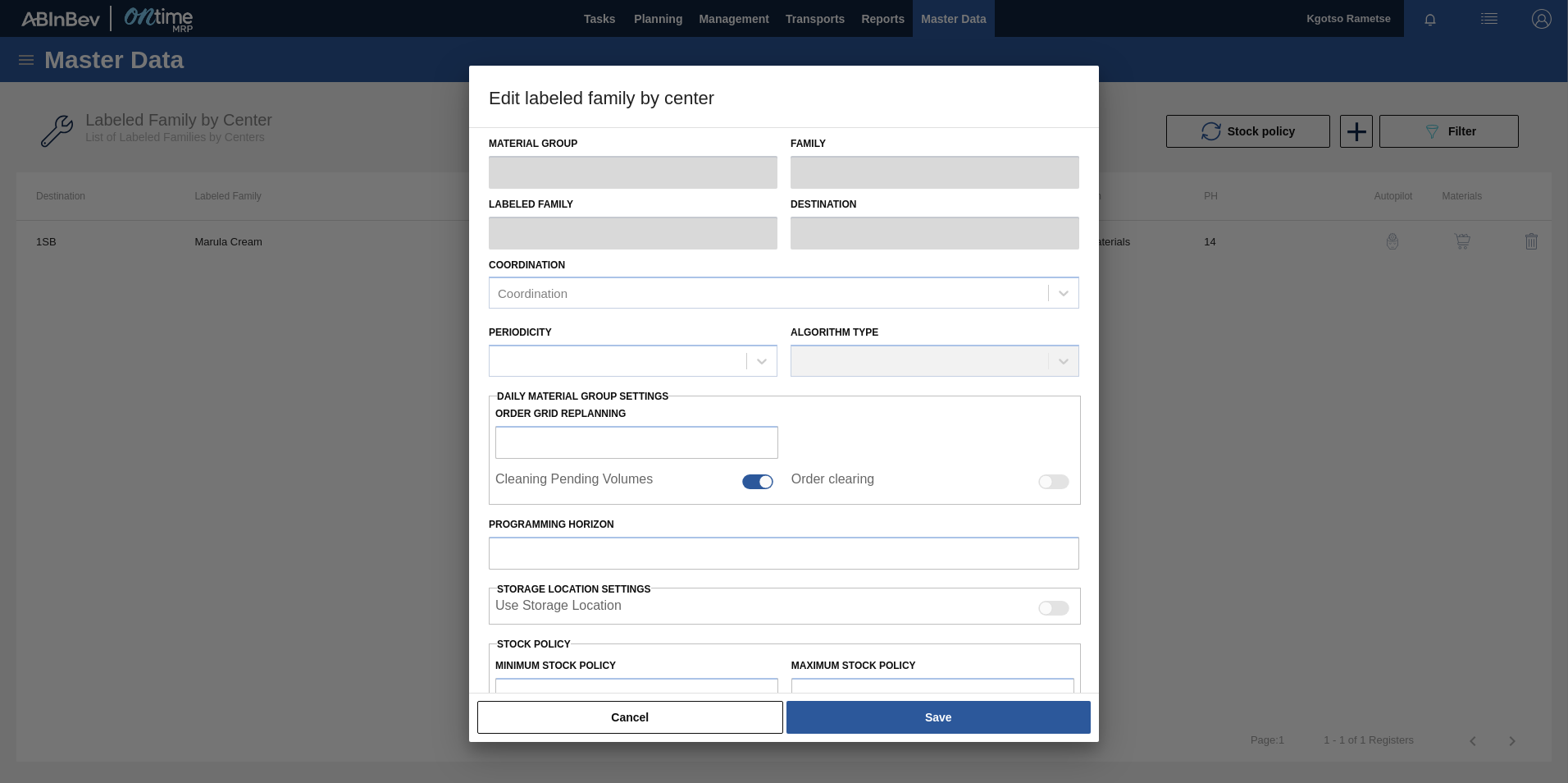
type input "48,123"
type input "59,288"
type input "100"
type input "59,288.000"
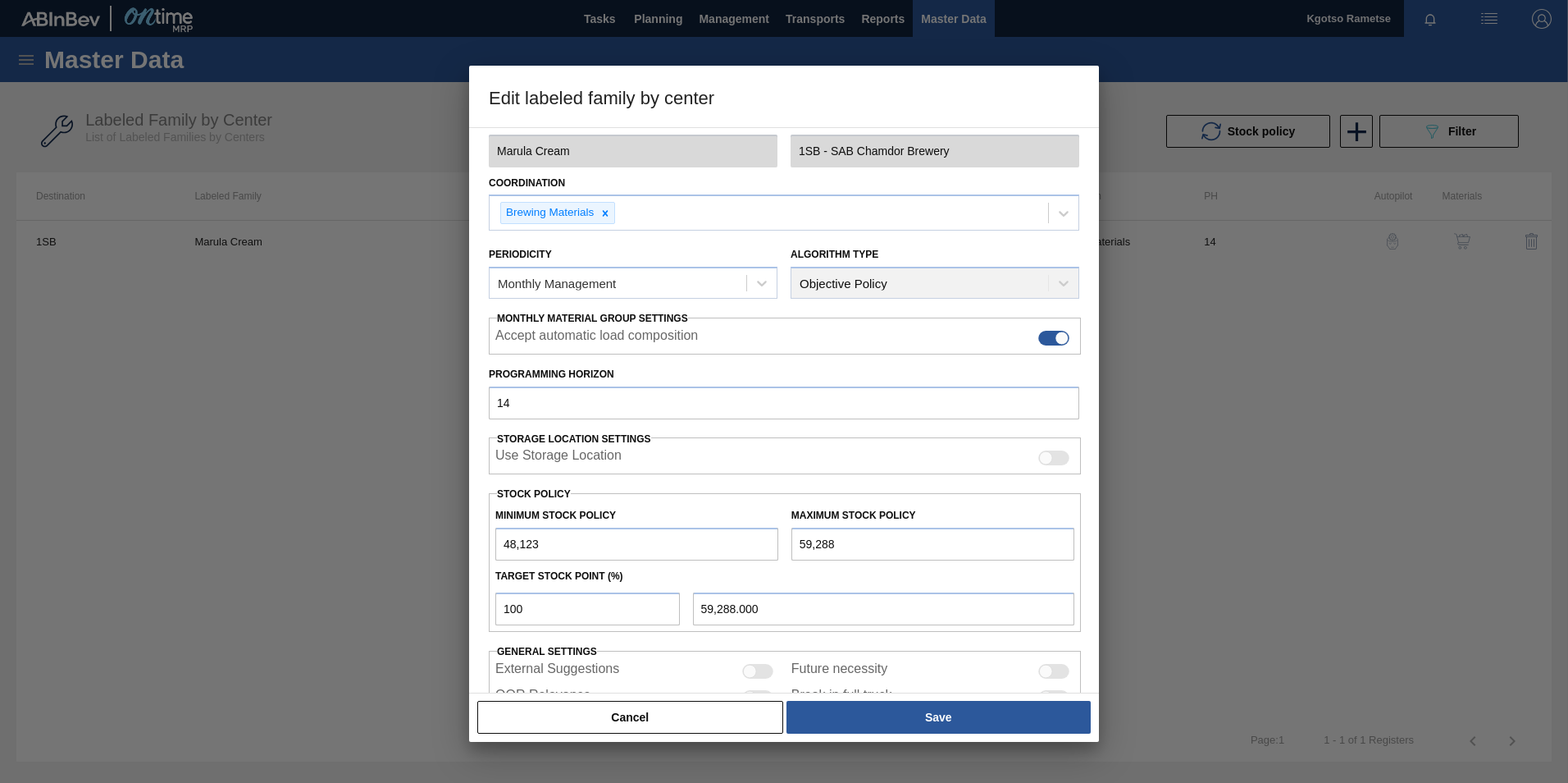
scroll to position [164, 0]
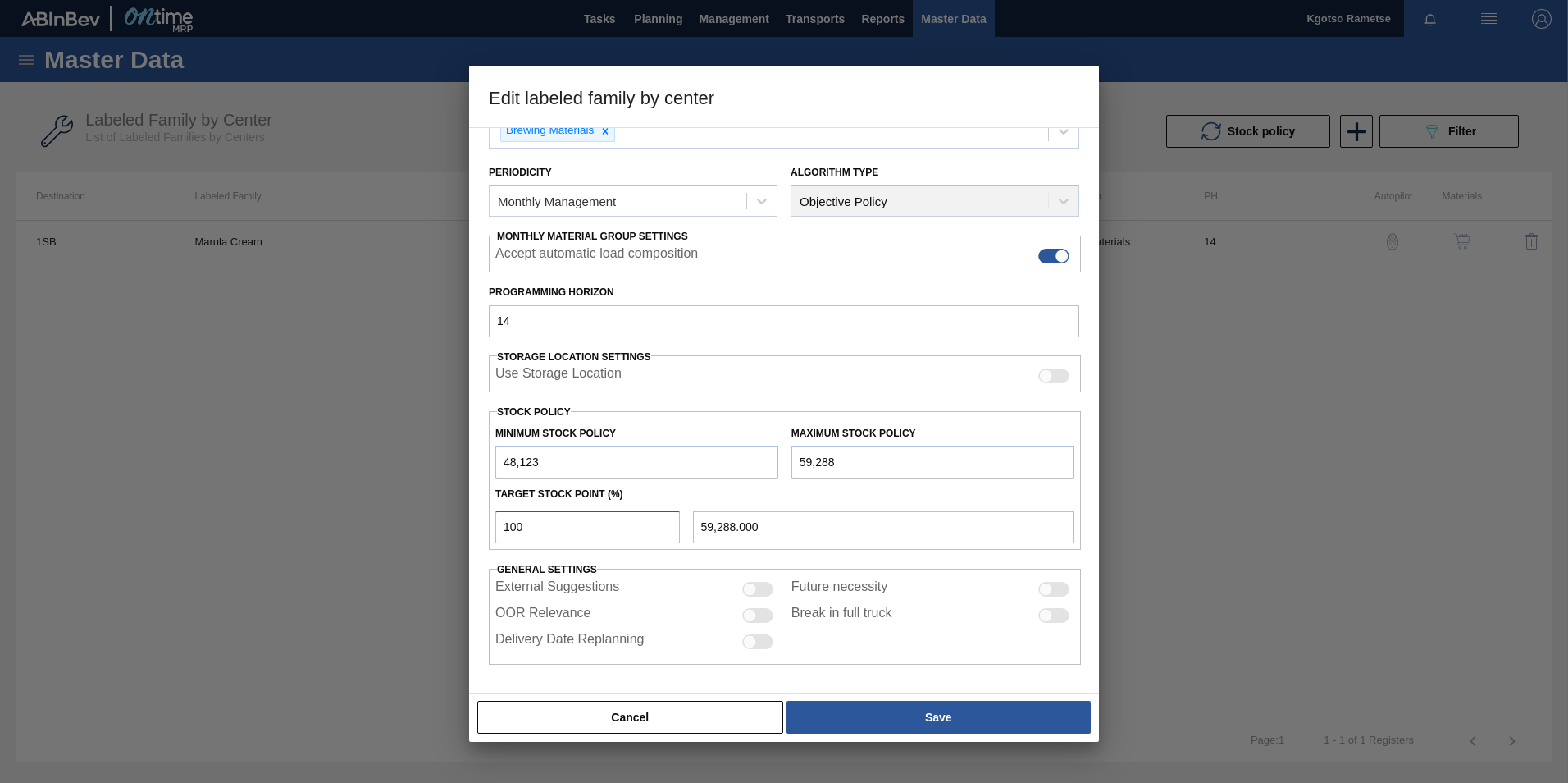
drag, startPoint x: 583, startPoint y: 524, endPoint x: 362, endPoint y: 533, distance: 221.2
click at [385, 522] on div "Edit labeled family by center Material Group Flavourants & Colourants Family Fl…" at bounding box center [784, 392] width 1568 height 783
drag, startPoint x: 511, startPoint y: 463, endPoint x: 501, endPoint y: 463, distance: 10.0
click at [501, 463] on input "48,123" at bounding box center [636, 461] width 283 height 32
type input "18,123"
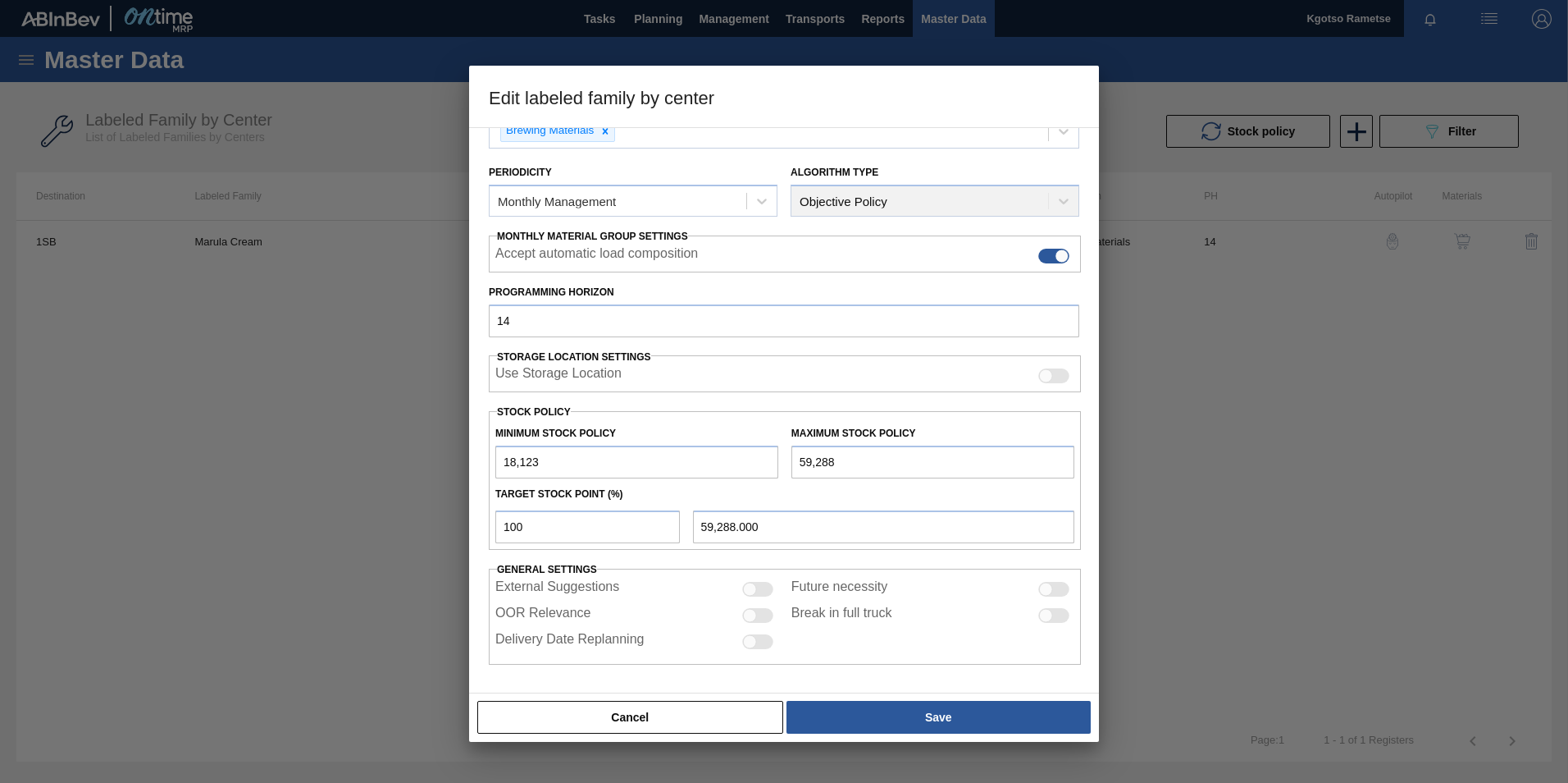
drag, startPoint x: 803, startPoint y: 459, endPoint x: 764, endPoint y: 474, distance: 41.8
click at [775, 464] on div "Minimum Stock Policy 18,123 Maximum Stock Policy 59,288" at bounding box center [784, 448] width 592 height 61
type input "29,288"
type input "29,288.000"
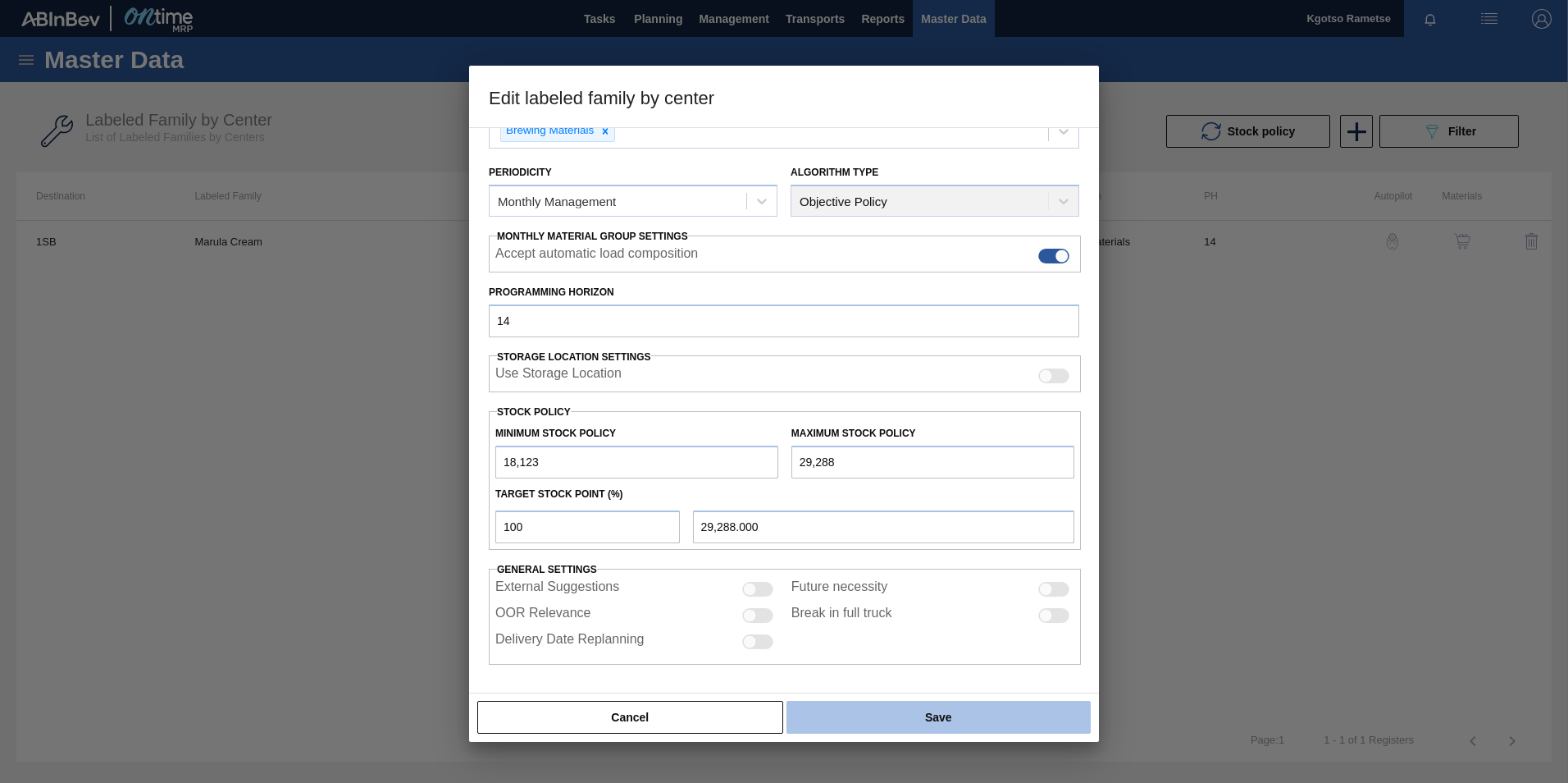
type input "29,288"
click at [867, 730] on button "Save" at bounding box center [938, 716] width 304 height 32
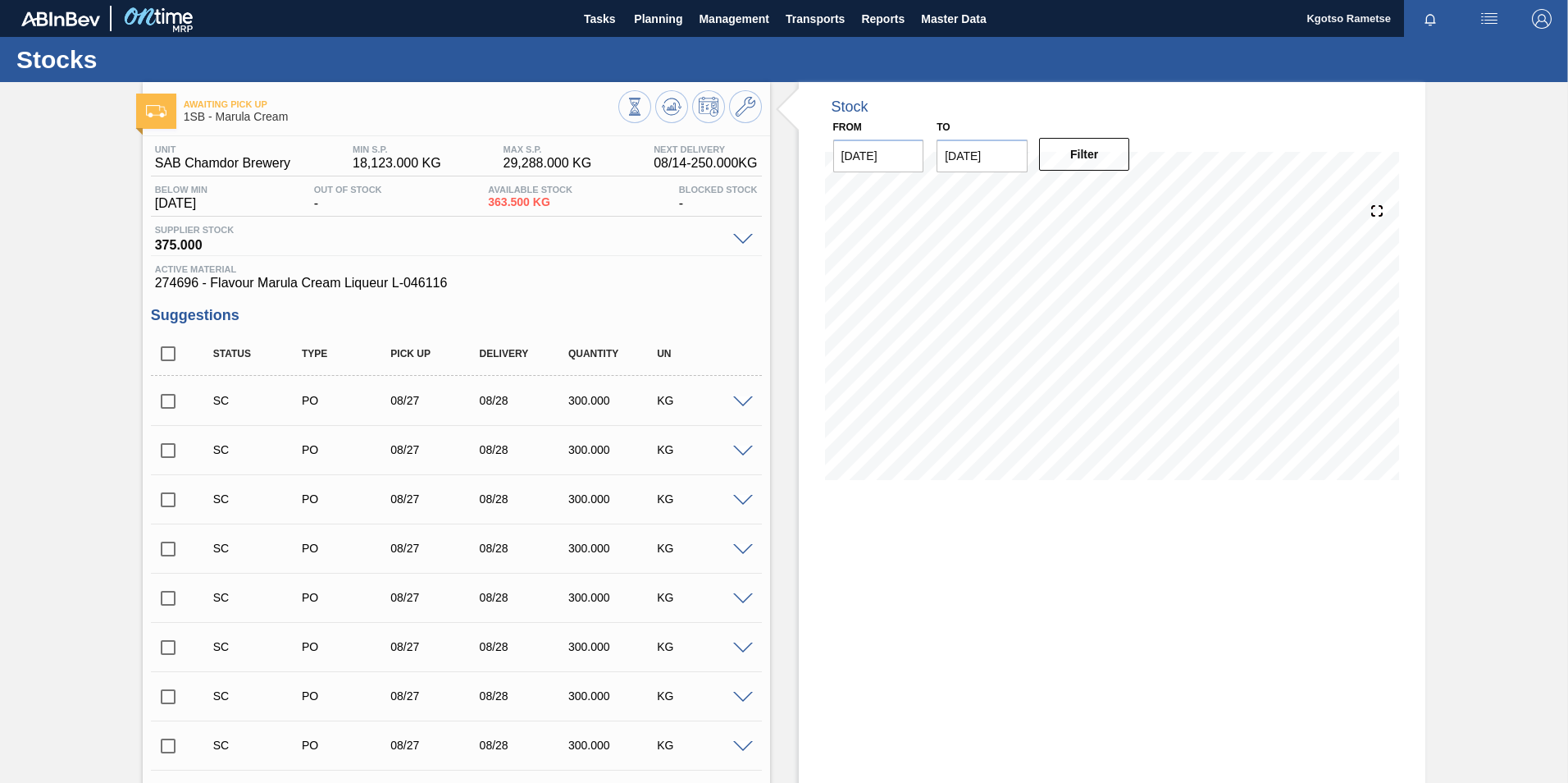
click at [644, 109] on icon at bounding box center [634, 107] width 18 height 18
click at [730, 111] on button at bounding box center [745, 106] width 32 height 32
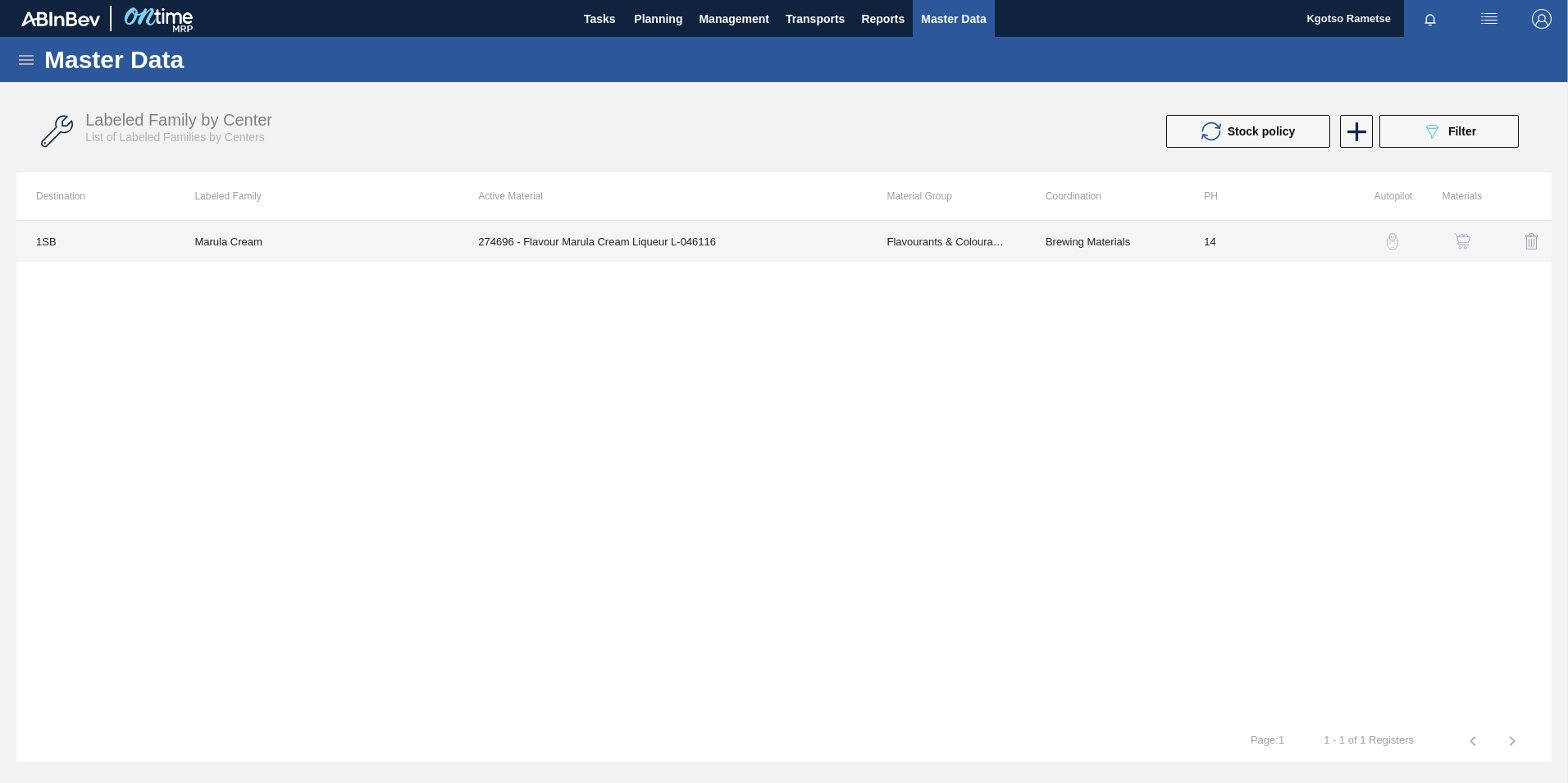
click at [845, 253] on td "274696 - Flavour Marula Cream Liqueur L-046116" at bounding box center [663, 241] width 408 height 41
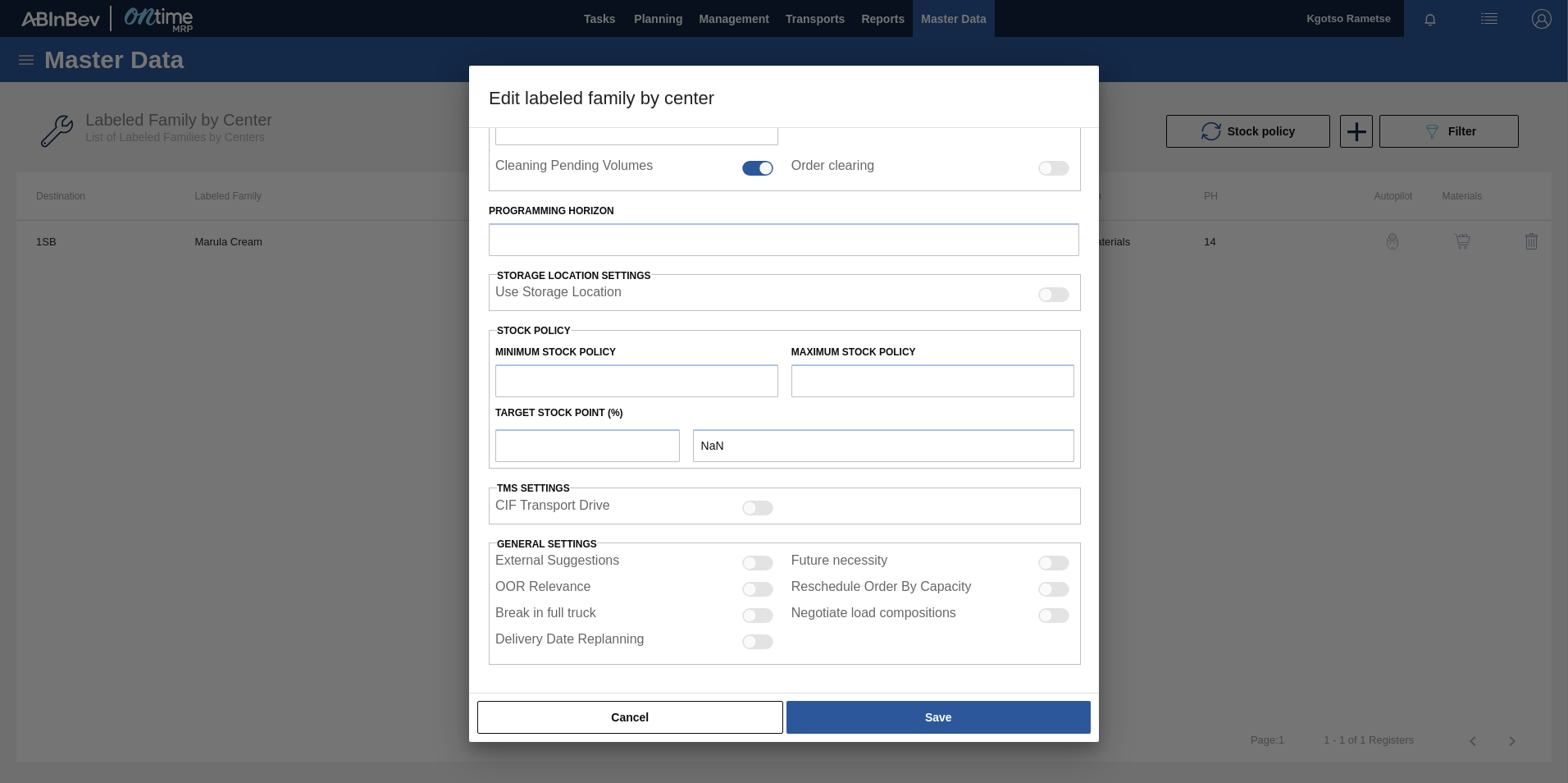
type input "Flavourants & Colourants"
type input "Flavour"
type input "Marula Cream"
type input "1SB - SAB Chamdor Brewery"
type input "14"
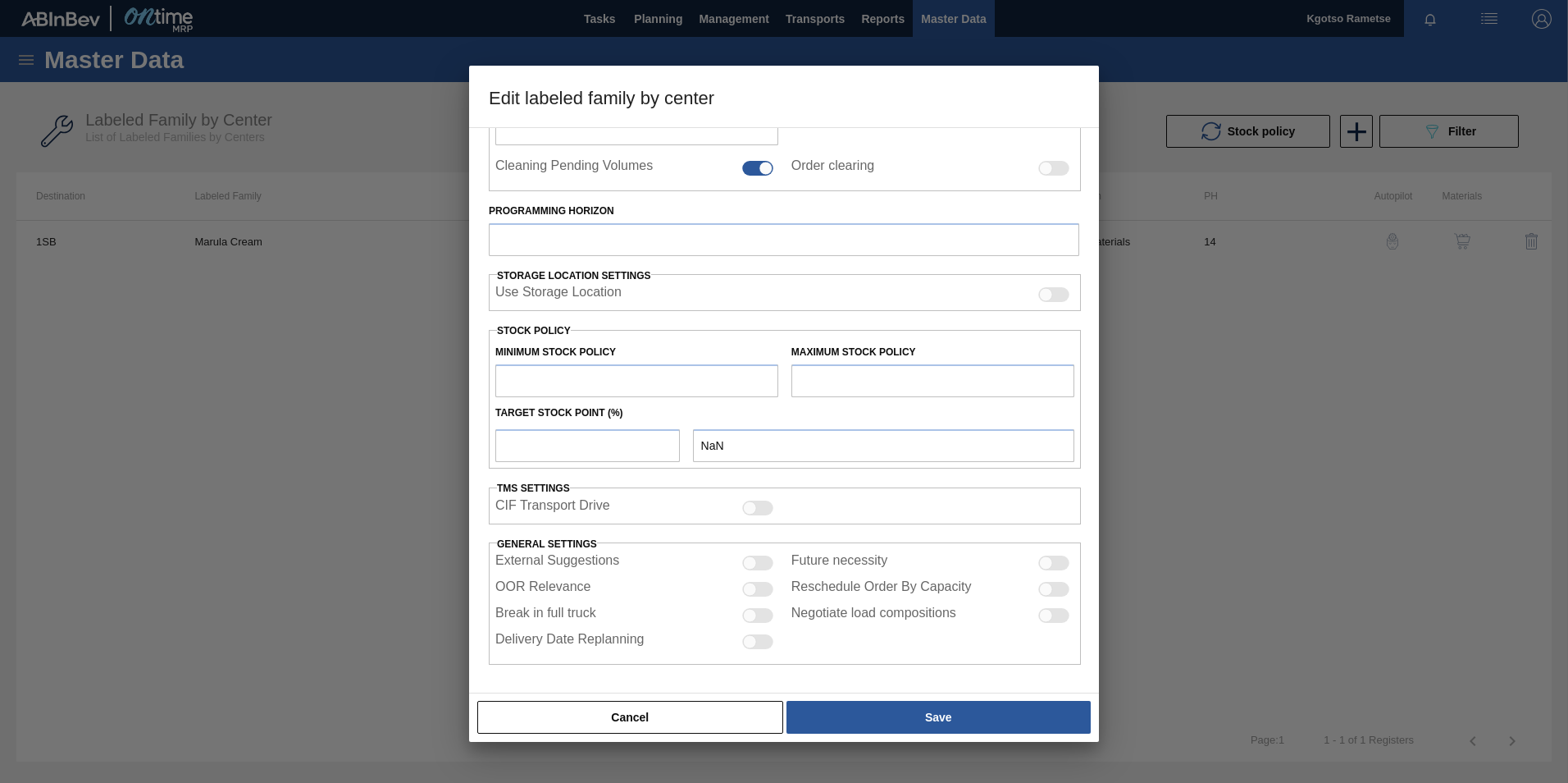
type input "18,123"
type input "29,288"
type input "100"
type input "29,288.000"
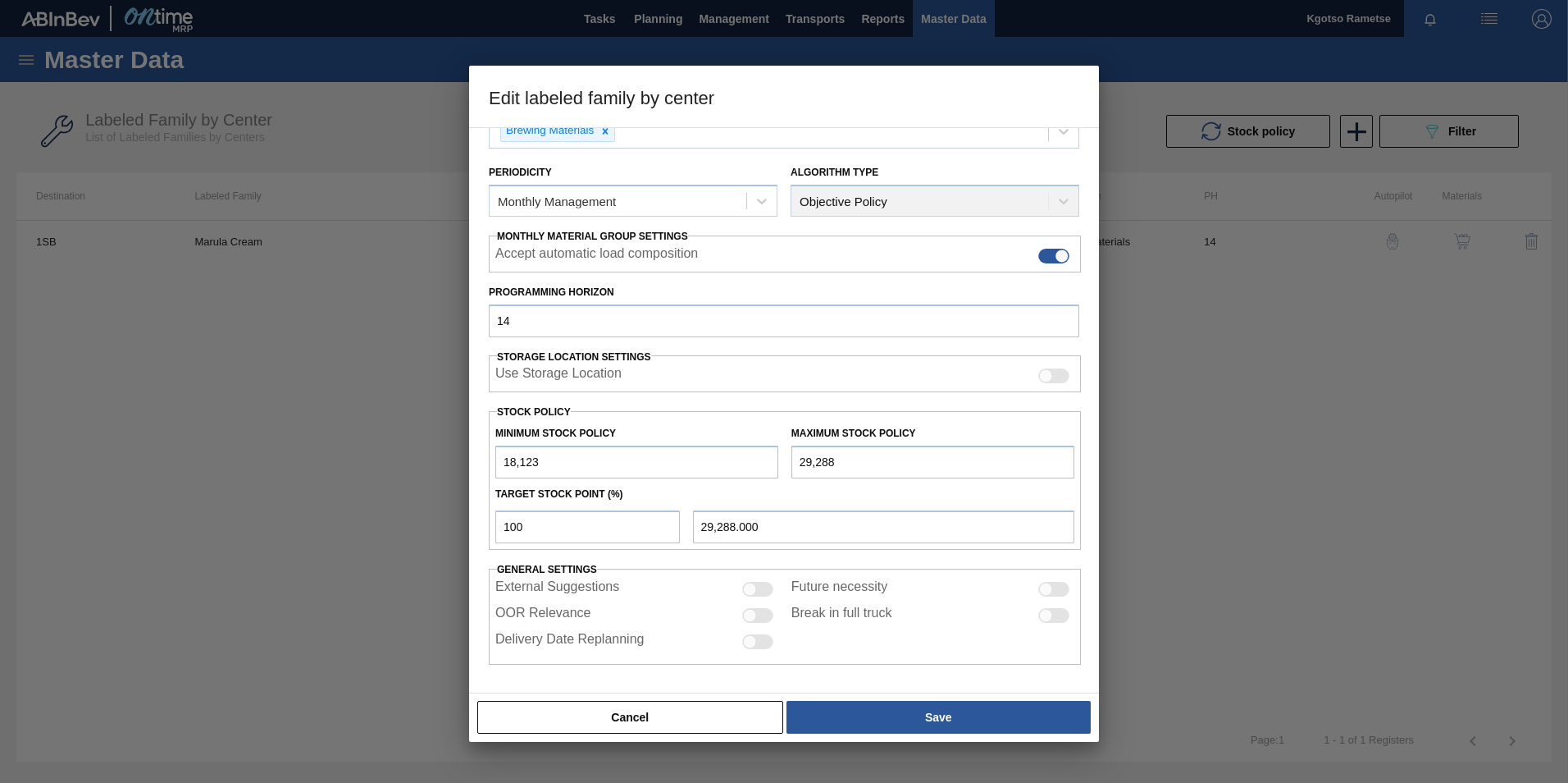
drag, startPoint x: 510, startPoint y: 465, endPoint x: 488, endPoint y: 463, distance: 22.1
click at [486, 463] on div "Material Group Flavourants & Colourants Family Flavour Labeled Family Marula Cr…" at bounding box center [784, 410] width 630 height 566
type input "8,123"
drag, startPoint x: 804, startPoint y: 464, endPoint x: 795, endPoint y: 459, distance: 10.3
click at [795, 461] on input "29,288" at bounding box center [933, 461] width 283 height 32
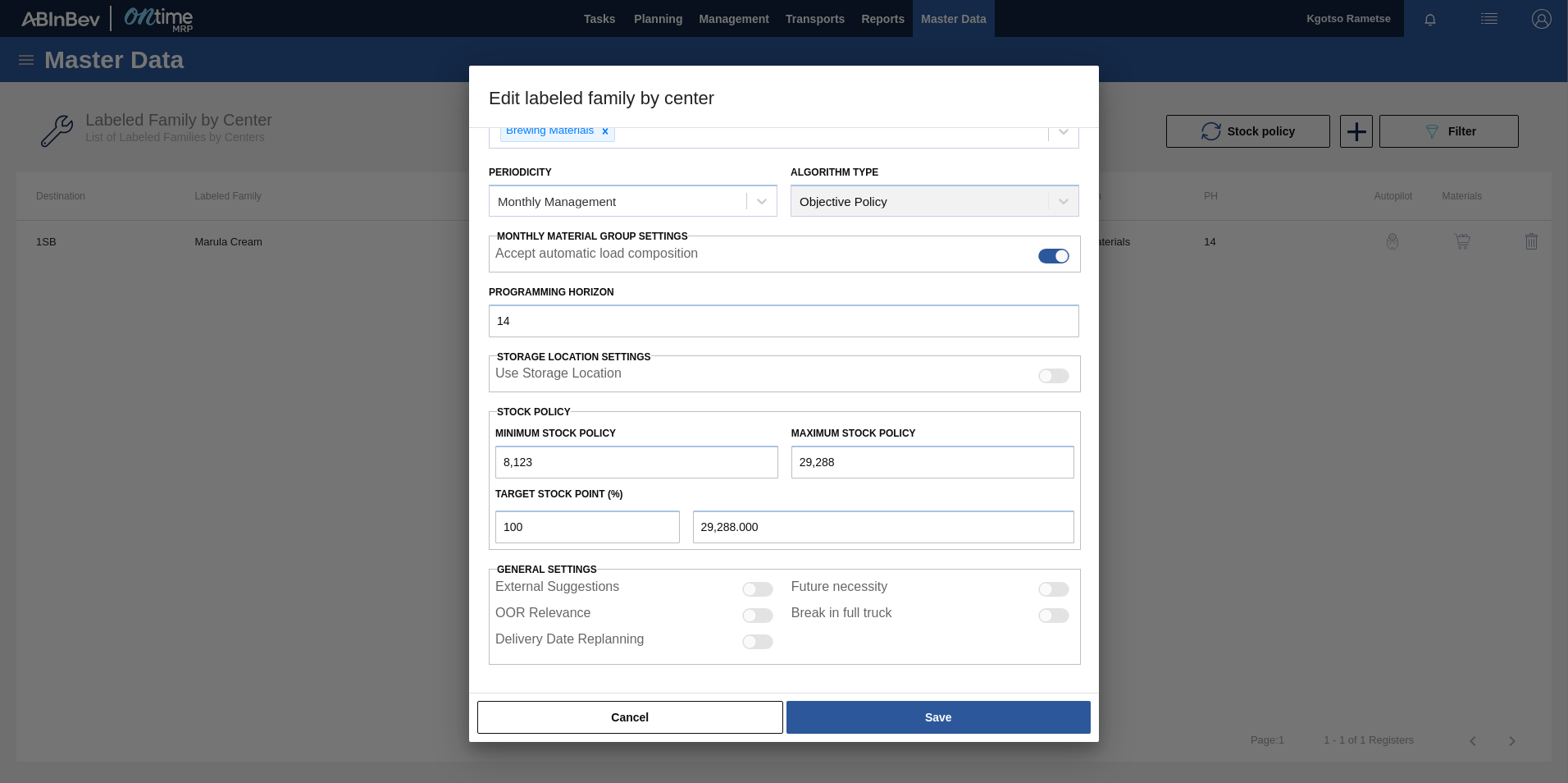
type input "19,288"
type input "19,288.000"
type input "1,288"
type input "1,288.000"
type input "12,888"
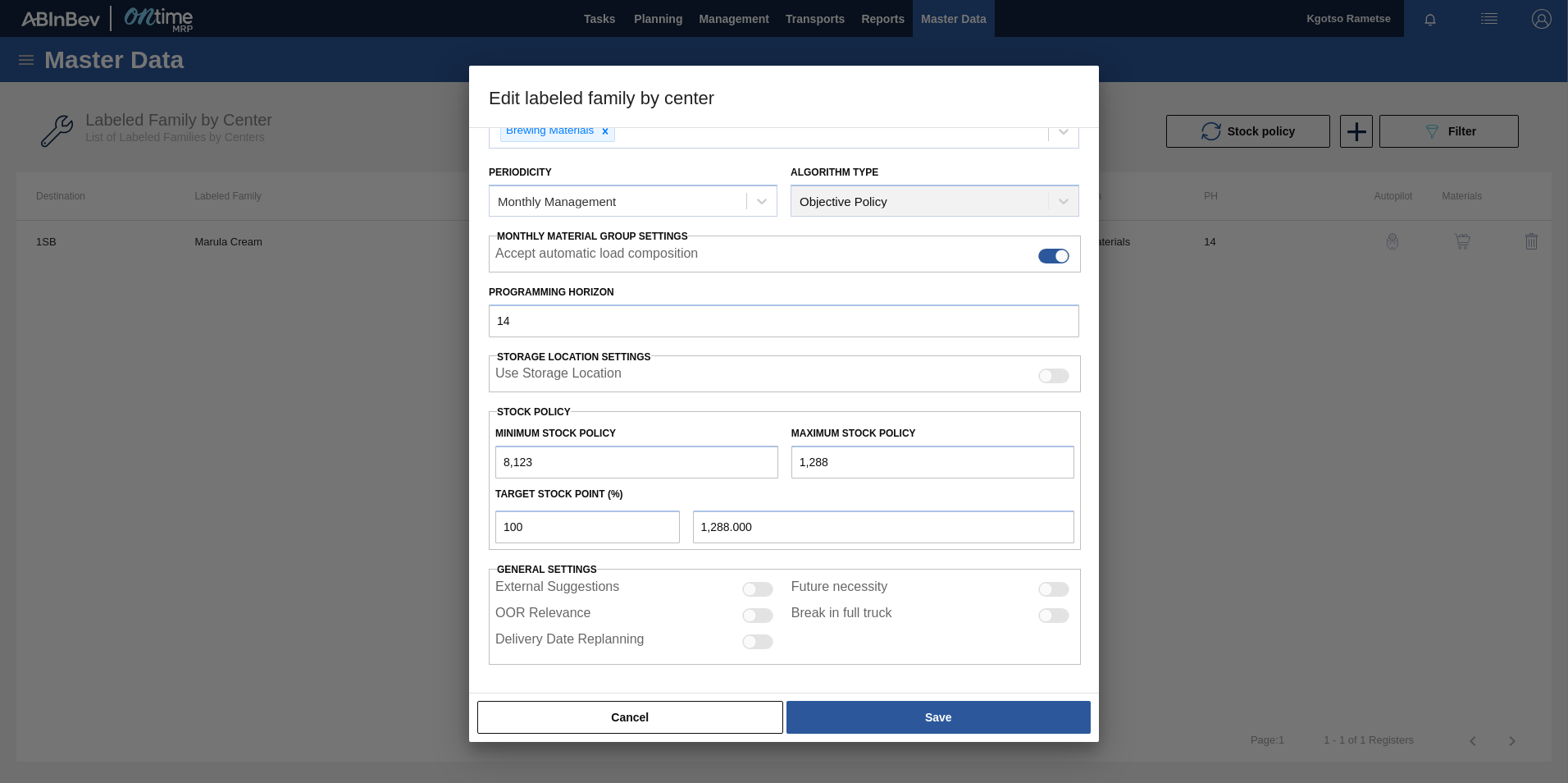
type input "12,888.000"
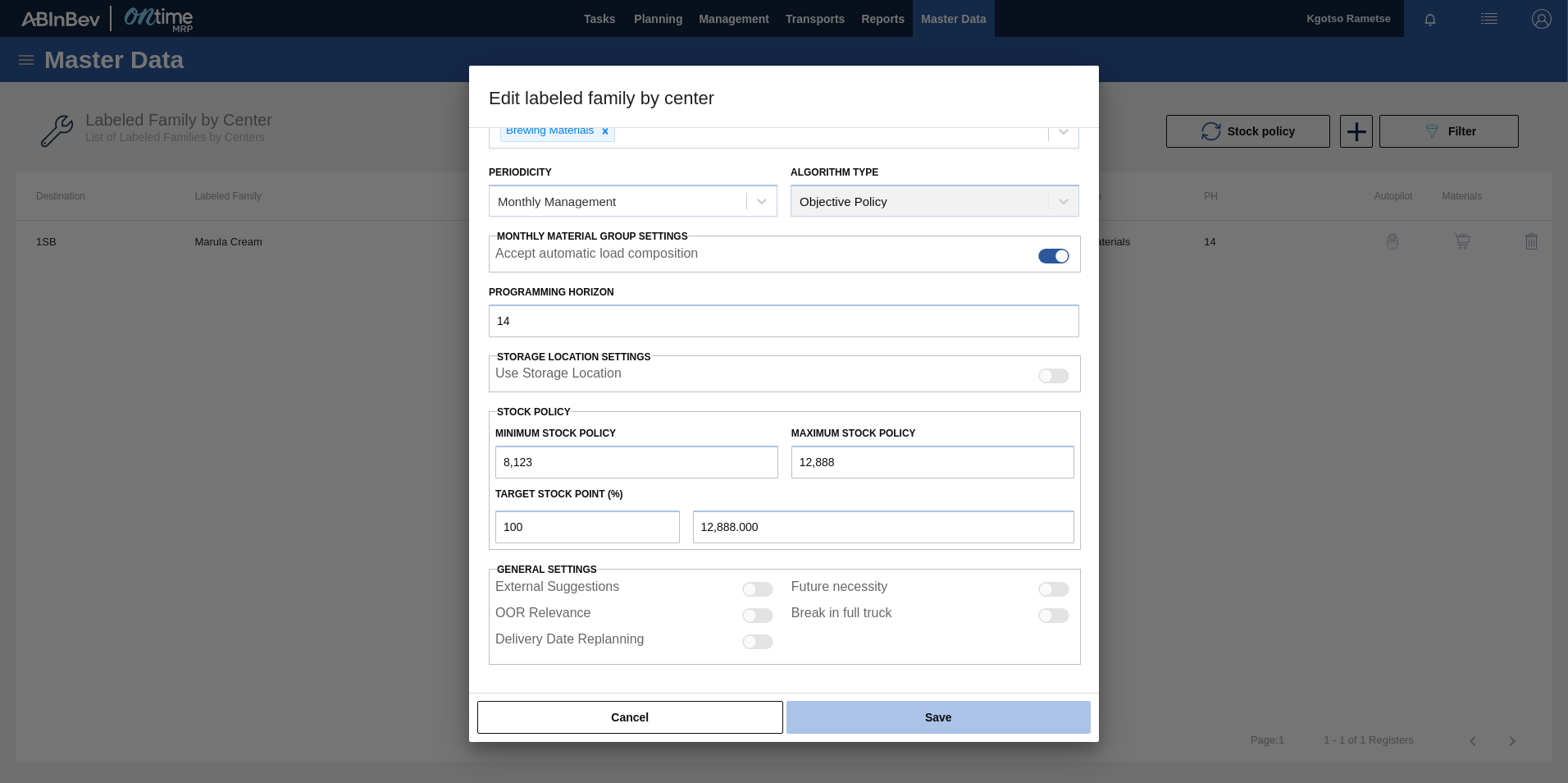
type input "12,888"
click at [935, 725] on button "Save" at bounding box center [938, 716] width 304 height 32
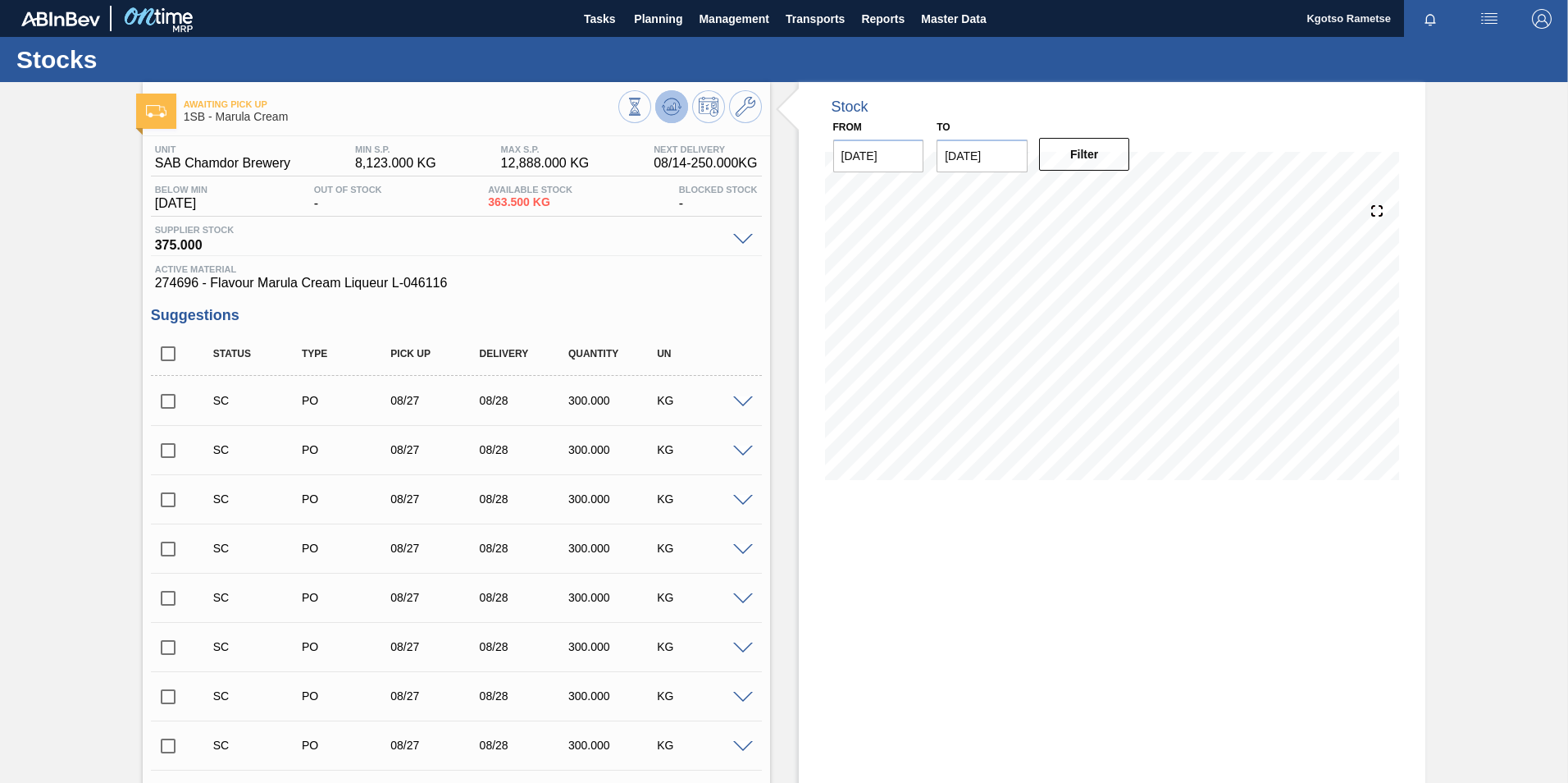
click at [644, 107] on icon at bounding box center [634, 107] width 18 height 18
click at [749, 107] on icon at bounding box center [745, 107] width 20 height 20
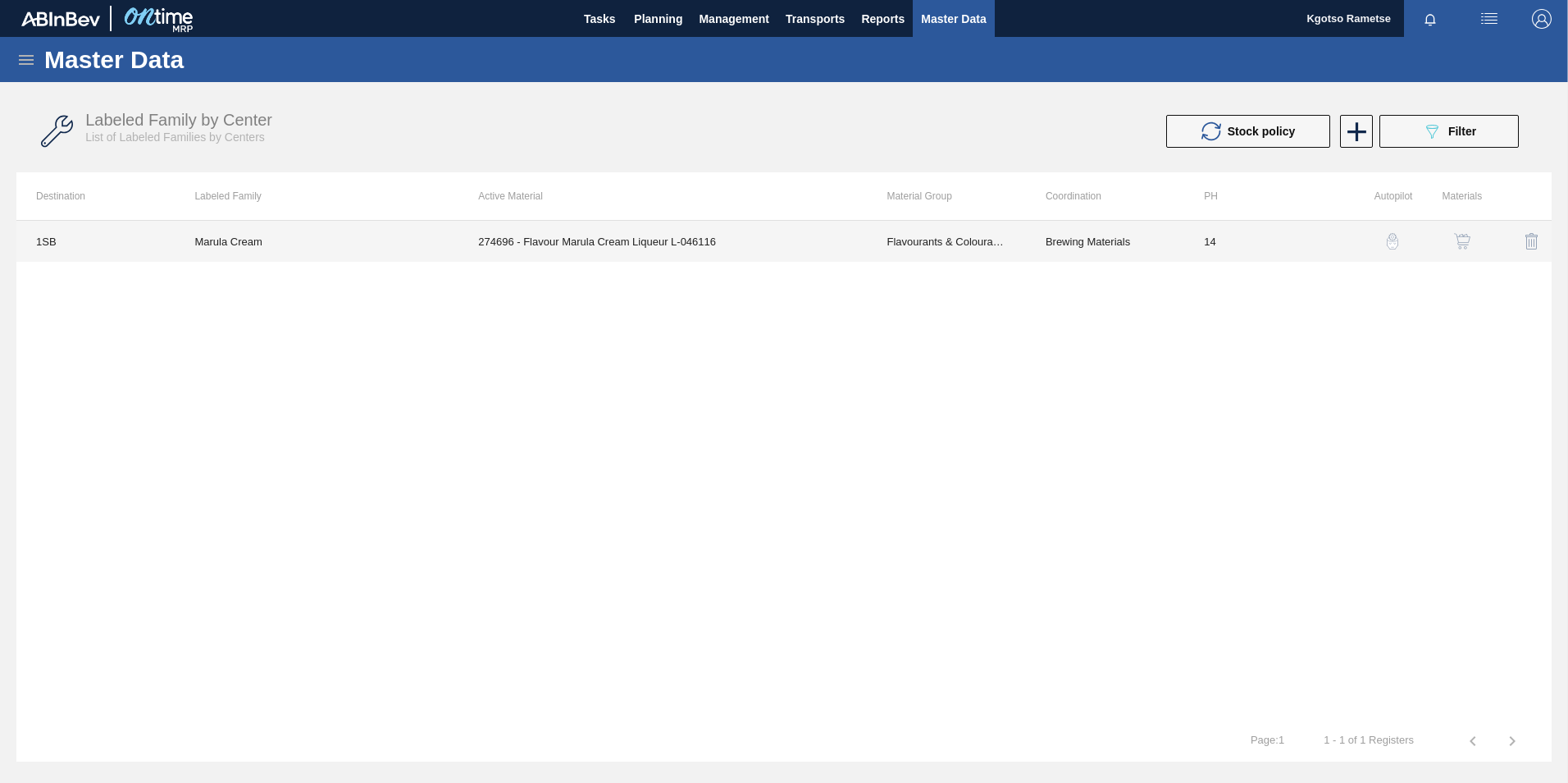
click at [832, 249] on td "274696 - Flavour Marula Cream Liqueur L-046116" at bounding box center [663, 241] width 408 height 41
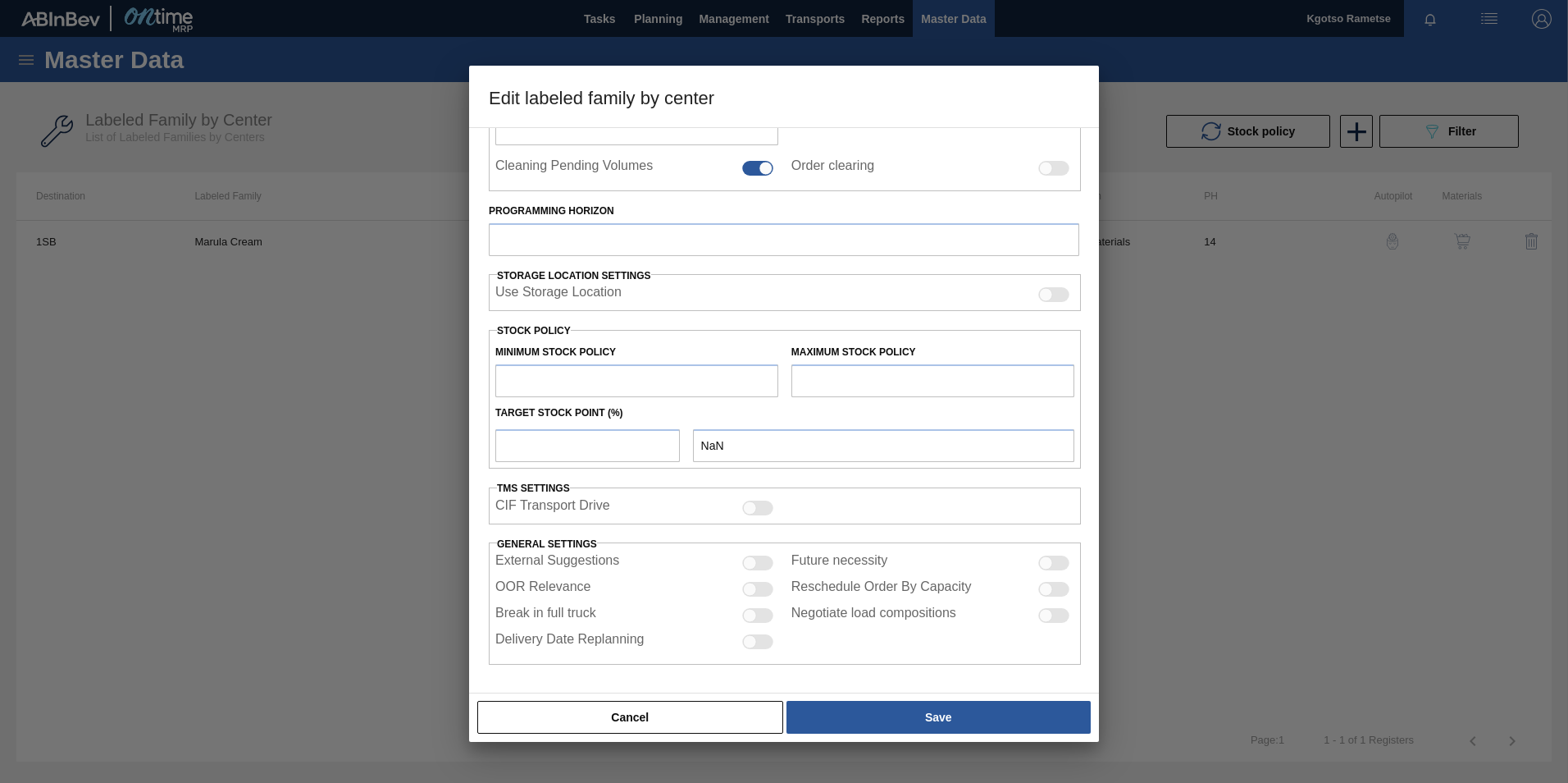
type input "Flavourants & Colourants"
type input "Flavour"
type input "Marula Cream"
type input "1SB - SAB Chamdor Brewery"
type input "14"
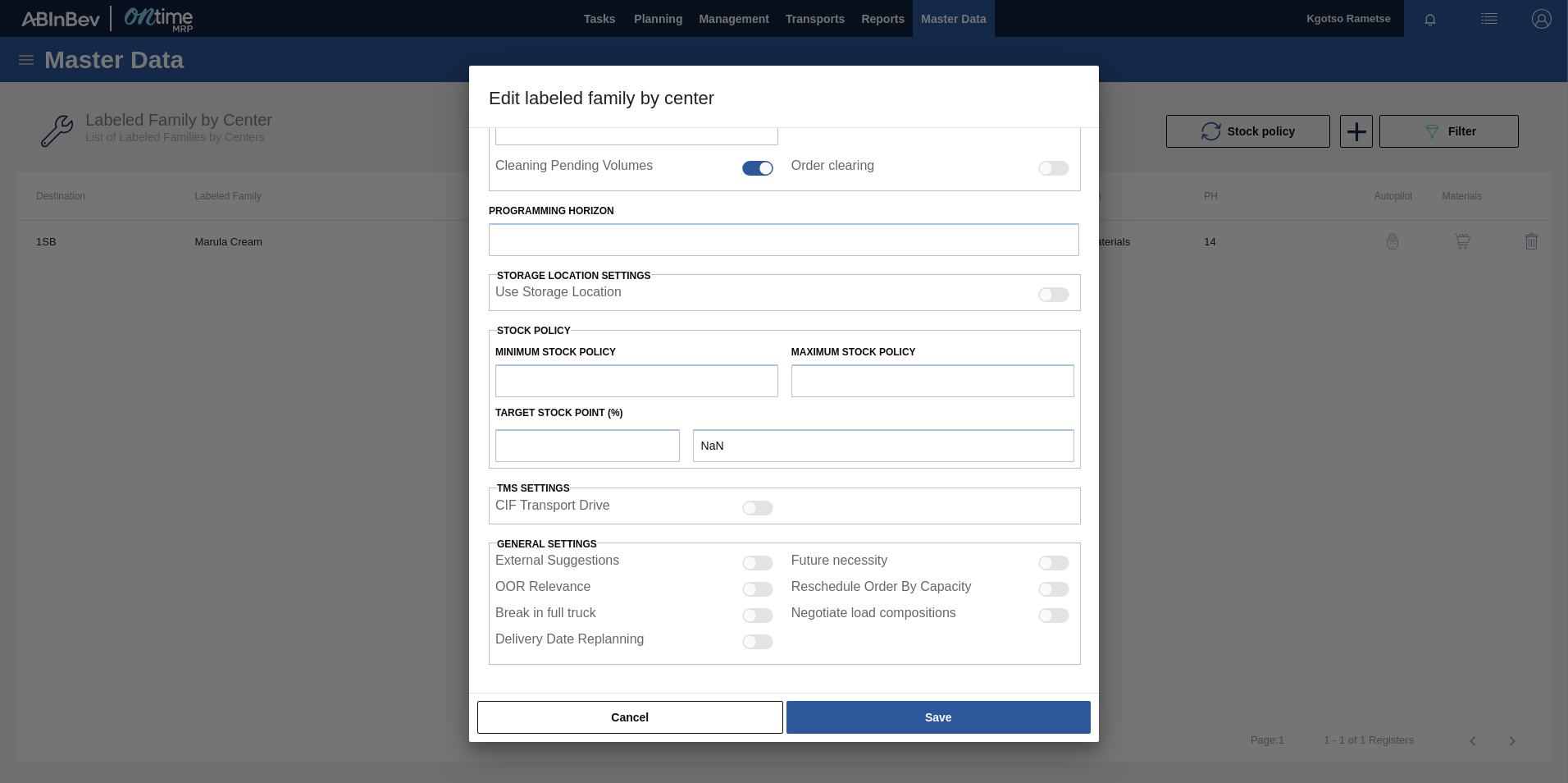
type input "8,123"
type input "12,888"
type input "100"
type input "12,888.000"
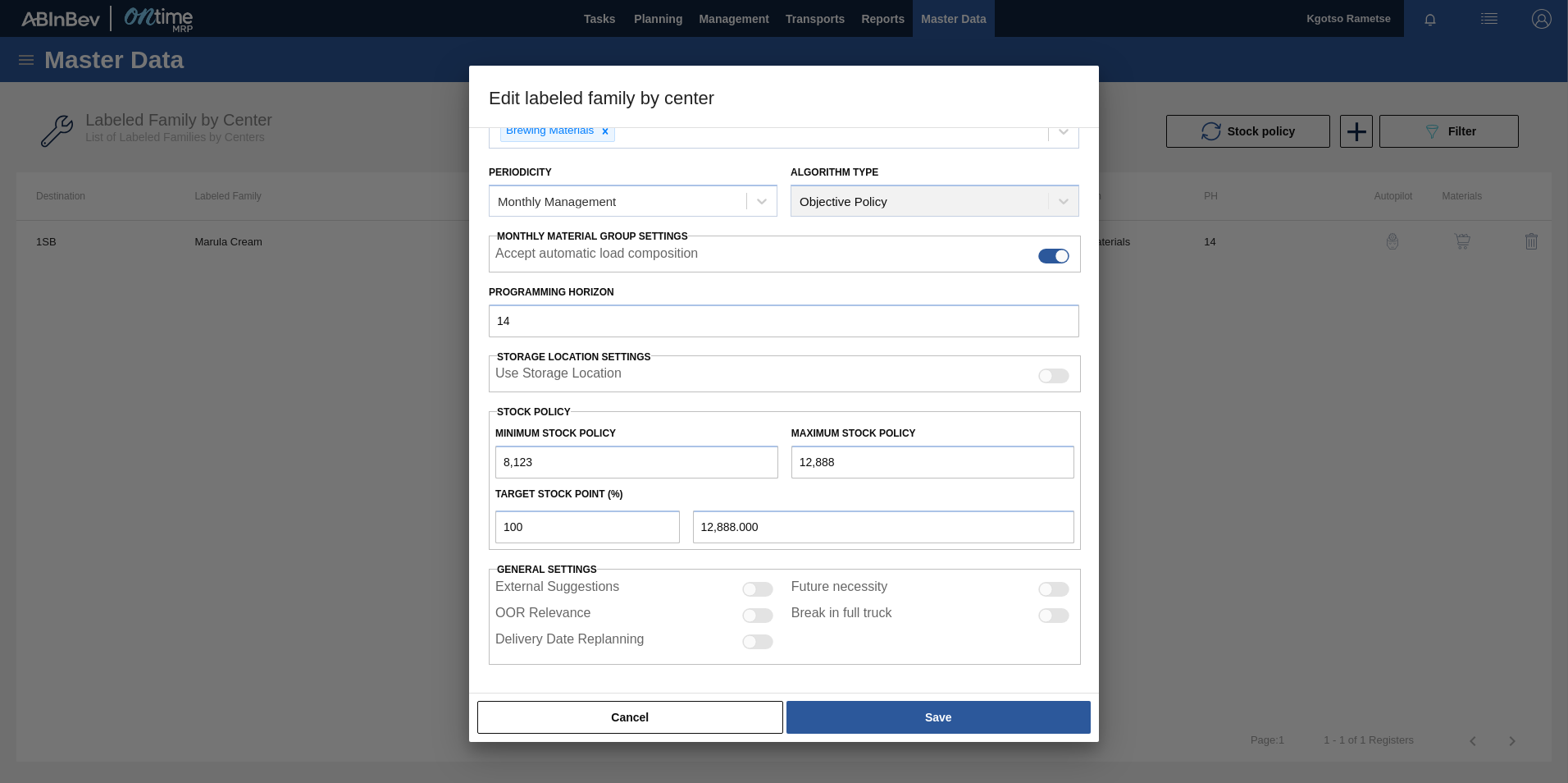
click at [505, 461] on input "8,123" at bounding box center [636, 461] width 283 height 32
type input "1,123"
click at [810, 464] on input "12,888" at bounding box center [933, 461] width 283 height 32
click at [805, 463] on input "12,888" at bounding box center [933, 461] width 283 height 32
type input "2,888"
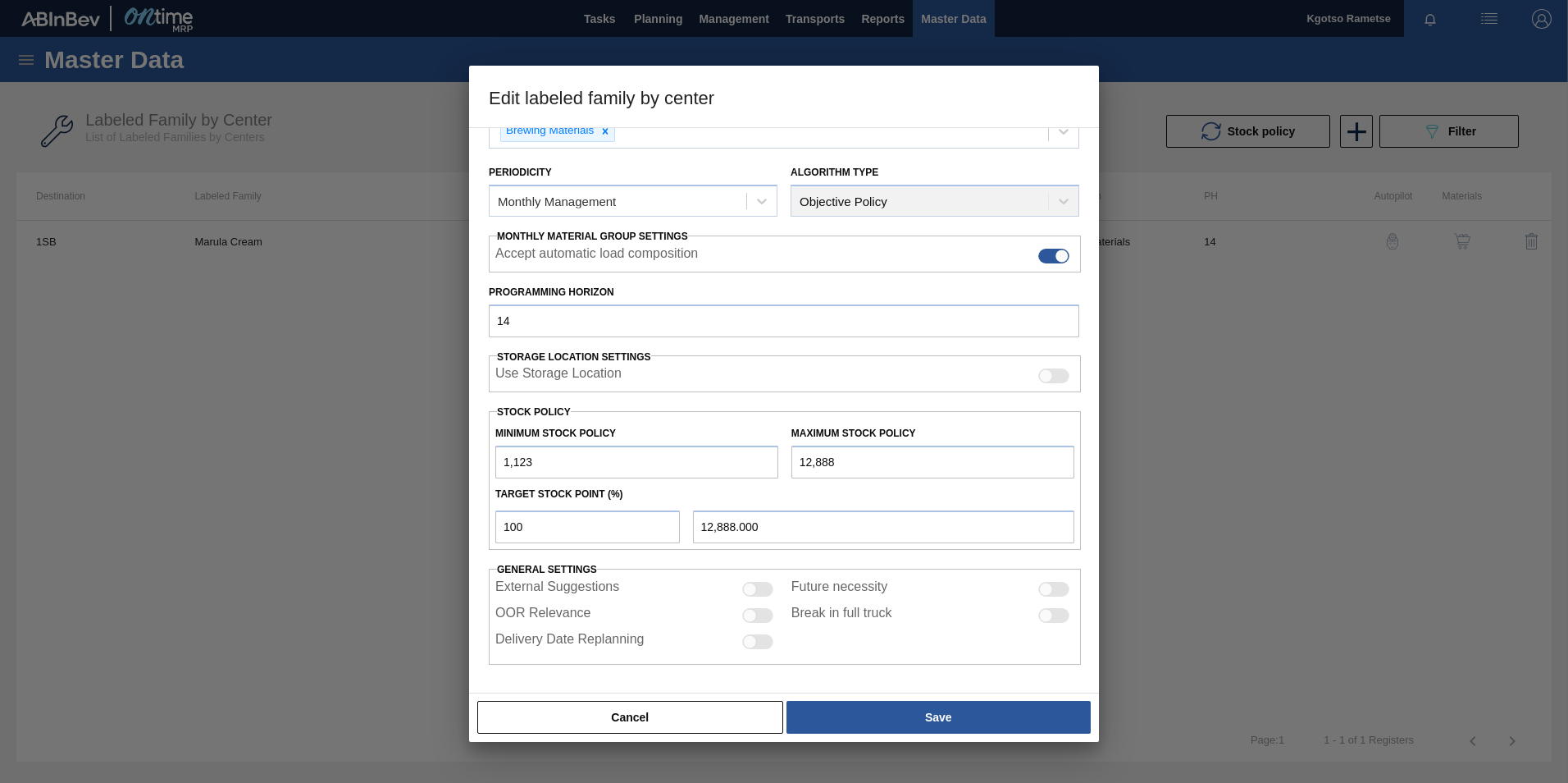
type input "2,888.000"
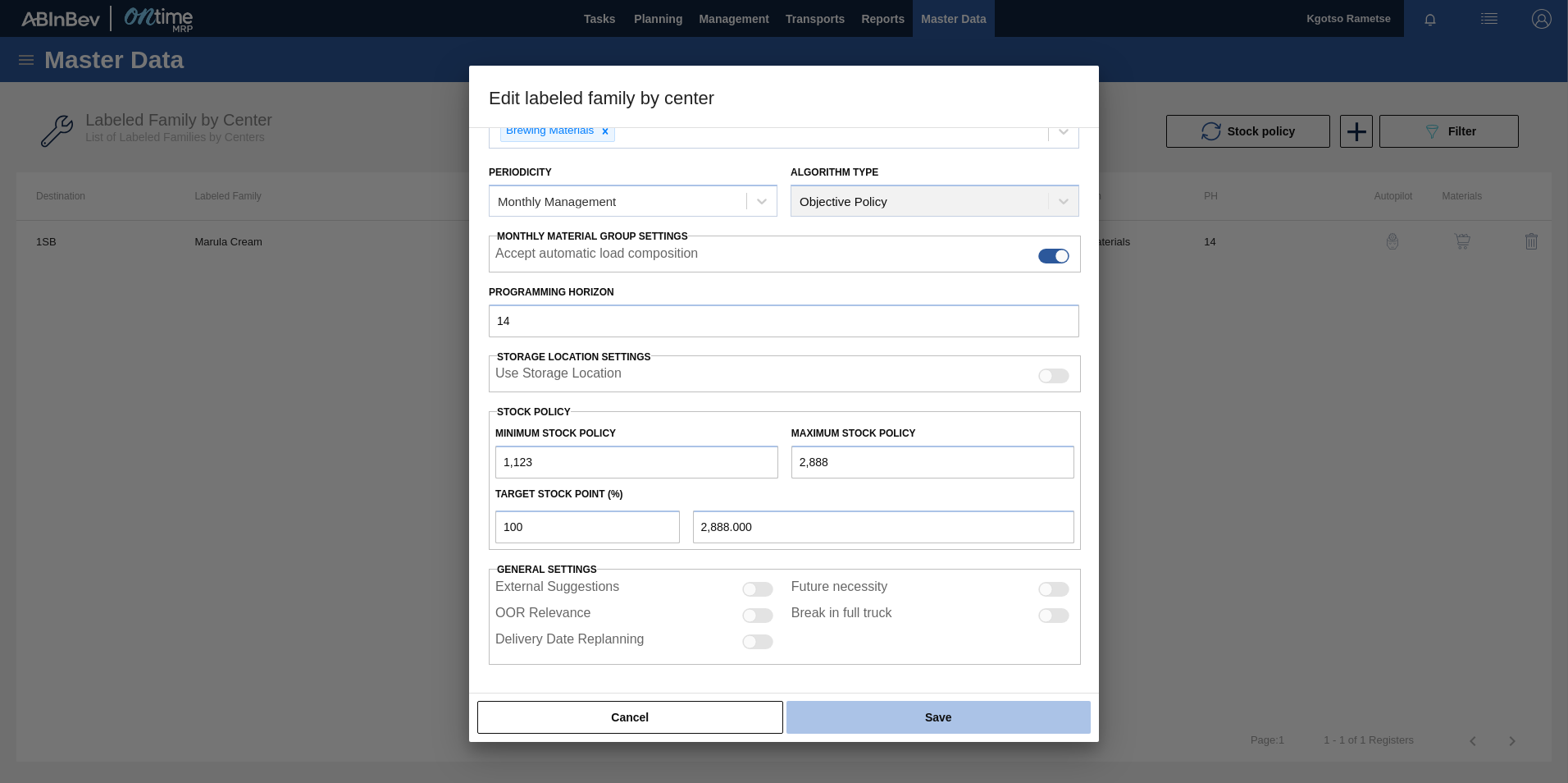
type input "2,888"
click at [920, 723] on button "Save" at bounding box center [938, 716] width 304 height 32
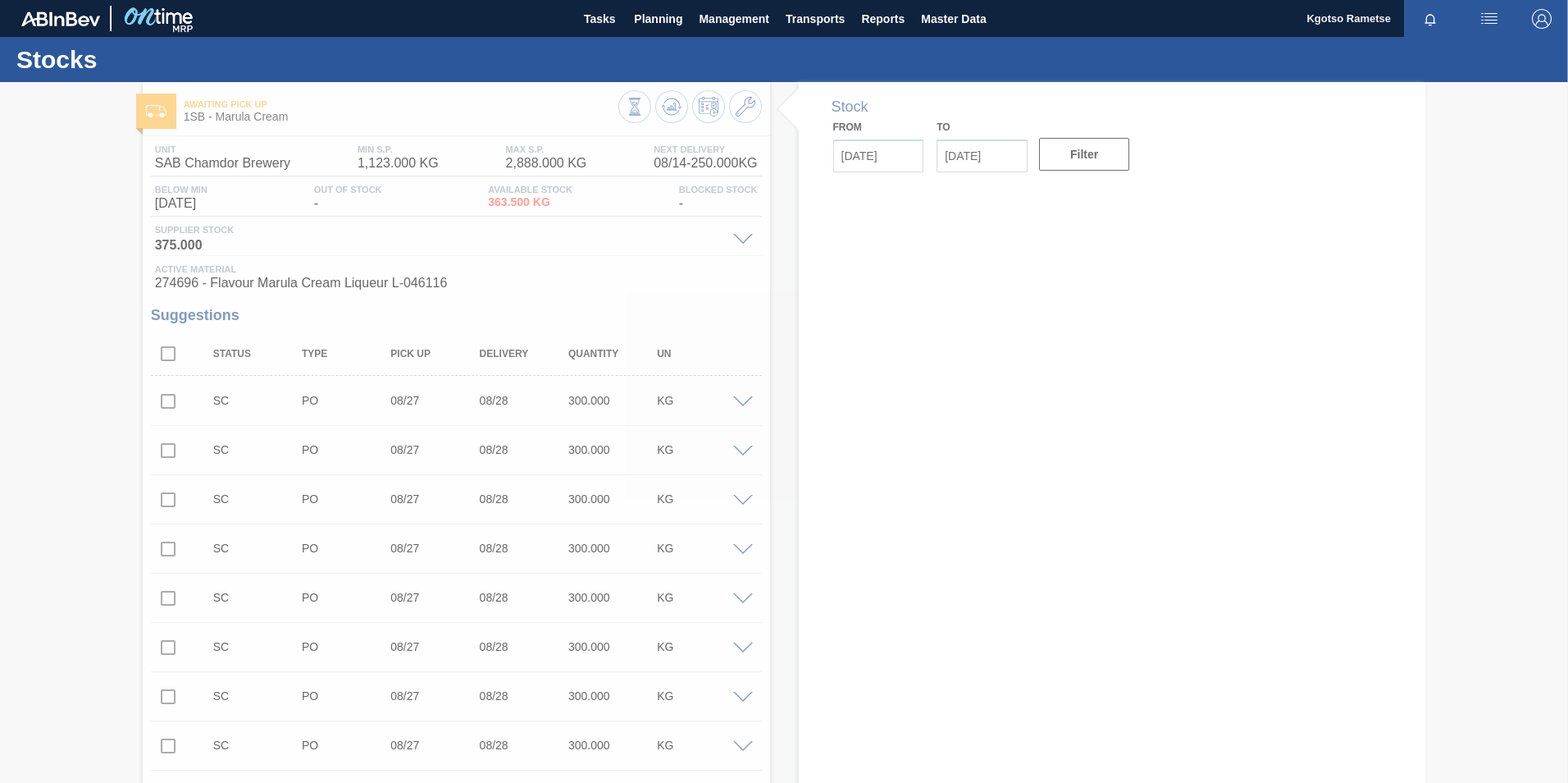
type input "[DATE]"
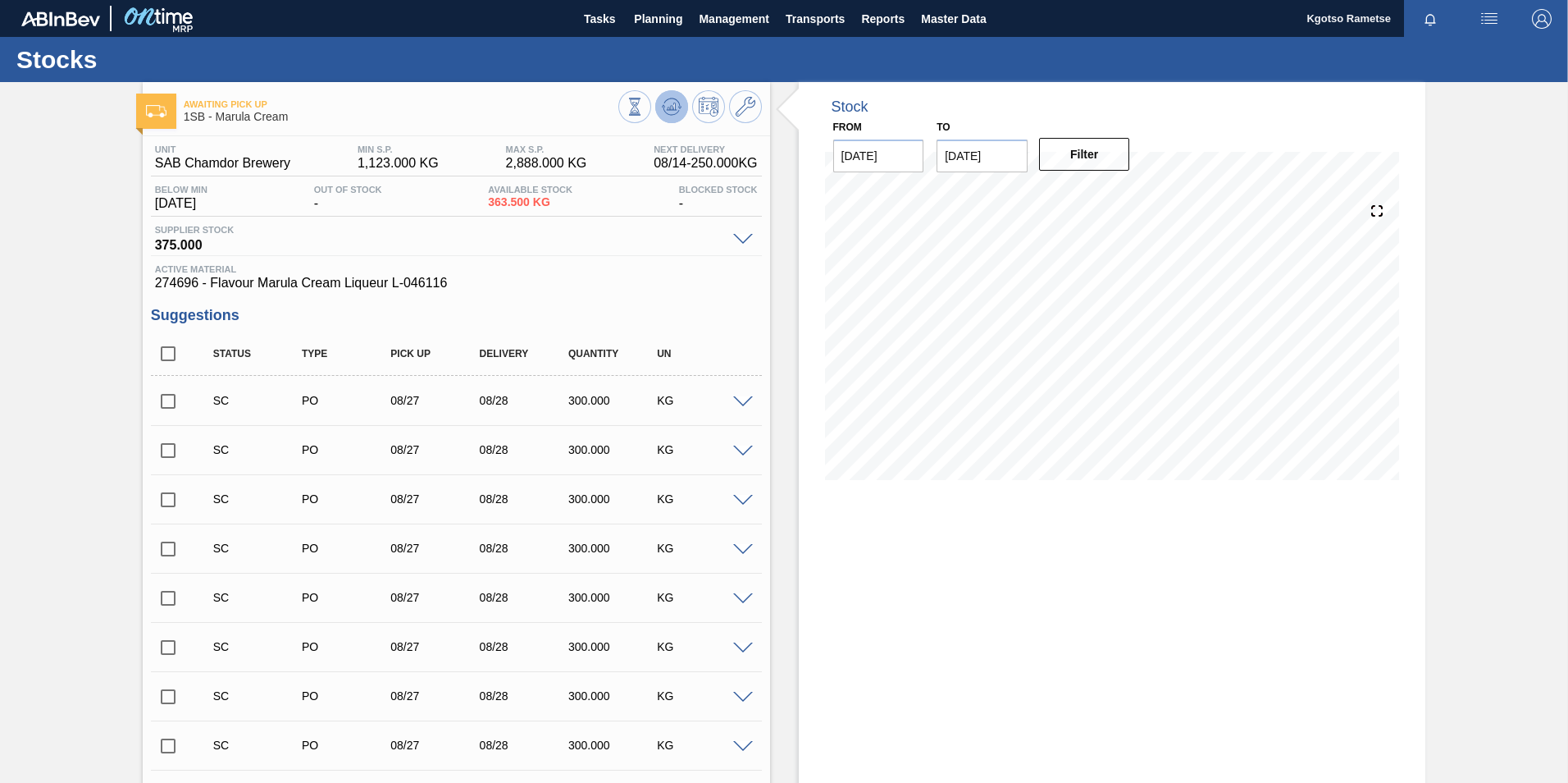
click at [669, 110] on icon at bounding box center [671, 107] width 11 height 8
click at [662, 117] on span at bounding box center [672, 107] width 20 height 20
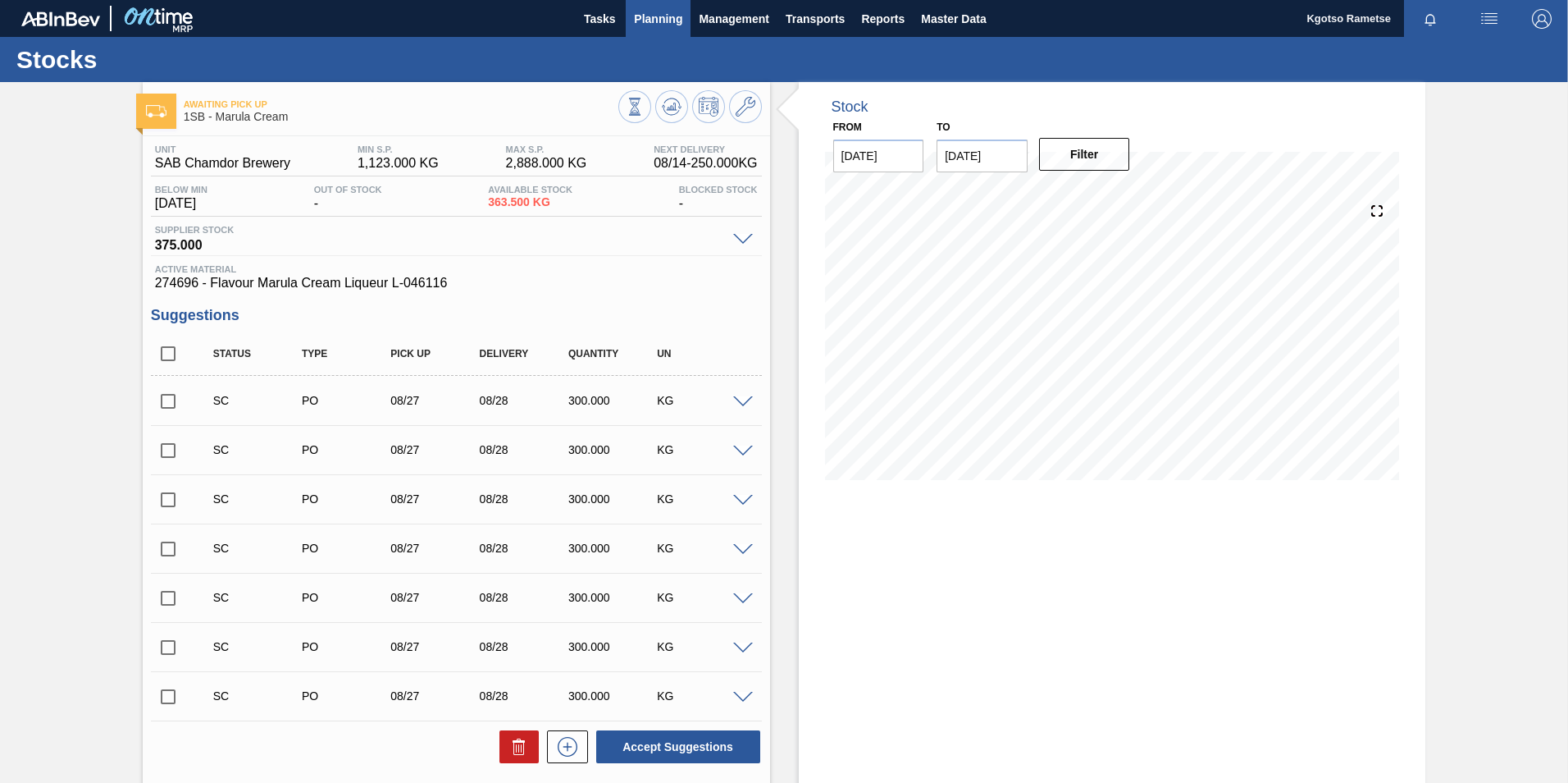
click at [662, 26] on span "Planning" at bounding box center [657, 19] width 48 height 20
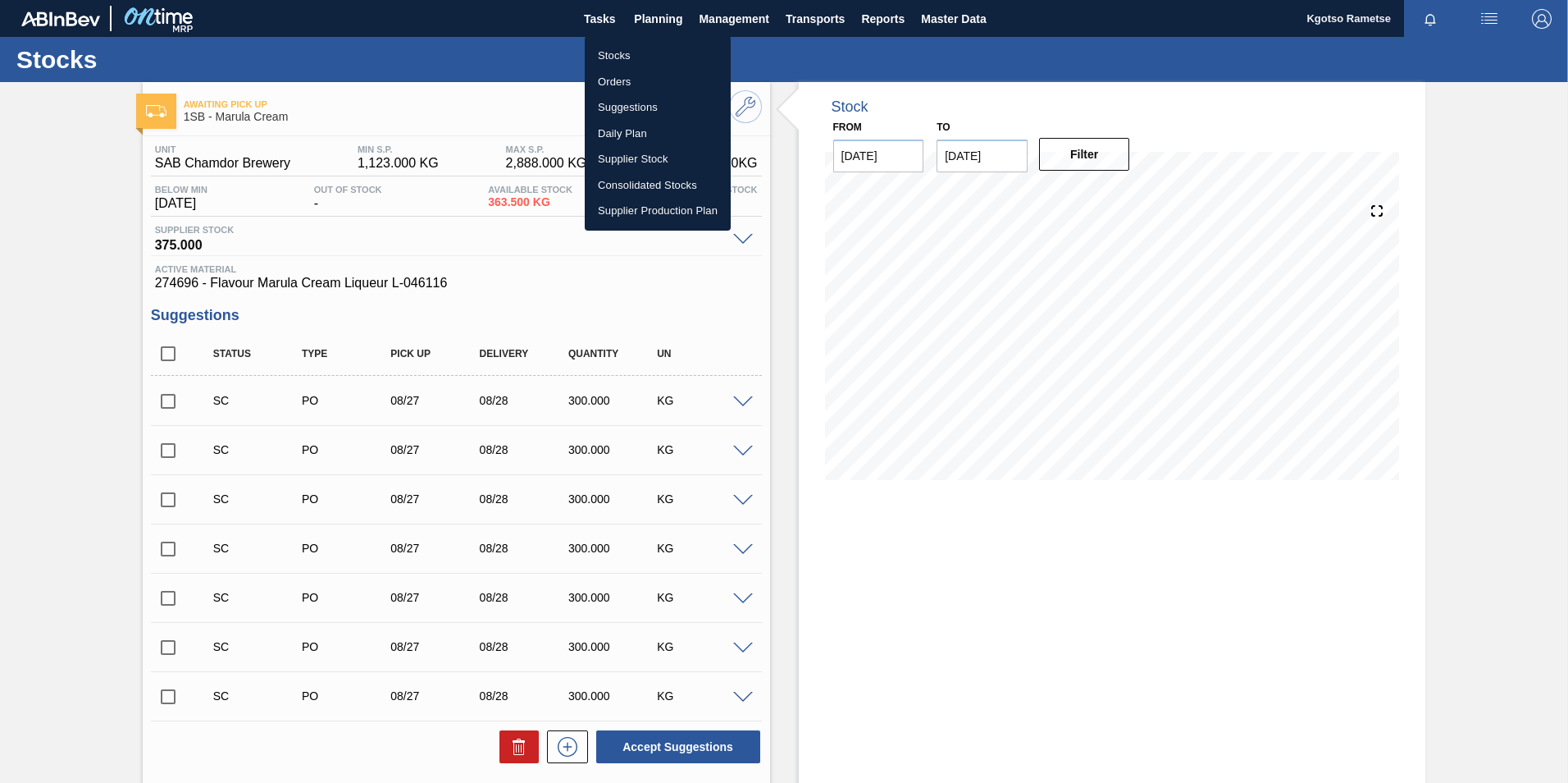
click at [652, 68] on li "Stocks" at bounding box center [657, 55] width 146 height 26
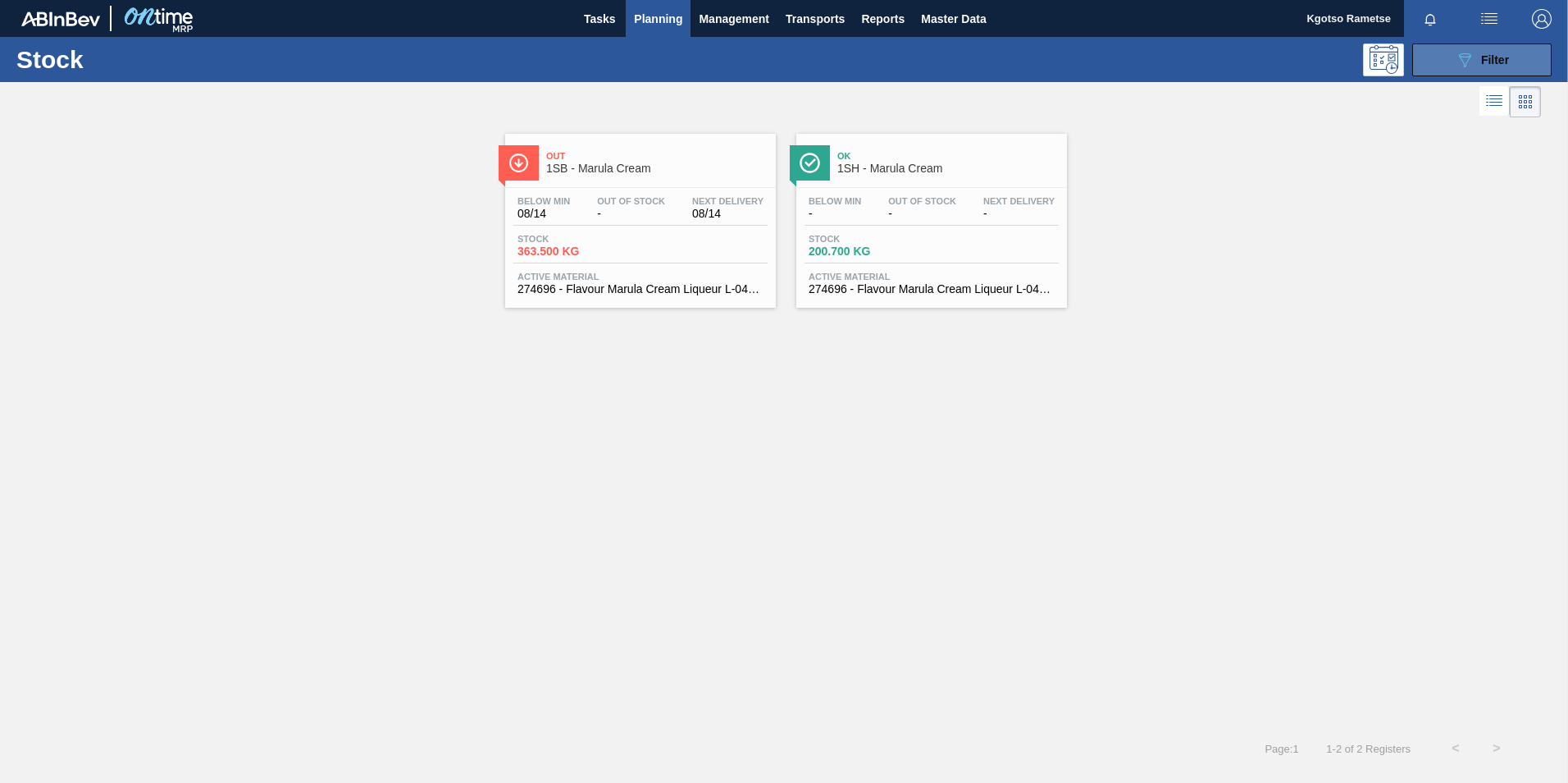
click at [1440, 76] on button "089F7B8B-B2A5-4AFE-B5C0-19BA573D28AC Filter" at bounding box center [1482, 59] width 139 height 32
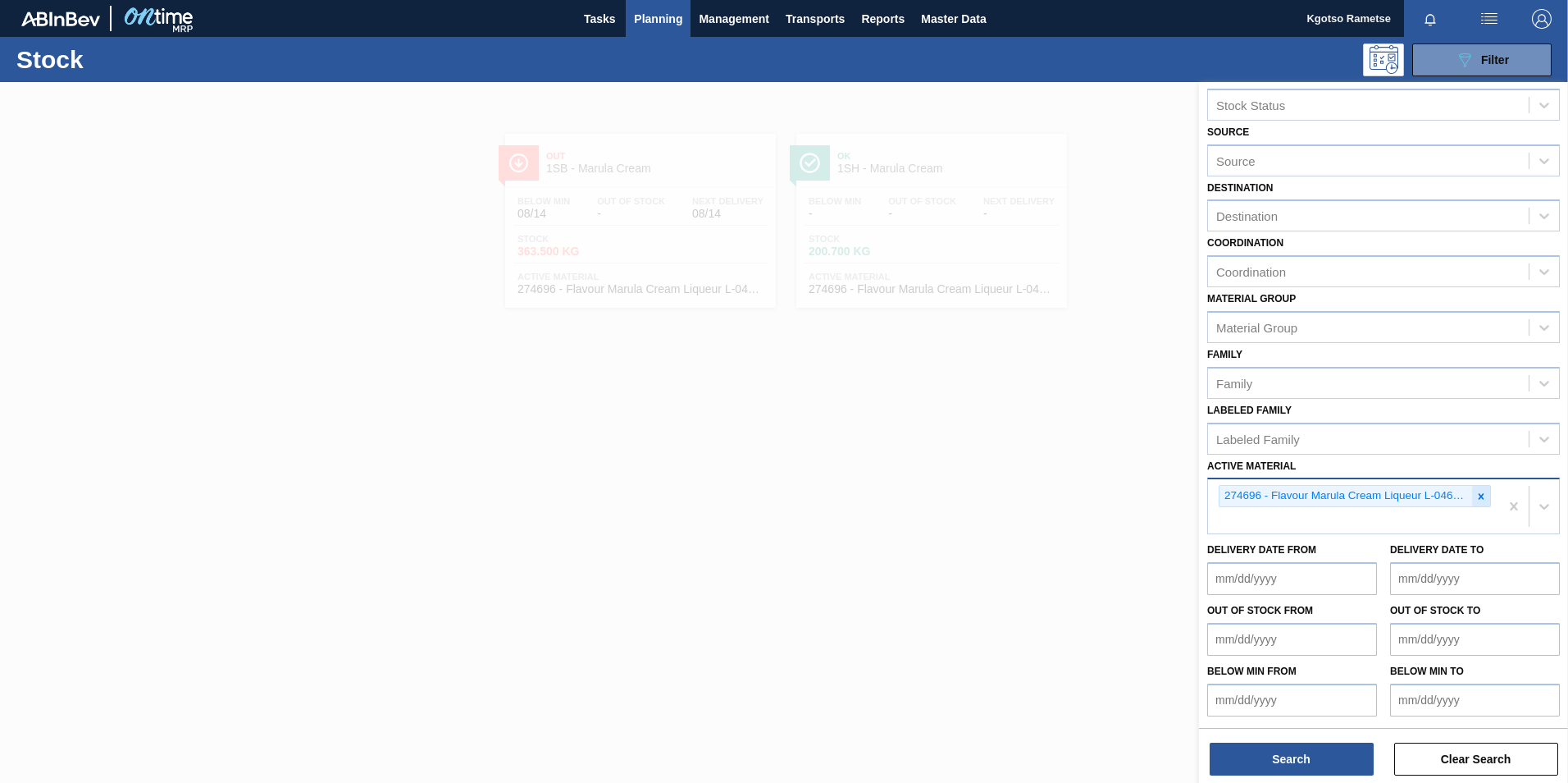
click at [1485, 501] on div at bounding box center [1481, 496] width 18 height 21
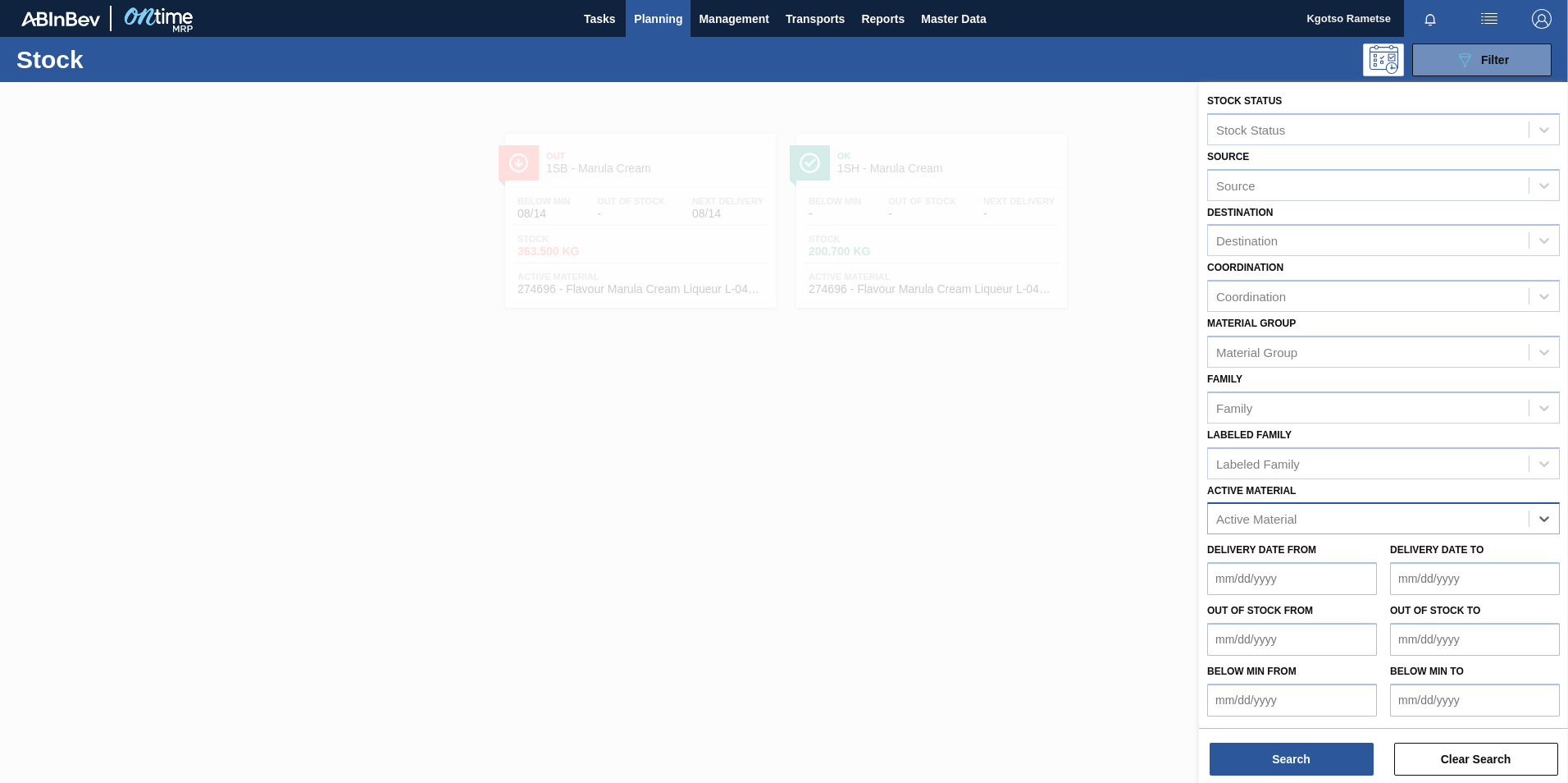
paste Material "284918"
type Material "284918"
click at [1392, 553] on div "284918 - Label Body 750RB C/L (Hogwarts)" at bounding box center [1384, 558] width 353 height 30
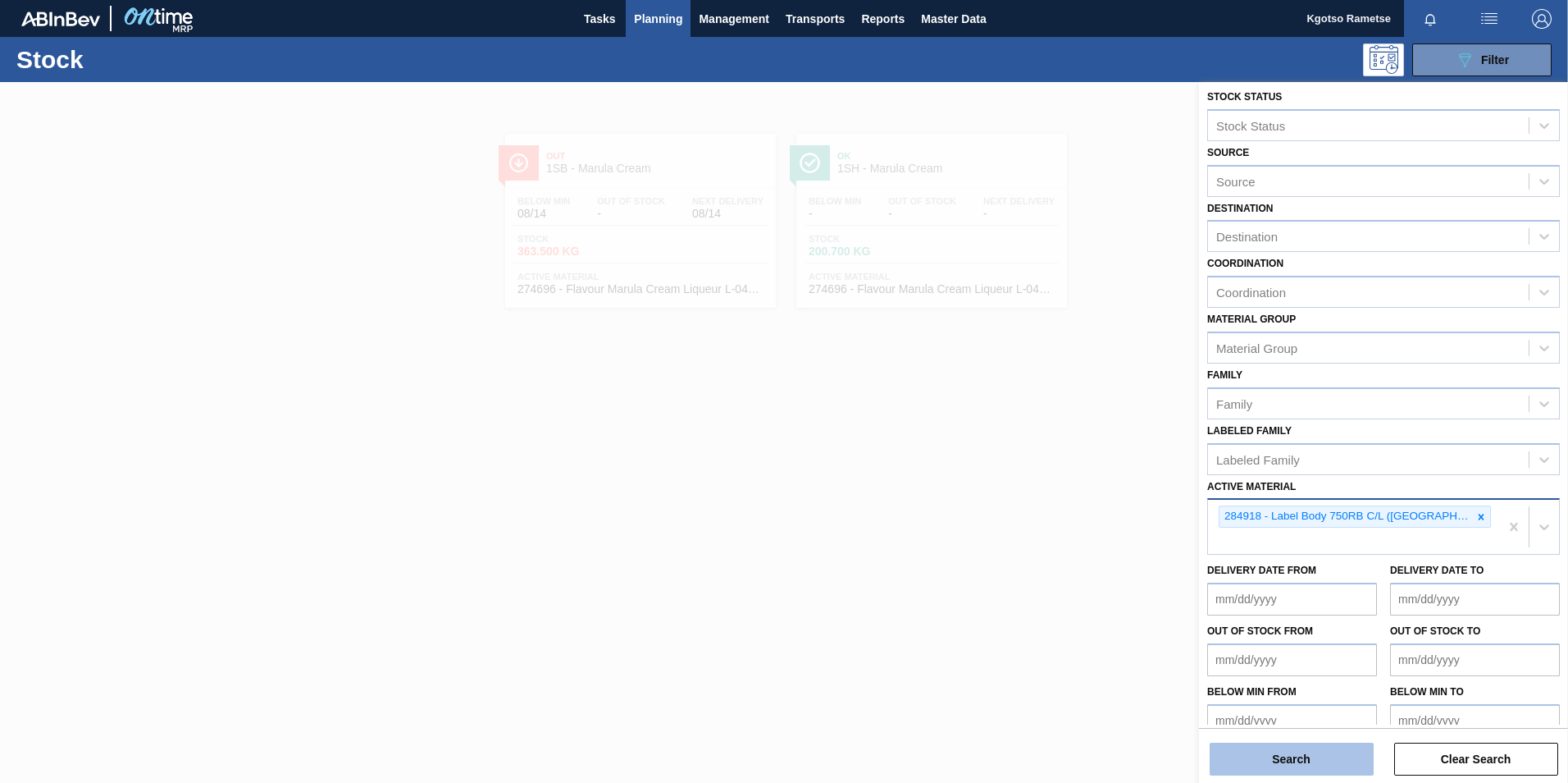
click at [1253, 765] on button "Search" at bounding box center [1291, 758] width 164 height 32
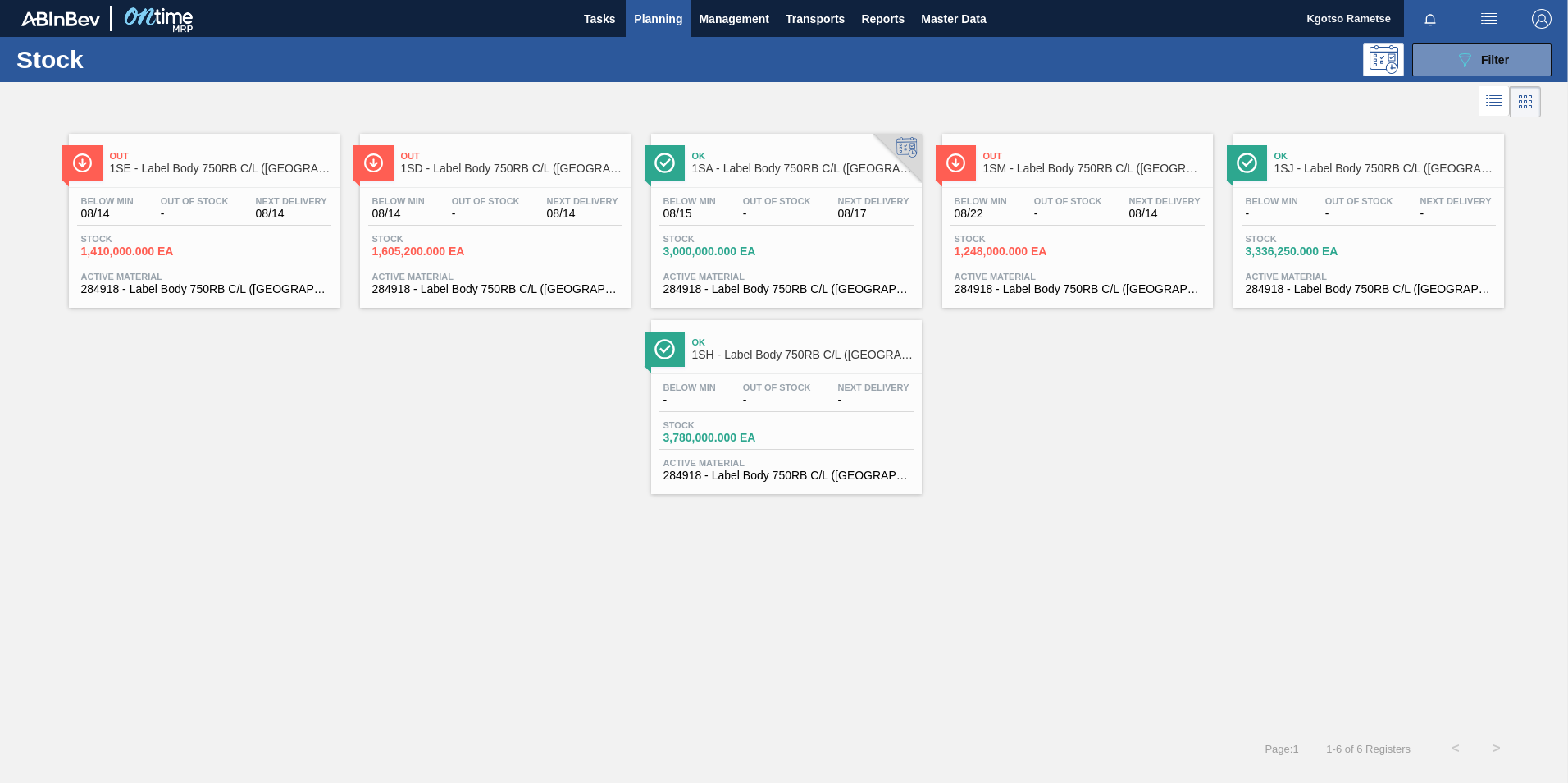
click at [526, 203] on div "Below Min 08/14 Out Of Stock - Next Delivery 08/14" at bounding box center [495, 211] width 254 height 29
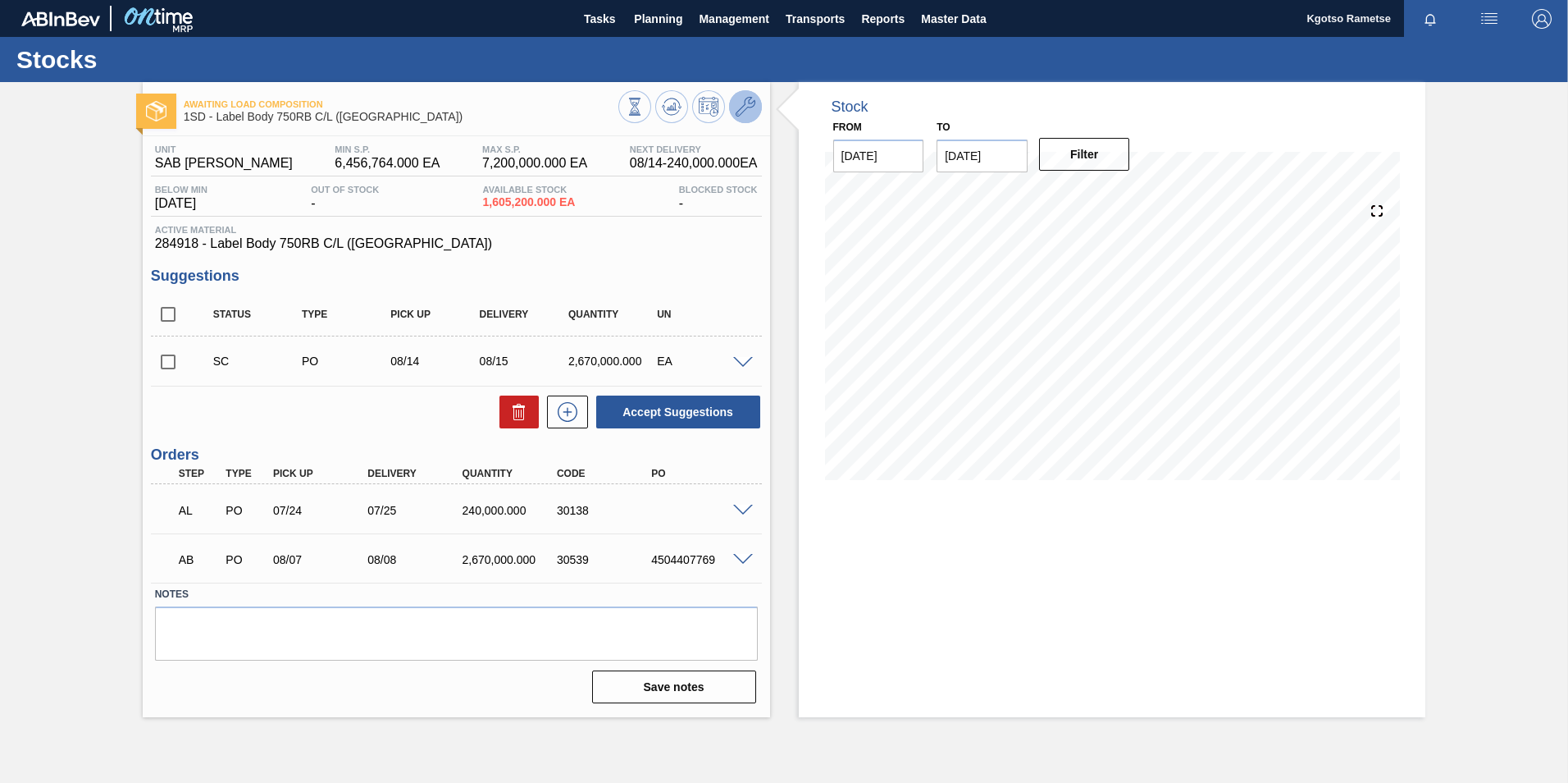
click at [738, 114] on icon at bounding box center [745, 107] width 20 height 20
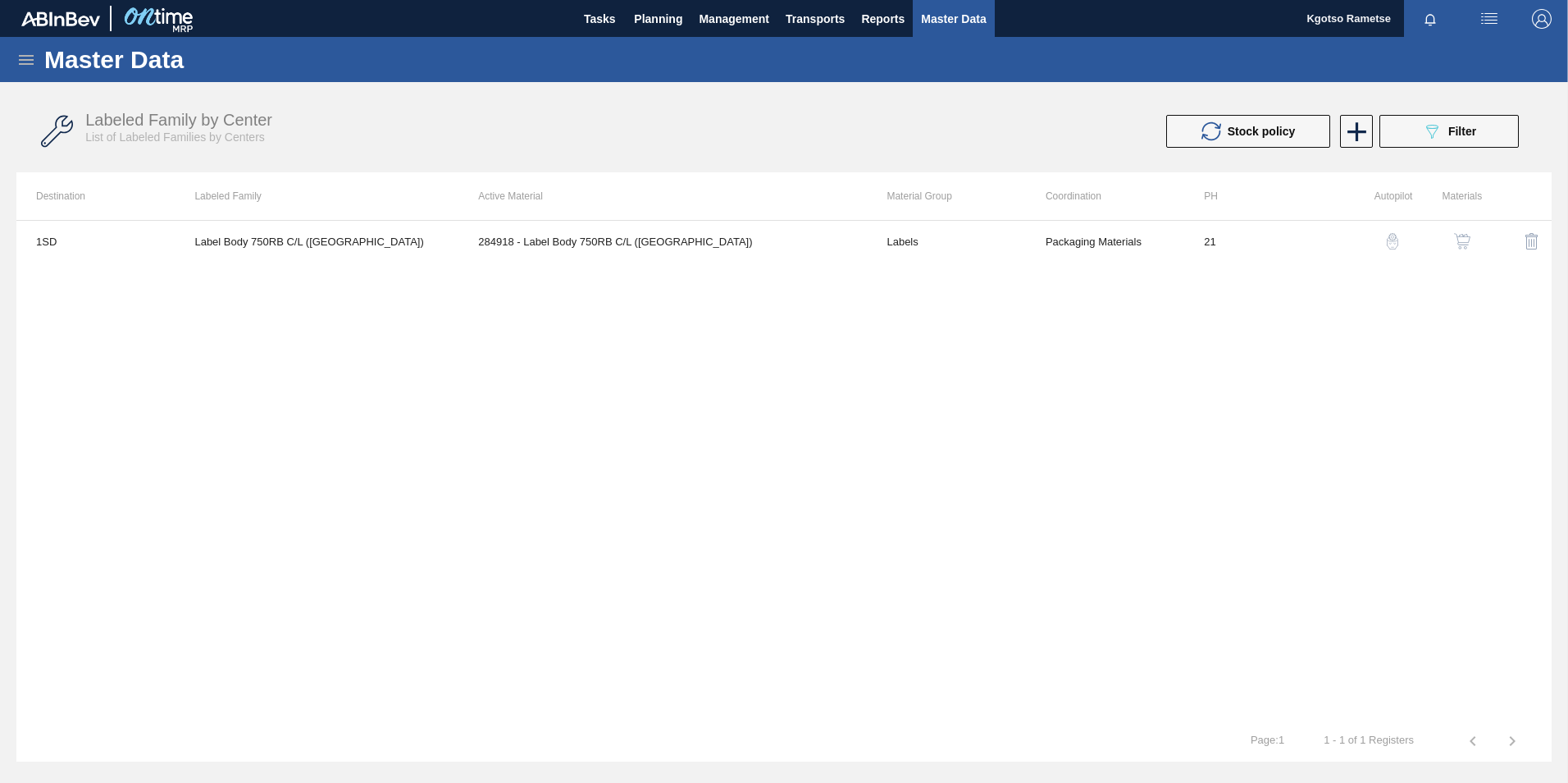
click at [1458, 234] on img "button" at bounding box center [1462, 241] width 17 height 17
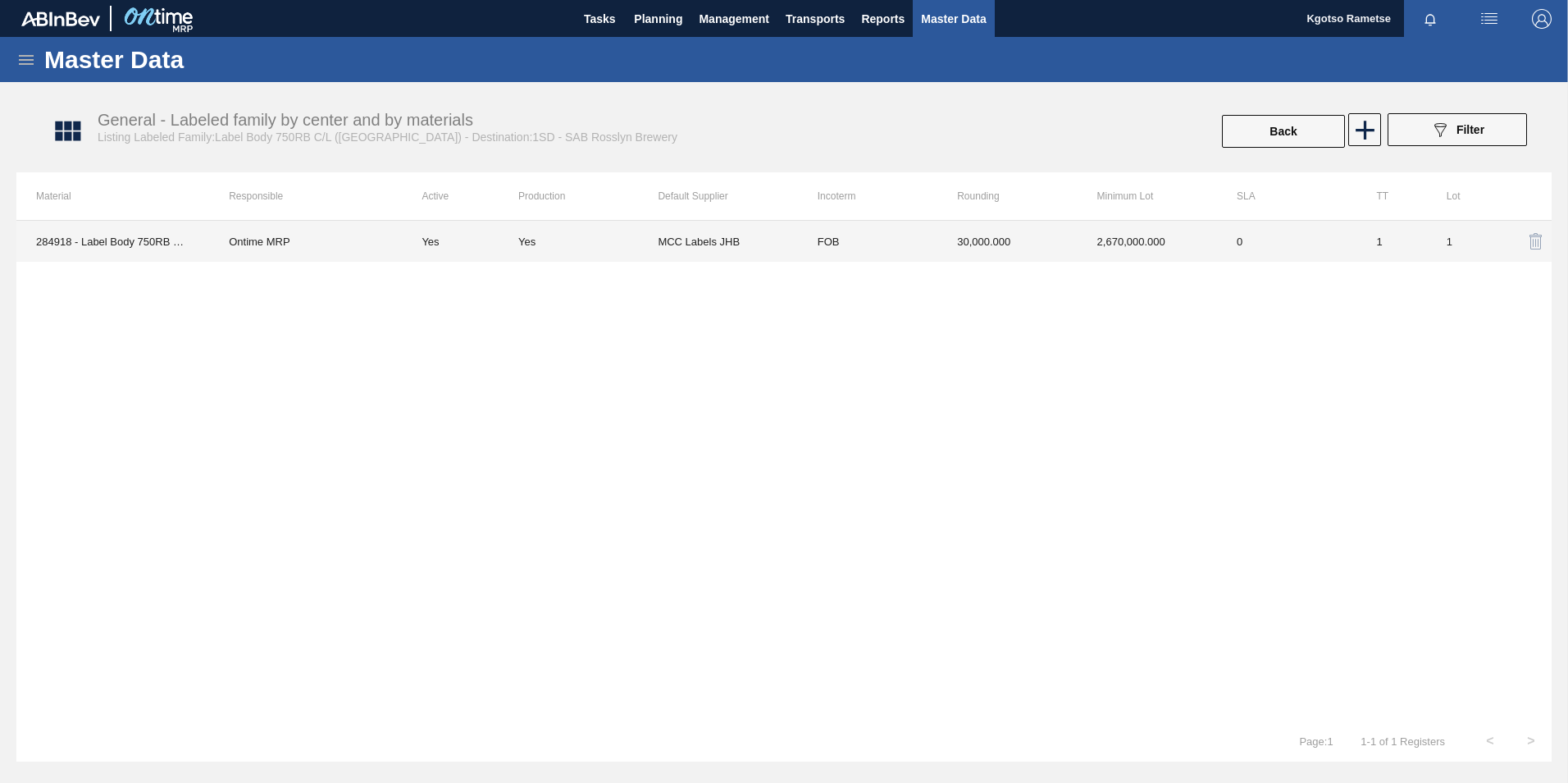
click at [1113, 245] on td "2,670,000.000" at bounding box center [1147, 241] width 139 height 41
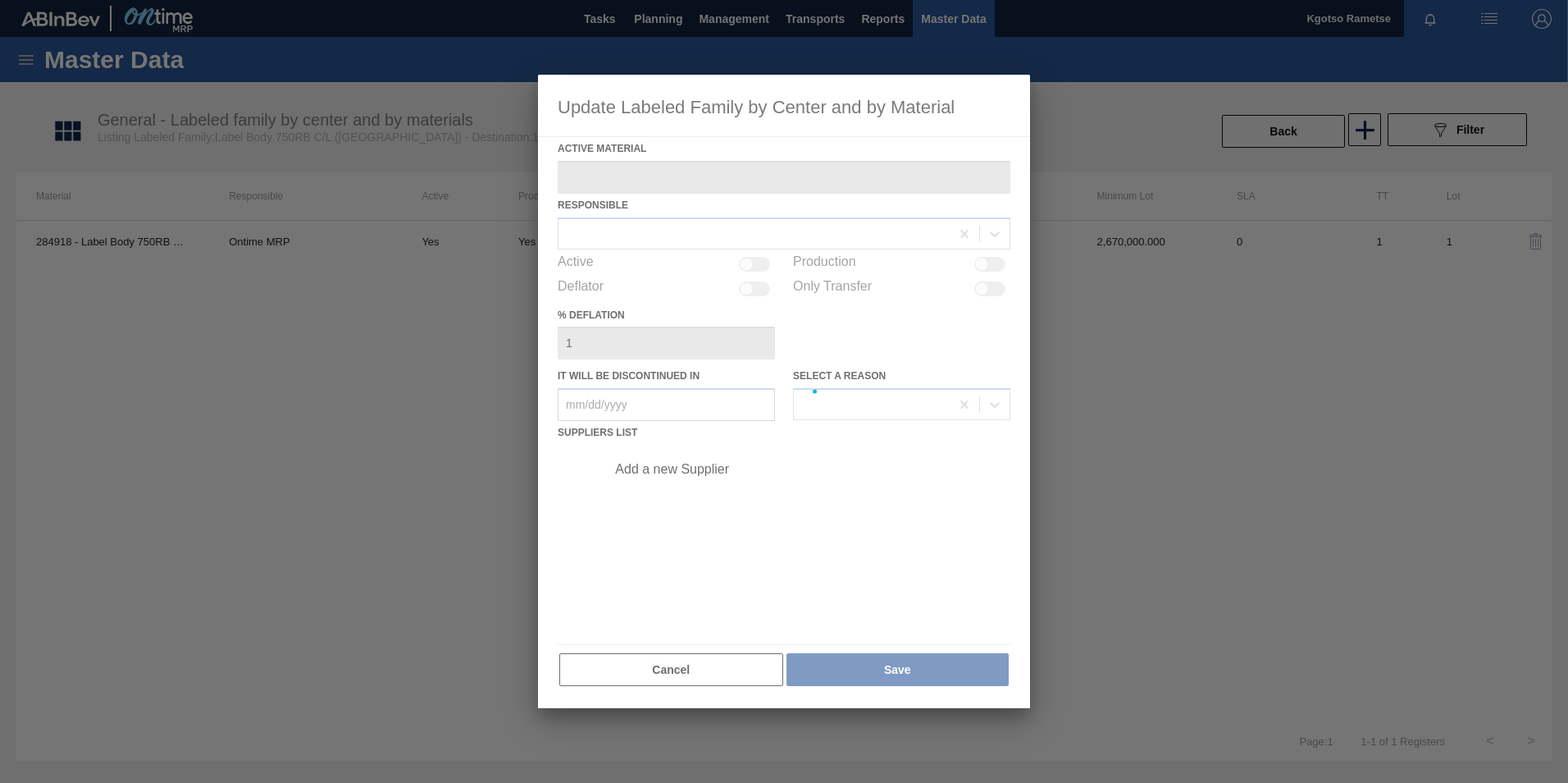
type Material "284918 - Label Body 750RB C/L (Hogwarts)"
checkbox input "true"
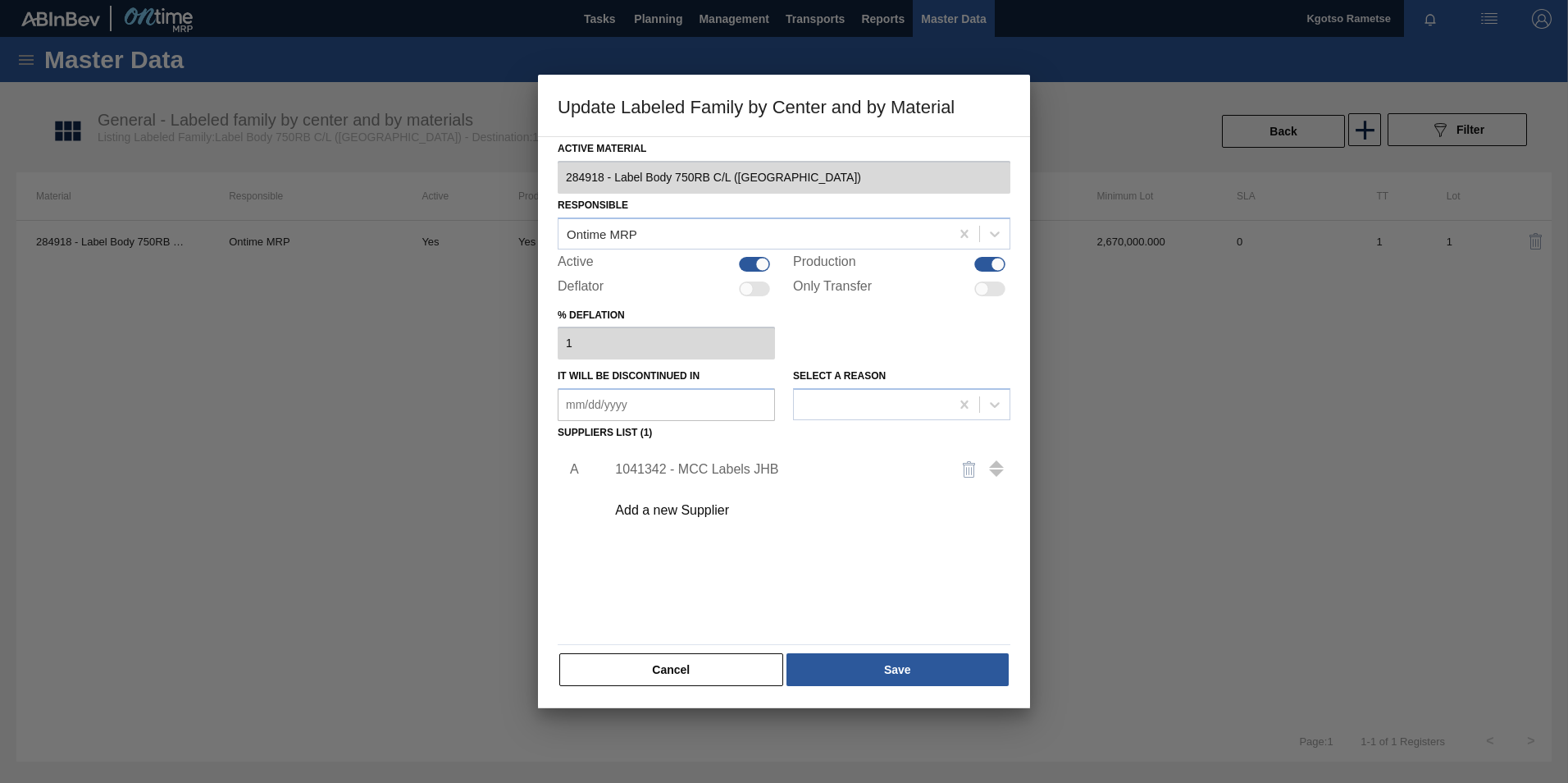
click at [784, 465] on div "1041342 - MCC Labels JHB" at bounding box center [776, 469] width 322 height 15
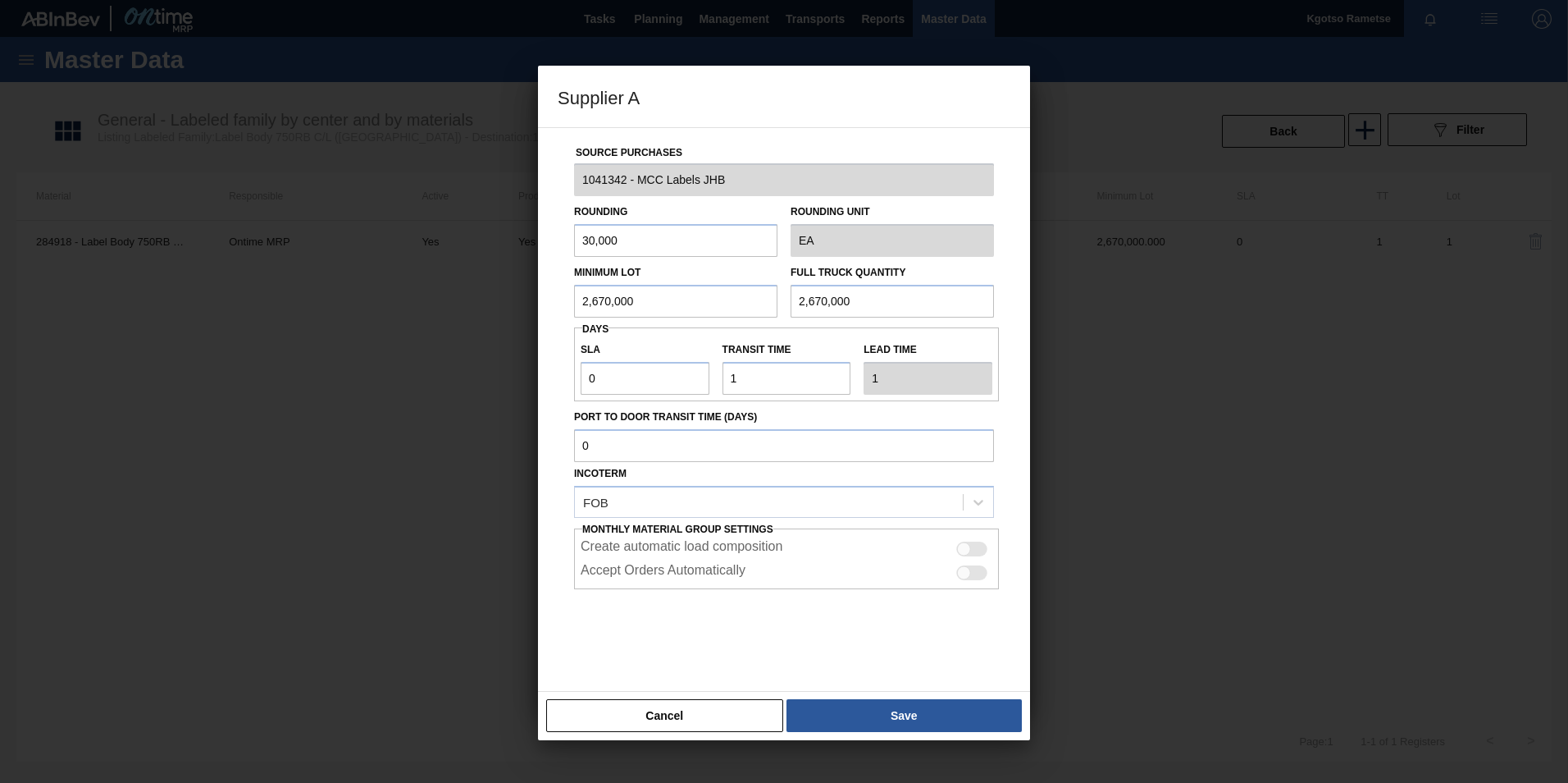
drag, startPoint x: 653, startPoint y: 312, endPoint x: 389, endPoint y: 295, distance: 264.5
click at [519, 298] on div "Supplier A Source Purchases 1041342 - MCC Labels JHB Rounding 30,000 Rounding U…" at bounding box center [784, 392] width 1568 height 783
drag, startPoint x: 647, startPoint y: 307, endPoint x: 492, endPoint y: 301, distance: 155.1
click at [513, 303] on div "Supplier A Source Purchases 1041342 - MCC Labels JHB Rounding 30,000 Rounding U…" at bounding box center [784, 392] width 1568 height 783
type input "1,320,000"
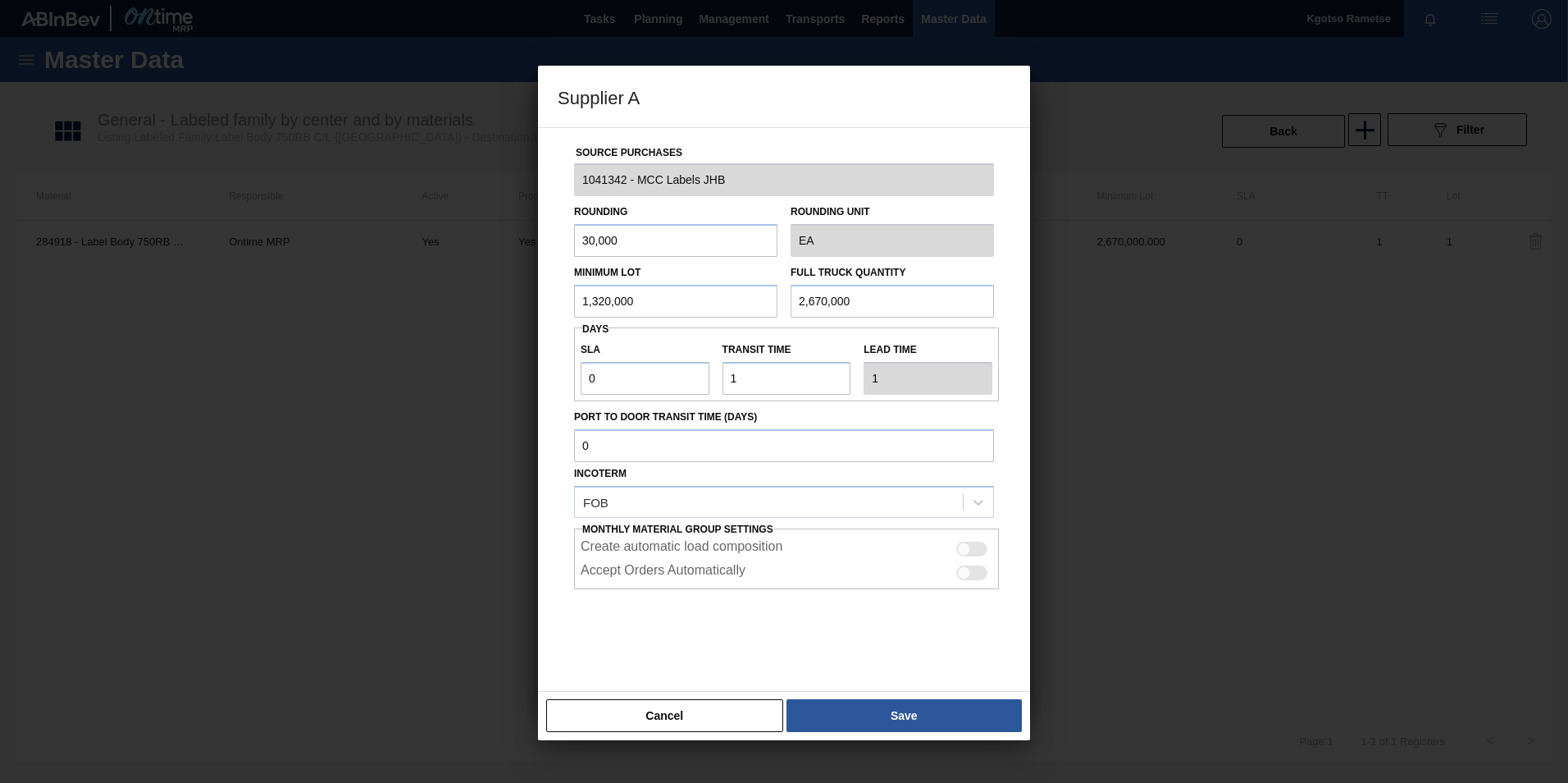
drag, startPoint x: 870, startPoint y: 295, endPoint x: 571, endPoint y: 261, distance: 300.9
click at [687, 284] on div "Minimum Lot 1,320,000 Full Truck Quantity 2,670,000" at bounding box center [784, 287] width 433 height 61
paste input "1,32"
type input "1,320,000"
click at [895, 684] on div "Source Purchases 1041342 - MCC Labels JHB Rounding 30,000 Rounding Unit EA Mini…" at bounding box center [784, 409] width 492 height 564
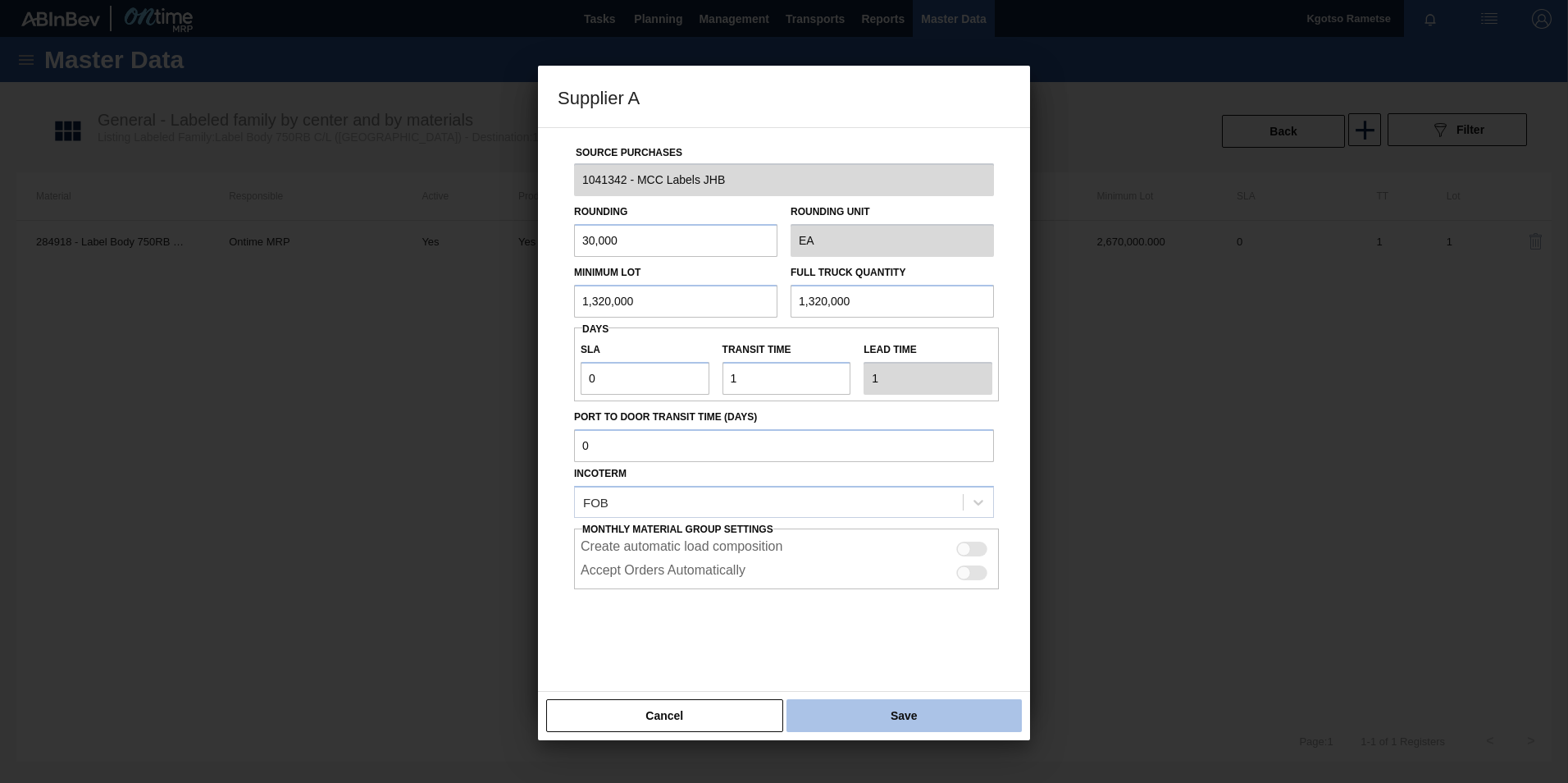
click at [895, 704] on button "Save" at bounding box center [904, 715] width 235 height 32
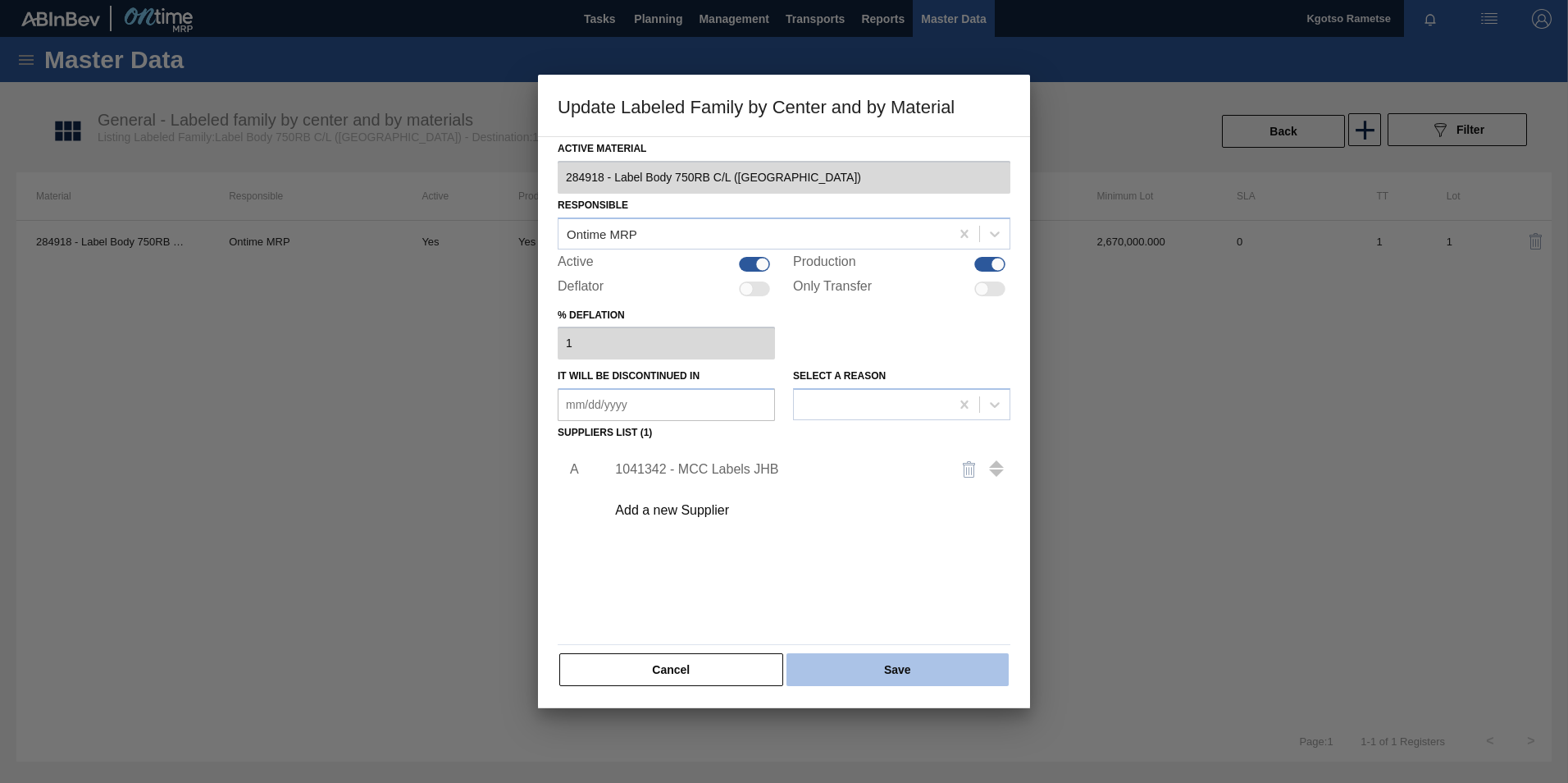
click at [891, 679] on button "Save" at bounding box center [897, 669] width 223 height 32
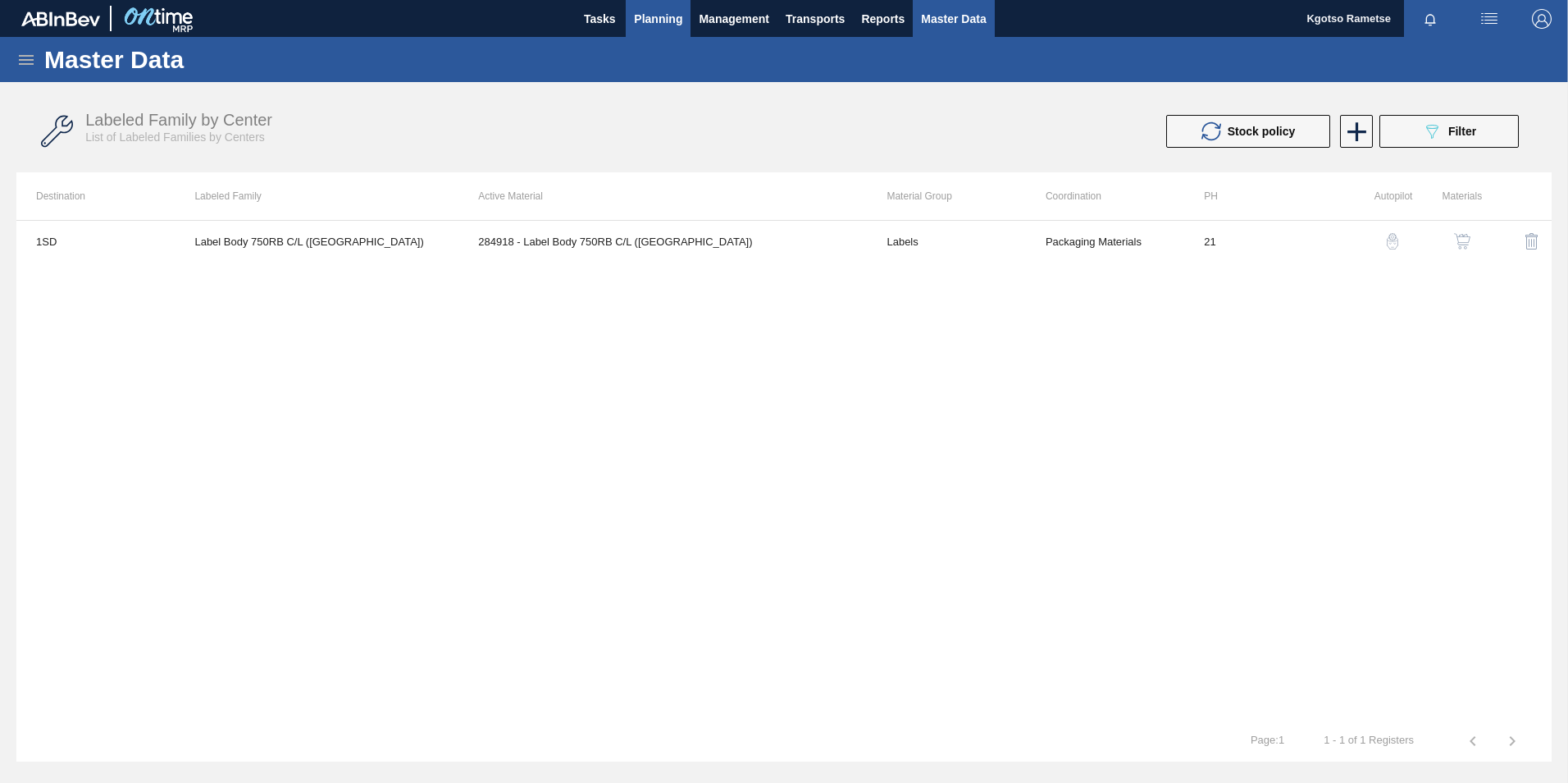
click at [661, 3] on button "Planning" at bounding box center [658, 19] width 65 height 37
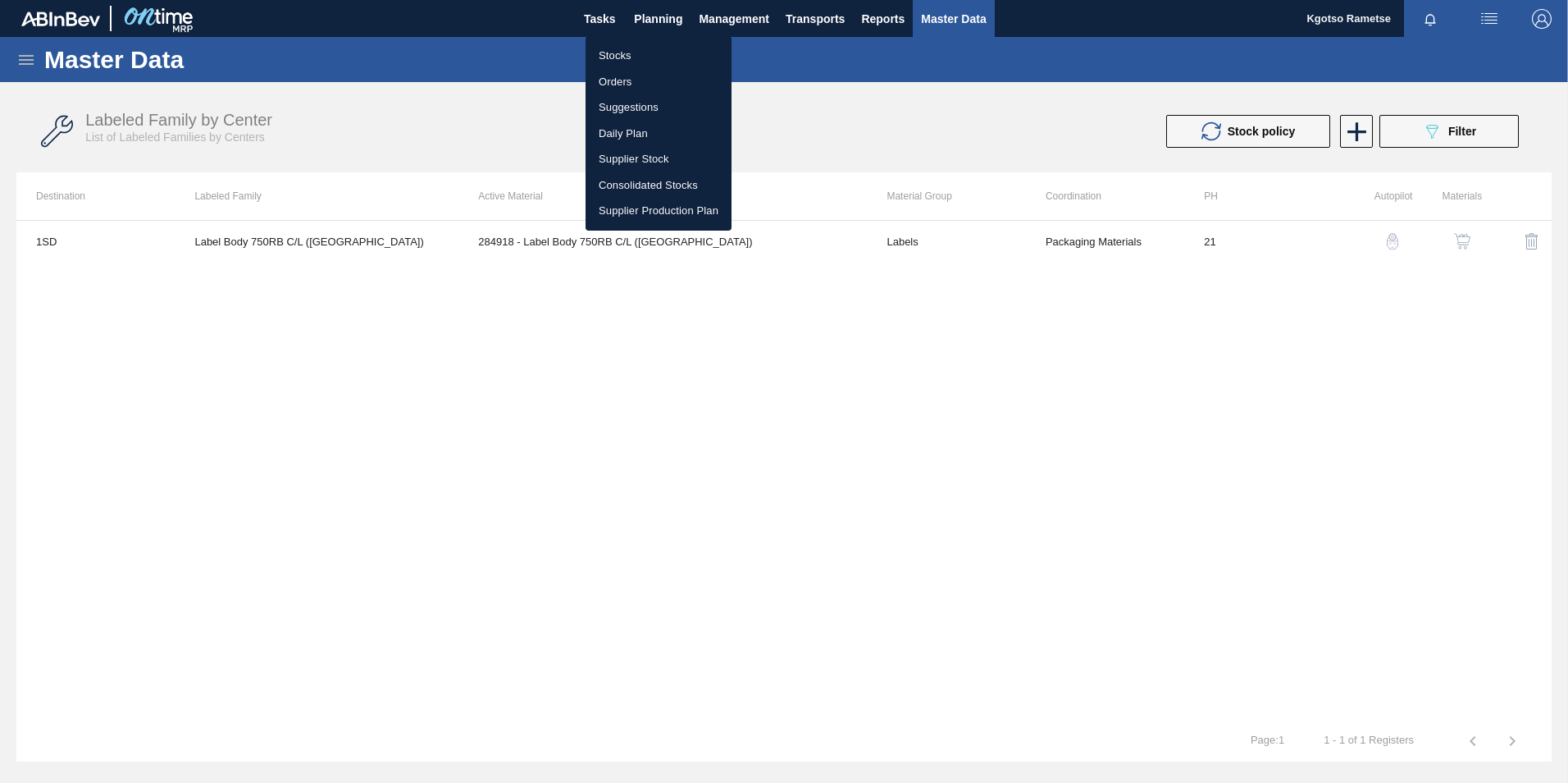
click at [647, 55] on li "Stocks" at bounding box center [658, 55] width 146 height 26
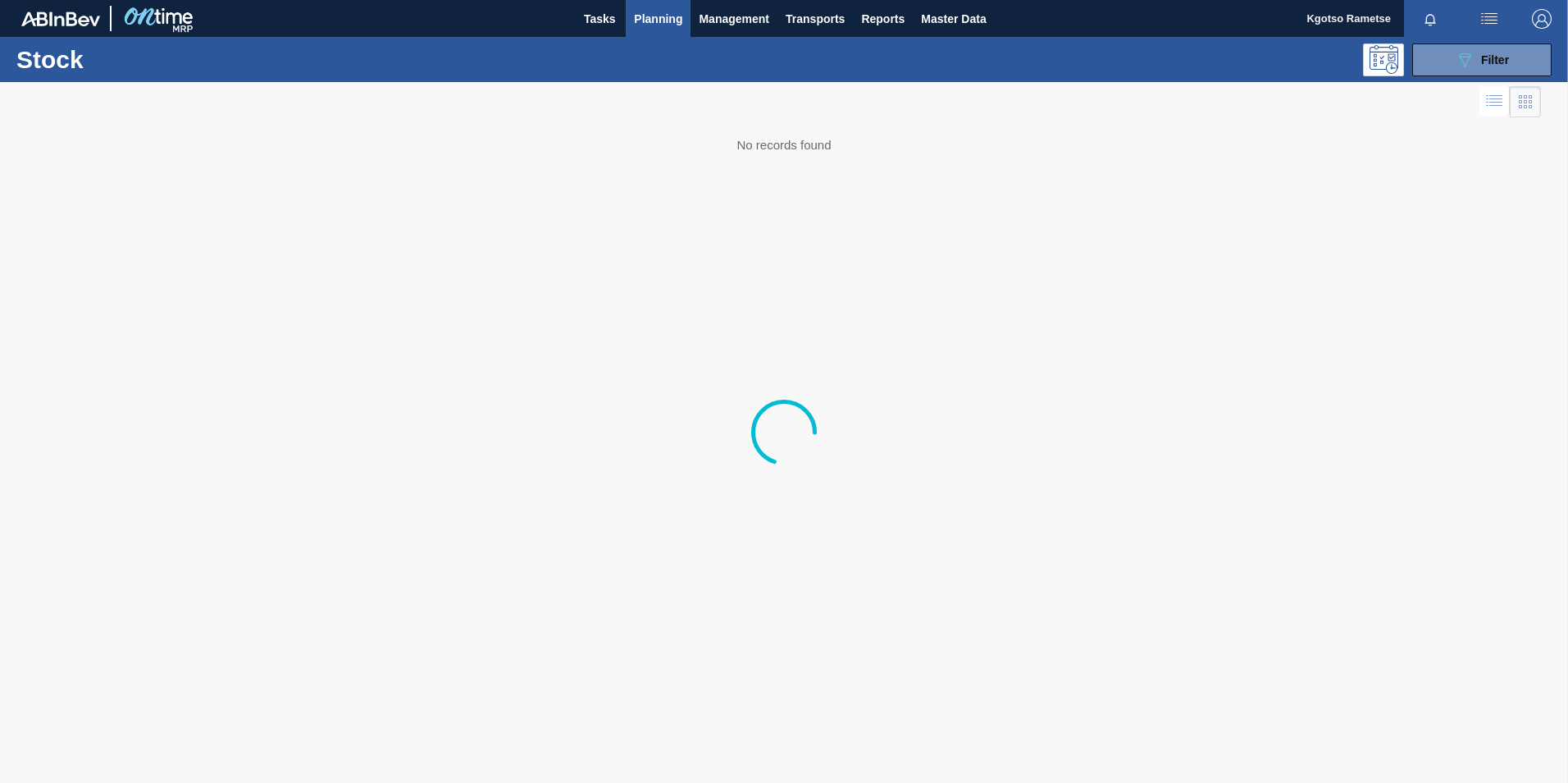
click at [1479, 31] on button "button" at bounding box center [1490, 19] width 53 height 37
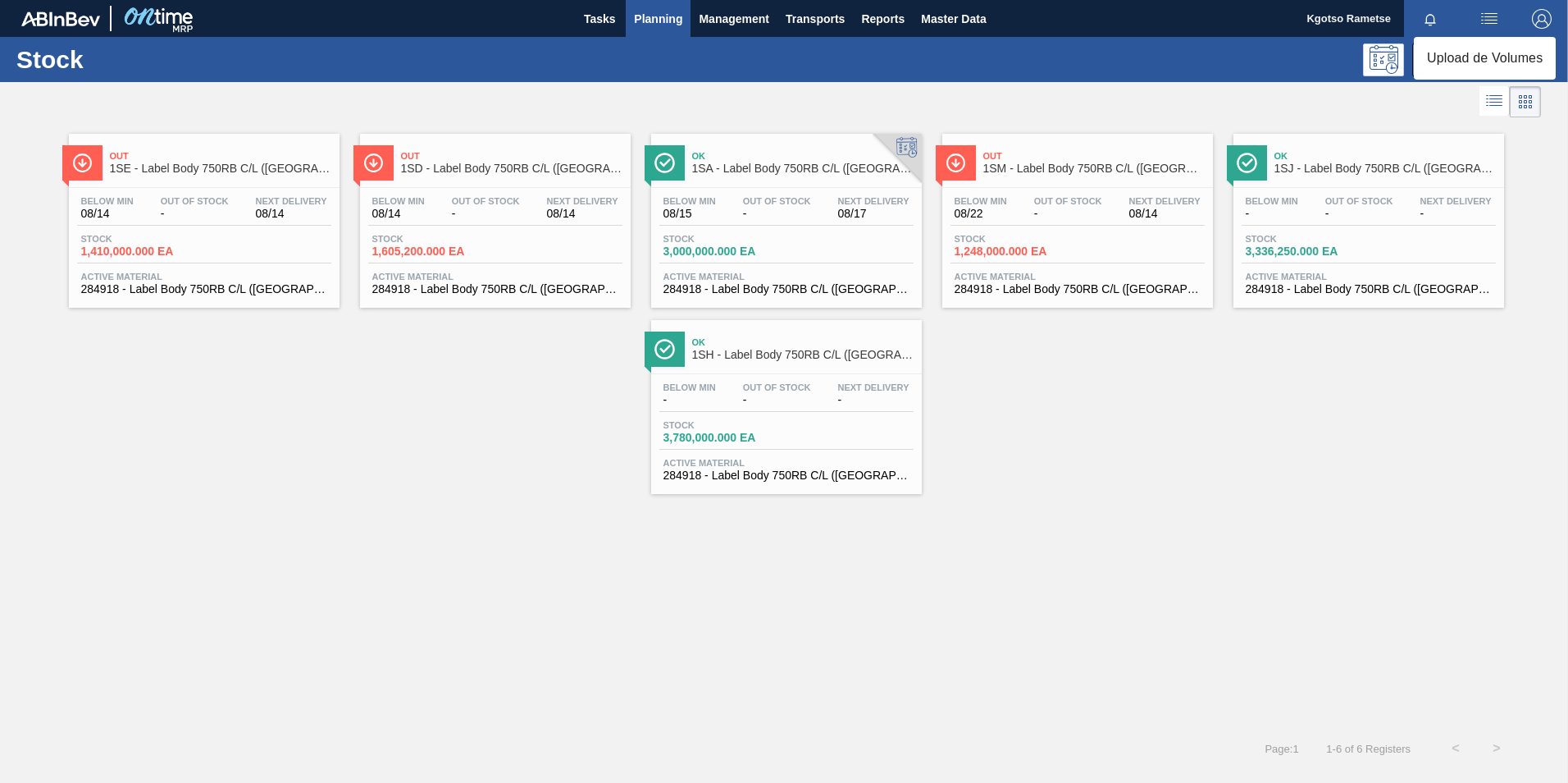
click at [1355, 337] on div at bounding box center [784, 392] width 1568 height 783
click at [1448, 55] on button "089F7B8B-B2A5-4AFE-B5C0-19BA573D28AC Filter" at bounding box center [1482, 59] width 139 height 32
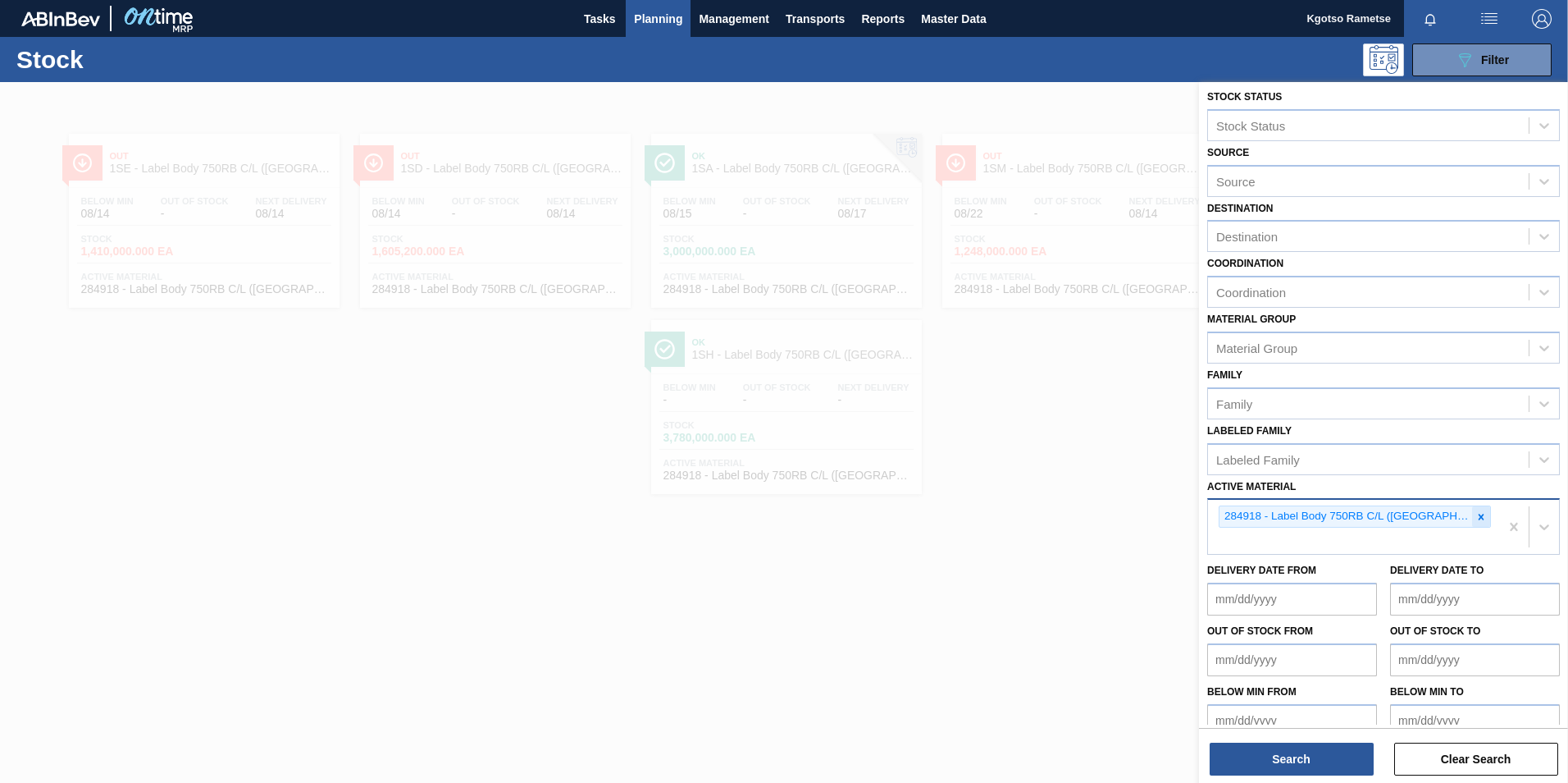
click at [1476, 516] on icon at bounding box center [1482, 517] width 12 height 12
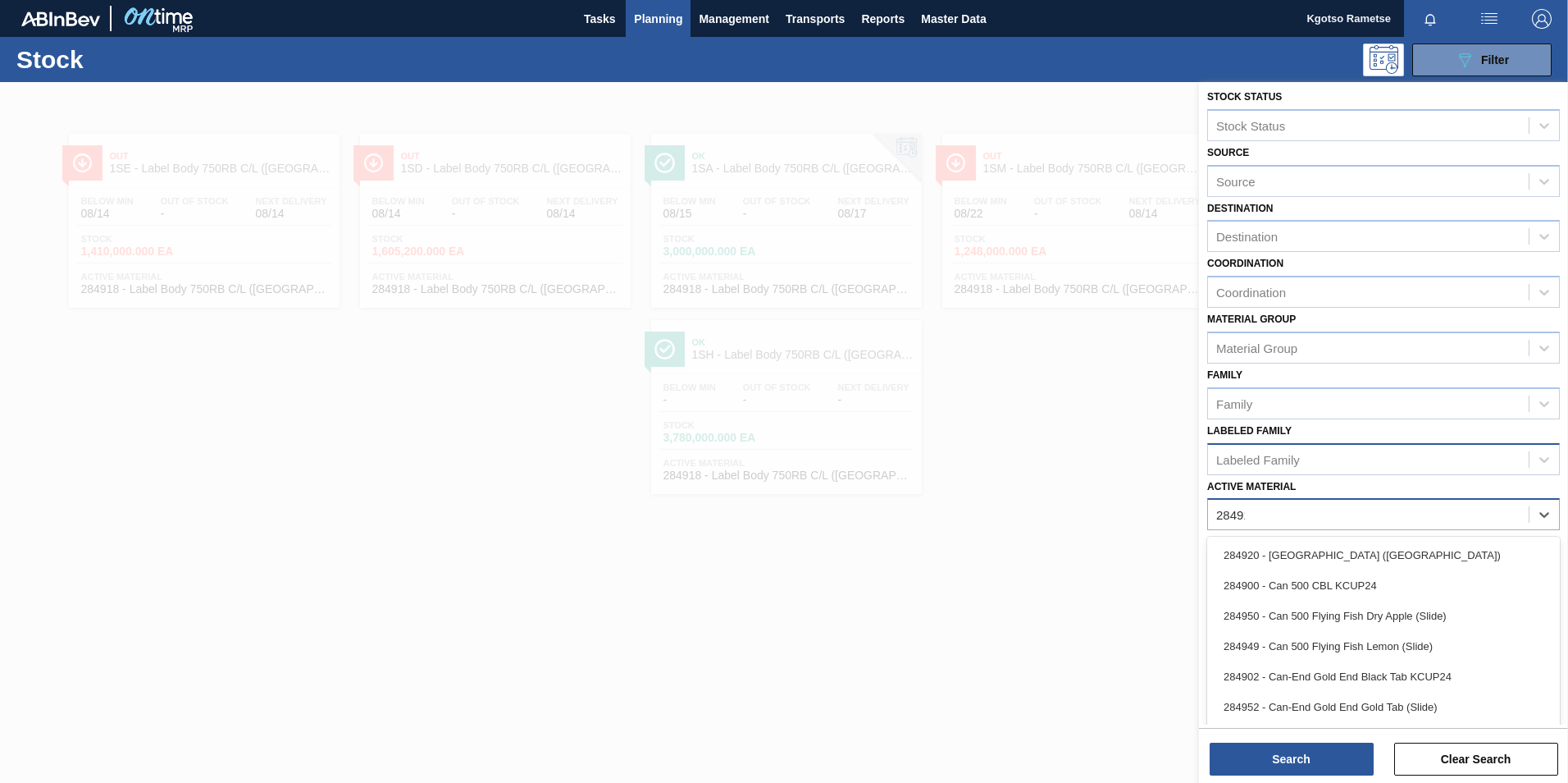
scroll to position [1, 0]
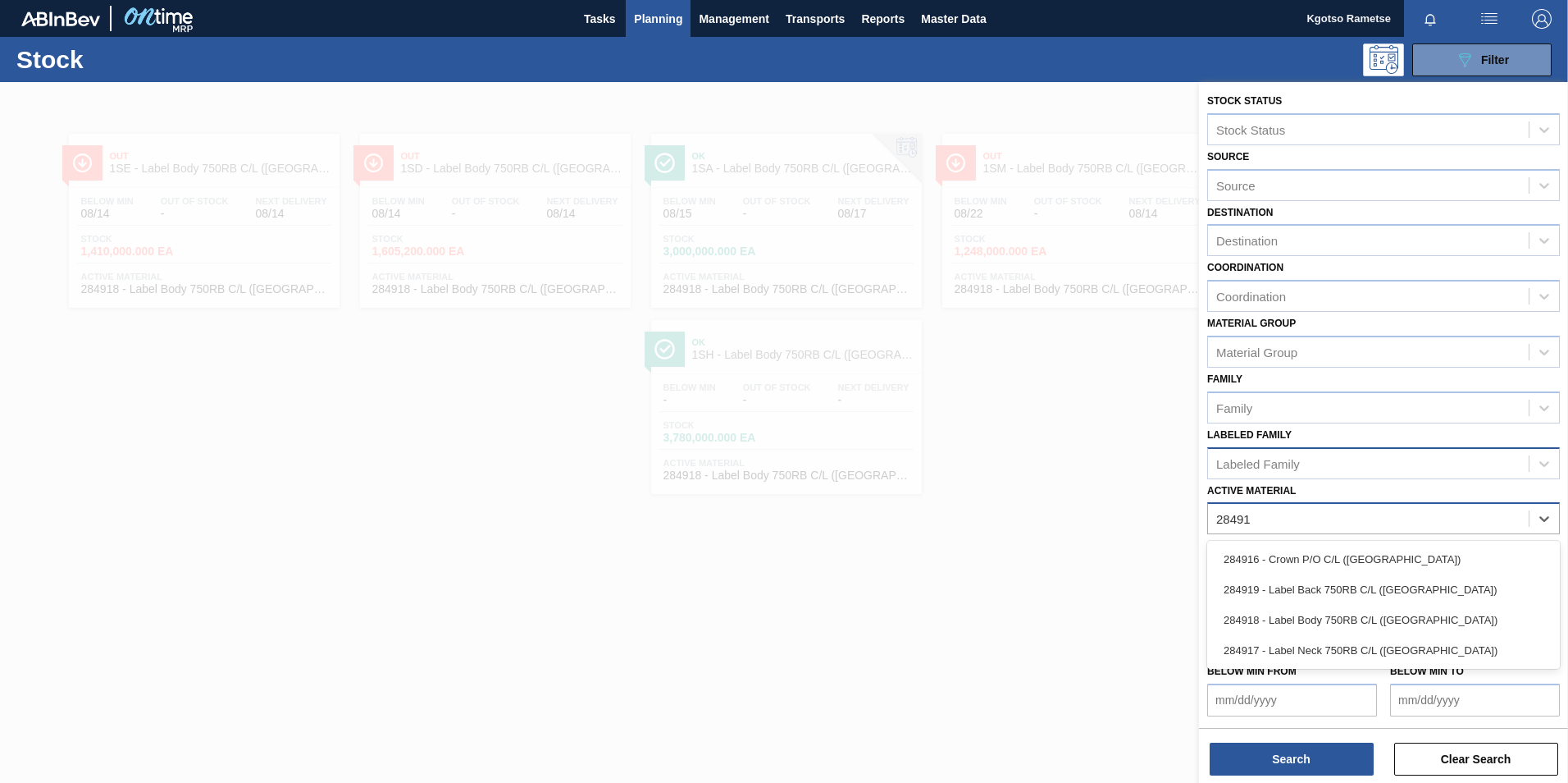
type Material "284917"
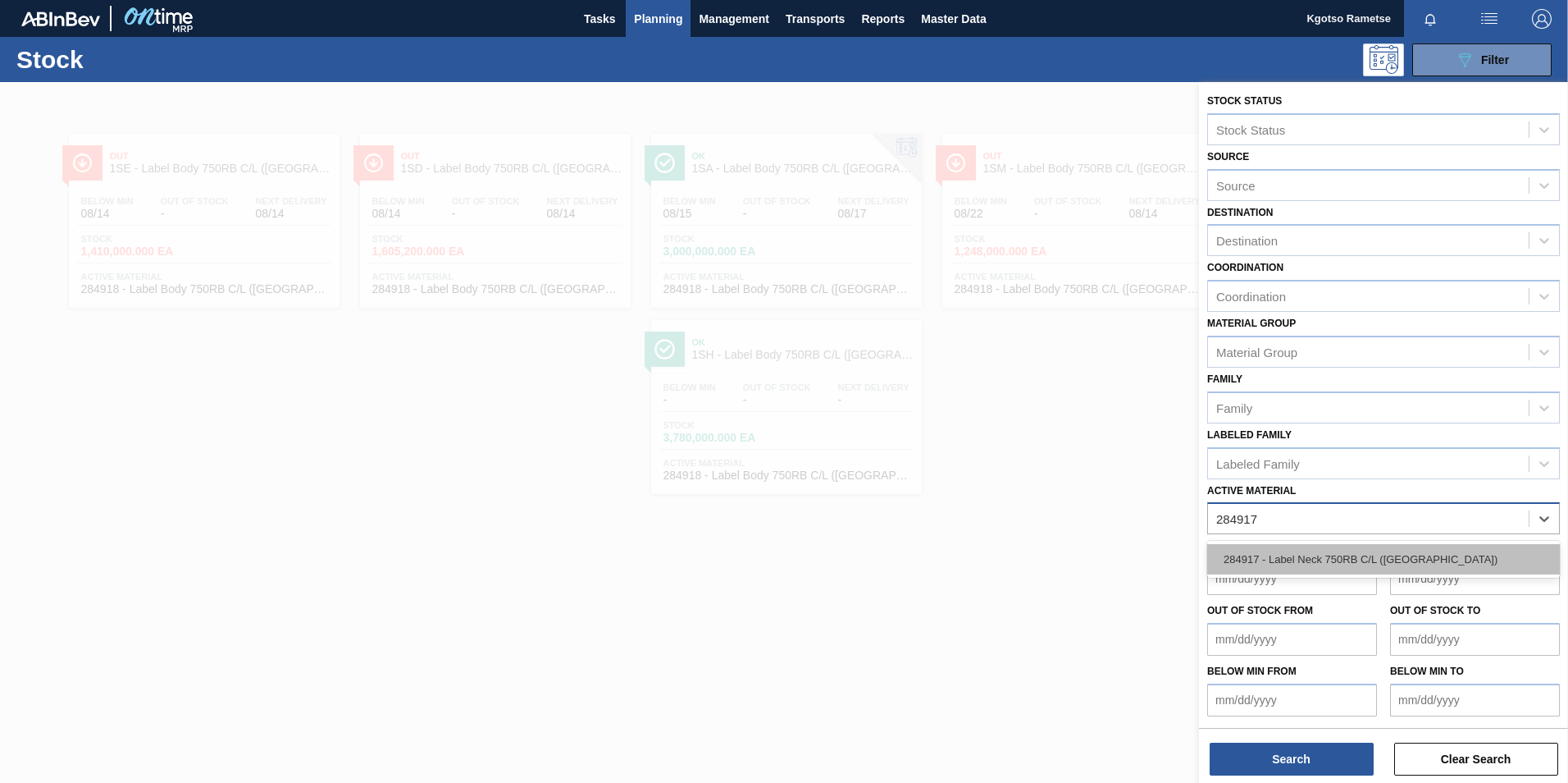
click at [1299, 570] on div "284917 - Label Neck 750RB C/L (Hogwarts)" at bounding box center [1384, 558] width 353 height 30
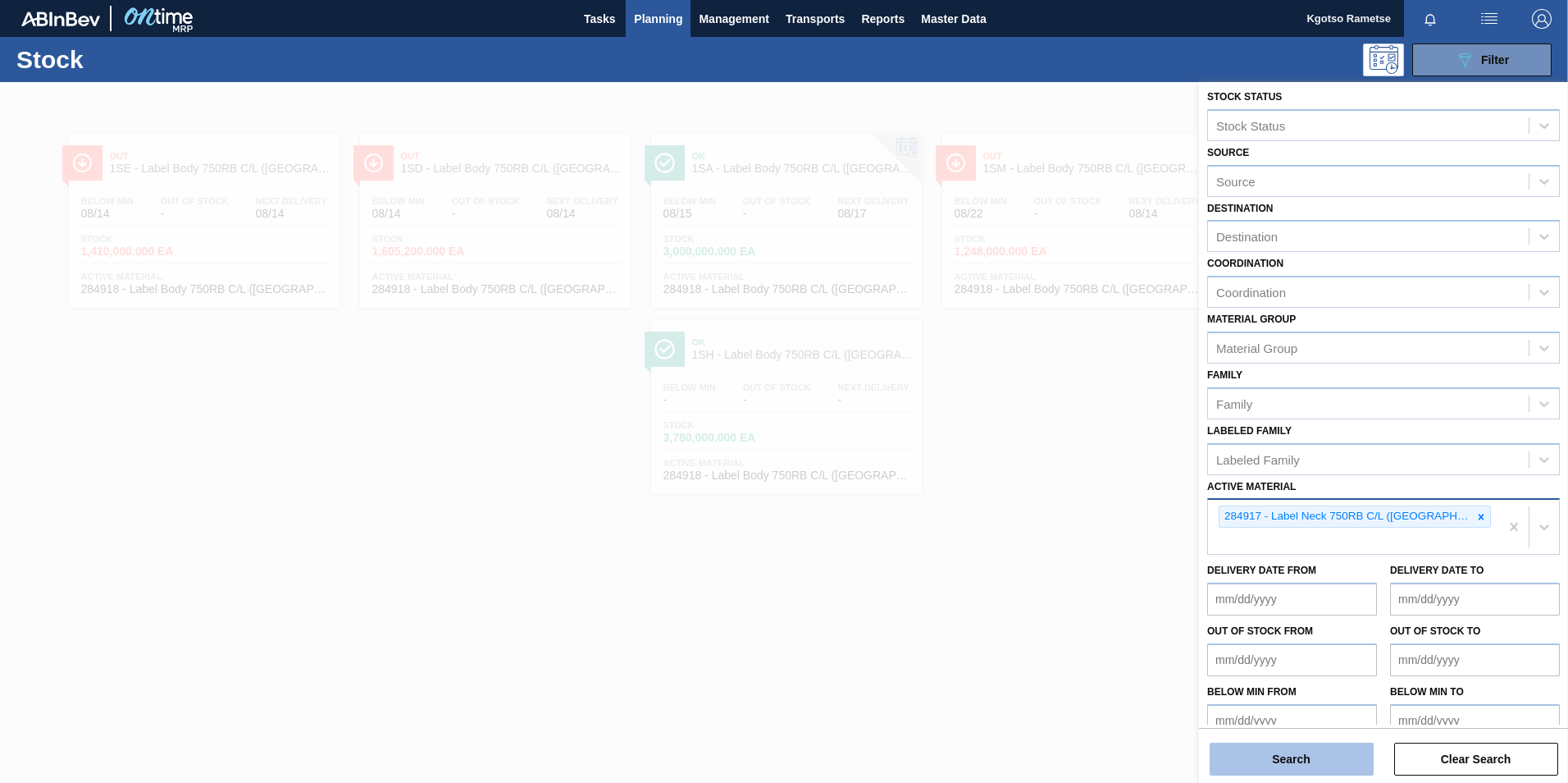
drag, startPoint x: 1295, startPoint y: 764, endPoint x: 1097, endPoint y: 569, distance: 277.9
click at [1295, 763] on button "Search" at bounding box center [1291, 758] width 164 height 32
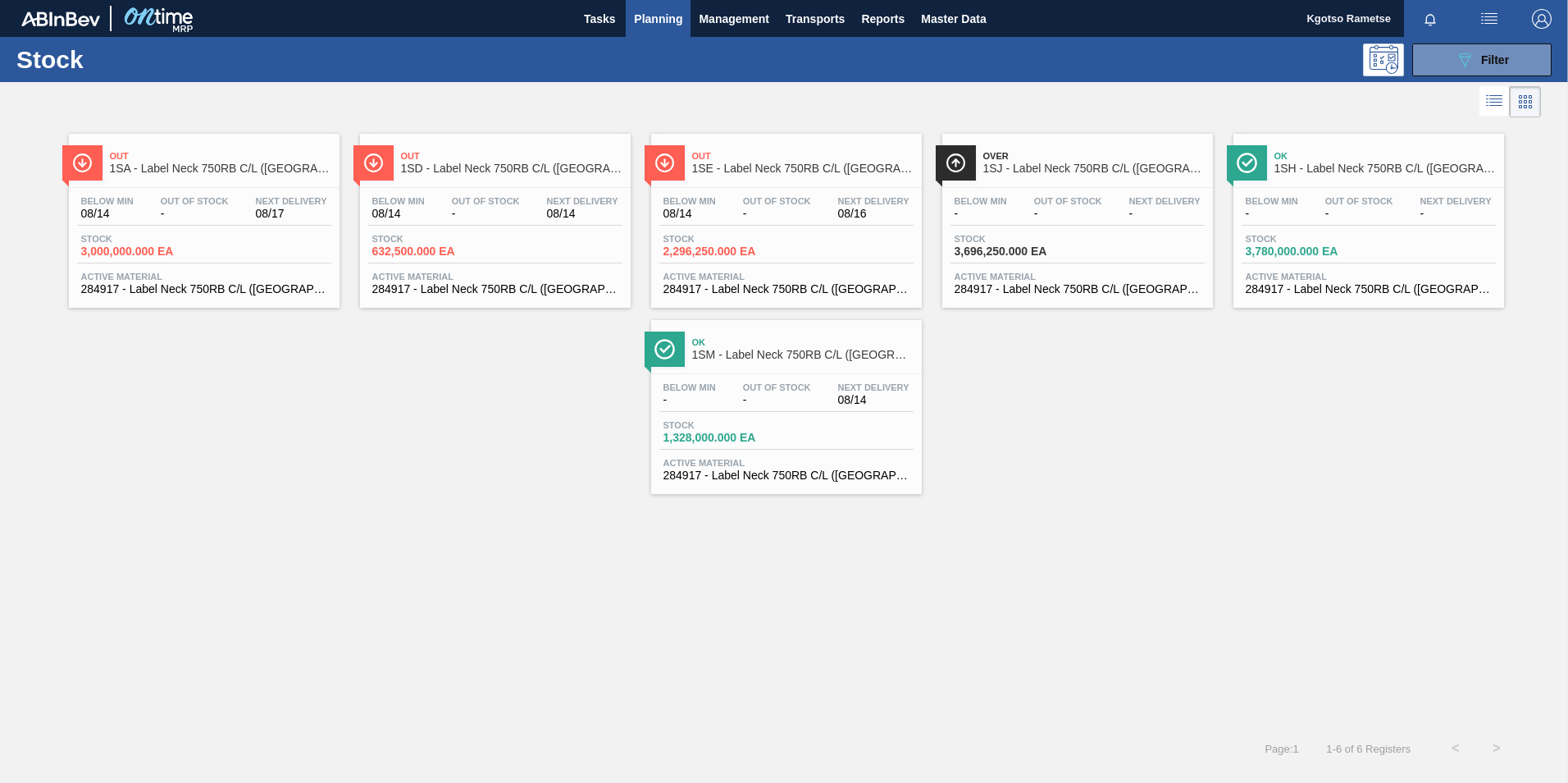
click at [529, 183] on div "Out 1SD - Label Neck 750RB C/L (Hogwarts) Below Min 08/14 Out Of Stock - Next D…" at bounding box center [495, 220] width 271 height 174
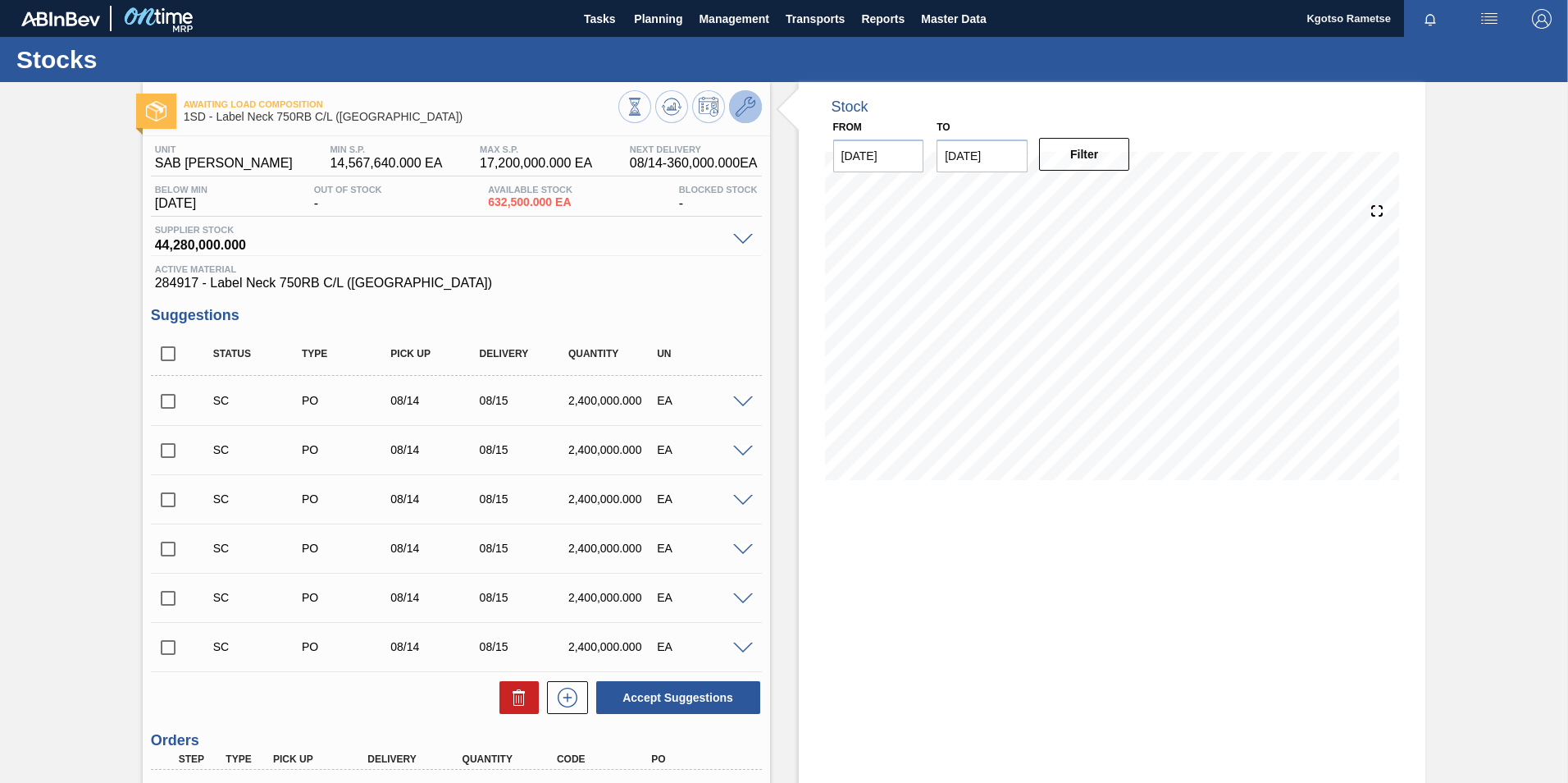
click at [756, 105] on button at bounding box center [745, 106] width 32 height 32
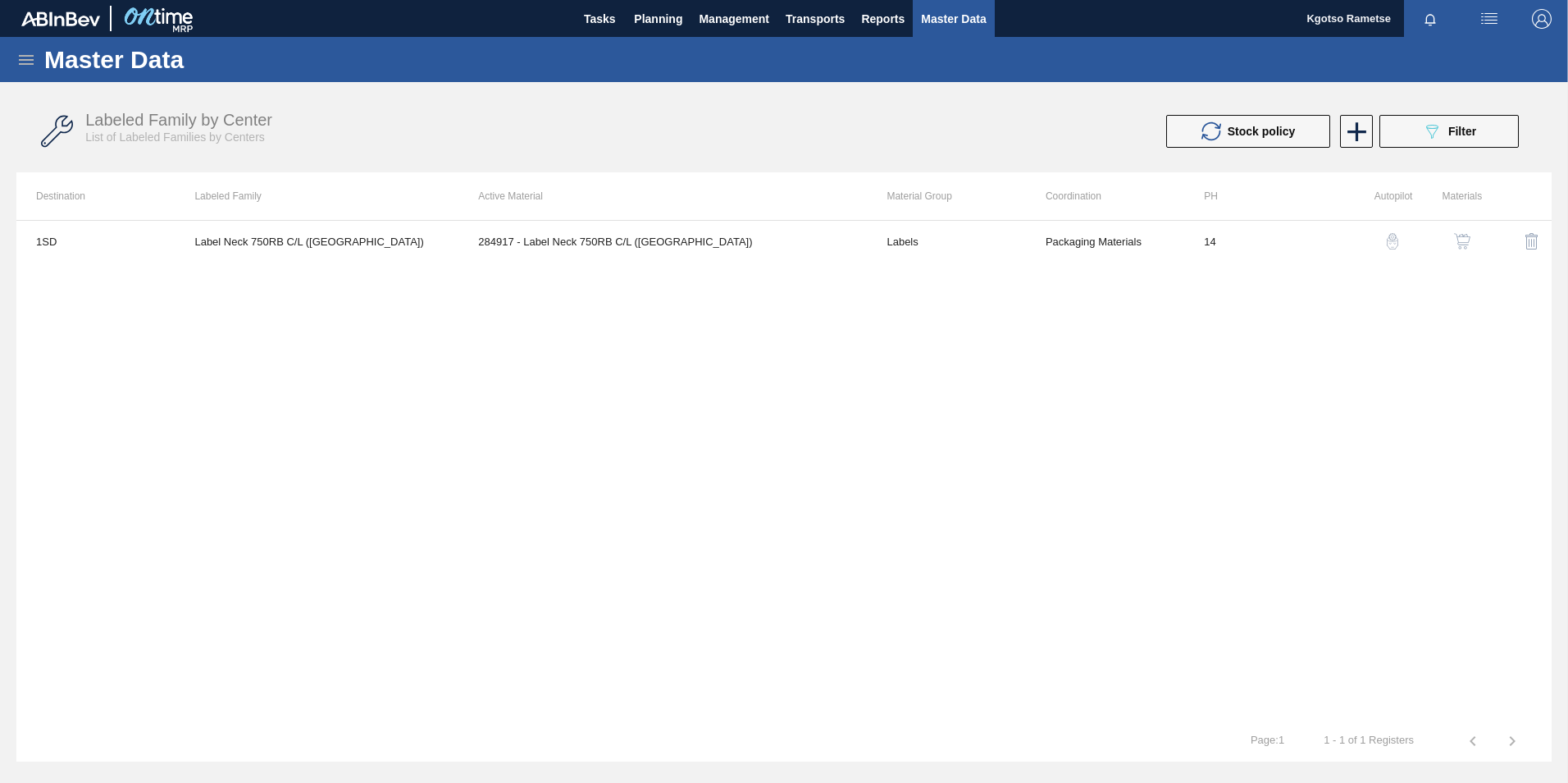
click at [1469, 247] on img "button" at bounding box center [1462, 241] width 17 height 17
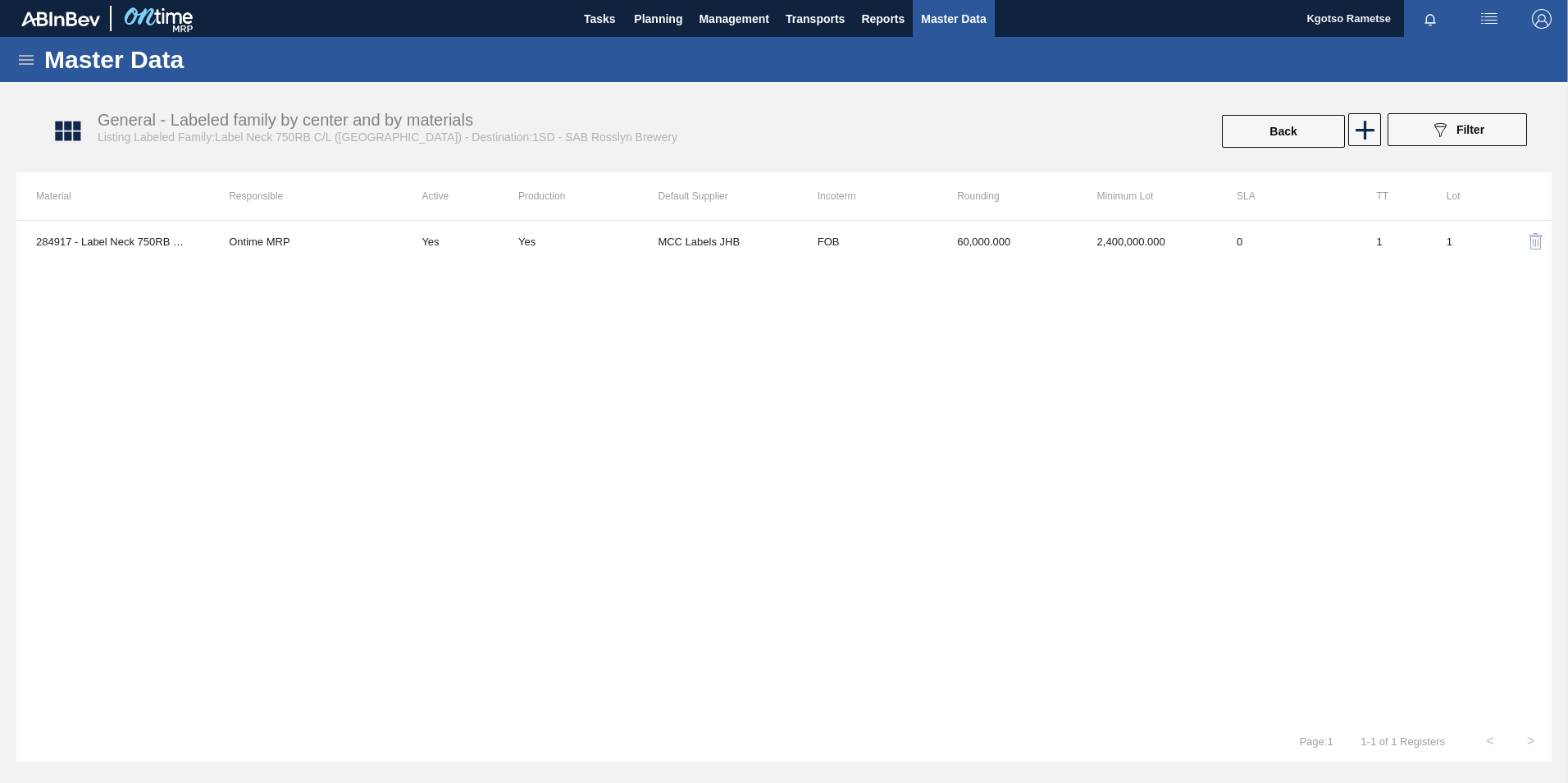
click at [1055, 214] on th "Rounding" at bounding box center [1007, 196] width 139 height 48
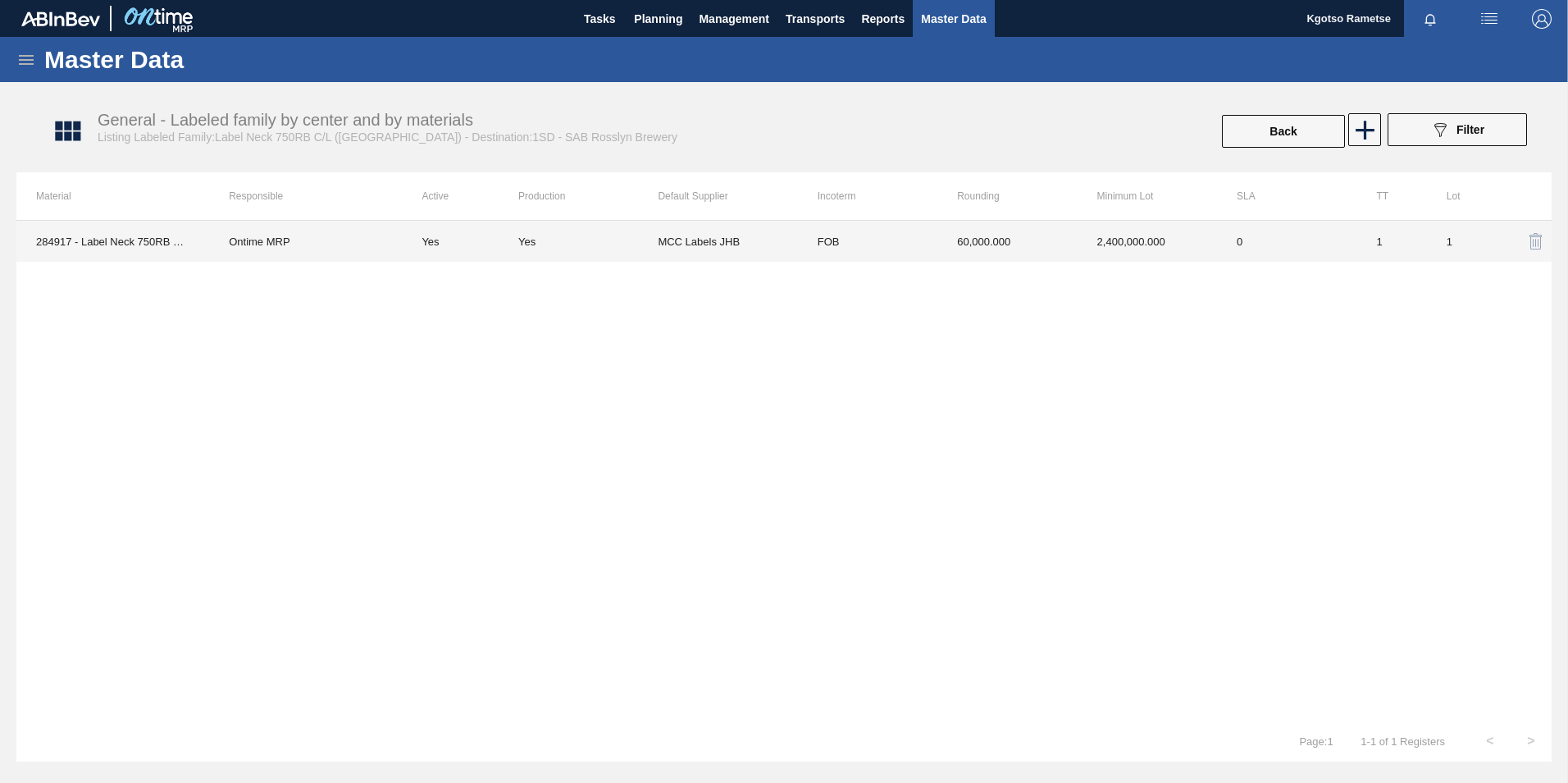
click at [962, 239] on td "60,000.000" at bounding box center [1007, 241] width 139 height 41
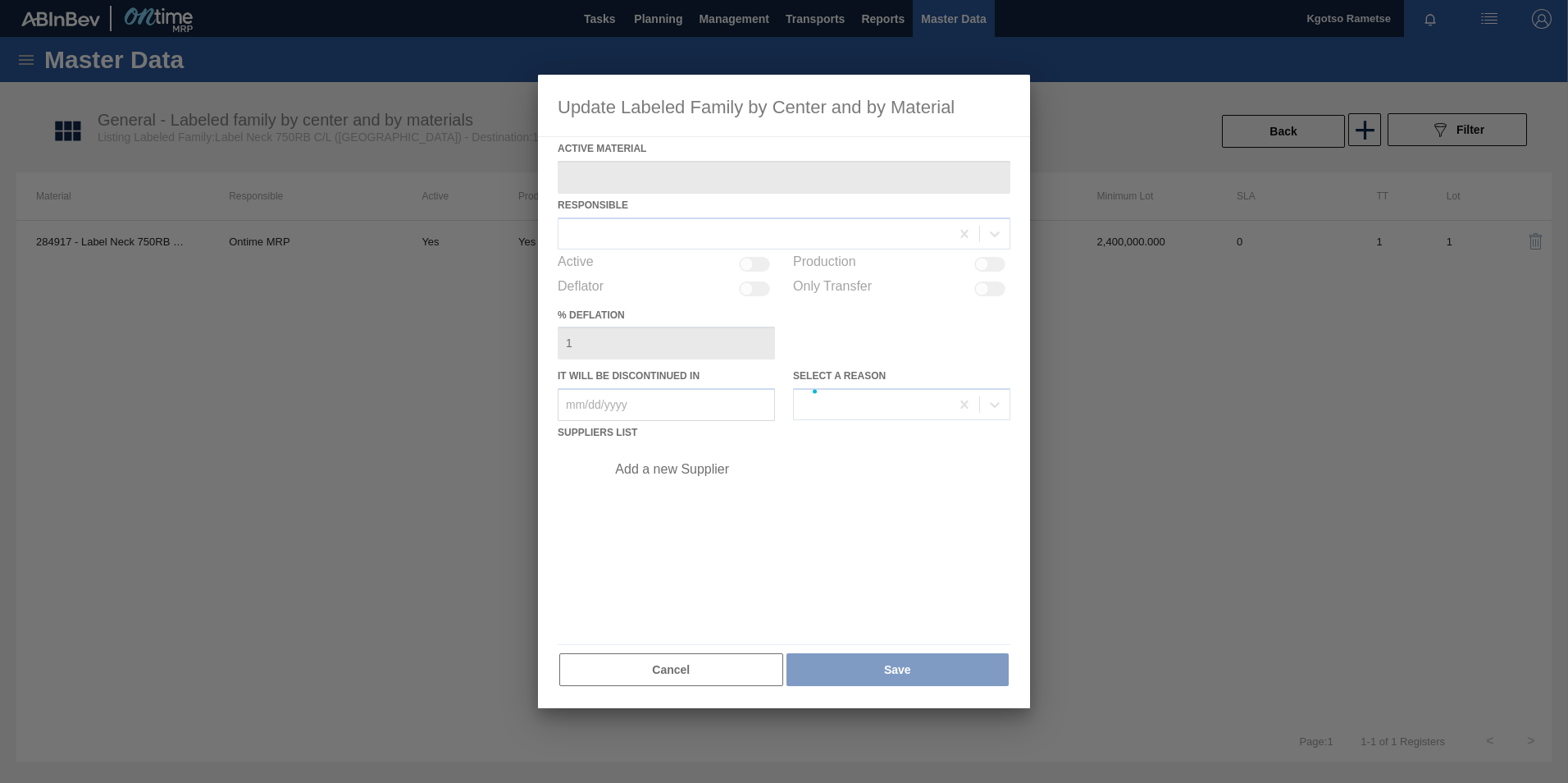
type Material "284917 - Label Neck 750RB C/L (Hogwarts)"
checkbox input "true"
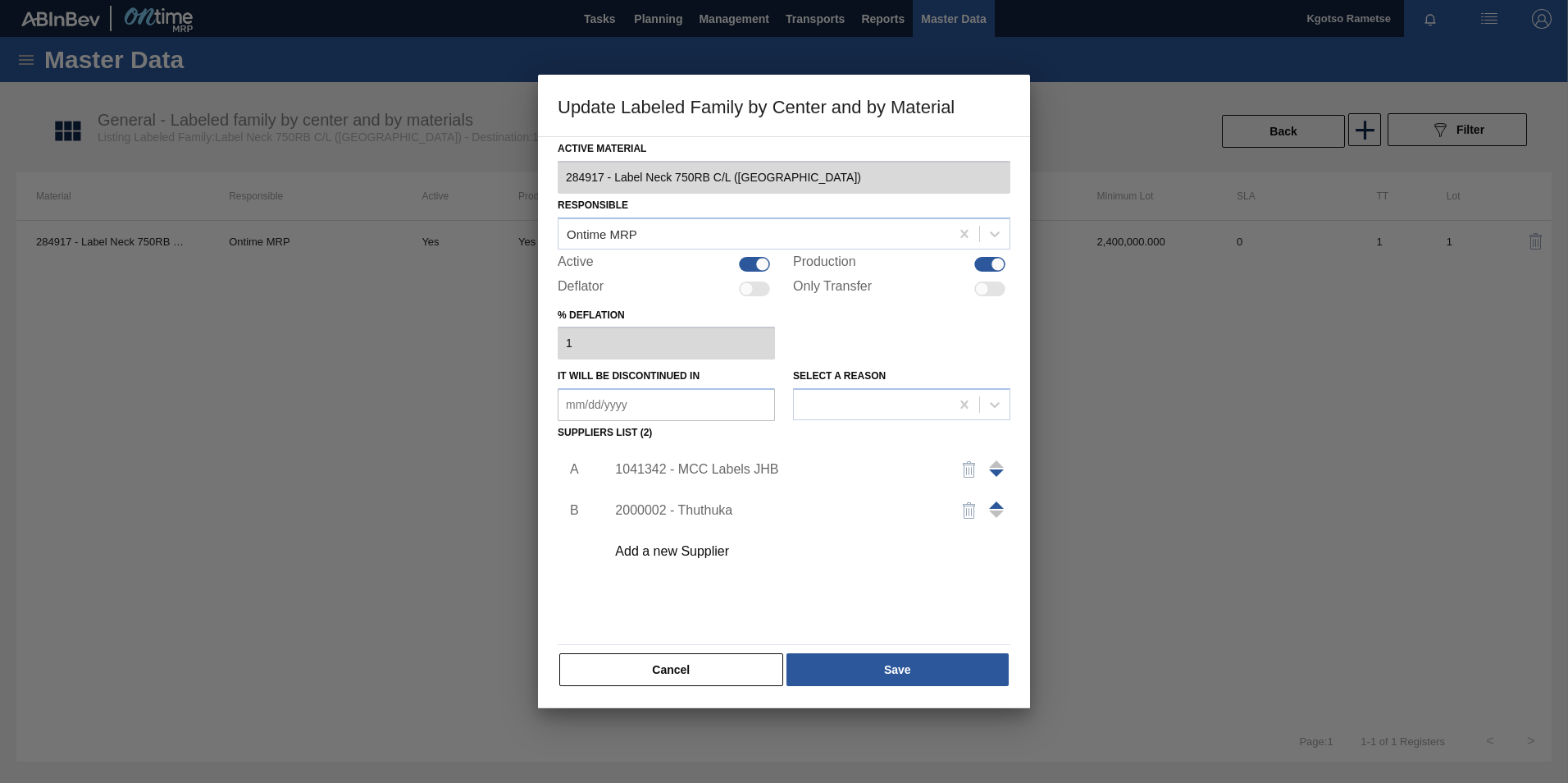
click at [711, 477] on div "1041342 - MCC Labels JHB" at bounding box center [803, 469] width 414 height 41
click at [710, 472] on div "1041342 - MCC Labels JHB" at bounding box center [776, 469] width 322 height 15
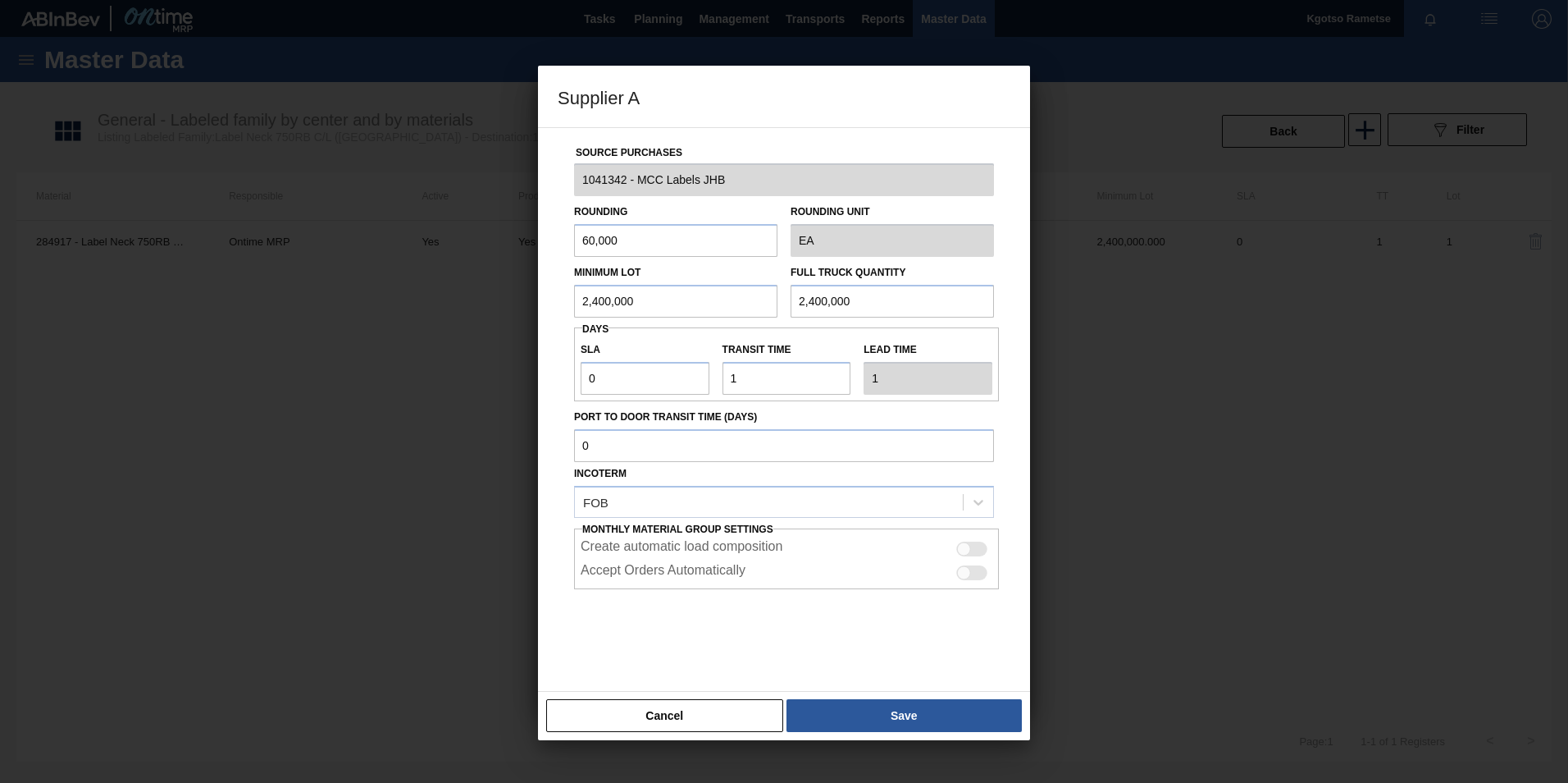
drag, startPoint x: 633, startPoint y: 242, endPoint x: 480, endPoint y: 228, distance: 153.6
click at [482, 228] on div "Supplier A Source Purchases 1041342 - MCC Labels JHB Rounding 60,000 Rounding U…" at bounding box center [784, 392] width 1568 height 783
type input "1"
click at [549, 316] on div "Source Purchases 1041342 - MCC Labels JHB Rounding 1 Rounding Unit EA Minimum L…" at bounding box center [784, 409] width 492 height 564
drag, startPoint x: 549, startPoint y: 316, endPoint x: 645, endPoint y: 300, distance: 97.3
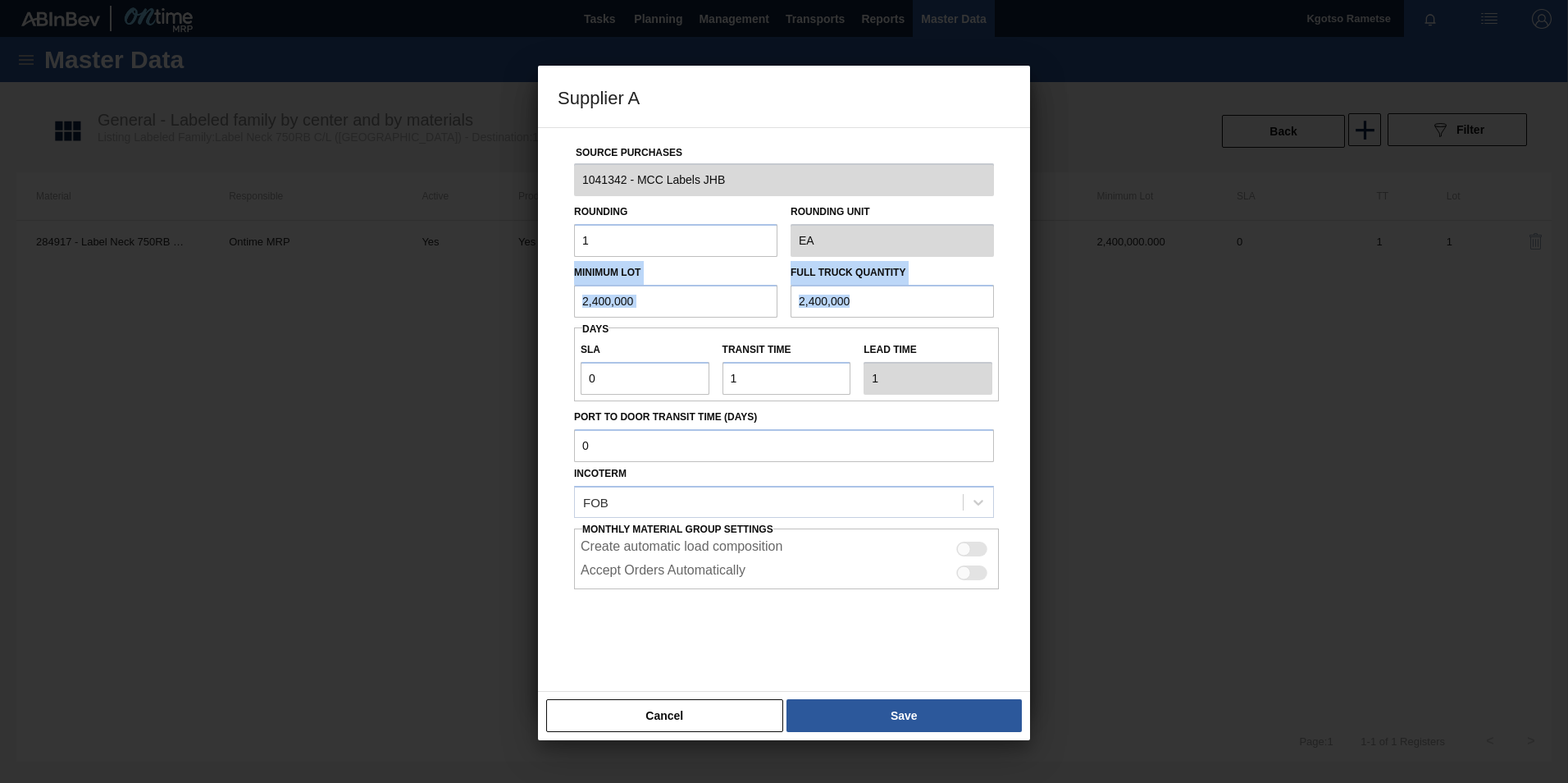
click at [646, 300] on input "2,400,000" at bounding box center [675, 300] width 203 height 32
drag, startPoint x: 641, startPoint y: 299, endPoint x: 463, endPoint y: 298, distance: 178.0
click at [537, 298] on div "Supplier A Source Purchases 1041342 - MCC Labels JHB Rounding 1 Rounding Unit E…" at bounding box center [784, 392] width 1568 height 783
drag, startPoint x: 664, startPoint y: 299, endPoint x: 343, endPoint y: 288, distance: 321.2
click at [410, 290] on div "Supplier A Source Purchases 1041342 - MCC Labels JHB Rounding 1 Rounding Unit E…" at bounding box center [784, 392] width 1568 height 783
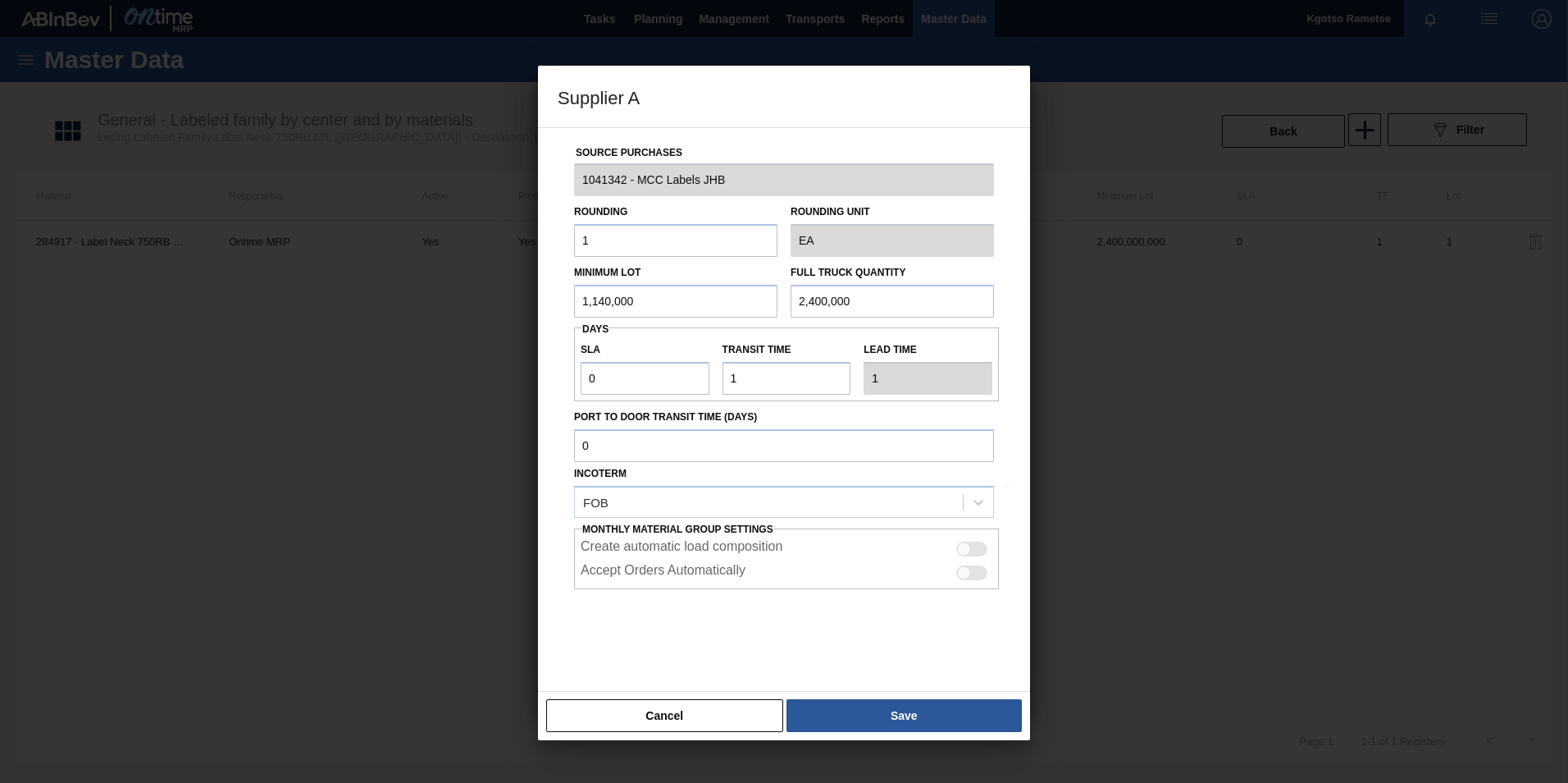
type input "1,140,000"
drag, startPoint x: 924, startPoint y: 304, endPoint x: 553, endPoint y: 287, distance: 371.4
click at [762, 294] on div "Minimum Lot 1,140,000 Full Truck Quantity 2,400,000" at bounding box center [784, 287] width 433 height 61
paste input "1,14"
type input "1,140,000"
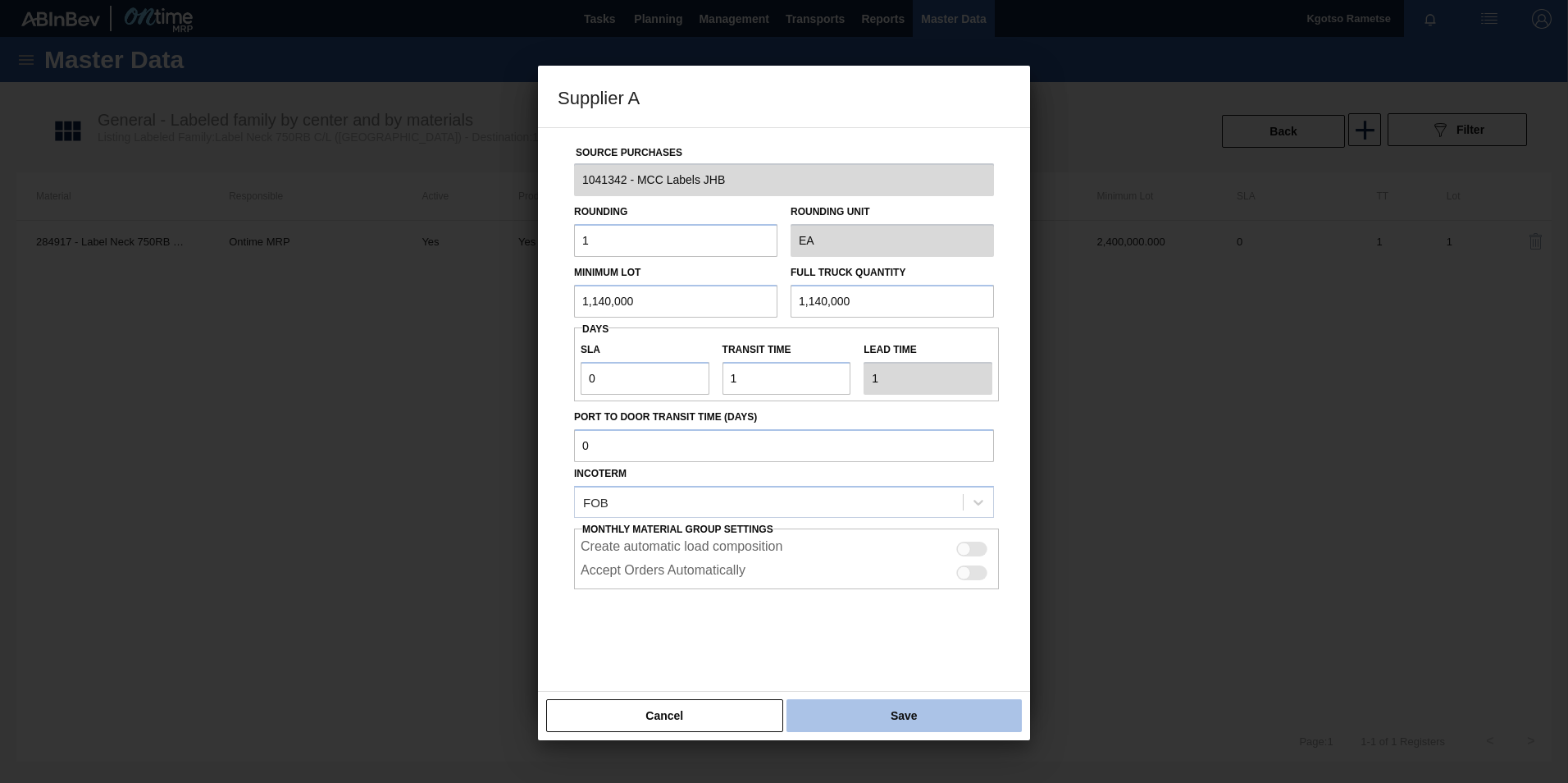
click at [814, 707] on button "Save" at bounding box center [904, 715] width 235 height 32
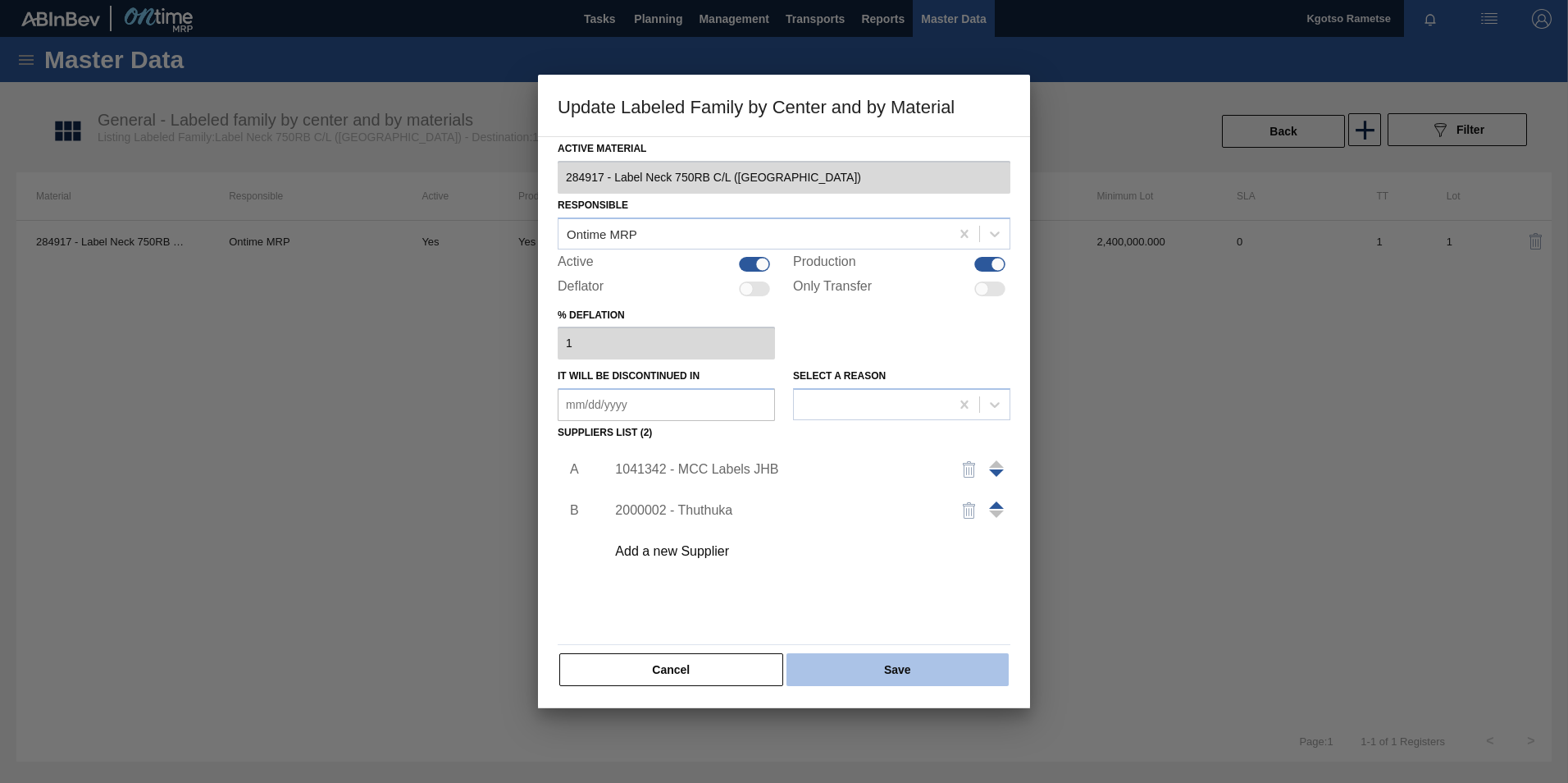
click at [840, 665] on button "Save" at bounding box center [897, 669] width 223 height 32
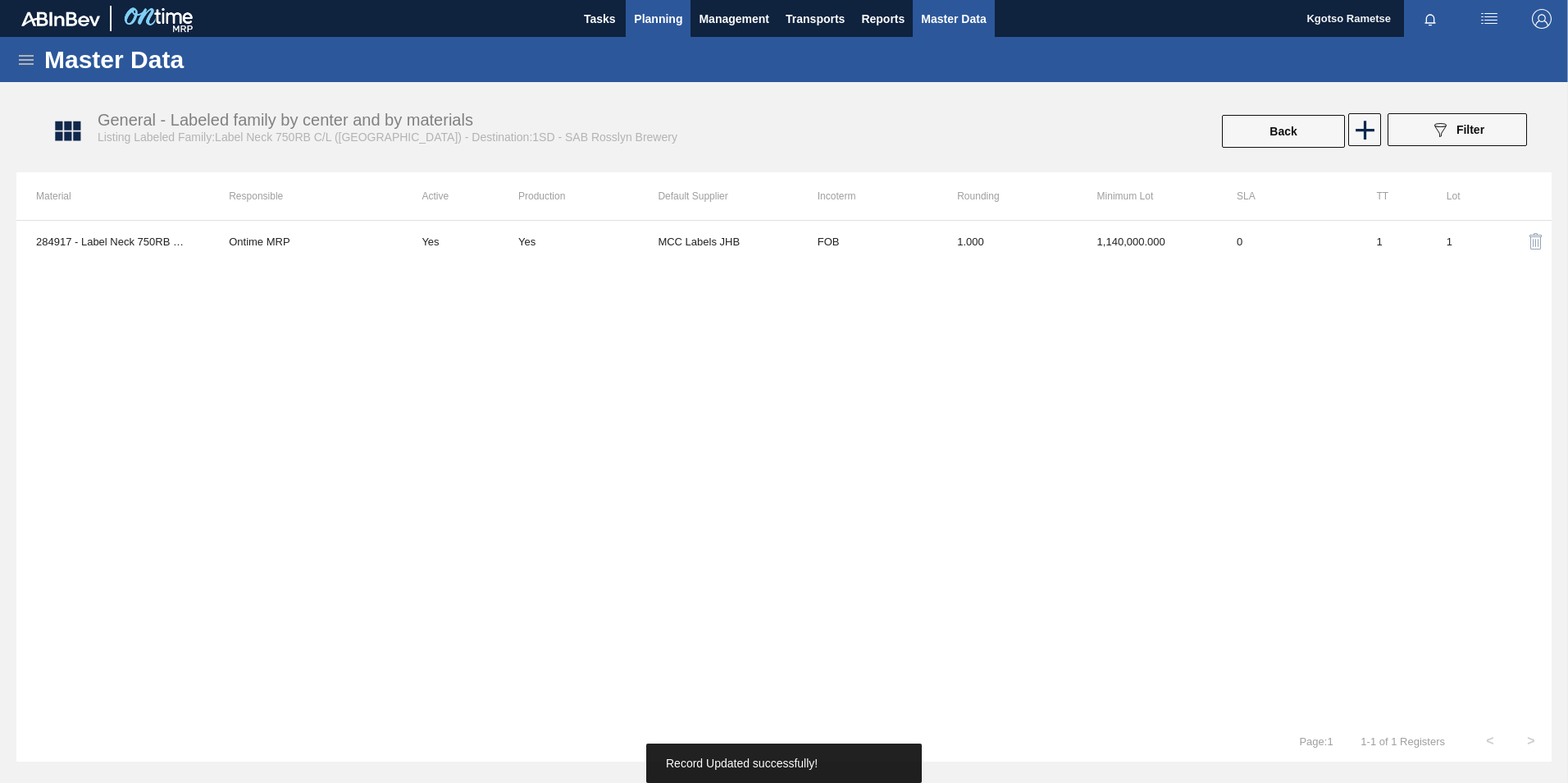
click at [639, 17] on span "Planning" at bounding box center [657, 19] width 48 height 20
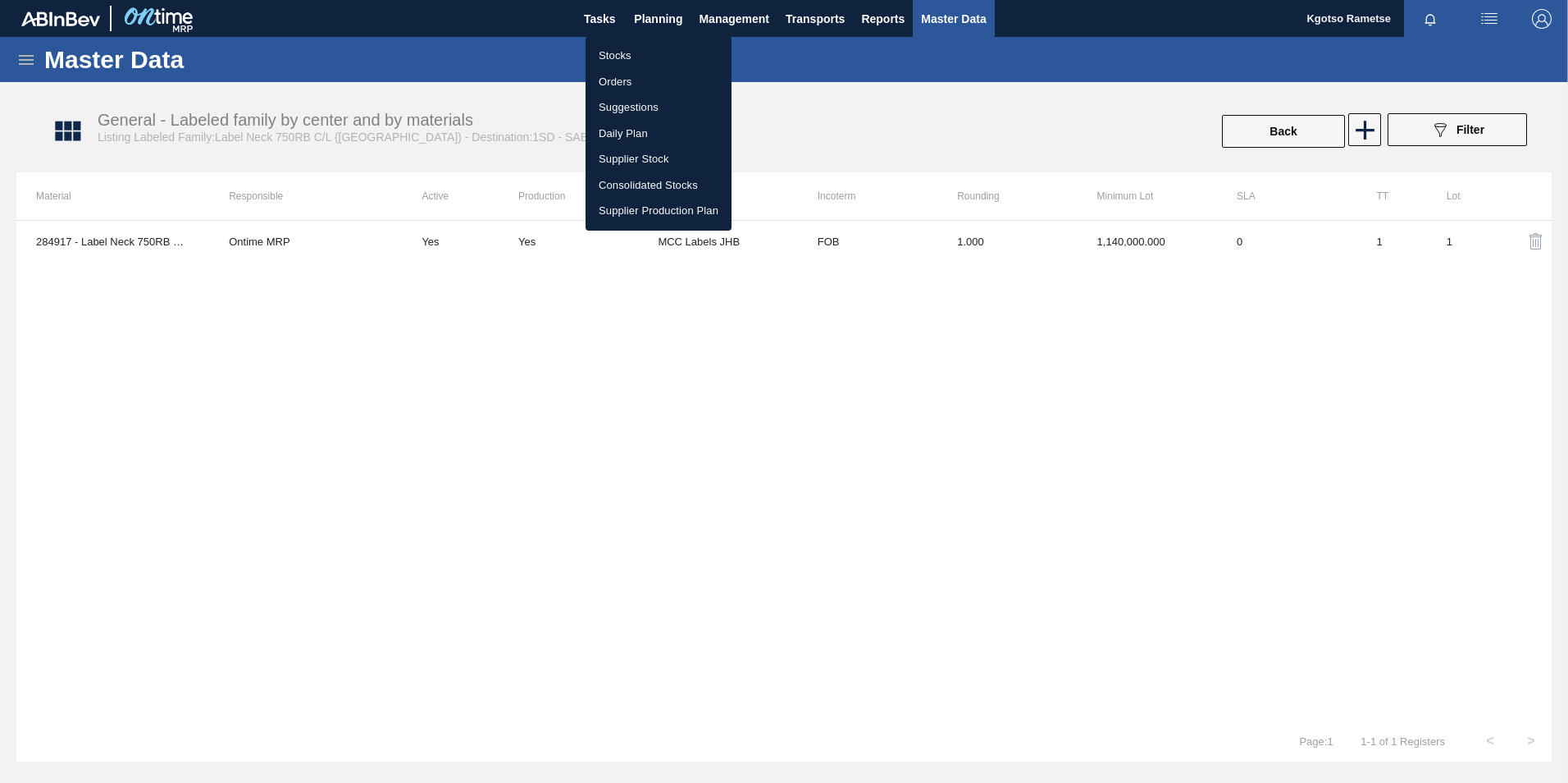
click at [616, 60] on li "Stocks" at bounding box center [658, 55] width 146 height 26
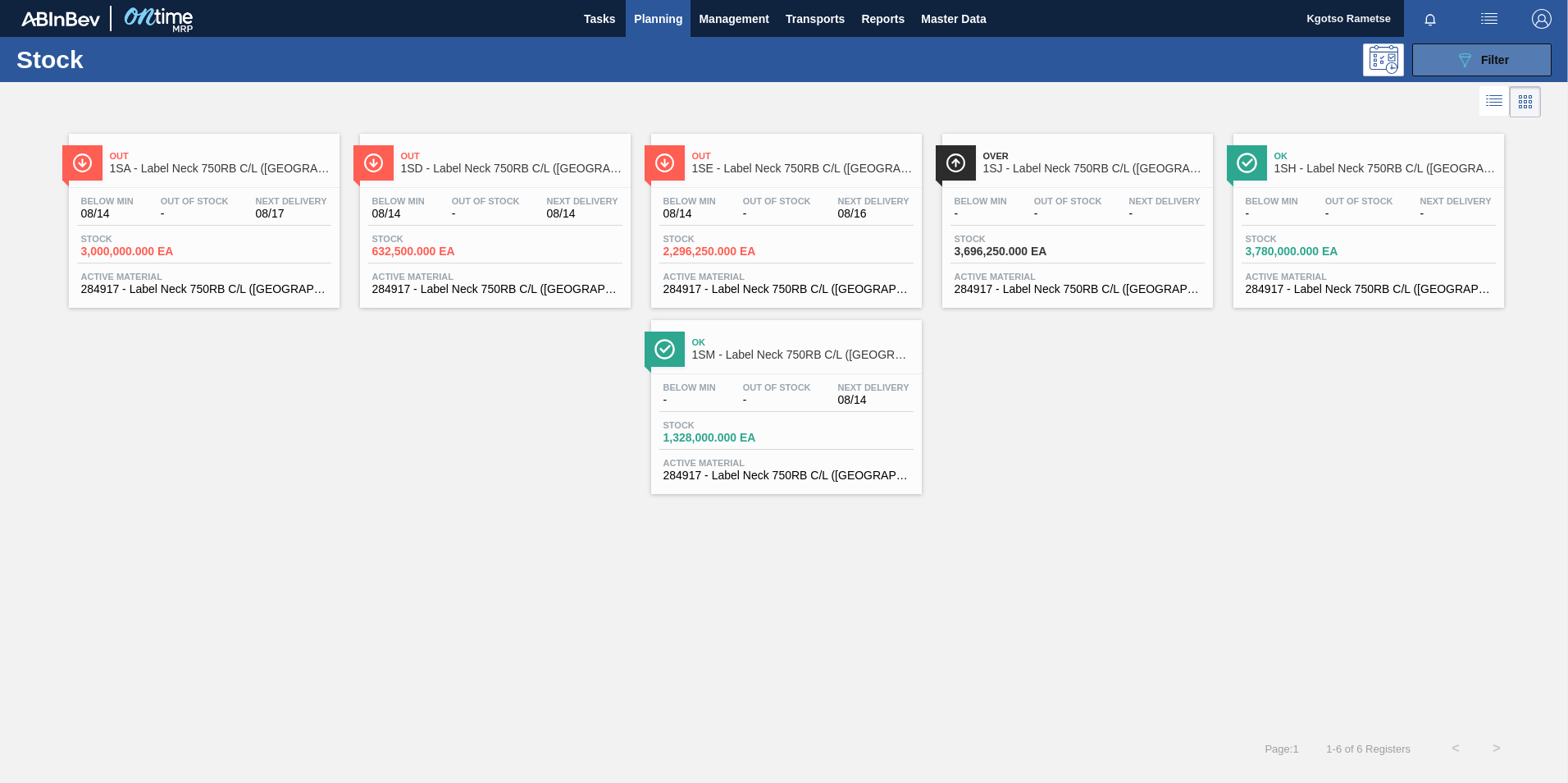
click at [1461, 48] on button "089F7B8B-B2A5-4AFE-B5C0-19BA573D28AC Filter" at bounding box center [1482, 59] width 139 height 32
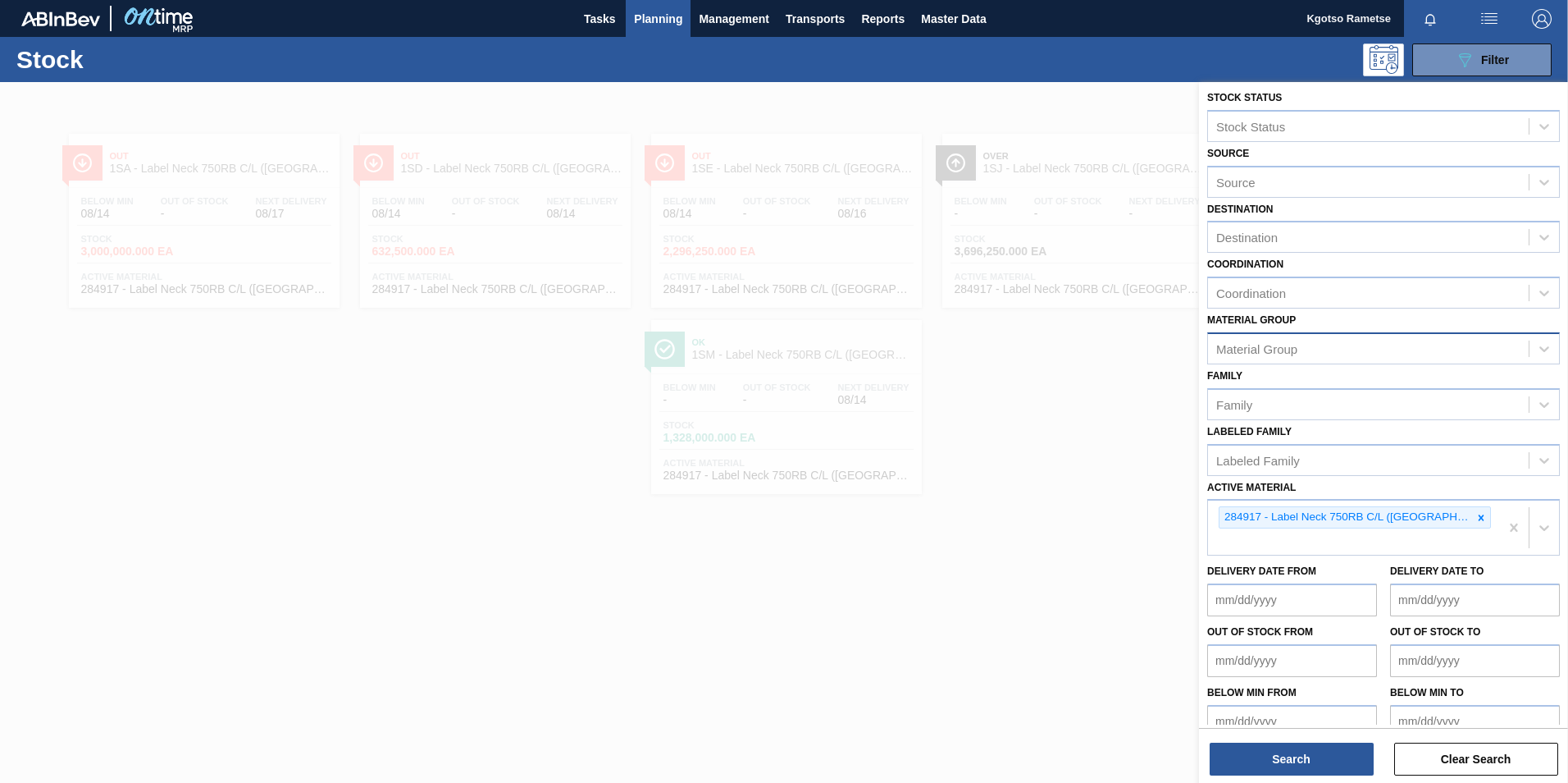
scroll to position [5, 0]
click at [1476, 519] on icon at bounding box center [1482, 517] width 12 height 12
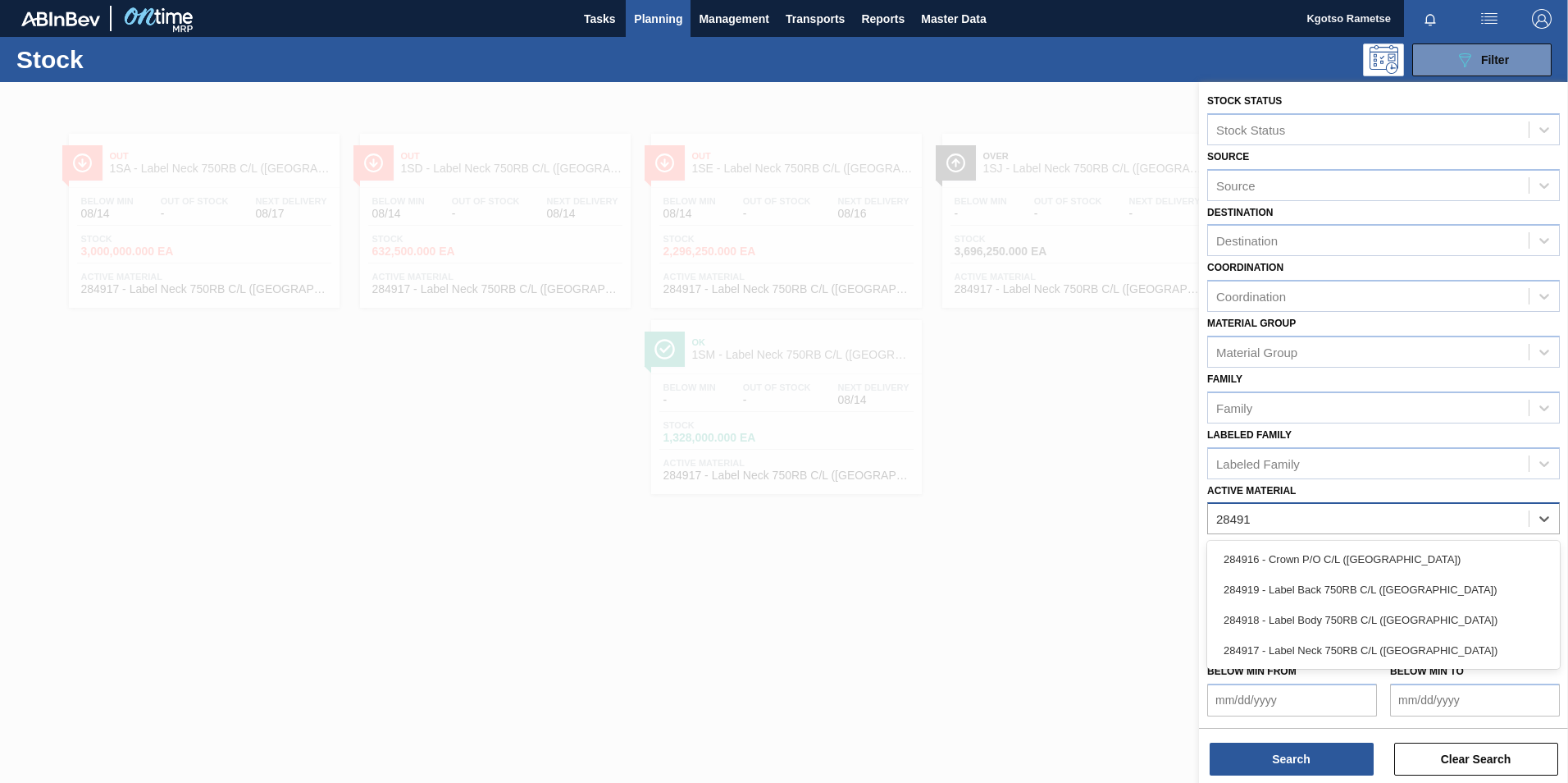
scroll to position [1, 0]
type Material "284919"
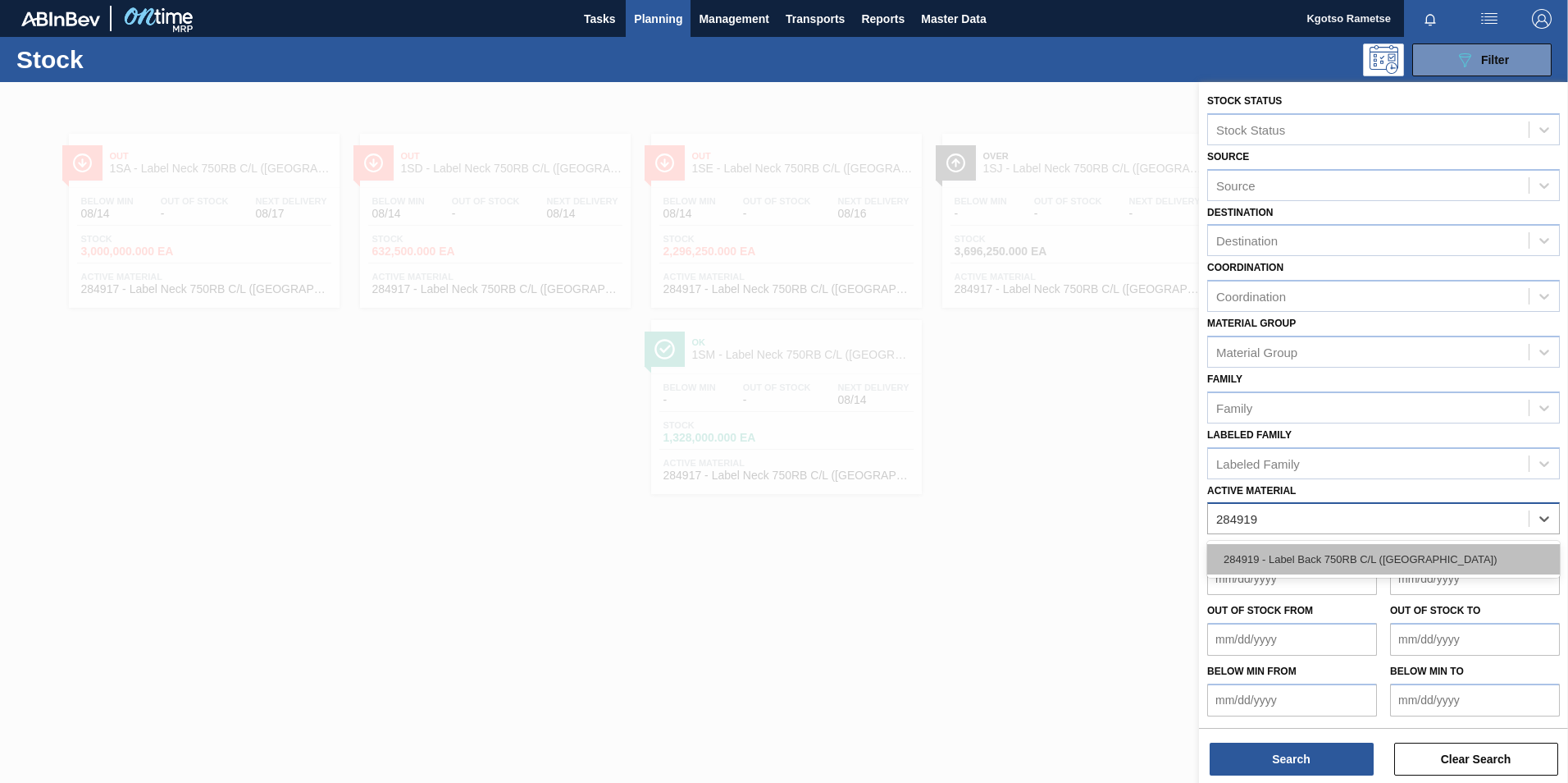
click at [1270, 559] on div "284919 - Label Back 750RB C/L (Hogwarts)" at bounding box center [1384, 558] width 353 height 30
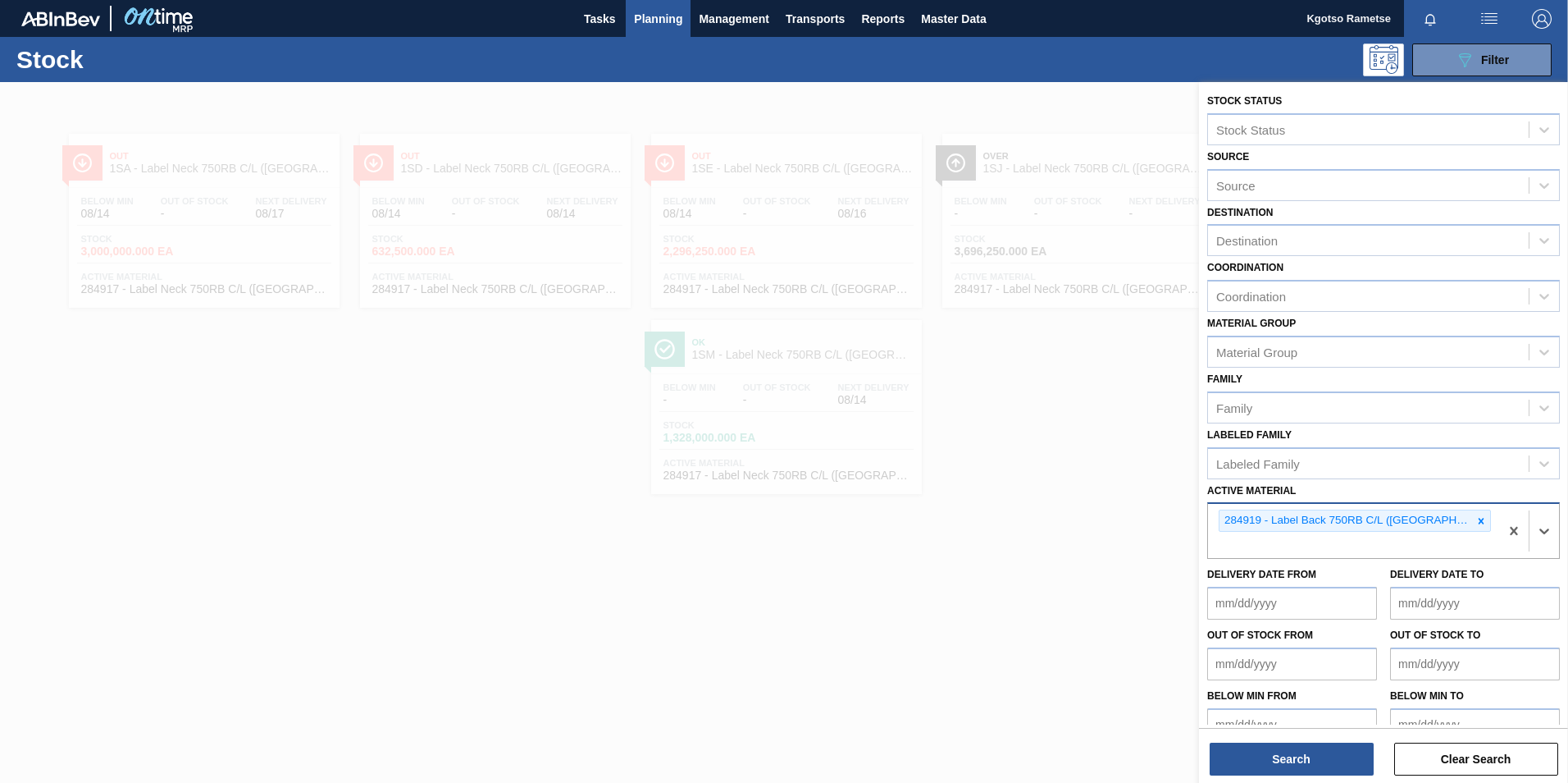
scroll to position [5, 0]
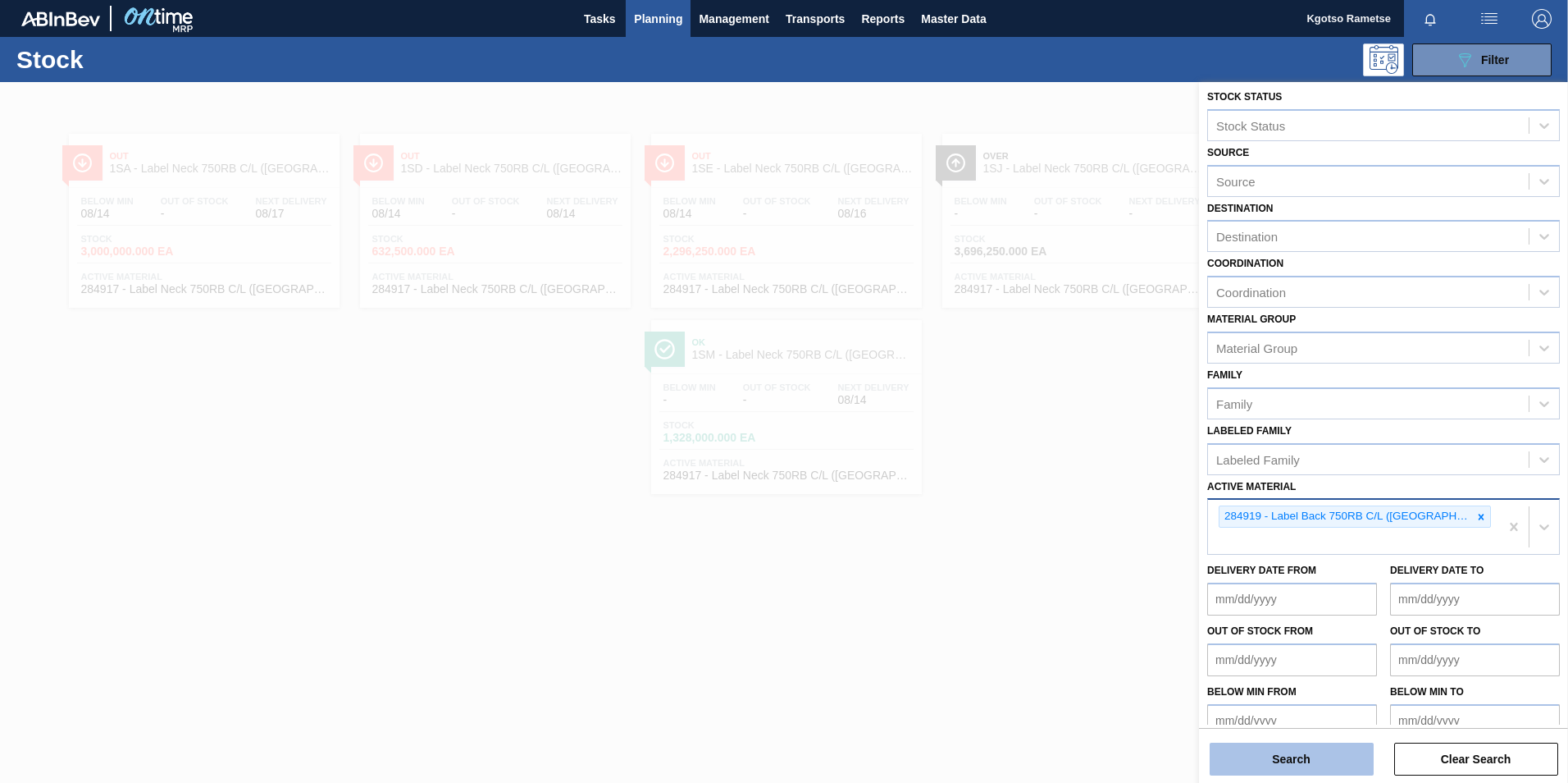
click at [1239, 769] on button "Search" at bounding box center [1291, 758] width 164 height 32
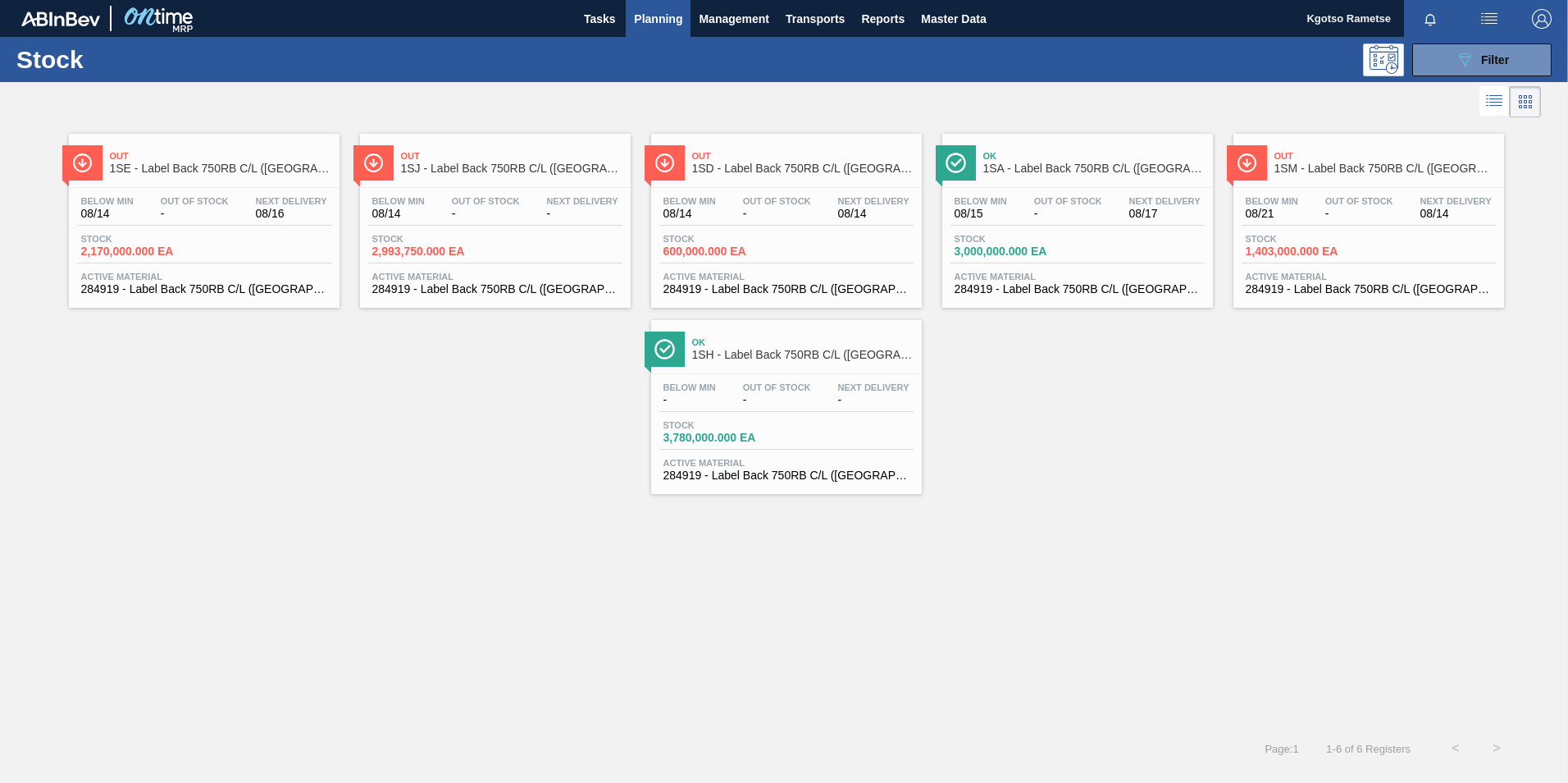
click at [734, 193] on div "Below Min 08/14 Out Of Stock - Next Delivery 08/14 Stock 600,000.000 EA Active …" at bounding box center [786, 244] width 271 height 112
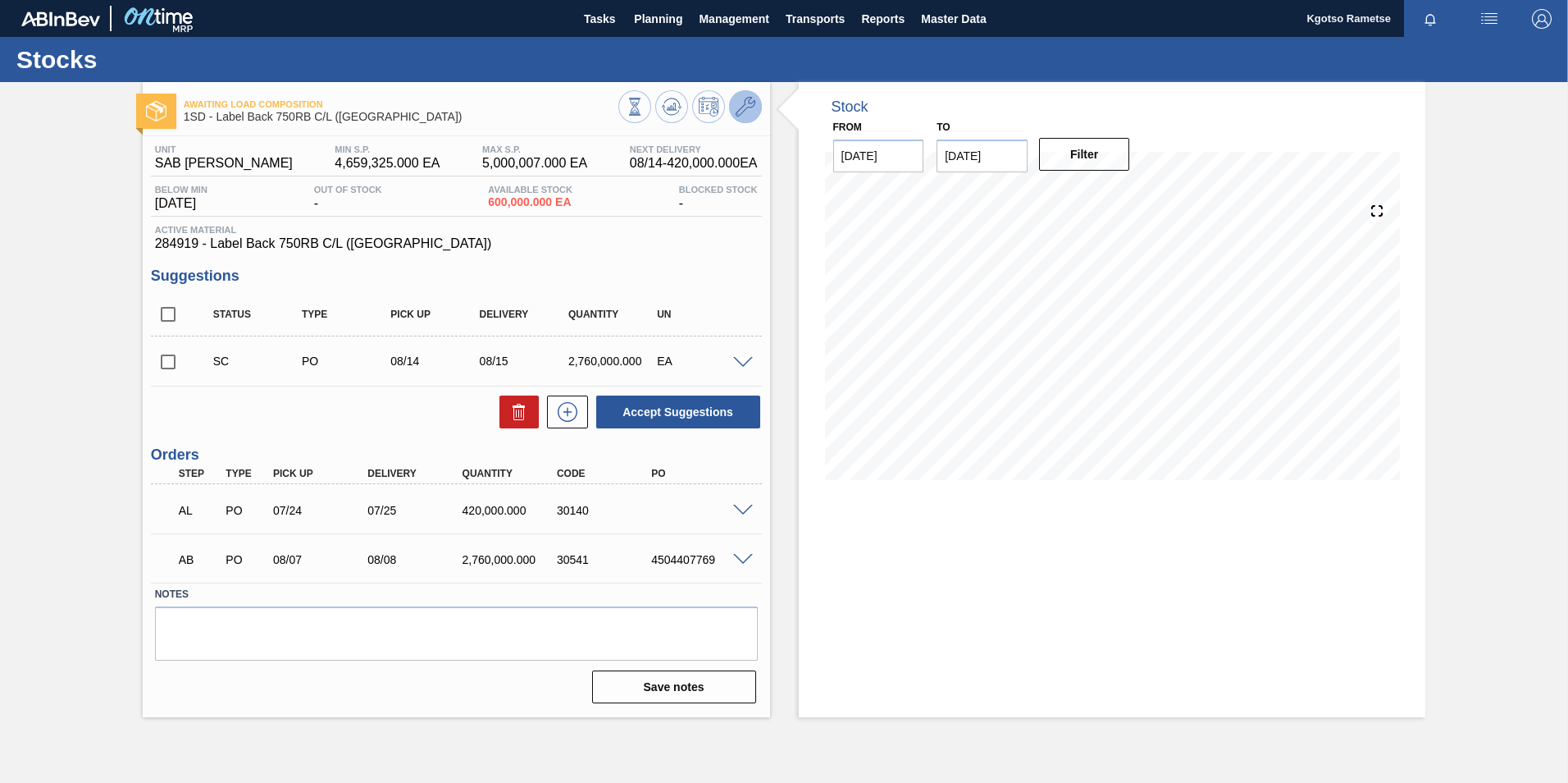
click at [742, 98] on icon at bounding box center [745, 107] width 20 height 20
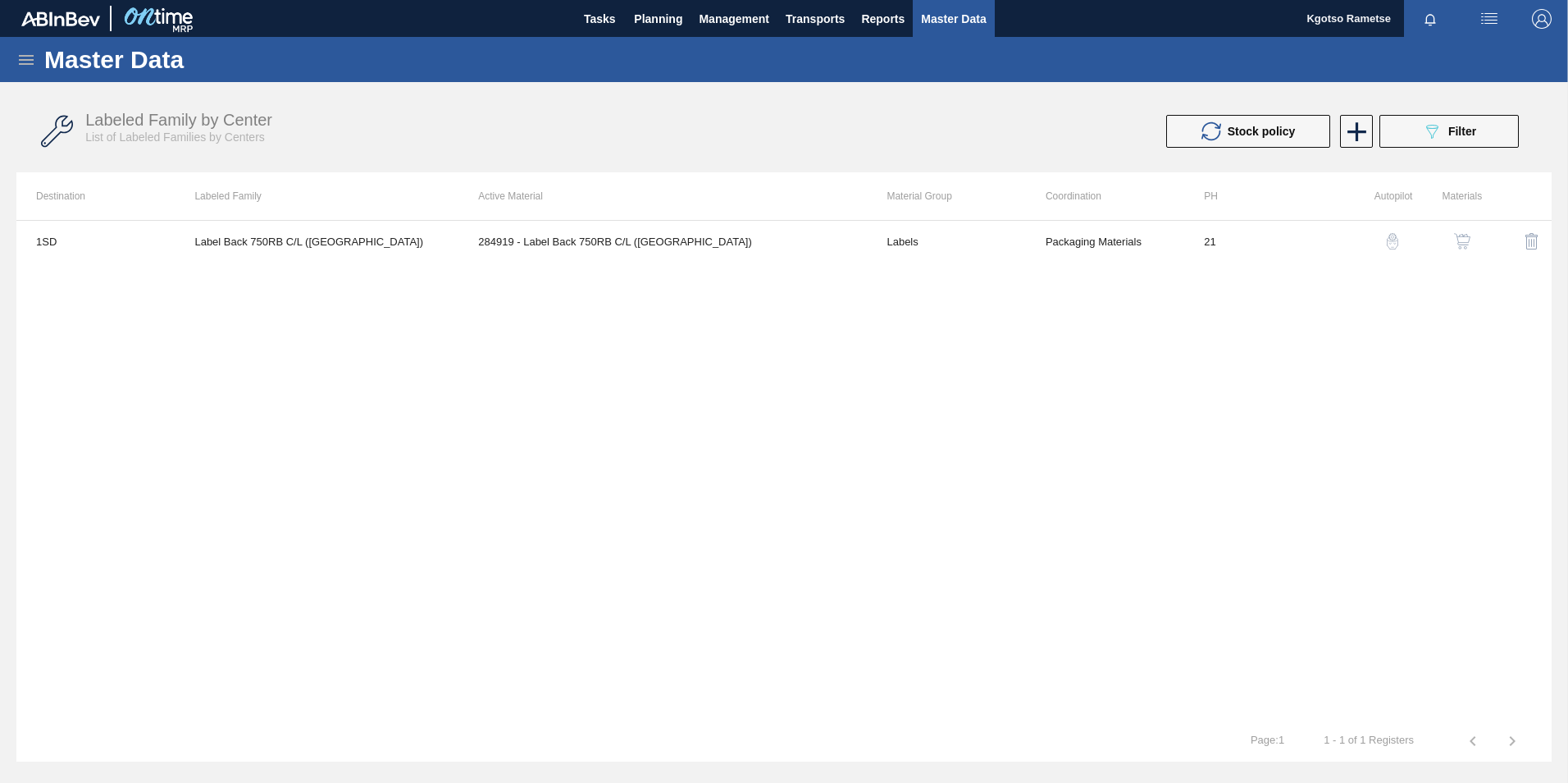
click at [1455, 230] on button "button" at bounding box center [1462, 241] width 39 height 39
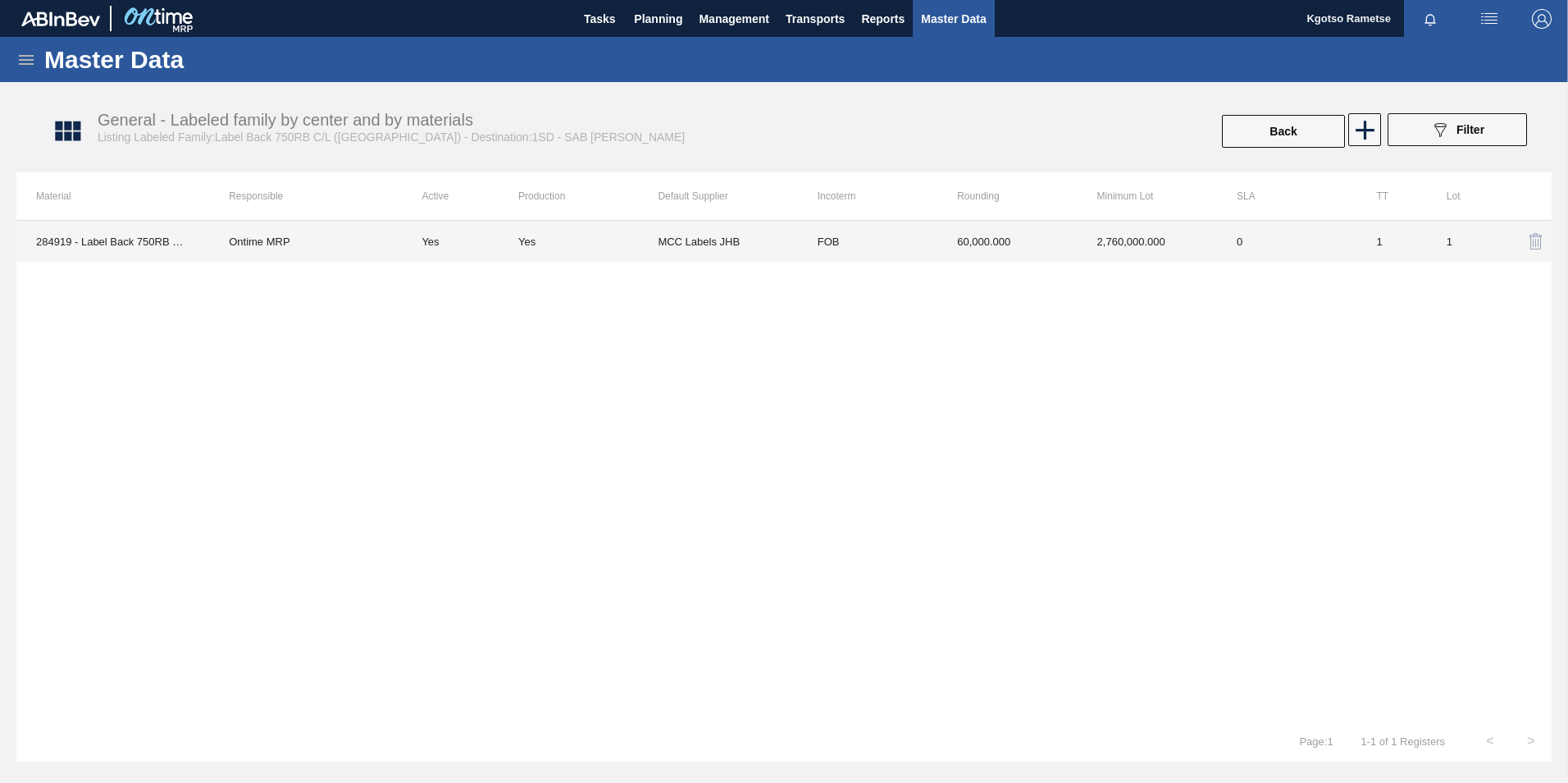
click at [969, 250] on td "60,000.000" at bounding box center [1007, 241] width 139 height 41
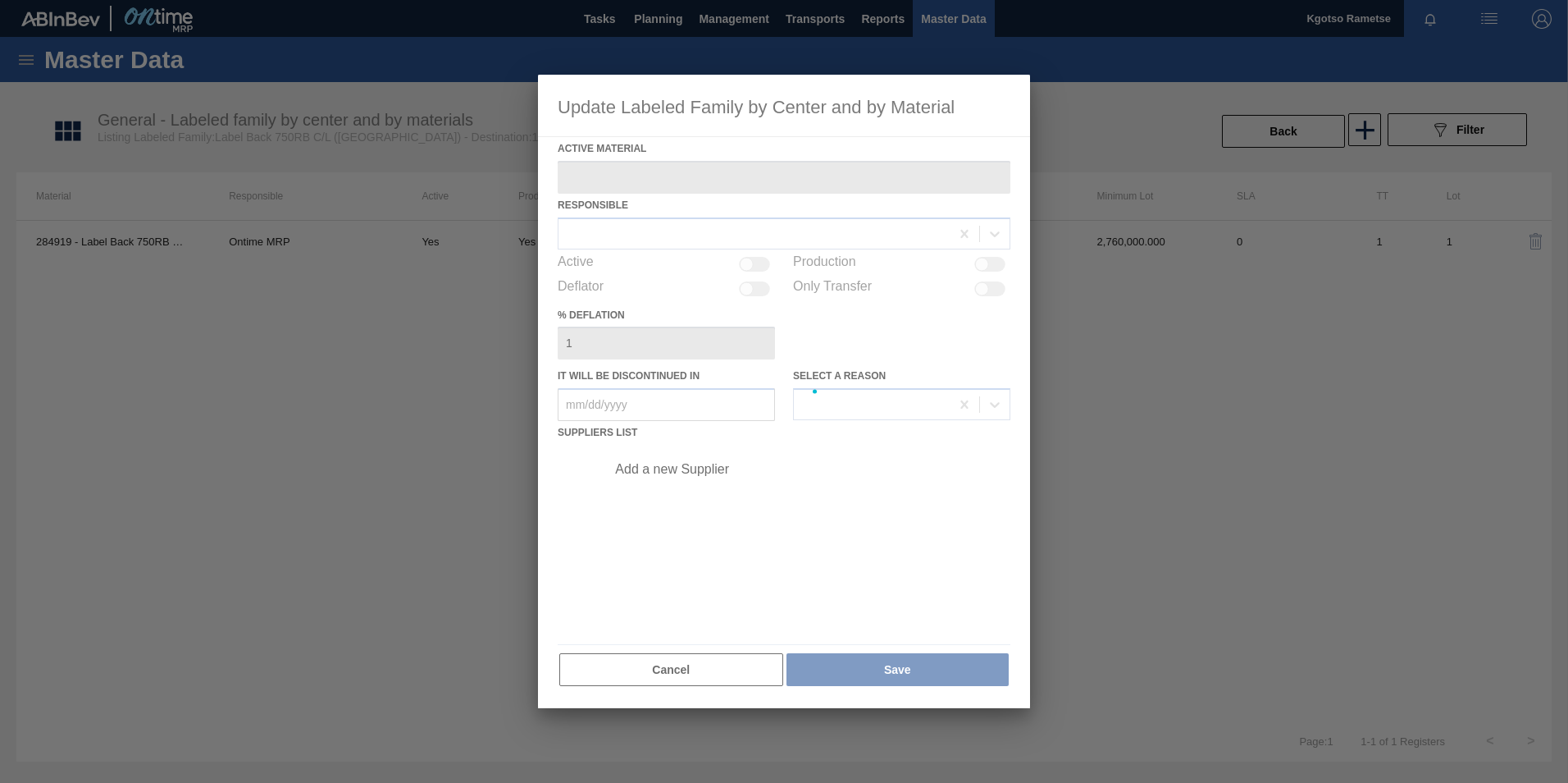
type Material "284919 - Label Back 750RB C/L (Hogwarts)"
checkbox input "true"
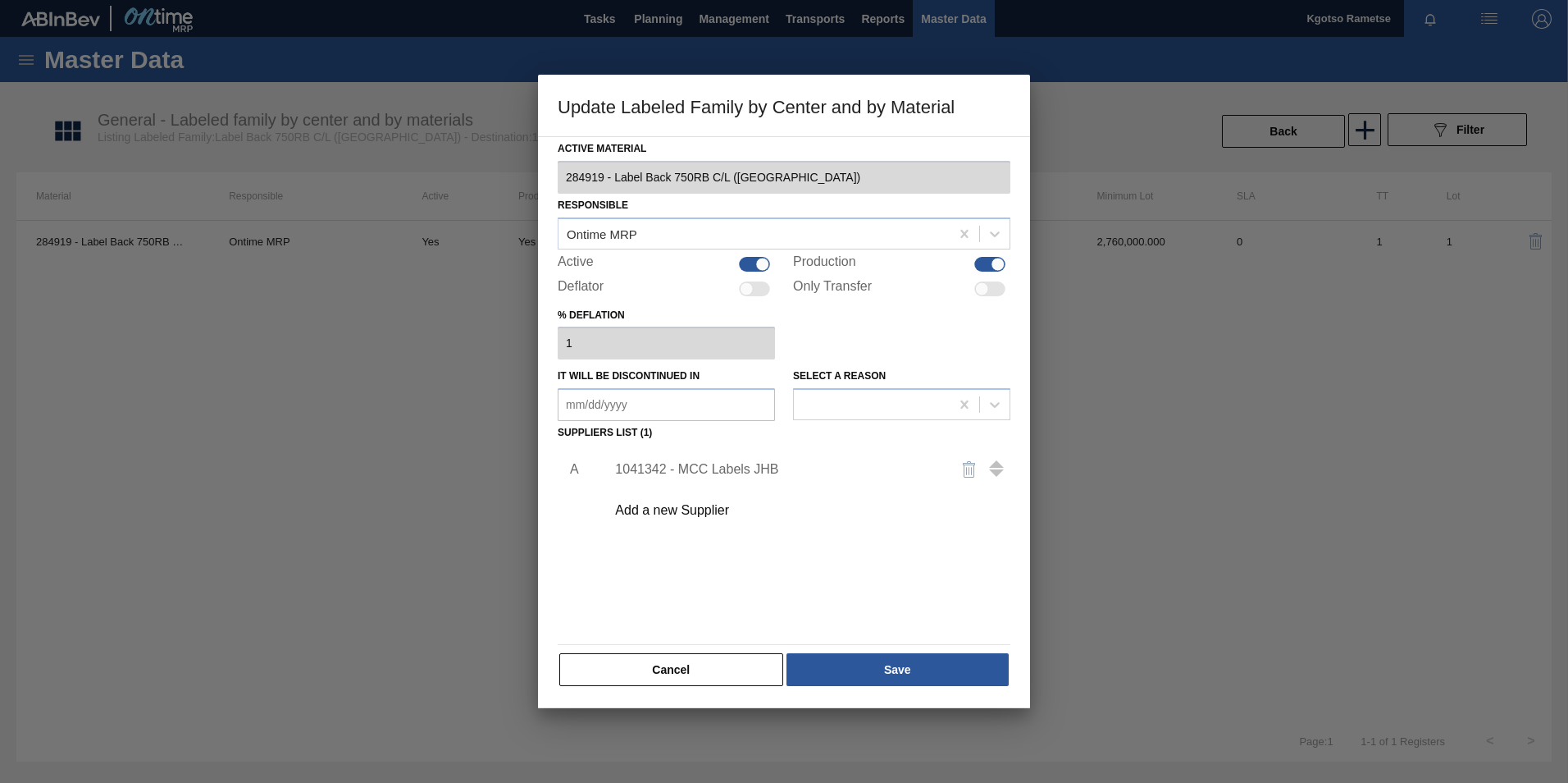
click at [708, 469] on div "1041342 - MCC Labels JHB" at bounding box center [776, 469] width 322 height 15
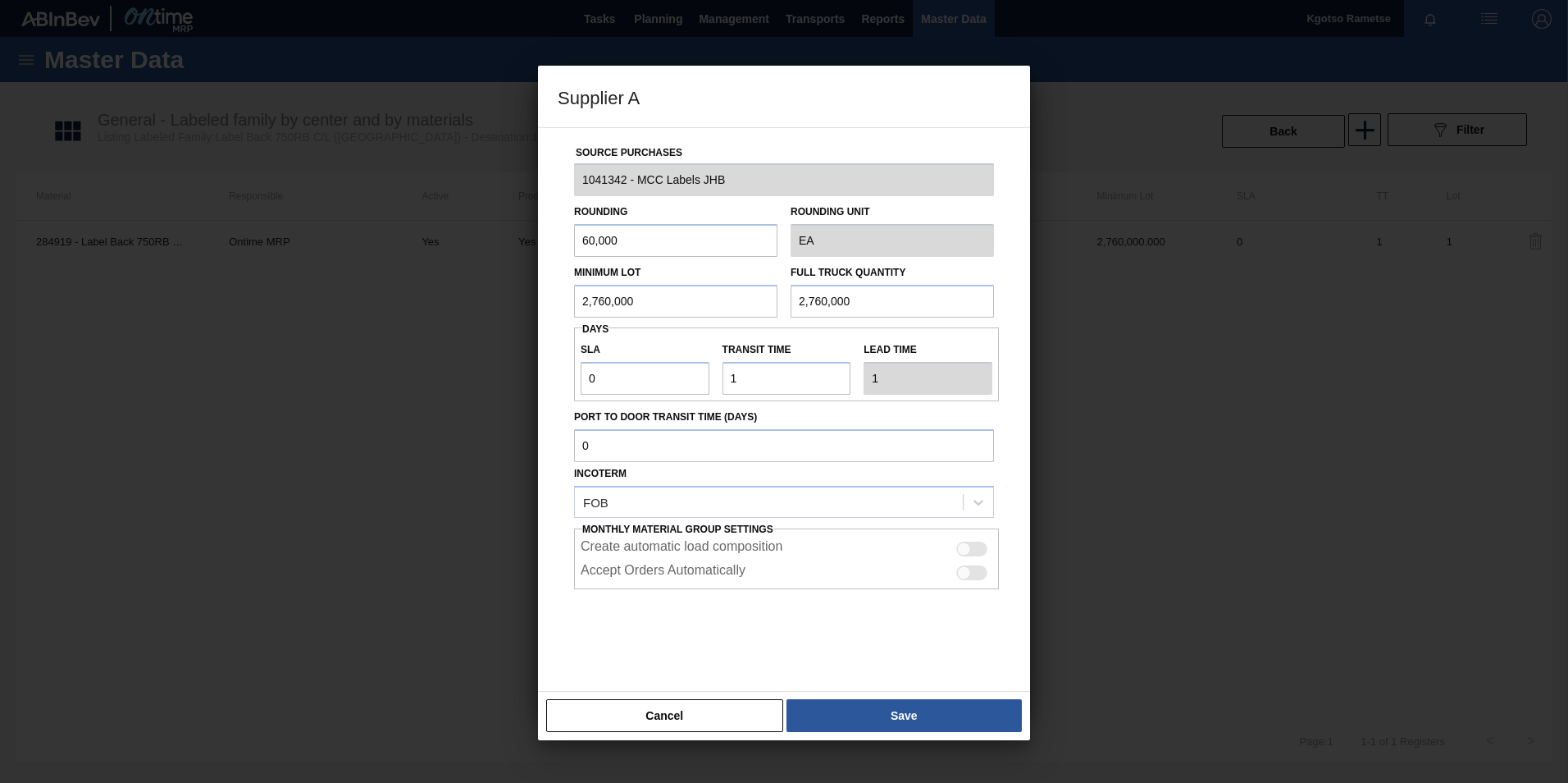
drag, startPoint x: 652, startPoint y: 298, endPoint x: 488, endPoint y: 309, distance: 164.4
click at [491, 309] on div "Supplier A Source Purchases 1041342 - MCC Labels JHB Rounding 60,000 Rounding U…" at bounding box center [784, 392] width 1568 height 783
drag, startPoint x: 658, startPoint y: 287, endPoint x: 291, endPoint y: 308, distance: 367.6
click at [292, 308] on div "Supplier A Source Purchases 1041342 - MCC Labels JHB Rounding 60,000 Rounding U…" at bounding box center [784, 392] width 1568 height 783
type input "1,320,000"
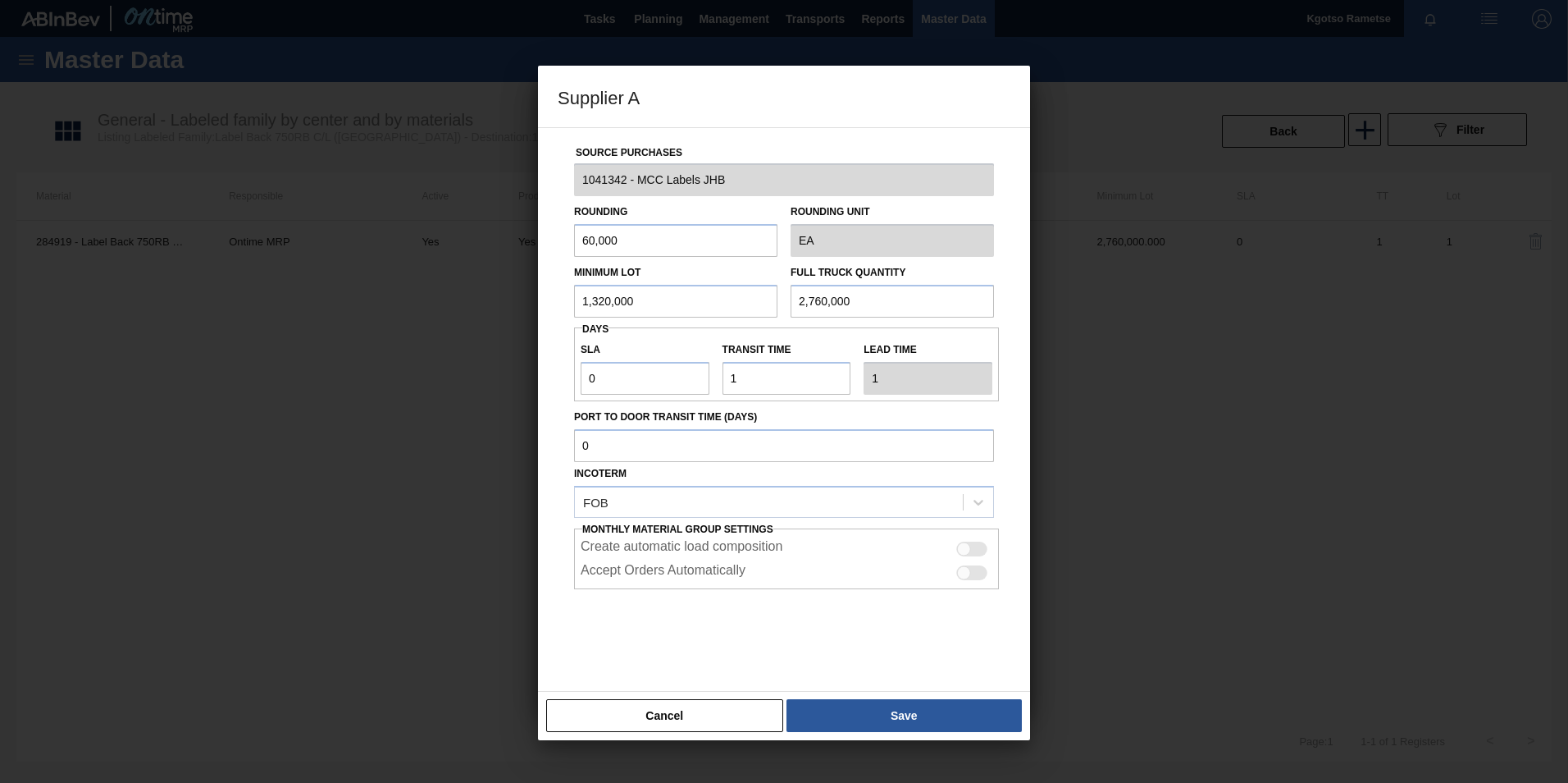
drag, startPoint x: 763, startPoint y: 306, endPoint x: 725, endPoint y: 306, distance: 38.0
click at [725, 306] on div "Minimum Lot 1,320,000 Full Truck Quantity 2,760,000" at bounding box center [784, 287] width 433 height 61
paste input "1,32"
type input "1,320,000"
drag, startPoint x: 619, startPoint y: 234, endPoint x: 479, endPoint y: 242, distance: 140.2
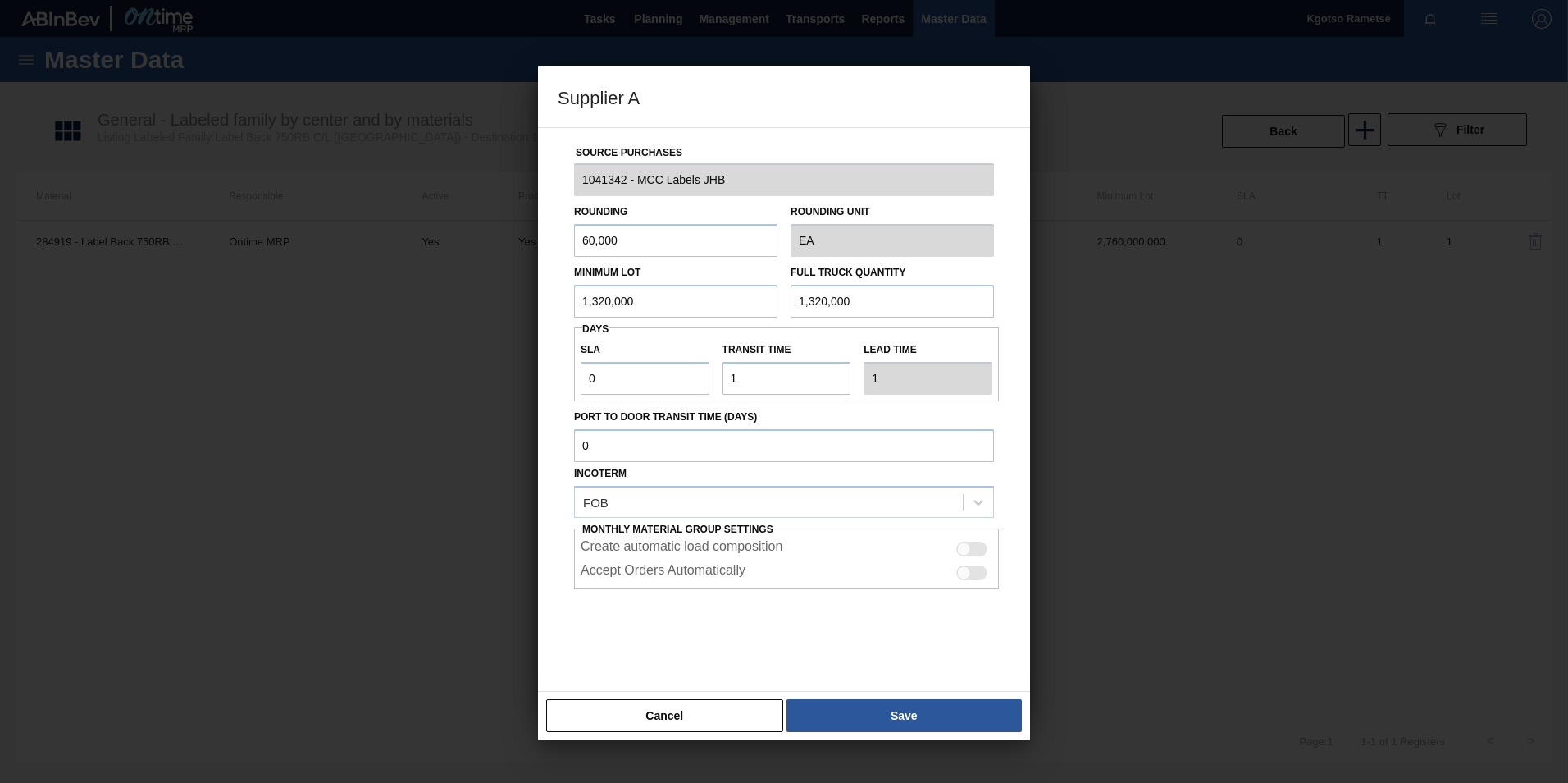
click at [482, 242] on div "Supplier A Source Purchases 1041342 - MCC Labels JHB Rounding 60,000 Rounding U…" at bounding box center [784, 392] width 1568 height 783
type input "1"
click at [939, 716] on button "Save" at bounding box center [904, 715] width 235 height 32
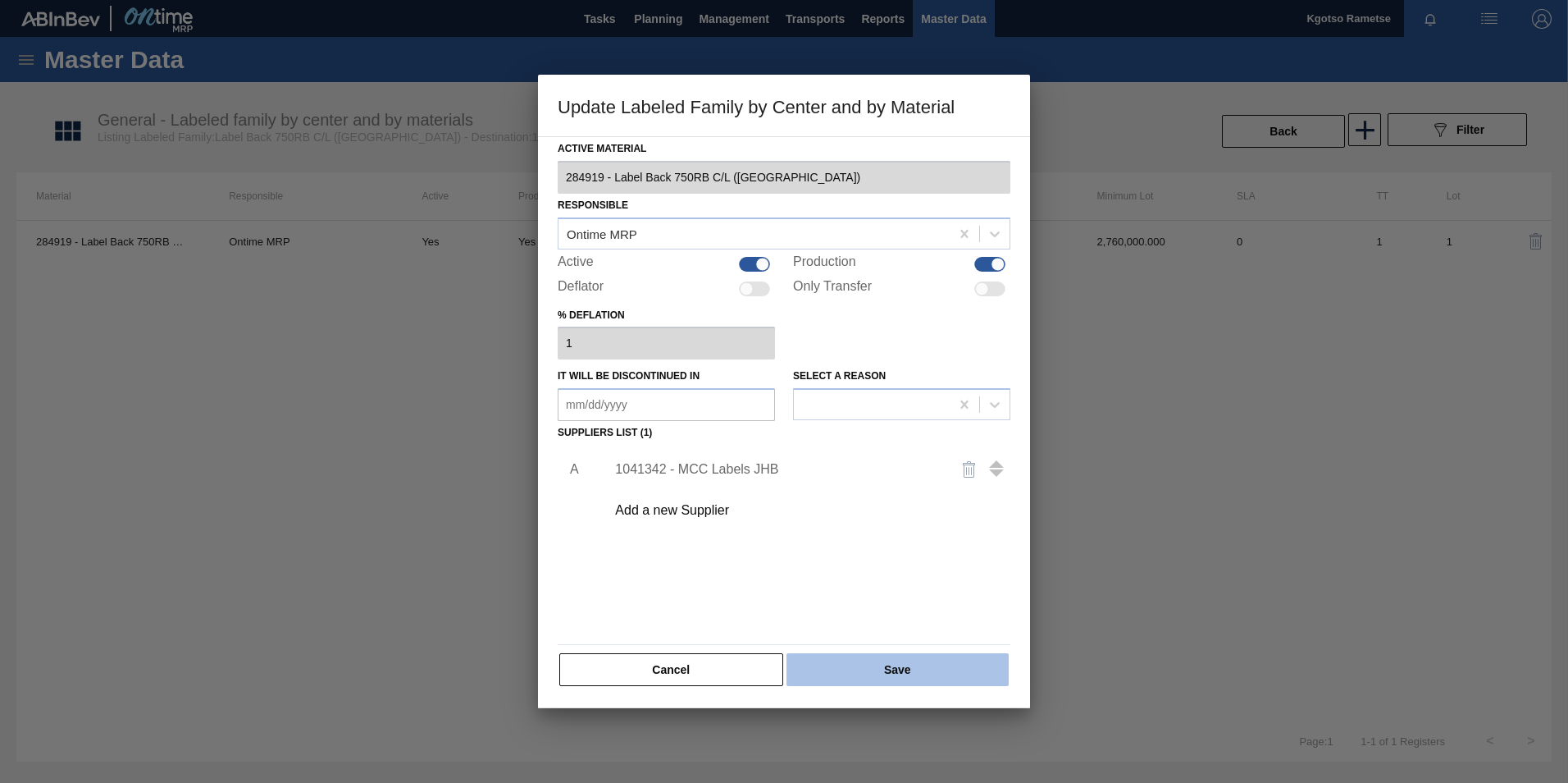
click at [910, 676] on button "Save" at bounding box center [897, 669] width 223 height 32
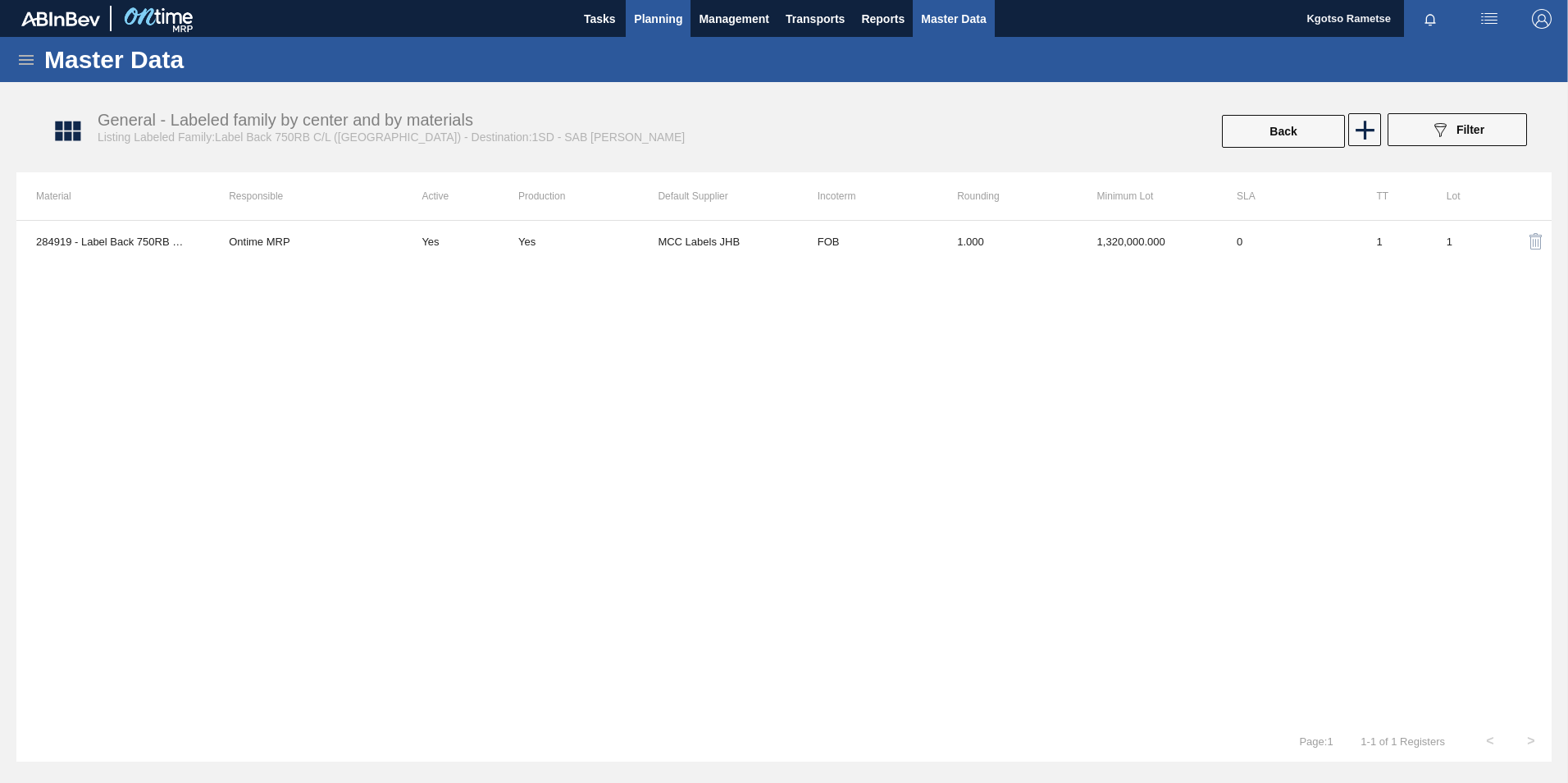
click at [655, 20] on span "Planning" at bounding box center [657, 19] width 48 height 20
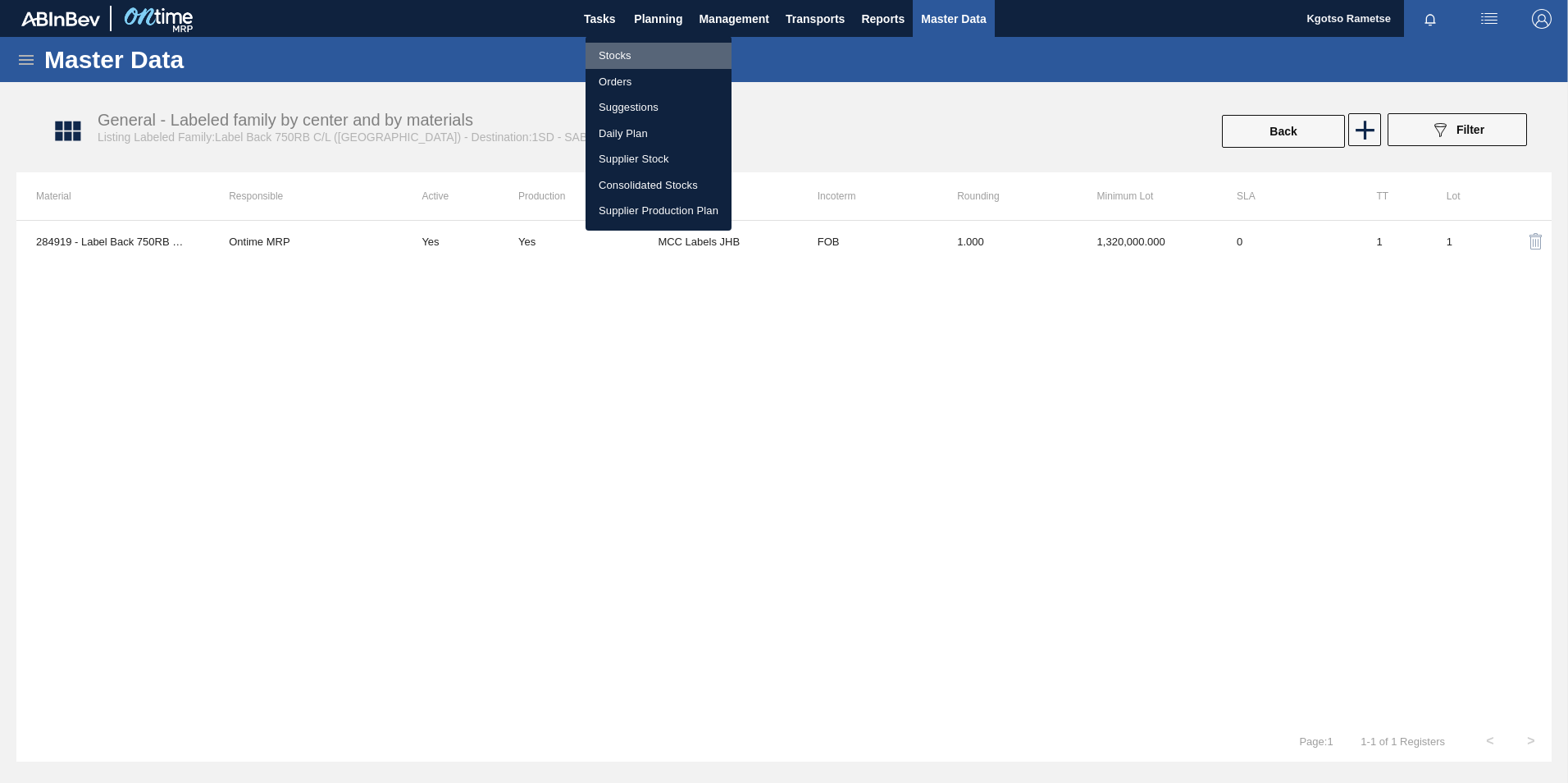
click at [629, 52] on li "Stocks" at bounding box center [658, 55] width 146 height 26
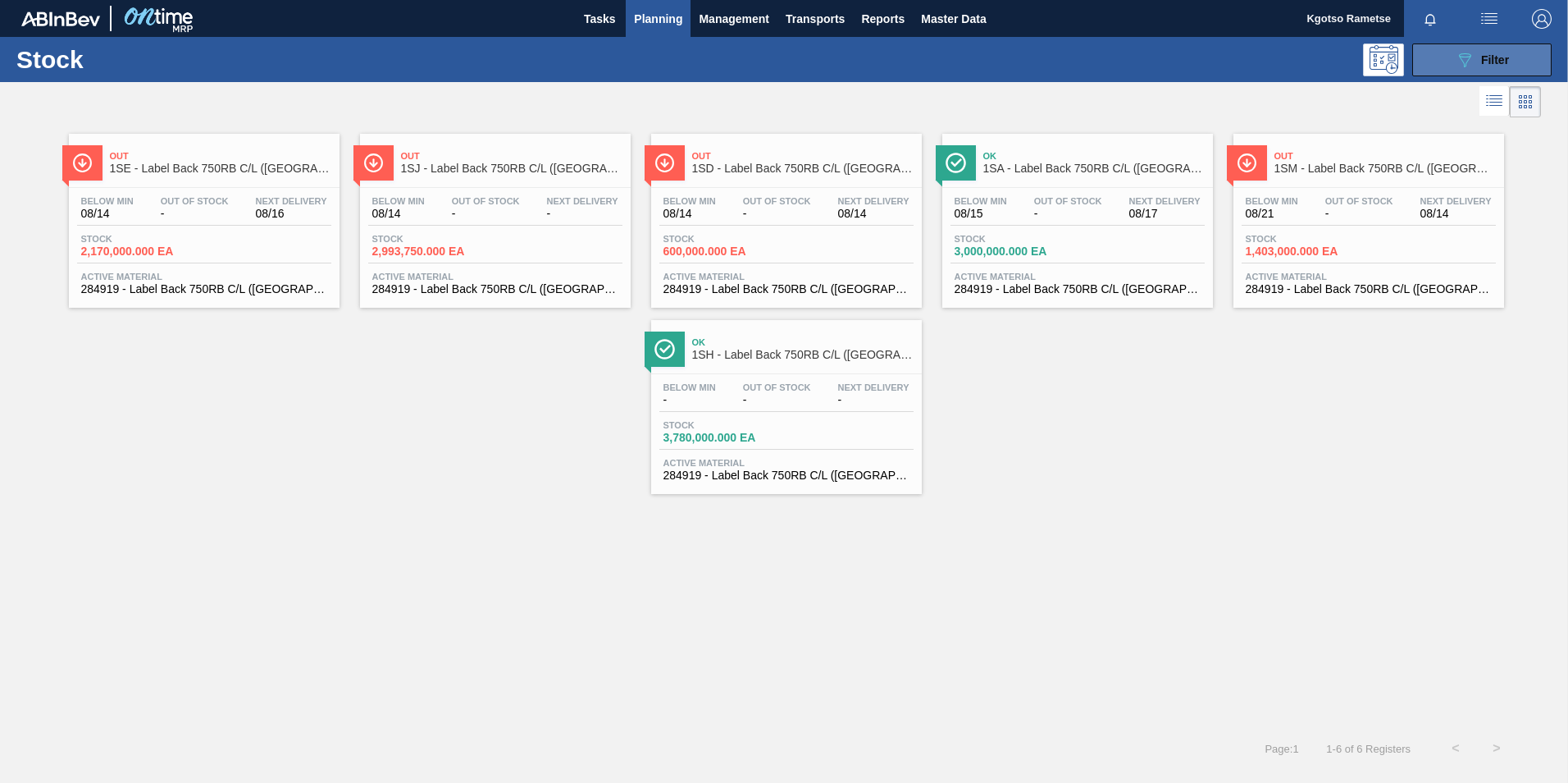
click at [1496, 60] on span "Filter" at bounding box center [1494, 59] width 27 height 13
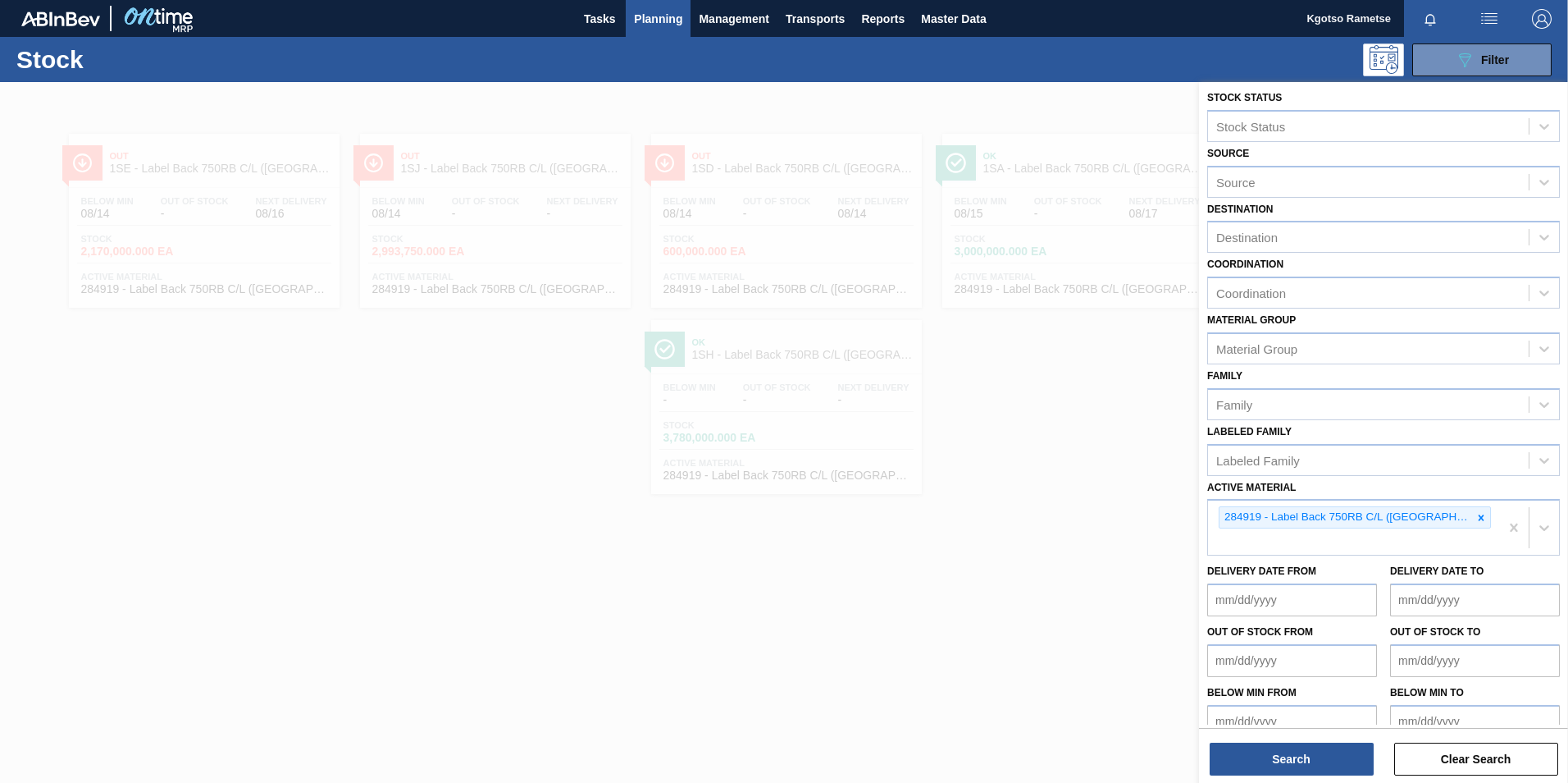
scroll to position [5, 0]
click at [1479, 515] on icon at bounding box center [1482, 517] width 6 height 6
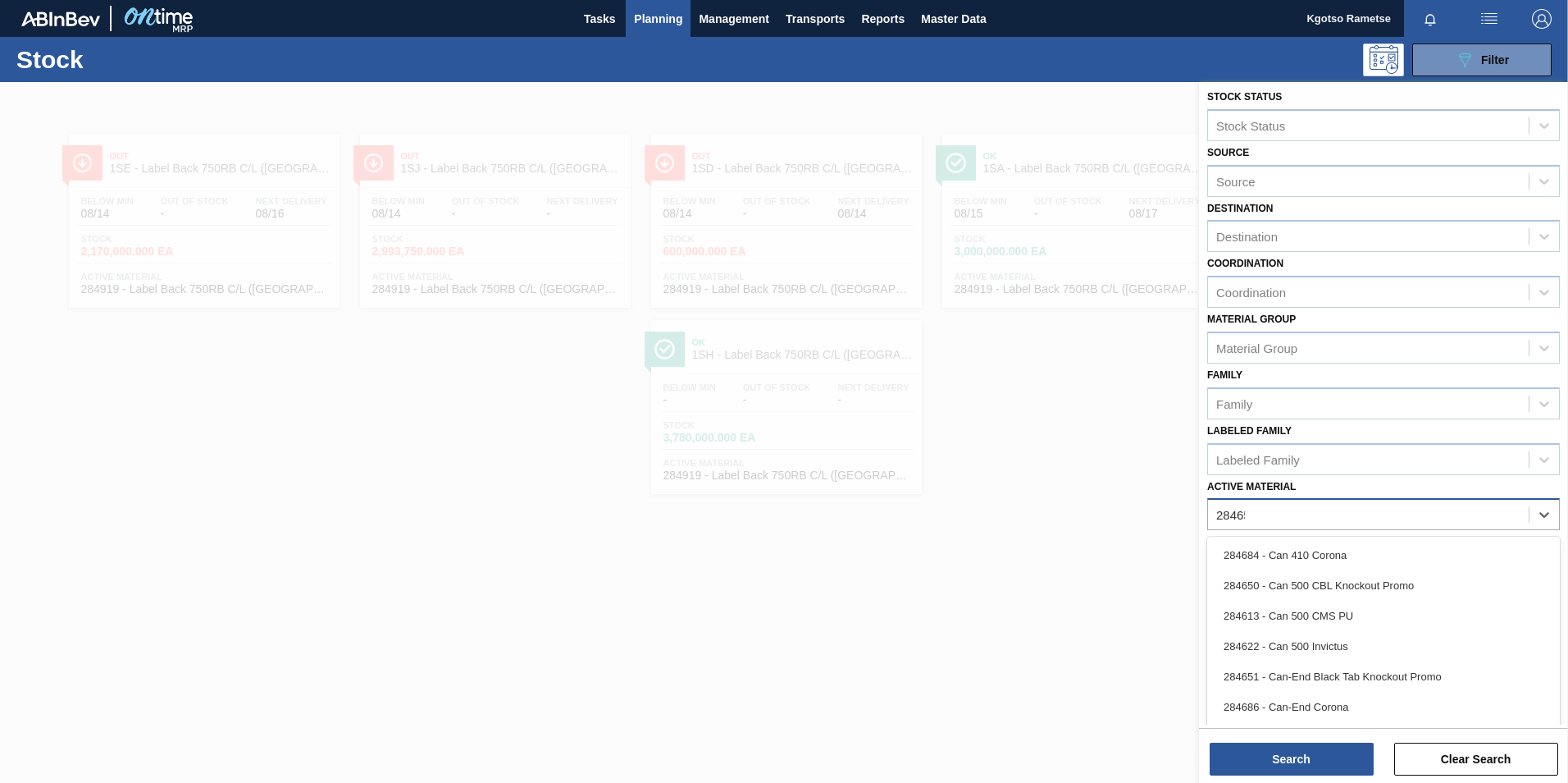
scroll to position [1, 0]
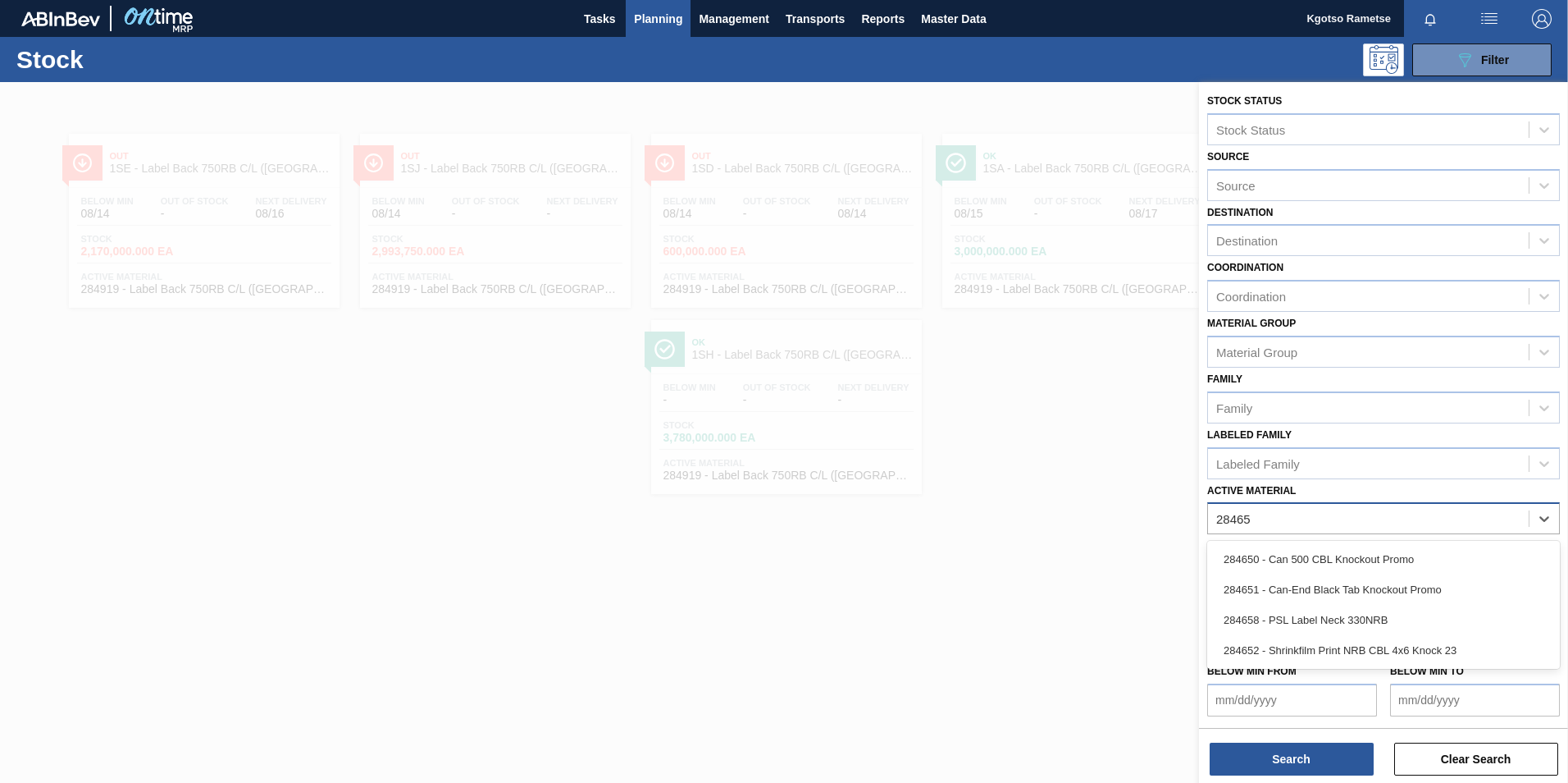
type Material "284658"
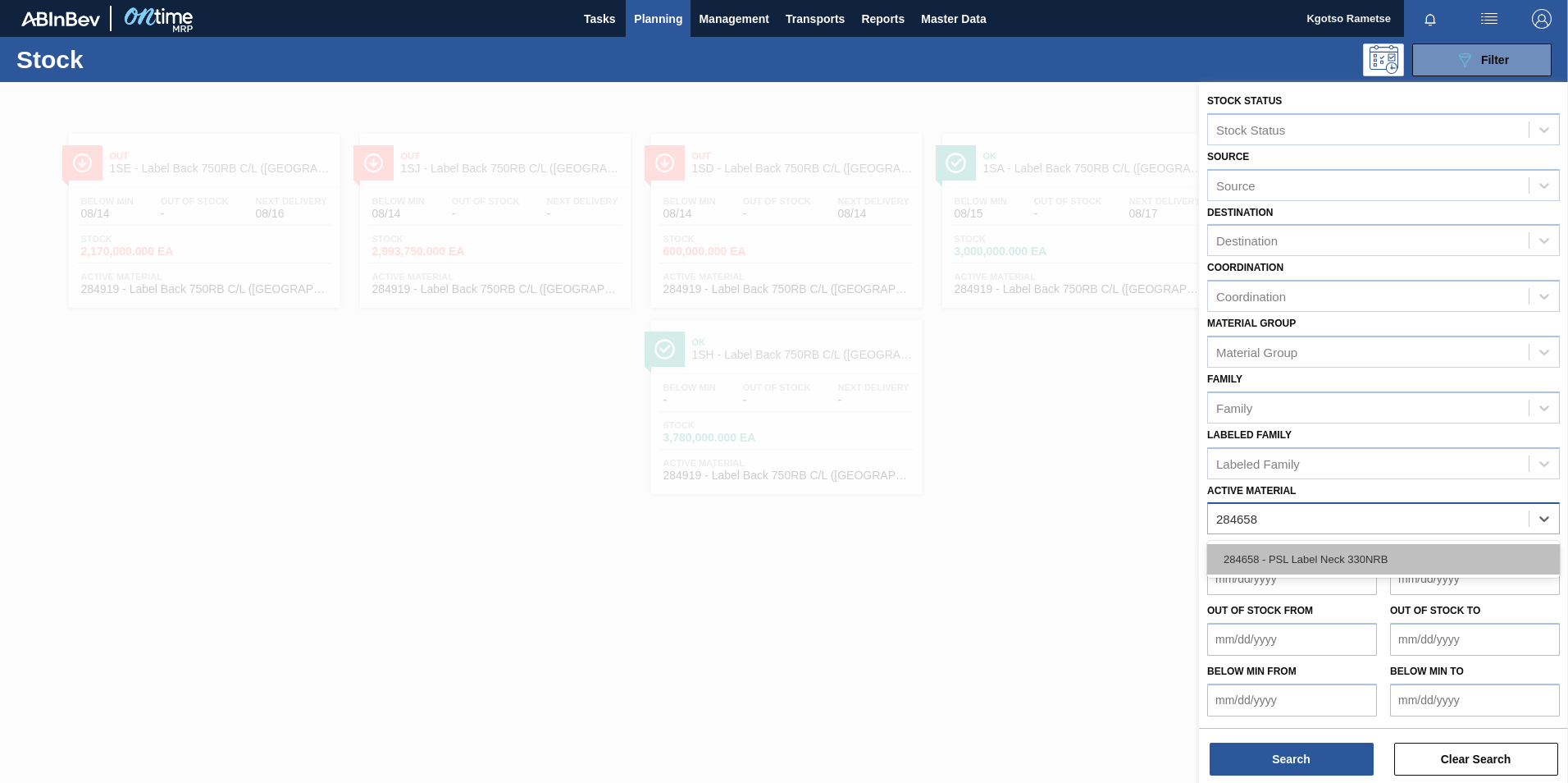
click at [1305, 565] on div "284658 - PSL Label Neck 330NRB" at bounding box center [1384, 558] width 353 height 30
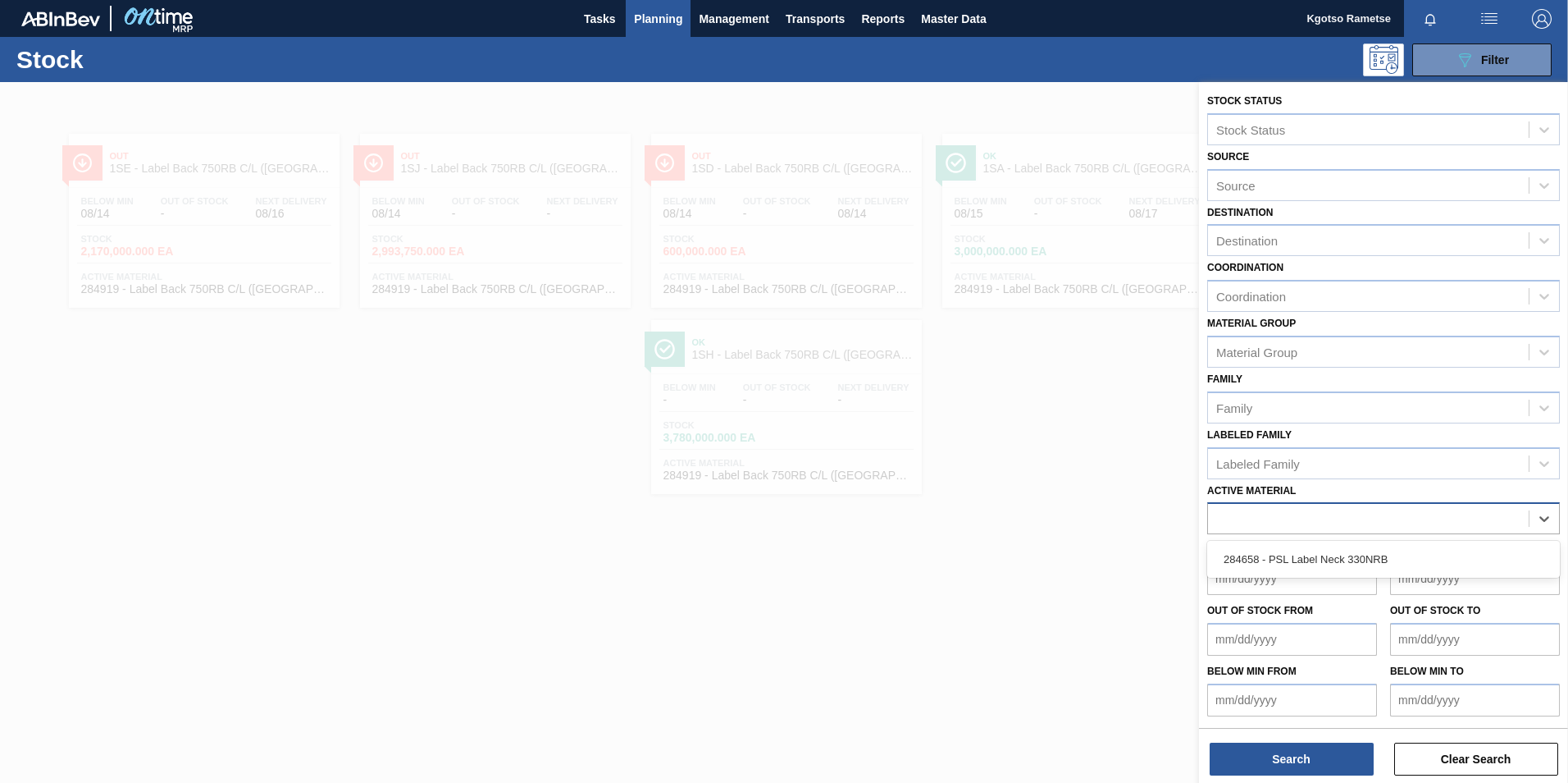
scroll to position [5, 0]
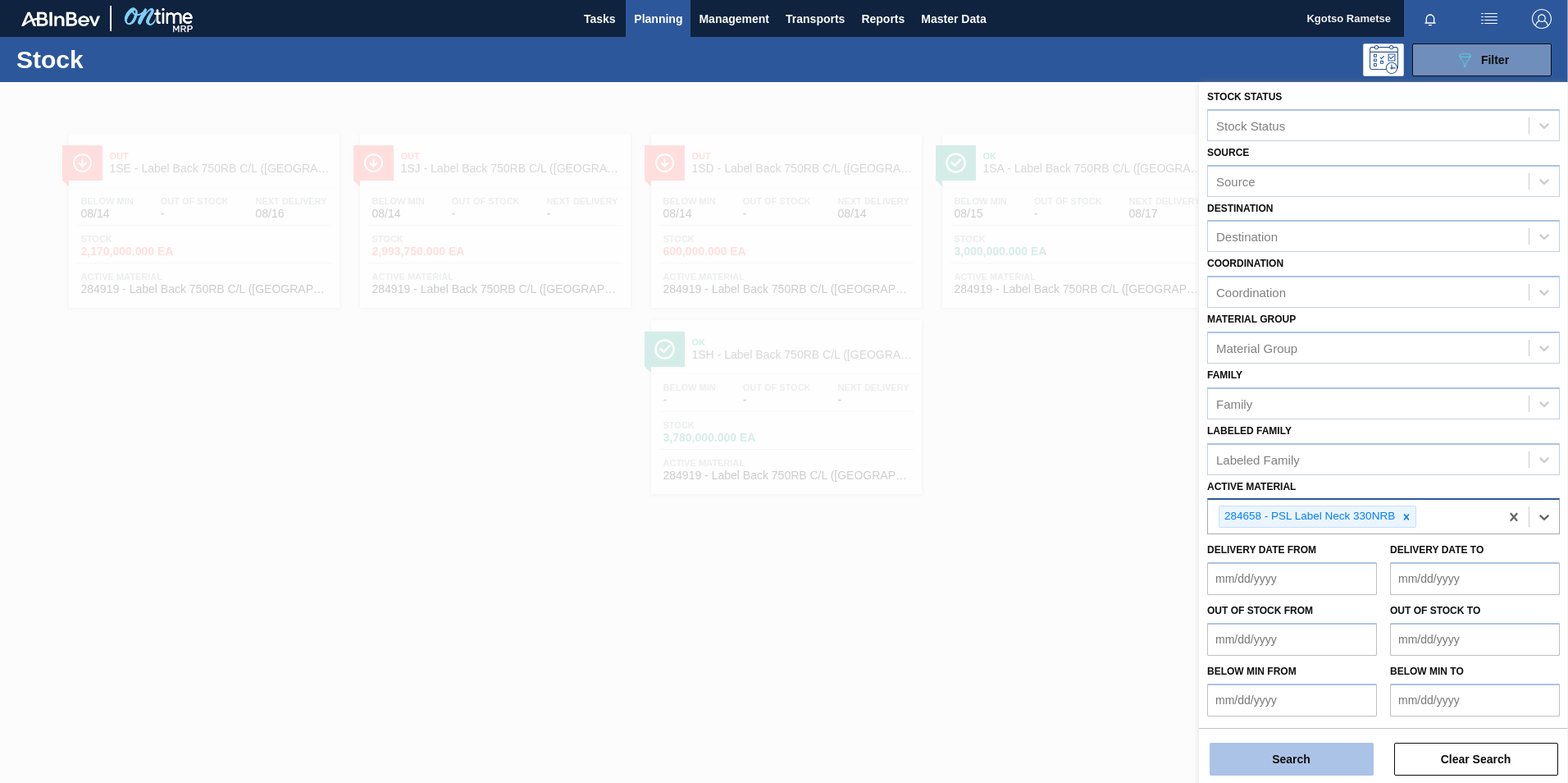
click at [1312, 747] on button "Search" at bounding box center [1291, 758] width 164 height 32
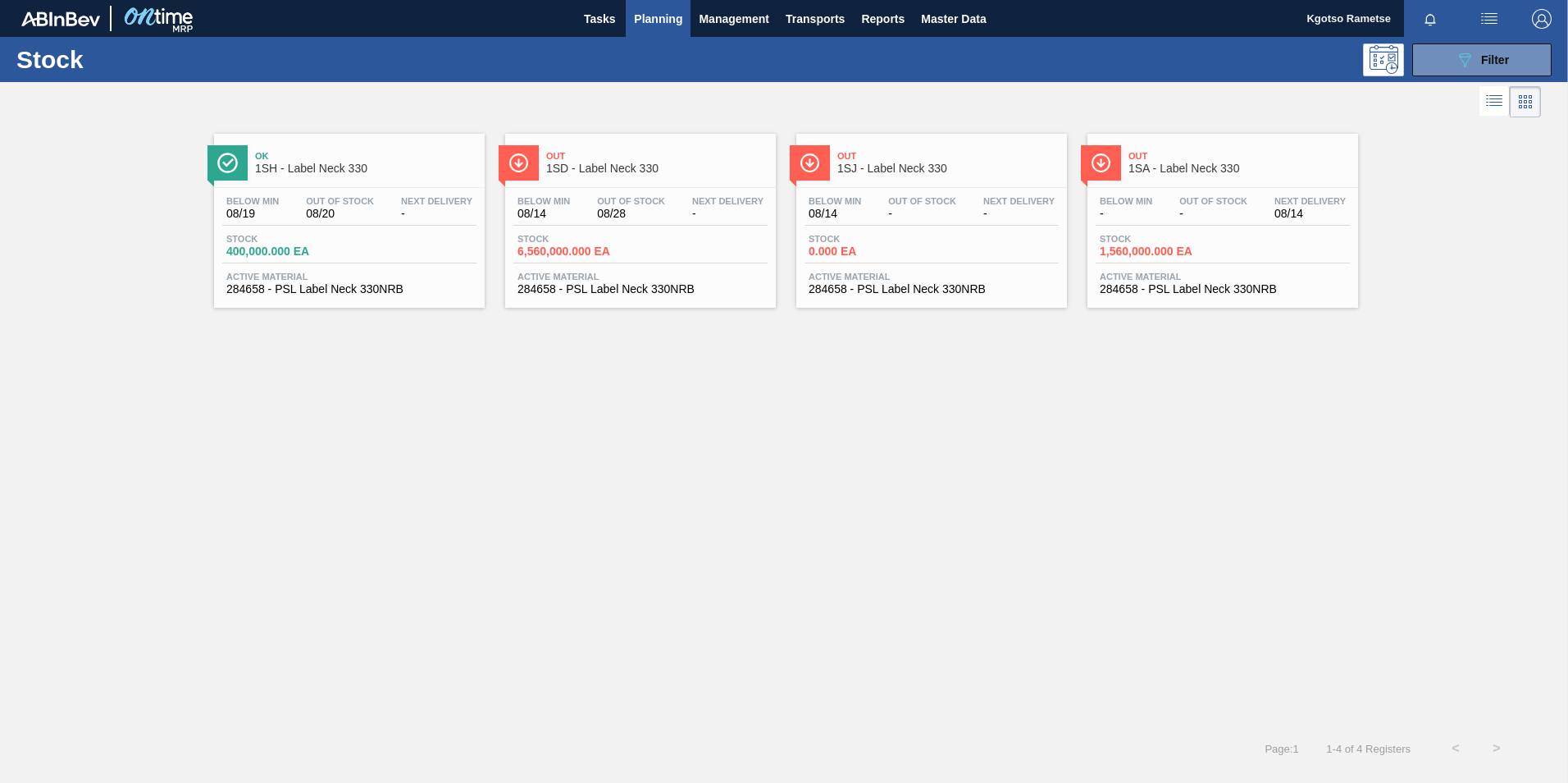
click at [591, 172] on span "1SD - Label Neck 330" at bounding box center [657, 169] width 222 height 13
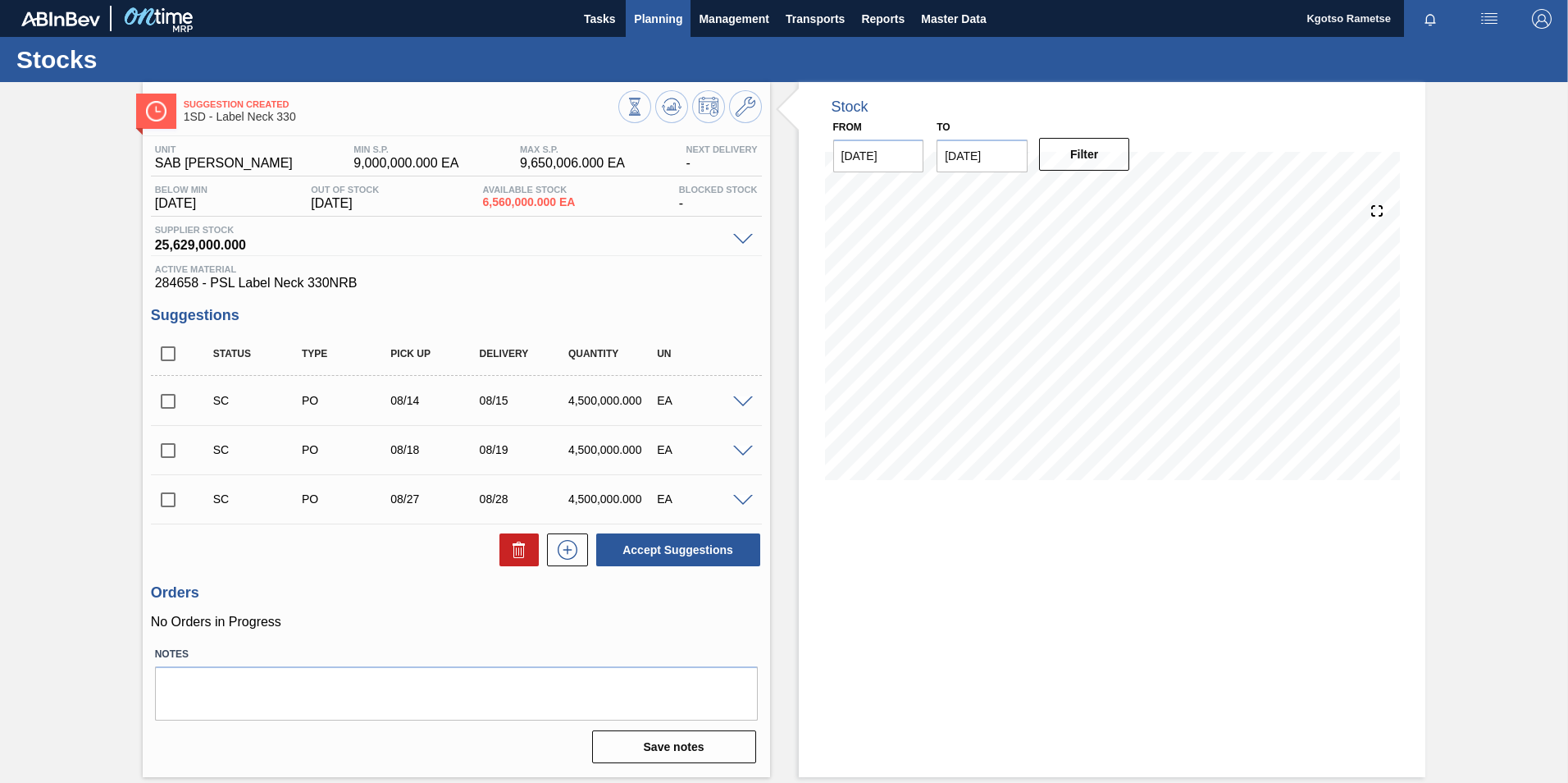
click at [659, 12] on span "Planning" at bounding box center [657, 19] width 48 height 20
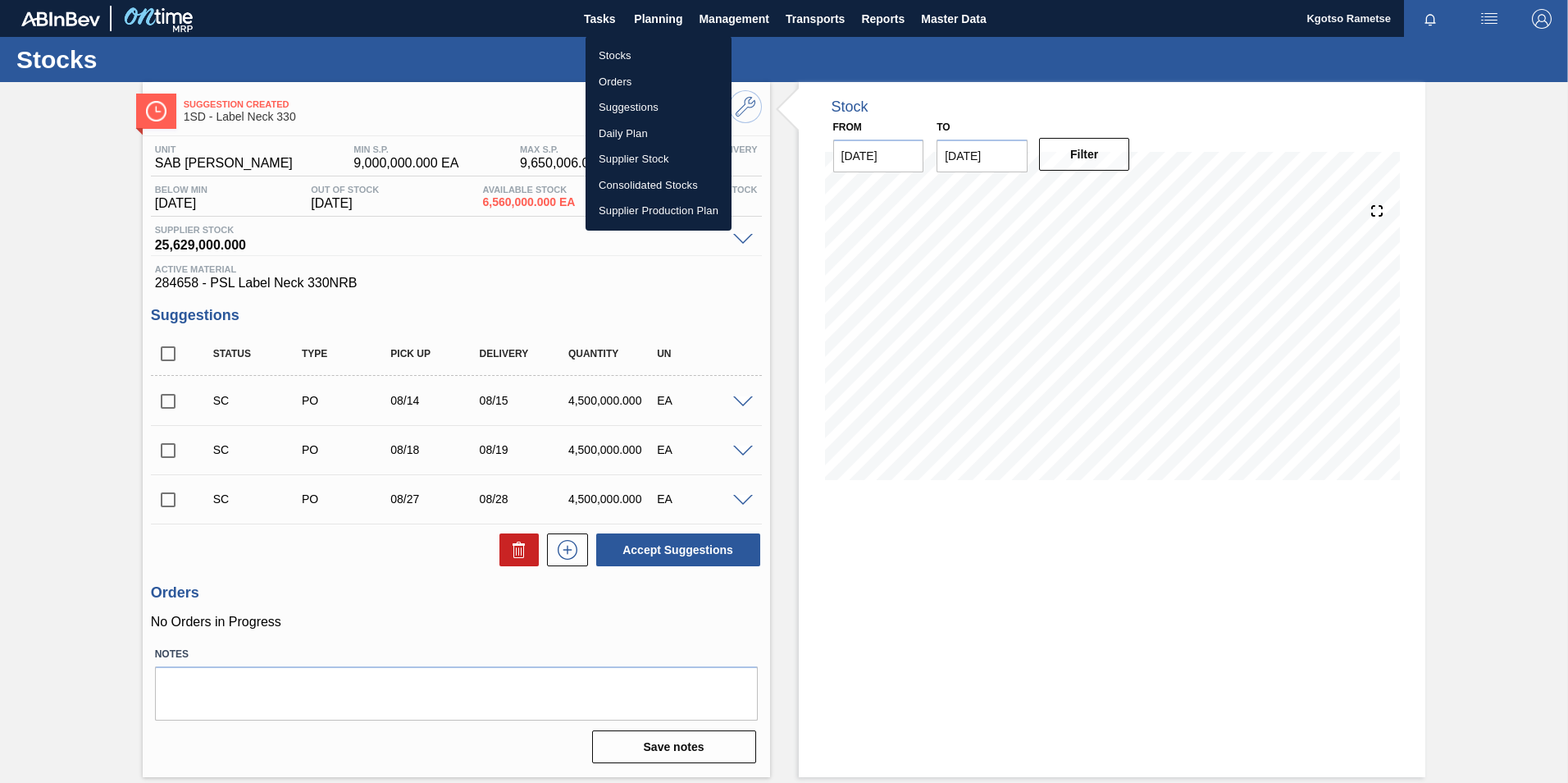
click at [624, 51] on li "Stocks" at bounding box center [658, 55] width 146 height 26
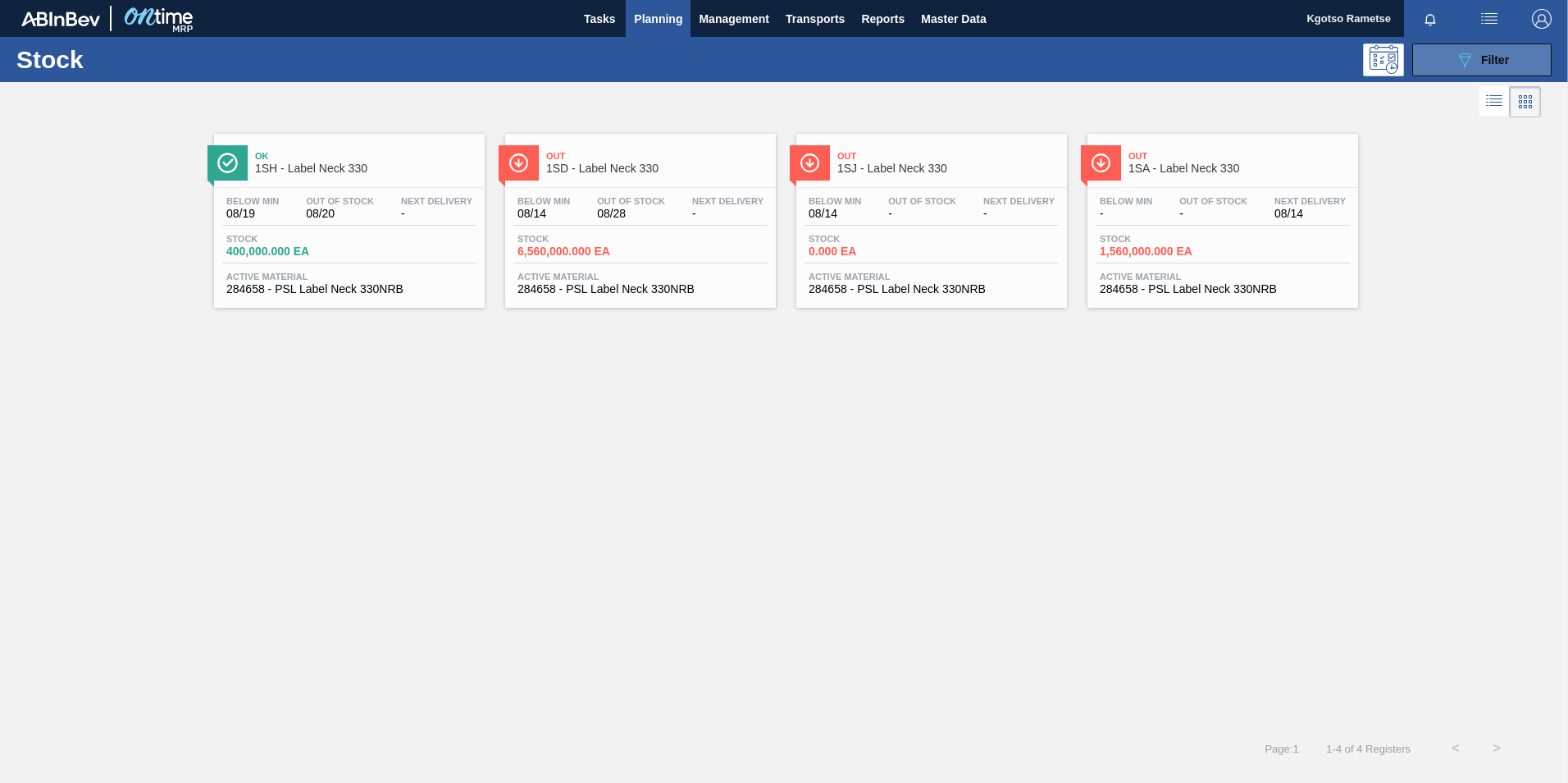
click at [1443, 45] on button "089F7B8B-B2A5-4AFE-B5C0-19BA573D28AC Filter" at bounding box center [1482, 59] width 139 height 32
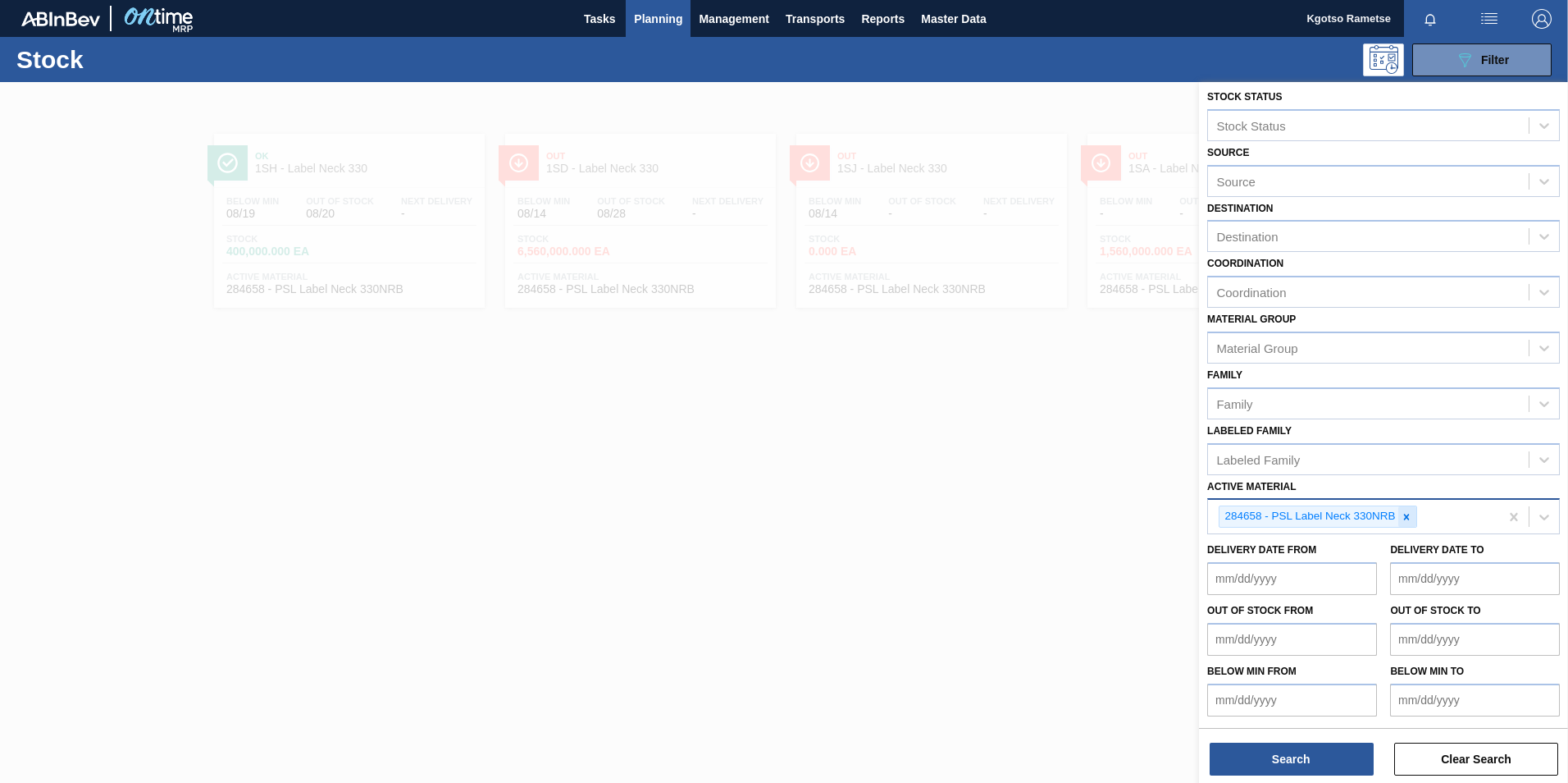
click at [1411, 520] on icon at bounding box center [1406, 517] width 12 height 12
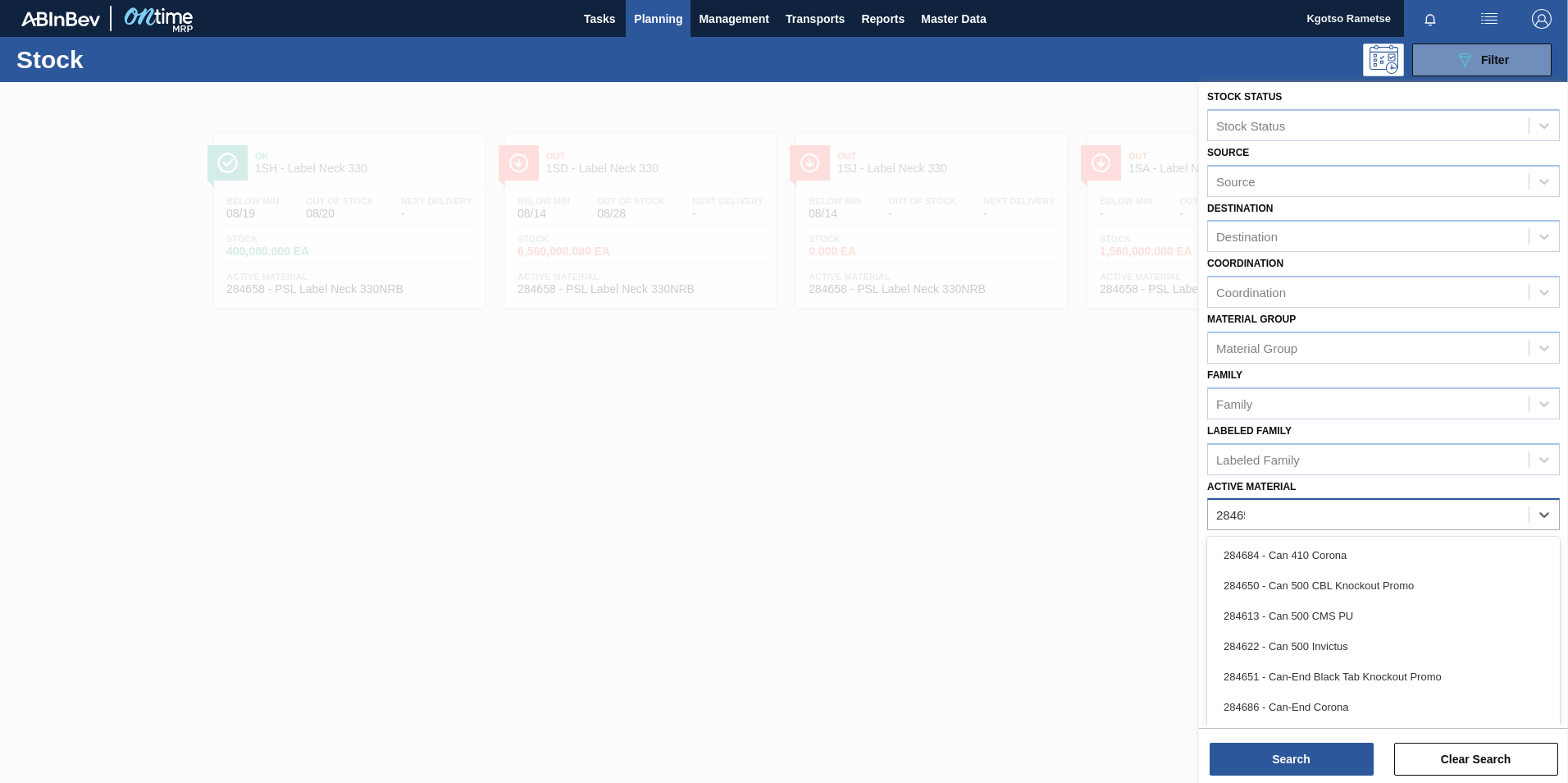
scroll to position [1, 0]
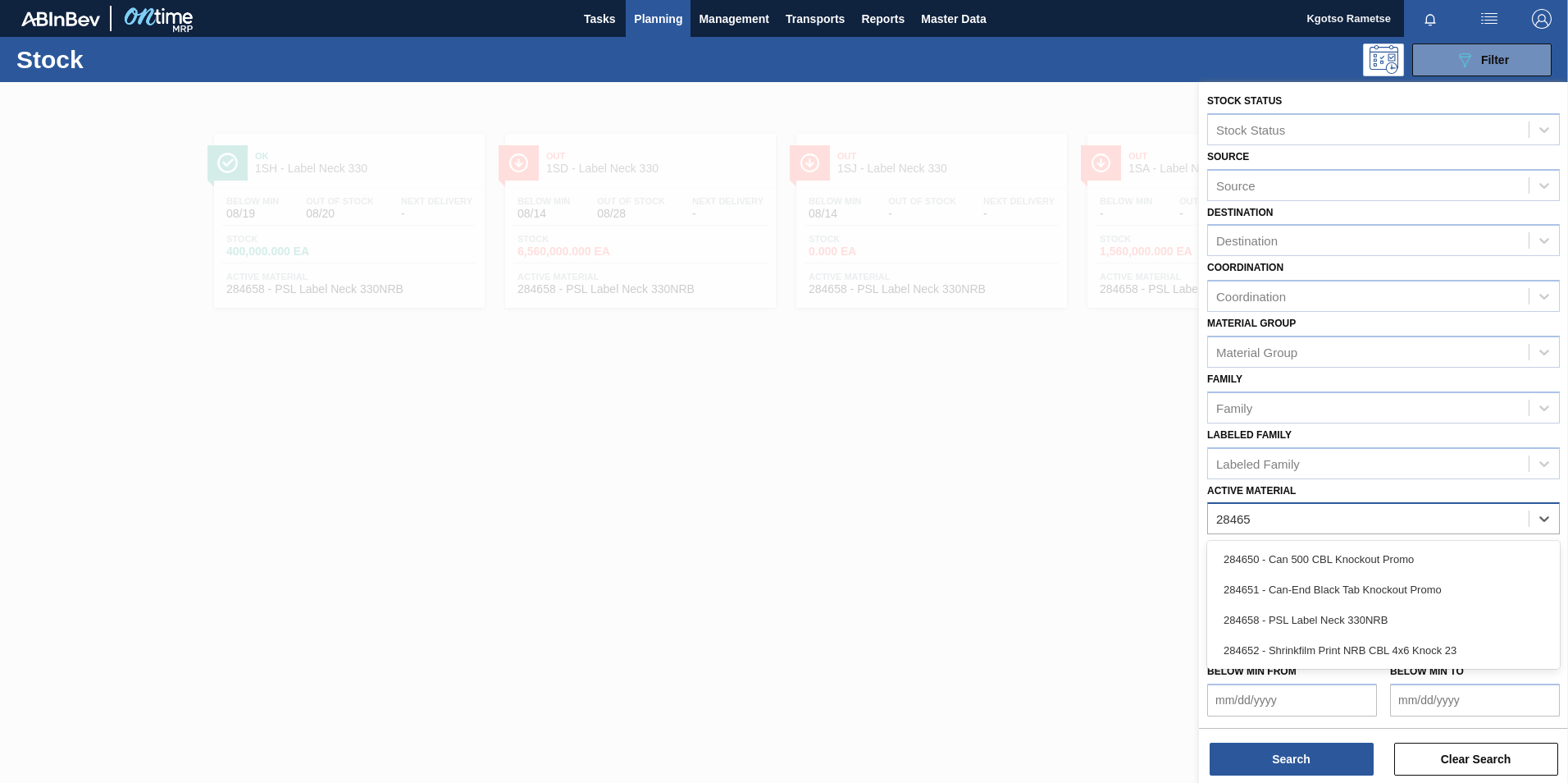
type Material "284658"
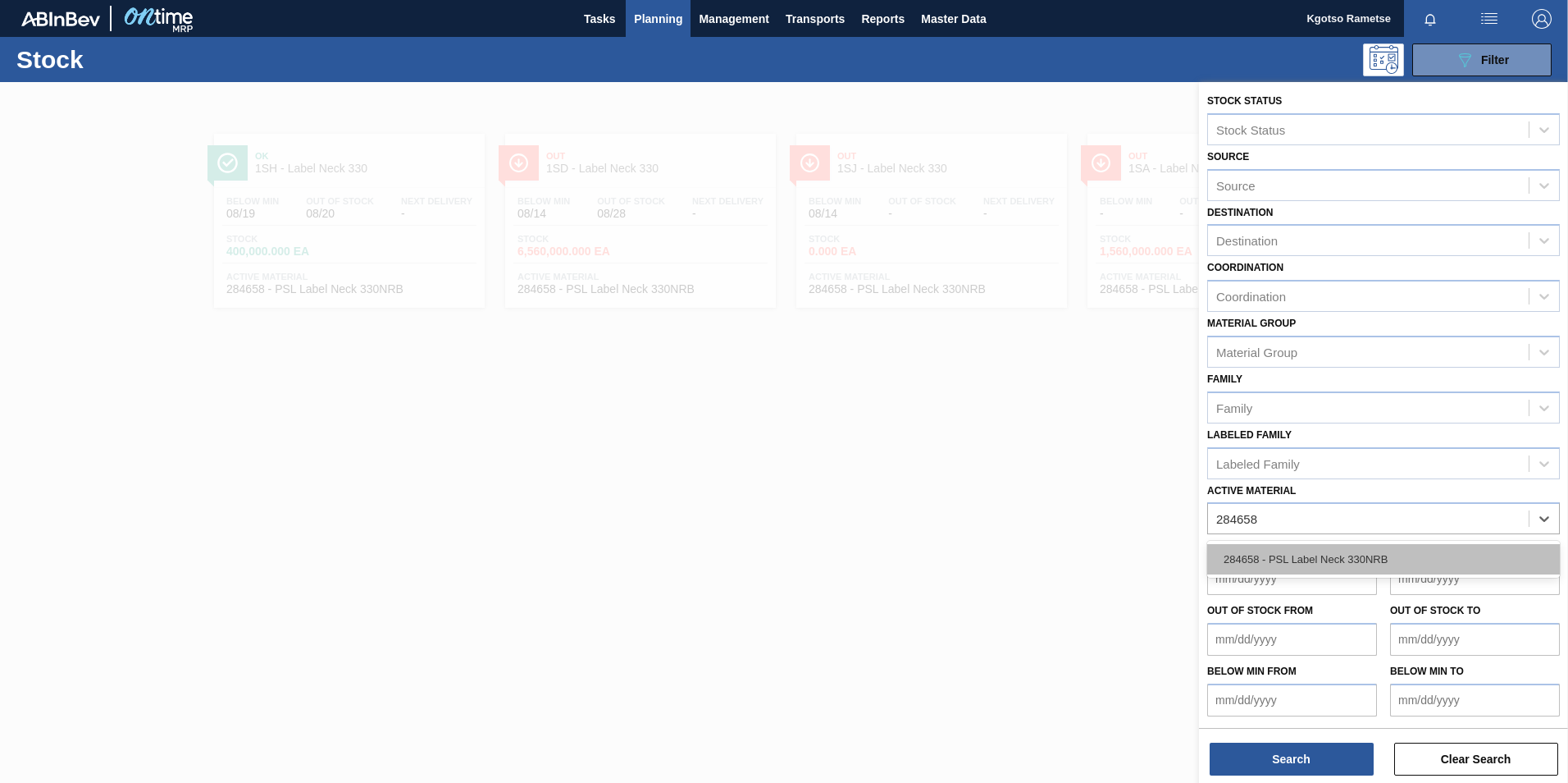
click at [1362, 551] on div "284658 - PSL Label Neck 330NRB" at bounding box center [1384, 558] width 353 height 30
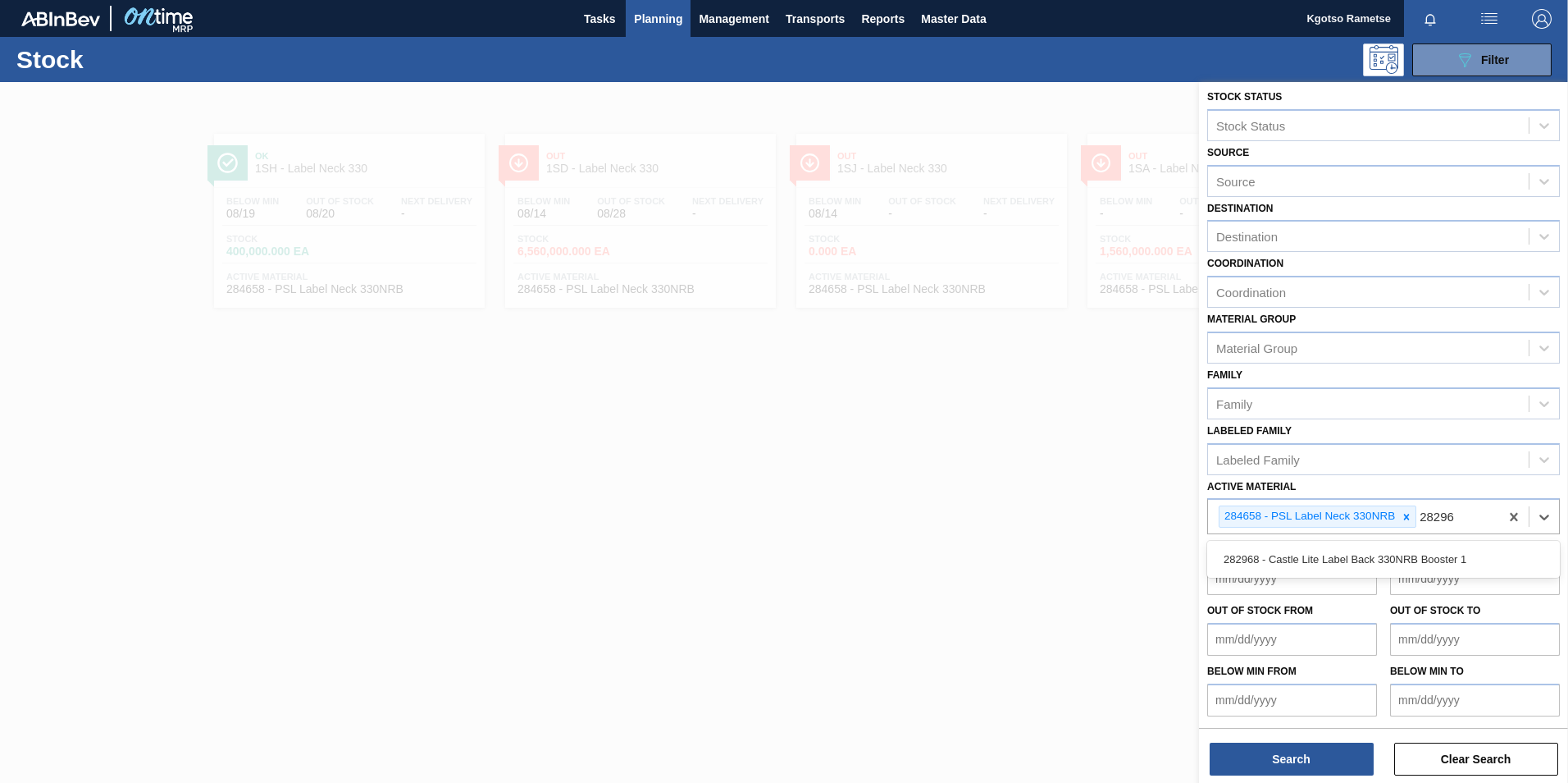
type Material "282968"
click at [1306, 555] on div "282968 - Castle Lite Label Back 330NRB Booster 1" at bounding box center [1384, 558] width 353 height 30
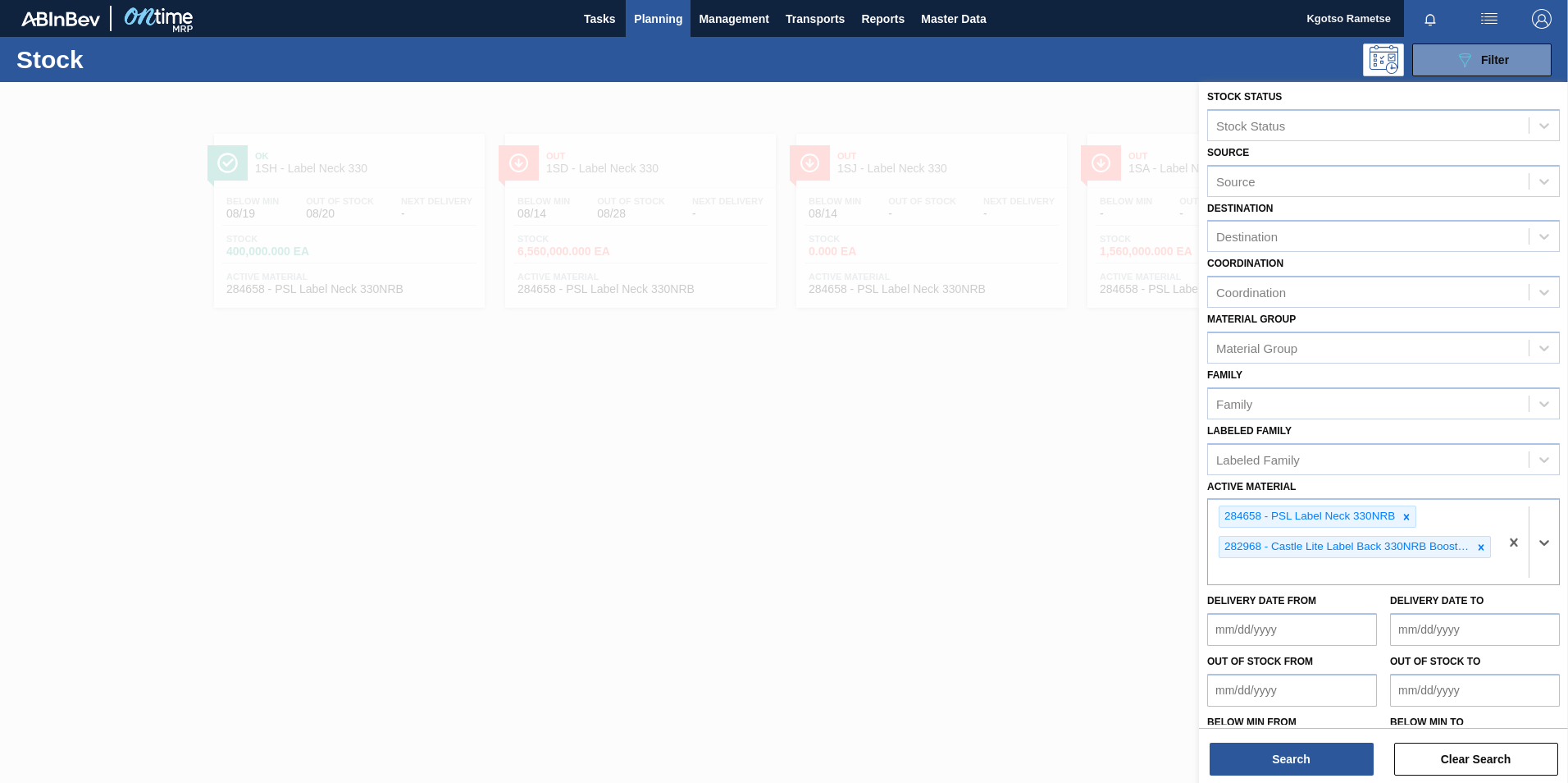
click at [1250, 737] on div "Search Clear Search" at bounding box center [1384, 751] width 369 height 46
click at [1250, 748] on button "Search" at bounding box center [1291, 758] width 164 height 32
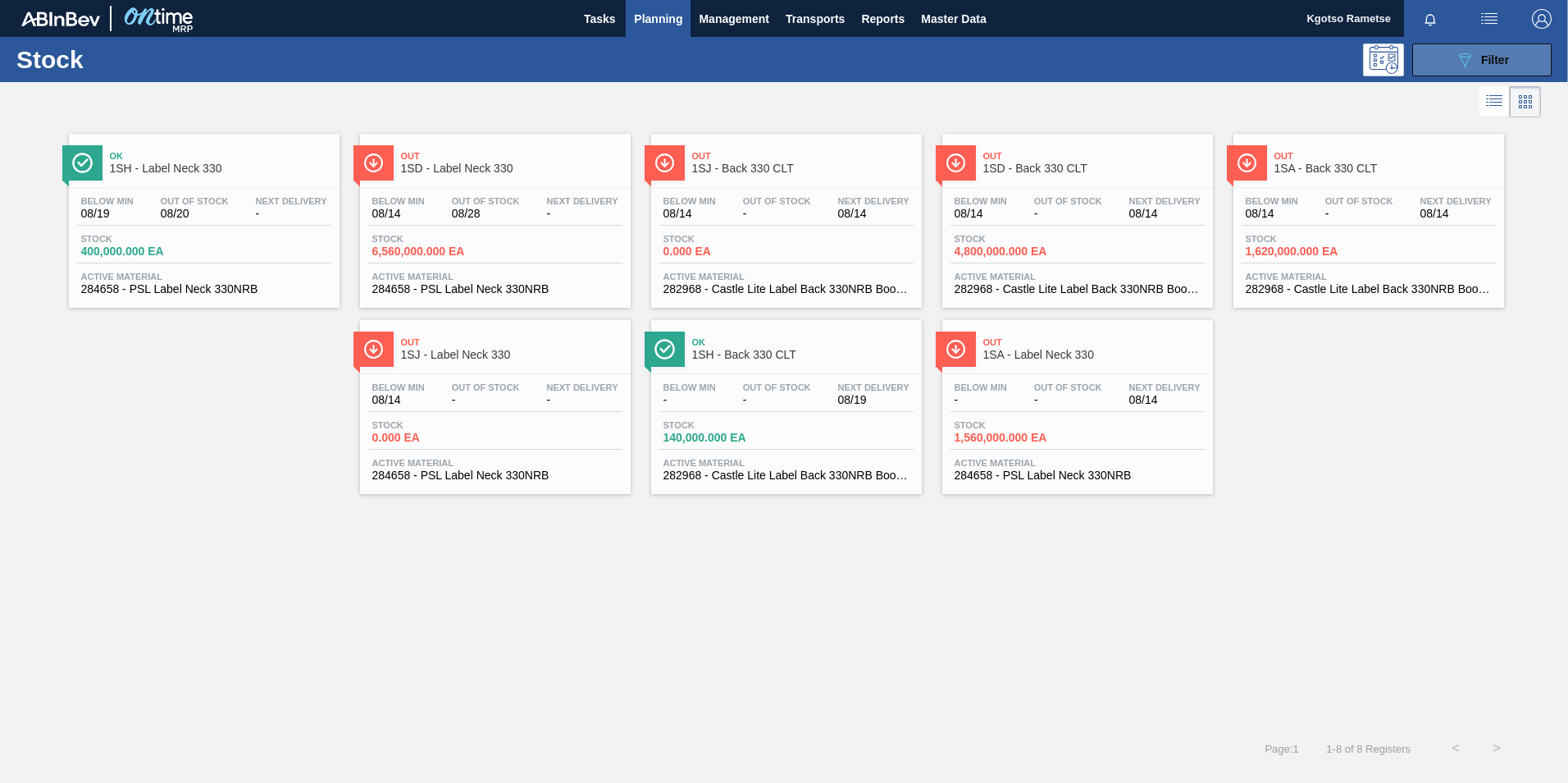
click at [1444, 55] on button "089F7B8B-B2A5-4AFE-B5C0-19BA573D28AC Filter" at bounding box center [1482, 59] width 139 height 32
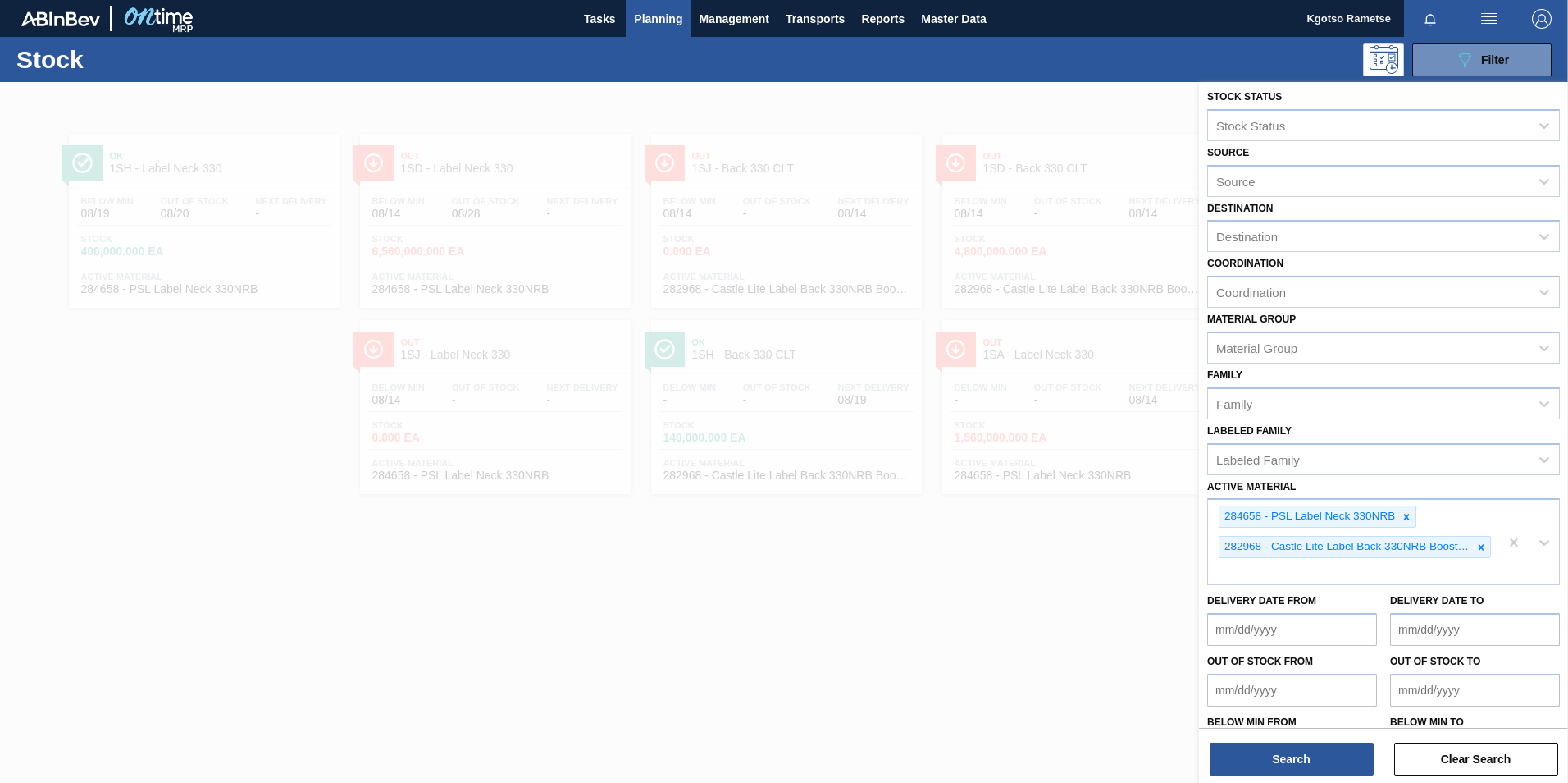
click at [1255, 218] on div "Destination Destination" at bounding box center [1384, 225] width 353 height 56
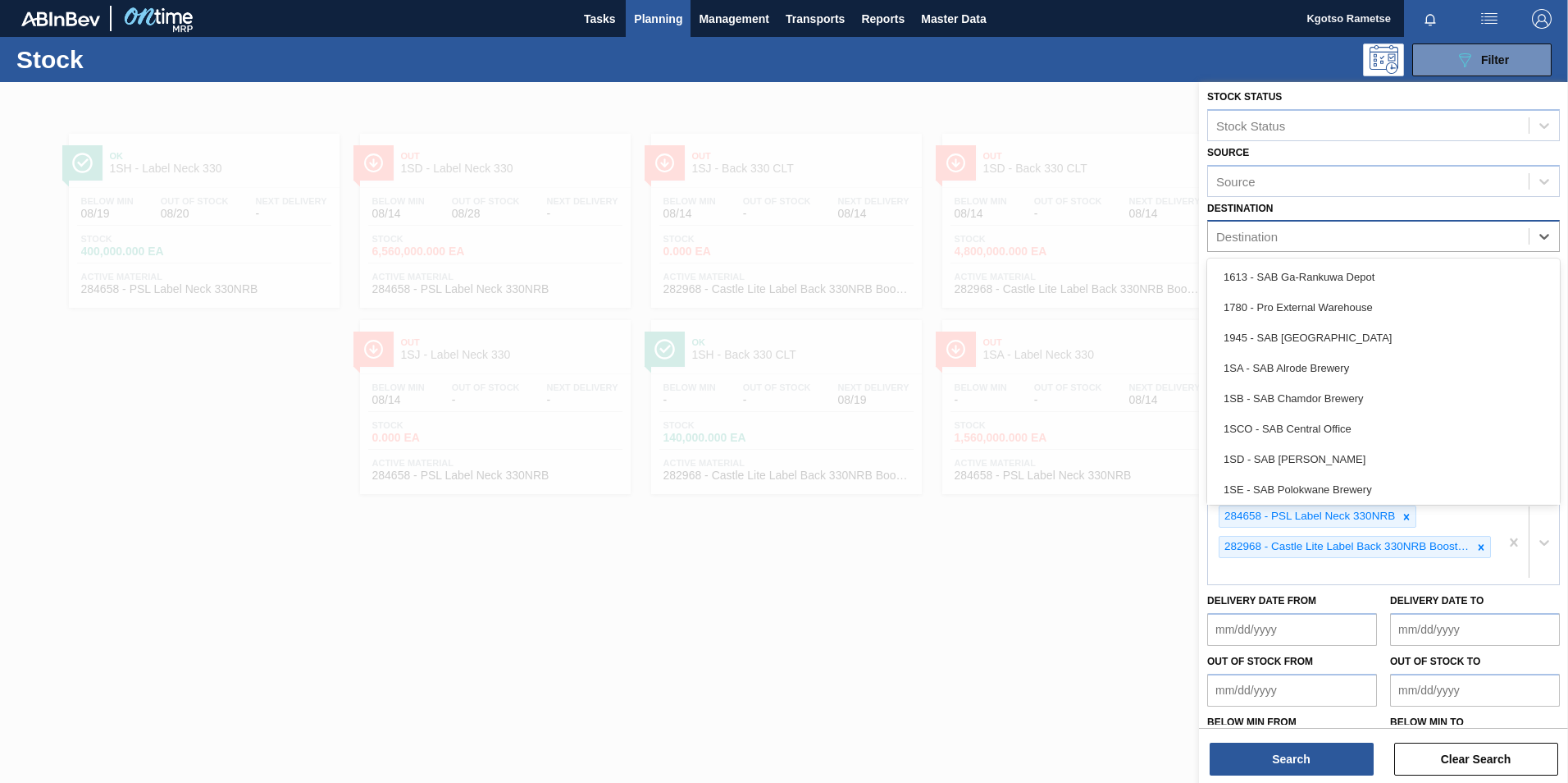
click at [1245, 242] on div "Destination" at bounding box center [1246, 236] width 62 height 14
type input "1sd"
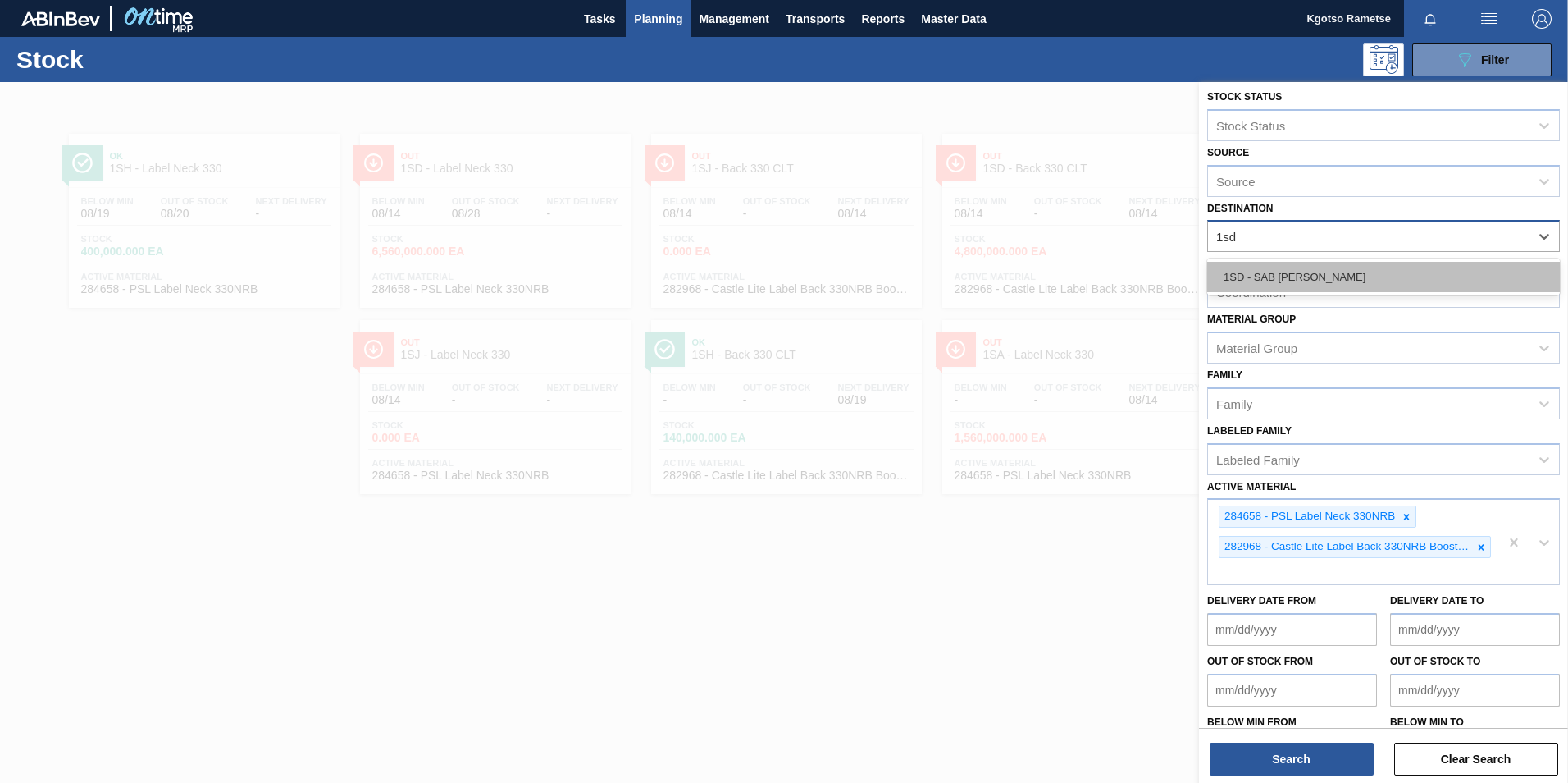
click at [1227, 279] on div "1SD - SAB [PERSON_NAME]" at bounding box center [1384, 277] width 353 height 30
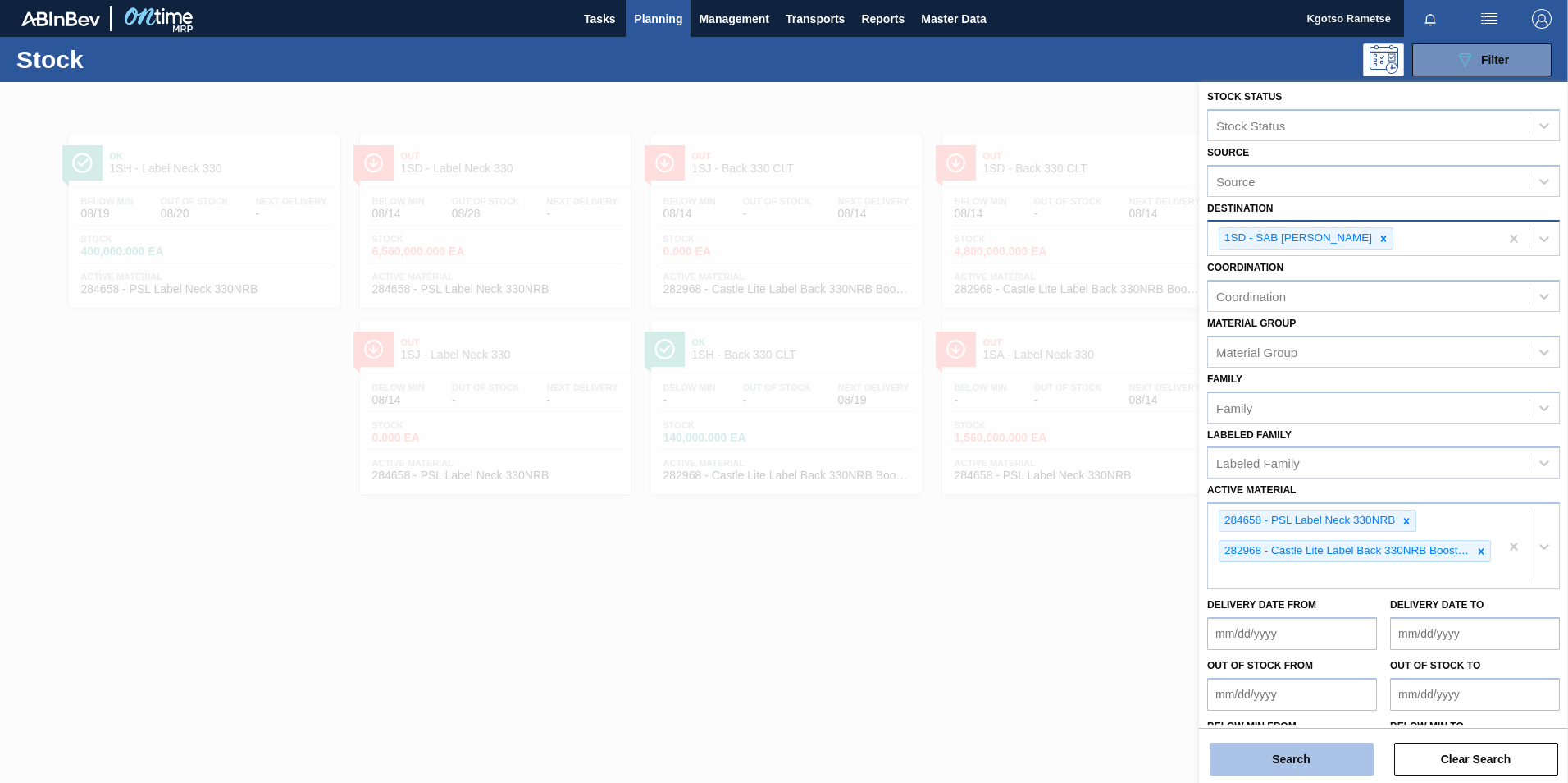
click at [1250, 745] on button "Search" at bounding box center [1291, 758] width 164 height 32
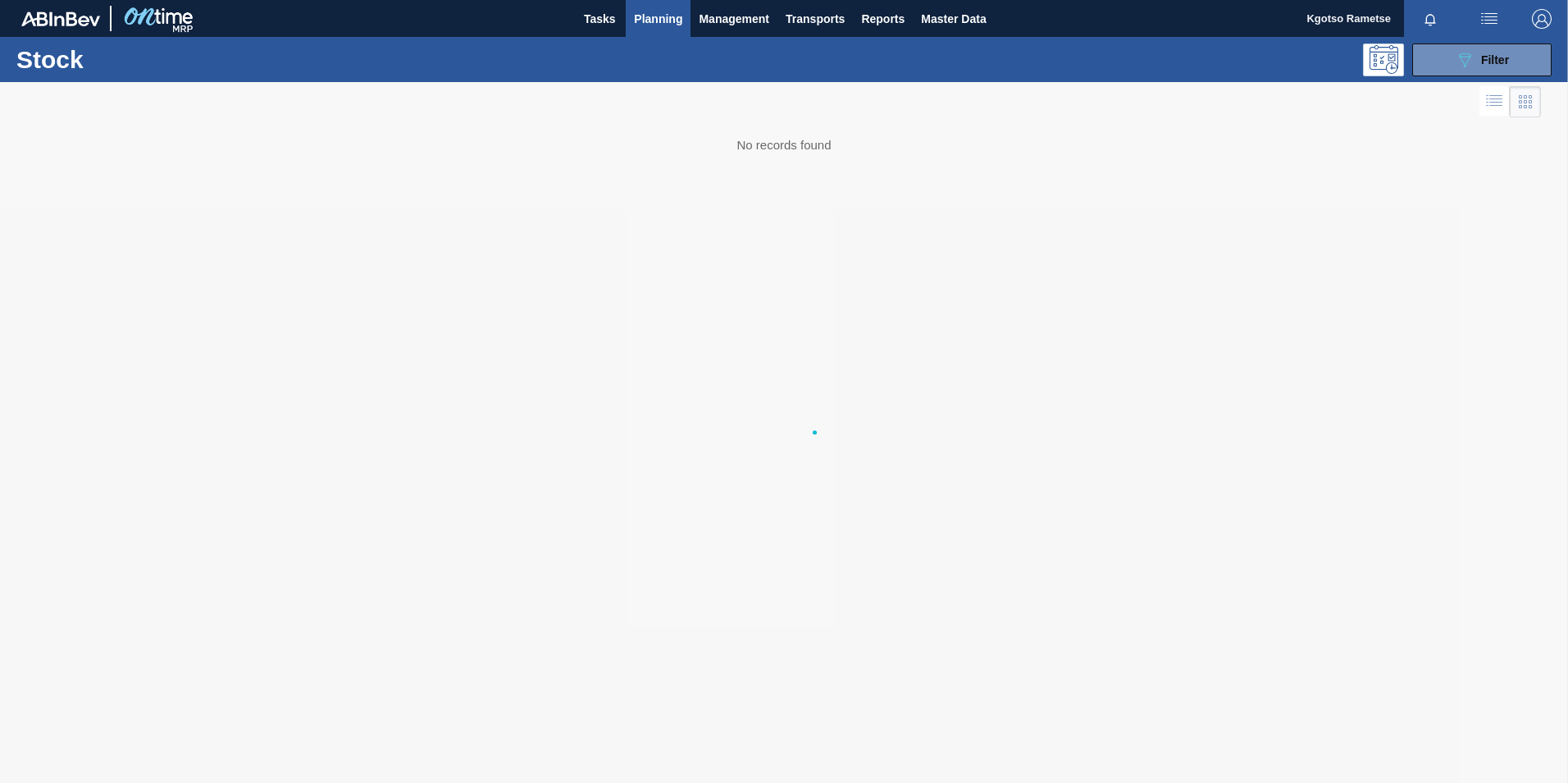
click at [1252, 756] on div at bounding box center [784, 433] width 1568 height 701
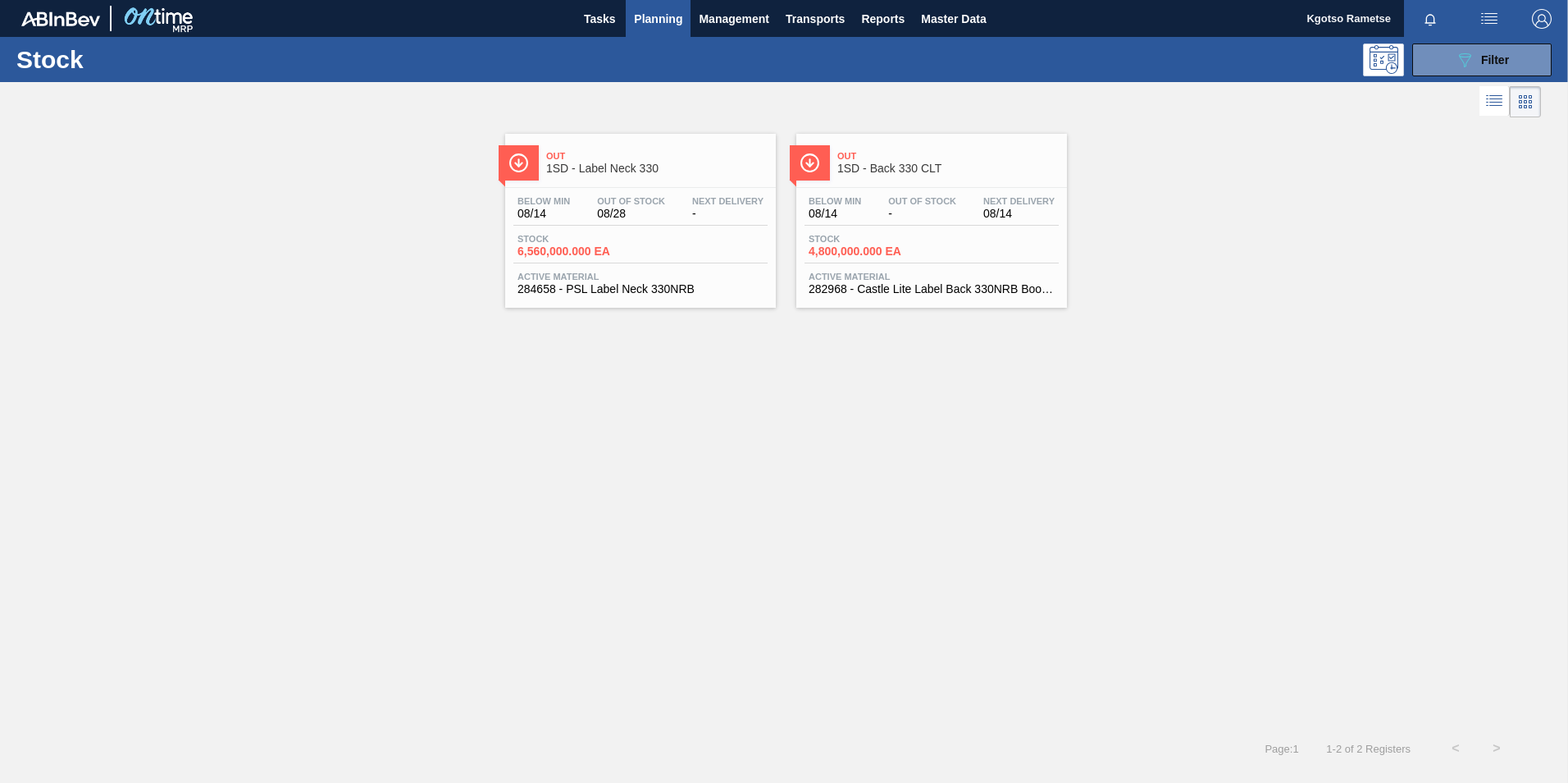
click at [684, 220] on div "Below Min 08/14 Out Of Stock 08/28 Next Delivery -" at bounding box center [640, 211] width 254 height 29
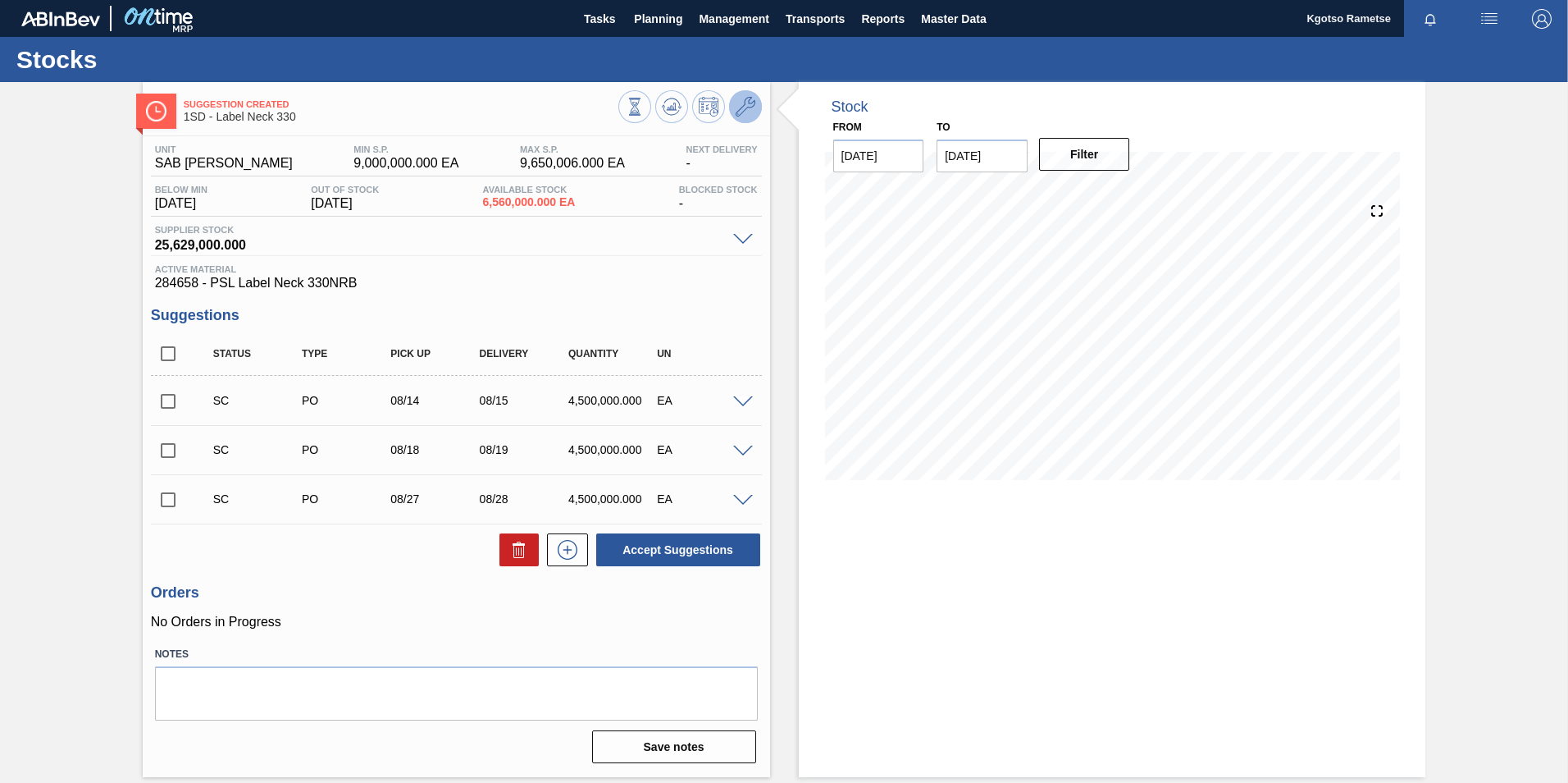
click at [750, 112] on icon at bounding box center [745, 107] width 20 height 20
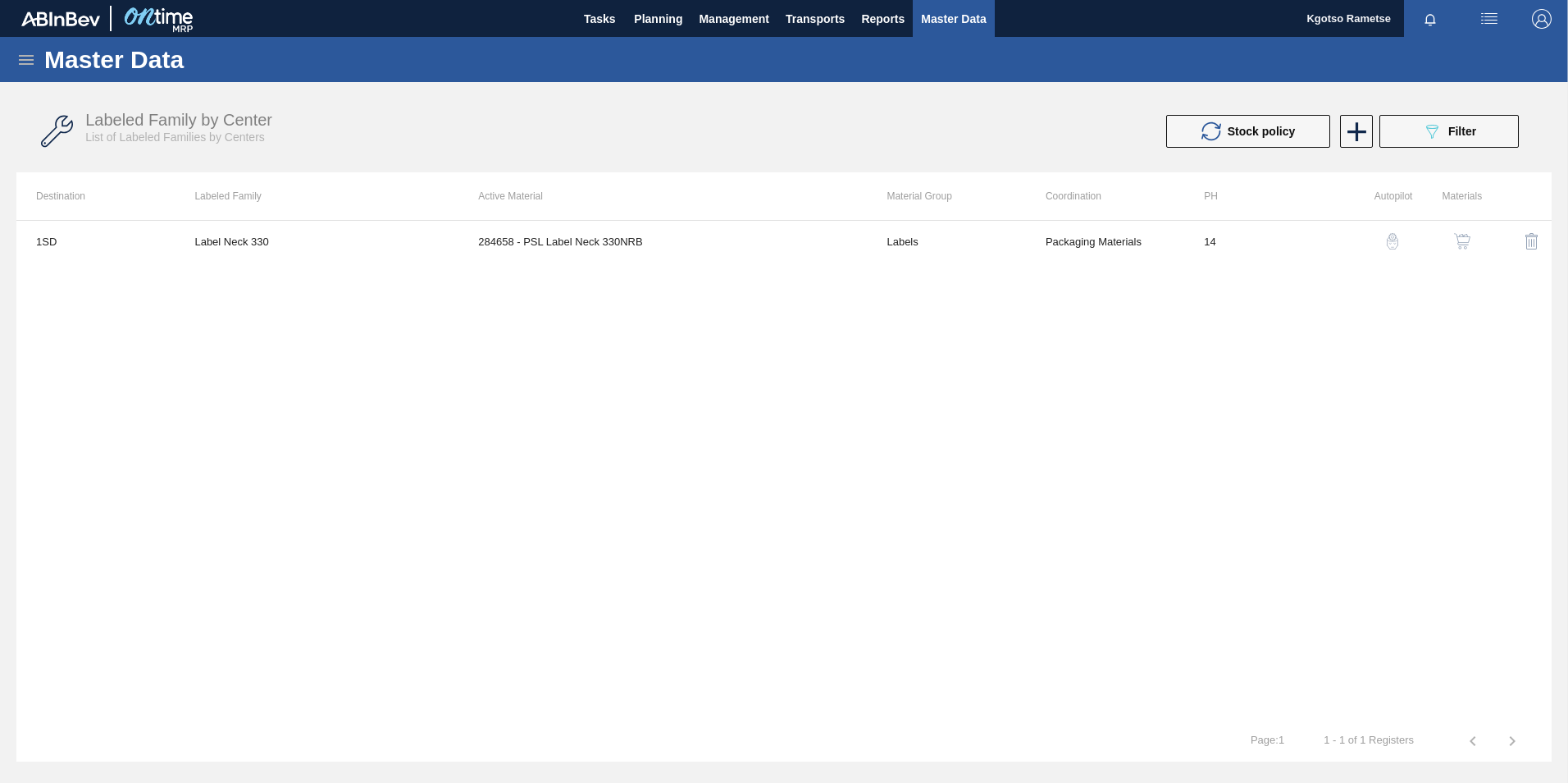
click at [1461, 241] on img "button" at bounding box center [1462, 241] width 17 height 17
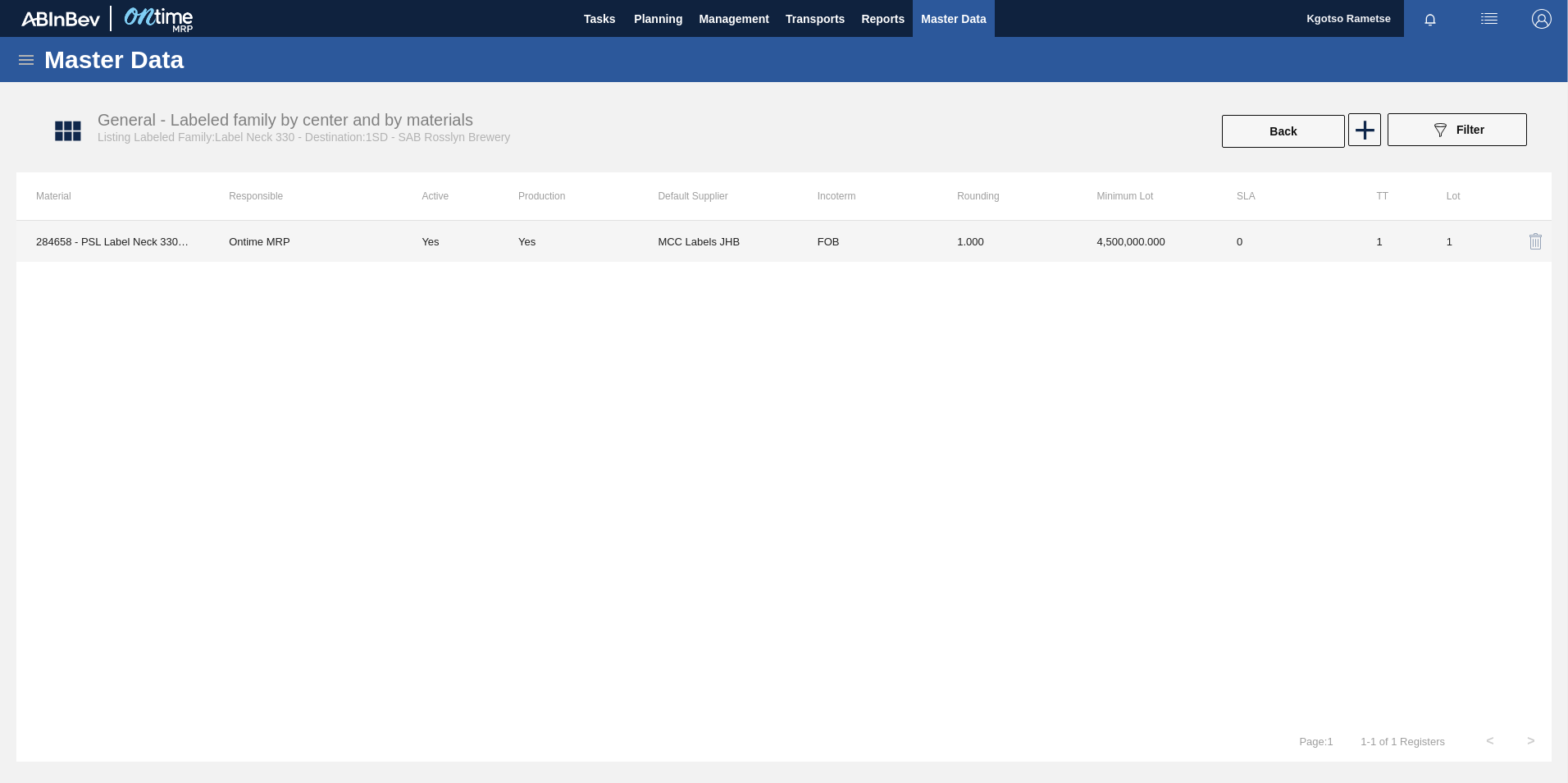
click at [975, 241] on td "1.000" at bounding box center [1007, 241] width 139 height 41
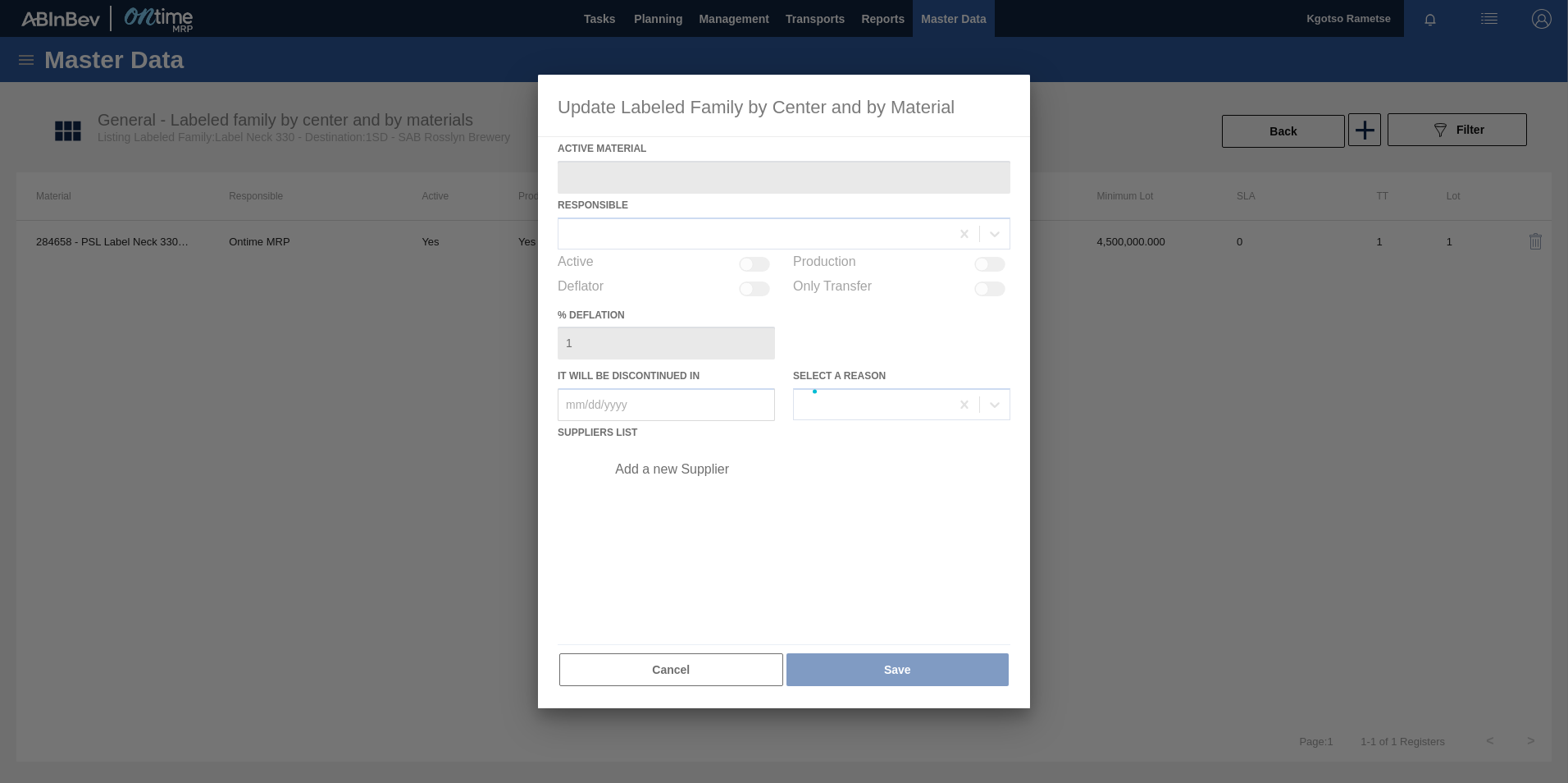
type Material "284658 - PSL Label Neck 330NRB"
checkbox input "true"
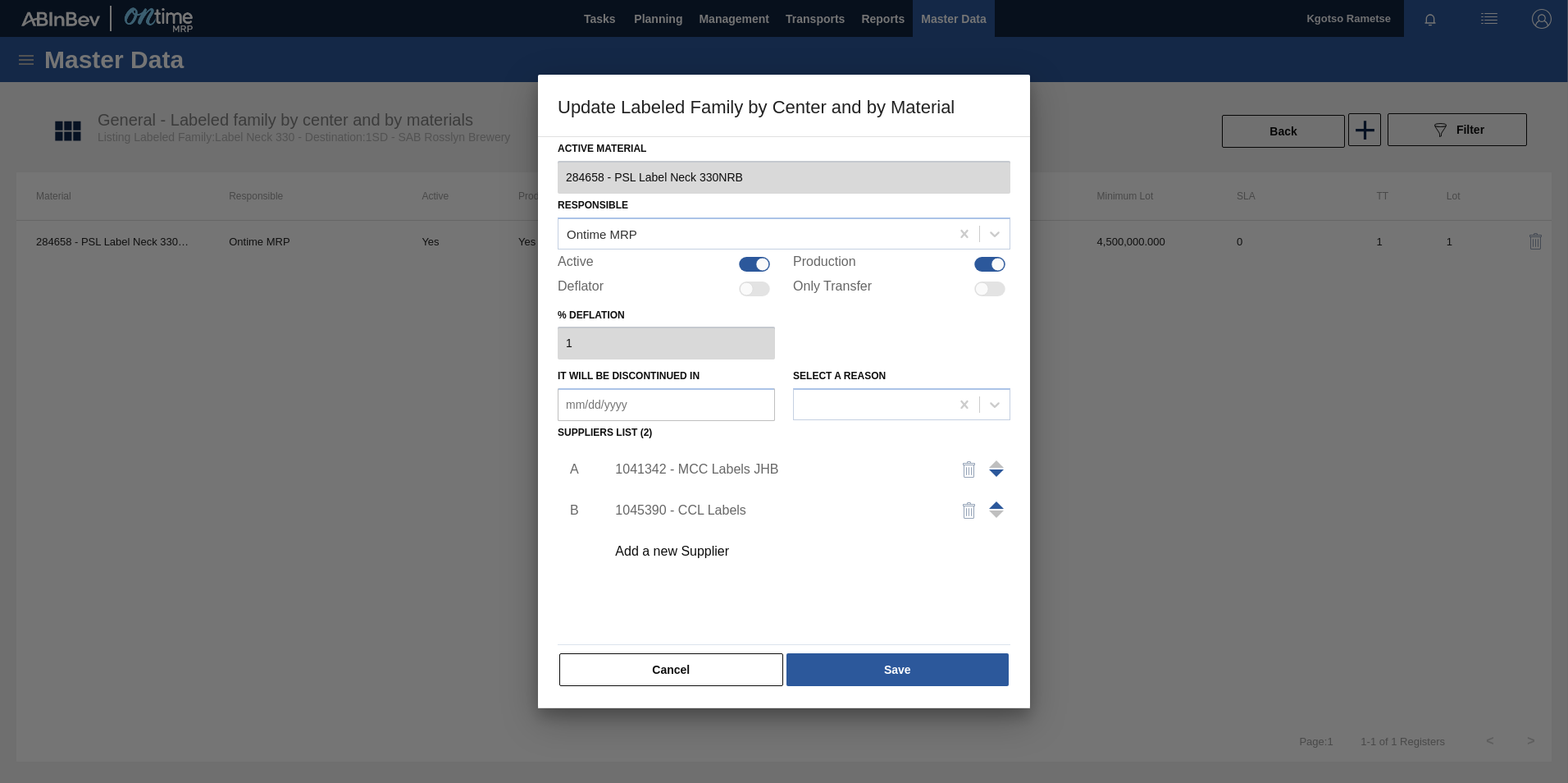
click at [706, 468] on div "1041342 - MCC Labels JHB" at bounding box center [776, 469] width 322 height 15
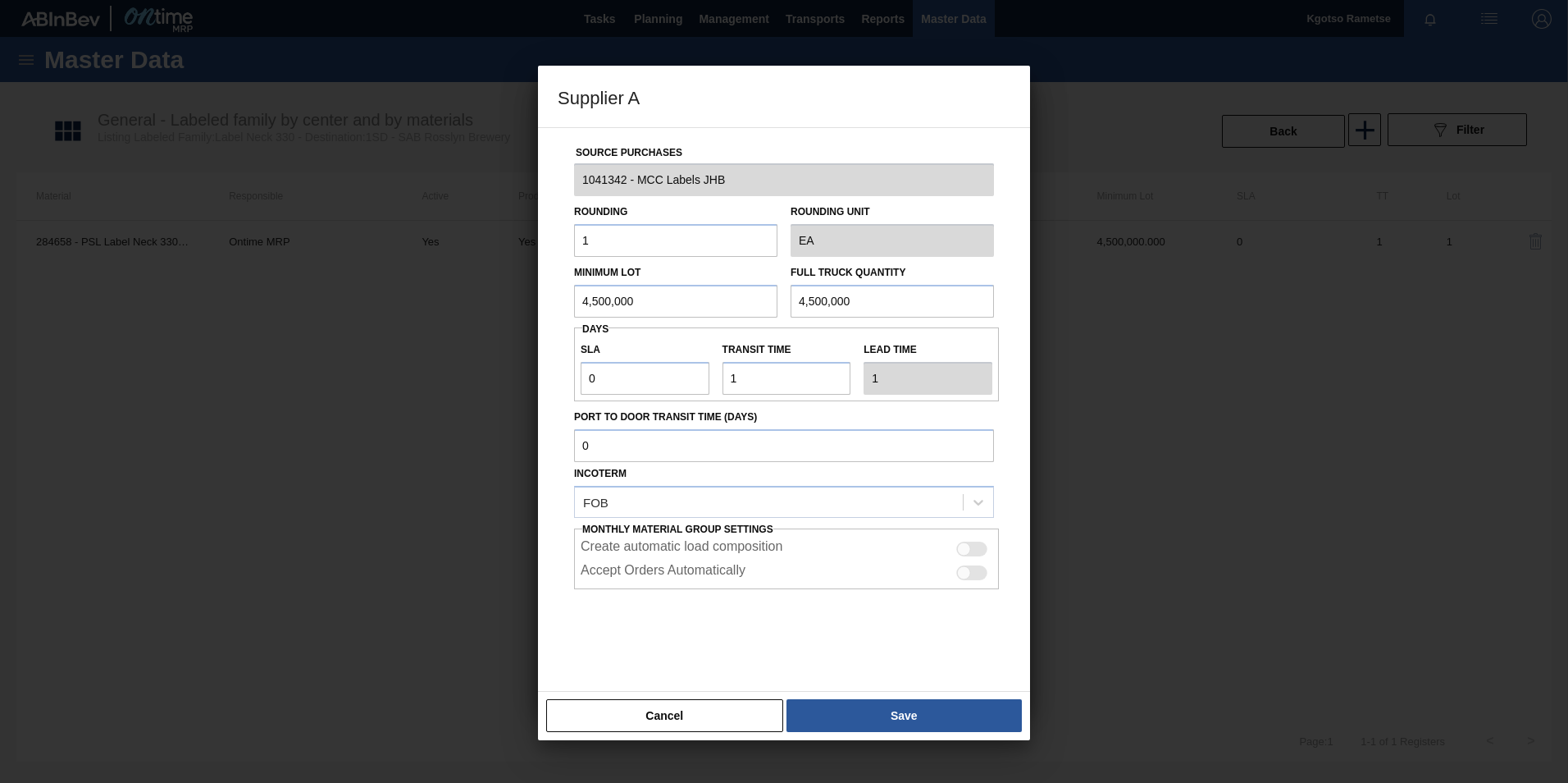
drag, startPoint x: 592, startPoint y: 301, endPoint x: 545, endPoint y: 305, distance: 47.2
click at [556, 305] on div "Source Purchases 1041342 - MCC Labels JHB Rounding 1 Rounding Unit EA Minimum L…" at bounding box center [784, 409] width 492 height 564
drag, startPoint x: 655, startPoint y: 298, endPoint x: 333, endPoint y: 306, distance: 322.1
click at [432, 306] on div "Supplier A Source Purchases 1041342 - MCC Labels JHB Rounding 1 Rounding Unit E…" at bounding box center [784, 392] width 1568 height 783
type input "1,620,000"
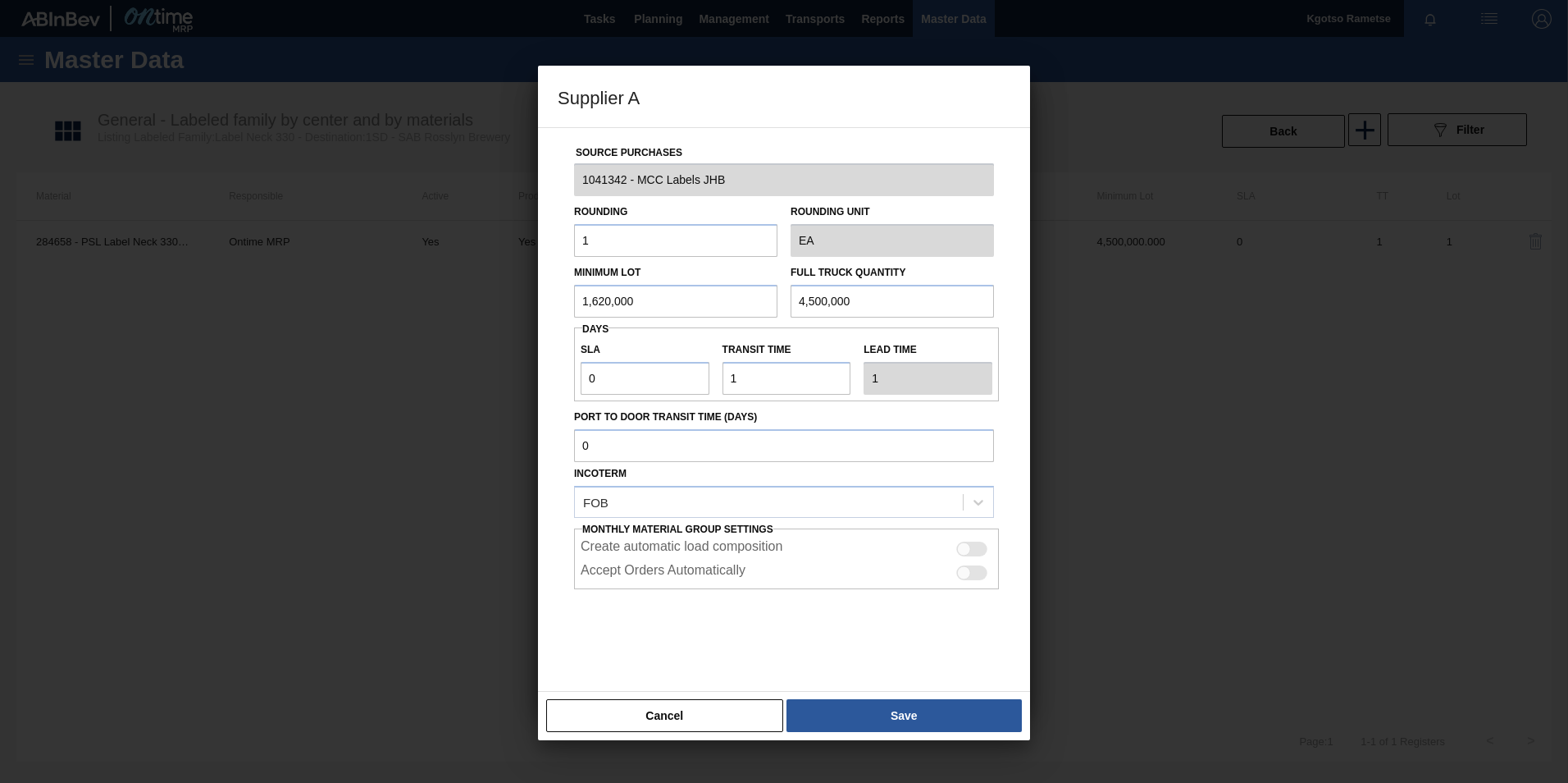
drag, startPoint x: 849, startPoint y: 300, endPoint x: 631, endPoint y: 303, distance: 218.0
click at [780, 299] on div "Minimum Lot 1,620,000 Full Truck Quantity 4,500,000" at bounding box center [784, 287] width 433 height 61
paste input "1,62"
type input "1,620,000"
click at [924, 711] on button "Save" at bounding box center [904, 715] width 235 height 32
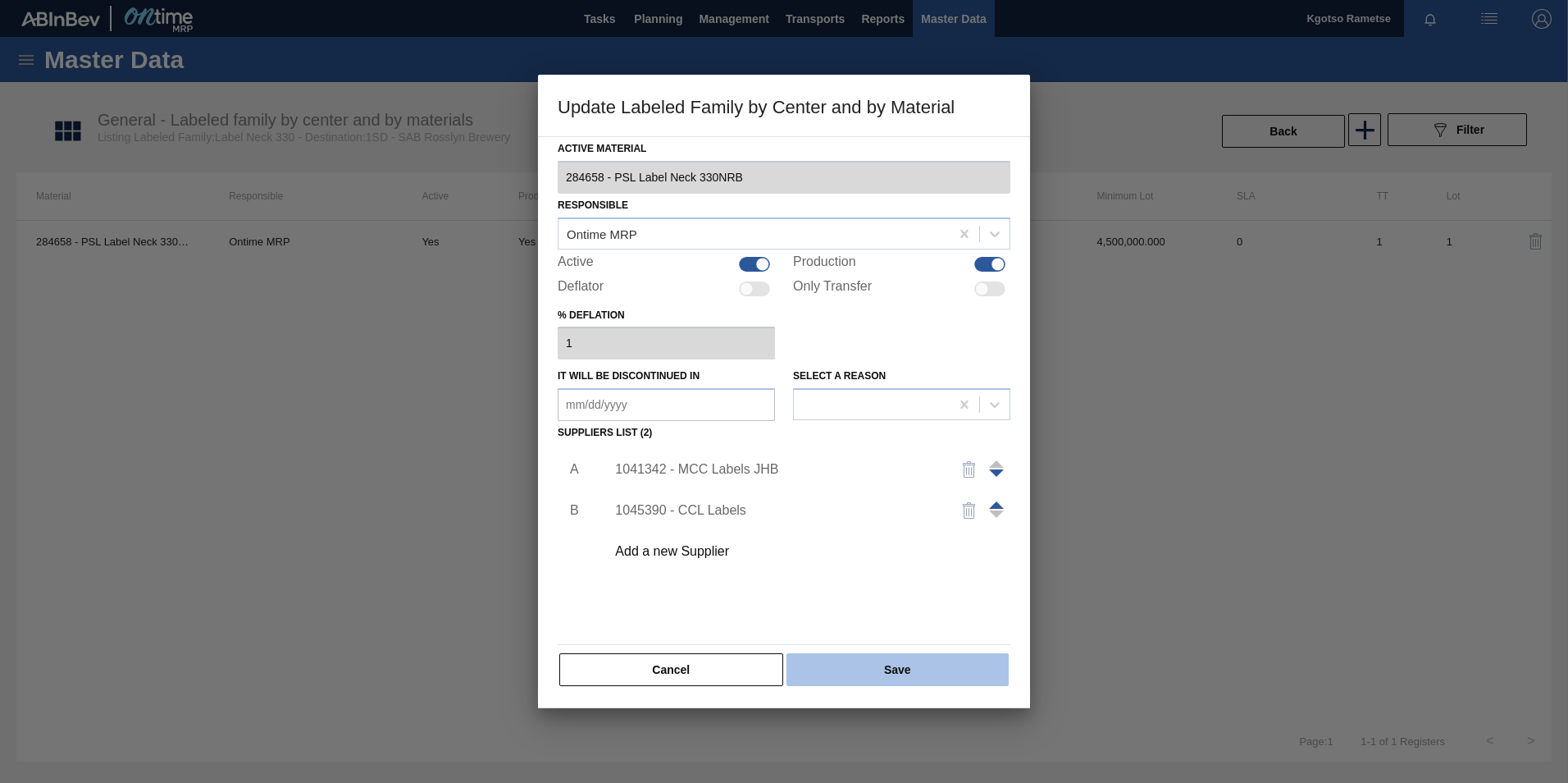
click at [899, 677] on button "Save" at bounding box center [897, 669] width 223 height 32
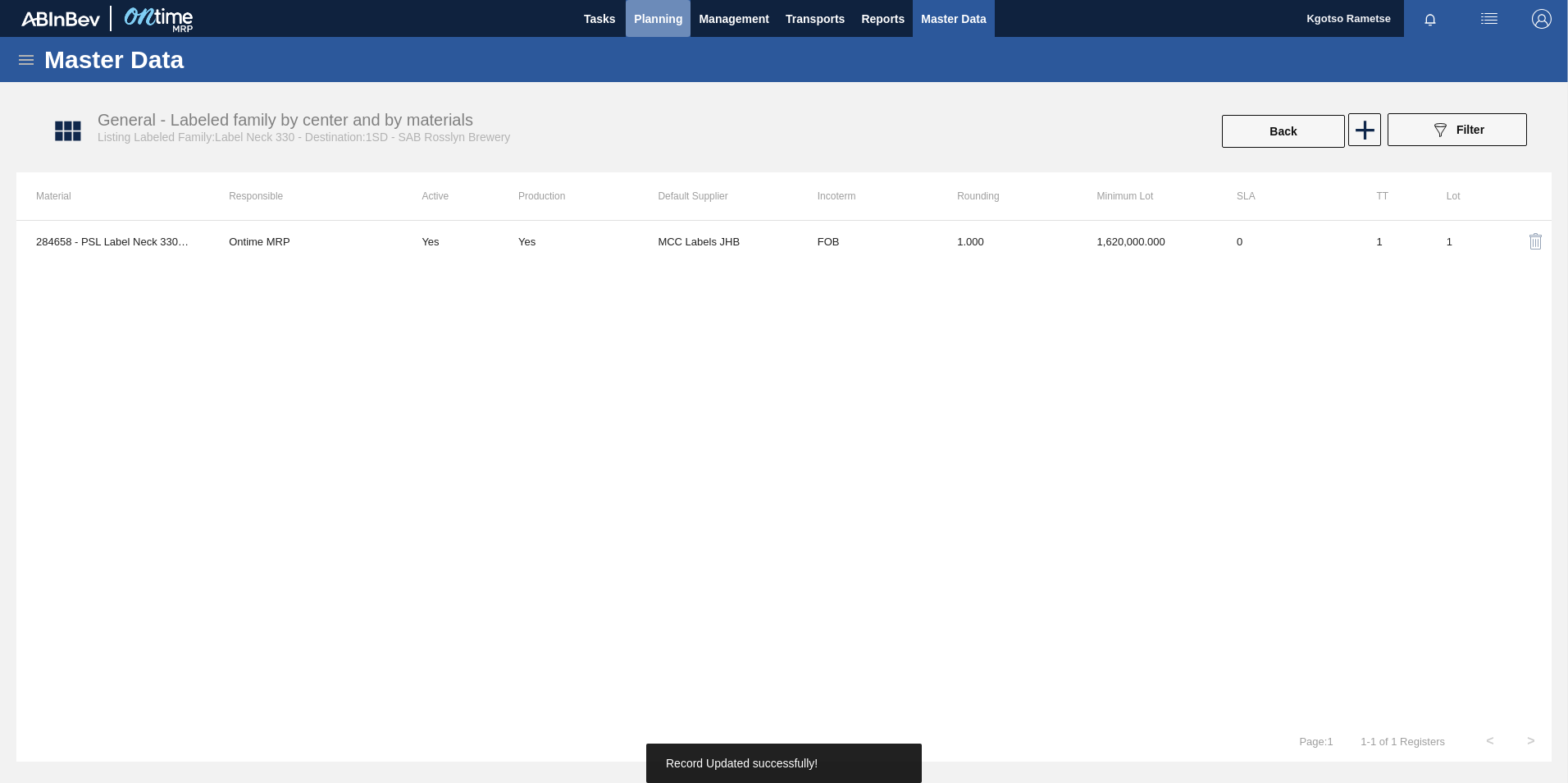
click at [659, 26] on span "Planning" at bounding box center [657, 19] width 48 height 20
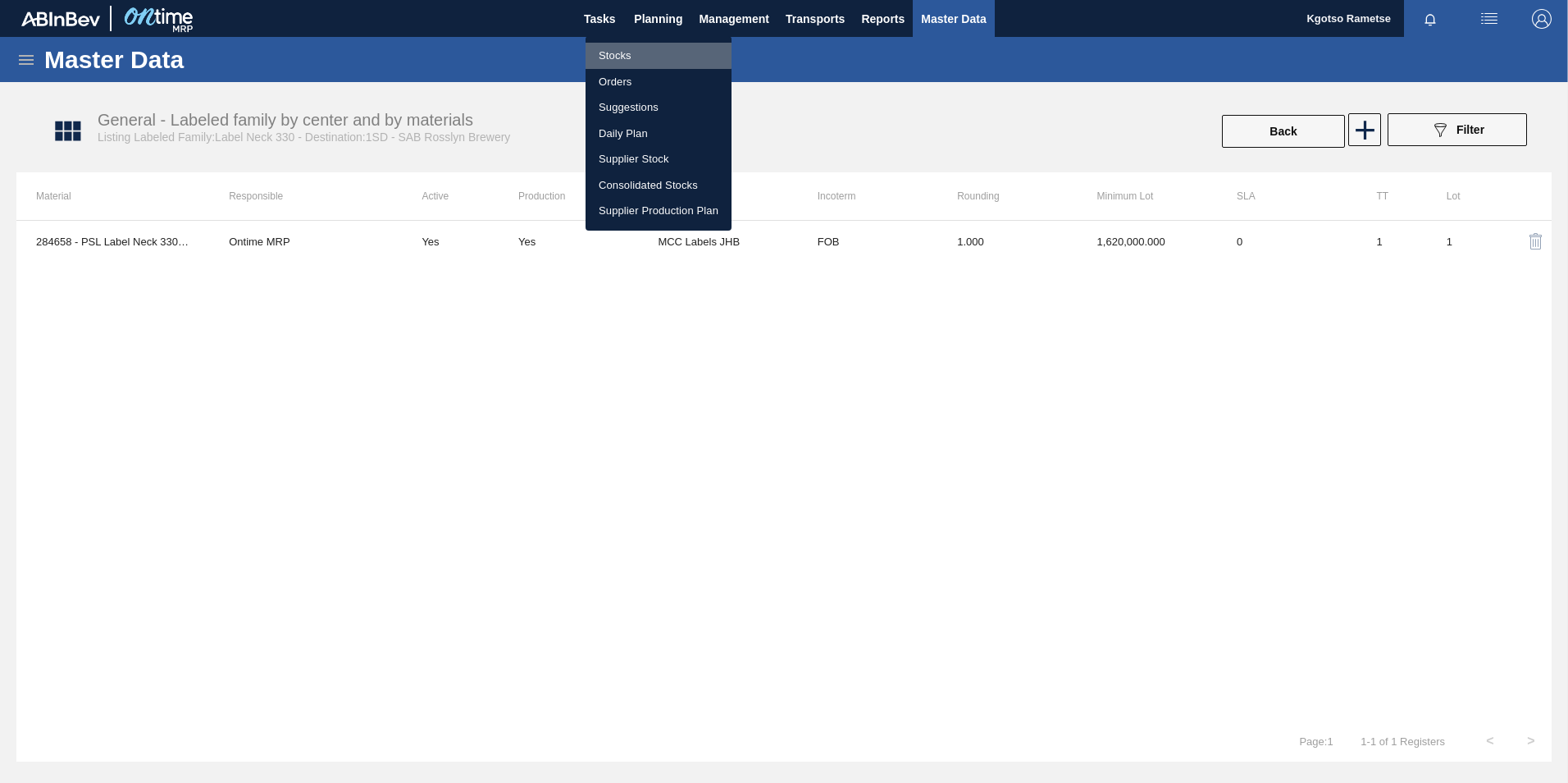
click at [636, 50] on li "Stocks" at bounding box center [658, 55] width 146 height 26
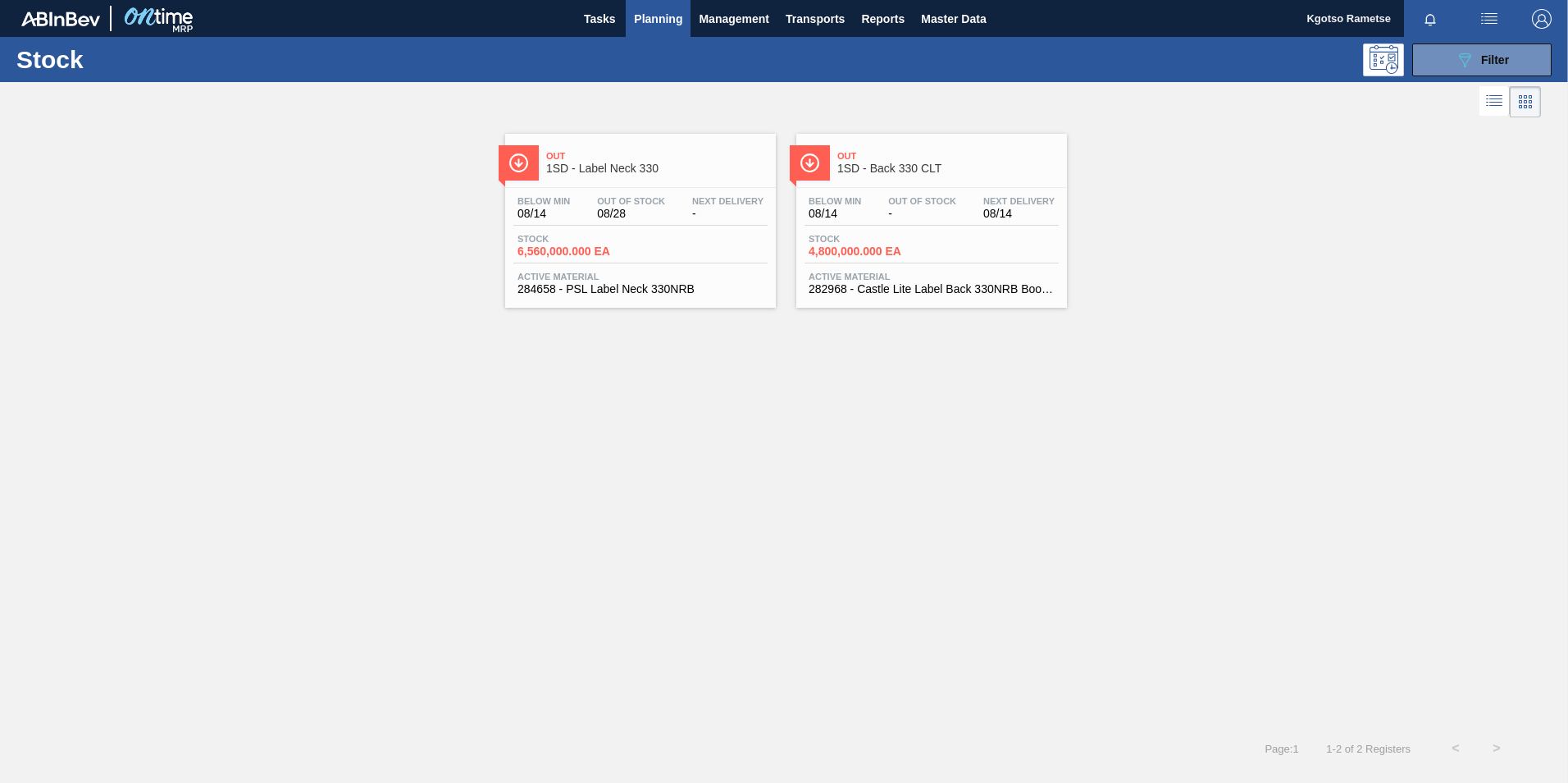
click at [841, 204] on span "Below Min" at bounding box center [835, 201] width 53 height 10
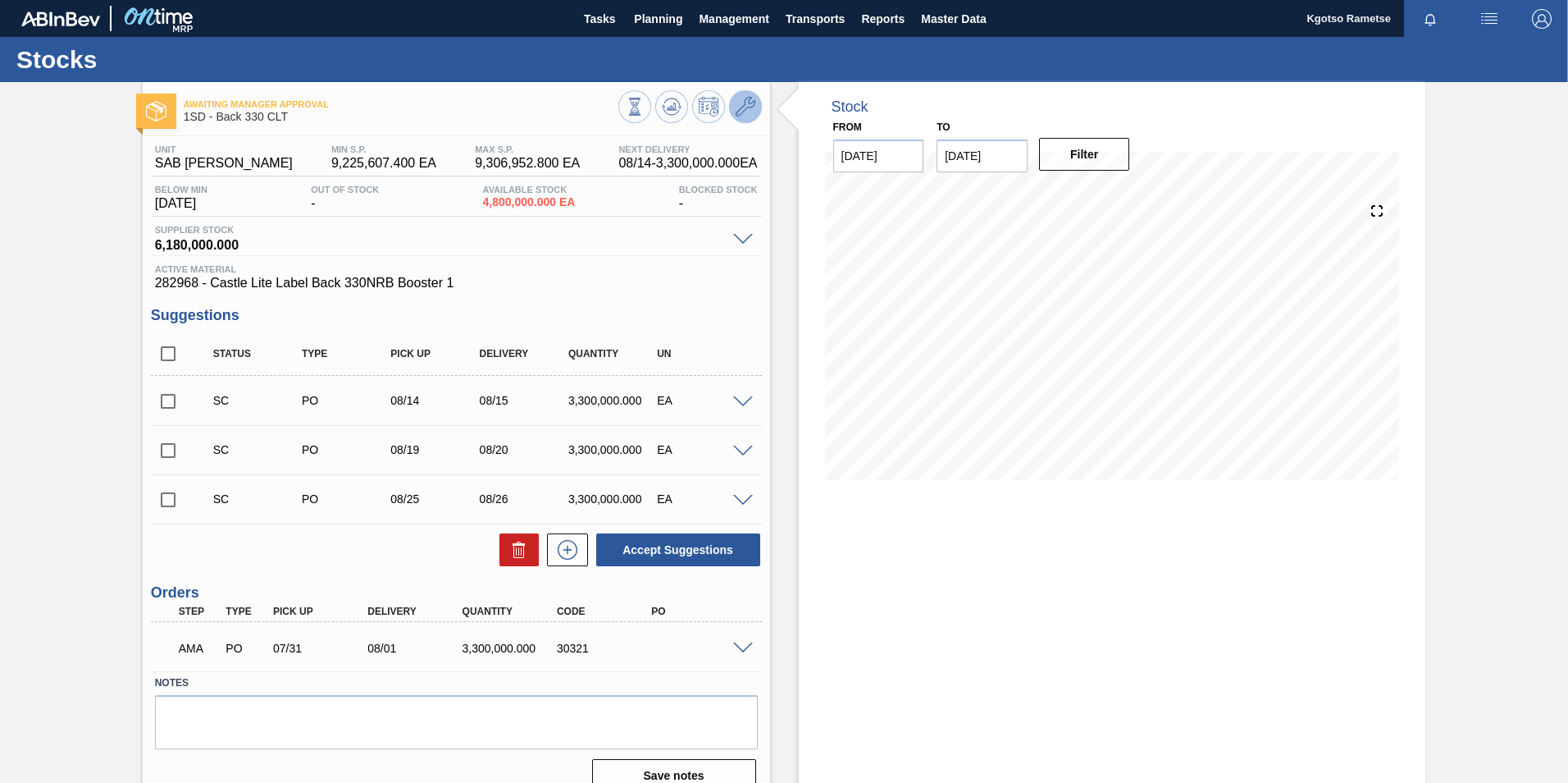
click at [756, 98] on button at bounding box center [745, 106] width 32 height 32
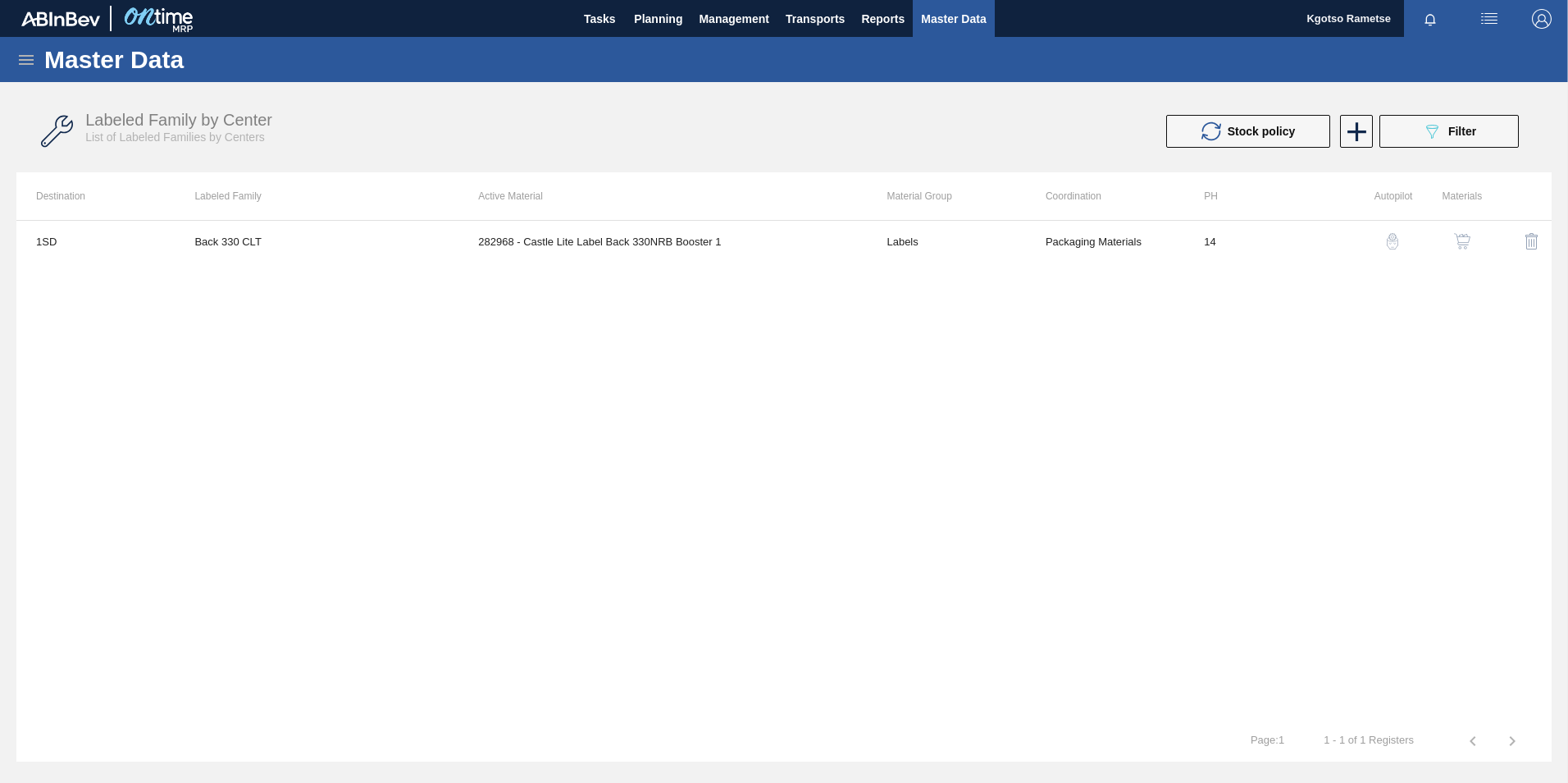
click at [1470, 237] on img "button" at bounding box center [1462, 241] width 17 height 17
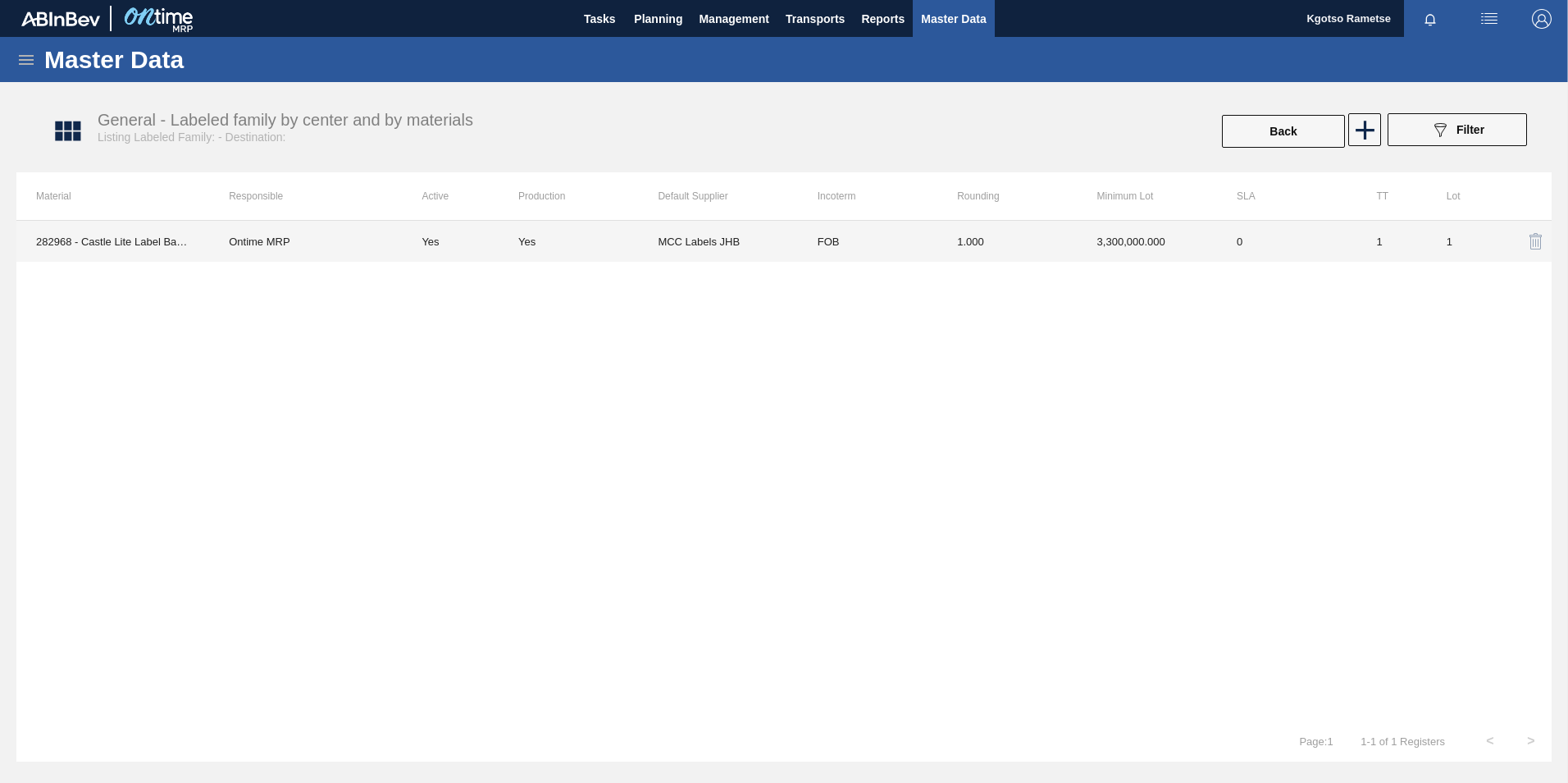
click at [986, 238] on td "1.000" at bounding box center [1007, 241] width 139 height 41
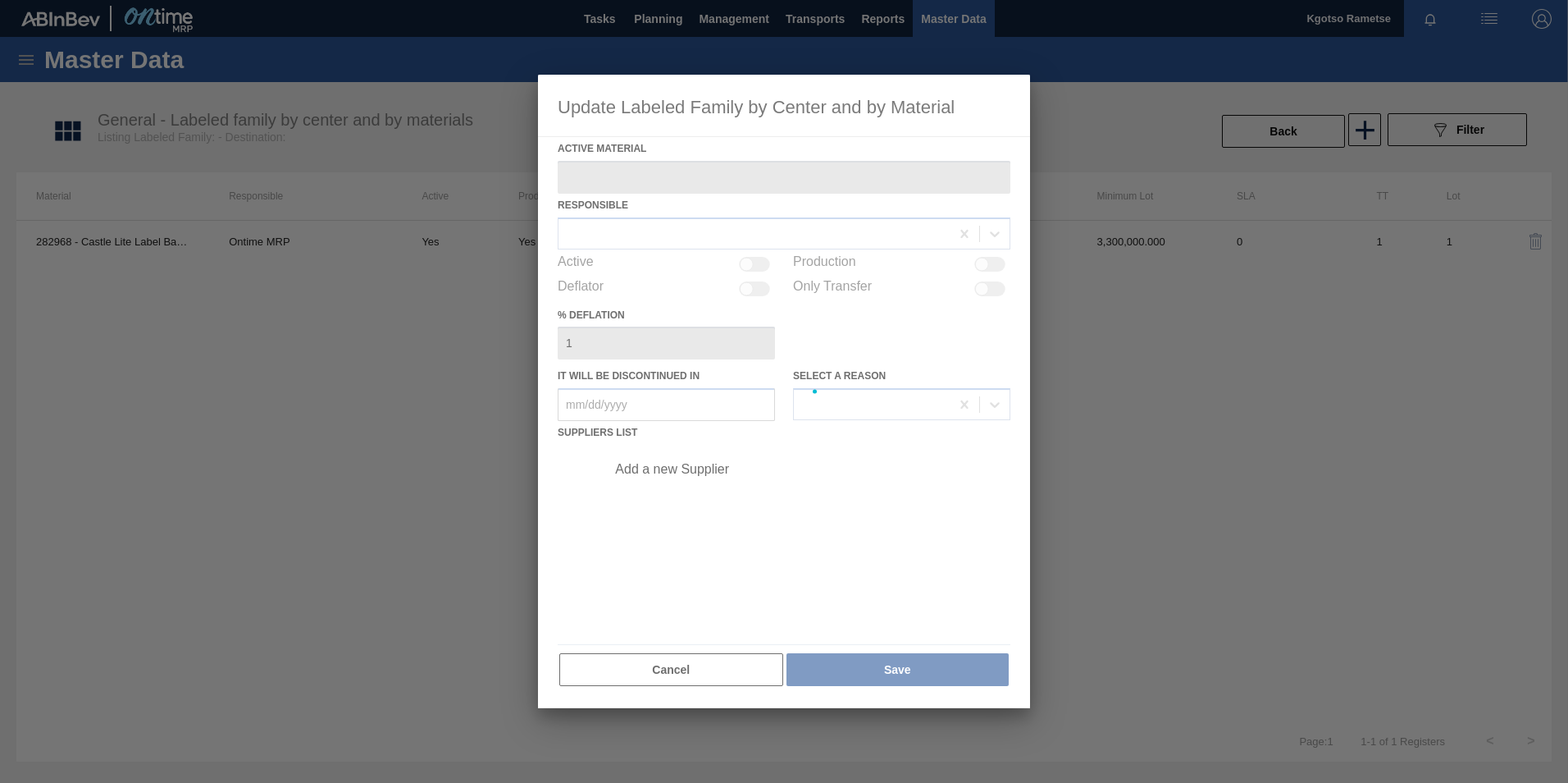
type Material "282968 - Castle Lite Label Back 330NRB Booster 1"
checkbox input "true"
click at [694, 461] on div at bounding box center [784, 392] width 492 height 634
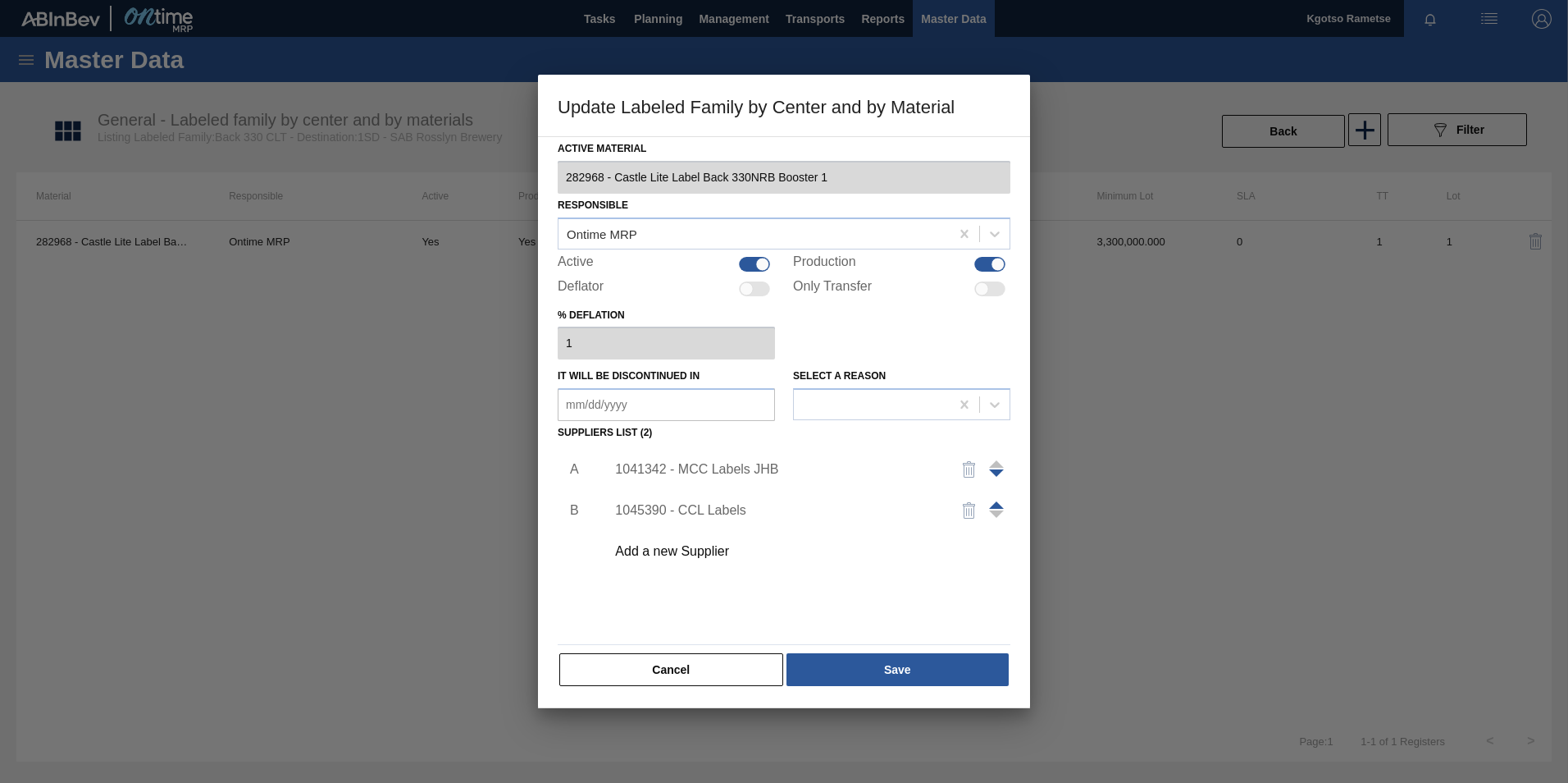
click at [682, 468] on div "1041342 - MCC Labels JHB" at bounding box center [776, 469] width 322 height 15
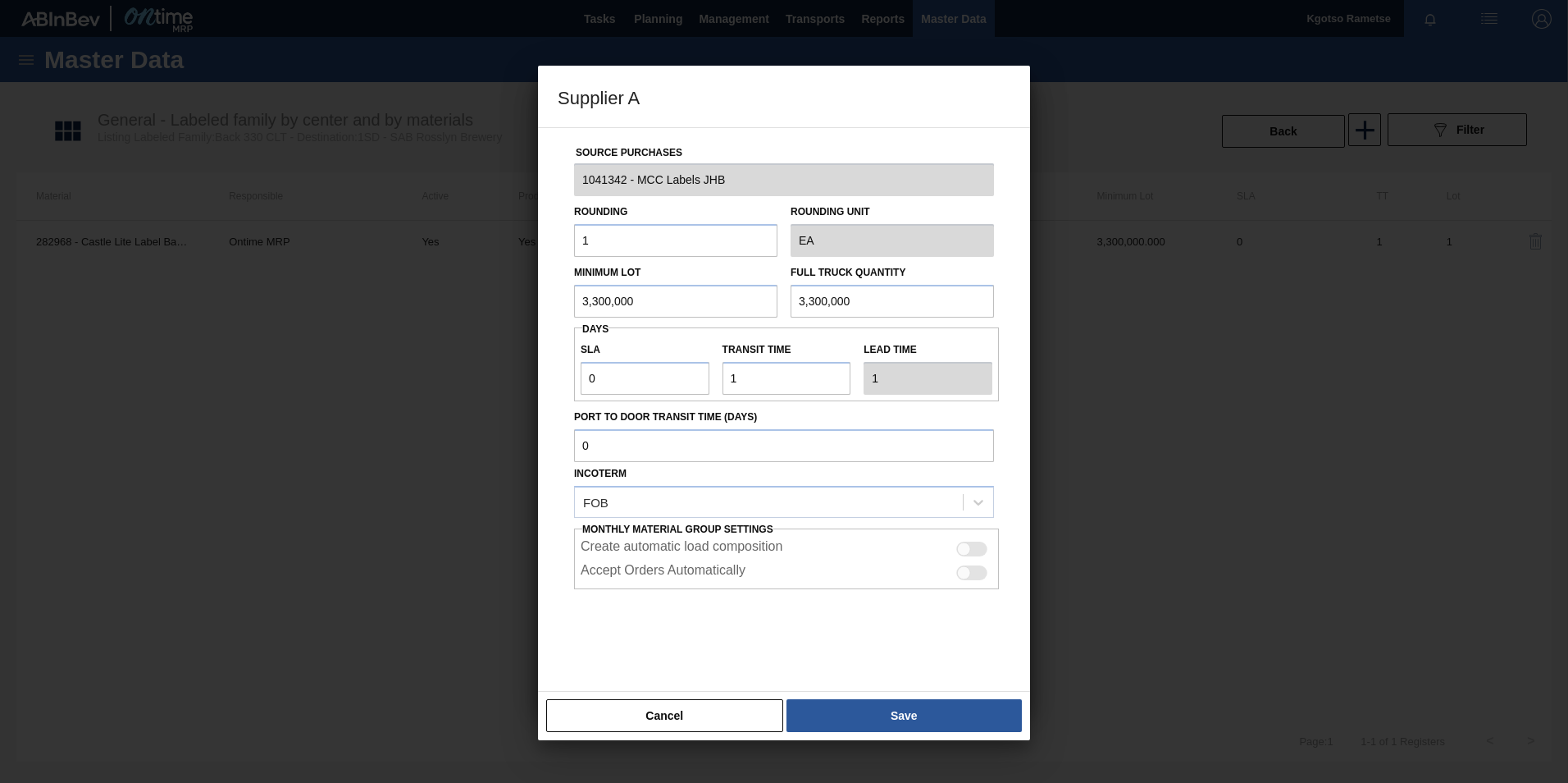
drag, startPoint x: 647, startPoint y: 294, endPoint x: 409, endPoint y: 300, distance: 238.1
click at [464, 298] on div "Supplier A Source Purchases 1041342 - MCC Labels JHB Rounding 1 Rounding Unit E…" at bounding box center [784, 392] width 1568 height 783
drag, startPoint x: 639, startPoint y: 300, endPoint x: 306, endPoint y: 299, distance: 333.0
click at [397, 299] on div "Supplier A Source Purchases 1041342 - MCC Labels JHB Rounding 1 Rounding Unit E…" at bounding box center [784, 392] width 1568 height 783
type input "2,400,000"
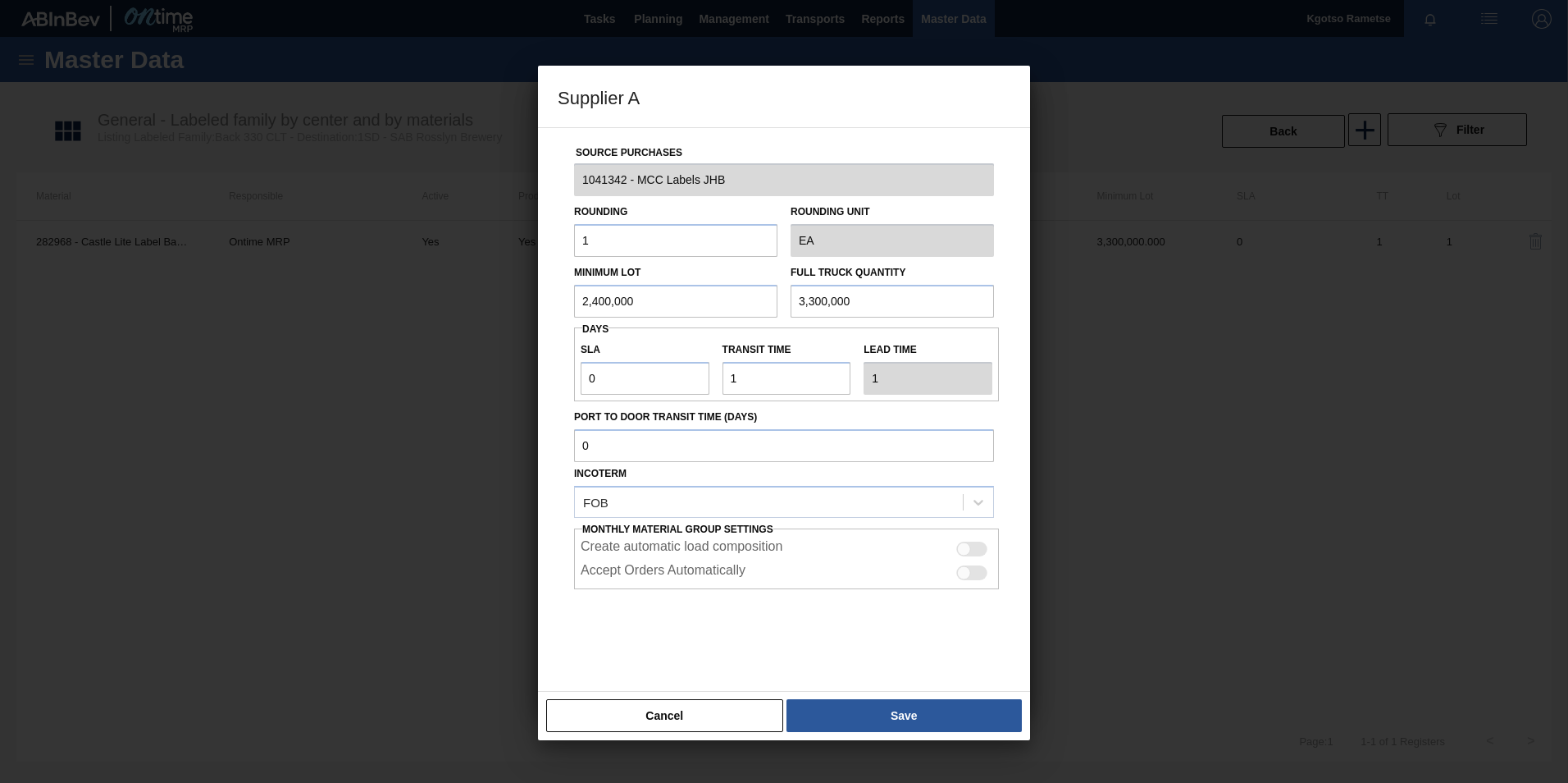
drag, startPoint x: 848, startPoint y: 297, endPoint x: 554, endPoint y: 297, distance: 294.0
click at [643, 297] on div "Minimum Lot 2,400,000 Full Truck Quantity 3,300,000" at bounding box center [784, 287] width 433 height 61
drag, startPoint x: 654, startPoint y: 304, endPoint x: 238, endPoint y: 292, distance: 416.2
click at [408, 292] on div "Supplier A Source Purchases 1041342 - MCC Labels JHB Rounding 1 Rounding Unit E…" at bounding box center [784, 392] width 1568 height 783
drag, startPoint x: 724, startPoint y: 301, endPoint x: 588, endPoint y: 301, distance: 136.0
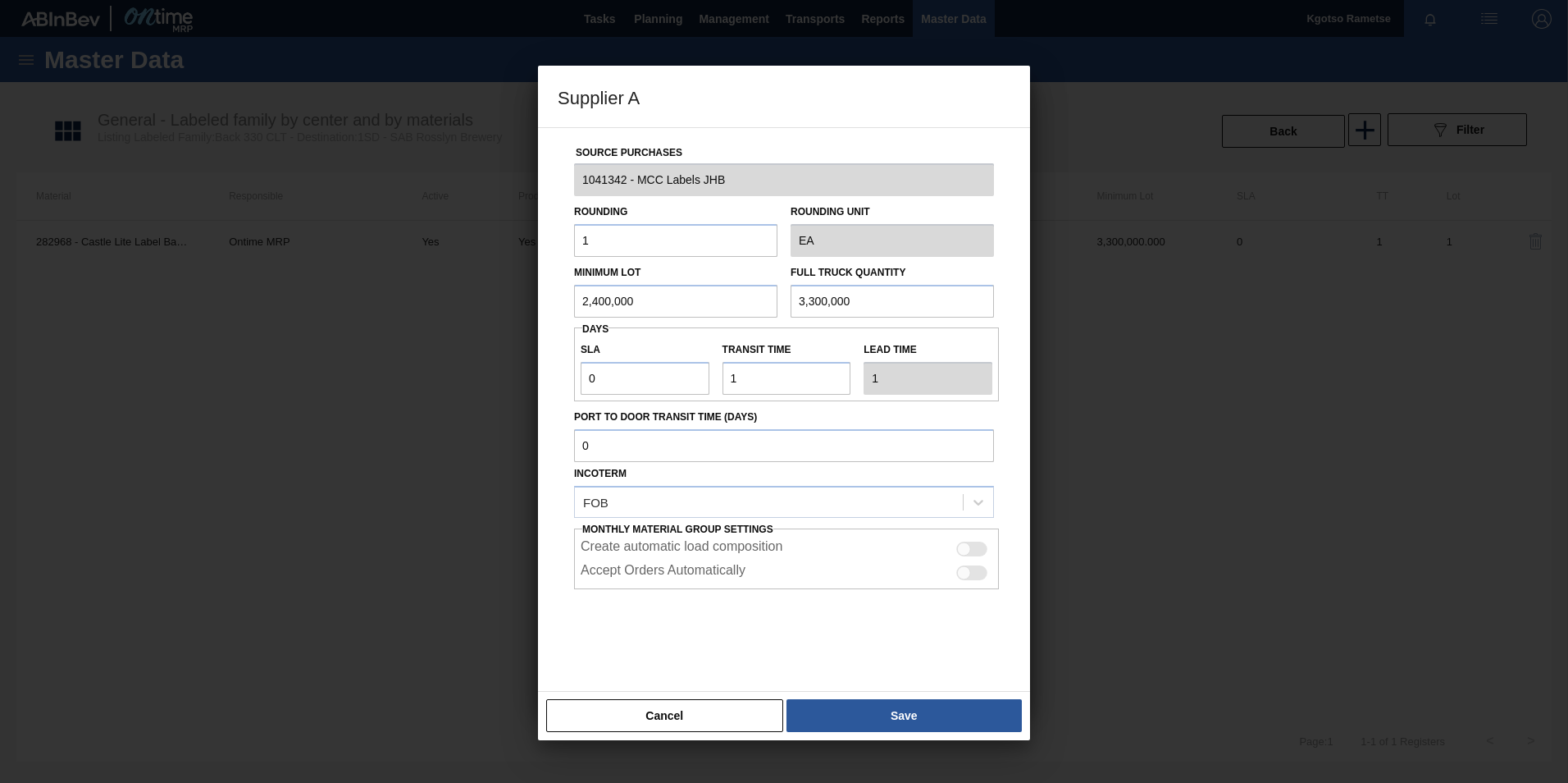
click at [686, 301] on div "Minimum Lot 2,400,000 Full Truck Quantity 3,300,000" at bounding box center [784, 287] width 433 height 61
paste input "2,4"
type input "2,400,000"
click at [917, 704] on button "Save" at bounding box center [904, 715] width 235 height 32
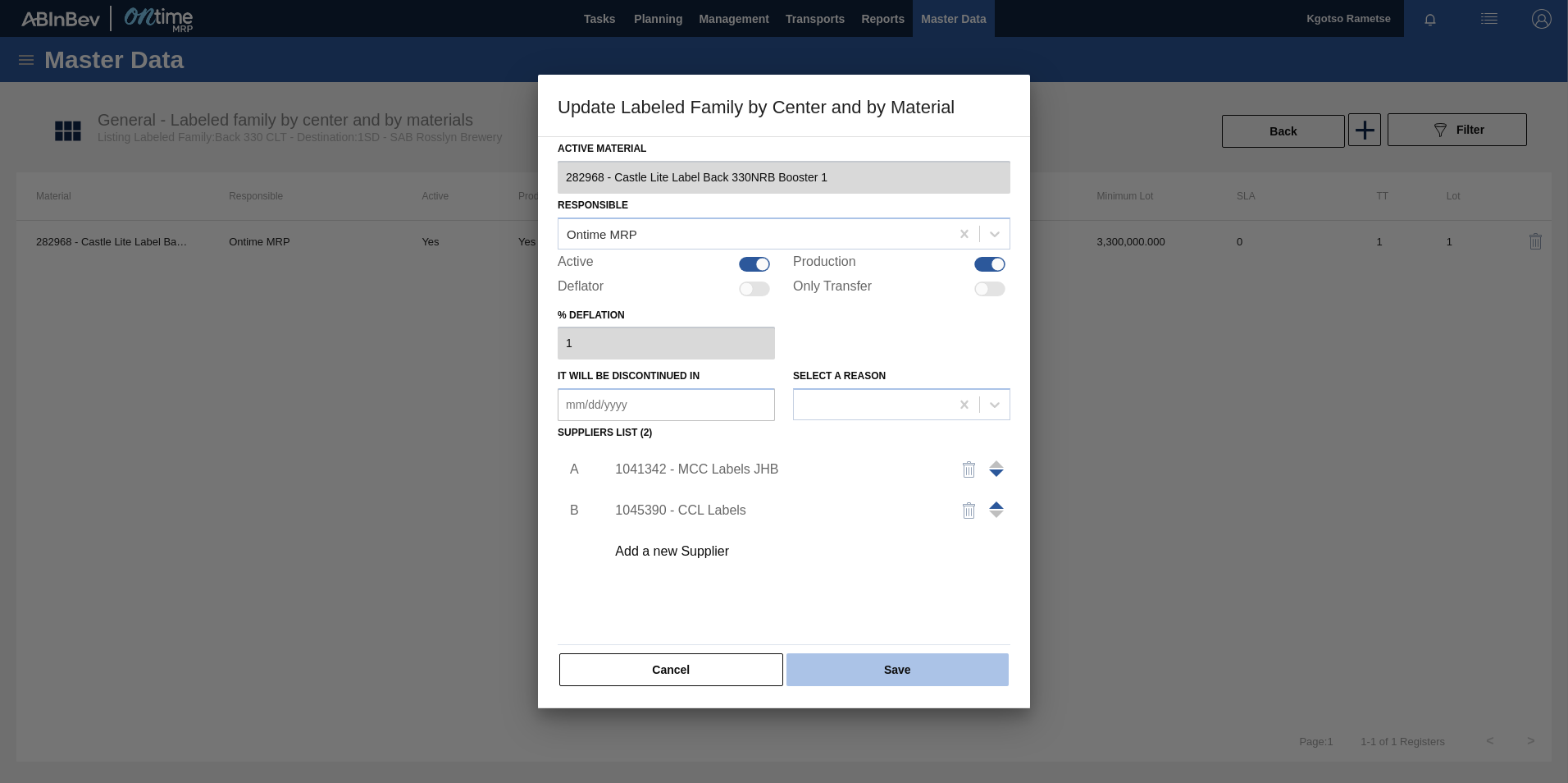
click at [879, 653] on button "Save" at bounding box center [897, 669] width 223 height 32
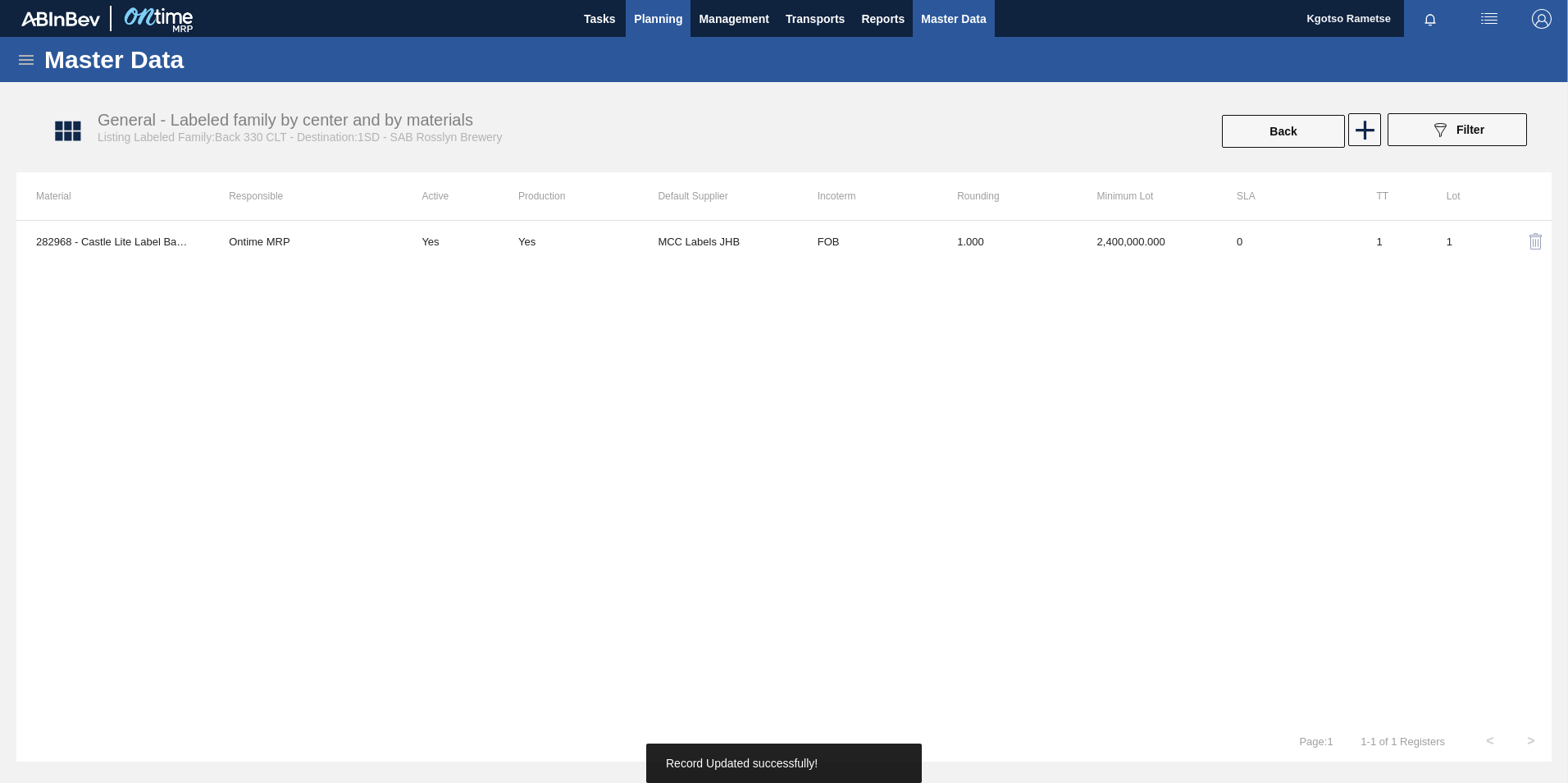
click at [679, 13] on span "Planning" at bounding box center [657, 19] width 48 height 20
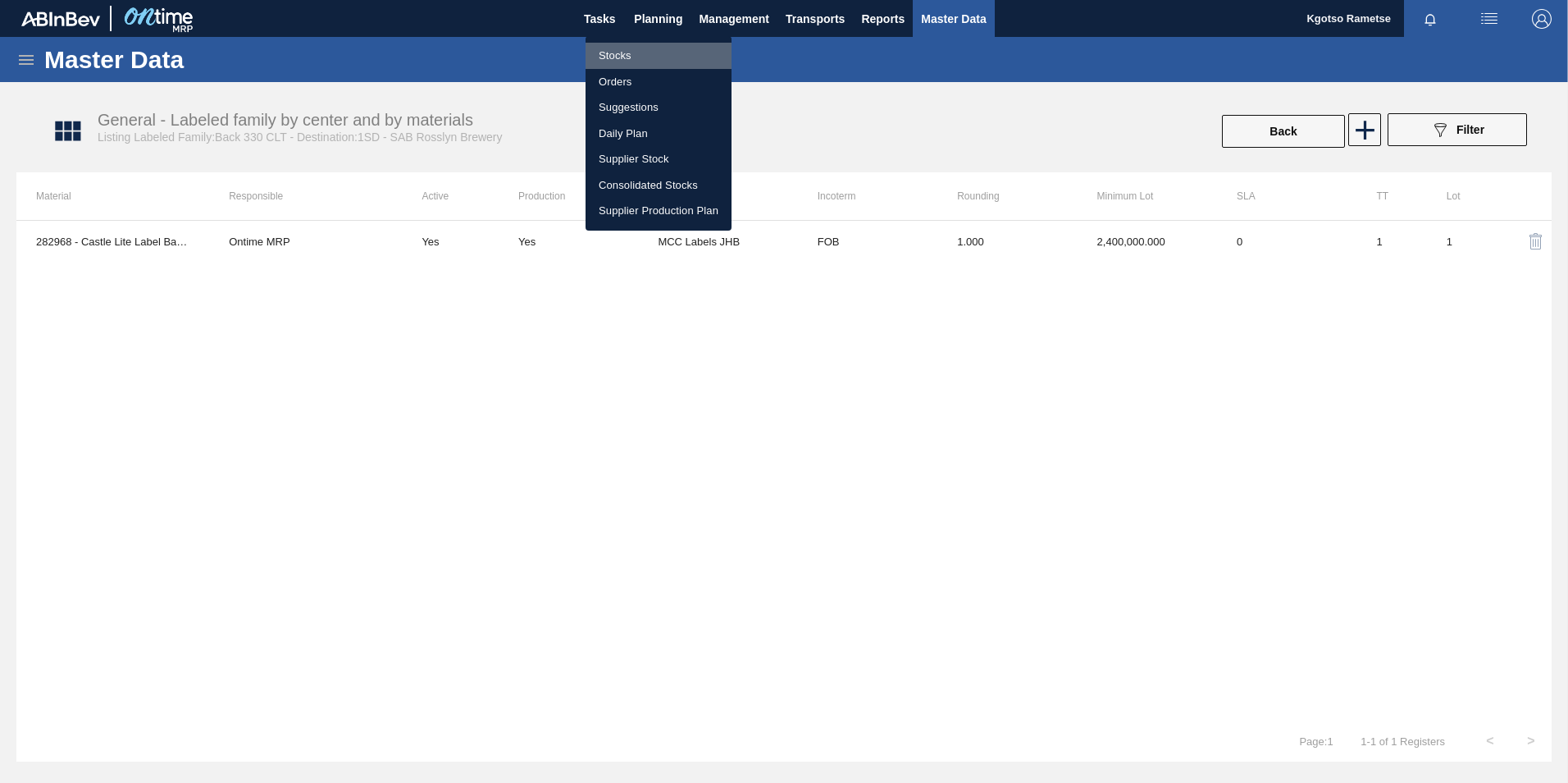
click at [629, 52] on li "Stocks" at bounding box center [658, 55] width 146 height 26
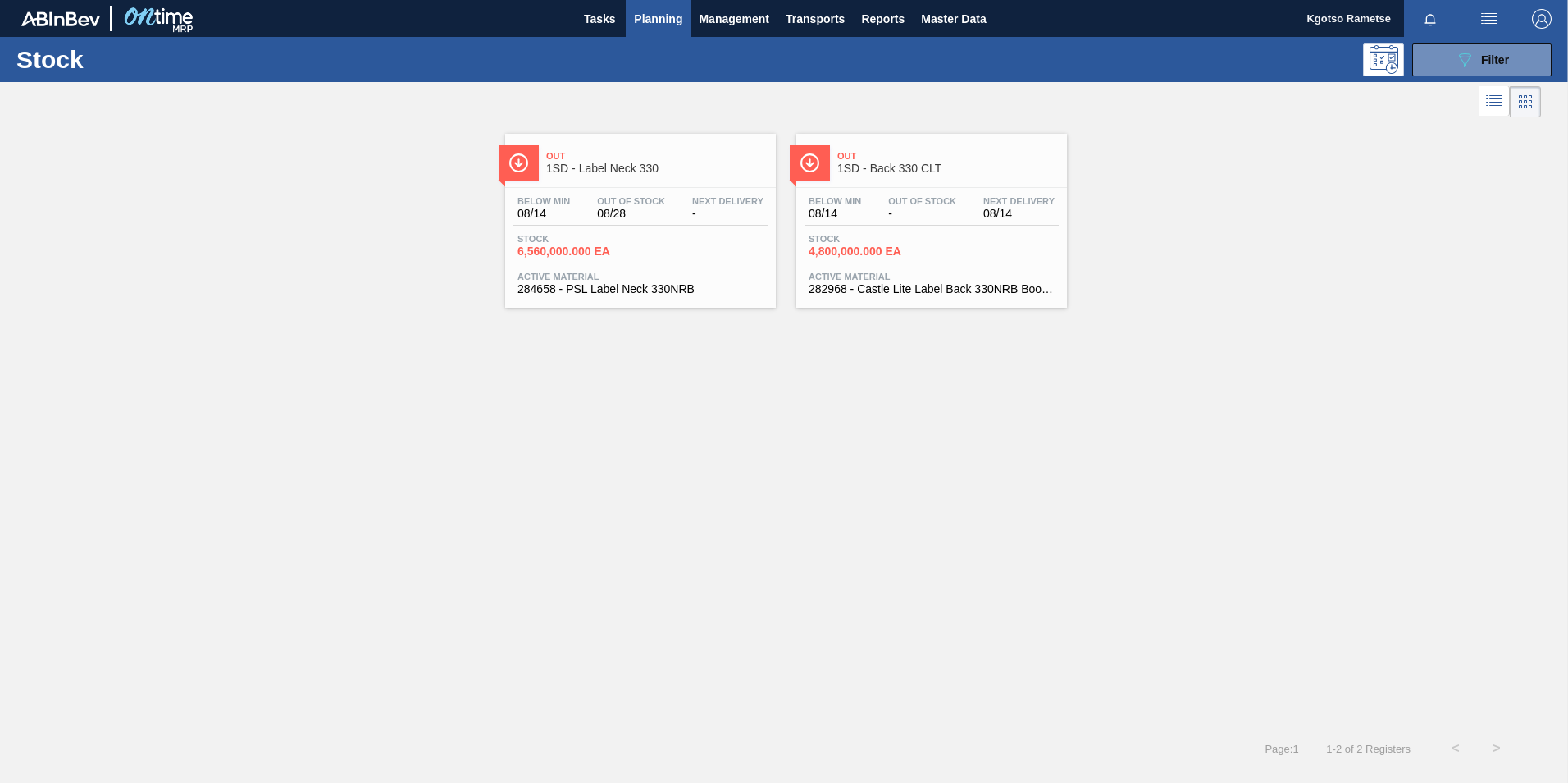
click at [648, 183] on div "Out 1SD - Label Neck 330 Below Min 08/14 Out Of Stock 08/28 Next Delivery - Sto…" at bounding box center [640, 220] width 271 height 174
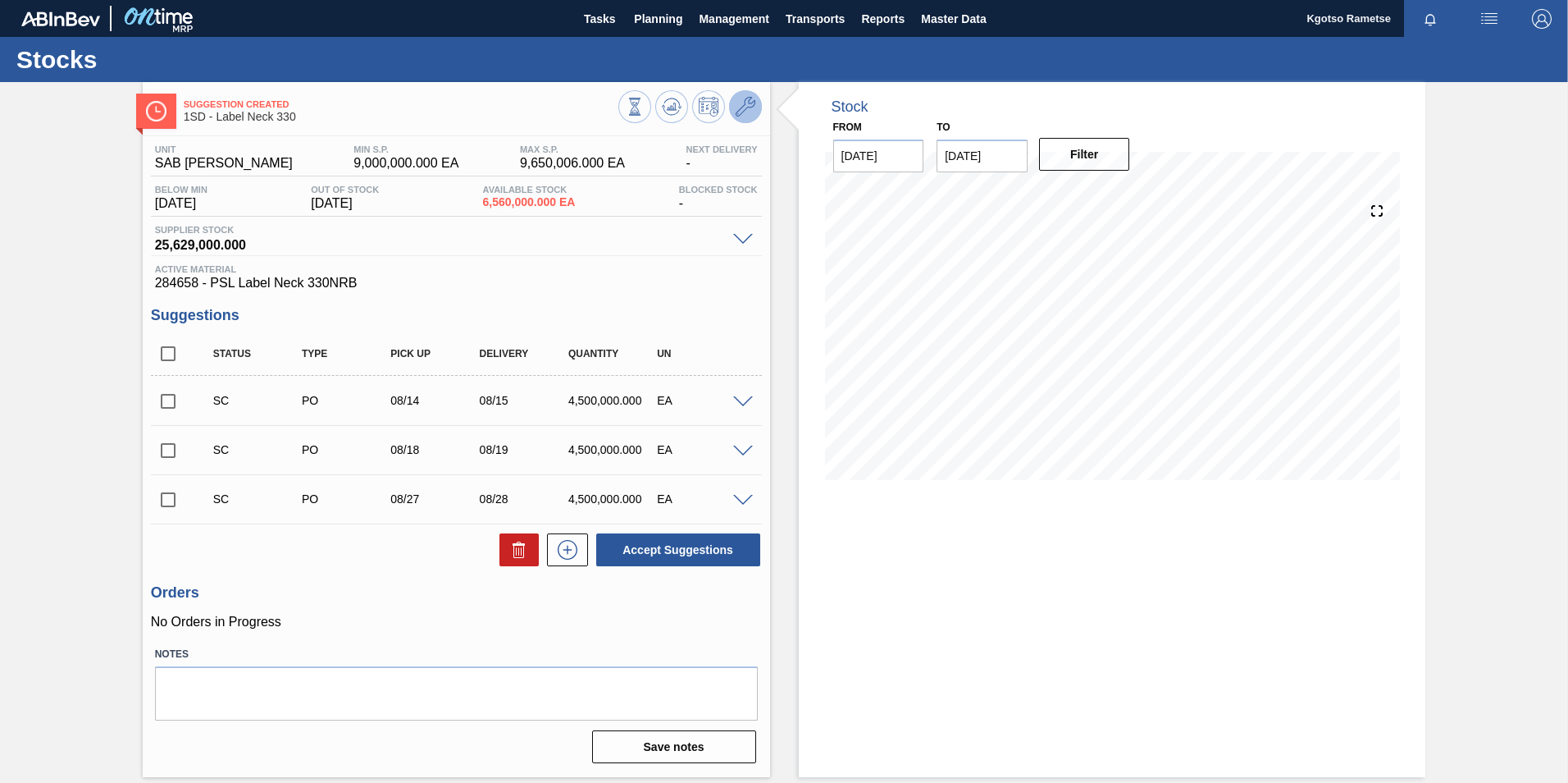
click at [759, 103] on button at bounding box center [745, 106] width 32 height 32
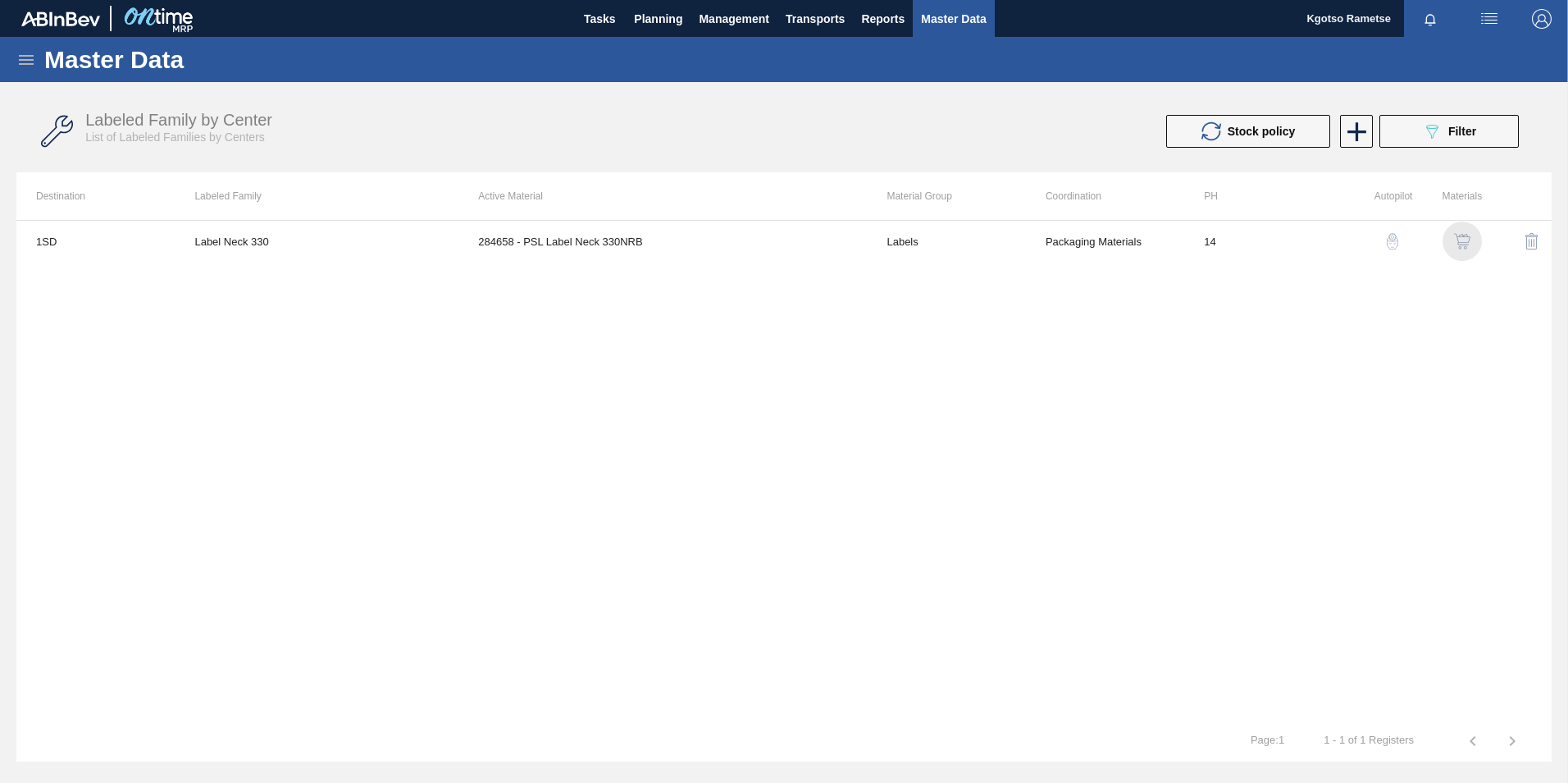
click at [1466, 241] on img "button" at bounding box center [1462, 241] width 17 height 17
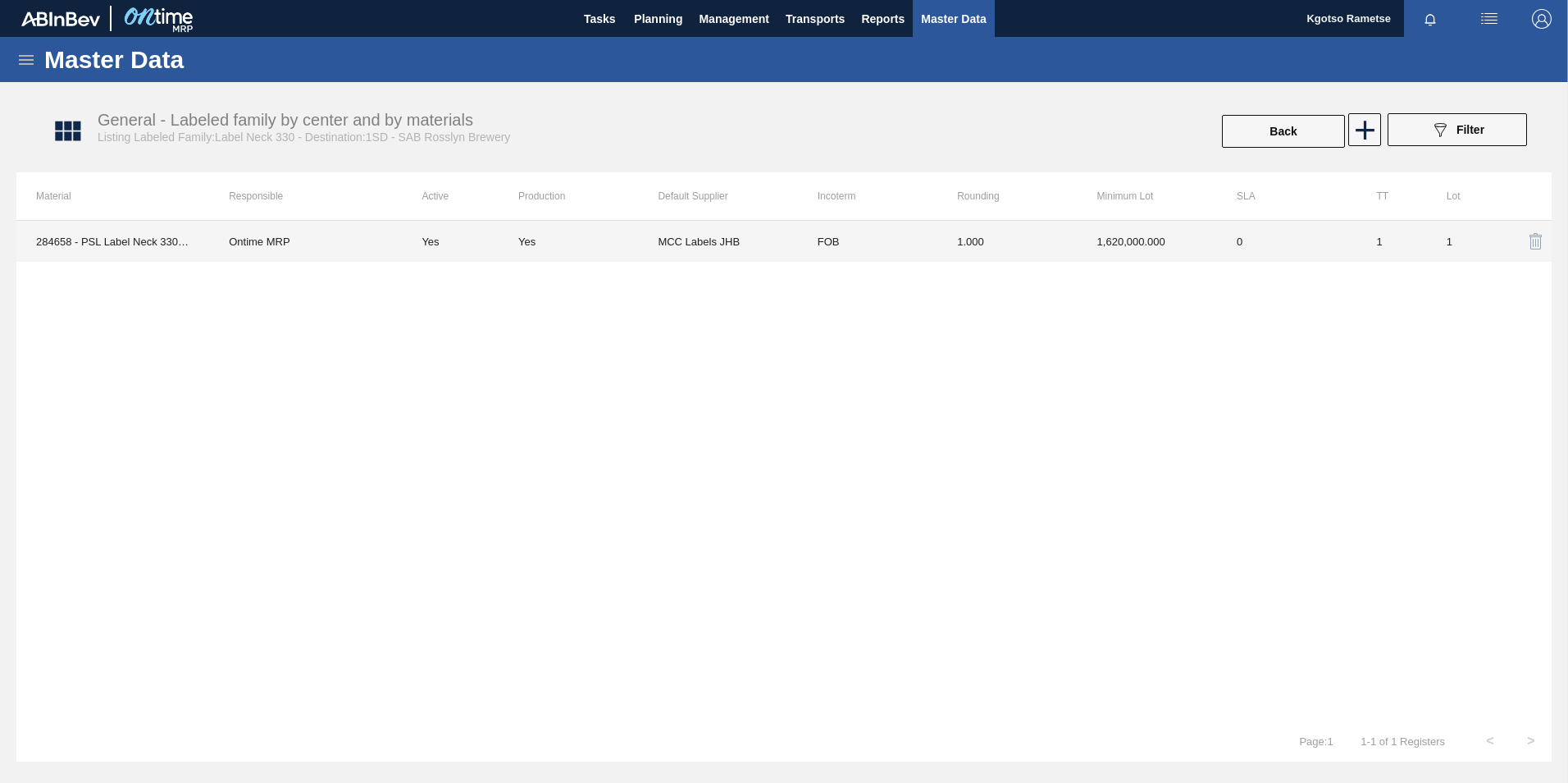
click at [1068, 239] on td "1.000" at bounding box center [1007, 241] width 139 height 41
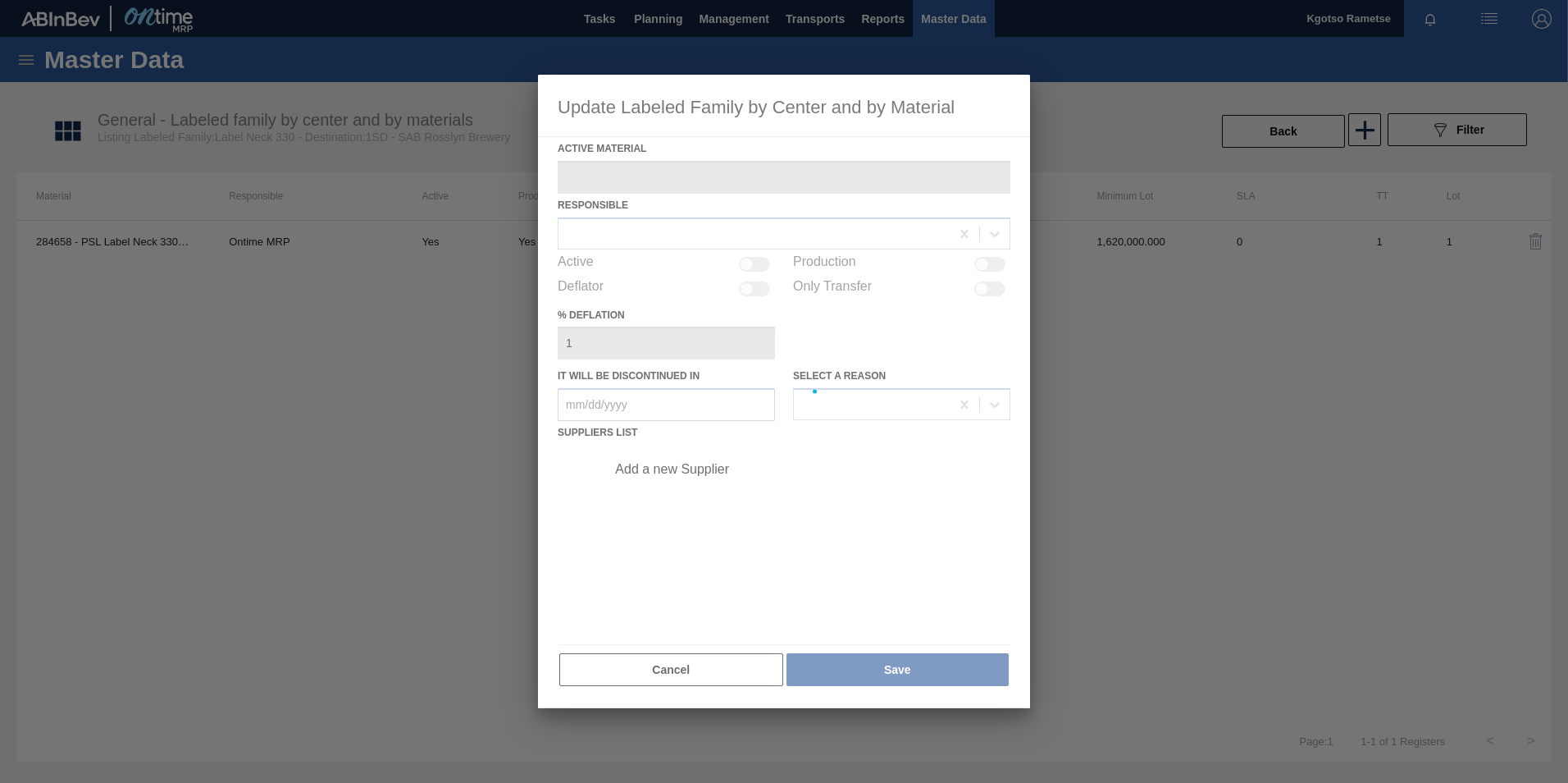
type Material "284658 - PSL Label Neck 330NRB"
checkbox input "true"
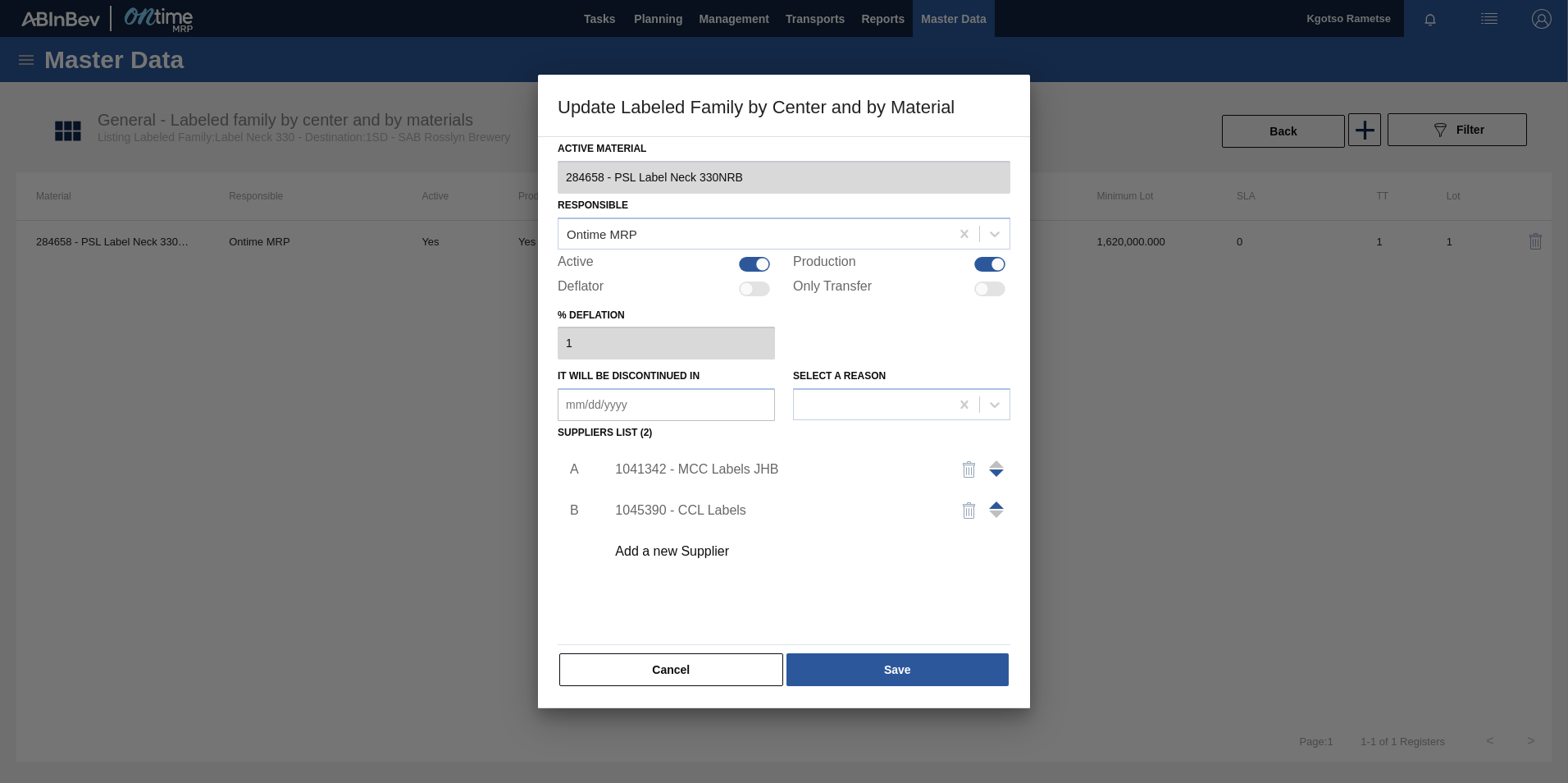
click at [677, 466] on div "1041342 - MCC Labels JHB" at bounding box center [776, 469] width 322 height 15
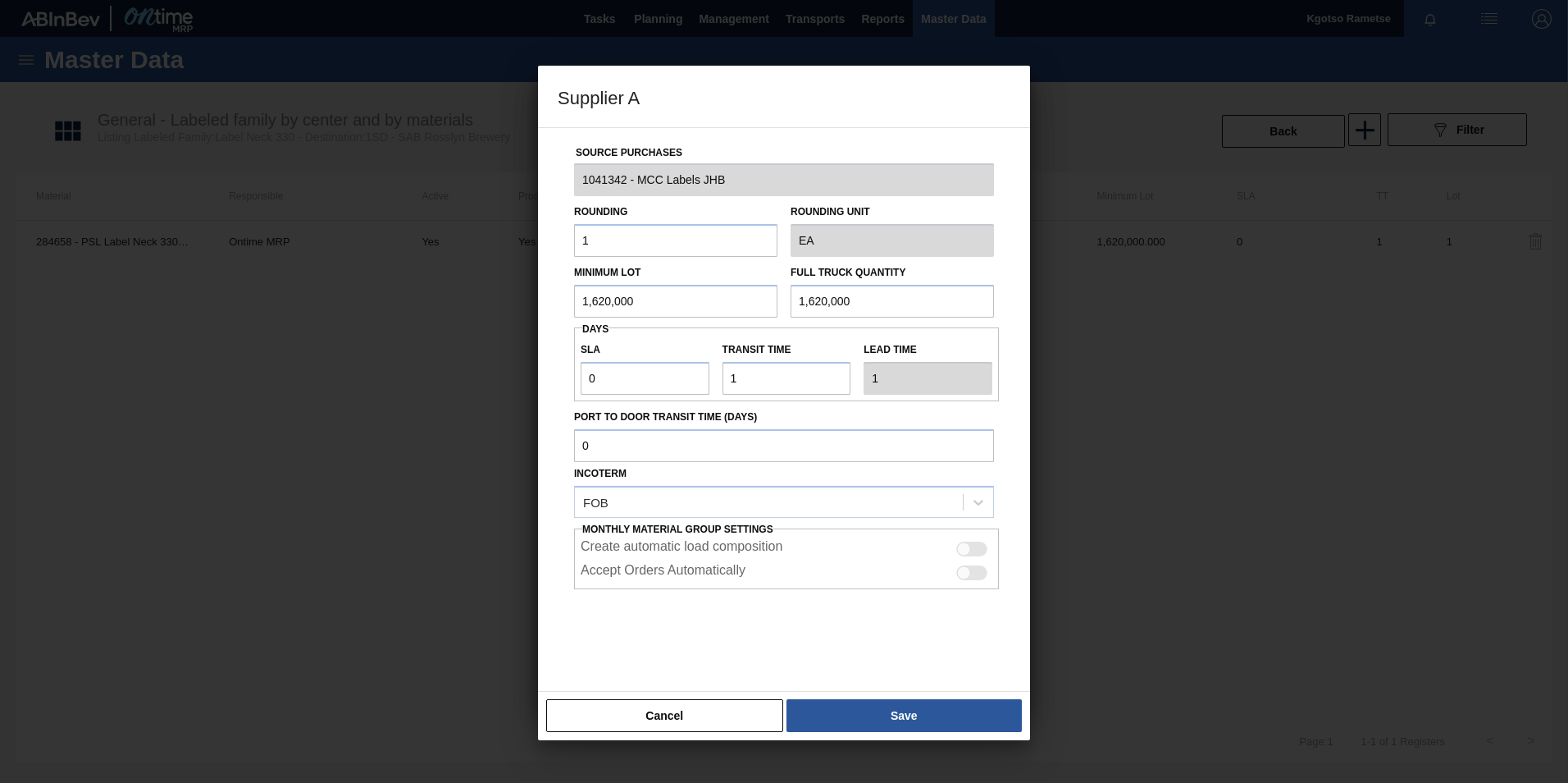
drag, startPoint x: 647, startPoint y: 299, endPoint x: 510, endPoint y: 293, distance: 137.1
click at [549, 297] on div "Source Purchases 1041342 - MCC Labels JHB Rounding 1 Rounding Unit EA Minimum L…" at bounding box center [784, 409] width 492 height 564
drag, startPoint x: 700, startPoint y: 302, endPoint x: 190, endPoint y: 275, distance: 510.7
click at [190, 275] on div "Supplier A Source Purchases 1041342 - MCC Labels JHB Rounding 1 Rounding Unit E…" at bounding box center [784, 392] width 1568 height 783
type input "1,200,000"
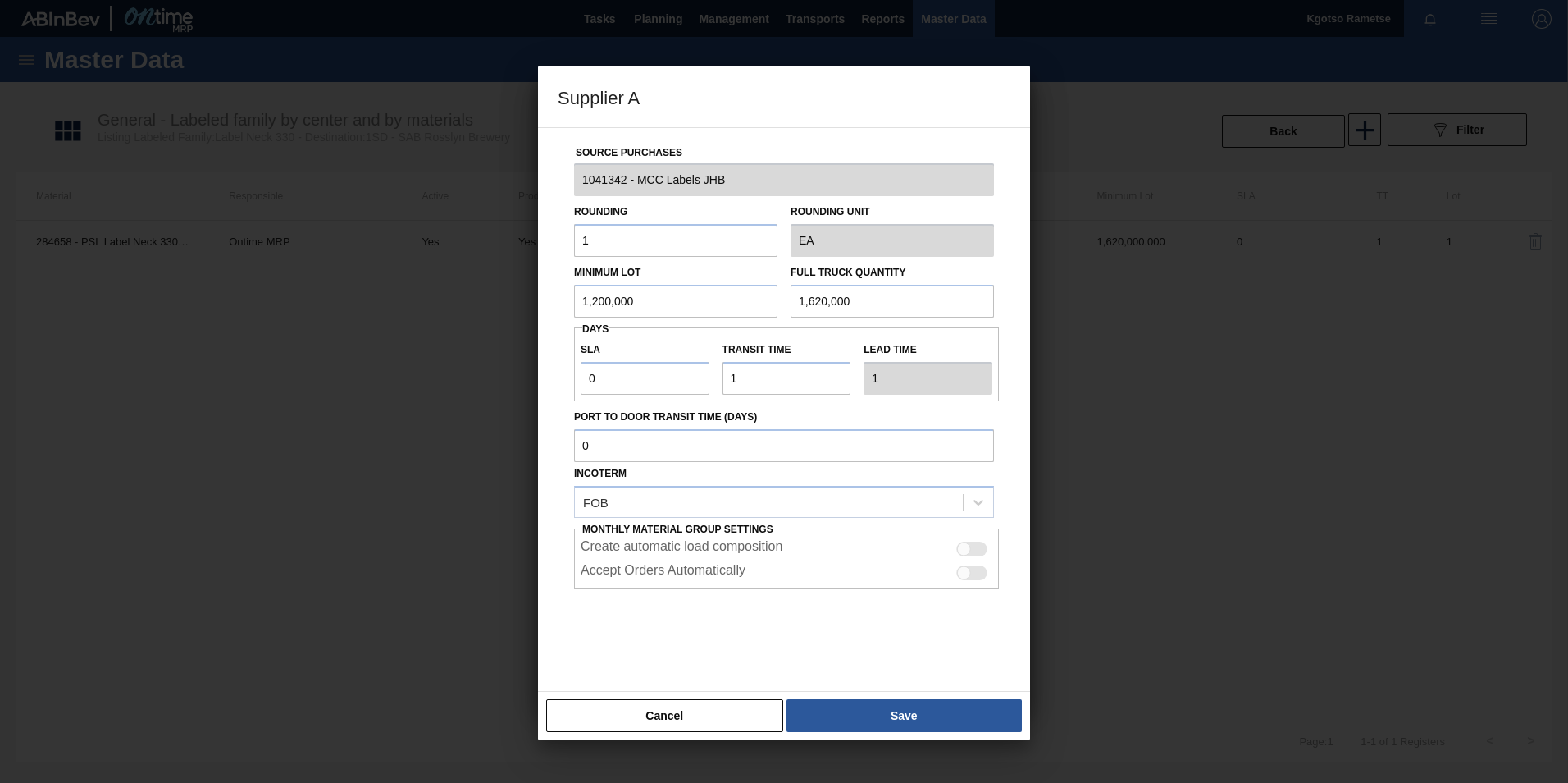
click at [599, 297] on div "Minimum Lot 1,200,000 Full Truck Quantity 1,620,000" at bounding box center [784, 287] width 433 height 61
paste input "20"
type input "1,200,000"
click at [809, 700] on button "Save" at bounding box center [904, 715] width 235 height 32
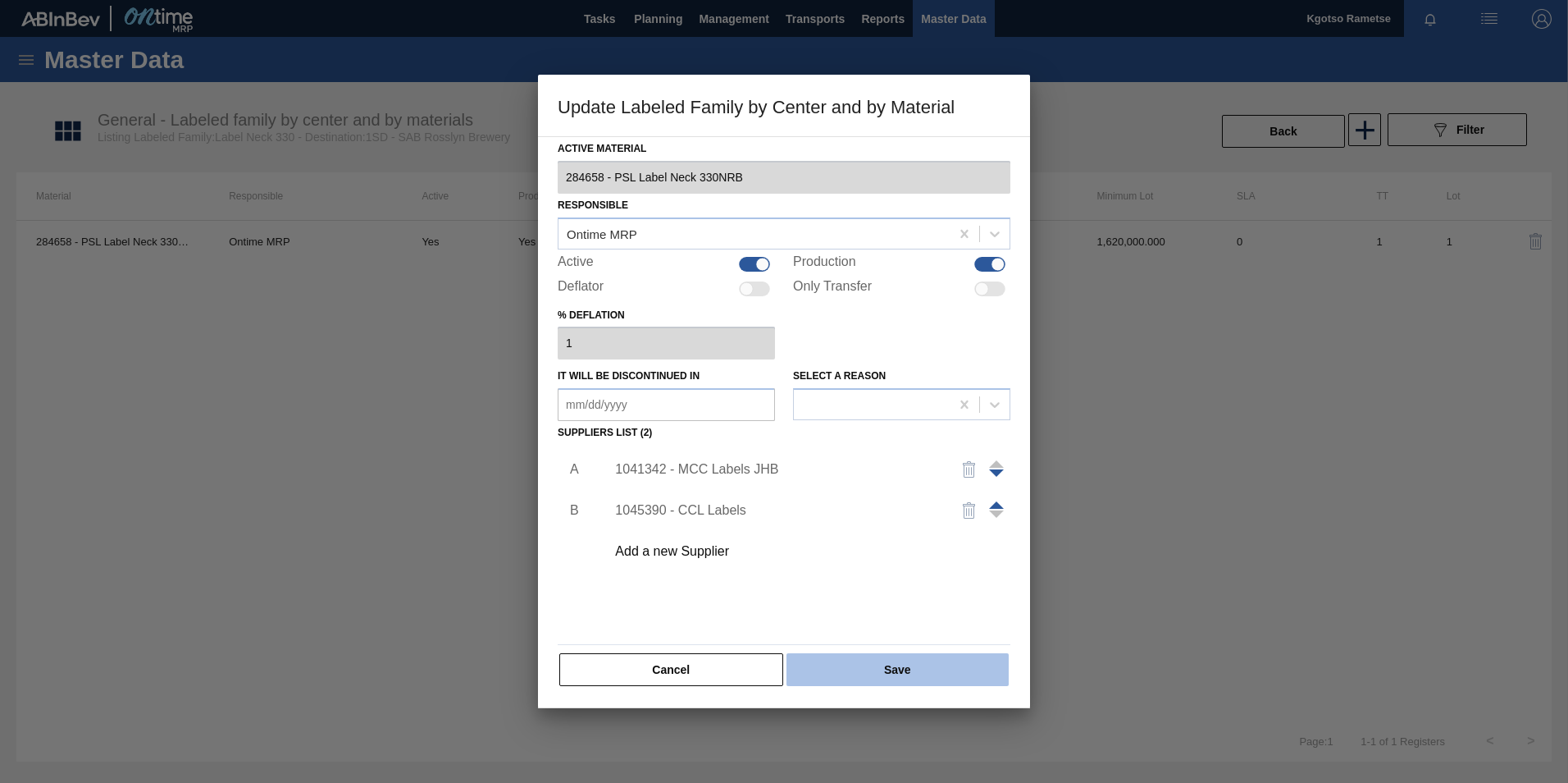
click at [835, 665] on button "Save" at bounding box center [897, 669] width 223 height 32
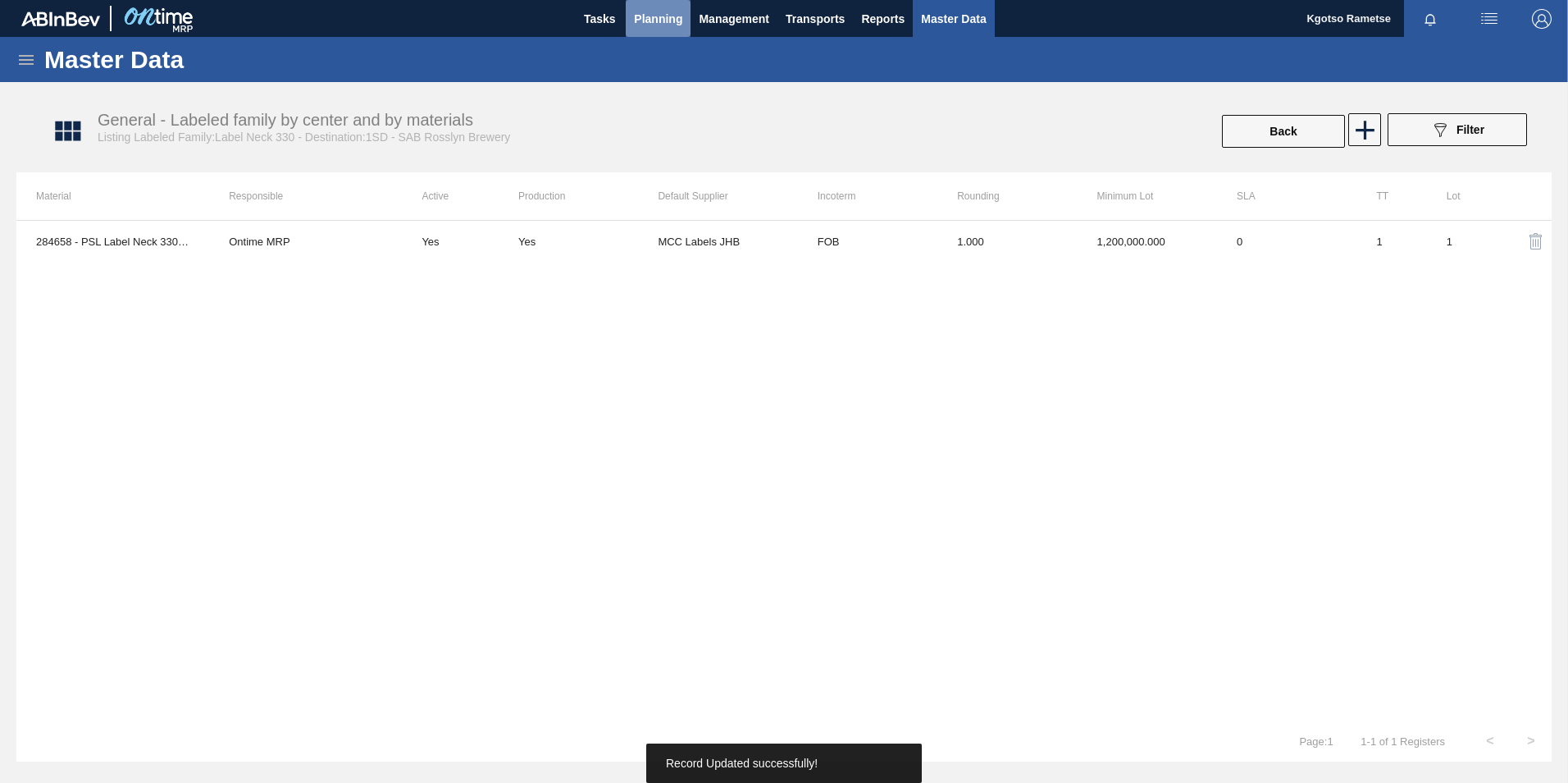
click at [633, 17] on button "Planning" at bounding box center [658, 19] width 65 height 37
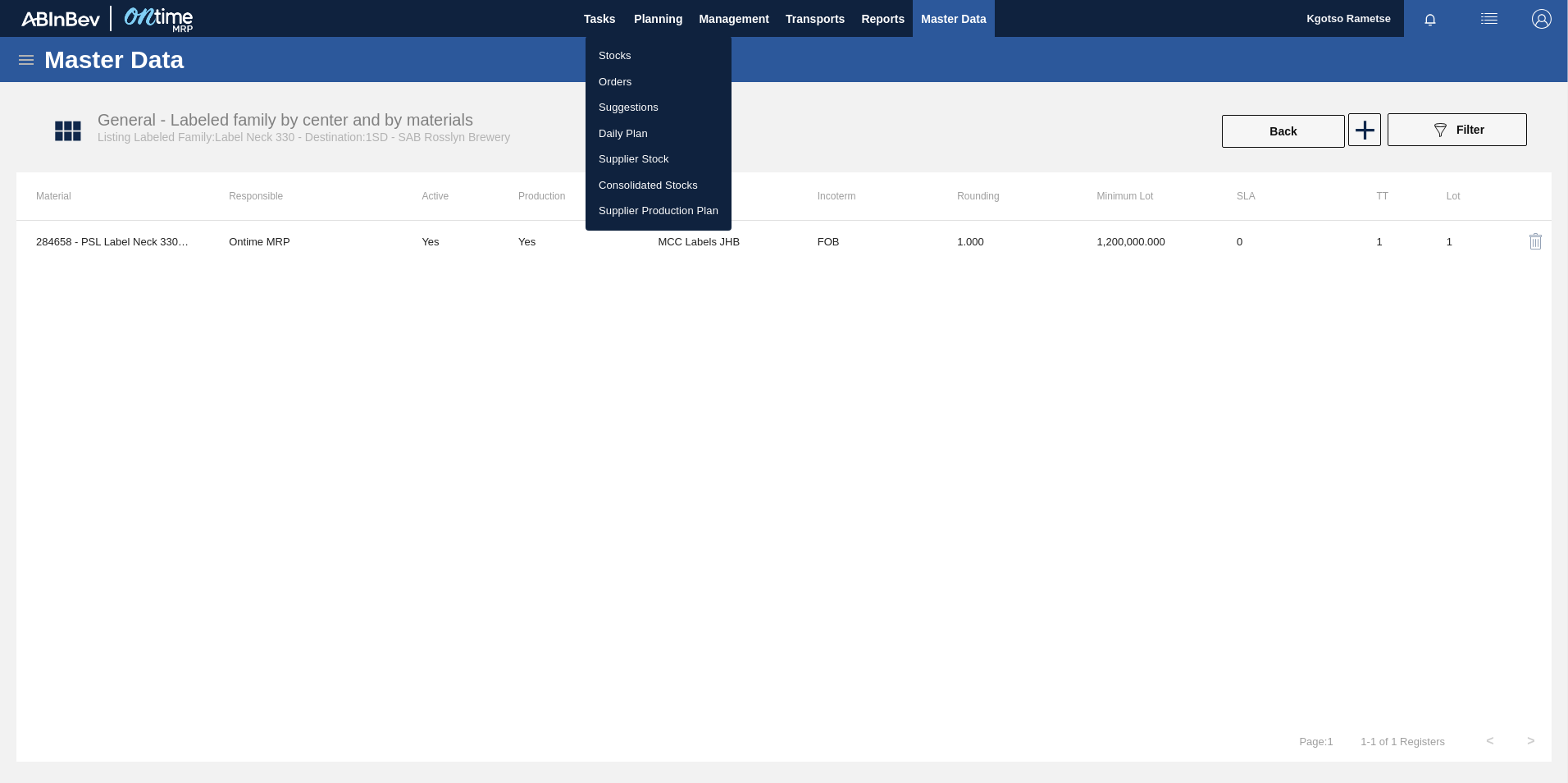
click at [624, 59] on li "Stocks" at bounding box center [658, 55] width 146 height 26
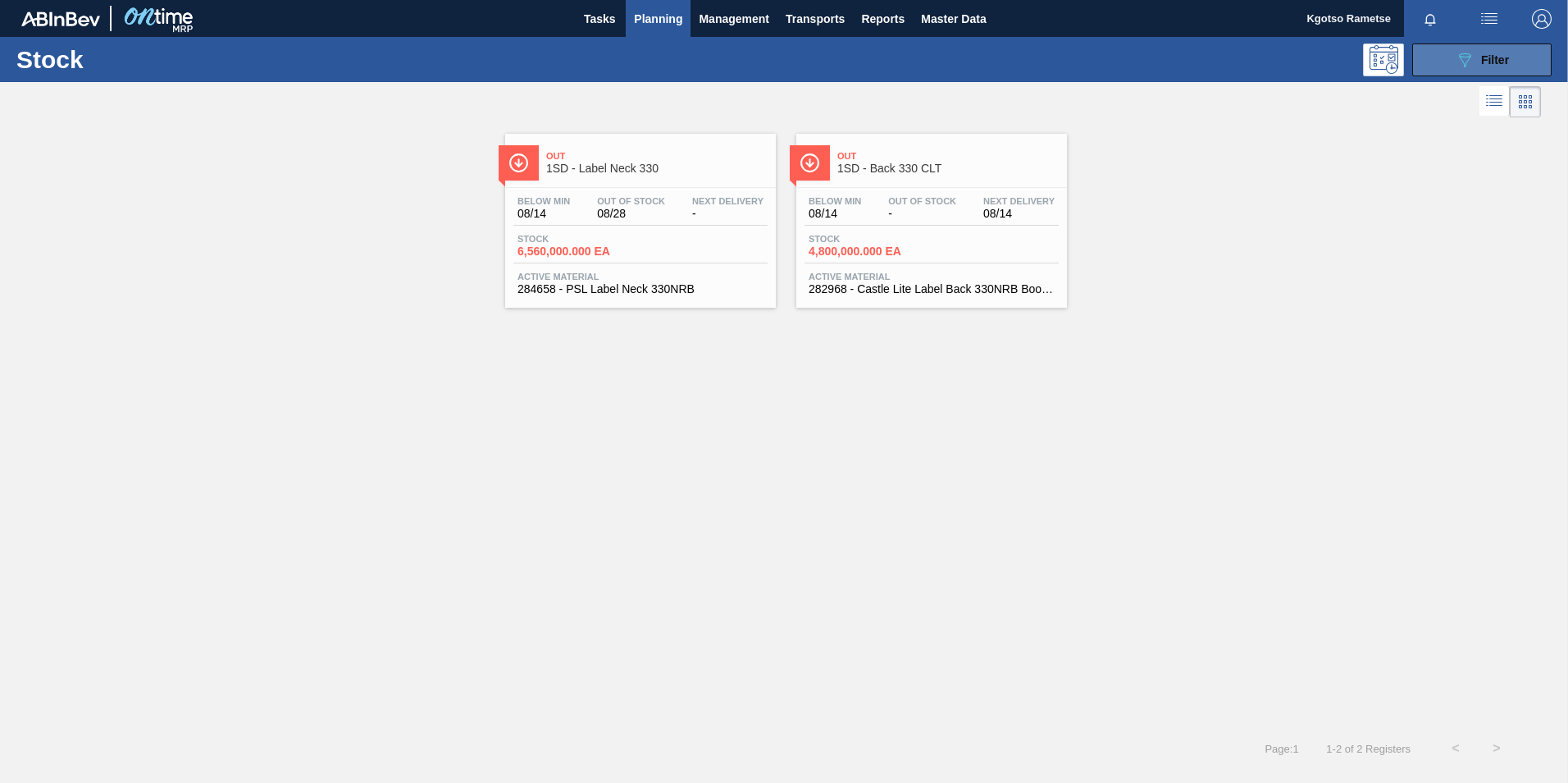
click at [1495, 58] on span "Filter" at bounding box center [1494, 59] width 27 height 13
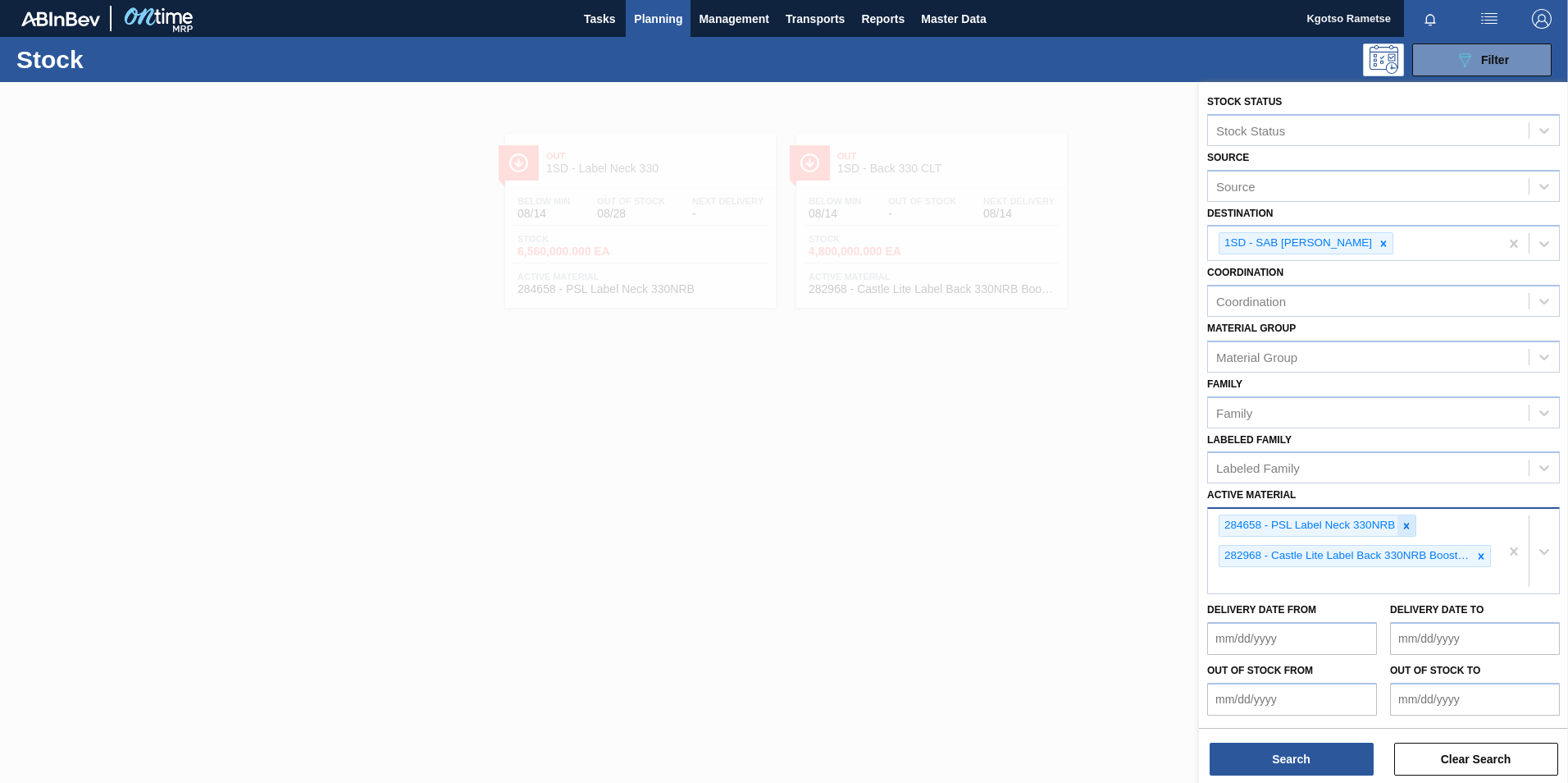
click at [1407, 524] on icon at bounding box center [1406, 526] width 12 height 12
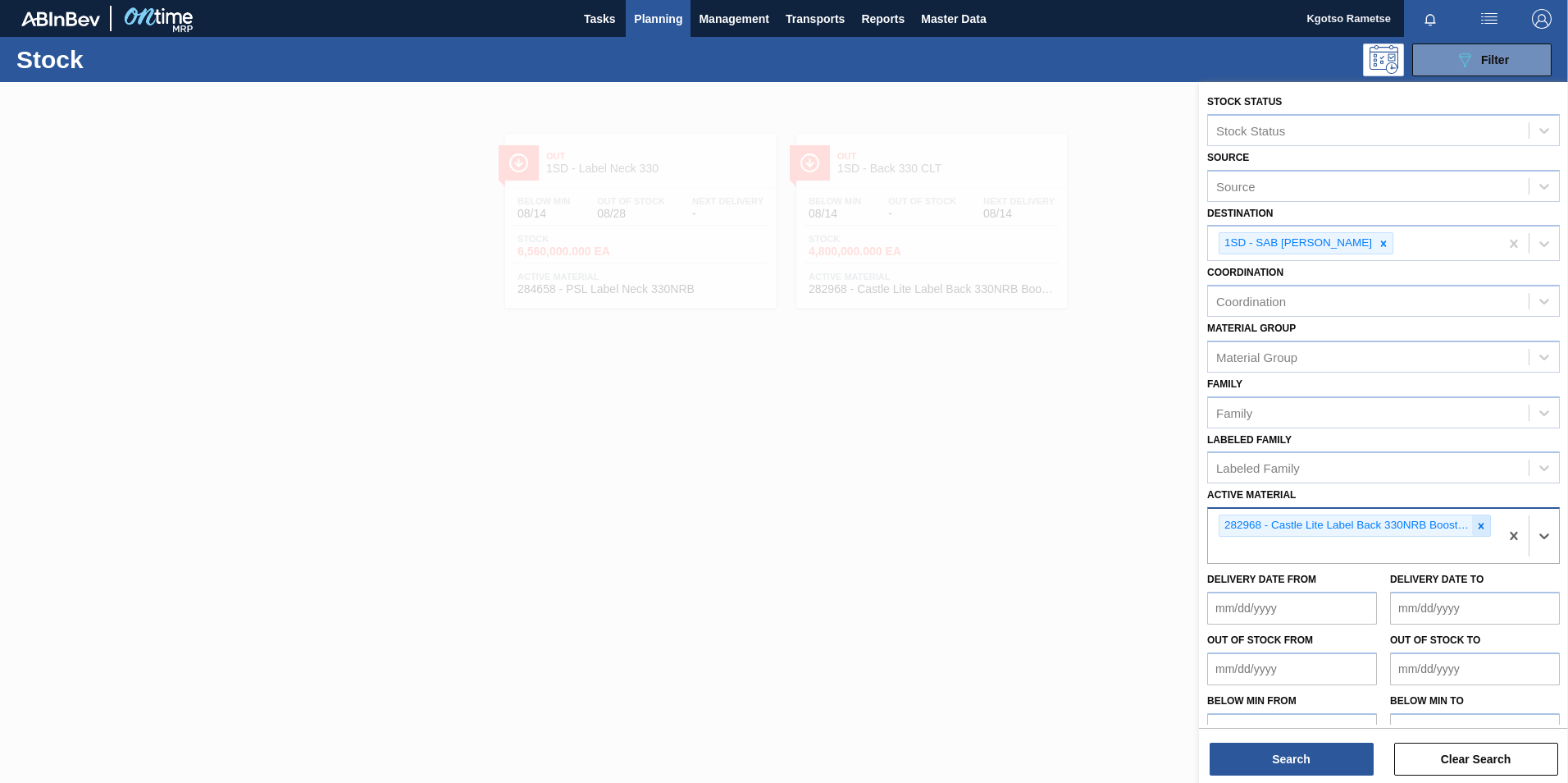
click at [1481, 522] on icon at bounding box center [1482, 526] width 12 height 12
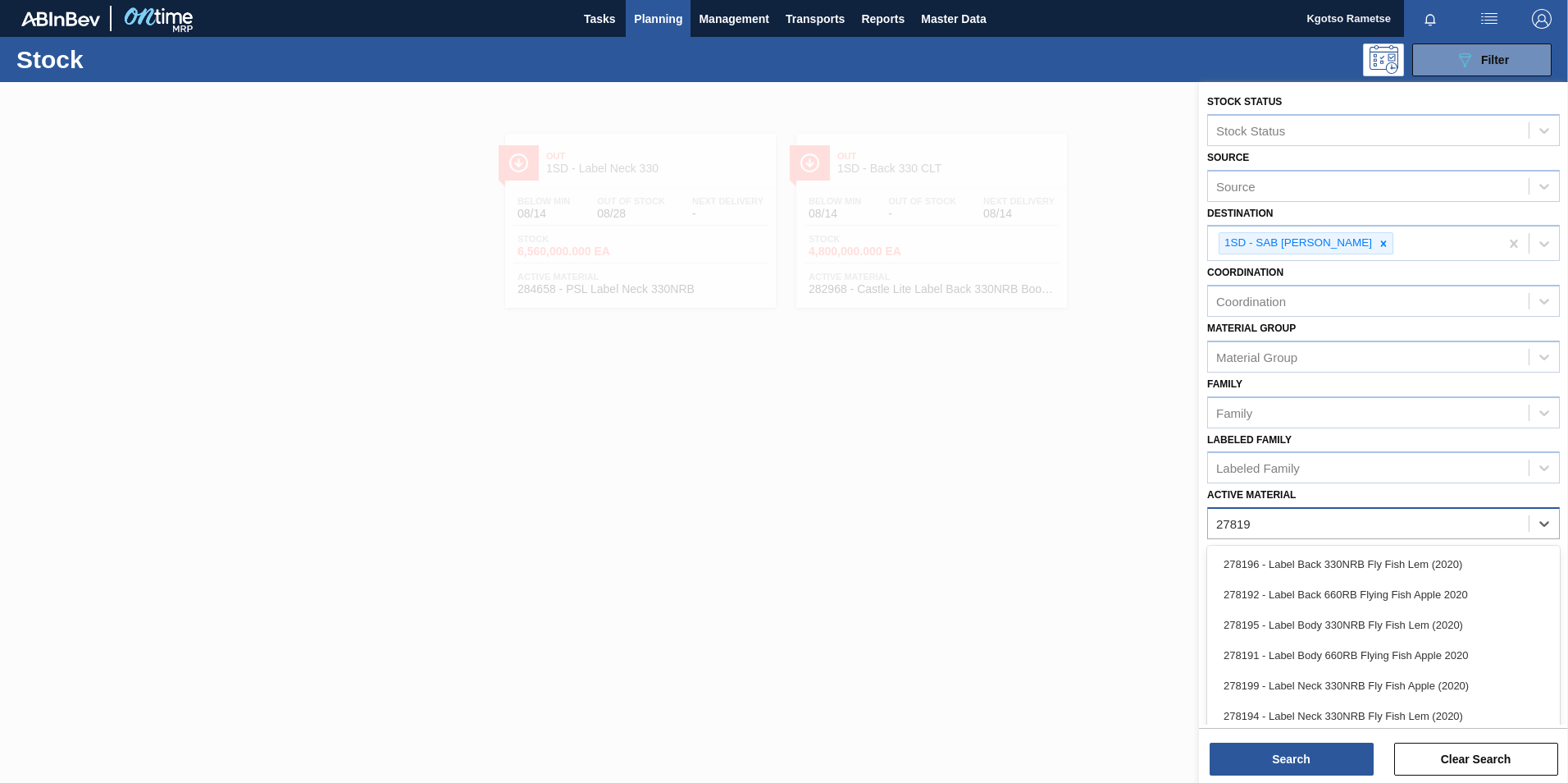
type Material "278195"
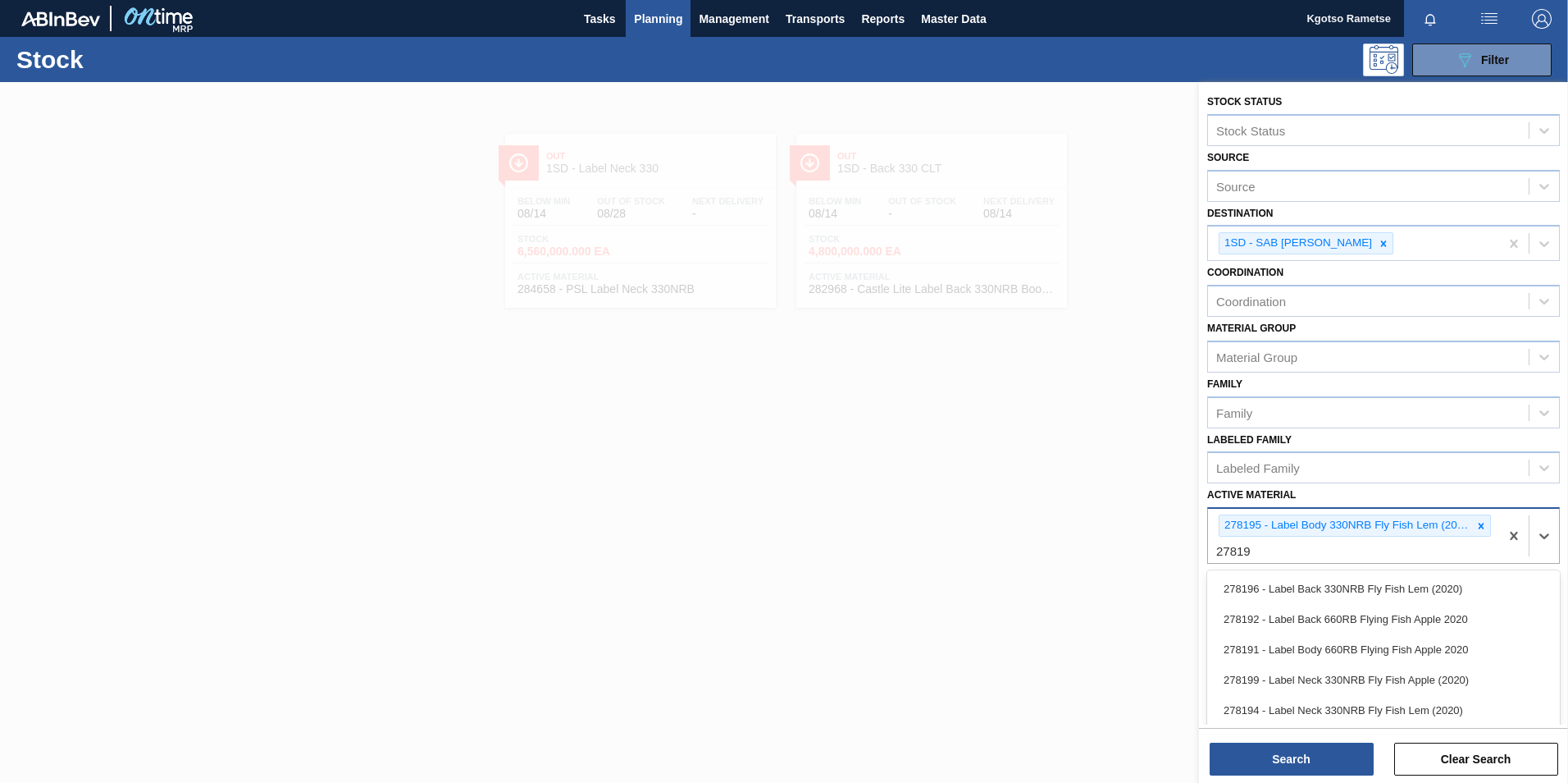
type Material "278194"
type Material "278196"
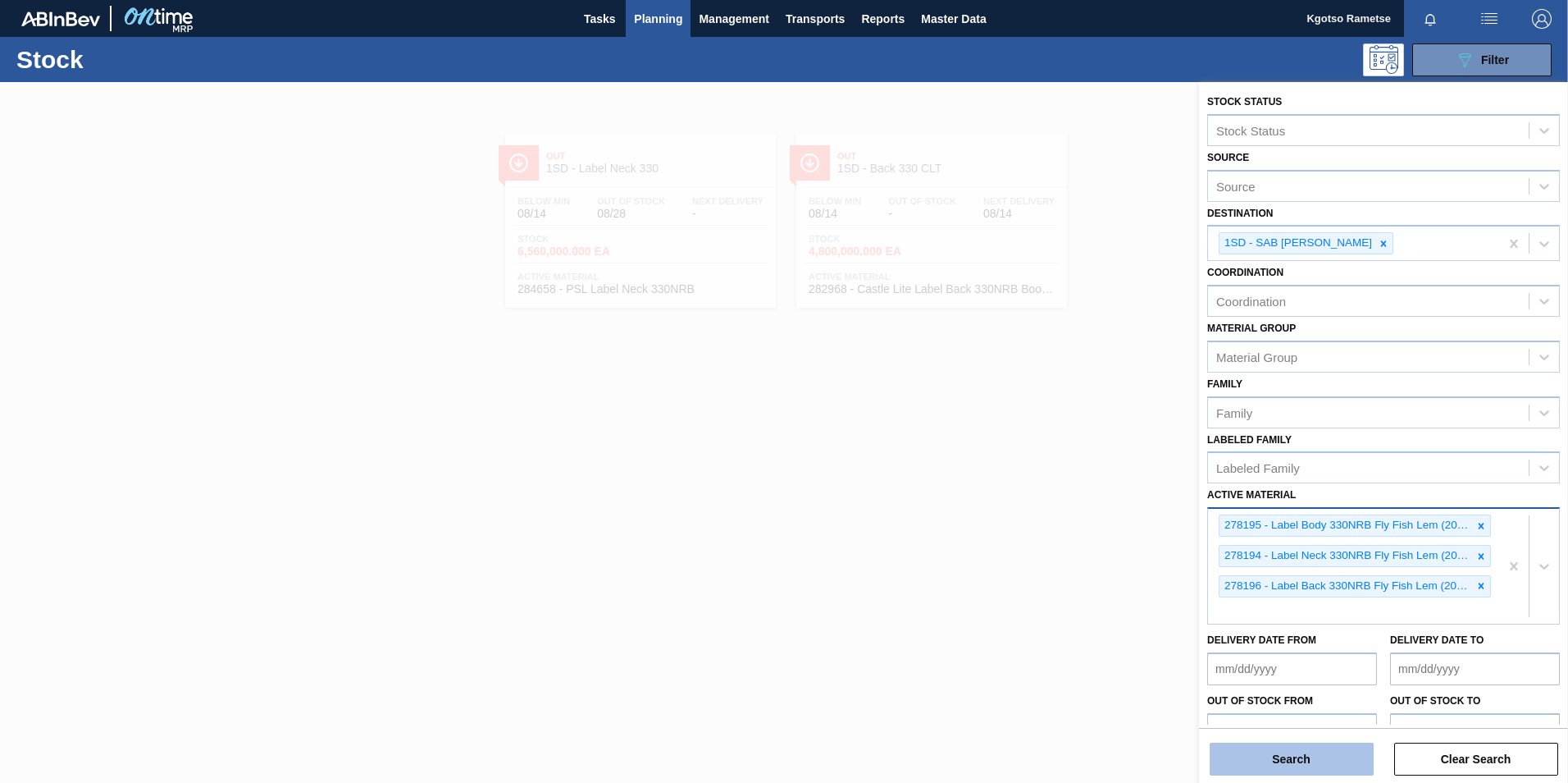
click at [1243, 757] on button "Search" at bounding box center [1291, 758] width 164 height 32
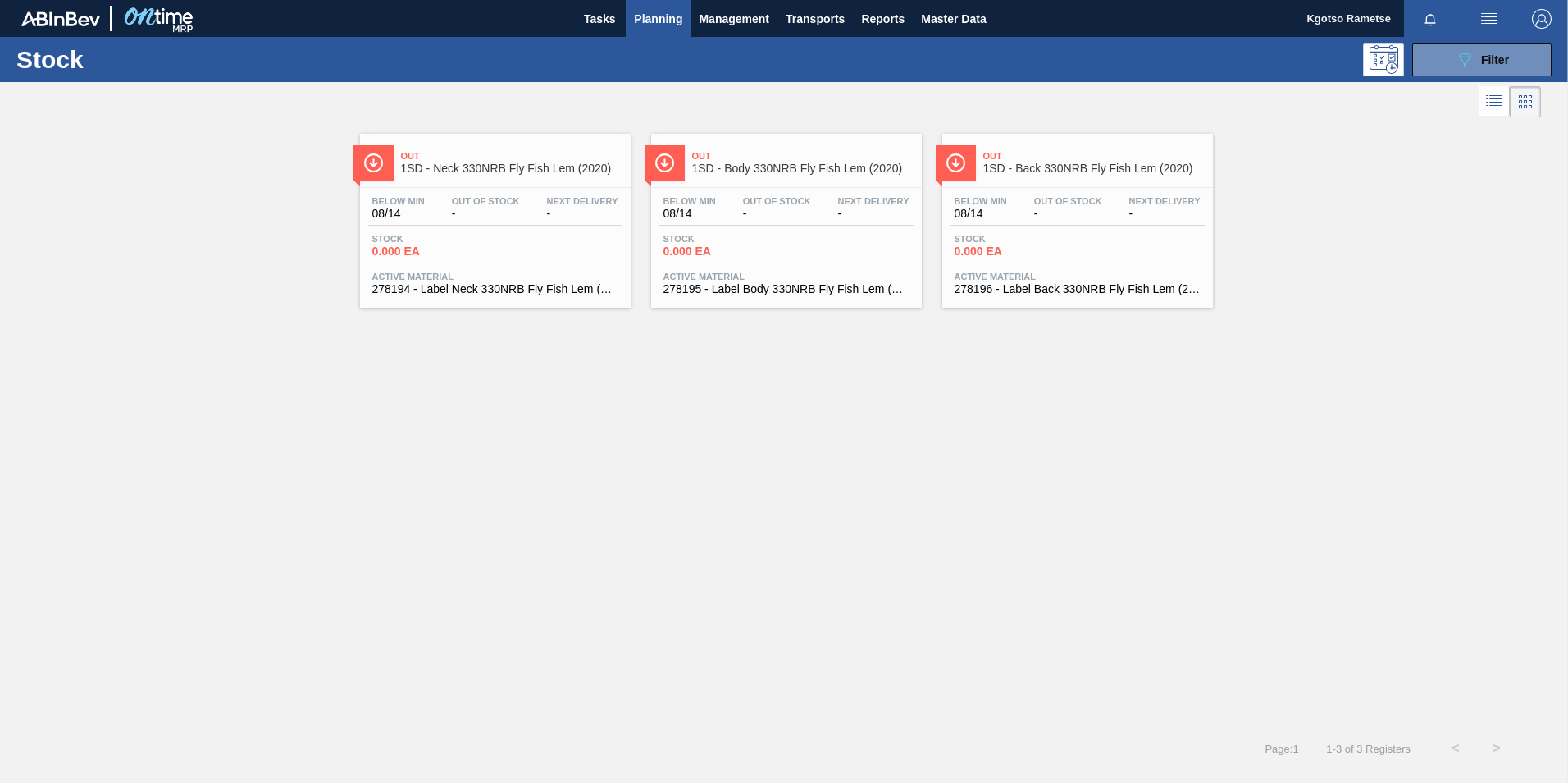
click at [780, 154] on span "Out" at bounding box center [803, 156] width 222 height 10
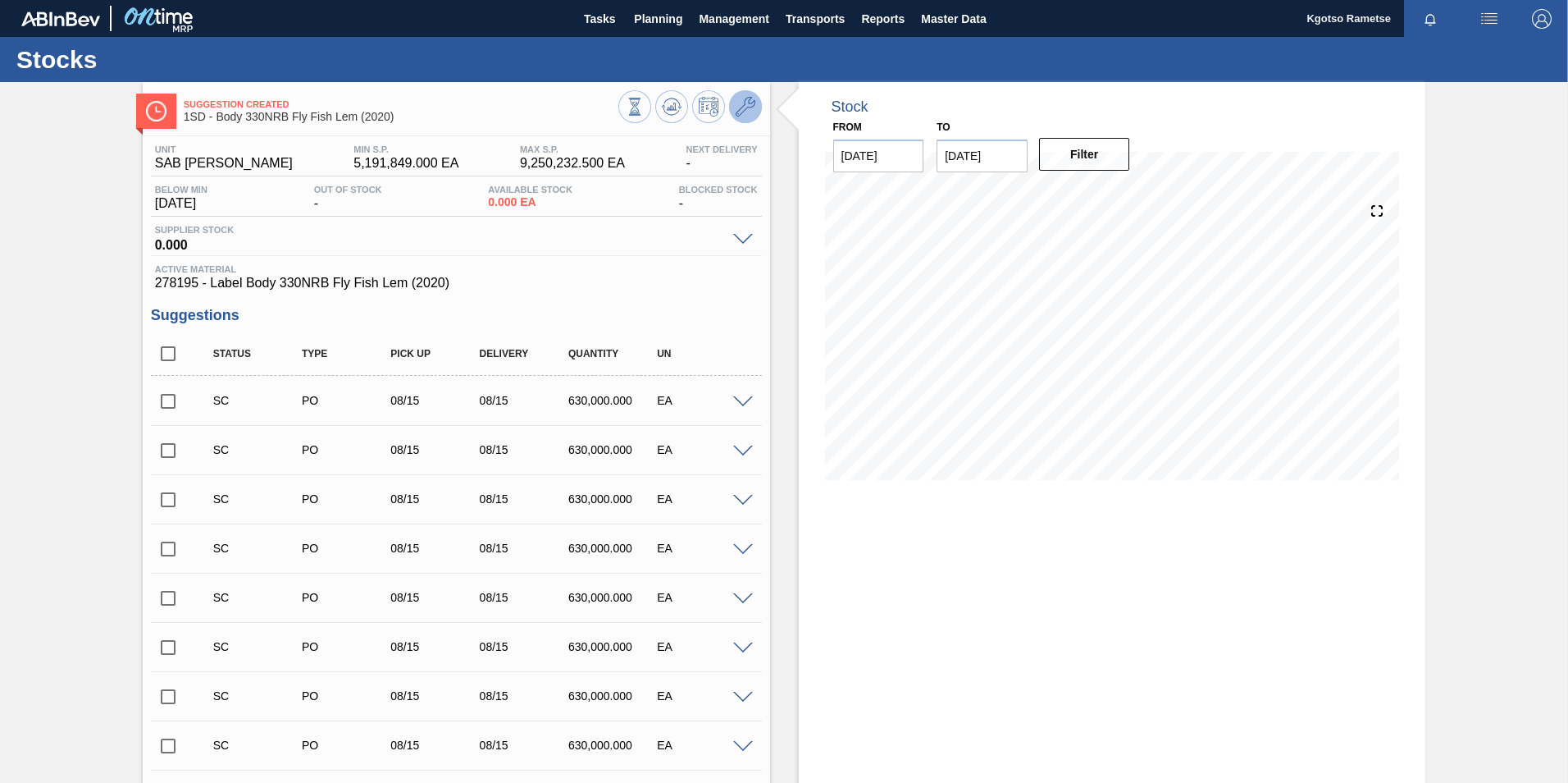
click at [749, 107] on icon at bounding box center [745, 107] width 20 height 20
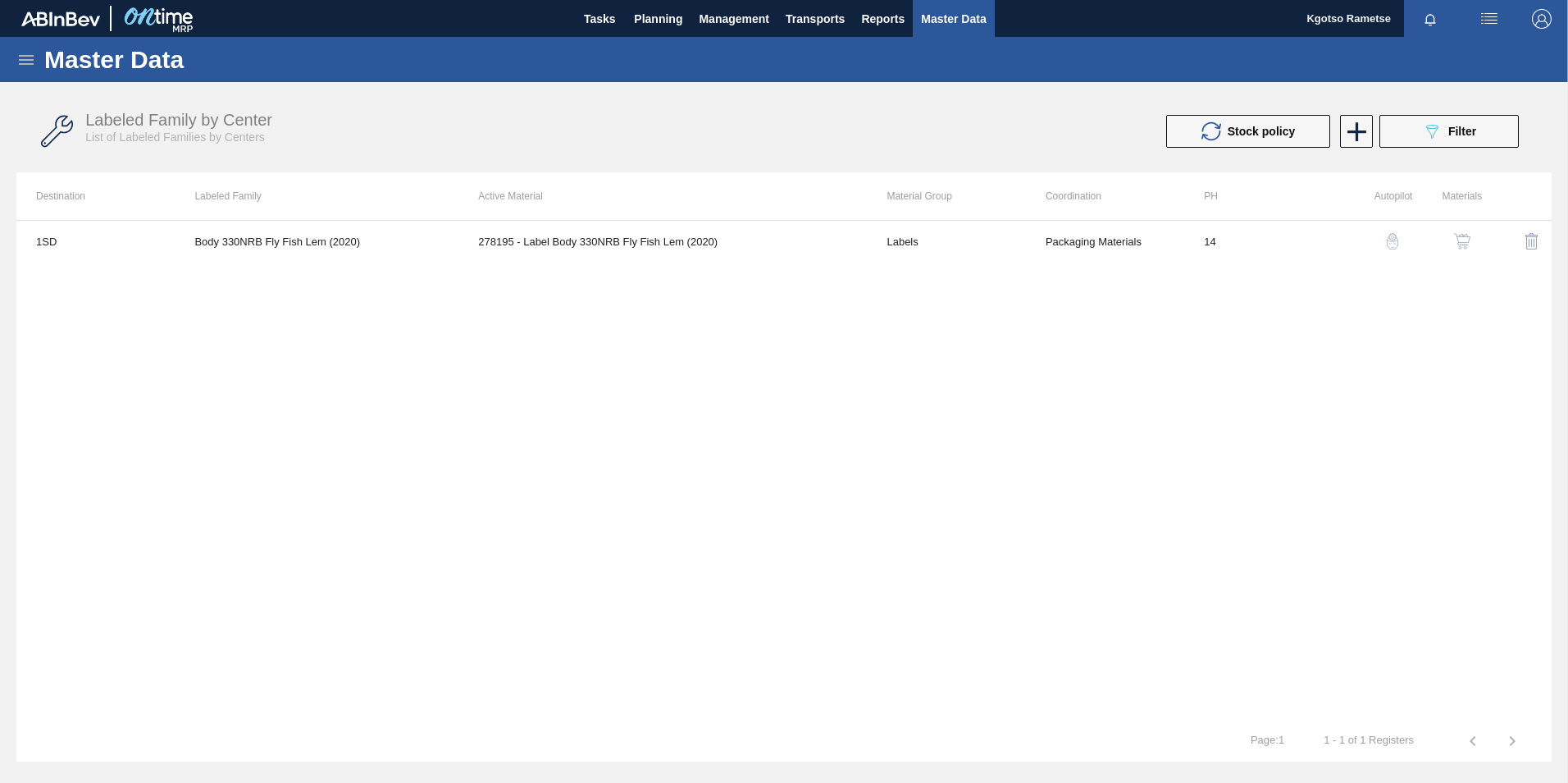
click at [1460, 235] on img "button" at bounding box center [1462, 241] width 17 height 17
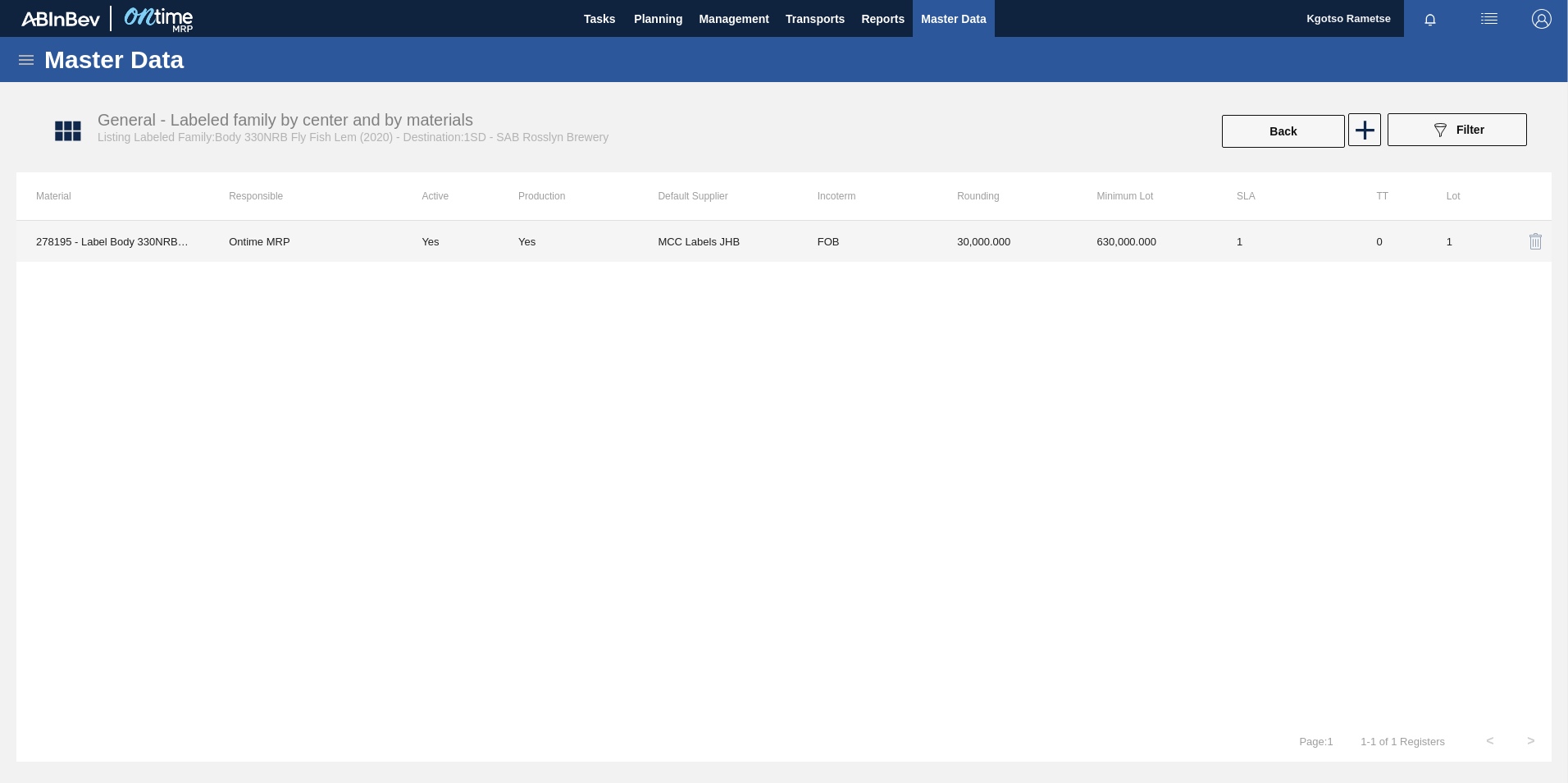
click at [1115, 246] on td "630,000.000" at bounding box center [1147, 241] width 139 height 41
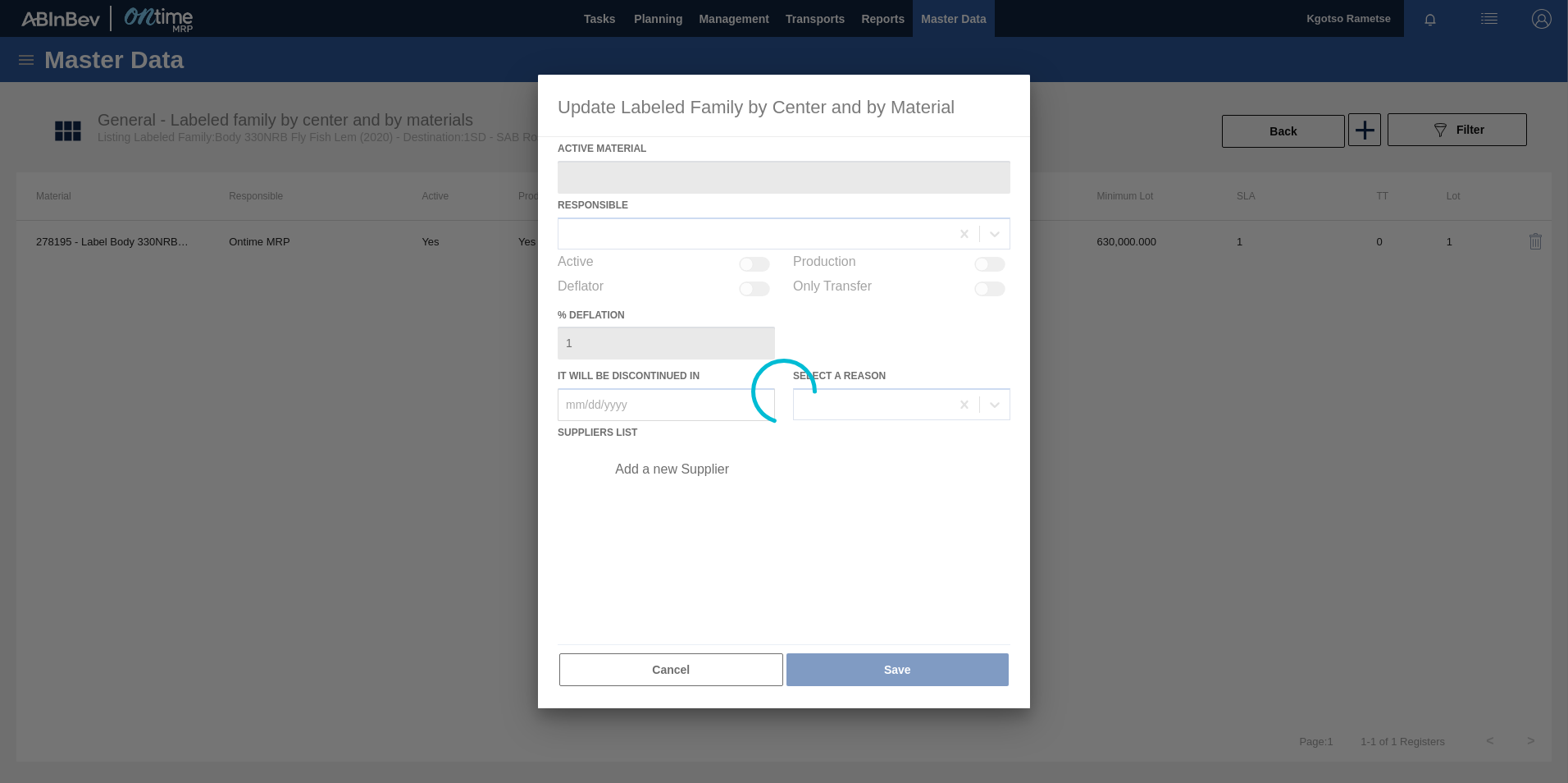
type Material "278195 - Label Body 330NRB Fly Fish Lem (2020)"
checkbox input "true"
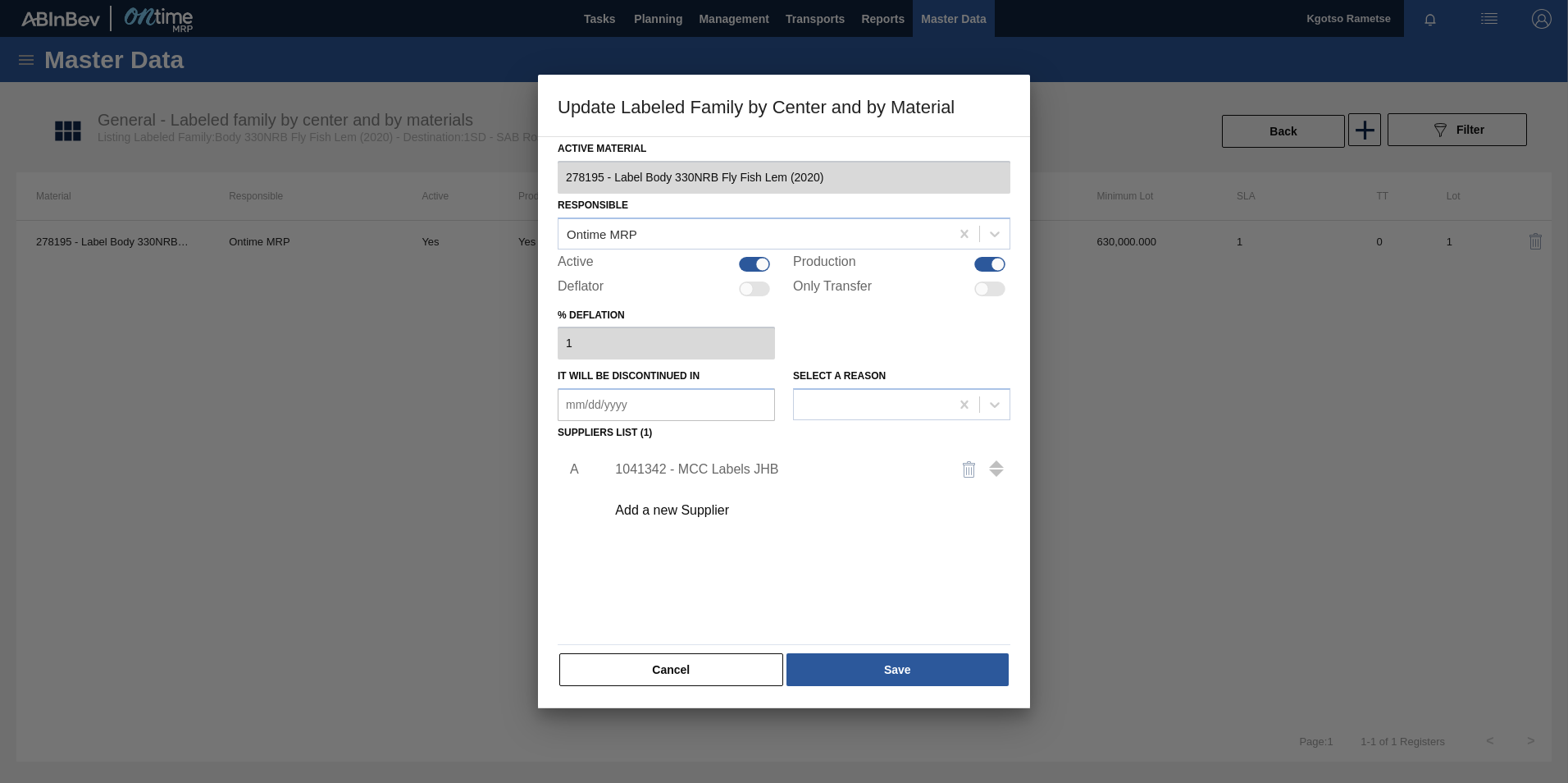
click at [745, 464] on div "1041342 - MCC Labels JHB" at bounding box center [776, 469] width 322 height 15
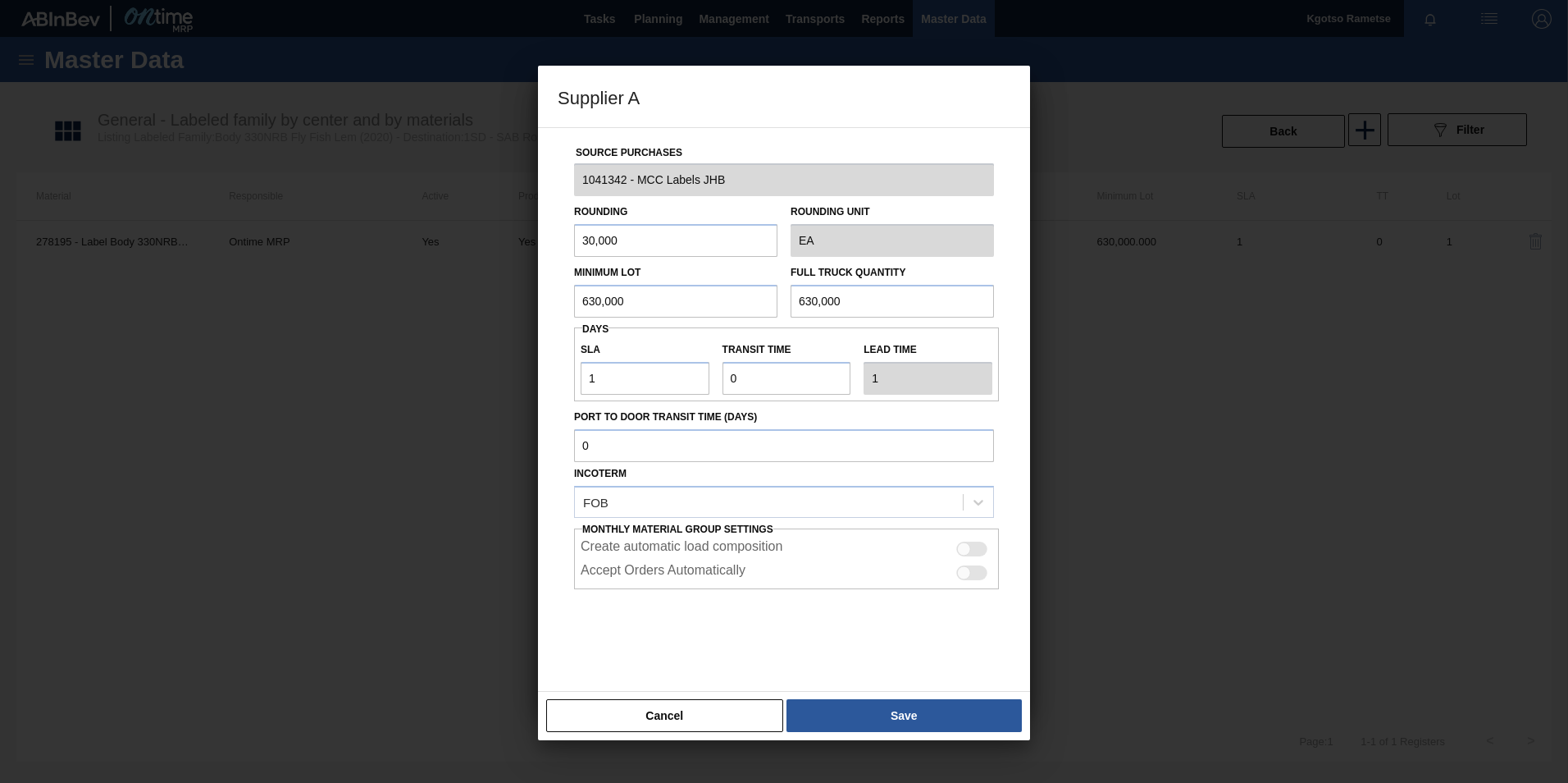
drag, startPoint x: 492, startPoint y: 298, endPoint x: 358, endPoint y: 299, distance: 134.0
click at [389, 298] on div "Supplier A Source Purchases 1041342 - MCC Labels JHB Rounding 30,000 Rounding U…" at bounding box center [784, 392] width 1568 height 783
drag, startPoint x: 669, startPoint y: 300, endPoint x: 429, endPoint y: 292, distance: 240.1
click at [451, 292] on div "Supplier A Source Purchases 1041342 - MCC Labels JHB Rounding 30,000 Rounding U…" at bounding box center [784, 392] width 1568 height 783
drag, startPoint x: 545, startPoint y: 305, endPoint x: 430, endPoint y: 308, distance: 115.0
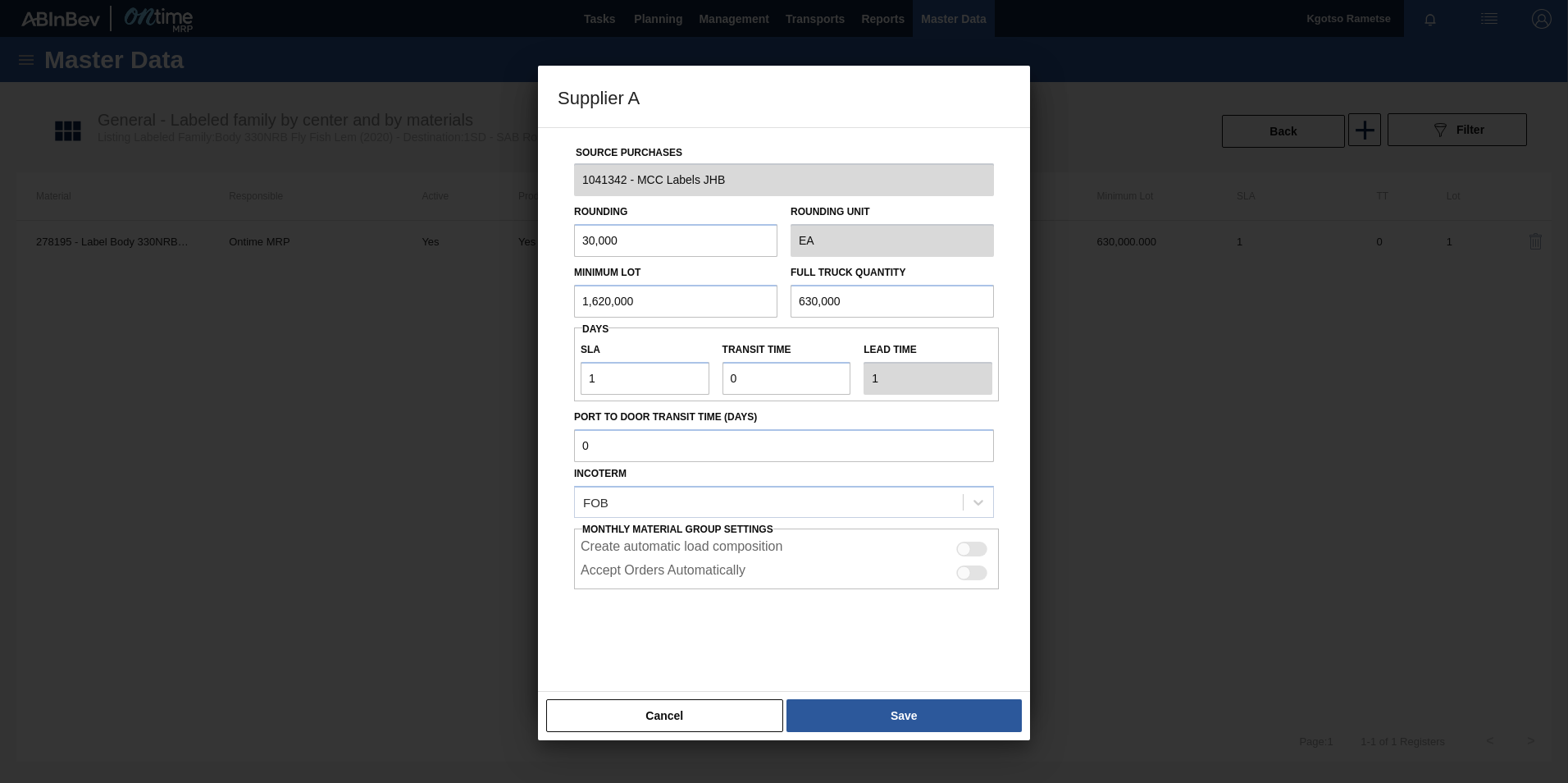
click at [489, 307] on div "Supplier A Source Purchases 1041342 - MCC Labels JHB Rounding 30,000 Rounding U…" at bounding box center [784, 392] width 1568 height 783
type input "1,620,000"
drag, startPoint x: 847, startPoint y: 307, endPoint x: 529, endPoint y: 313, distance: 318.1
click at [560, 313] on div "Source Purchases 1041342 - MCC Labels JHB Rounding 30,000 Rounding Unit EA Mini…" at bounding box center [784, 399] width 453 height 544
paste input "1,62"
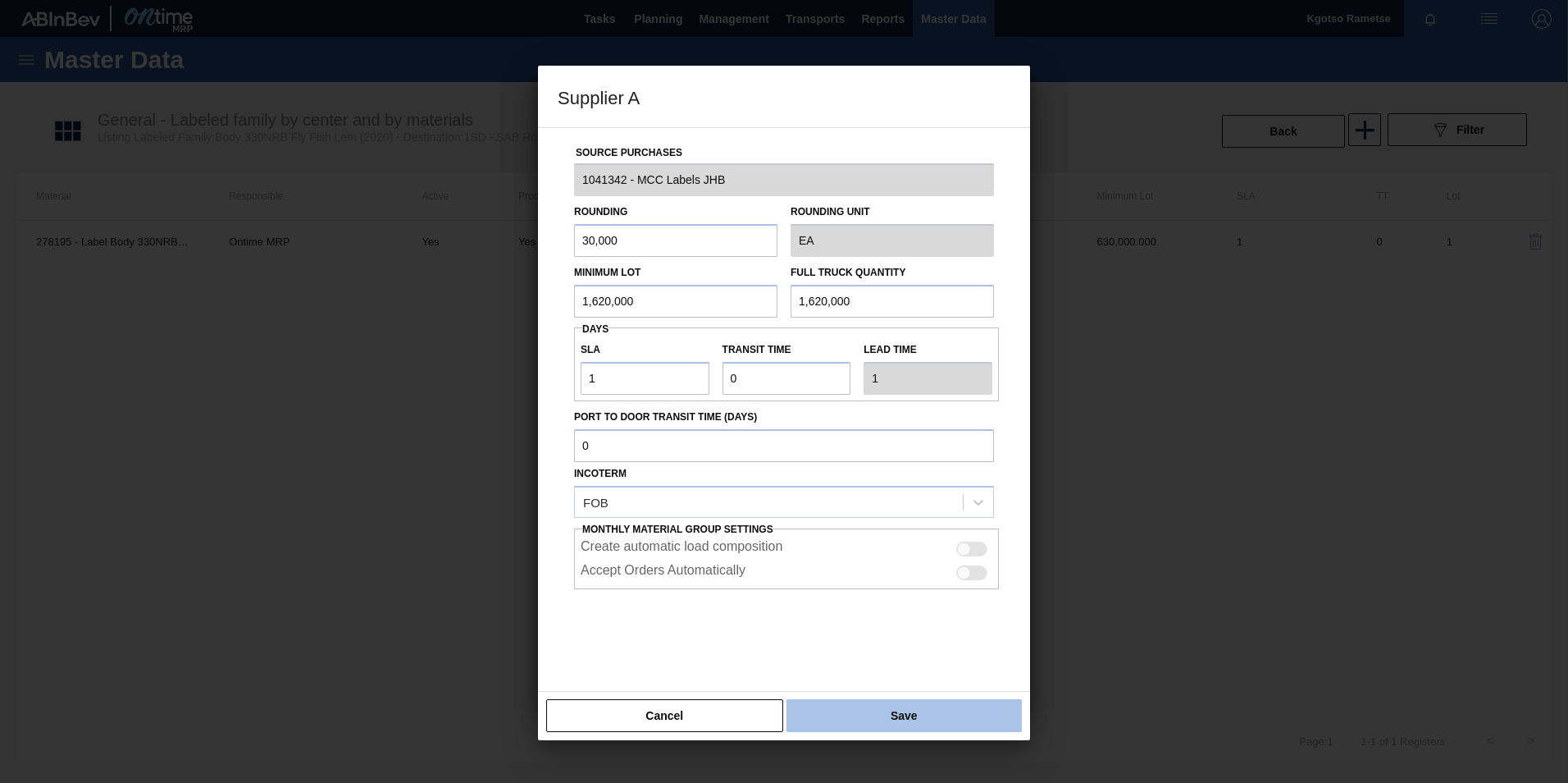
type input "1,620,000"
click at [970, 715] on button "Save" at bounding box center [904, 715] width 235 height 32
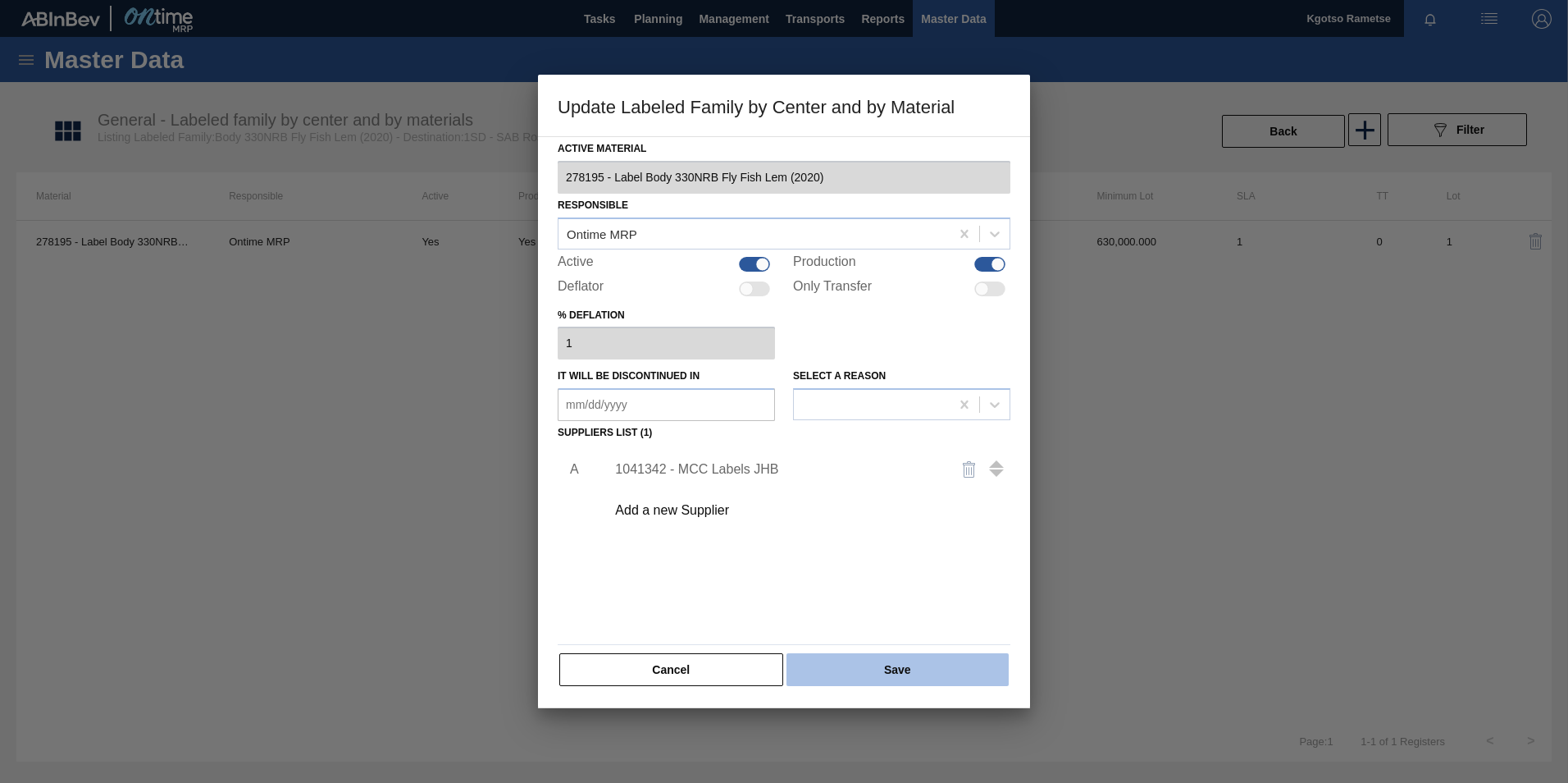
click at [866, 653] on button "Save" at bounding box center [897, 669] width 223 height 32
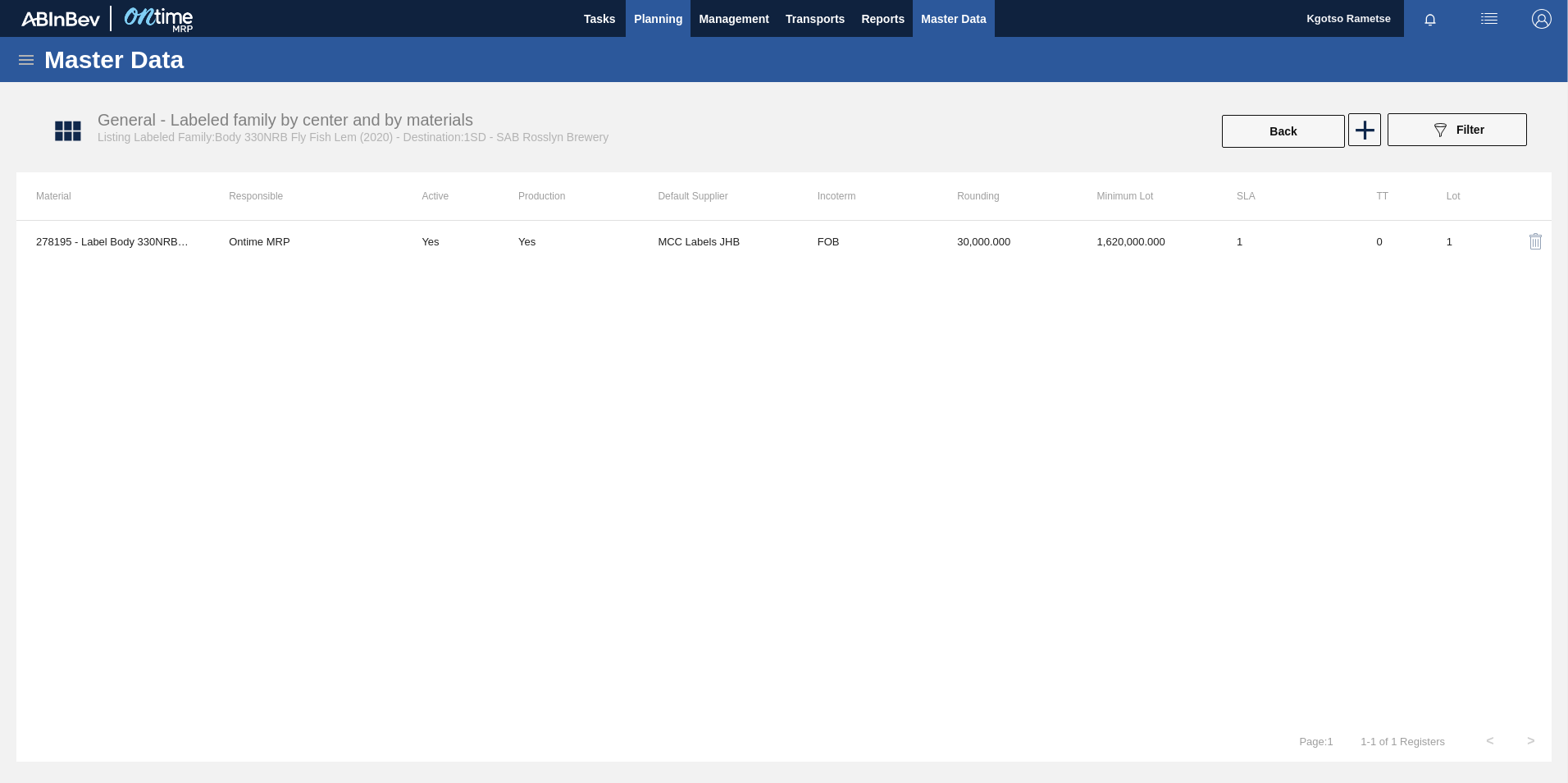
click at [670, 12] on span "Planning" at bounding box center [657, 19] width 48 height 20
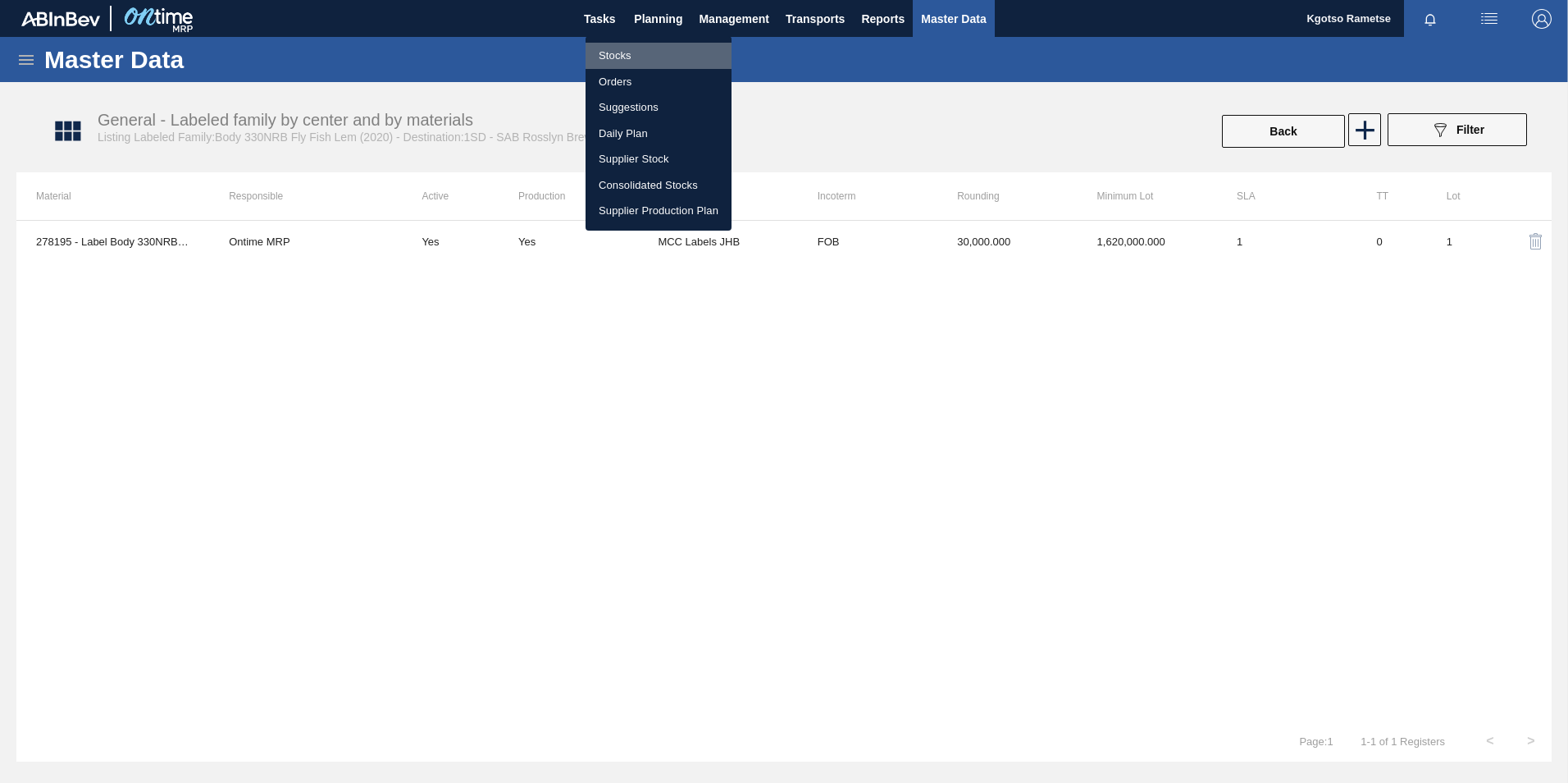
click at [628, 48] on li "Stocks" at bounding box center [658, 55] width 146 height 26
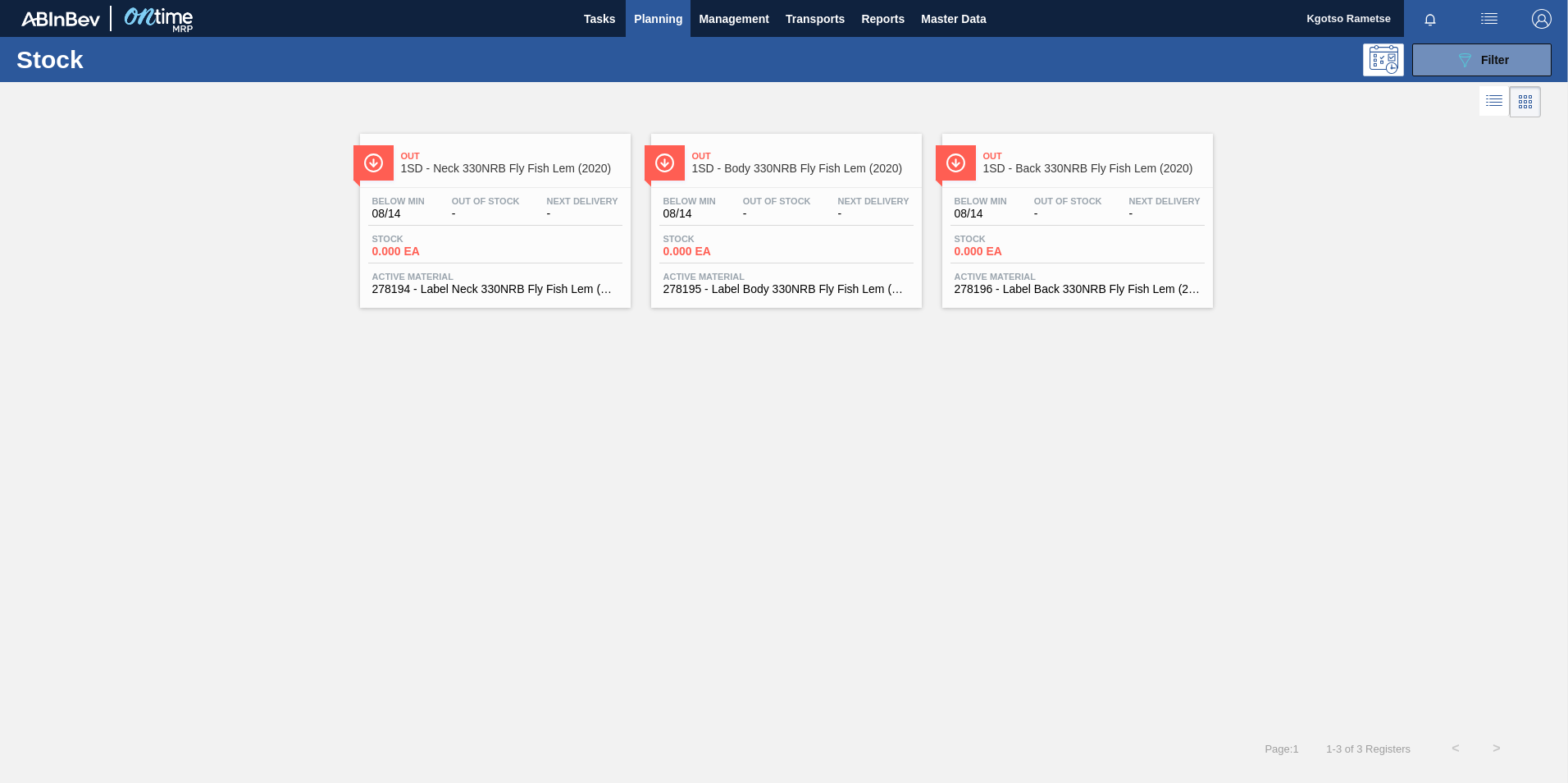
click at [509, 183] on div "Out 1SD - Neck 330NRB Fly Fish Lem (2020) Below Min 08/14 Out Of Stock - Next D…" at bounding box center [495, 220] width 271 height 174
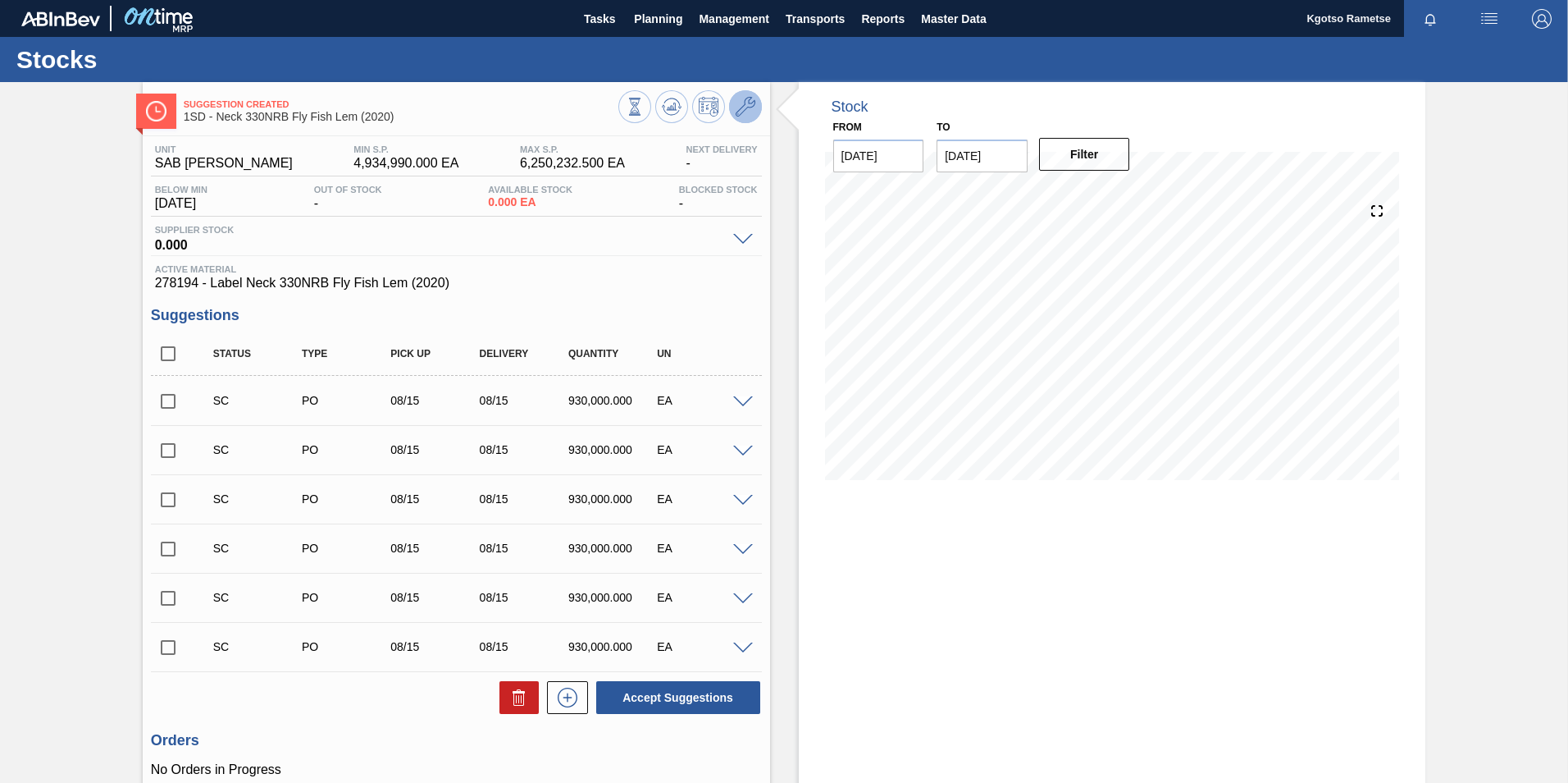
click at [737, 110] on icon at bounding box center [745, 107] width 20 height 20
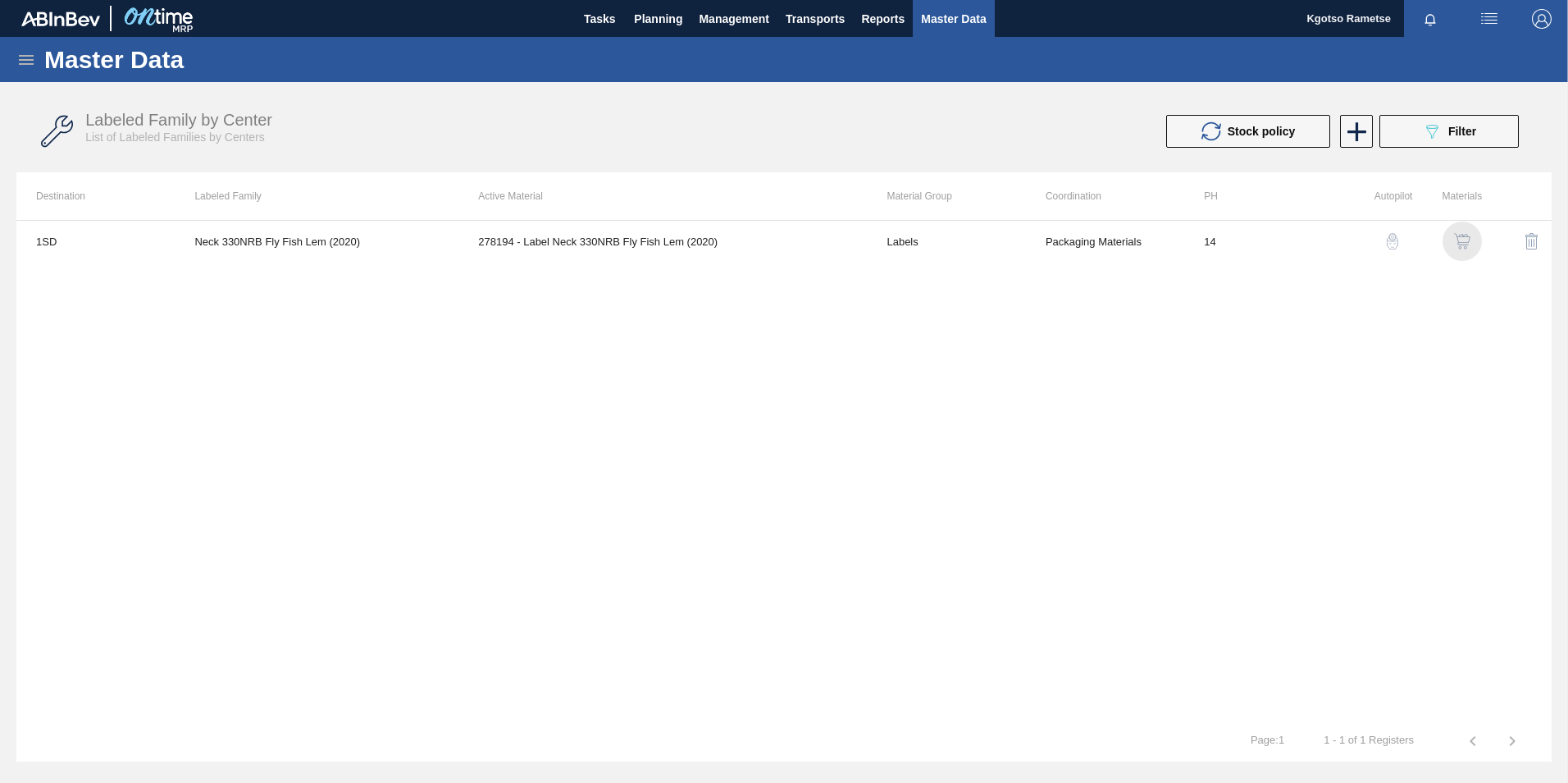
click at [1463, 240] on img "button" at bounding box center [1462, 241] width 17 height 17
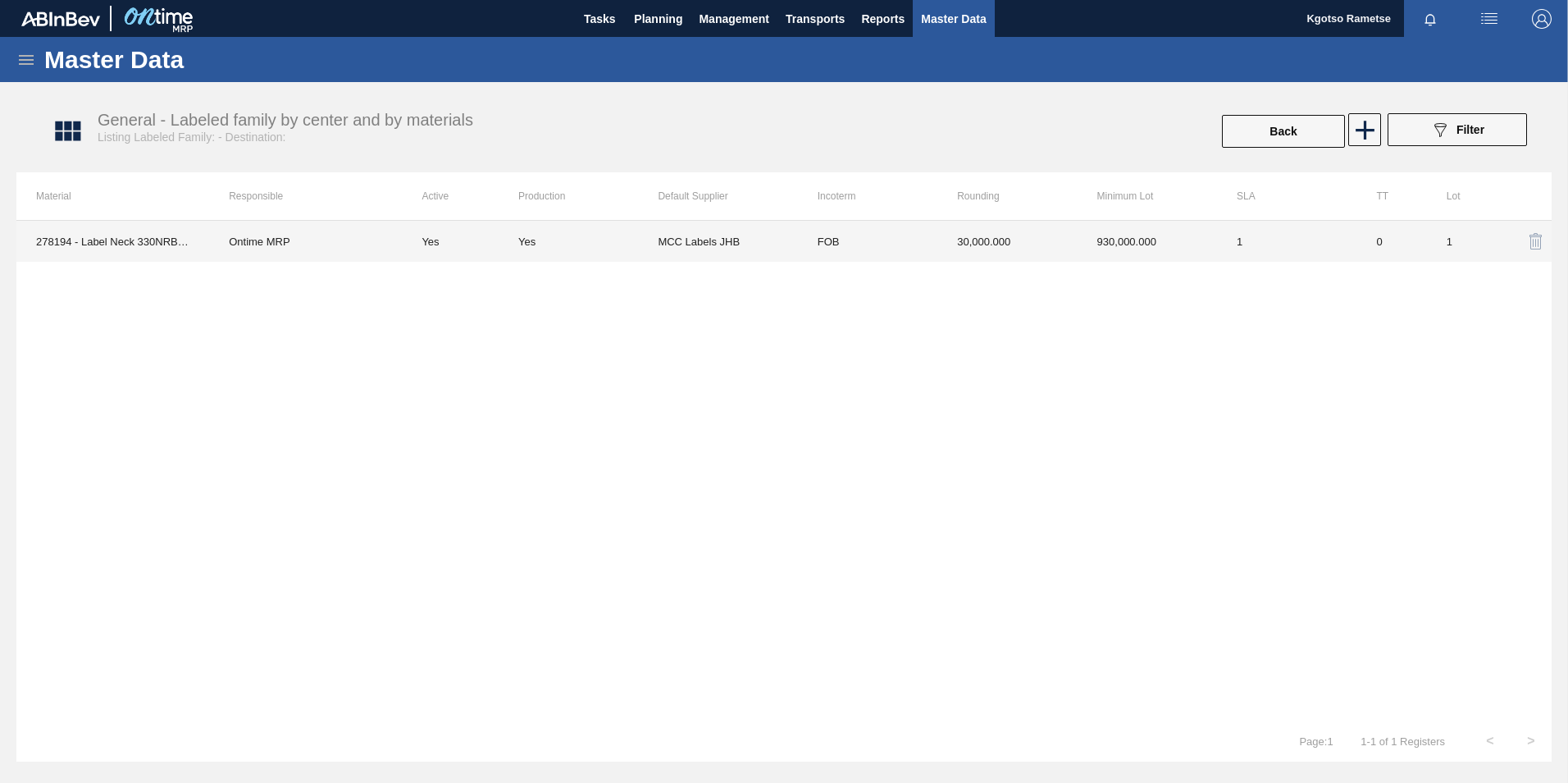
click at [955, 225] on td "30,000.000" at bounding box center [1007, 241] width 139 height 41
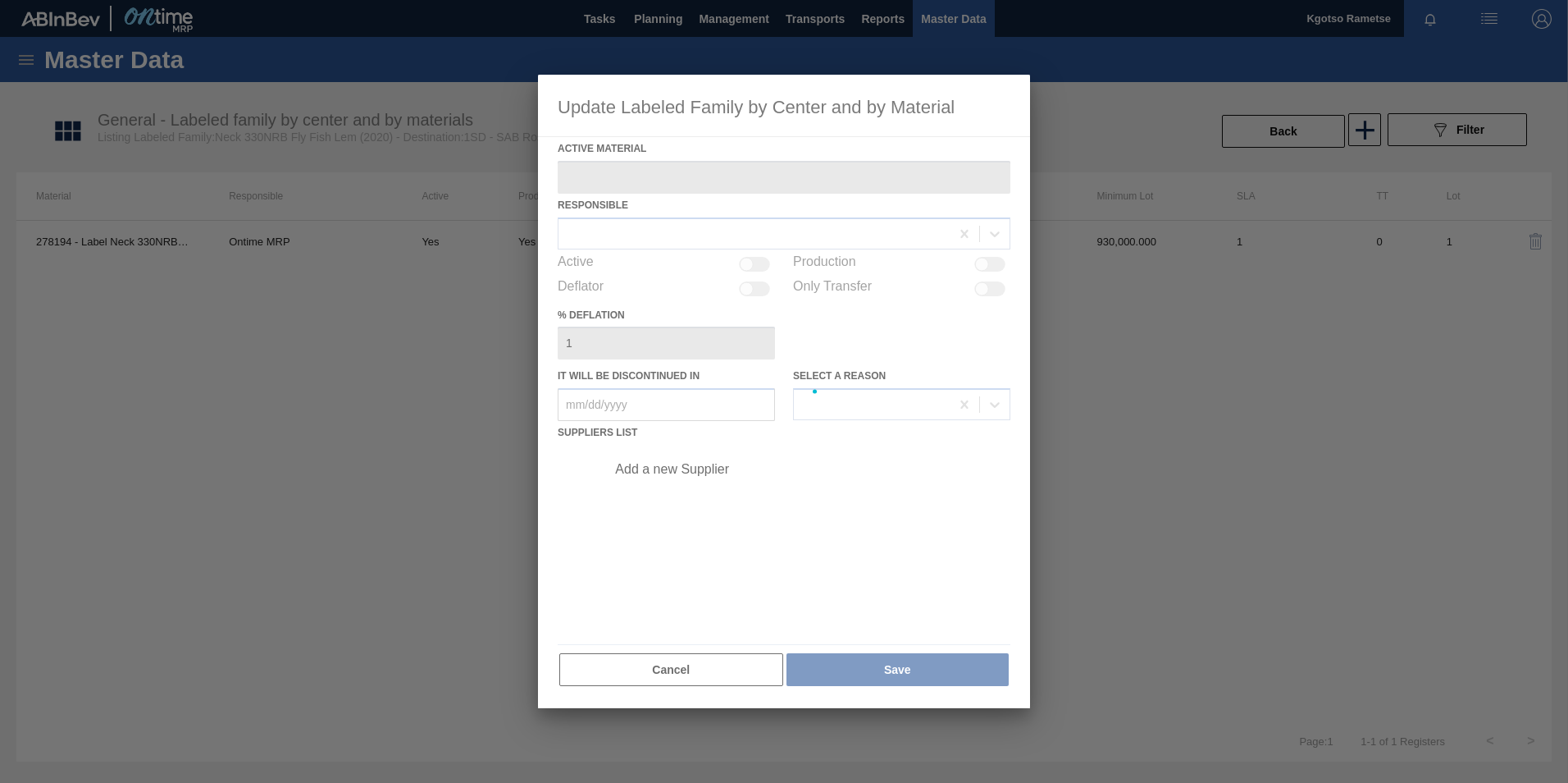
type Material "278194 - Label Neck 330NRB Fly Fish Lem (2020)"
checkbox input "true"
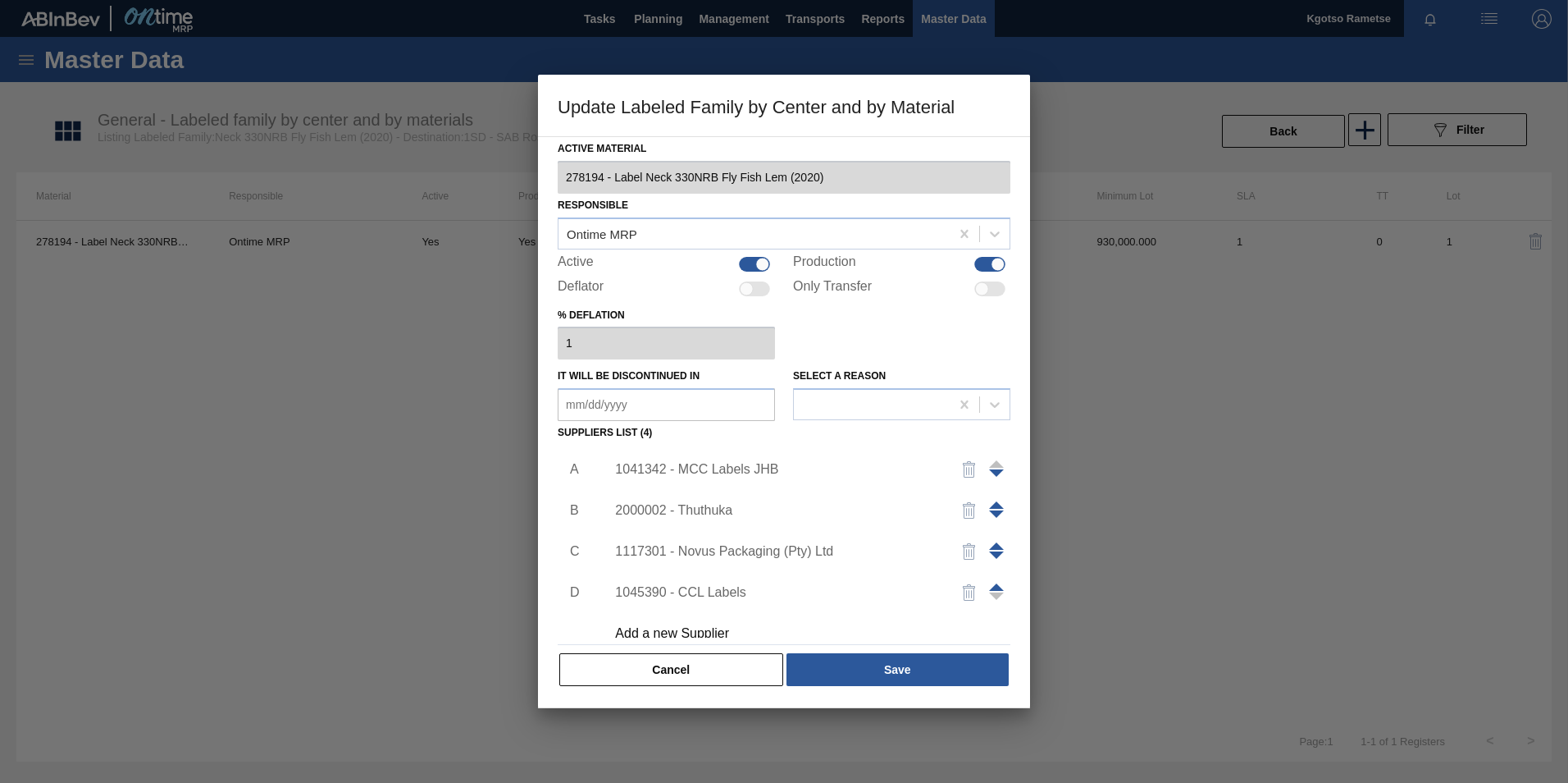
click at [695, 471] on div "1041342 - MCC Labels JHB" at bounding box center [776, 469] width 322 height 15
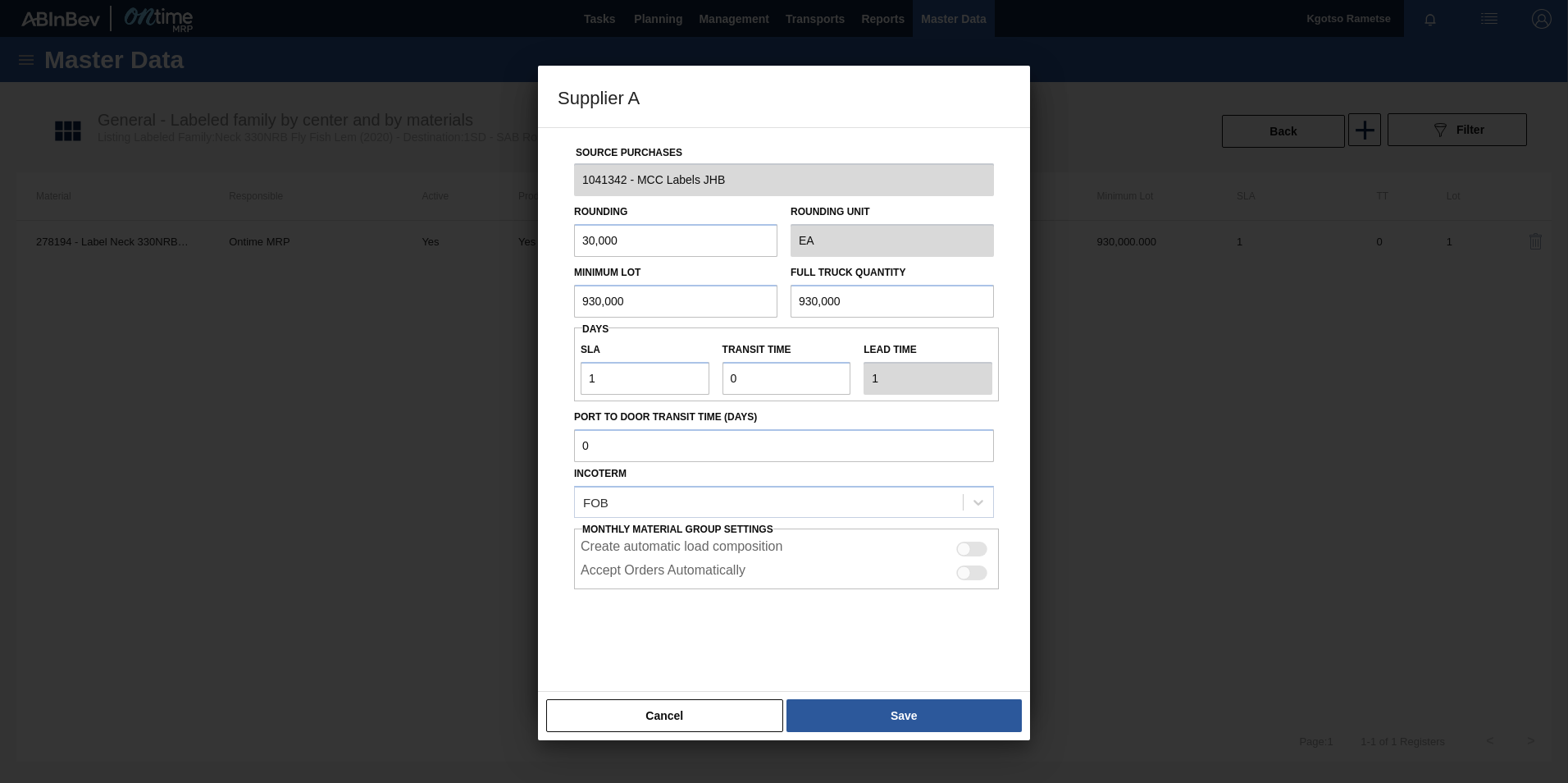
drag, startPoint x: 639, startPoint y: 296, endPoint x: 454, endPoint y: 284, distance: 185.4
click at [542, 292] on div "Source Purchases 1041342 - MCC Labels JHB Rounding 30,000 Rounding Unit EA Mini…" at bounding box center [784, 409] width 492 height 564
drag, startPoint x: 649, startPoint y: 293, endPoint x: 270, endPoint y: 288, distance: 379.0
click at [371, 288] on div "Supplier A Source Purchases 1041342 - MCC Labels JHB Rounding 30,000 Rounding U…" at bounding box center [784, 392] width 1568 height 783
type input "1,680,000"
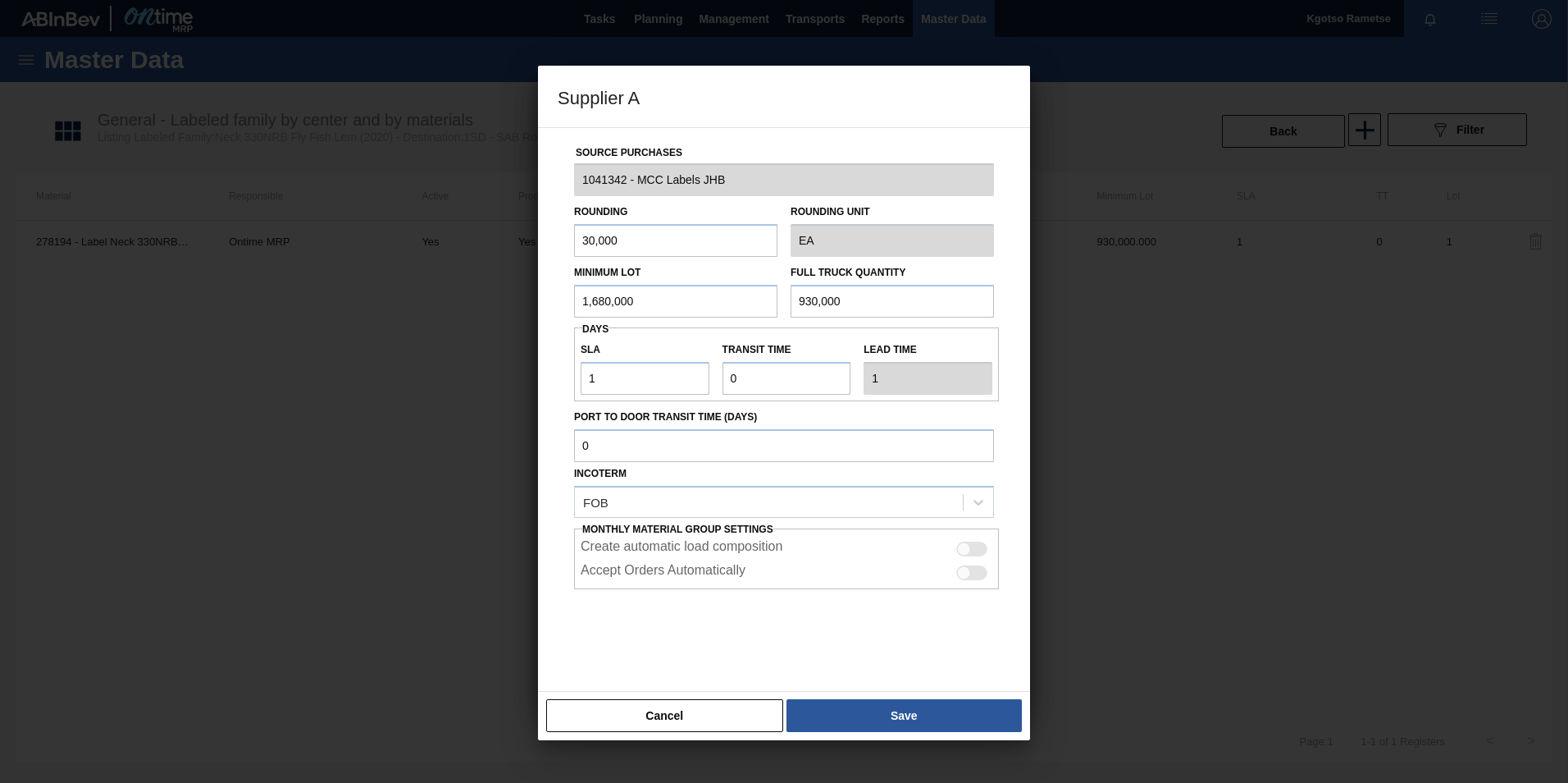
drag, startPoint x: 851, startPoint y: 304, endPoint x: 426, endPoint y: 294, distance: 425.1
click at [551, 296] on div "Source Purchases 1041342 - MCC Labels JHB Rounding 30,000 Rounding Unit EA Mini…" at bounding box center [784, 409] width 492 height 564
paste input "1,68"
type input "1,680,000"
click at [904, 708] on button "Save" at bounding box center [904, 715] width 235 height 32
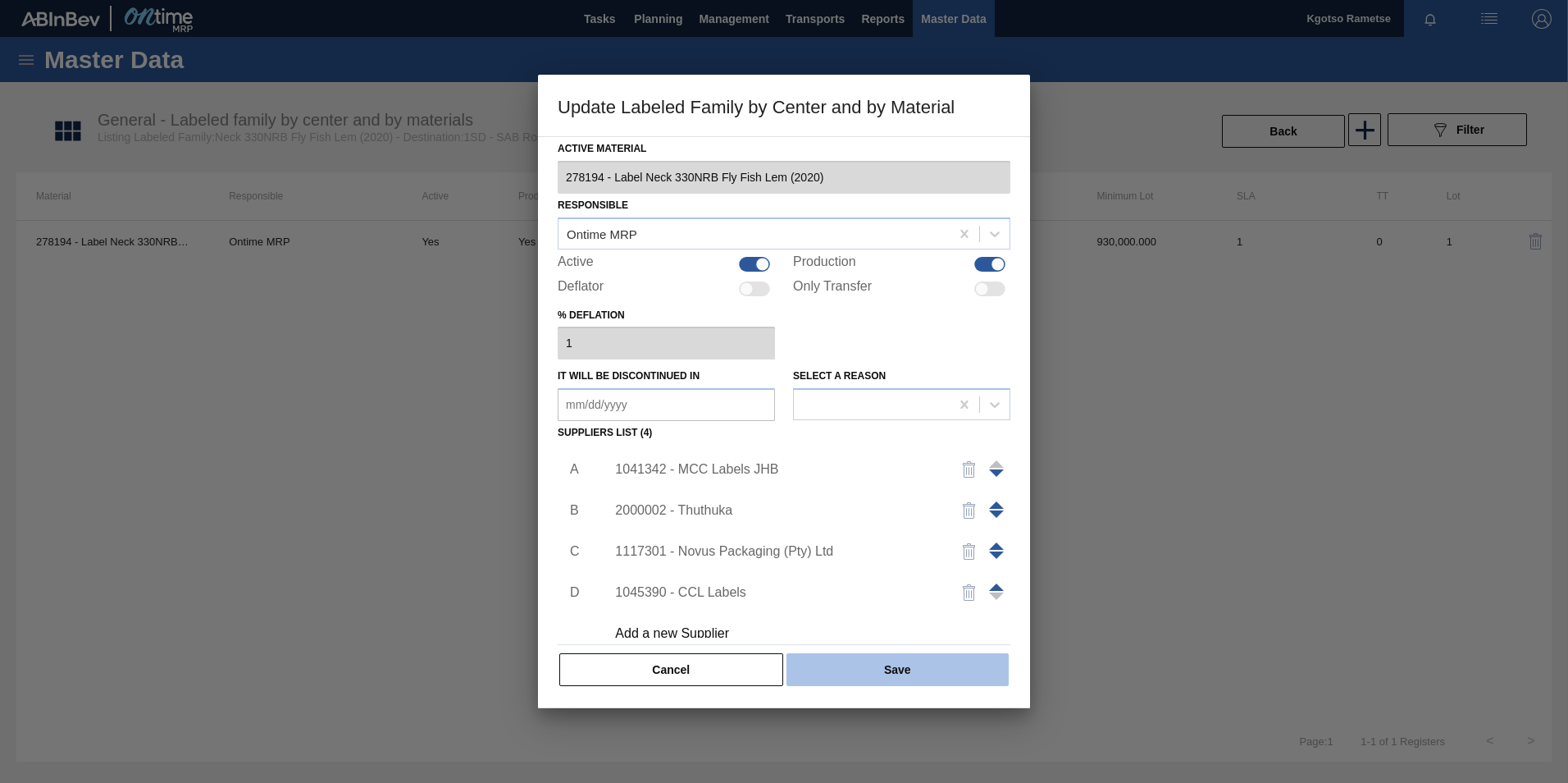
click at [896, 661] on button "Save" at bounding box center [897, 669] width 223 height 32
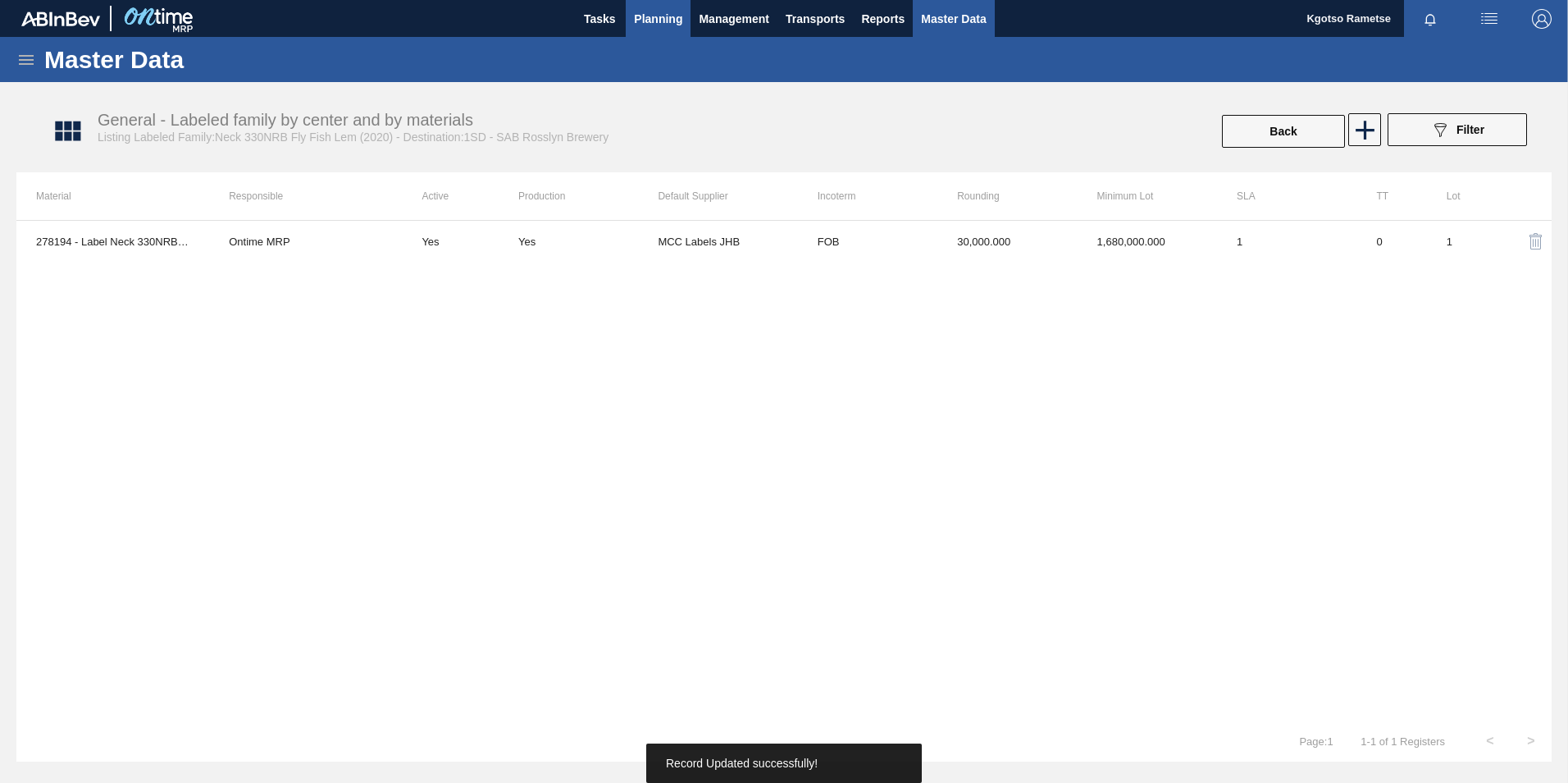
click at [659, 16] on span "Planning" at bounding box center [657, 19] width 48 height 20
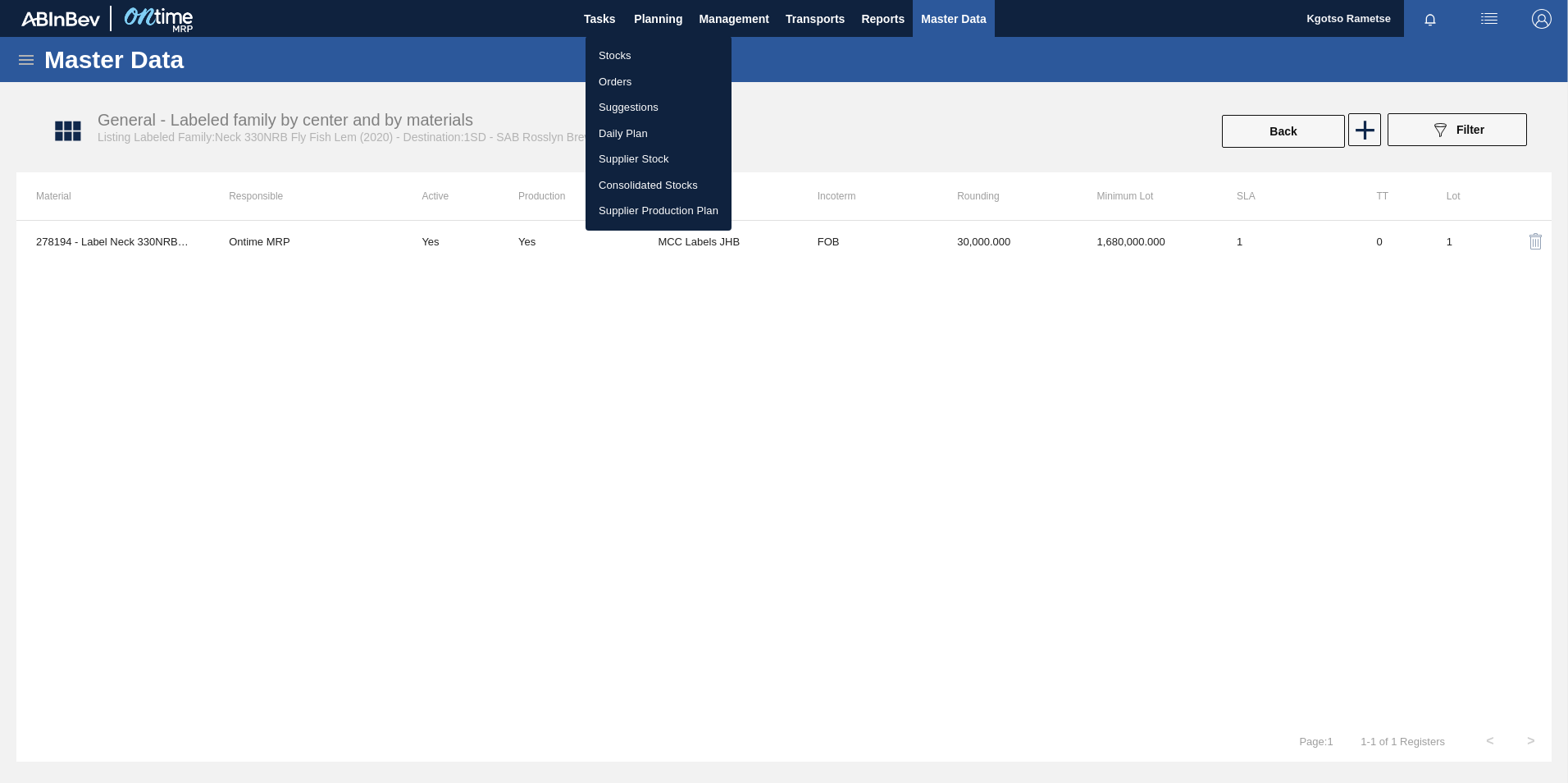
click at [628, 52] on li "Stocks" at bounding box center [658, 55] width 146 height 26
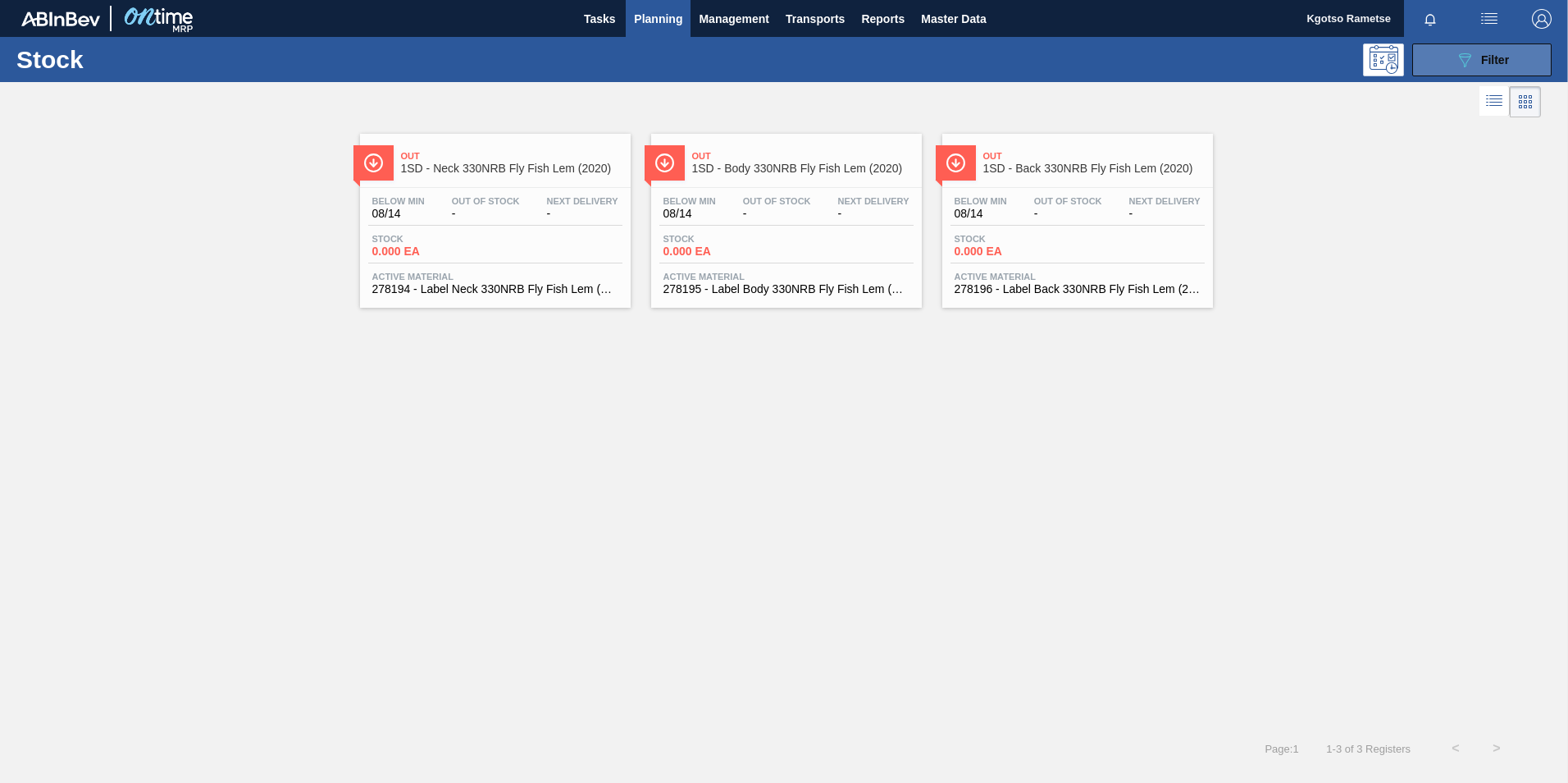
click at [1461, 51] on icon "089F7B8B-B2A5-4AFE-B5C0-19BA573D28AC" at bounding box center [1465, 60] width 20 height 20
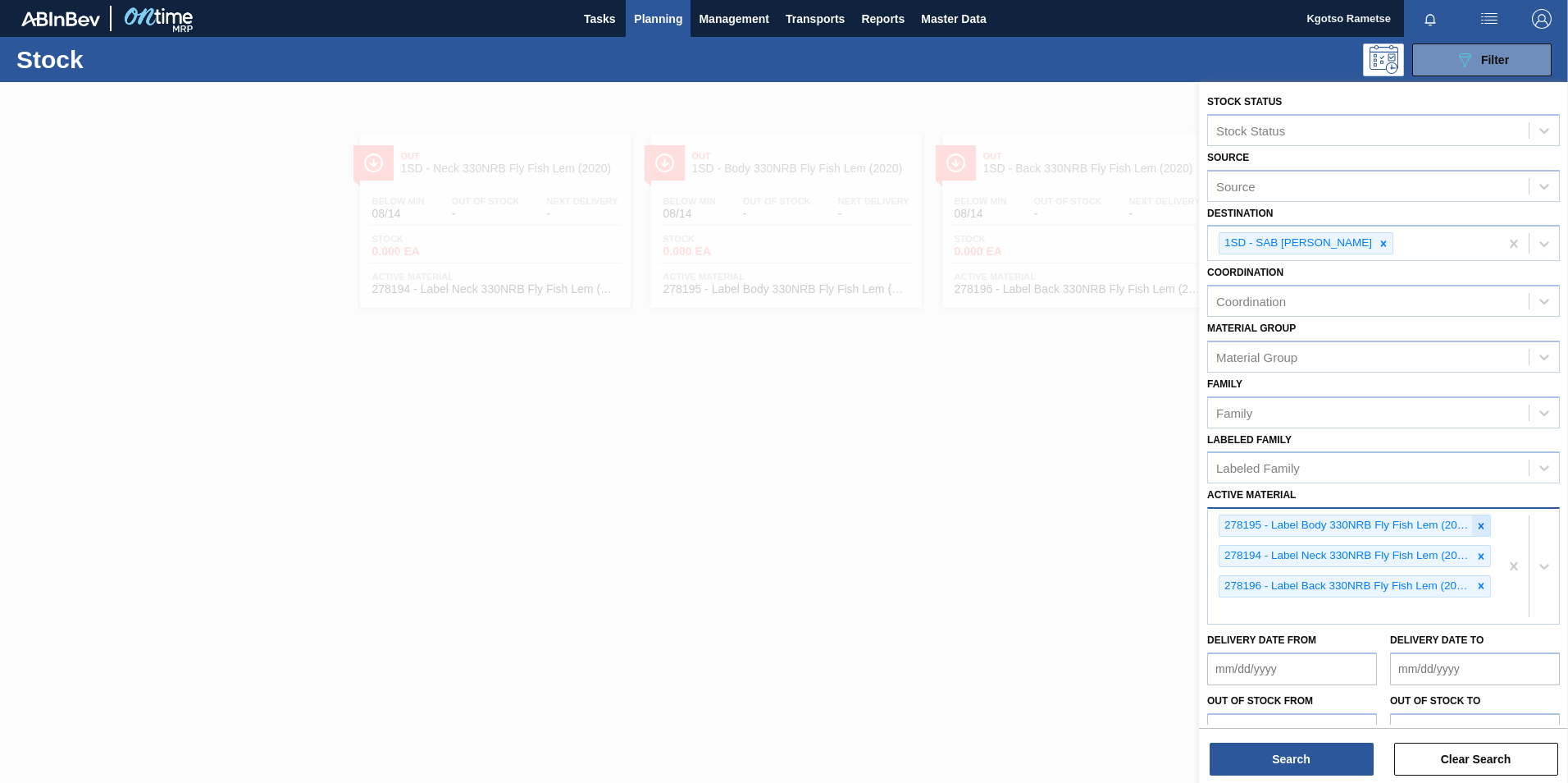
click at [1478, 529] on icon at bounding box center [1482, 526] width 12 height 12
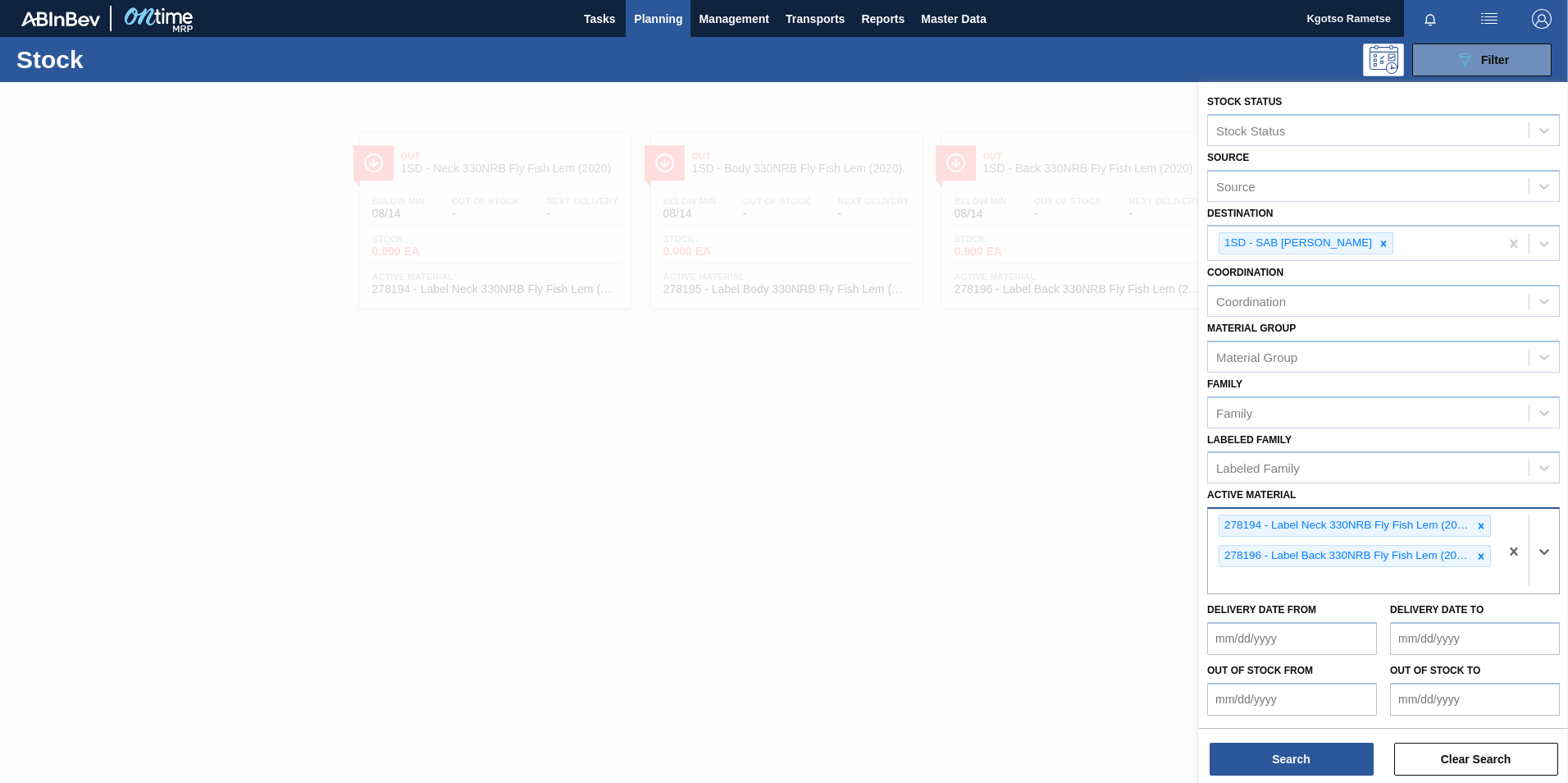
click at [1478, 529] on icon at bounding box center [1482, 526] width 12 height 12
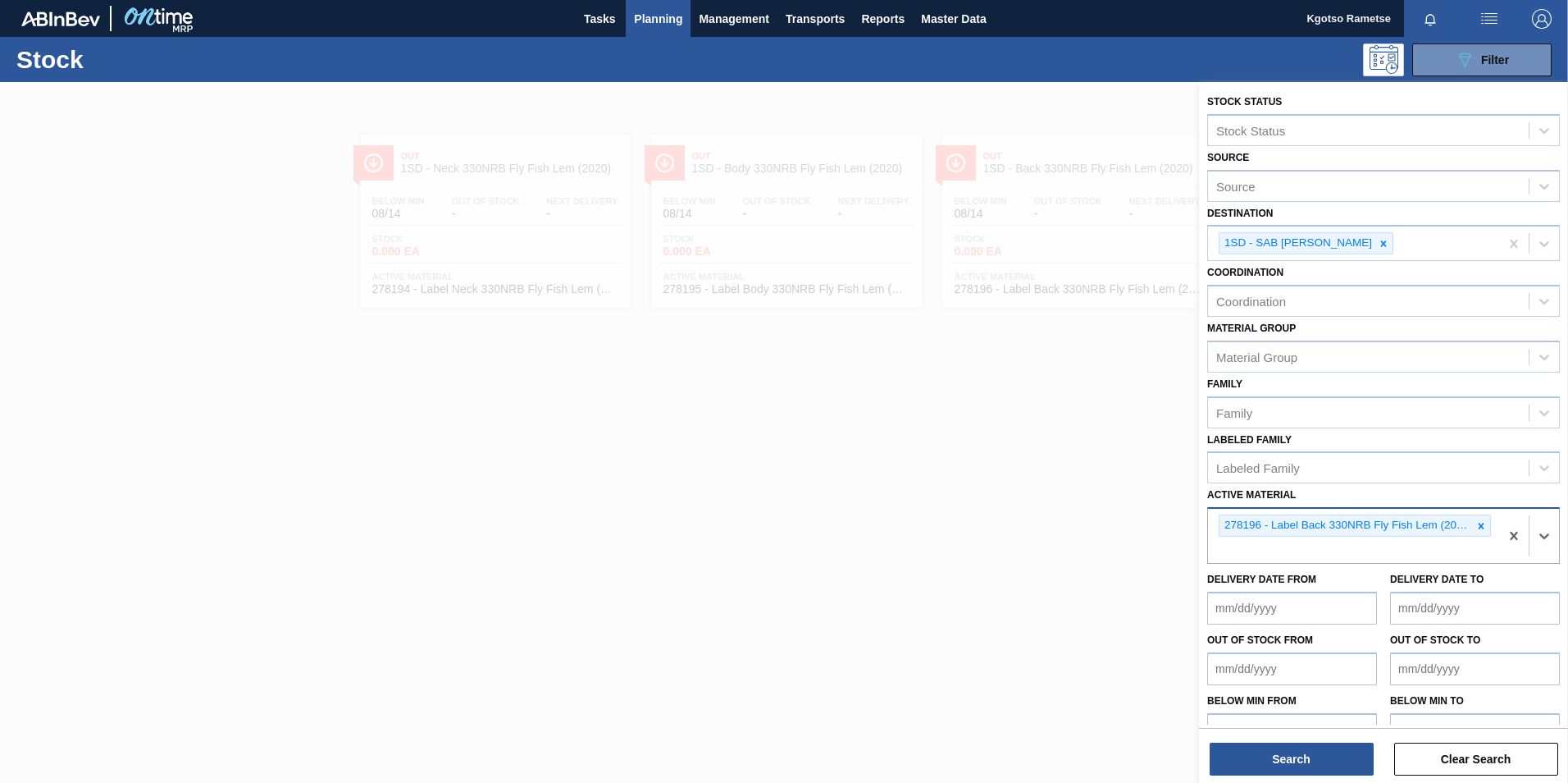
click at [1478, 529] on icon at bounding box center [1482, 526] width 12 height 12
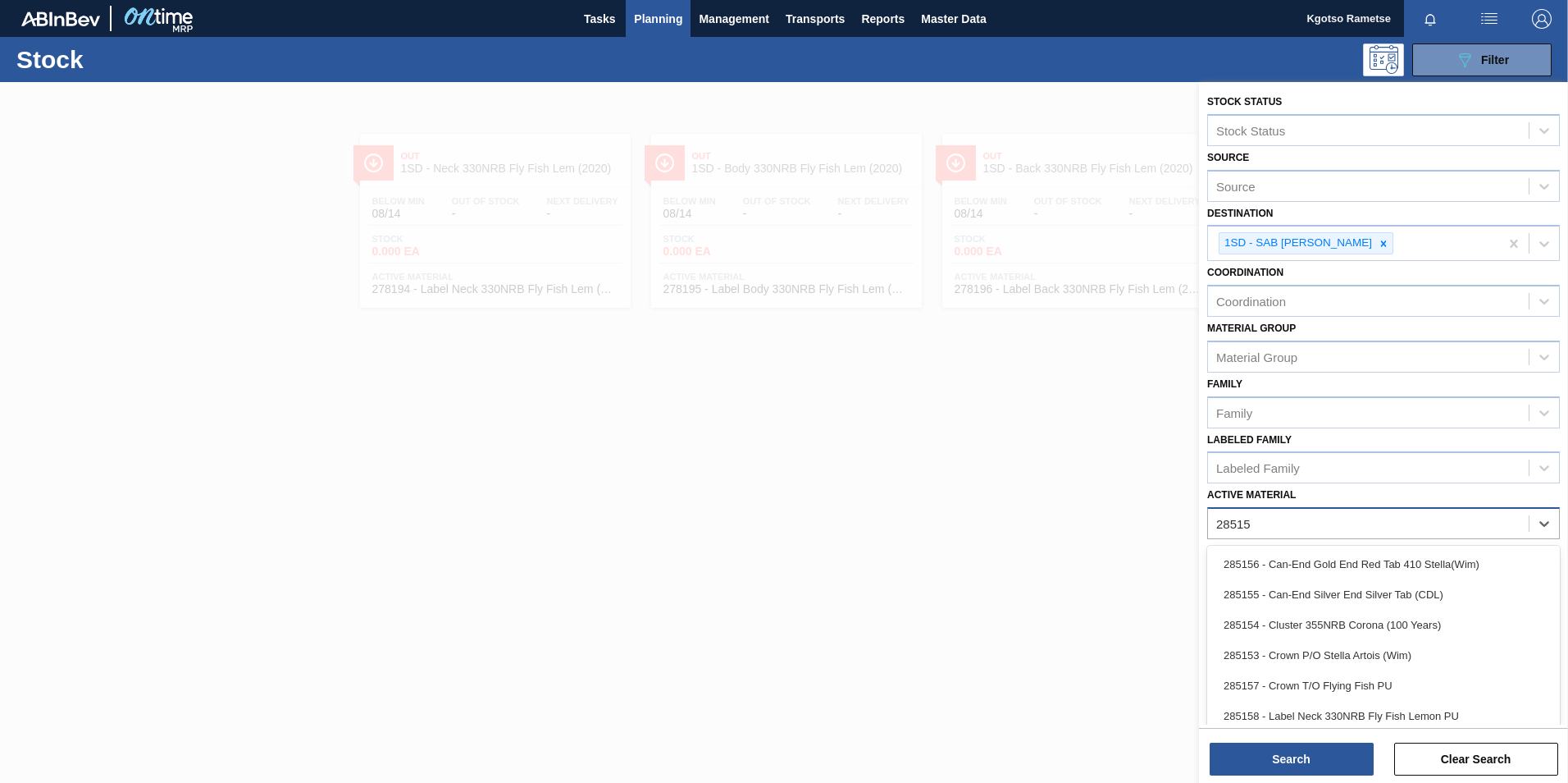
type Material "285159"
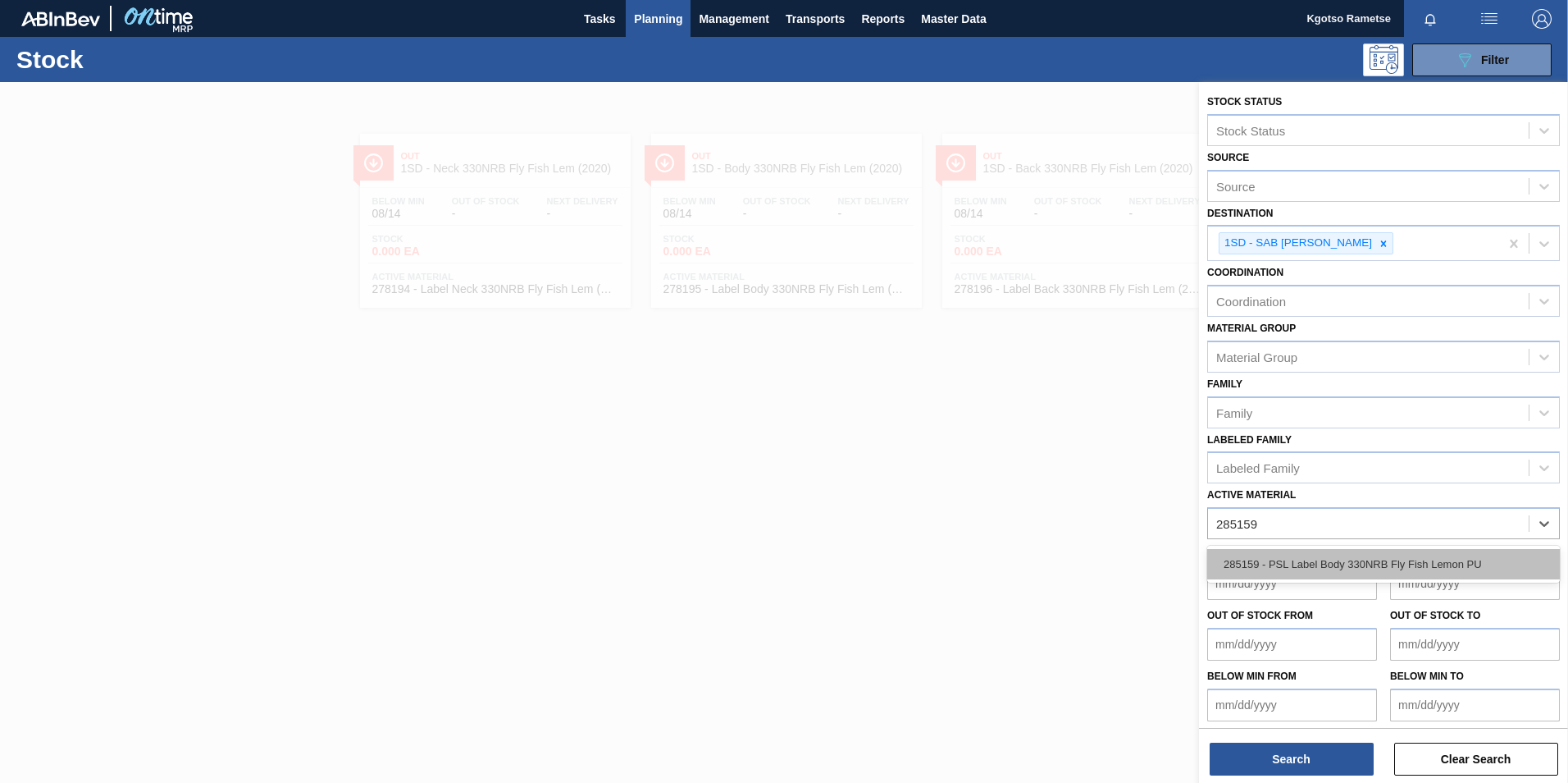
click at [1276, 562] on div "285159 - PSL Label Body 330NRB Fly Fish Lemon PU" at bounding box center [1384, 564] width 353 height 30
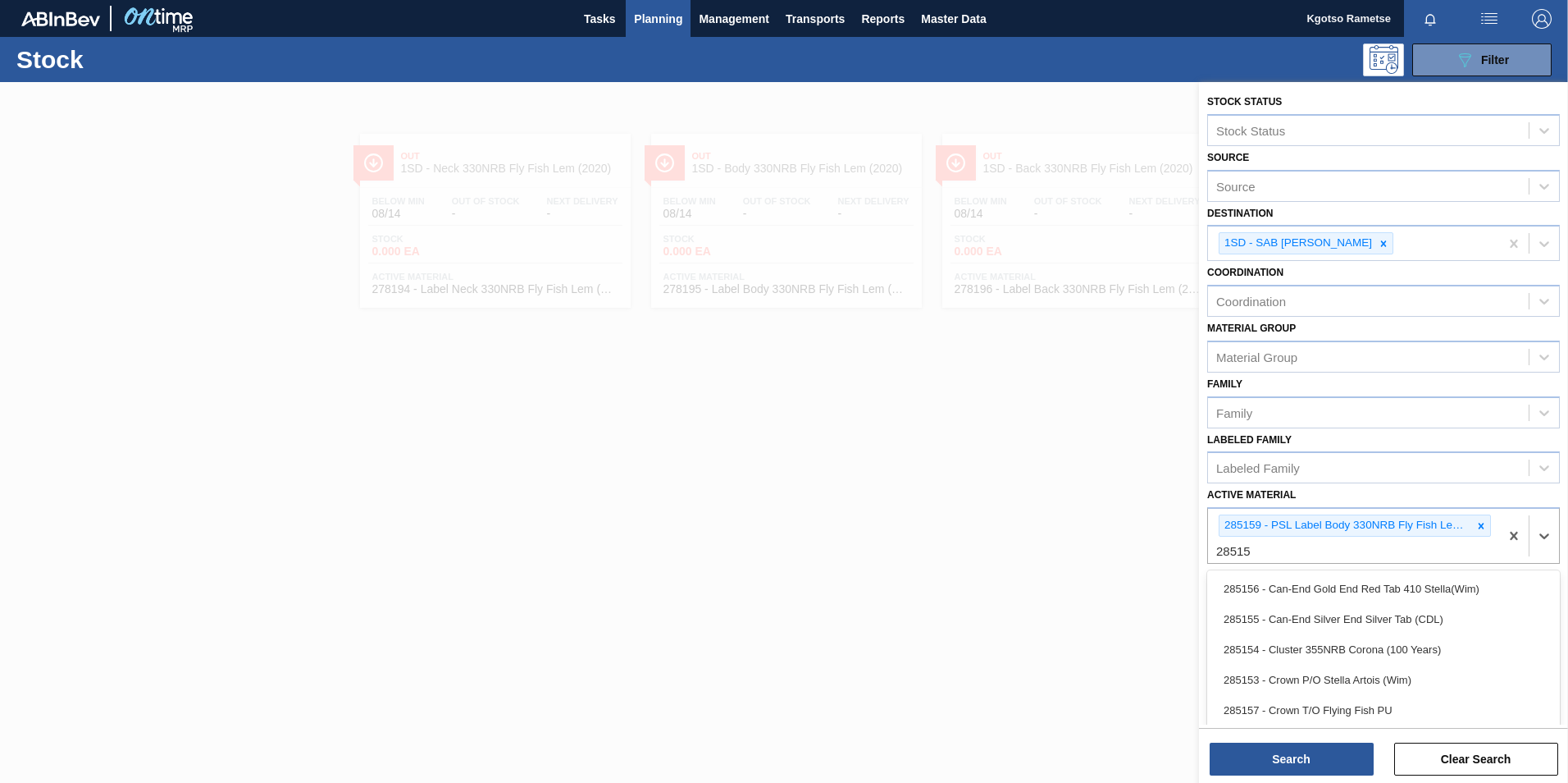
type Material "285158"
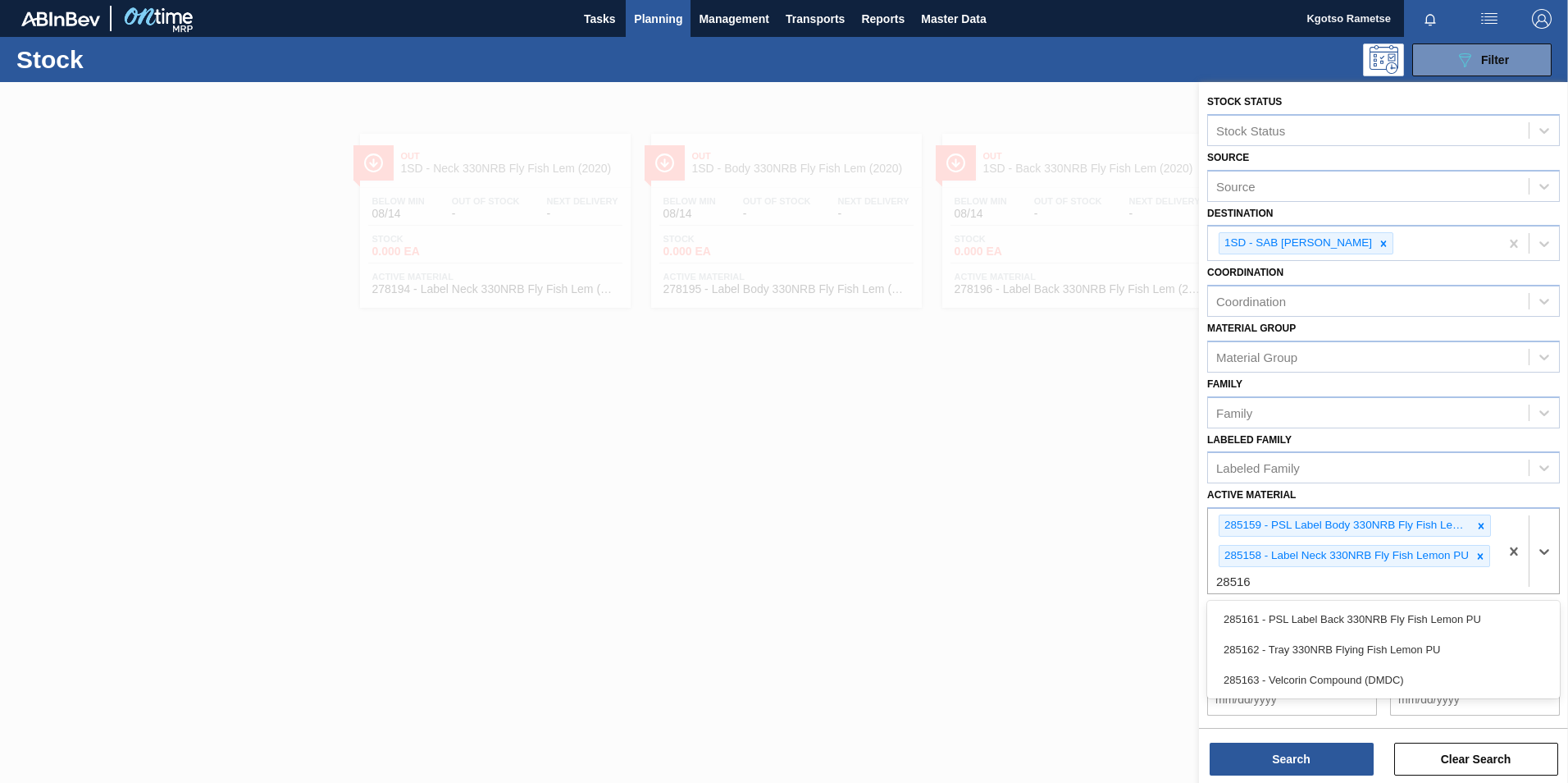
type Material "285161"
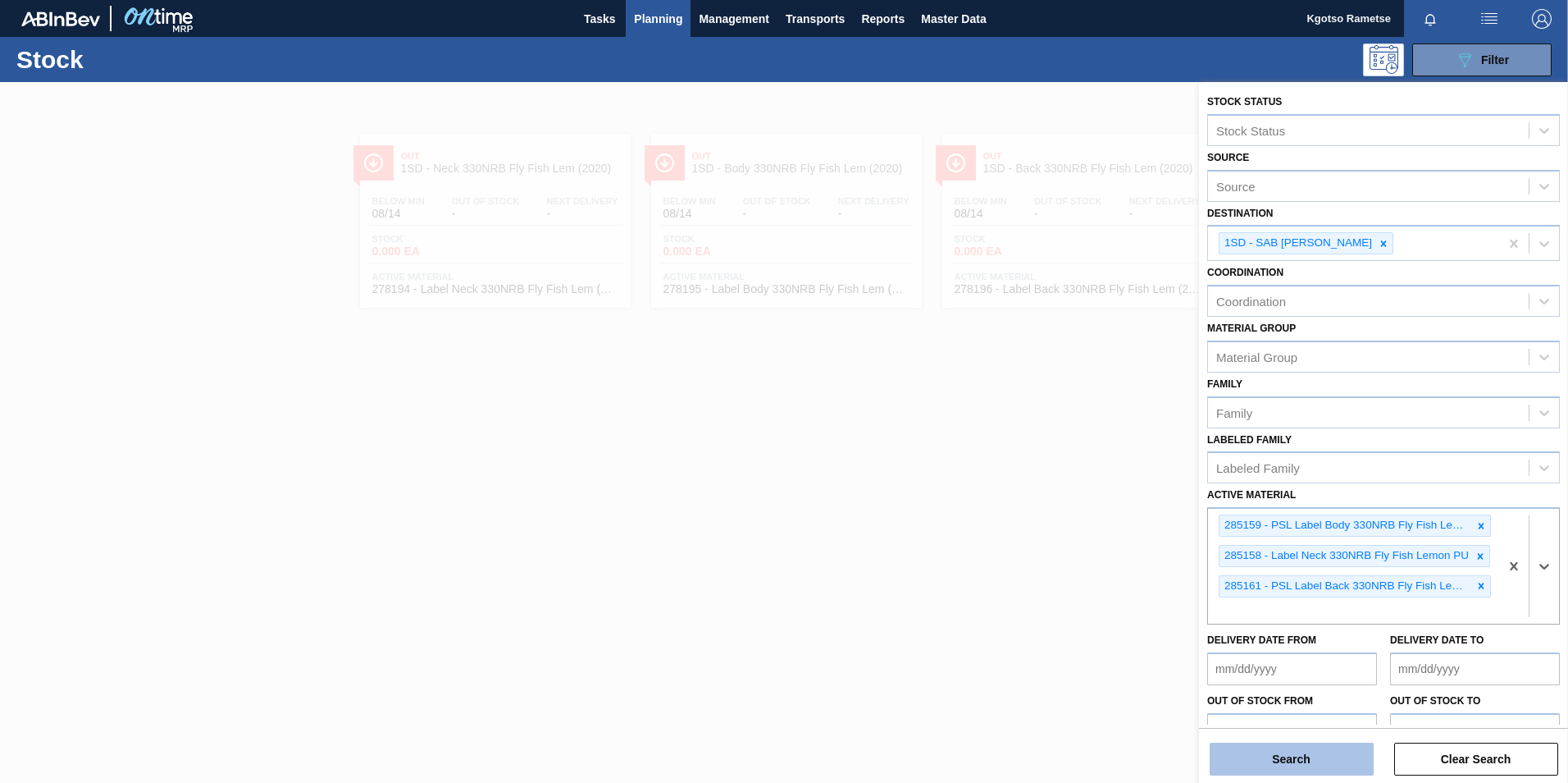
click at [1337, 771] on button "Search" at bounding box center [1291, 758] width 164 height 32
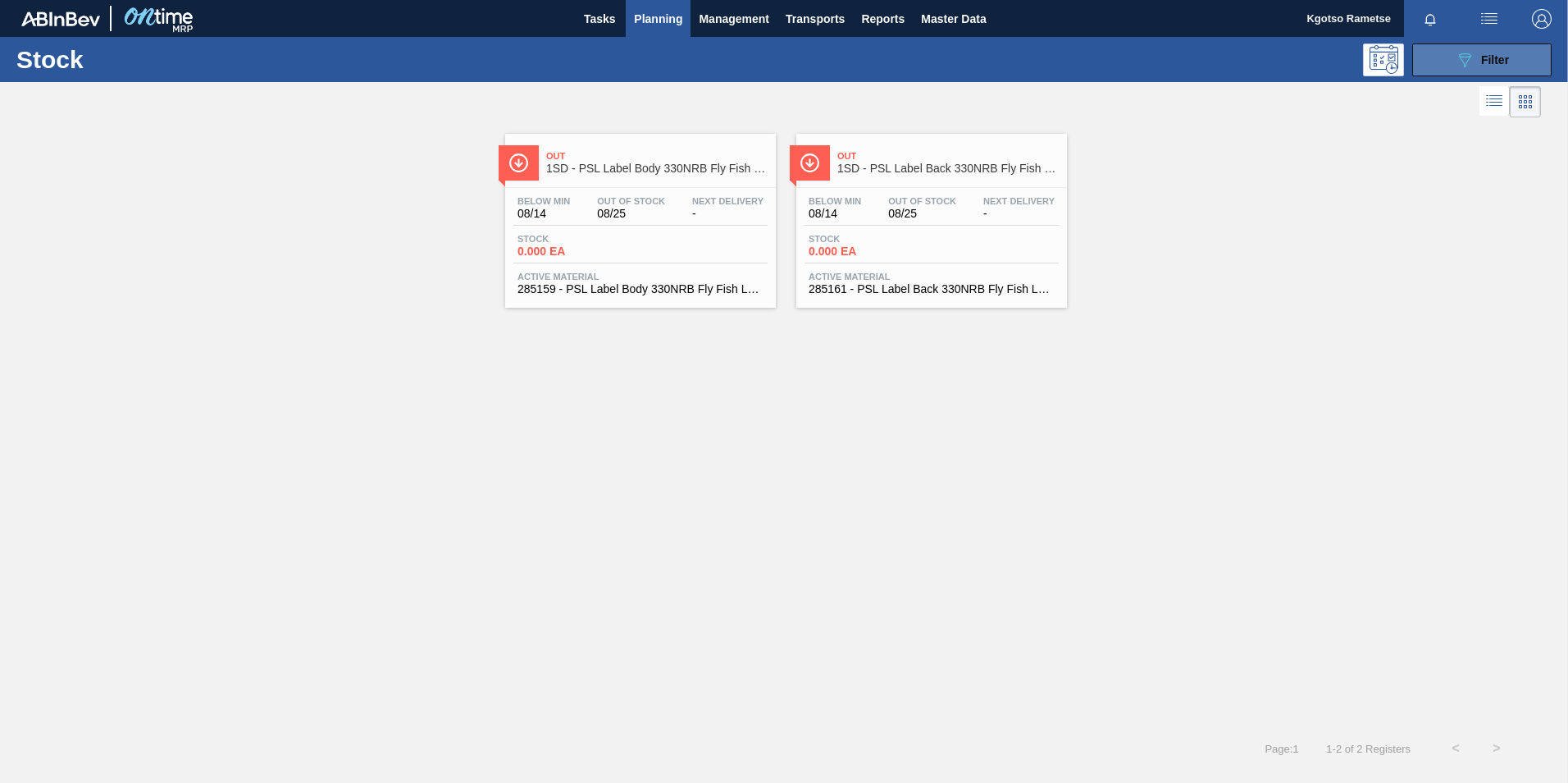
click at [1442, 53] on button "089F7B8B-B2A5-4AFE-B5C0-19BA573D28AC Filter" at bounding box center [1482, 59] width 139 height 32
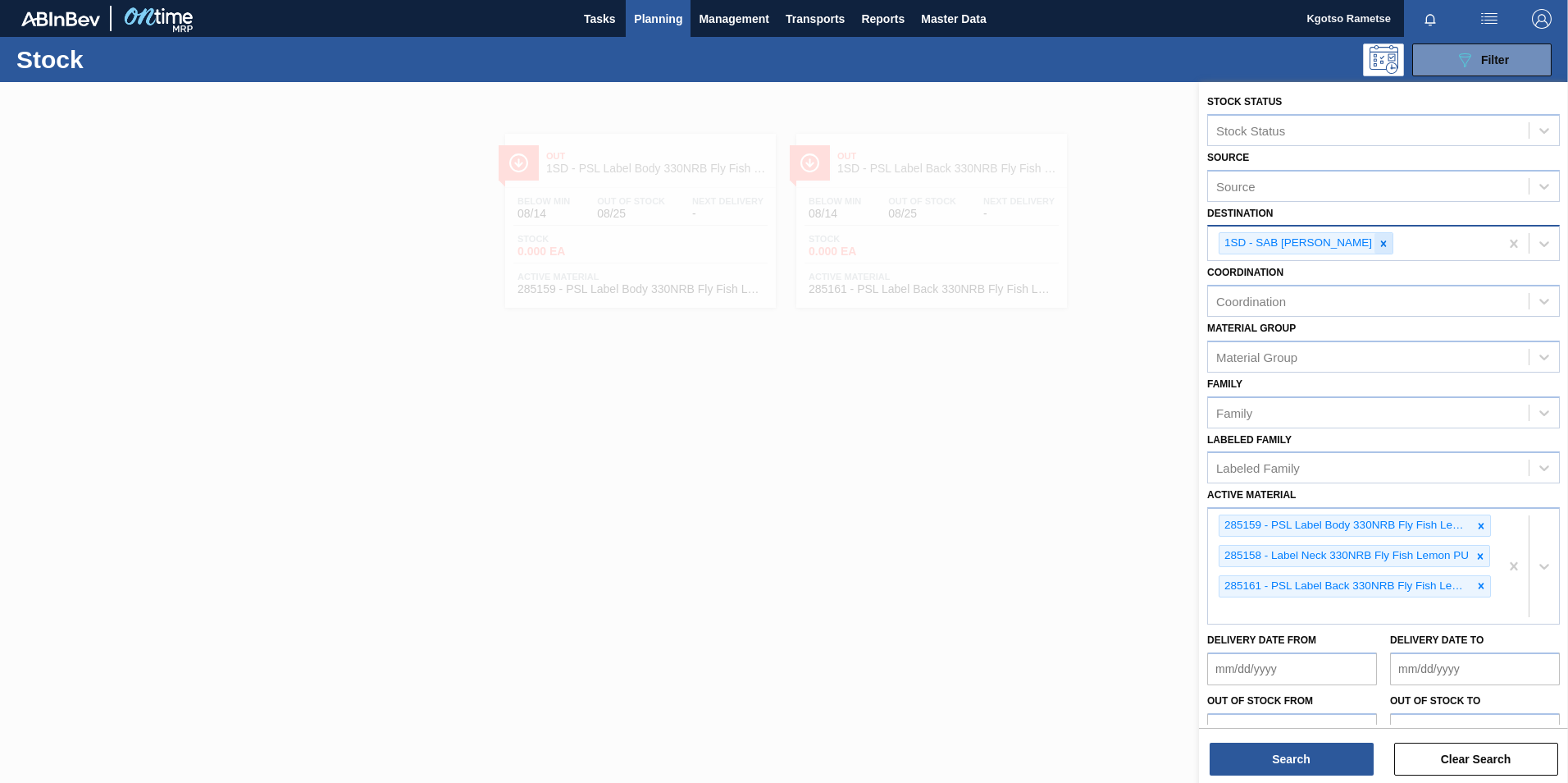
click at [1378, 242] on icon at bounding box center [1384, 244] width 12 height 12
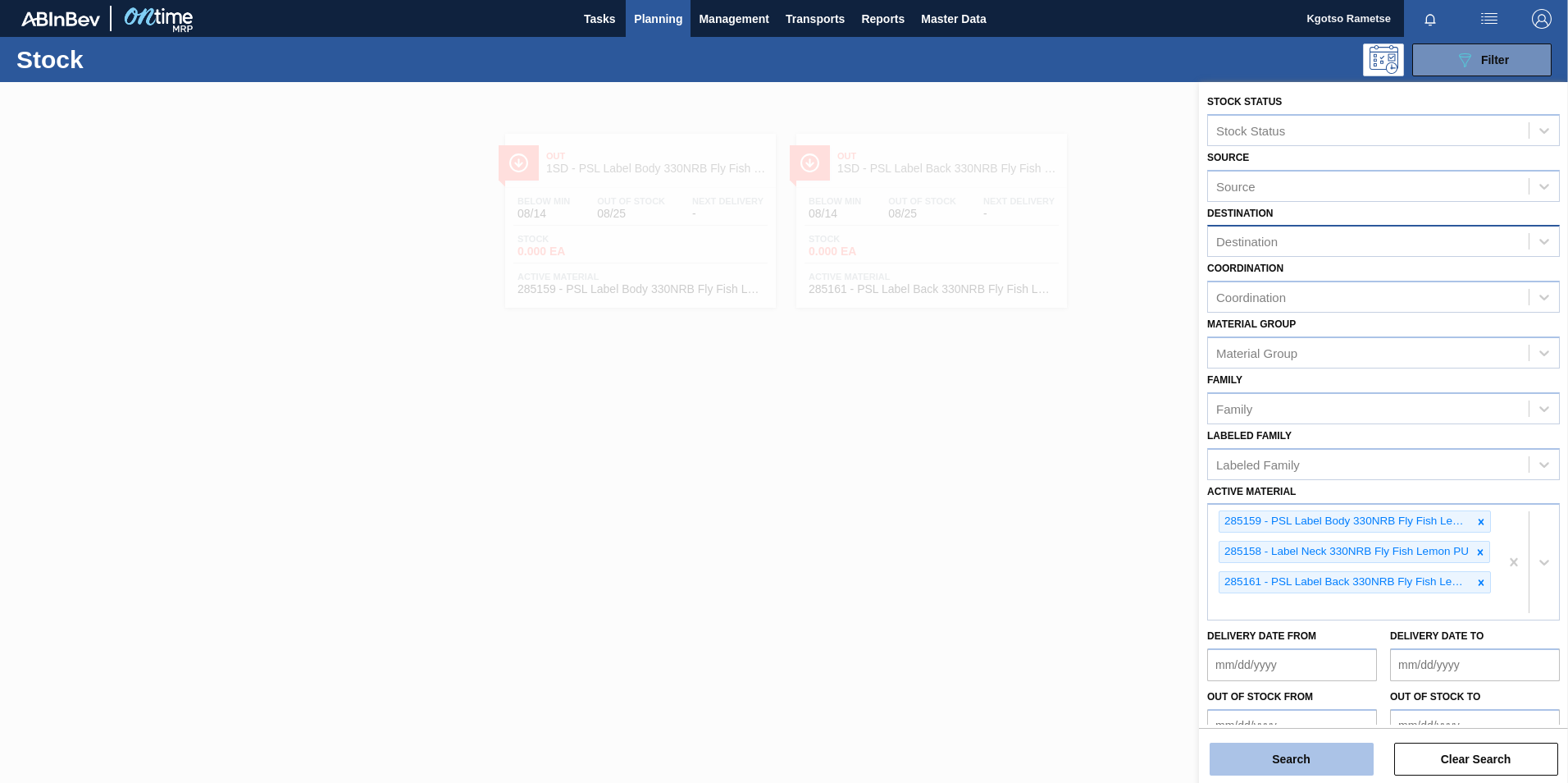
click at [1318, 757] on button "Search" at bounding box center [1291, 758] width 164 height 32
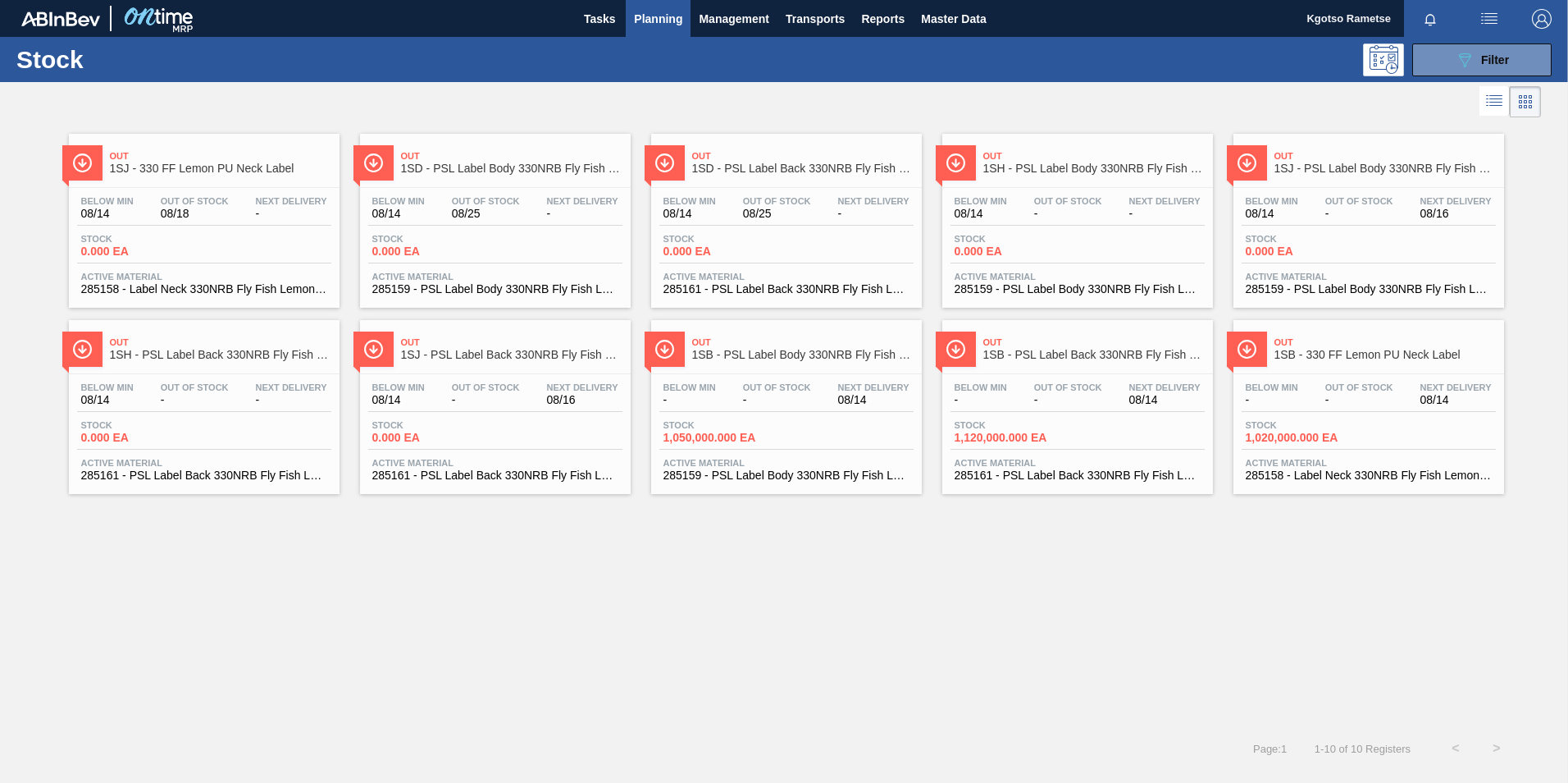
click at [265, 226] on div "Below Min 08/14 Out Of Stock 08/18 Next Delivery - Stock 0.000 EA Active Materi…" at bounding box center [204, 244] width 271 height 112
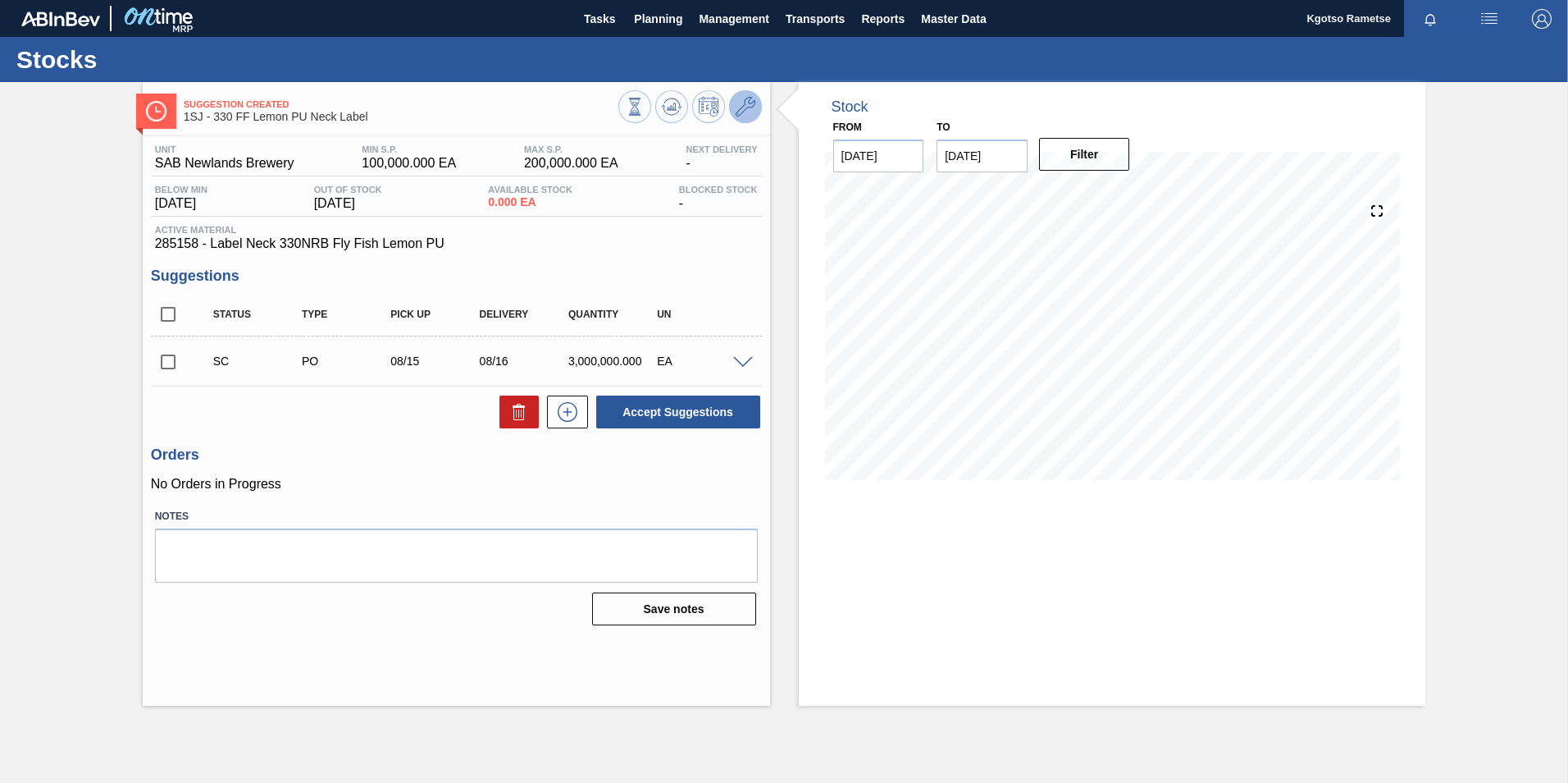
click at [742, 103] on icon at bounding box center [745, 107] width 20 height 20
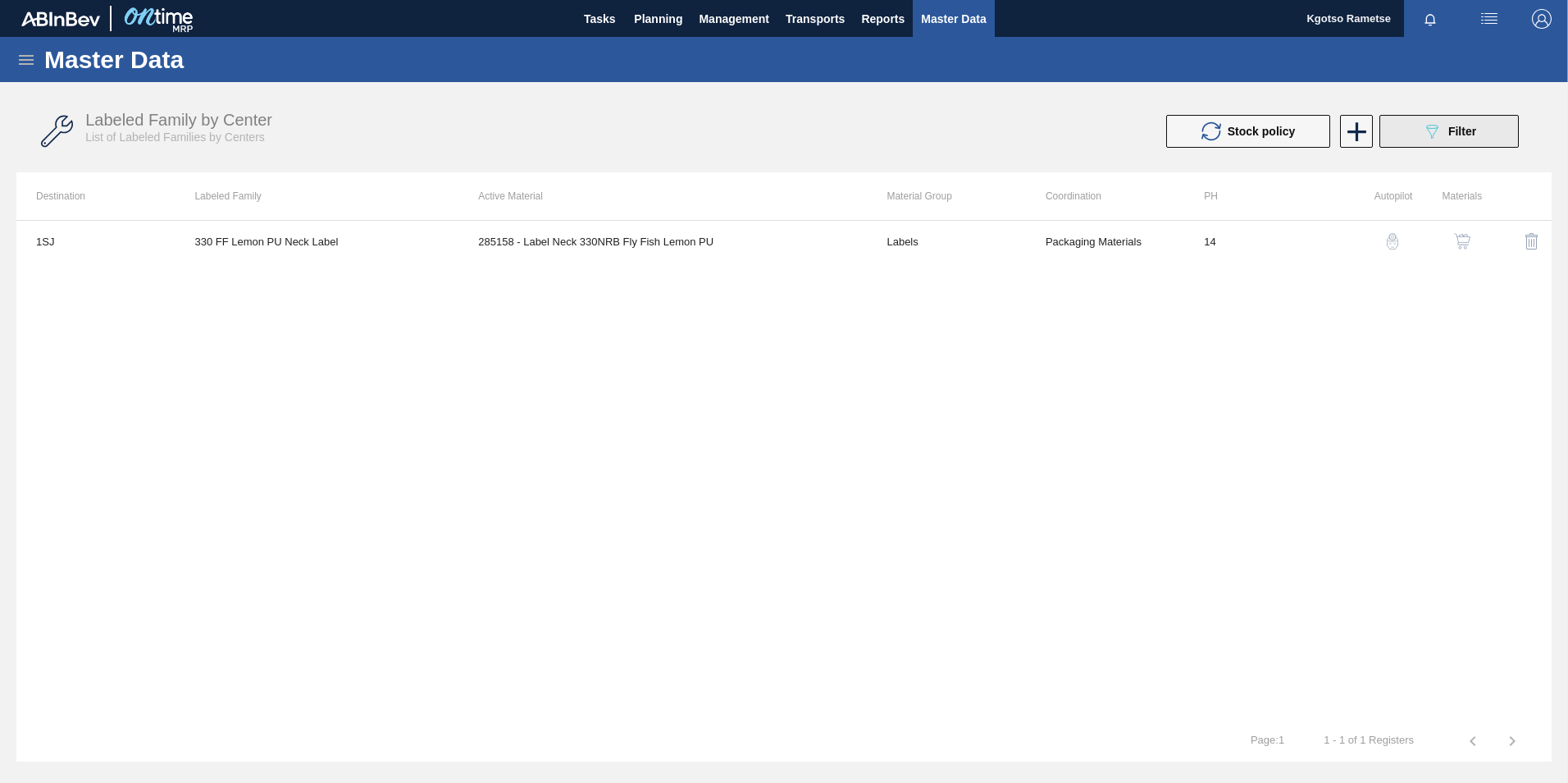
click at [1477, 132] on button "089F7B8B-B2A5-4AFE-B5C0-19BA573D28AC Filter" at bounding box center [1449, 130] width 139 height 32
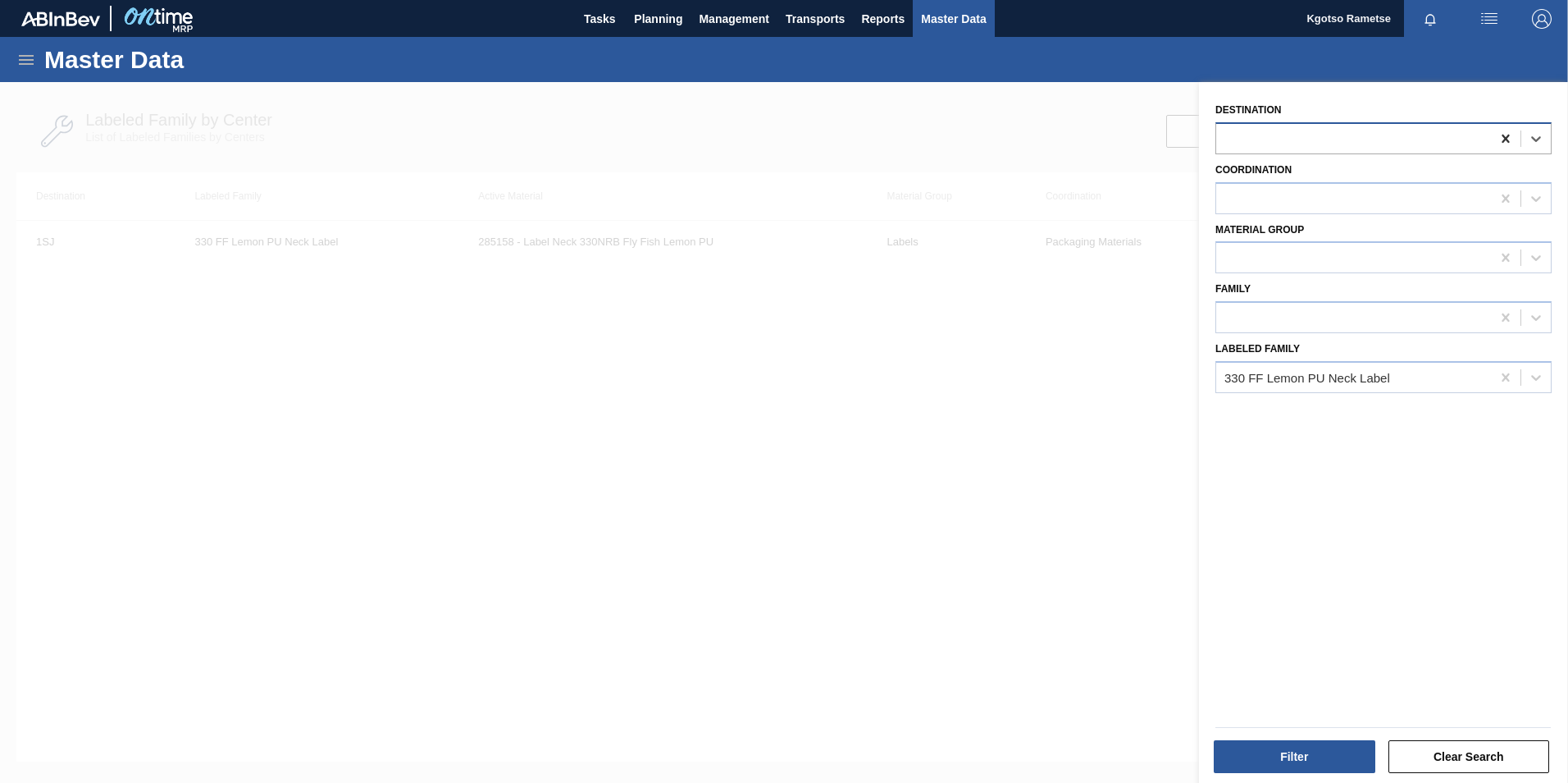
click at [1501, 139] on icon at bounding box center [1505, 138] width 17 height 17
click at [1508, 136] on icon at bounding box center [1505, 138] width 17 height 17
click at [1243, 757] on button "Filter" at bounding box center [1294, 756] width 162 height 32
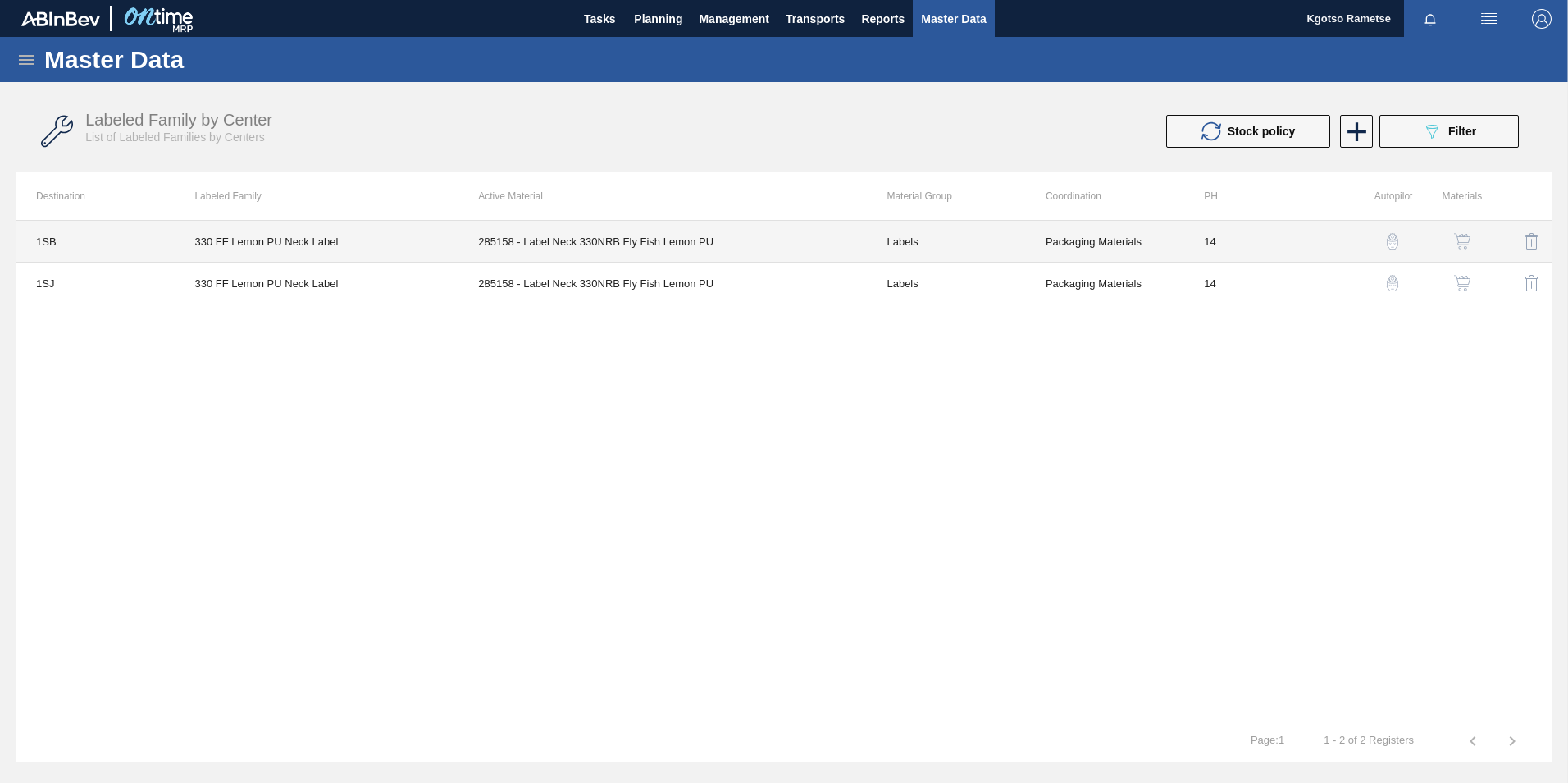
click at [622, 235] on td "285158 - Label Neck 330NRB Fly Fish Lemon PU" at bounding box center [663, 241] width 408 height 42
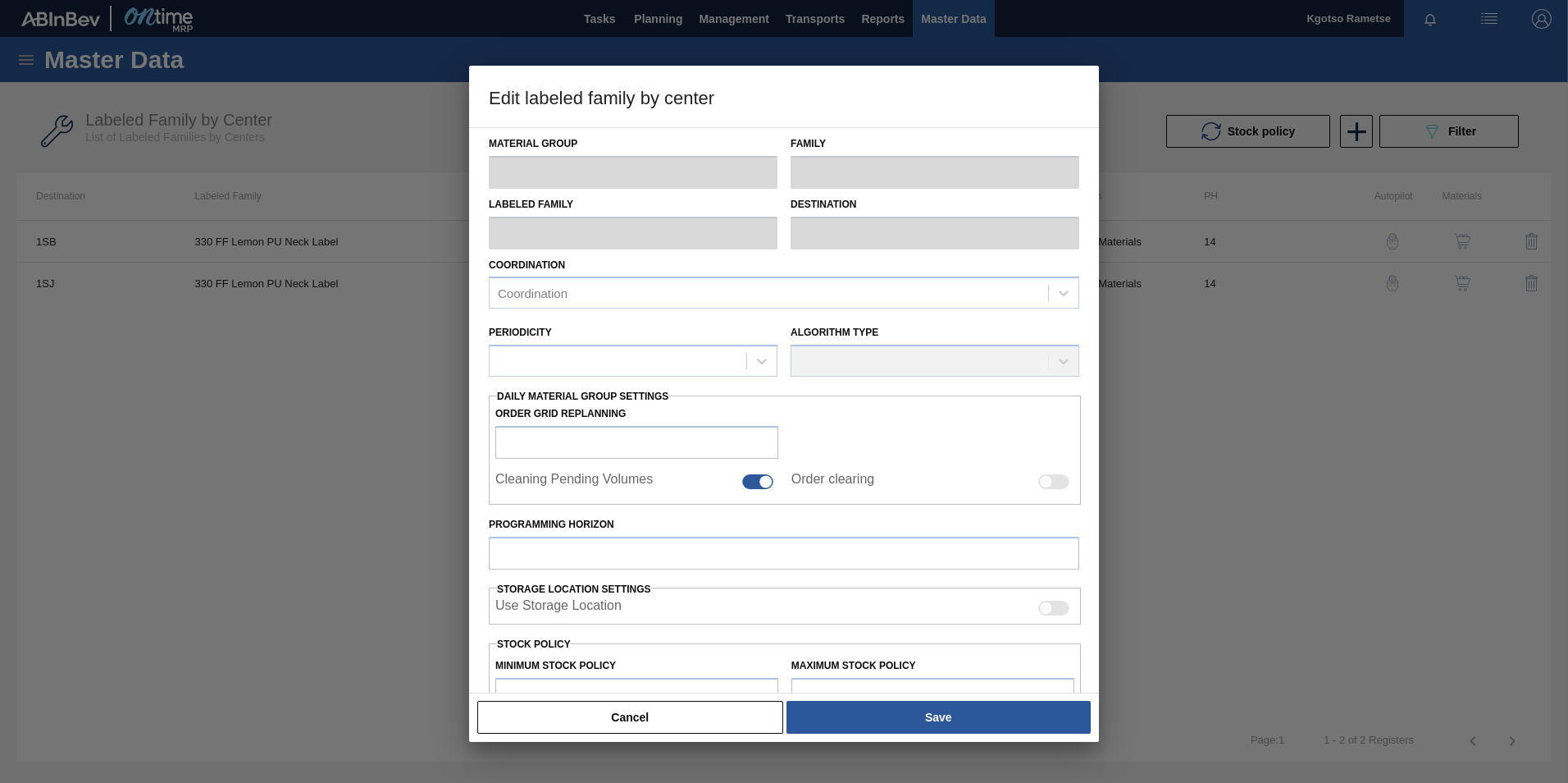
type input "Labels"
type input "330"
type input "330 FF Lemon PU Neck Label"
type input "1SB - SAB Chamdor Brewery"
type input "14"
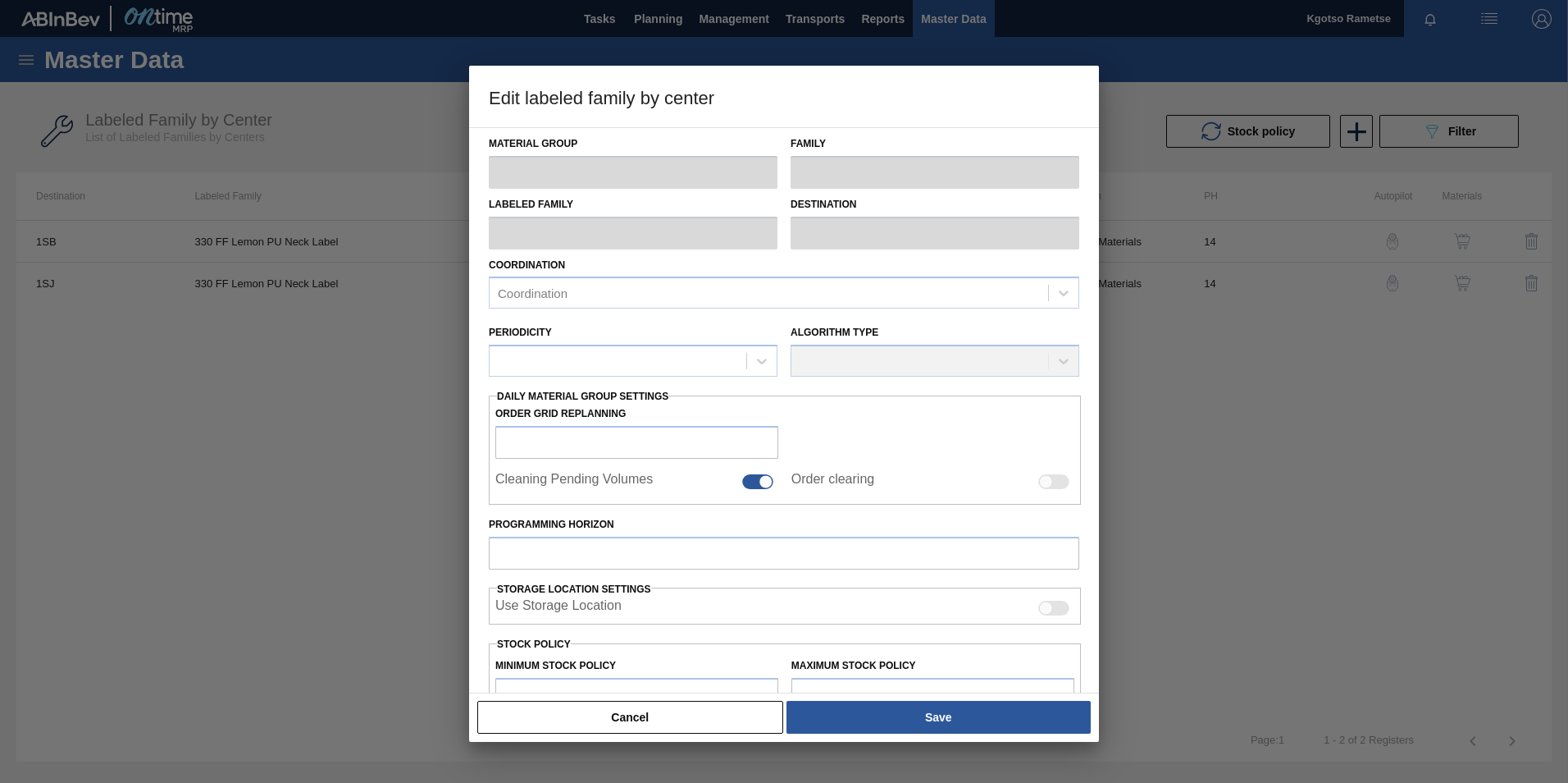
type input "3,000,000"
type input "3,500,000"
type input "100"
type input "3,500,000.000"
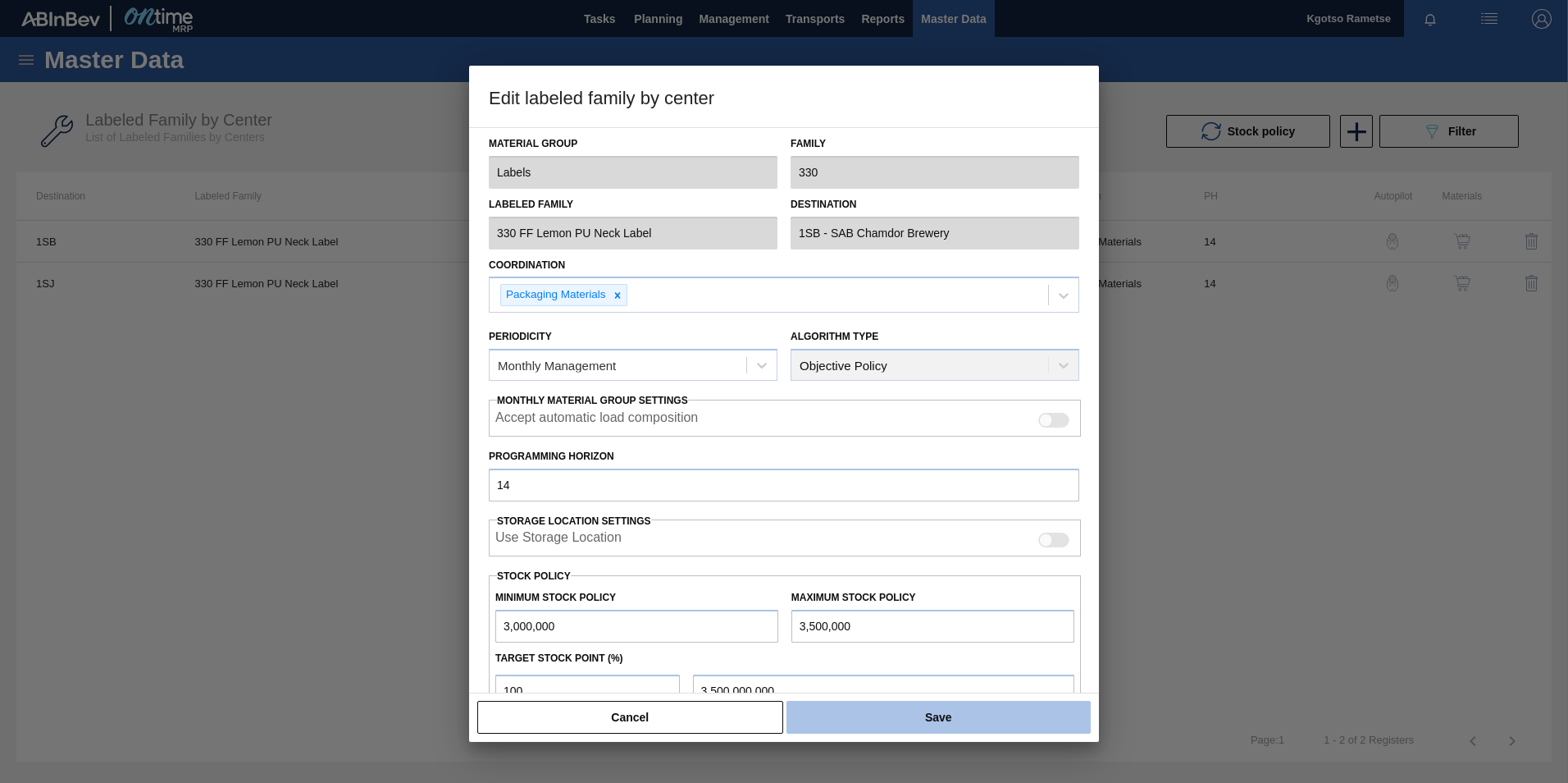
click at [947, 718] on button "Save" at bounding box center [938, 716] width 304 height 32
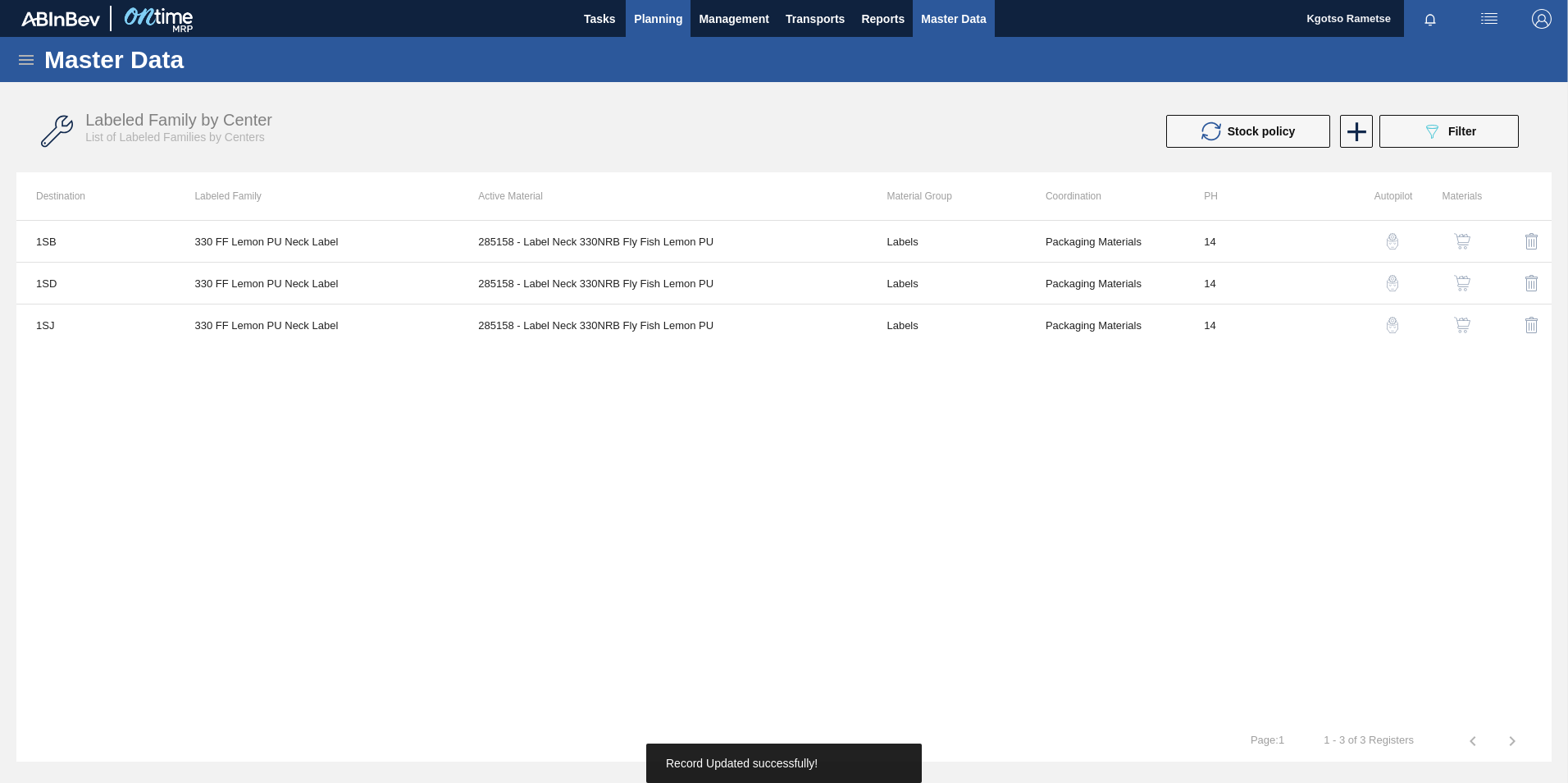
click at [647, 18] on span "Planning" at bounding box center [657, 19] width 48 height 20
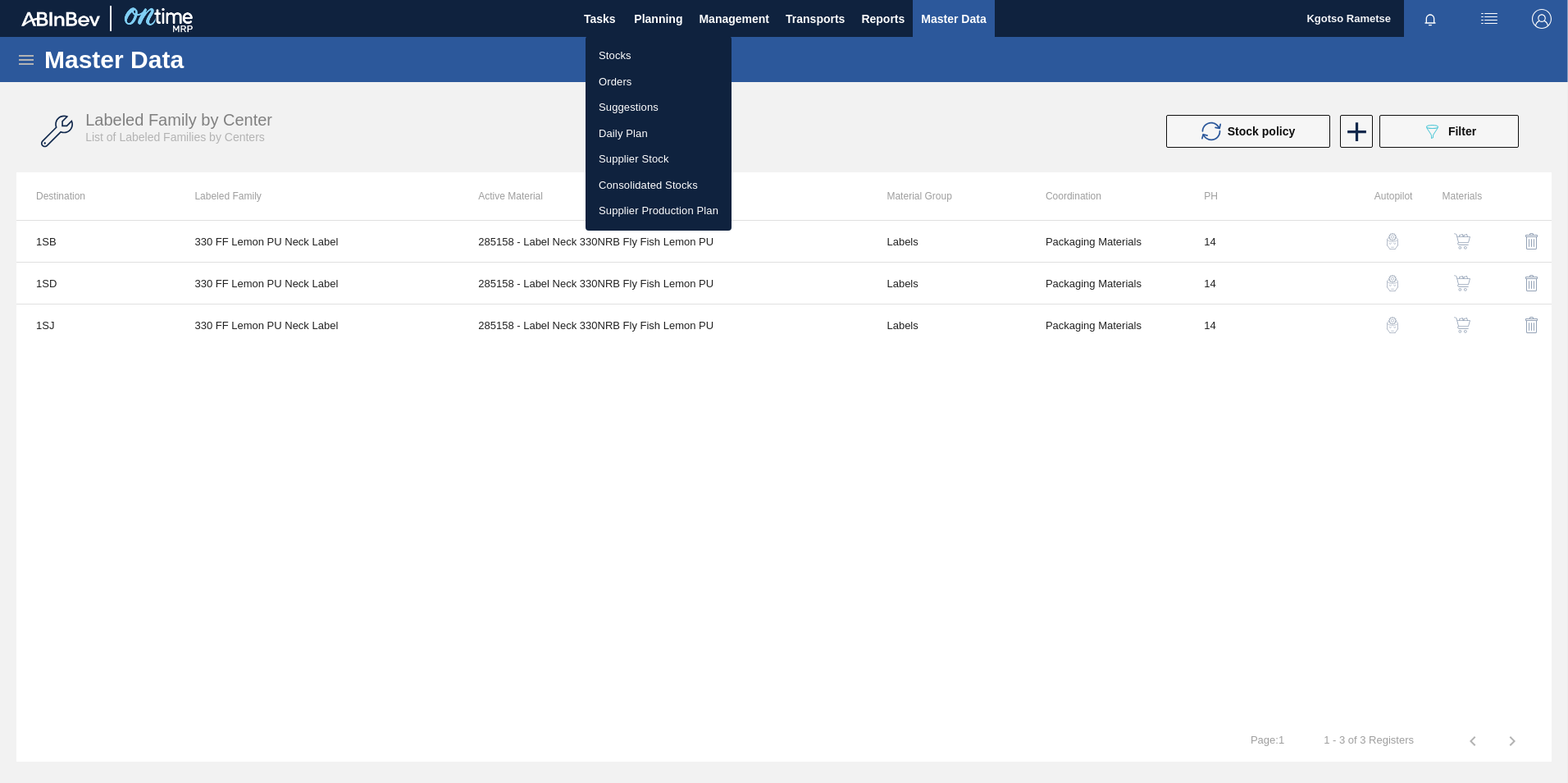
click at [624, 59] on li "Stocks" at bounding box center [658, 55] width 146 height 26
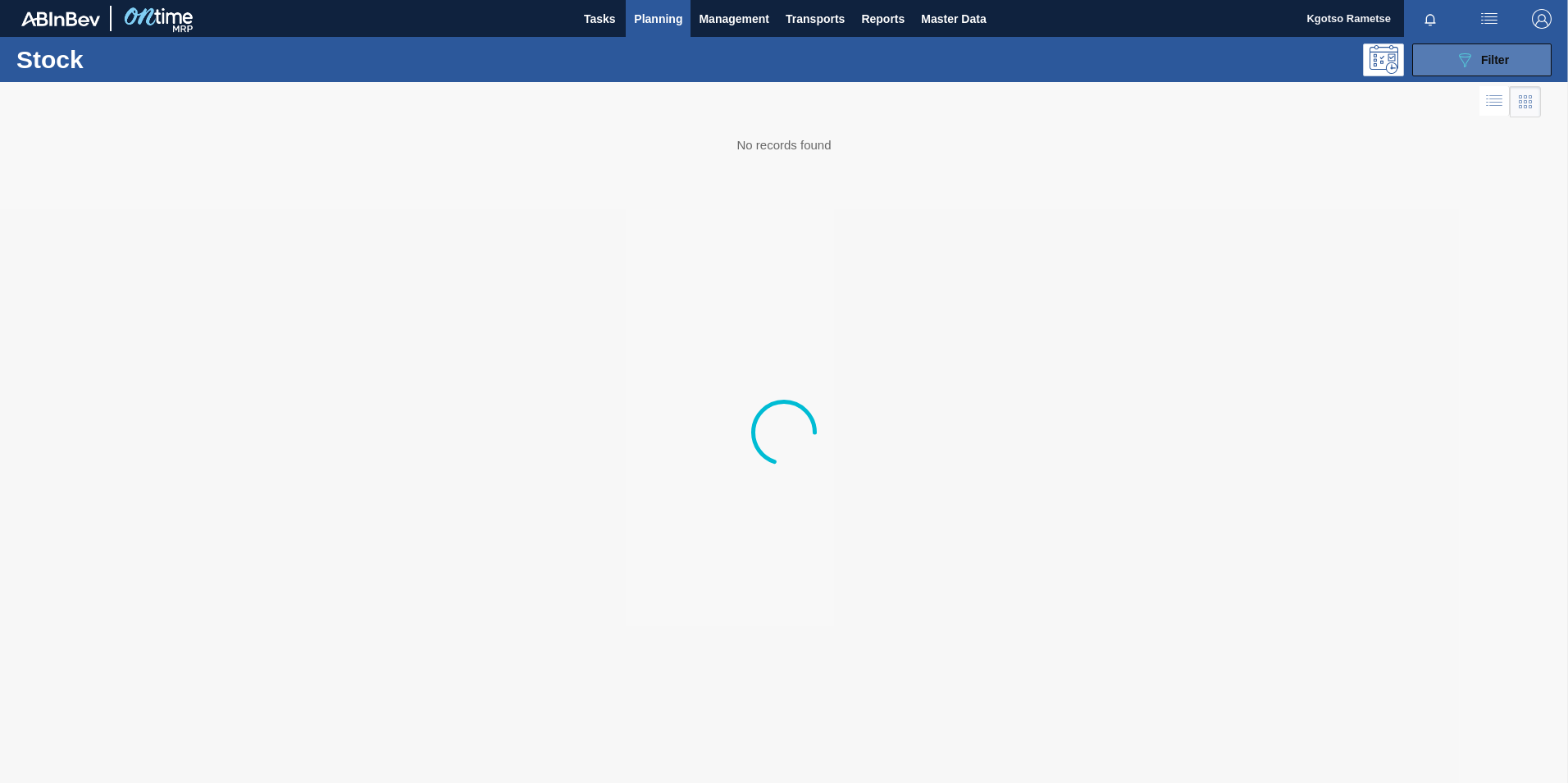
click at [1491, 49] on button "089F7B8B-B2A5-4AFE-B5C0-19BA573D28AC Filter" at bounding box center [1482, 59] width 139 height 32
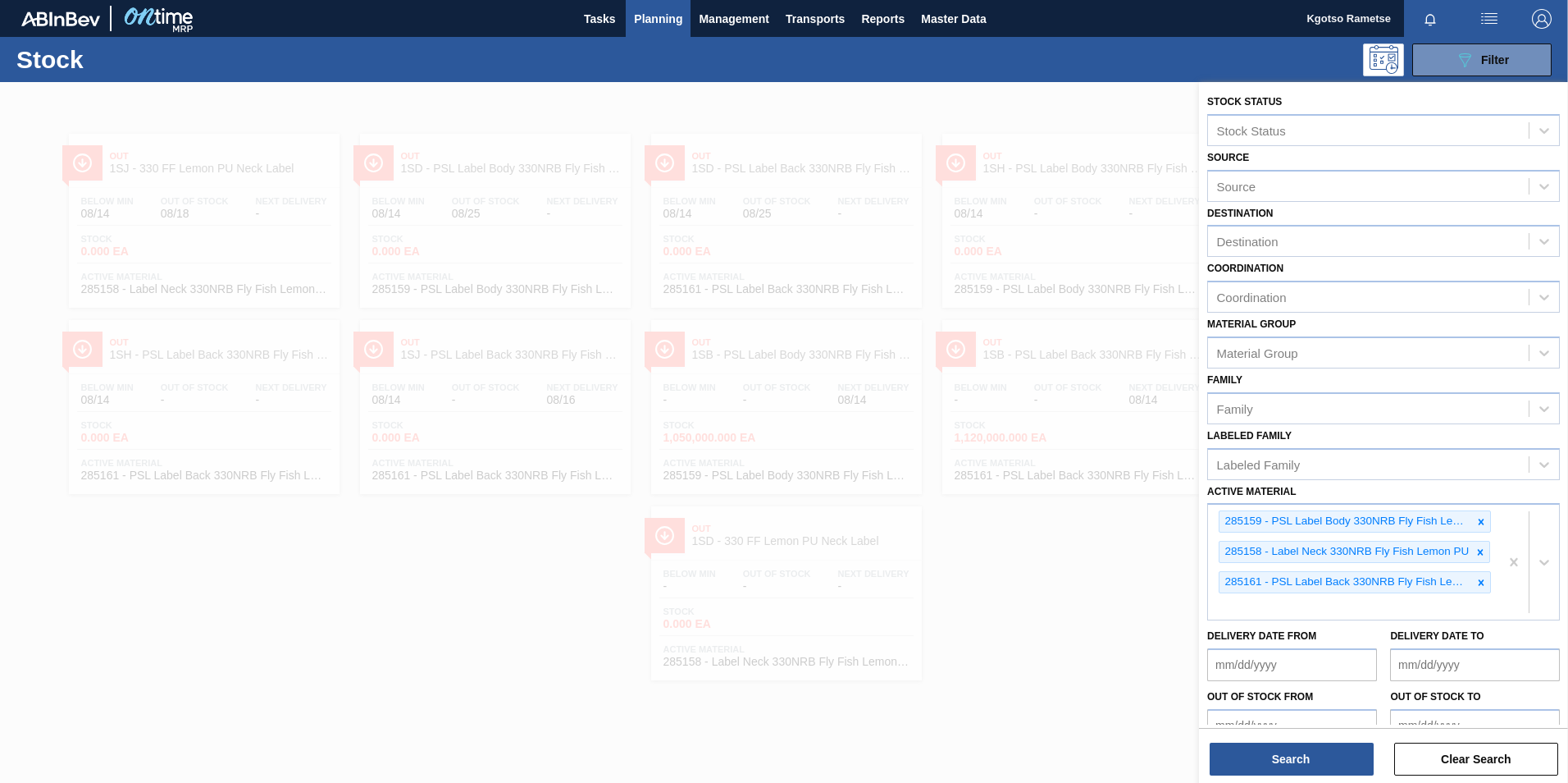
click at [749, 226] on div at bounding box center [784, 474] width 1568 height 783
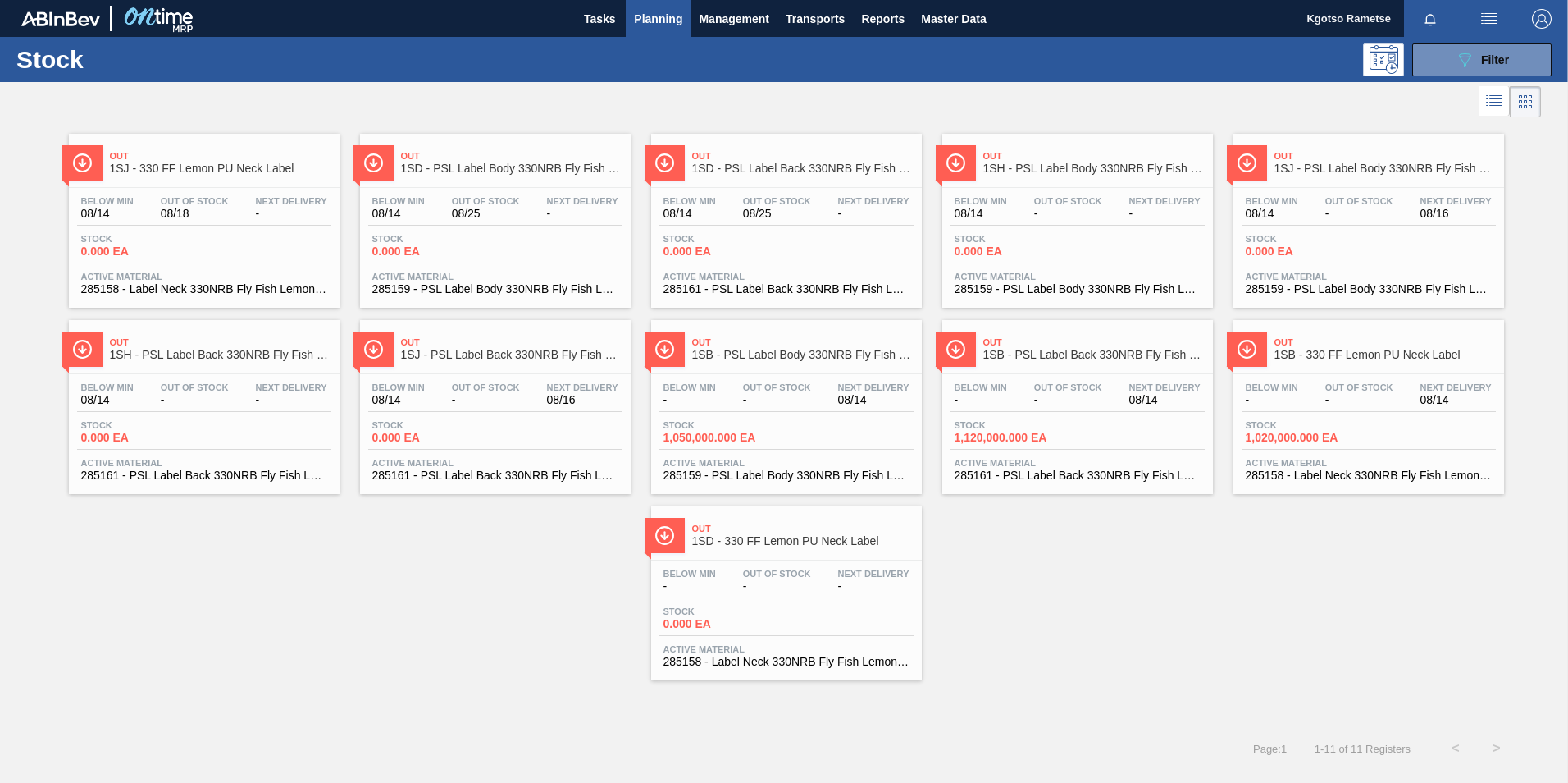
click at [751, 223] on div "Below Min 08/14 Out Of Stock 08/25 Next Delivery -" at bounding box center [785, 211] width 254 height 29
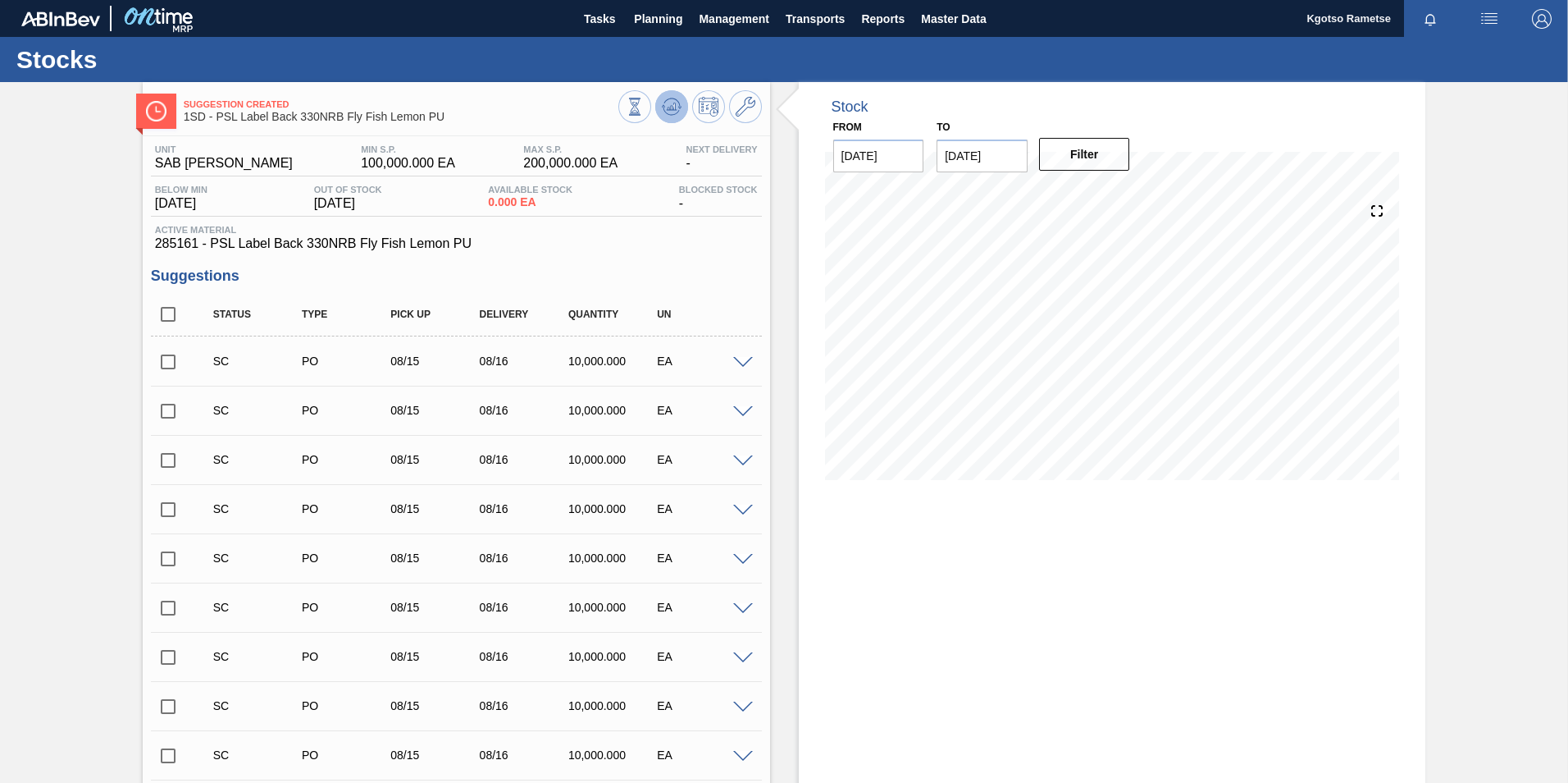
click at [644, 111] on icon at bounding box center [634, 107] width 18 height 18
click at [739, 111] on icon at bounding box center [745, 107] width 20 height 20
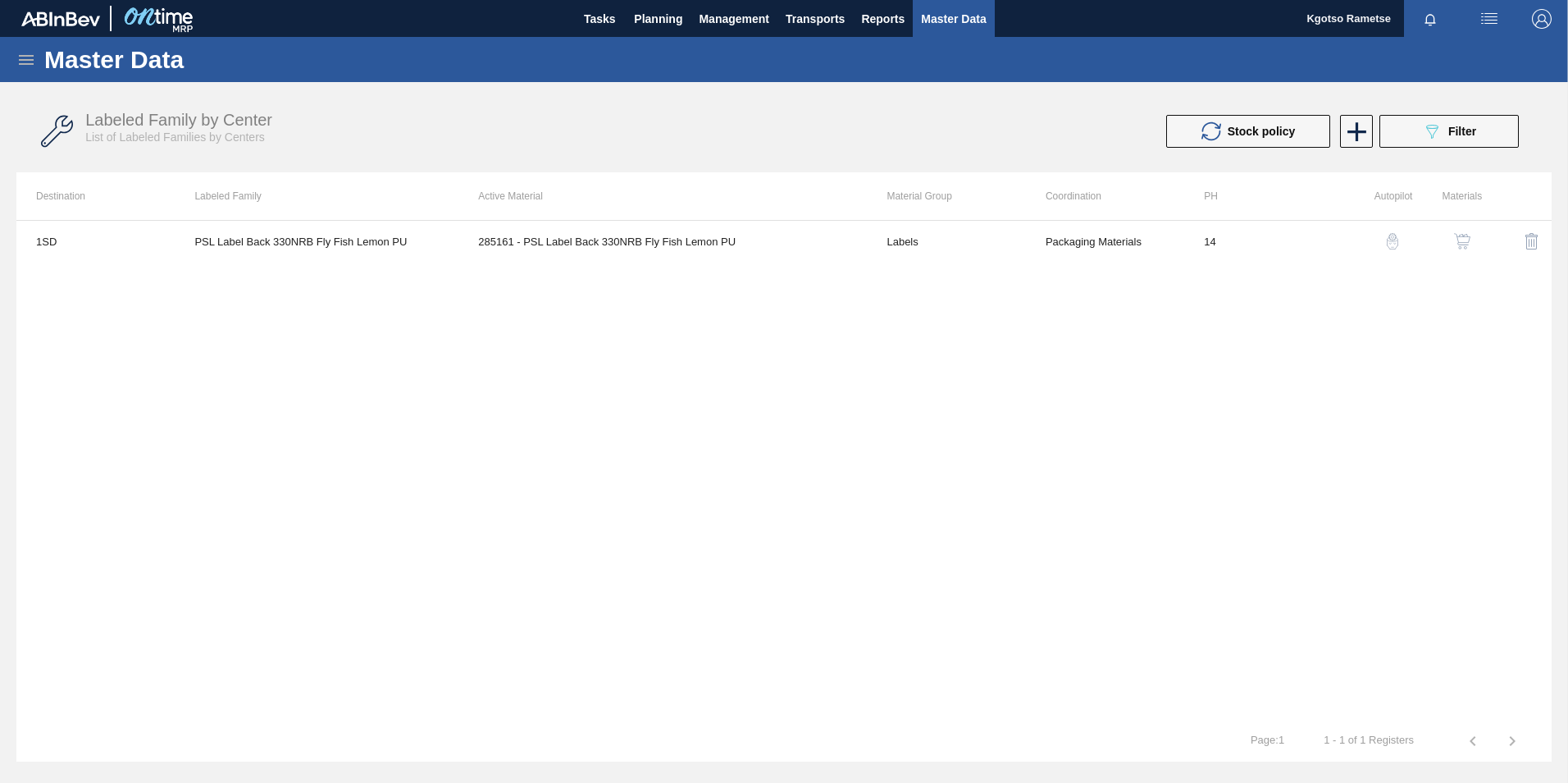
click at [1463, 235] on img "button" at bounding box center [1462, 241] width 17 height 17
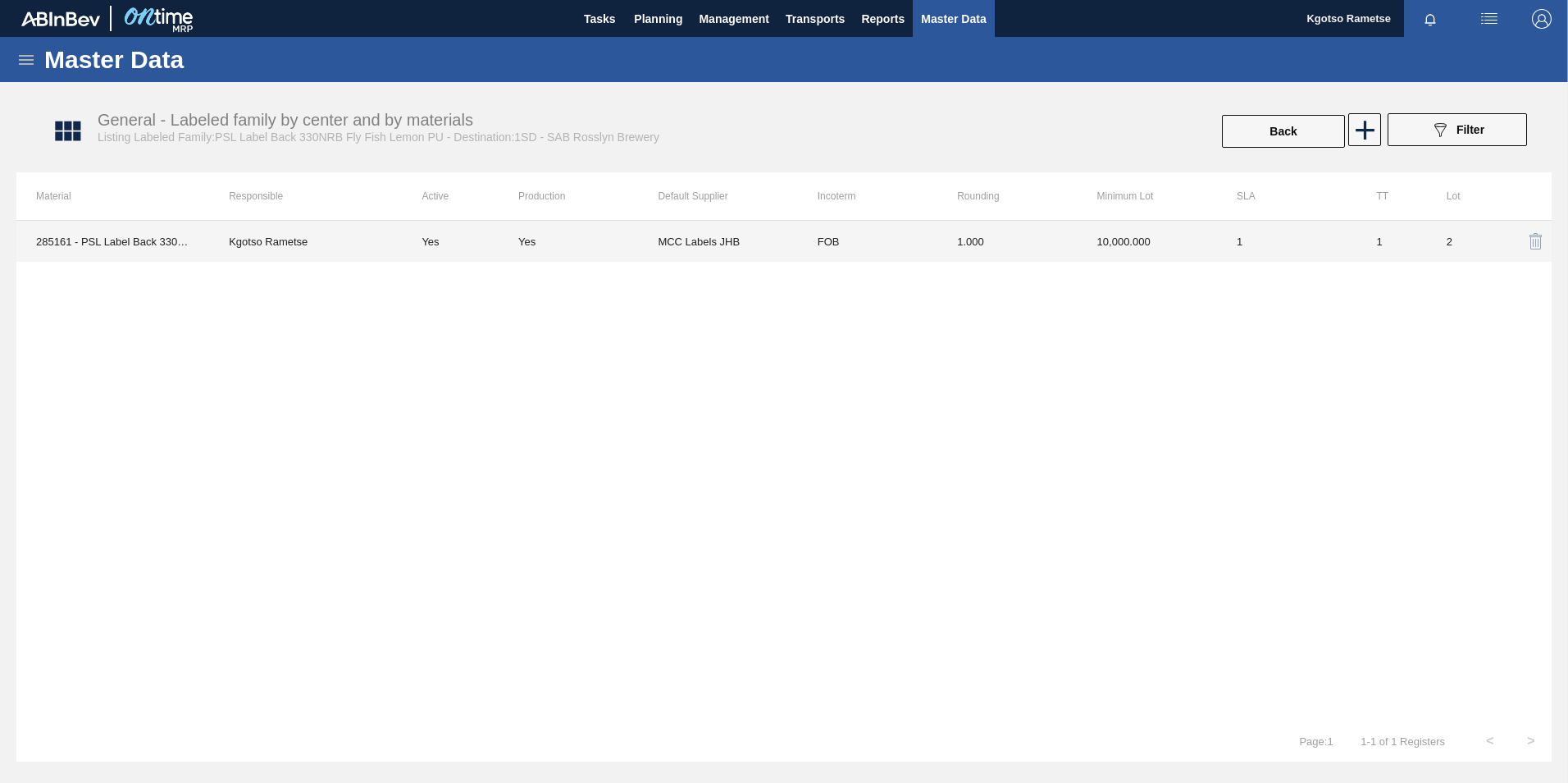
click at [964, 239] on td "1.000" at bounding box center [1007, 241] width 139 height 41
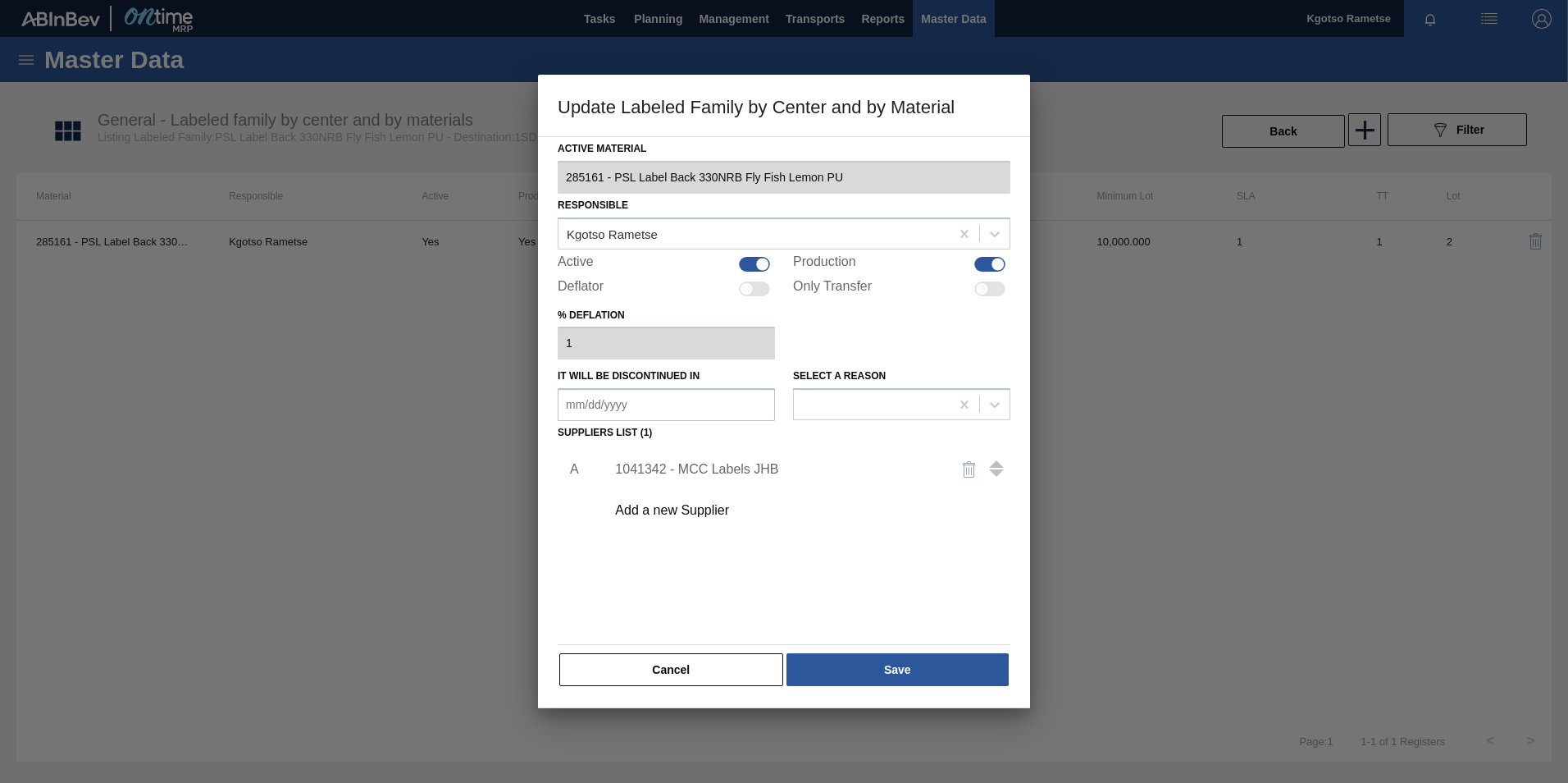
click at [704, 463] on div "1041342 - MCC Labels JHB" at bounding box center [776, 469] width 322 height 15
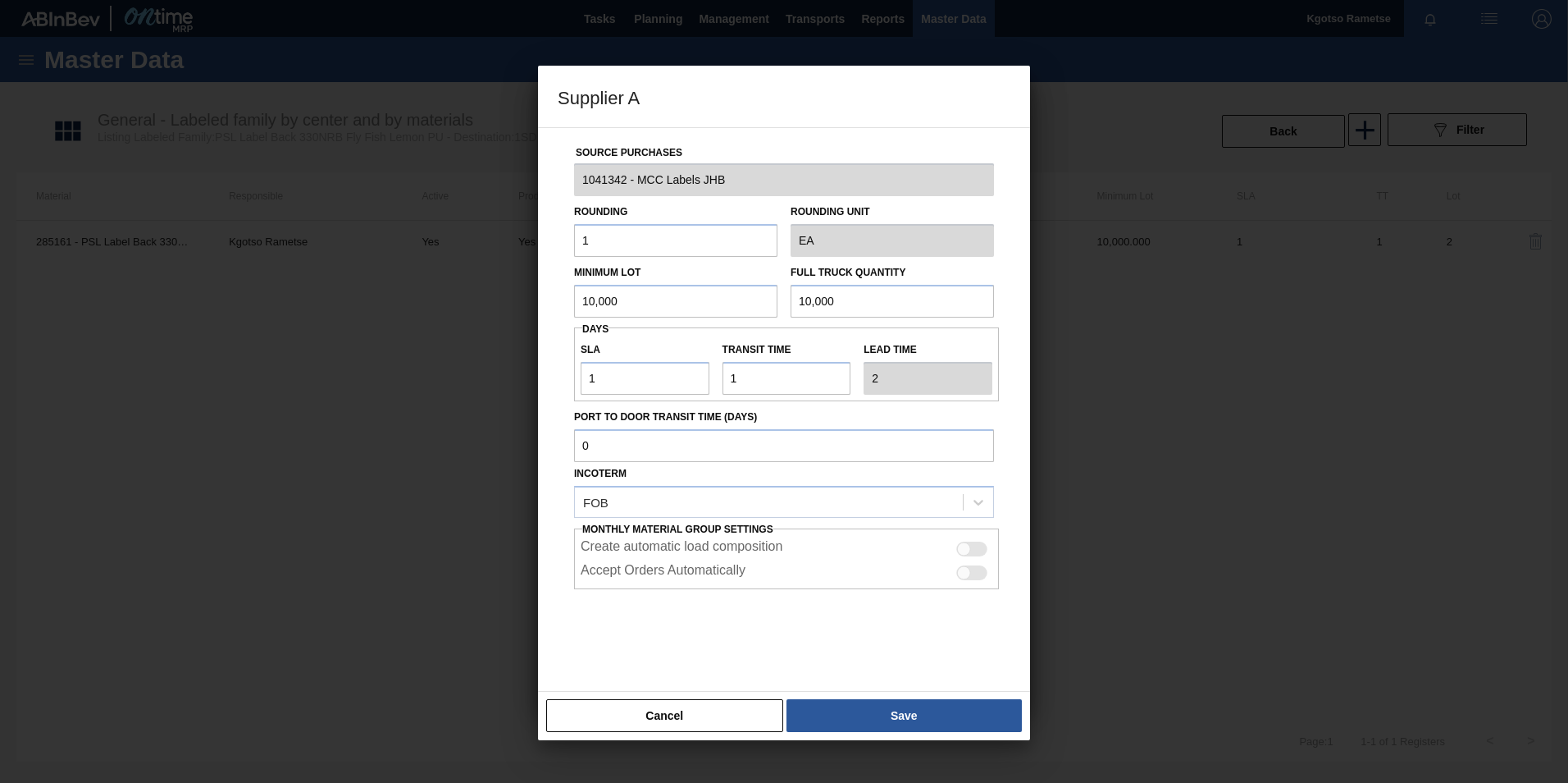
drag, startPoint x: 632, startPoint y: 309, endPoint x: 506, endPoint y: 309, distance: 126.0
click at [524, 309] on div "Supplier A Source Purchases 1041342 - MCC Labels JHB Rounding 1 Rounding Unit E…" at bounding box center [784, 392] width 1568 height 783
drag, startPoint x: 645, startPoint y: 298, endPoint x: 446, endPoint y: 307, distance: 199.2
click at [447, 307] on div "Supplier A Source Purchases 1041342 - MCC Labels JHB Rounding 1 Rounding Unit E…" at bounding box center [784, 392] width 1568 height 783
type input "1,600,000"
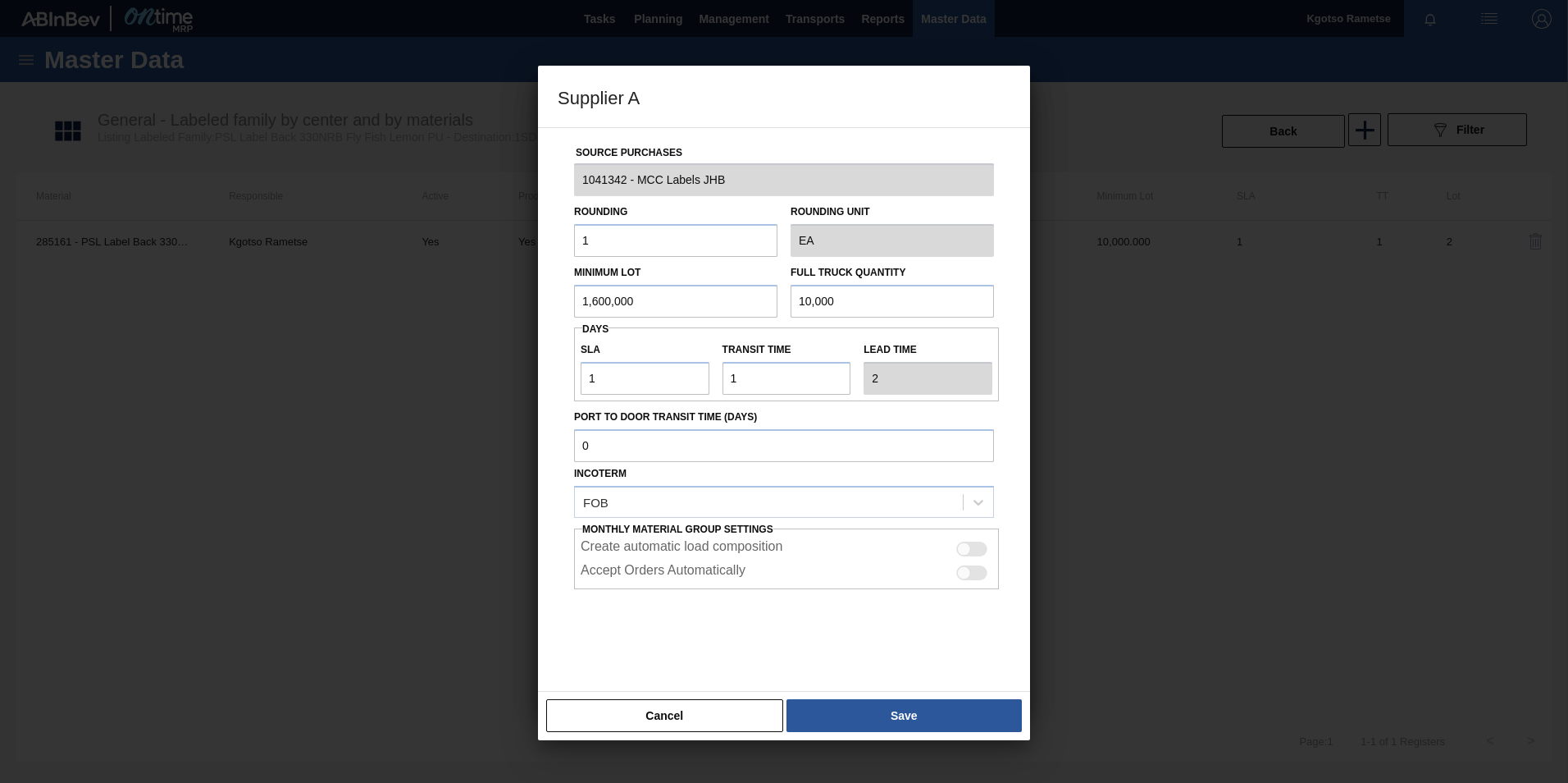
drag, startPoint x: 860, startPoint y: 301, endPoint x: 232, endPoint y: 313, distance: 628.1
click at [417, 306] on div "Supplier A Source Purchases 1041342 - MCC Labels JHB Rounding 1 Rounding Unit E…" at bounding box center [784, 392] width 1568 height 783
paste input ",60"
type input "1,600,000"
drag, startPoint x: 738, startPoint y: 371, endPoint x: 596, endPoint y: 384, distance: 142.6
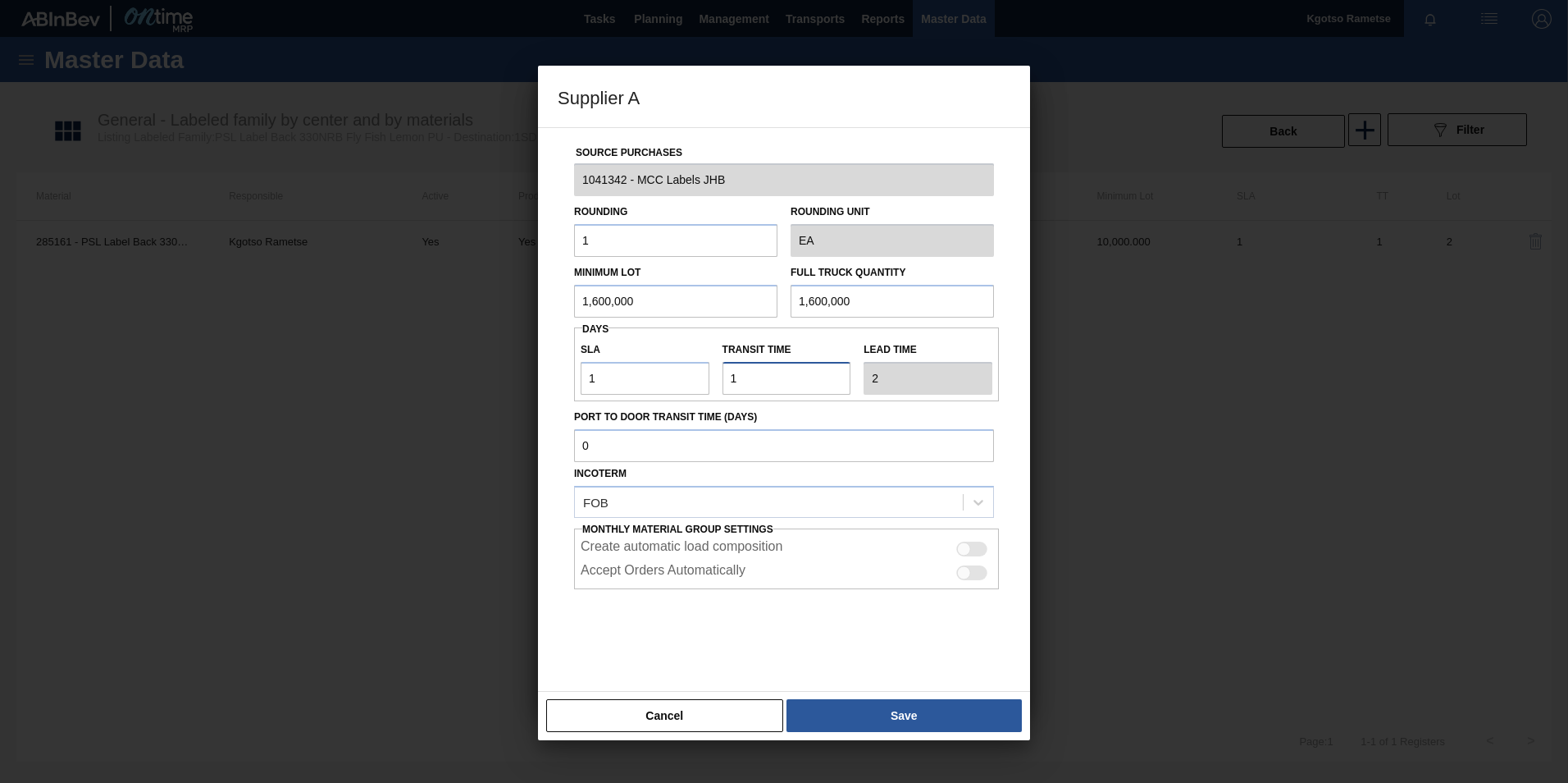
click at [596, 384] on div "SLA 1 Transit time Lead time 2" at bounding box center [785, 364] width 425 height 61
type input "0"
type input "1"
type input "0"
click at [964, 707] on button "Save" at bounding box center [904, 715] width 235 height 32
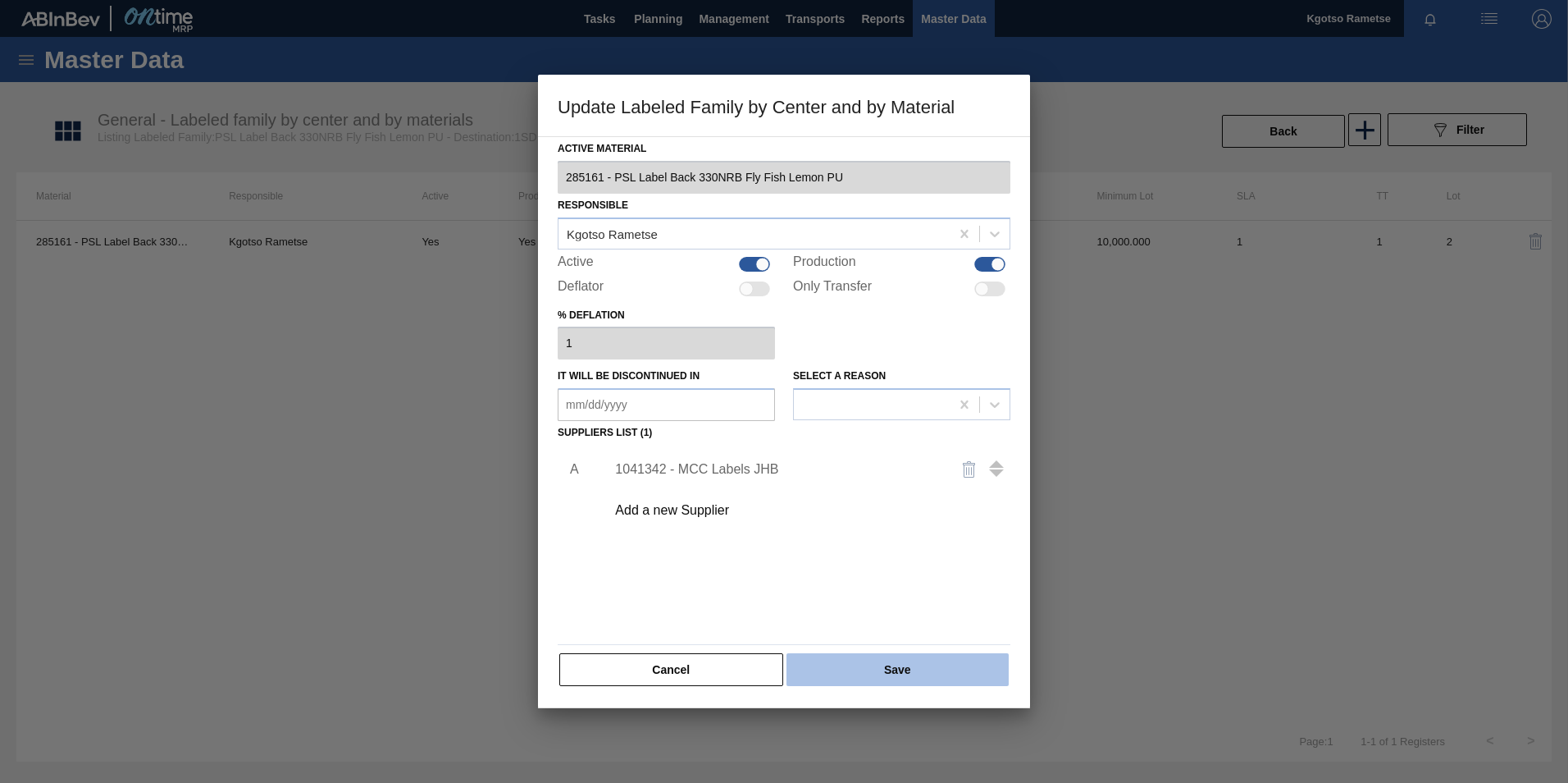
click at [926, 668] on button "Save" at bounding box center [897, 669] width 223 height 32
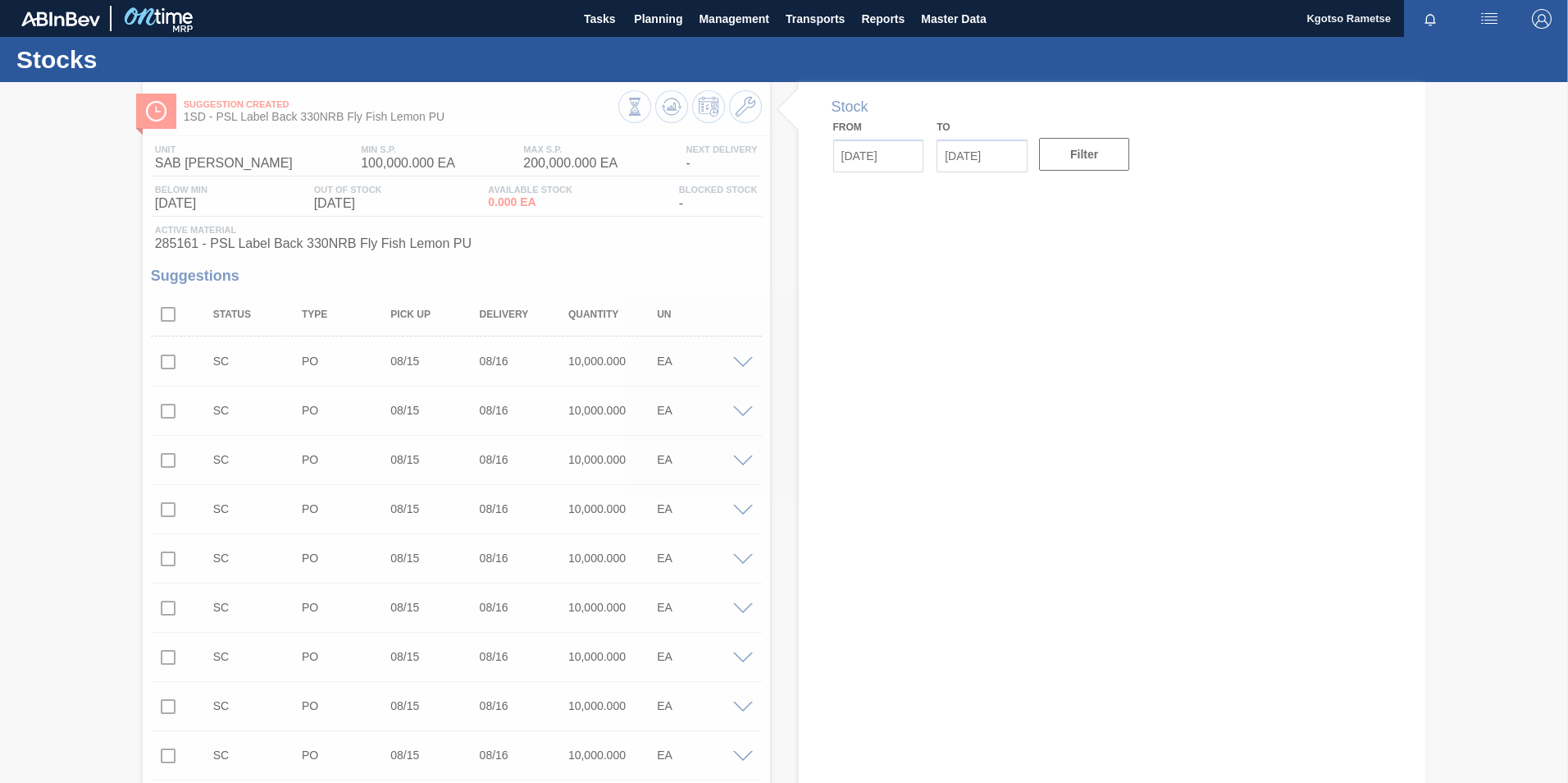
click at [676, 103] on div at bounding box center [784, 433] width 1568 height 701
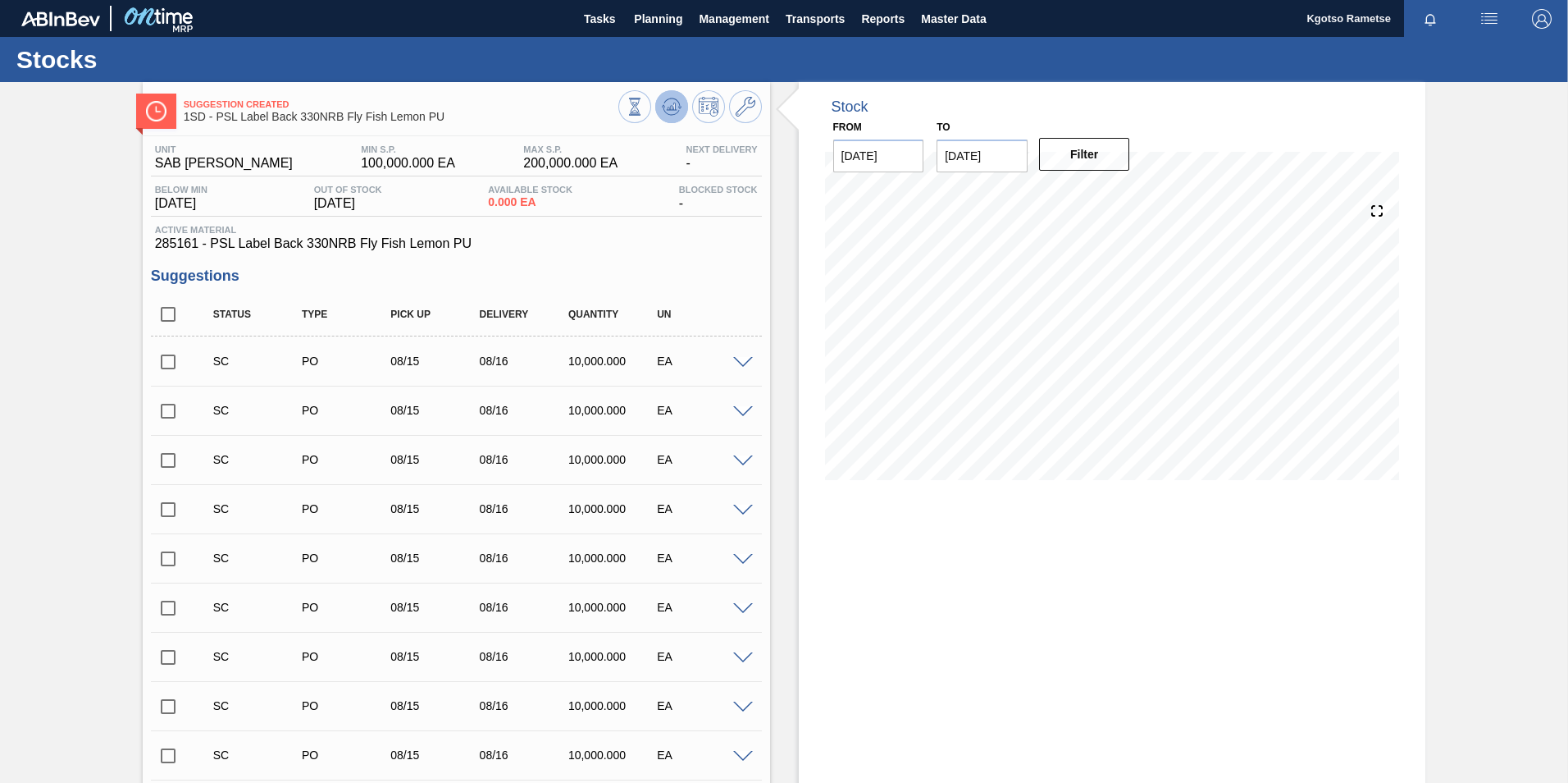
click at [644, 110] on icon at bounding box center [634, 107] width 18 height 18
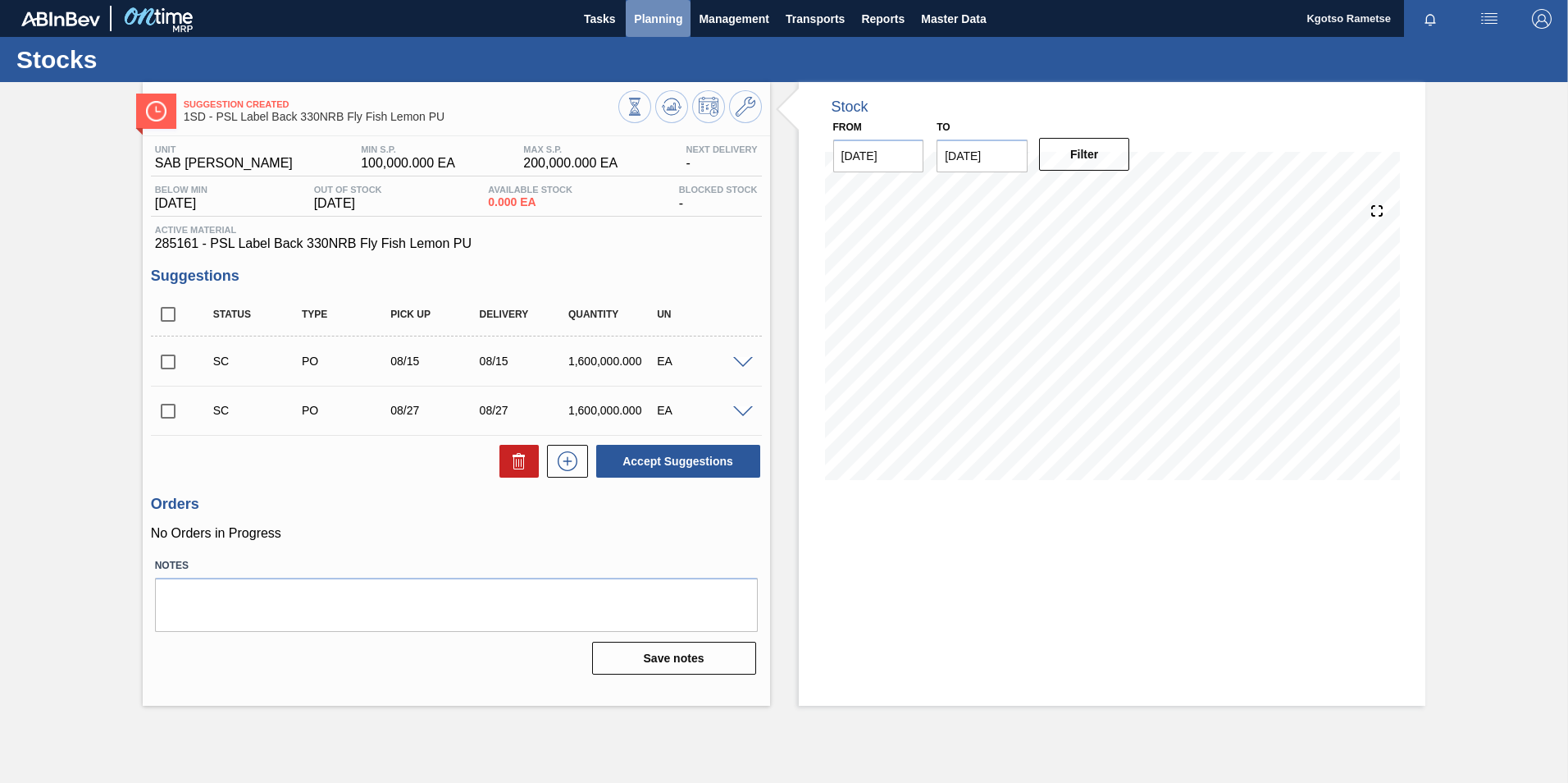
click at [669, 22] on span "Planning" at bounding box center [657, 19] width 48 height 20
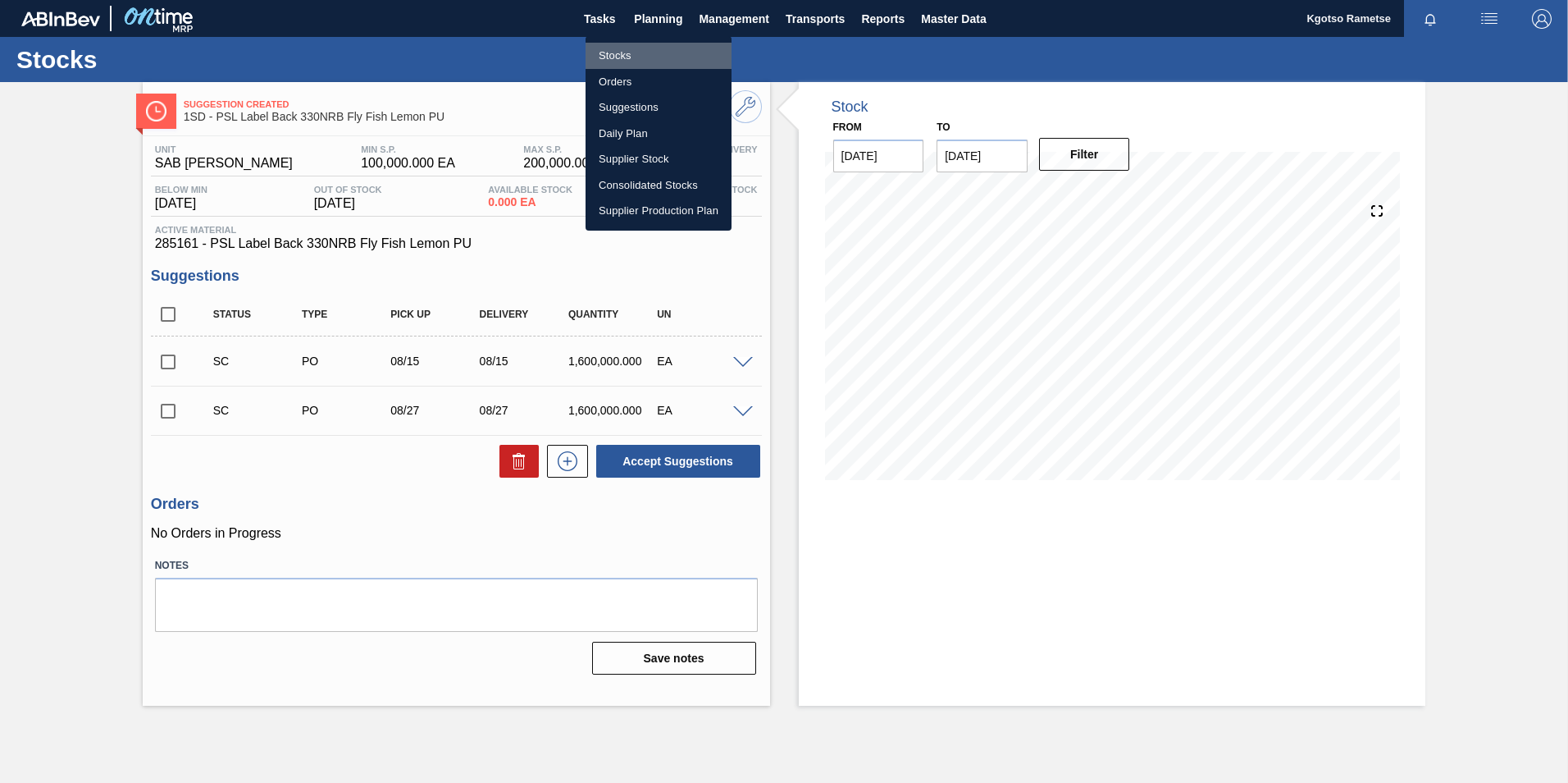
click at [640, 45] on li "Stocks" at bounding box center [658, 55] width 146 height 26
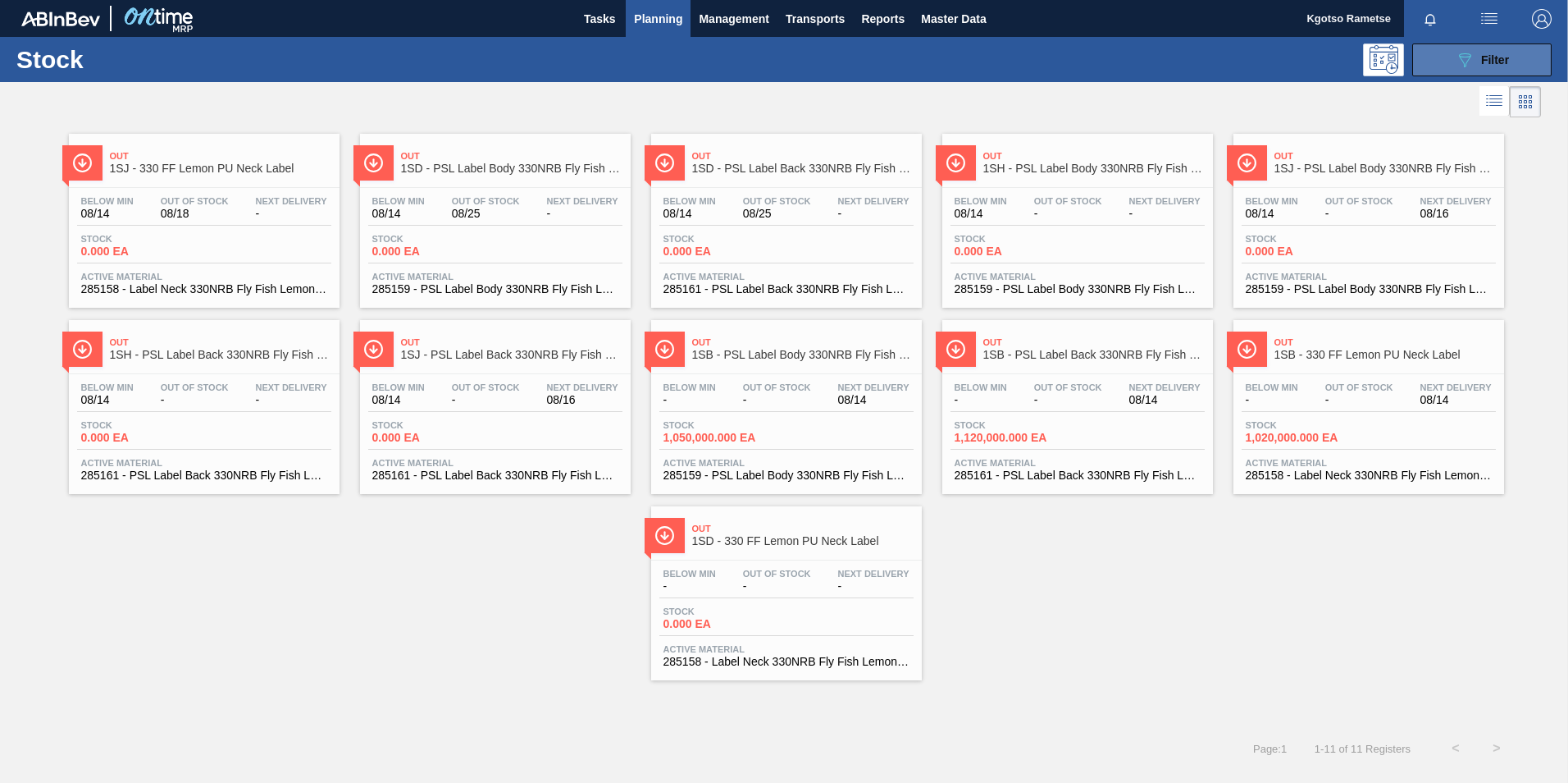
click at [1492, 59] on span "Filter" at bounding box center [1494, 59] width 27 height 13
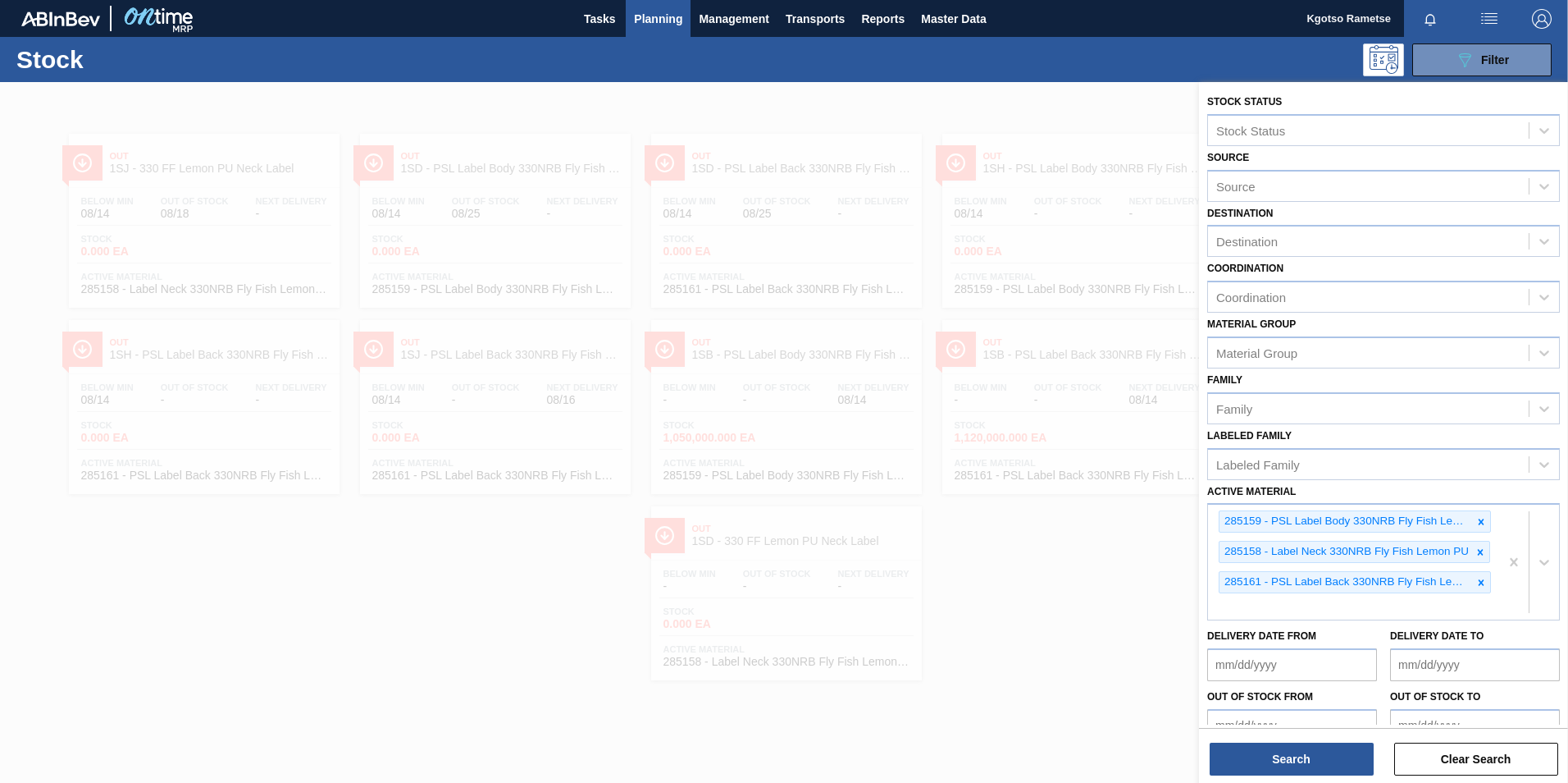
click at [730, 233] on div at bounding box center [784, 474] width 1568 height 783
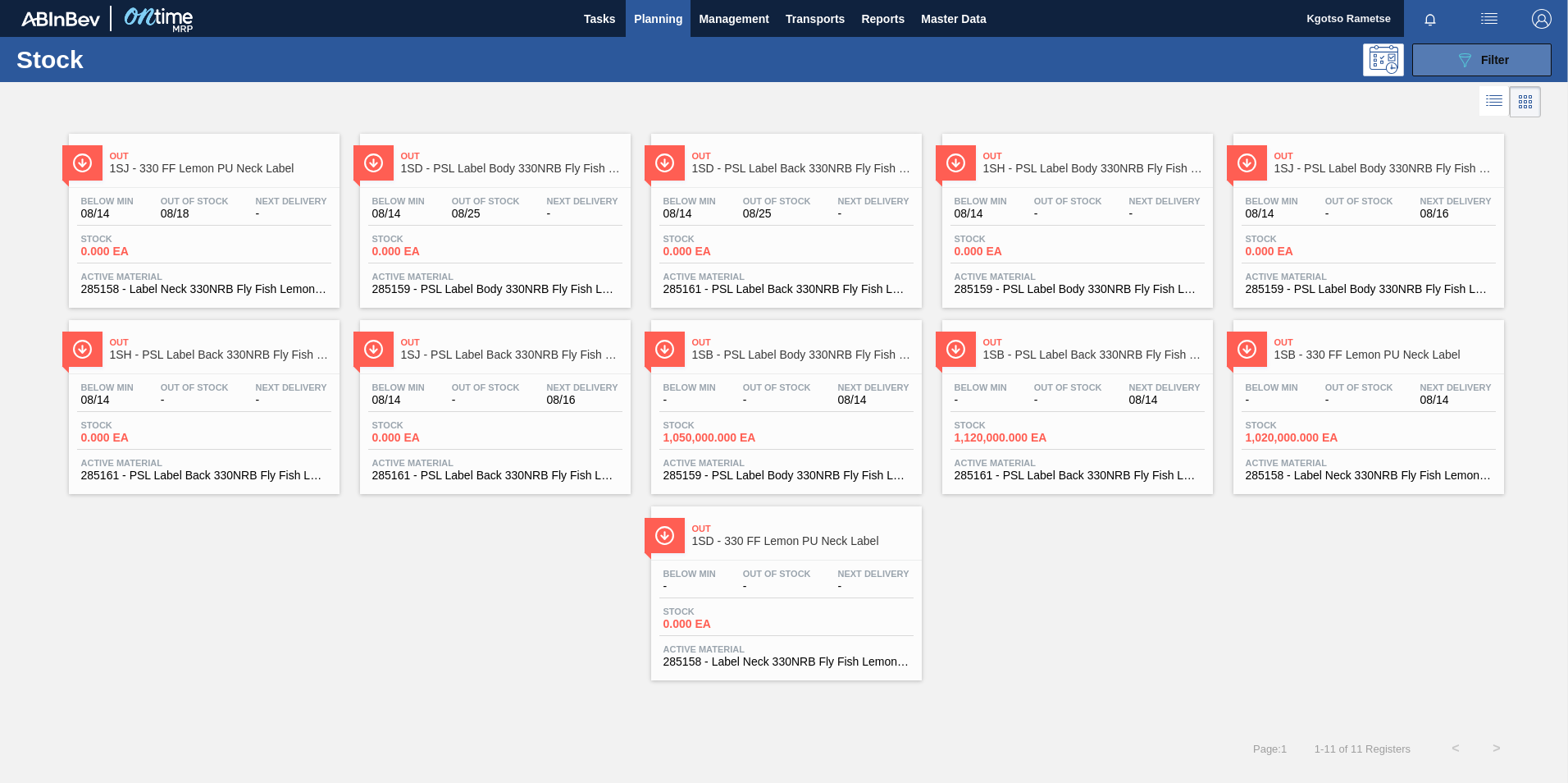
click at [1461, 48] on button "089F7B8B-B2A5-4AFE-B5C0-19BA573D28AC Filter" at bounding box center [1482, 59] width 139 height 32
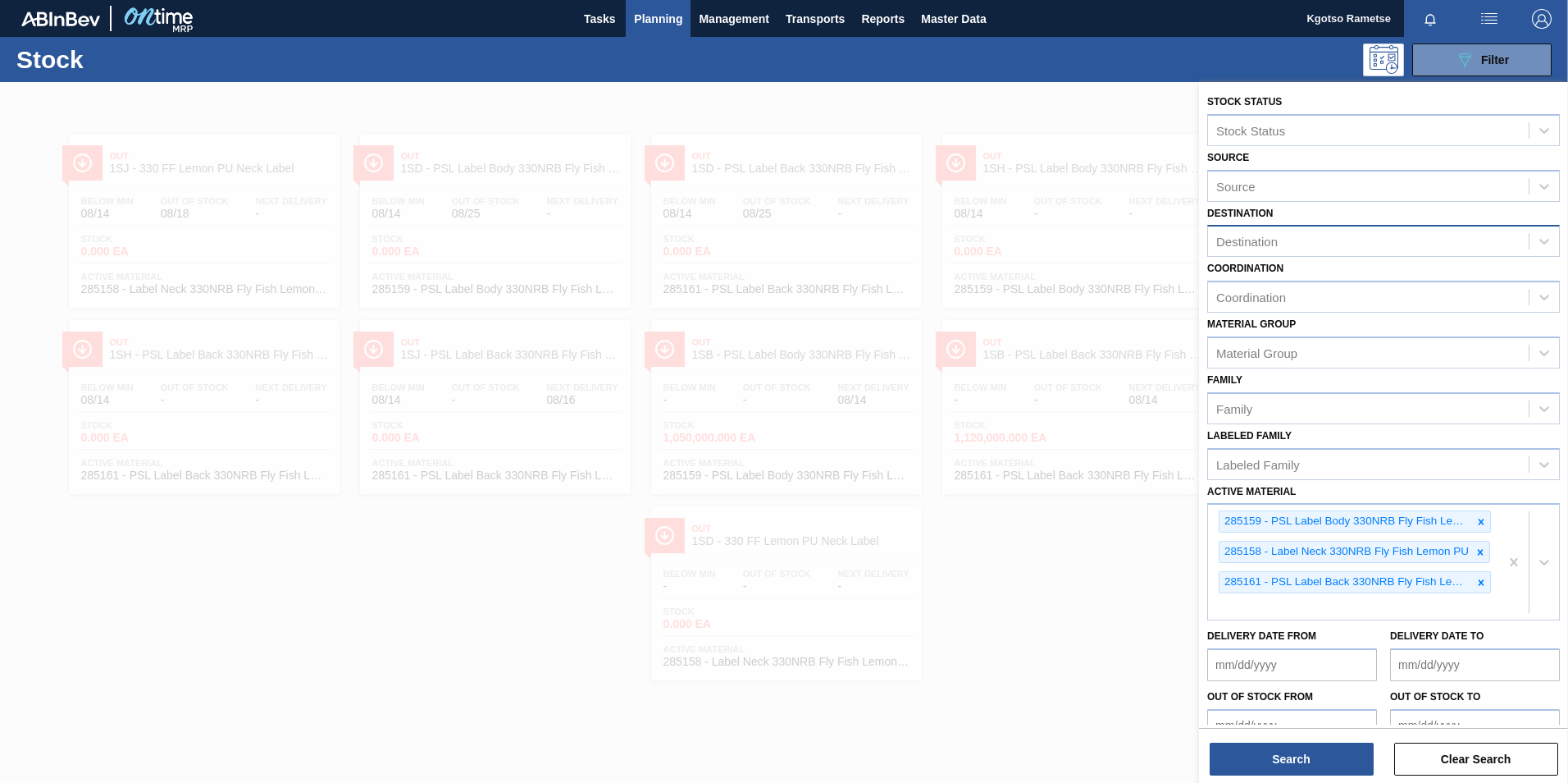
click at [1281, 242] on div "Destination" at bounding box center [1368, 241] width 321 height 24
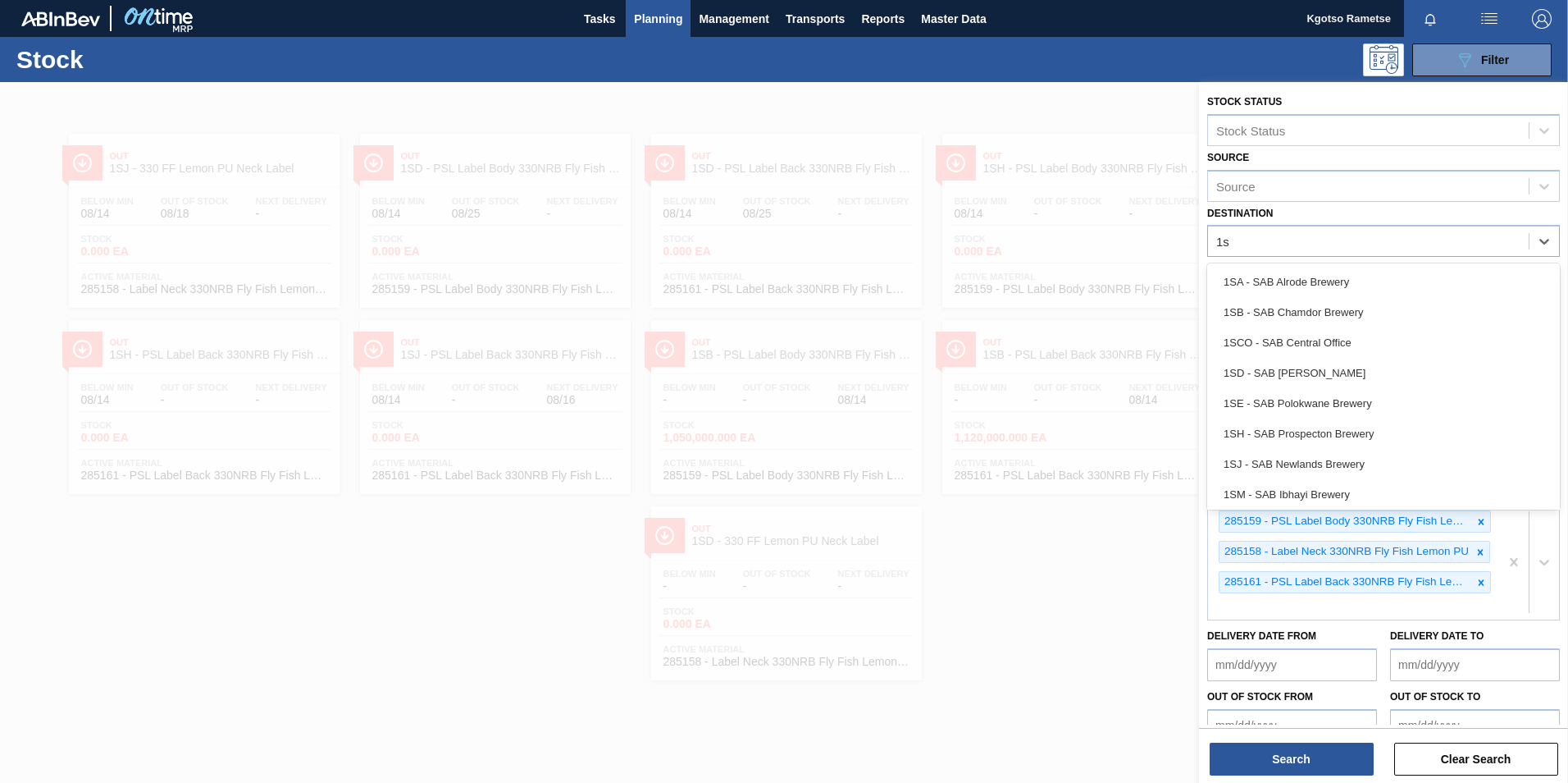
type input "1sd"
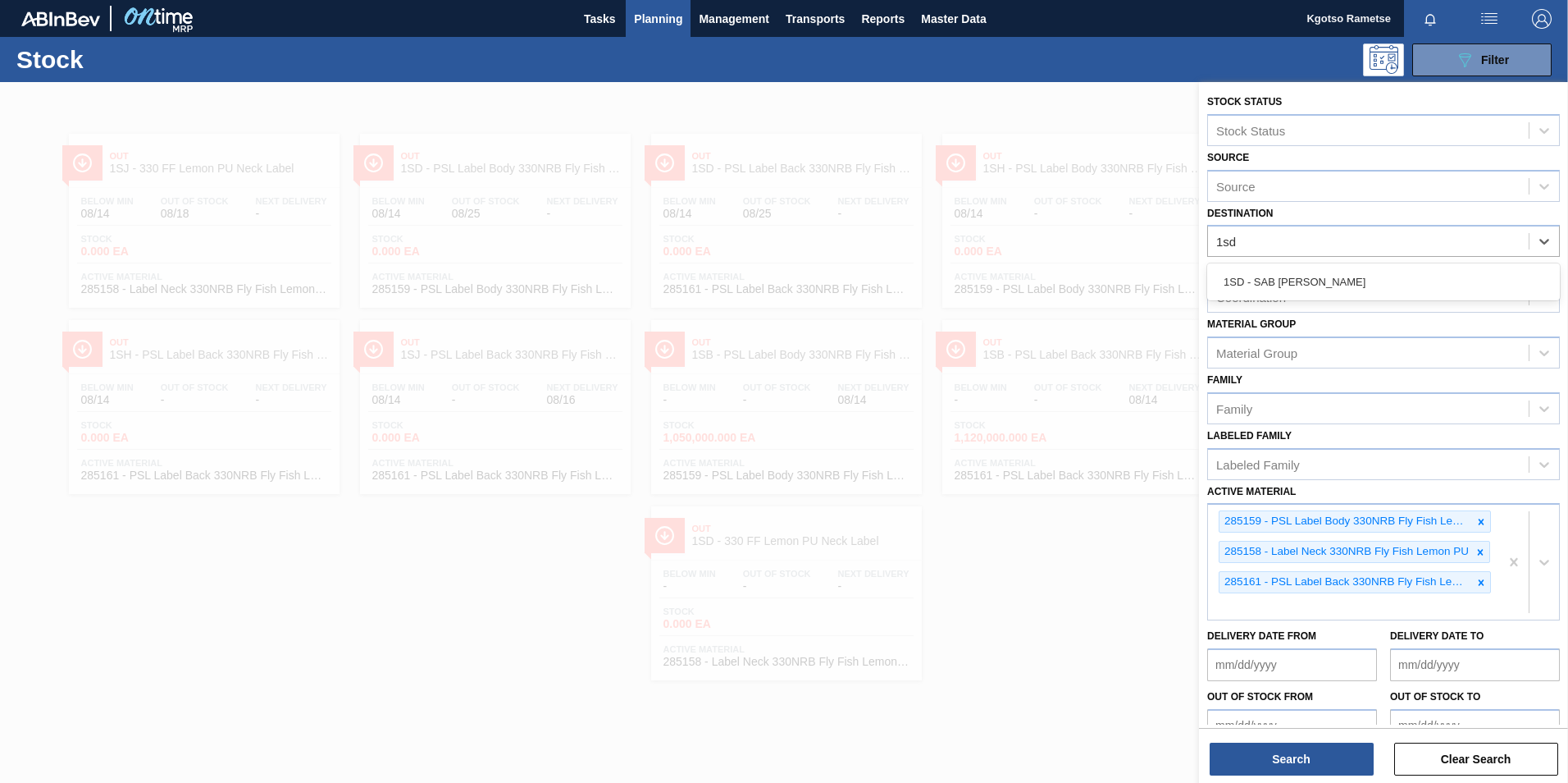
click at [1266, 286] on div "1SD - SAB [PERSON_NAME]" at bounding box center [1384, 282] width 353 height 30
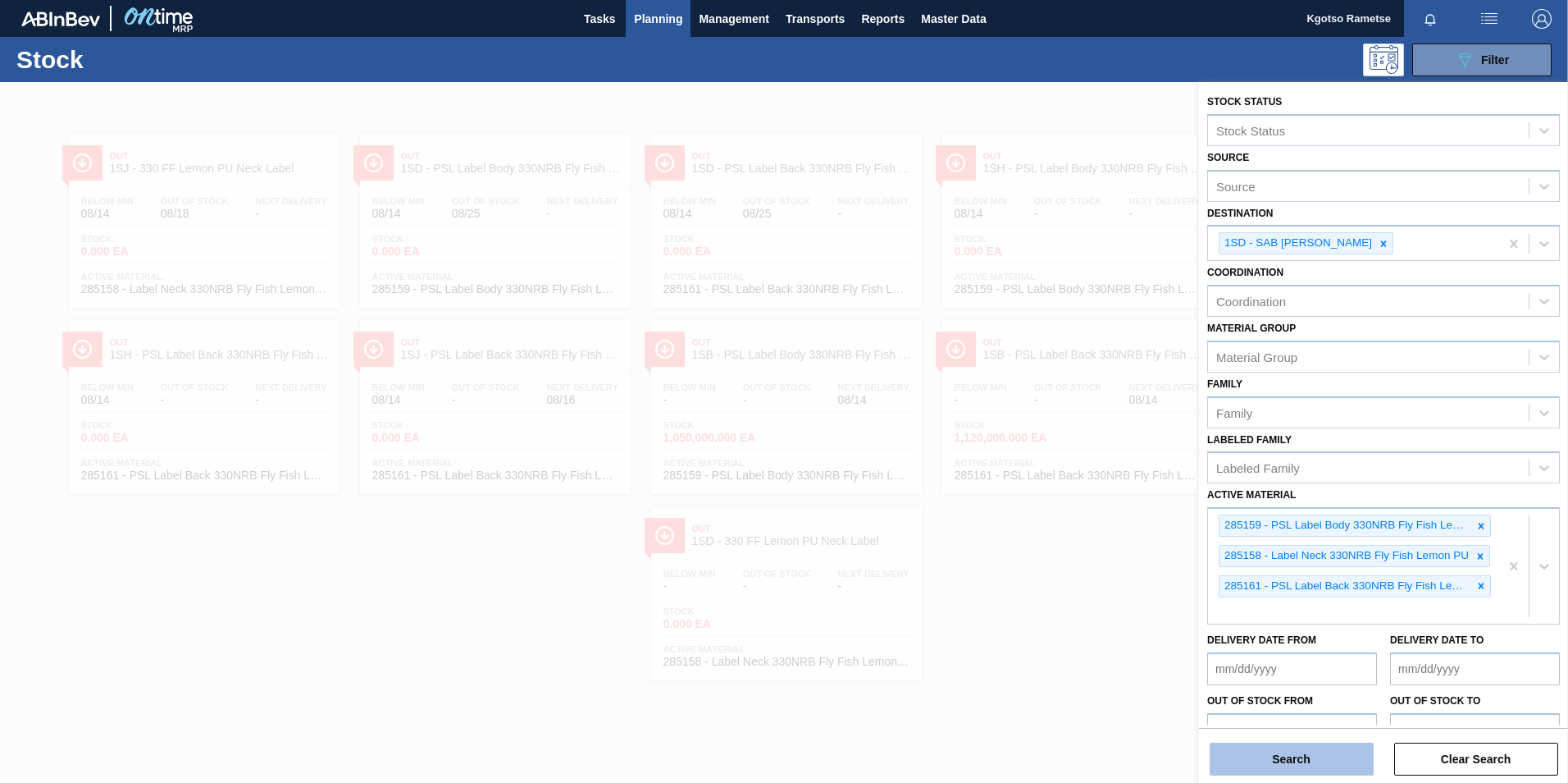
click at [1345, 762] on button "Search" at bounding box center [1291, 758] width 164 height 32
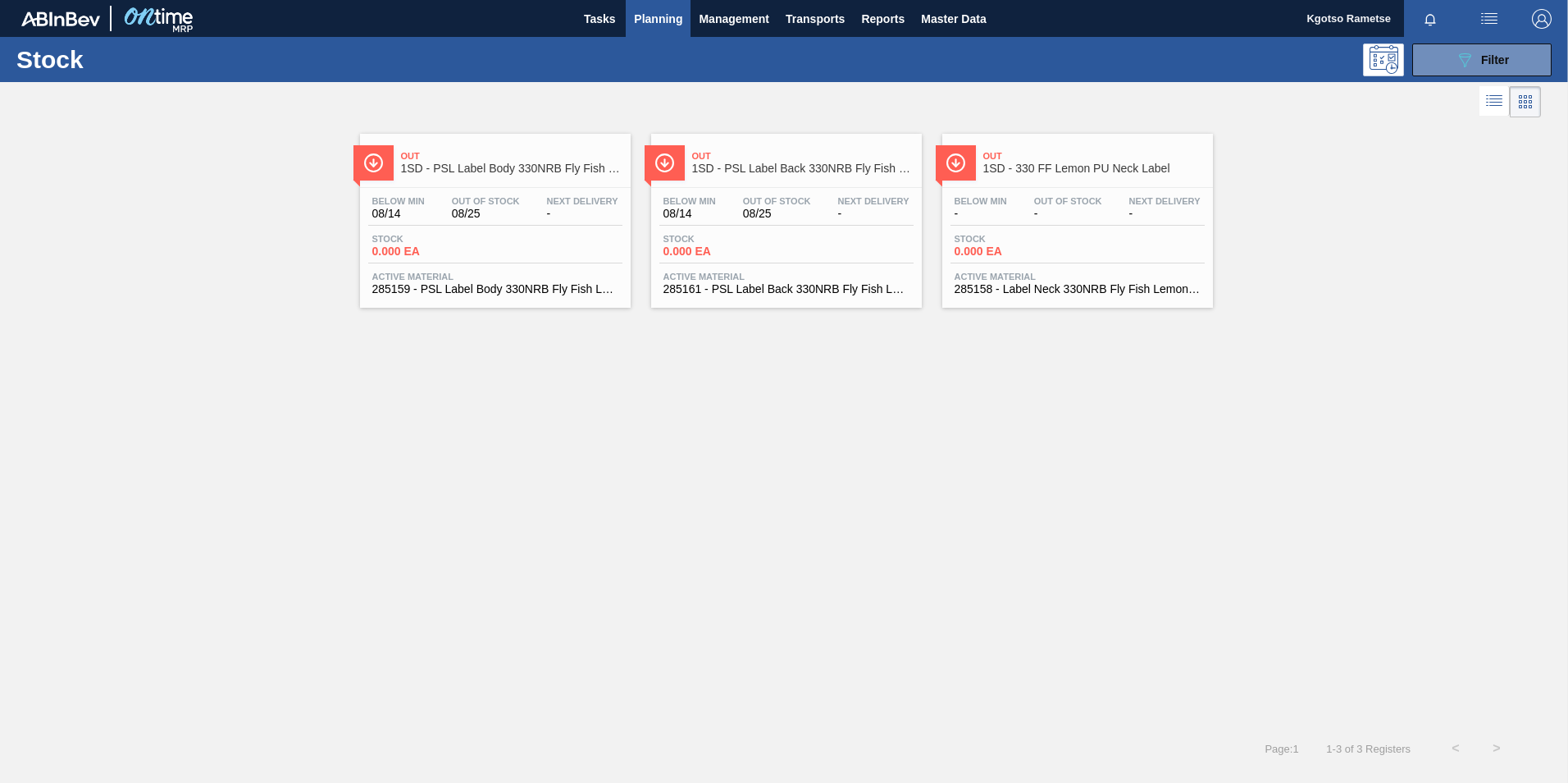
click at [780, 186] on div "Out 1SD - PSL Label Back 330NRB Fly Fish Lemon PU Below Min 08/14 Out Of Stock …" at bounding box center [786, 220] width 271 height 174
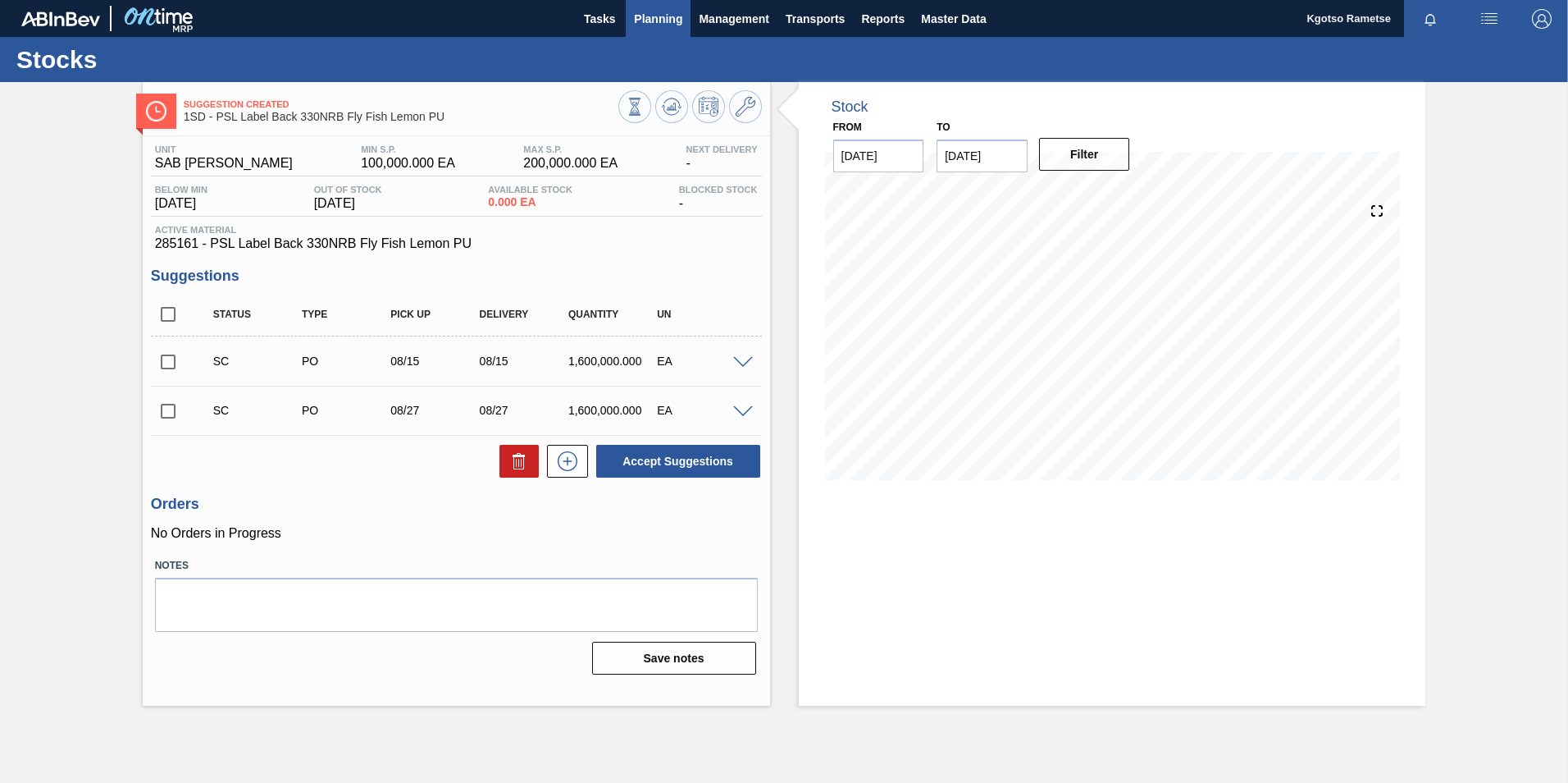
click at [637, 31] on button "Planning" at bounding box center [658, 19] width 65 height 37
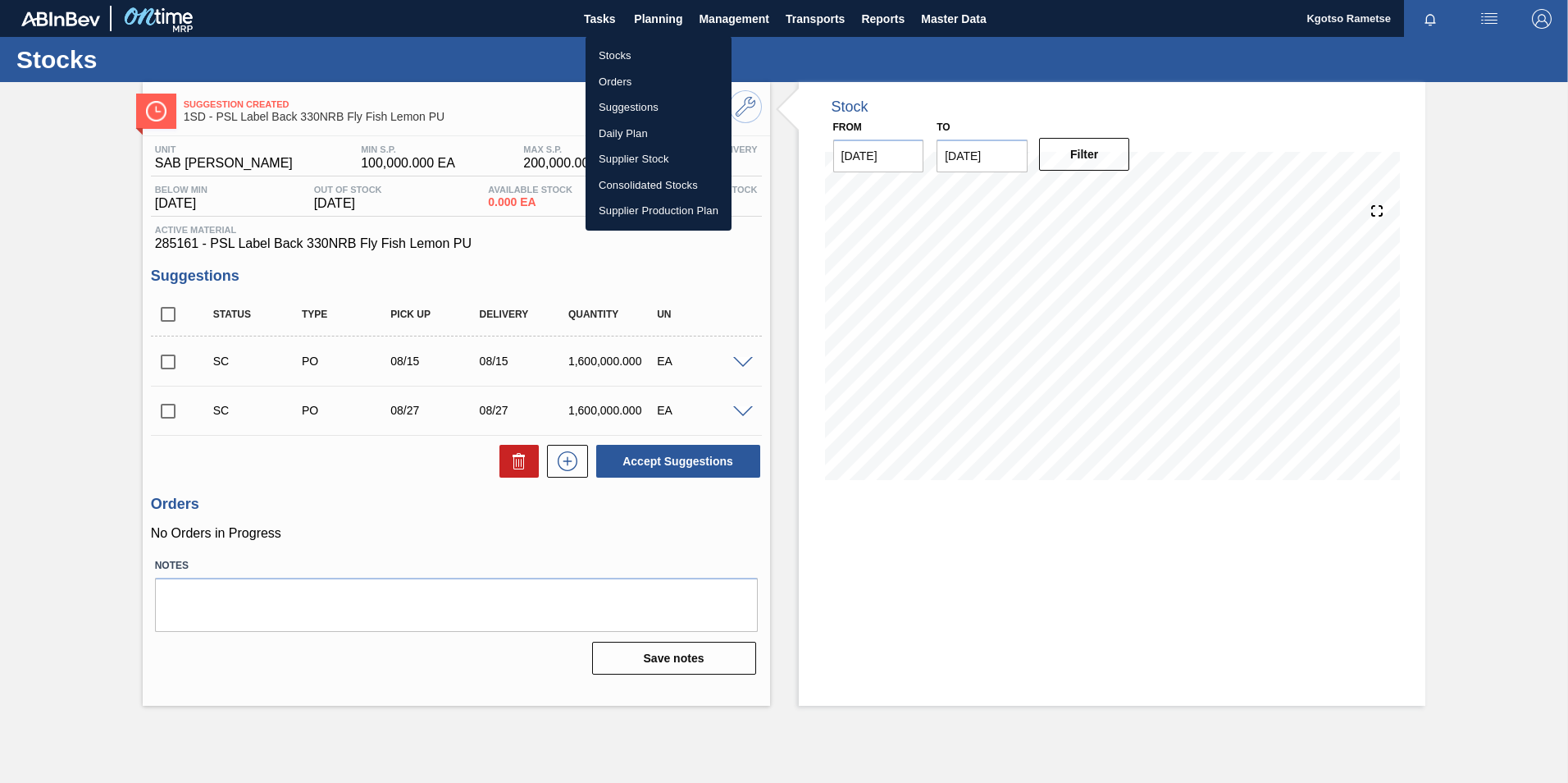
click at [645, 61] on li "Stocks" at bounding box center [658, 55] width 146 height 26
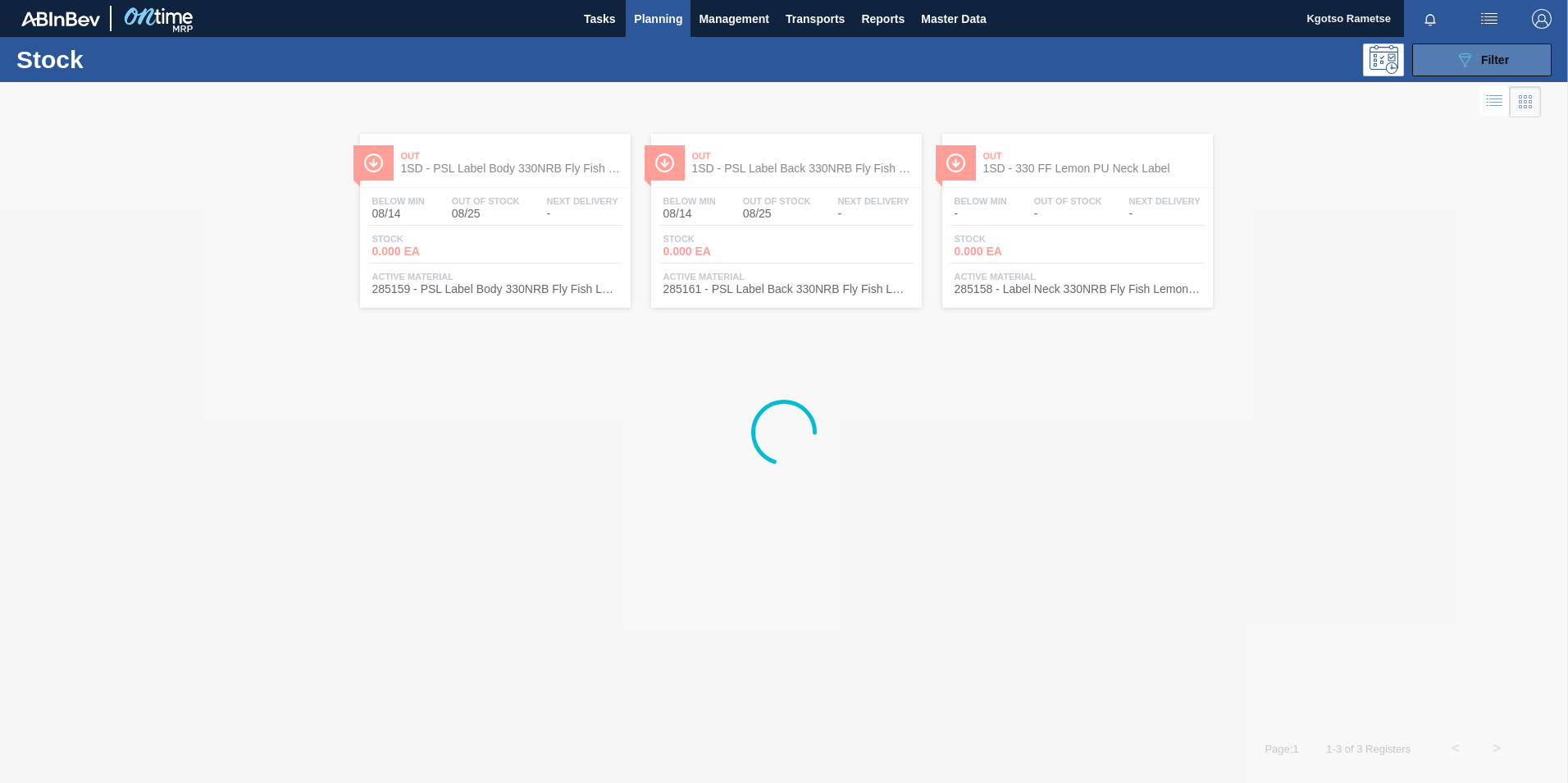
click at [1459, 69] on icon "089F7B8B-B2A5-4AFE-B5C0-19BA573D28AC" at bounding box center [1465, 60] width 20 height 20
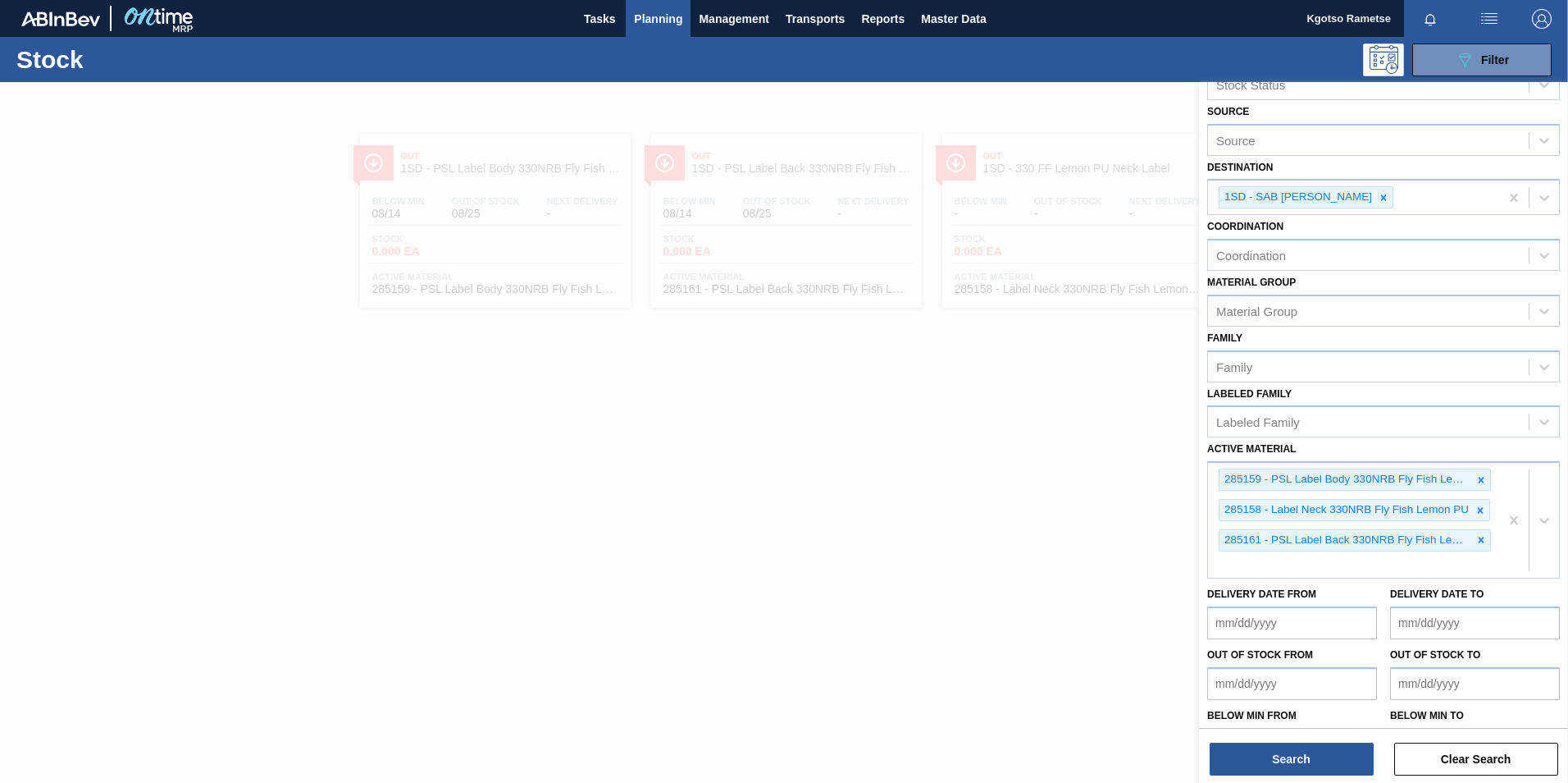
scroll to position [89, 0]
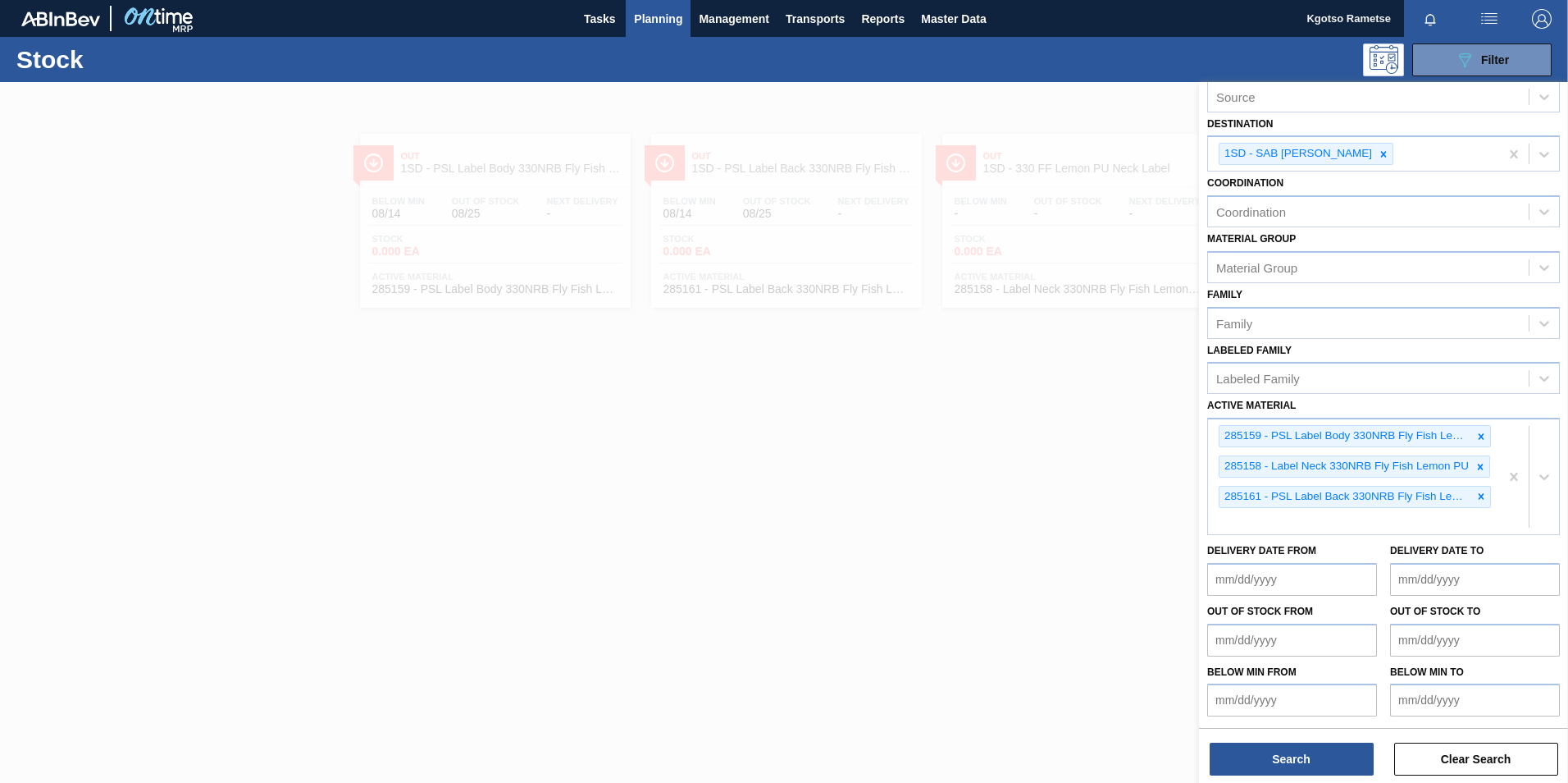
click at [688, 394] on div at bounding box center [784, 474] width 1568 height 783
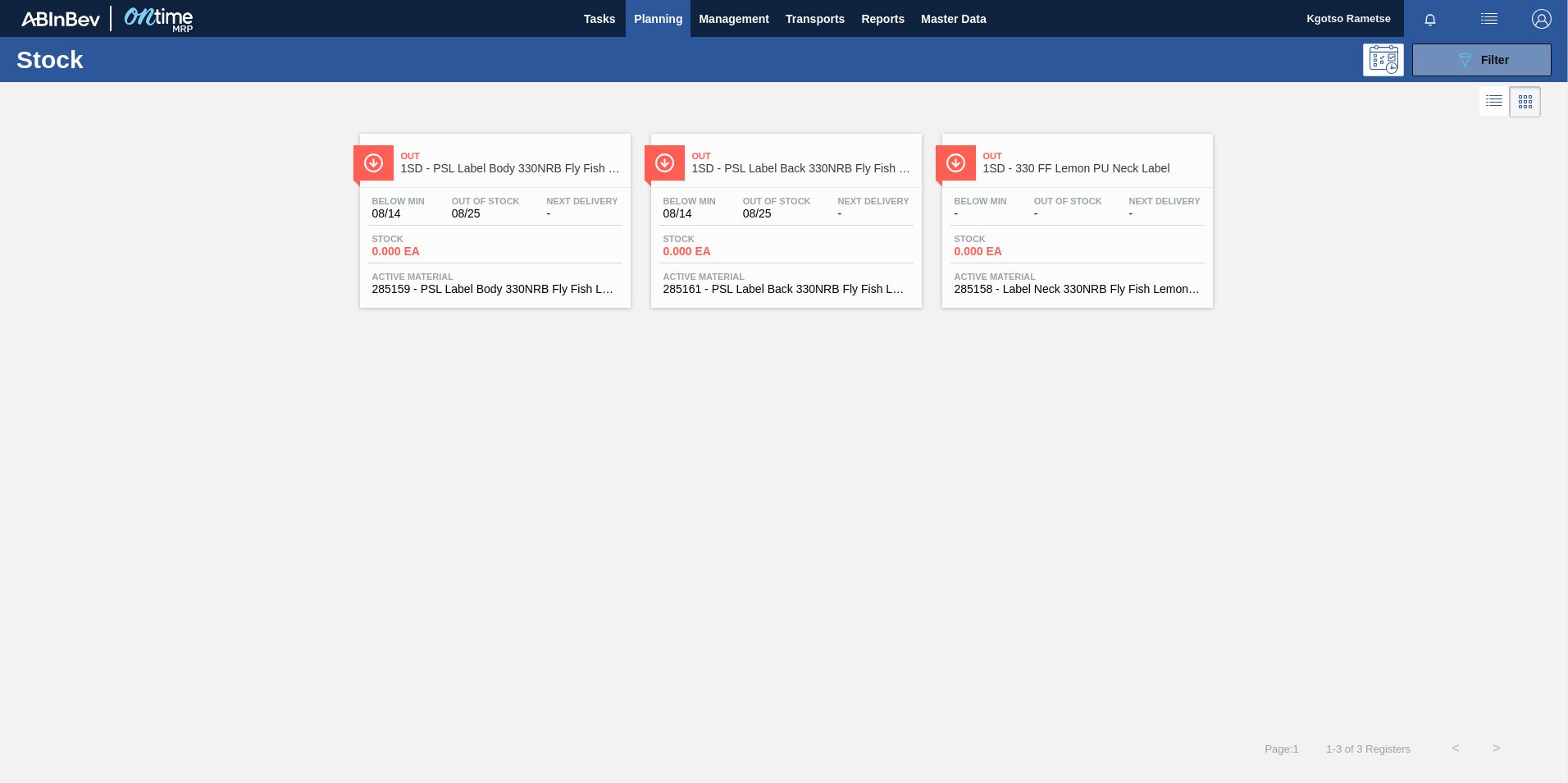
click at [1048, 206] on div "Out Of Stock -" at bounding box center [1068, 208] width 76 height 24
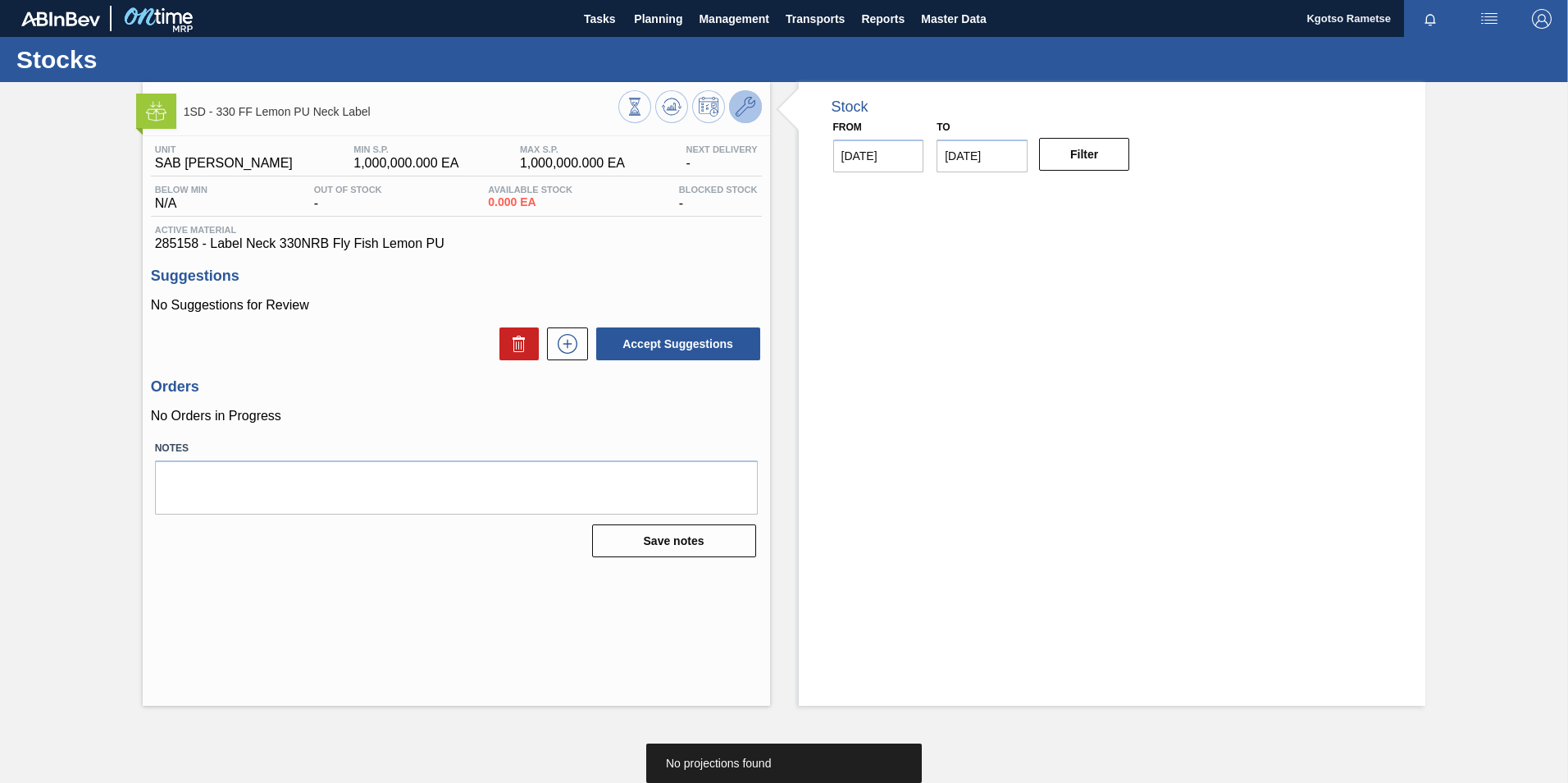
click at [747, 103] on icon at bounding box center [745, 107] width 20 height 20
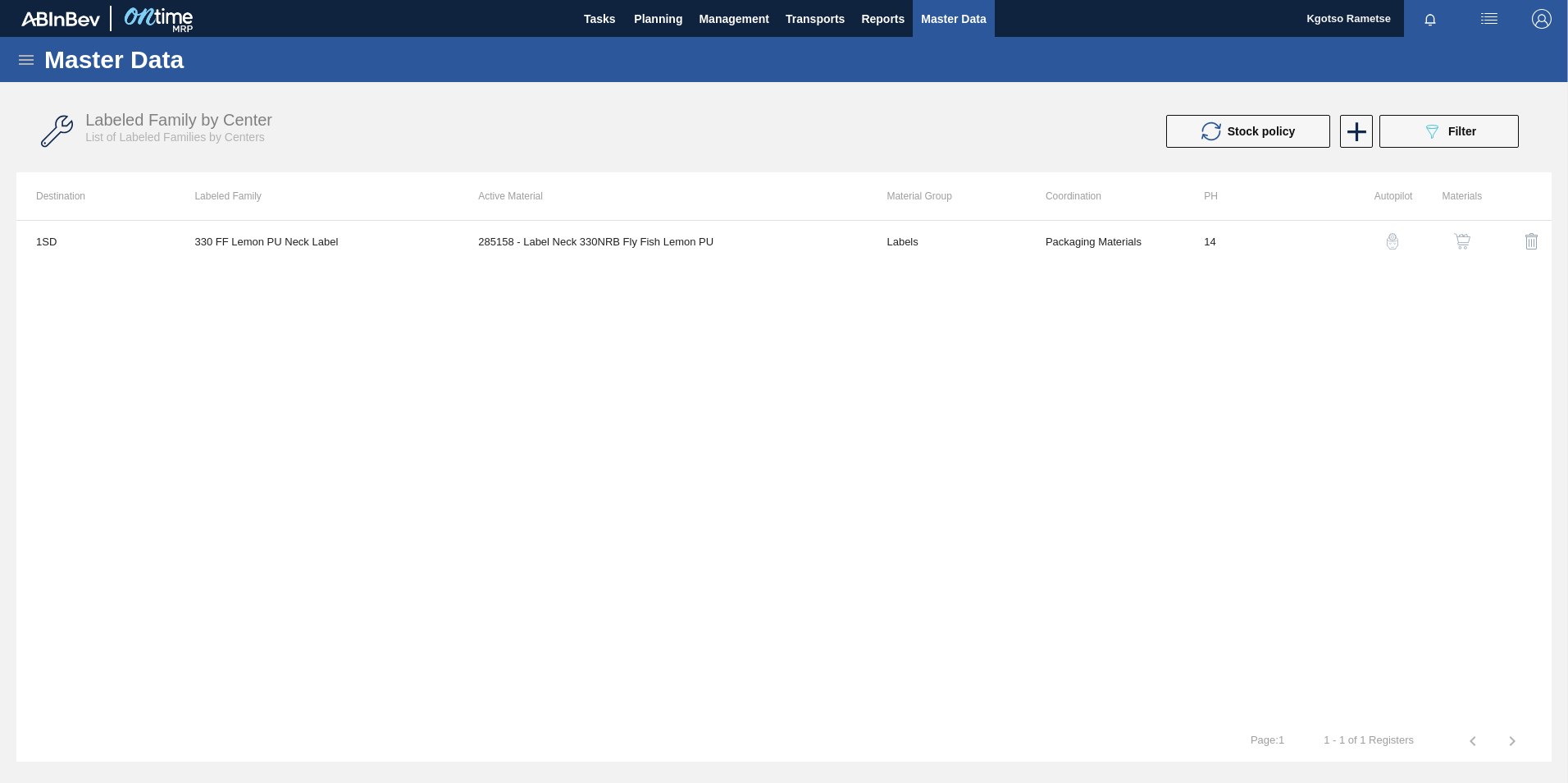
click at [1457, 235] on img "button" at bounding box center [1462, 241] width 17 height 17
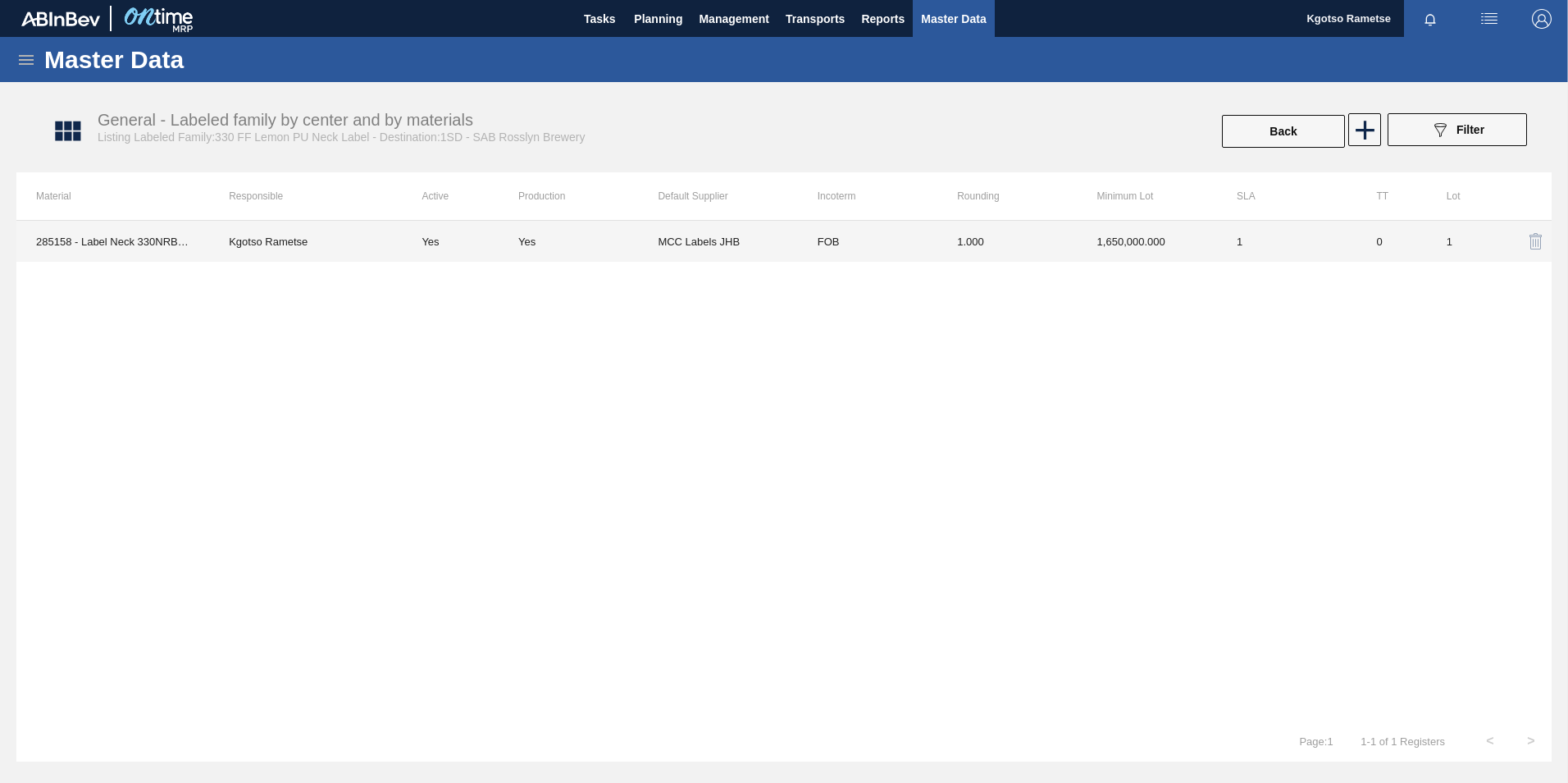
click at [1044, 236] on td "1.000" at bounding box center [1007, 241] width 139 height 41
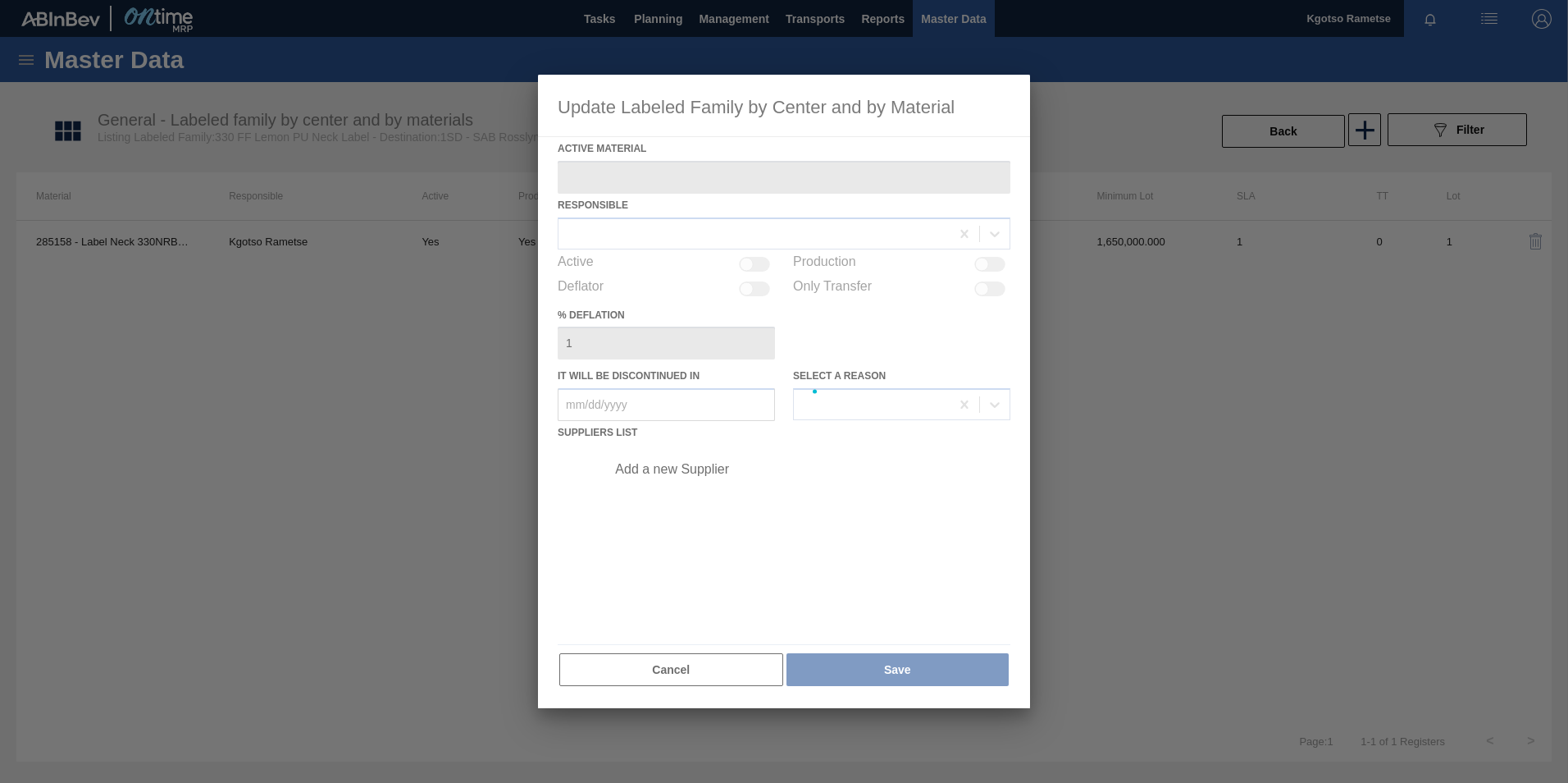
type Material "285158 - Label Neck 330NRB Fly Fish Lemon PU"
checkbox input "true"
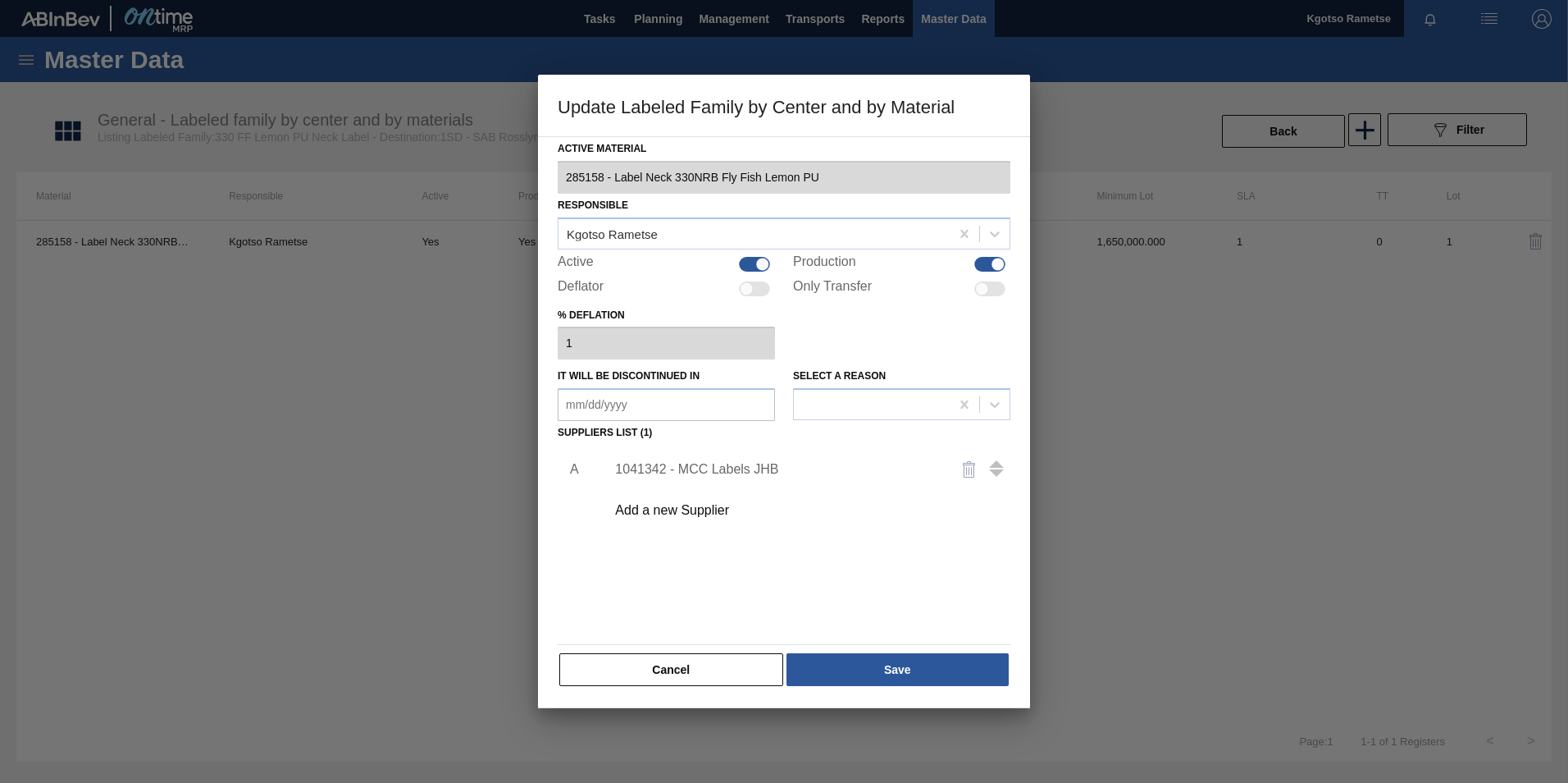
click at [725, 464] on div "1041342 - MCC Labels JHB" at bounding box center [776, 469] width 322 height 15
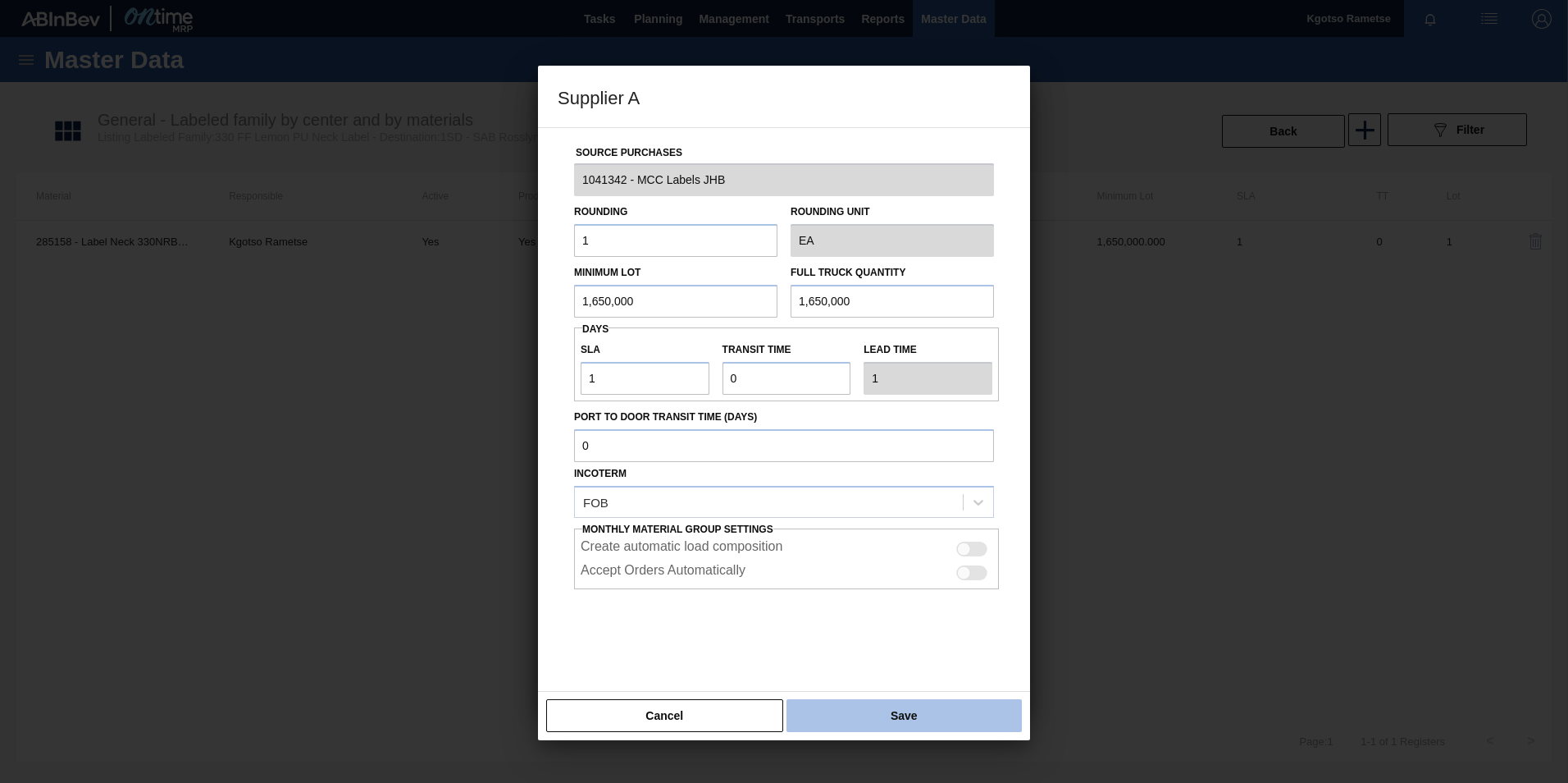
click at [885, 715] on button "Save" at bounding box center [904, 715] width 235 height 32
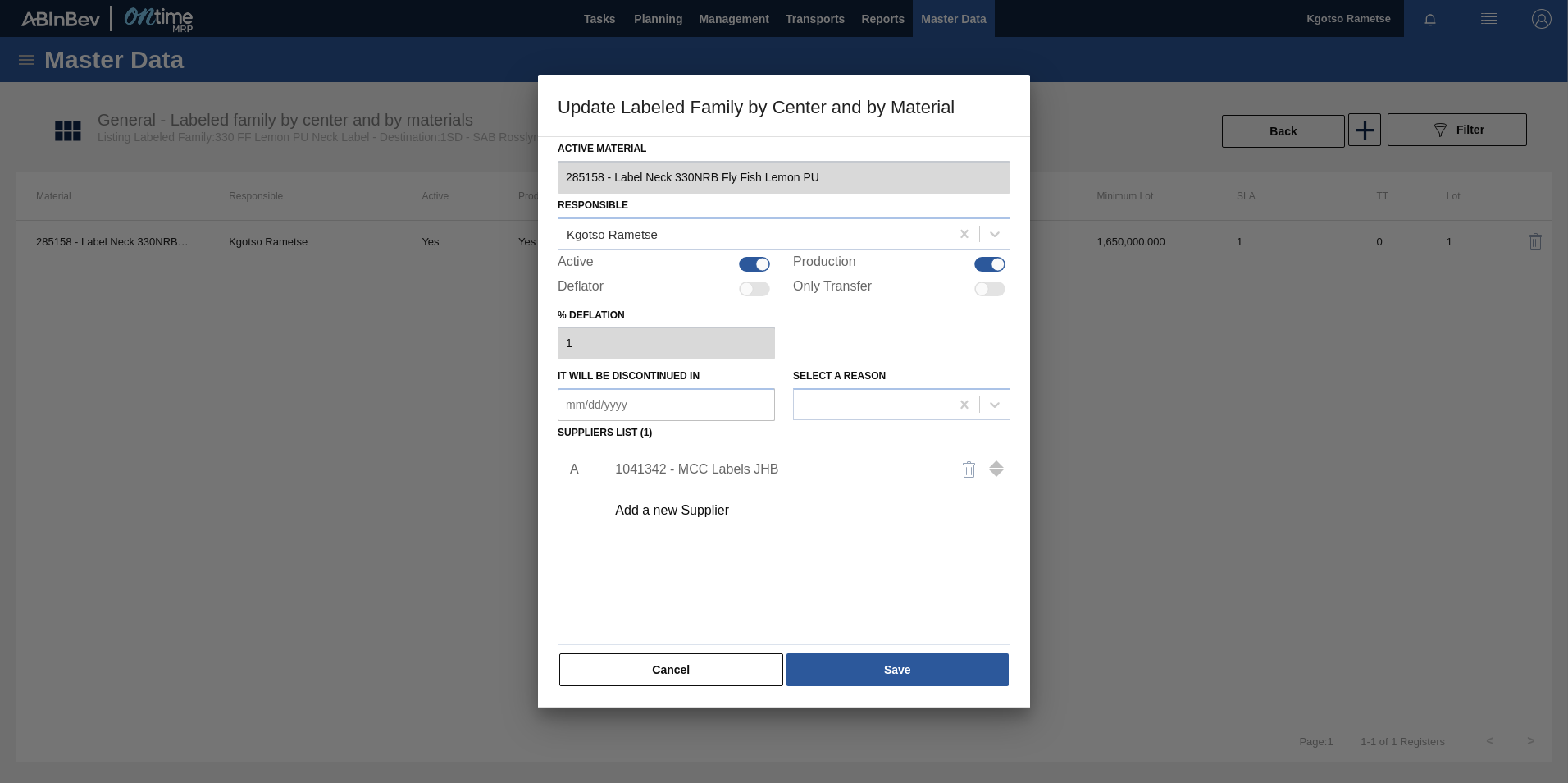
click at [885, 714] on div at bounding box center [784, 392] width 1568 height 783
click at [874, 685] on button "Save" at bounding box center [897, 669] width 223 height 32
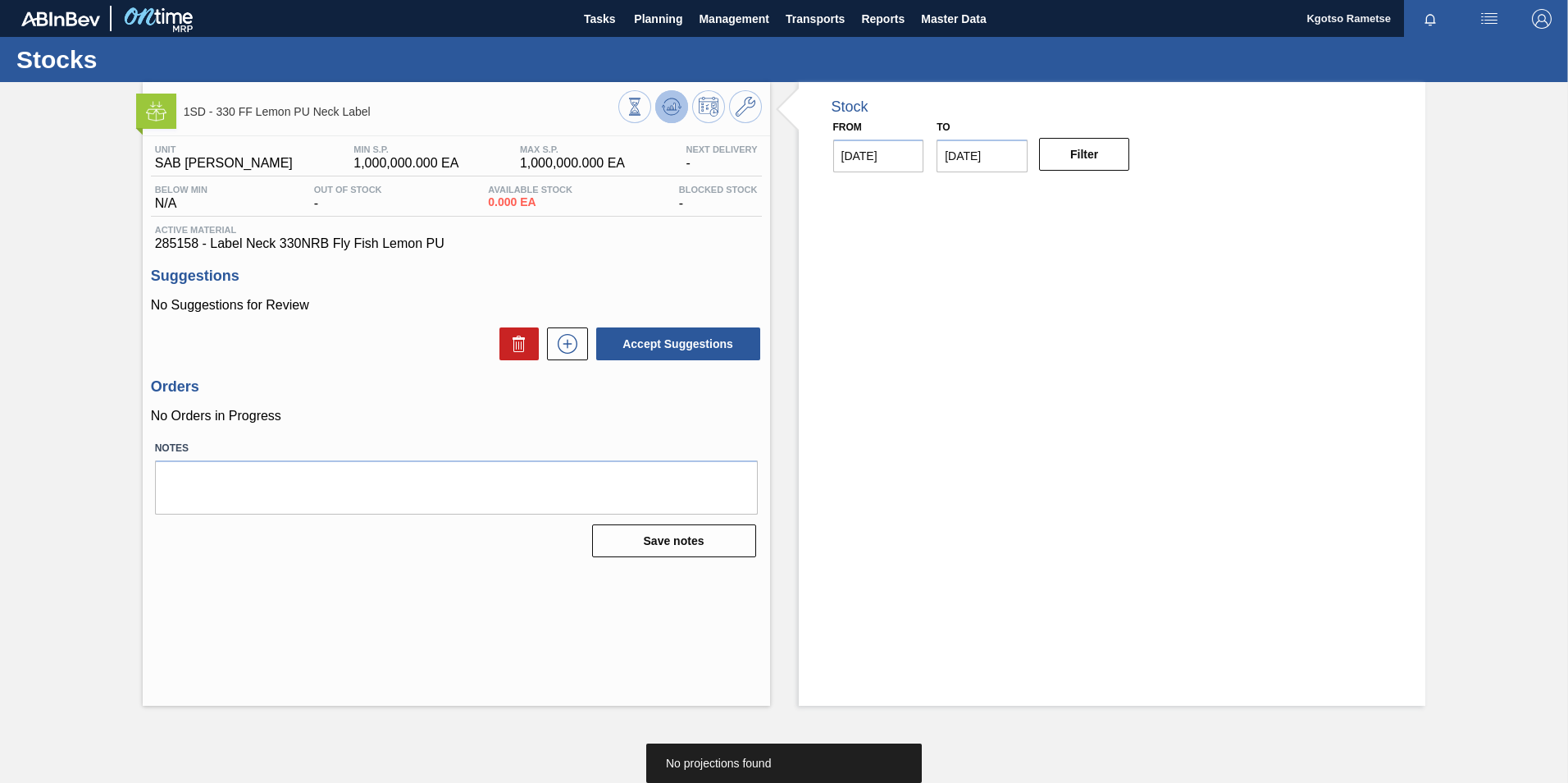
click at [660, 105] on button at bounding box center [671, 106] width 32 height 32
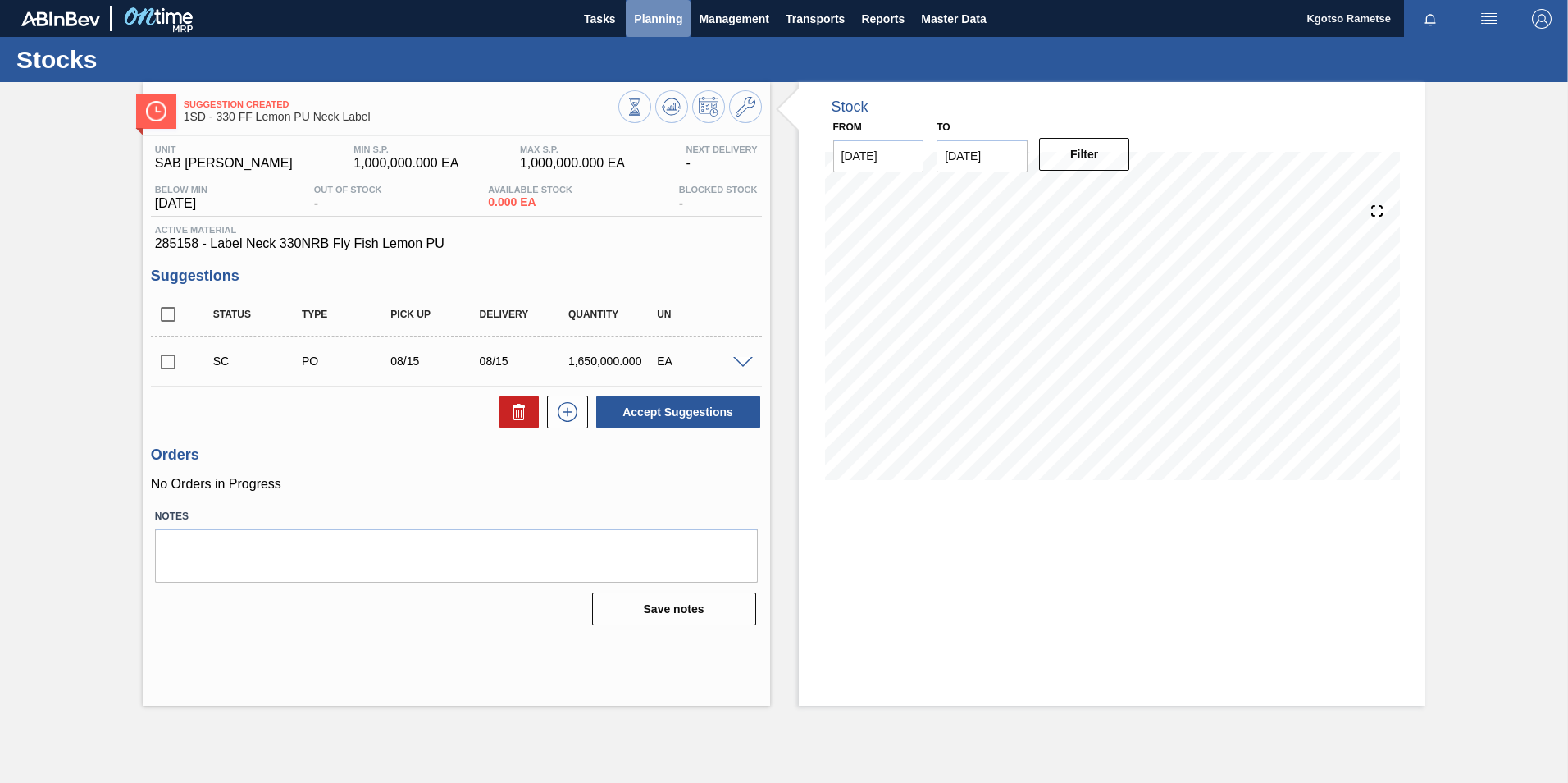
click at [632, 26] on button "Planning" at bounding box center [658, 19] width 65 height 37
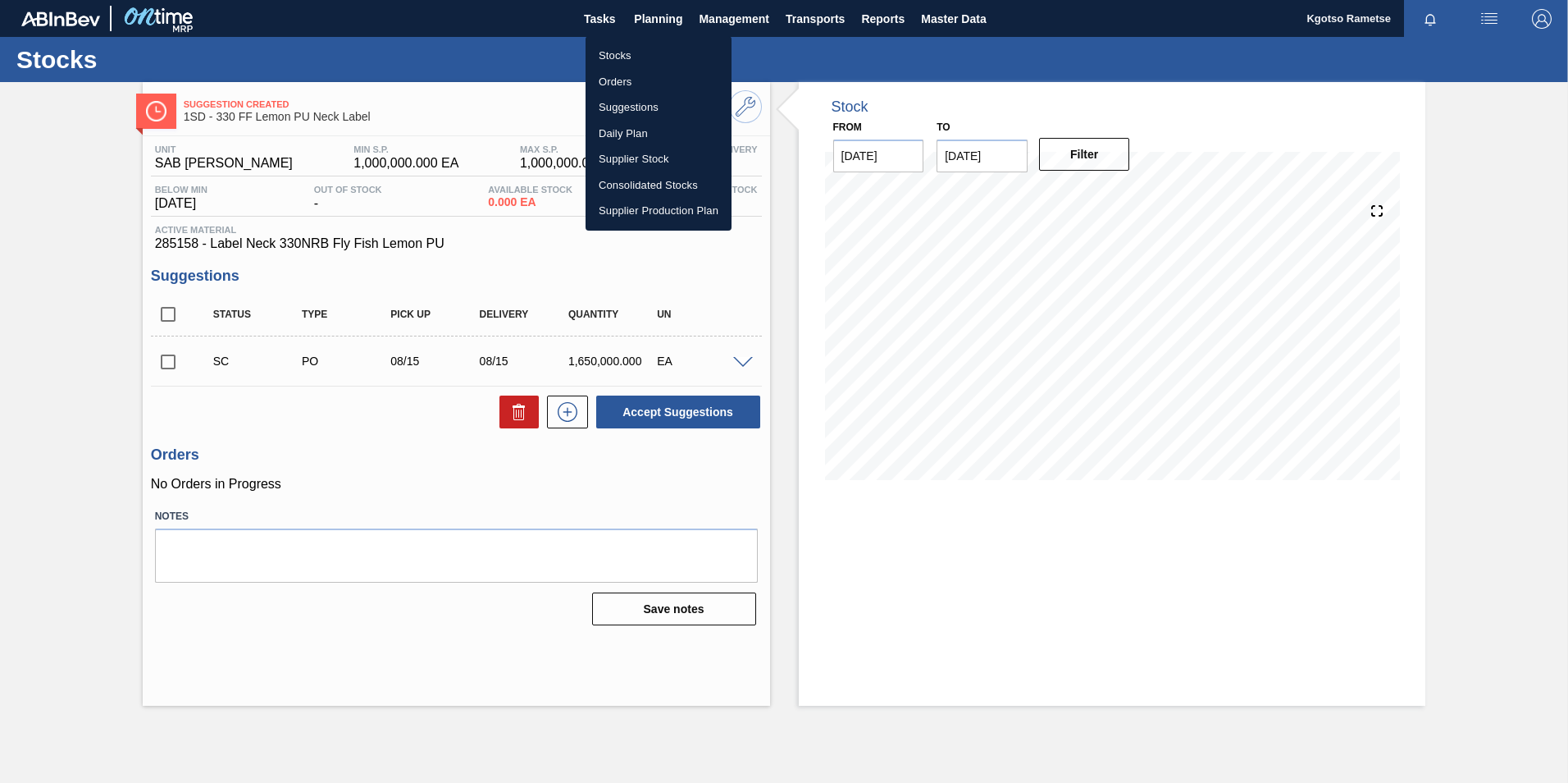
click at [625, 49] on li "Stocks" at bounding box center [658, 55] width 146 height 26
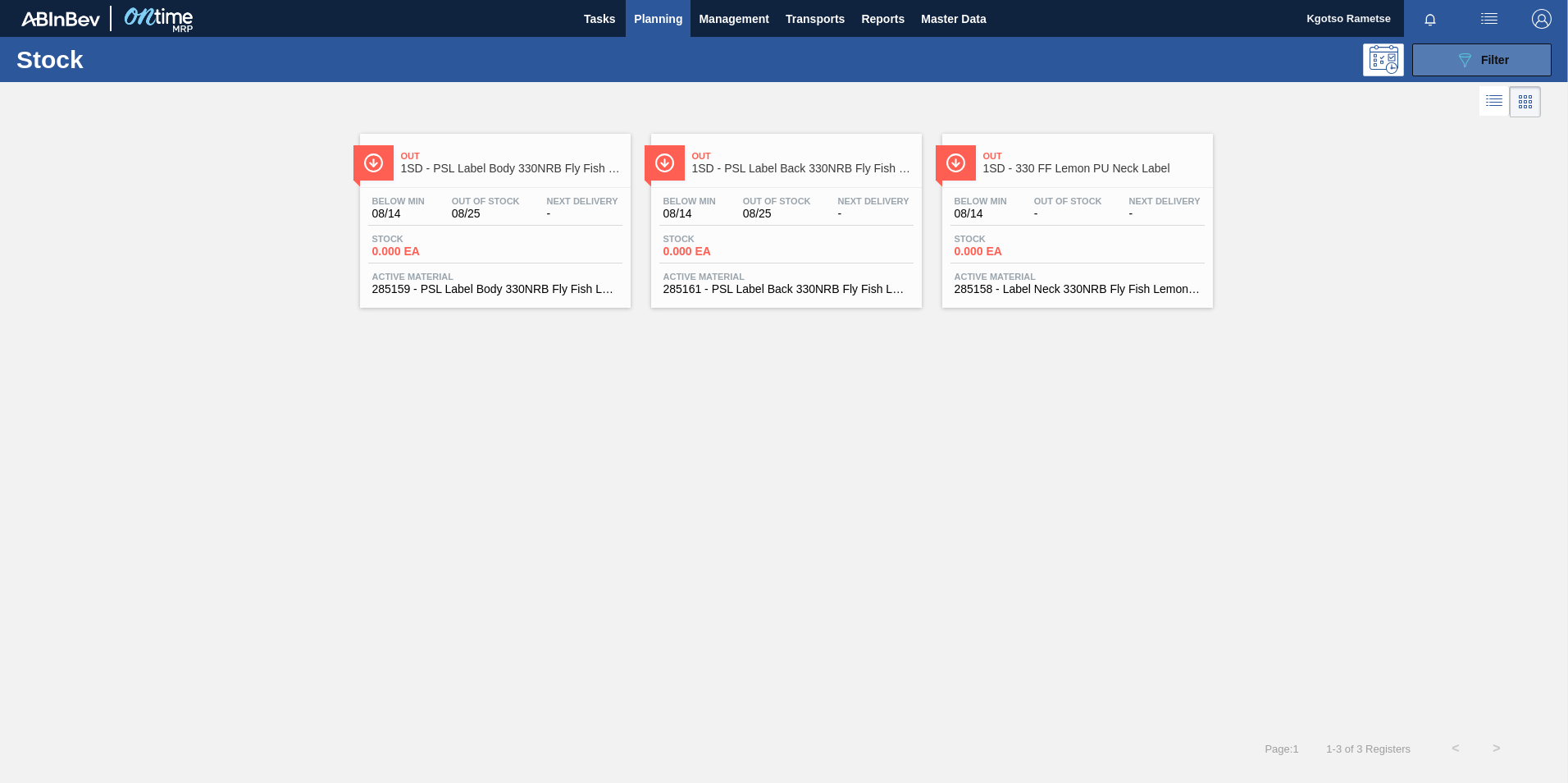
click at [1434, 64] on button "089F7B8B-B2A5-4AFE-B5C0-19BA573D28AC Filter" at bounding box center [1482, 59] width 139 height 32
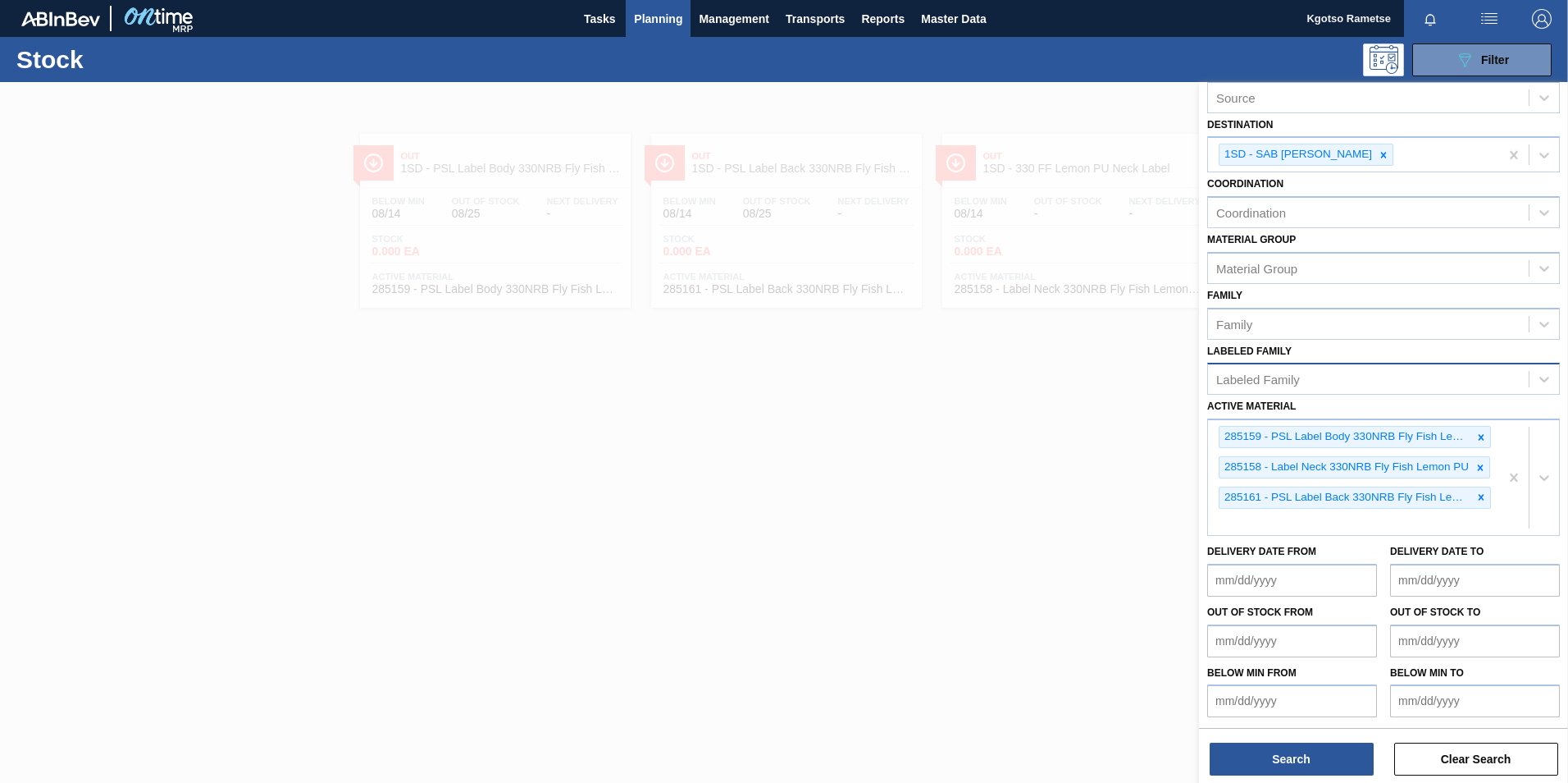
scroll to position [89, 0]
click at [896, 370] on div at bounding box center [784, 474] width 1568 height 783
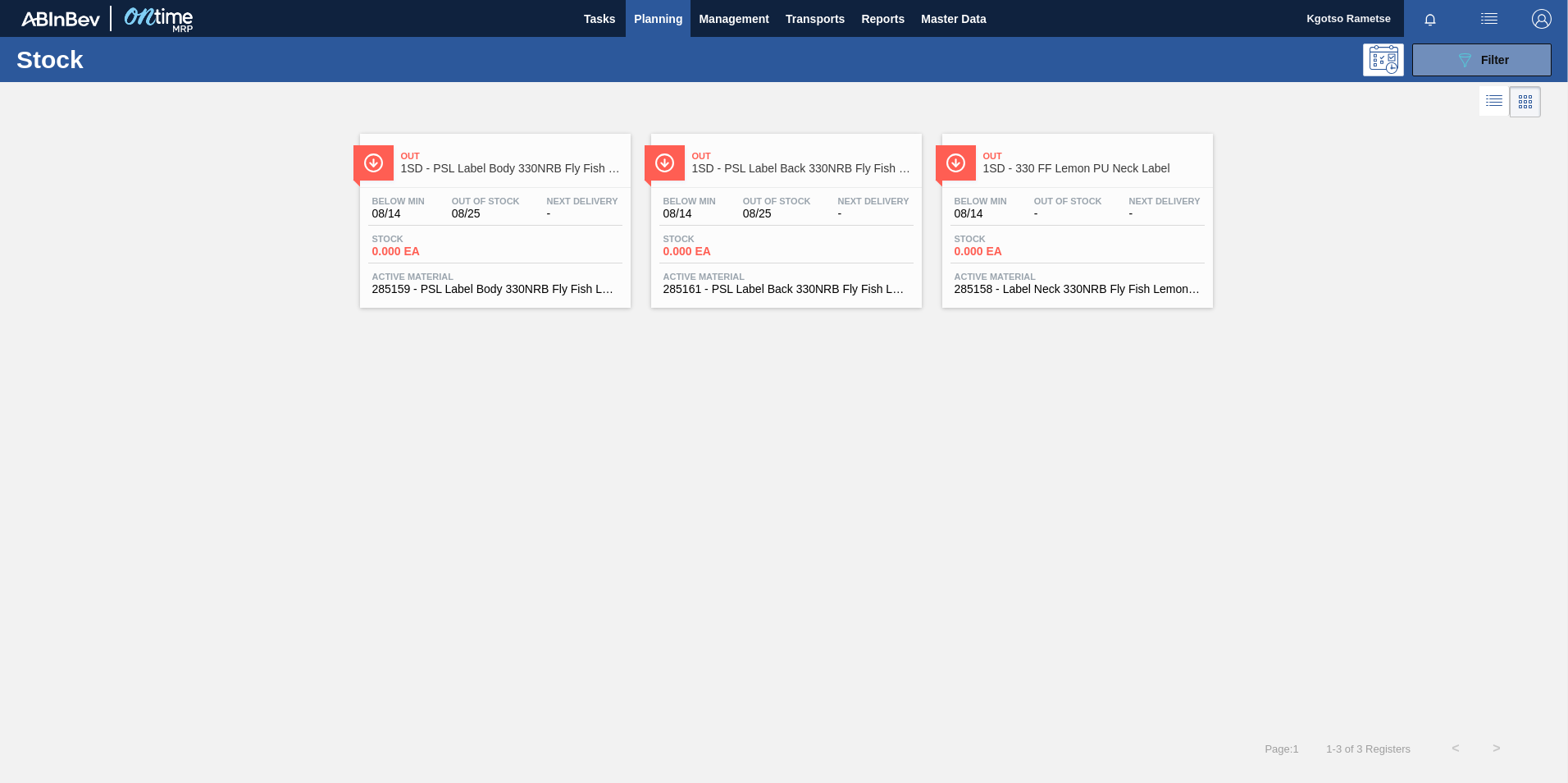
click at [791, 247] on div "Stock 0.000 EA" at bounding box center [785, 248] width 254 height 29
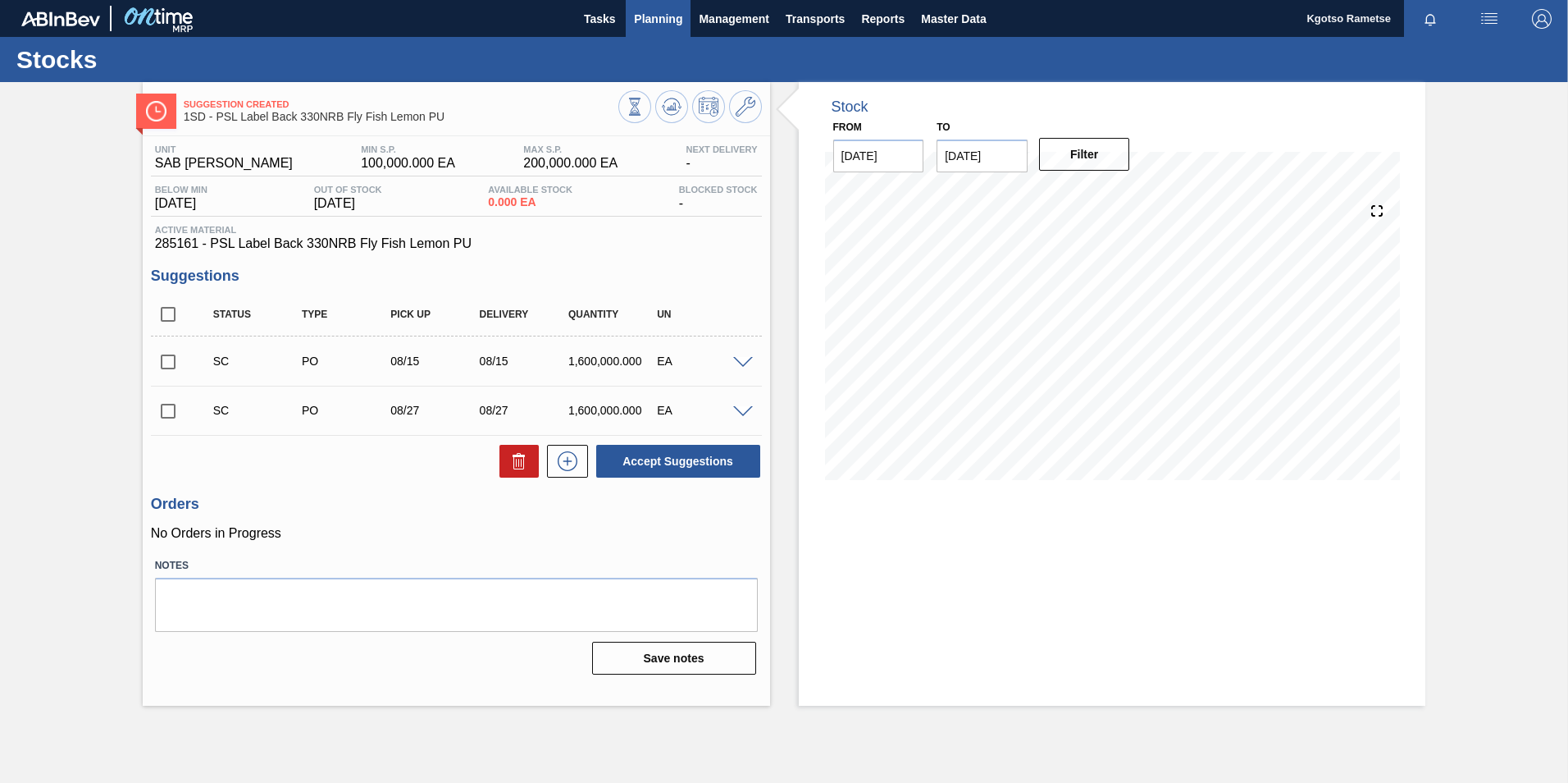
click at [659, 9] on span "Planning" at bounding box center [657, 19] width 48 height 20
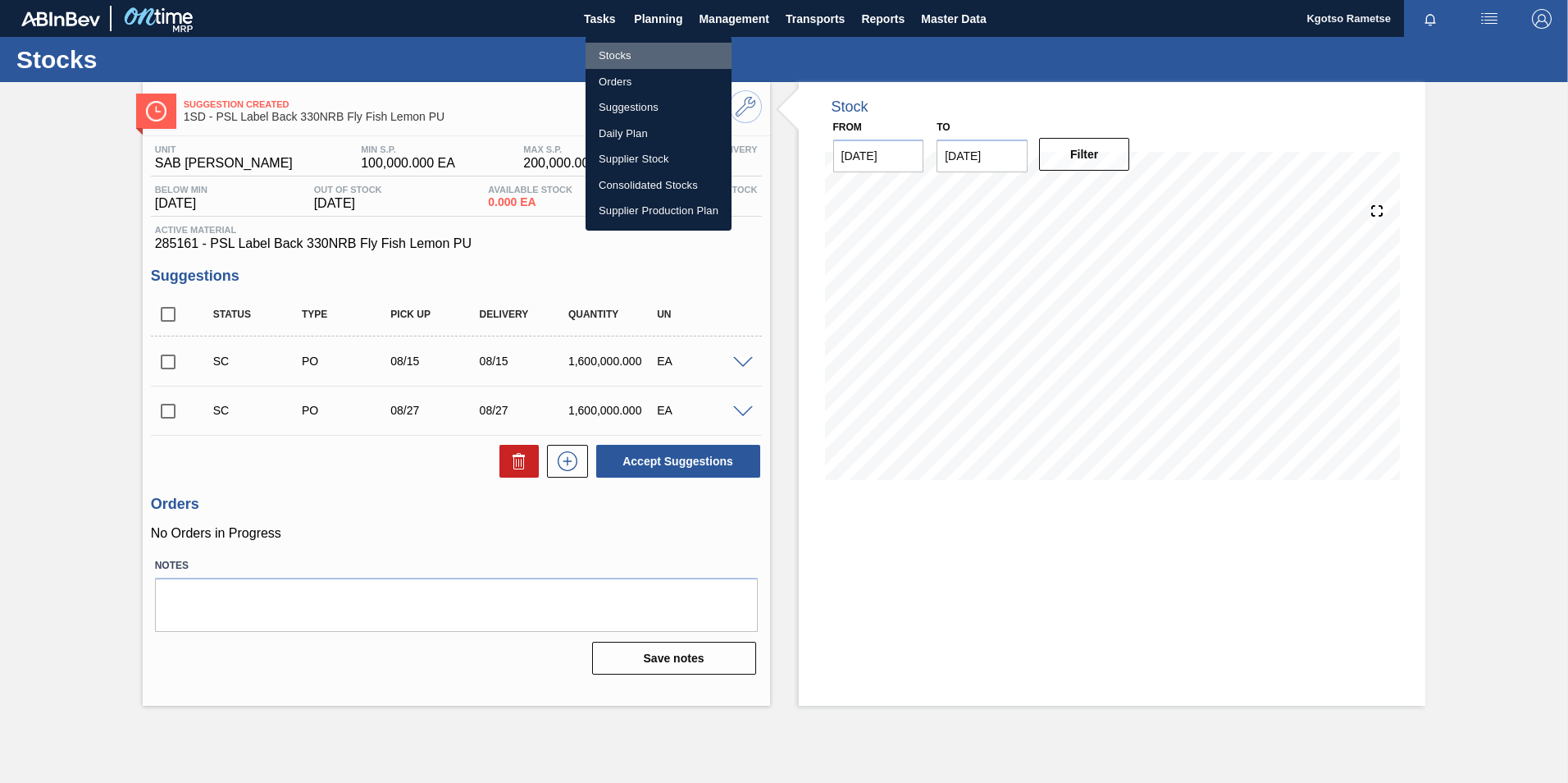
click at [624, 55] on li "Stocks" at bounding box center [658, 55] width 146 height 26
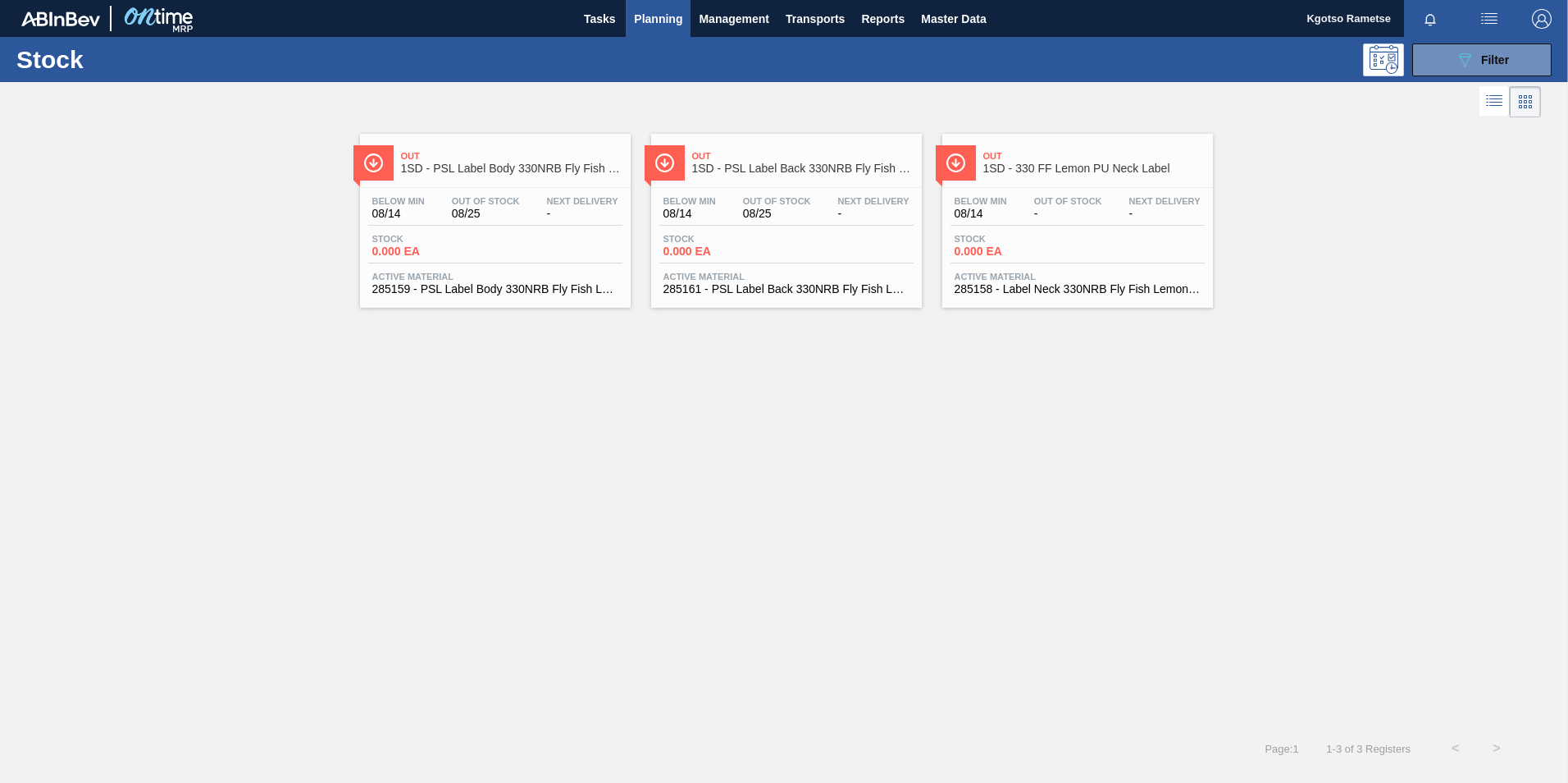
click at [561, 235] on div "Stock 0.000 EA" at bounding box center [495, 248] width 254 height 29
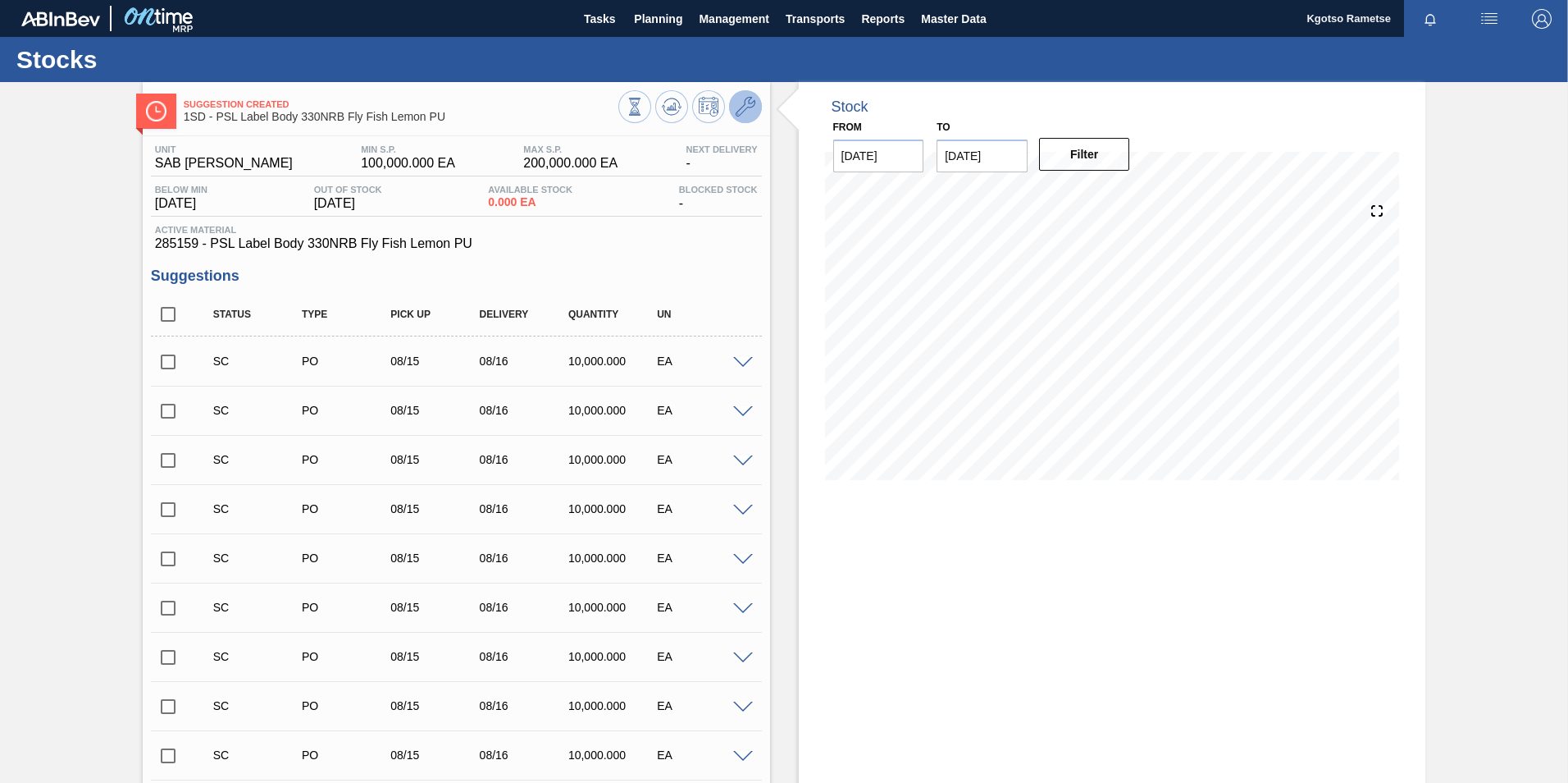
click at [735, 110] on icon at bounding box center [745, 107] width 20 height 20
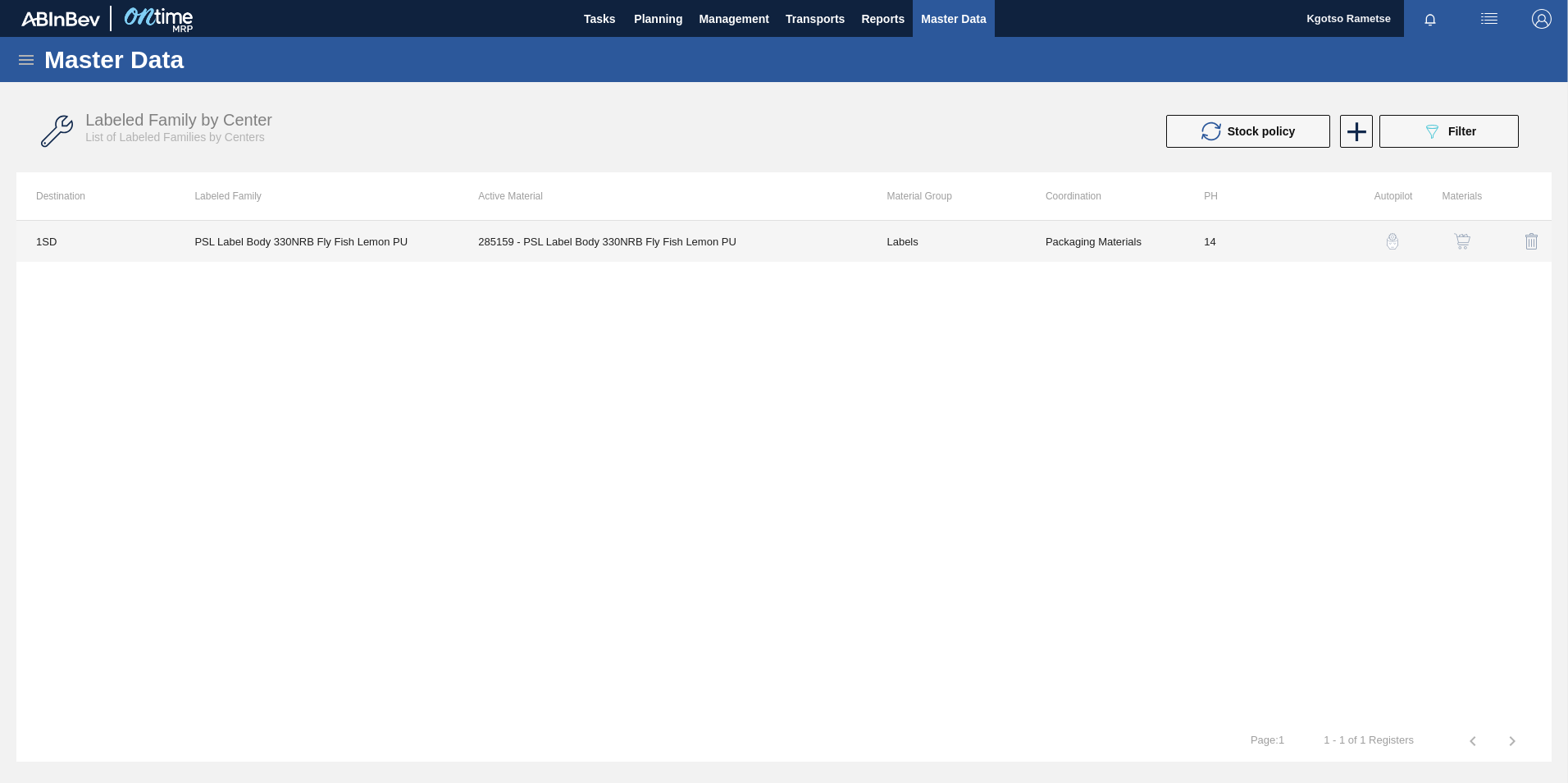
click at [685, 229] on td "285159 - PSL Label Body 330NRB Fly Fish Lemon PU" at bounding box center [663, 241] width 408 height 41
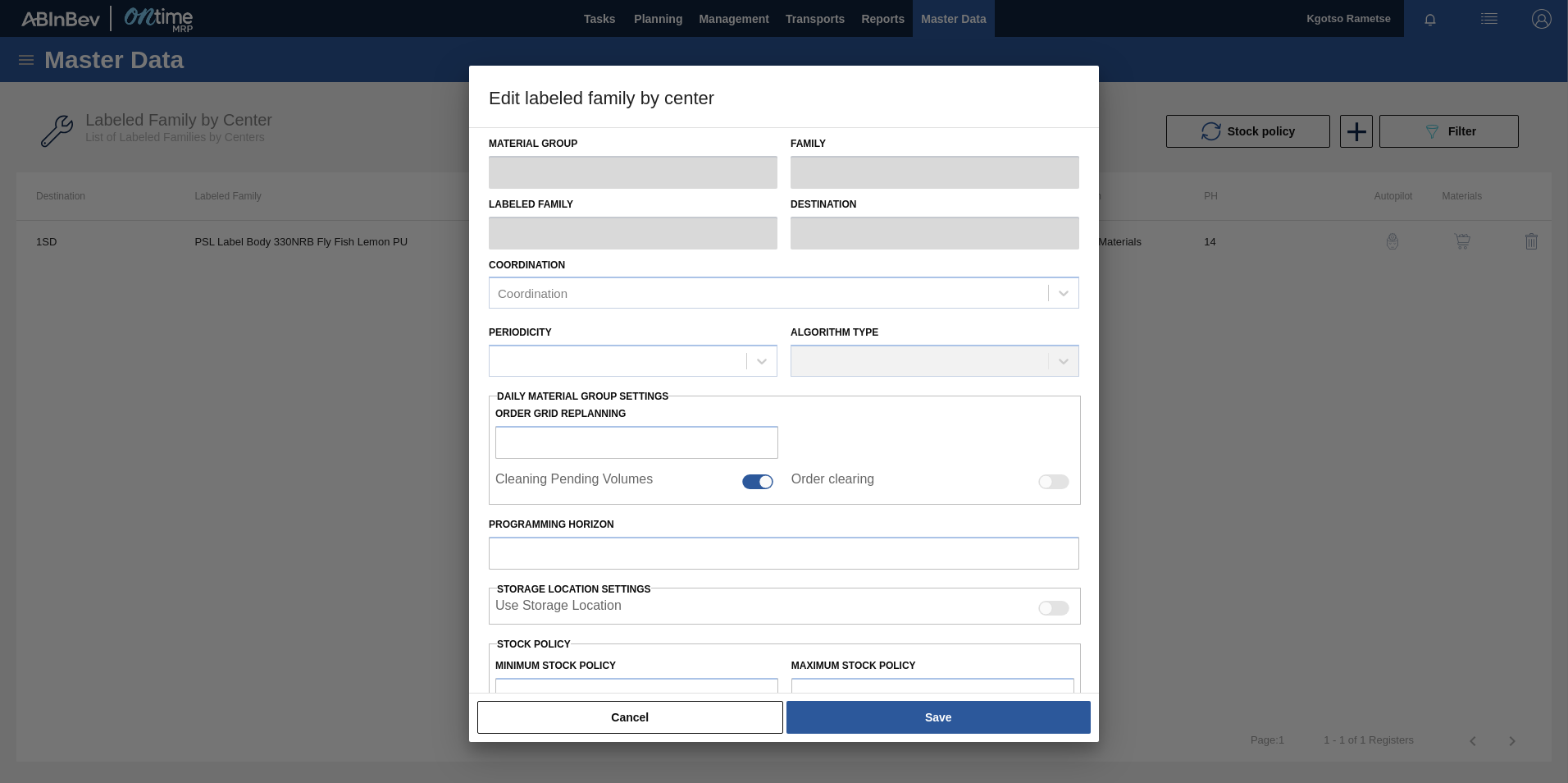
type input "Labels"
type input "330NRB"
type input "PSL Label Body 330NRB Fly Fish Lemon PU"
type input "1SD - SAB [PERSON_NAME]"
type input "14"
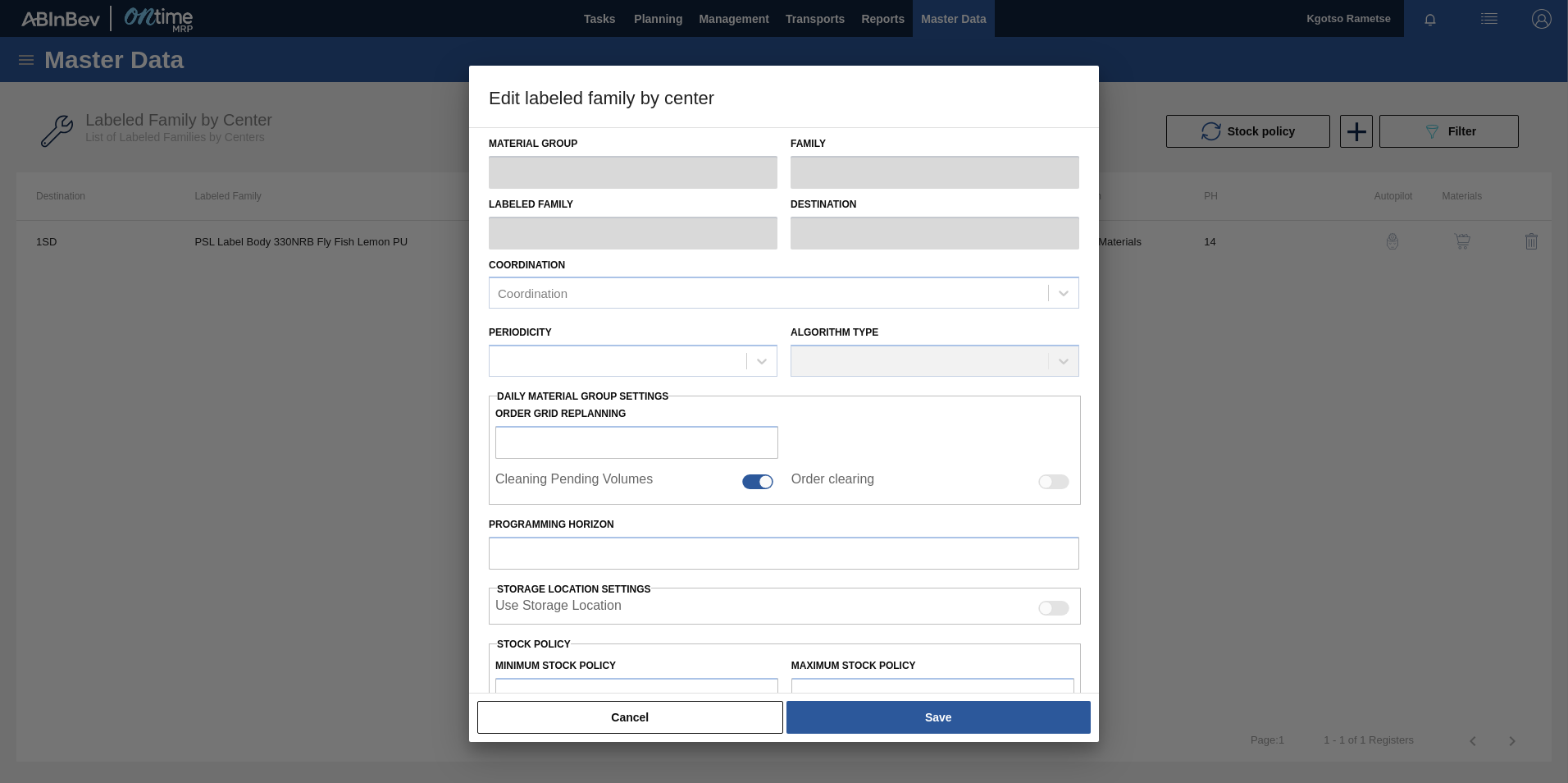
type input "100,000"
type input "200,000"
type input "100"
type input "200,000.000"
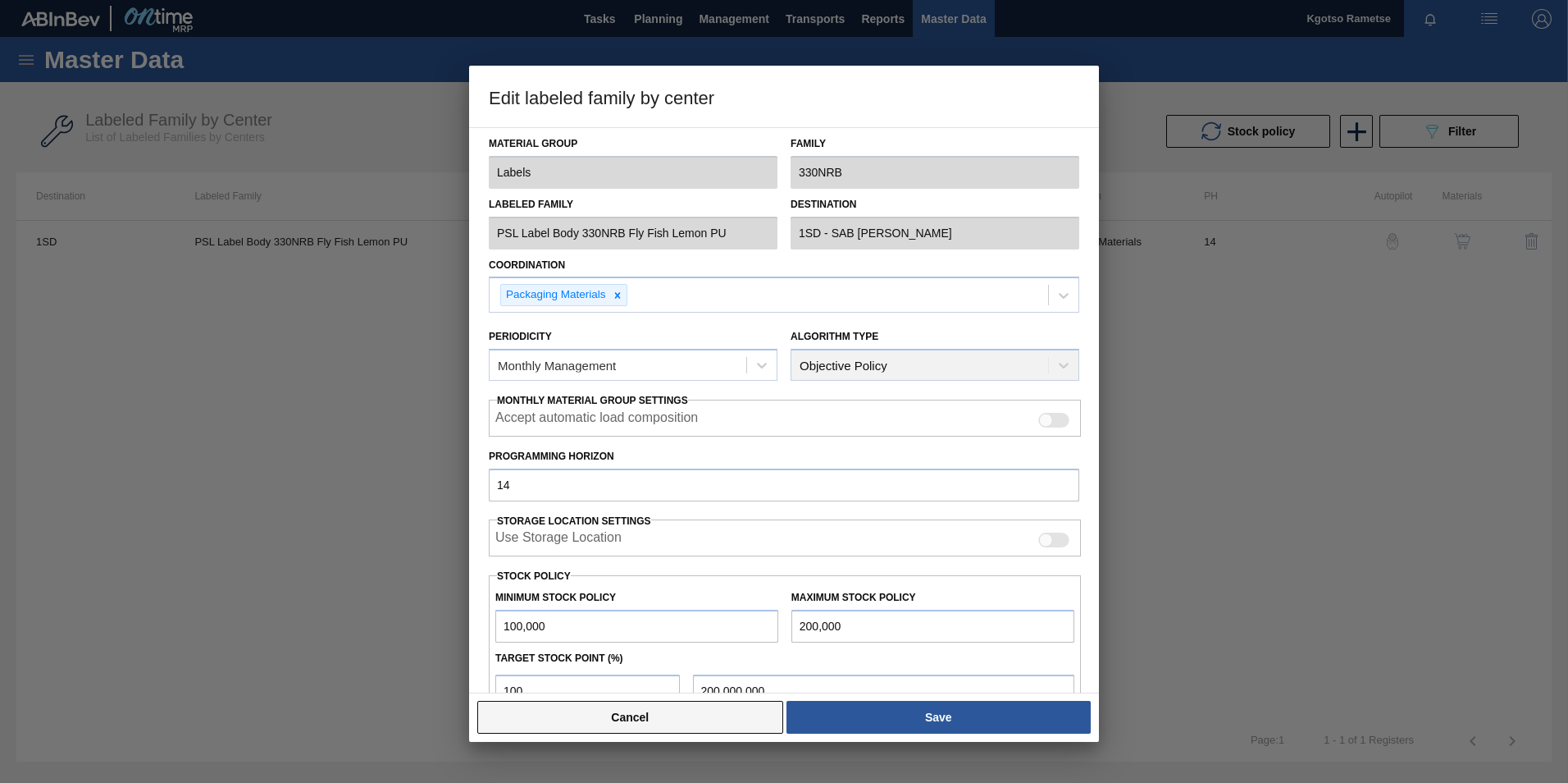
click at [673, 726] on button "Cancel" at bounding box center [631, 716] width 306 height 32
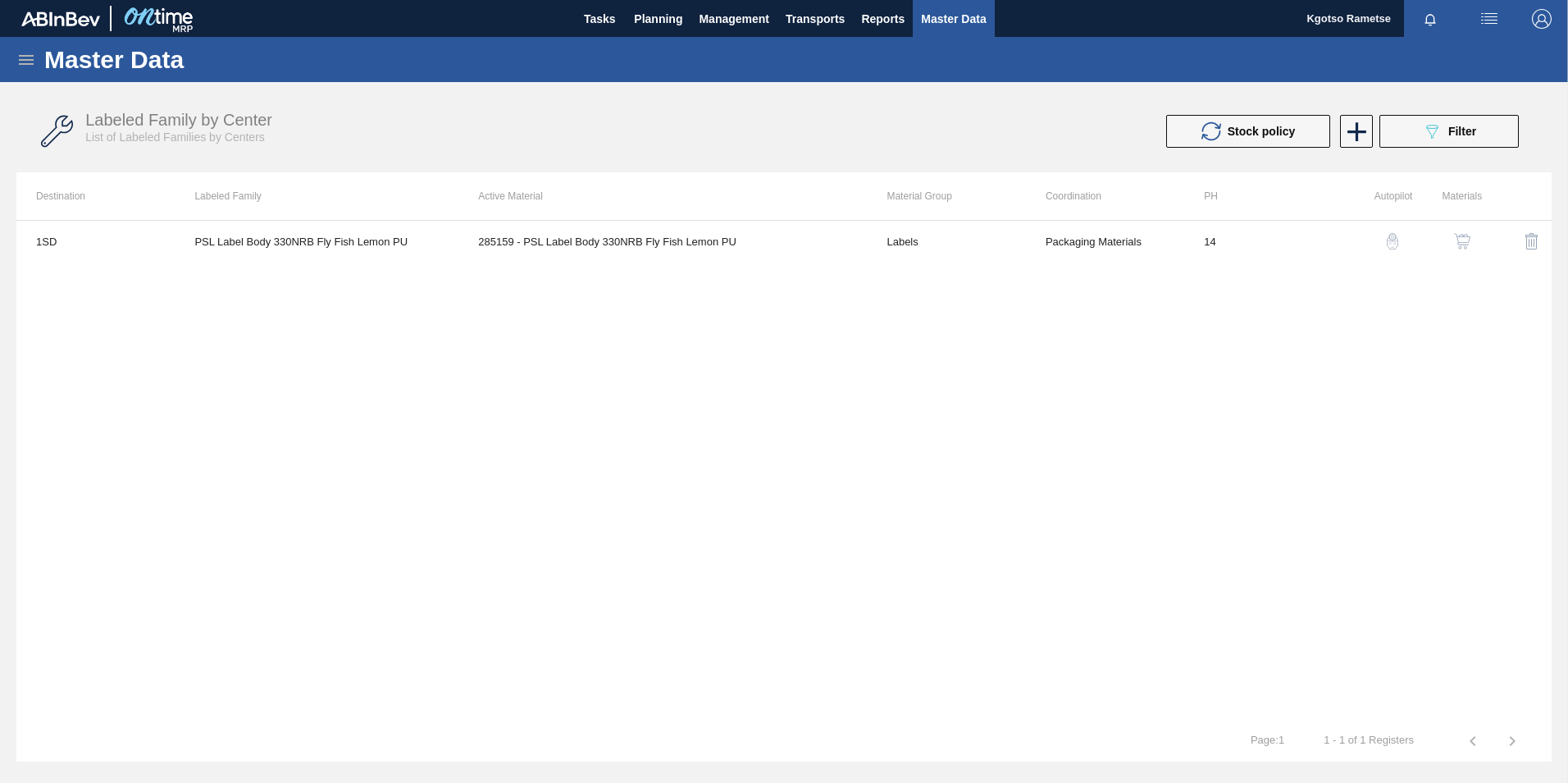
click at [1456, 241] on img "button" at bounding box center [1462, 241] width 17 height 17
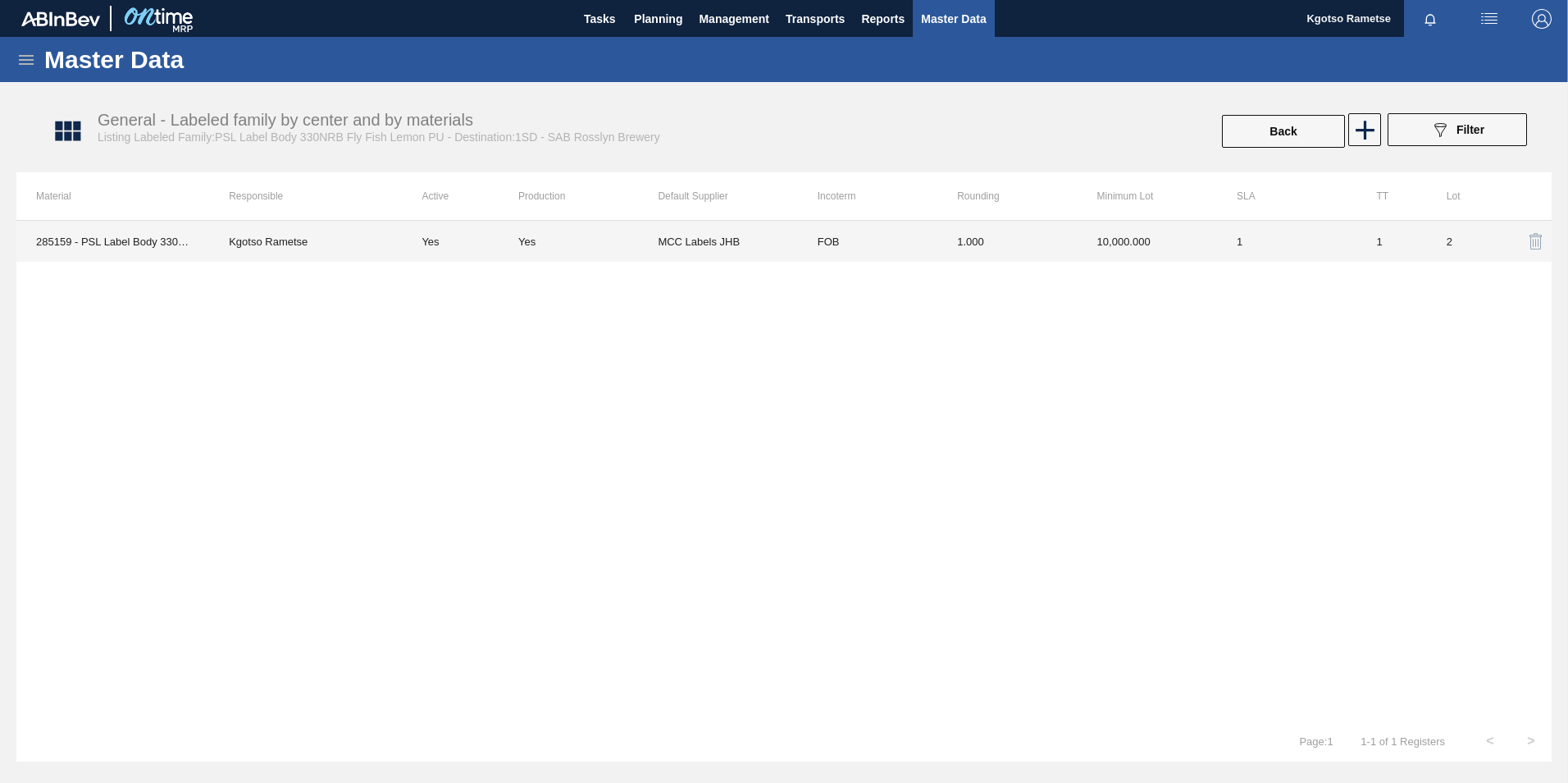
click at [870, 243] on td "FOB" at bounding box center [868, 241] width 139 height 41
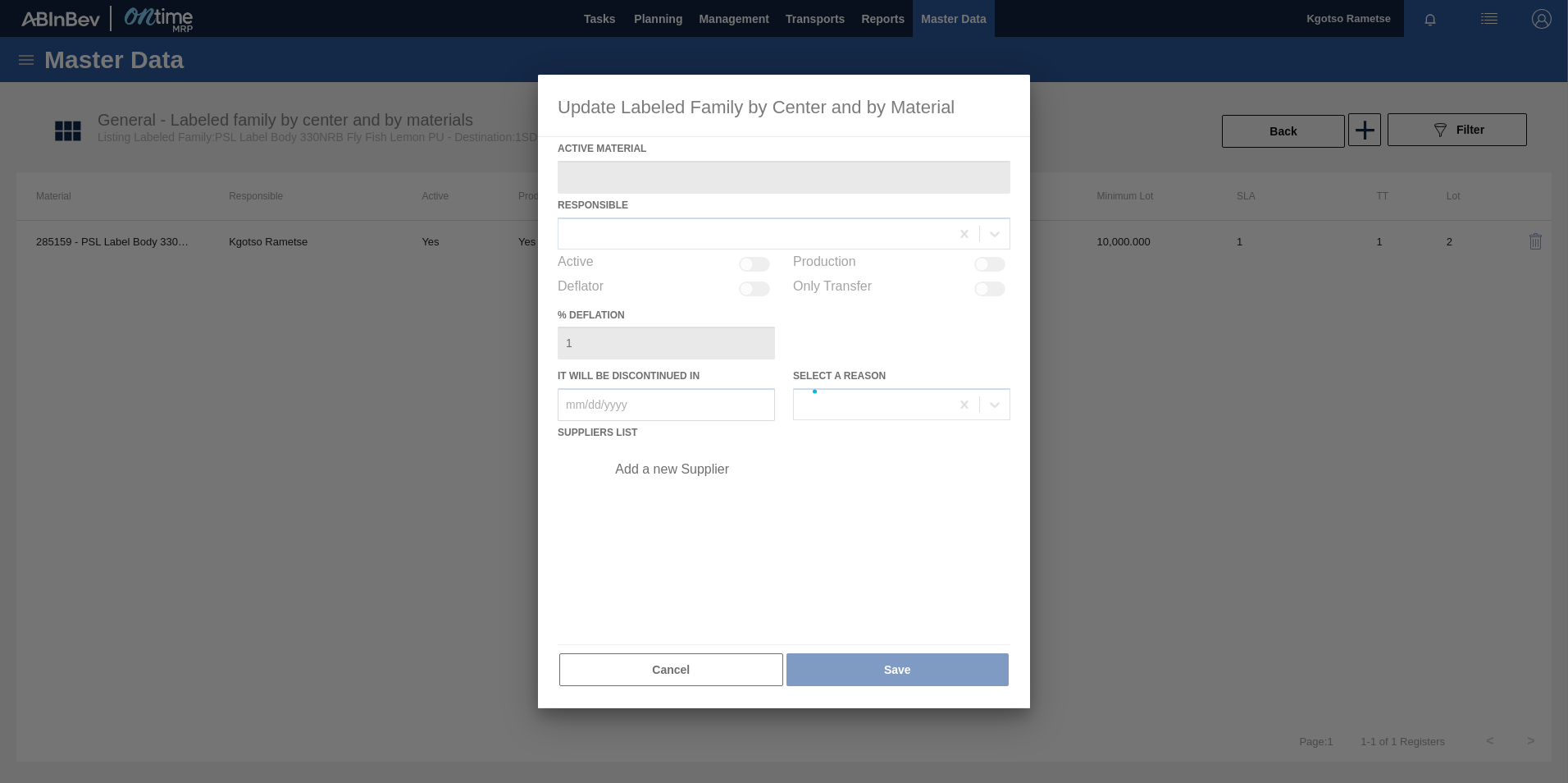
type Material "285159 - PSL Label Body 330NRB Fly Fish Lemon PU"
checkbox input "true"
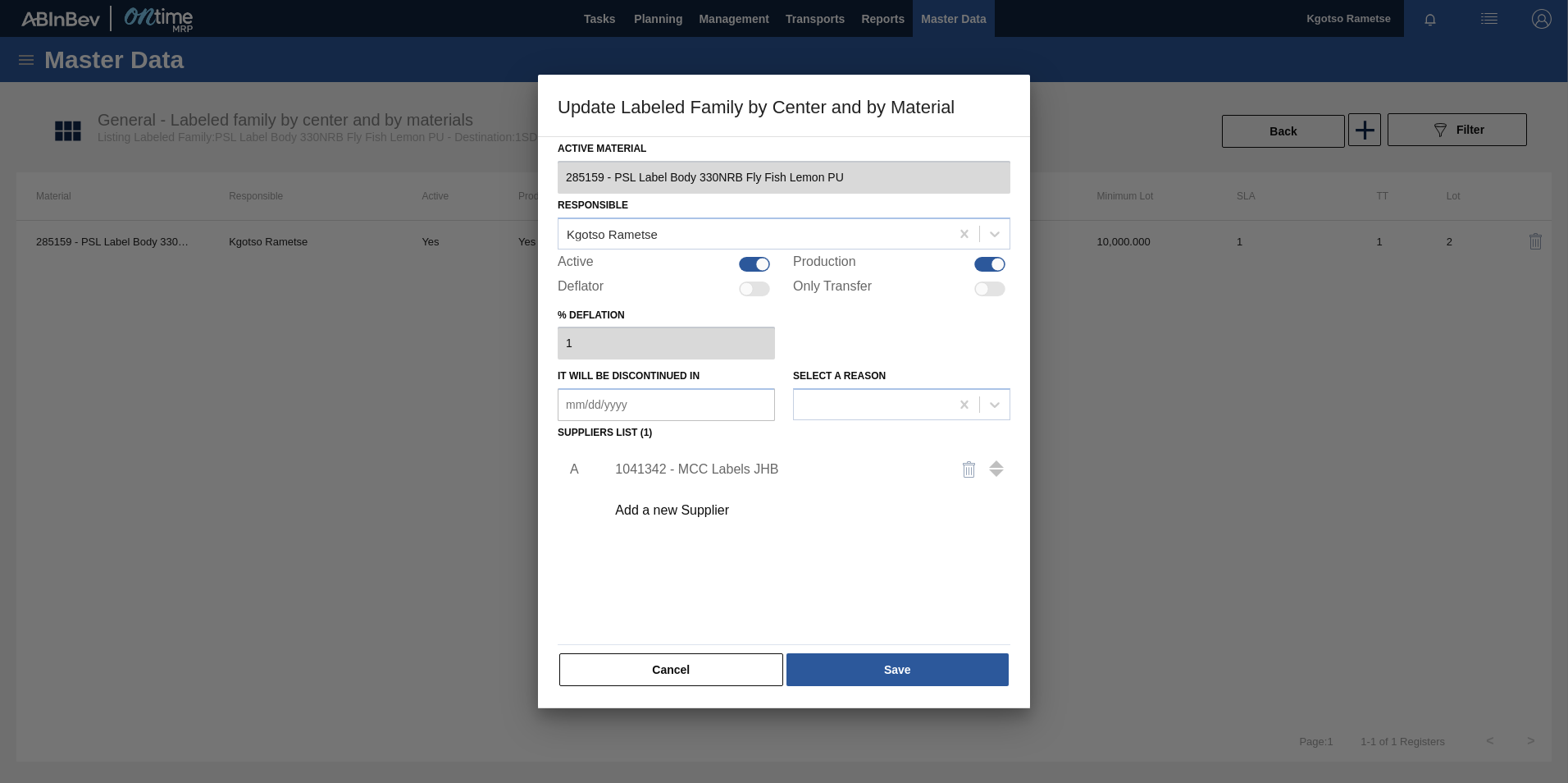
click at [709, 468] on div "1041342 - MCC Labels JHB" at bounding box center [776, 469] width 322 height 15
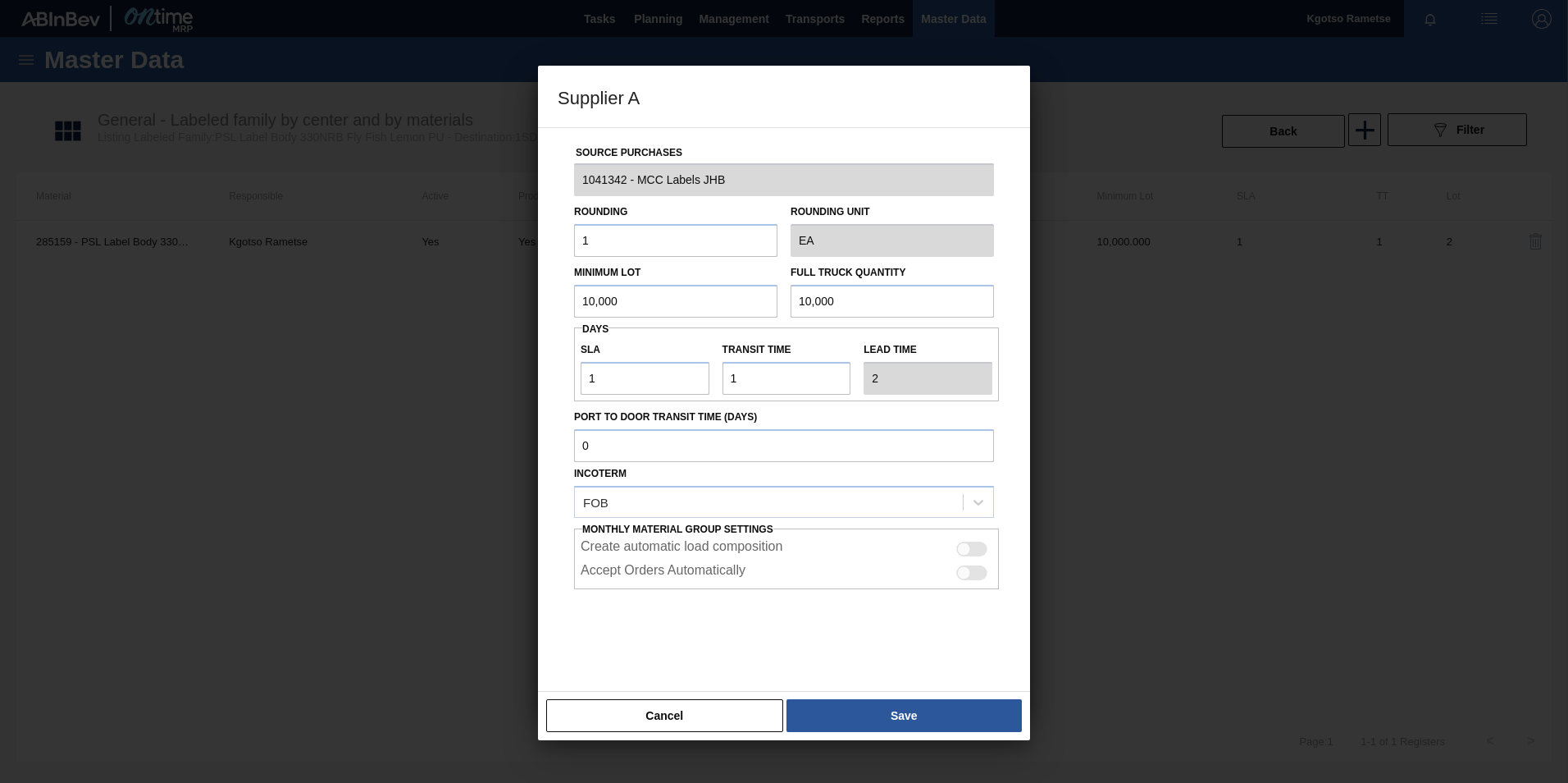
drag, startPoint x: 628, startPoint y: 306, endPoint x: 548, endPoint y: 298, distance: 80.4
click at [571, 304] on div "Minimum Lot 10,000" at bounding box center [676, 289] width 217 height 57
click at [492, 297] on div "Supplier A Source Purchases 1041342 - MCC Labels JHB Rounding 1 Rounding Unit E…" at bounding box center [784, 392] width 1568 height 783
type input "1,620,000"
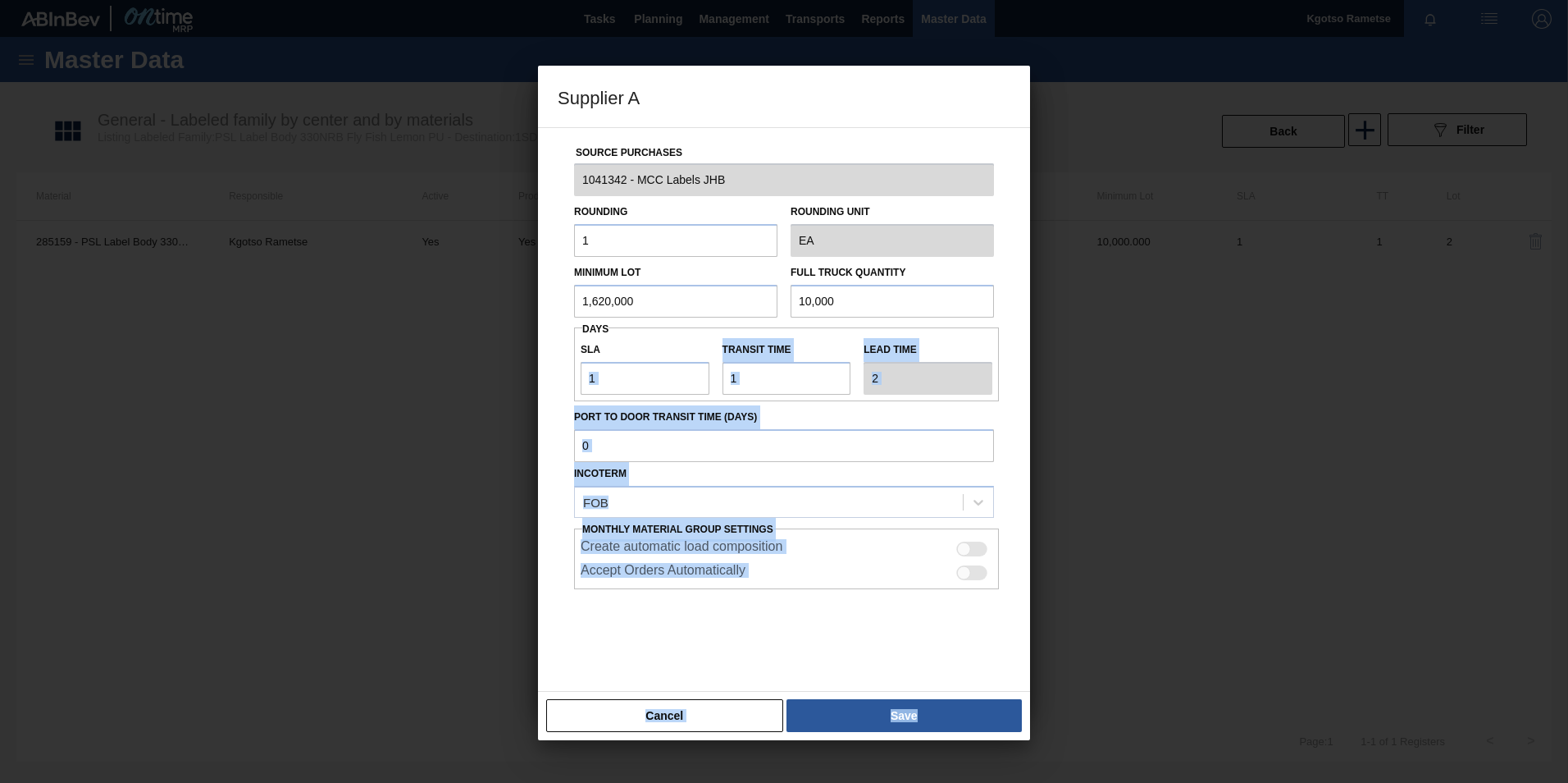
drag, startPoint x: 465, startPoint y: 294, endPoint x: 677, endPoint y: 329, distance: 214.9
click at [668, 329] on div "Supplier A Source Purchases 1041342 - MCC Labels JHB Rounding 1 Rounding Unit E…" at bounding box center [784, 392] width 1568 height 783
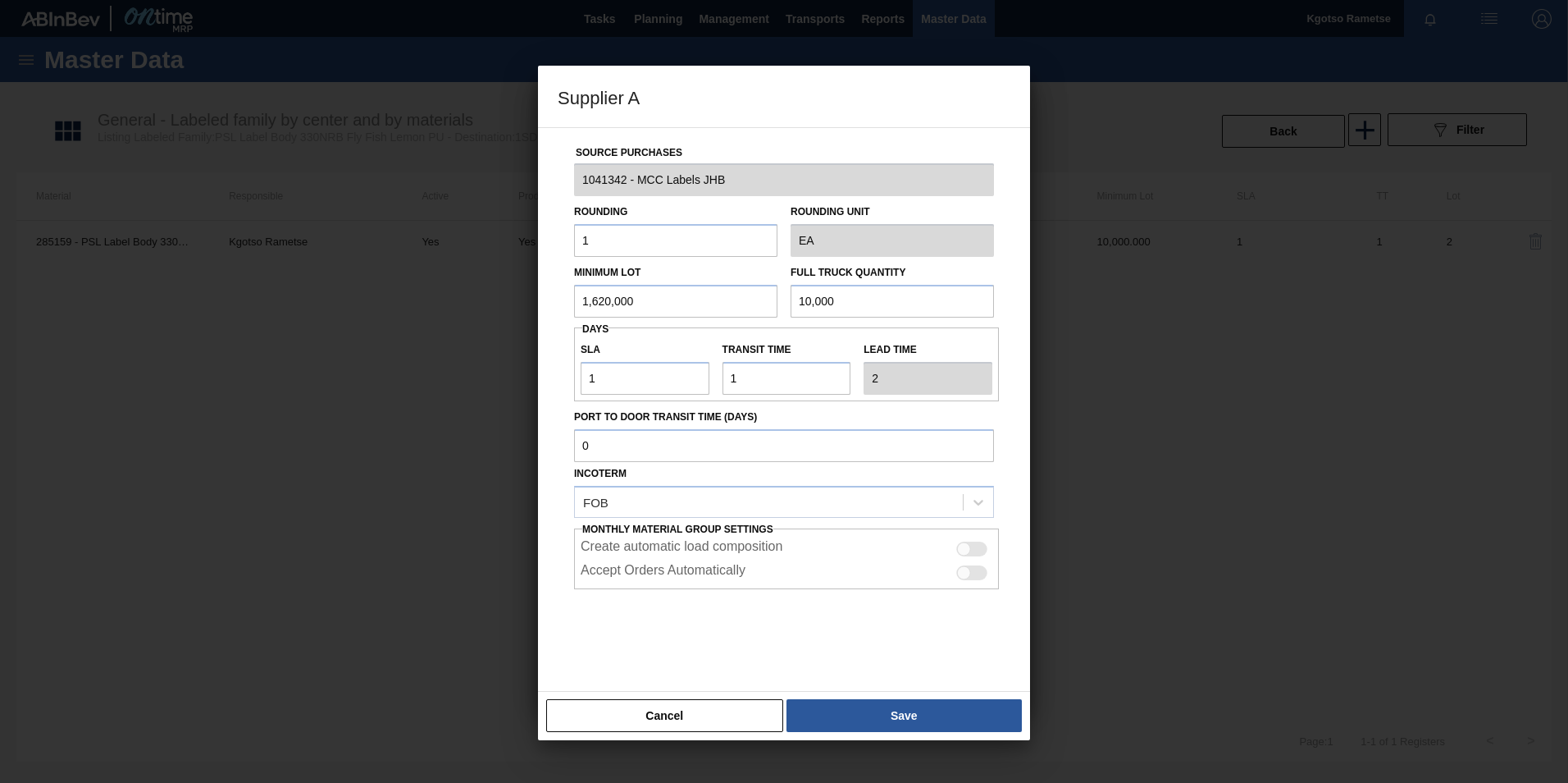
drag, startPoint x: 677, startPoint y: 329, endPoint x: 858, endPoint y: 287, distance: 185.8
click at [865, 287] on input "10,000" at bounding box center [891, 300] width 203 height 32
drag, startPoint x: 850, startPoint y: 291, endPoint x: 710, endPoint y: 295, distance: 140.1
click at [710, 295] on div "Minimum Lot 1,620,000 Full Truck Quantity 10,000" at bounding box center [784, 287] width 433 height 61
paste input ",62"
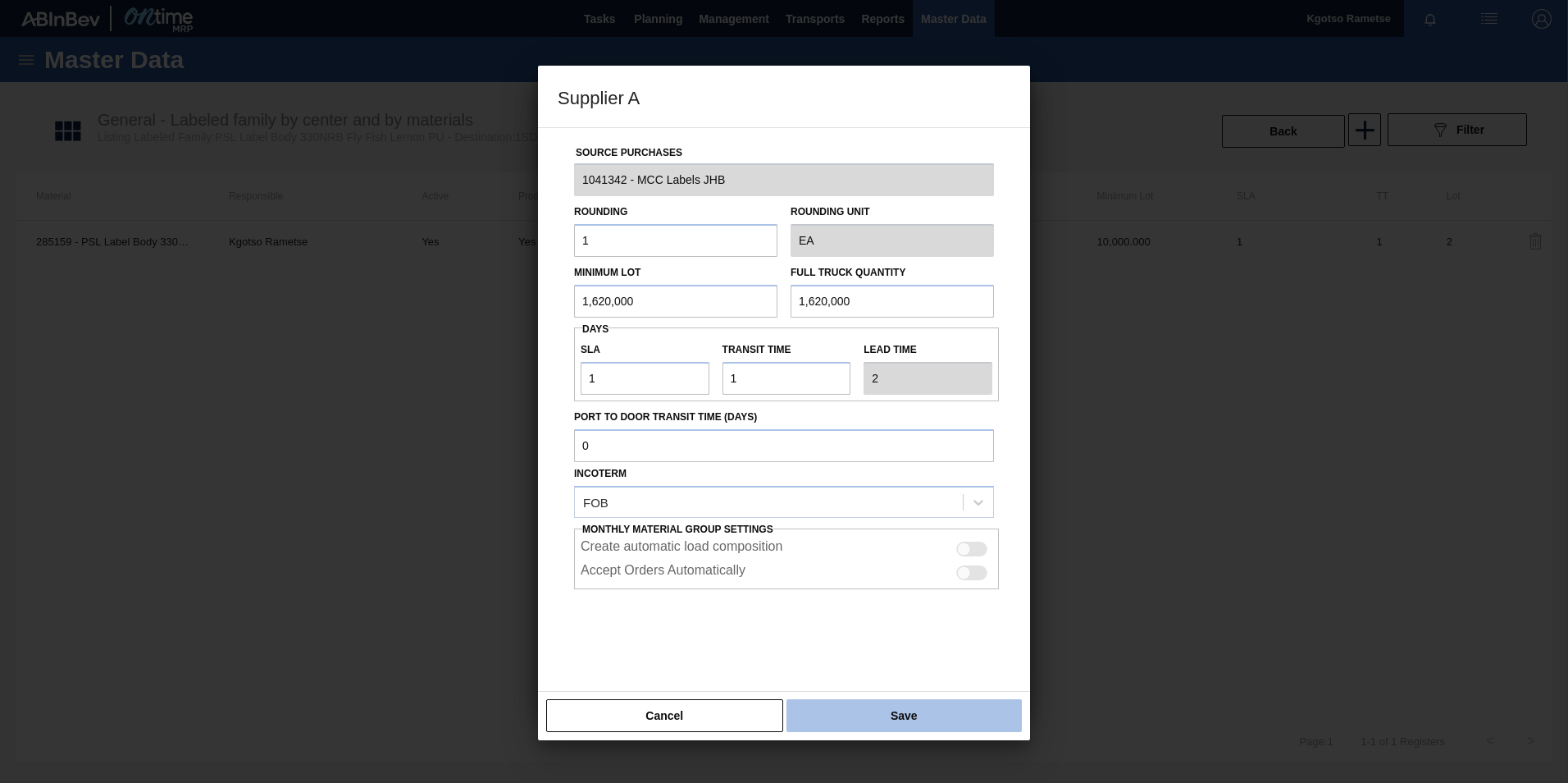
type input "1,620,000"
click at [844, 704] on button "Save" at bounding box center [904, 715] width 235 height 32
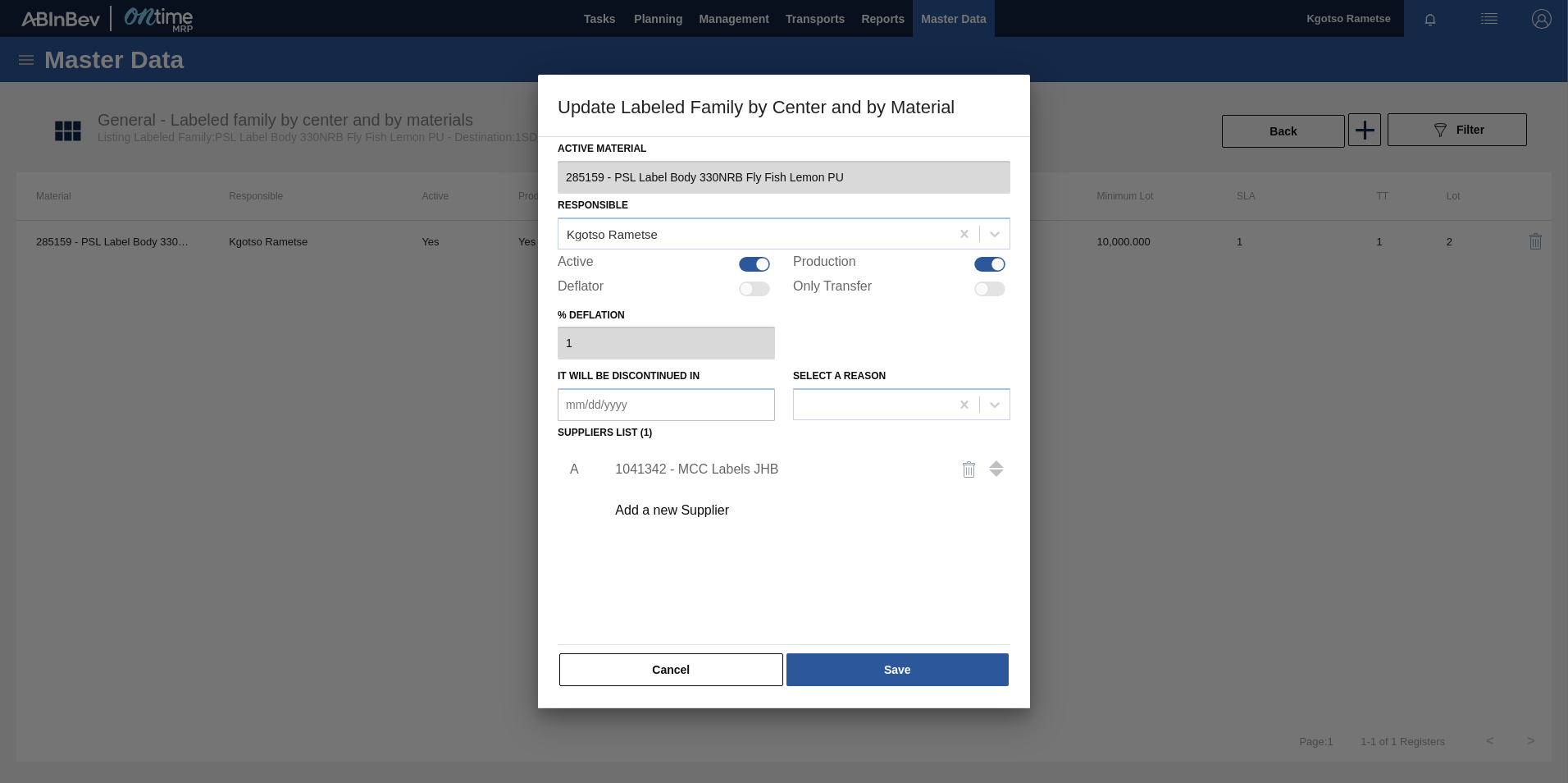
click at [679, 467] on div "1041342 - MCC Labels JHB" at bounding box center [776, 469] width 322 height 15
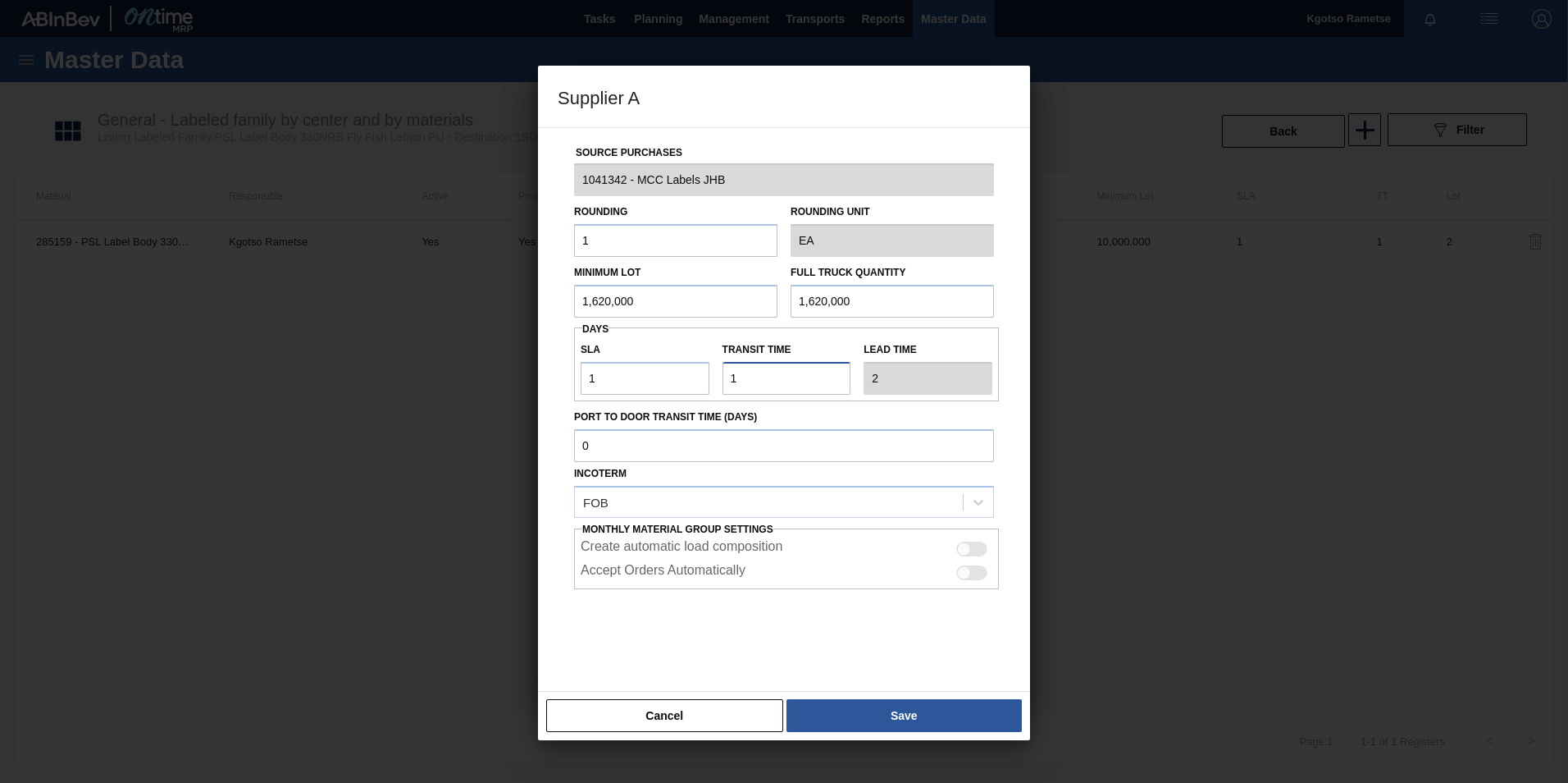
drag, startPoint x: 736, startPoint y: 377, endPoint x: 663, endPoint y: 387, distance: 73.7
click at [673, 386] on div "SLA 1 Transit time Lead time 2" at bounding box center [785, 364] width 425 height 61
type input "0"
type input "1"
type input "0"
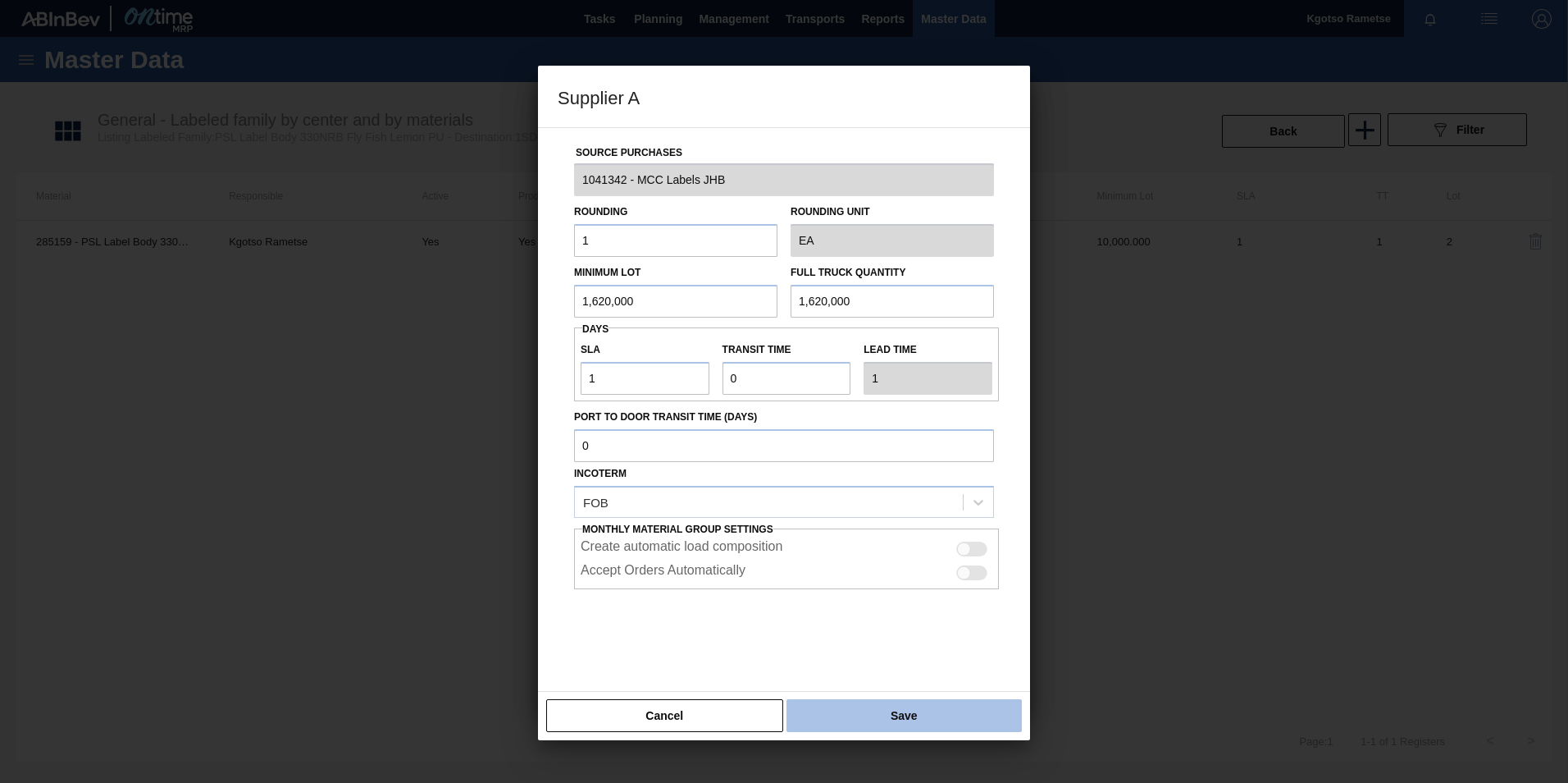
click at [901, 715] on button "Save" at bounding box center [904, 715] width 235 height 32
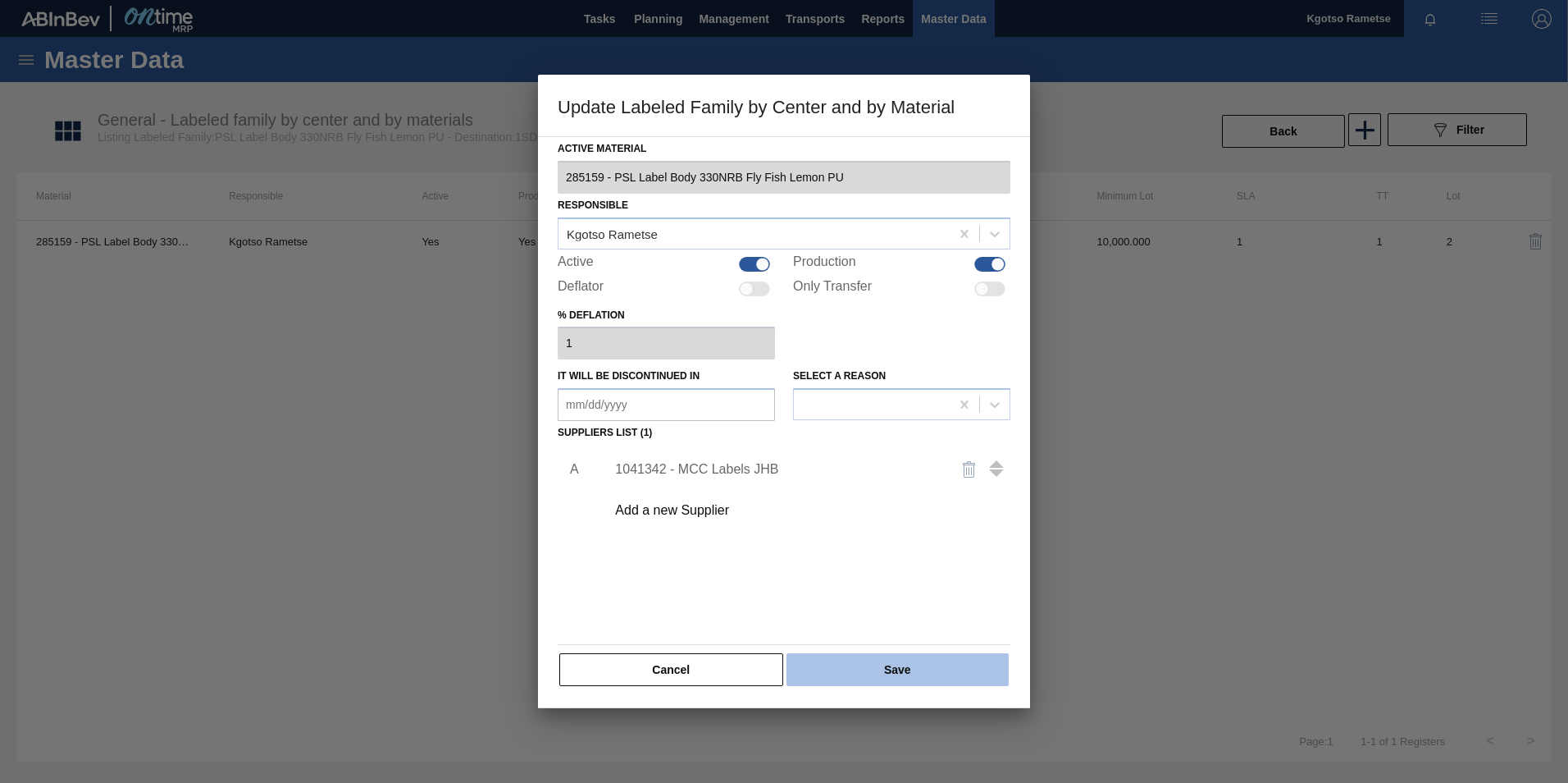
click at [878, 670] on button "Save" at bounding box center [897, 669] width 223 height 32
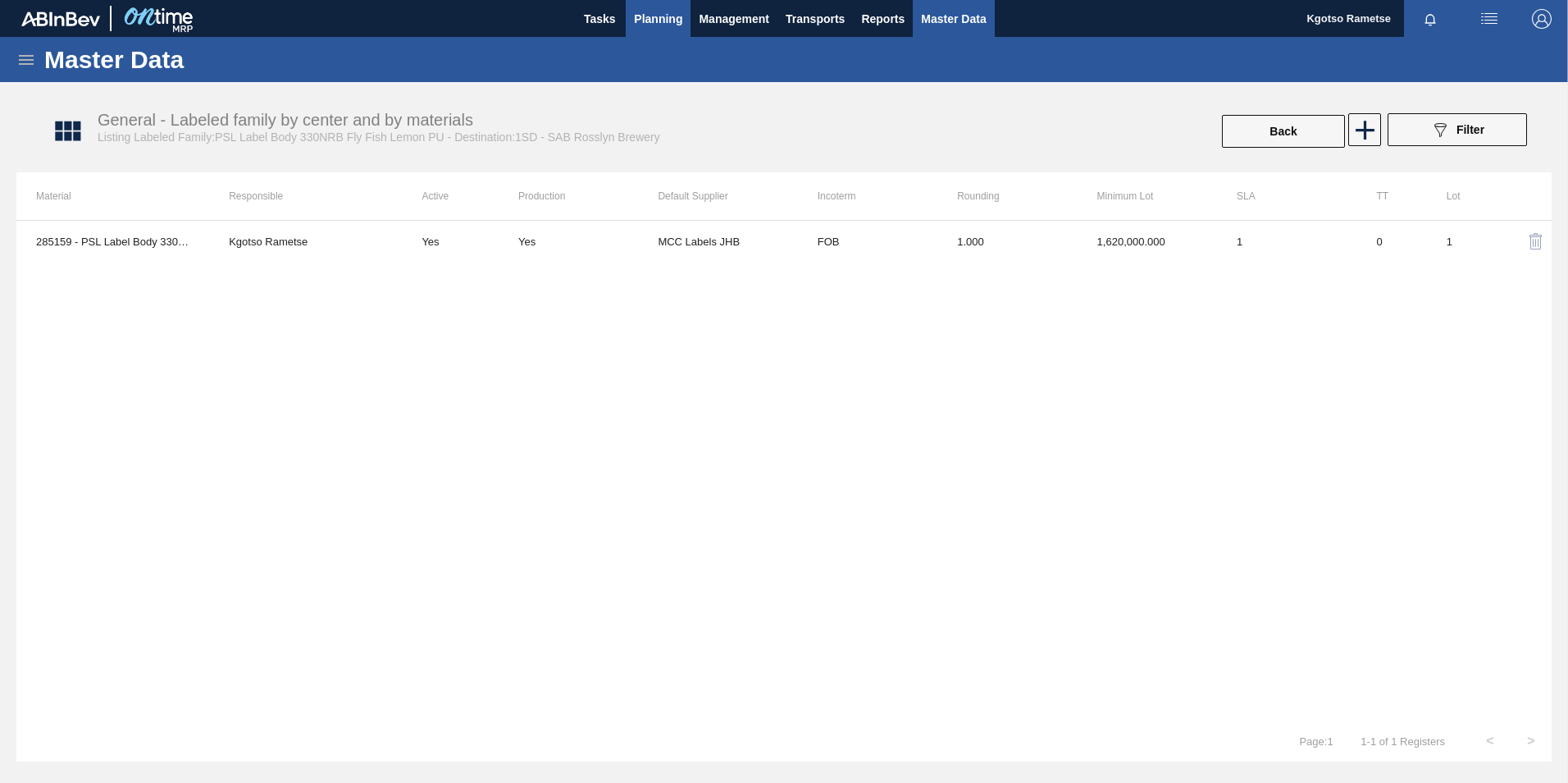
click at [644, 8] on button "Planning" at bounding box center [658, 19] width 65 height 37
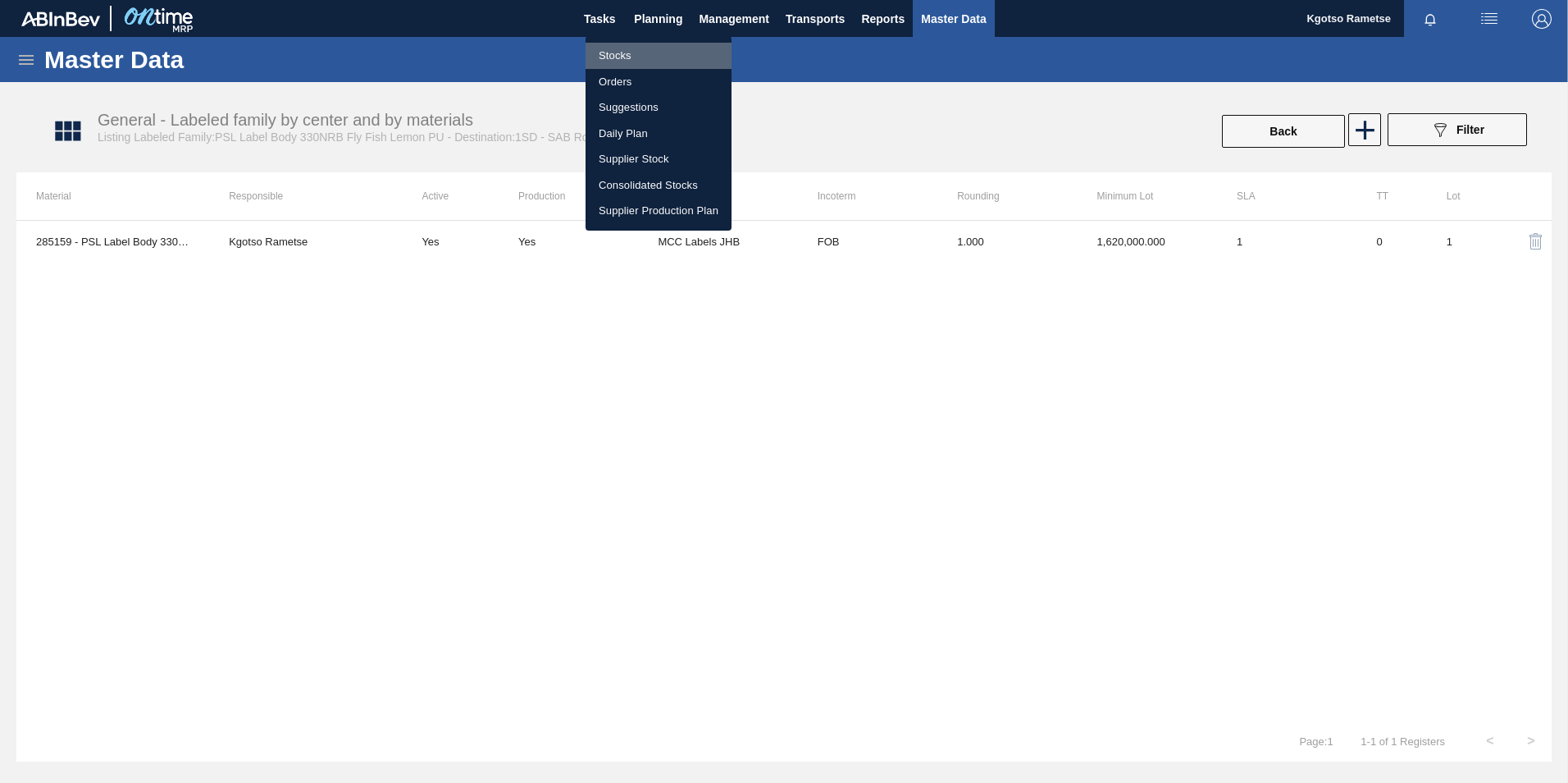
click at [631, 48] on li "Stocks" at bounding box center [658, 55] width 146 height 26
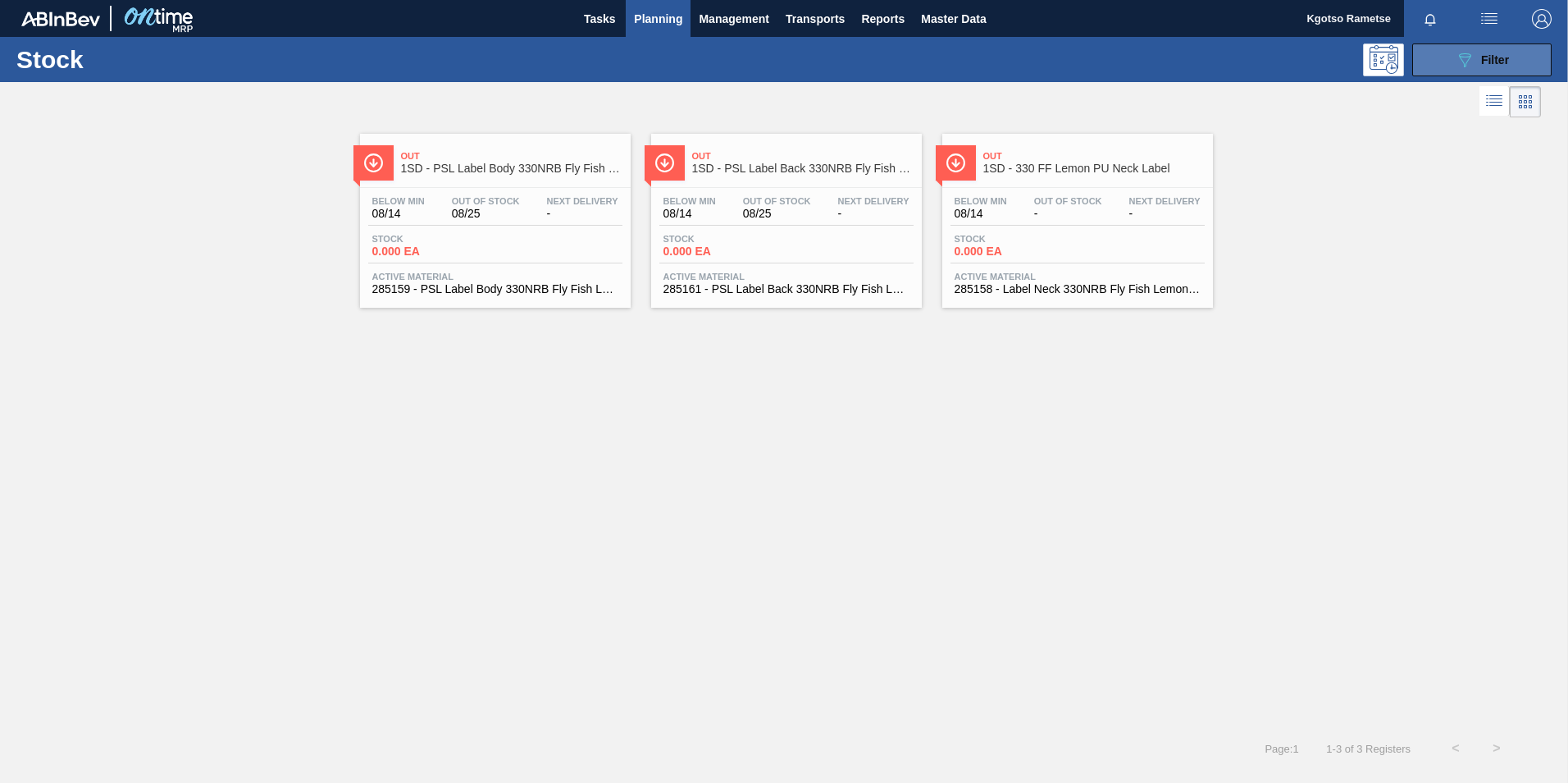
click at [1464, 62] on icon "089F7B8B-B2A5-4AFE-B5C0-19BA573D28AC" at bounding box center [1465, 60] width 20 height 20
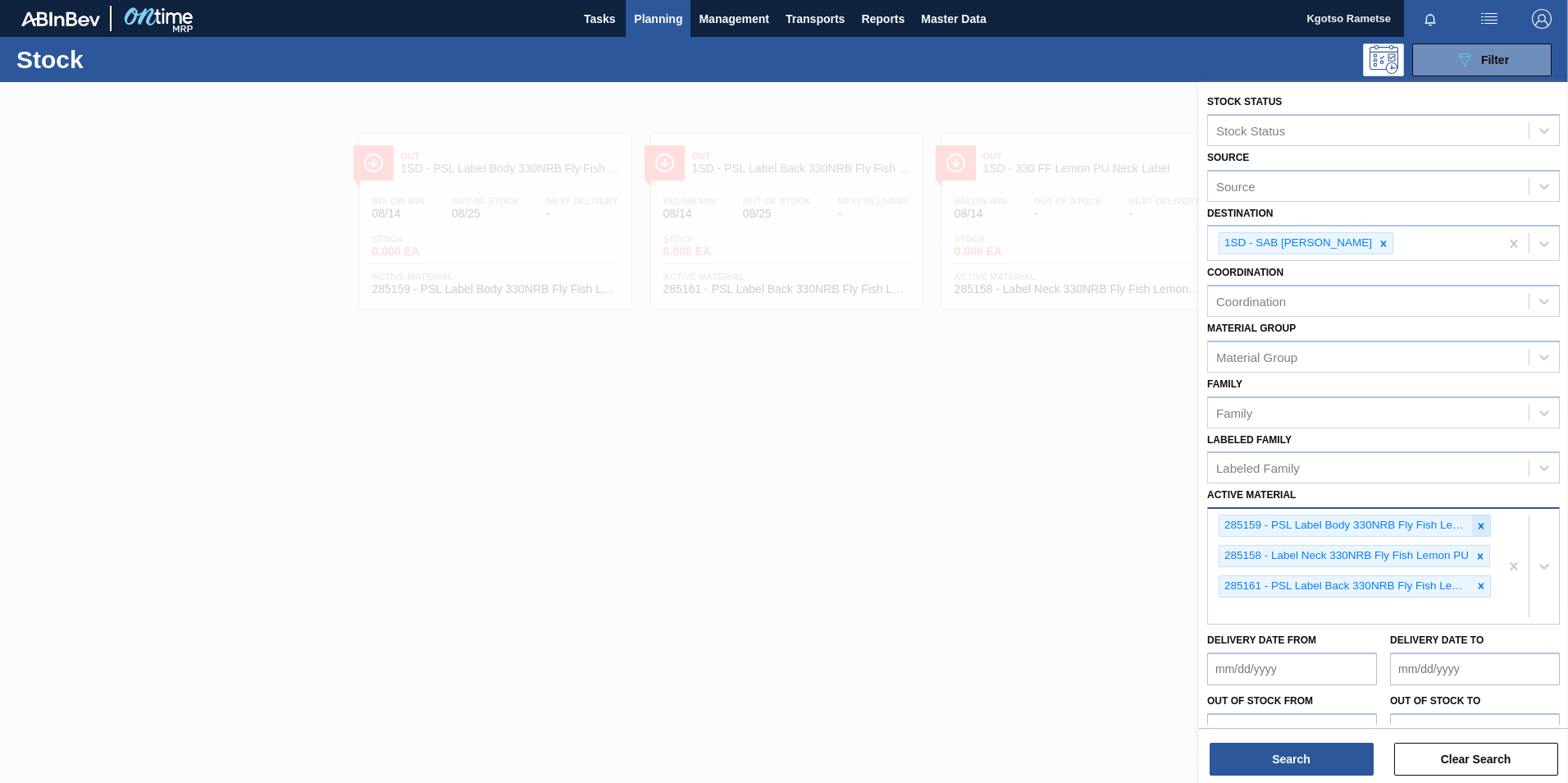
click at [1481, 523] on icon at bounding box center [1482, 526] width 12 height 12
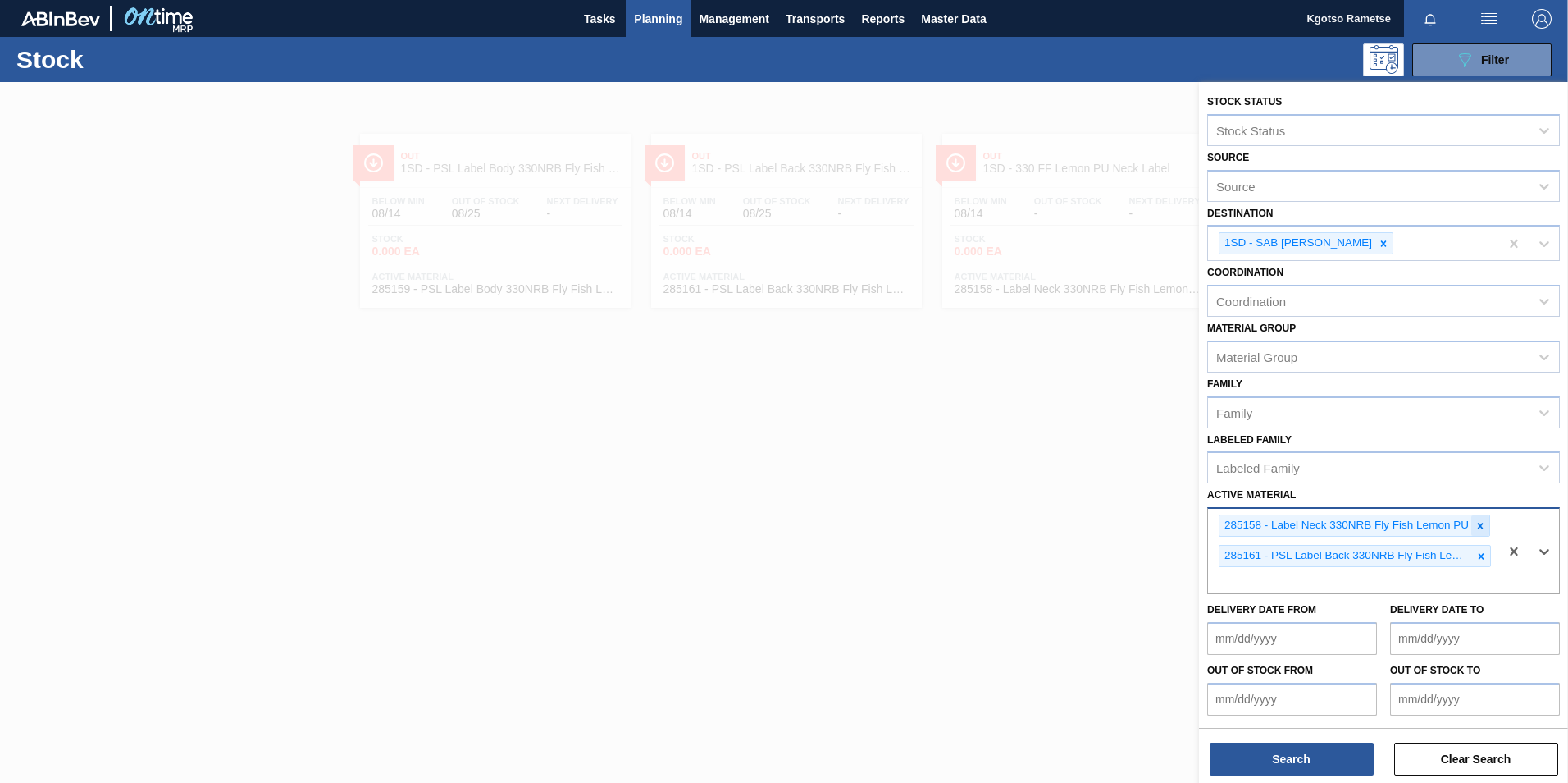
click at [1478, 526] on icon at bounding box center [1481, 526] width 6 height 6
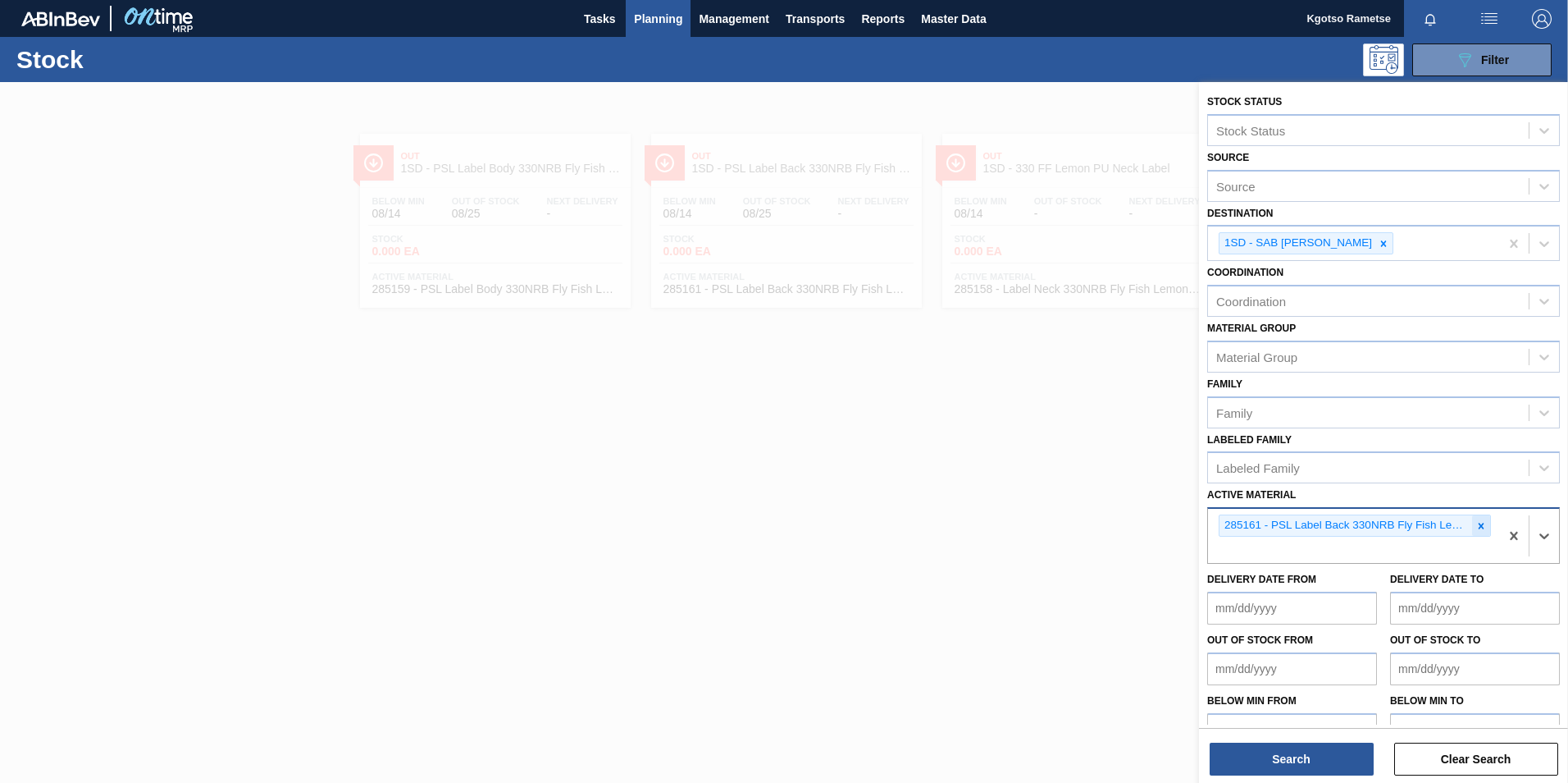
click at [1476, 532] on div at bounding box center [1481, 525] width 18 height 21
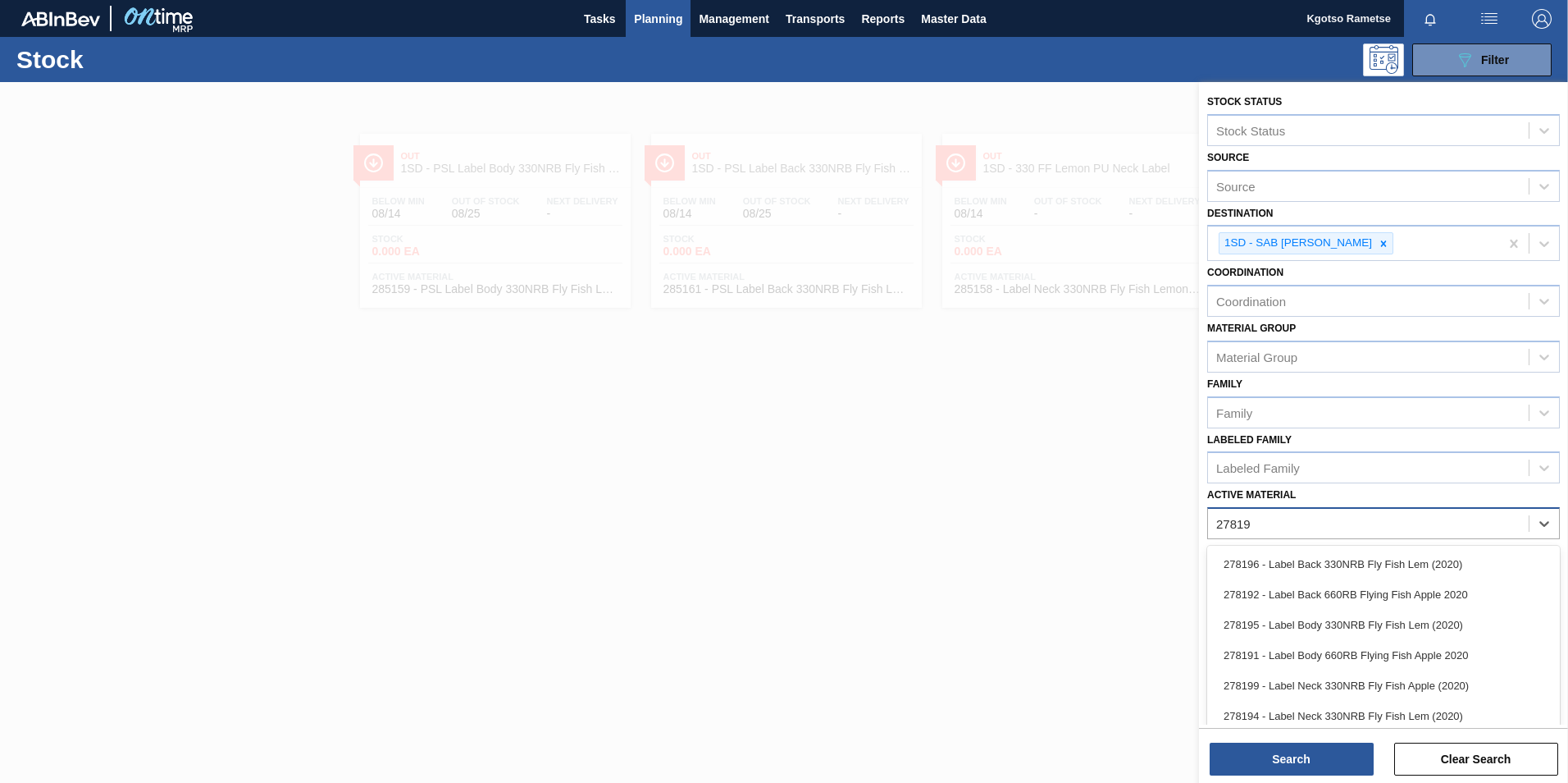
type Material "278195"
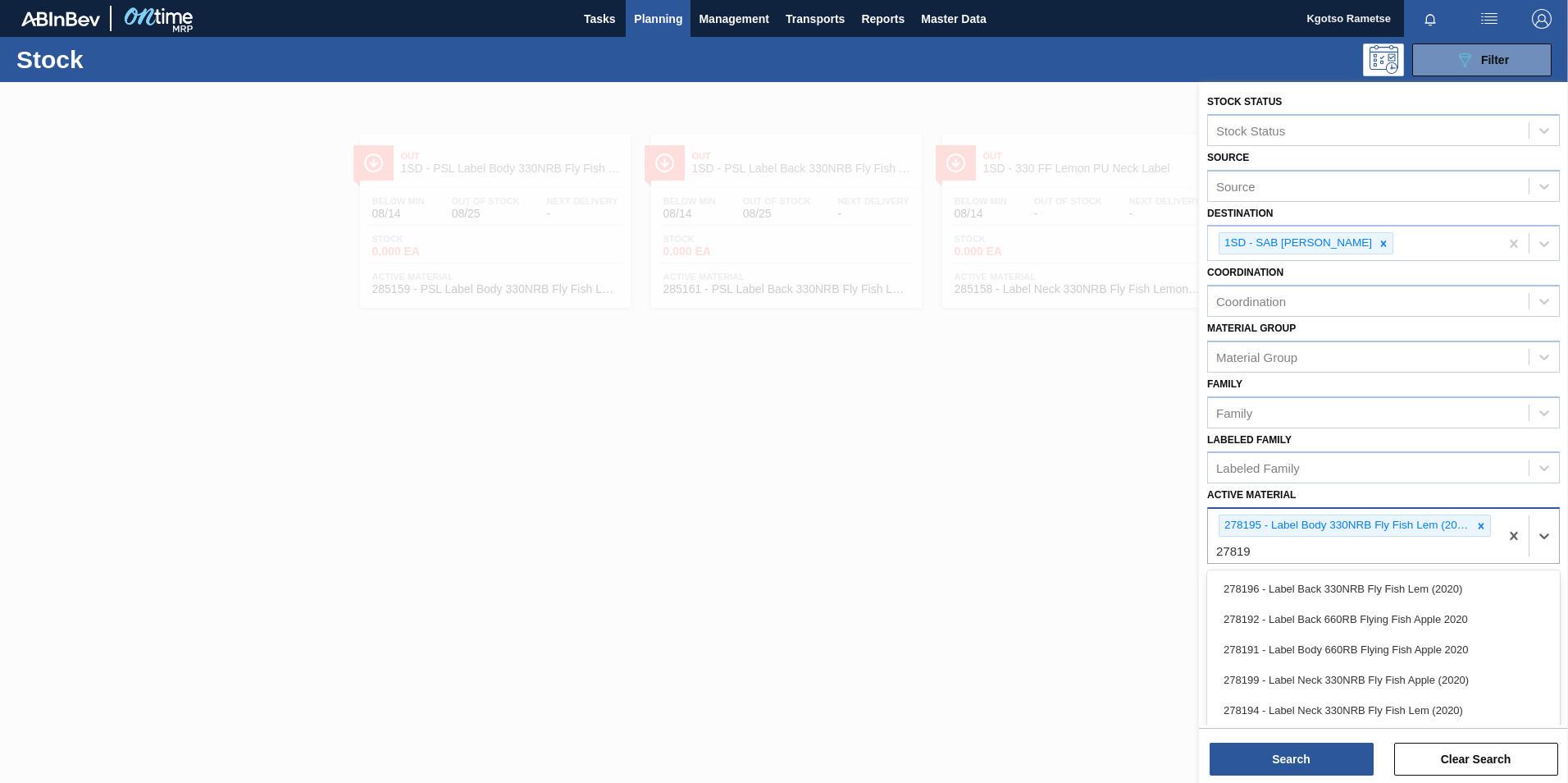
type Material "278196"
type Material "278194"
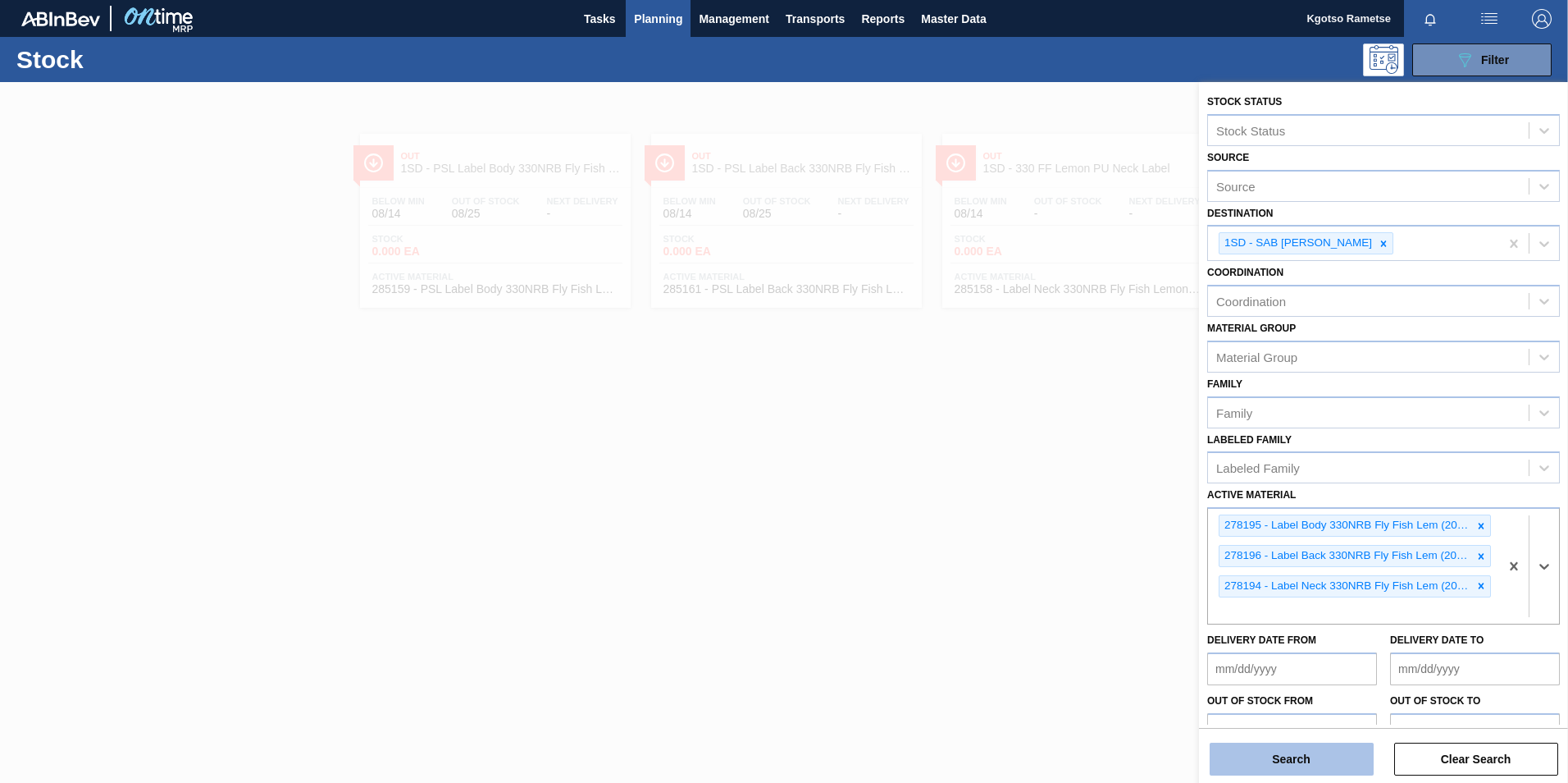
click at [1331, 762] on button "Search" at bounding box center [1291, 758] width 164 height 32
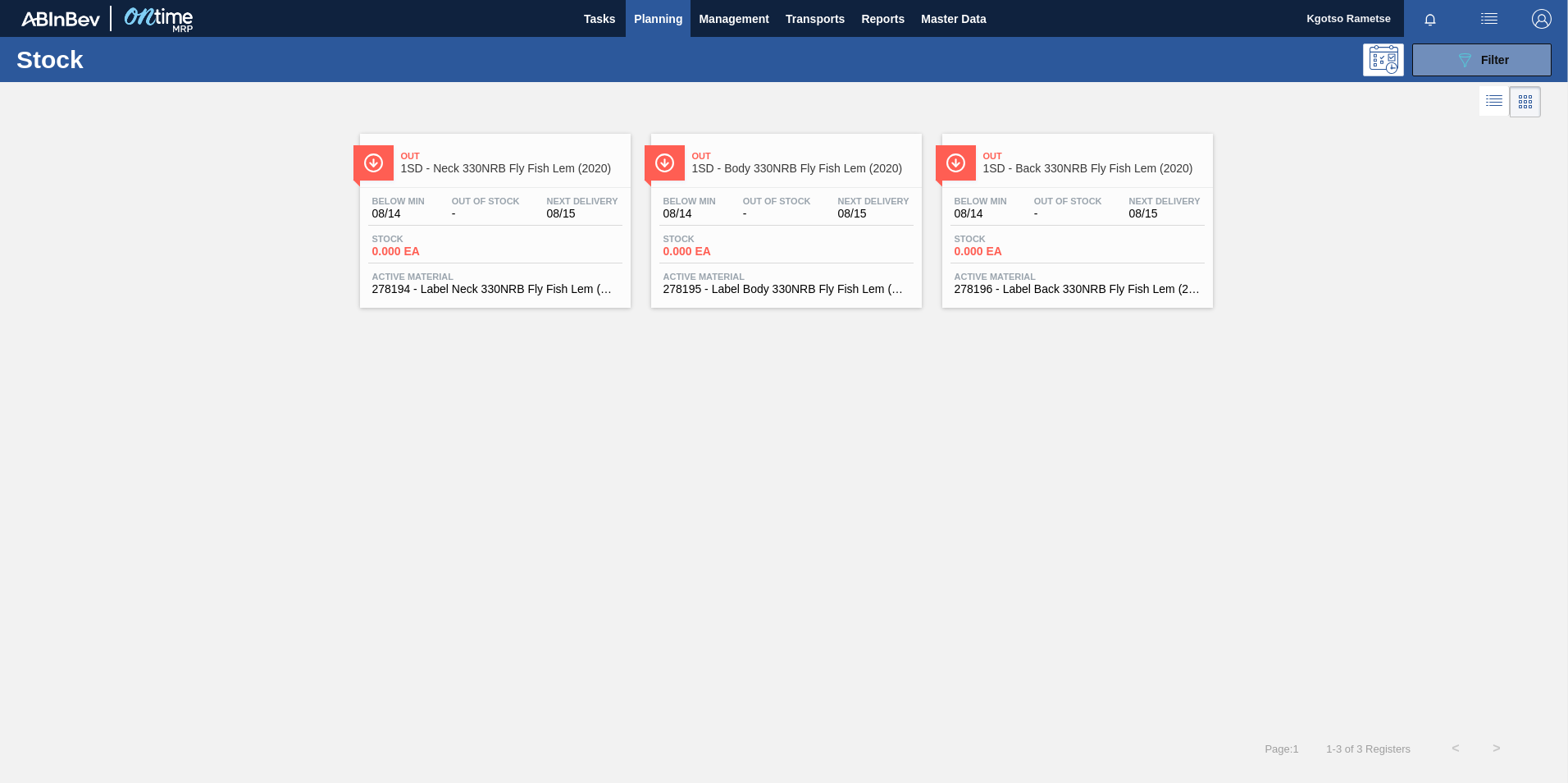
click at [787, 294] on span "278195 - Label Body 330NRB Fly Fish Lem (2020)" at bounding box center [786, 289] width 246 height 13
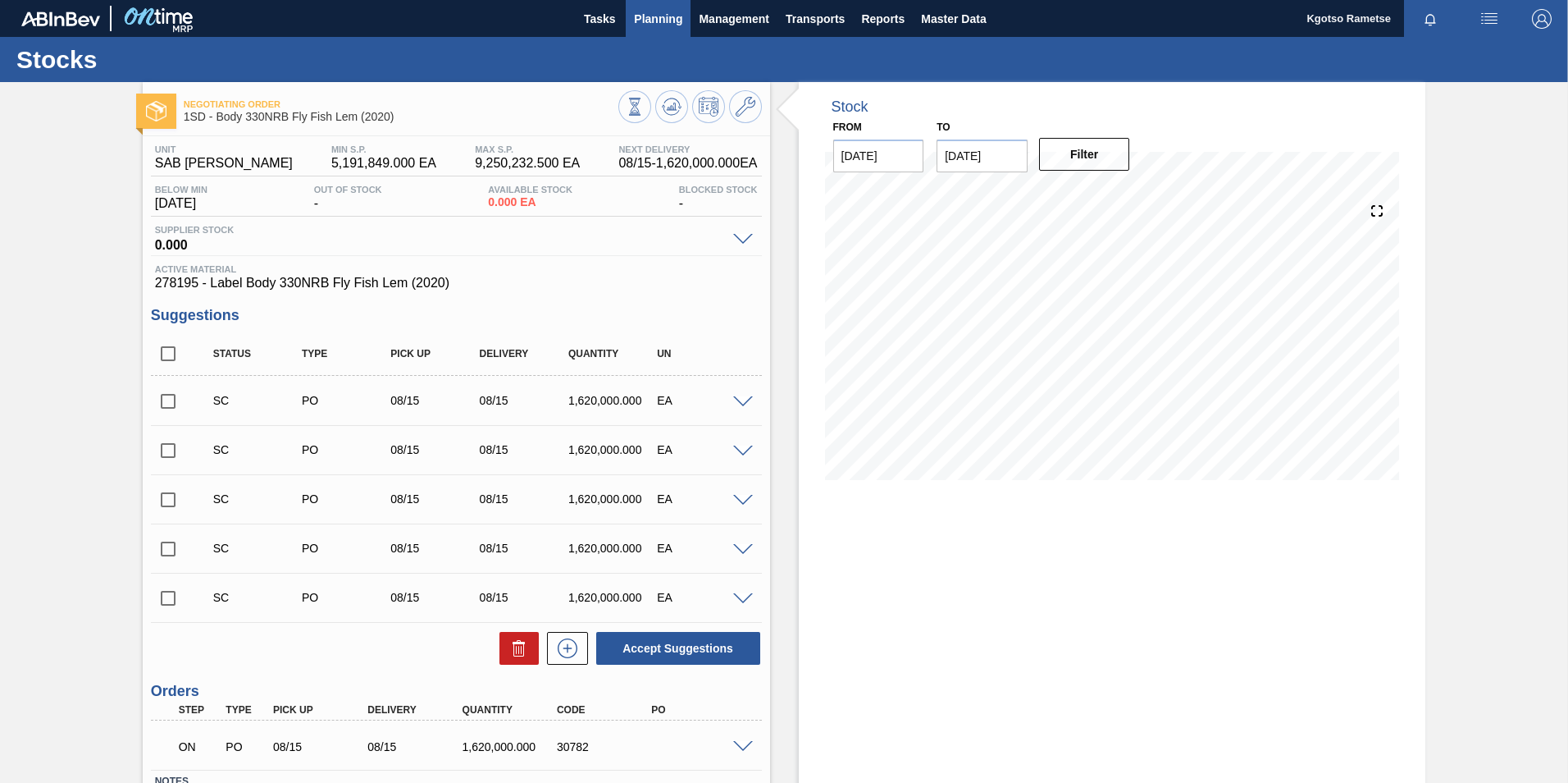
click at [685, 16] on button "Planning" at bounding box center [658, 19] width 65 height 37
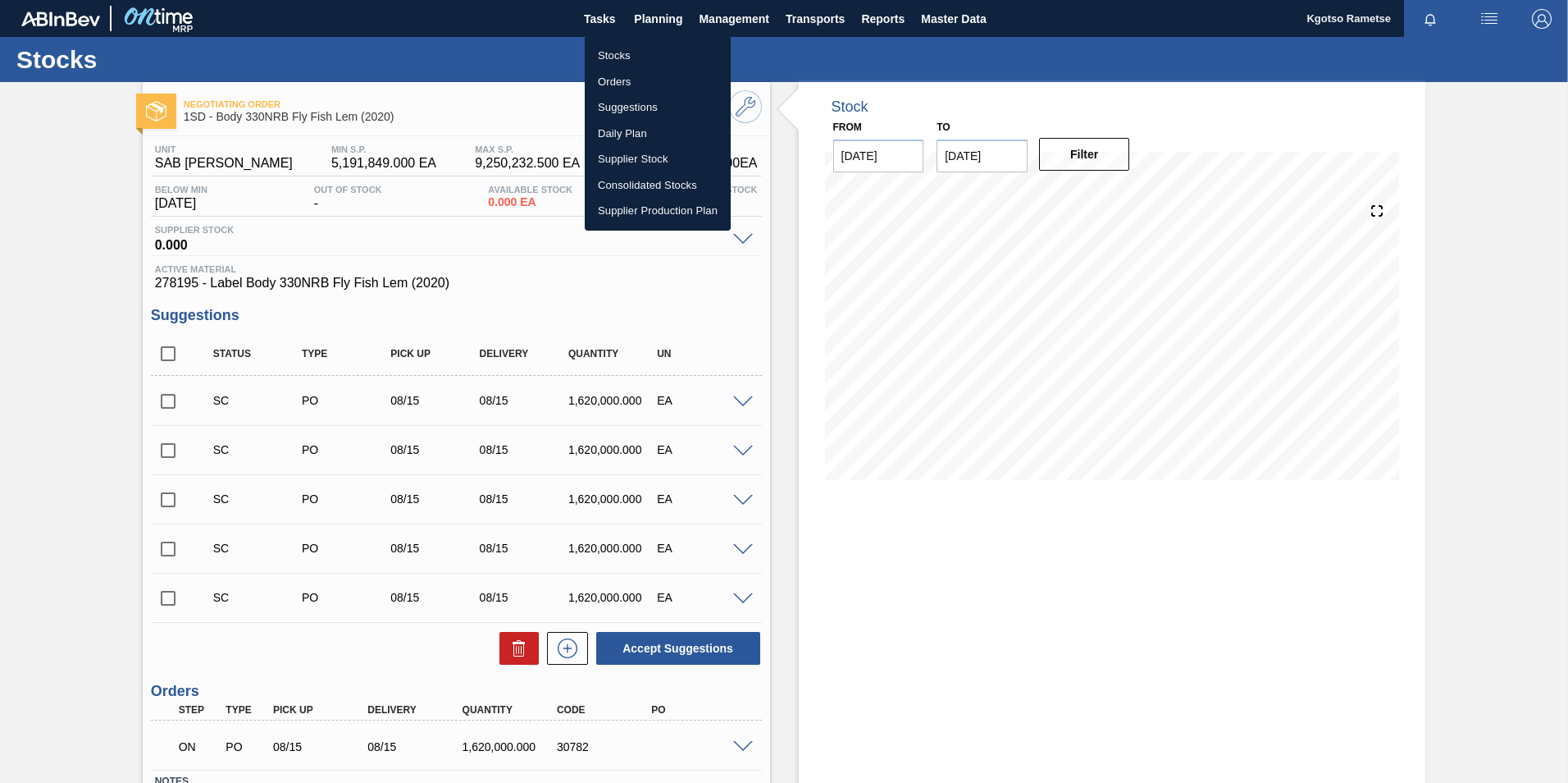
click at [614, 58] on li "Stocks" at bounding box center [657, 55] width 146 height 26
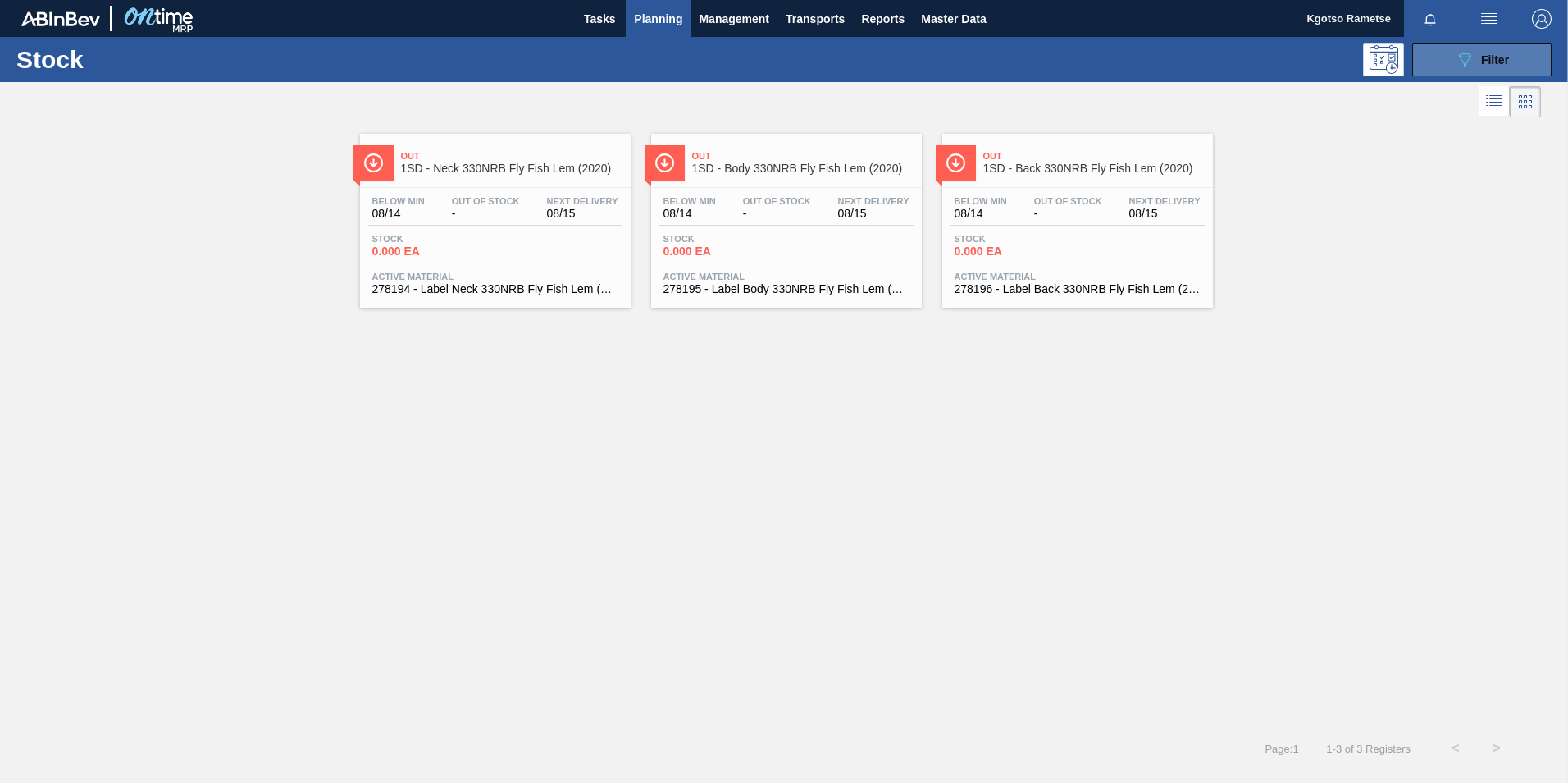
click at [1450, 54] on button "089F7B8B-B2A5-4AFE-B5C0-19BA573D28AC Filter" at bounding box center [1482, 59] width 139 height 32
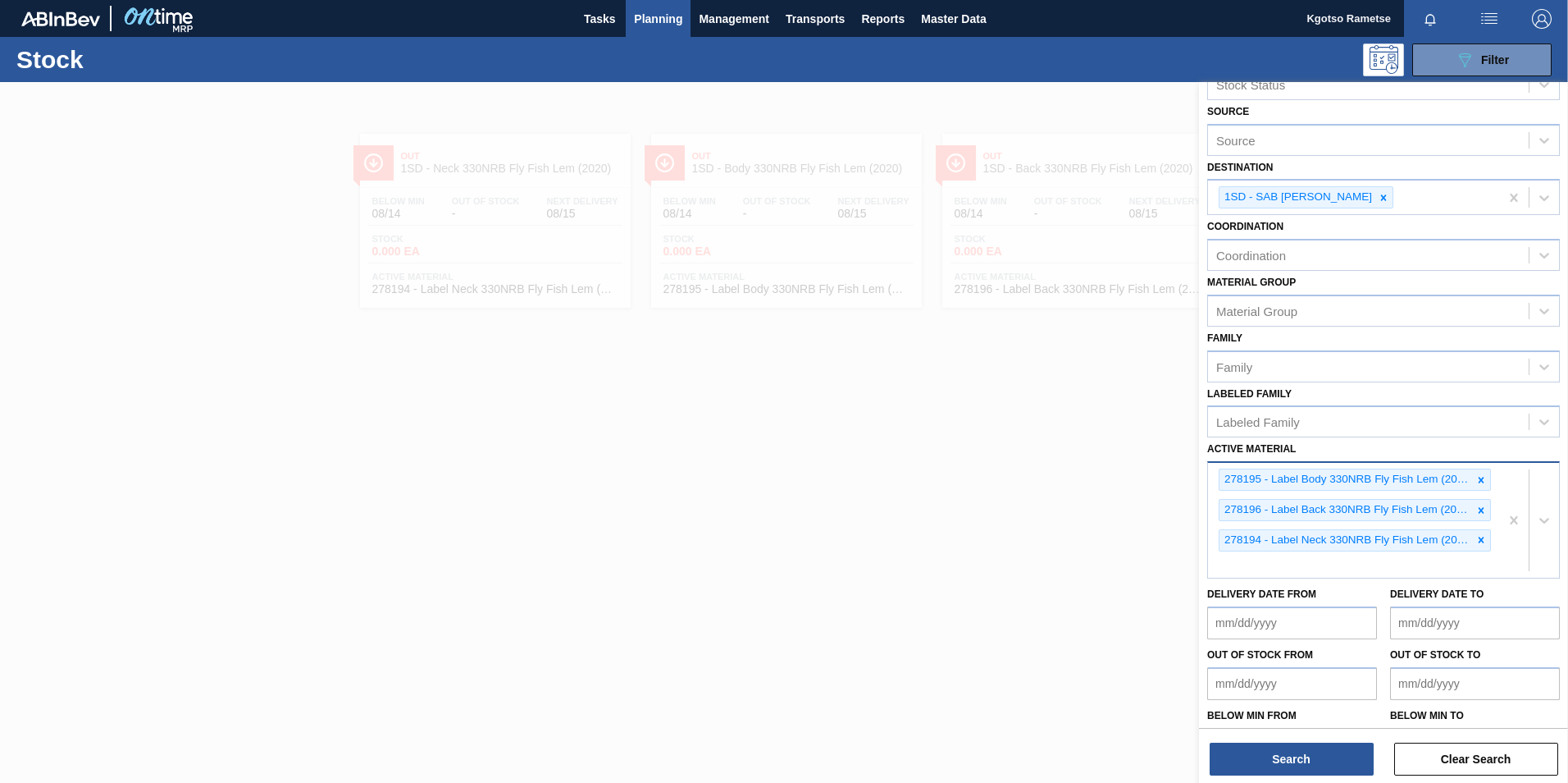
scroll to position [89, 0]
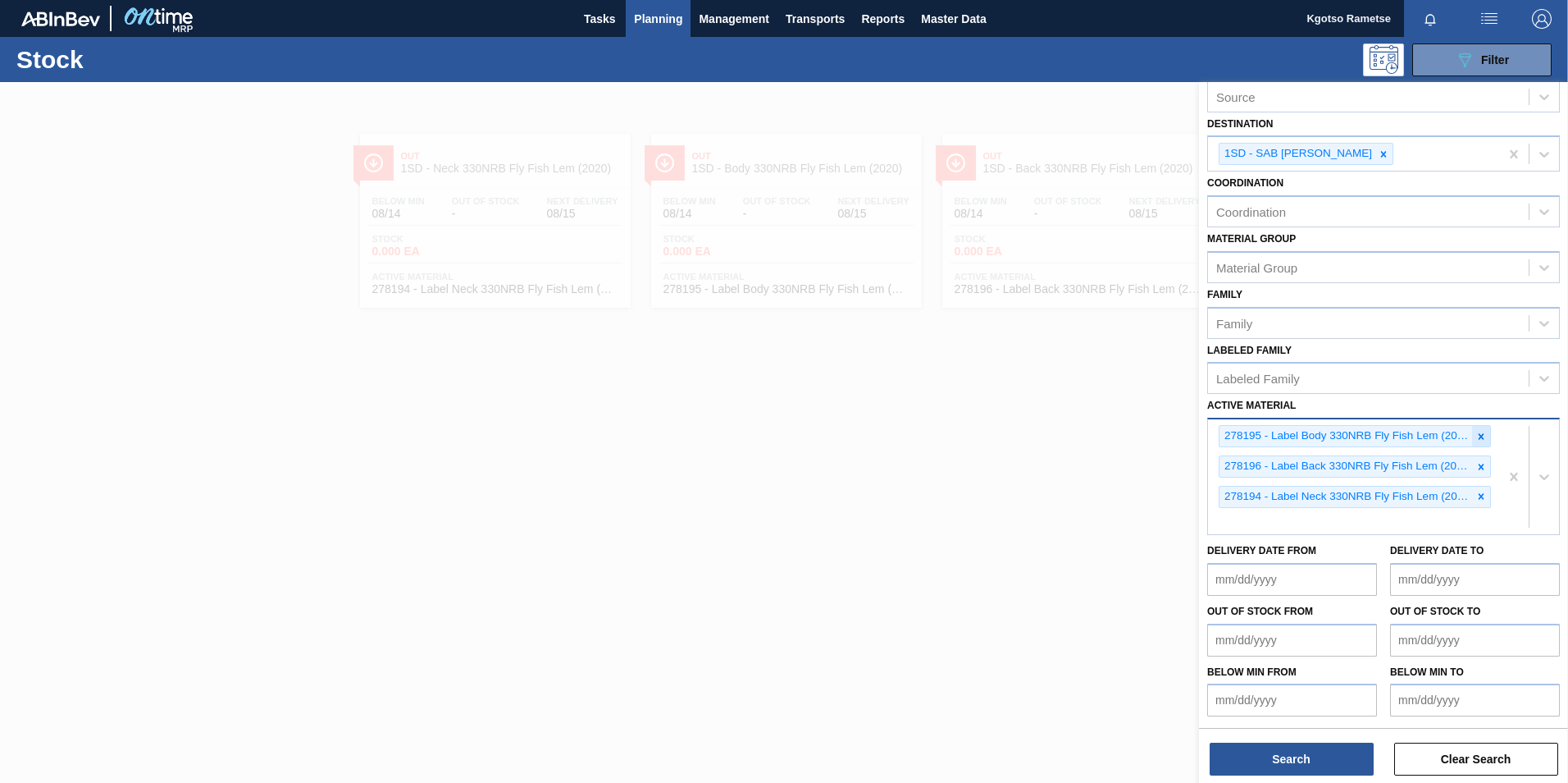
click at [1476, 432] on icon at bounding box center [1482, 437] width 12 height 12
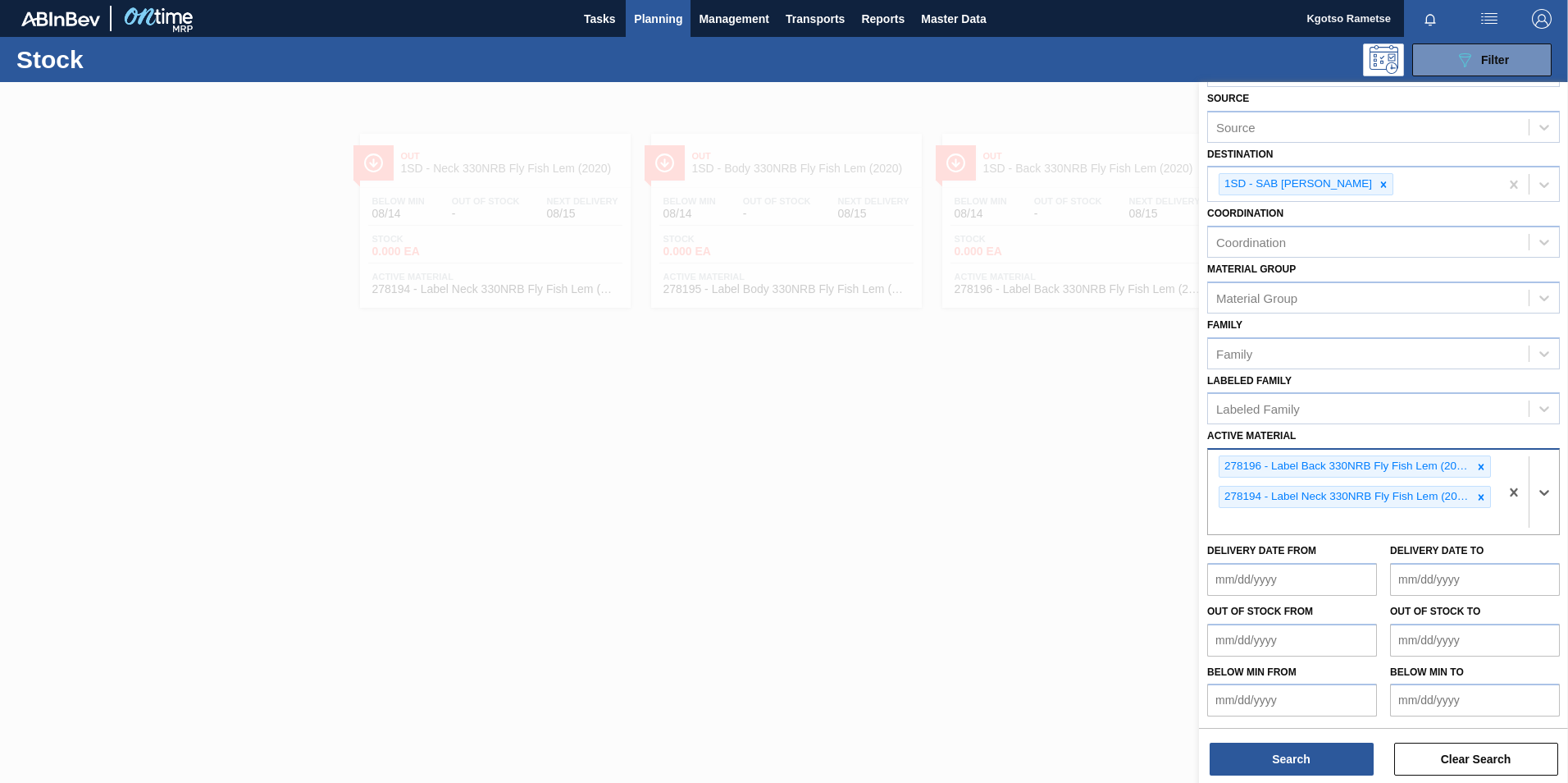
click at [1476, 464] on icon at bounding box center [1482, 467] width 12 height 12
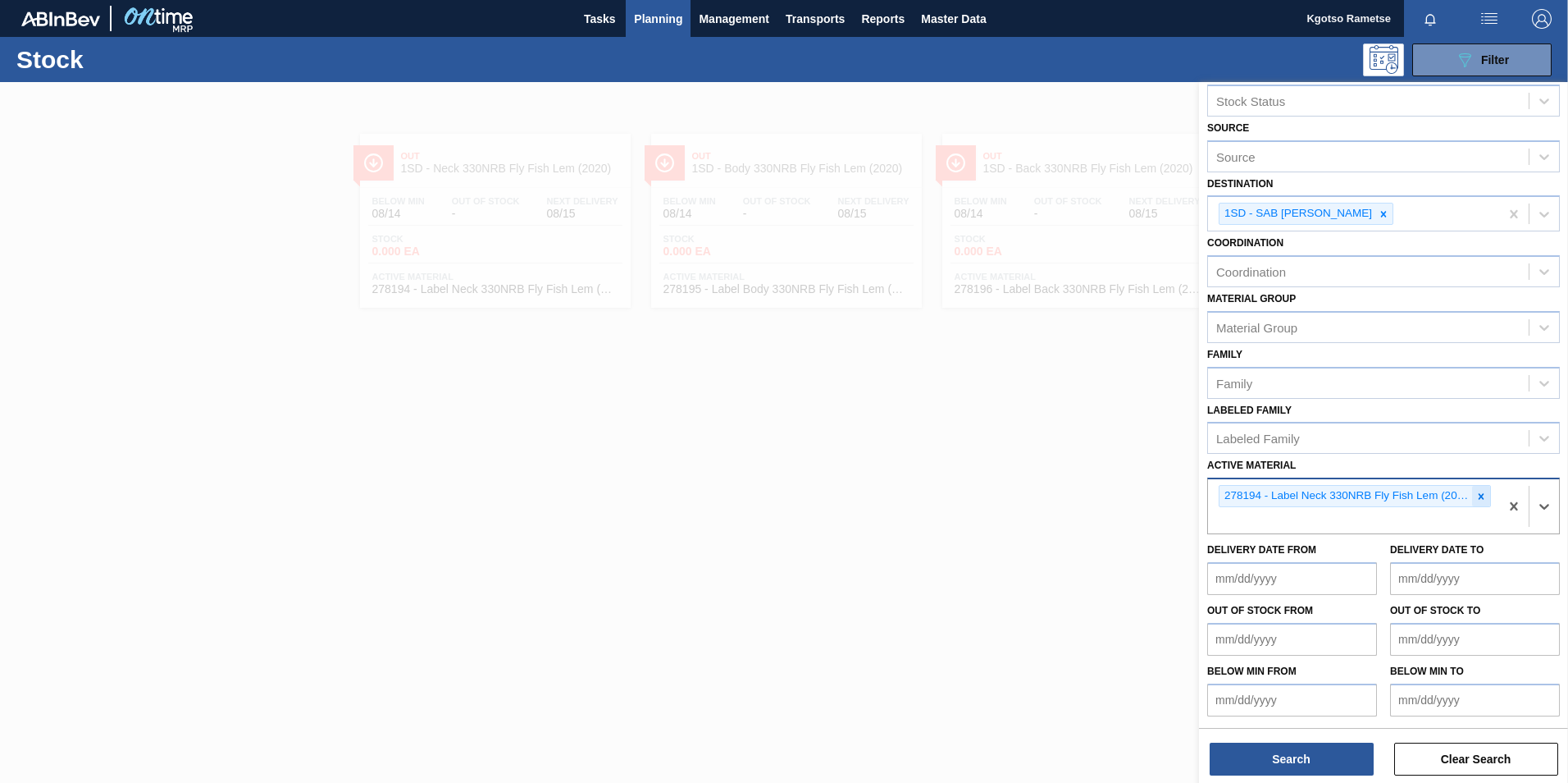
click at [1475, 487] on div at bounding box center [1481, 496] width 18 height 21
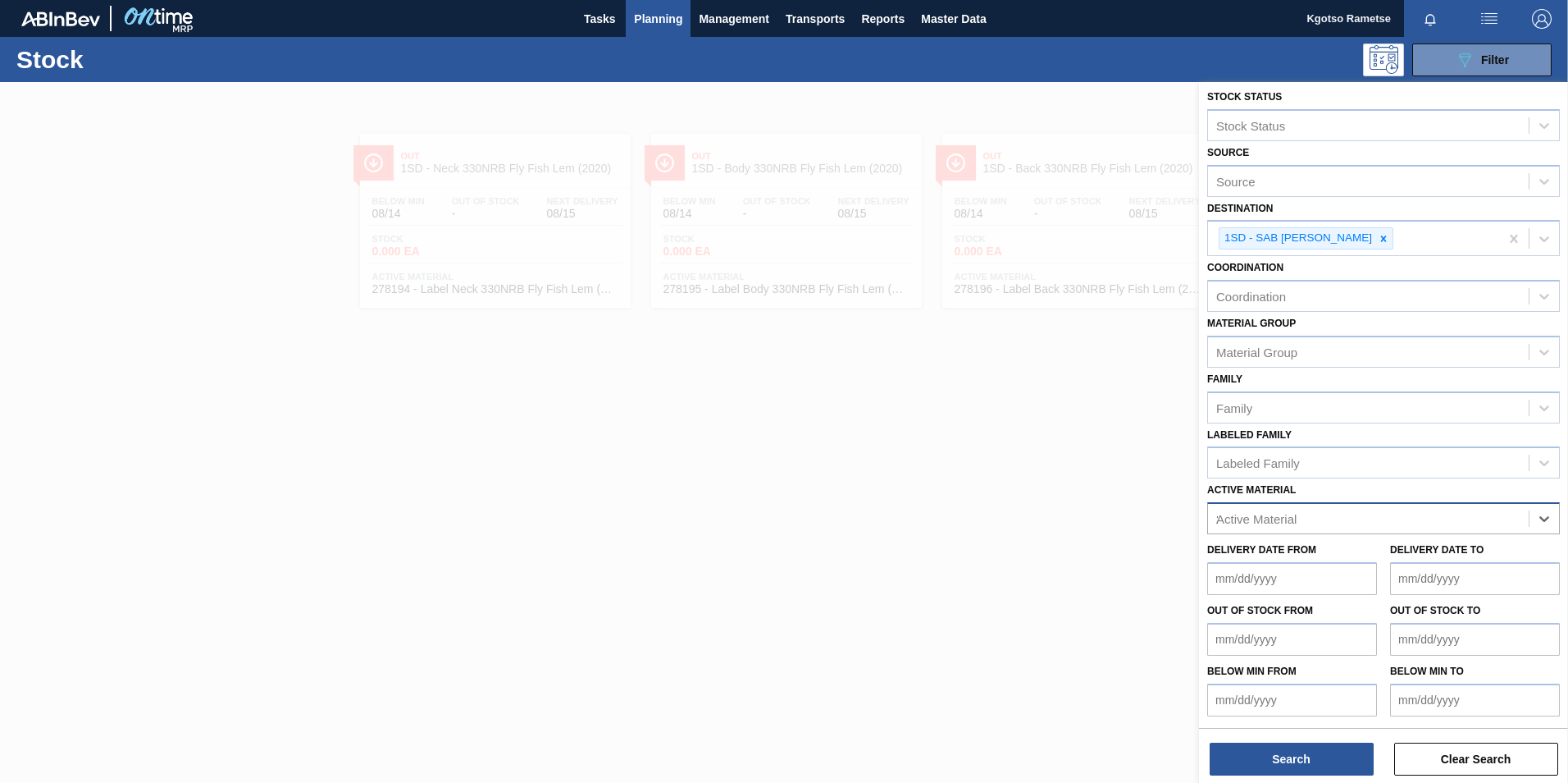
scroll to position [68, 0]
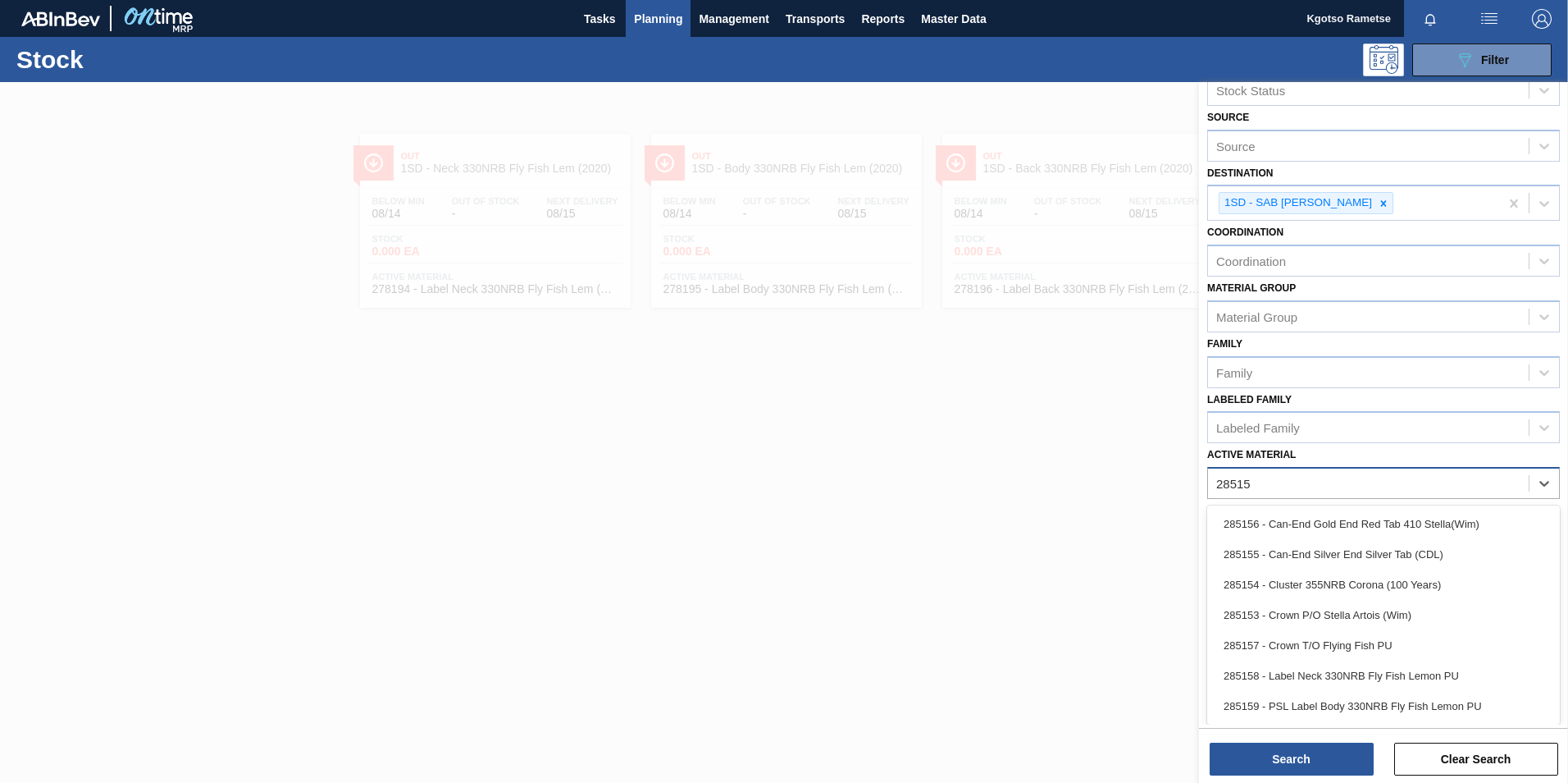
type Material "285159"
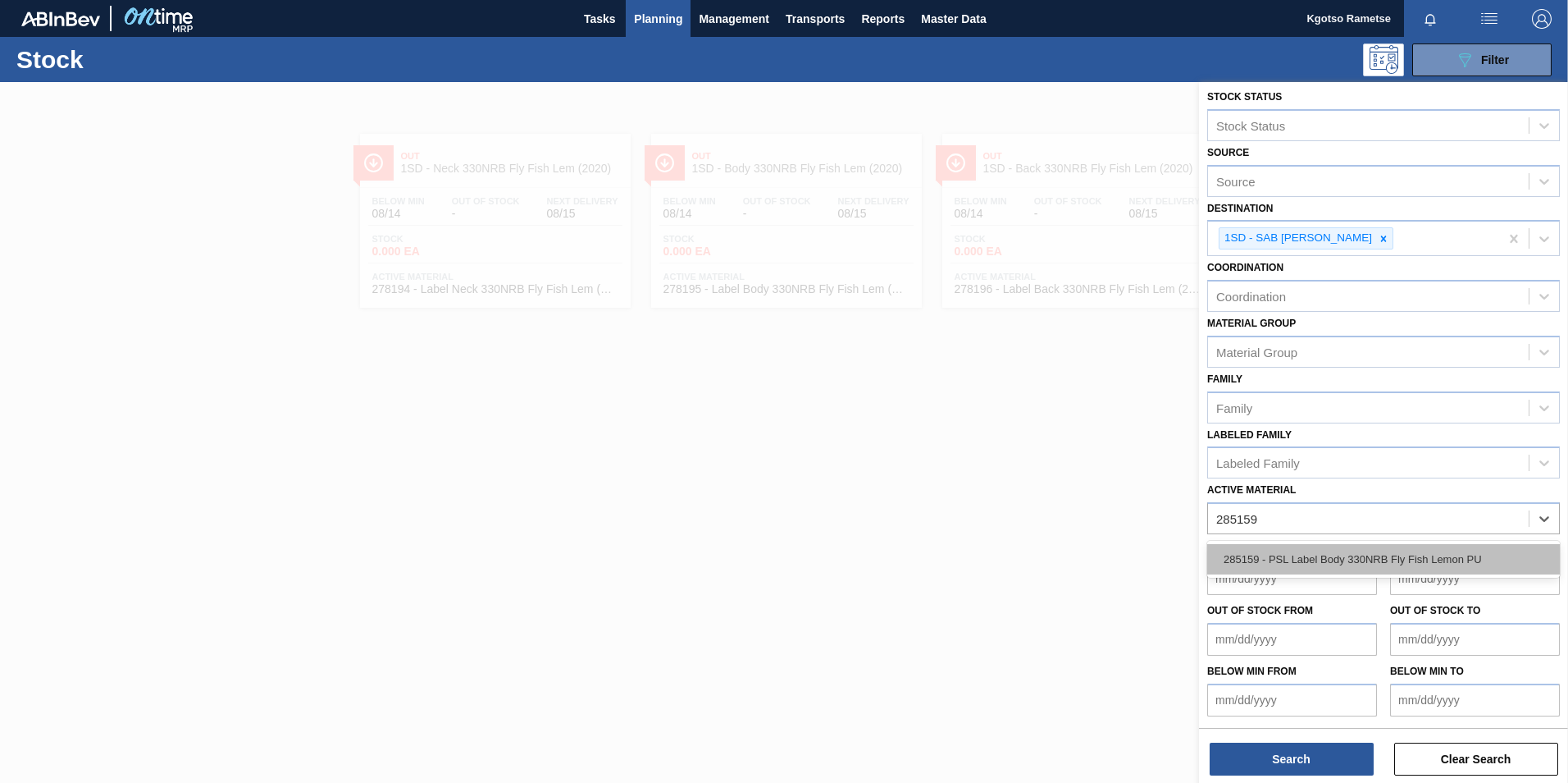
click at [1308, 550] on div "285159 - PSL Label Body 330NRB Fly Fish Lemon PU" at bounding box center [1384, 558] width 353 height 30
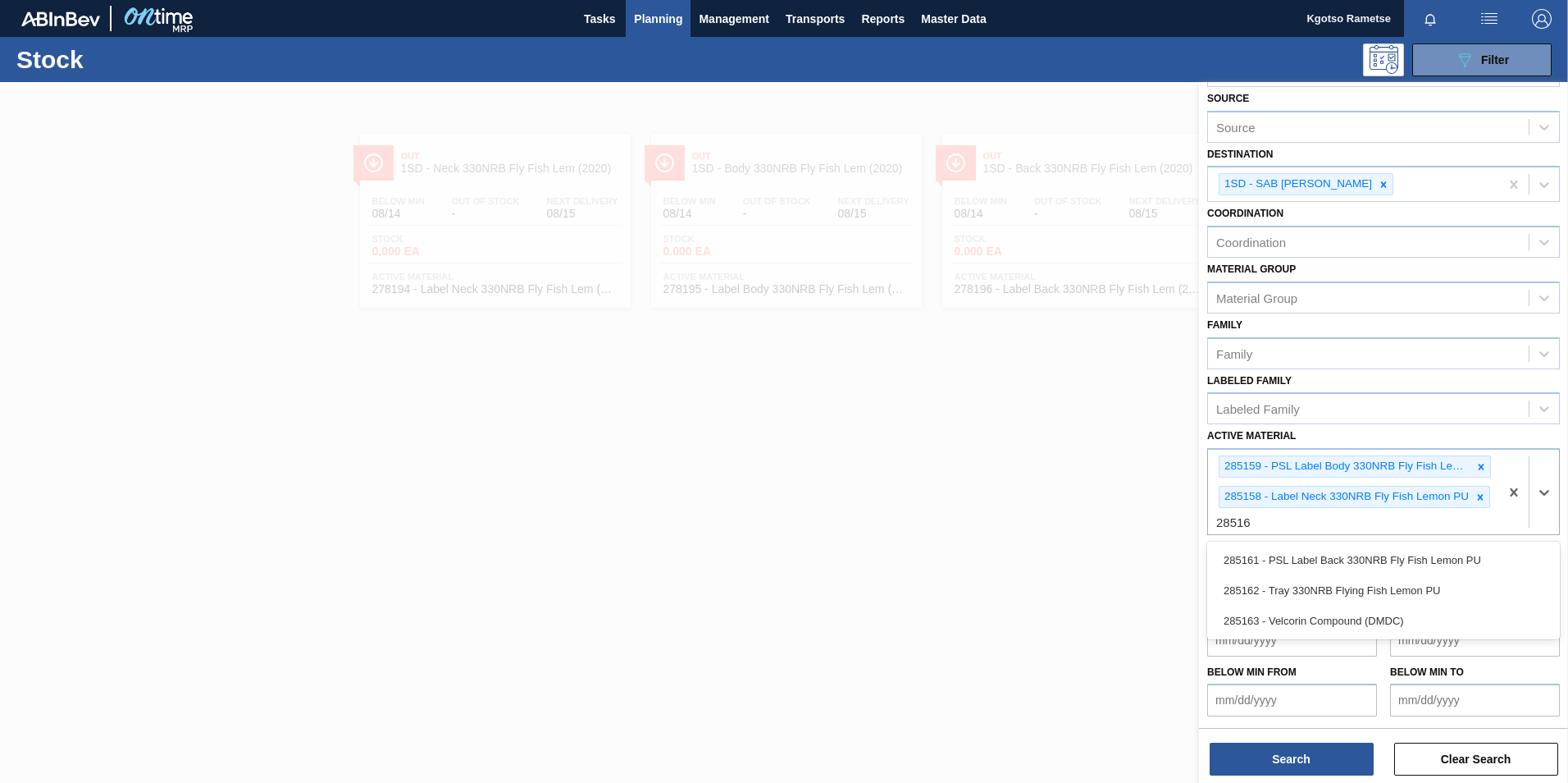
scroll to position [59, 0]
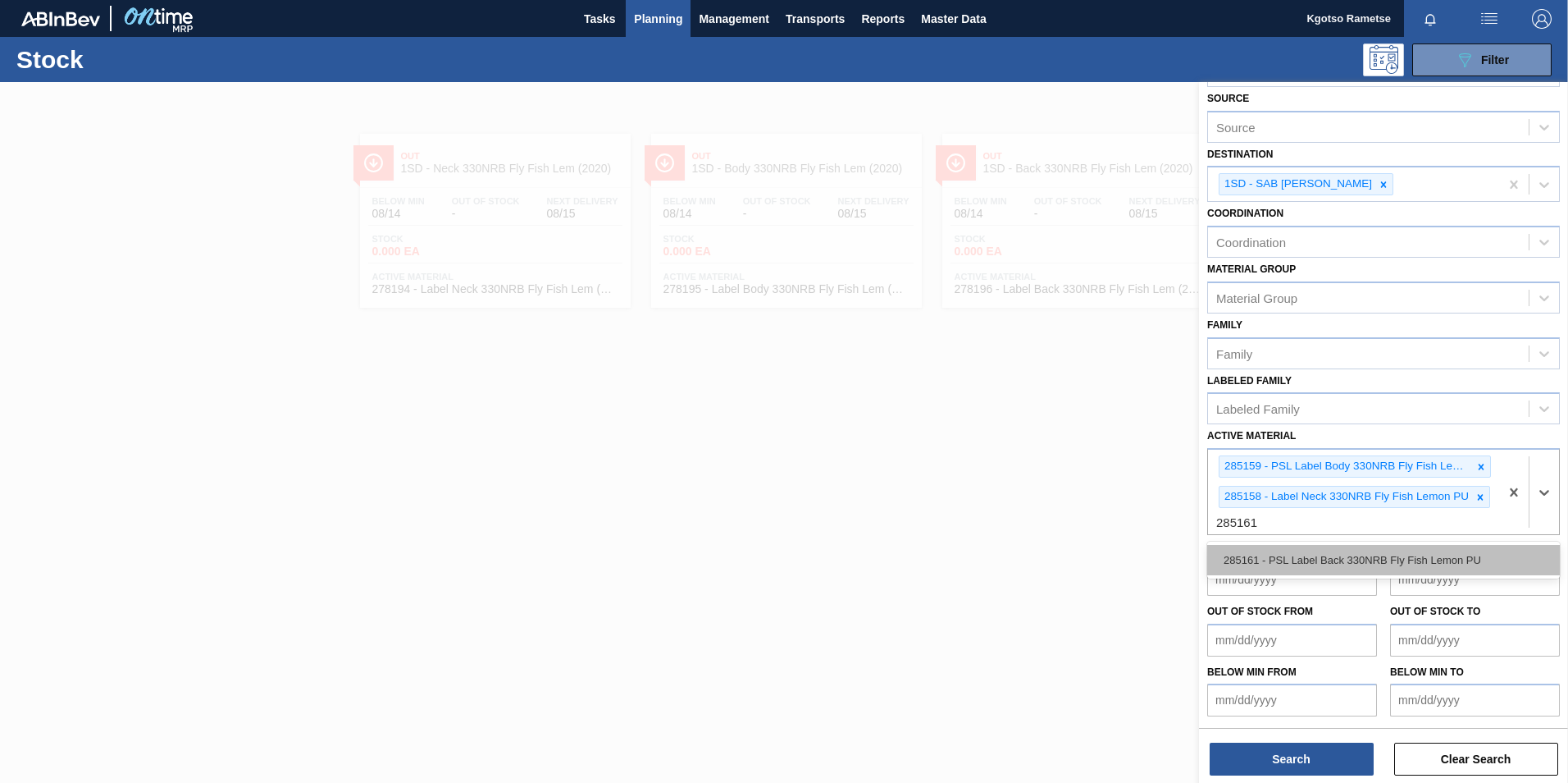
click at [1365, 555] on div "285161 - PSL Label Back 330NRB Fly Fish Lemon PU" at bounding box center [1384, 559] width 353 height 30
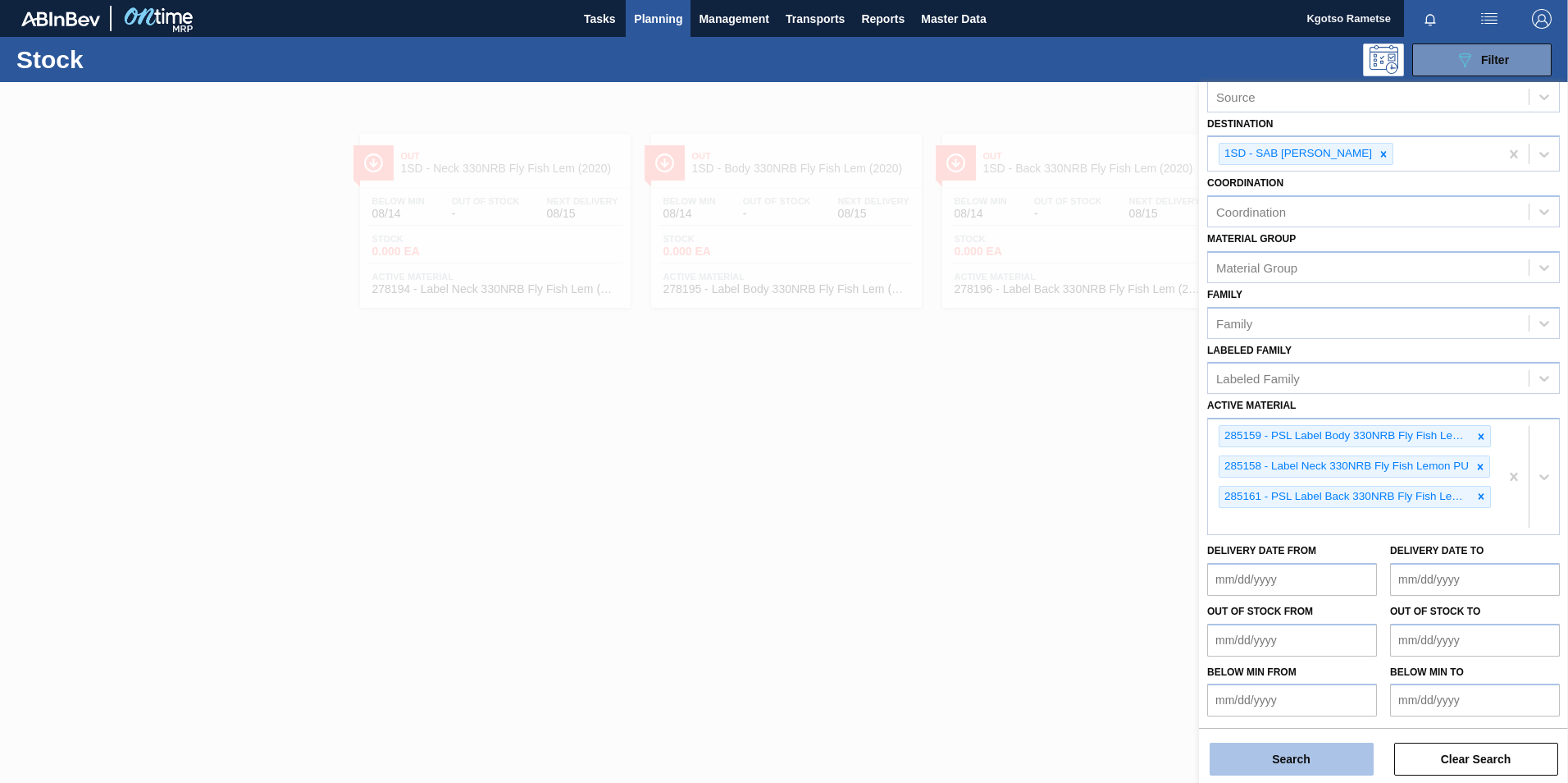
click at [1295, 755] on button "Search" at bounding box center [1291, 758] width 164 height 32
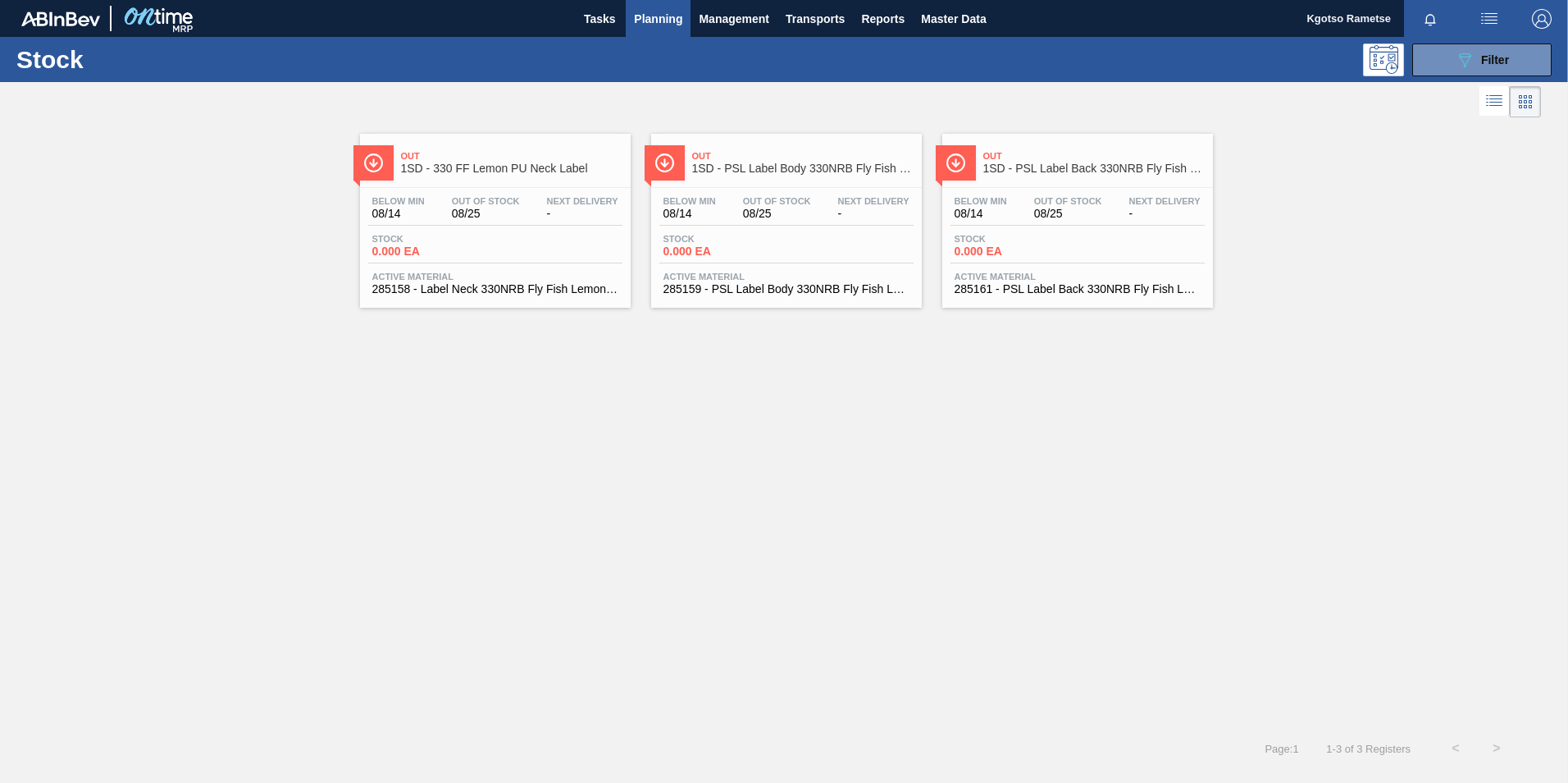
click at [435, 202] on div "Below Min 08/14 Out Of Stock 08/25 Next Delivery -" at bounding box center [495, 211] width 254 height 29
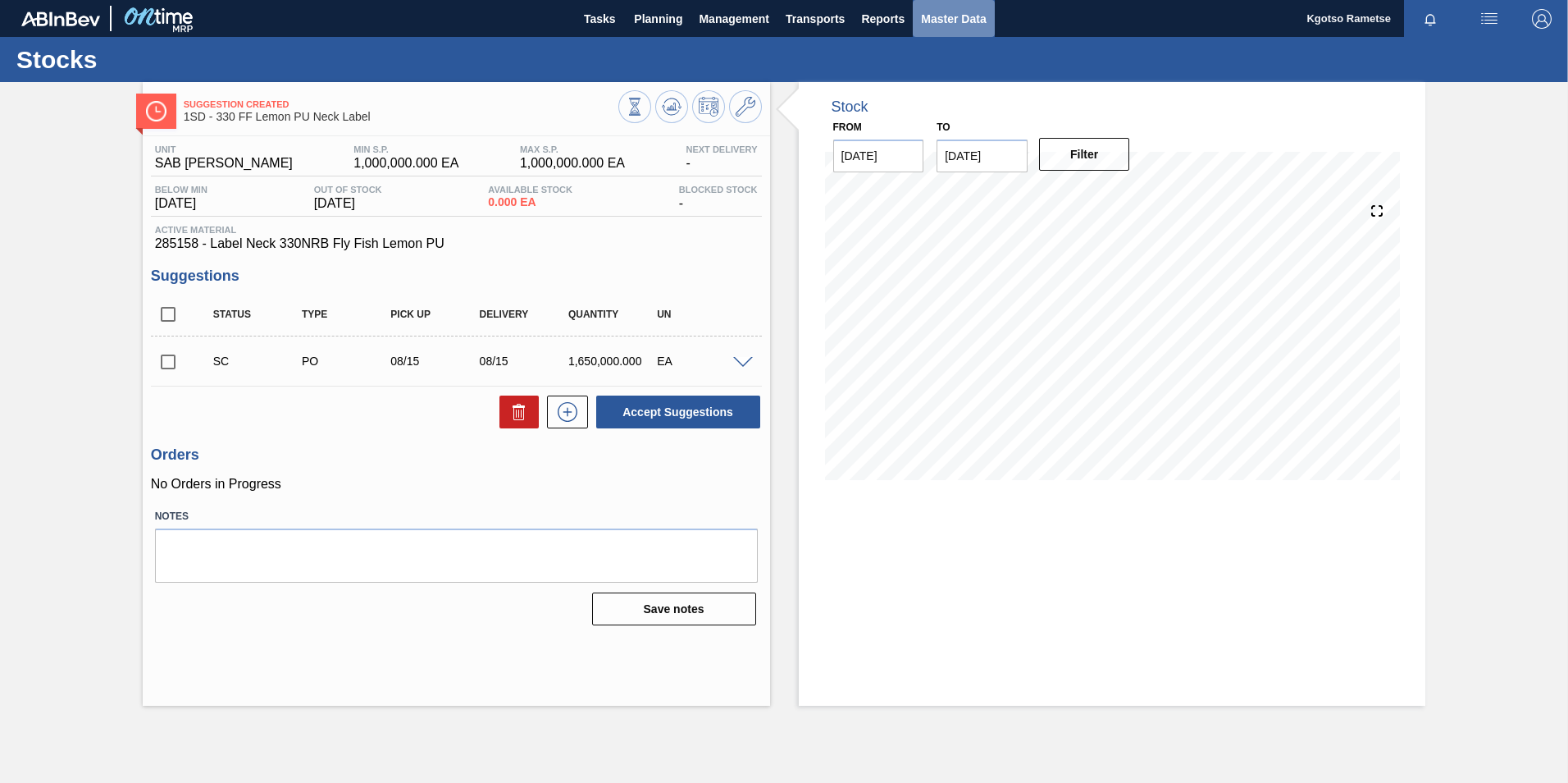
click at [966, 16] on span "Master Data" at bounding box center [953, 19] width 65 height 20
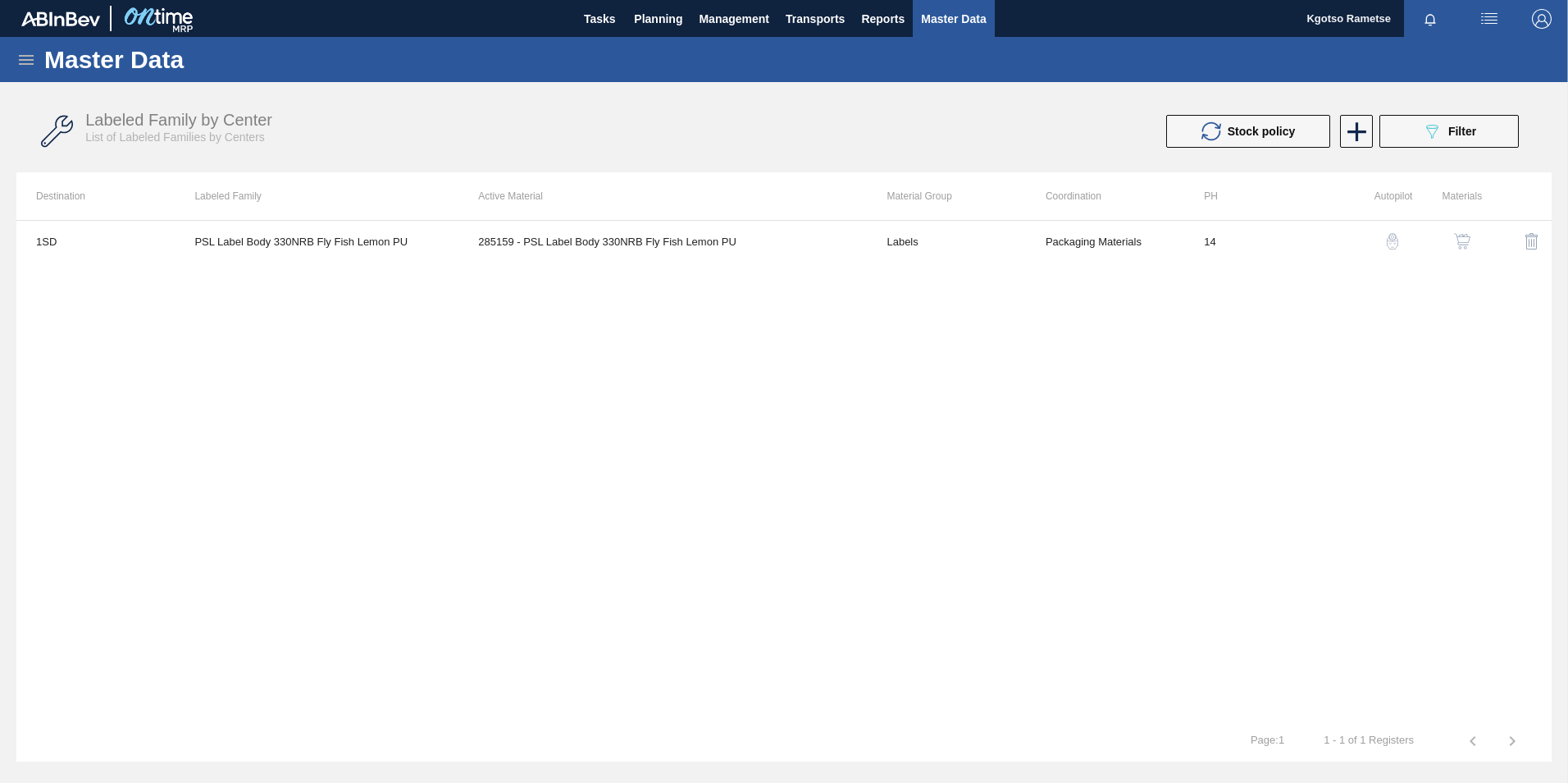
click at [23, 66] on icon at bounding box center [26, 60] width 20 height 20
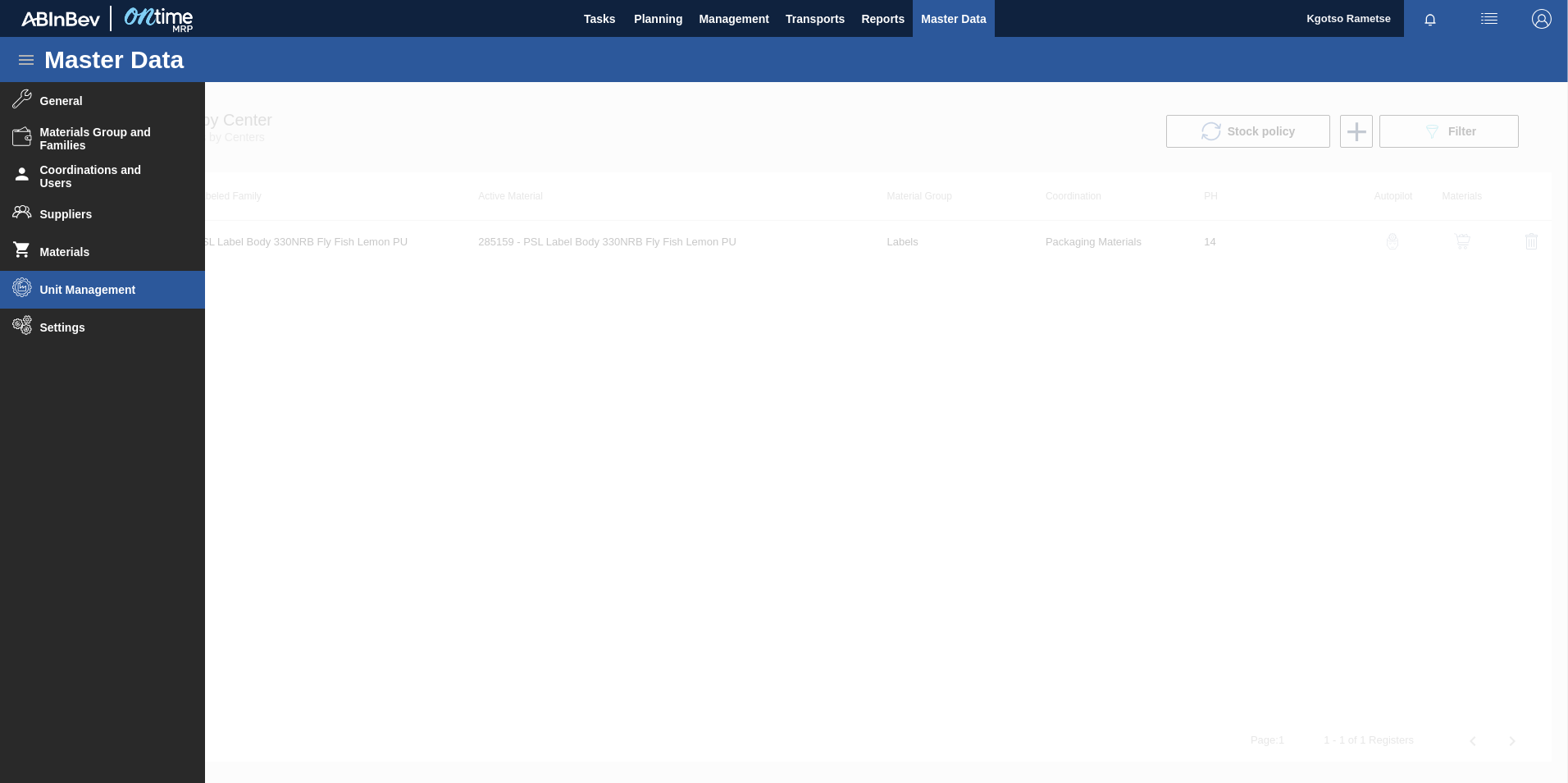
click at [91, 289] on span "Unit Management" at bounding box center [108, 289] width 135 height 13
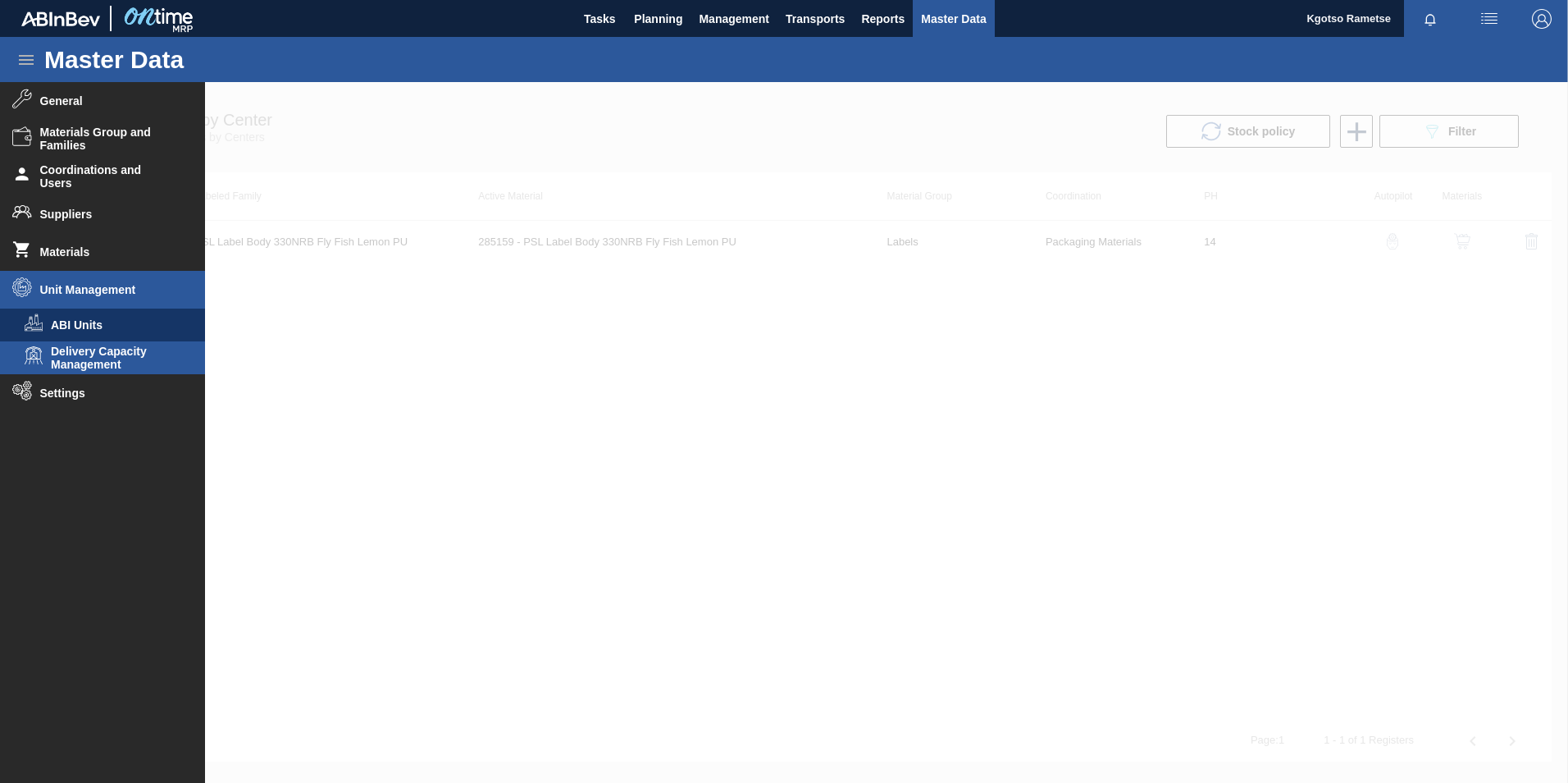
click at [105, 361] on span "Delivery Capacity Management" at bounding box center [114, 357] width 126 height 26
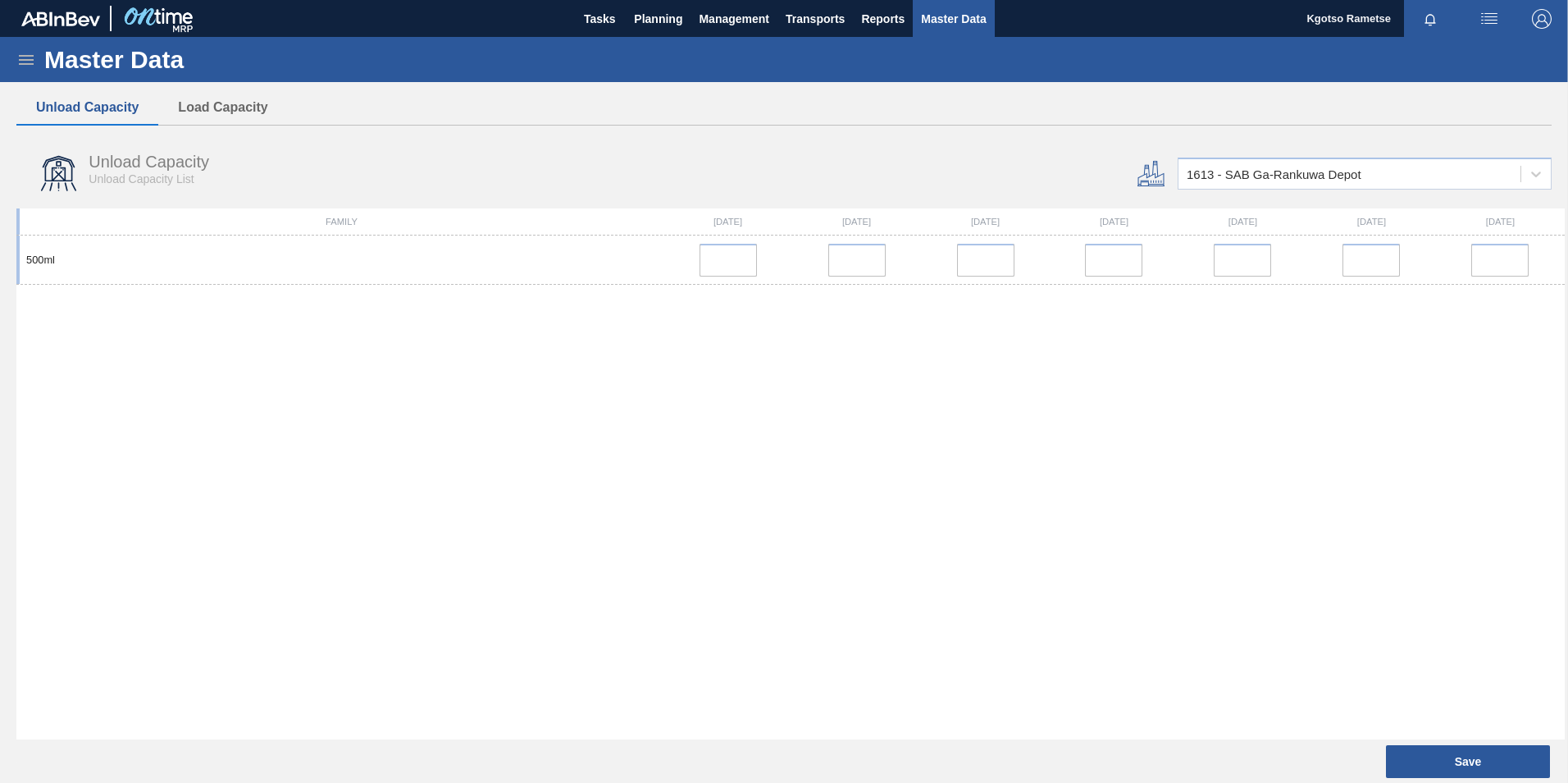
click at [237, 108] on button "Load Capacity" at bounding box center [222, 107] width 128 height 34
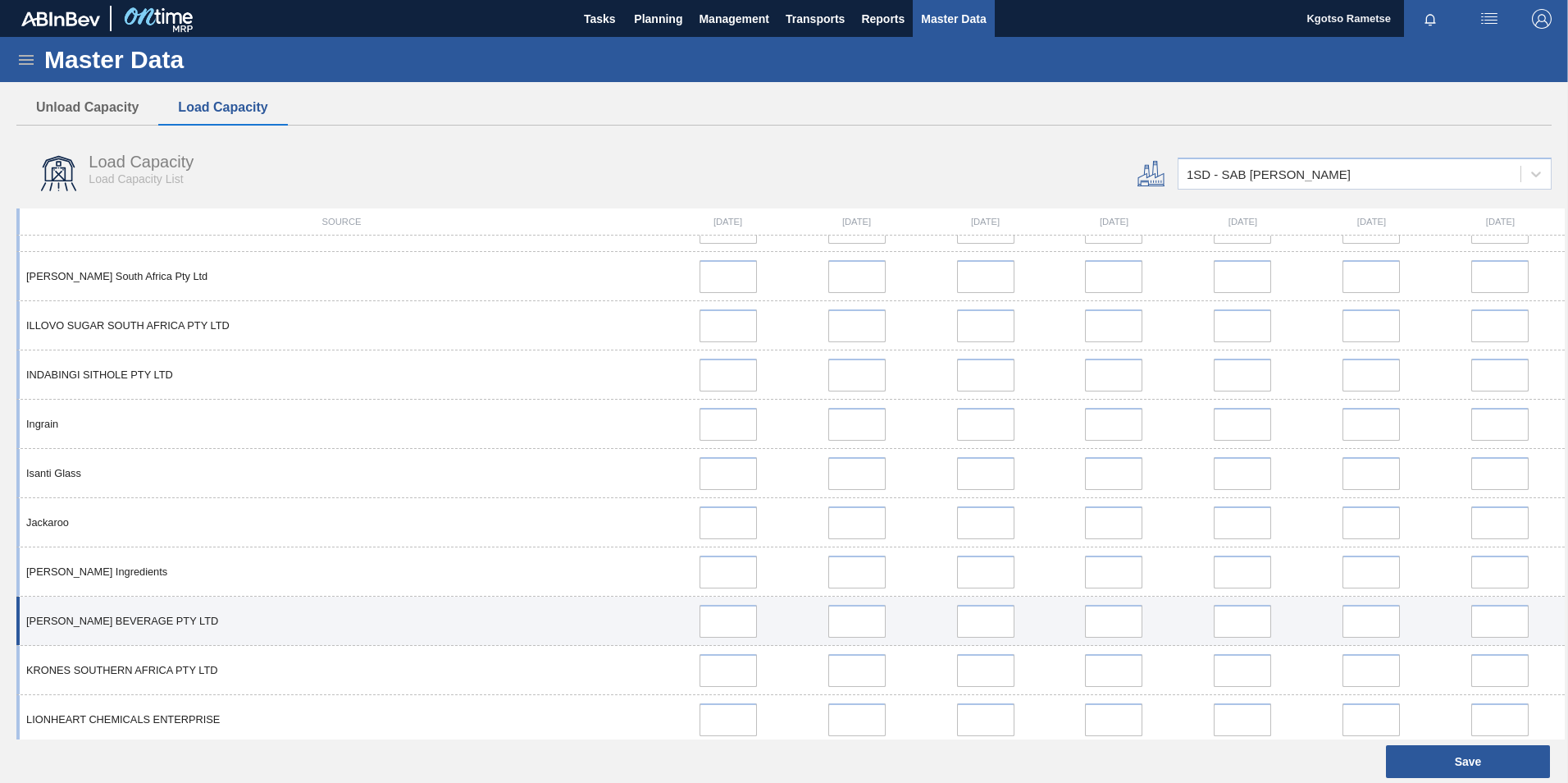
scroll to position [410, 0]
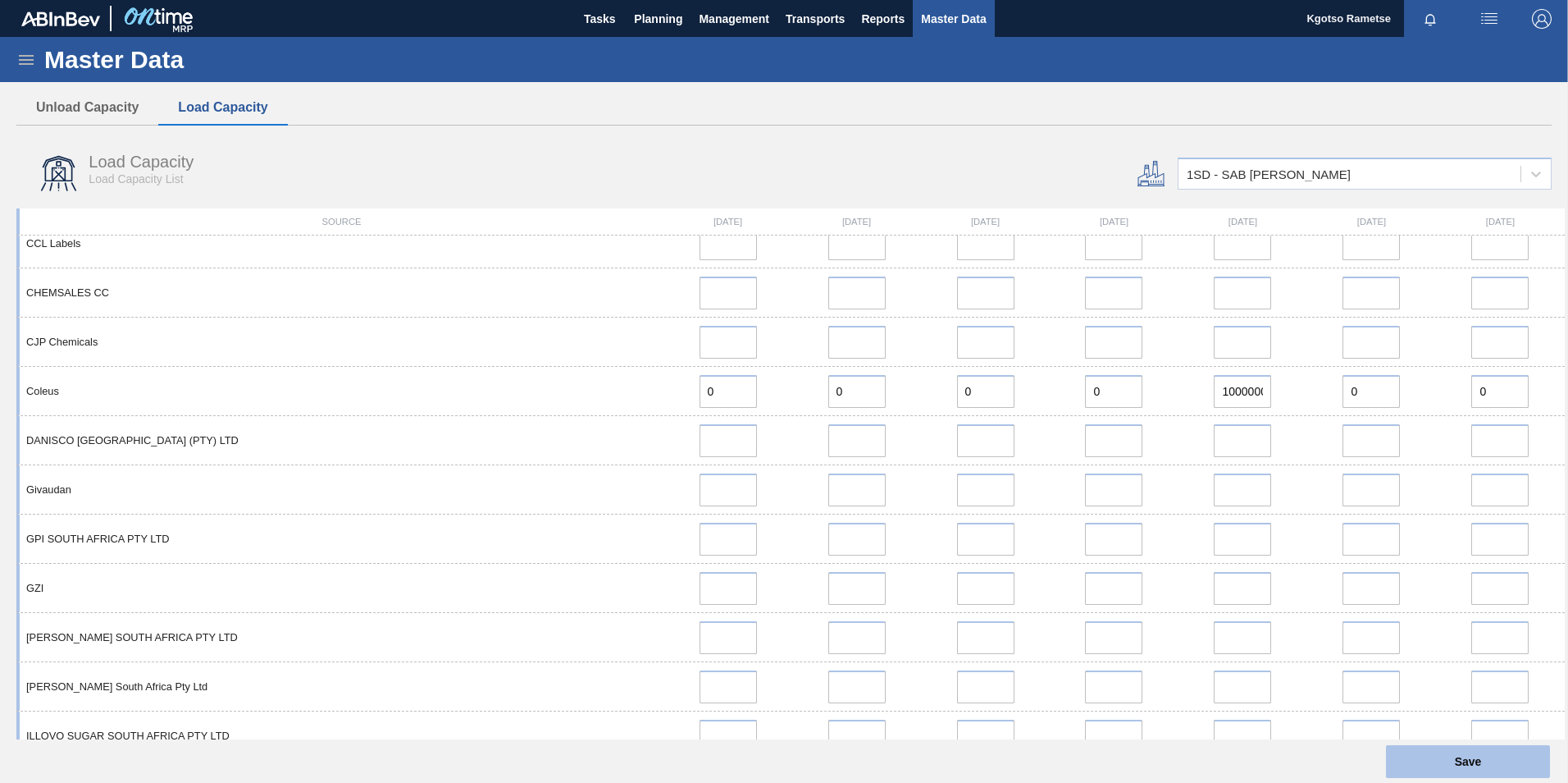
click at [1466, 767] on button "Save" at bounding box center [1467, 760] width 164 height 32
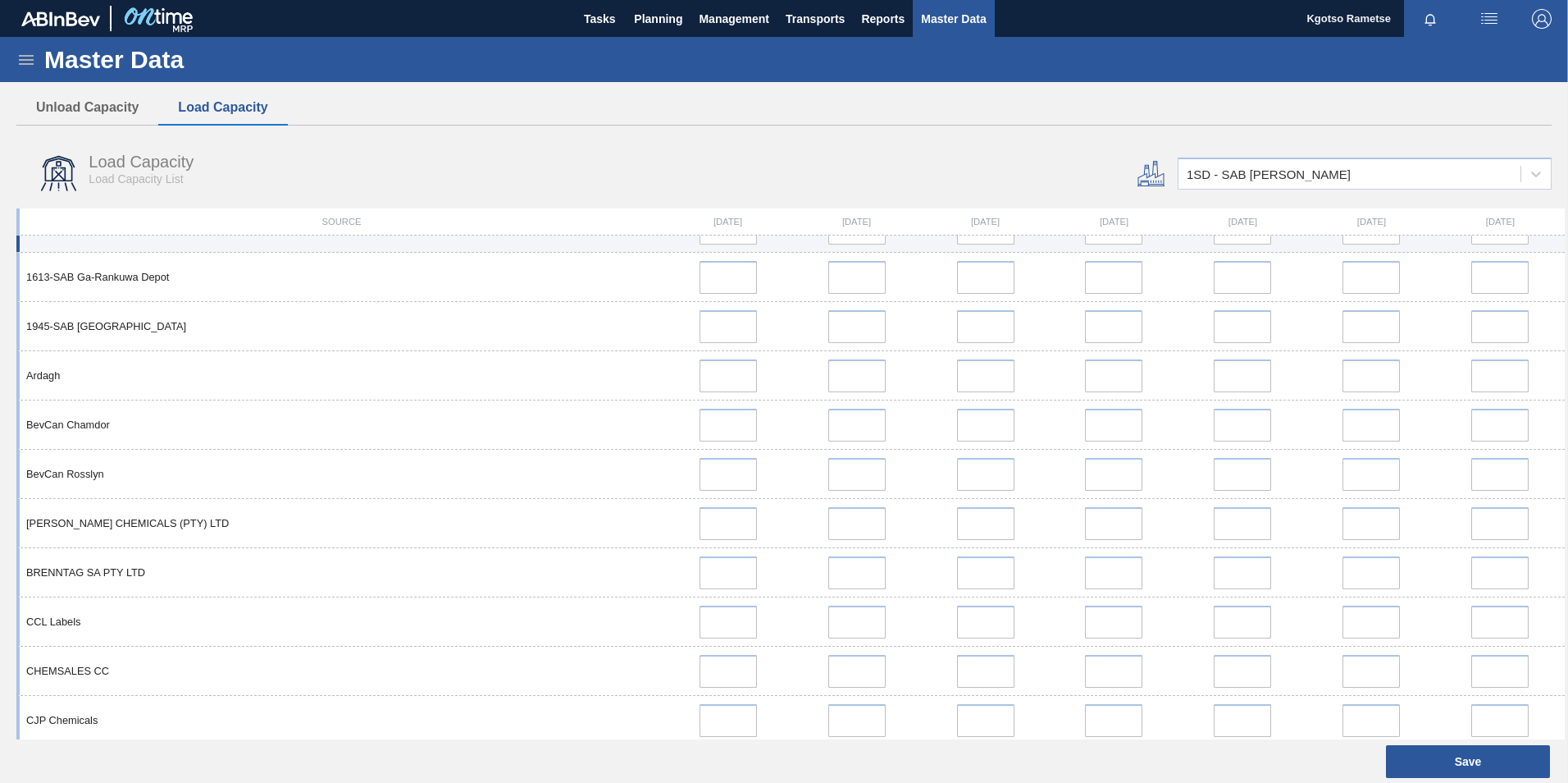
scroll to position [0, 0]
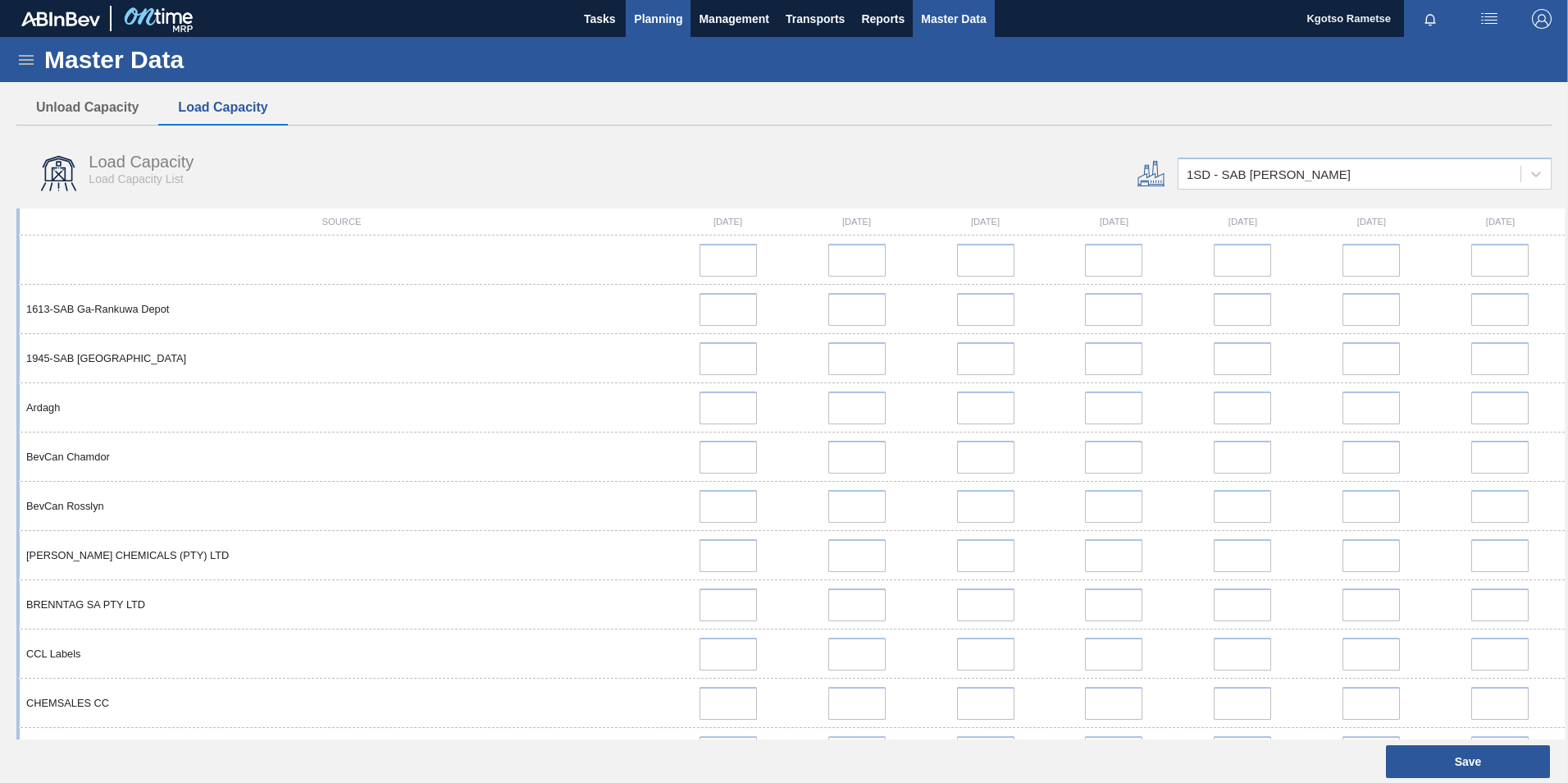
click at [644, 27] on span "Planning" at bounding box center [657, 19] width 48 height 20
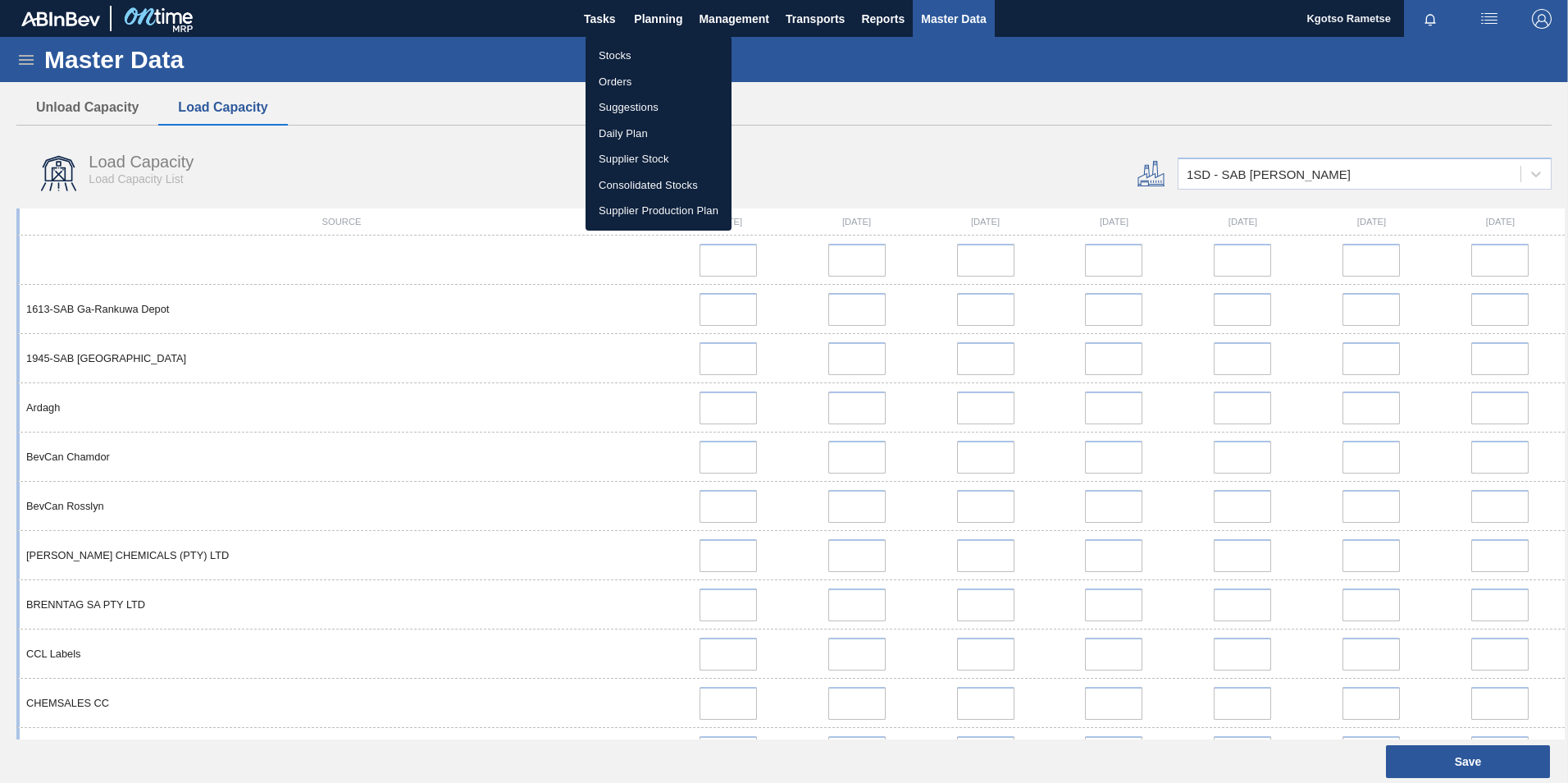
click at [645, 57] on li "Stocks" at bounding box center [658, 55] width 146 height 26
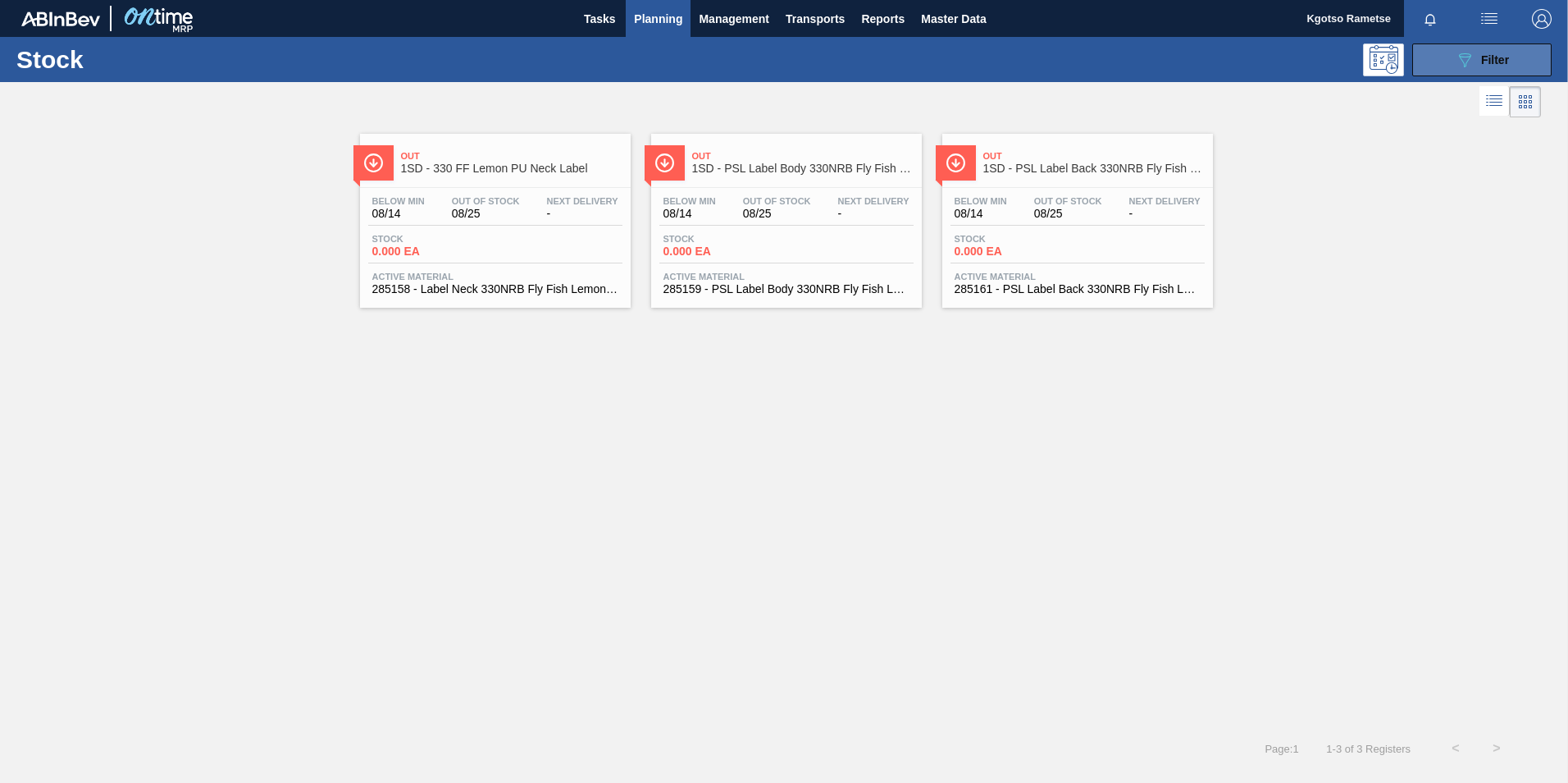
click at [1467, 69] on icon "089F7B8B-B2A5-4AFE-B5C0-19BA573D28AC" at bounding box center [1465, 60] width 20 height 20
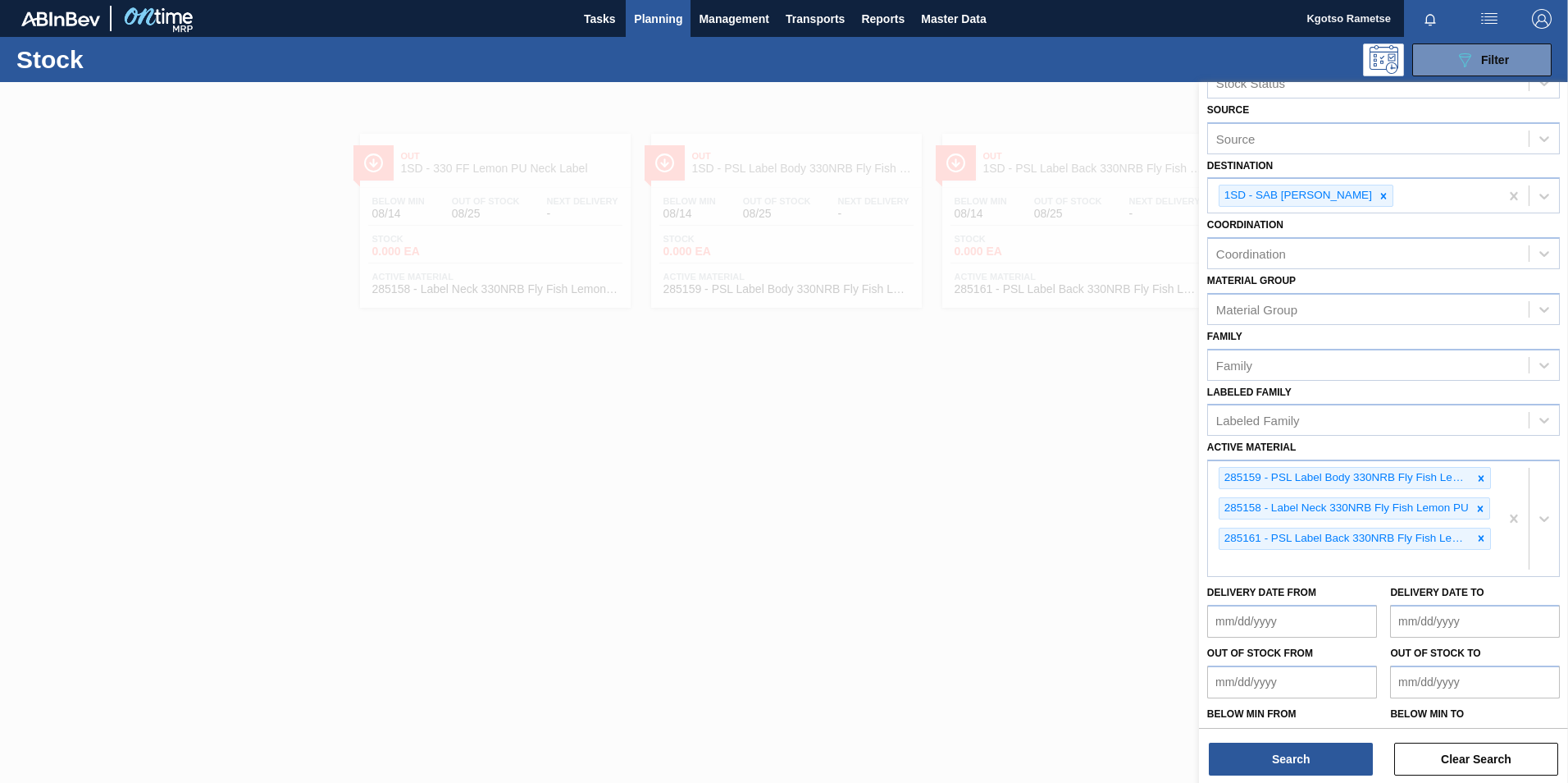
scroll to position [89, 0]
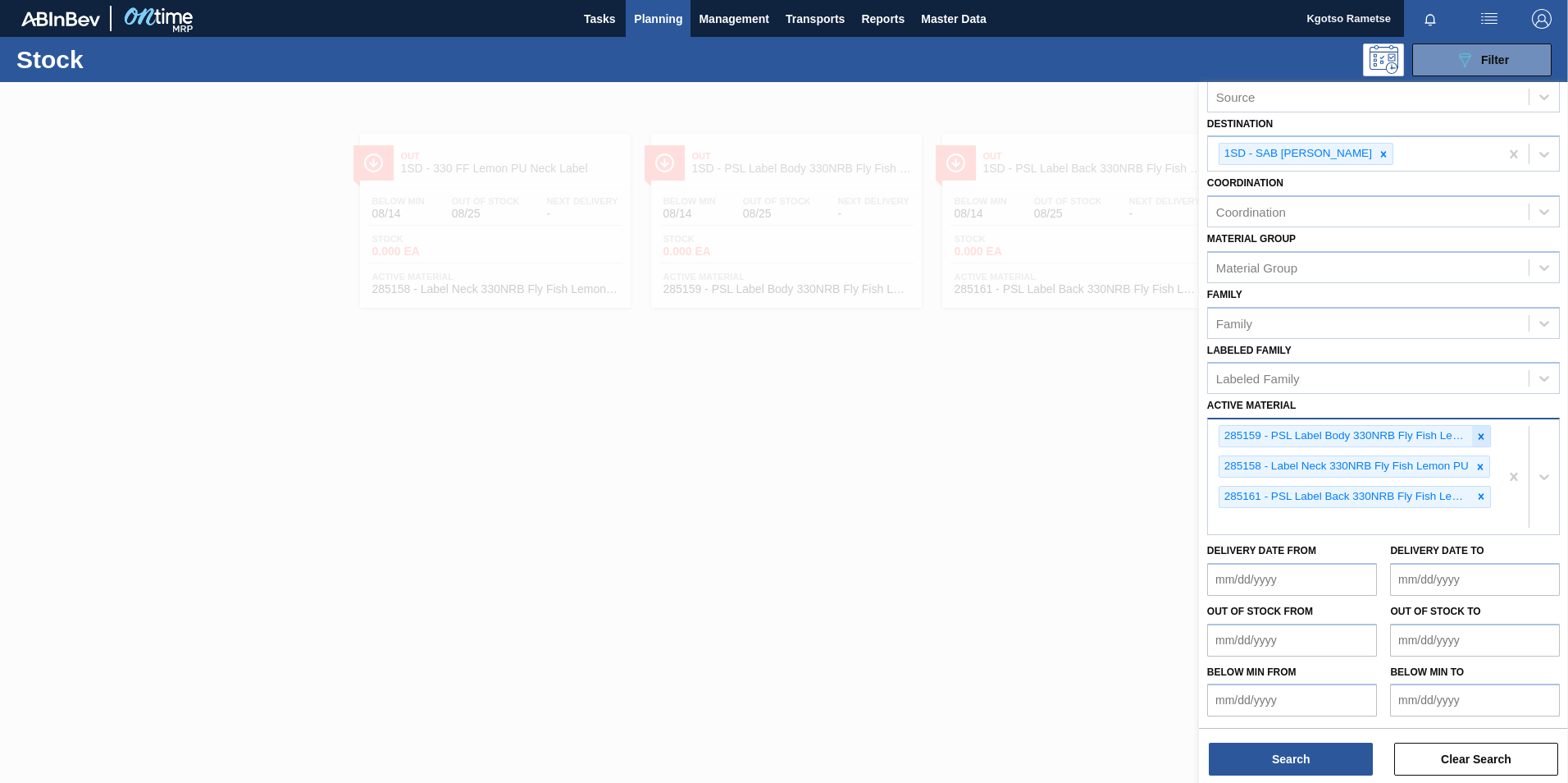
click at [1476, 439] on icon at bounding box center [1482, 437] width 12 height 12
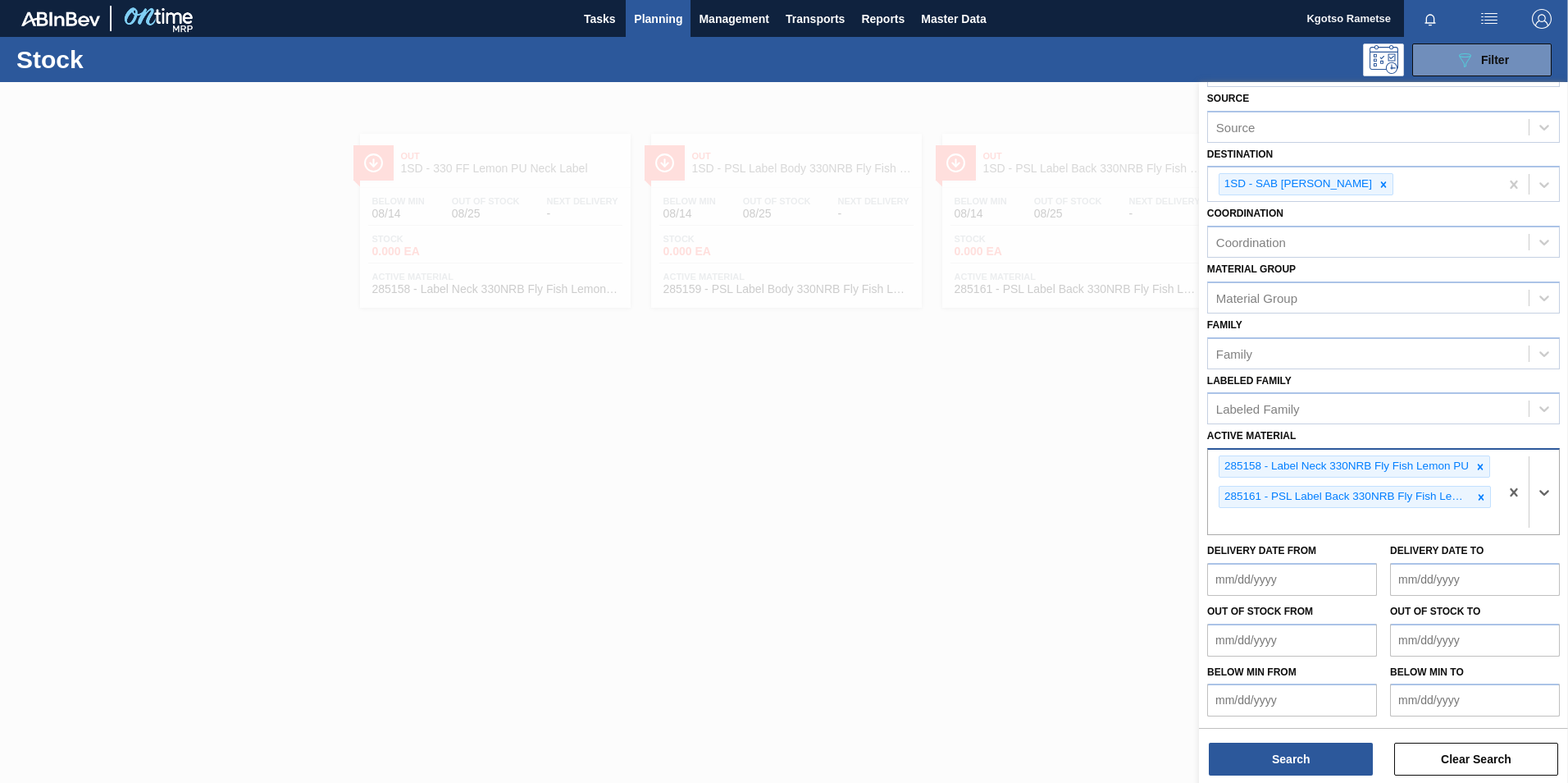
click at [1476, 448] on div "285158 - Label Neck 330NRB Fly Fish Lemon PU 285161 - PSL Label Back 330NRB Fly…" at bounding box center [1384, 492] width 353 height 87
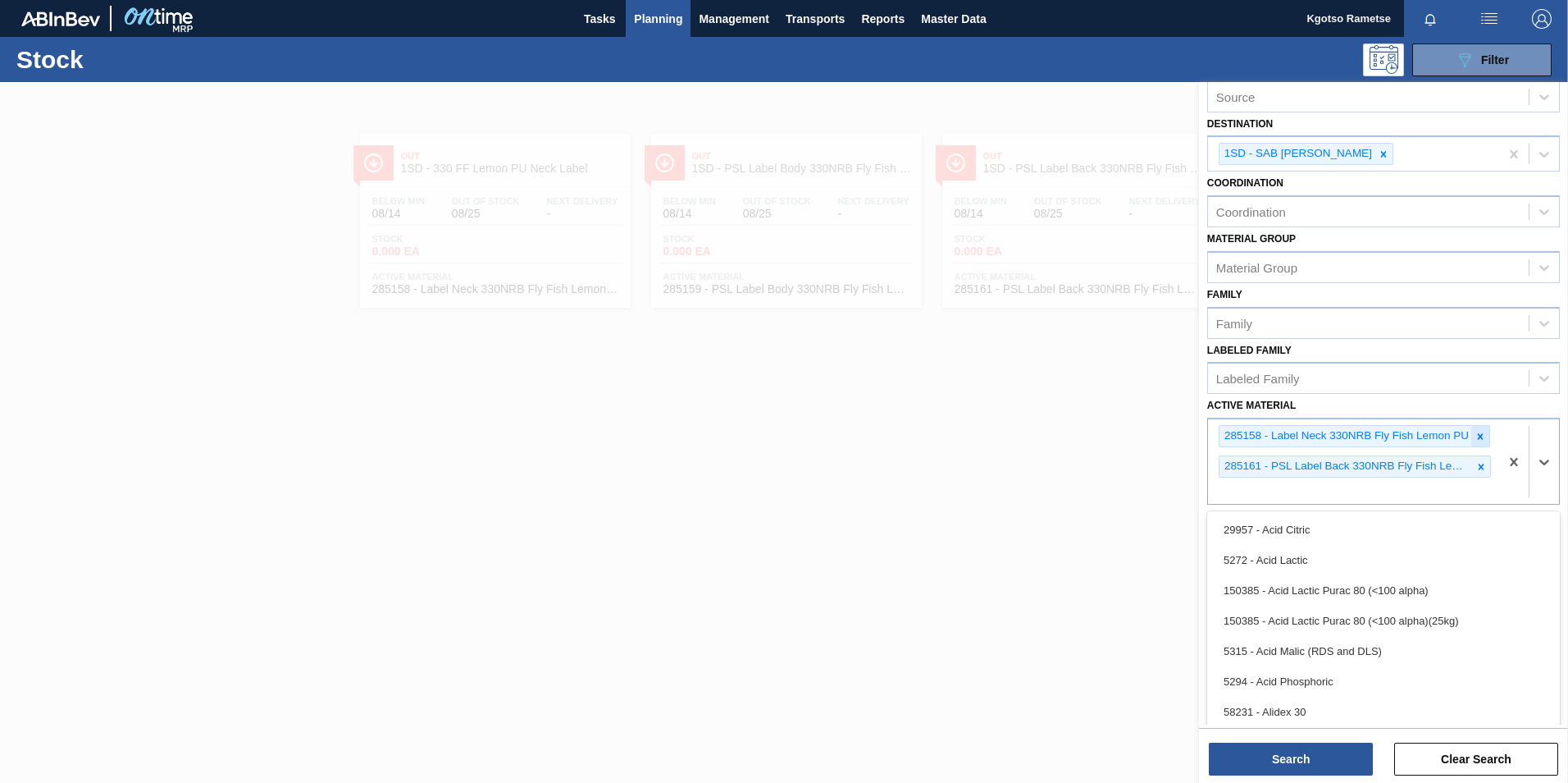
click at [1476, 443] on div at bounding box center [1480, 436] width 18 height 21
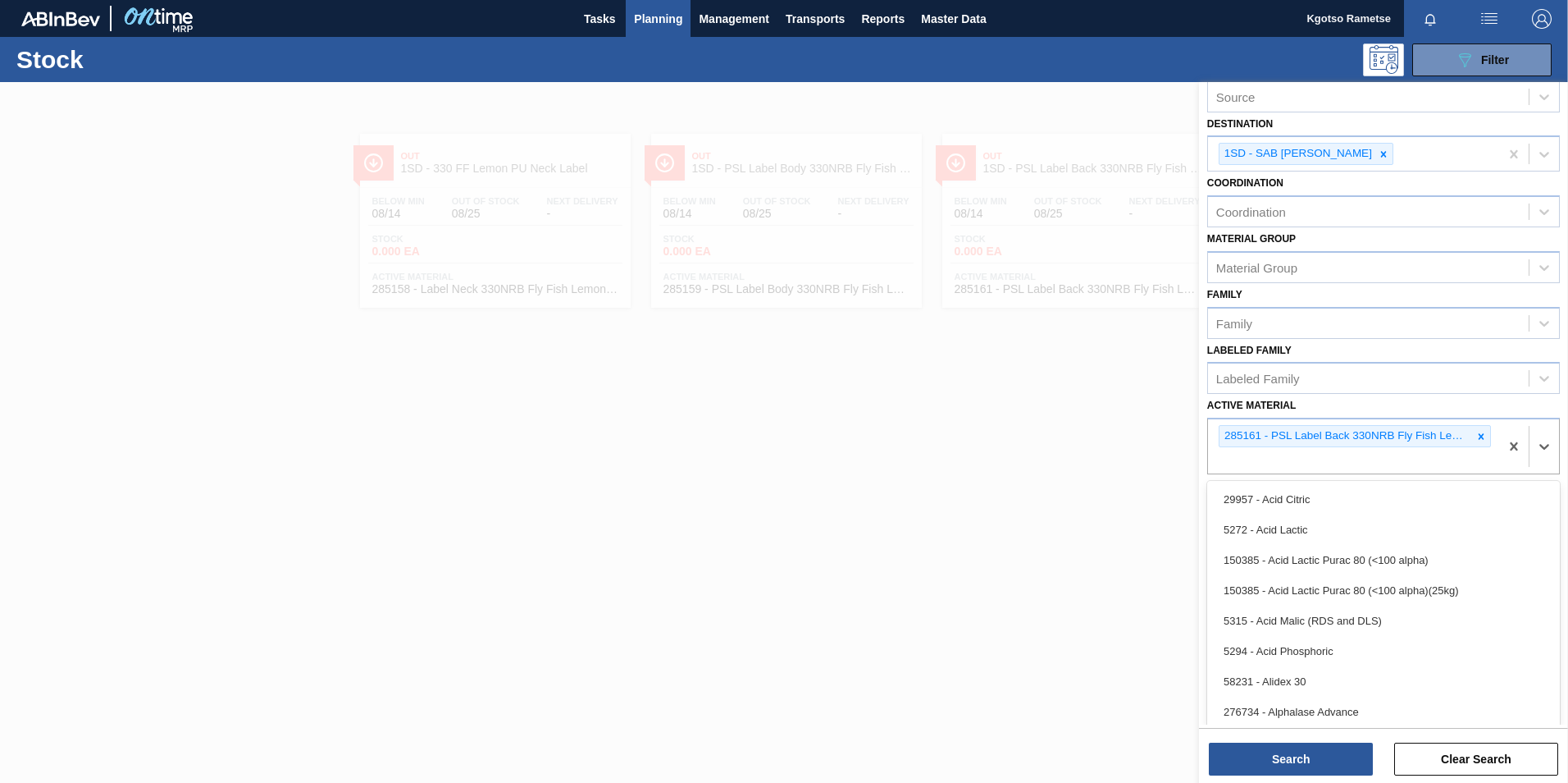
click at [1477, 443] on div at bounding box center [1481, 436] width 18 height 21
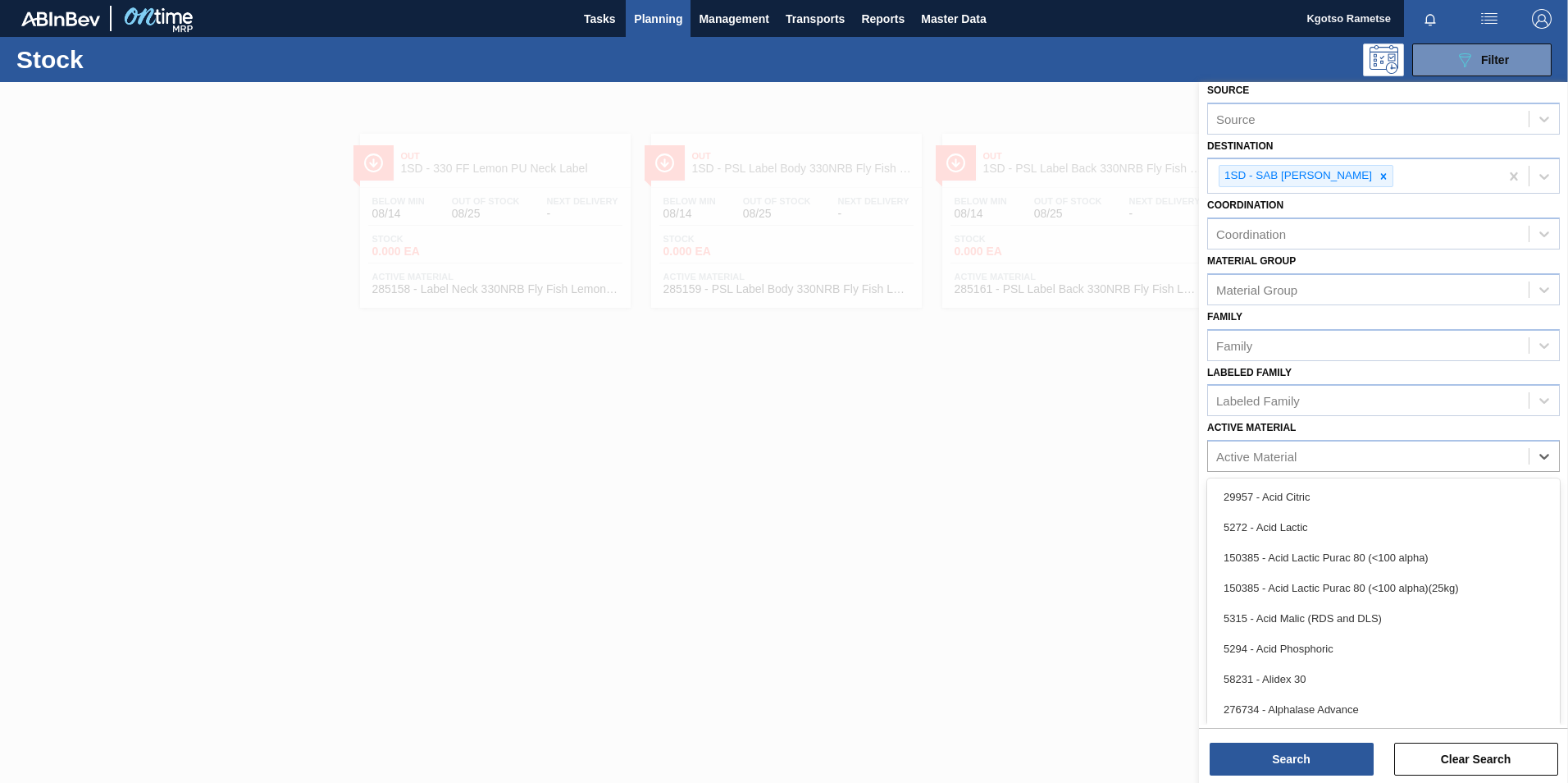
click at [1293, 465] on div "Stock Status Stock Status Source Source Destination 1SD - SAB Rosslyn Brewery C…" at bounding box center [1384, 339] width 369 height 648
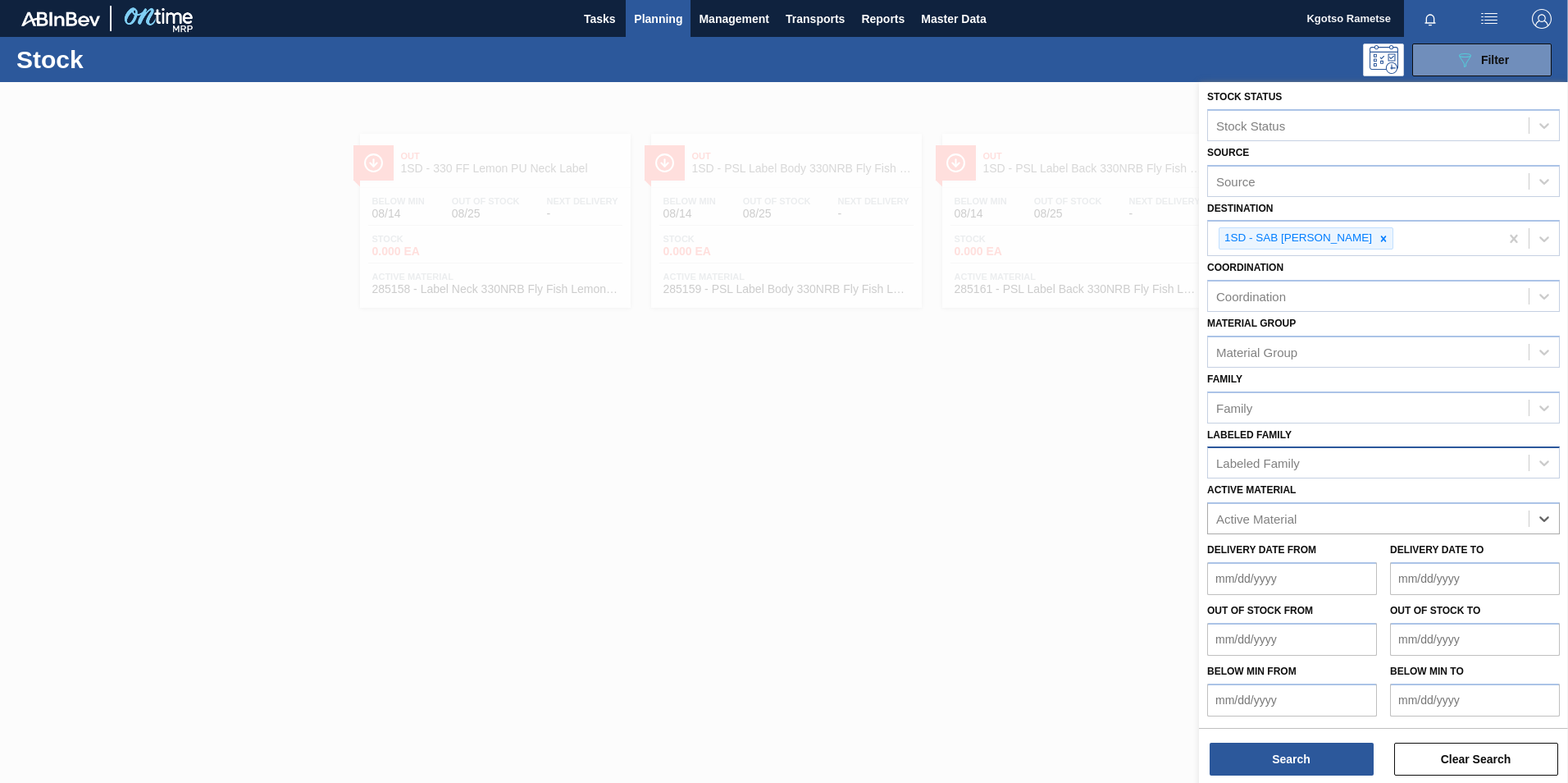
paste Material "282232"
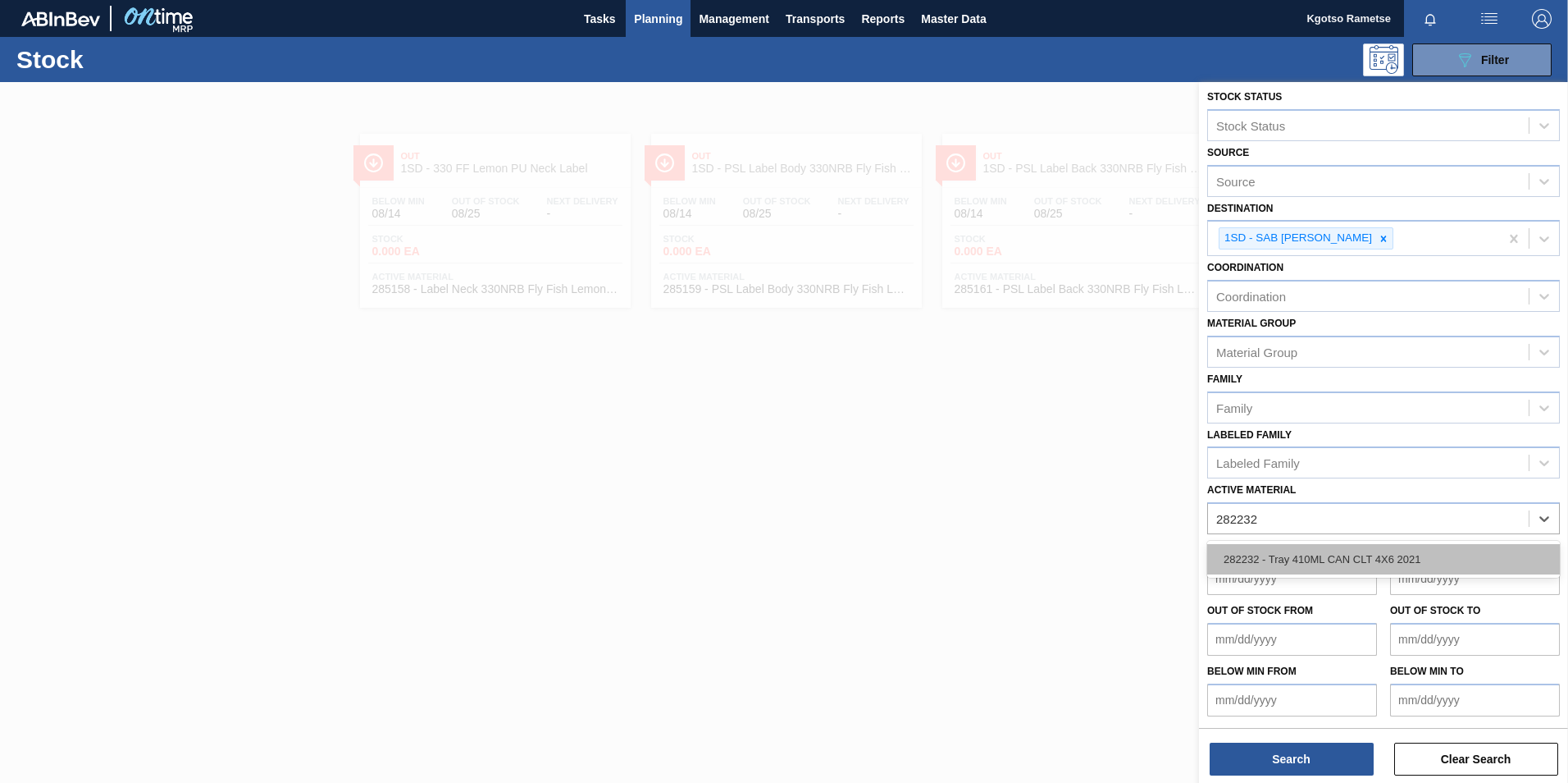
click at [1290, 549] on div "282232 - Tray 410ML CAN CLT 4X6 2021" at bounding box center [1384, 558] width 353 height 30
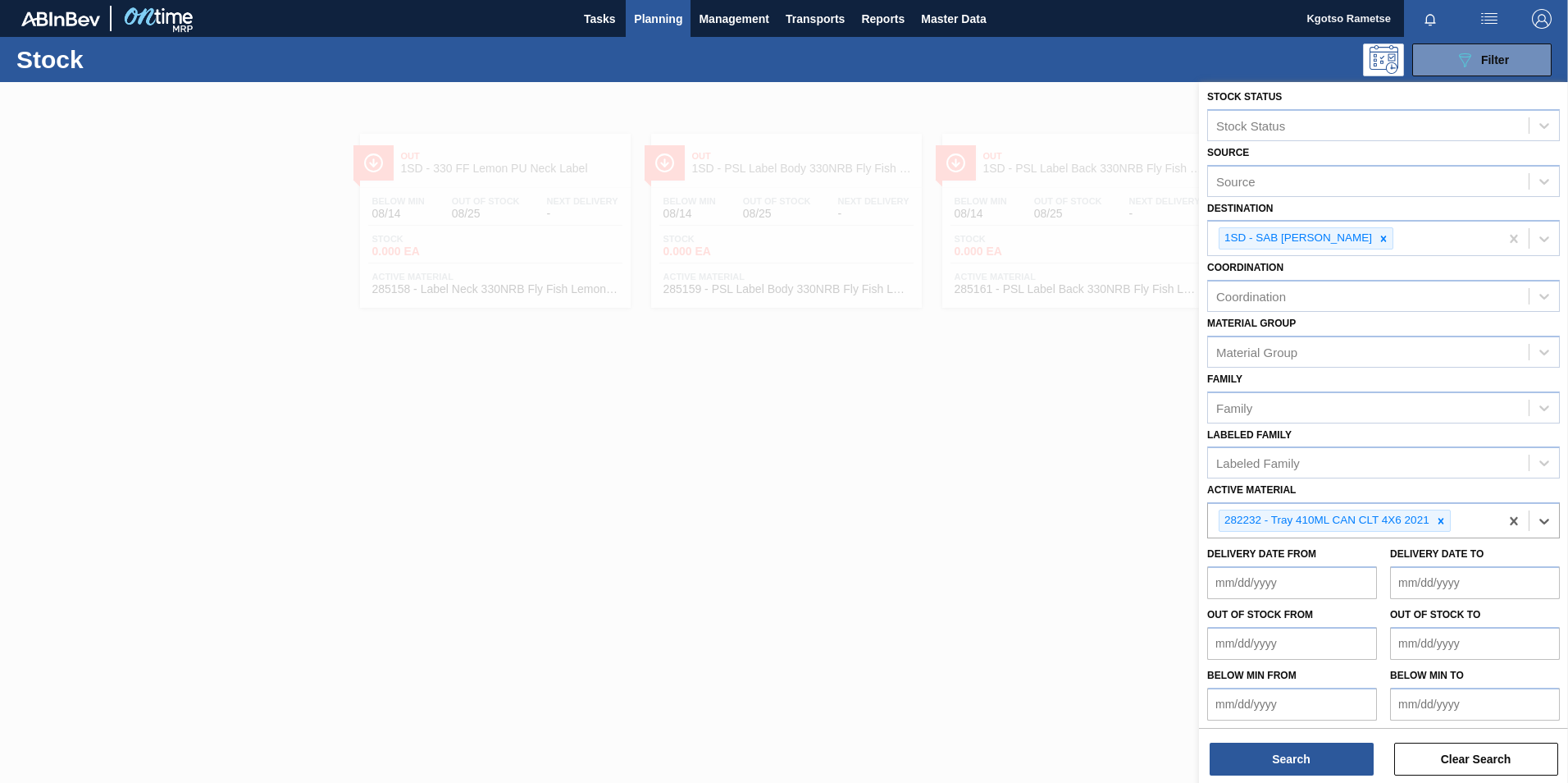
scroll to position [9, 0]
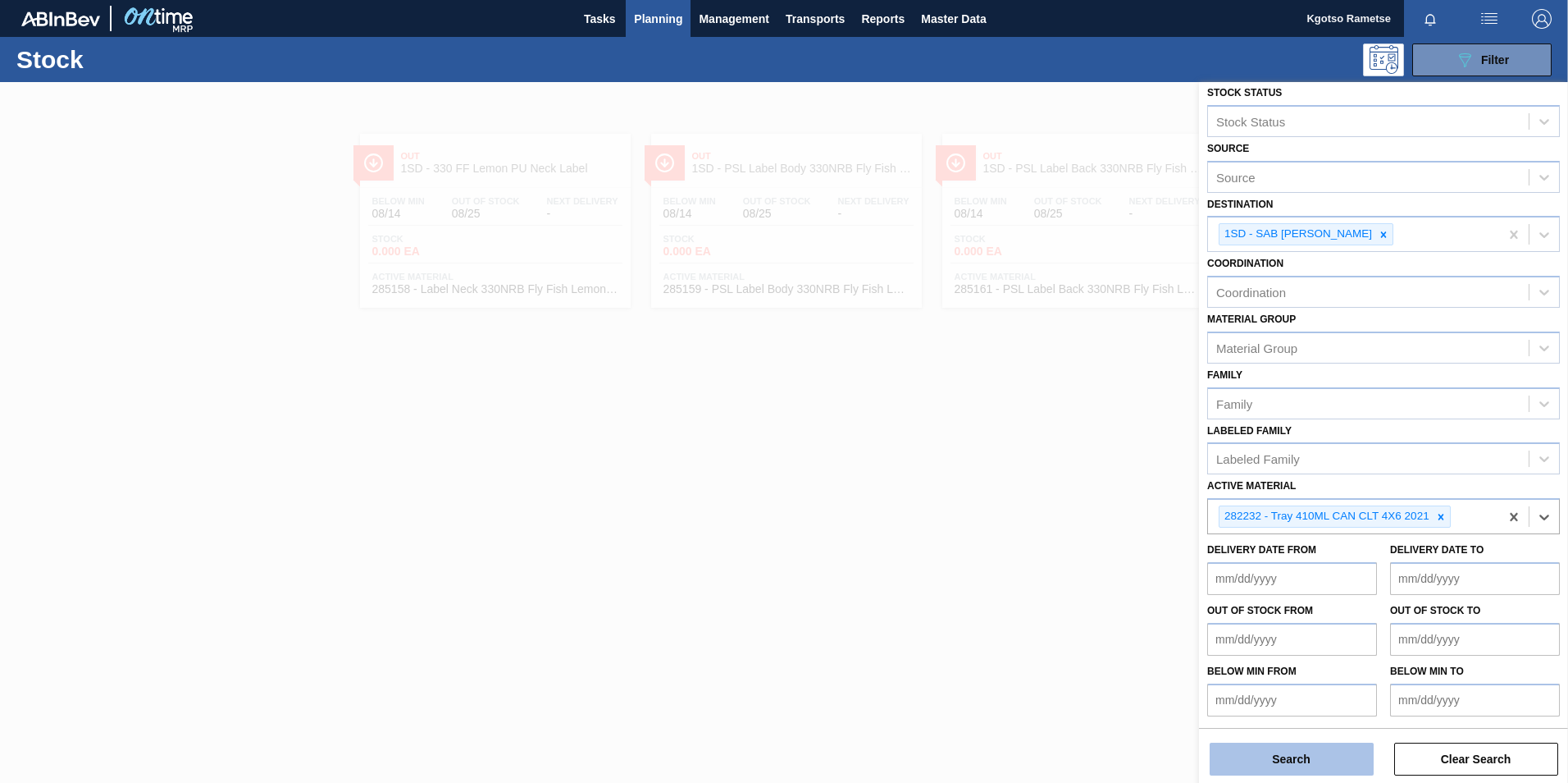
click at [1276, 770] on button "Search" at bounding box center [1291, 758] width 164 height 32
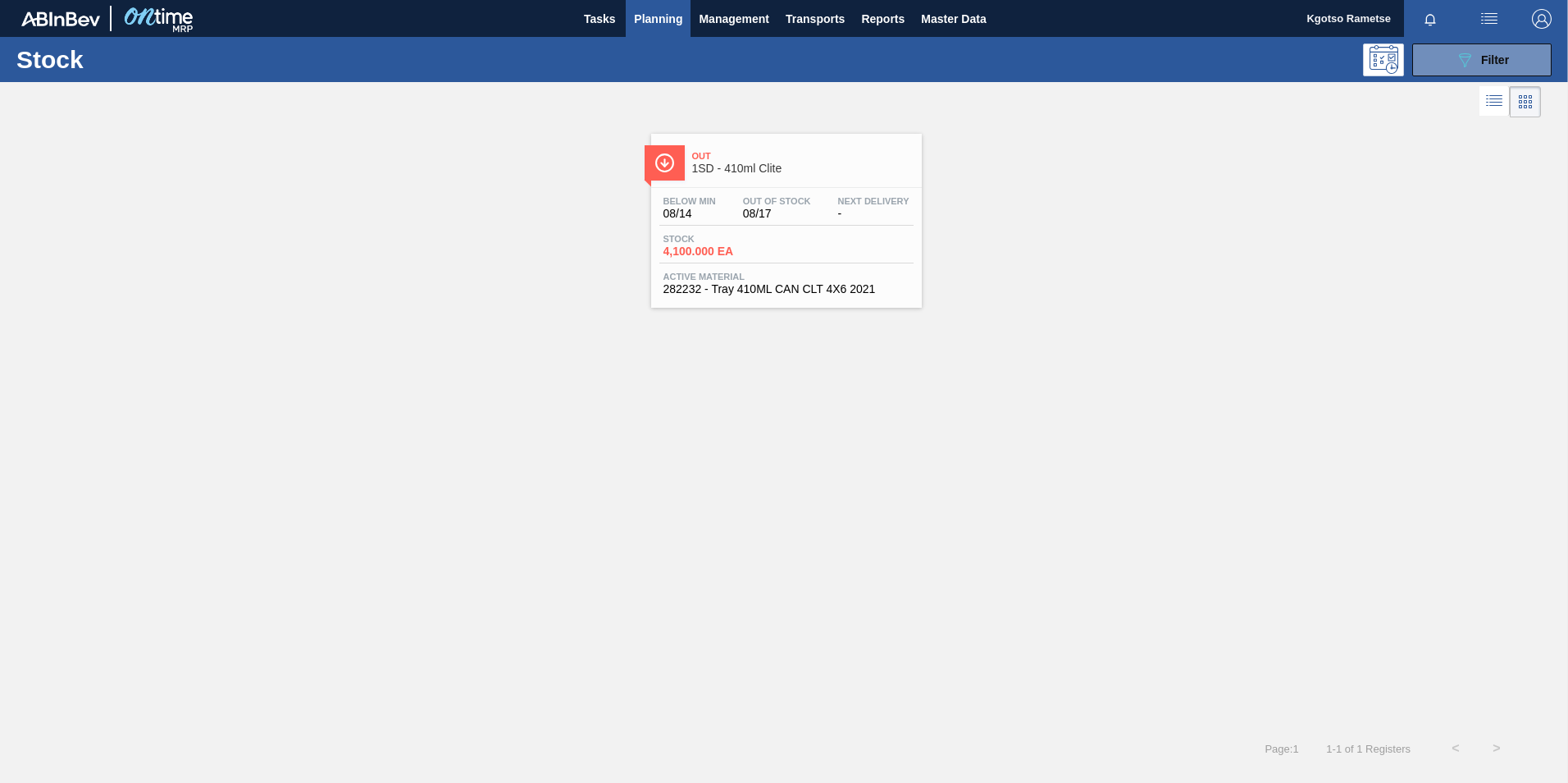
click at [824, 278] on span "Active Material" at bounding box center [786, 277] width 246 height 10
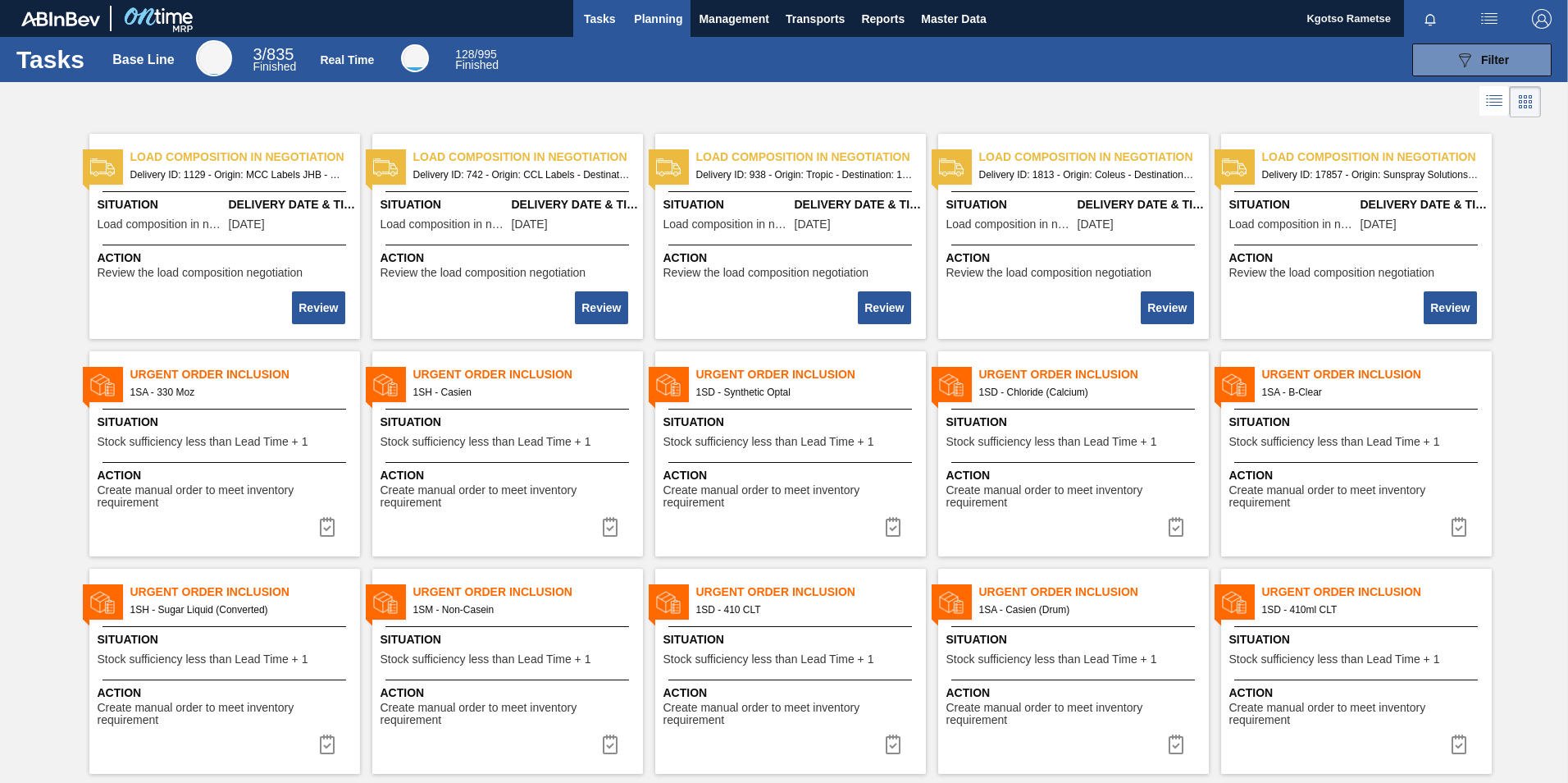
click at [676, 29] on button "Planning" at bounding box center [658, 19] width 65 height 37
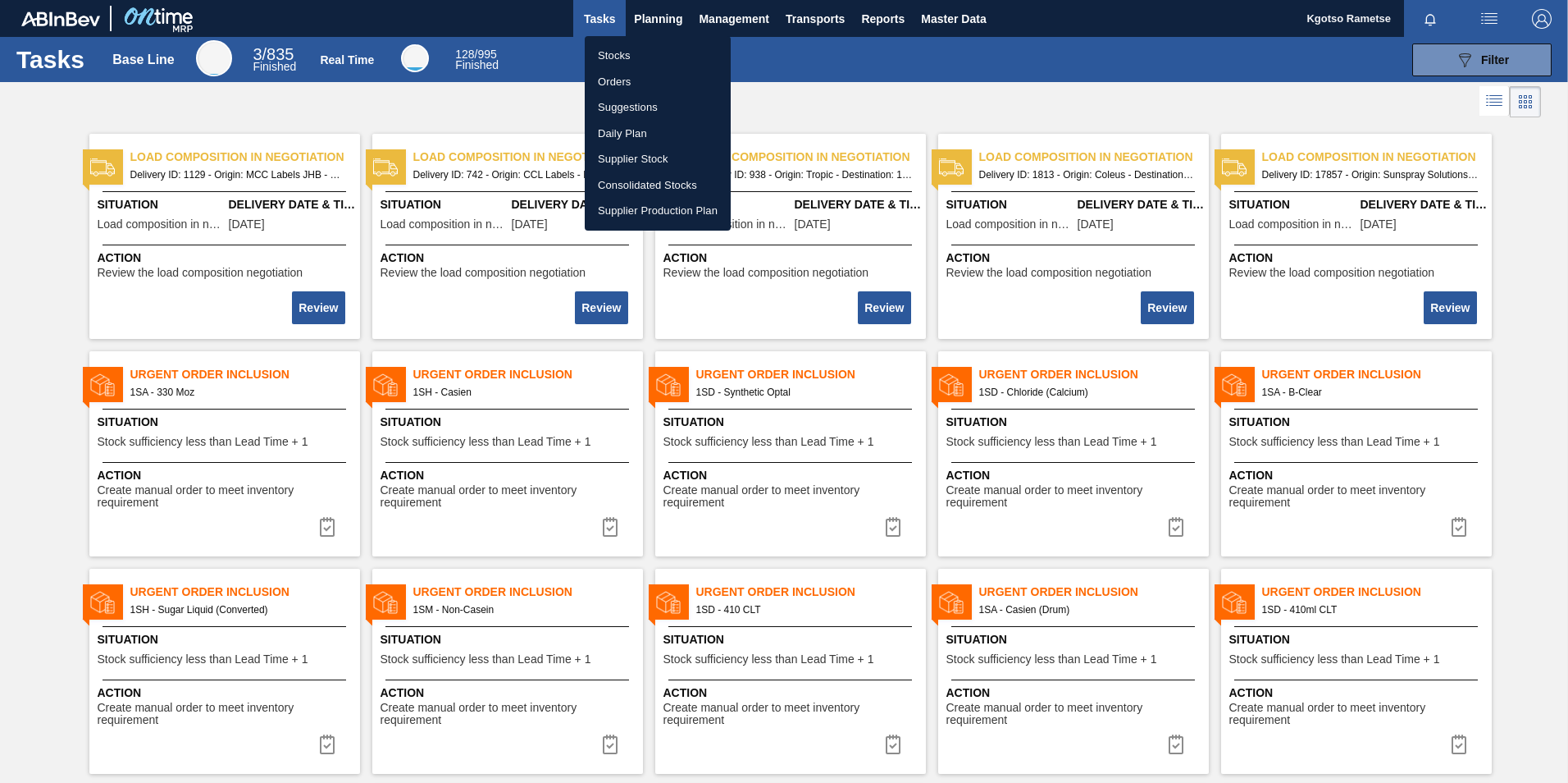
click at [619, 56] on li "Stocks" at bounding box center [657, 55] width 146 height 26
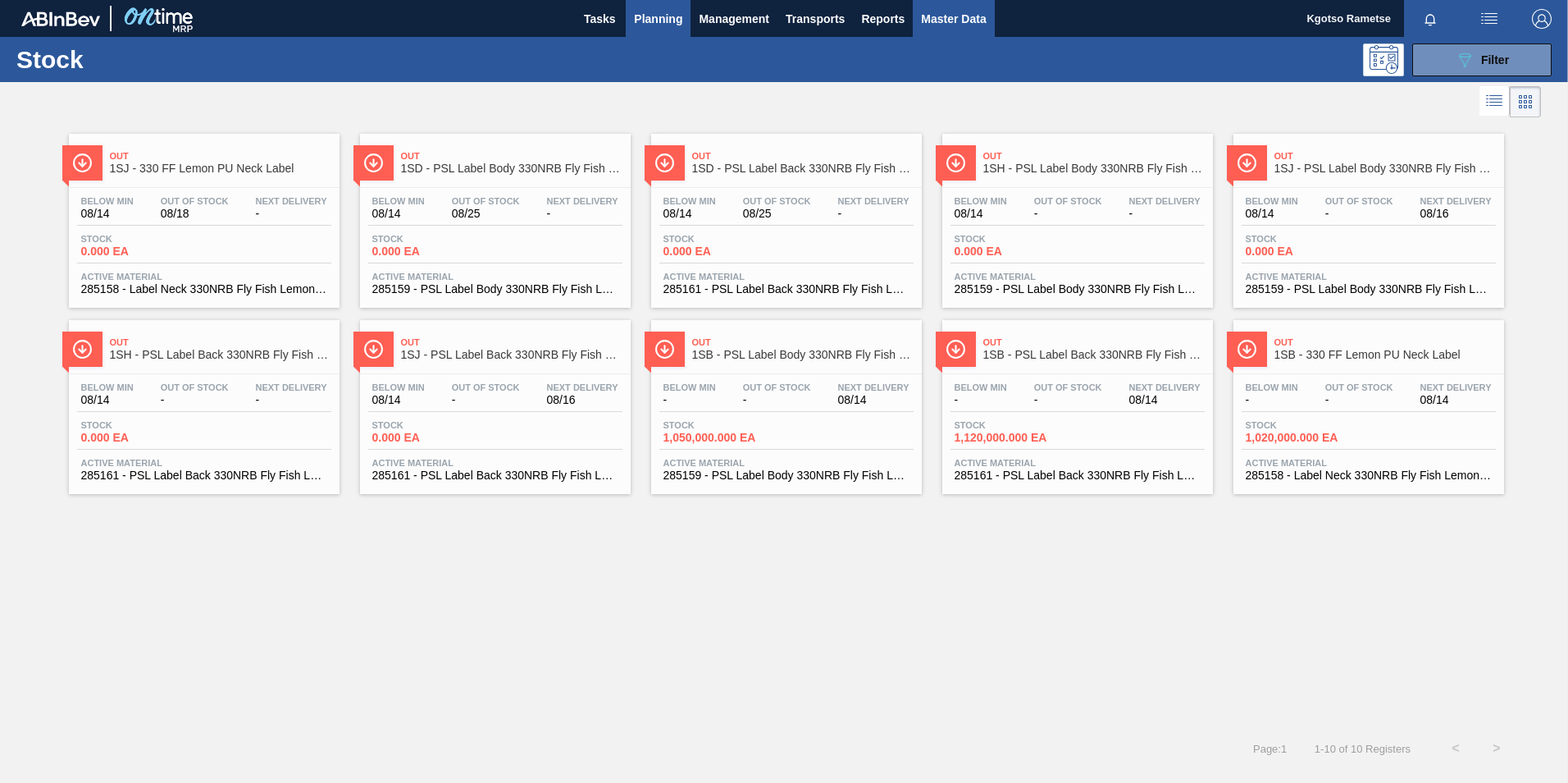
click at [977, 15] on span "Master Data" at bounding box center [953, 19] width 65 height 20
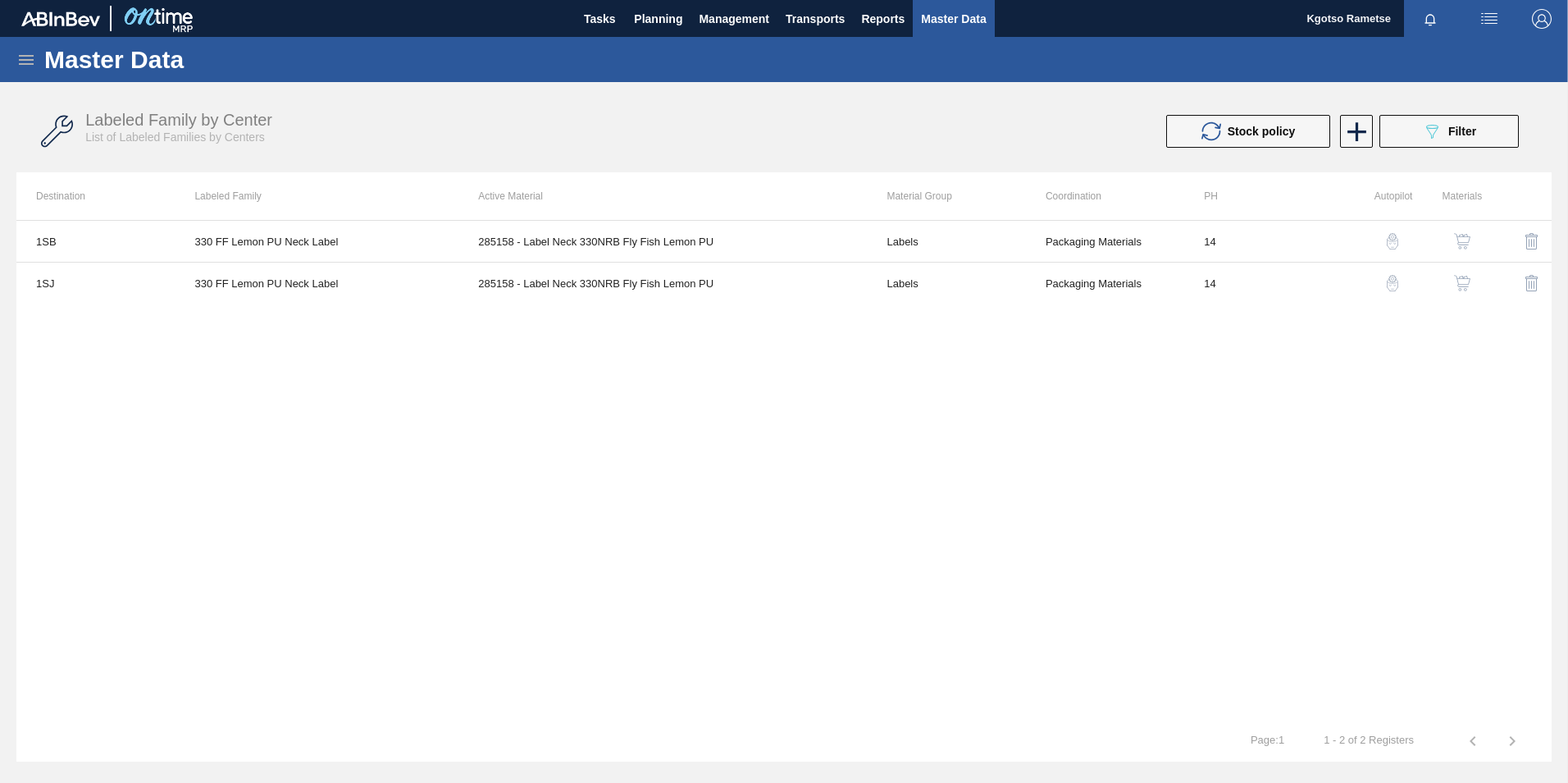
click at [27, 57] on icon at bounding box center [26, 60] width 20 height 20
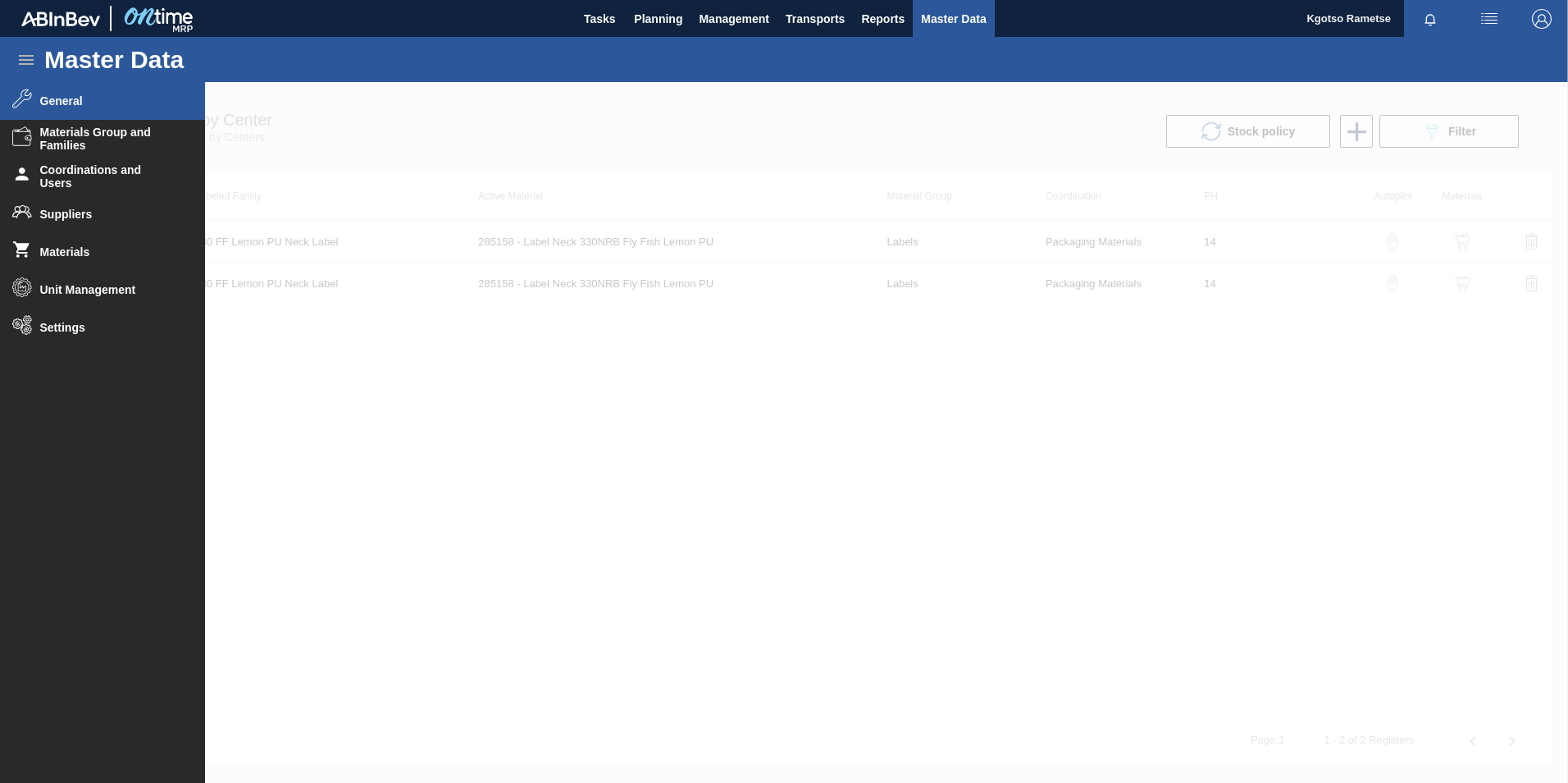
click at [96, 106] on span "General" at bounding box center [108, 100] width 135 height 13
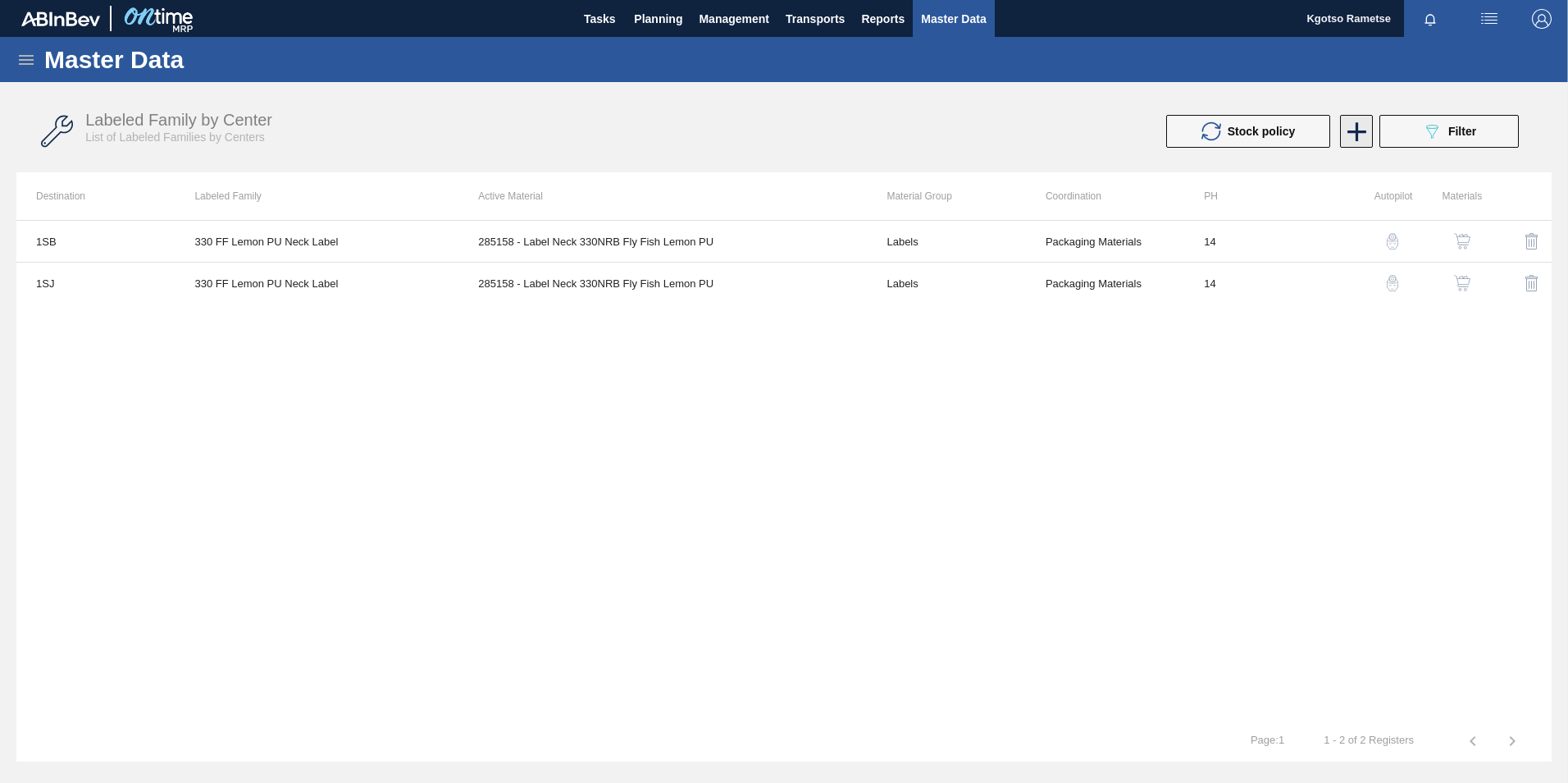
click at [1371, 124] on div "Stock policy 089F7B8B-B2A5-4AFE-B5C0-19BA573D28AC Filter" at bounding box center [1163, 130] width 727 height 32
click at [1364, 121] on icon at bounding box center [1356, 131] width 32 height 32
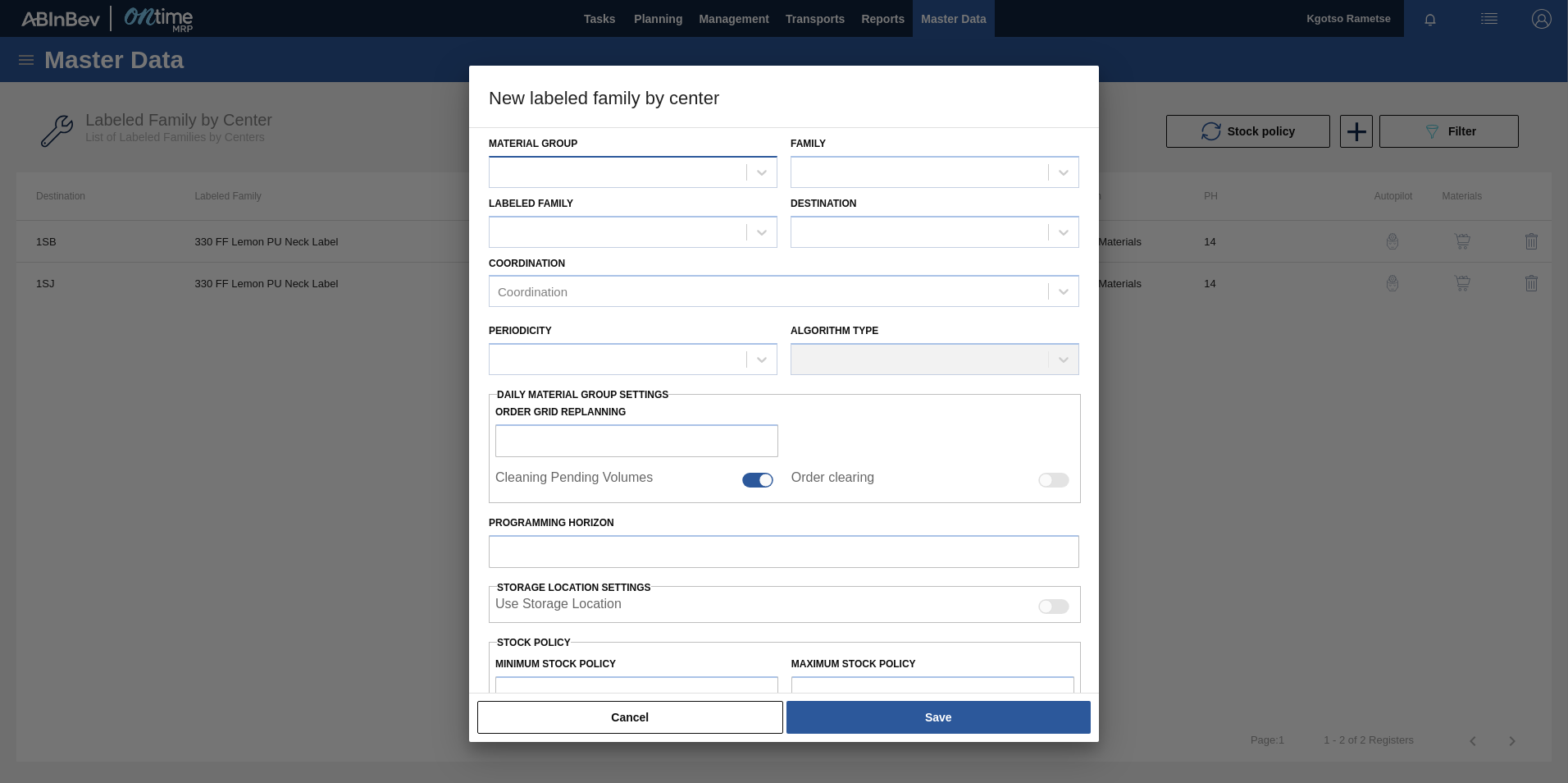
click at [550, 167] on div at bounding box center [618, 172] width 257 height 24
type Group "labe"
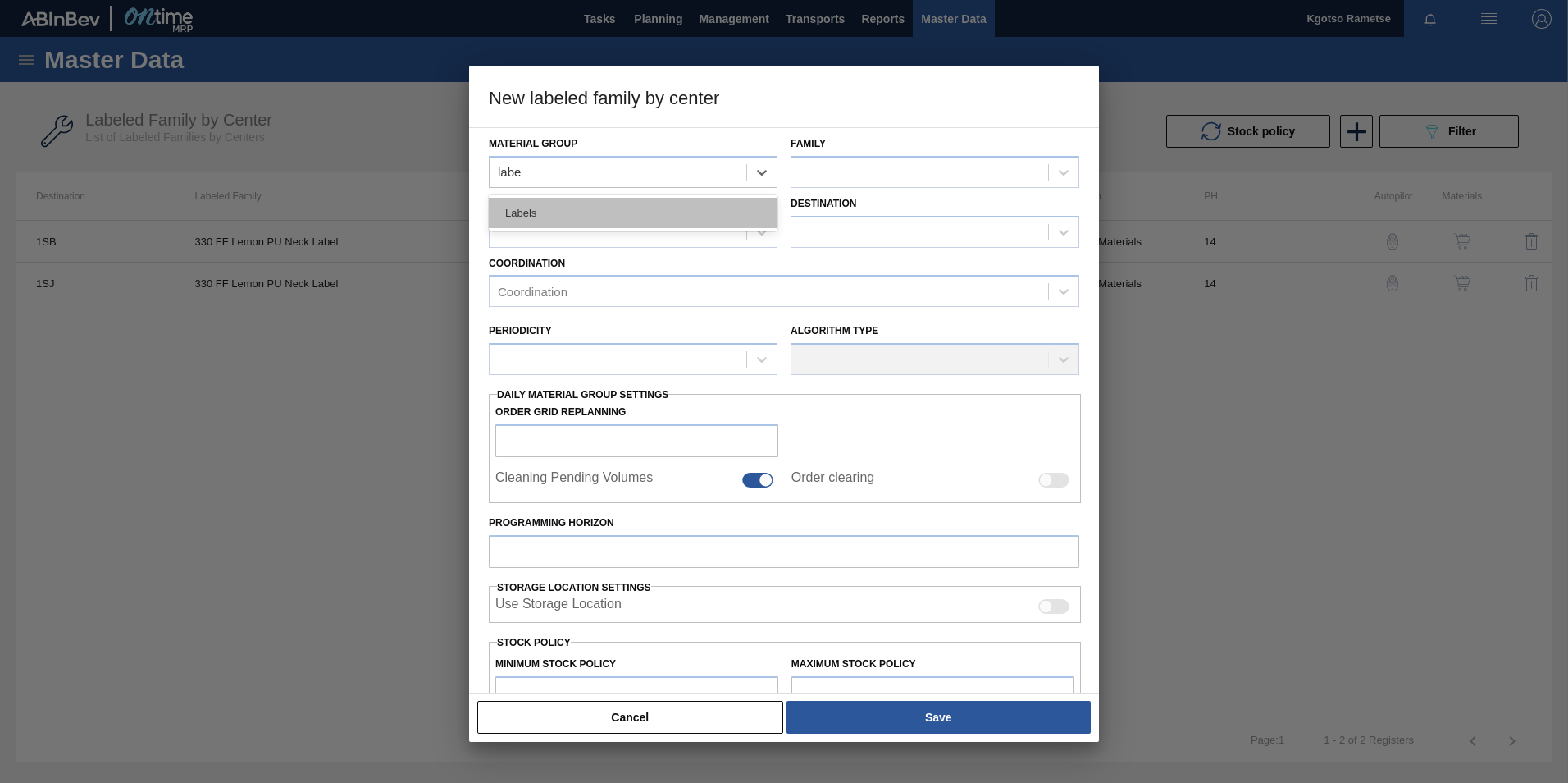
click at [564, 202] on div "Labels" at bounding box center [632, 213] width 288 height 30
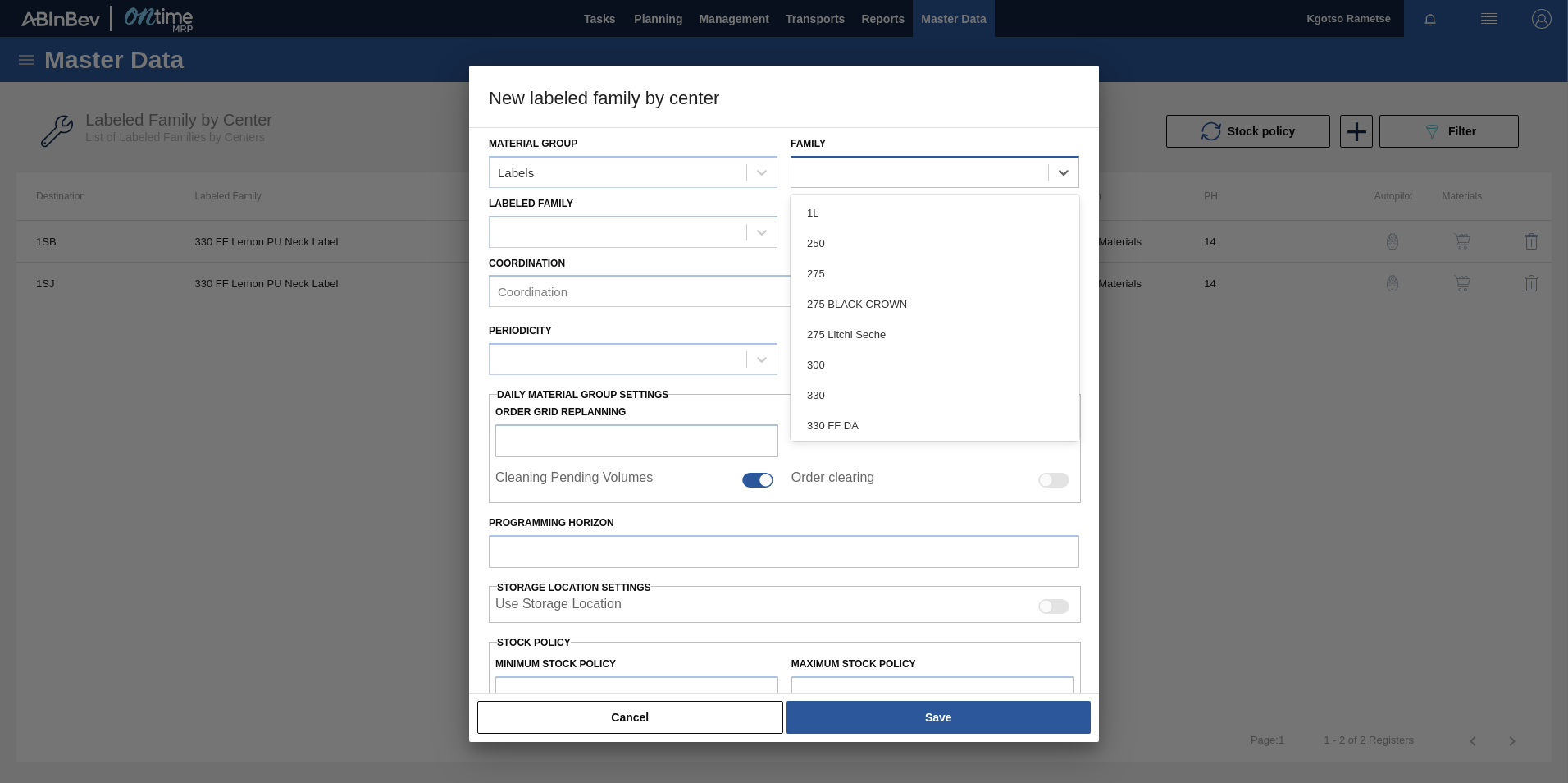
click at [837, 180] on div at bounding box center [920, 172] width 257 height 24
type input "330"
click at [861, 213] on div "330" at bounding box center [935, 213] width 288 height 30
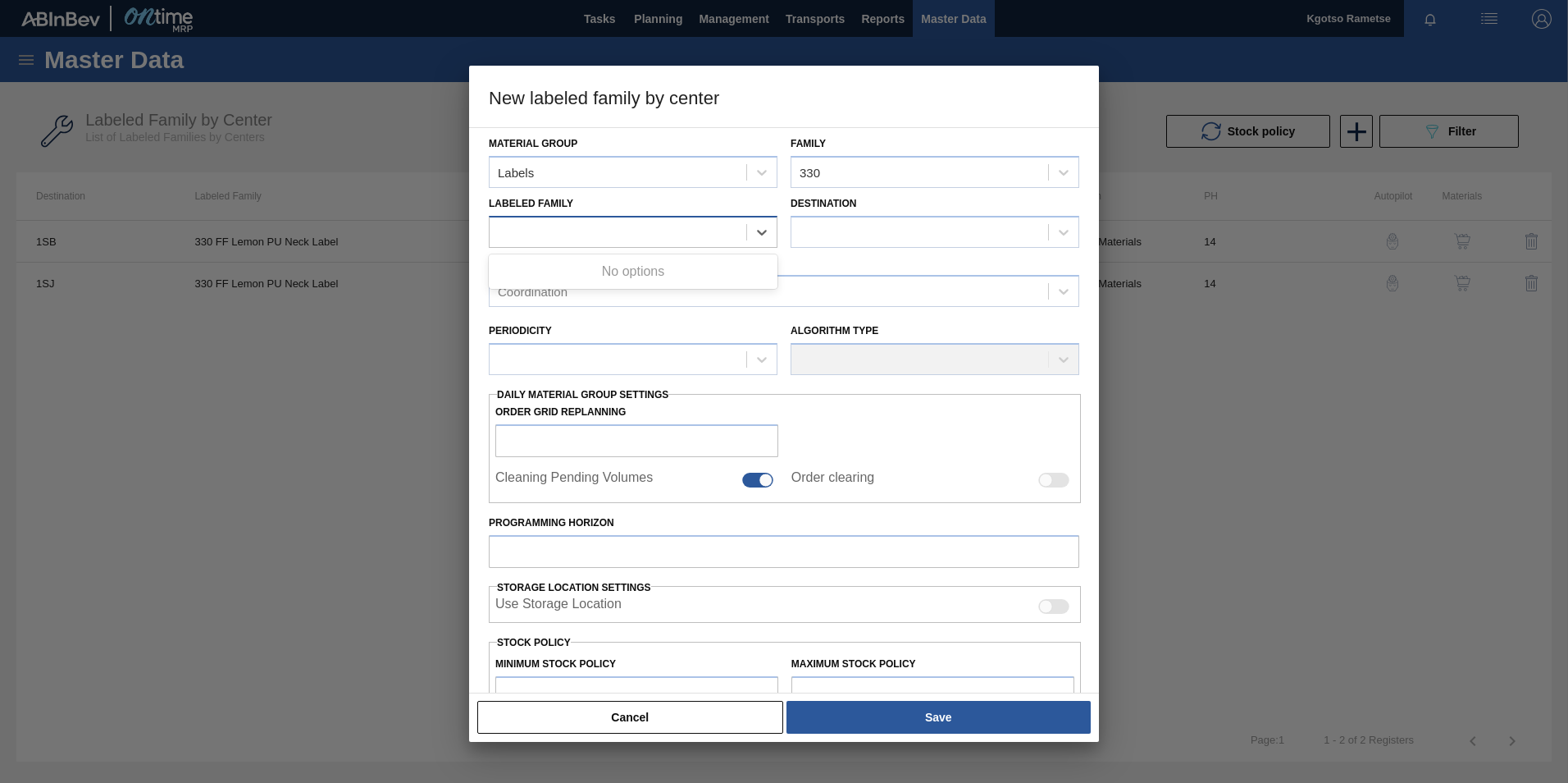
click at [704, 230] on div at bounding box center [618, 232] width 257 height 24
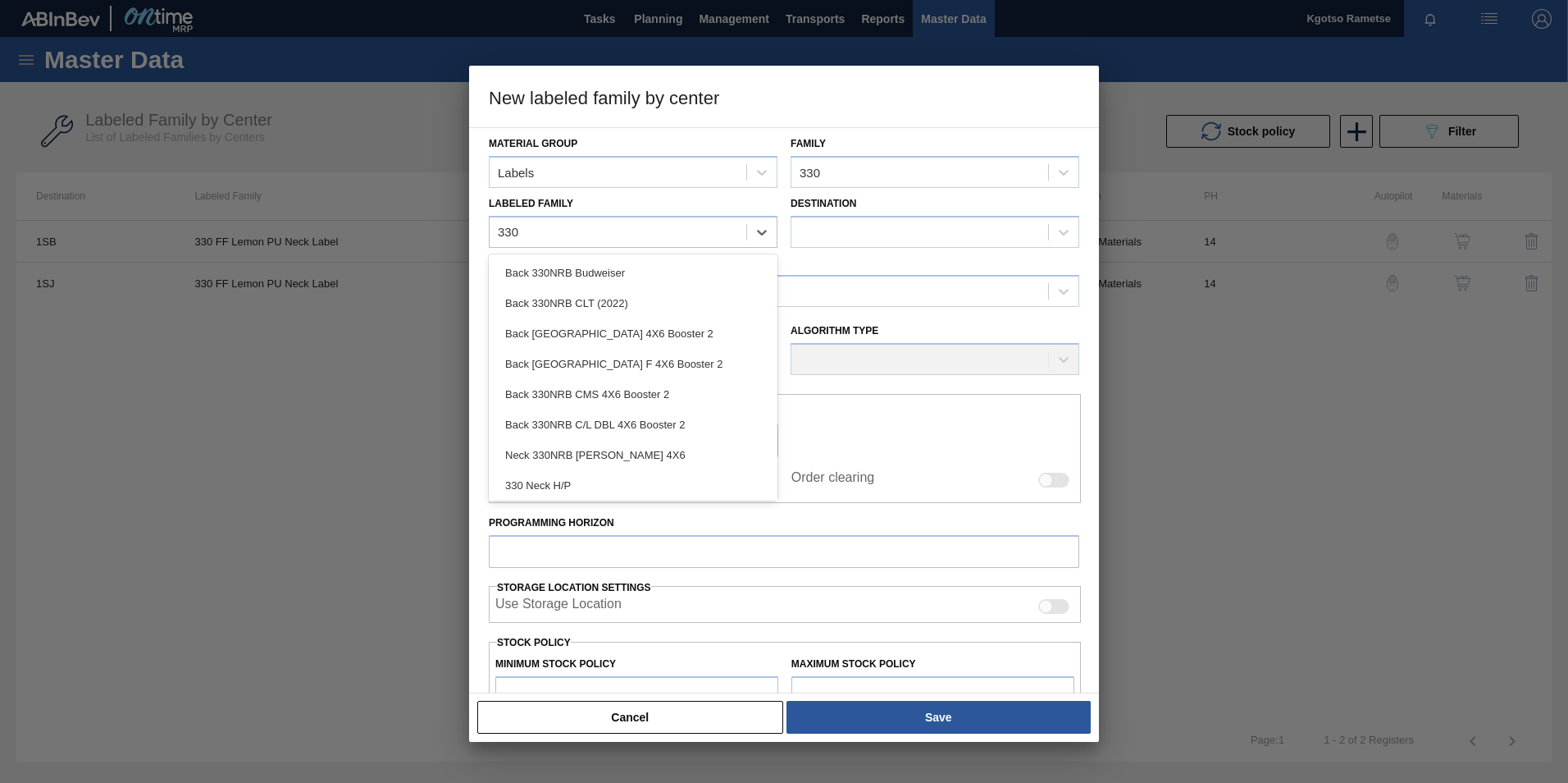
type Family "330"
type Family "330 ff"
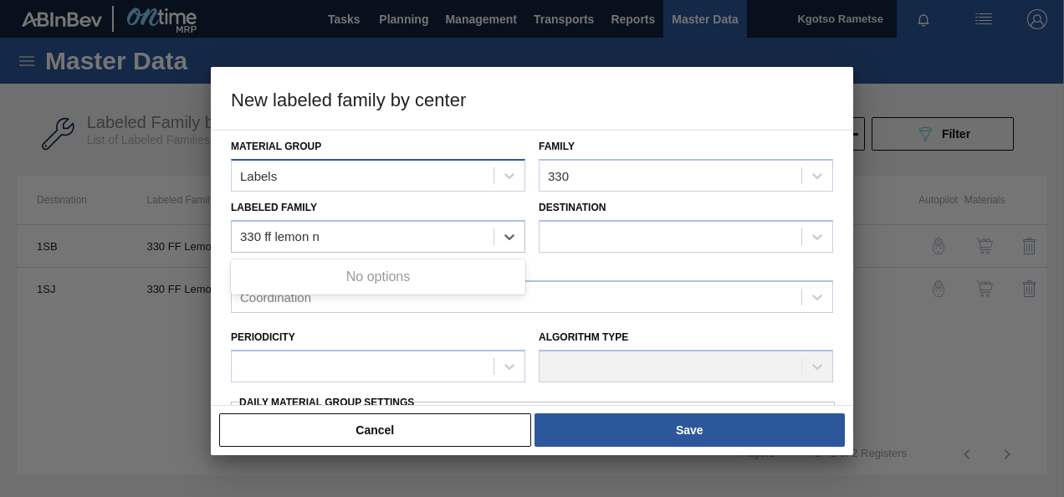
type Family "330 ff lemon"
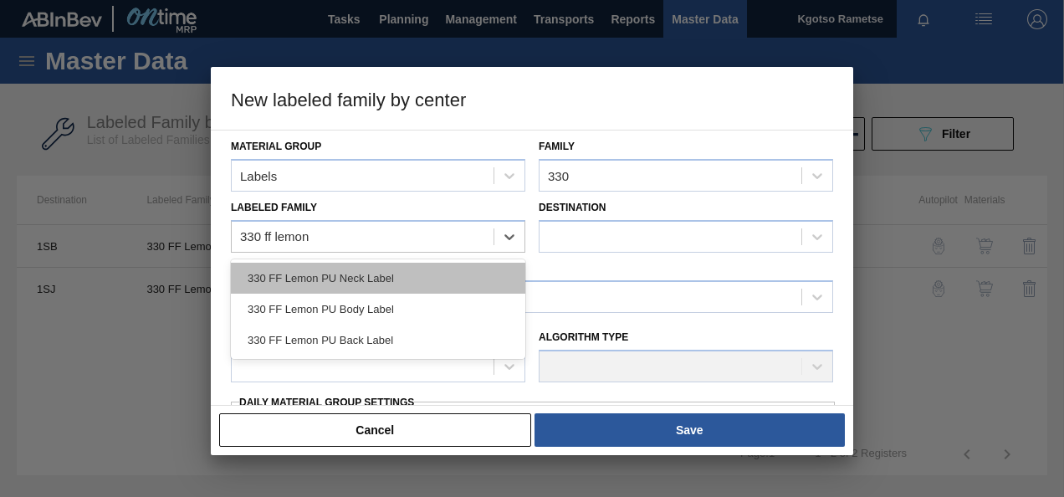
click at [386, 278] on div "330 FF Lemon PU Neck Label" at bounding box center [378, 278] width 294 height 31
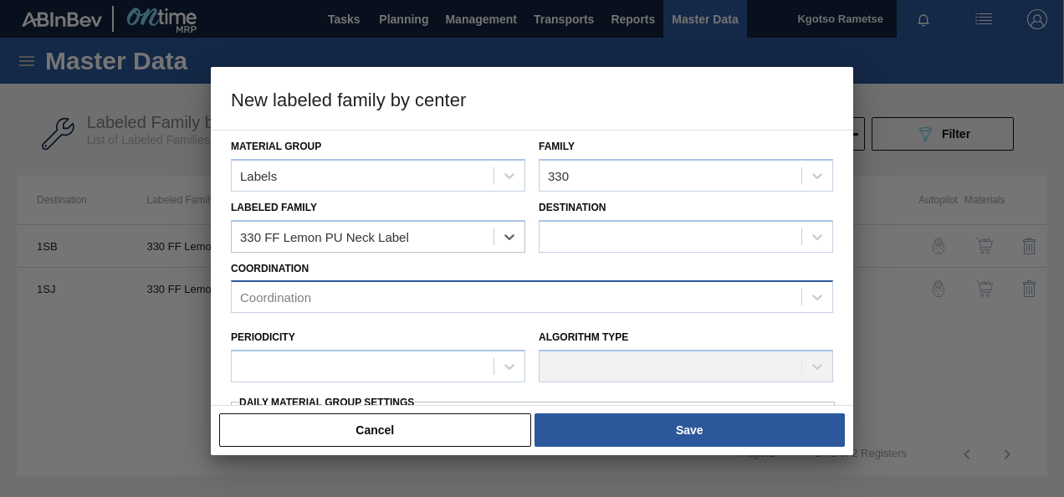
checkbox input "false"
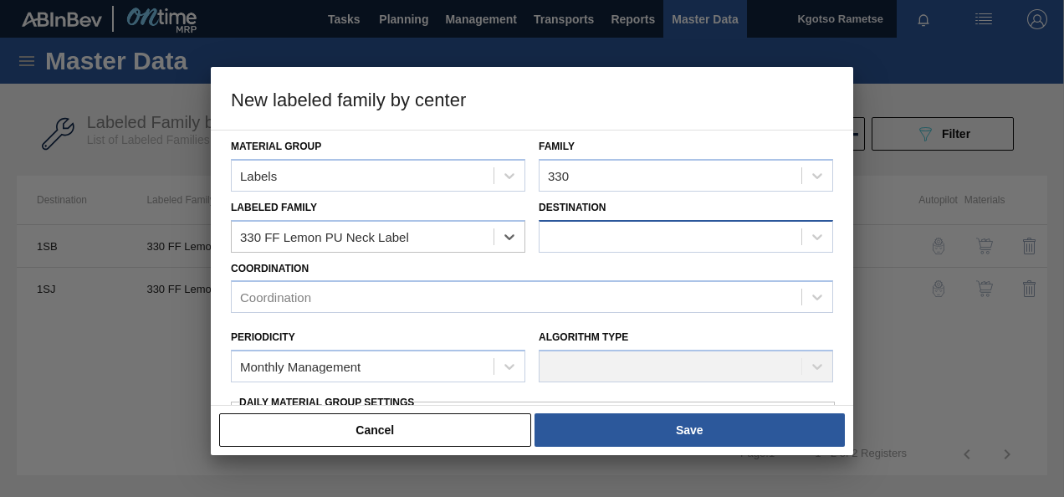
click at [597, 222] on div at bounding box center [686, 236] width 294 height 33
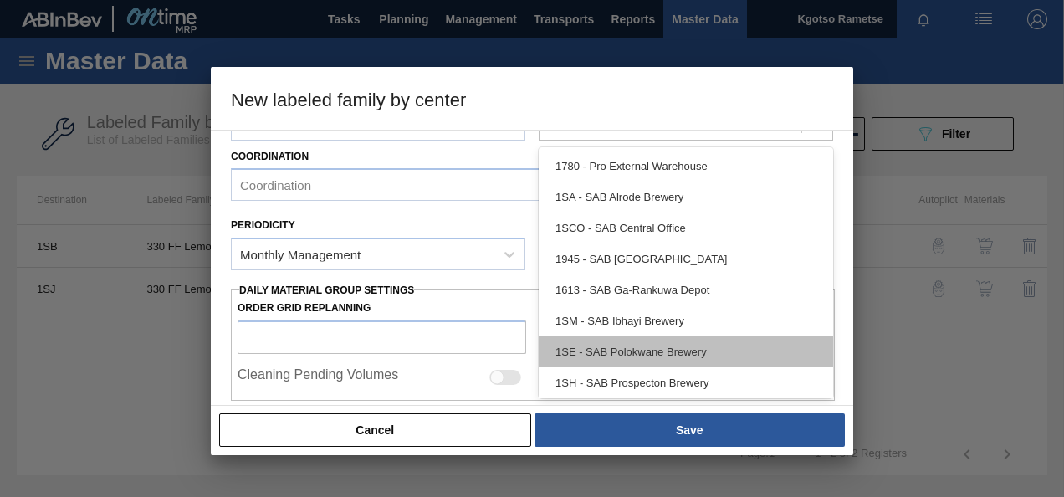
scroll to position [34, 0]
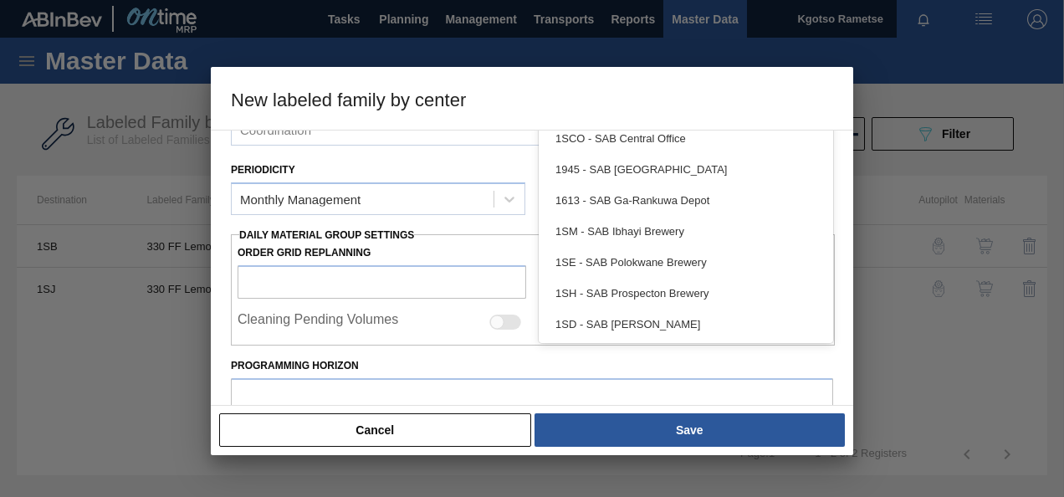
click at [617, 321] on div "1SD - SAB [PERSON_NAME]" at bounding box center [686, 324] width 294 height 31
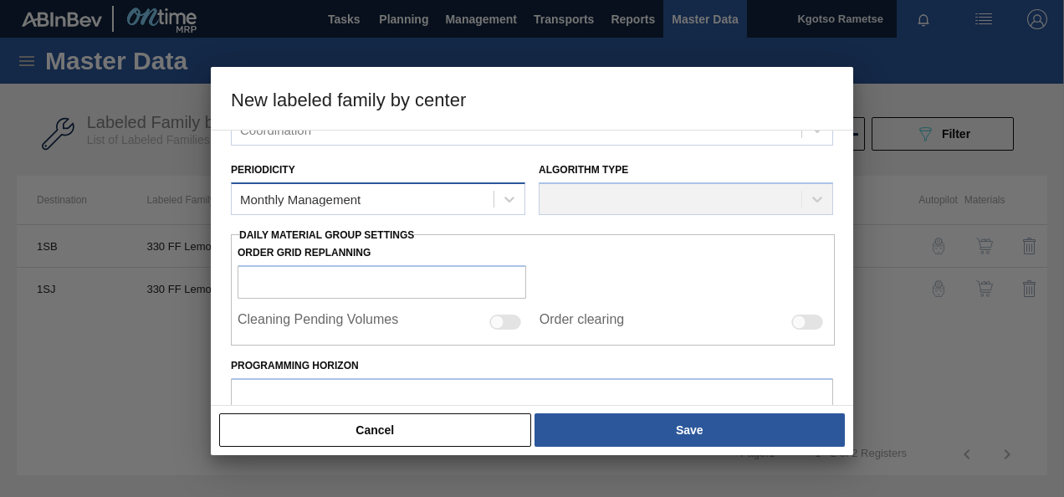
click at [416, 197] on div "Monthly Management" at bounding box center [363, 199] width 262 height 24
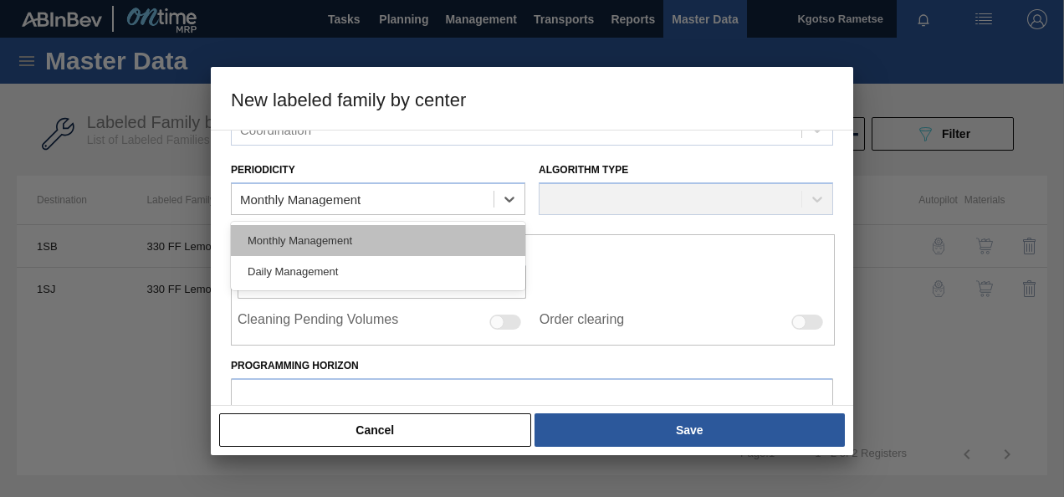
click at [342, 236] on div "Monthly Management" at bounding box center [378, 240] width 294 height 31
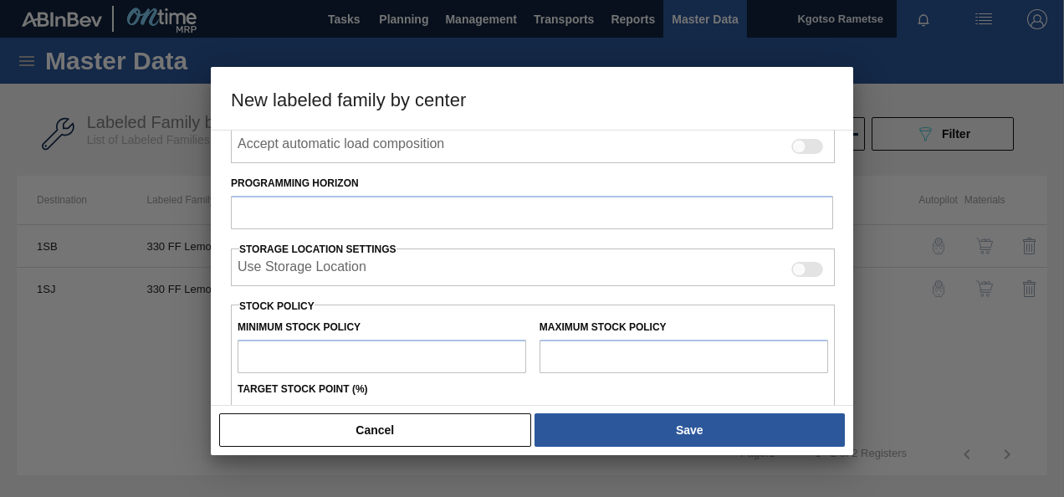
scroll to position [251, 0]
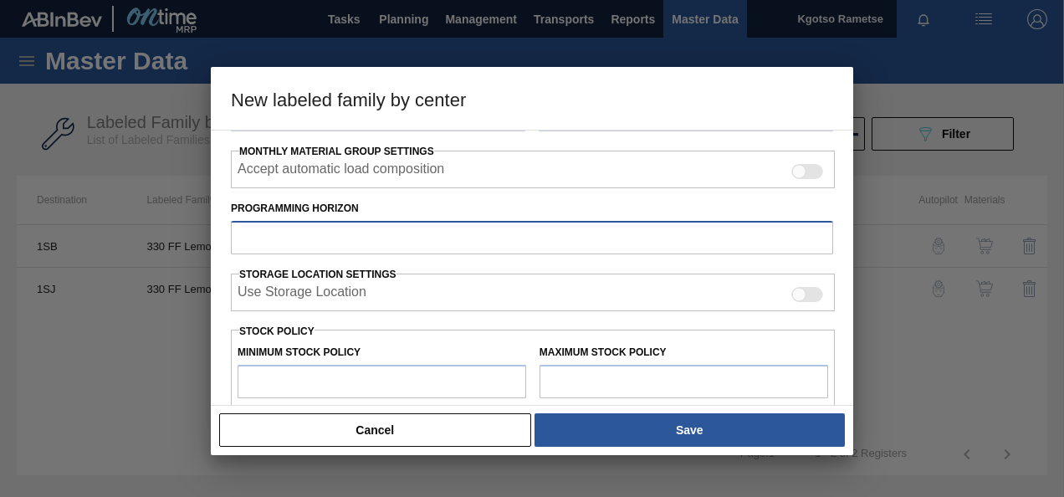
click at [261, 240] on input "Programming Horizon" at bounding box center [532, 237] width 602 height 33
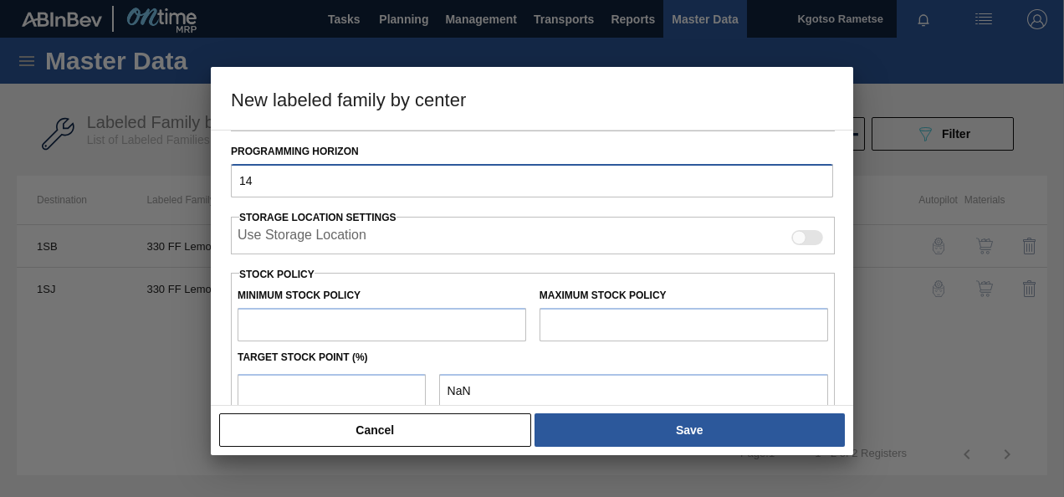
scroll to position [335, 0]
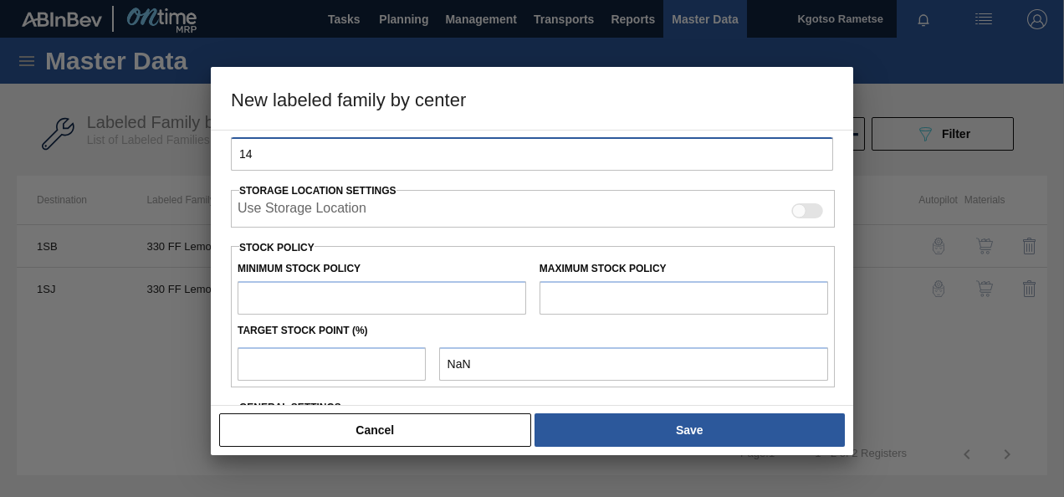
type input "14"
click at [277, 298] on input "text" at bounding box center [382, 297] width 289 height 33
type input "1"
type input "1.000"
type input "10"
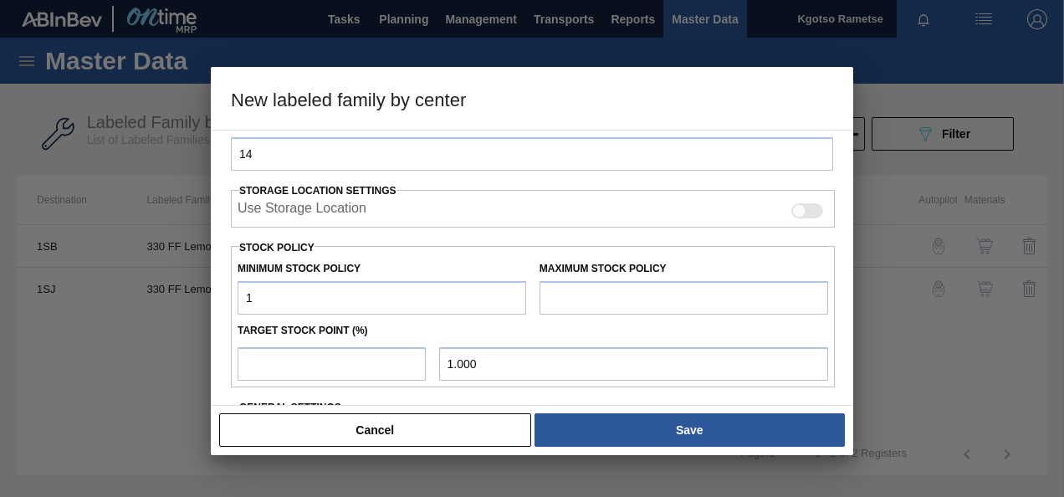
type input "10.000"
type input "100"
type input "100.000"
type input "1,000"
type input "1,000.000"
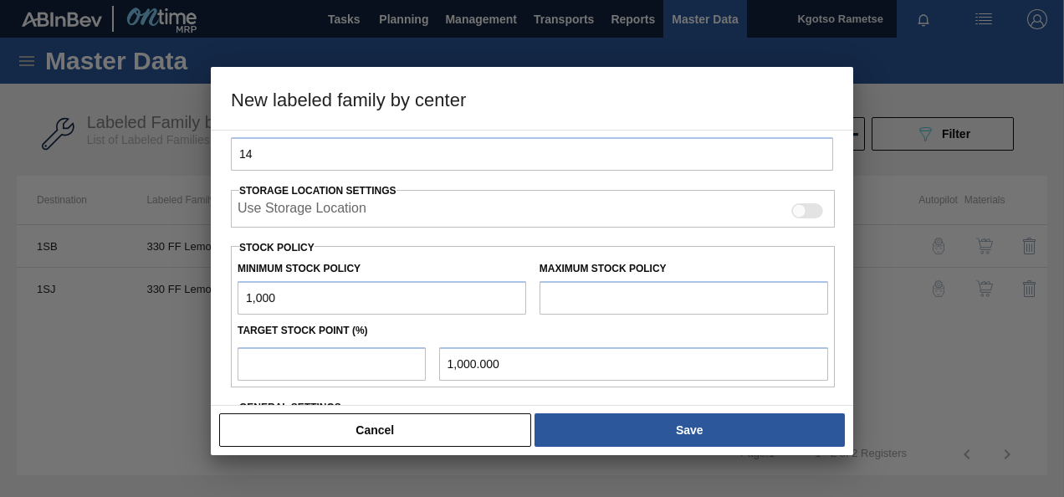
type input "10,000"
type input "10,000.000"
type input "100,000"
type input "100,000.000"
type input "1,000,000"
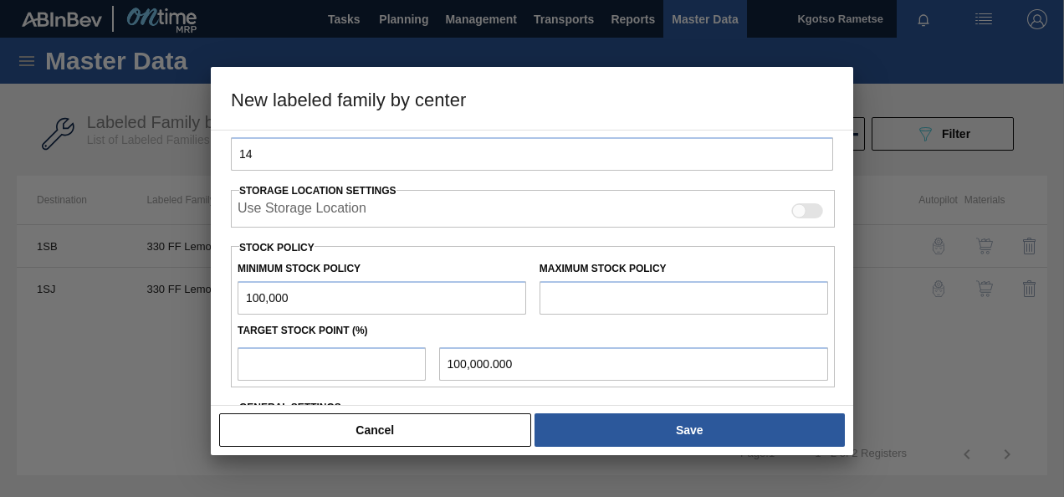
type input "1,000,000.000"
type input "1,000,000"
click at [585, 293] on input "text" at bounding box center [683, 297] width 289 height 33
type input "1,000,000"
click at [373, 367] on input "number" at bounding box center [332, 363] width 188 height 33
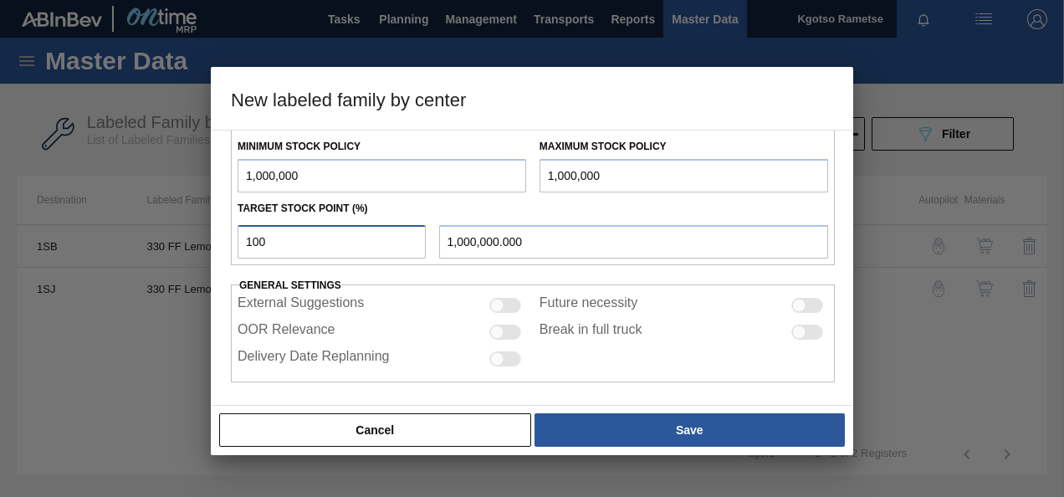
scroll to position [458, 0]
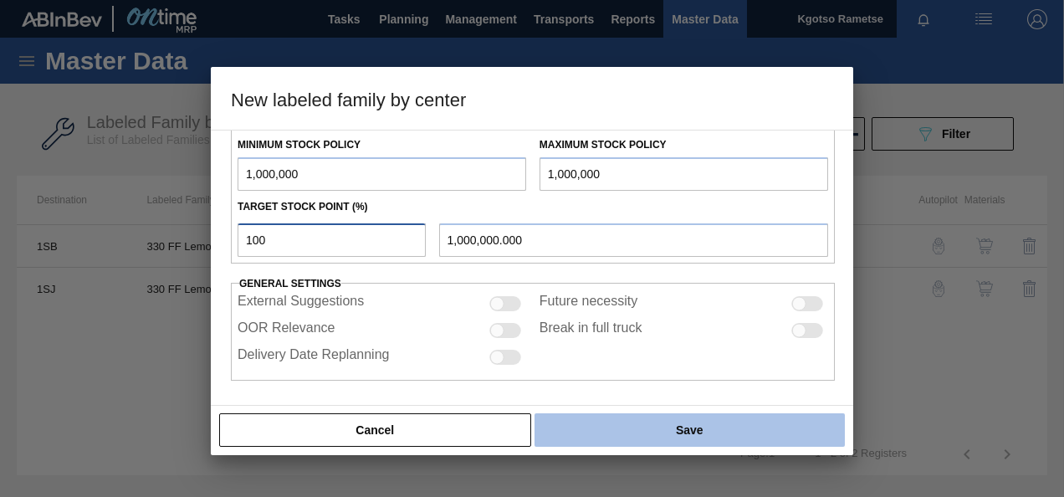
type input "100"
click at [589, 425] on button "Save" at bounding box center [689, 429] width 310 height 33
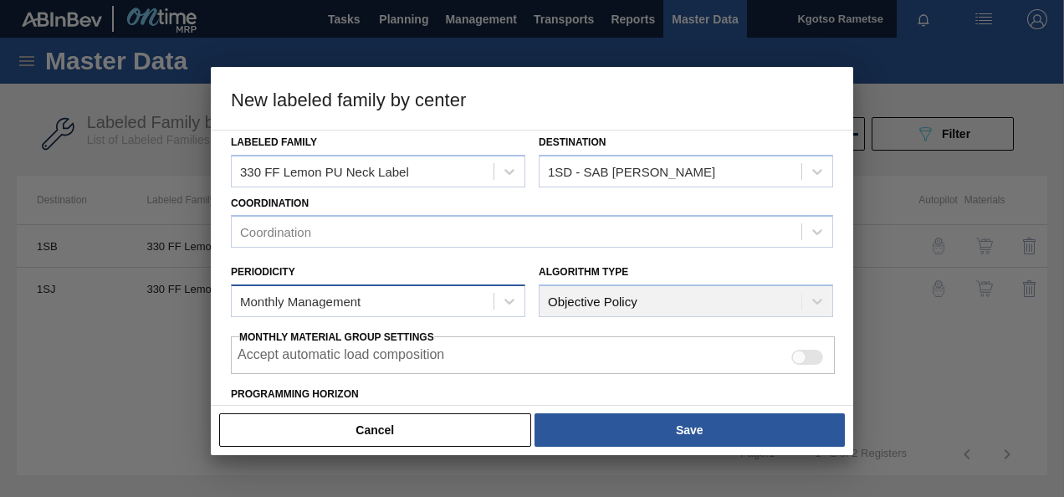
scroll to position [40, 0]
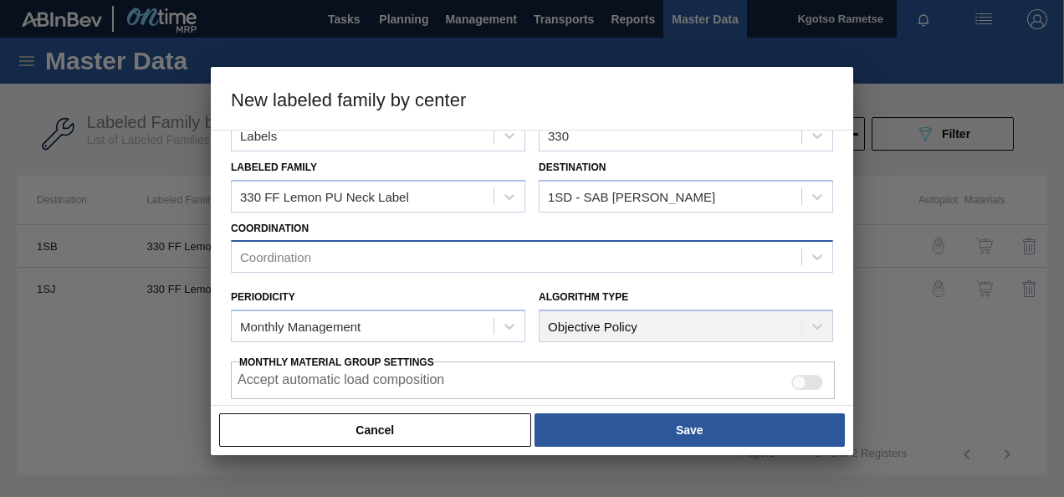
click at [294, 254] on div "Coordination" at bounding box center [275, 257] width 71 height 14
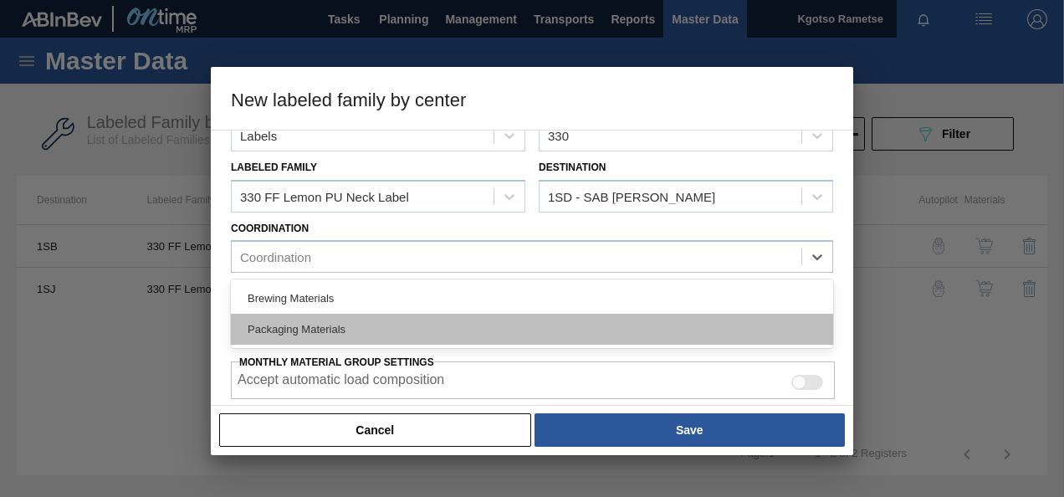
click at [293, 325] on div "Packaging Materials" at bounding box center [532, 329] width 602 height 31
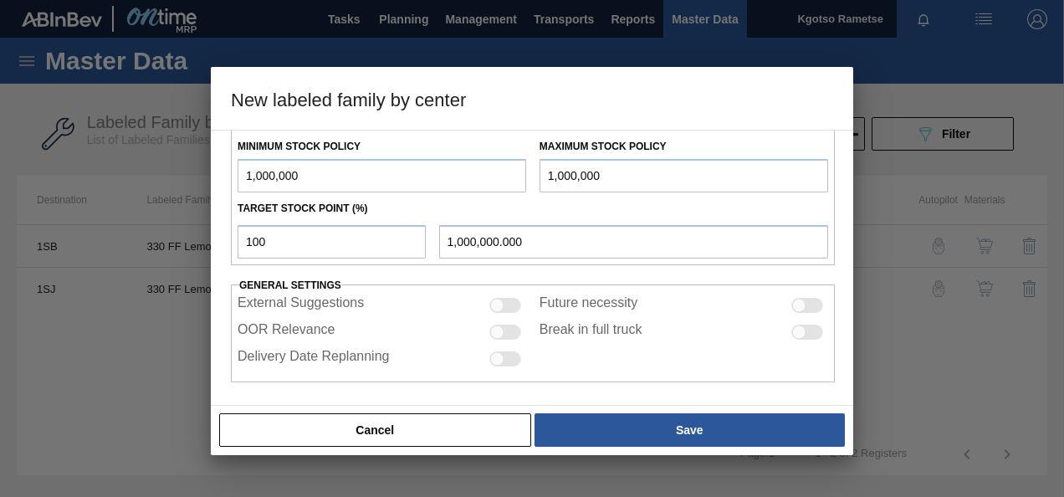
scroll to position [462, 0]
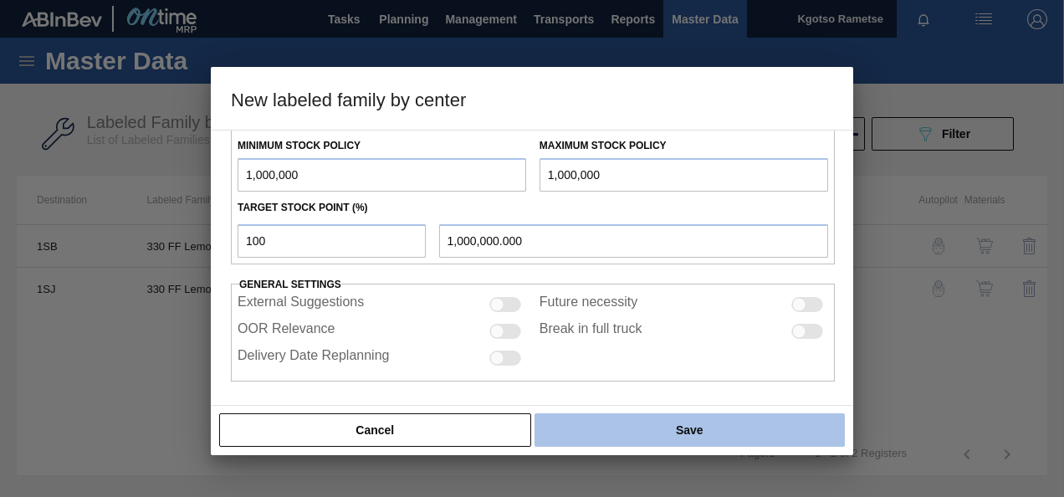
click at [601, 433] on button "Save" at bounding box center [689, 429] width 310 height 33
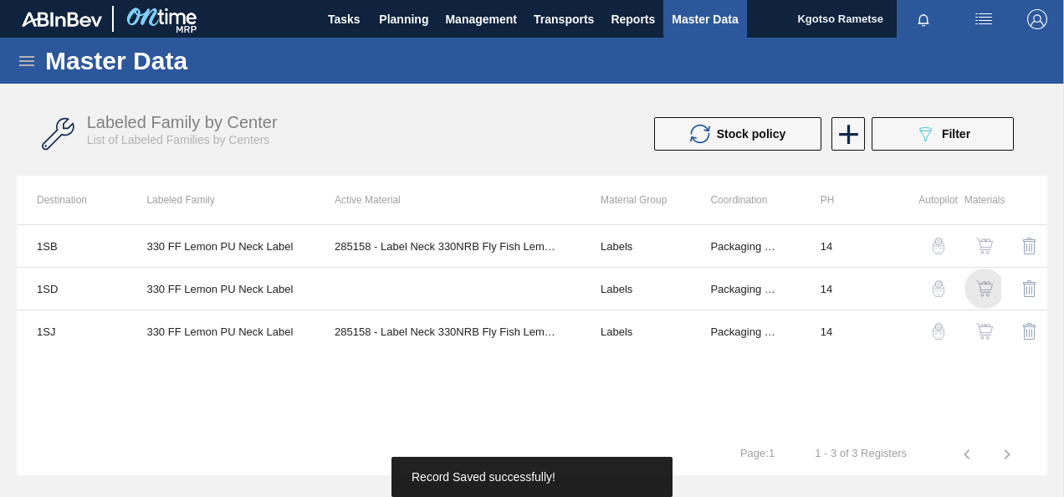
click at [987, 285] on img "button" at bounding box center [984, 288] width 17 height 17
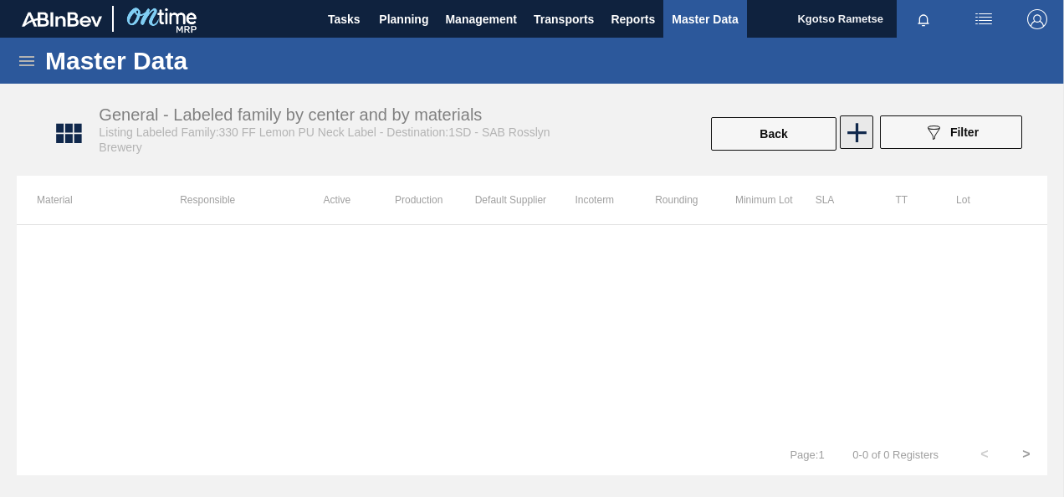
click at [853, 125] on icon at bounding box center [857, 132] width 33 height 33
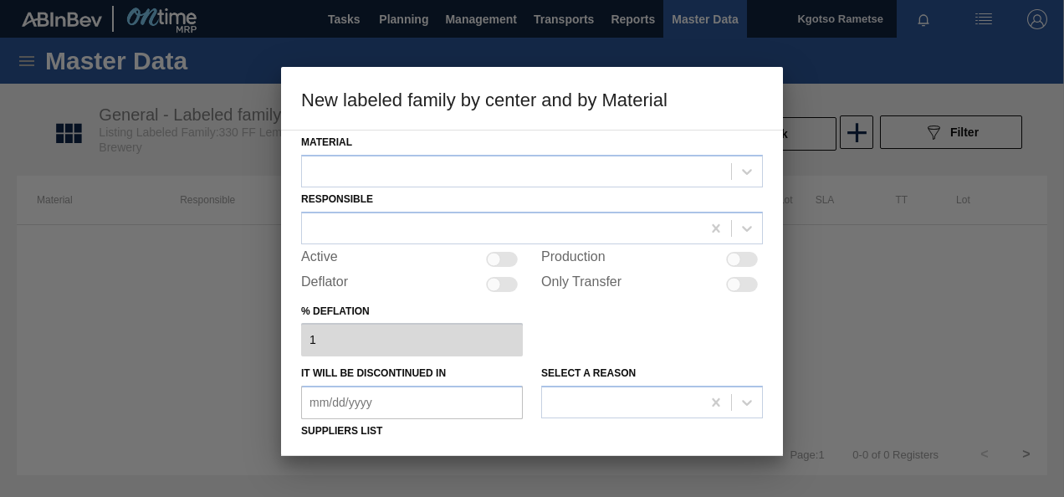
click at [567, 168] on div at bounding box center [516, 171] width 429 height 24
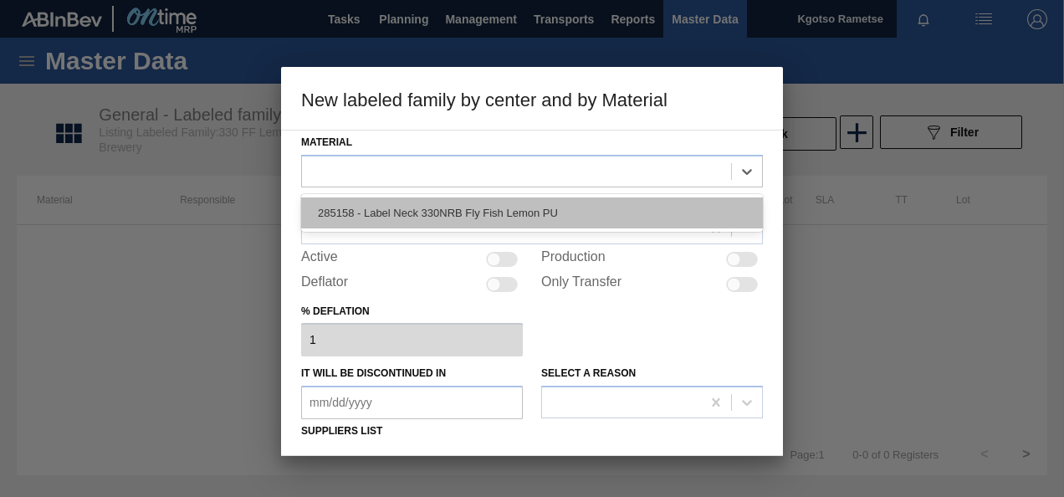
click at [505, 209] on div "285158 - Label Neck 330NRB Fly Fish Lemon PU" at bounding box center [532, 212] width 462 height 31
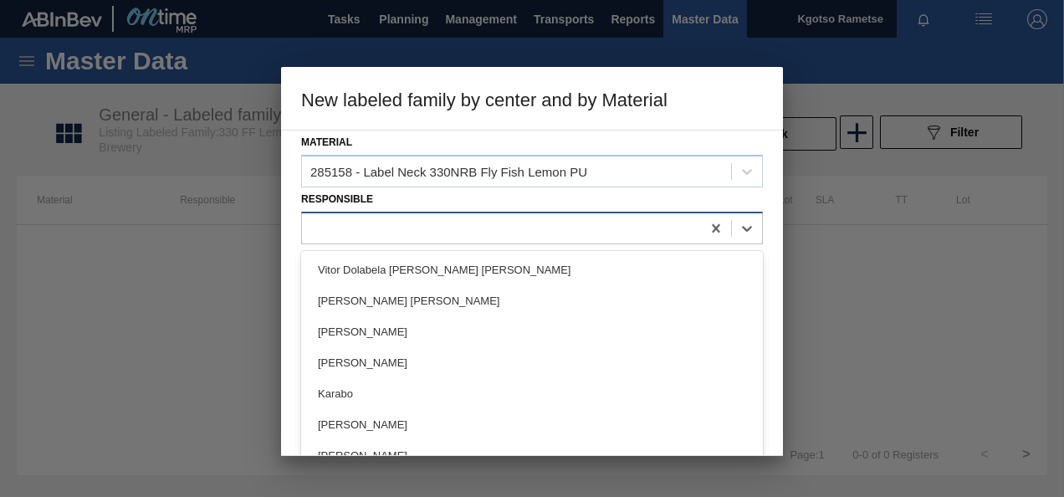
click at [462, 221] on div at bounding box center [501, 228] width 399 height 24
type input "kgo"
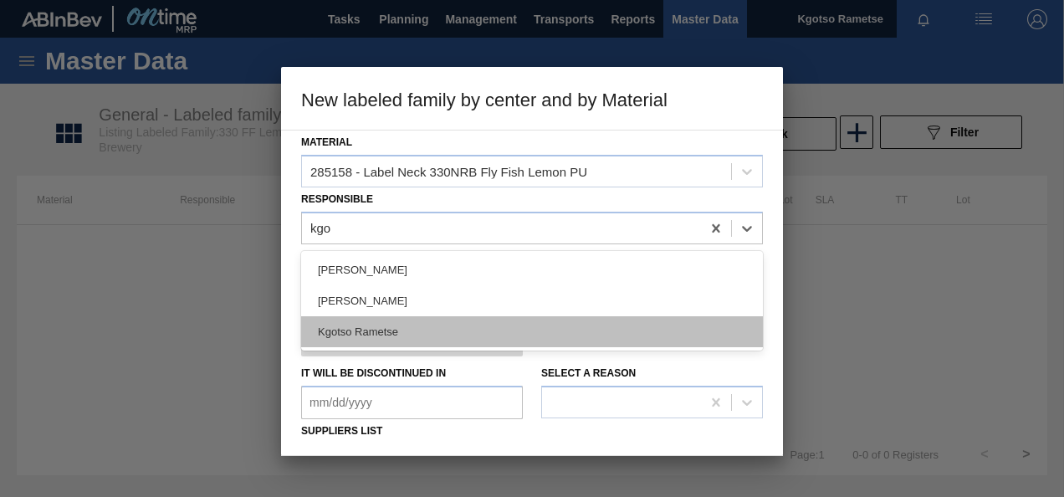
click at [364, 322] on div "Kgotso Rametse" at bounding box center [532, 331] width 462 height 31
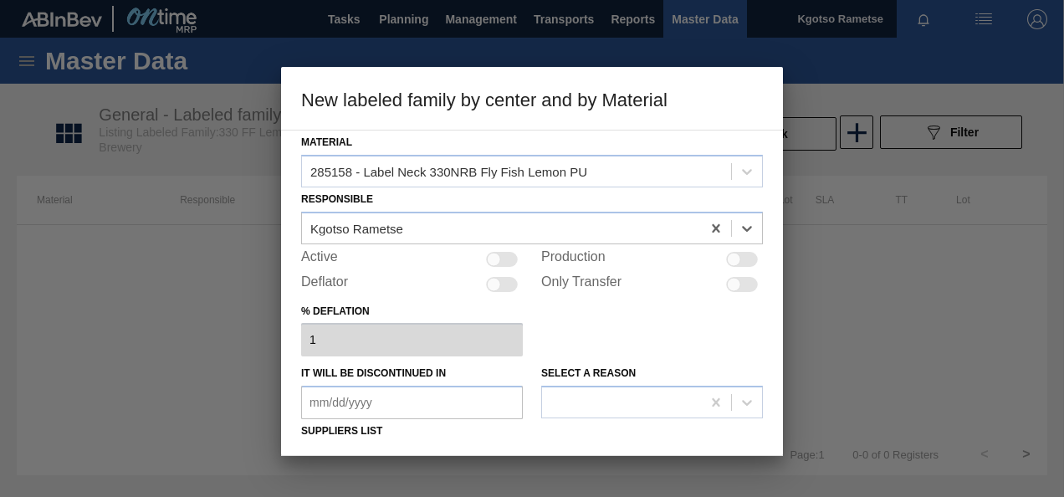
click at [505, 259] on div at bounding box center [502, 259] width 32 height 15
checkbox input "true"
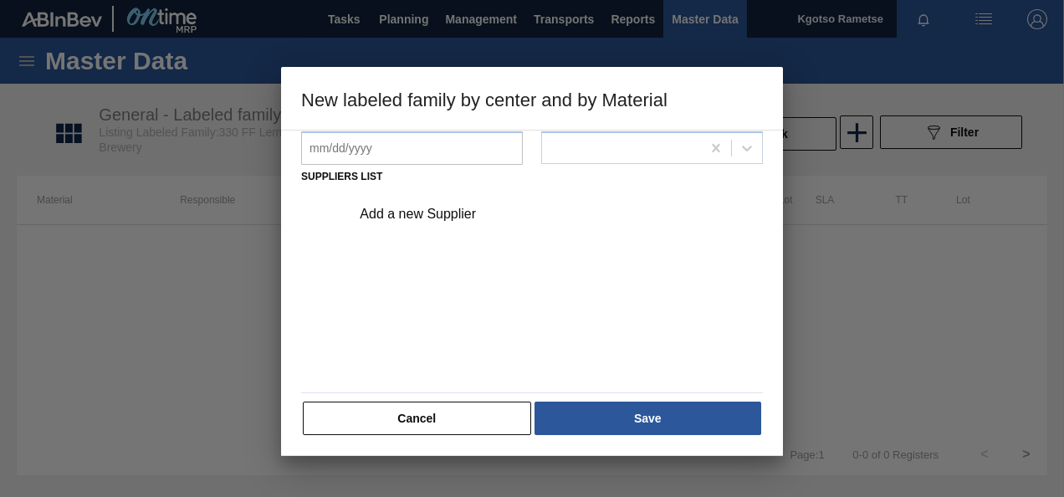
click at [438, 212] on div "Add a new Supplier" at bounding box center [524, 214] width 328 height 15
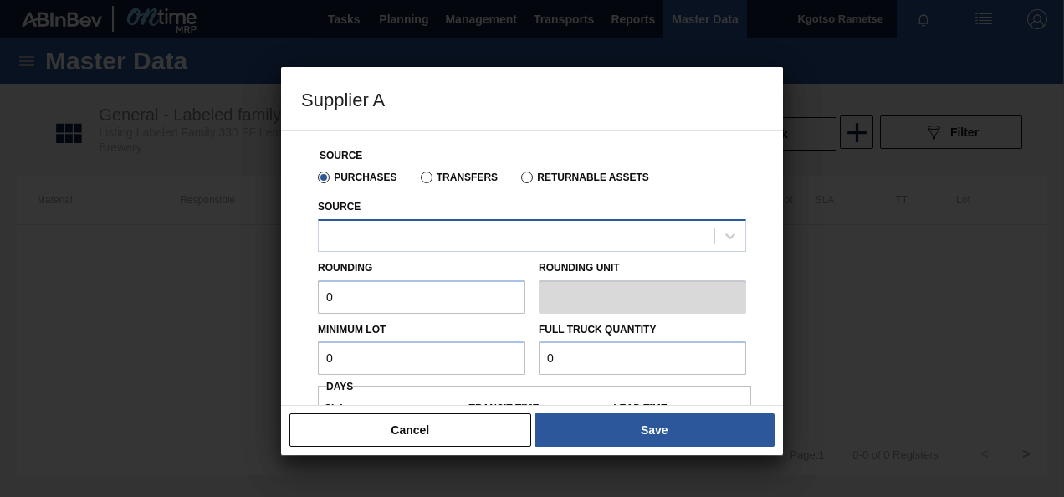
click at [398, 222] on div at bounding box center [532, 235] width 428 height 33
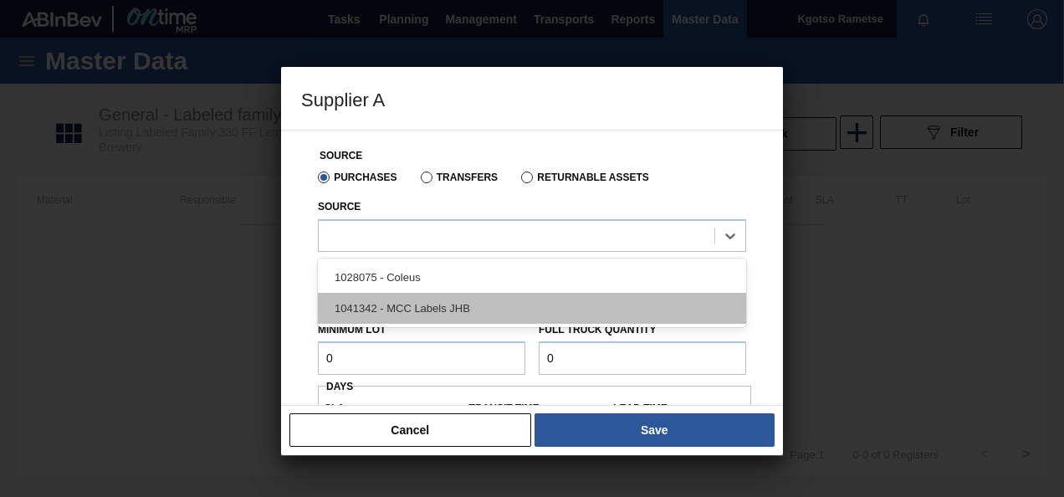
click at [395, 306] on div "1041342 - MCC Labels JHB" at bounding box center [532, 308] width 428 height 31
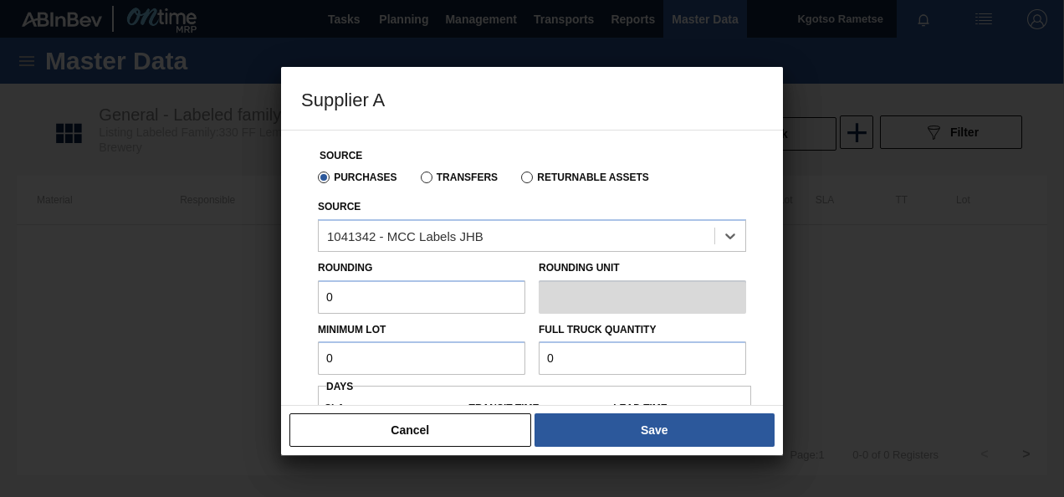
drag, startPoint x: 371, startPoint y: 301, endPoint x: 276, endPoint y: 301, distance: 95.3
click at [281, 301] on div "Source Purchases Transfers Returnable Assets Source option 1041342 - MCC Labels…" at bounding box center [532, 268] width 502 height 276
type input "1"
drag, startPoint x: 335, startPoint y: 362, endPoint x: 295, endPoint y: 365, distance: 40.3
click at [299, 365] on div "Source Purchases Transfers Returnable Assets Source 1041342 - MCC Labels JHB Ro…" at bounding box center [532, 268] width 502 height 276
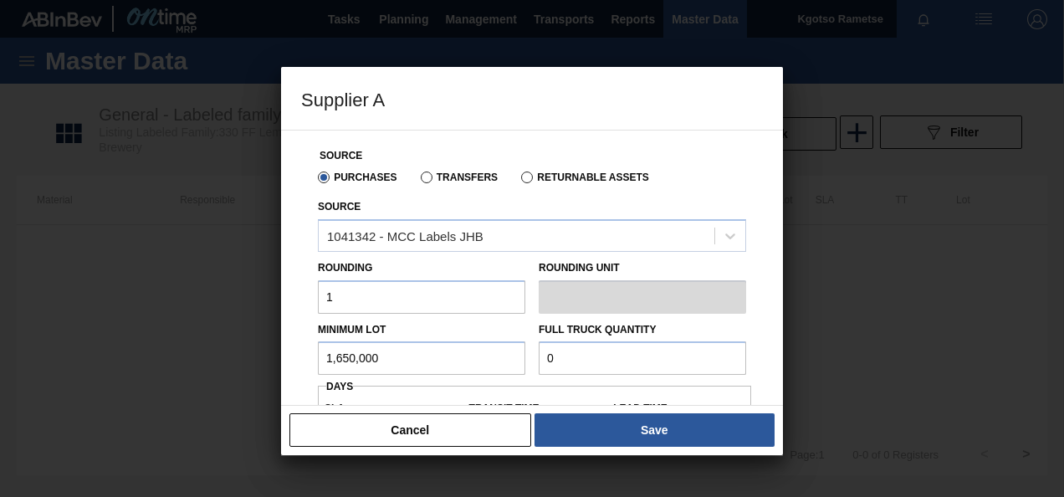
drag, startPoint x: 407, startPoint y: 361, endPoint x: 86, endPoint y: 364, distance: 321.2
click at [288, 361] on div "Source Purchases Transfers Returnable Assets Source 1041342 - MCC Labels JHB Ro…" at bounding box center [532, 268] width 502 height 276
type input "1,650,000"
drag, startPoint x: 548, startPoint y: 366, endPoint x: 498, endPoint y: 356, distance: 50.4
click at [508, 360] on div "Minimum Lot 1,650,000 Full Truck Quantity 0" at bounding box center [532, 345] width 442 height 62
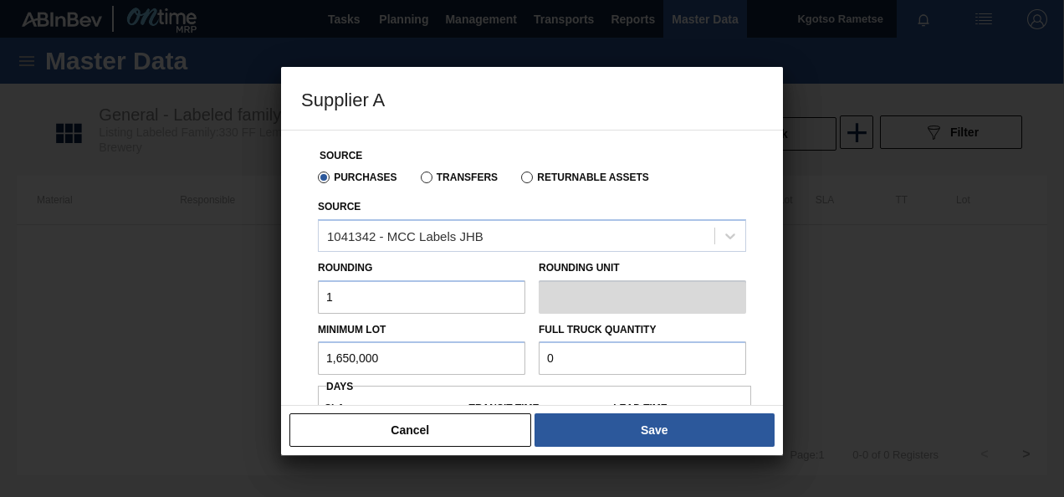
paste input "1,650,00"
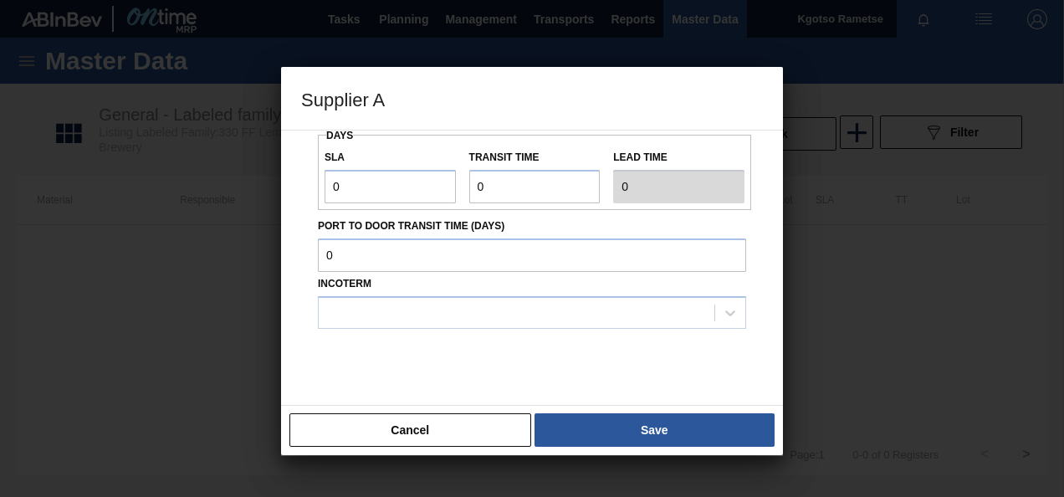
scroll to position [167, 0]
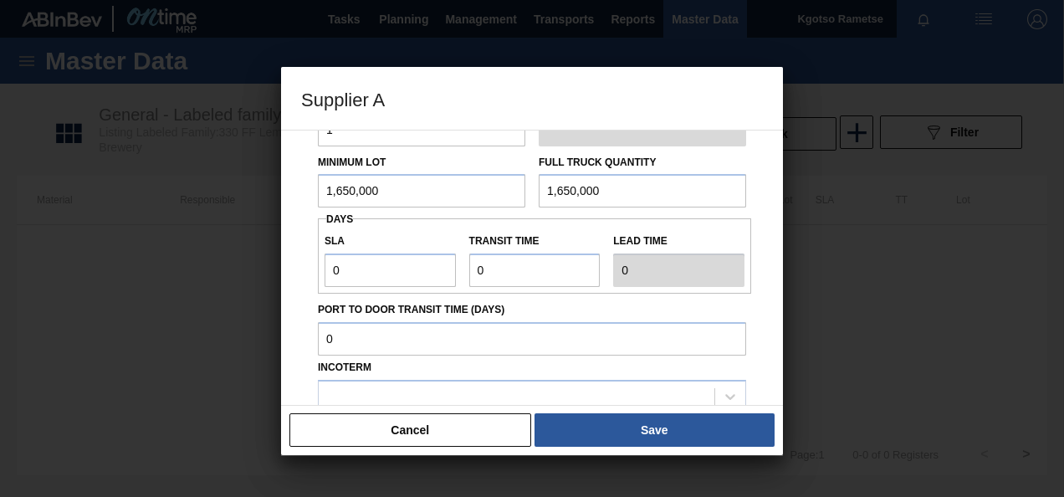
type input "1,650,000"
drag, startPoint x: 368, startPoint y: 278, endPoint x: 249, endPoint y: 284, distance: 118.9
click at [266, 280] on div "Supplier A Source Purchases Transfers Returnable Assets Source 1041342 - MCC La…" at bounding box center [532, 248] width 1064 height 497
type input "1"
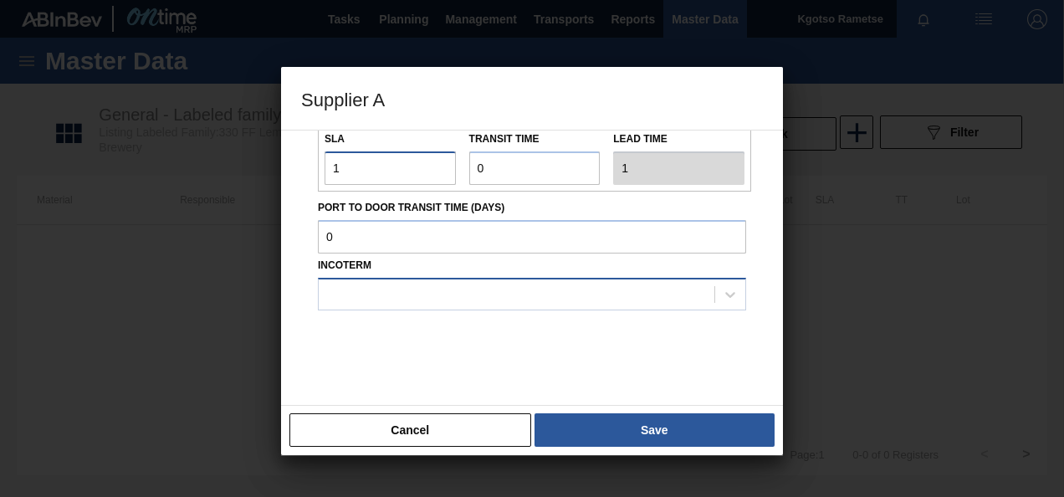
scroll to position [277, 0]
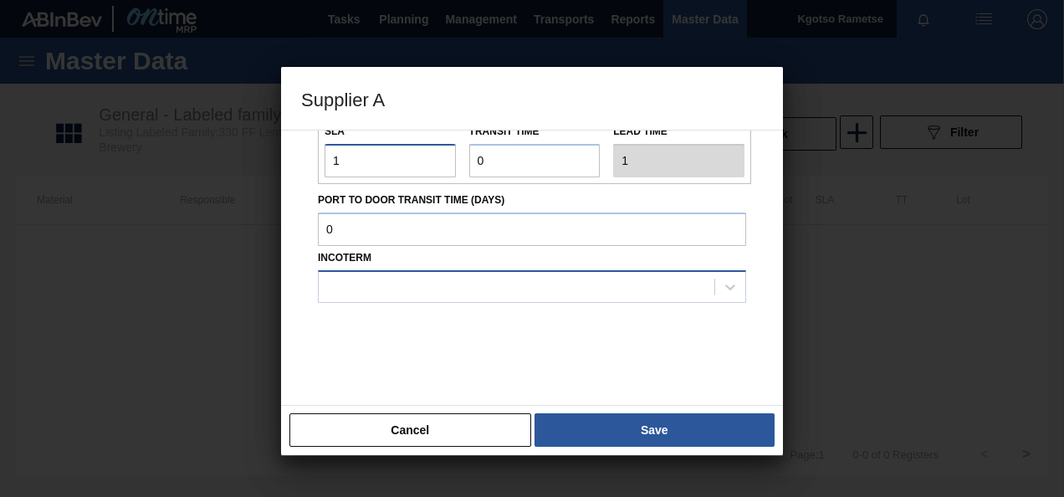
type input "1"
click at [390, 289] on div at bounding box center [517, 286] width 396 height 24
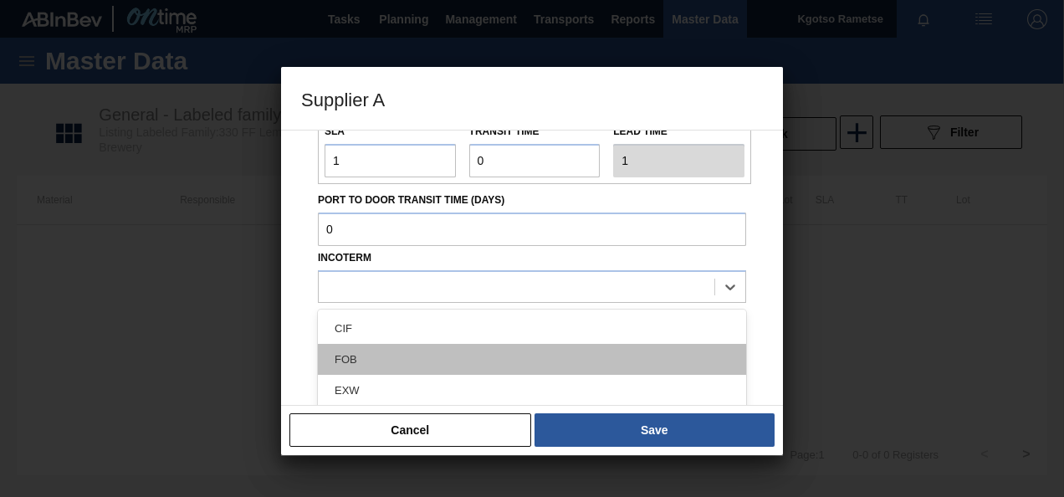
click at [366, 353] on div "FOB" at bounding box center [532, 359] width 428 height 31
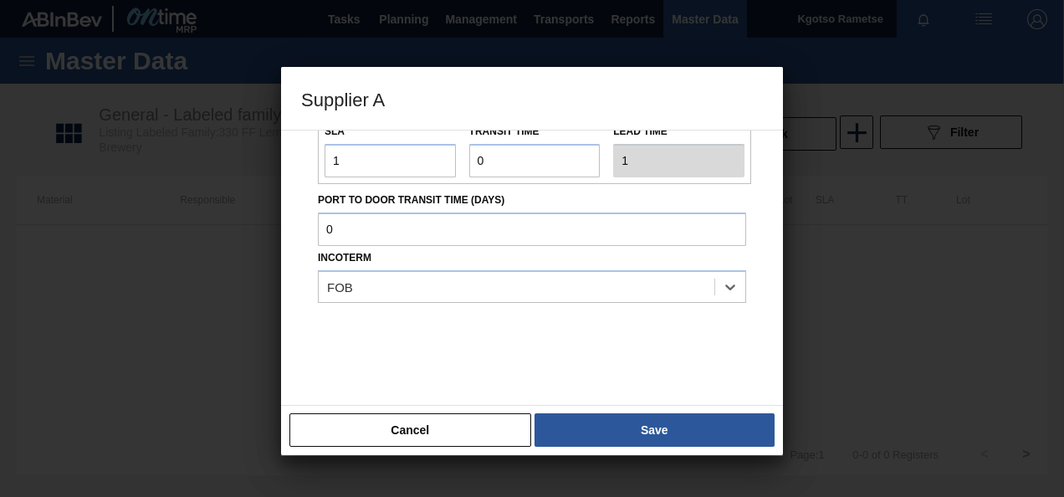
click at [572, 408] on div "Cancel Save" at bounding box center [532, 430] width 502 height 50
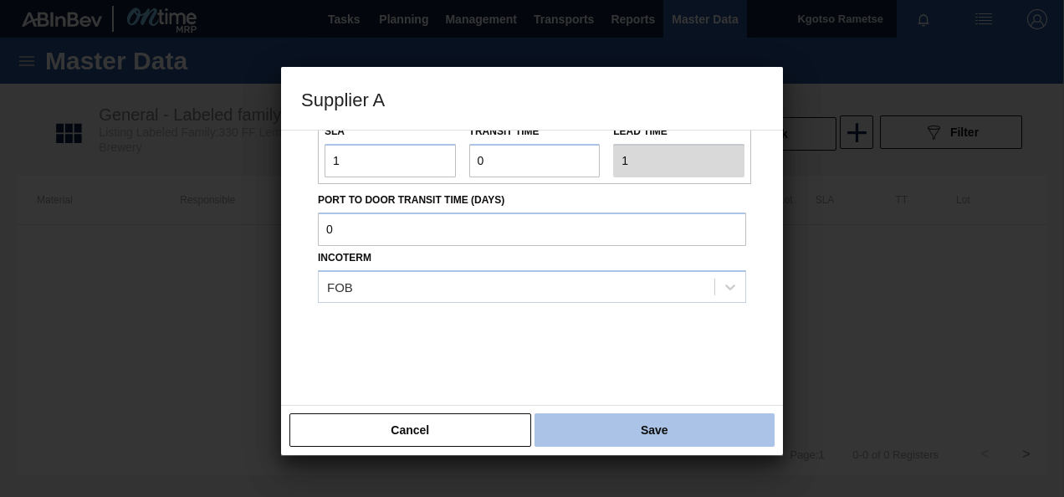
click at [589, 425] on button "Save" at bounding box center [654, 429] width 240 height 33
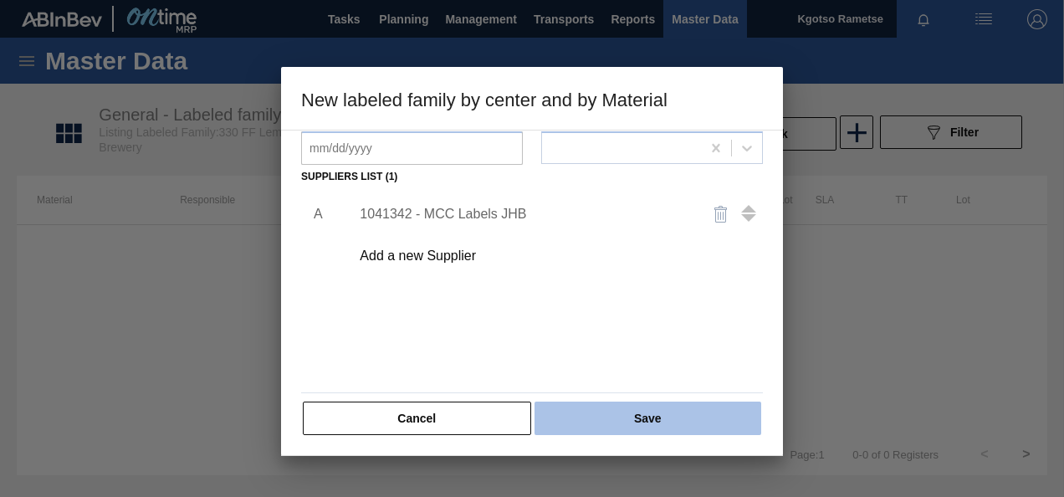
click at [594, 414] on button "Save" at bounding box center [647, 417] width 227 height 33
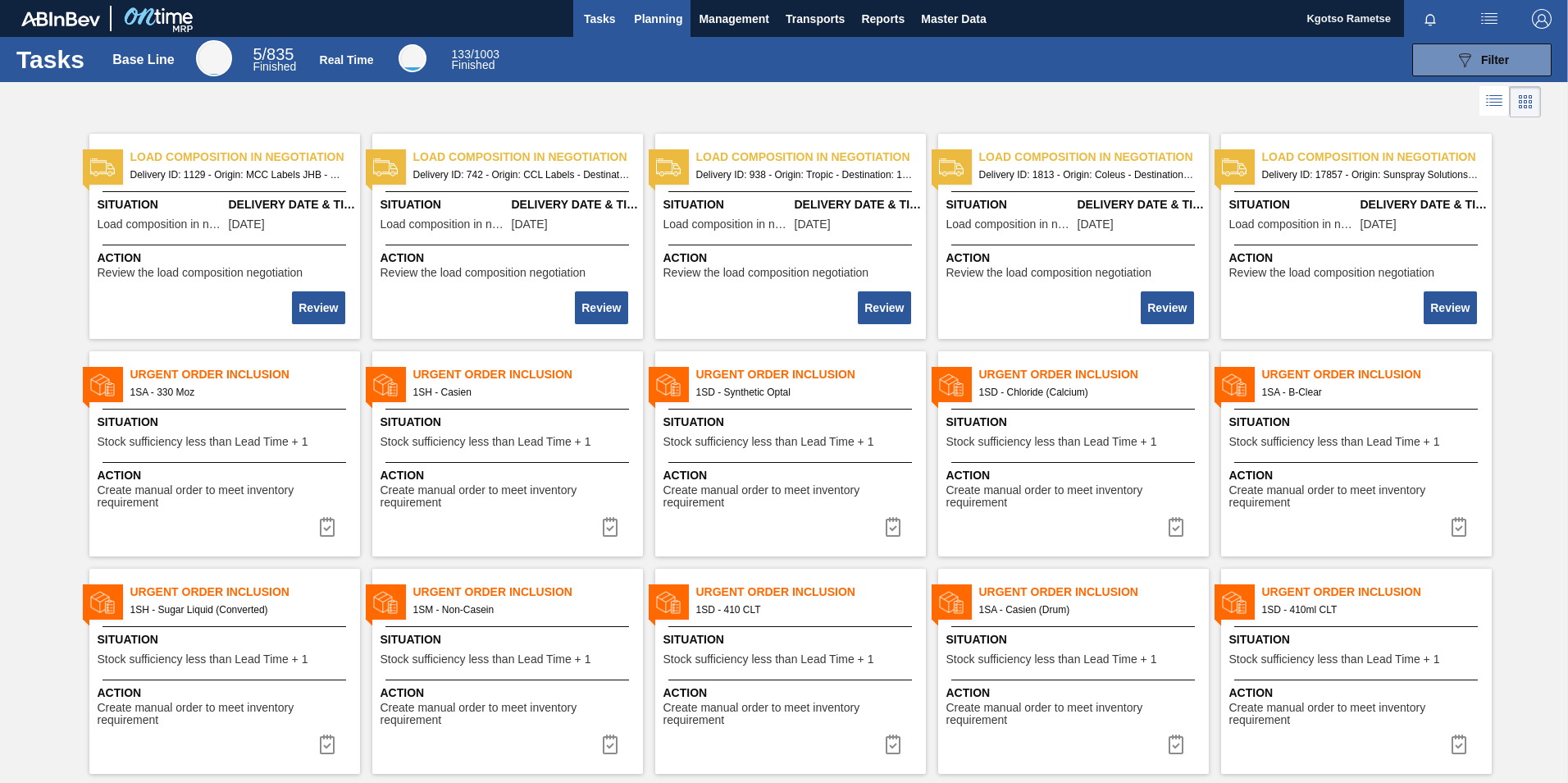
click at [649, 27] on span "Planning" at bounding box center [657, 19] width 48 height 20
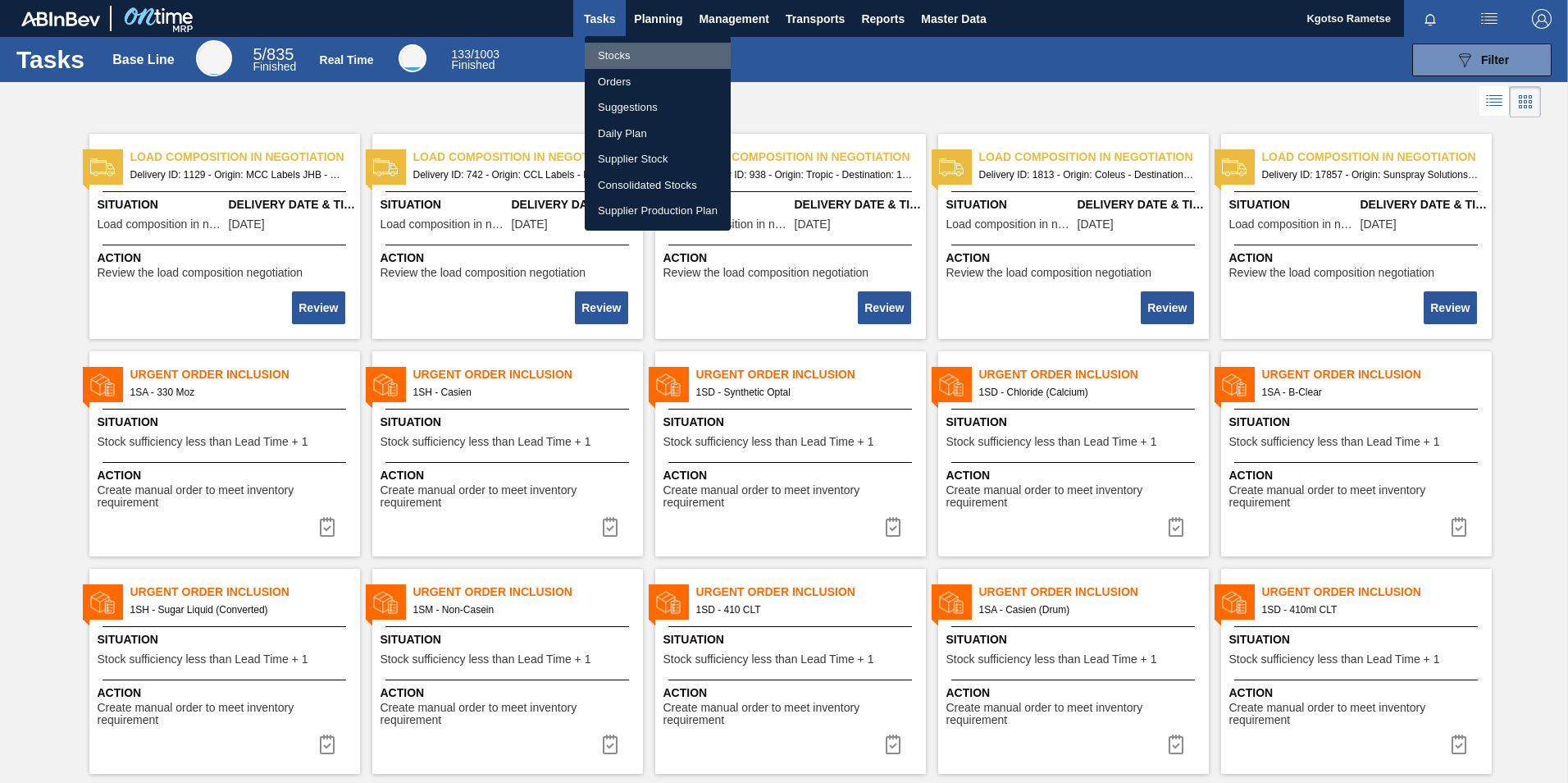
click at [630, 55] on li "Stocks" at bounding box center [657, 55] width 146 height 26
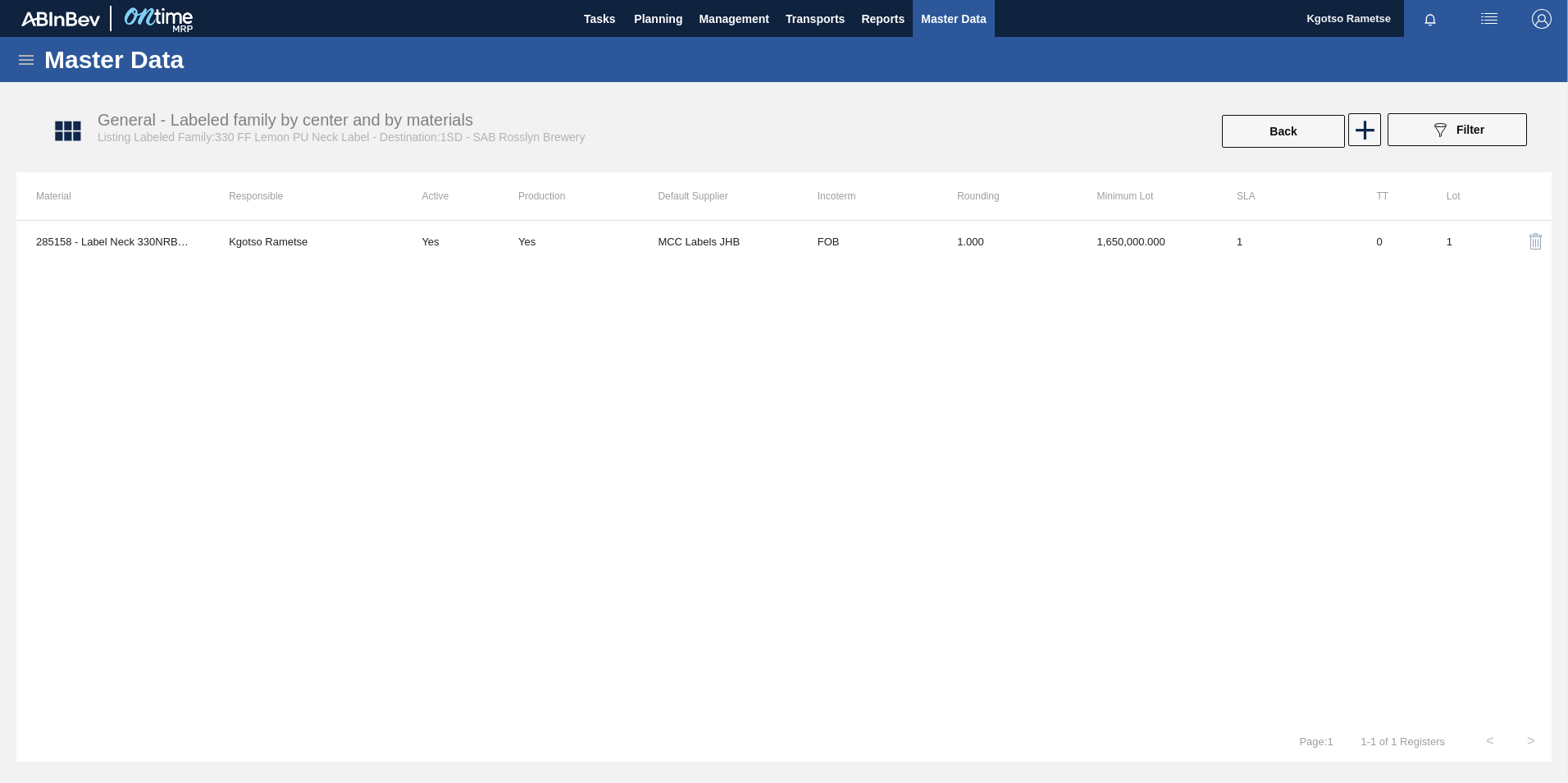
click at [875, 293] on div "285158 - Label Neck 330NRB Fly Fish Lemon PU Kgotso Rametse Yes Yes MCC Labels …" at bounding box center [784, 470] width 1536 height 500
click at [671, 23] on span "Planning" at bounding box center [657, 19] width 48 height 20
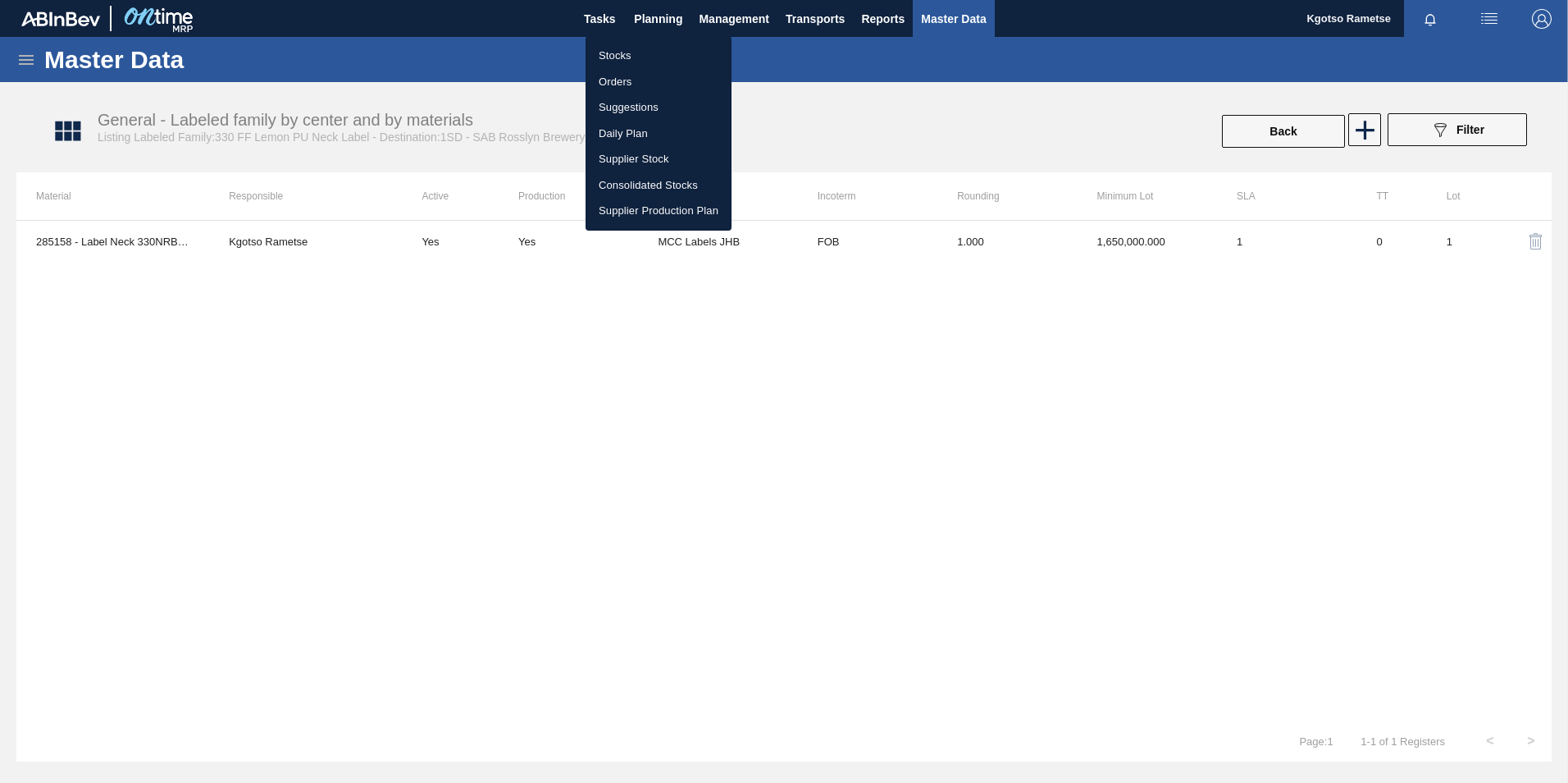
click at [625, 52] on li "Stocks" at bounding box center [658, 55] width 146 height 26
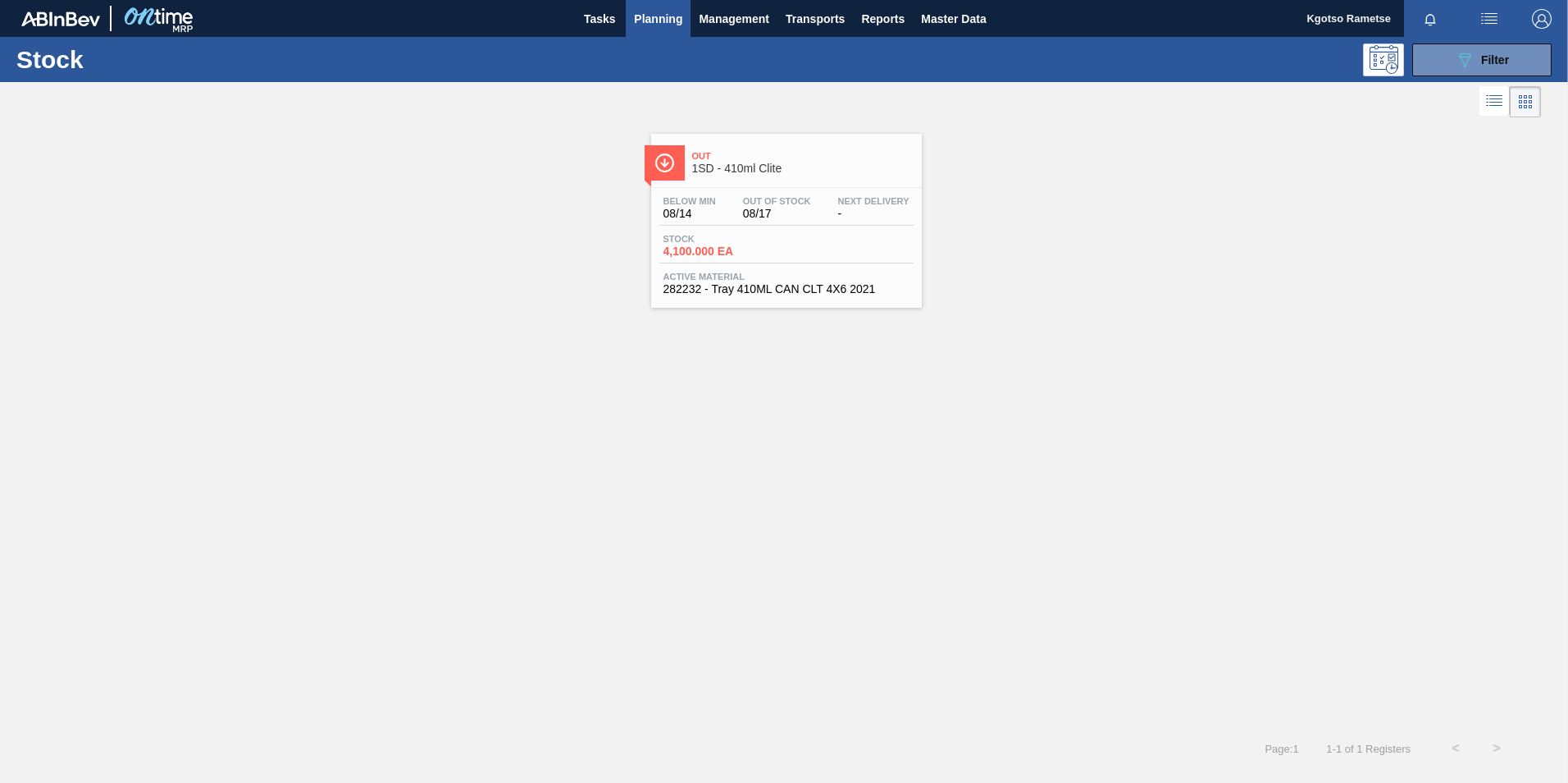
click at [1042, 487] on div "Out 1SD - 410ml Clite Below Min 08/14 Out Of Stock 08/17 Next Delivery - Stock …" at bounding box center [784, 425] width 1568 height 606
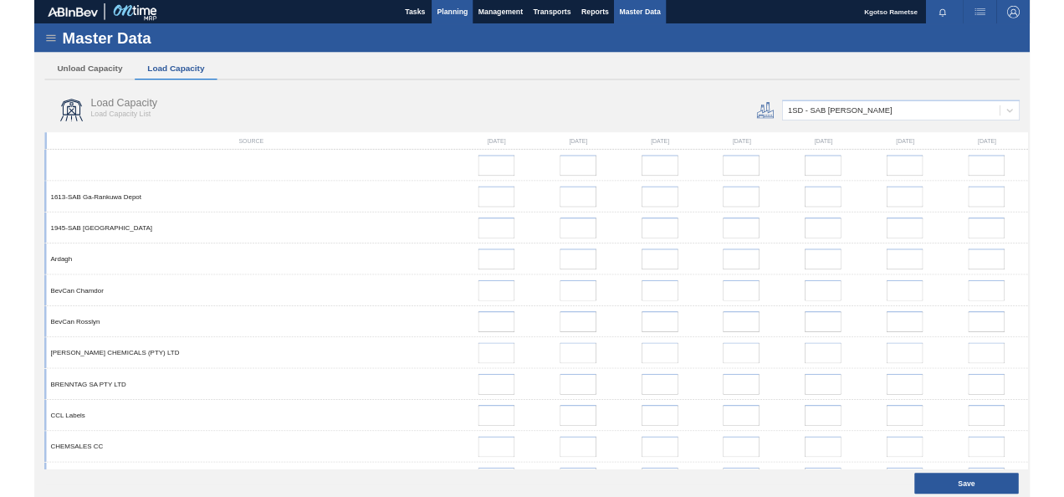
scroll to position [1025, 0]
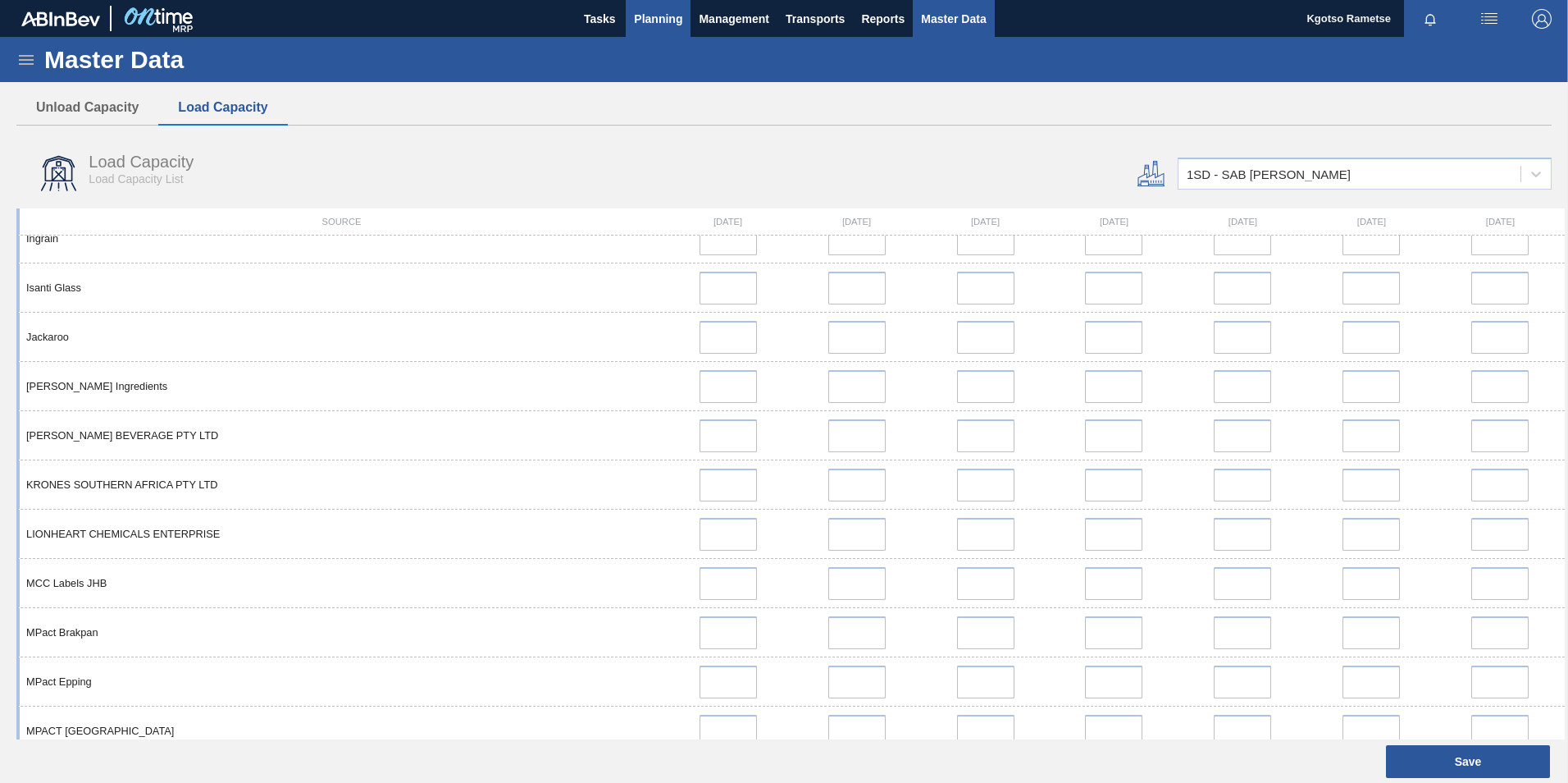
click at [646, 4] on button "Planning" at bounding box center [658, 19] width 65 height 37
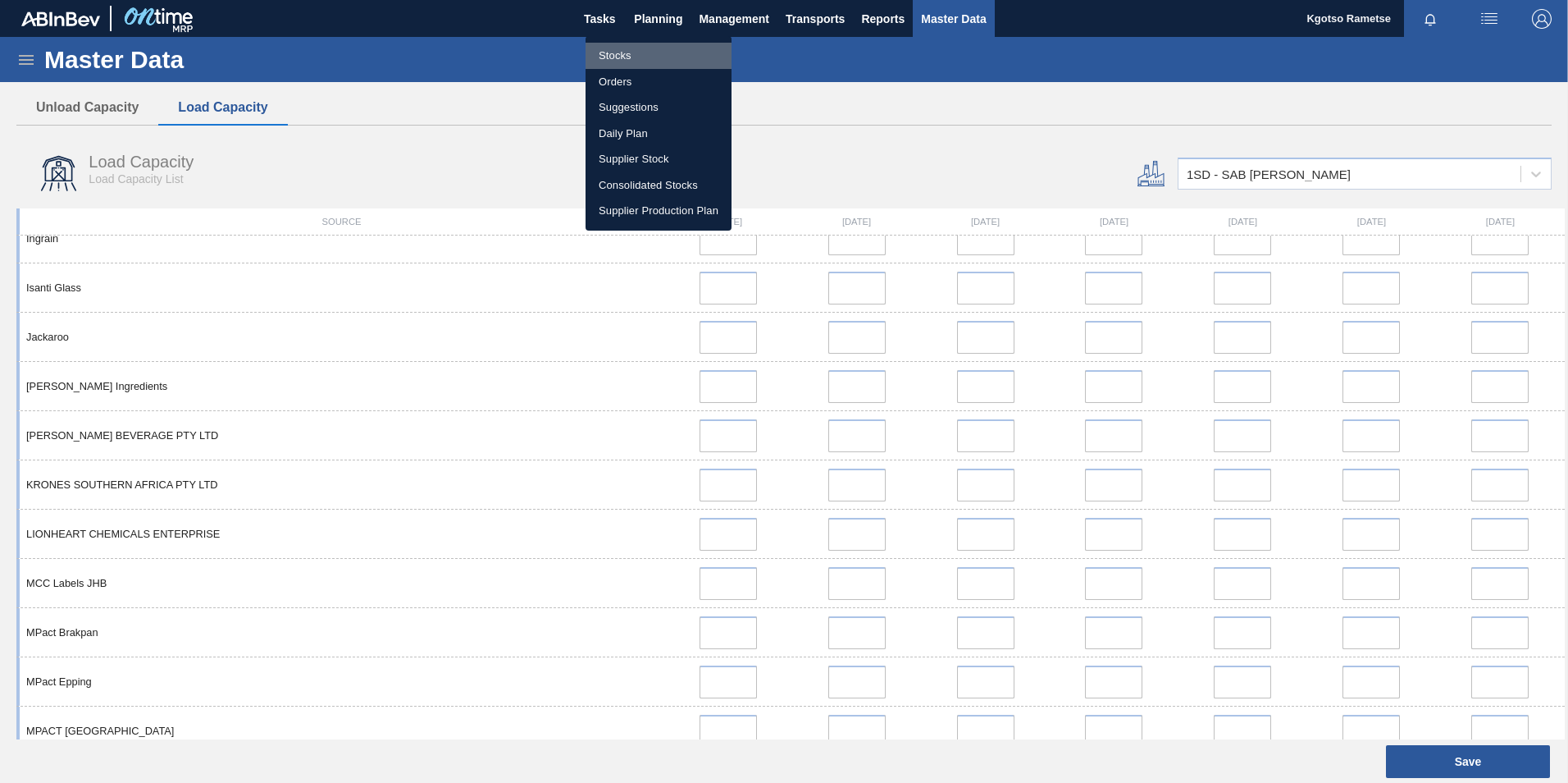
click at [615, 47] on li "Stocks" at bounding box center [658, 55] width 146 height 26
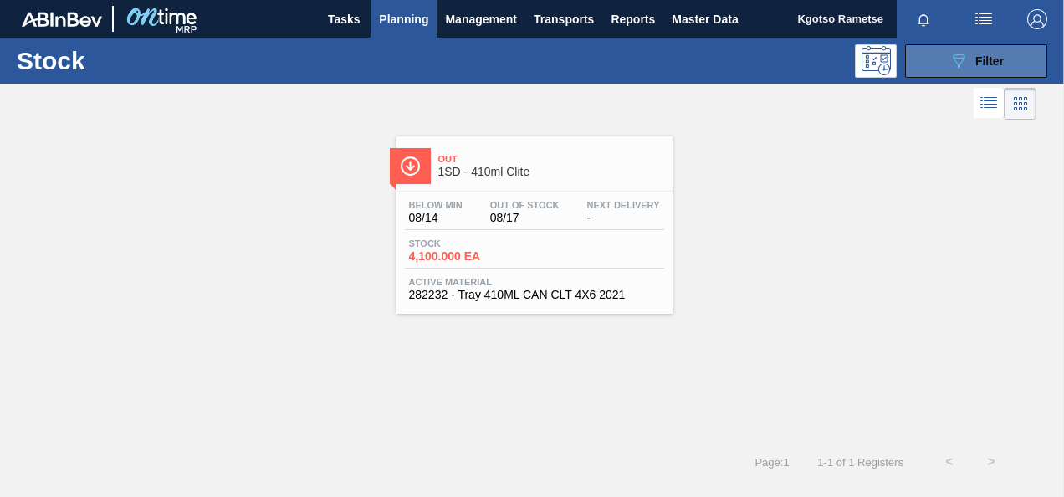
click at [976, 68] on div "089F7B8B-B2A5-4AFE-B5C0-19BA573D28AC Filter" at bounding box center [975, 61] width 55 height 20
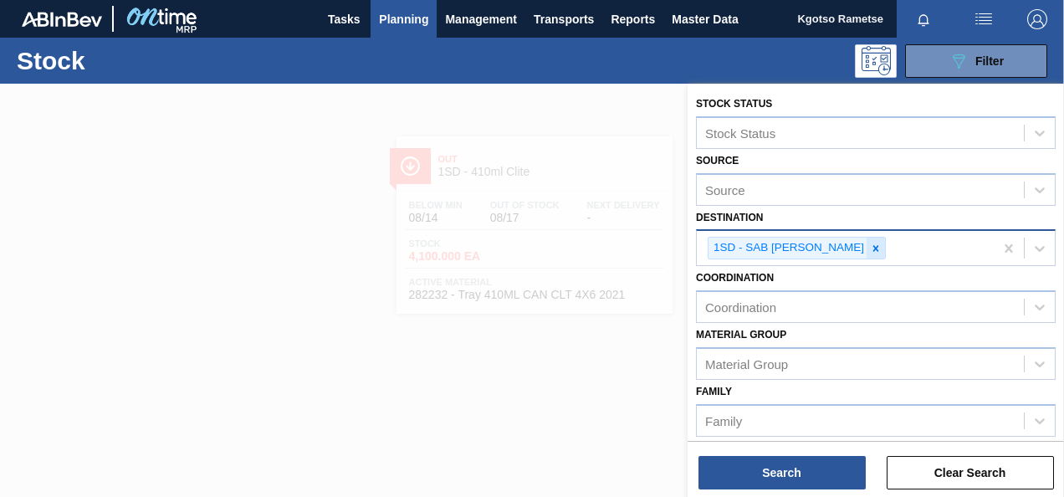
click at [872, 248] on icon at bounding box center [876, 249] width 12 height 12
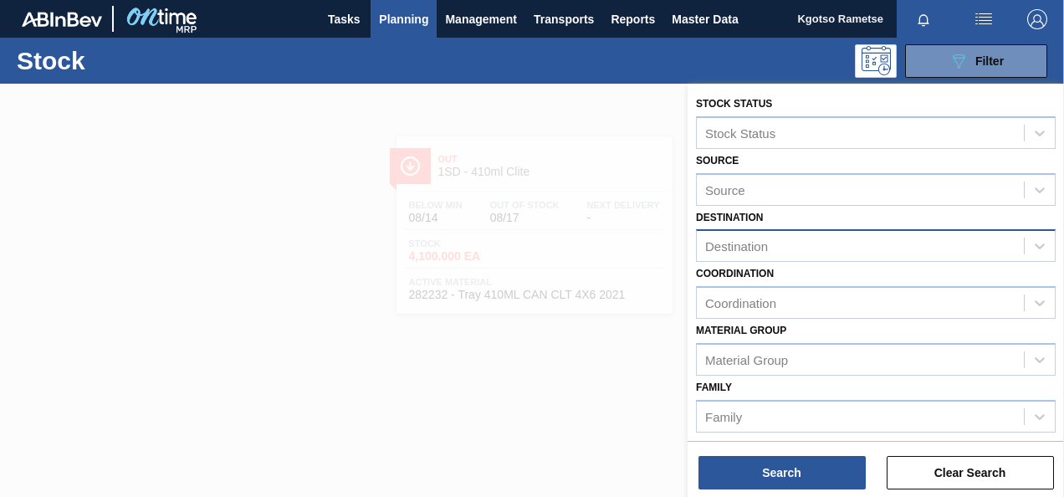
click at [836, 272] on div "Coordination Coordination" at bounding box center [876, 290] width 360 height 57
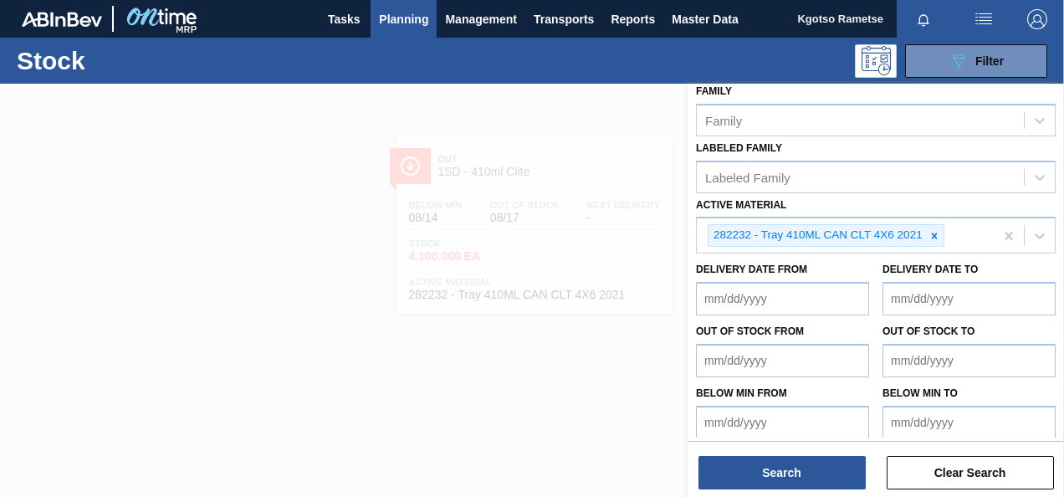
scroll to position [303, 0]
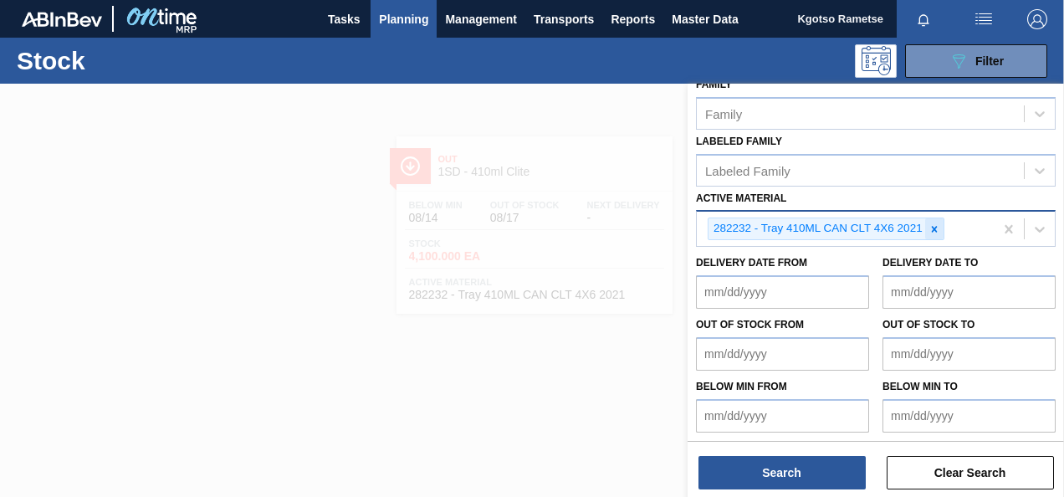
click at [935, 226] on icon at bounding box center [934, 229] width 6 height 6
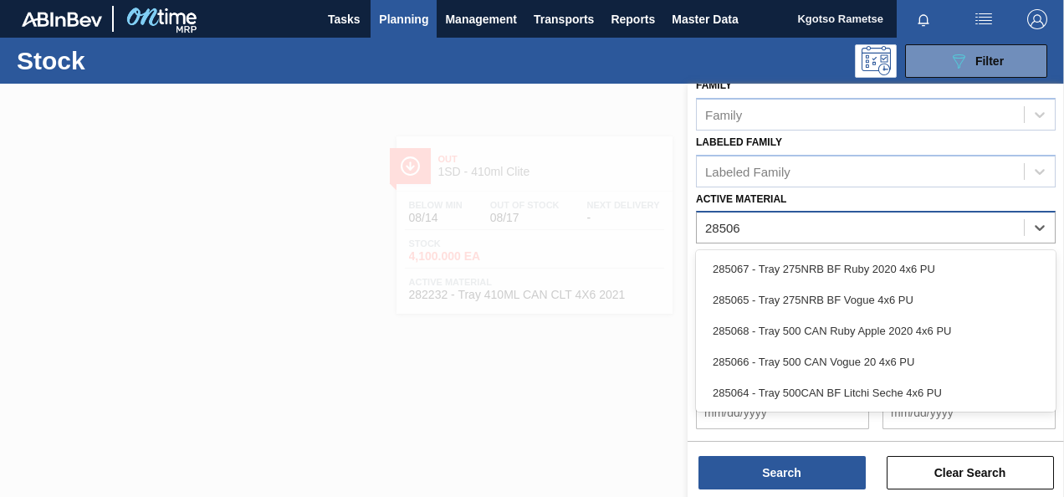
scroll to position [299, 0]
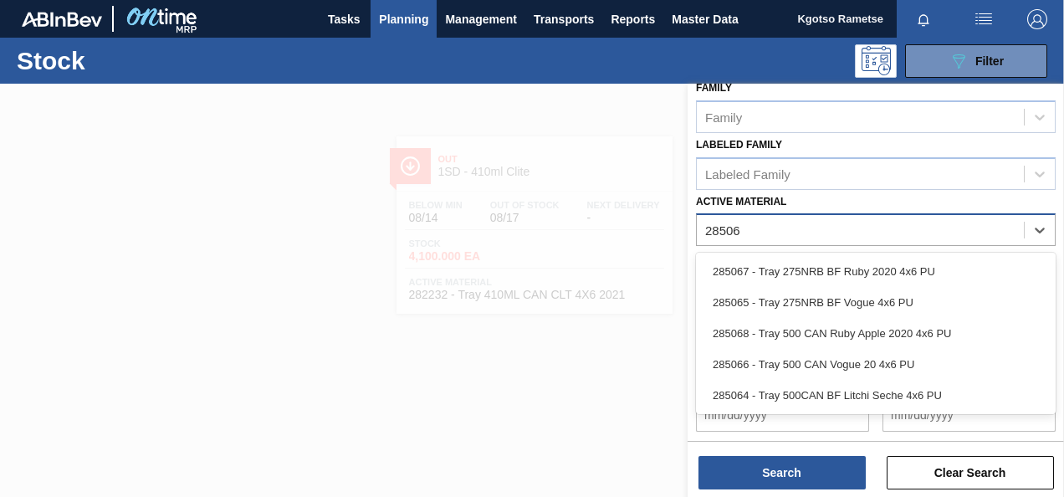
type Material "285066"
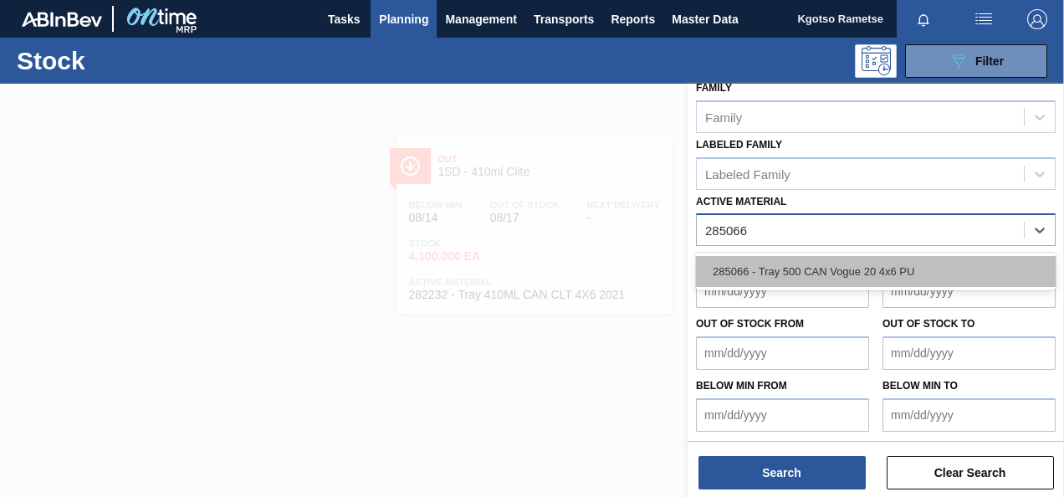
click at [861, 268] on div "285066 - Tray 500 CAN Vogue 20 4x6 PU" at bounding box center [876, 271] width 360 height 31
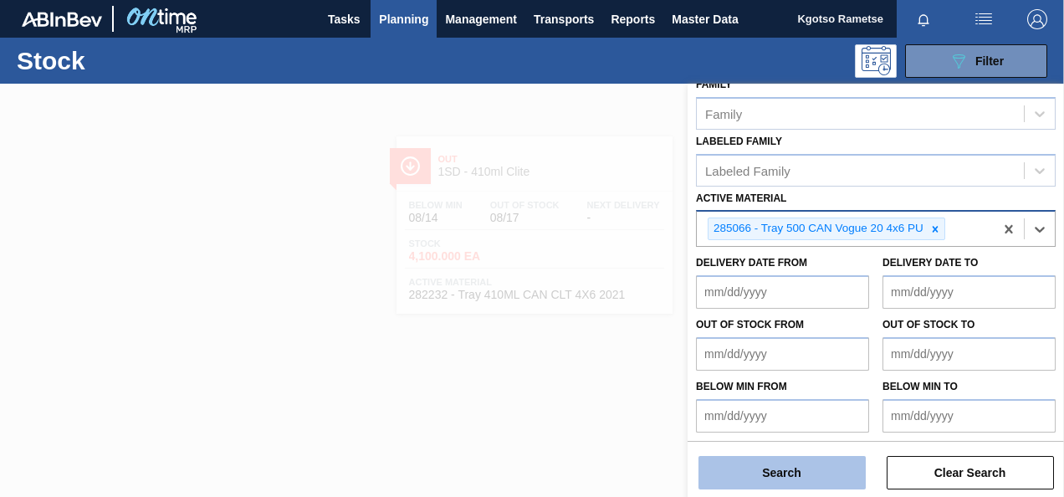
click at [769, 468] on button "Search" at bounding box center [781, 472] width 167 height 33
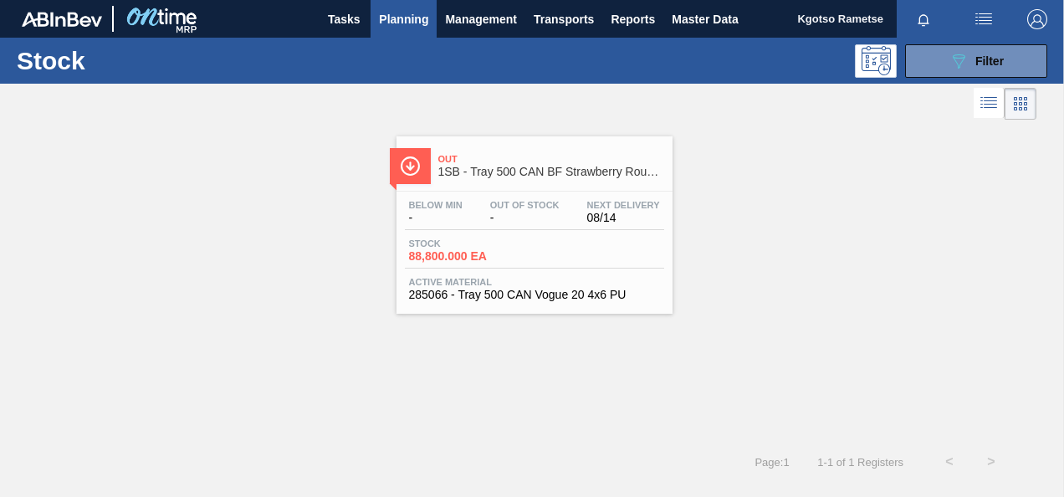
click at [462, 172] on span "1SB - Tray 500 CAN BF Strawberry Rouge 4x6 PU" at bounding box center [551, 172] width 226 height 13
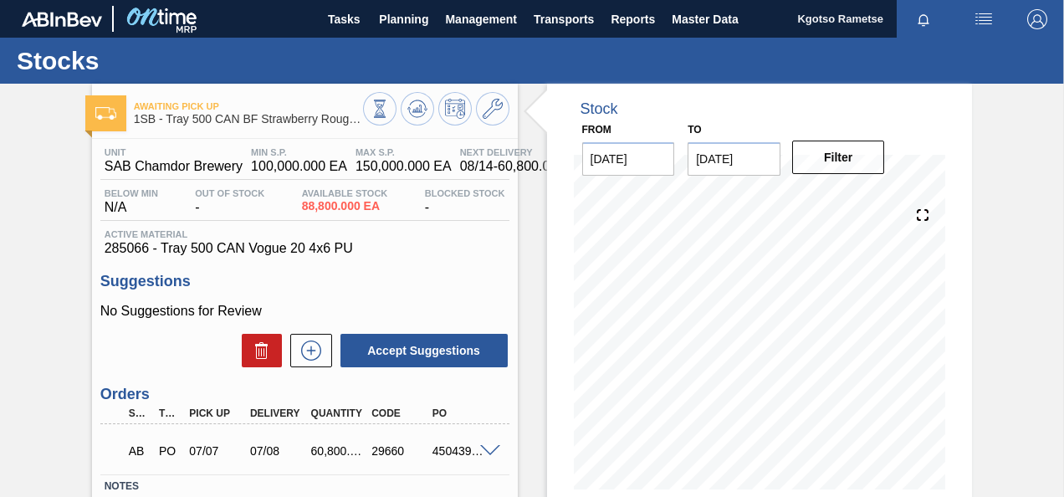
click at [34, 384] on div "Awaiting Pick Up 1SB - Tray 500 CAN BF Strawberry Rouge 4x6 PU Unit SAB Chamdor…" at bounding box center [532, 402] width 1064 height 636
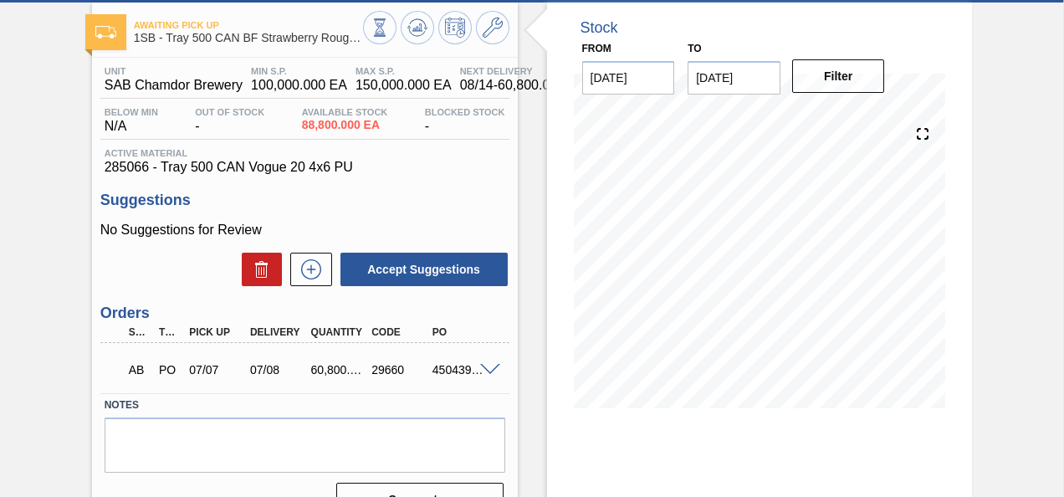
scroll to position [100, 0]
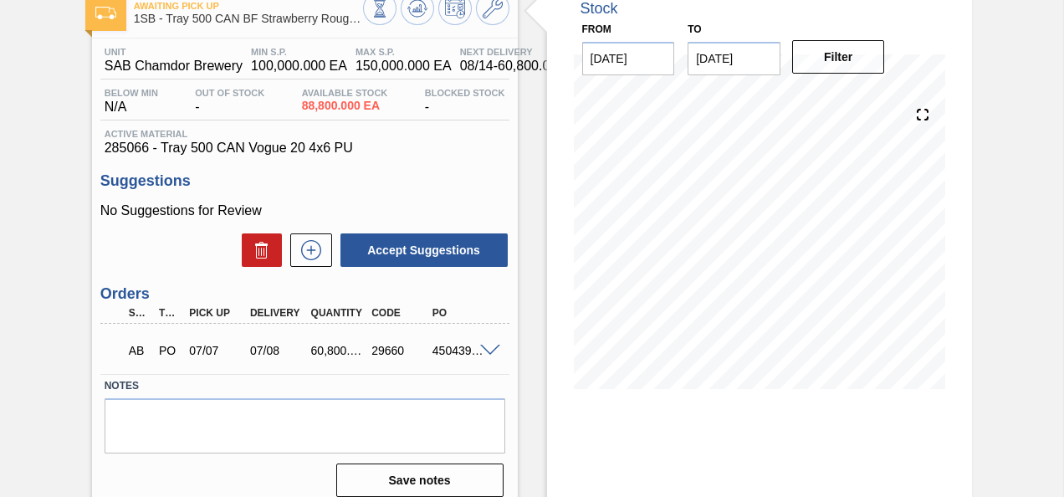
click at [488, 350] on span at bounding box center [490, 351] width 20 height 13
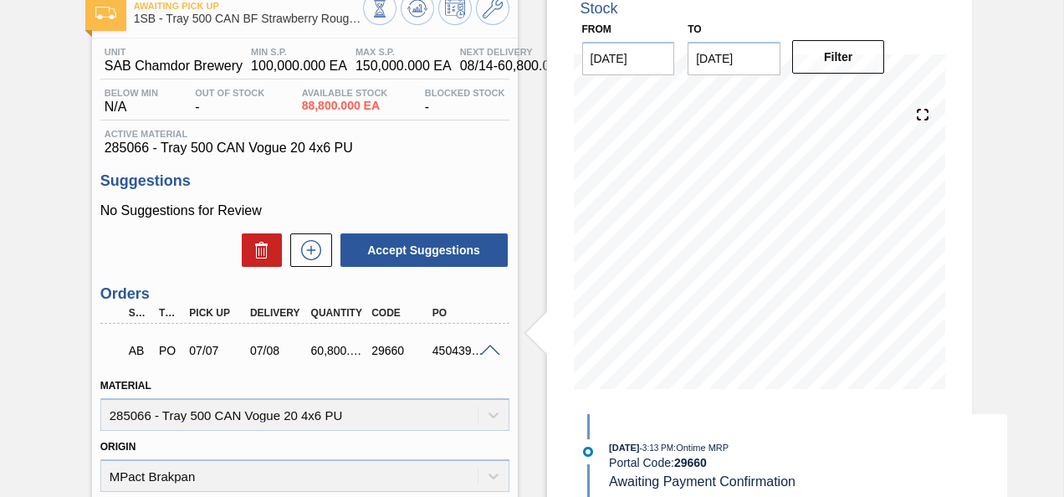
scroll to position [0, 0]
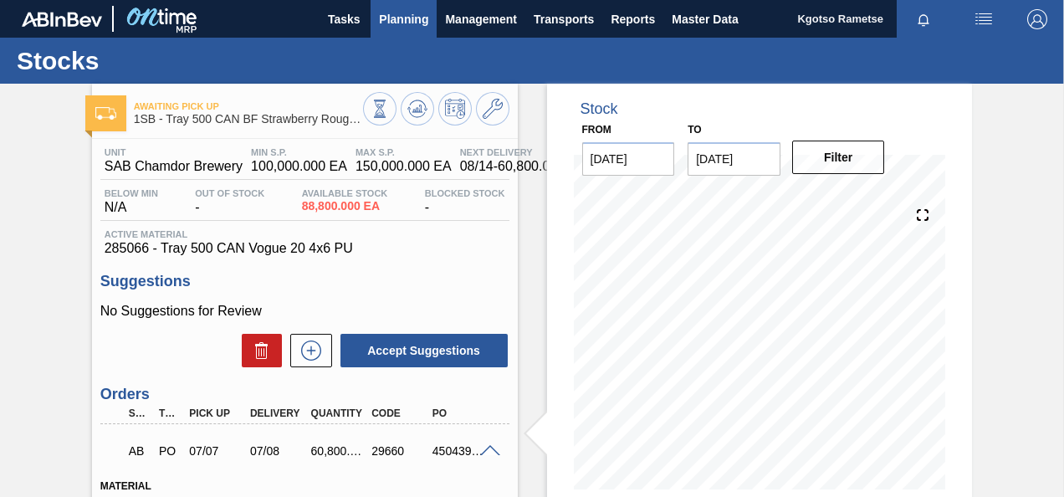
click at [395, 18] on span "Planning" at bounding box center [403, 19] width 49 height 20
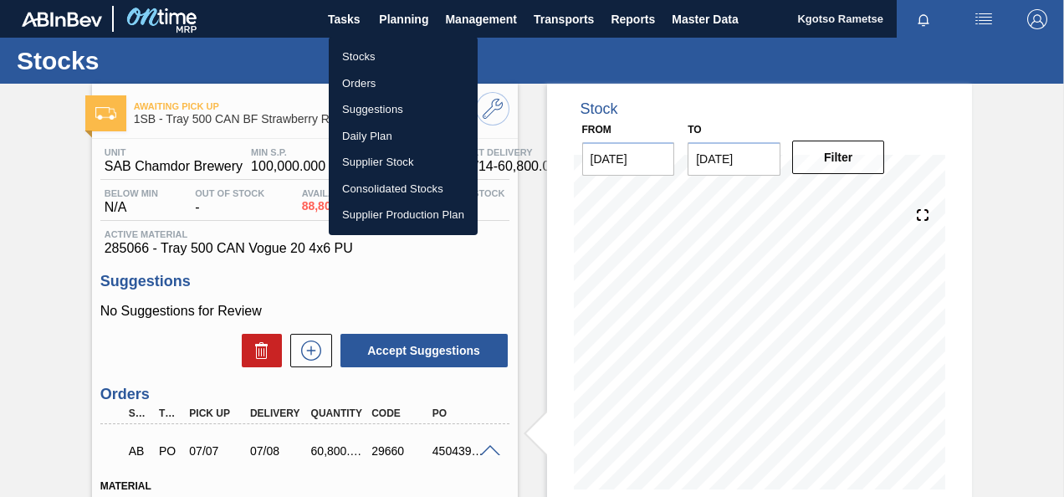
click at [365, 55] on li "Stocks" at bounding box center [403, 56] width 149 height 27
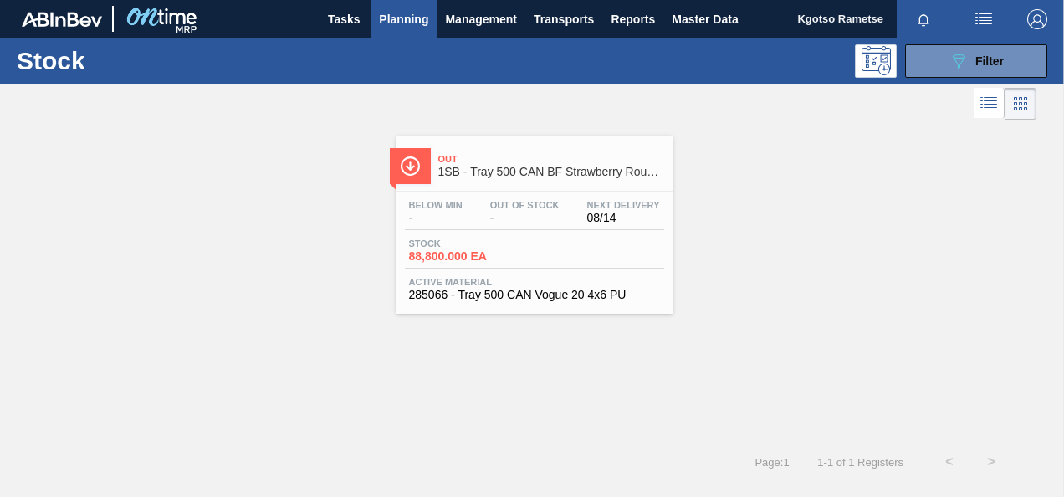
click at [510, 201] on span "Out Of Stock" at bounding box center [524, 205] width 69 height 10
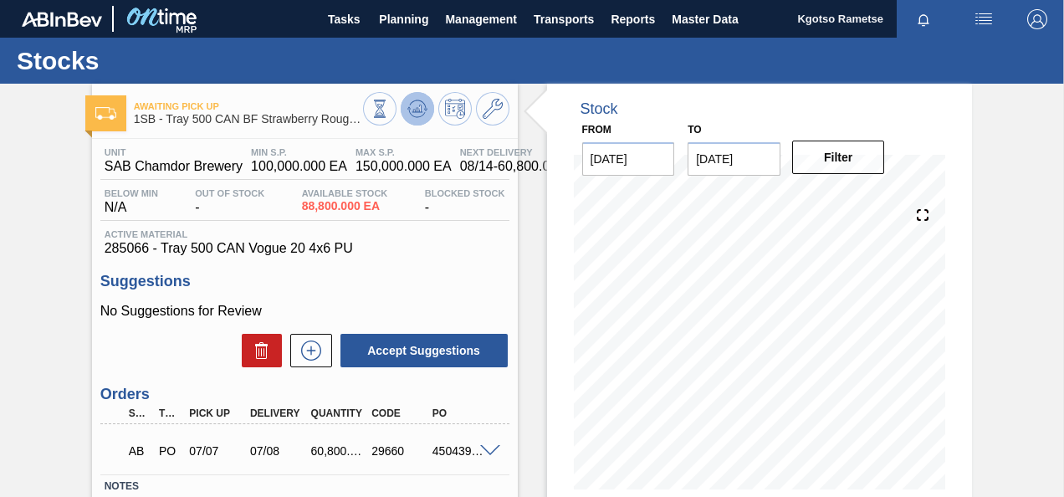
click at [389, 101] on icon at bounding box center [379, 109] width 18 height 18
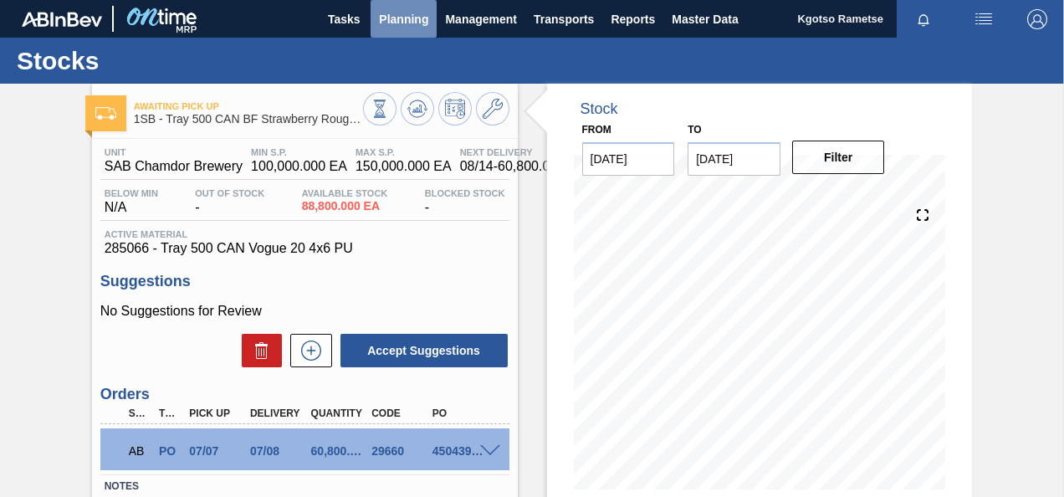
click at [413, 9] on span "Planning" at bounding box center [403, 19] width 49 height 20
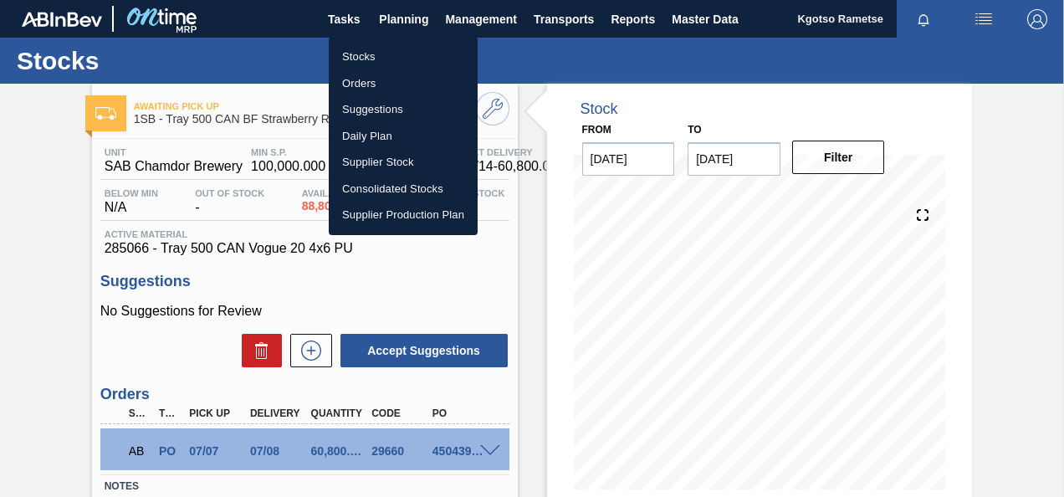
click at [370, 55] on li "Stocks" at bounding box center [403, 56] width 149 height 27
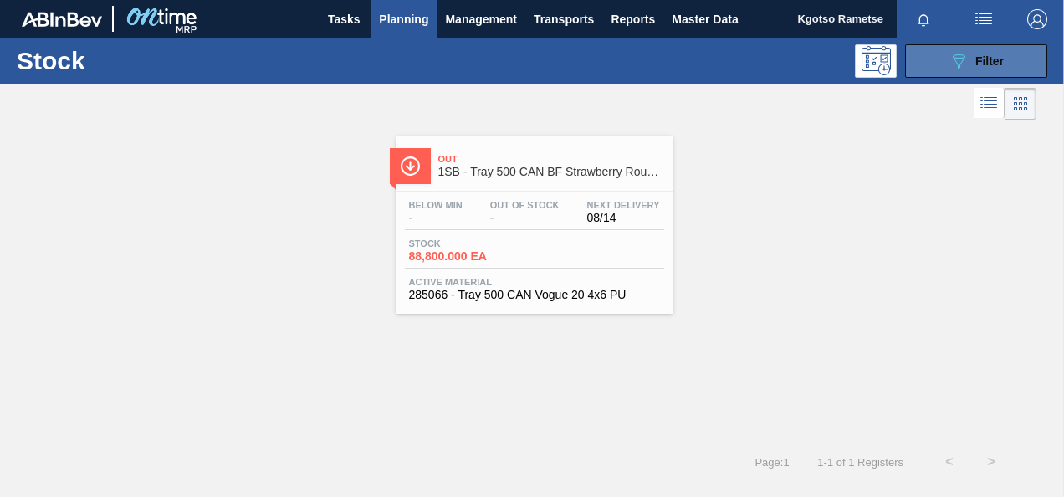
click at [970, 56] on div "089F7B8B-B2A5-4AFE-B5C0-19BA573D28AC Filter" at bounding box center [975, 61] width 55 height 20
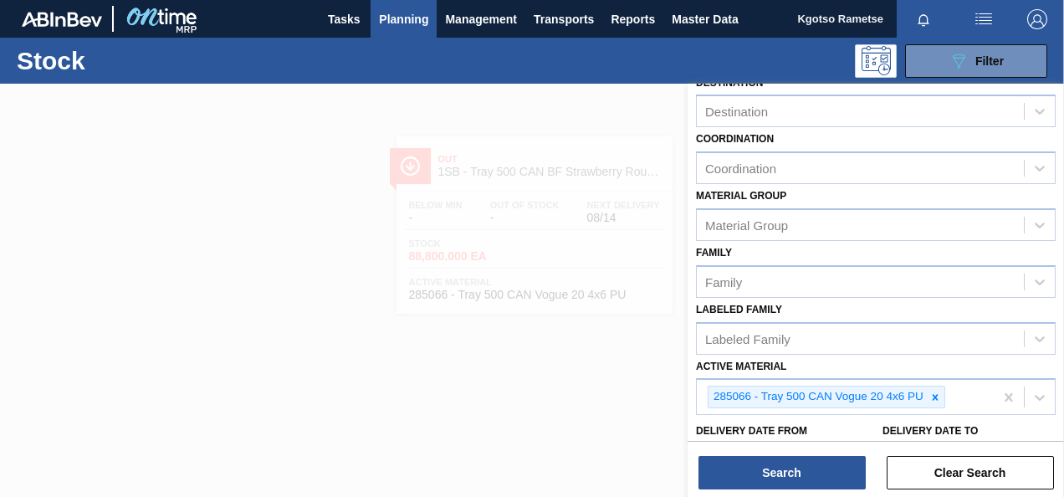
scroll to position [303, 0]
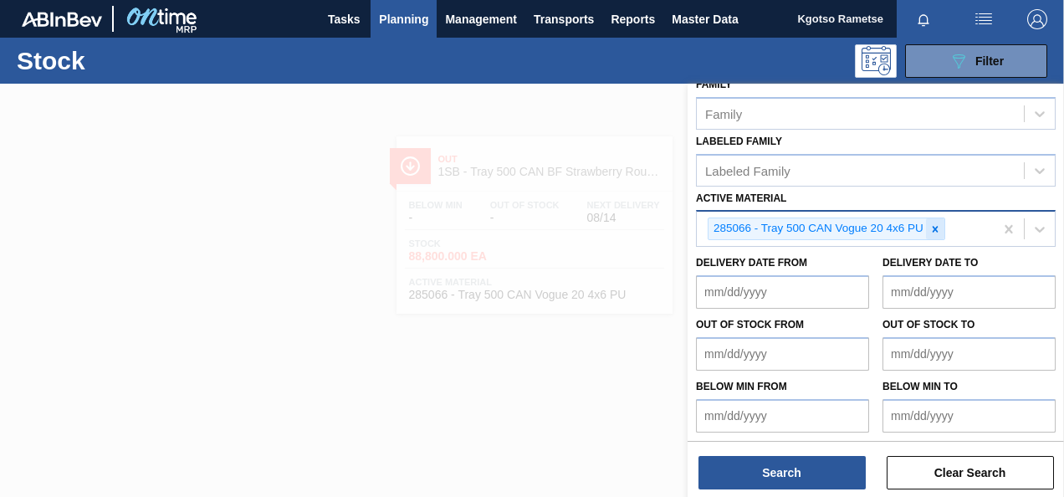
click at [932, 226] on icon at bounding box center [935, 229] width 12 height 12
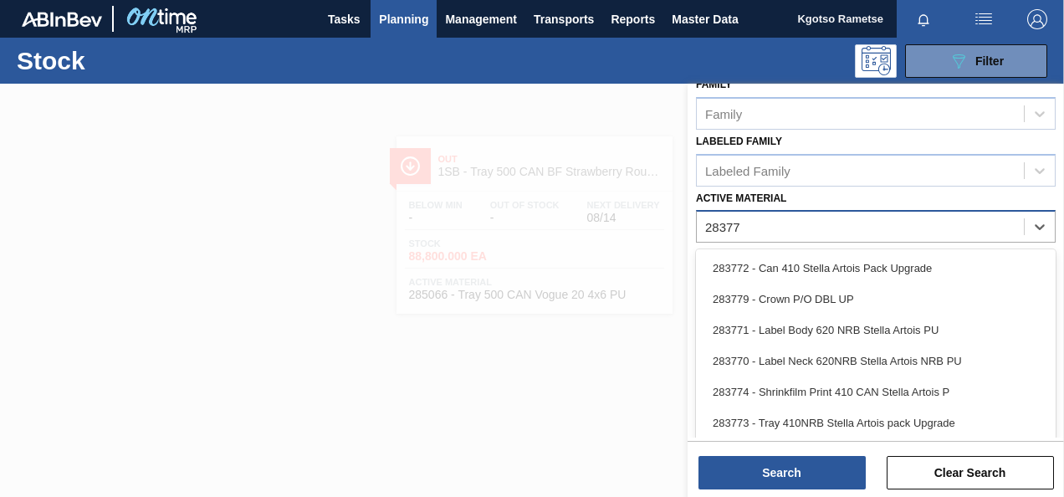
type Material "283773"
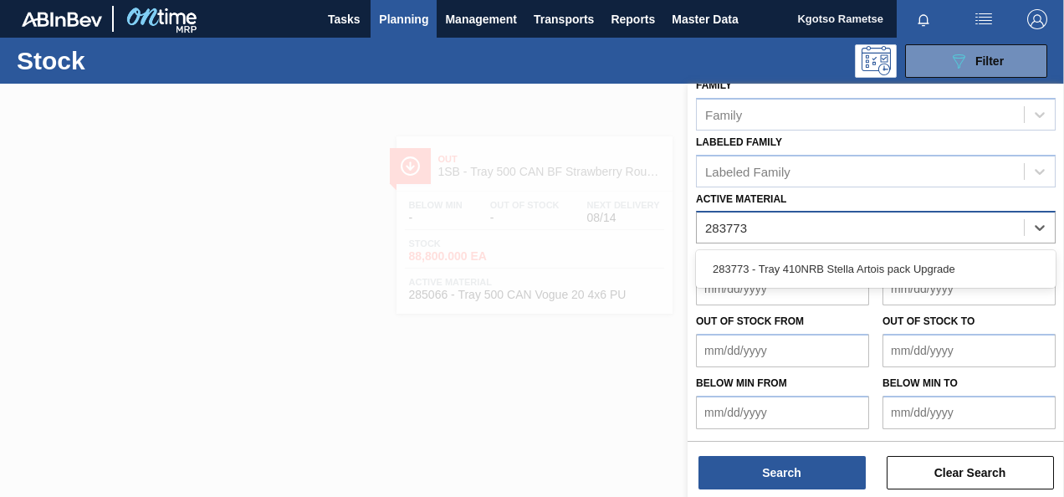
scroll to position [299, 0]
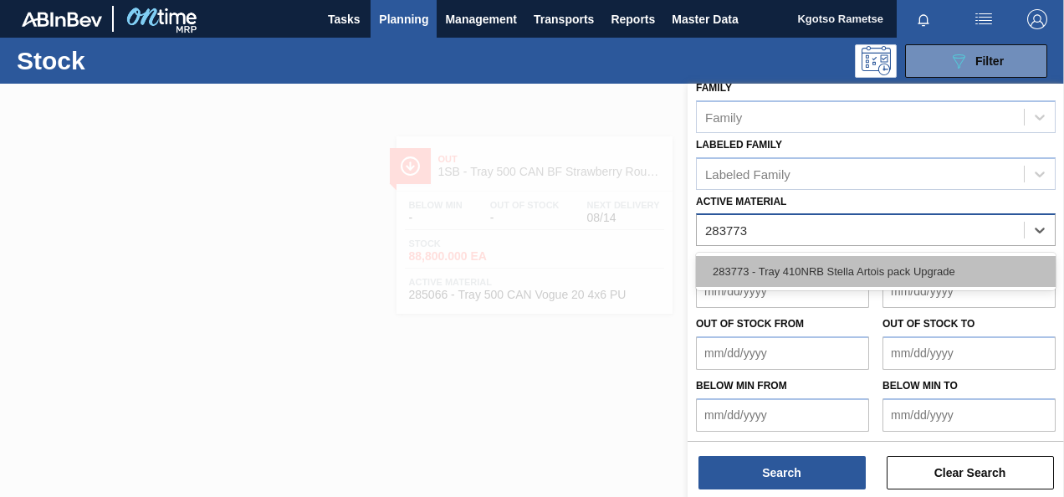
click at [746, 265] on div "283773 - Tray 410NRB Stella Artois pack Upgrade" at bounding box center [876, 271] width 360 height 31
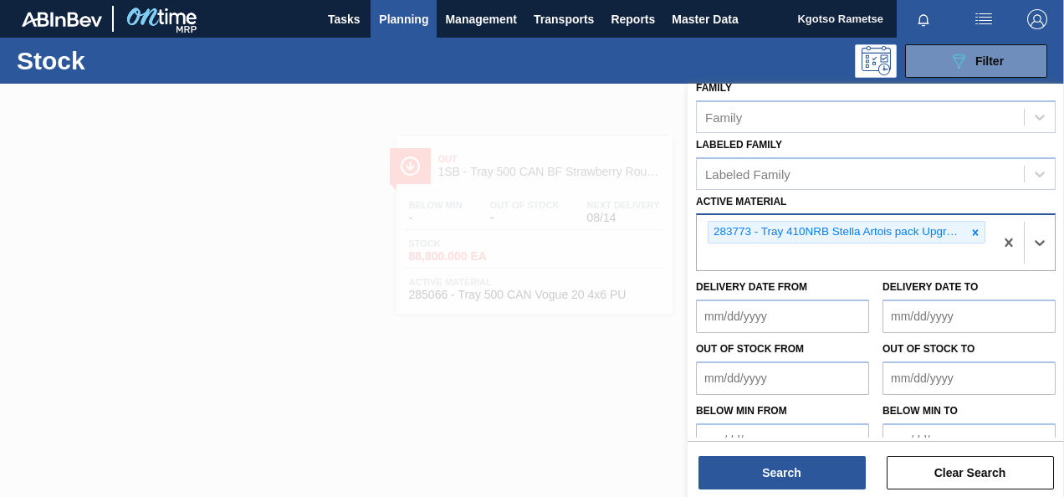
scroll to position [303, 0]
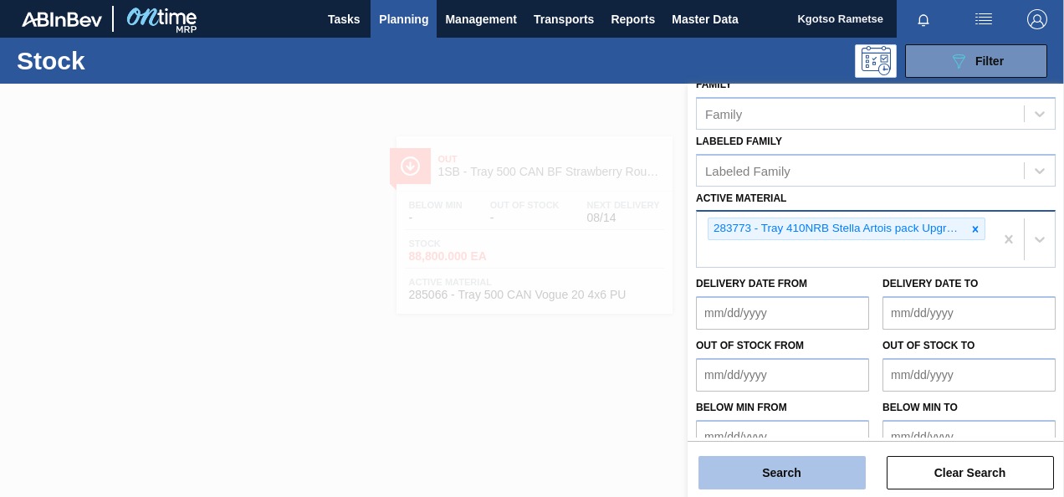
click at [744, 470] on button "Search" at bounding box center [781, 472] width 167 height 33
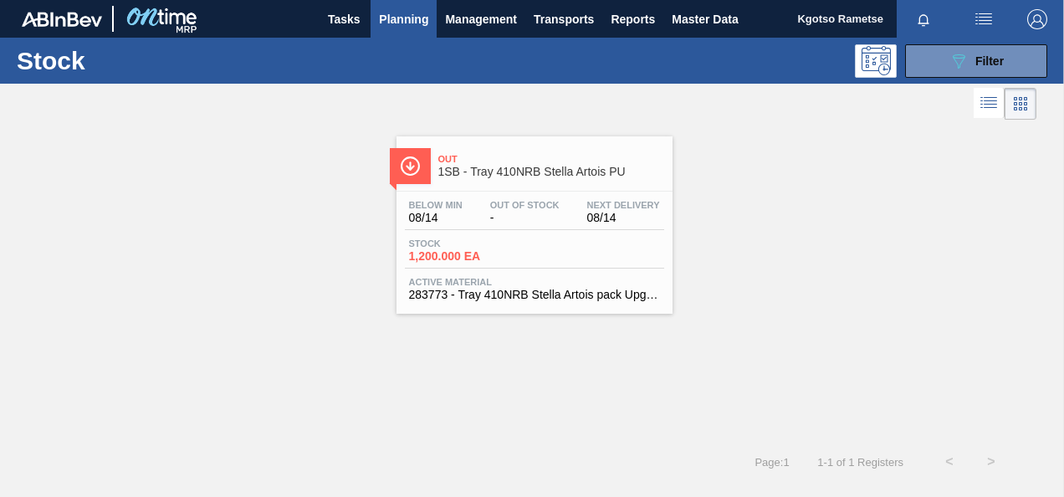
click at [522, 239] on span "Stock" at bounding box center [467, 243] width 117 height 10
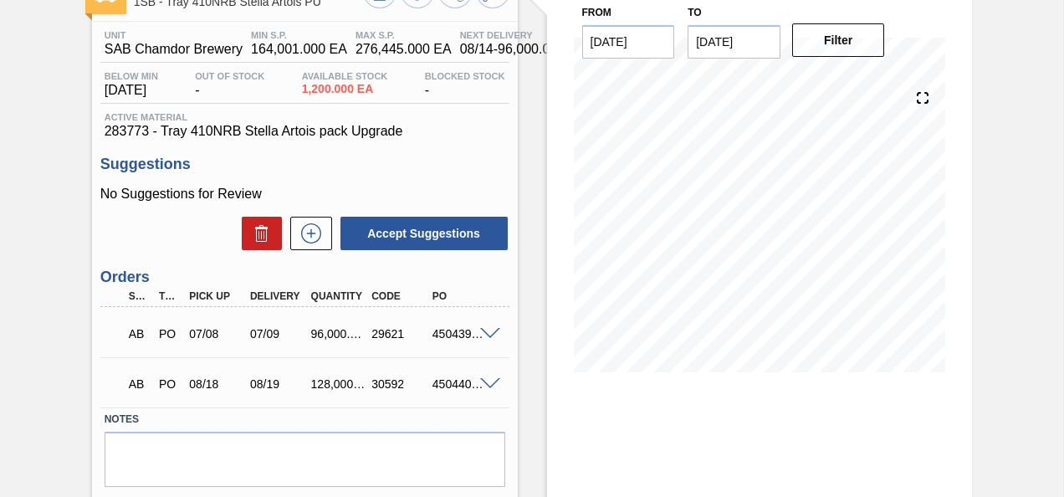
scroll to position [167, 0]
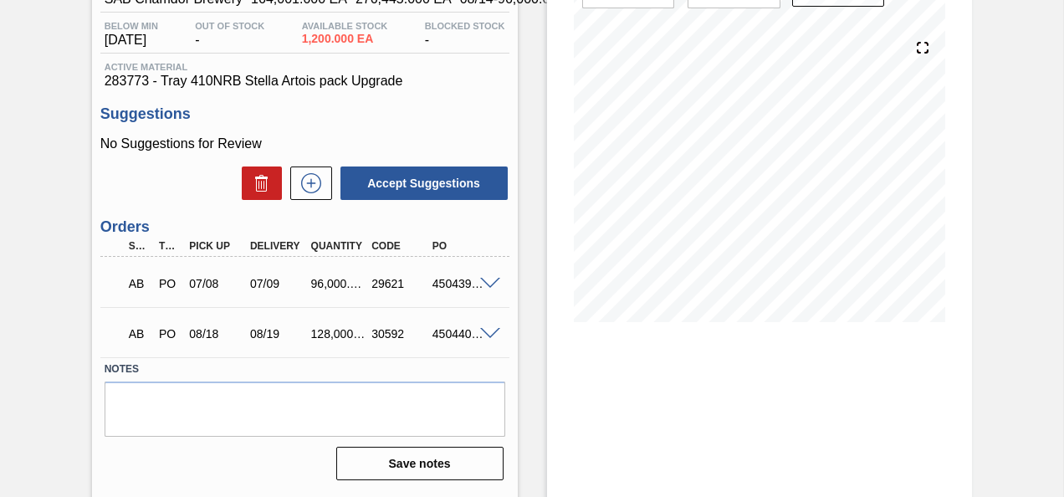
click at [488, 335] on span at bounding box center [490, 334] width 20 height 13
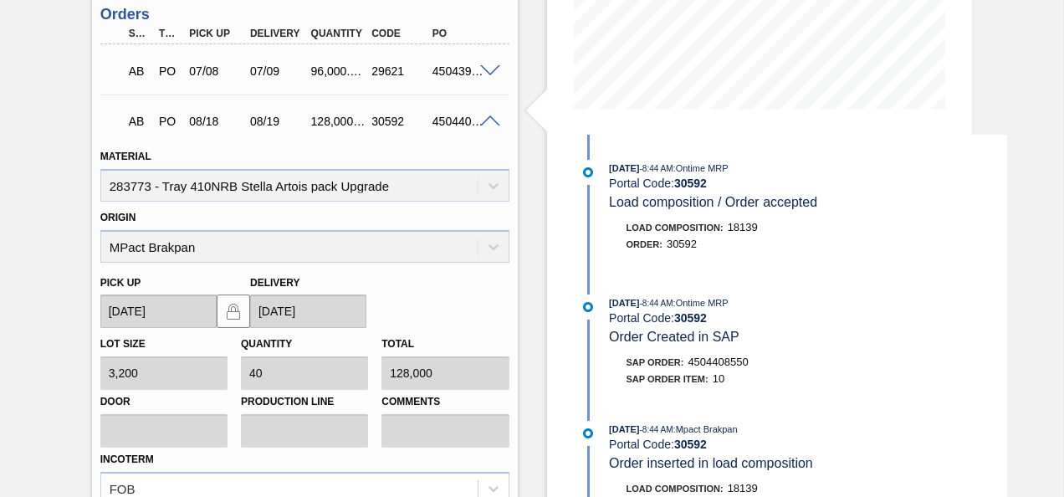
scroll to position [418, 0]
